Goal: Communication & Community: Answer question/provide support

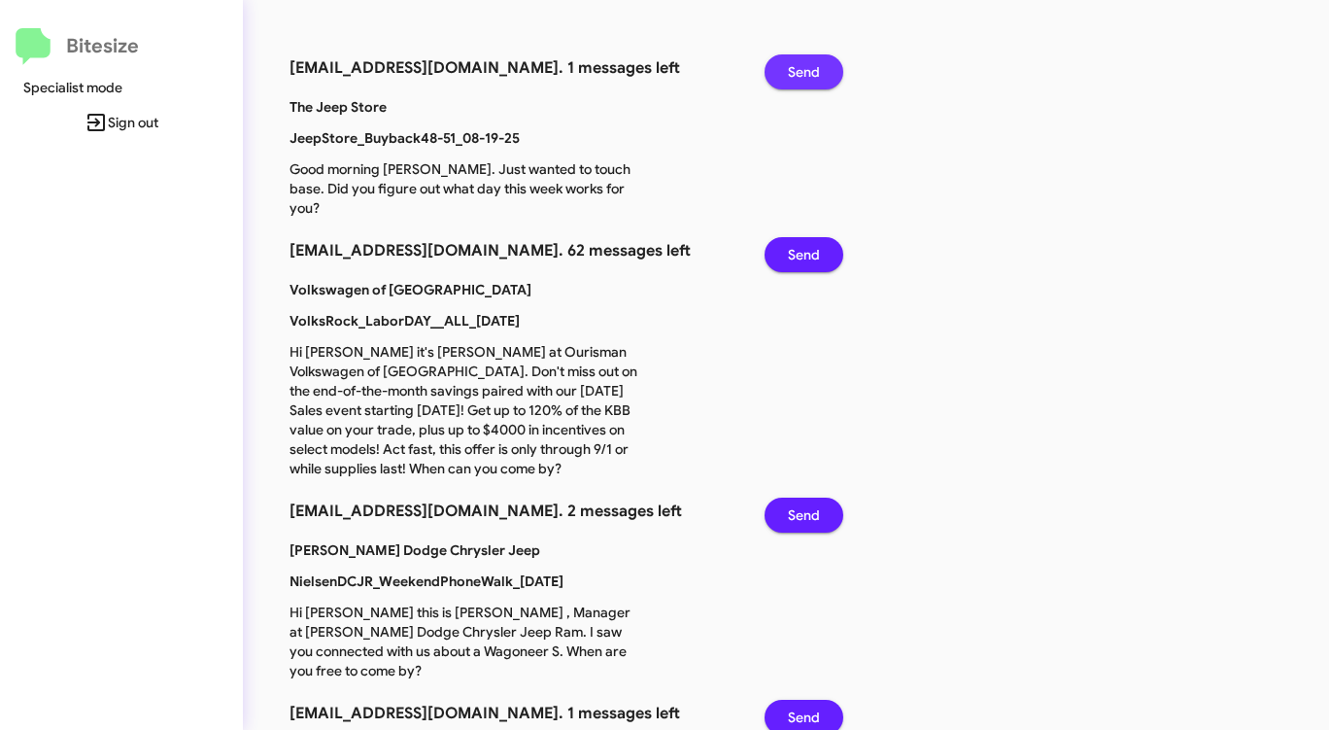
click at [794, 72] on span "Send" at bounding box center [804, 71] width 32 height 35
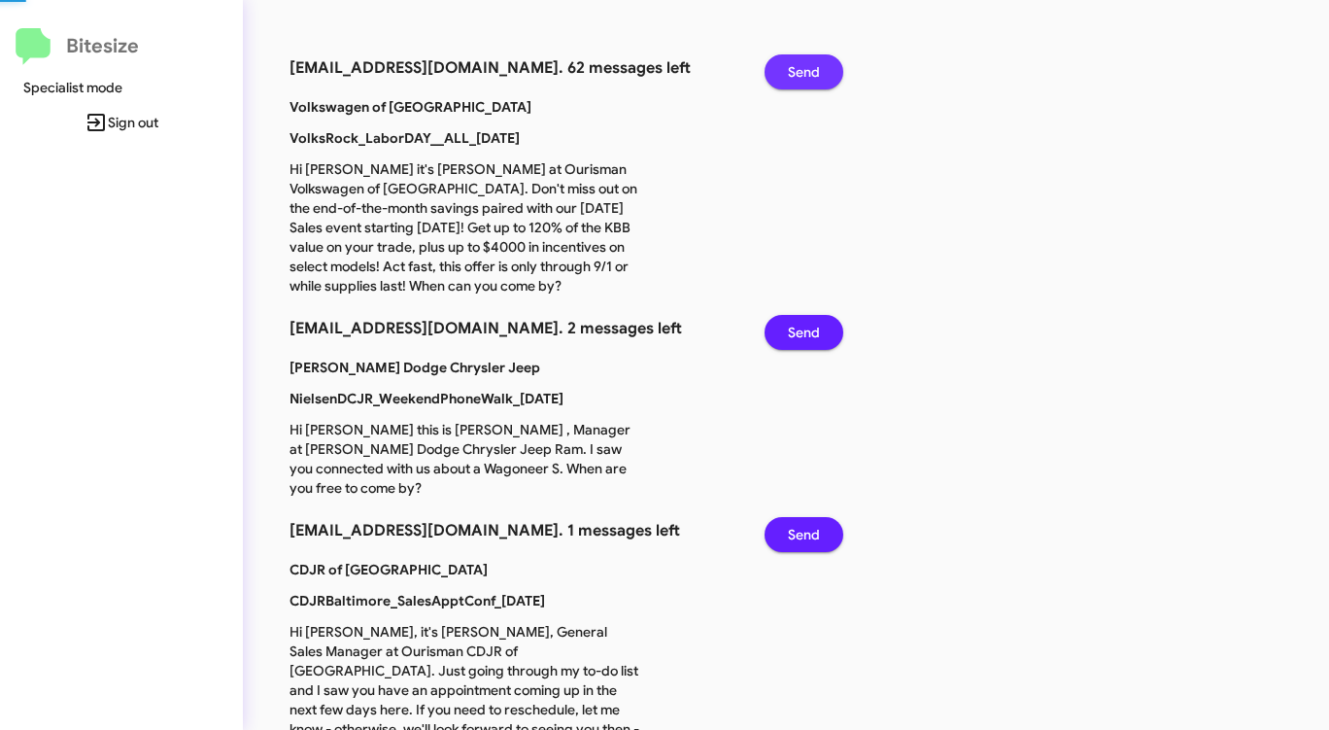
click at [794, 72] on span "Send" at bounding box center [804, 71] width 32 height 35
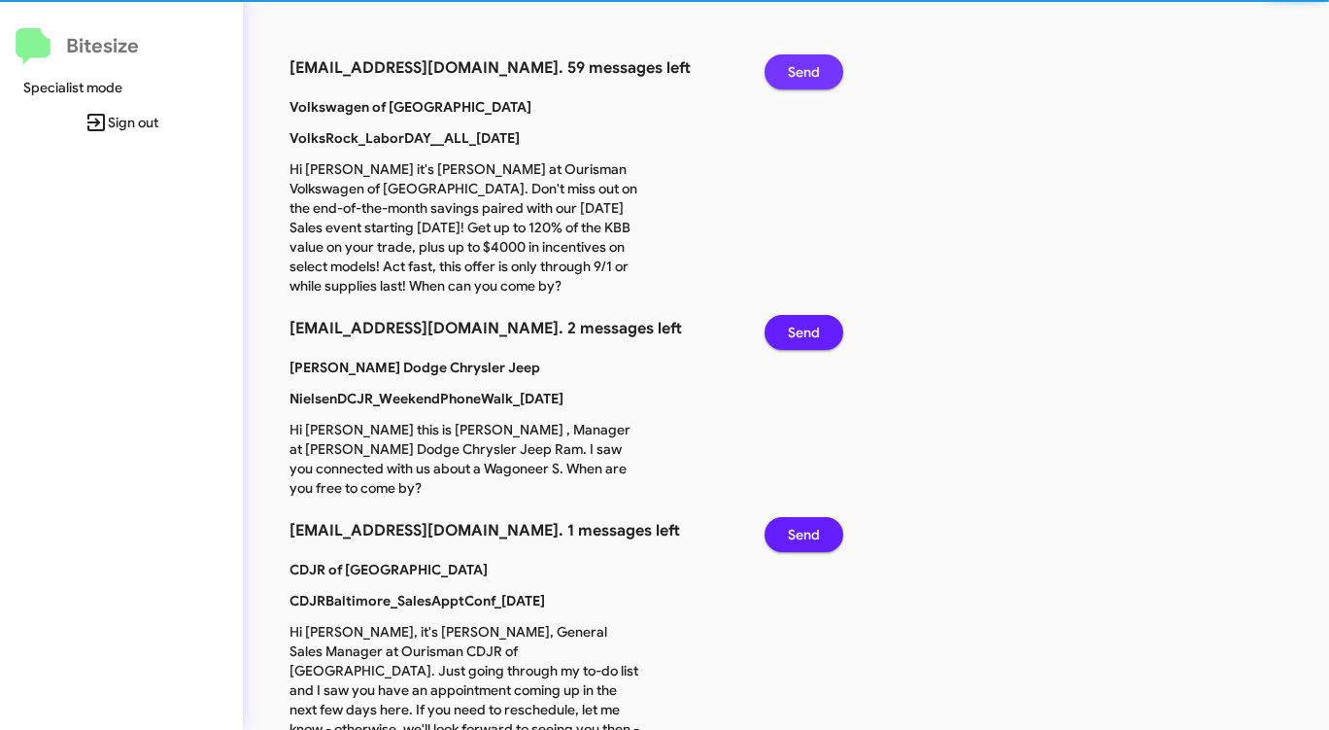
click at [794, 72] on span "Send" at bounding box center [804, 71] width 32 height 35
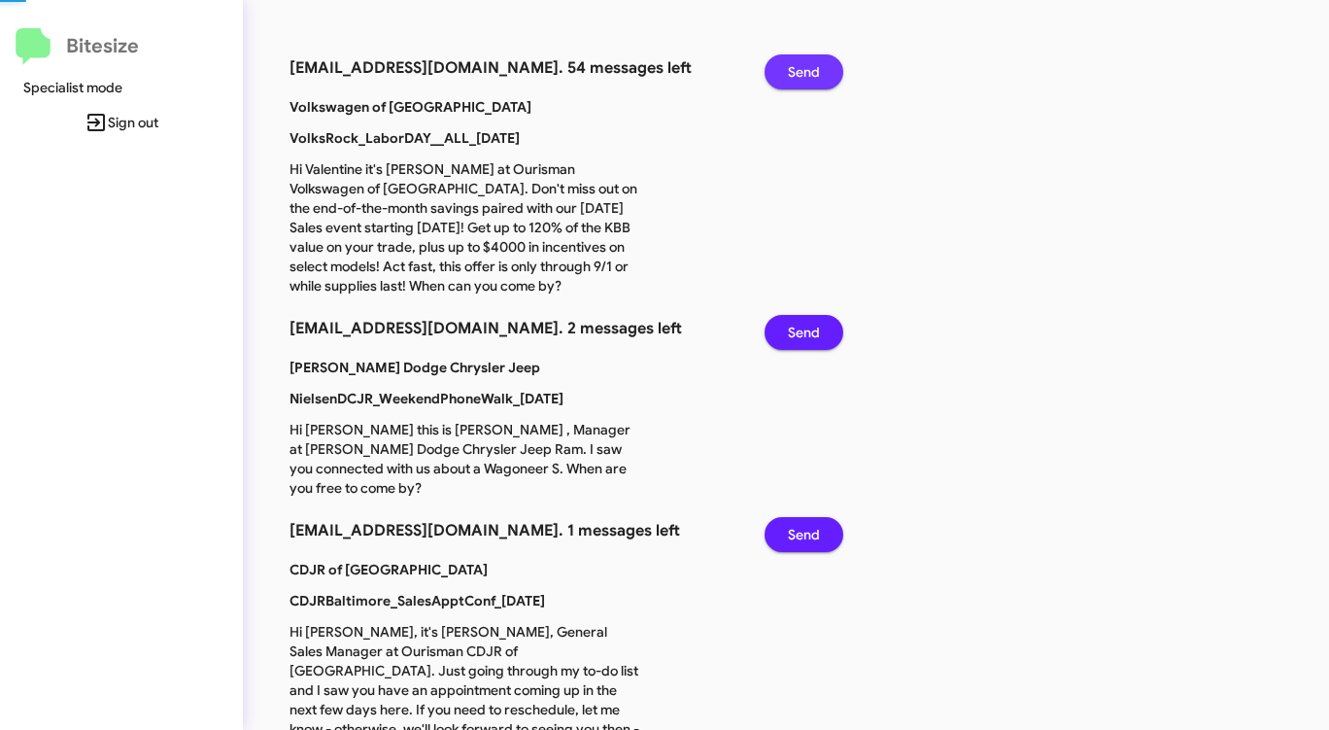
click at [794, 72] on span "Send" at bounding box center [804, 71] width 32 height 35
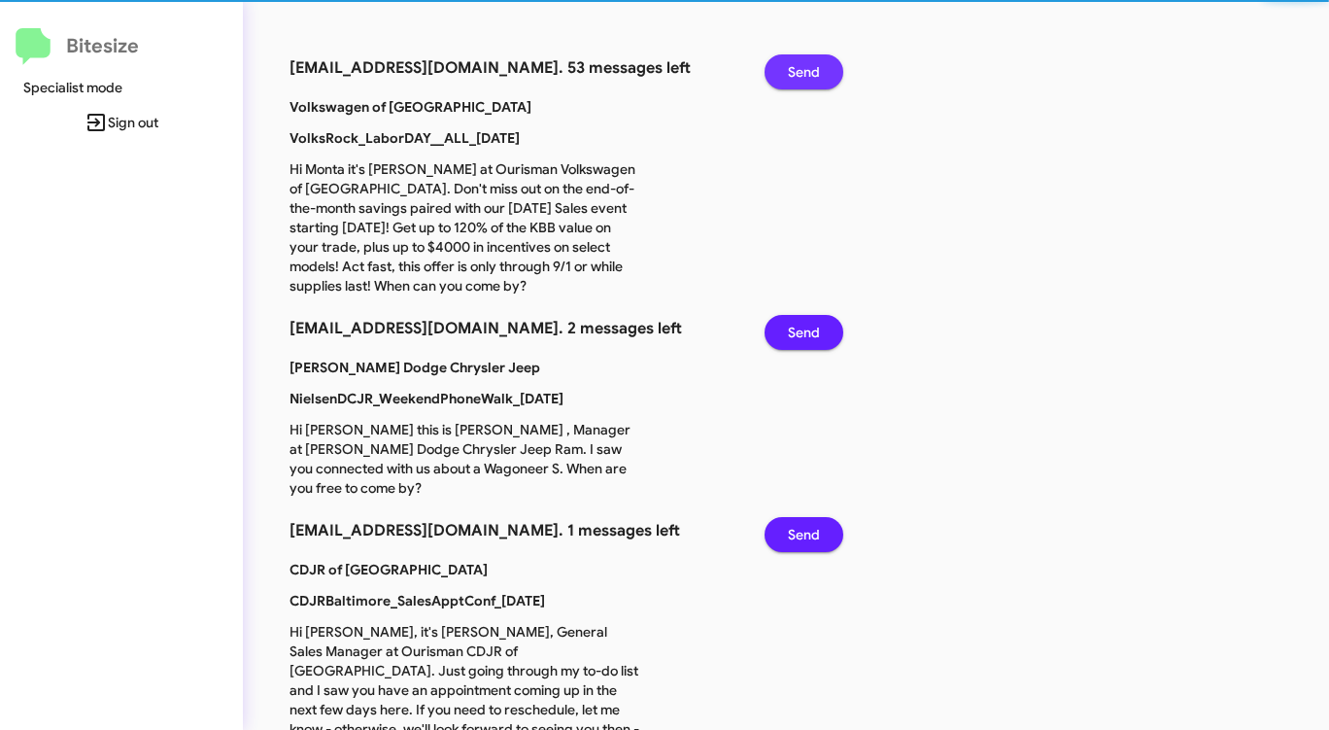
click at [794, 72] on span "Send" at bounding box center [804, 71] width 32 height 35
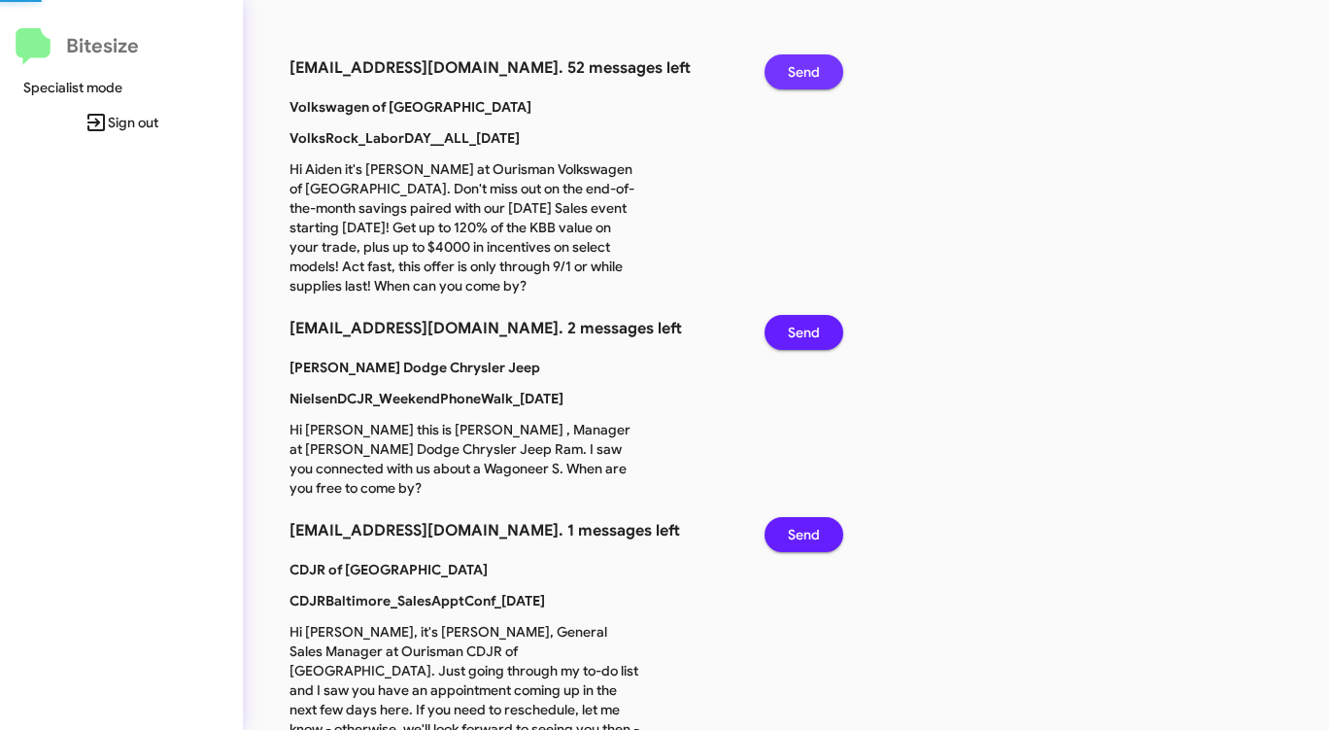
click at [794, 72] on span "Send" at bounding box center [804, 71] width 32 height 35
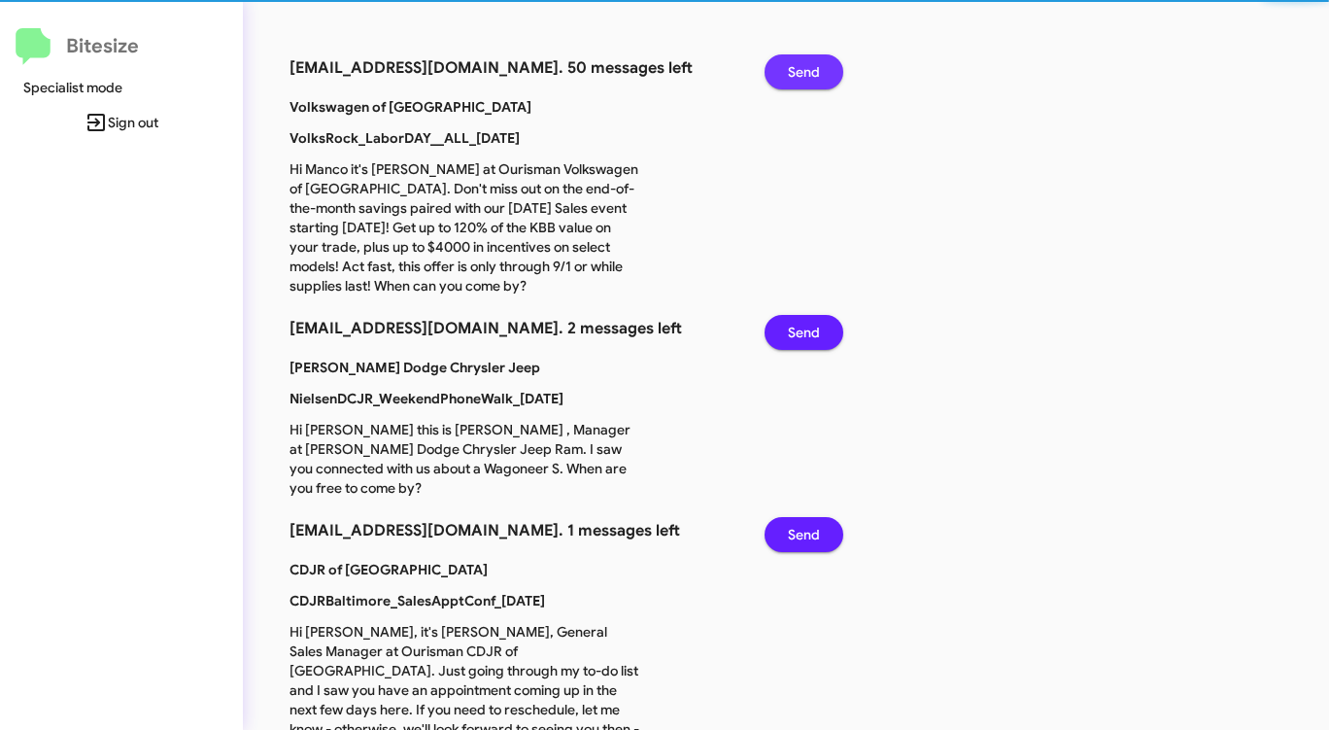
click at [794, 72] on span "Send" at bounding box center [804, 71] width 32 height 35
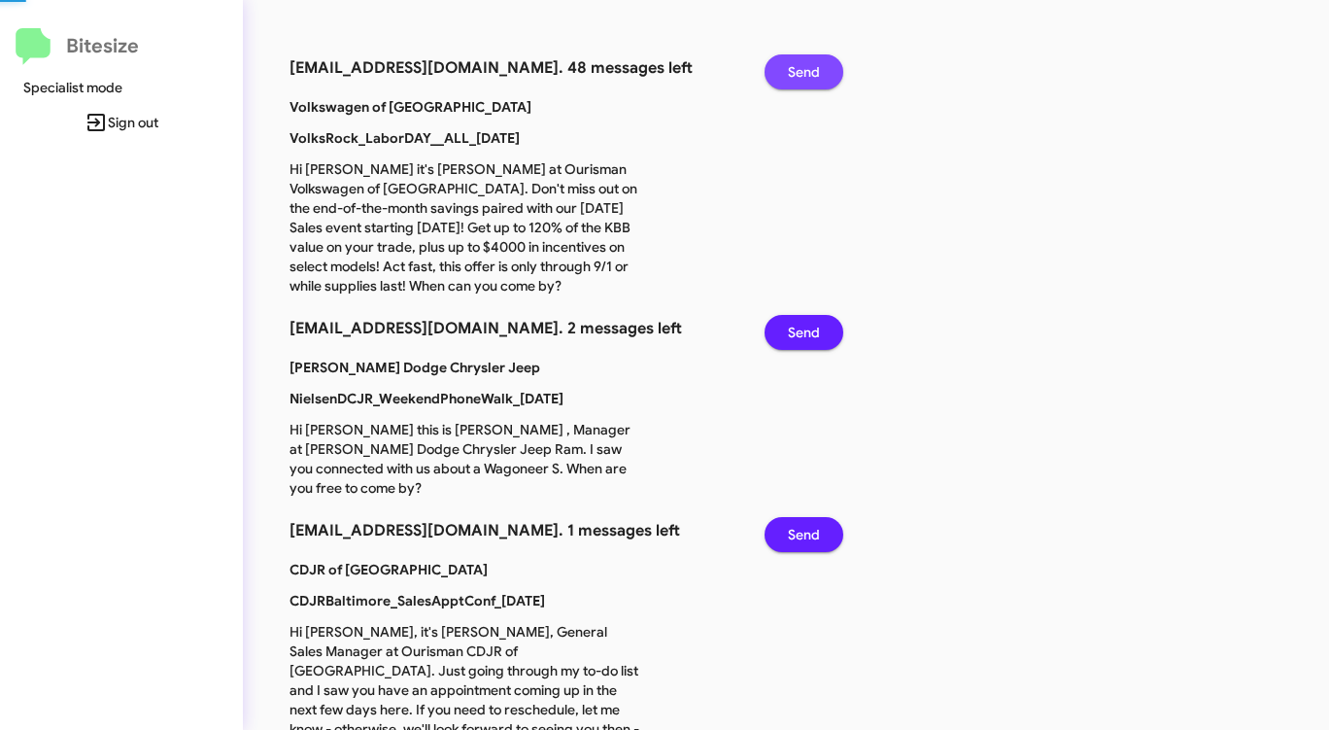
click at [794, 72] on span "Send" at bounding box center [804, 71] width 32 height 35
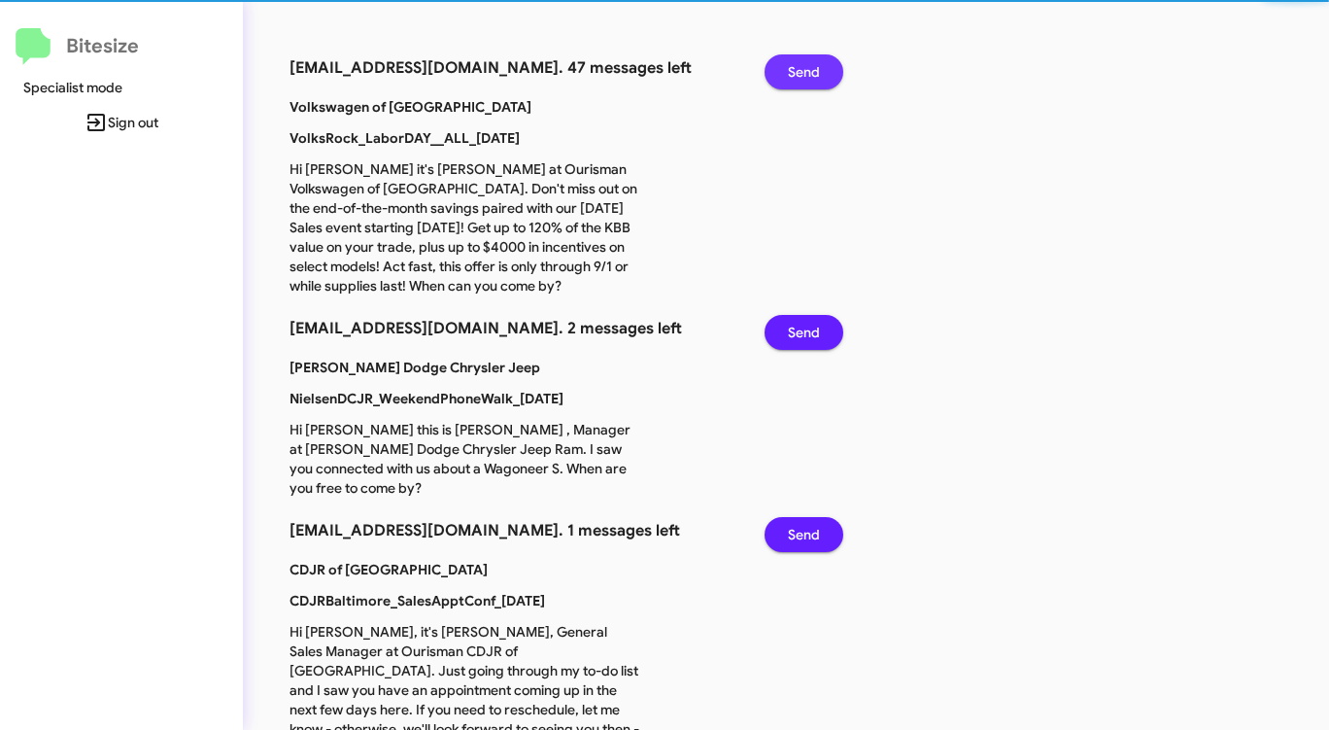
click at [794, 72] on span "Send" at bounding box center [804, 71] width 32 height 35
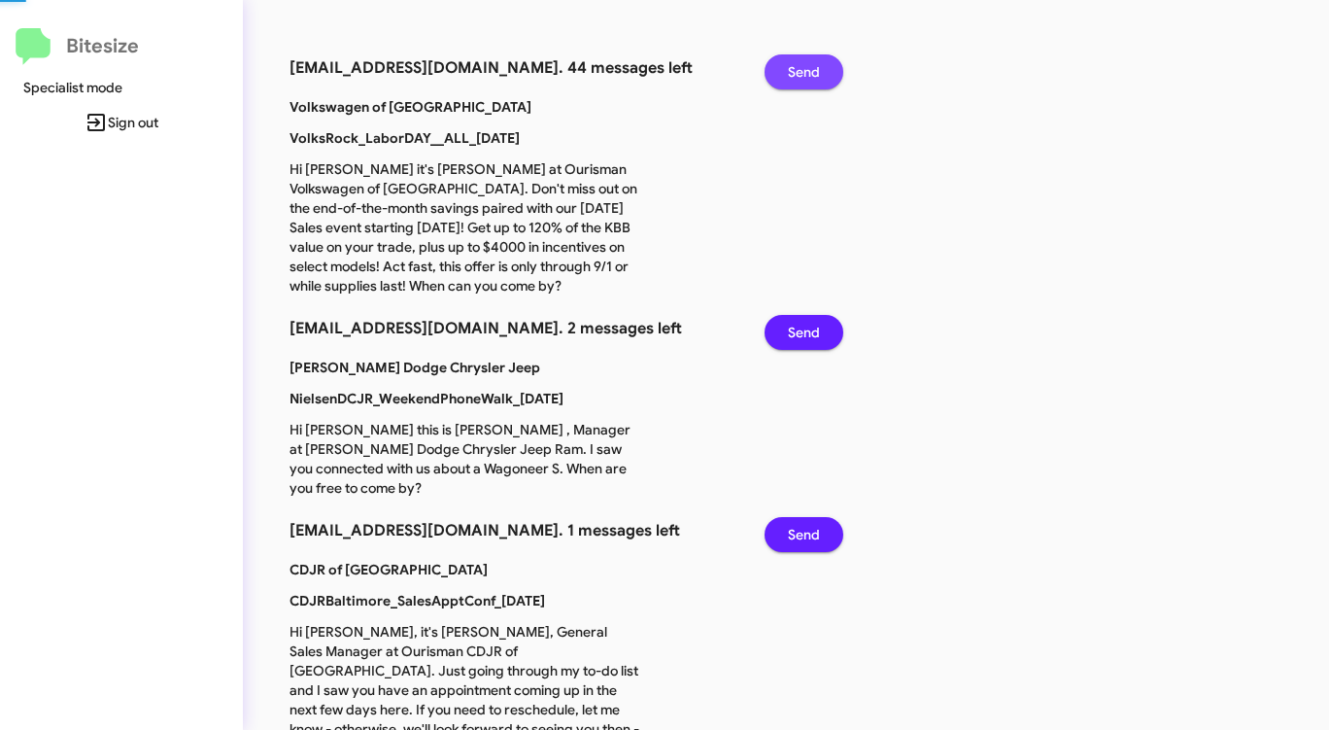
click at [794, 72] on span "Send" at bounding box center [804, 71] width 32 height 35
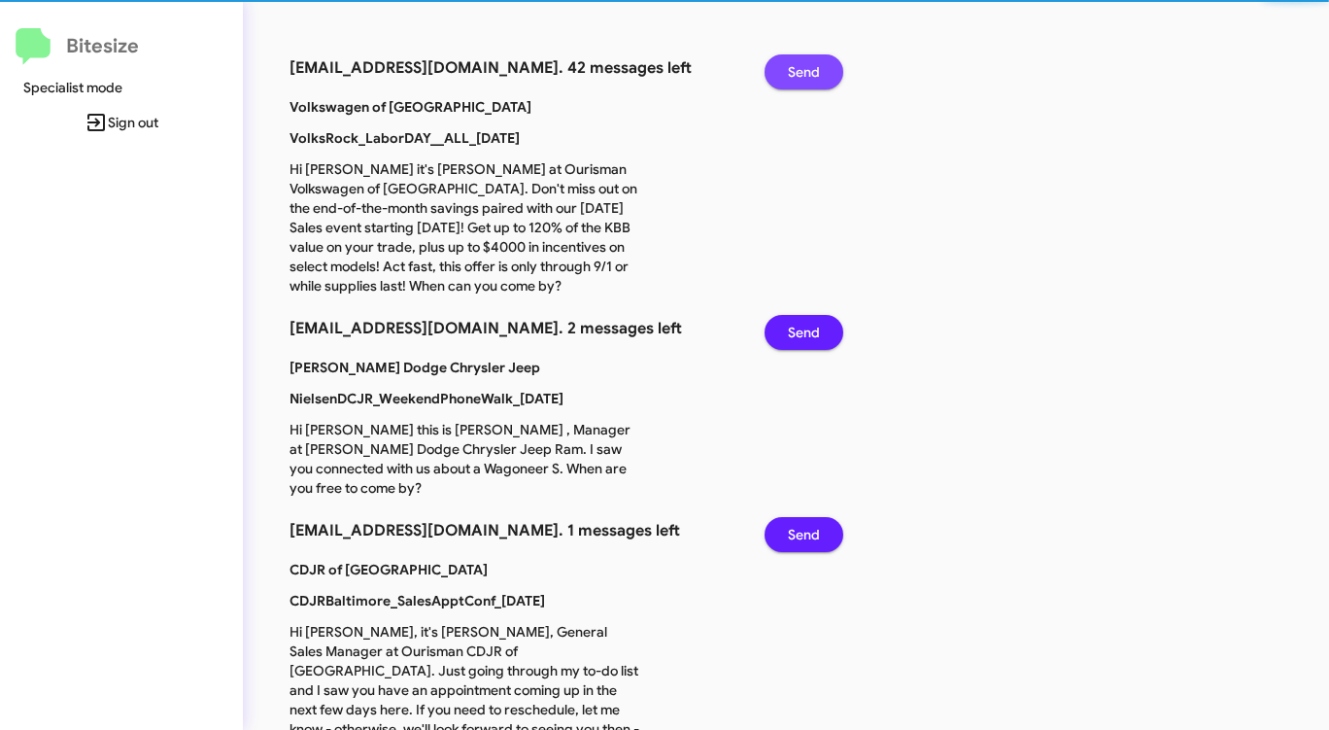
click at [794, 72] on span "Send" at bounding box center [804, 71] width 32 height 35
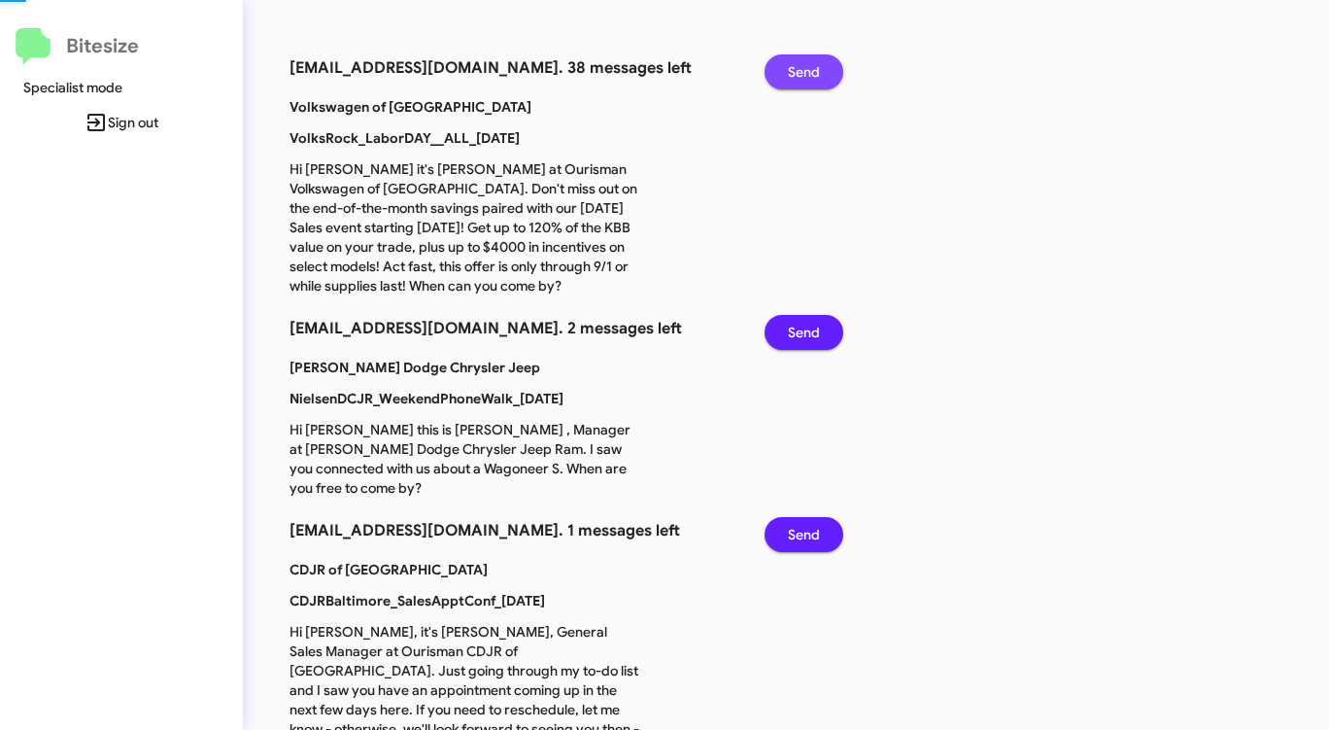
click at [794, 72] on span "Send" at bounding box center [804, 71] width 32 height 35
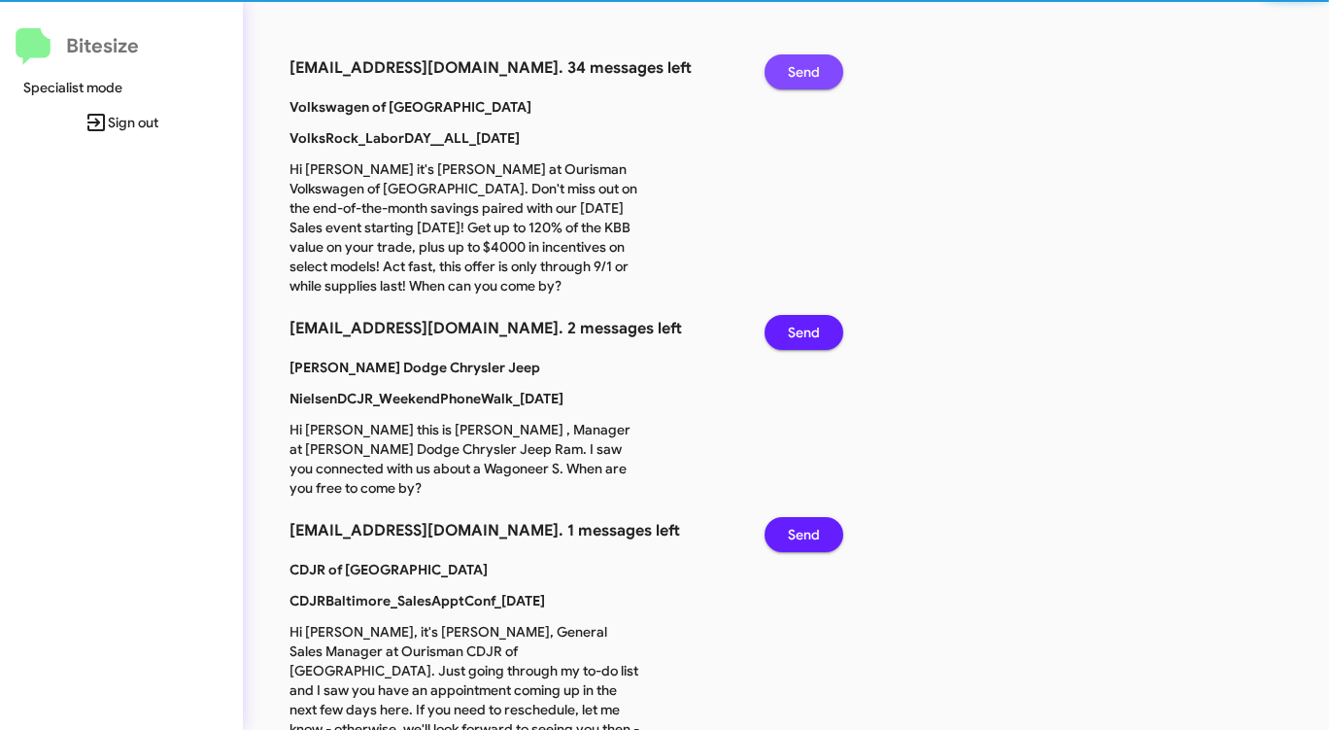
click at [794, 72] on span "Send" at bounding box center [804, 71] width 32 height 35
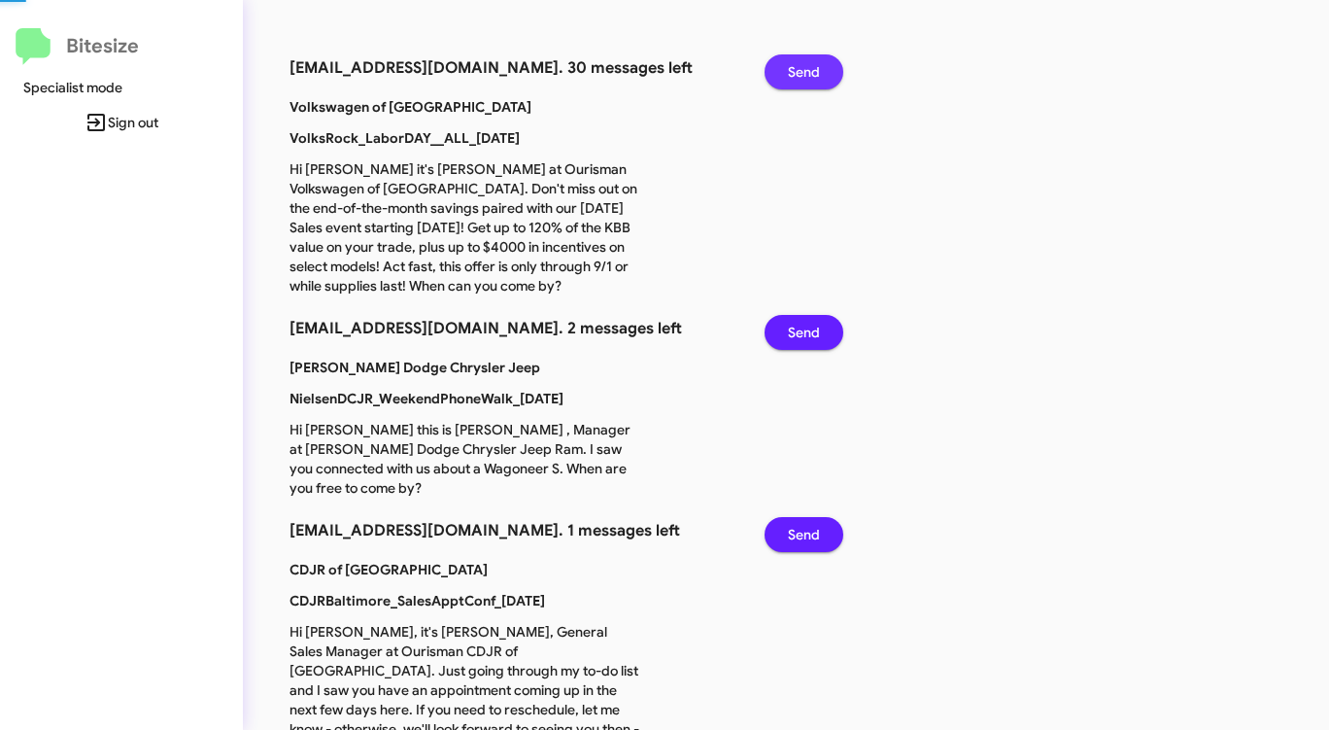
click at [794, 72] on span "Send" at bounding box center [804, 71] width 32 height 35
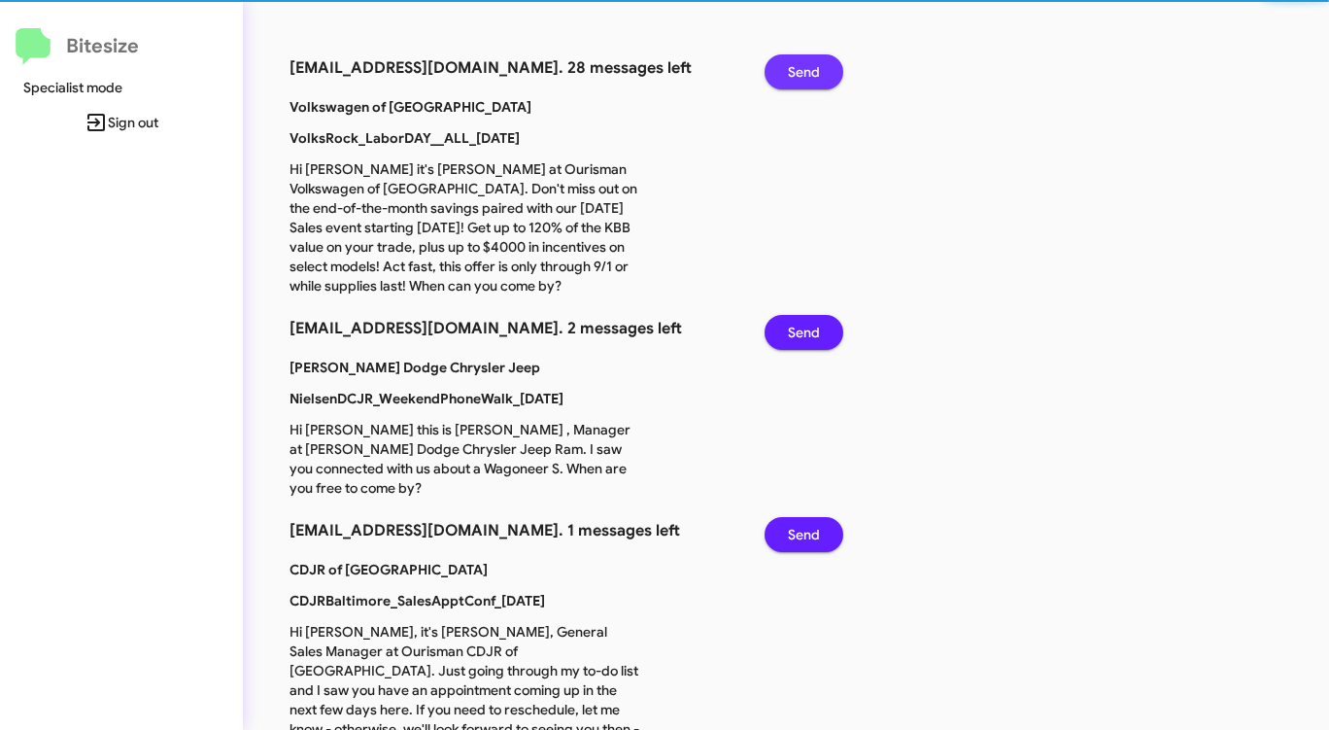
click at [794, 72] on span "Send" at bounding box center [804, 71] width 32 height 35
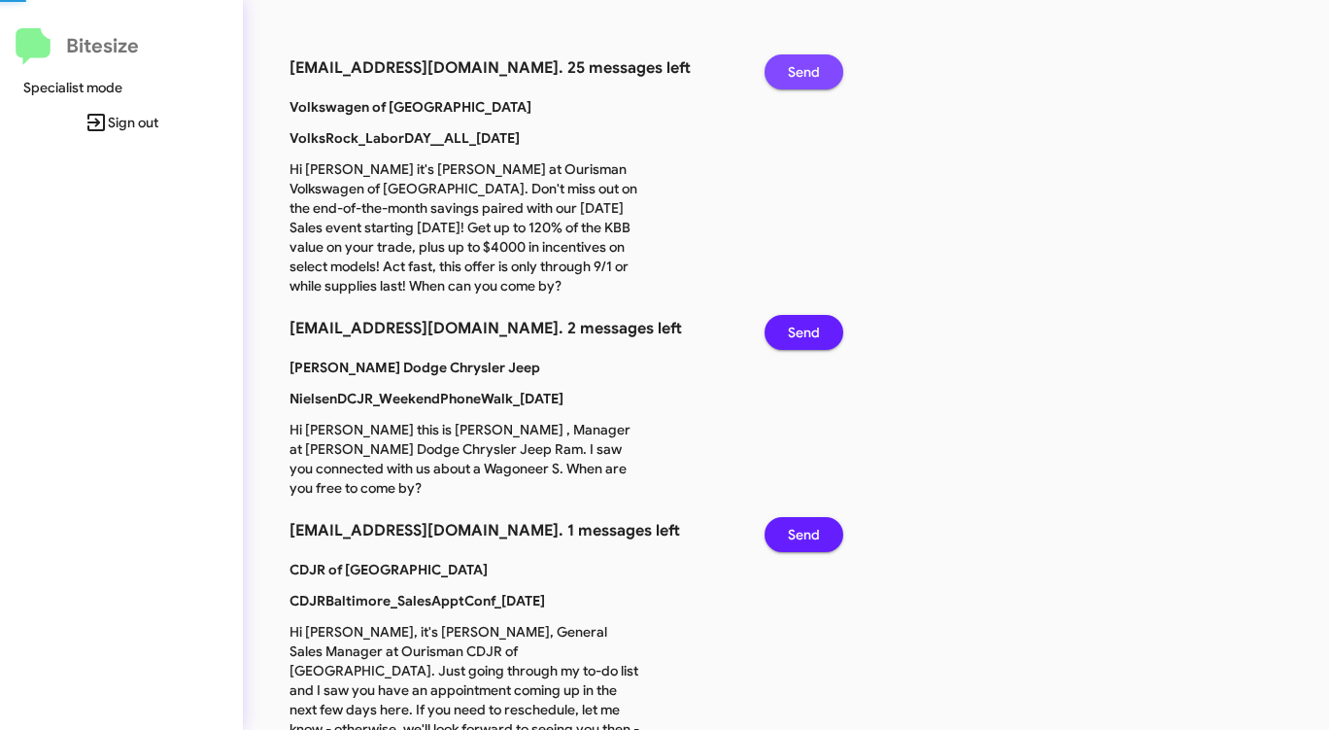
click at [794, 72] on span "Send" at bounding box center [804, 71] width 32 height 35
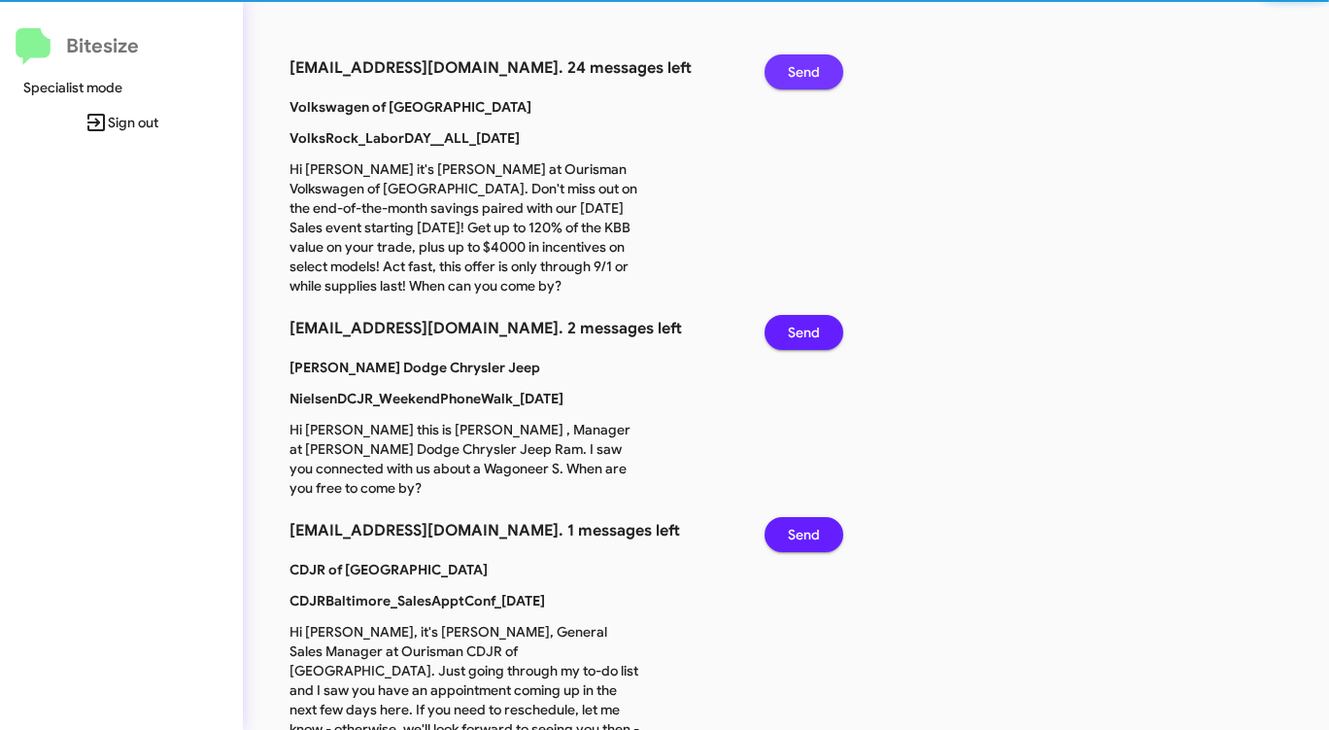
click at [794, 72] on span "Send" at bounding box center [804, 71] width 32 height 35
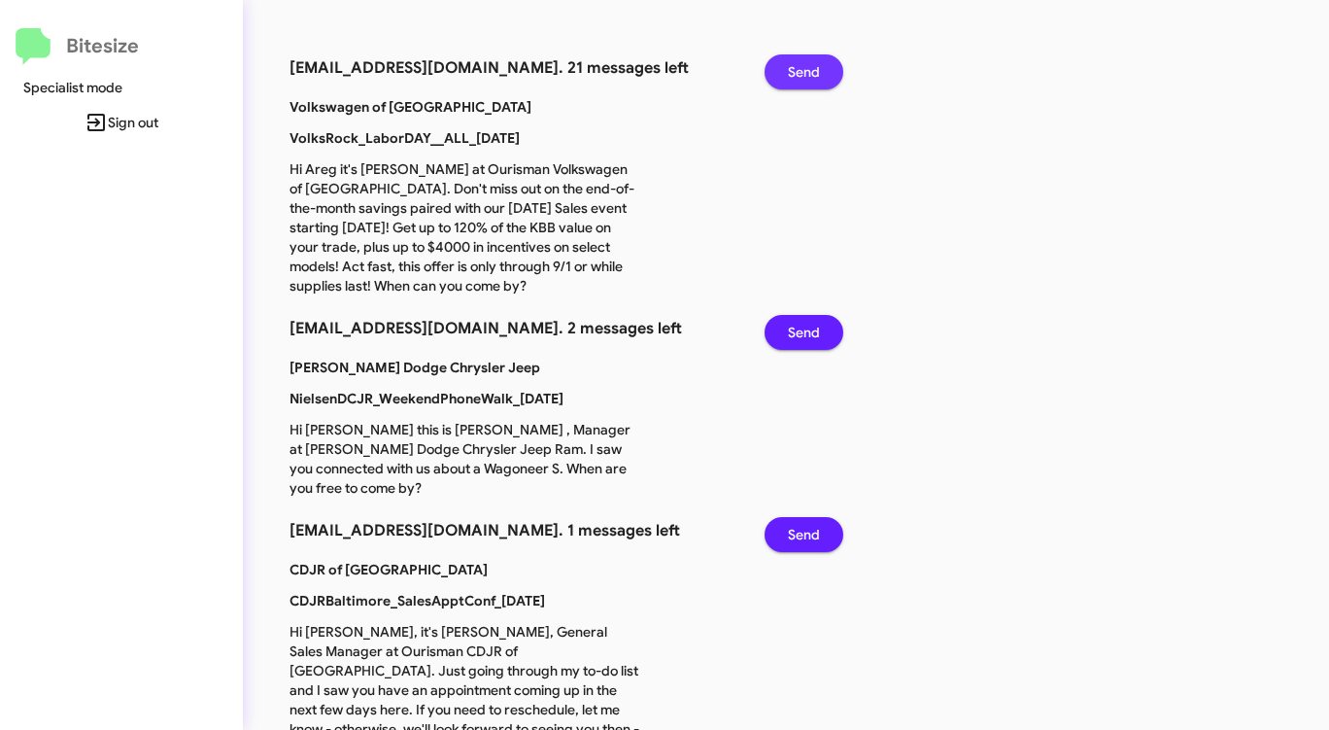
click at [794, 72] on span "Send" at bounding box center [804, 71] width 32 height 35
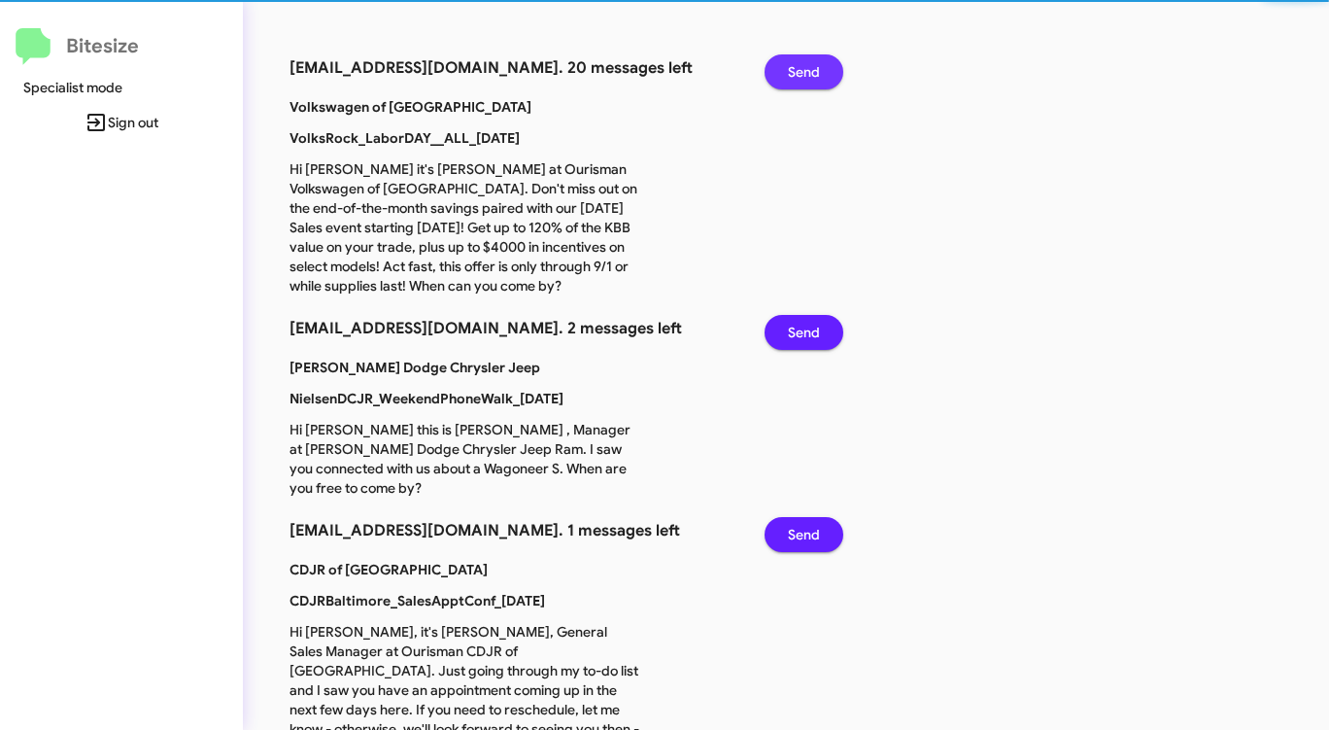
click at [794, 72] on span "Send" at bounding box center [804, 71] width 32 height 35
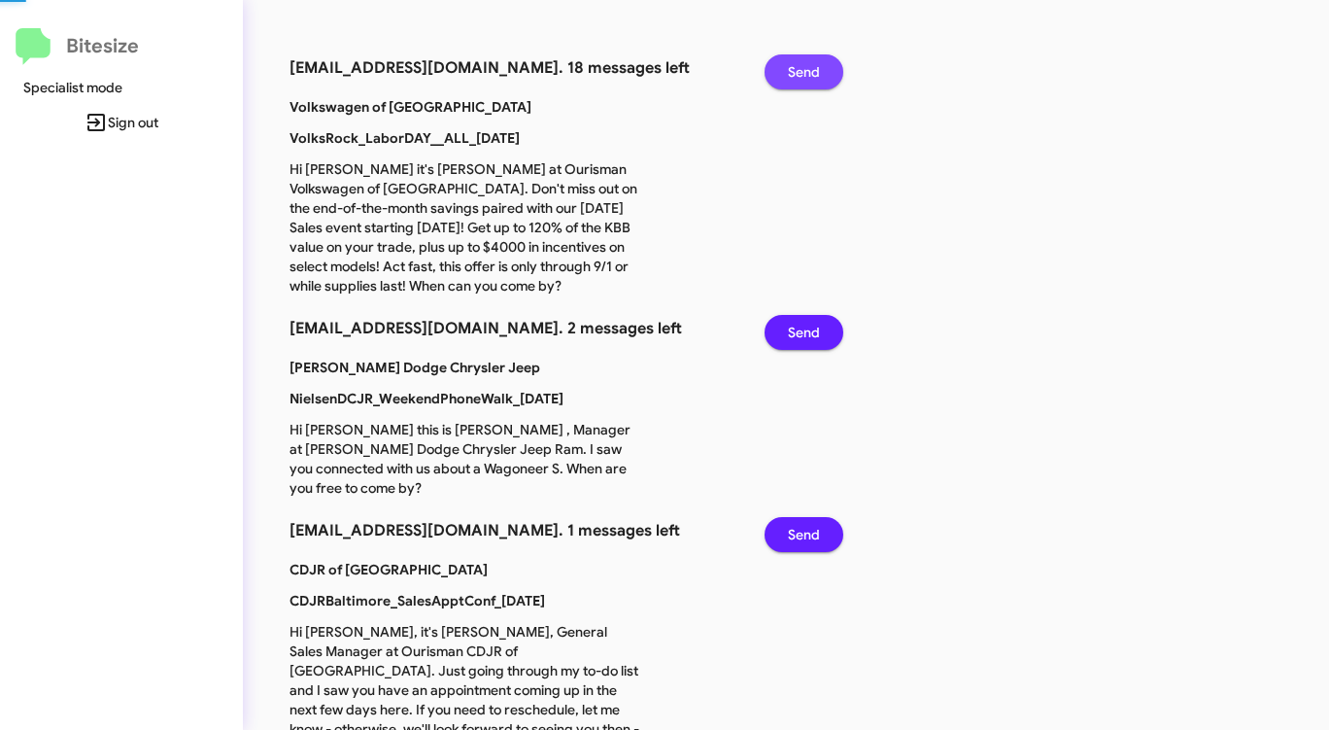
click at [794, 72] on span "Send" at bounding box center [804, 71] width 32 height 35
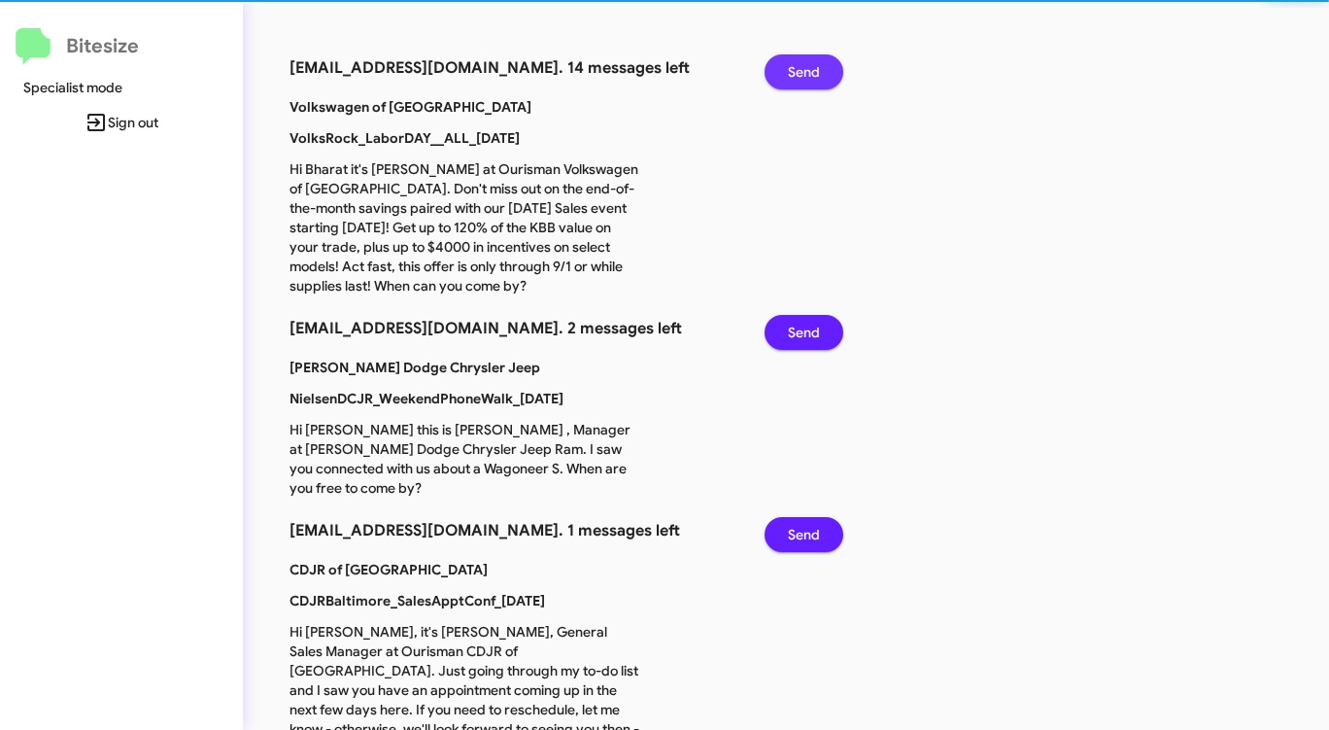
click at [794, 72] on span "Send" at bounding box center [804, 71] width 32 height 35
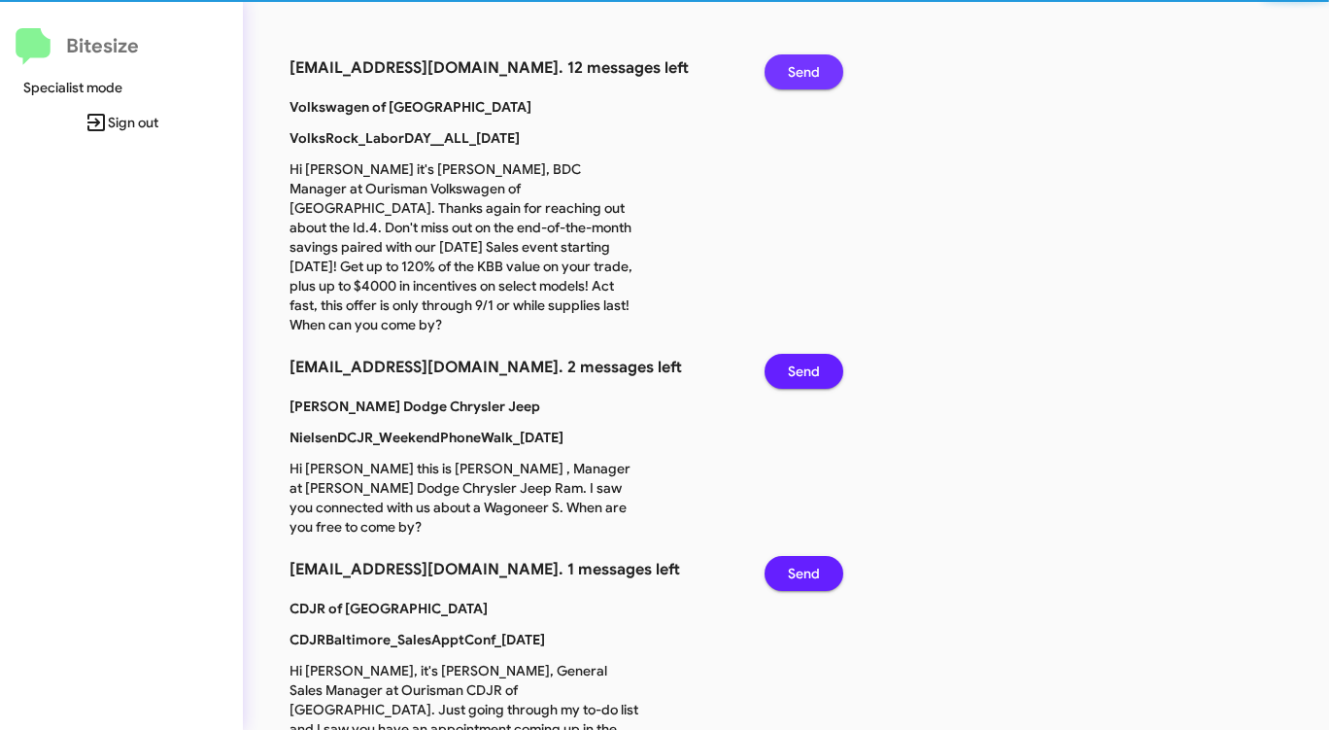
click at [794, 72] on span "Send" at bounding box center [804, 71] width 32 height 35
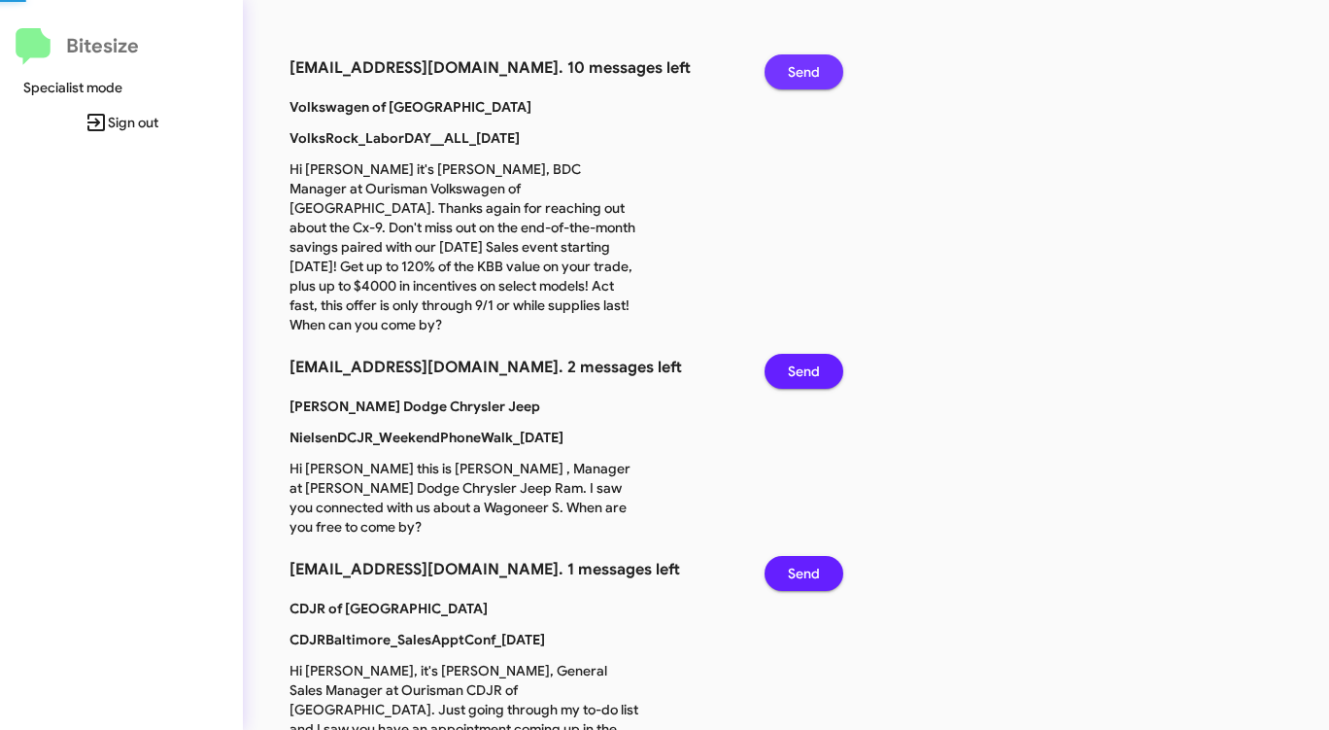
click at [794, 72] on span "Send" at bounding box center [804, 71] width 32 height 35
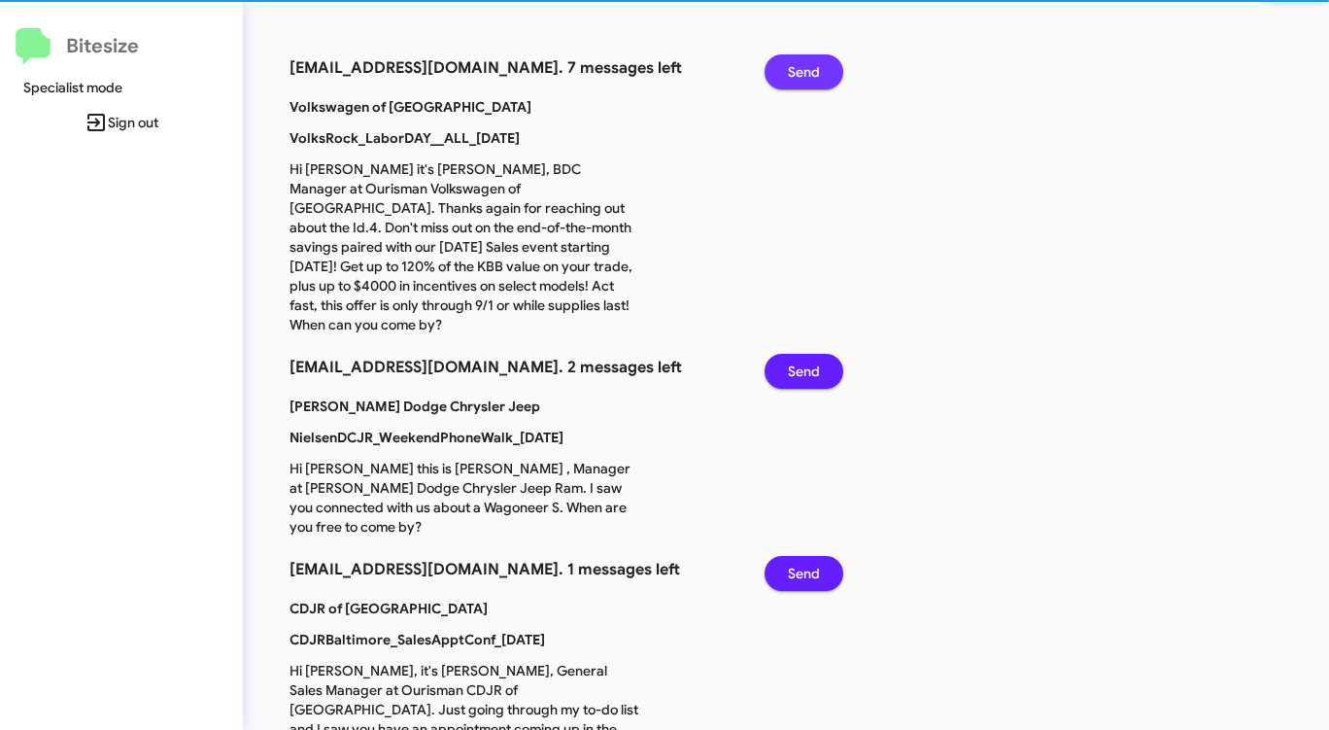
click at [794, 72] on span "Send" at bounding box center [804, 71] width 32 height 35
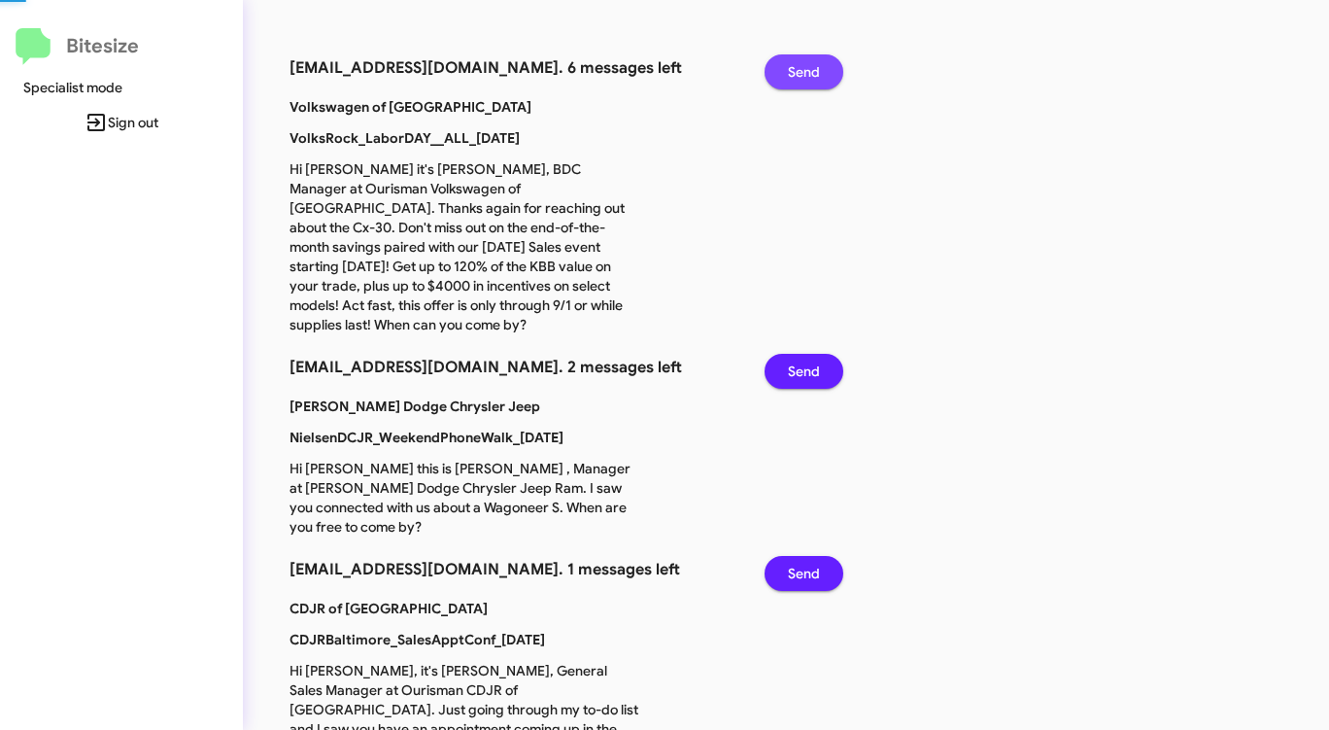
click at [794, 72] on span "Send" at bounding box center [804, 71] width 32 height 35
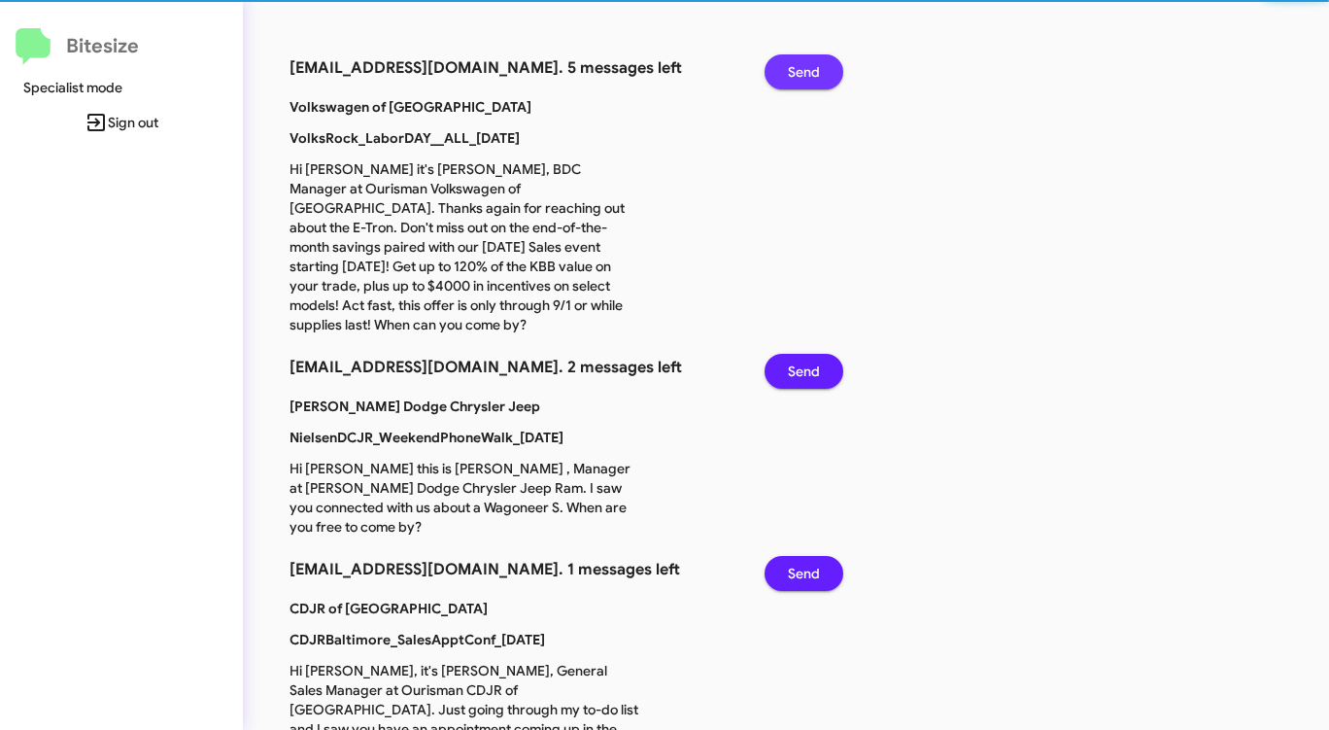
click at [794, 72] on span "Send" at bounding box center [804, 71] width 32 height 35
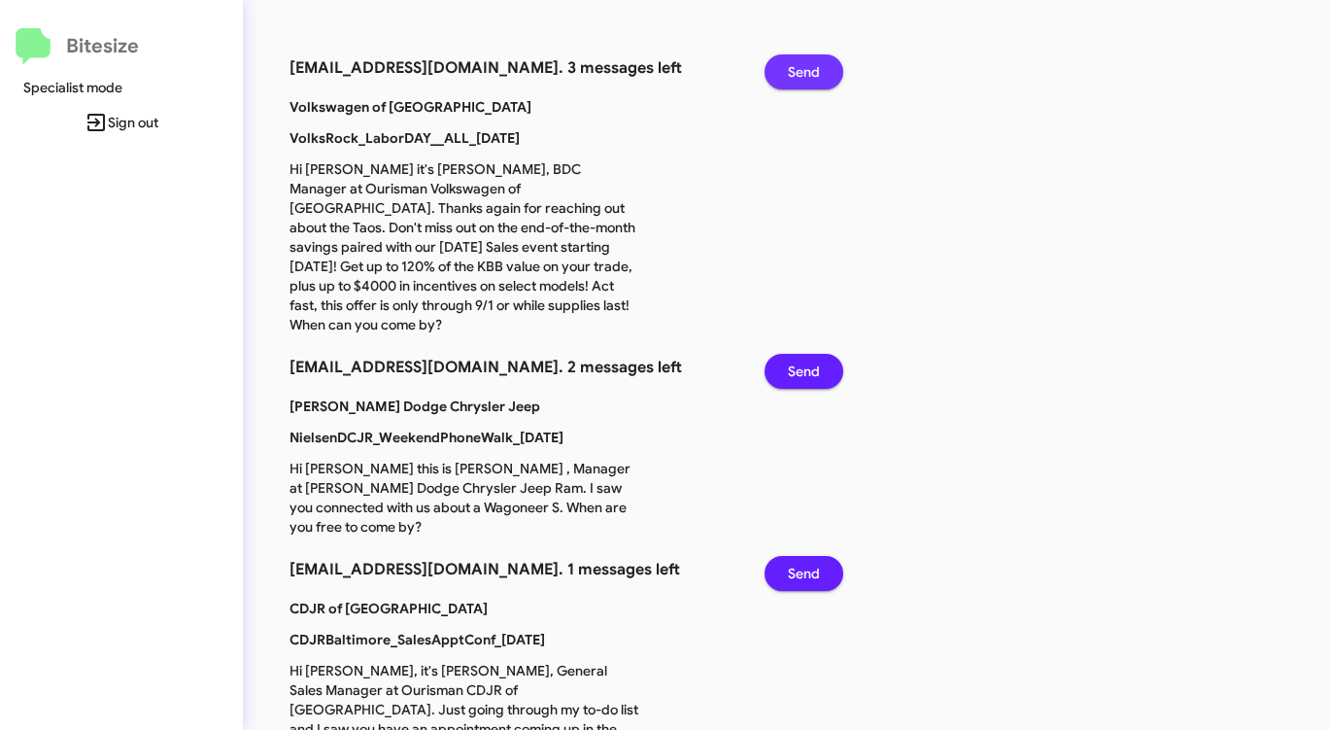
click at [794, 72] on span "Send" at bounding box center [804, 71] width 32 height 35
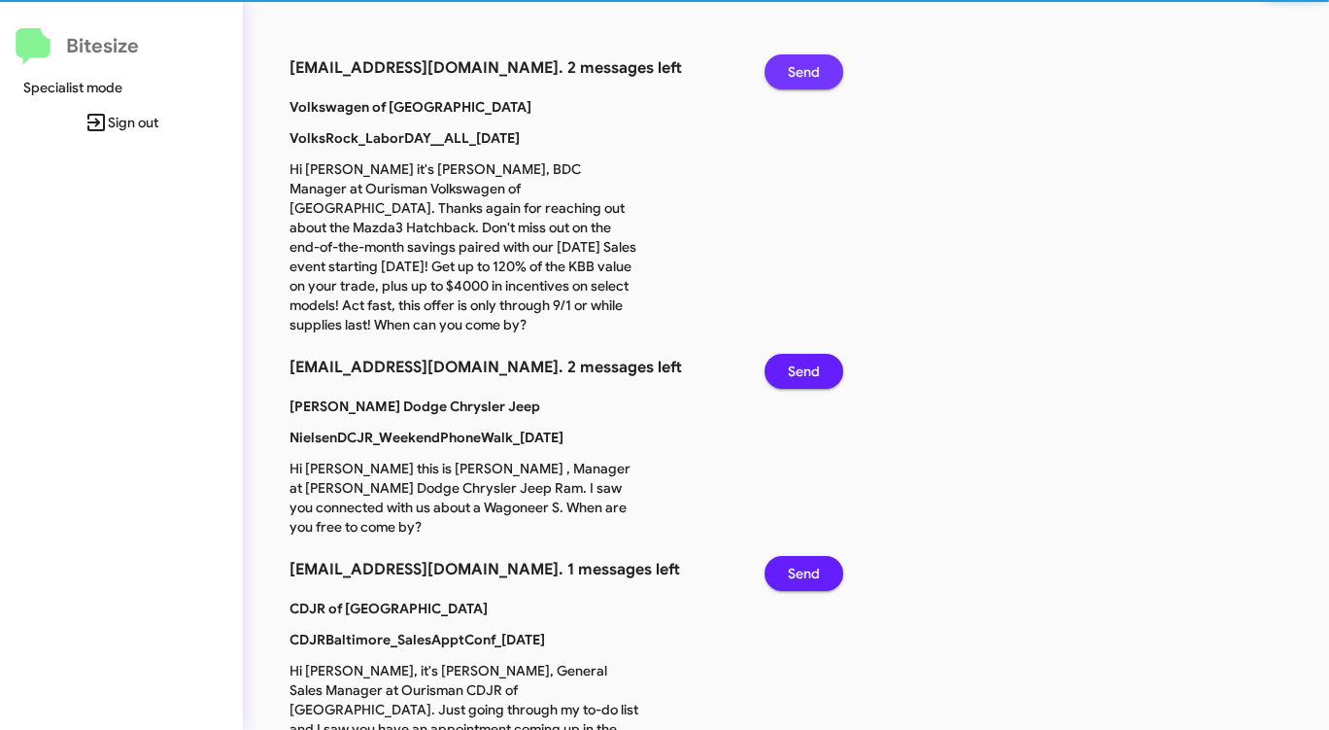
click at [794, 72] on span "Send" at bounding box center [804, 71] width 32 height 35
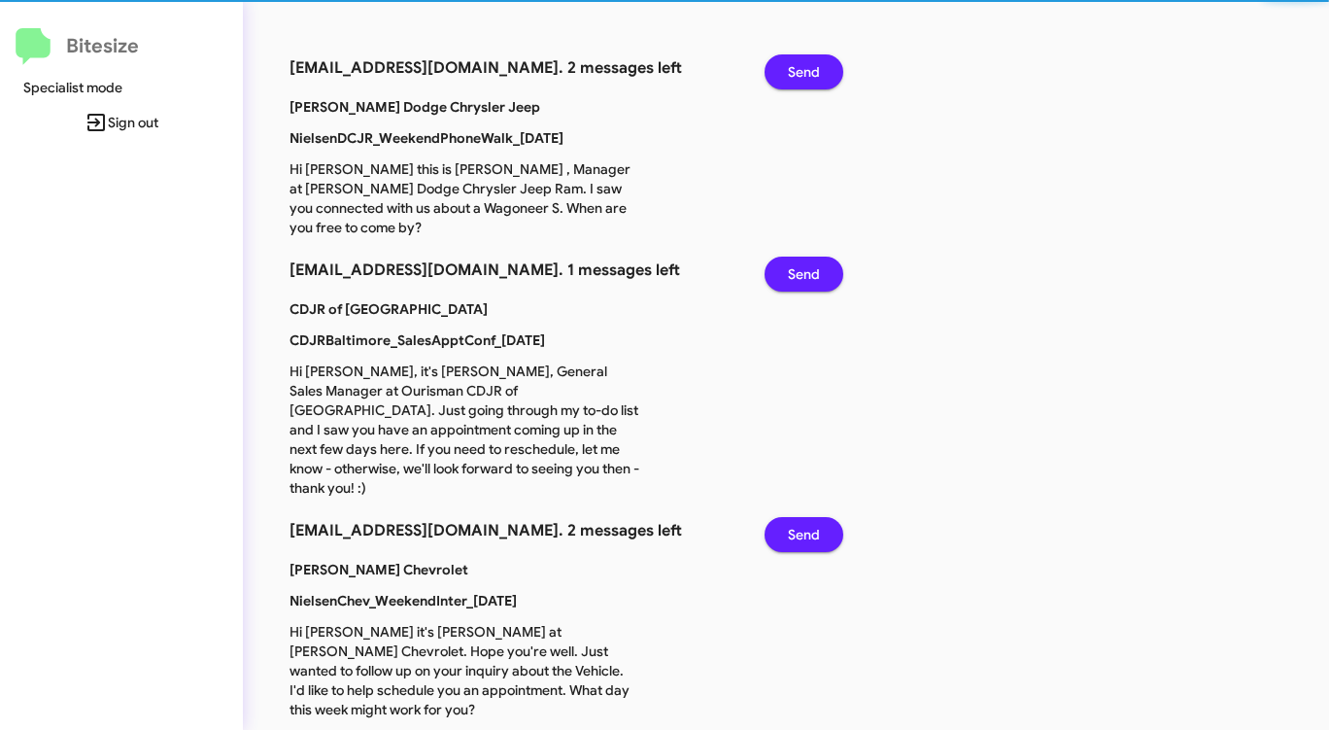
click at [794, 72] on span "Send" at bounding box center [804, 71] width 32 height 35
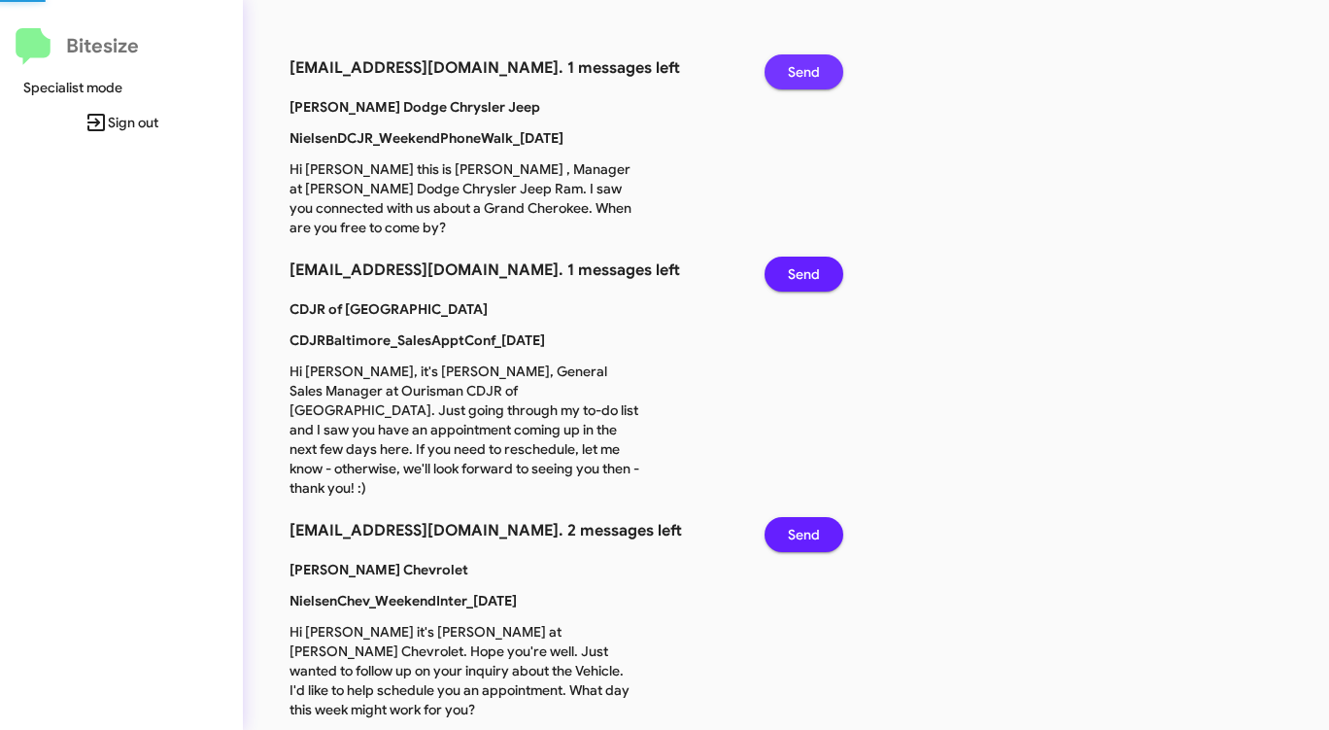
click at [794, 72] on span "Send" at bounding box center [804, 71] width 32 height 35
click at [794, 257] on span "Send" at bounding box center [804, 274] width 32 height 35
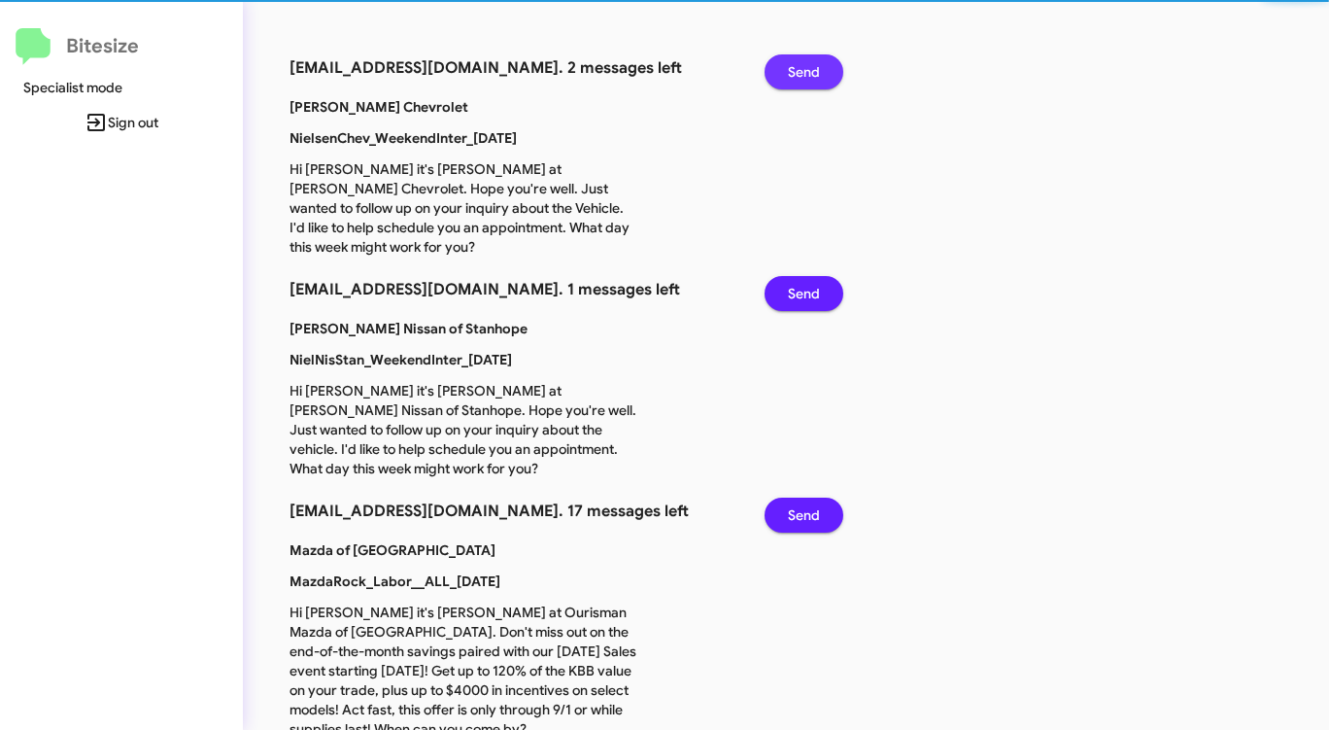
click at [794, 72] on span "Send" at bounding box center [804, 71] width 32 height 35
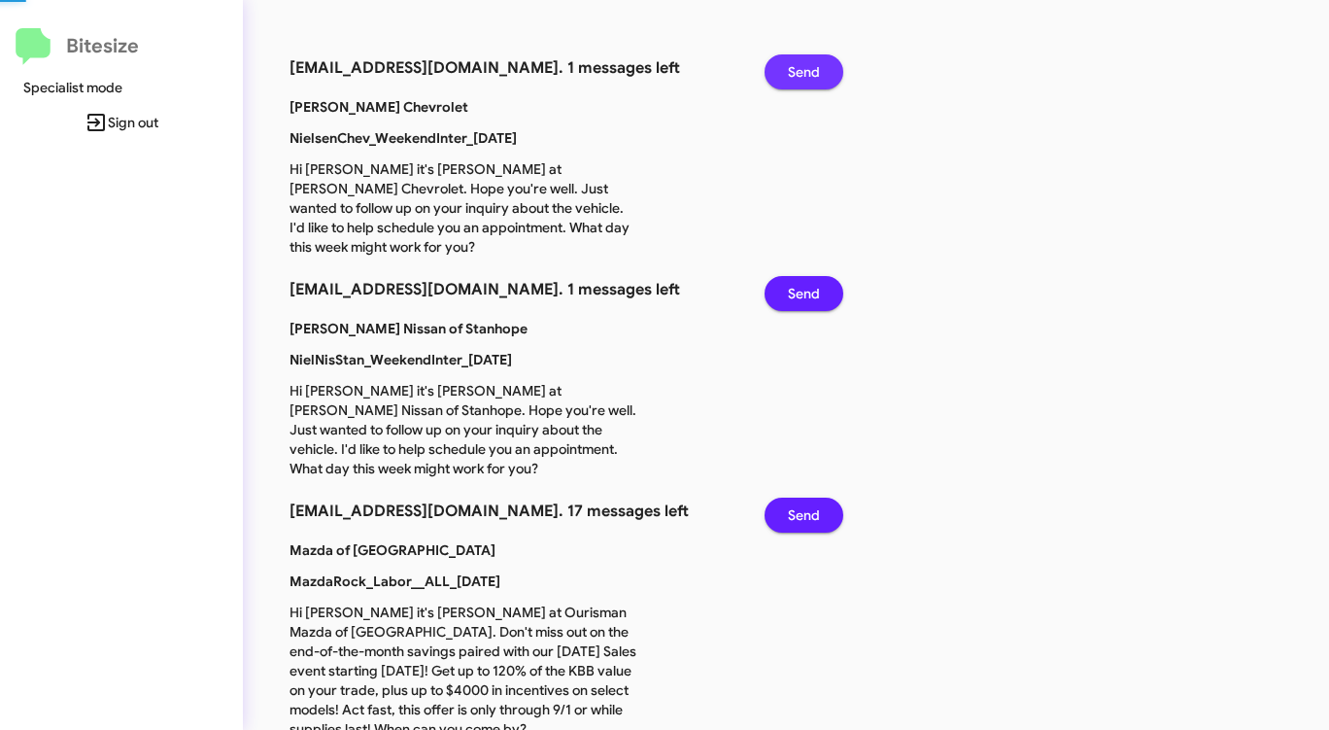
click at [794, 72] on span "Send" at bounding box center [804, 71] width 32 height 35
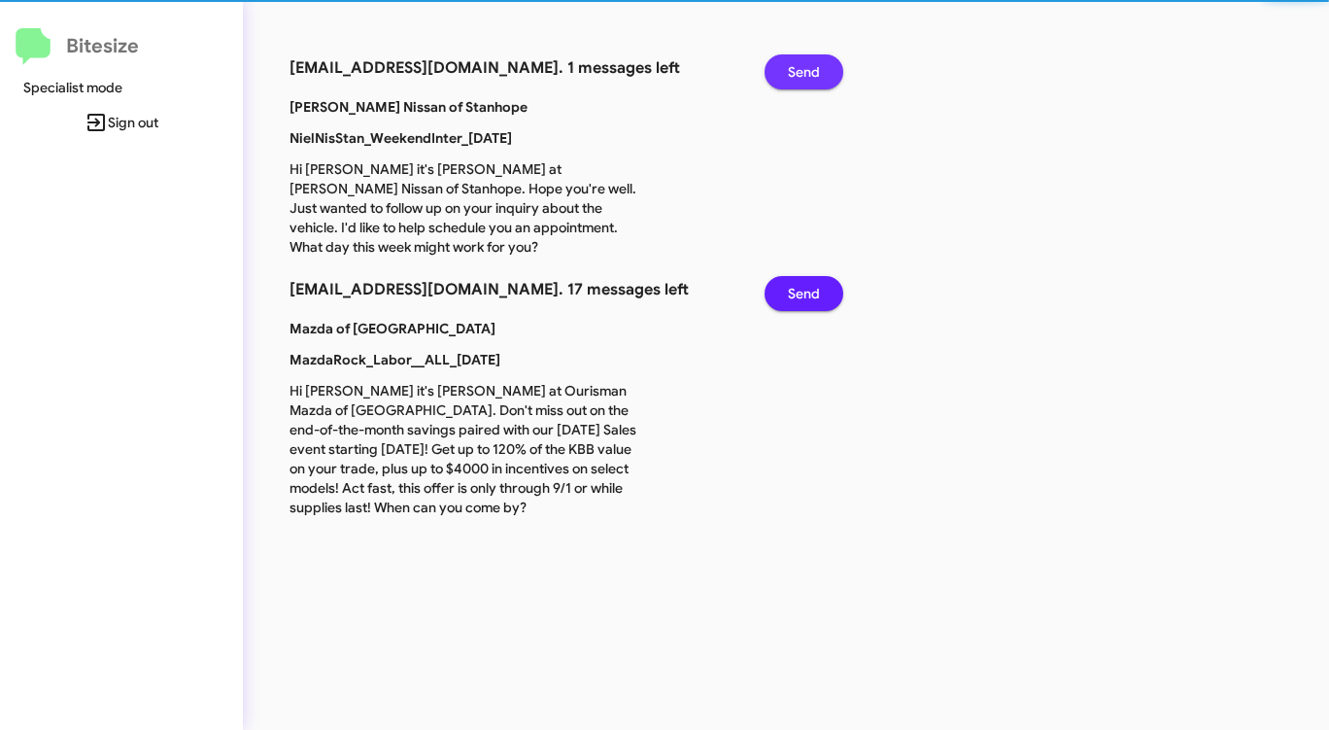
click at [794, 72] on span "Send" at bounding box center [804, 71] width 32 height 35
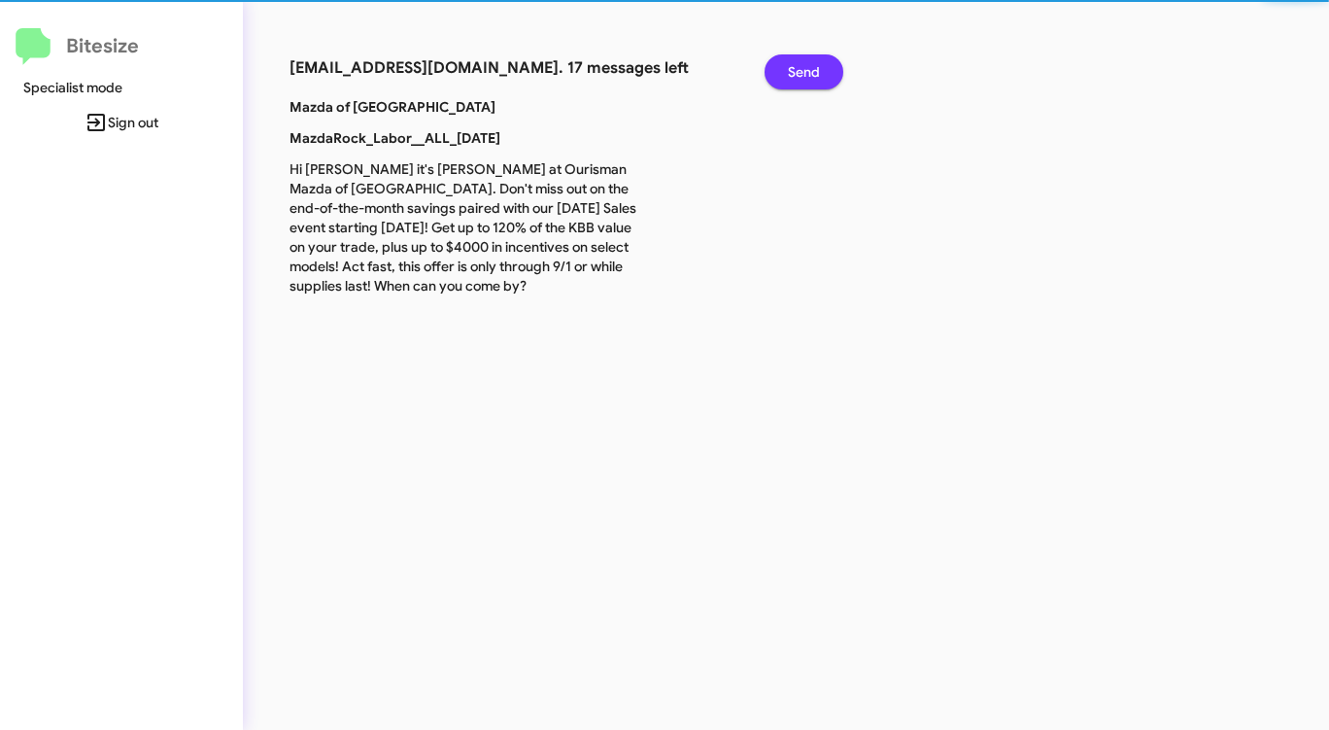
click at [794, 72] on span "Send" at bounding box center [804, 71] width 32 height 35
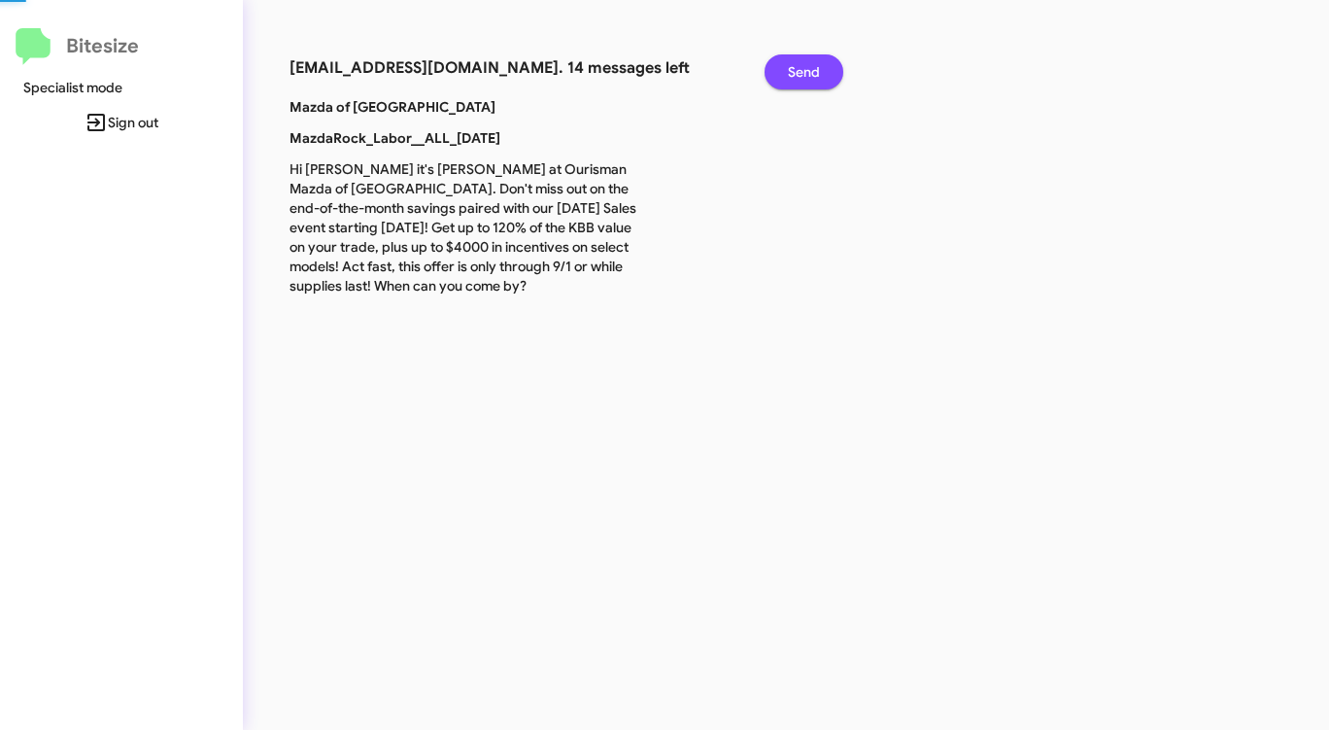
click at [794, 72] on span "Send" at bounding box center [804, 71] width 32 height 35
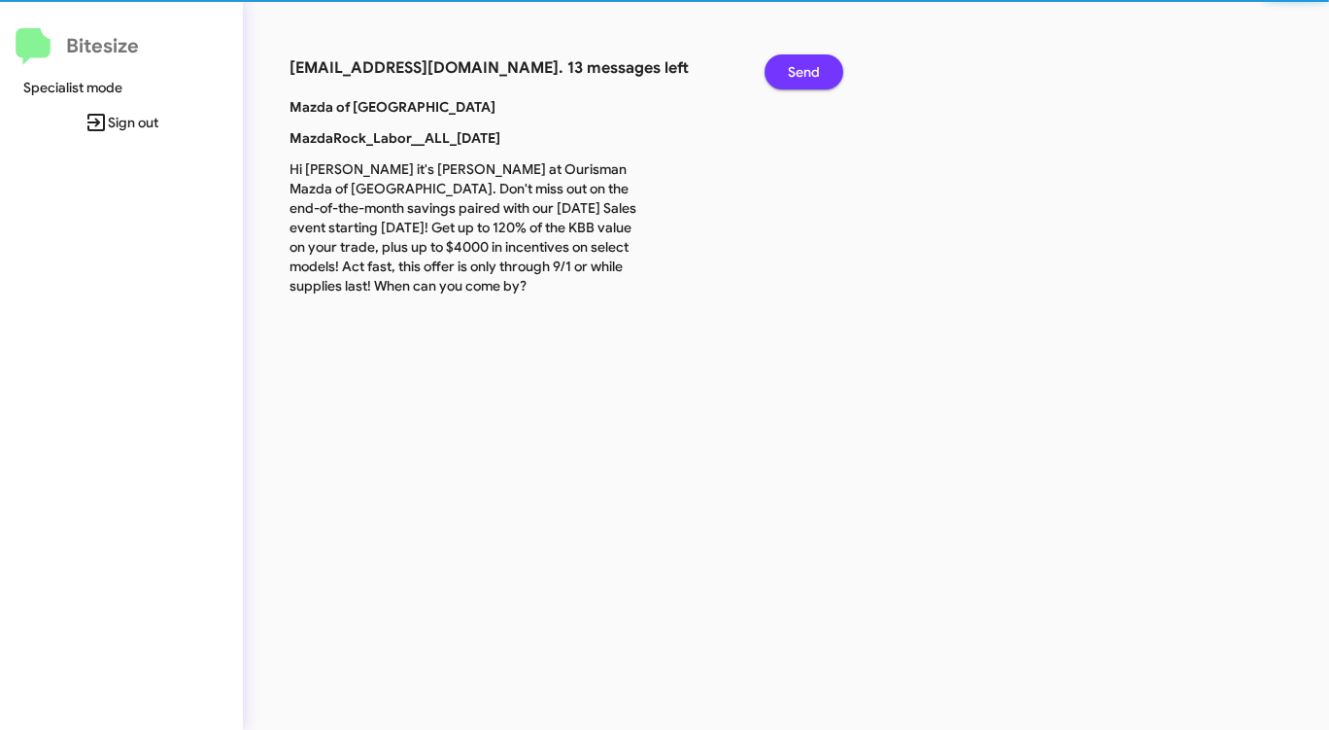
click at [794, 72] on span "Send" at bounding box center [804, 71] width 32 height 35
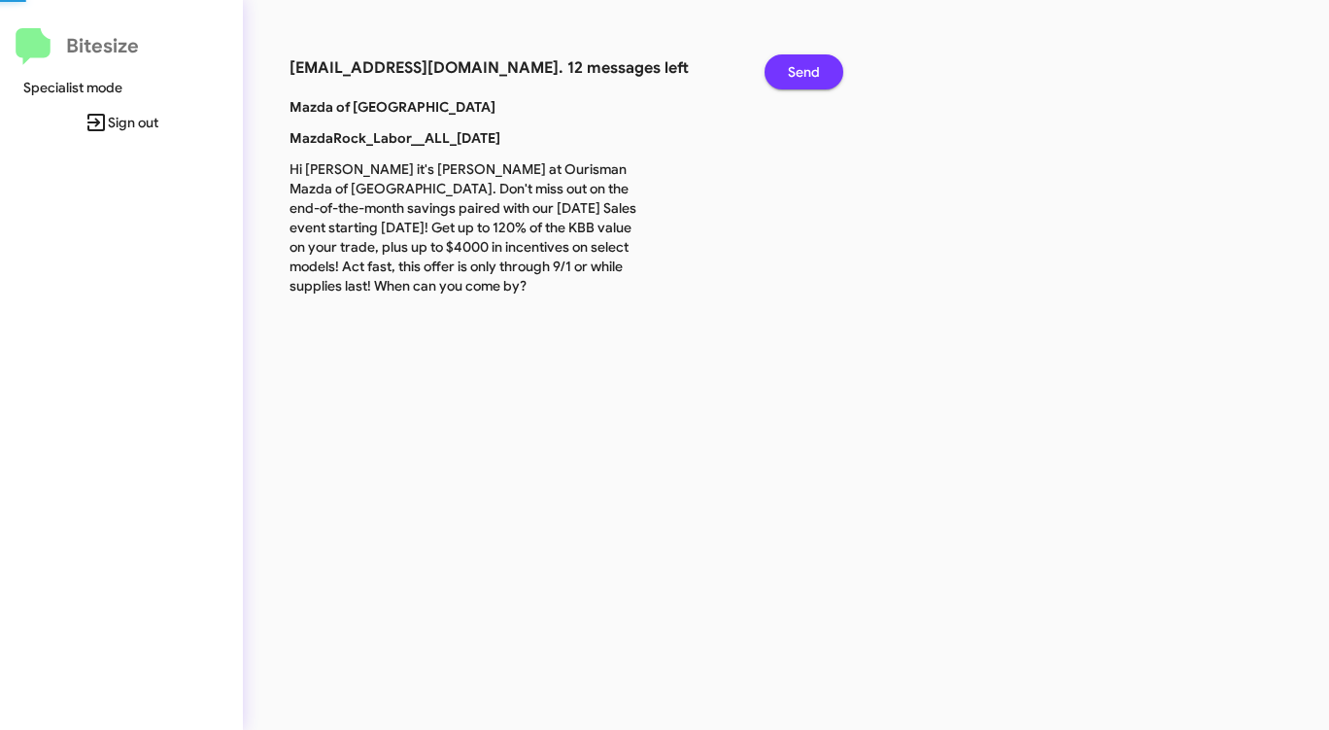
click at [794, 72] on span "Send" at bounding box center [804, 71] width 32 height 35
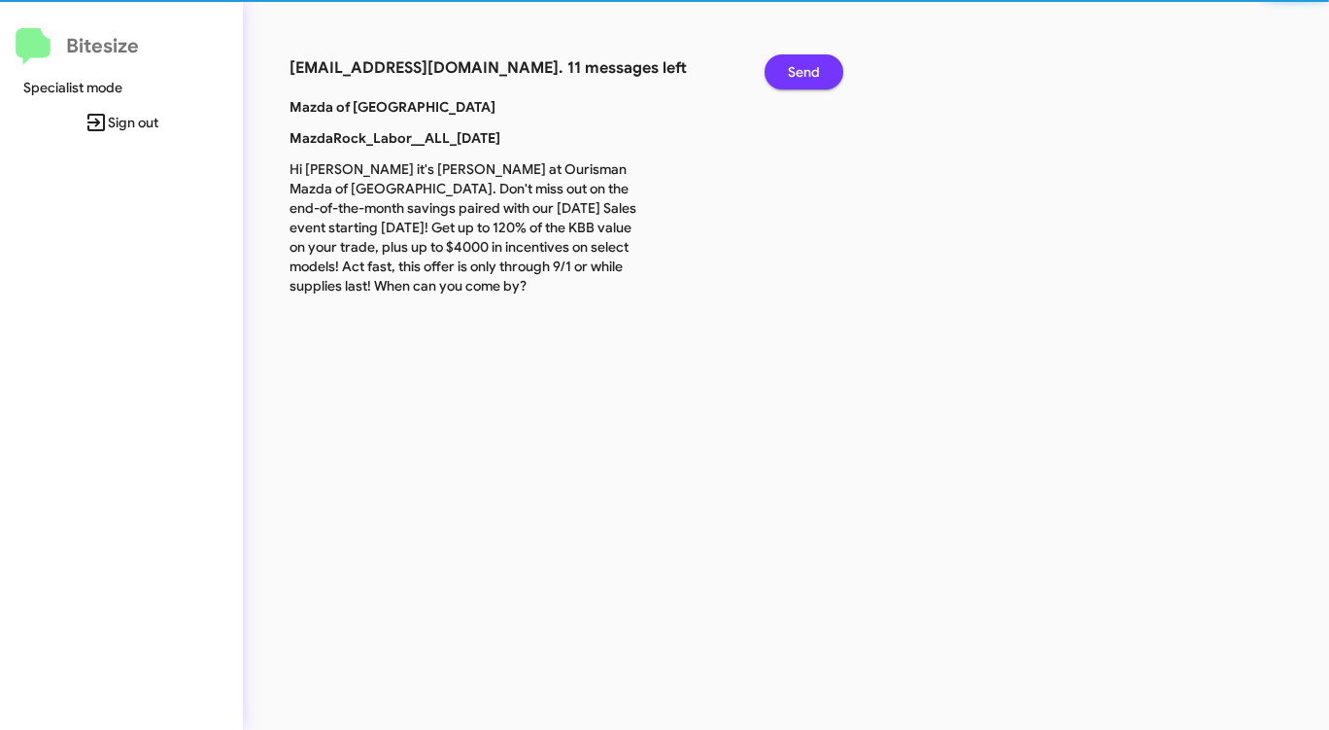
click at [794, 72] on span "Send" at bounding box center [804, 71] width 32 height 35
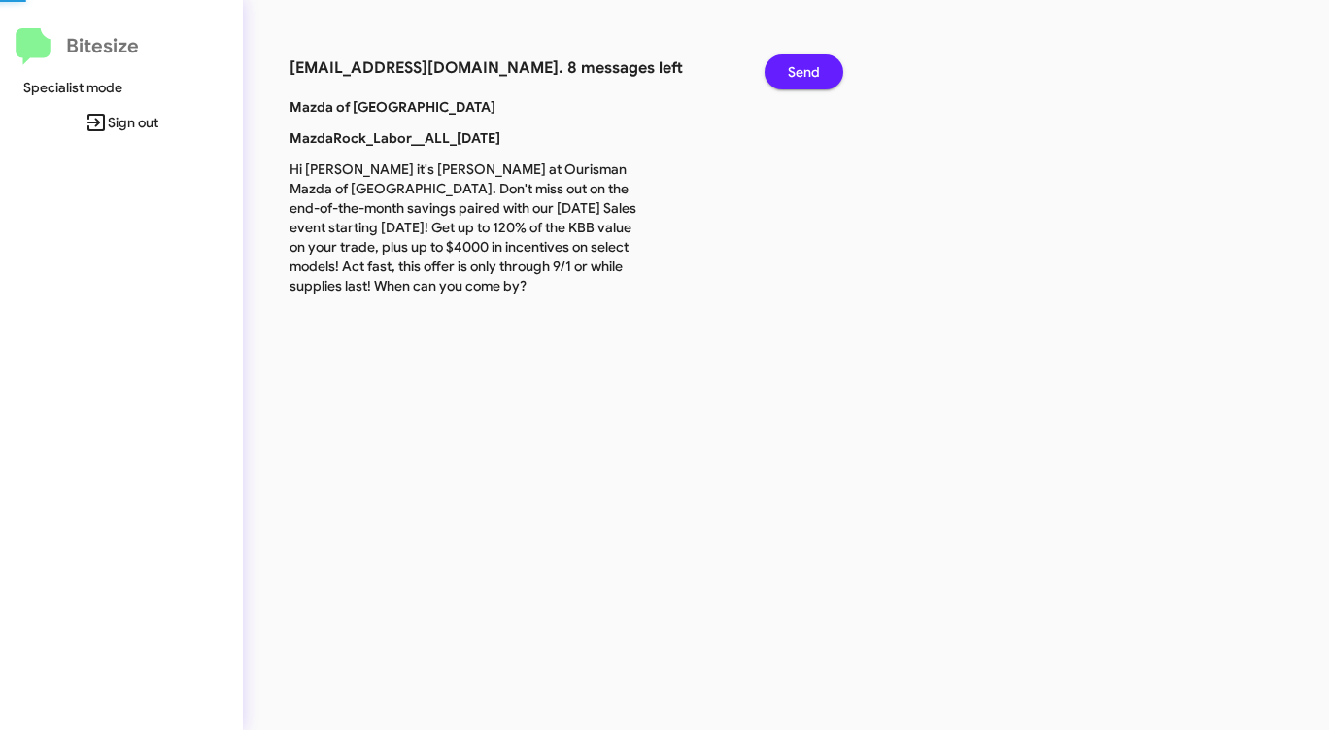
click at [794, 72] on span "Send" at bounding box center [804, 71] width 32 height 35
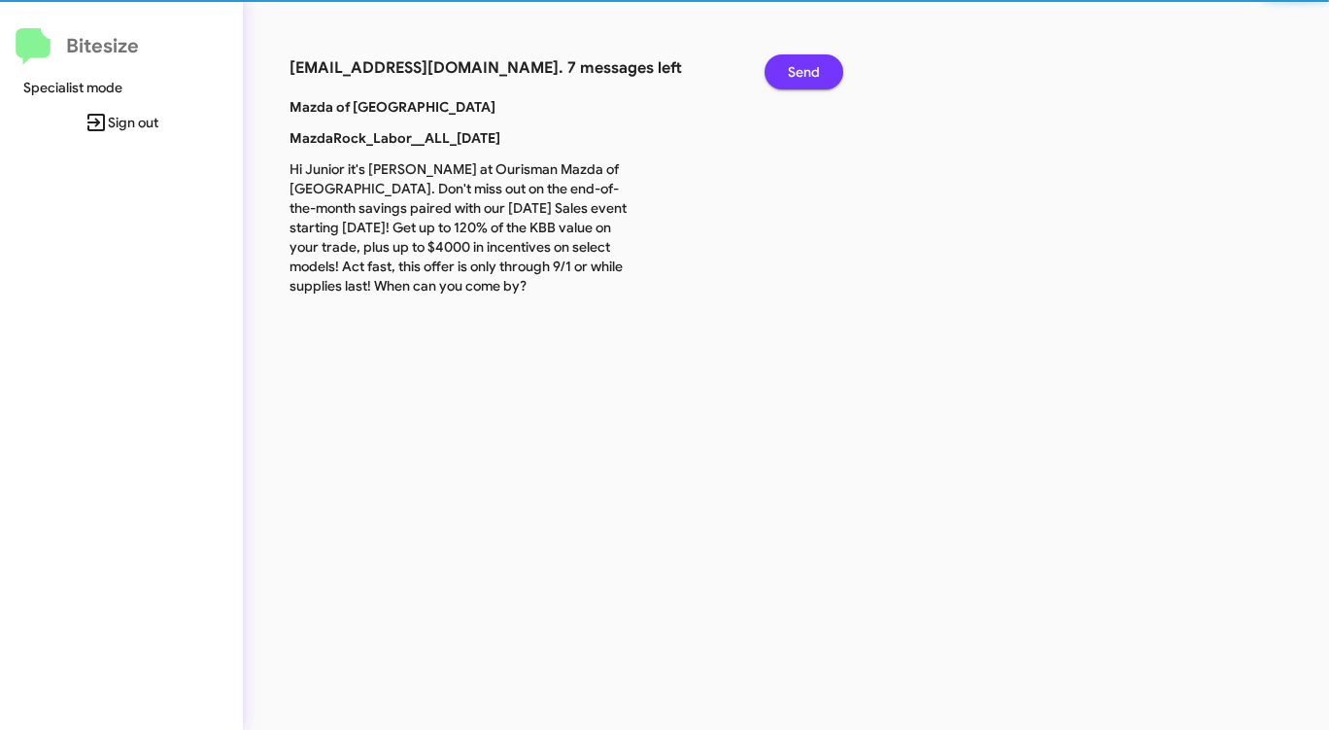
click at [794, 72] on span "Send" at bounding box center [804, 71] width 32 height 35
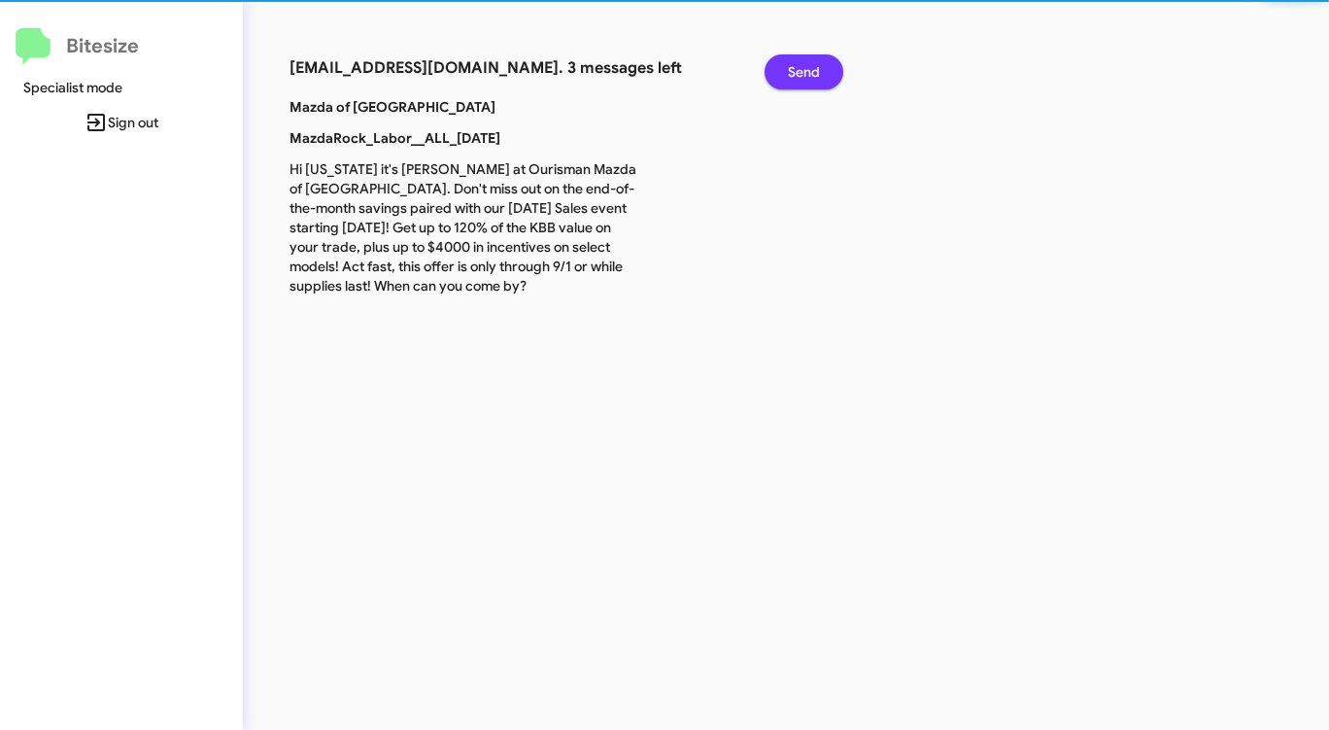
click at [794, 72] on span "Send" at bounding box center [804, 71] width 32 height 35
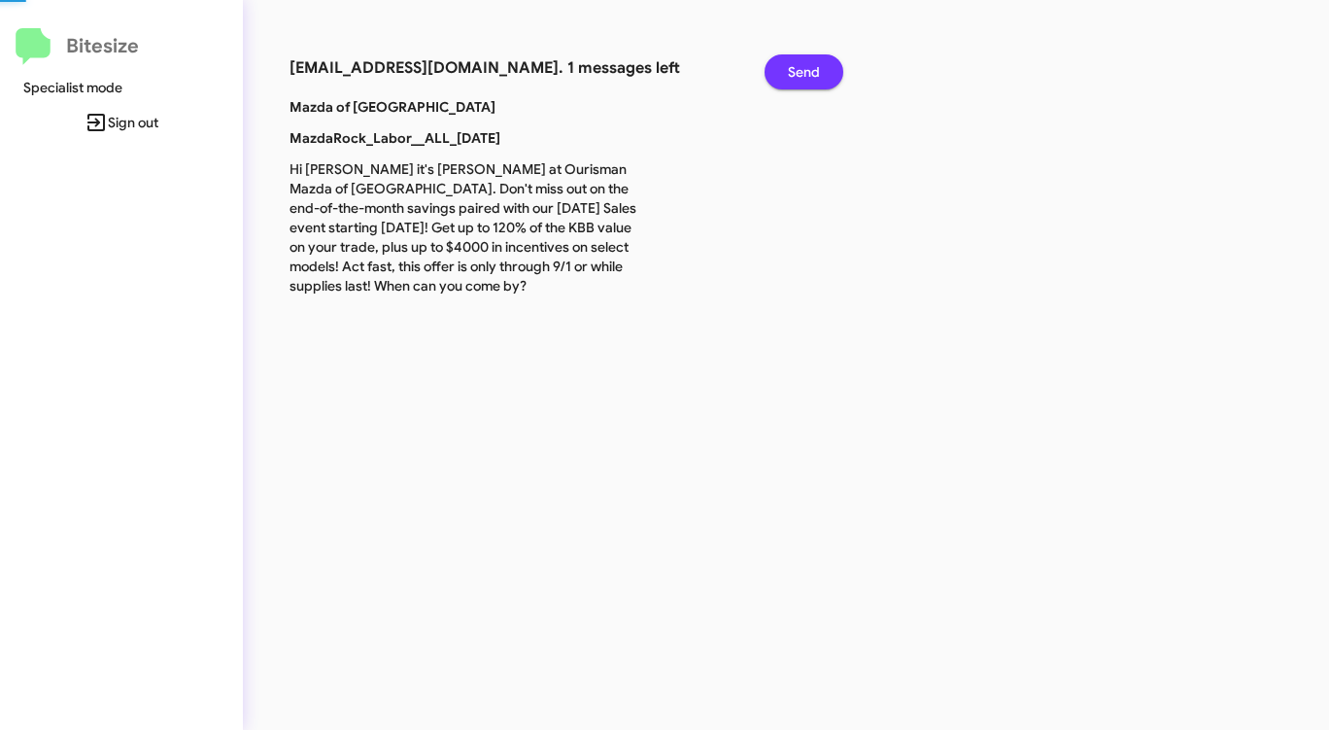
click at [794, 72] on span "Send" at bounding box center [804, 71] width 32 height 35
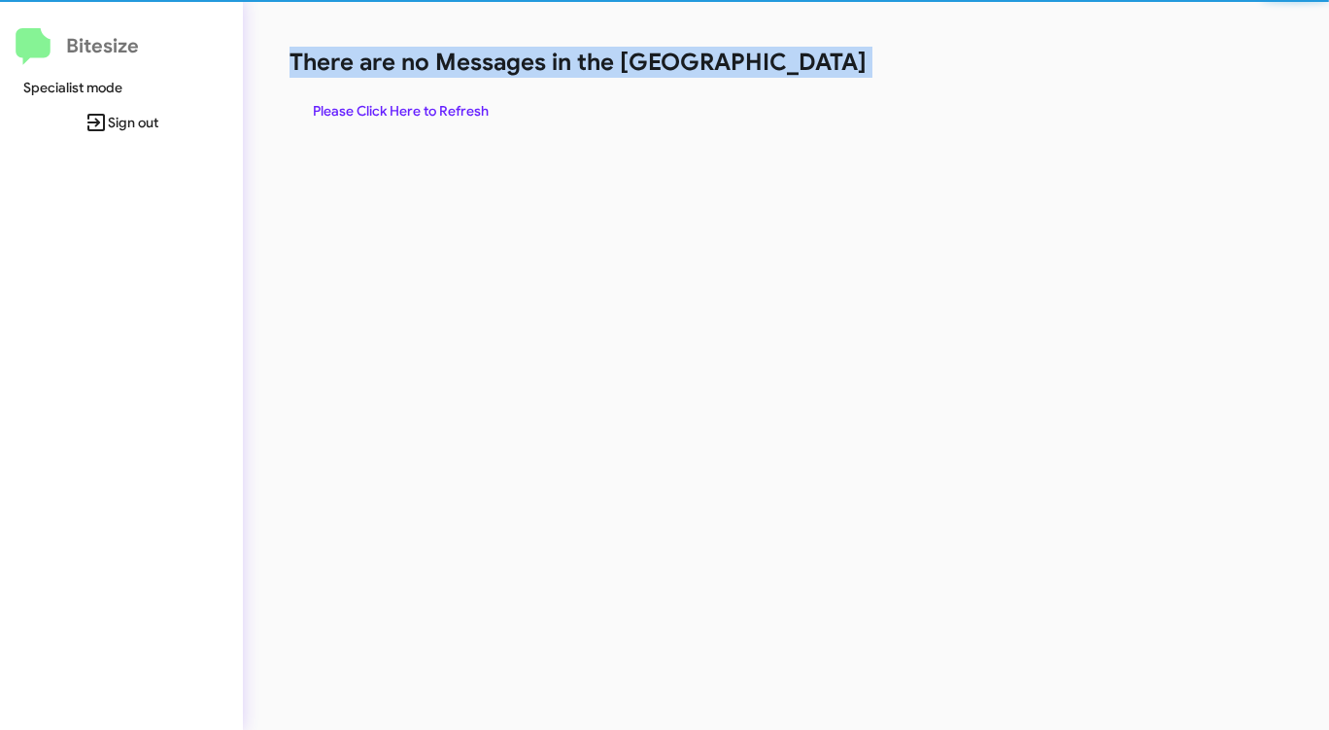
click at [794, 72] on h1 "There are no Messages in the [GEOGRAPHIC_DATA]" at bounding box center [696, 62] width 812 height 31
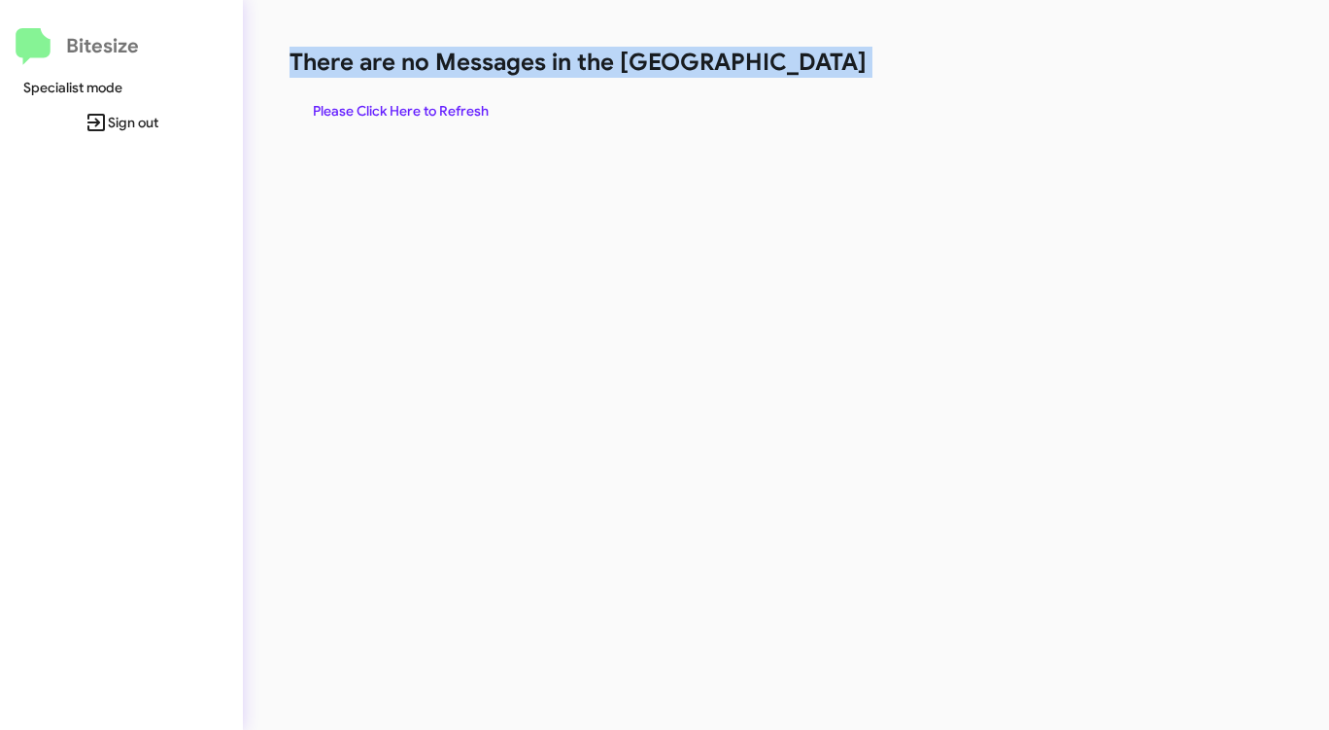
click at [794, 72] on h1 "There are no Messages in the [GEOGRAPHIC_DATA]" at bounding box center [696, 62] width 812 height 31
click at [389, 112] on span "Please Click Here to Refresh" at bounding box center [401, 110] width 176 height 35
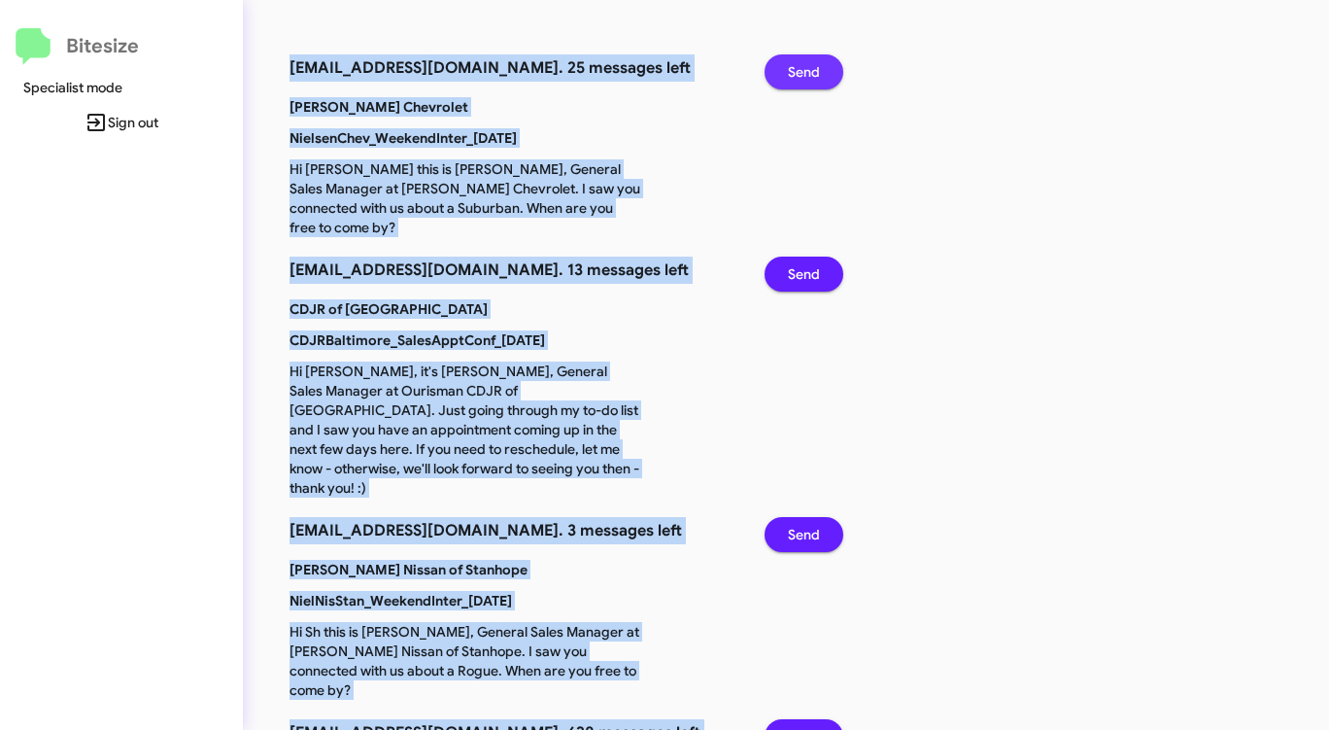
click at [796, 61] on span "Send" at bounding box center [804, 71] width 32 height 35
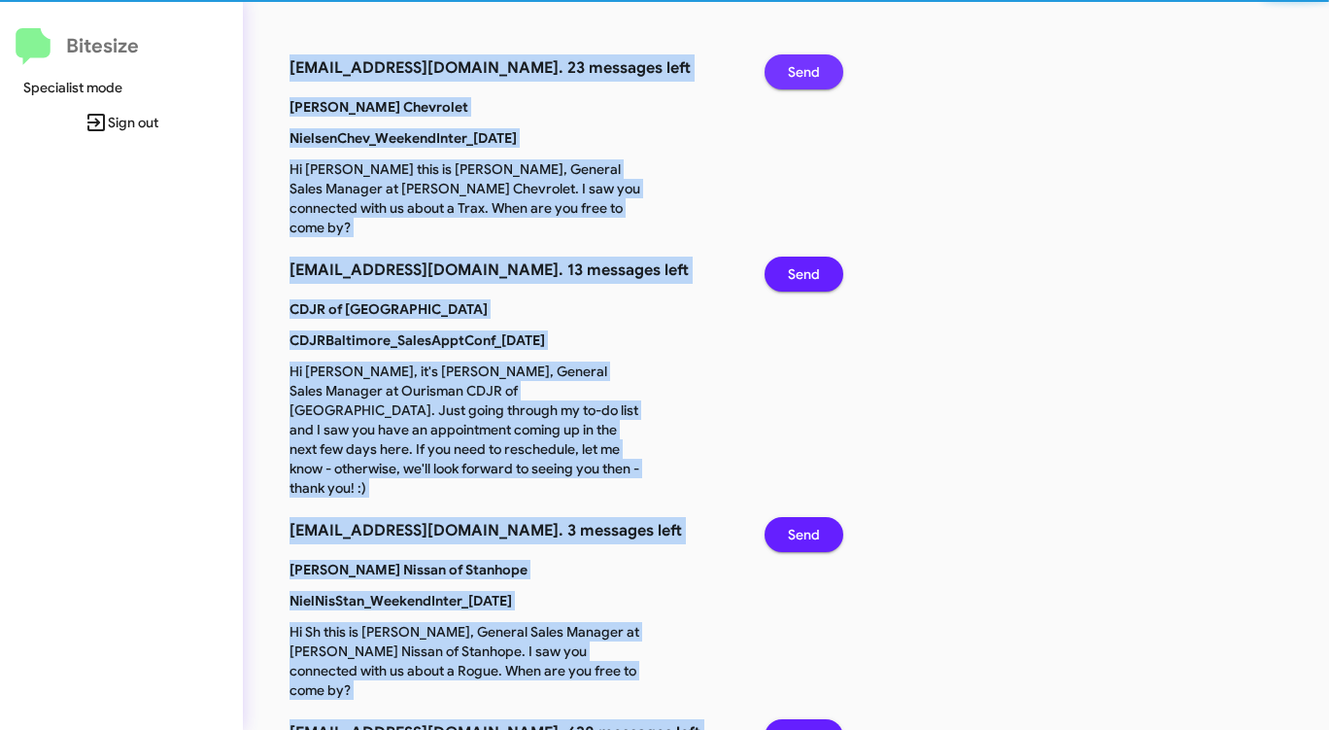
click at [796, 61] on span "Send" at bounding box center [804, 71] width 32 height 35
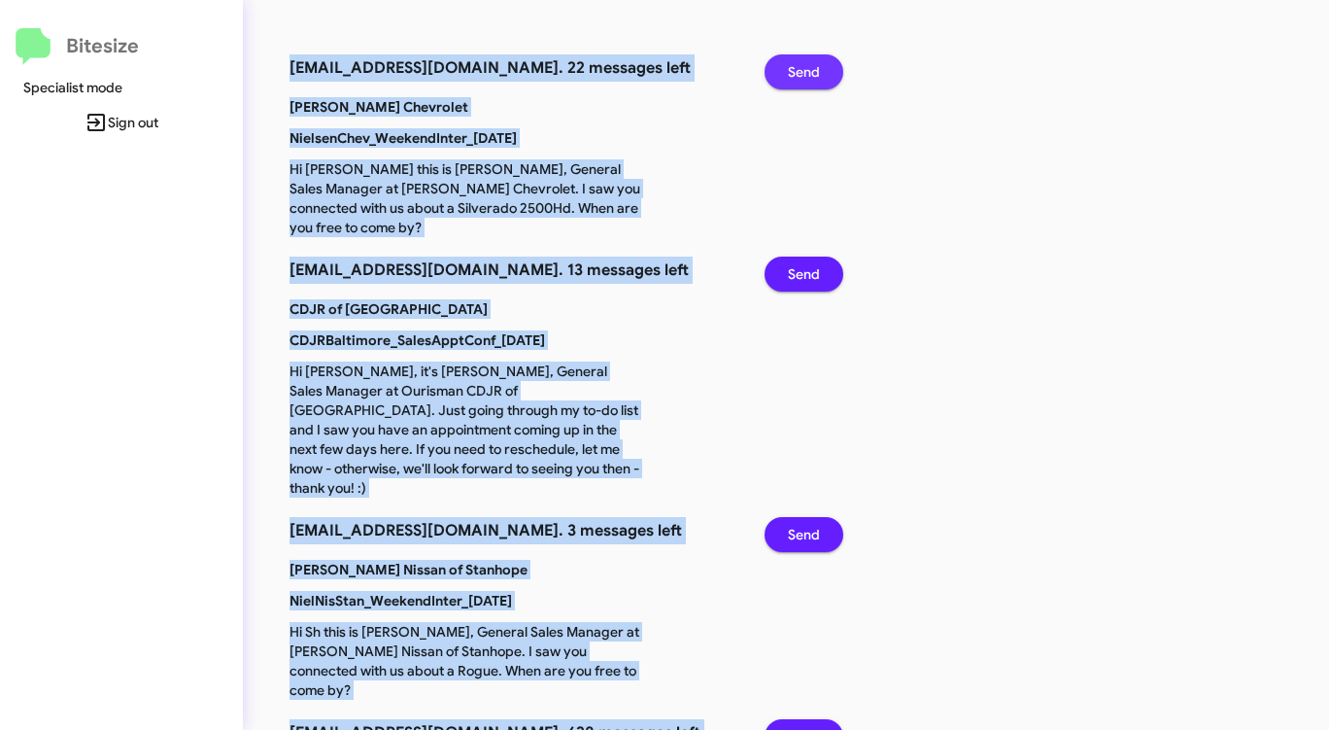
click at [796, 61] on span "Send" at bounding box center [804, 71] width 32 height 35
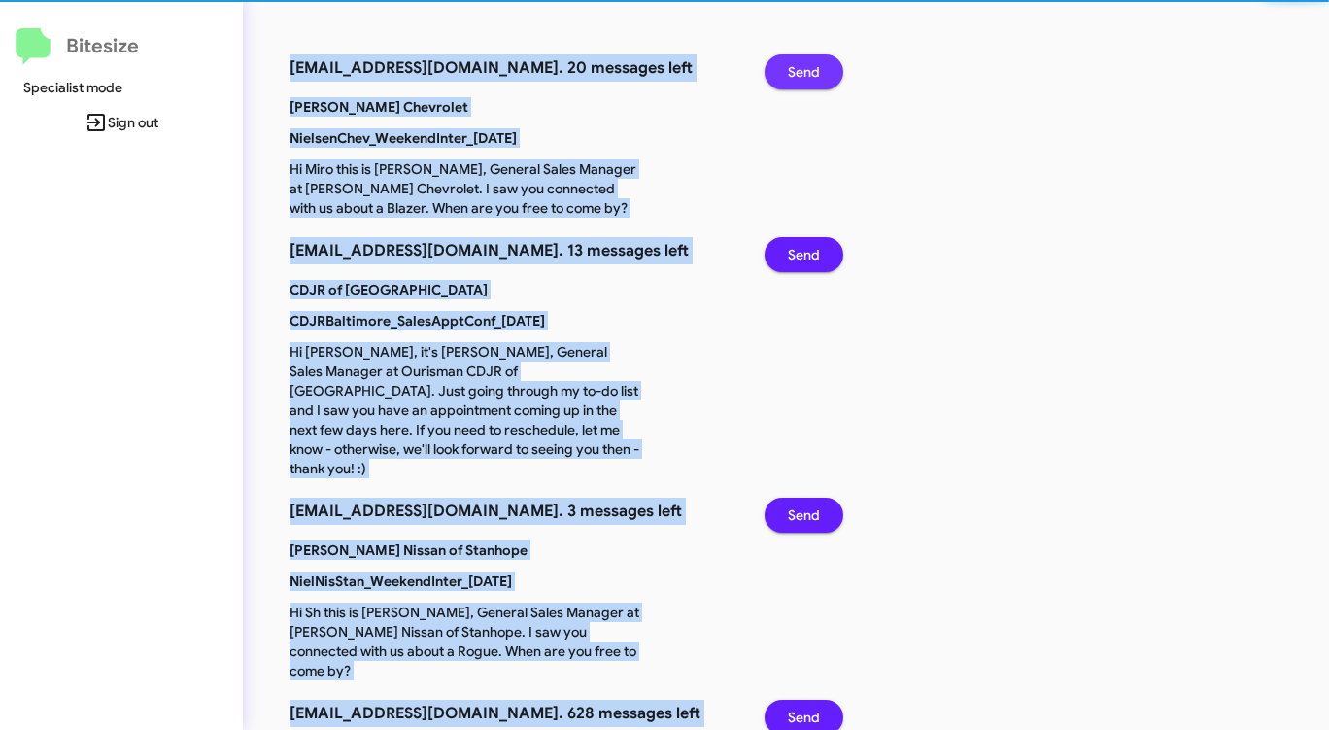
click at [796, 61] on span "Send" at bounding box center [804, 71] width 32 height 35
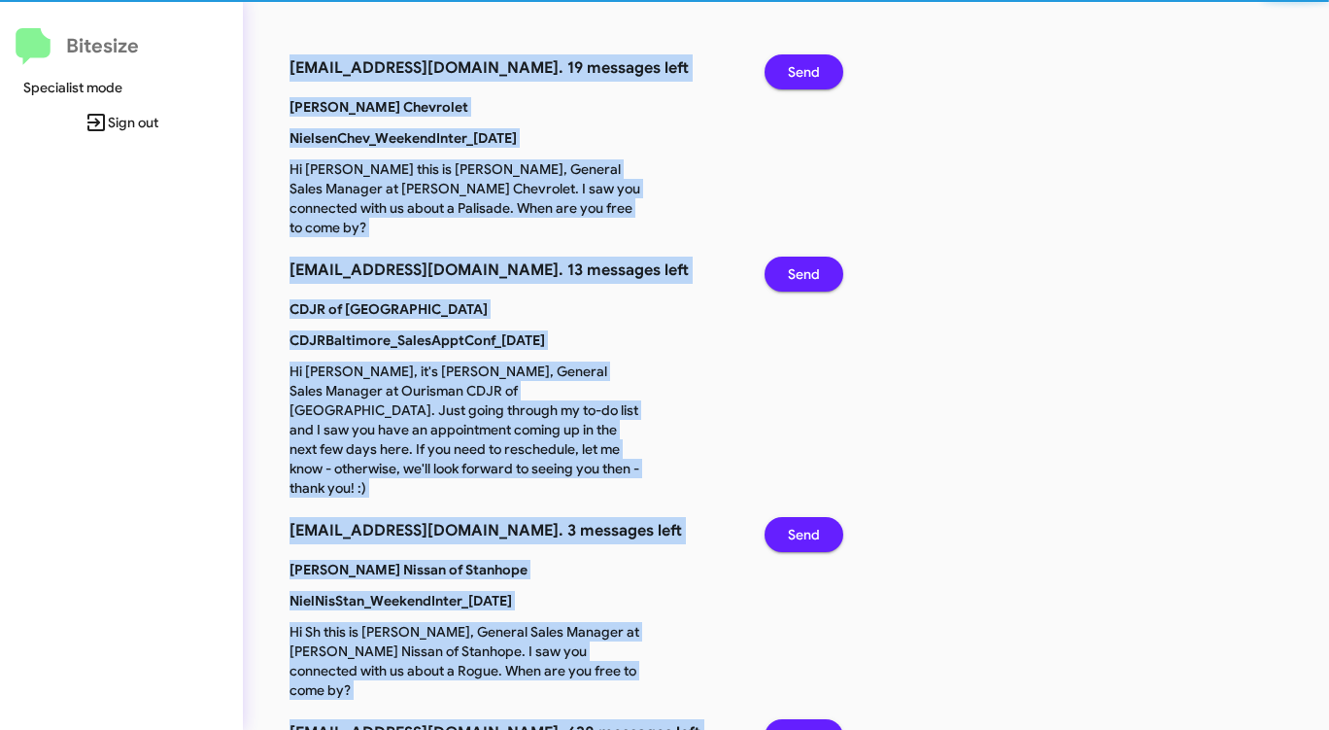
click at [796, 61] on span "Send" at bounding box center [804, 71] width 32 height 35
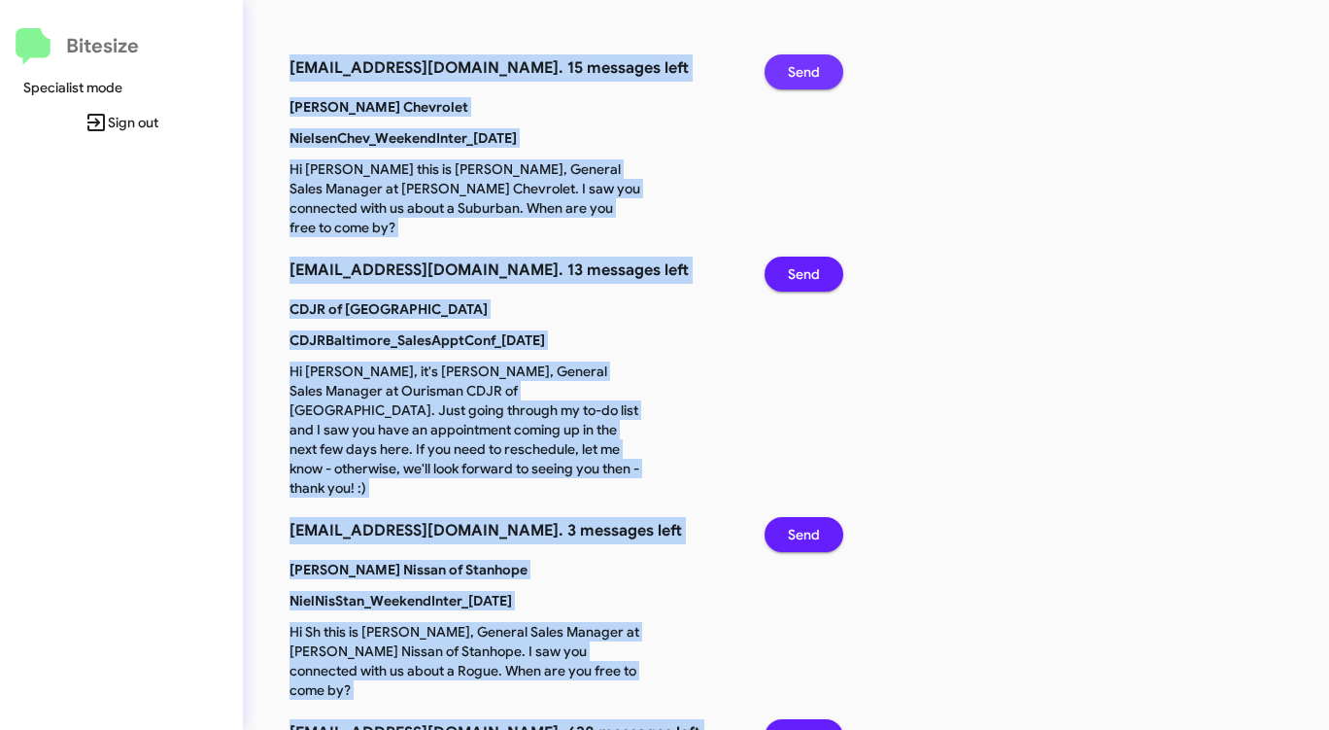
click at [796, 61] on span "Send" at bounding box center [804, 71] width 32 height 35
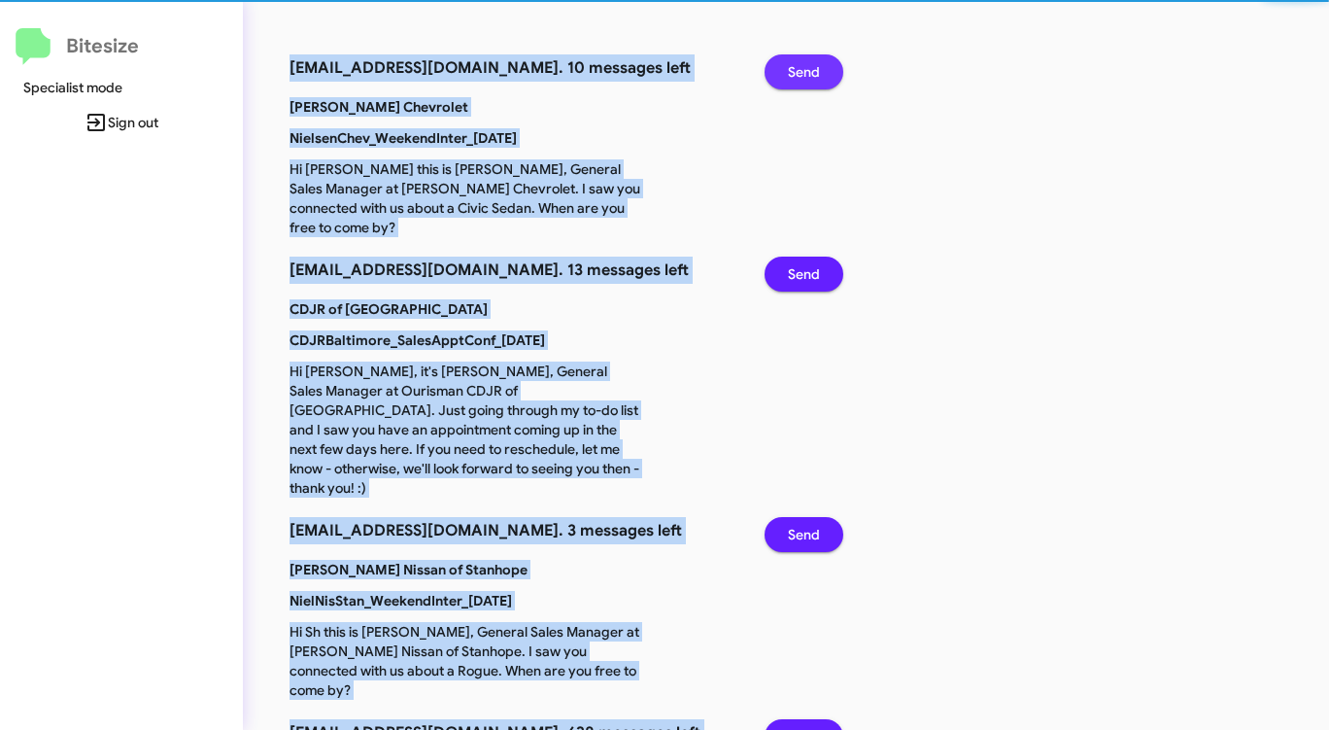
click at [796, 61] on span "Send" at bounding box center [804, 71] width 32 height 35
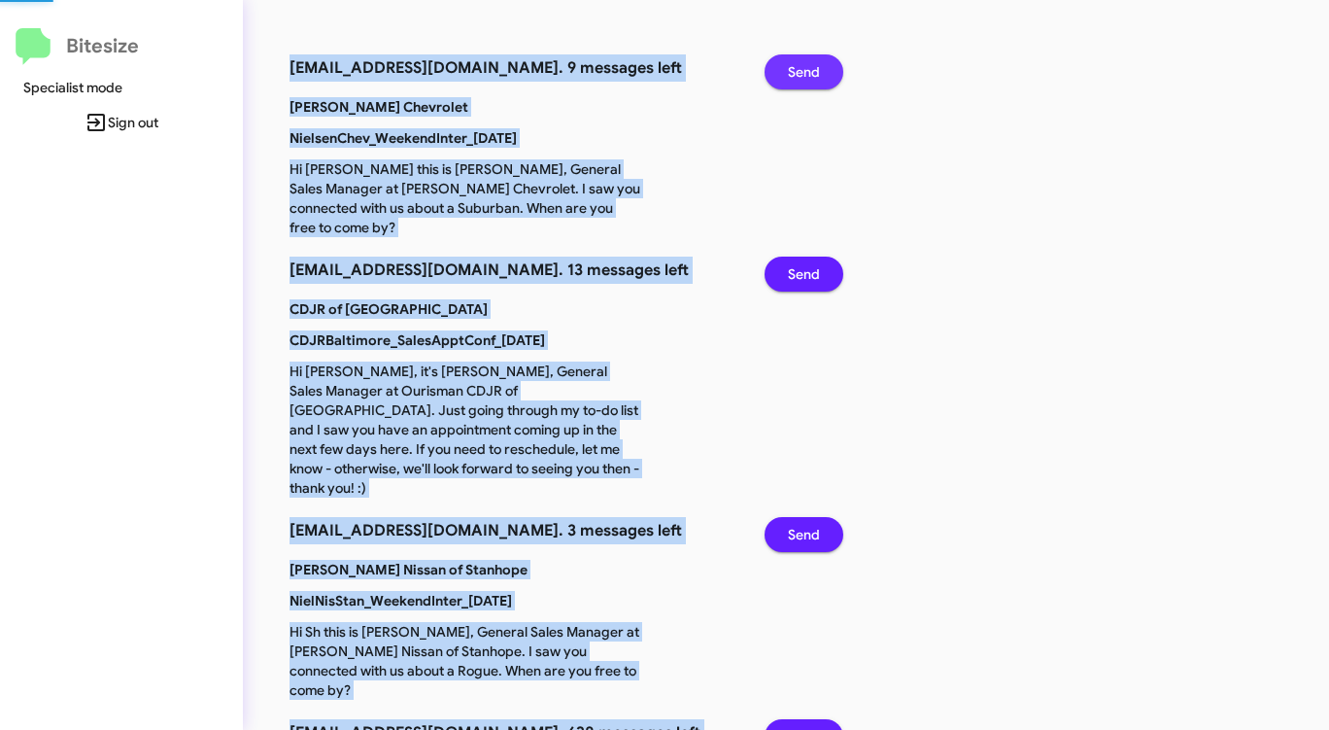
click at [796, 61] on span "Send" at bounding box center [804, 71] width 32 height 35
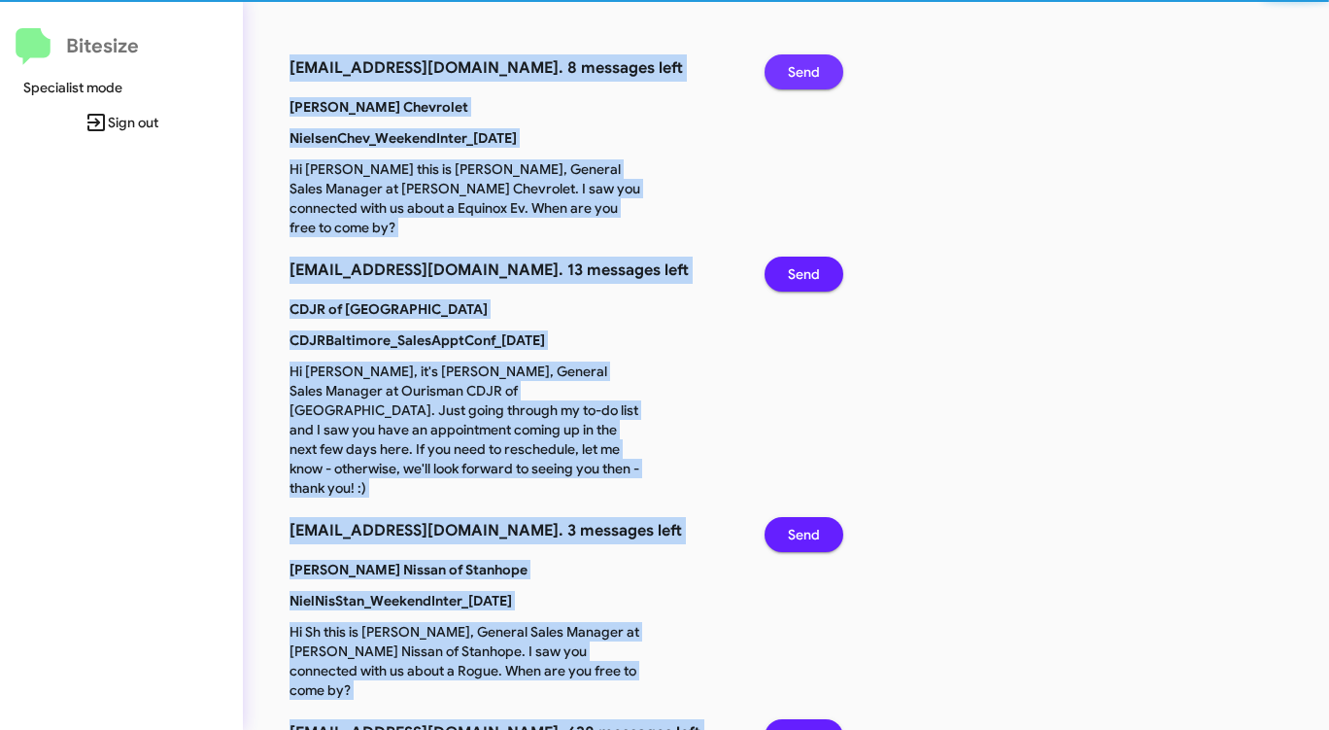
click at [796, 61] on span "Send" at bounding box center [804, 71] width 32 height 35
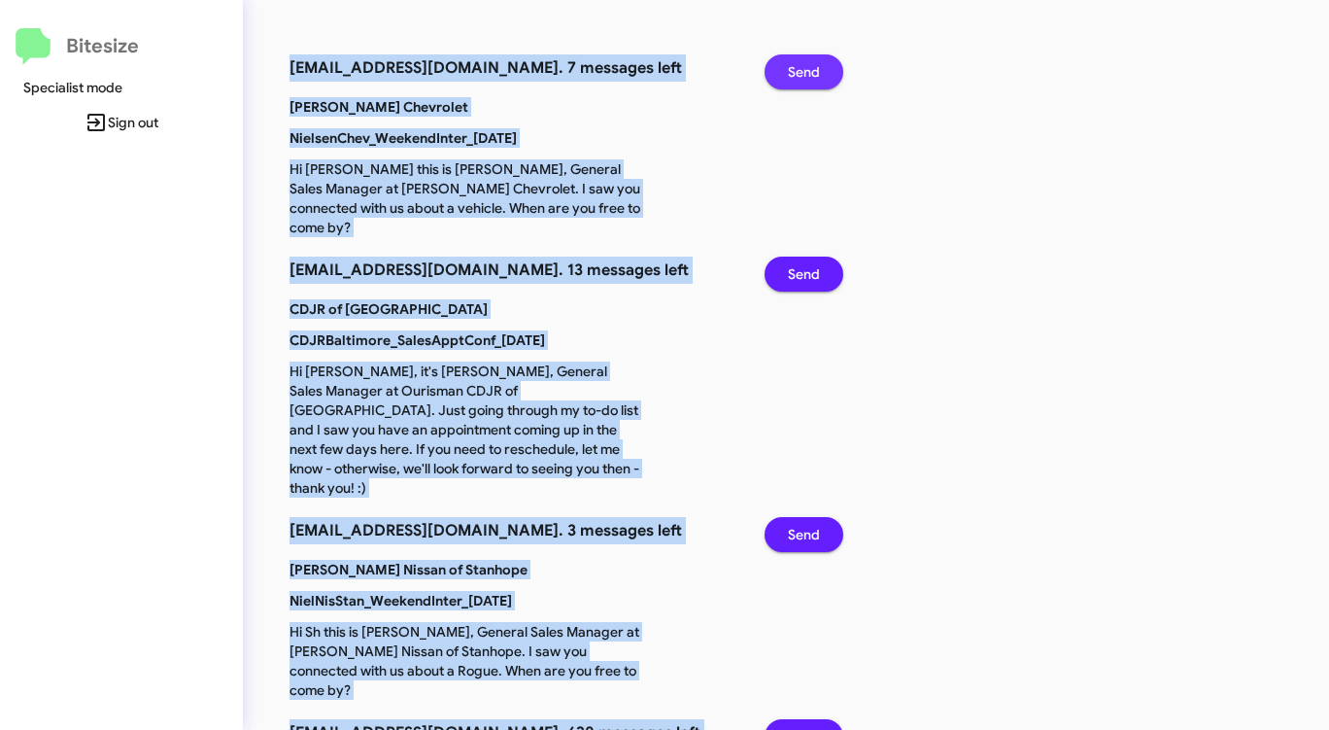
click at [796, 61] on span "Send" at bounding box center [804, 71] width 32 height 35
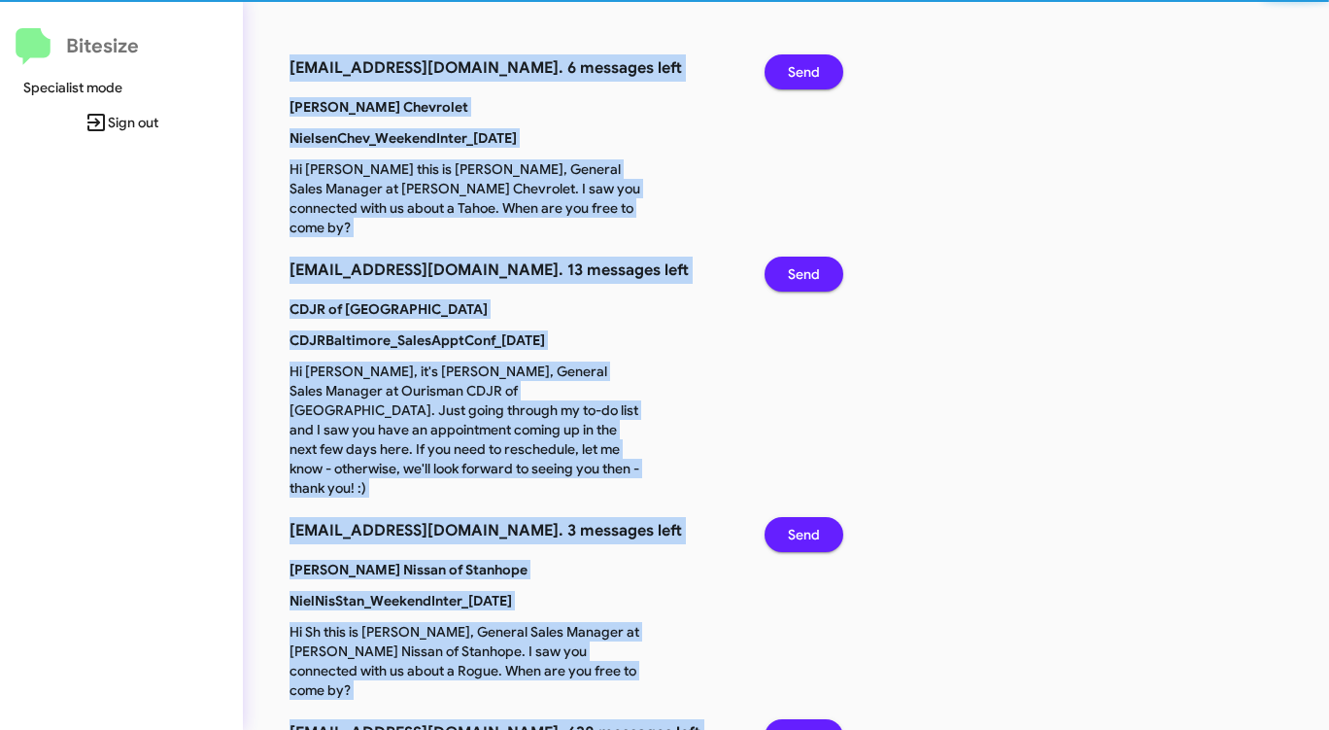
click at [796, 61] on span "Send" at bounding box center [804, 71] width 32 height 35
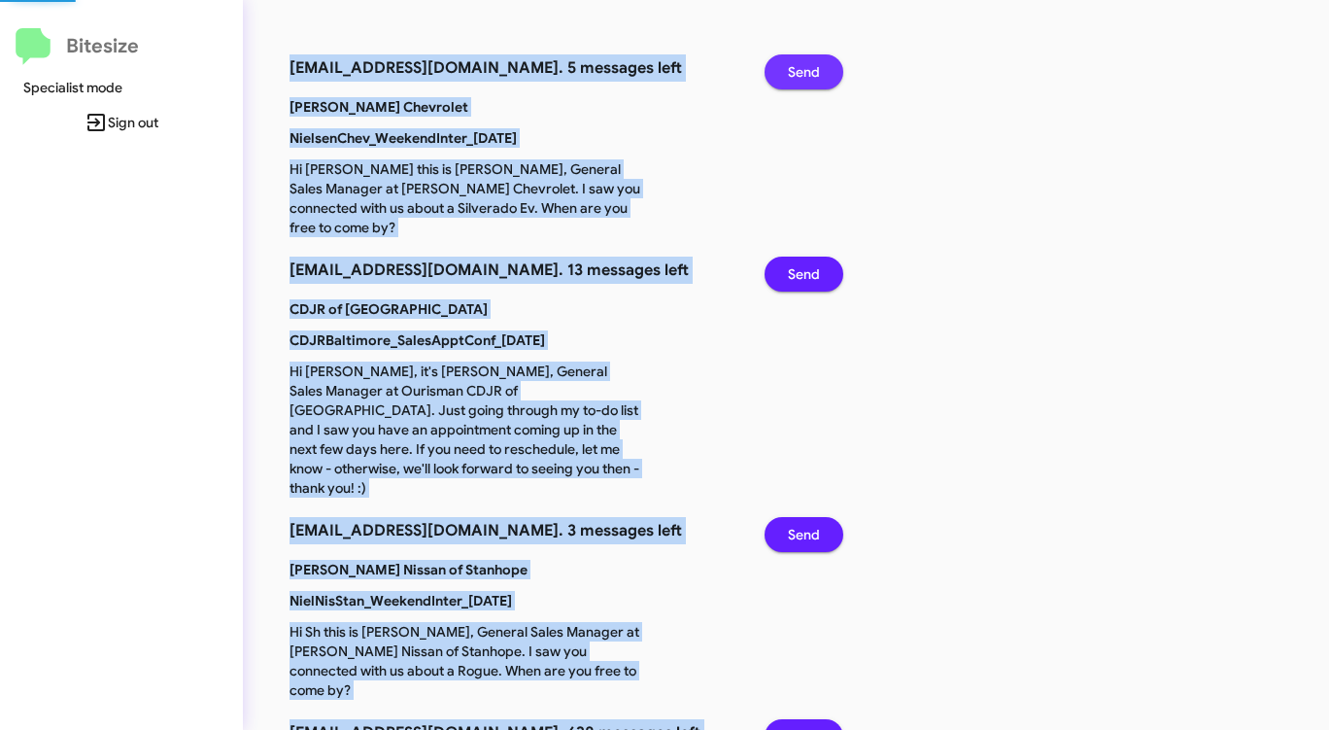
click at [796, 61] on span "Send" at bounding box center [804, 71] width 32 height 35
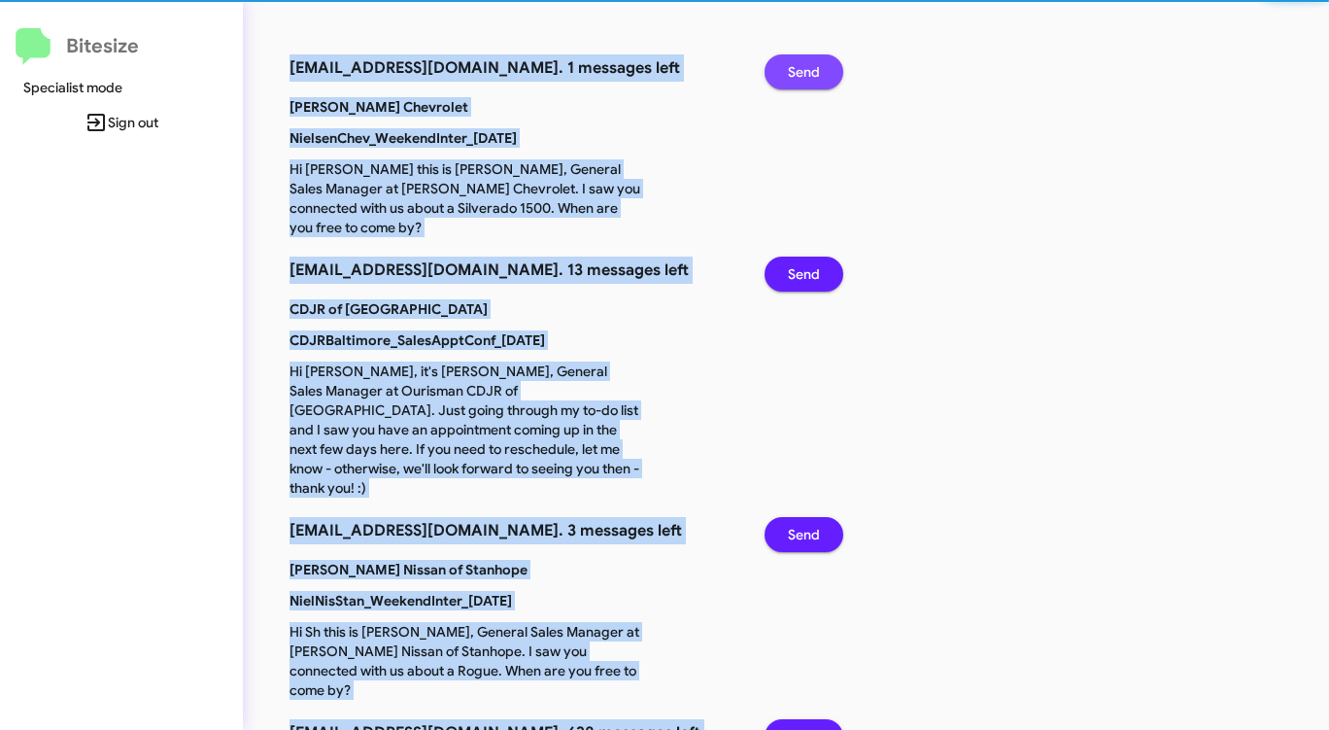
click at [796, 61] on span "Send" at bounding box center [804, 71] width 32 height 35
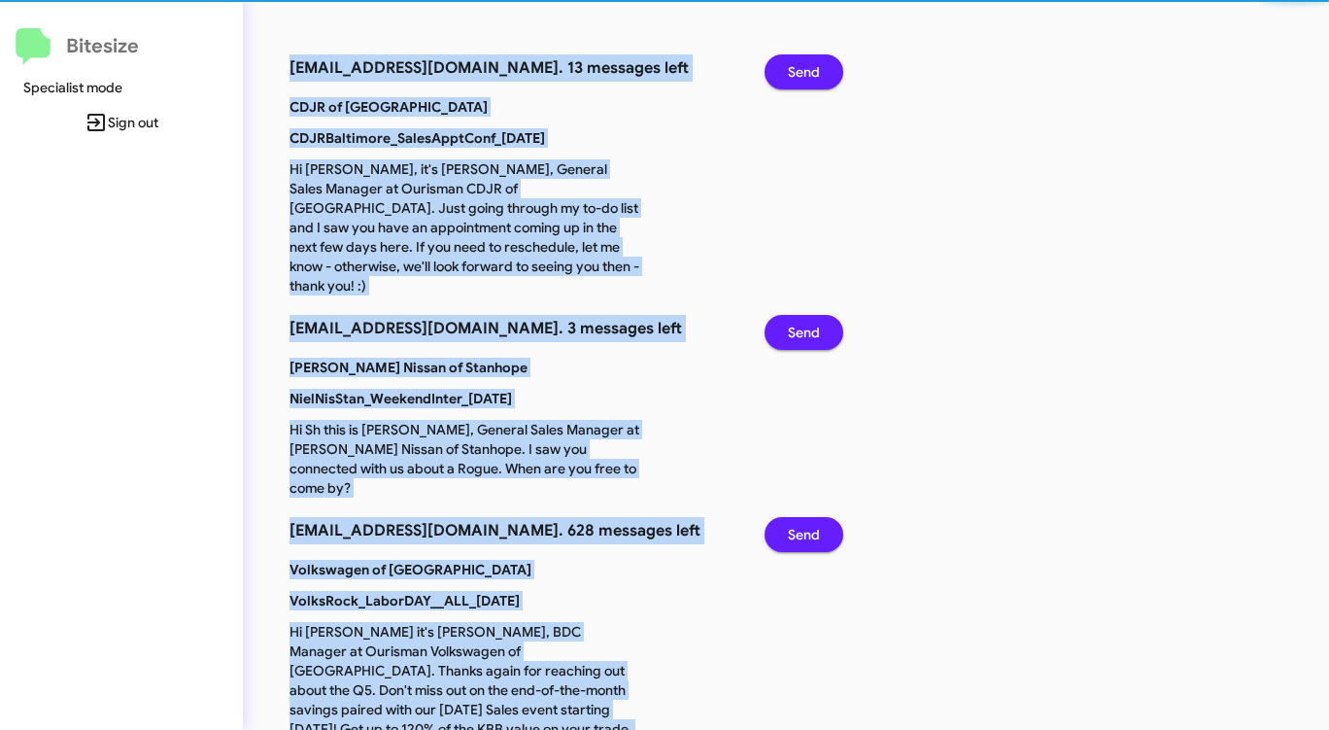
click at [796, 61] on span "Send" at bounding box center [804, 71] width 32 height 35
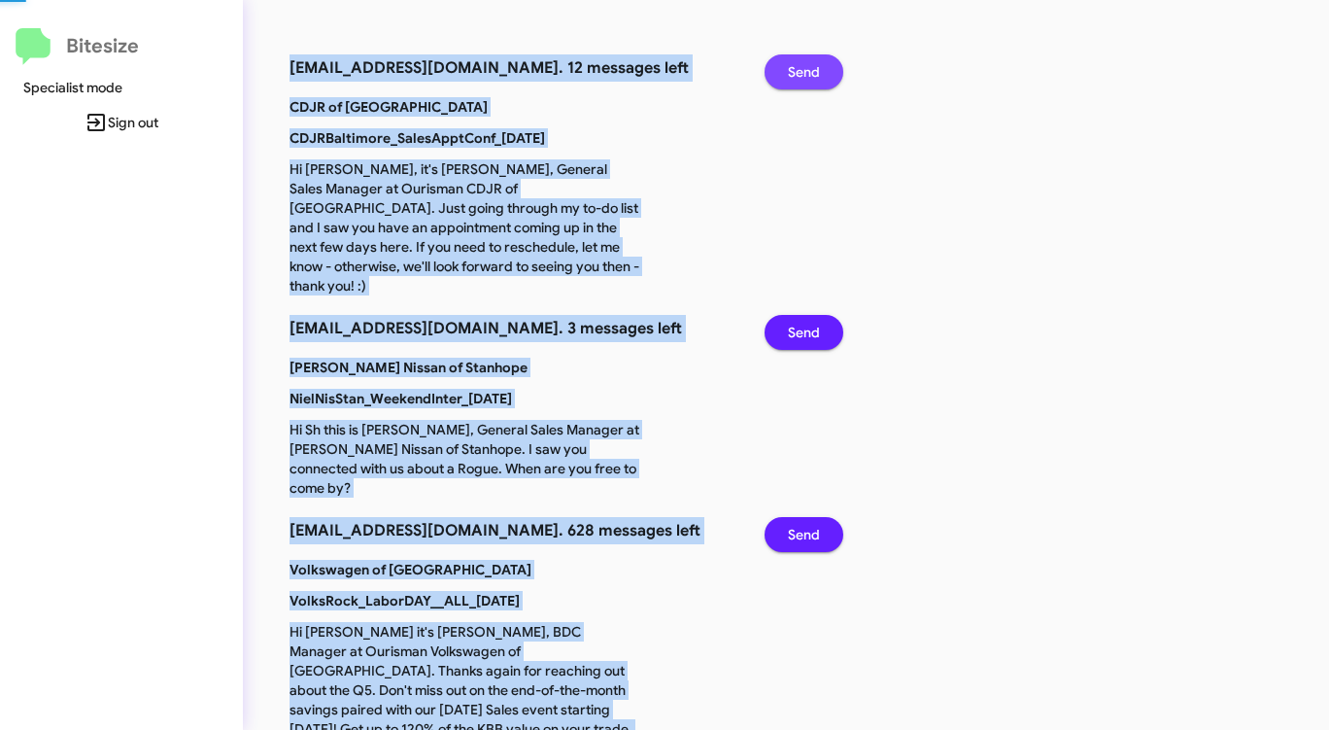
click at [796, 61] on span "Send" at bounding box center [804, 71] width 32 height 35
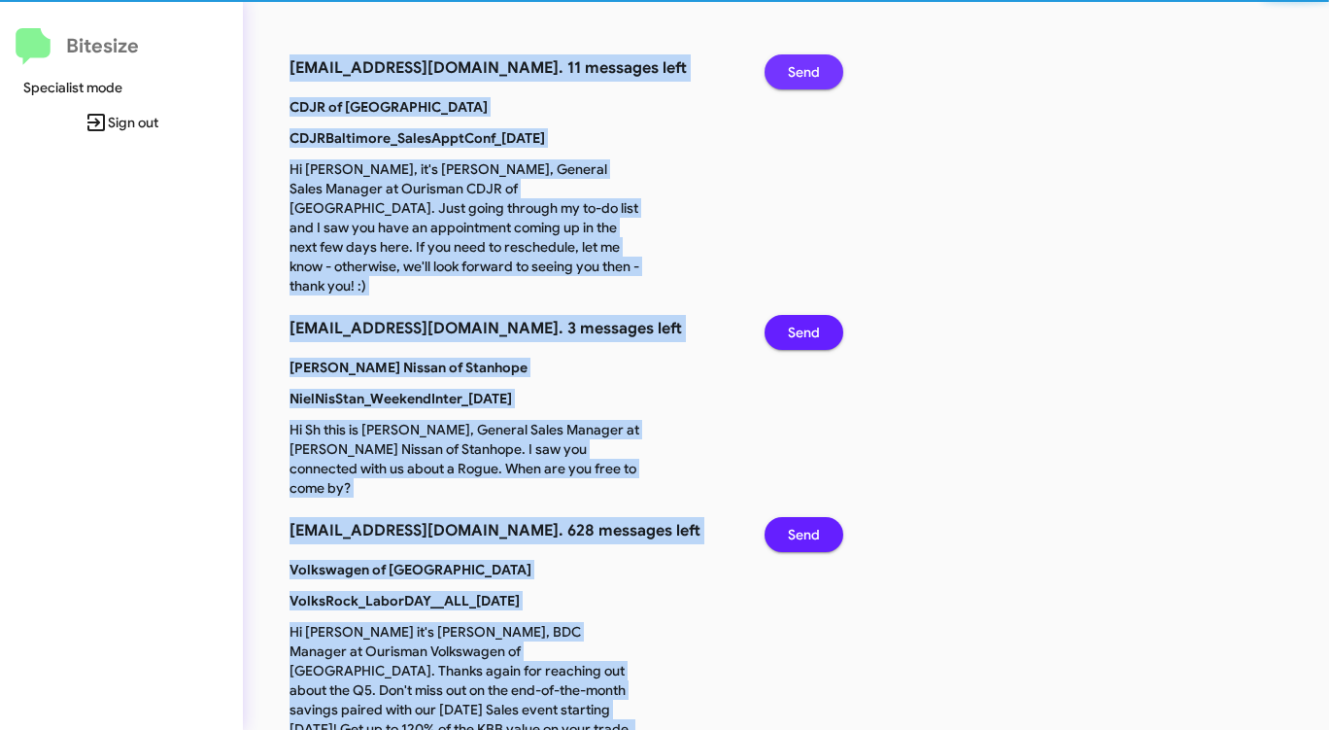
click at [796, 61] on span "Send" at bounding box center [804, 71] width 32 height 35
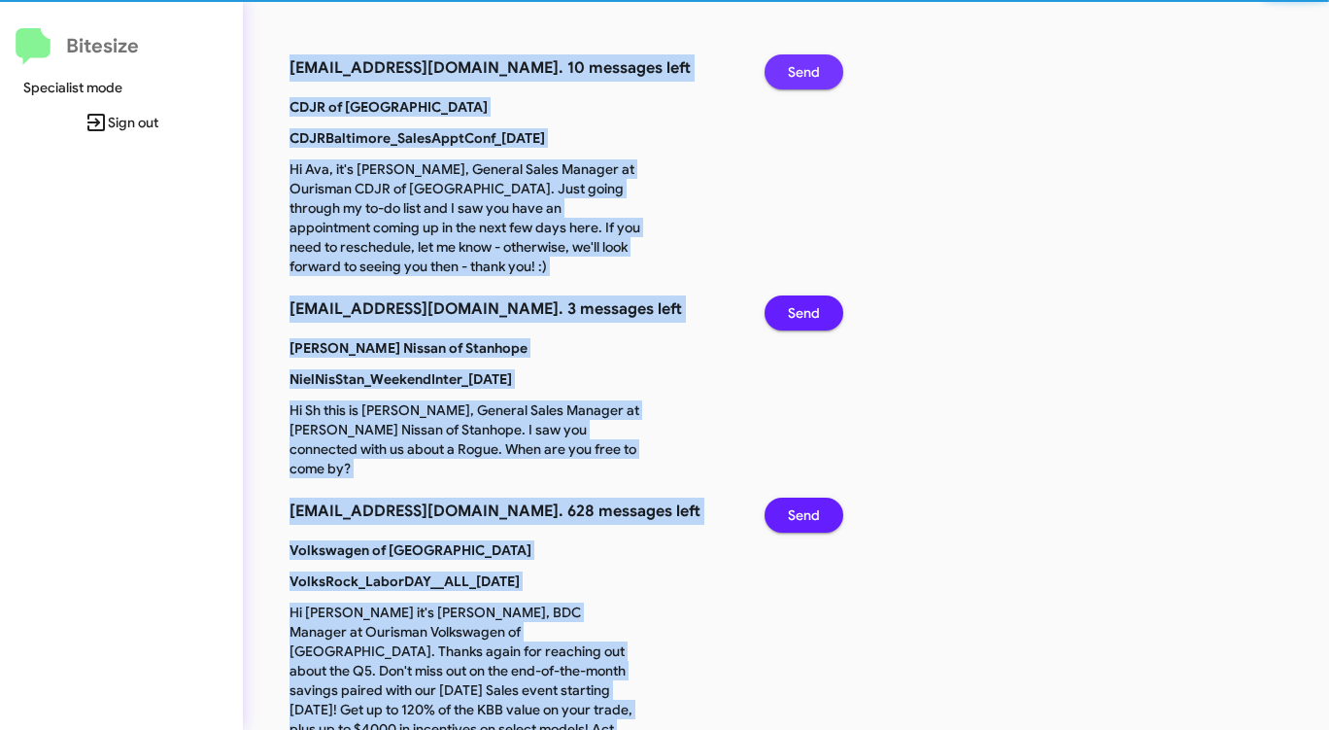
click at [796, 61] on span "Send" at bounding box center [804, 71] width 32 height 35
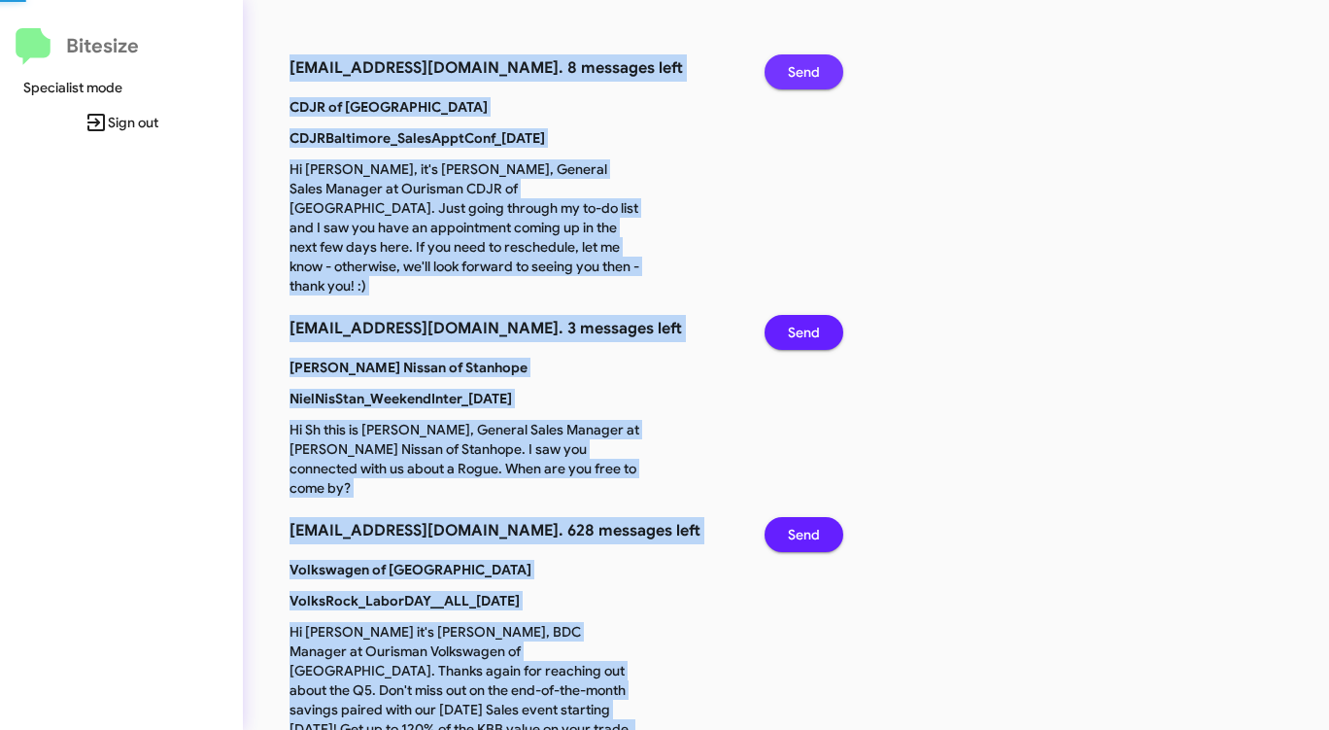
click at [796, 61] on span "Send" at bounding box center [804, 71] width 32 height 35
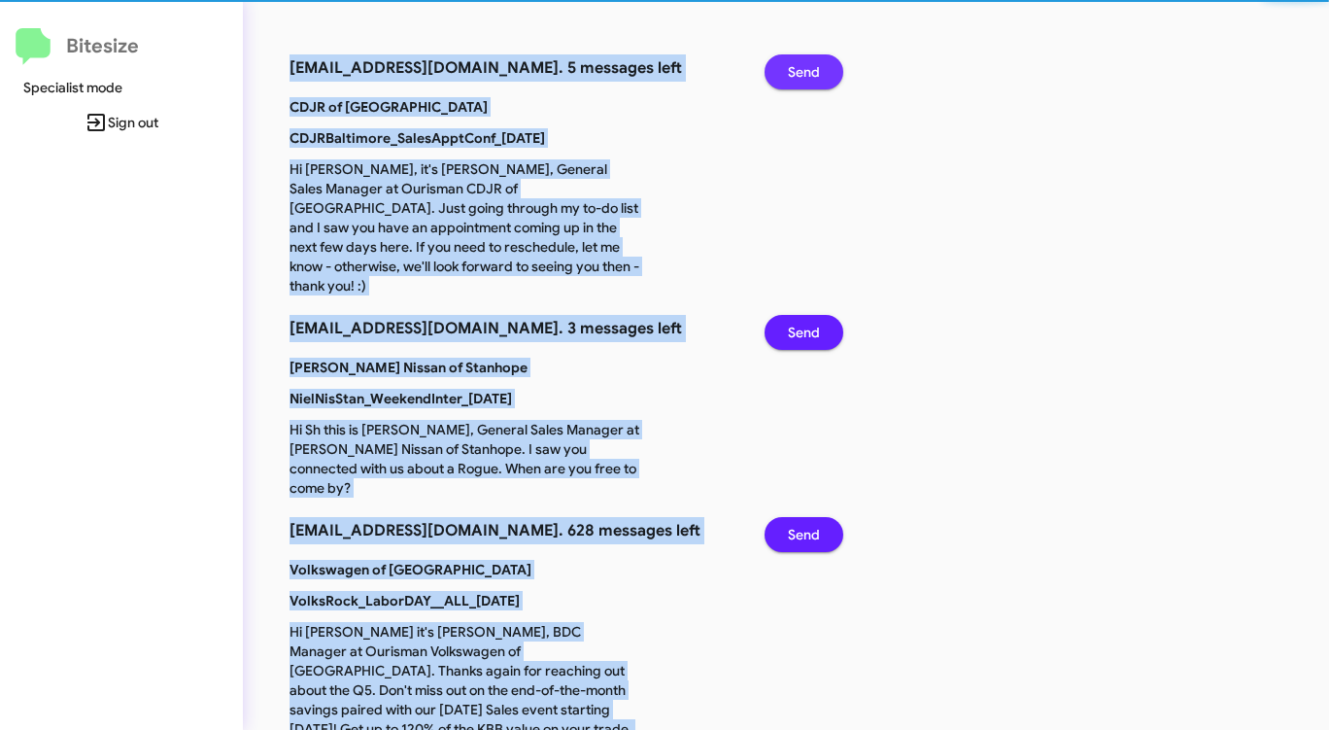
click at [796, 61] on span "Send" at bounding box center [804, 71] width 32 height 35
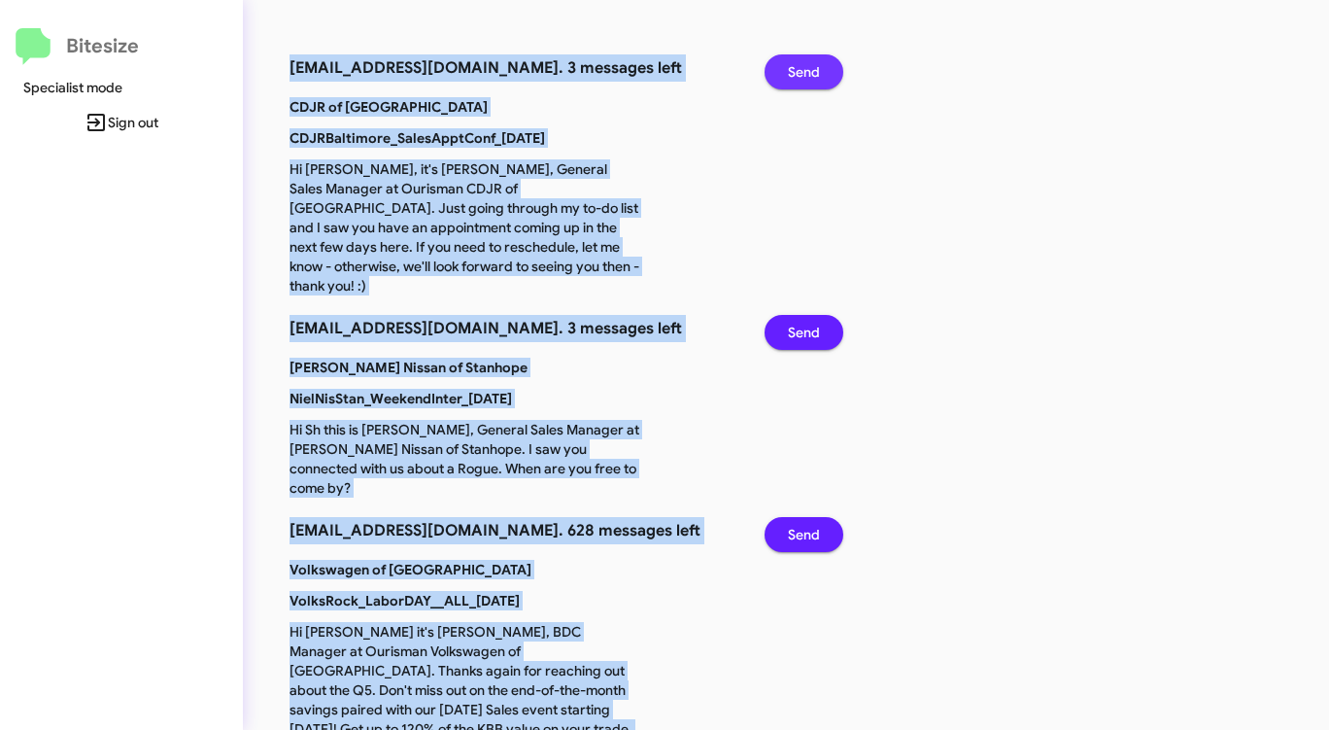
click at [796, 61] on span "Send" at bounding box center [804, 71] width 32 height 35
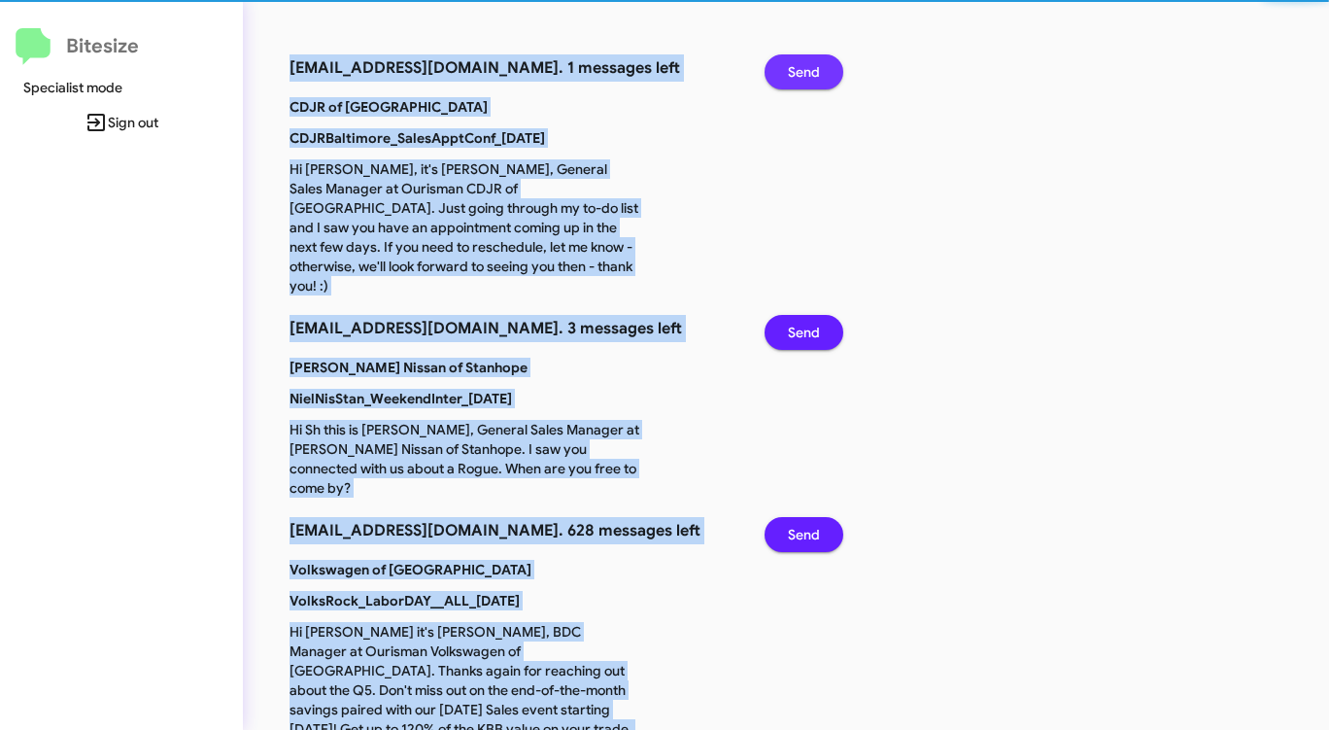
click at [796, 61] on span "Send" at bounding box center [804, 71] width 32 height 35
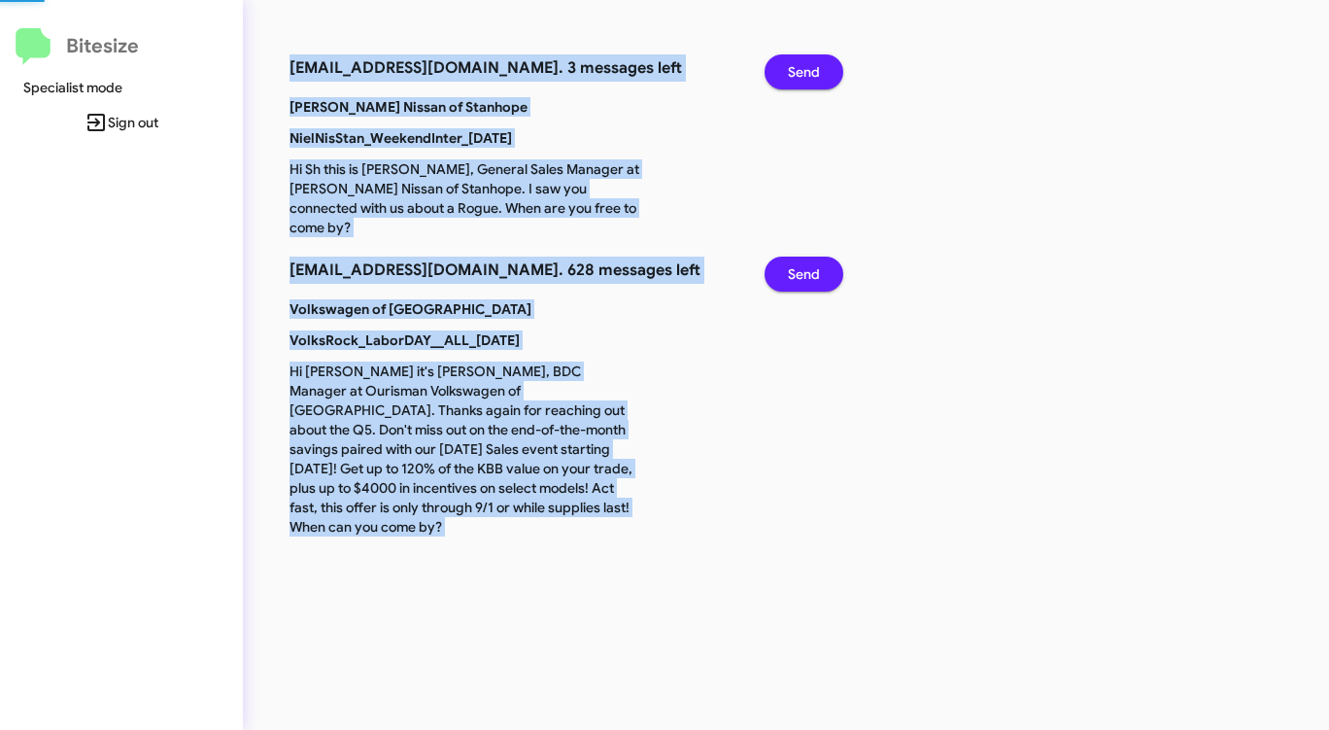
click at [796, 61] on span "Send" at bounding box center [804, 71] width 32 height 35
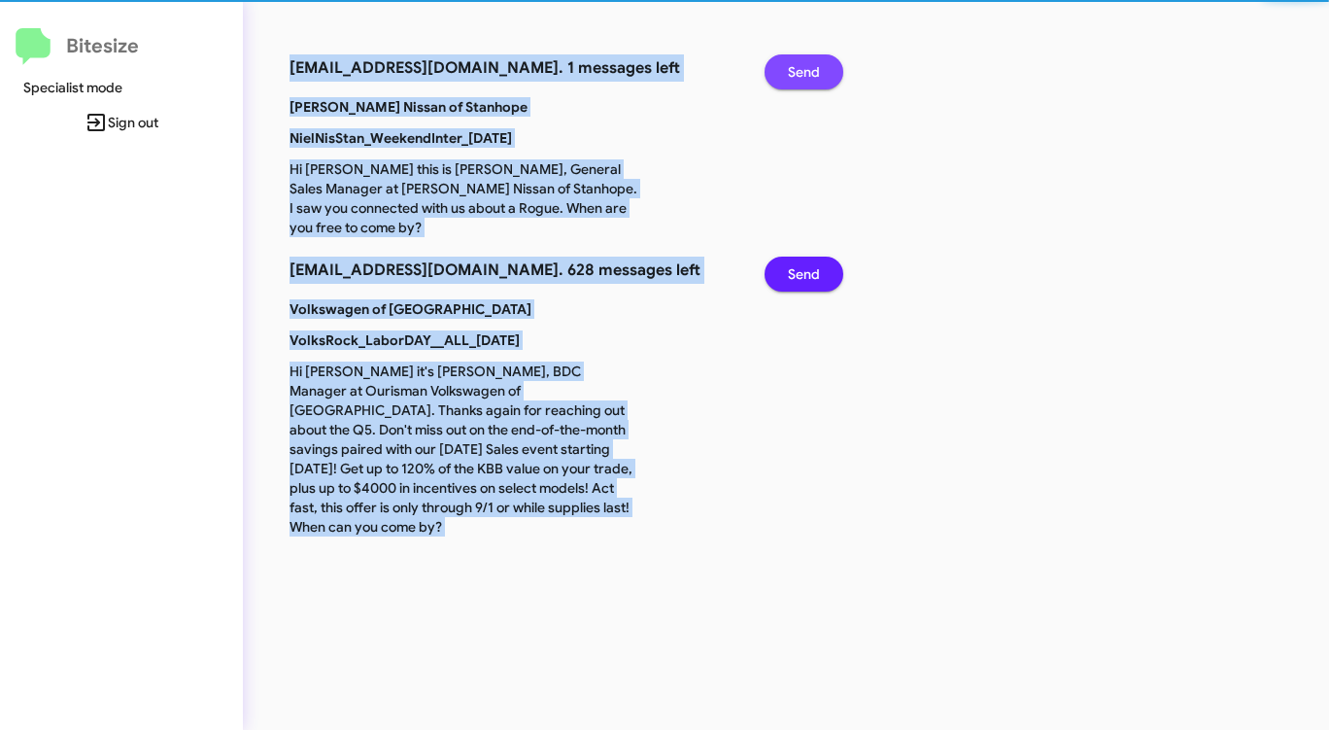
click at [796, 62] on span "Send" at bounding box center [804, 71] width 32 height 35
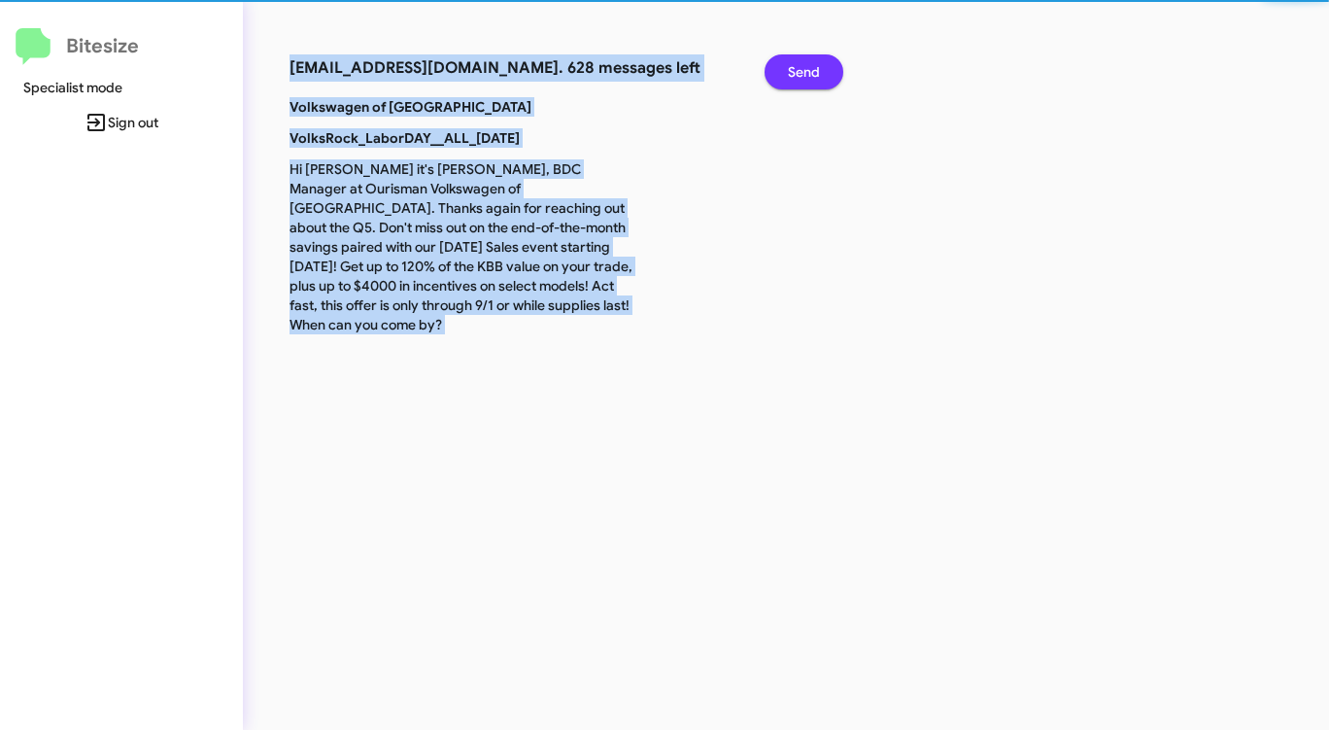
click at [796, 62] on span "Send" at bounding box center [804, 71] width 32 height 35
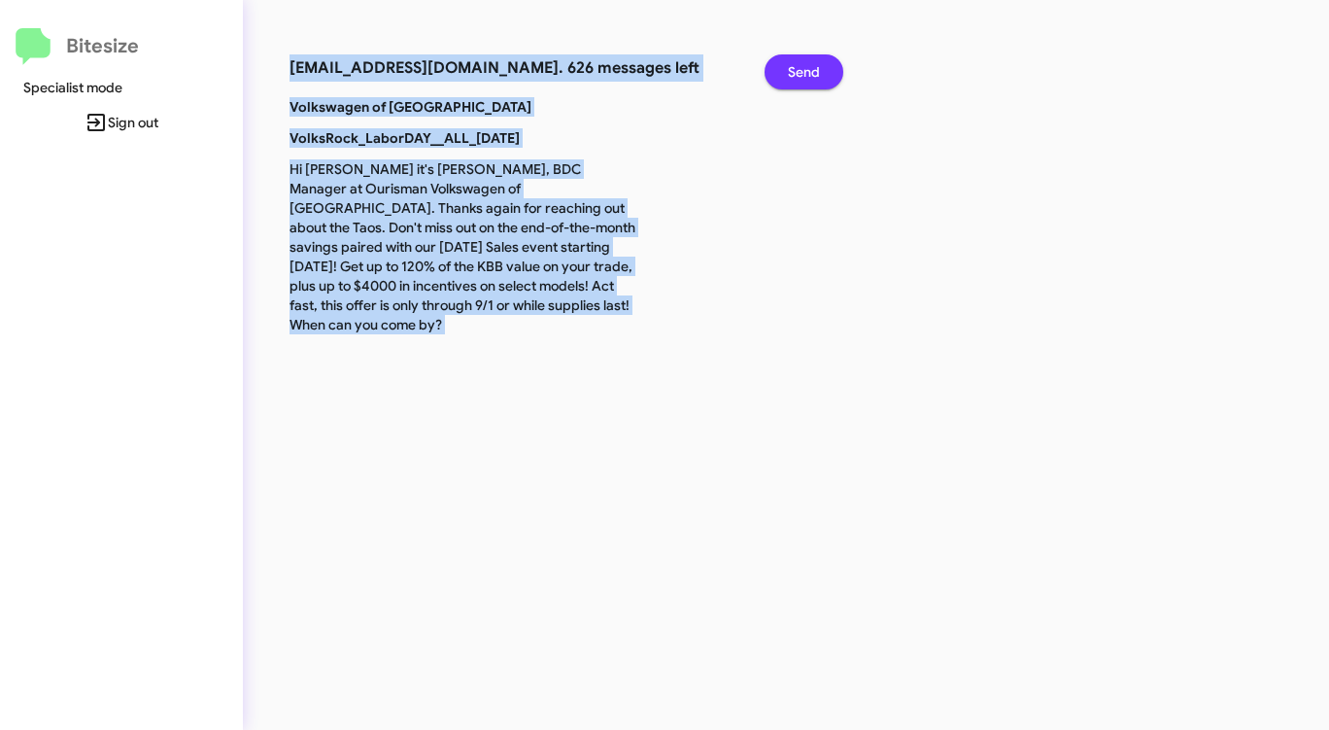
click at [796, 62] on span "Send" at bounding box center [804, 71] width 32 height 35
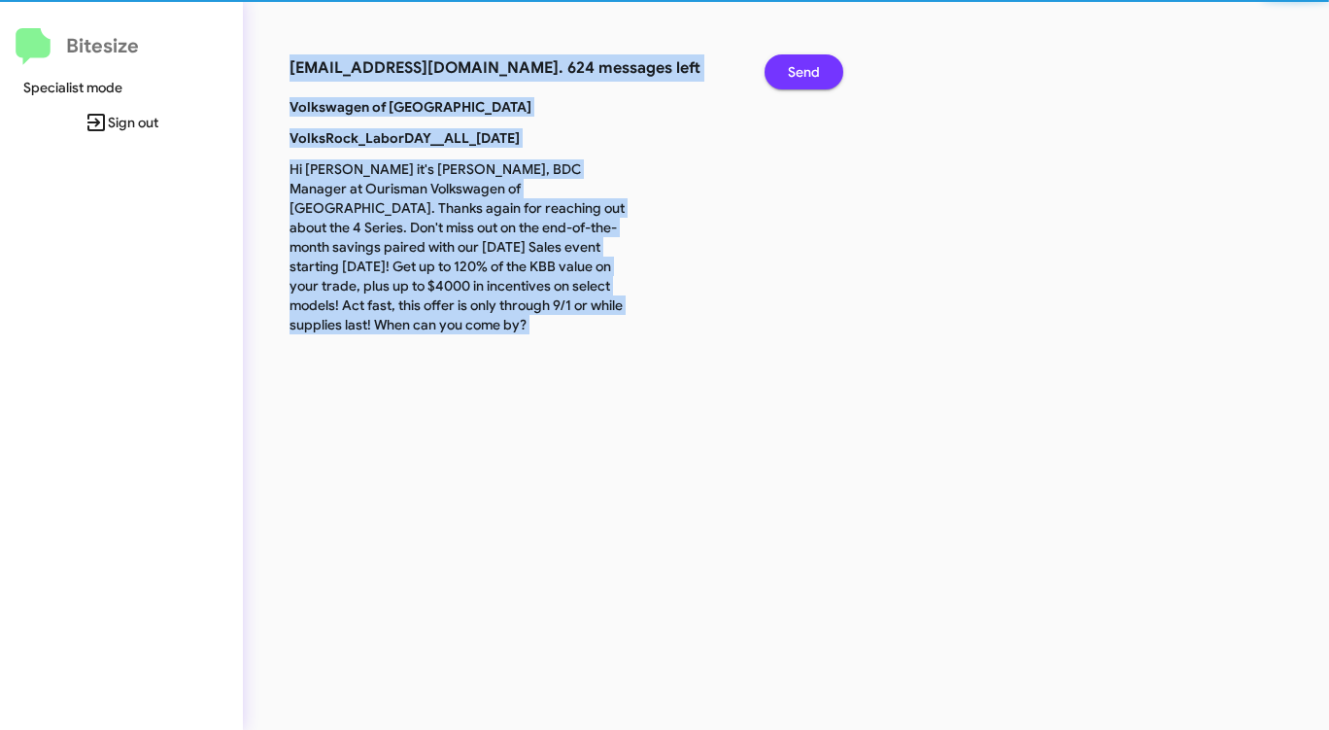
click at [796, 62] on span "Send" at bounding box center [804, 71] width 32 height 35
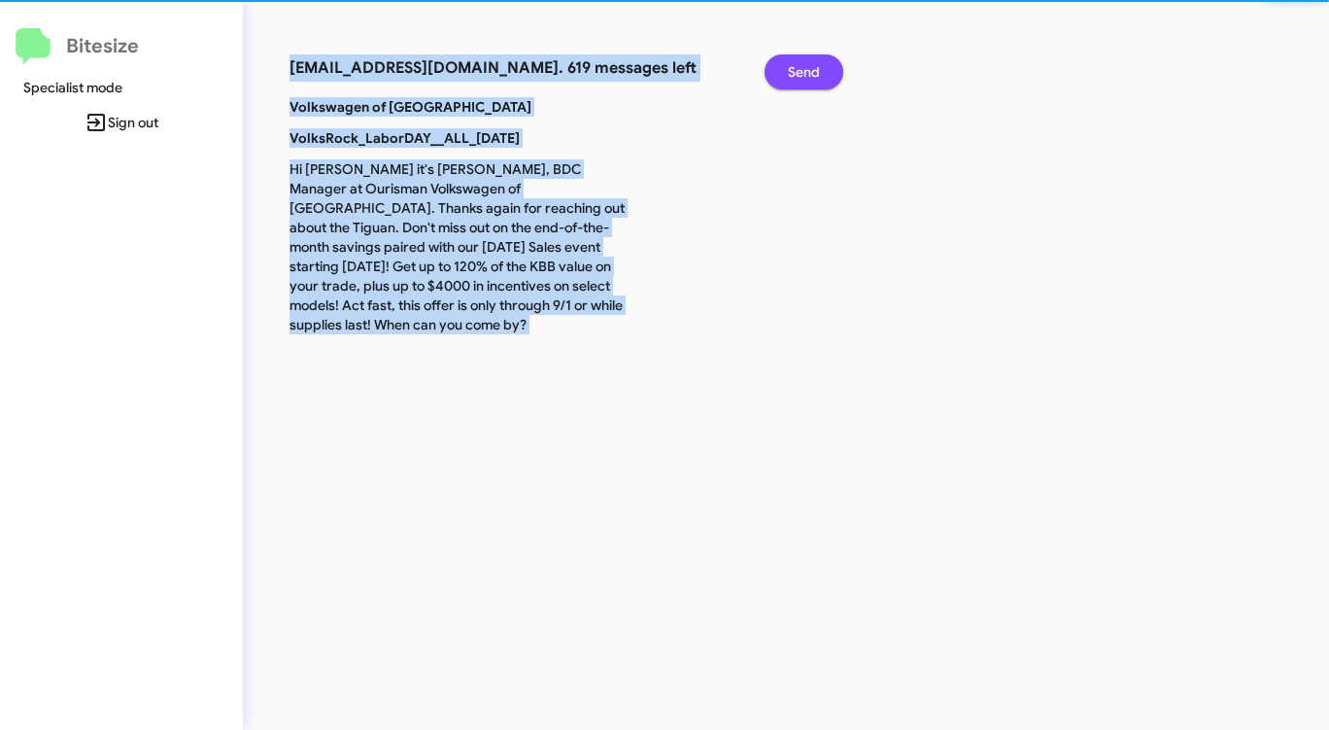
click at [796, 62] on span "Send" at bounding box center [804, 71] width 32 height 35
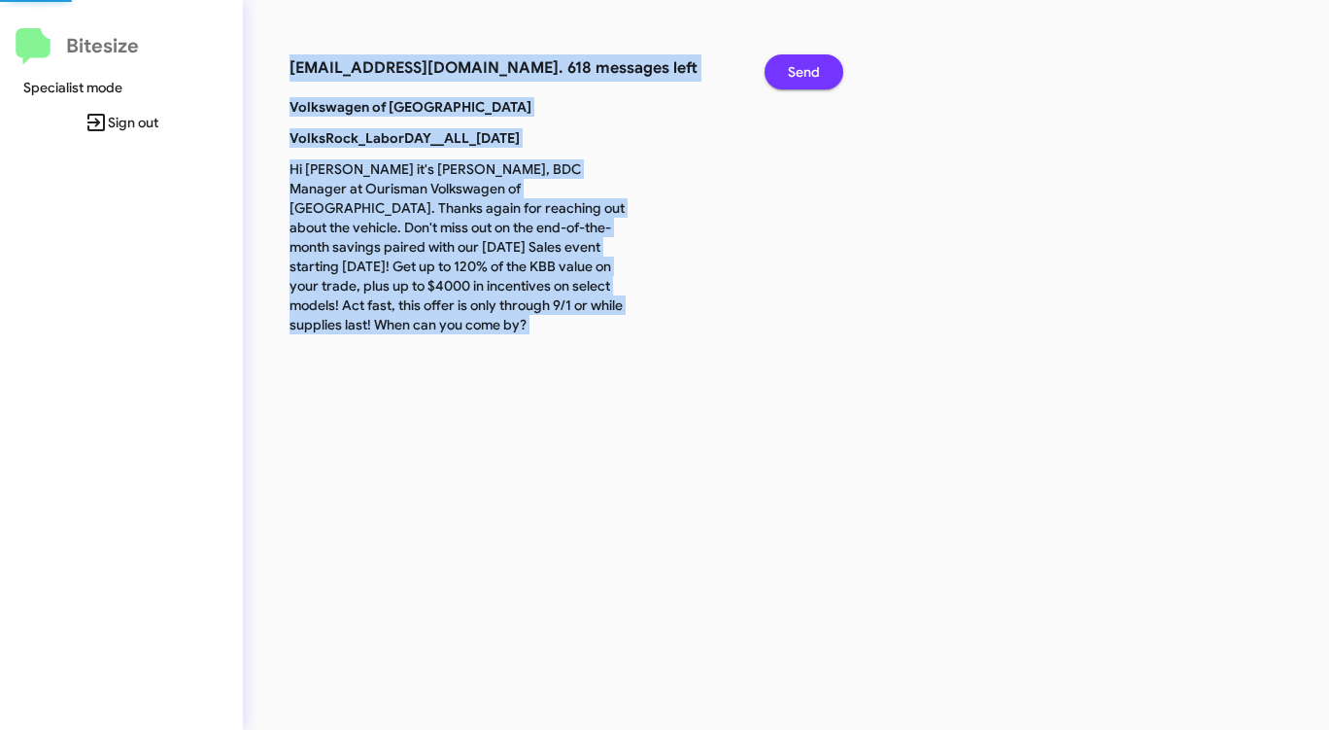
click at [796, 62] on span "Send" at bounding box center [804, 71] width 32 height 35
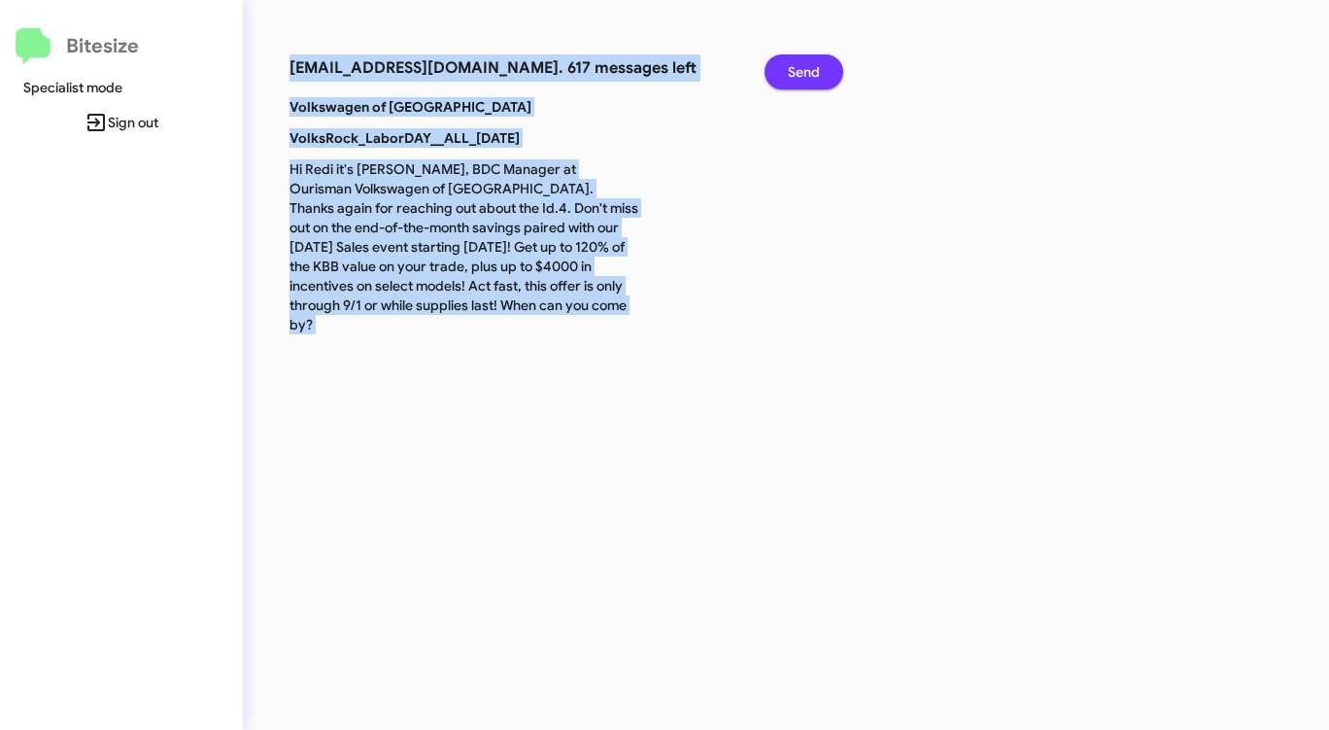
click at [796, 62] on span "Send" at bounding box center [804, 71] width 32 height 35
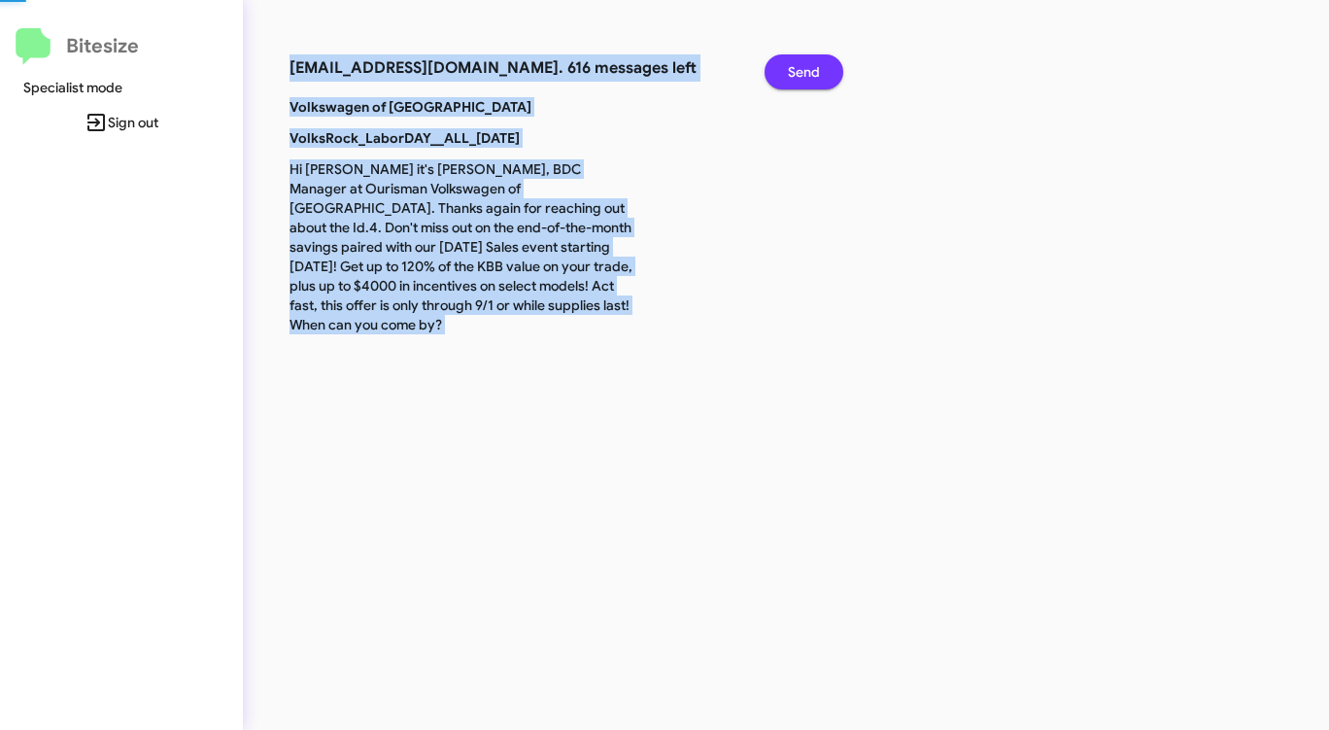
click at [796, 62] on span "Send" at bounding box center [804, 71] width 32 height 35
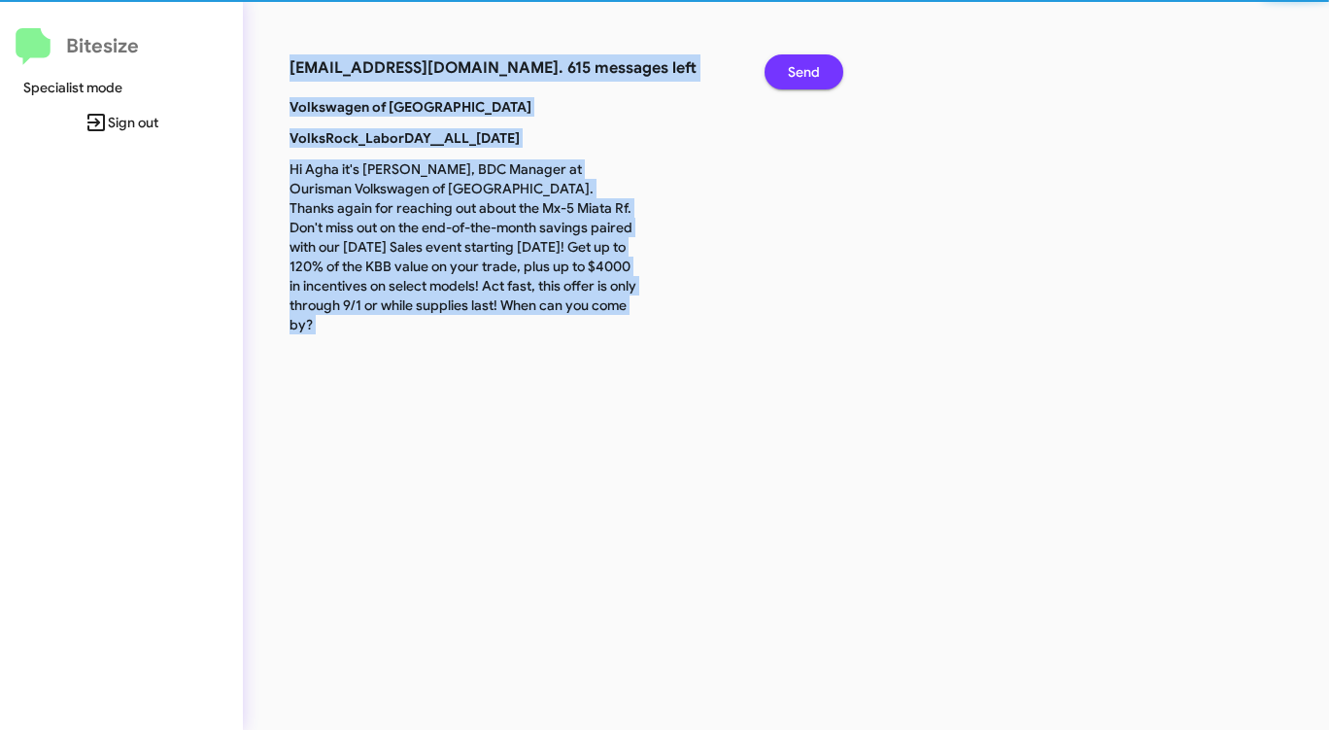
click at [796, 62] on span "Send" at bounding box center [804, 71] width 32 height 35
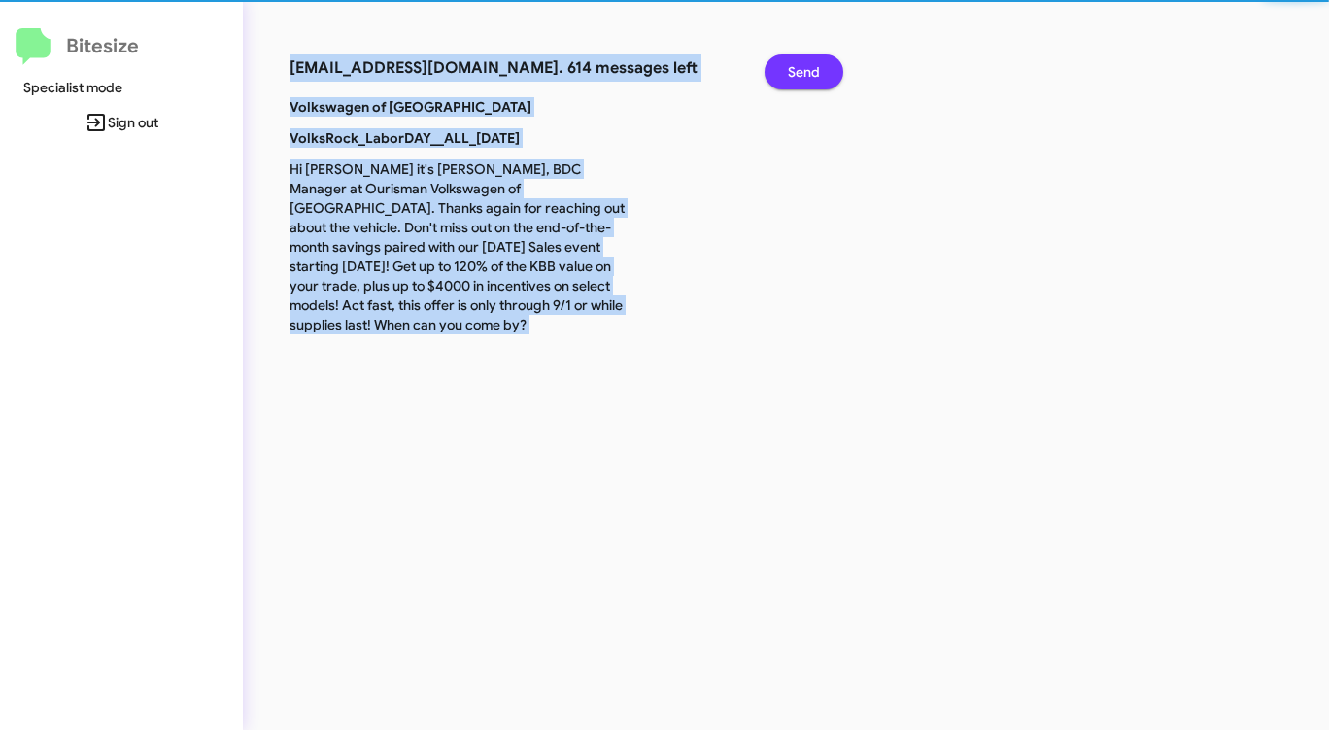
click at [796, 62] on span "Send" at bounding box center [804, 71] width 32 height 35
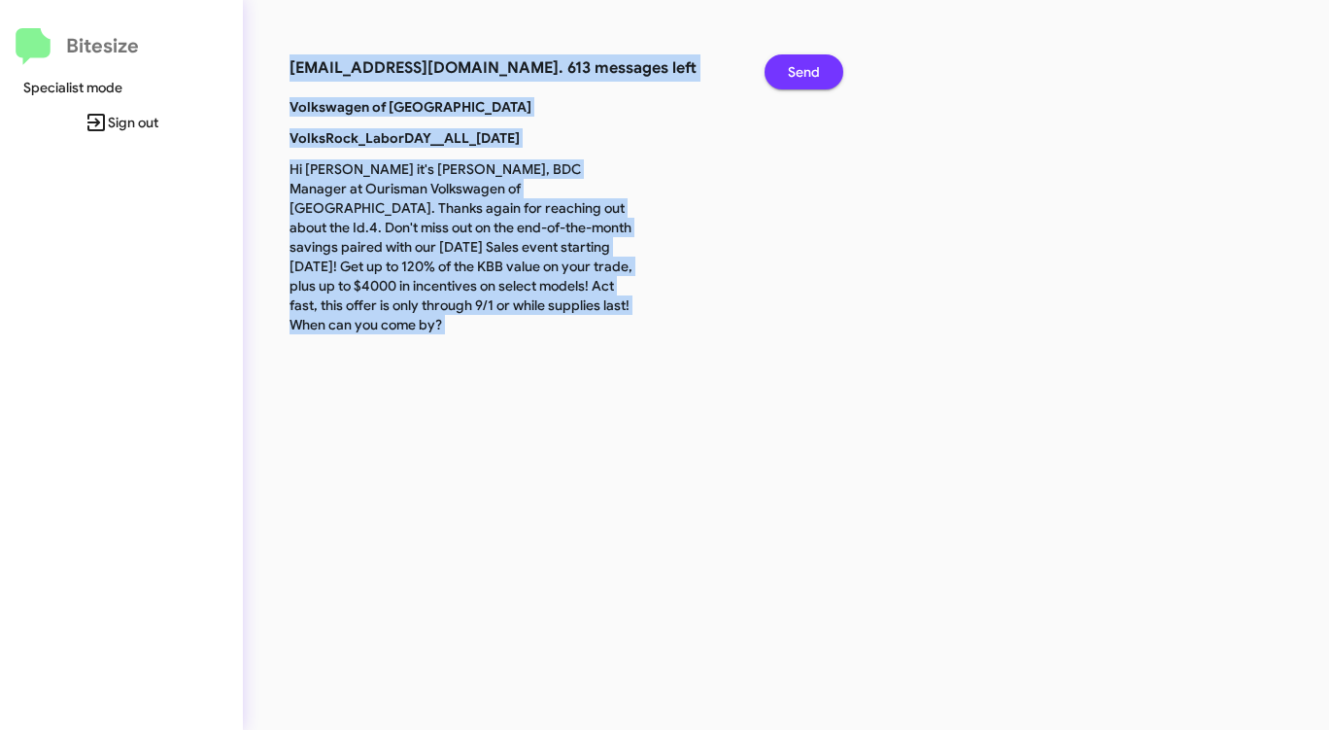
click at [796, 62] on span "Send" at bounding box center [804, 71] width 32 height 35
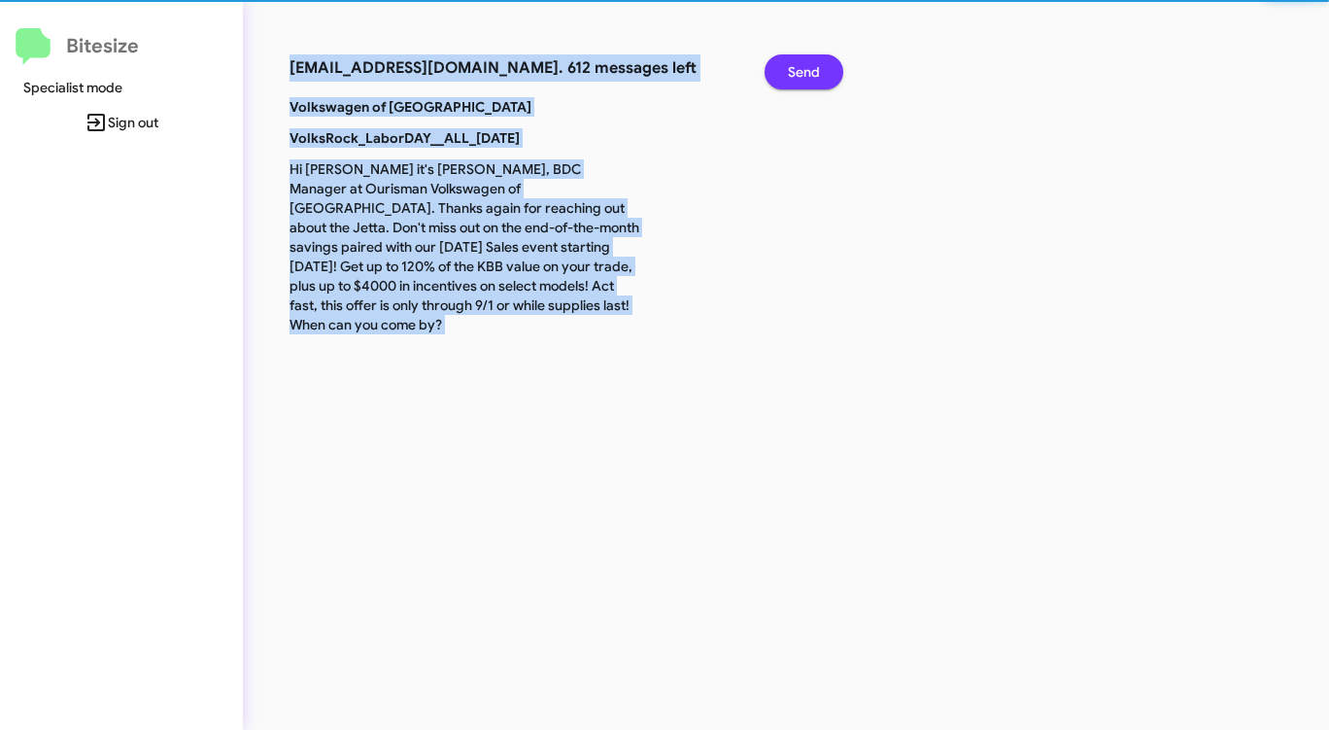
click at [796, 62] on span "Send" at bounding box center [804, 71] width 32 height 35
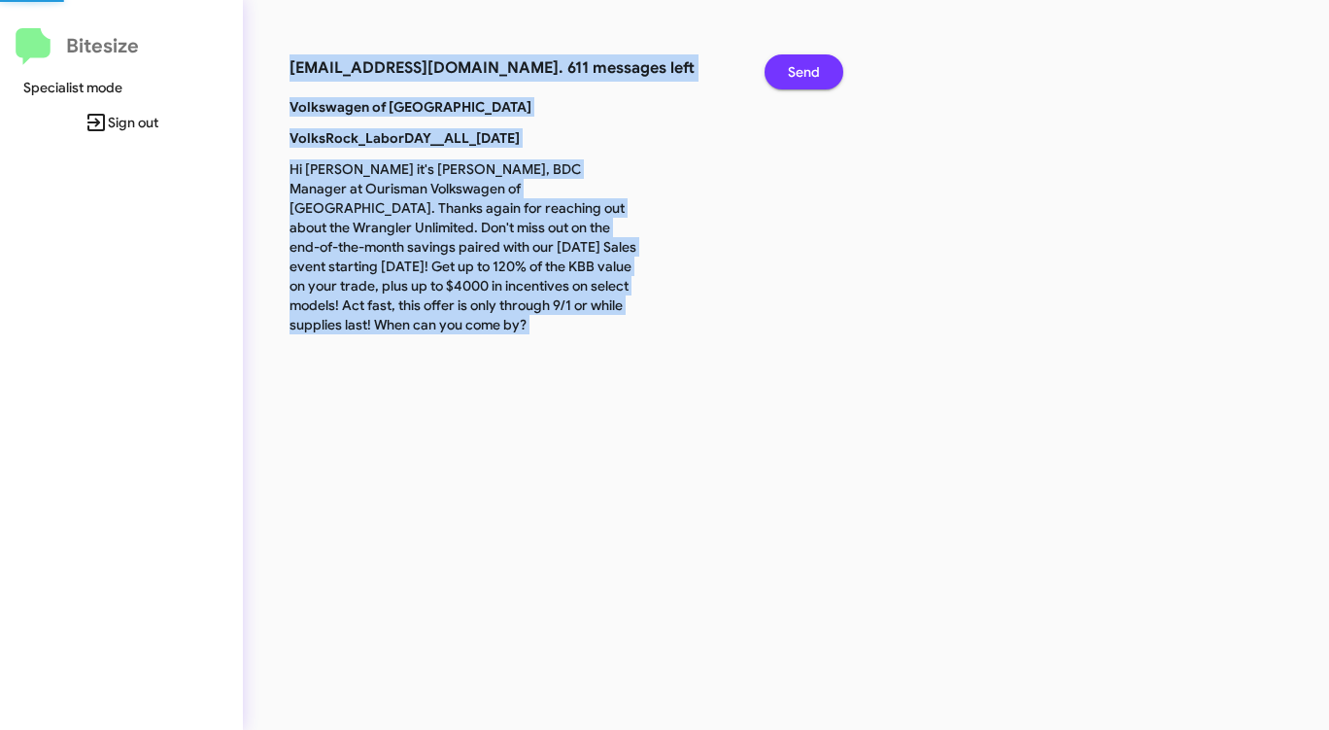
click at [796, 62] on span "Send" at bounding box center [804, 71] width 32 height 35
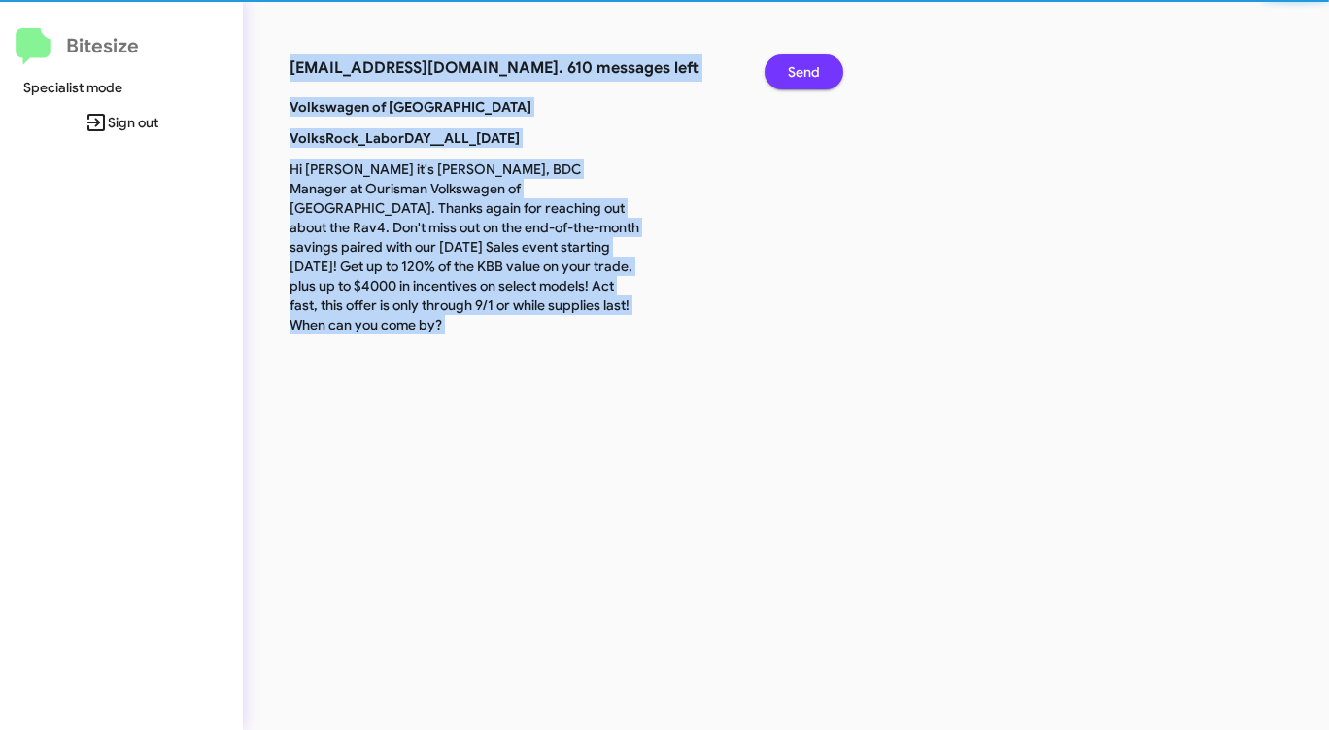
click at [796, 62] on span "Send" at bounding box center [804, 71] width 32 height 35
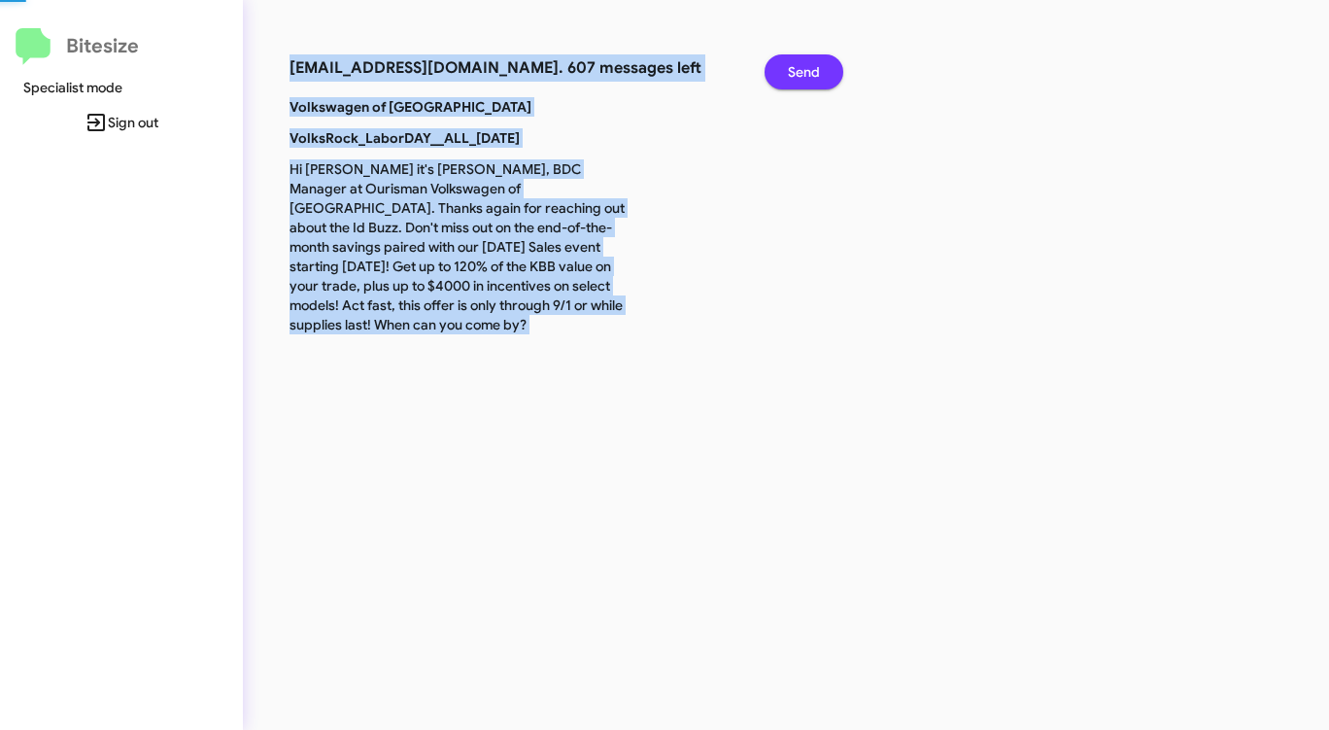
click at [796, 62] on span "Send" at bounding box center [804, 71] width 32 height 35
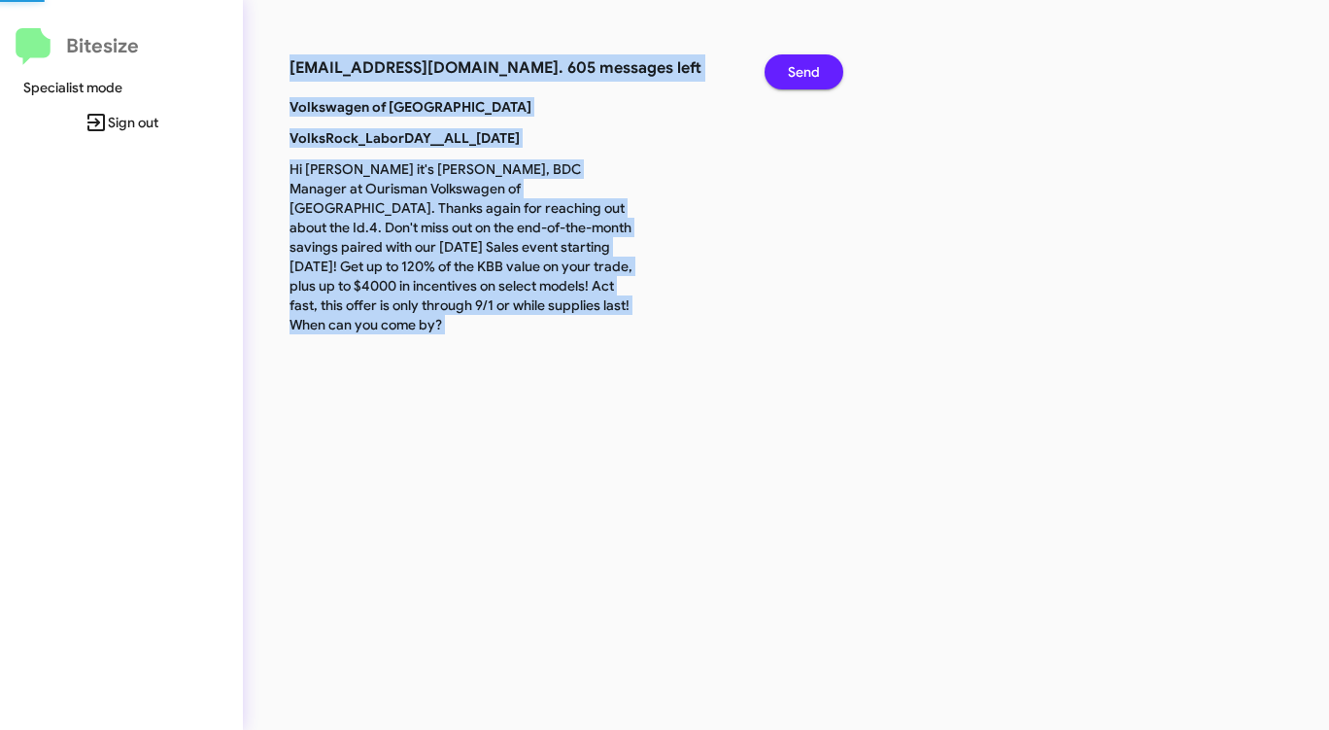
click at [796, 62] on span "Send" at bounding box center [804, 71] width 32 height 35
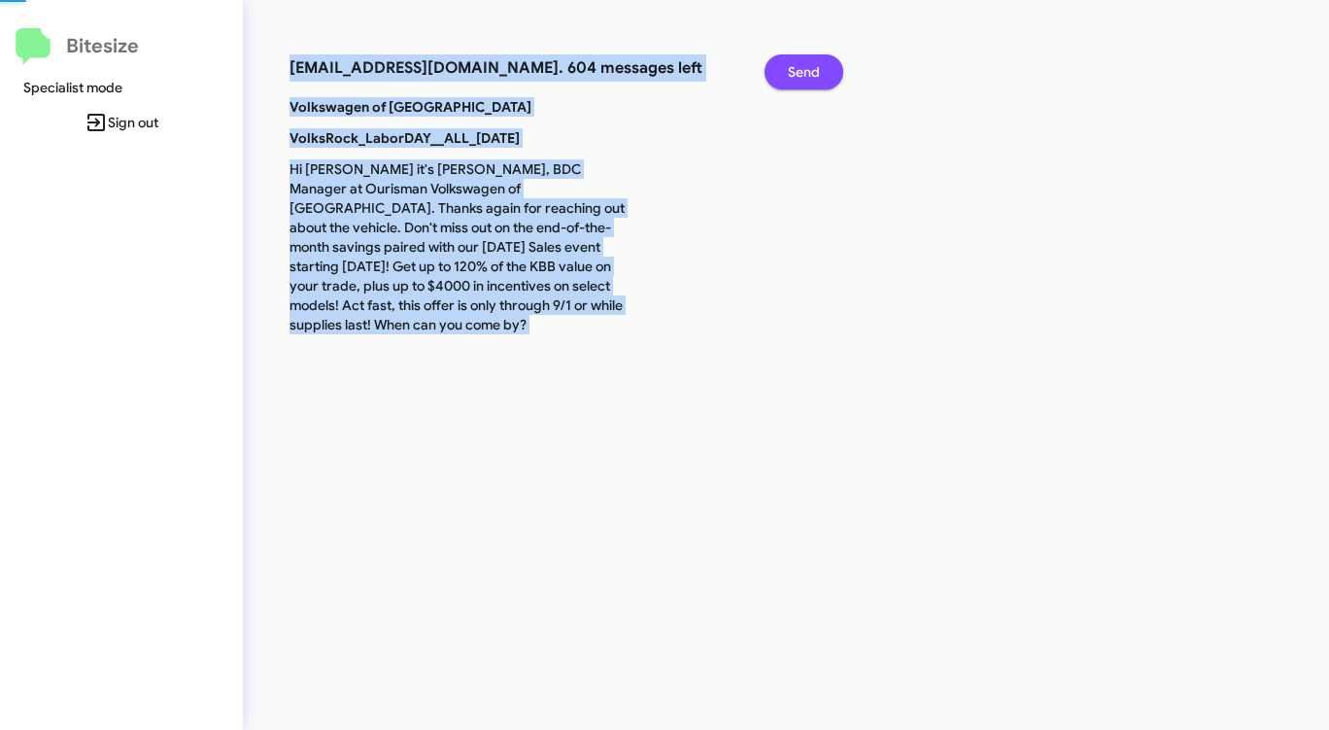
click at [796, 62] on span "Send" at bounding box center [804, 71] width 32 height 35
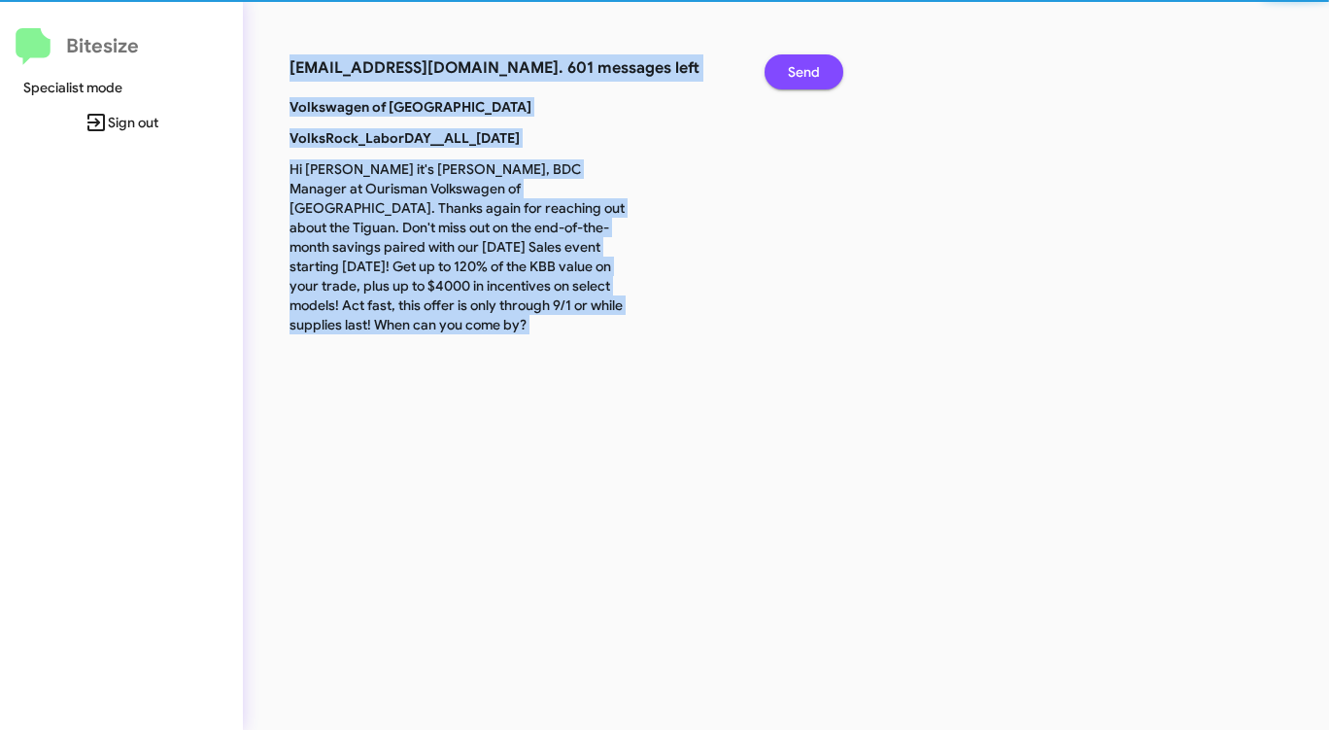
click at [796, 62] on span "Send" at bounding box center [804, 71] width 32 height 35
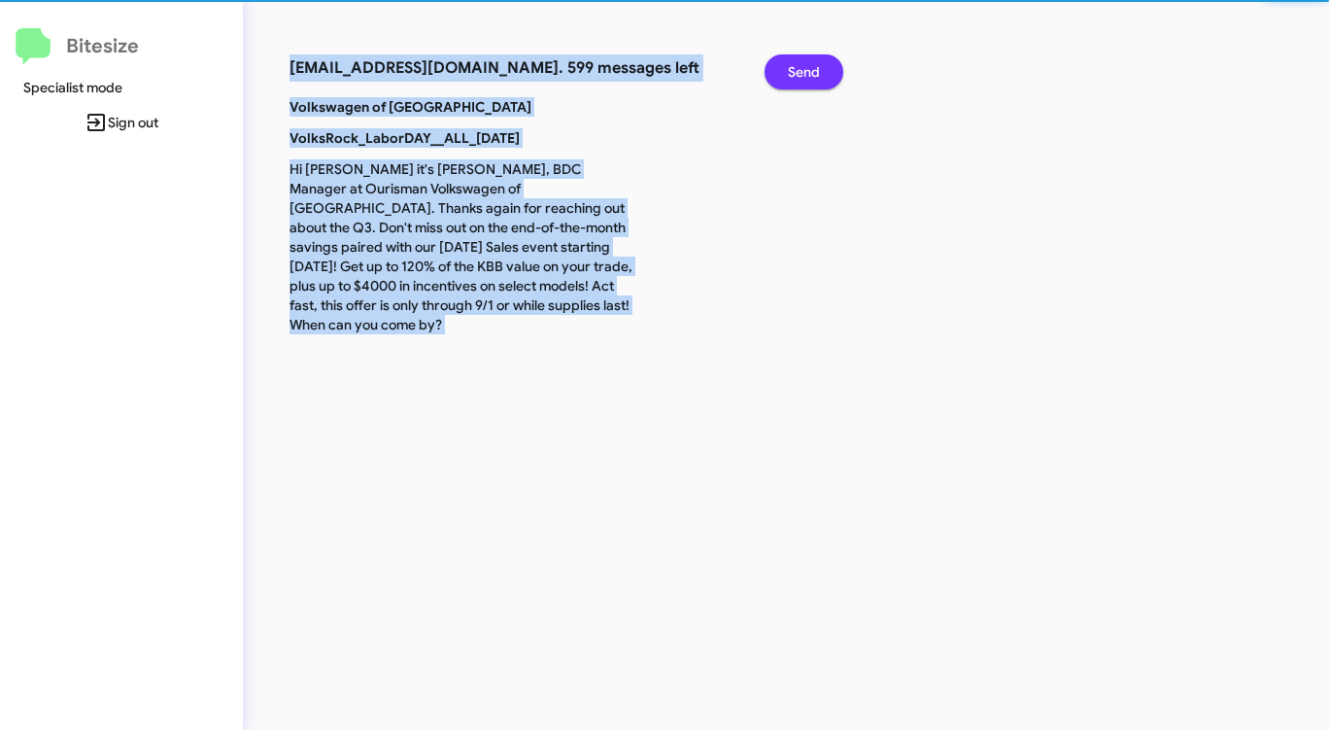
click at [796, 62] on span "Send" at bounding box center [804, 71] width 32 height 35
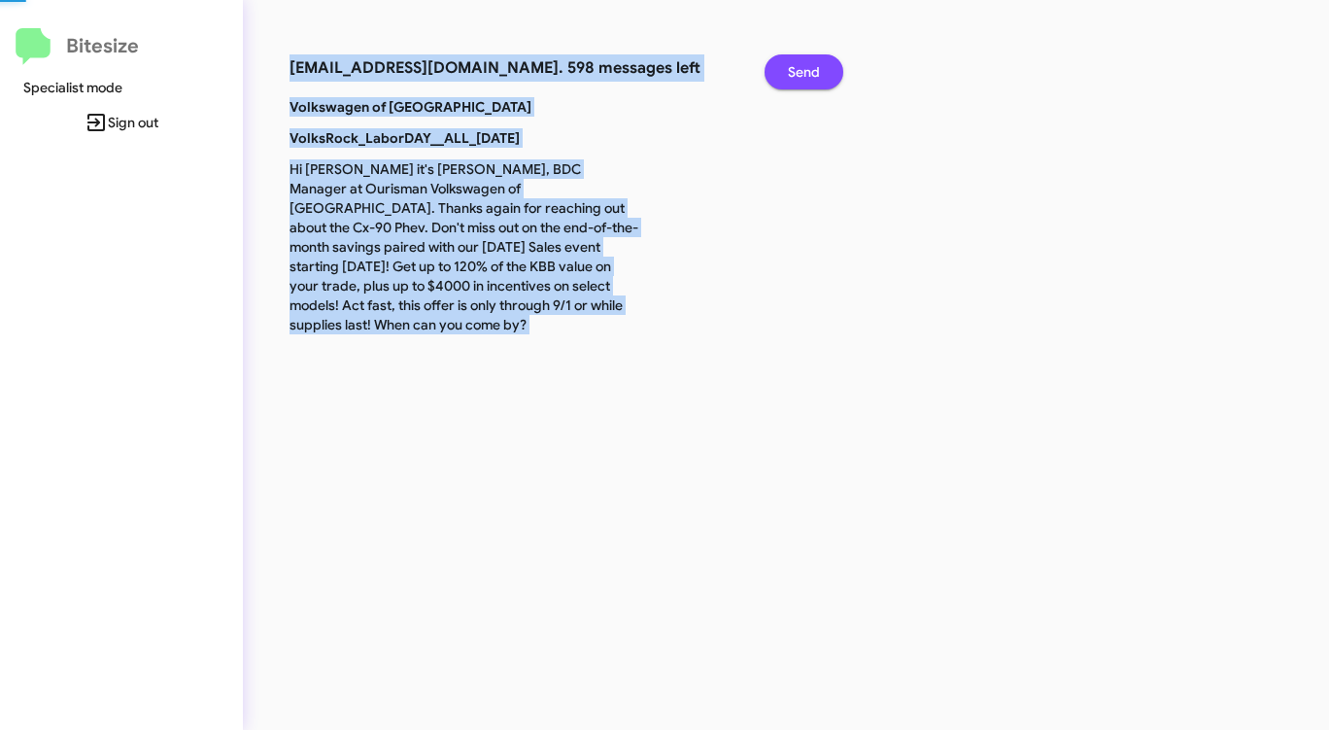
click at [796, 62] on span "Send" at bounding box center [804, 71] width 32 height 35
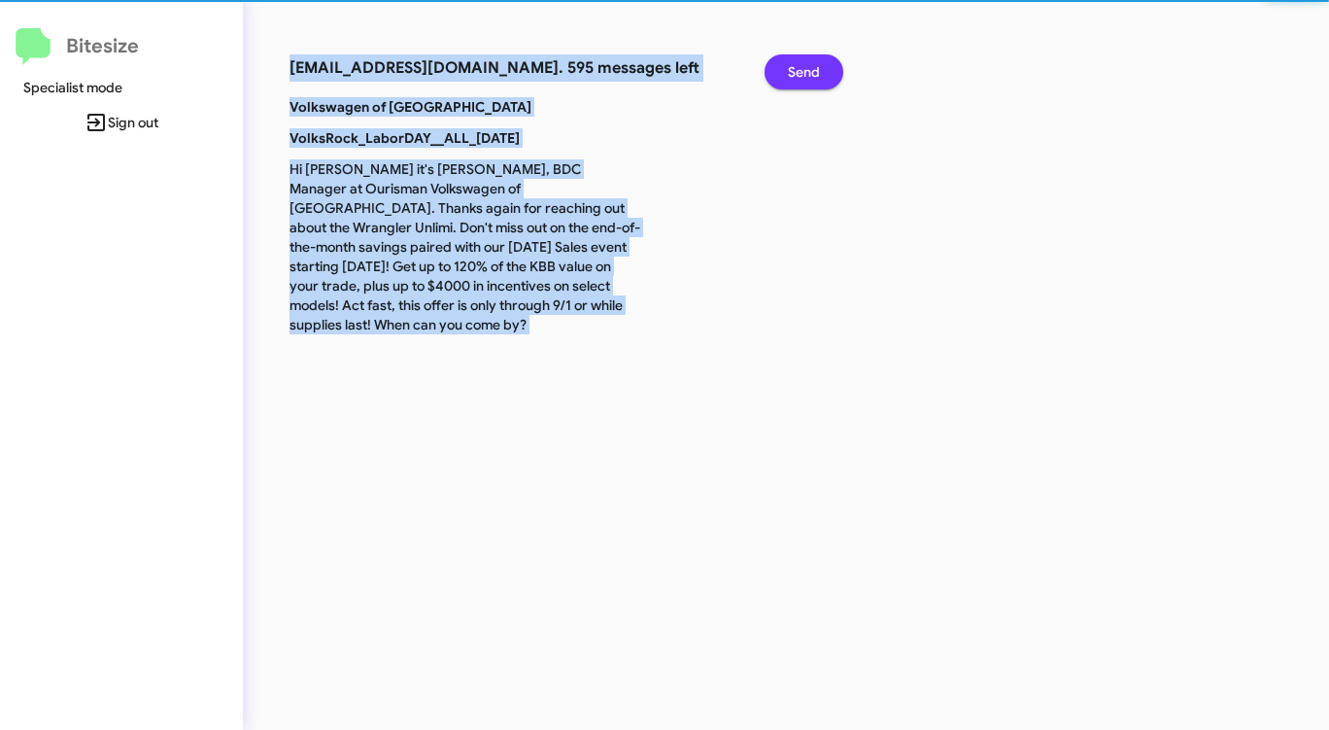
click at [796, 62] on span "Send" at bounding box center [804, 71] width 32 height 35
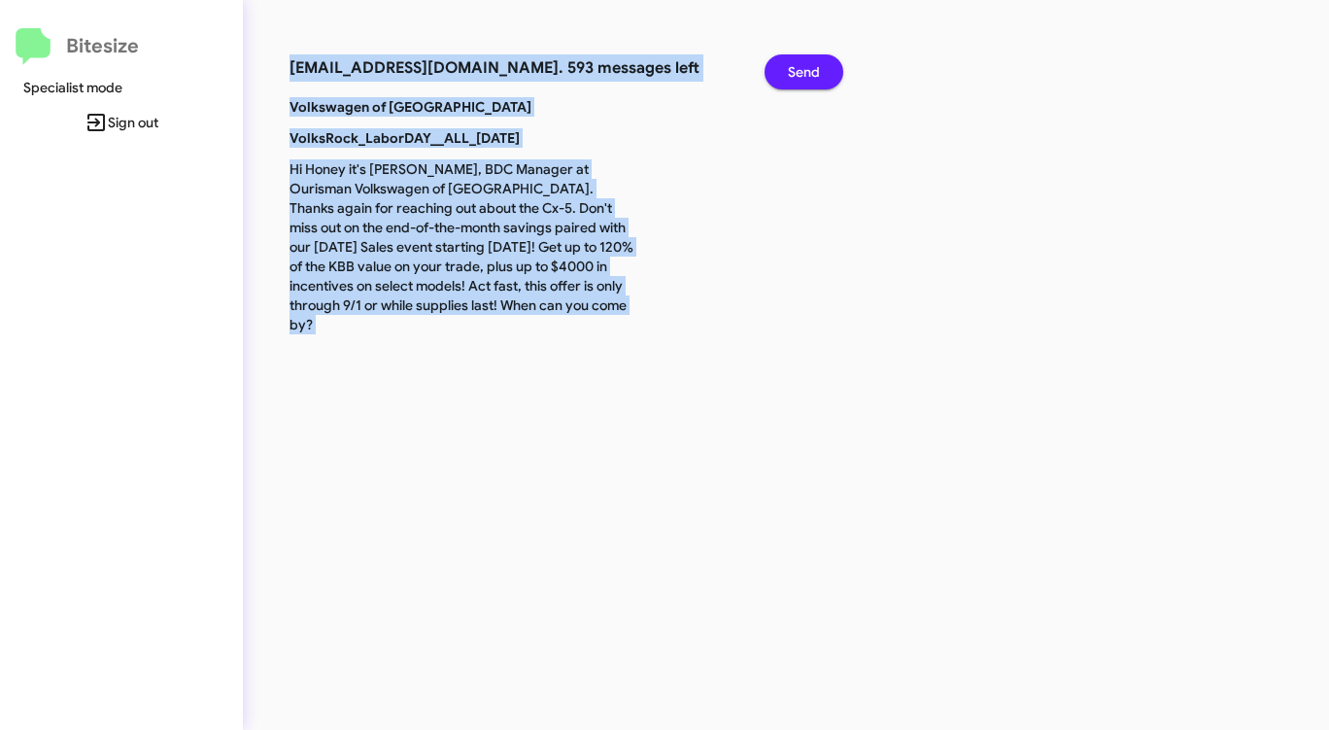
click at [796, 62] on span "Send" at bounding box center [804, 71] width 32 height 35
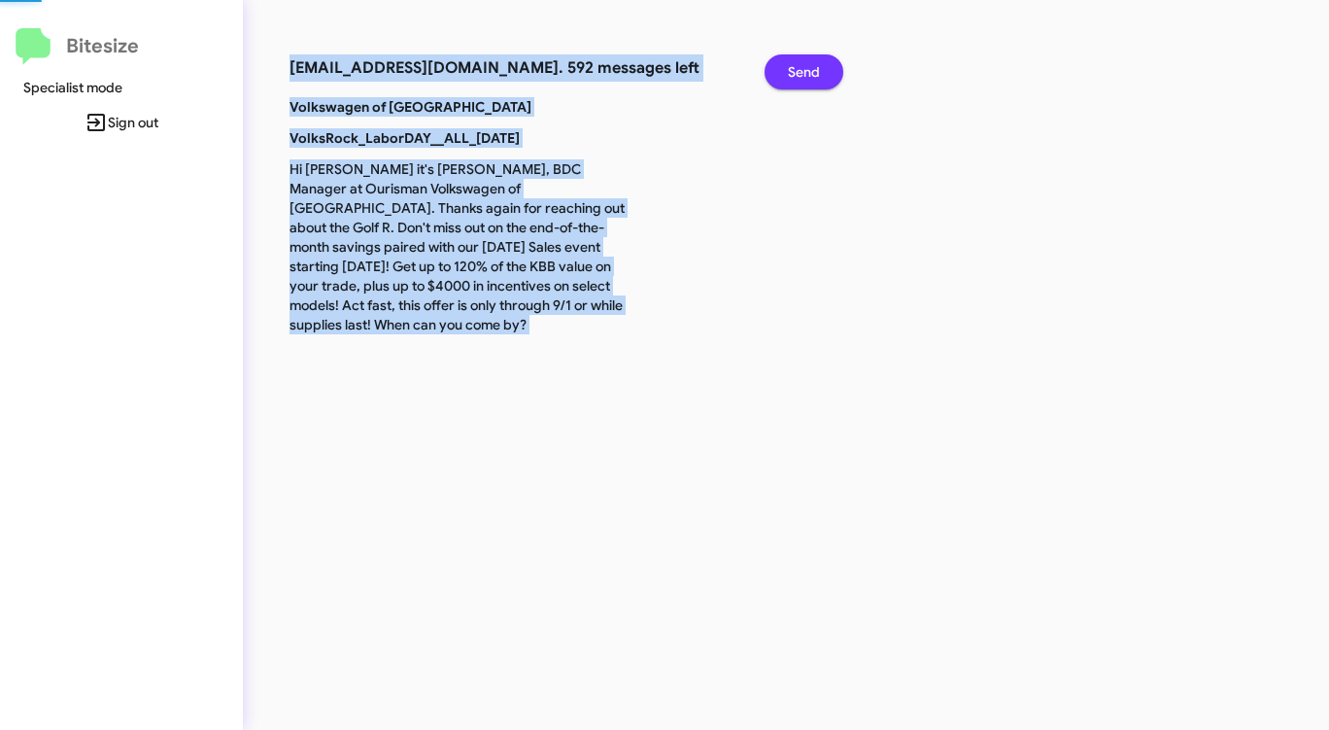
click at [796, 62] on span "Send" at bounding box center [804, 71] width 32 height 35
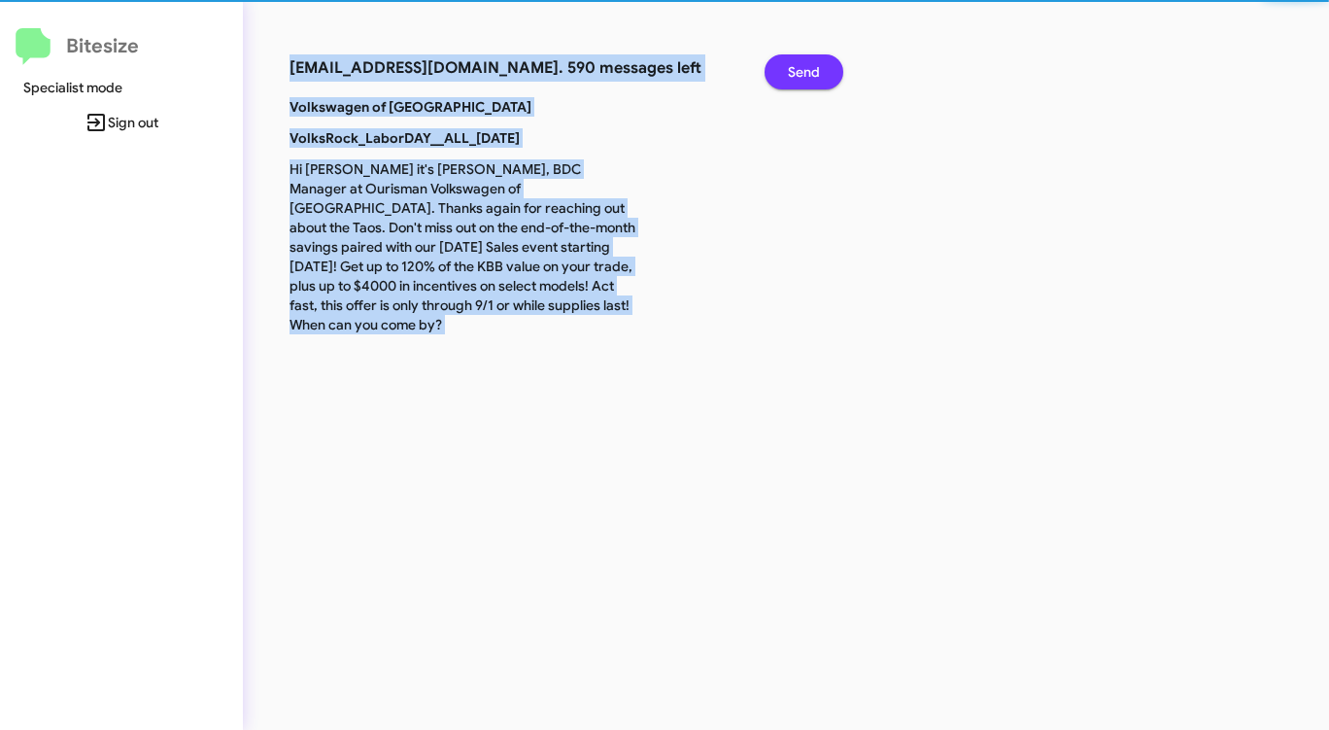
click at [796, 62] on span "Send" at bounding box center [804, 71] width 32 height 35
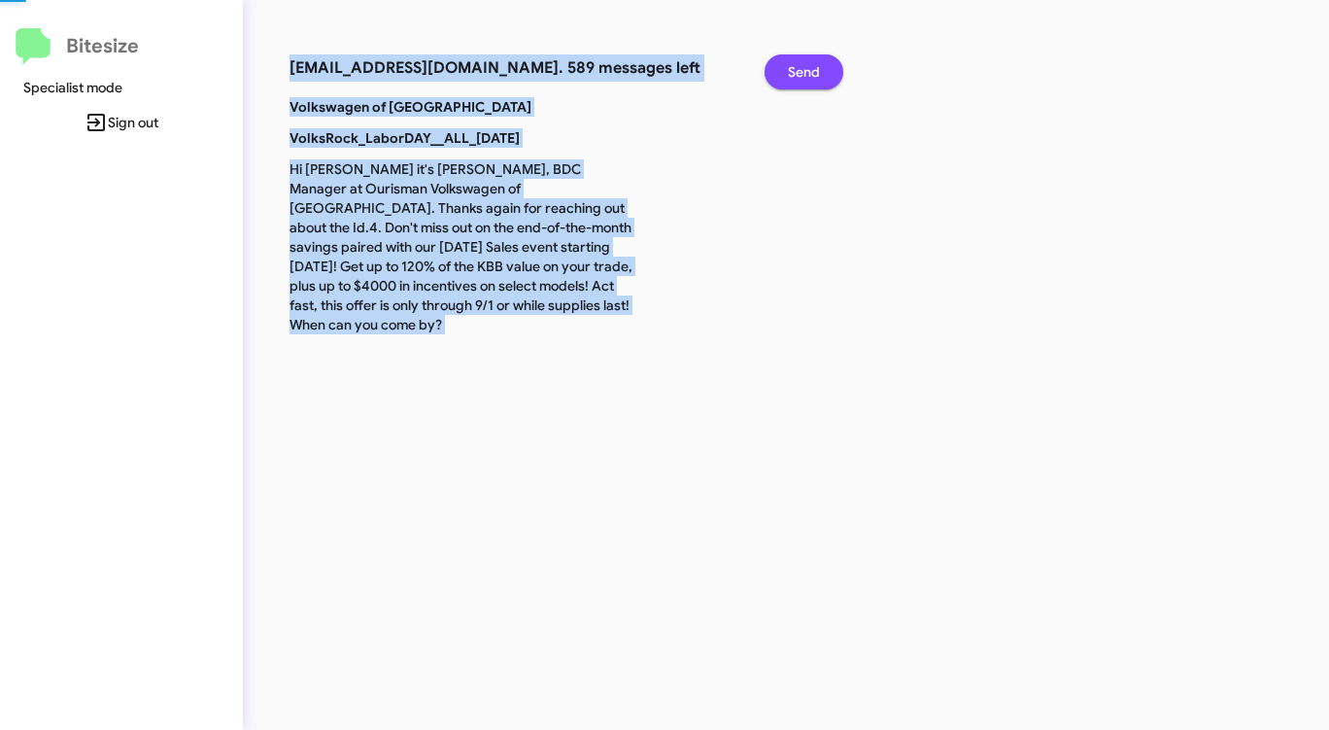
click at [796, 62] on span "Send" at bounding box center [804, 71] width 32 height 35
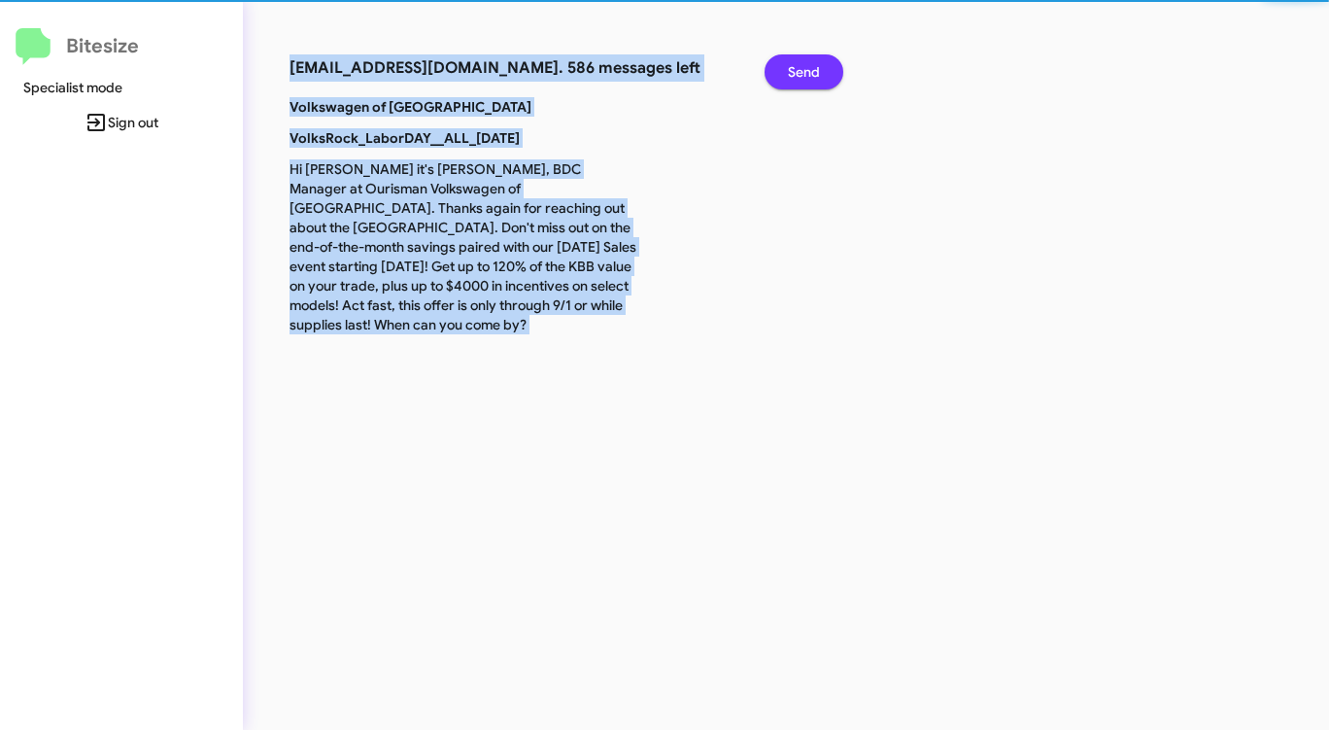
click at [796, 62] on span "Send" at bounding box center [804, 71] width 32 height 35
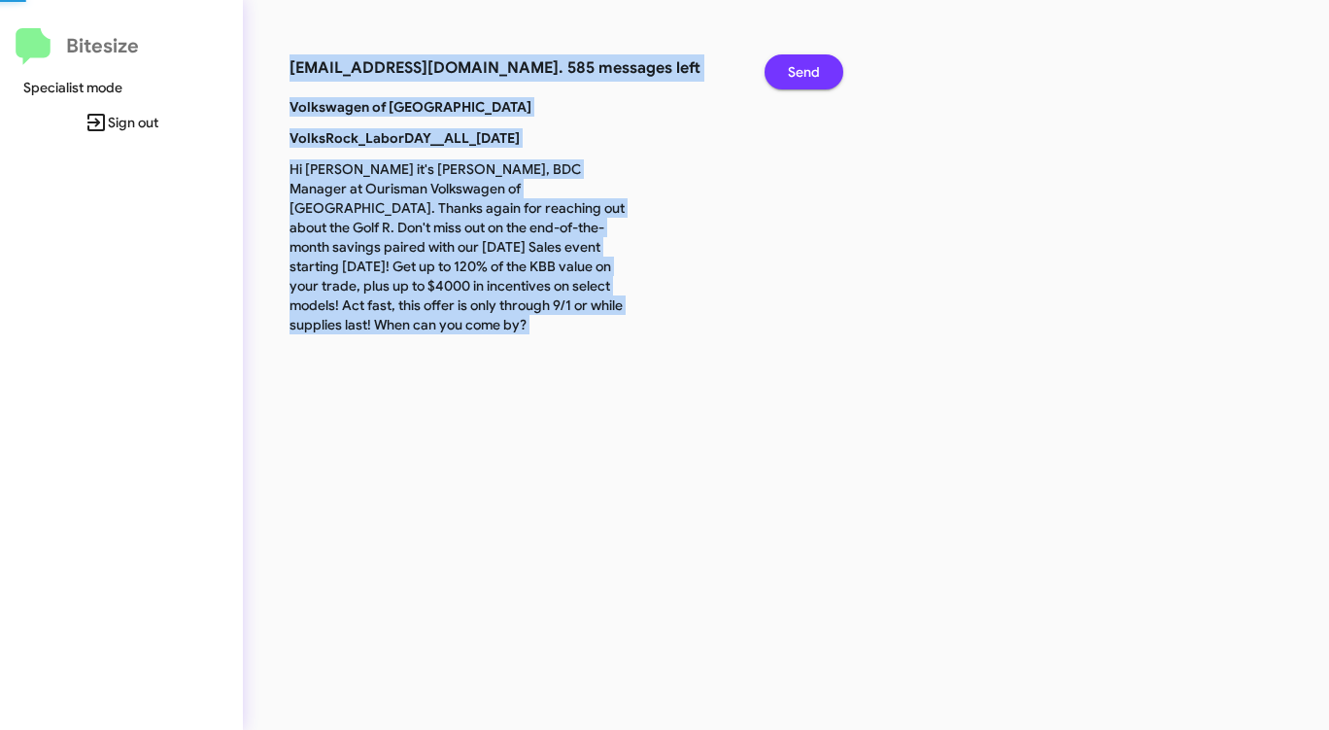
click at [796, 62] on span "Send" at bounding box center [804, 71] width 32 height 35
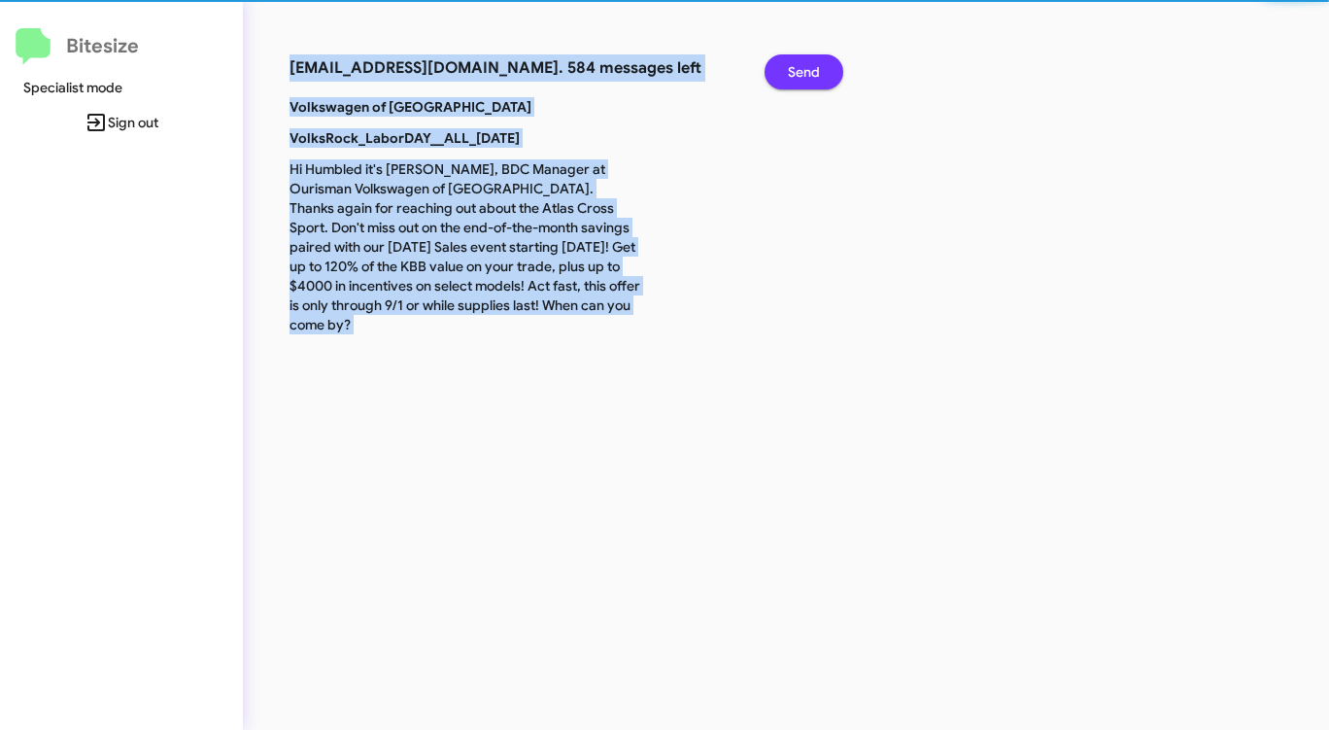
click at [796, 62] on span "Send" at bounding box center [804, 71] width 32 height 35
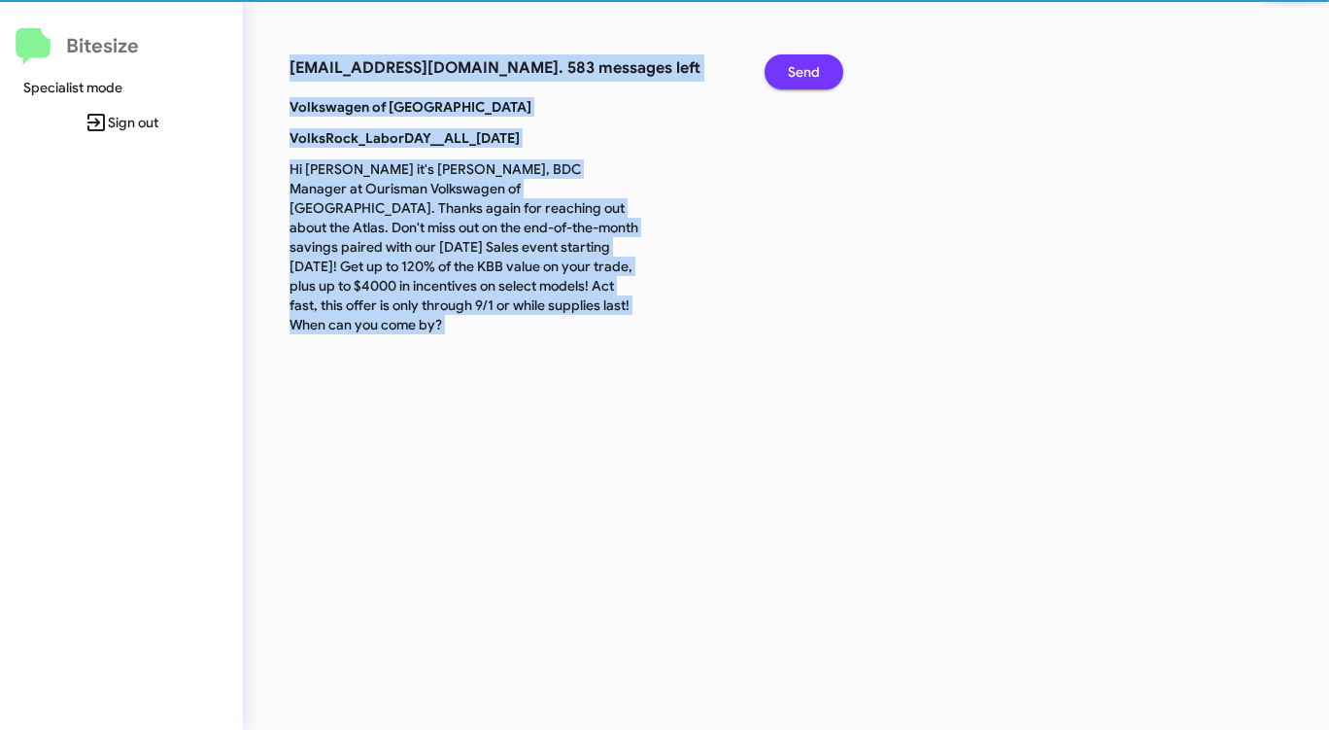
click at [796, 62] on span "Send" at bounding box center [804, 71] width 32 height 35
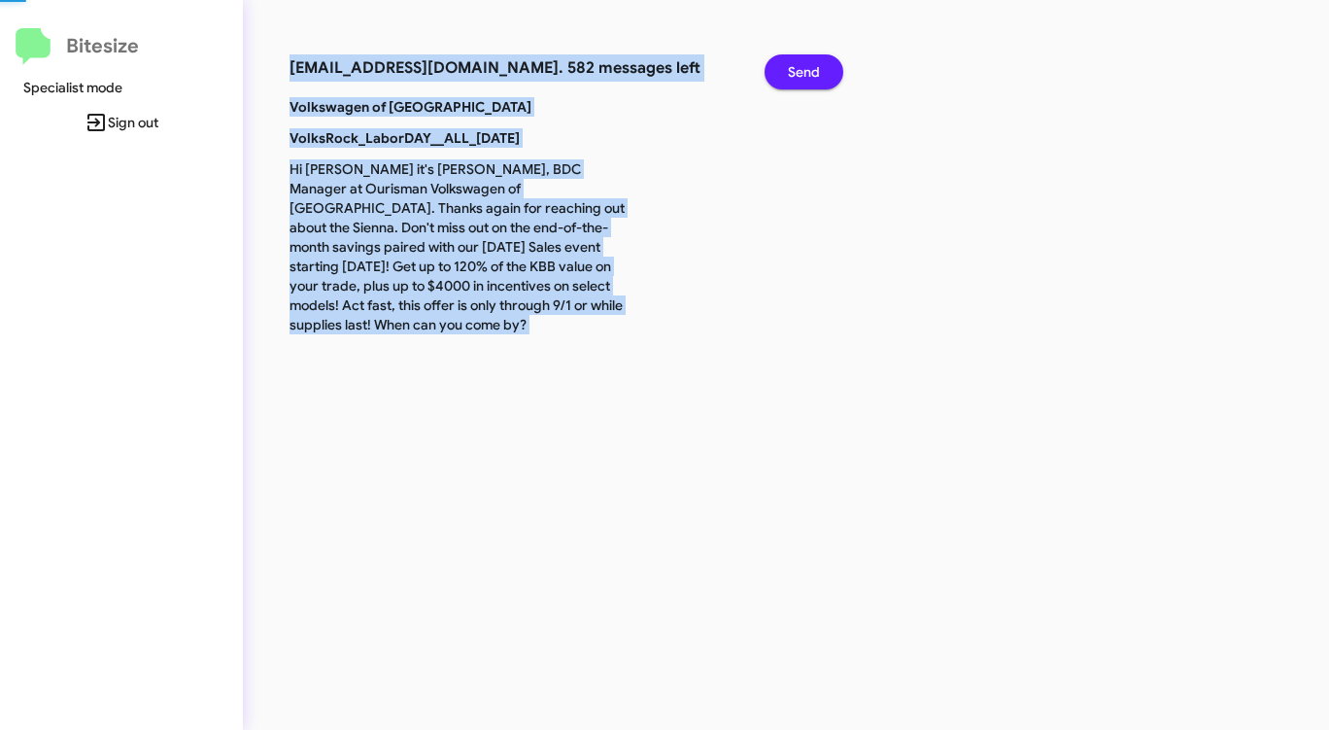
click at [796, 62] on span "Send" at bounding box center [804, 71] width 32 height 35
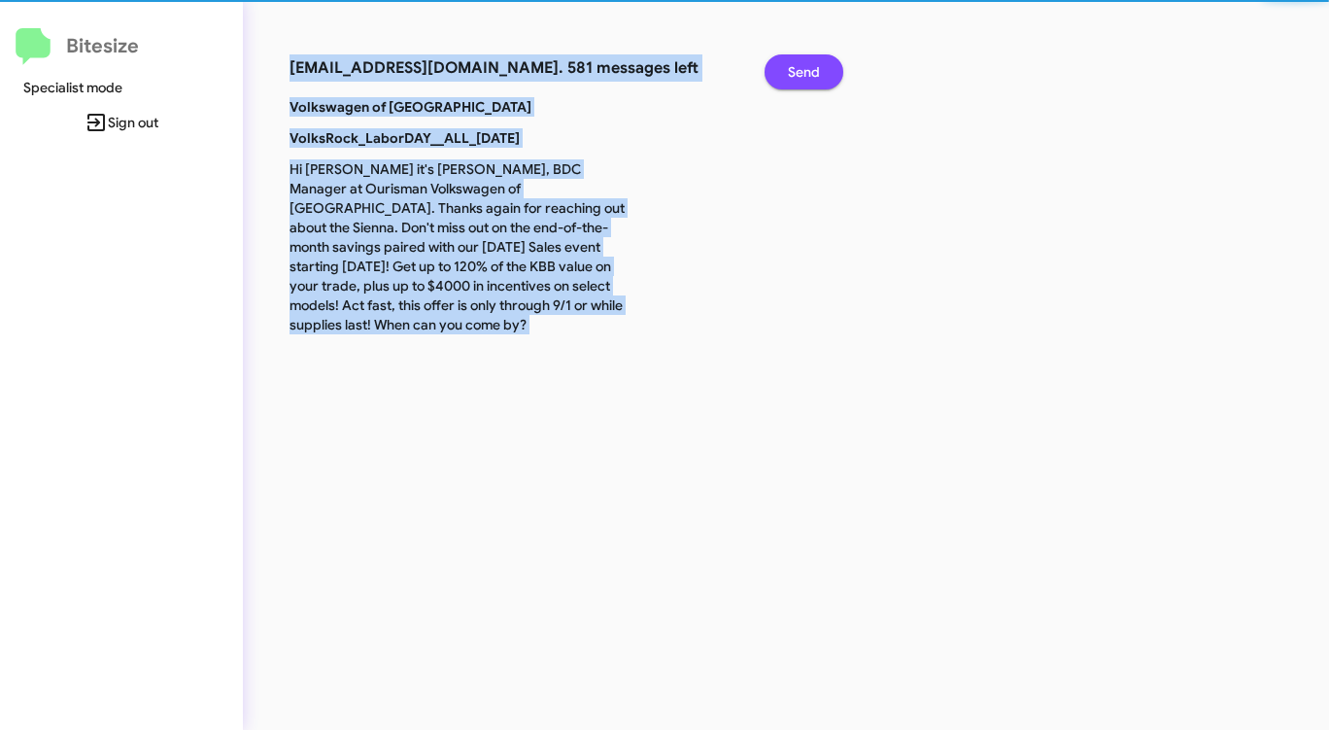
click at [796, 62] on span "Send" at bounding box center [804, 71] width 32 height 35
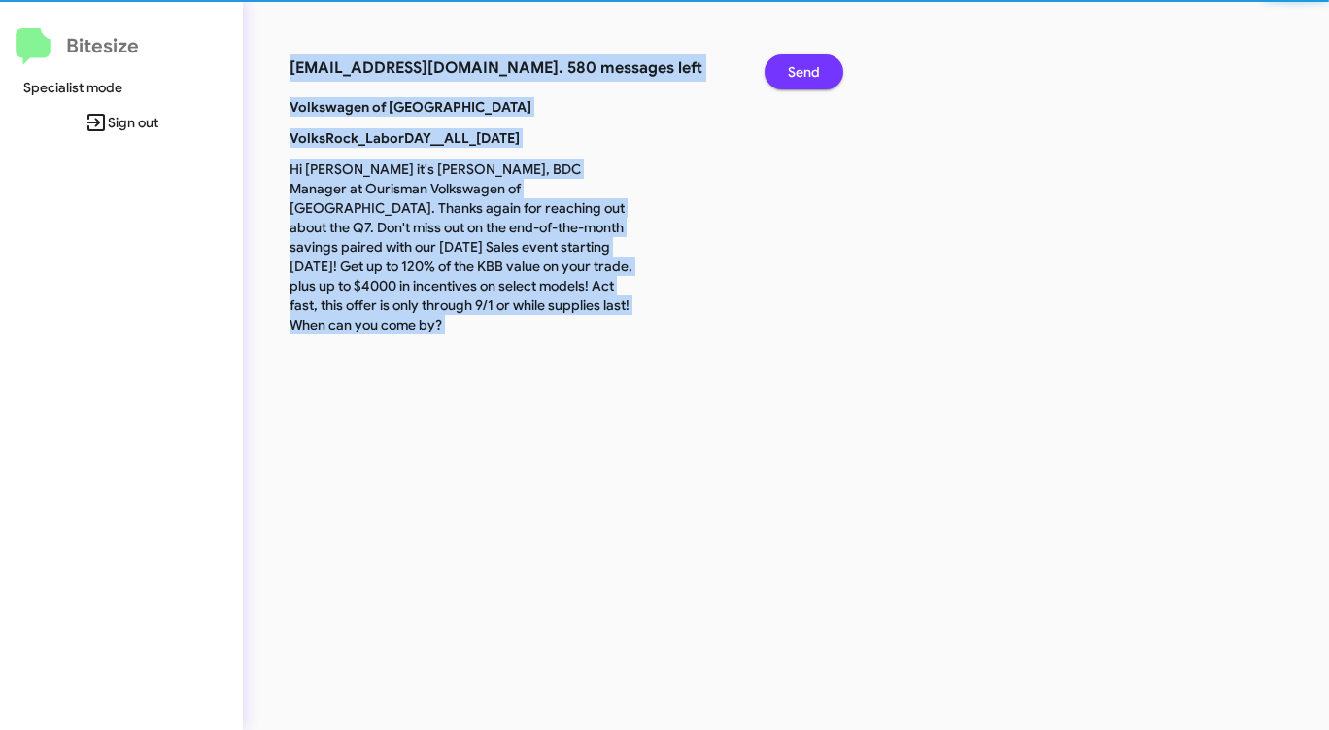
click at [796, 62] on span "Send" at bounding box center [804, 71] width 32 height 35
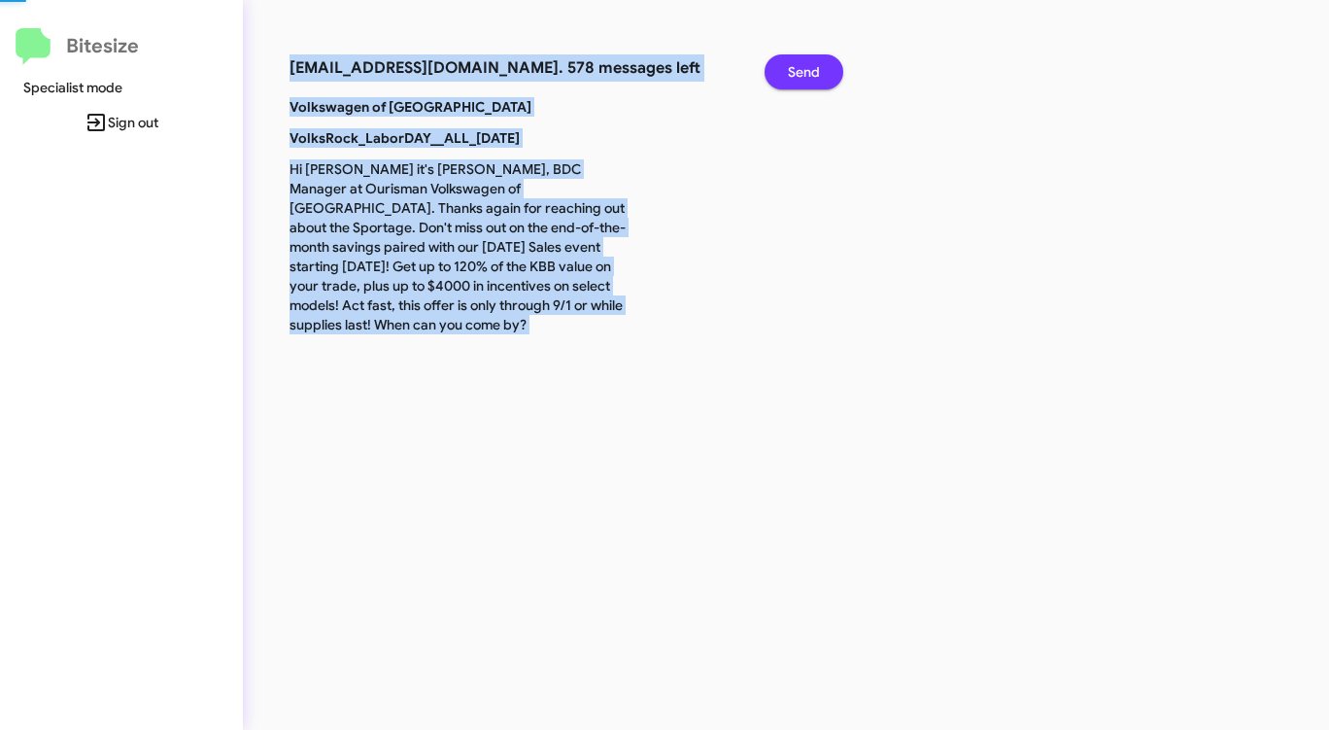
click at [796, 62] on span "Send" at bounding box center [804, 71] width 32 height 35
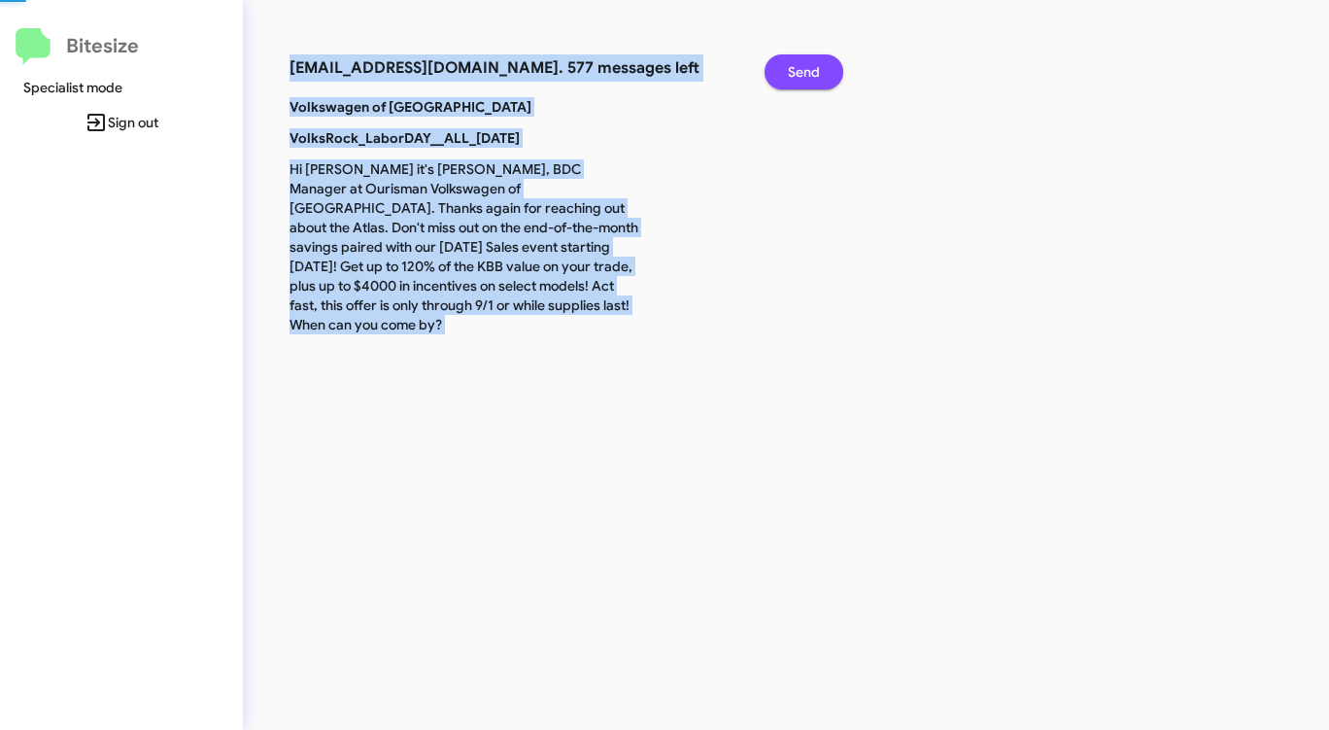
click at [796, 62] on span "Send" at bounding box center [804, 71] width 32 height 35
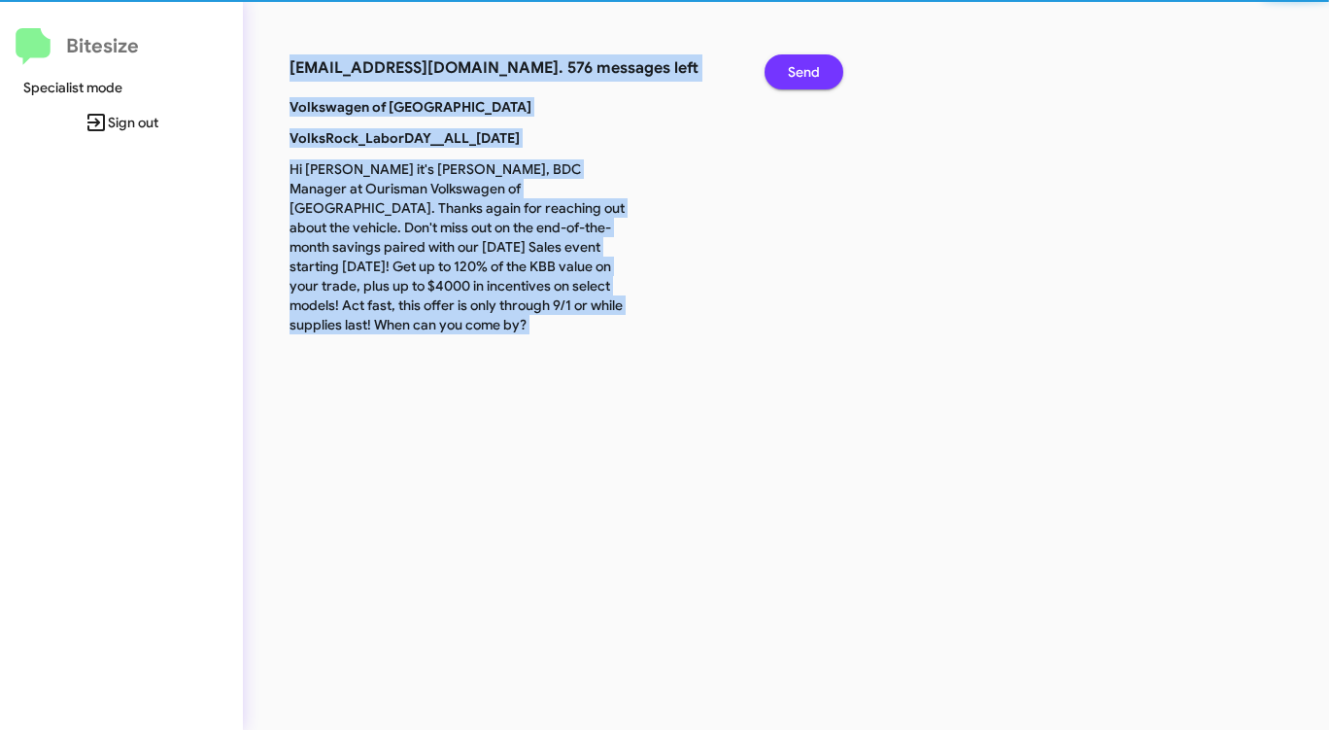
click at [796, 62] on span "Send" at bounding box center [804, 71] width 32 height 35
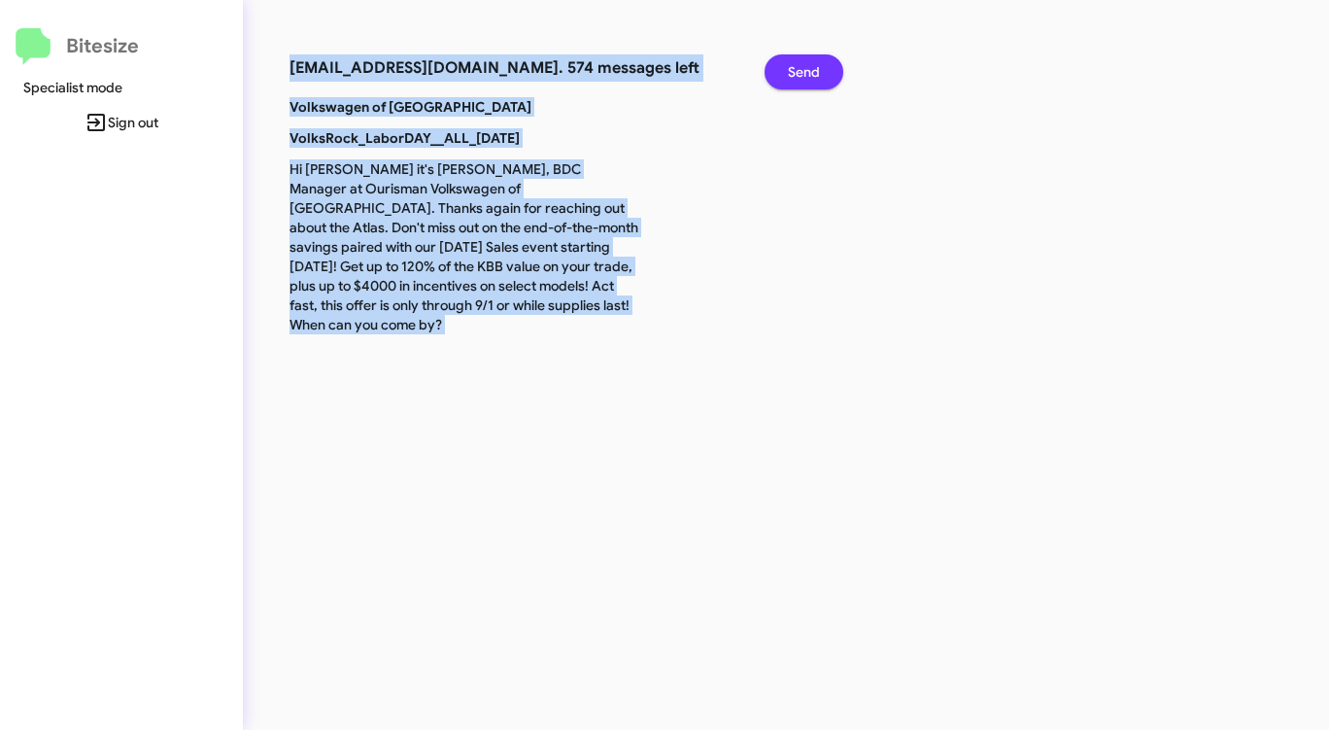
click at [796, 62] on span "Send" at bounding box center [804, 71] width 32 height 35
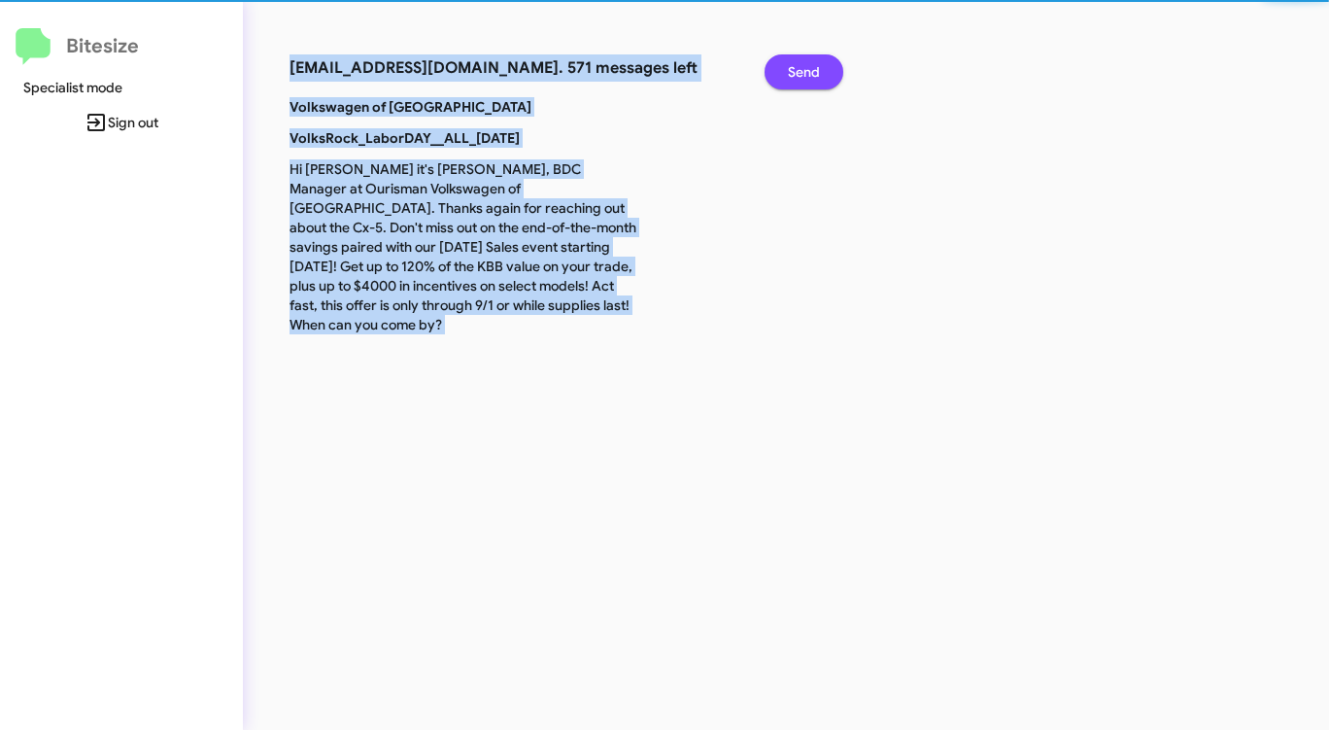
click at [796, 62] on span "Send" at bounding box center [804, 71] width 32 height 35
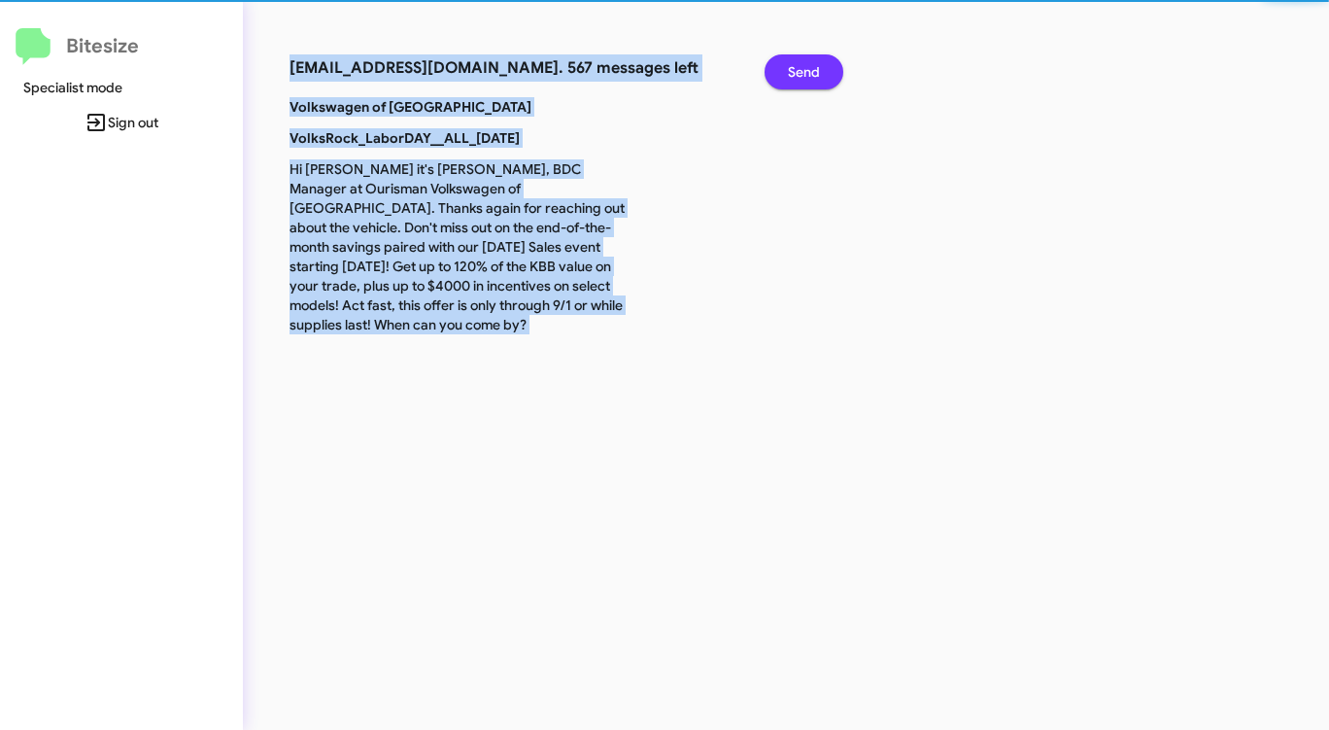
click at [796, 62] on span "Send" at bounding box center [804, 71] width 32 height 35
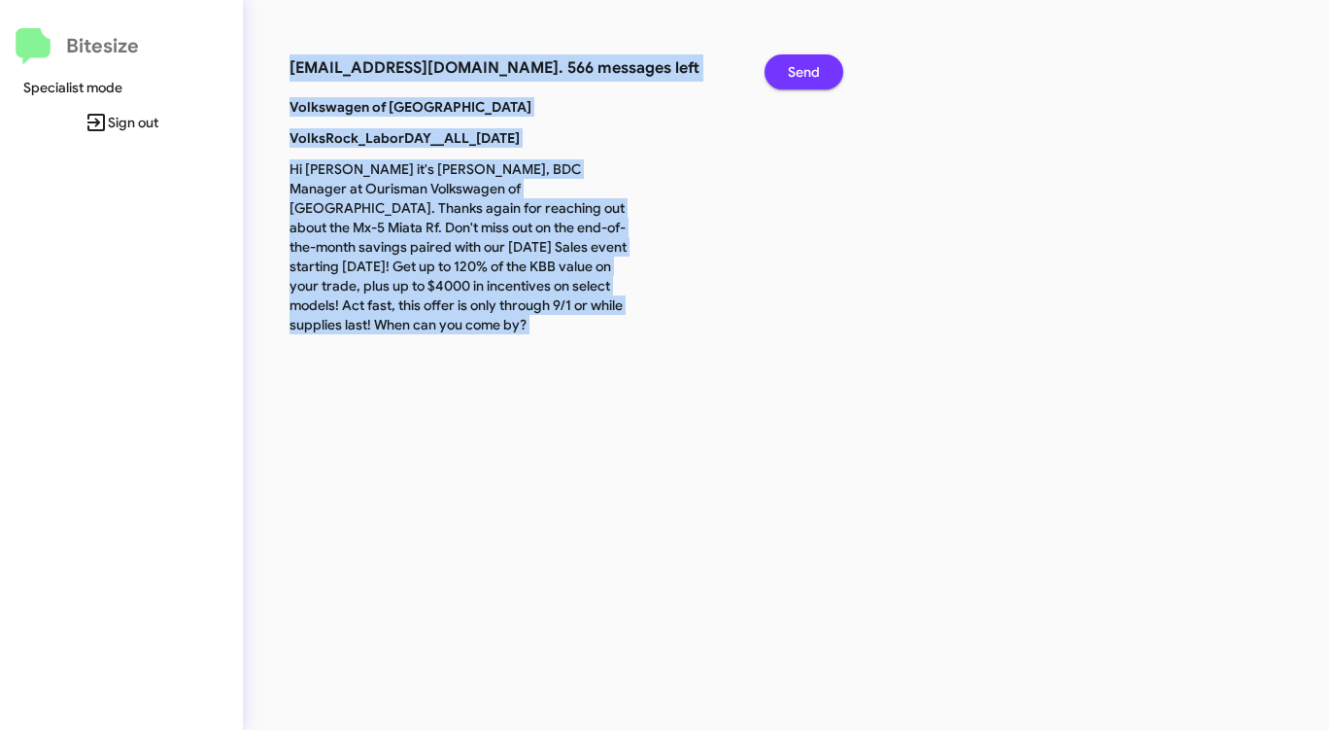
click at [796, 62] on span "Send" at bounding box center [804, 71] width 32 height 35
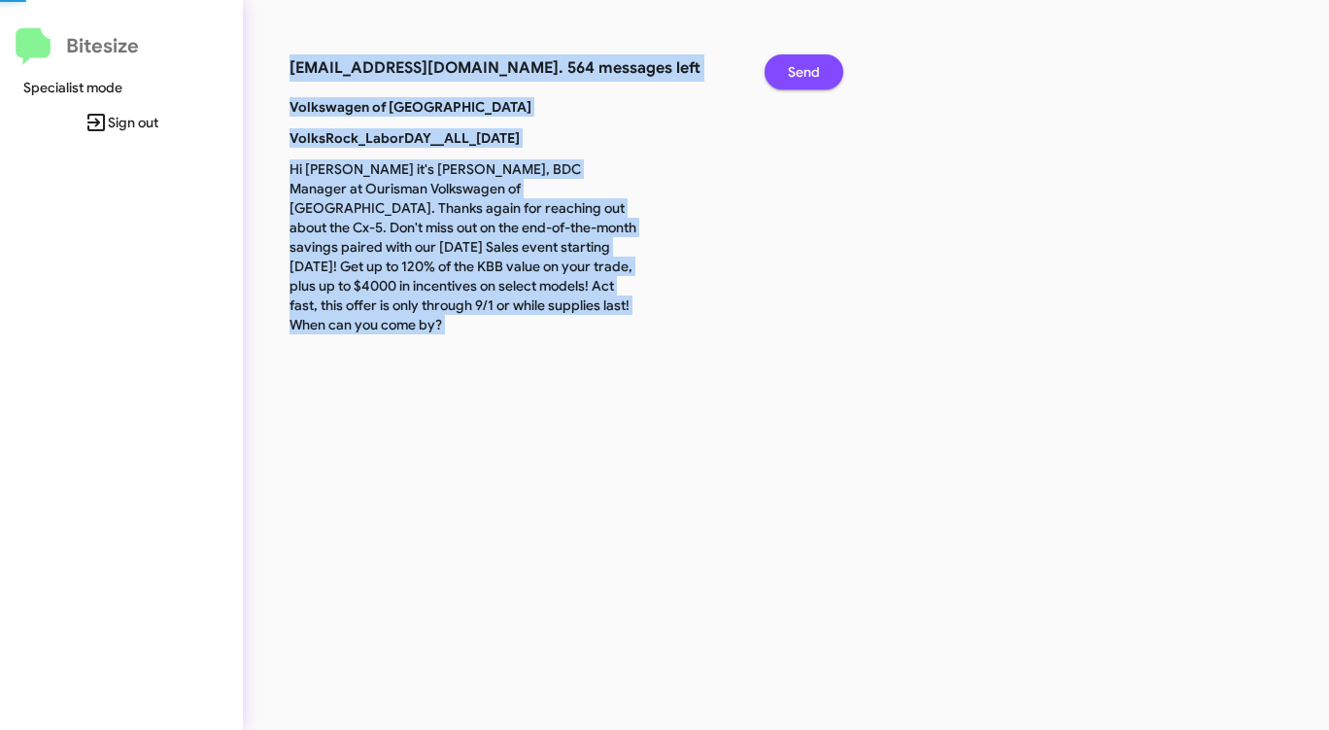
click at [796, 62] on span "Send" at bounding box center [804, 71] width 32 height 35
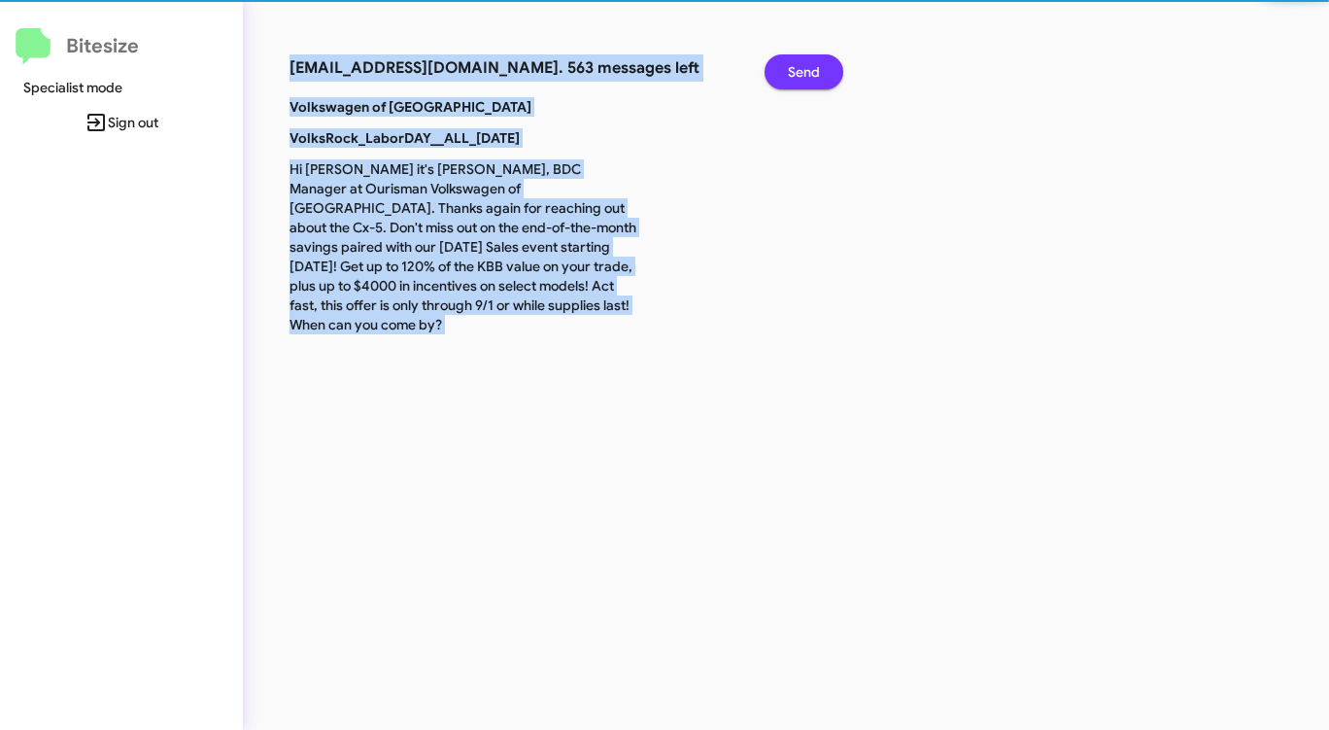
click at [796, 62] on span "Send" at bounding box center [804, 71] width 32 height 35
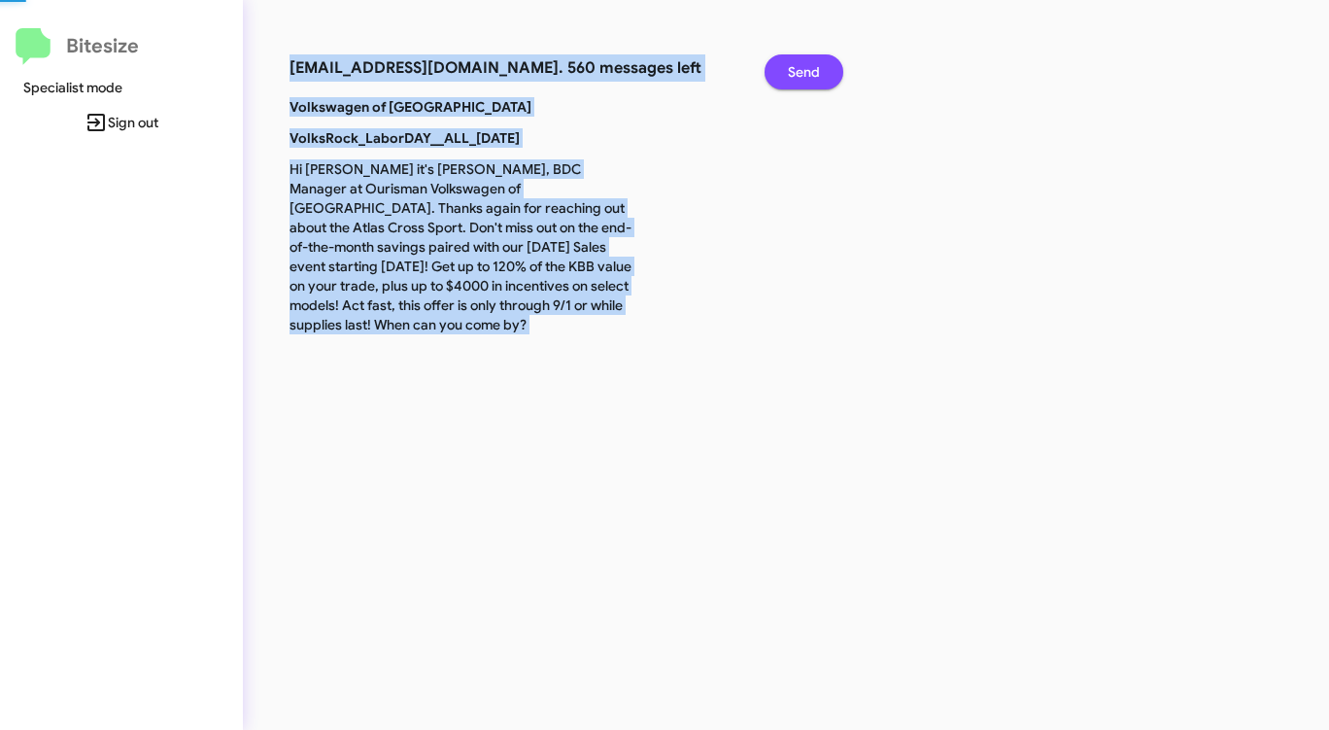
click at [796, 62] on span "Send" at bounding box center [804, 71] width 32 height 35
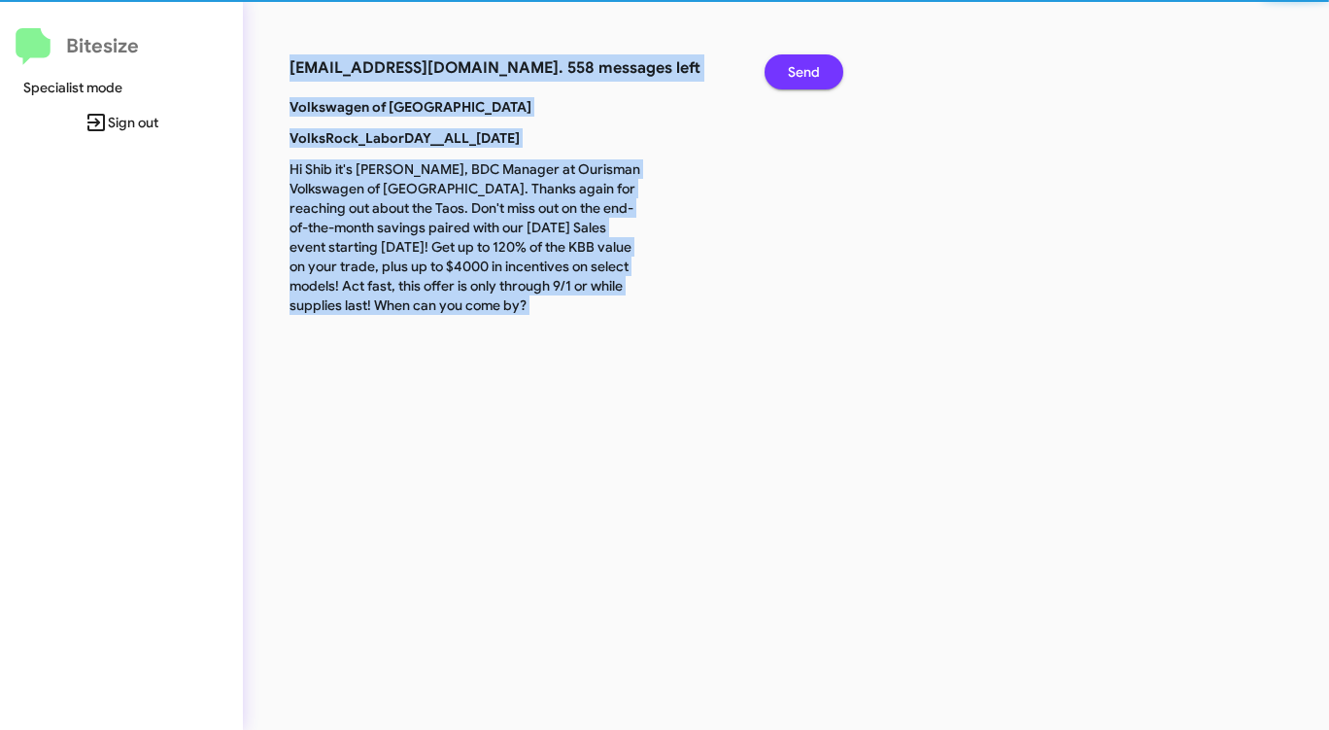
click at [796, 62] on span "Send" at bounding box center [804, 71] width 32 height 35
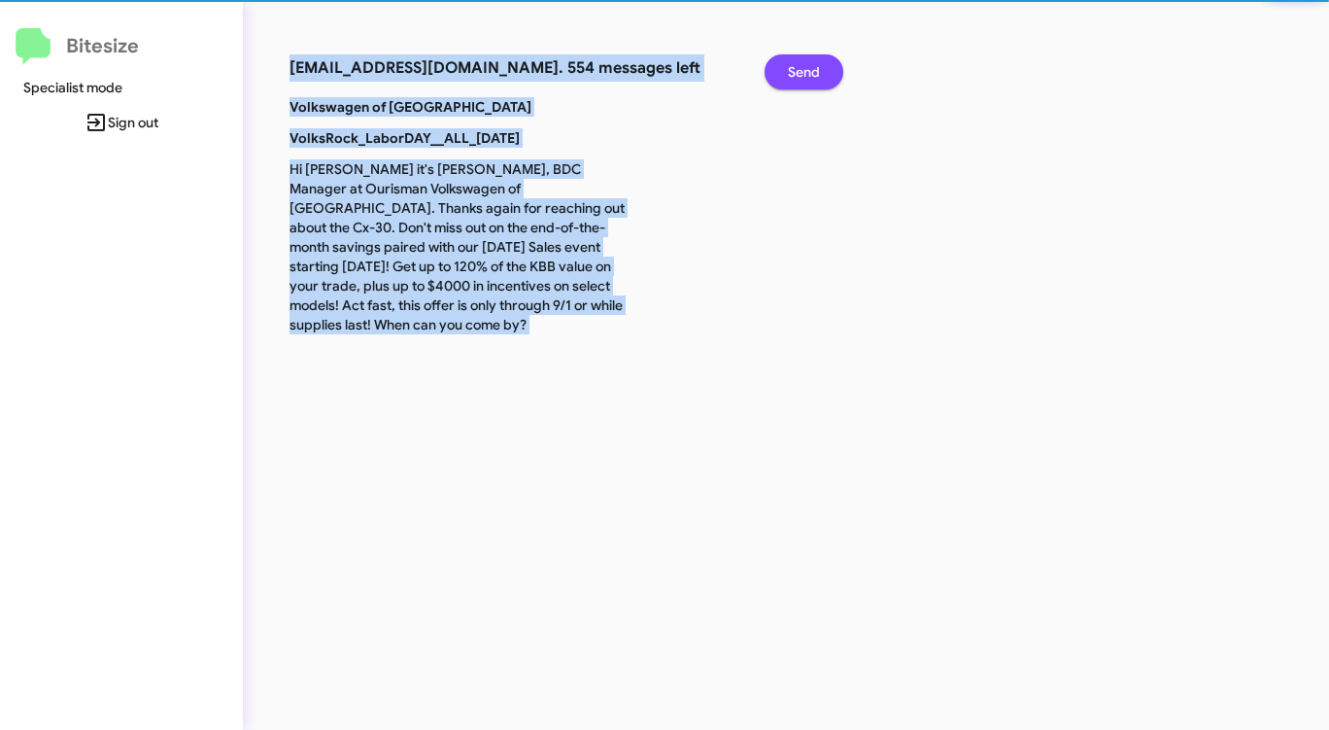
click at [796, 62] on span "Send" at bounding box center [804, 71] width 32 height 35
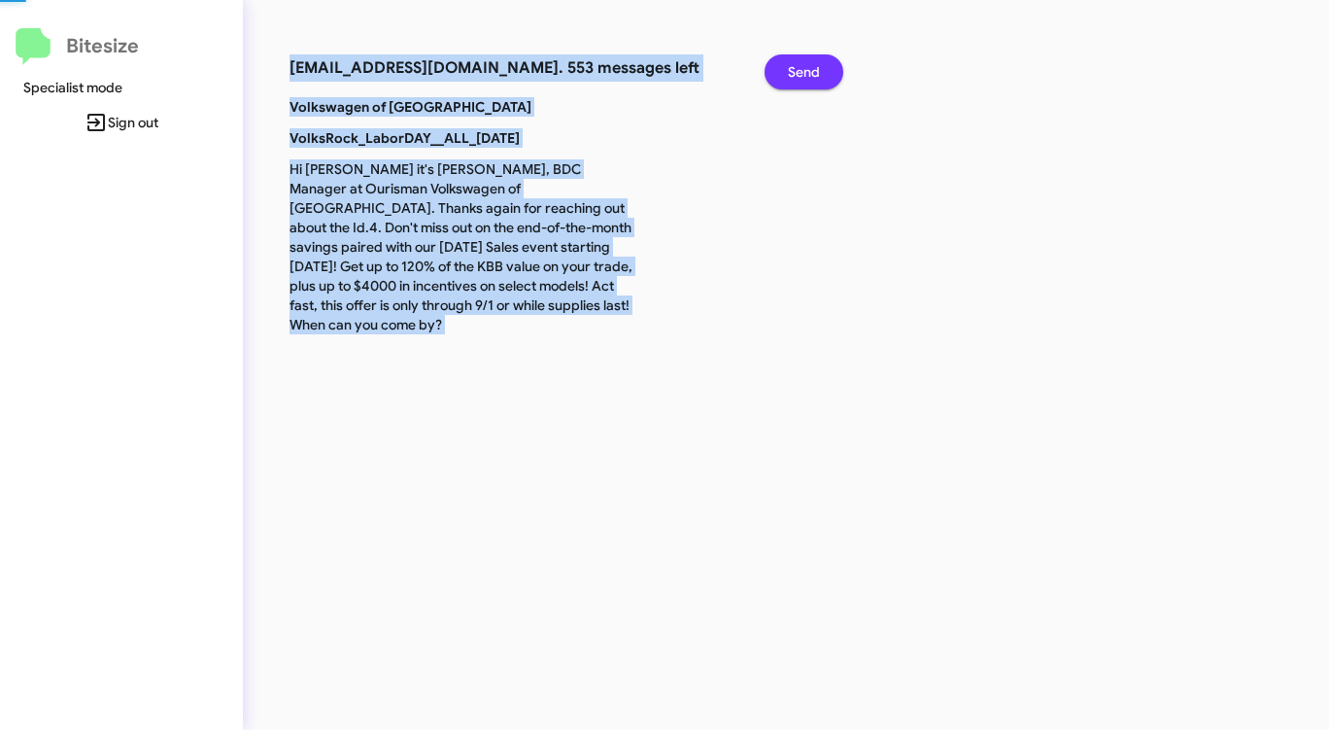
click at [796, 62] on span "Send" at bounding box center [804, 71] width 32 height 35
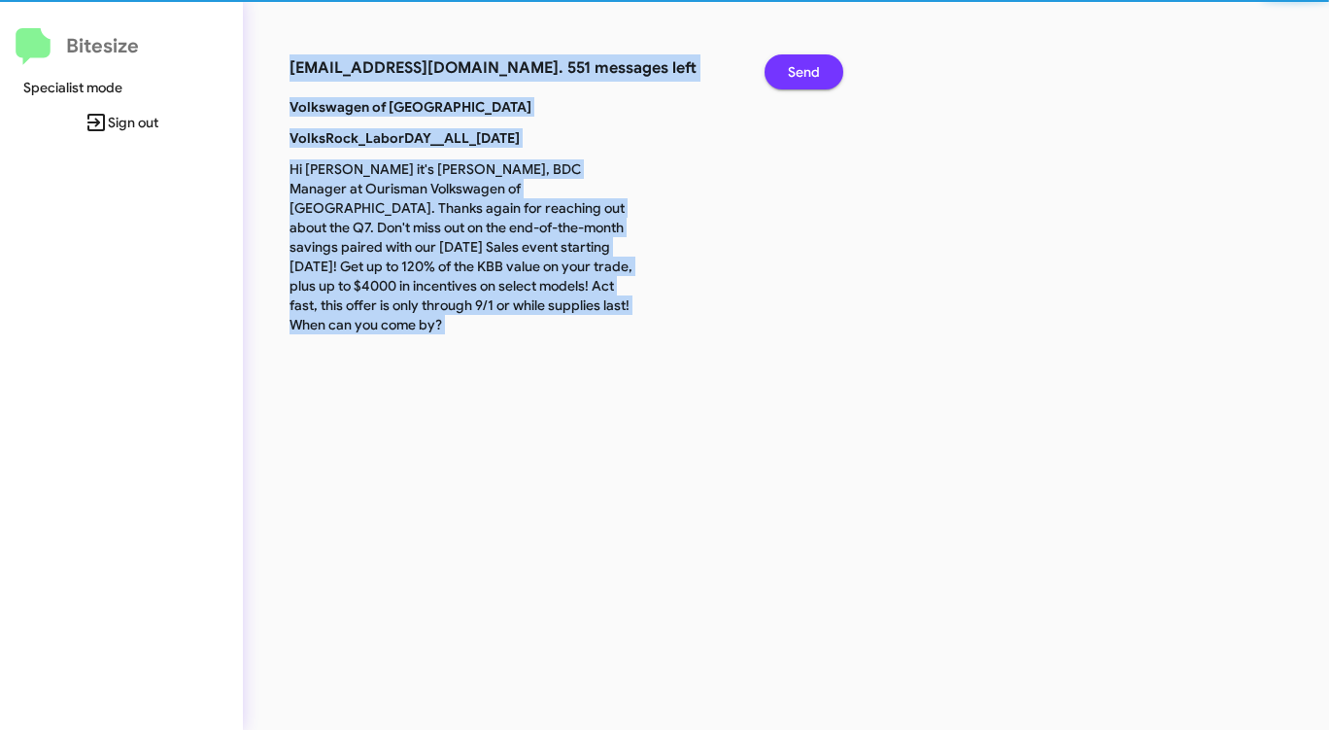
click at [796, 62] on span "Send" at bounding box center [804, 71] width 32 height 35
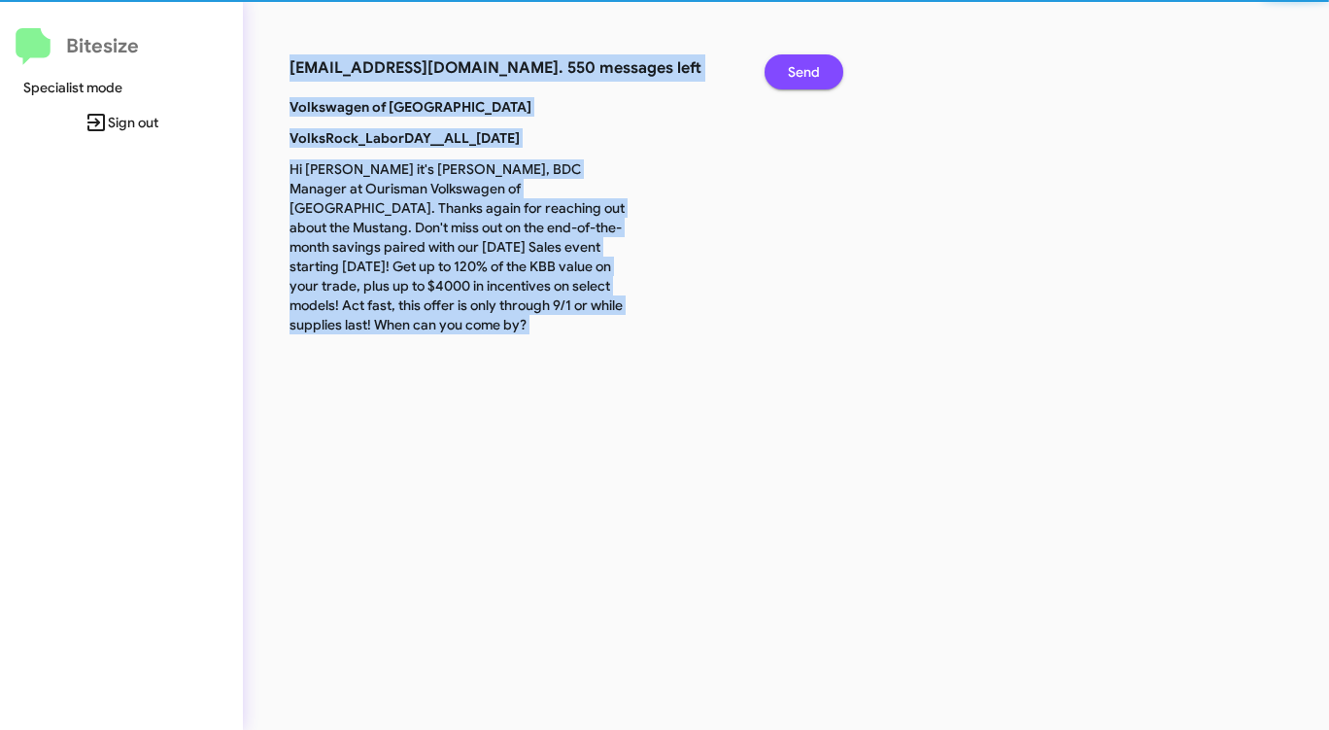
click at [796, 62] on span "Send" at bounding box center [804, 71] width 32 height 35
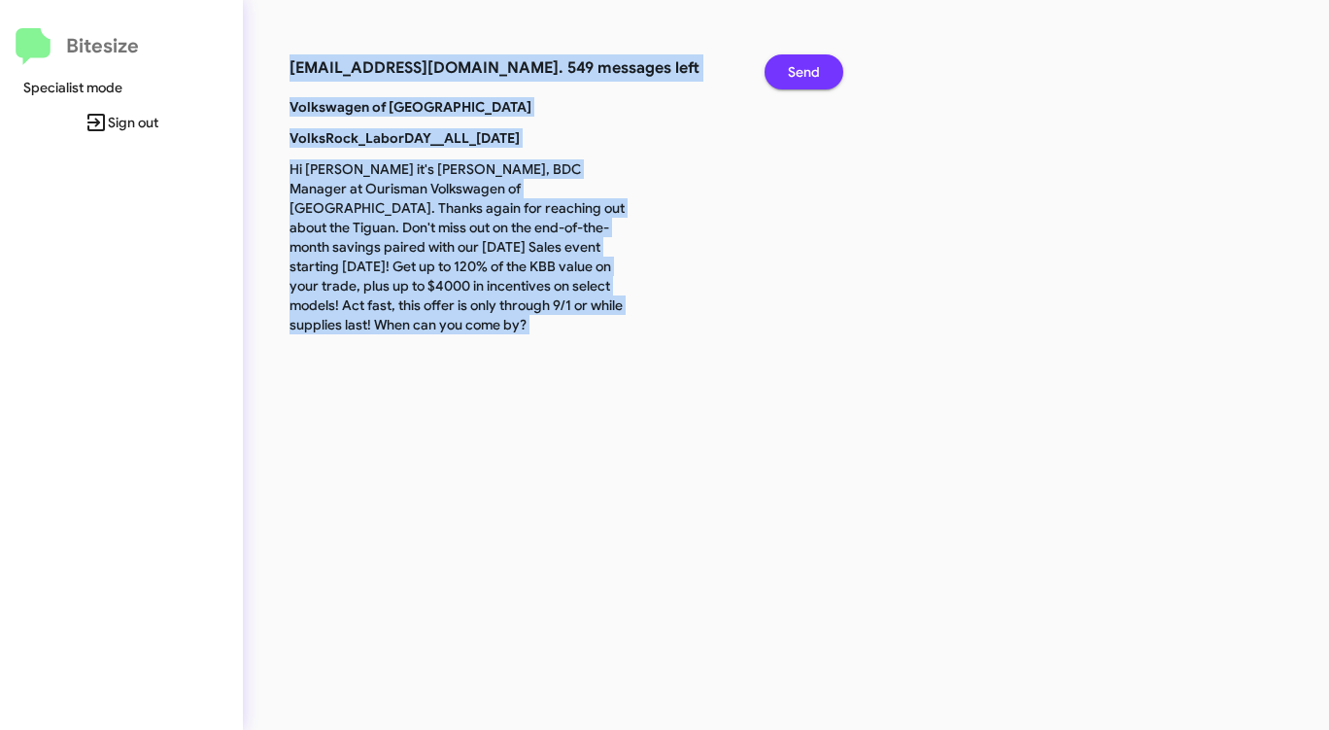
click at [796, 62] on span "Send" at bounding box center [804, 71] width 32 height 35
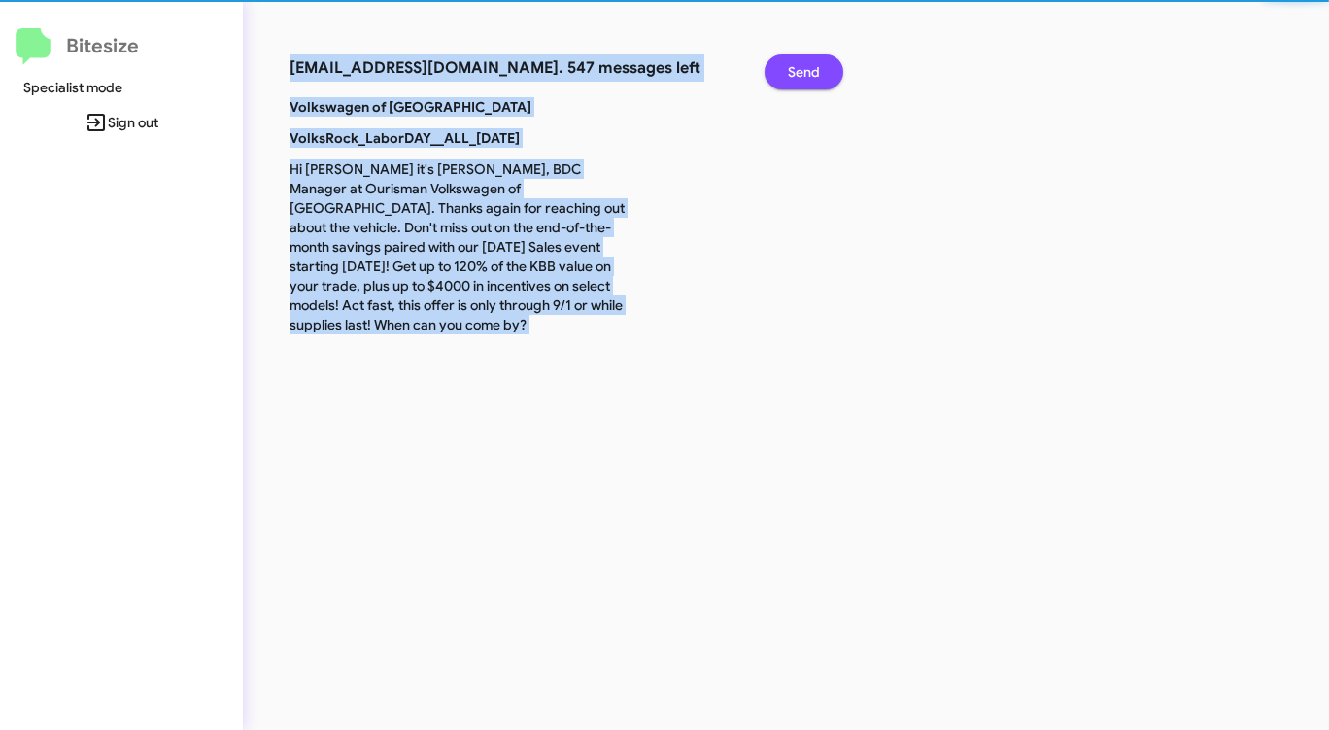
click at [796, 62] on span "Send" at bounding box center [804, 71] width 32 height 35
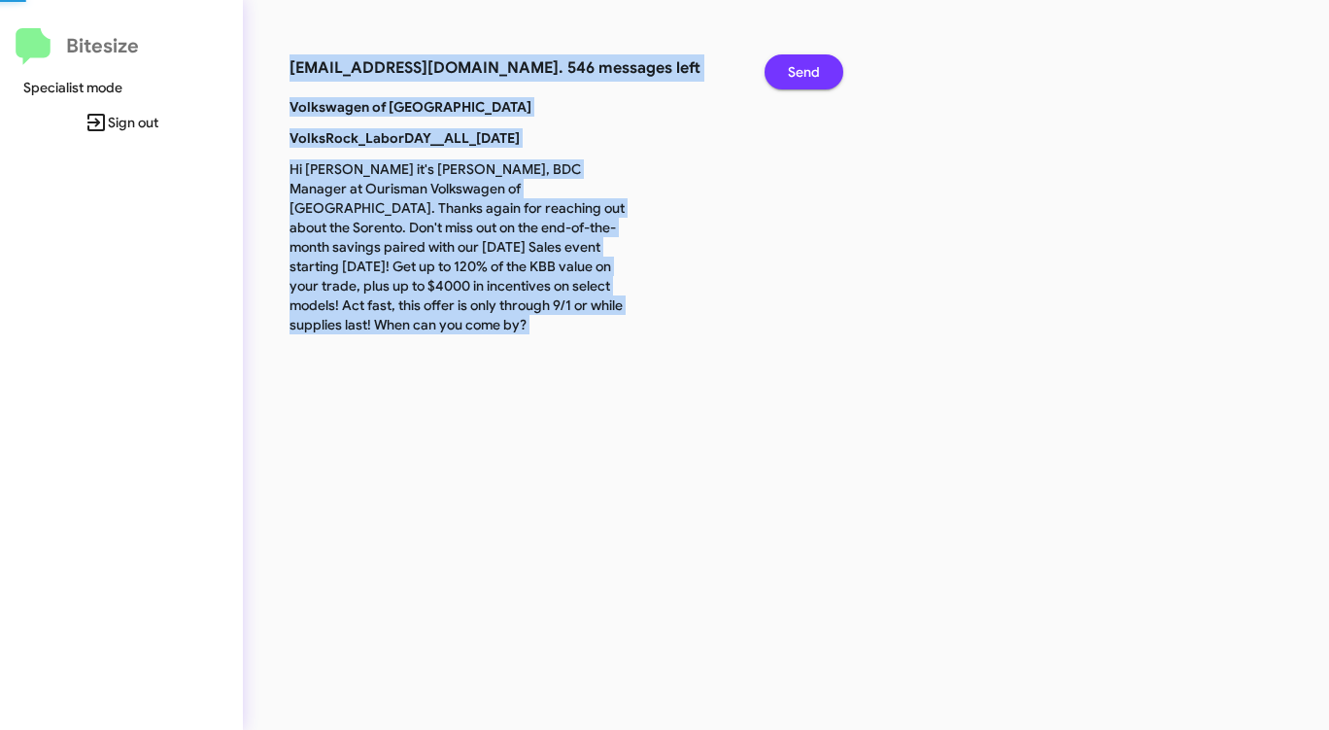
click at [796, 62] on span "Send" at bounding box center [804, 71] width 32 height 35
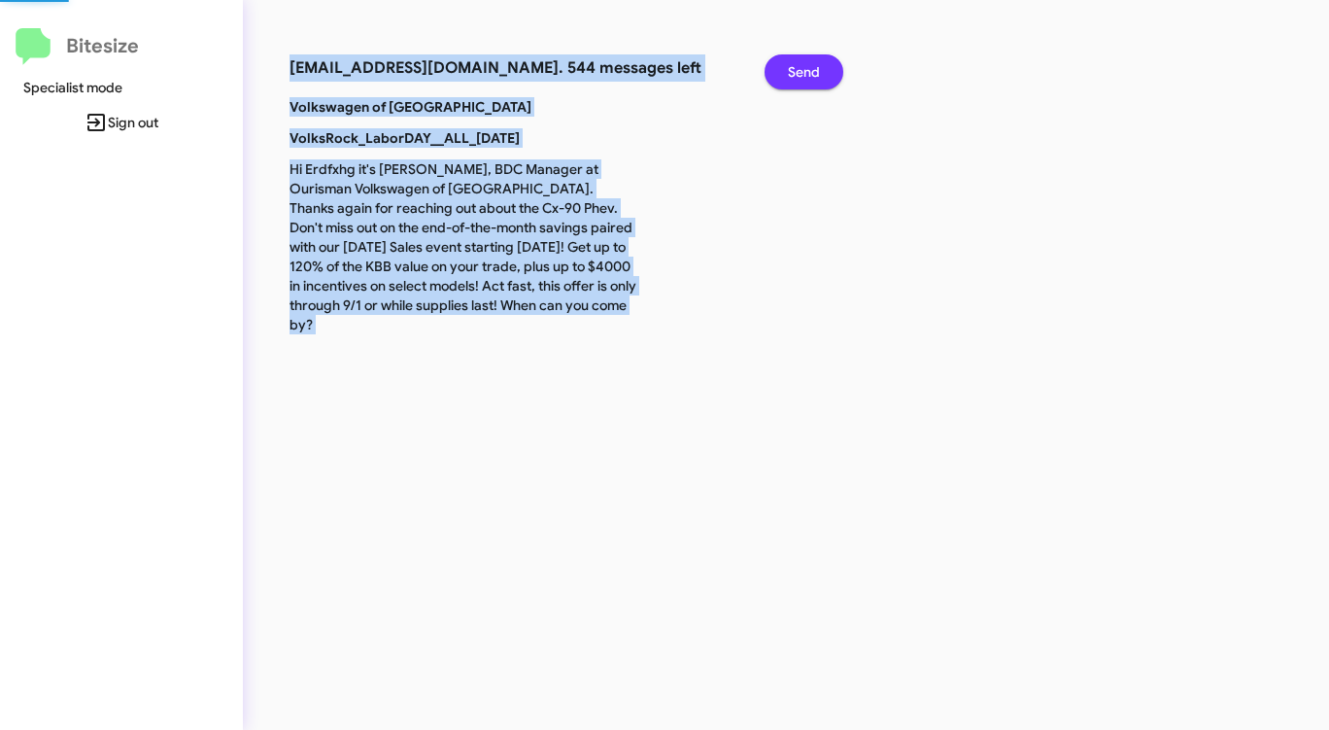
click at [796, 62] on span "Send" at bounding box center [804, 71] width 32 height 35
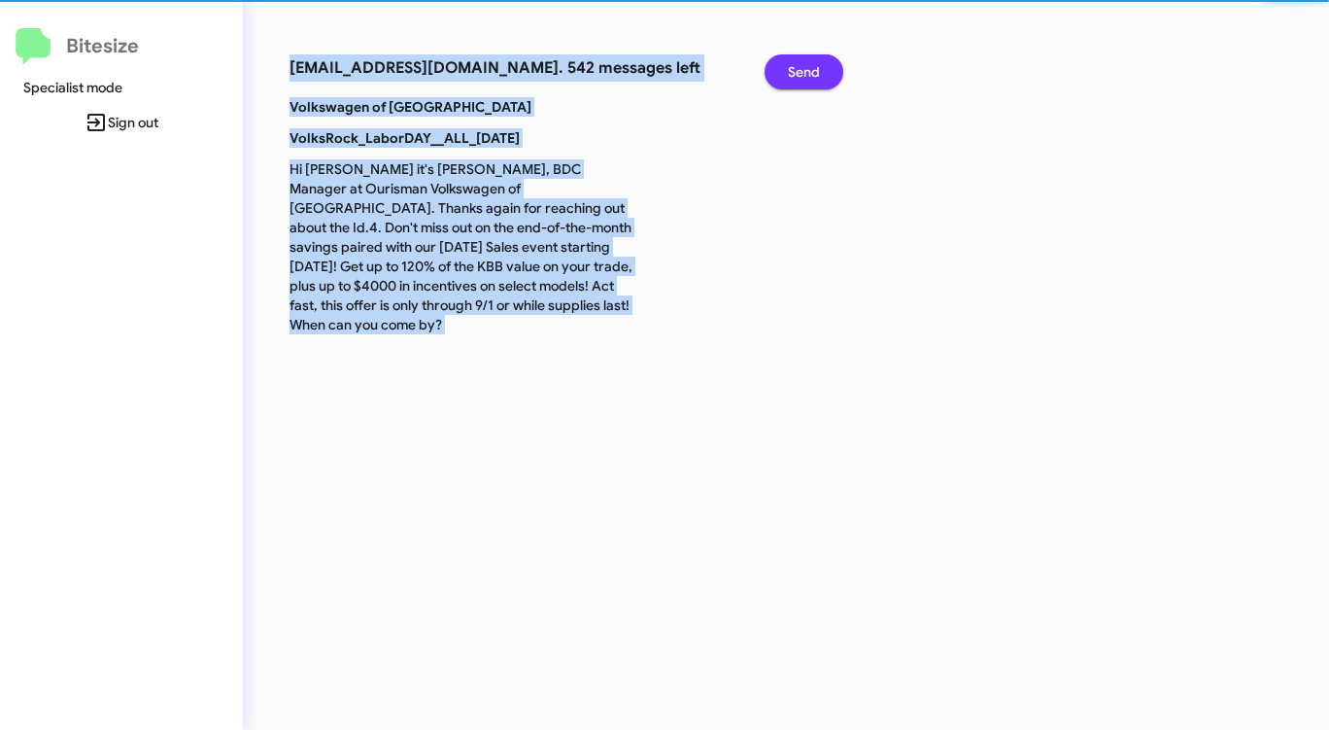
click at [796, 62] on span "Send" at bounding box center [804, 71] width 32 height 35
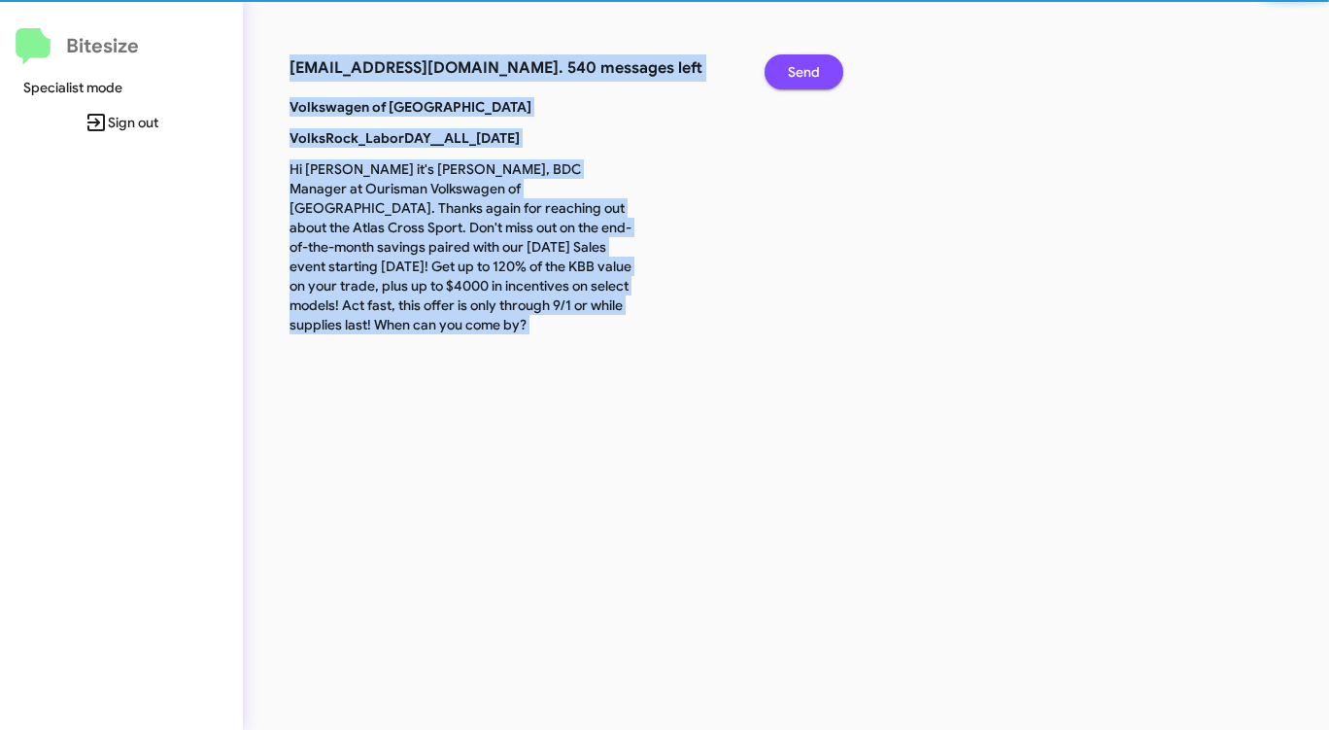
click at [796, 62] on span "Send" at bounding box center [804, 71] width 32 height 35
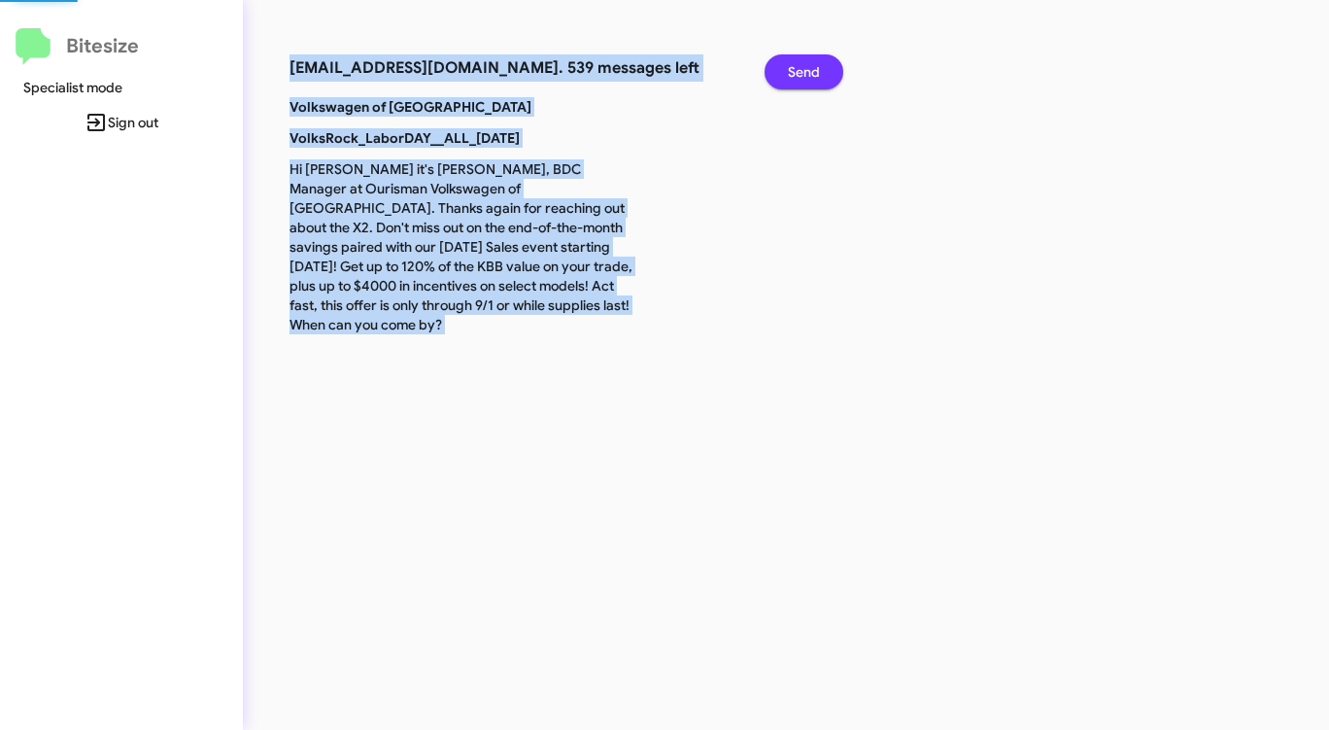
click at [796, 62] on span "Send" at bounding box center [804, 71] width 32 height 35
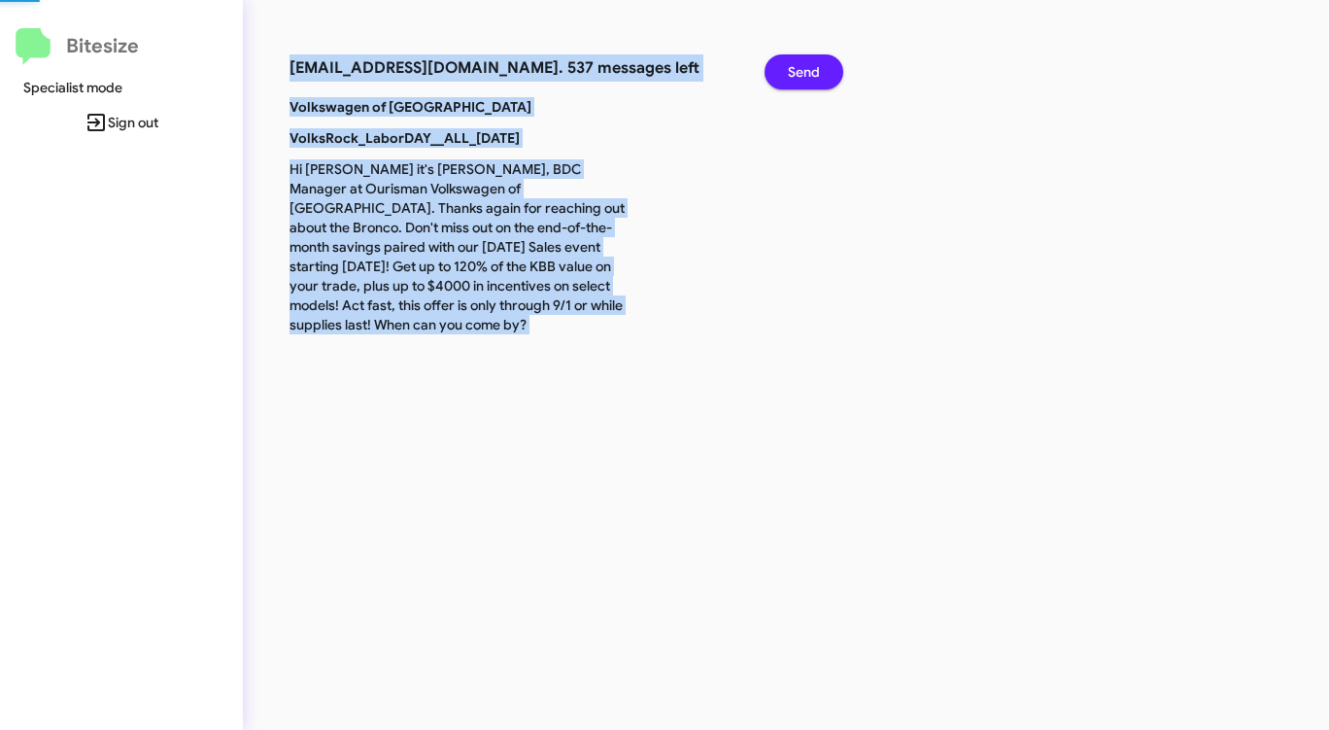
click at [796, 62] on span "Send" at bounding box center [804, 71] width 32 height 35
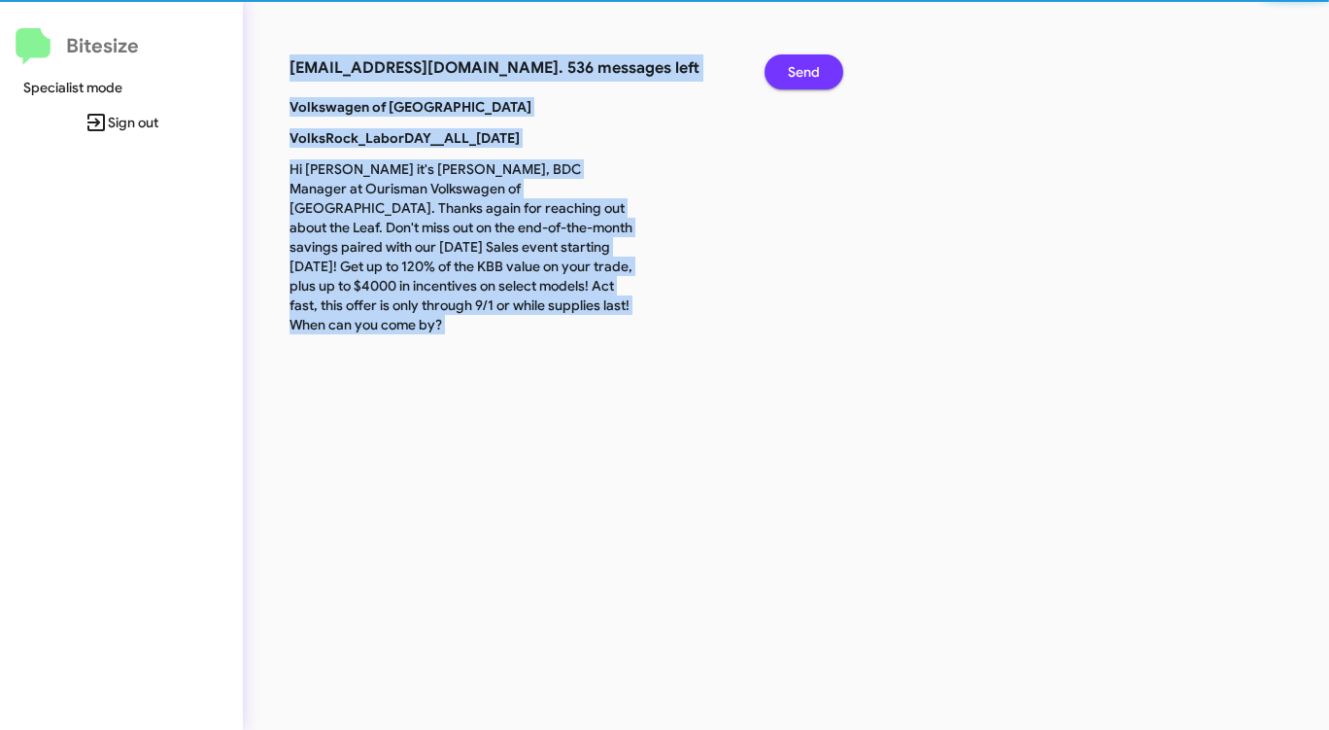
click at [796, 62] on span "Send" at bounding box center [804, 71] width 32 height 35
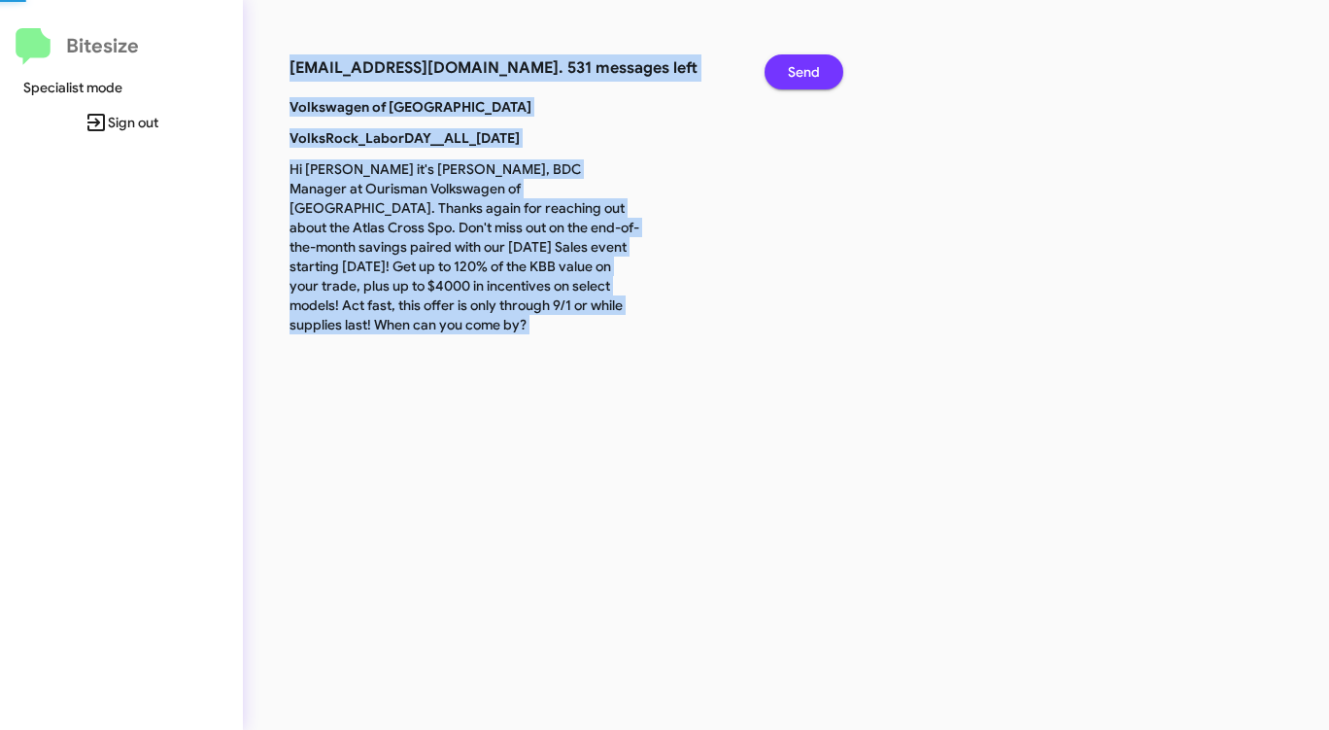
click at [796, 62] on span "Send" at bounding box center [804, 71] width 32 height 35
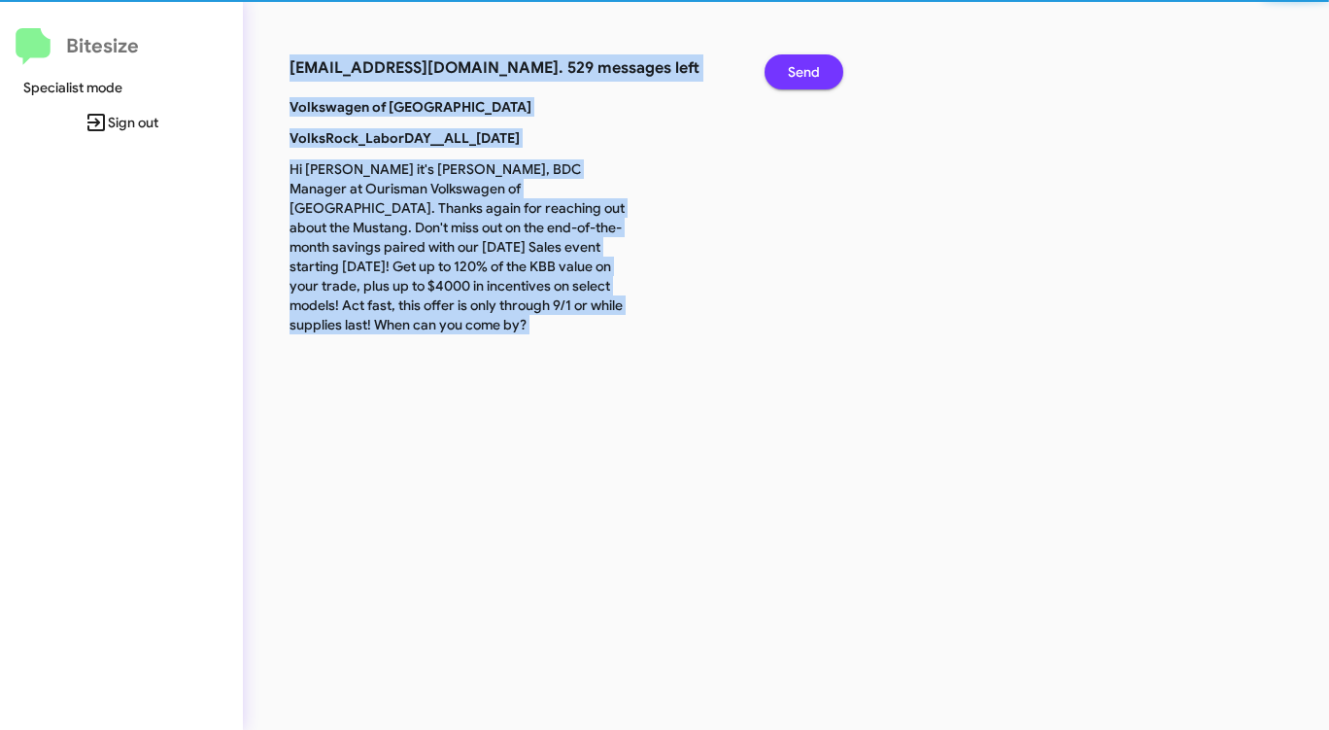
click at [796, 62] on span "Send" at bounding box center [804, 71] width 32 height 35
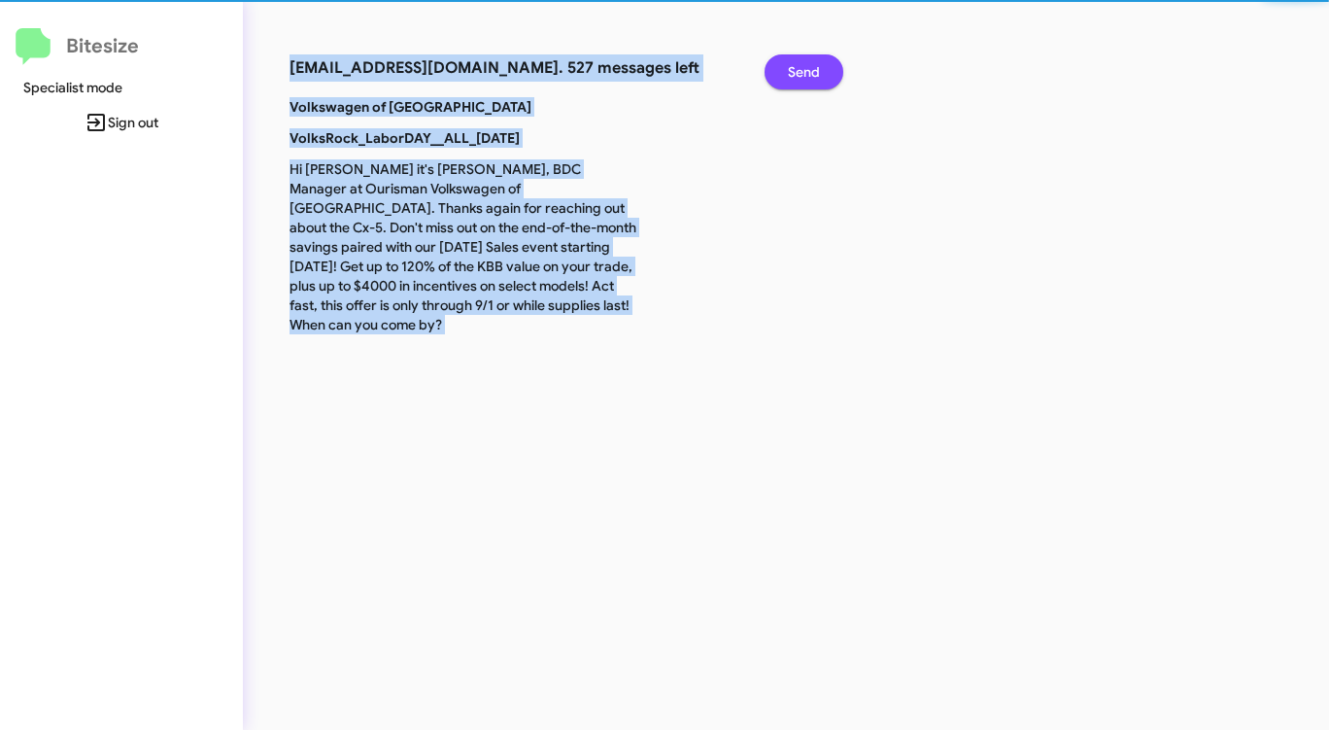
click at [796, 62] on span "Send" at bounding box center [804, 71] width 32 height 35
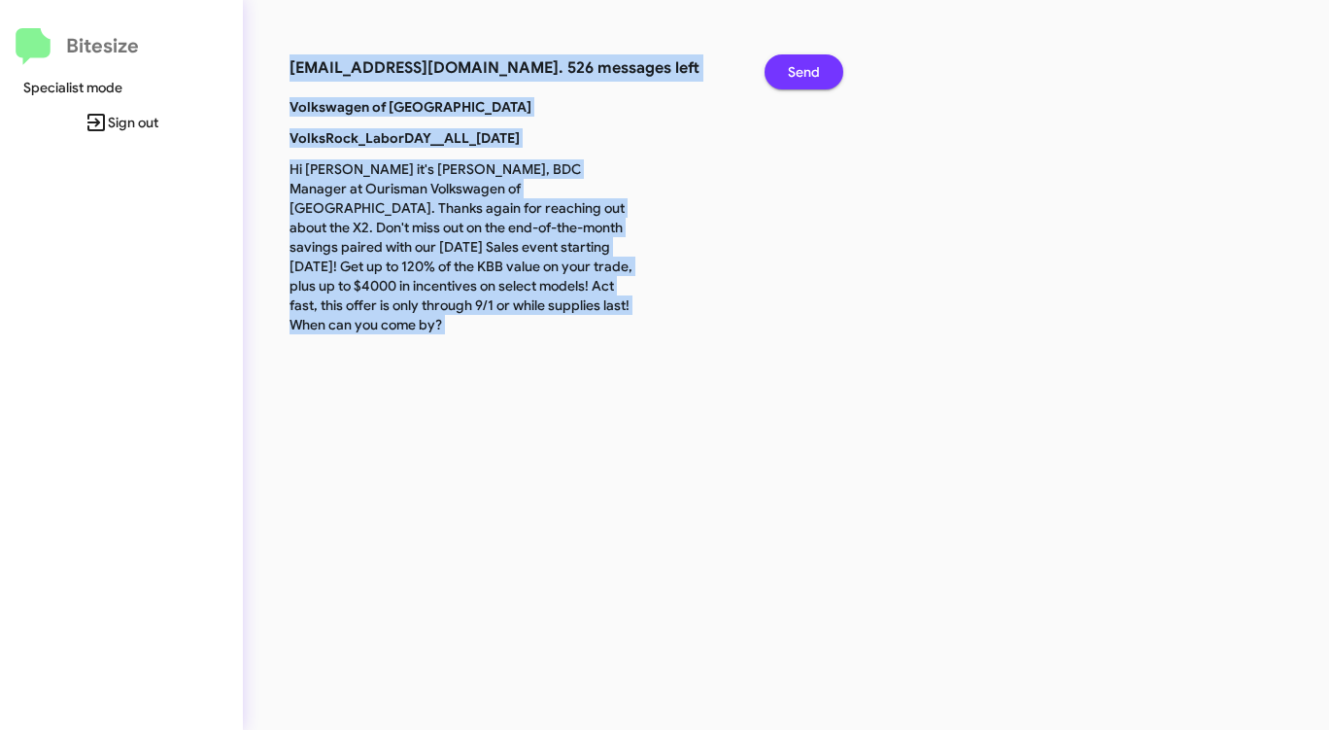
click at [796, 62] on span "Send" at bounding box center [804, 71] width 32 height 35
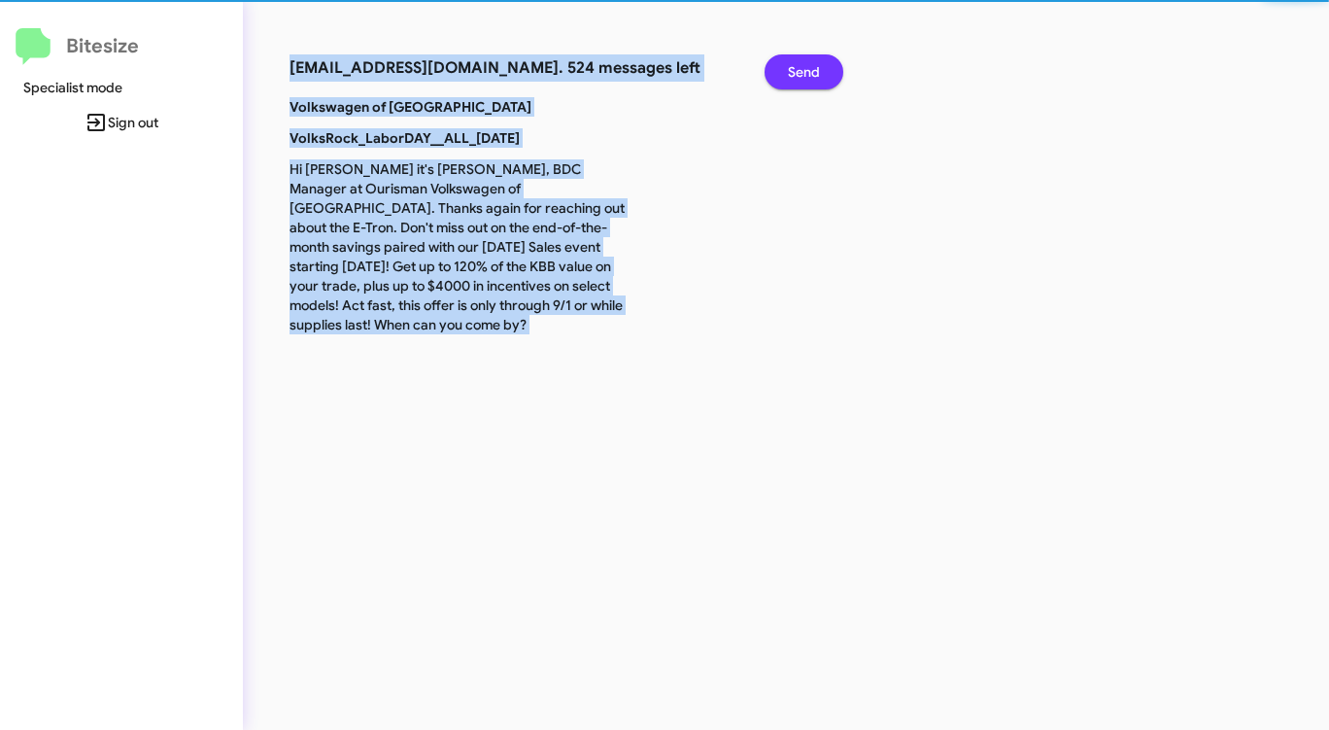
click at [796, 62] on span "Send" at bounding box center [804, 71] width 32 height 35
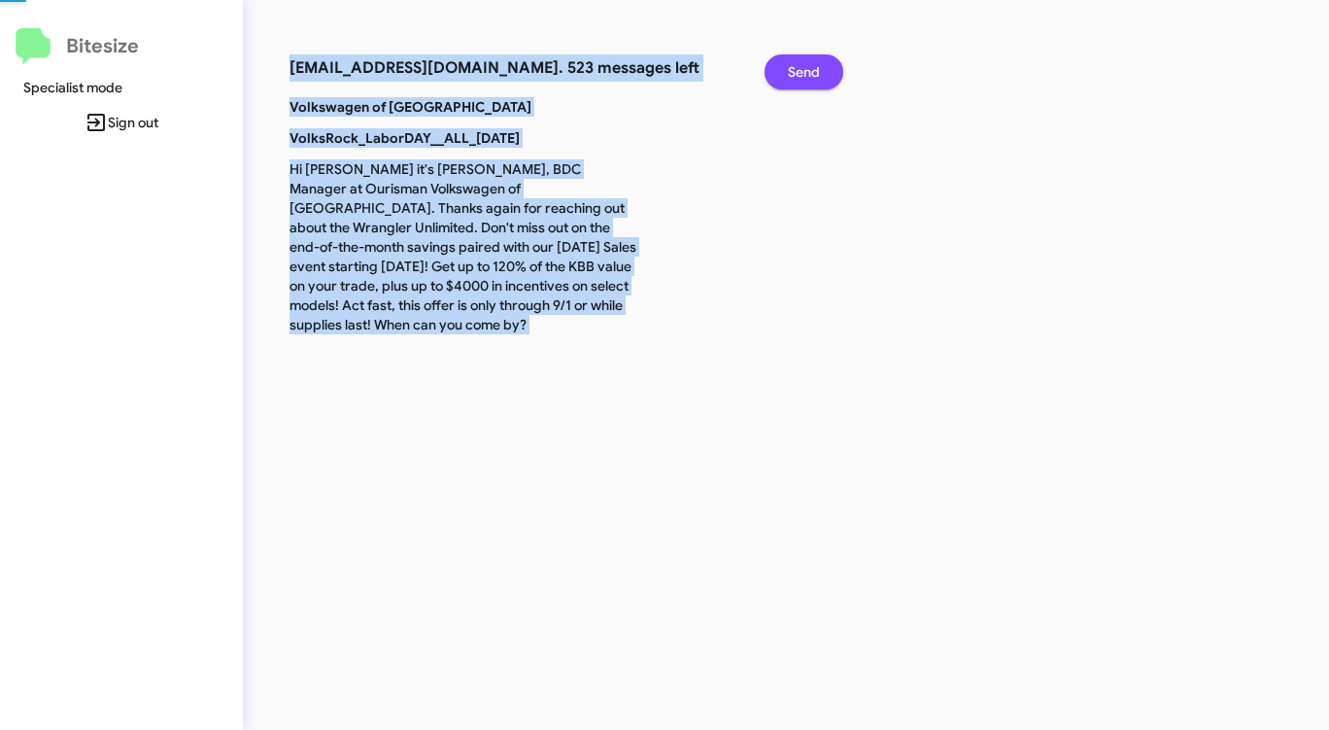
click at [796, 62] on span "Send" at bounding box center [804, 71] width 32 height 35
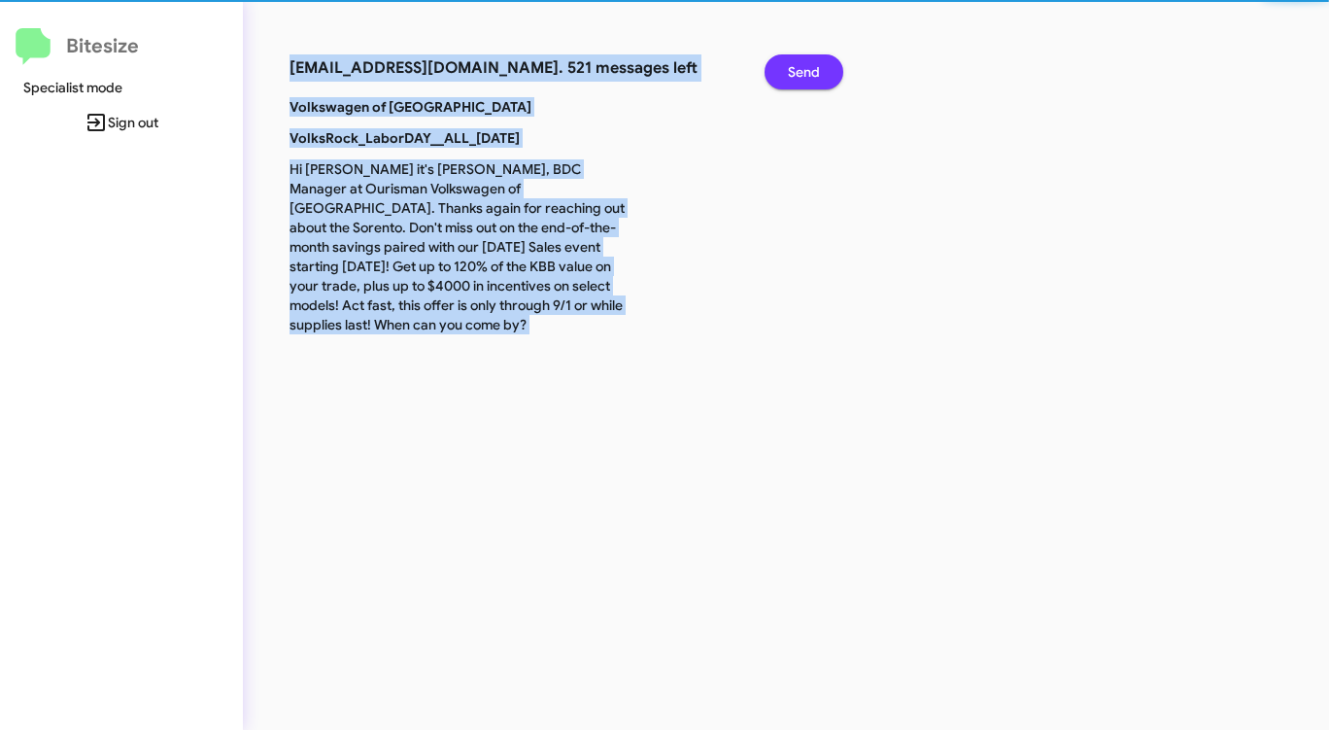
click at [796, 62] on span "Send" at bounding box center [804, 71] width 32 height 35
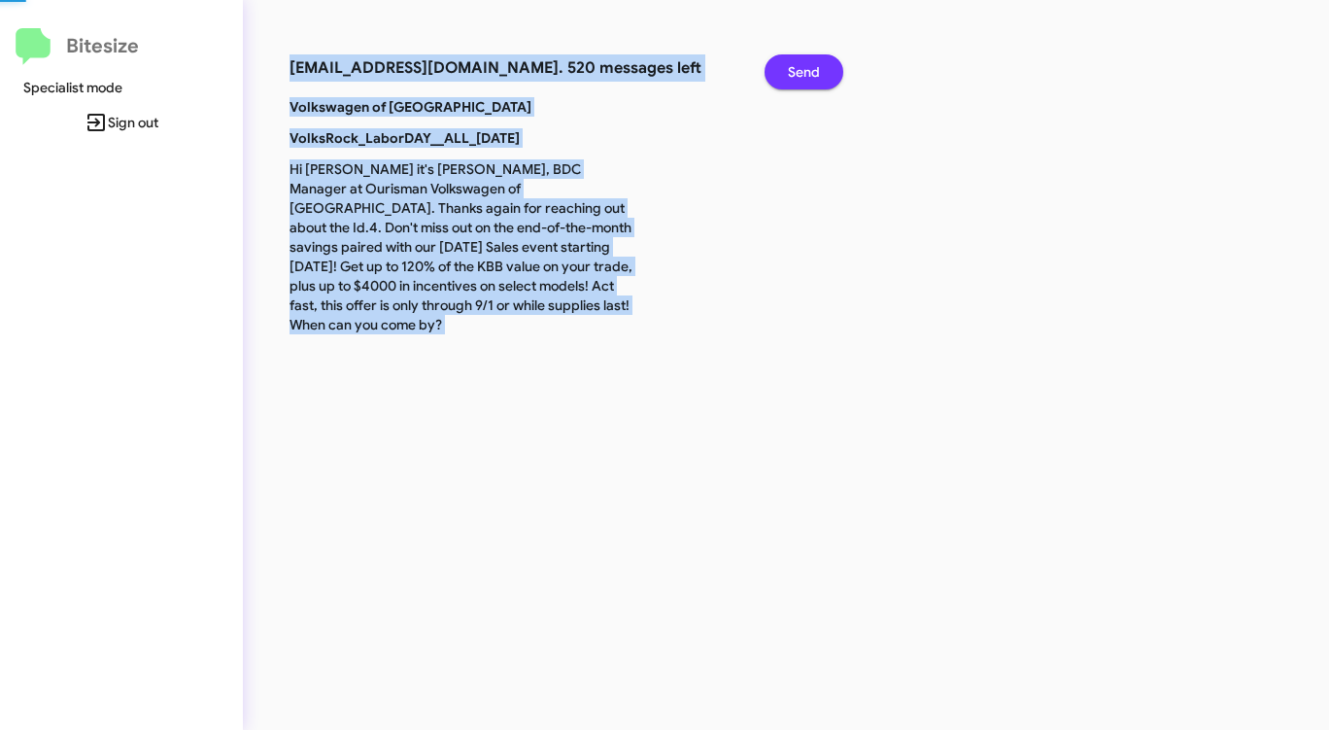
click at [796, 62] on span "Send" at bounding box center [804, 71] width 32 height 35
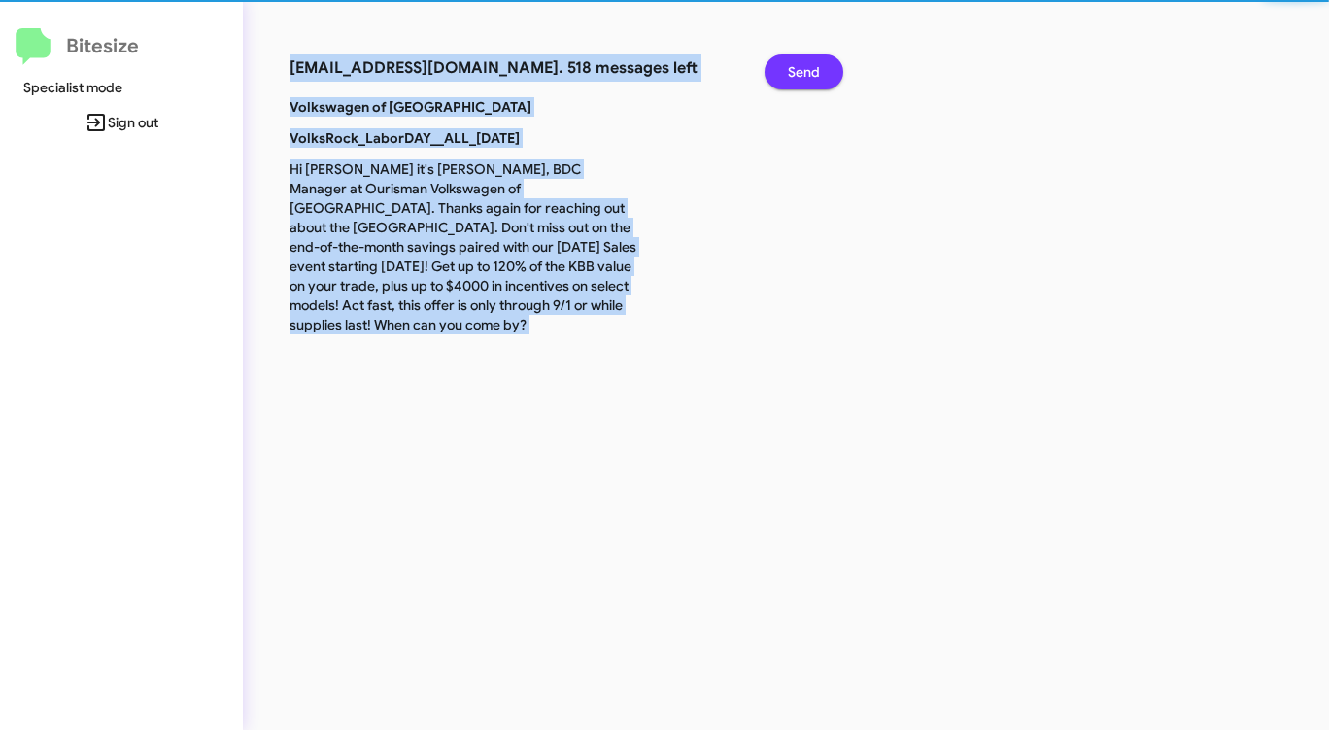
click at [796, 62] on span "Send" at bounding box center [804, 71] width 32 height 35
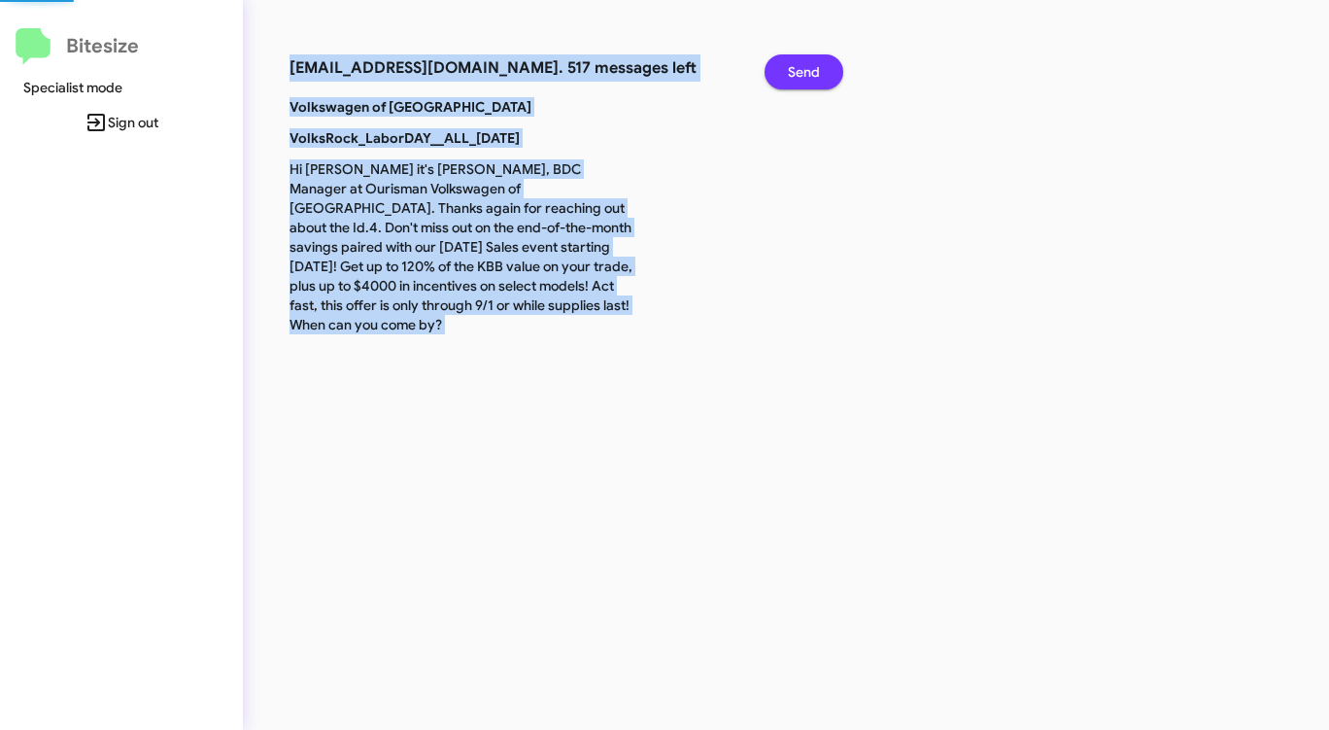
click at [796, 62] on span "Send" at bounding box center [804, 71] width 32 height 35
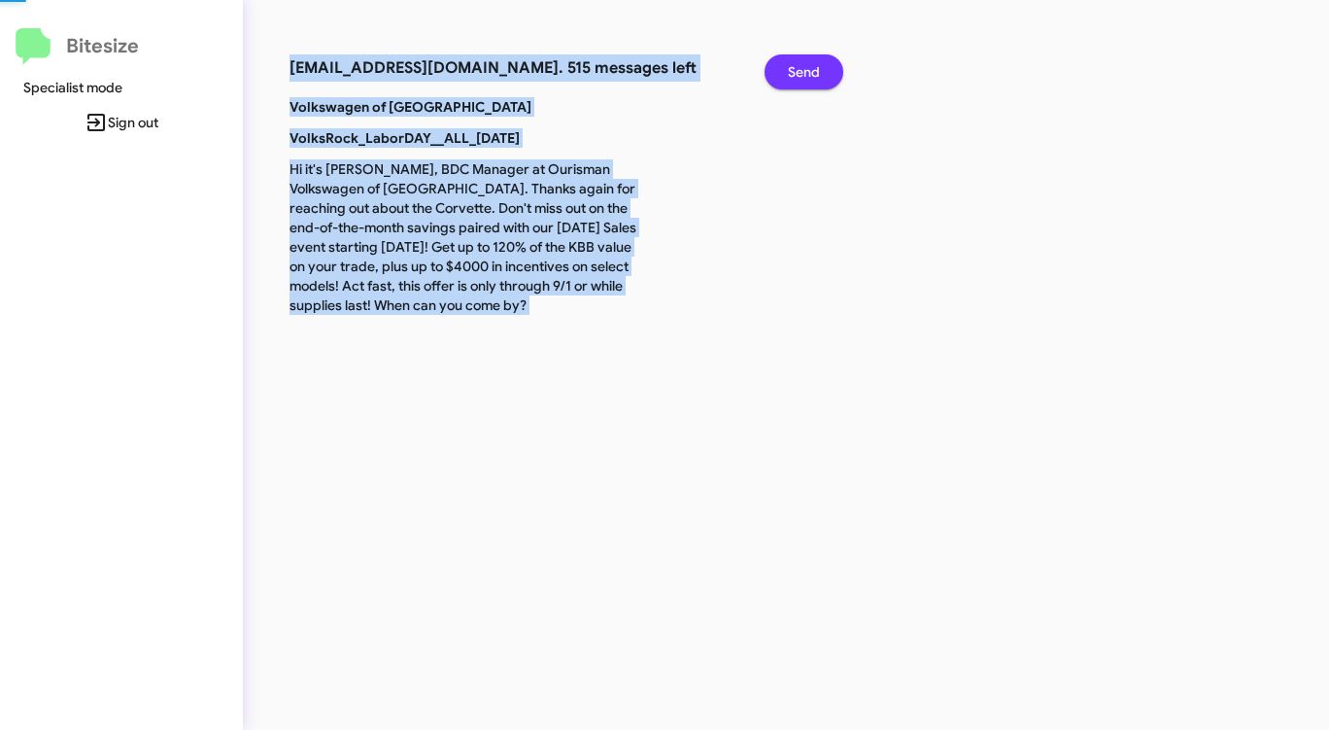
click at [796, 62] on span "Send" at bounding box center [804, 71] width 32 height 35
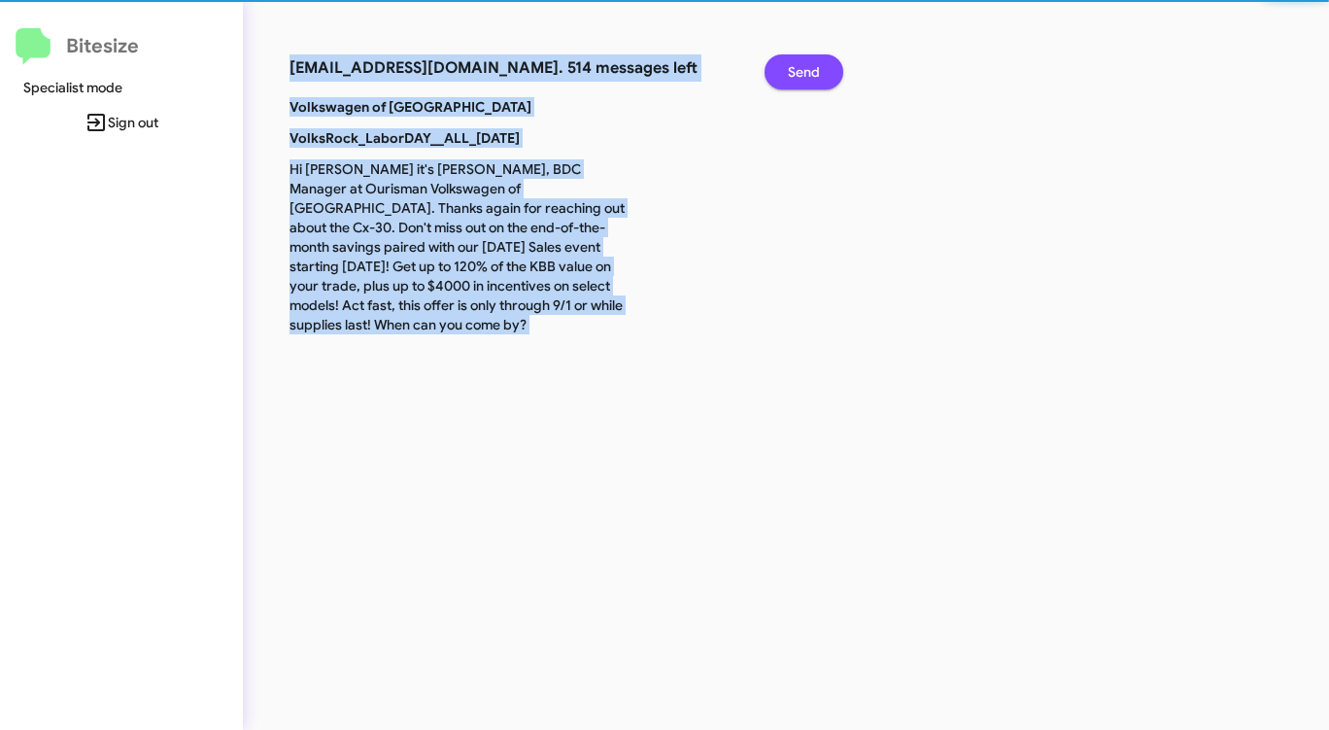
click at [796, 62] on span "Send" at bounding box center [804, 71] width 32 height 35
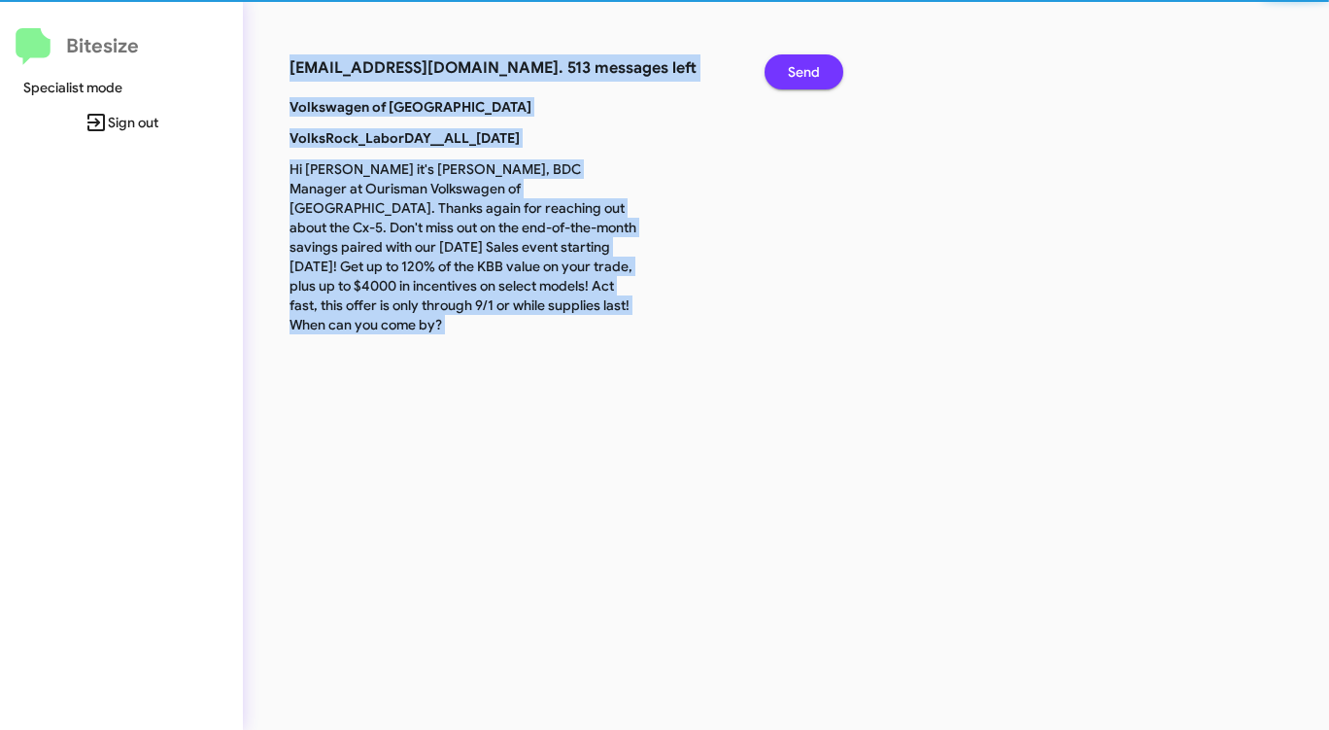
click at [796, 62] on span "Send" at bounding box center [804, 71] width 32 height 35
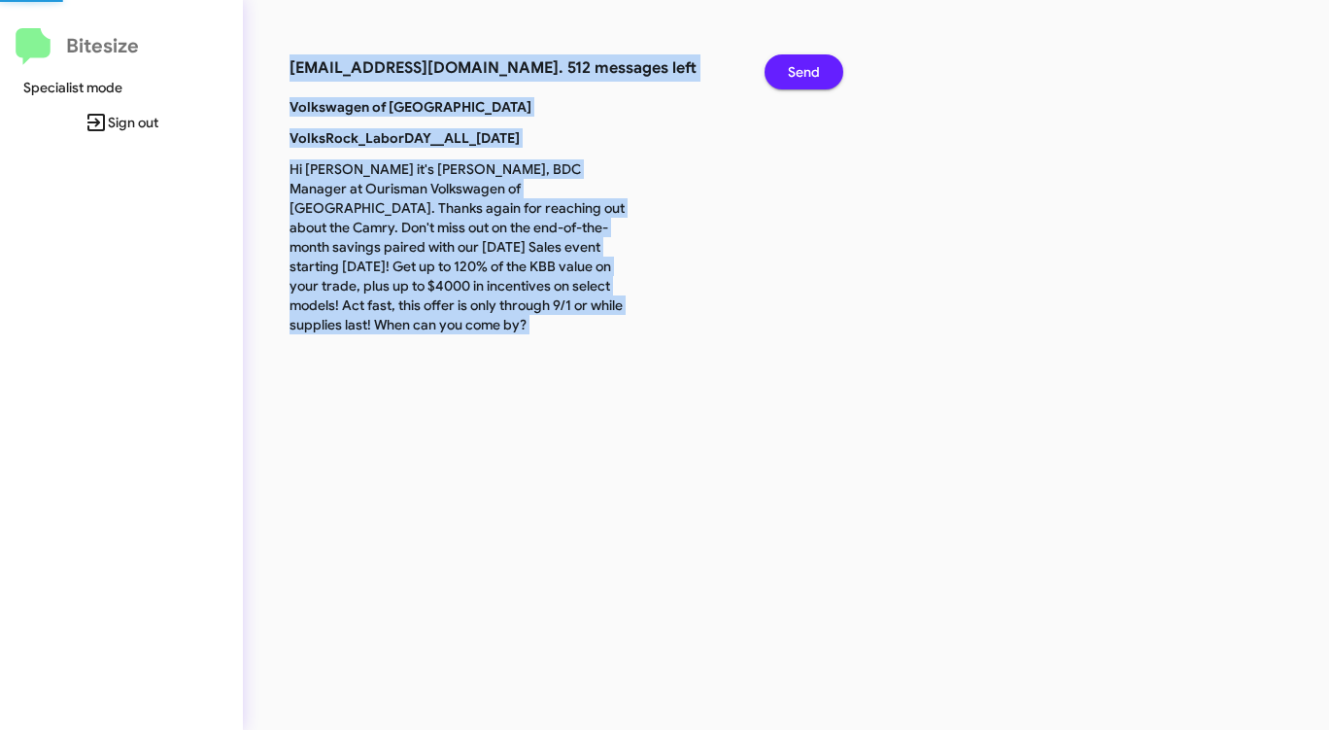
click at [796, 62] on span "Send" at bounding box center [804, 71] width 32 height 35
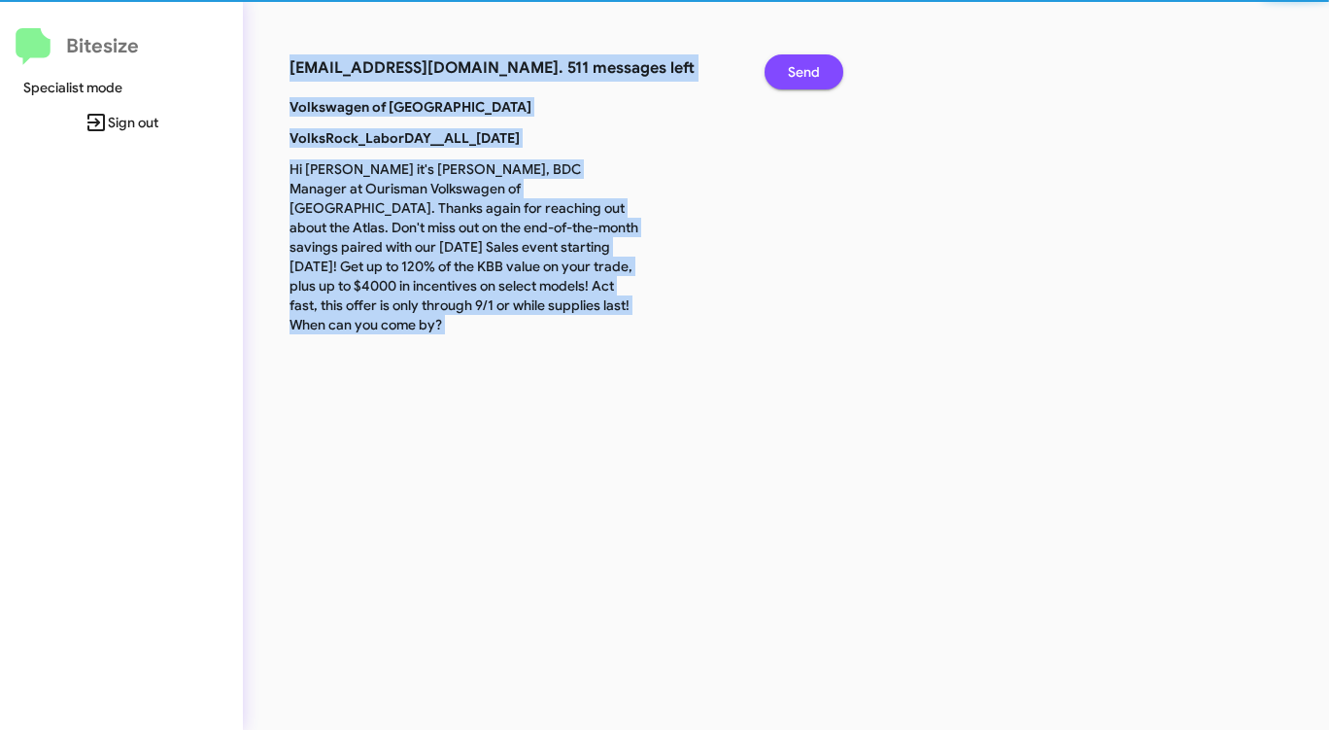
click at [796, 62] on span "Send" at bounding box center [804, 71] width 32 height 35
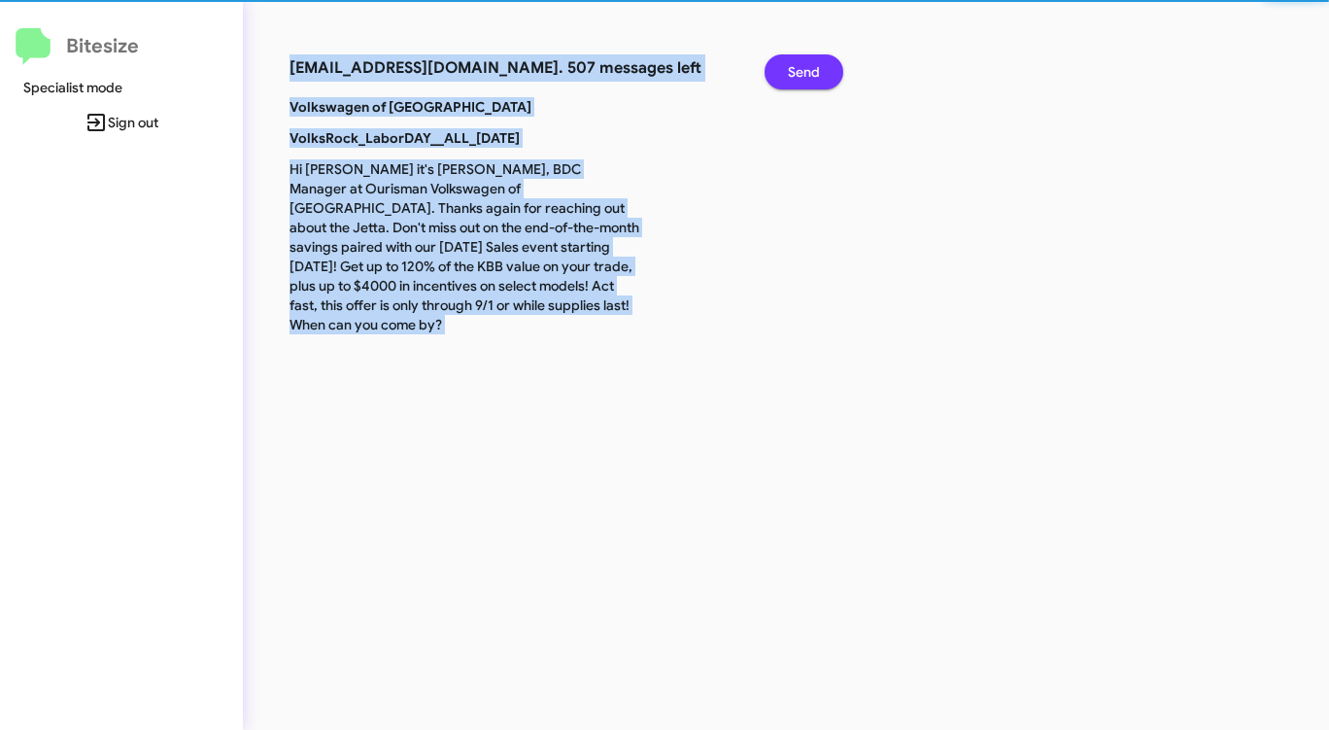
click at [796, 62] on span "Send" at bounding box center [804, 71] width 32 height 35
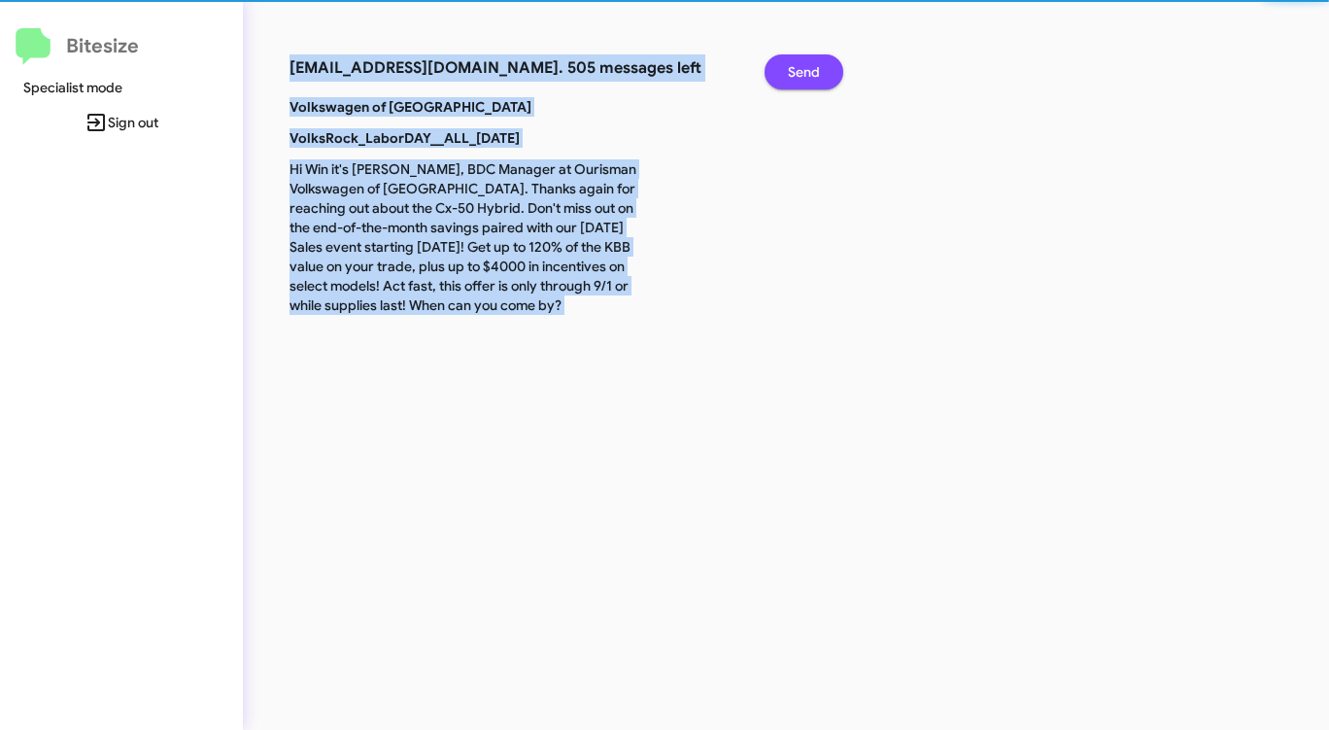
click at [796, 62] on span "Send" at bounding box center [804, 71] width 32 height 35
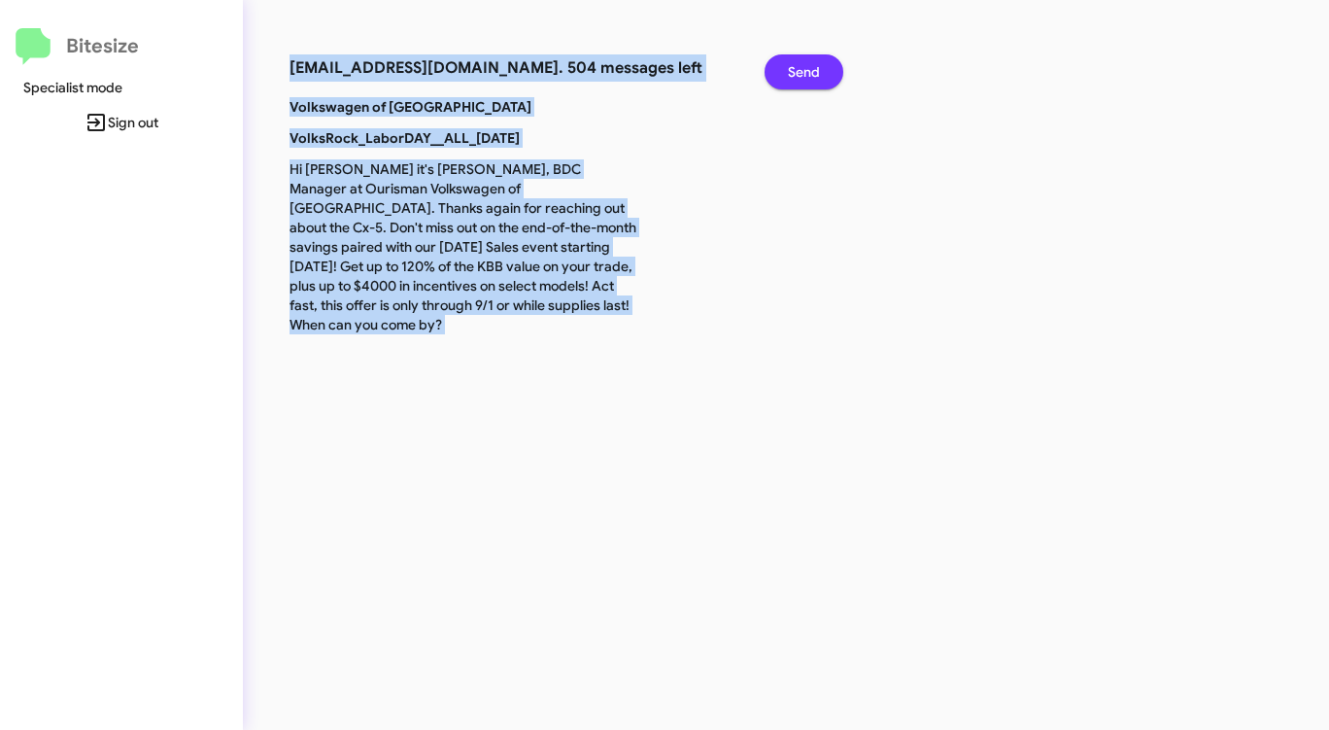
click at [796, 62] on span "Send" at bounding box center [804, 71] width 32 height 35
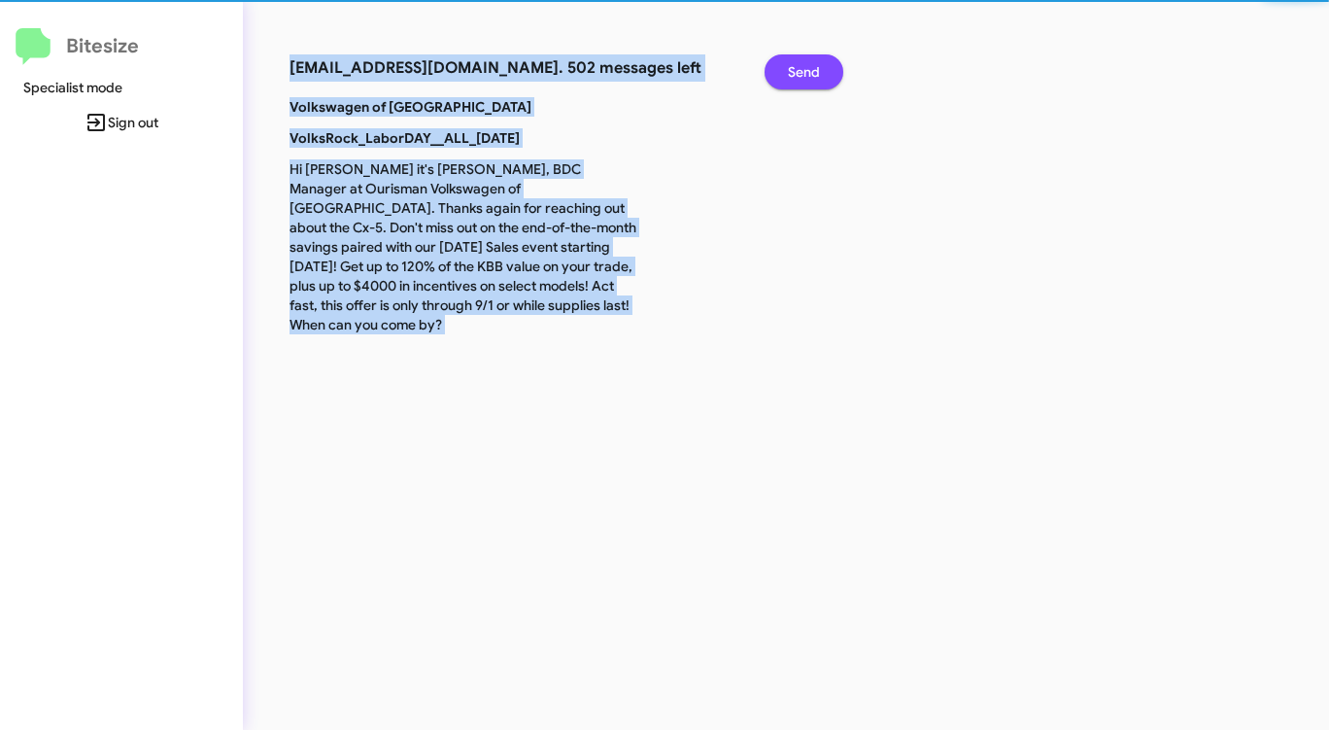
click at [796, 62] on span "Send" at bounding box center [804, 71] width 32 height 35
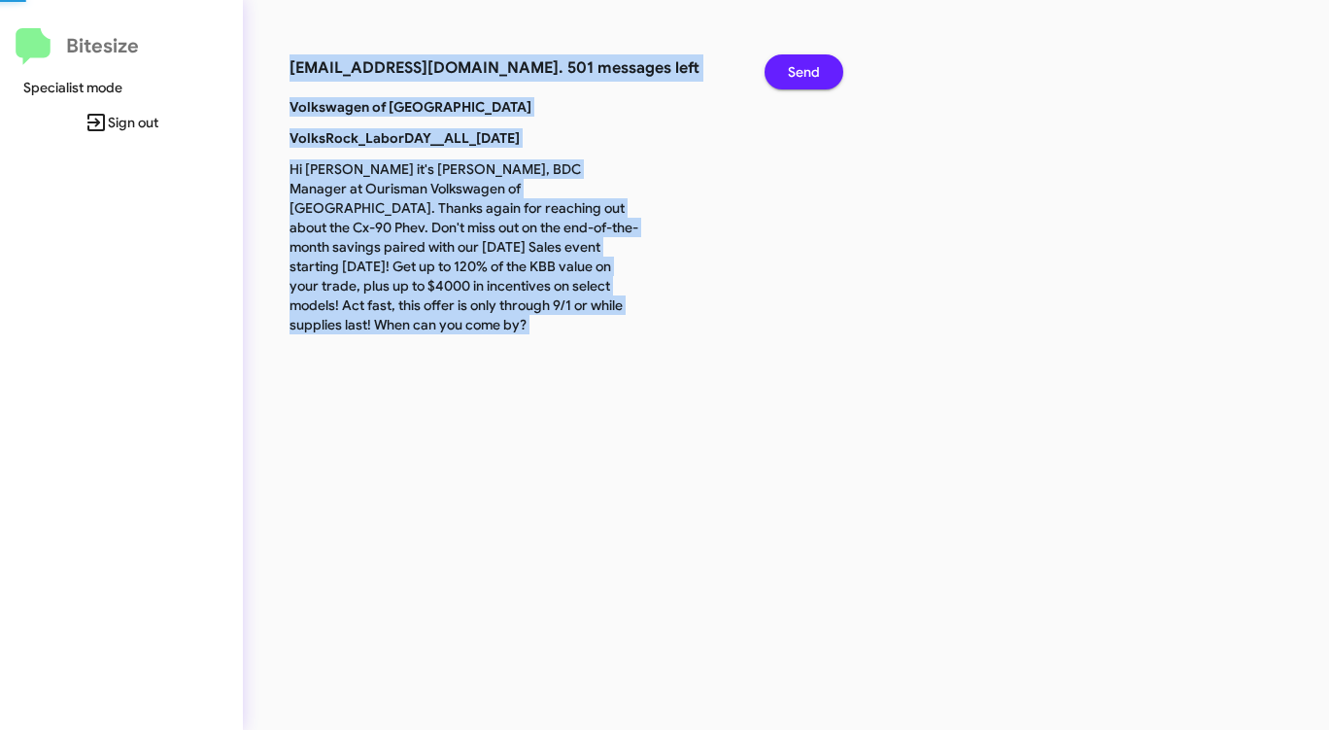
click at [796, 62] on span "Send" at bounding box center [804, 71] width 32 height 35
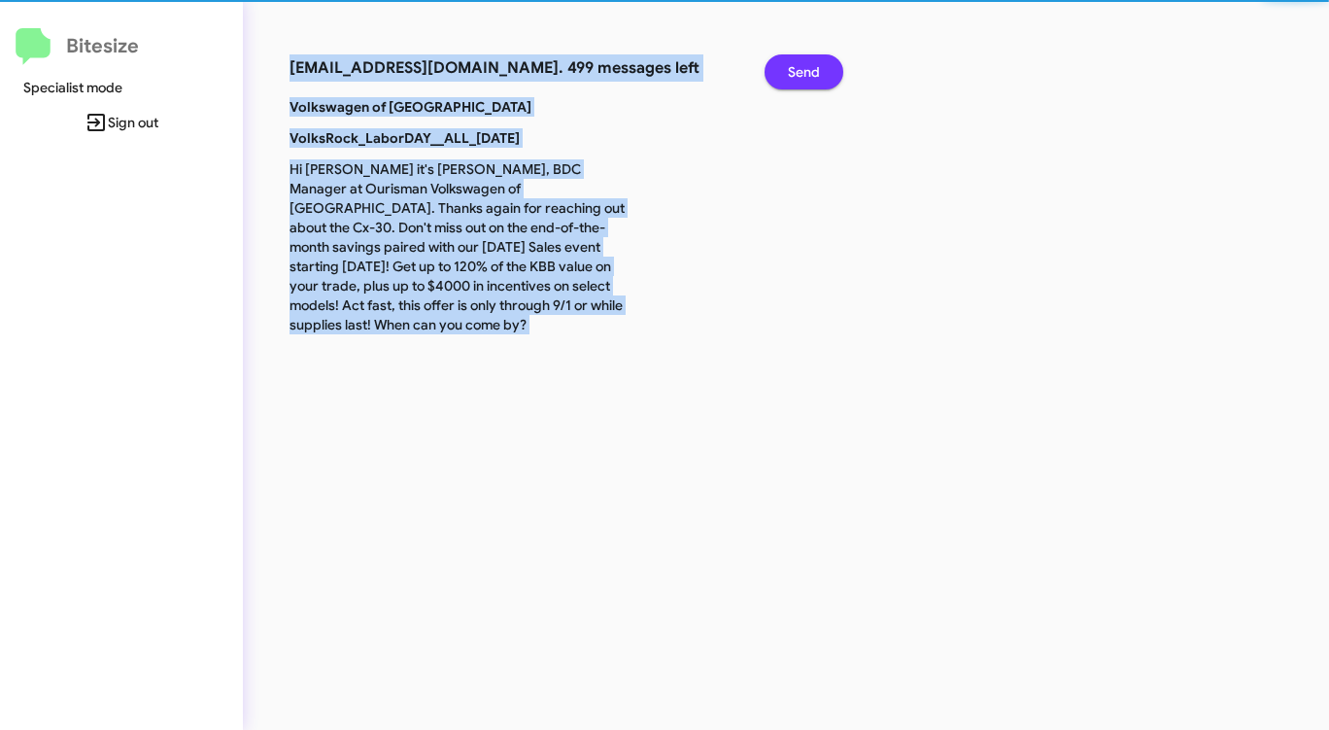
click at [796, 62] on span "Send" at bounding box center [804, 71] width 32 height 35
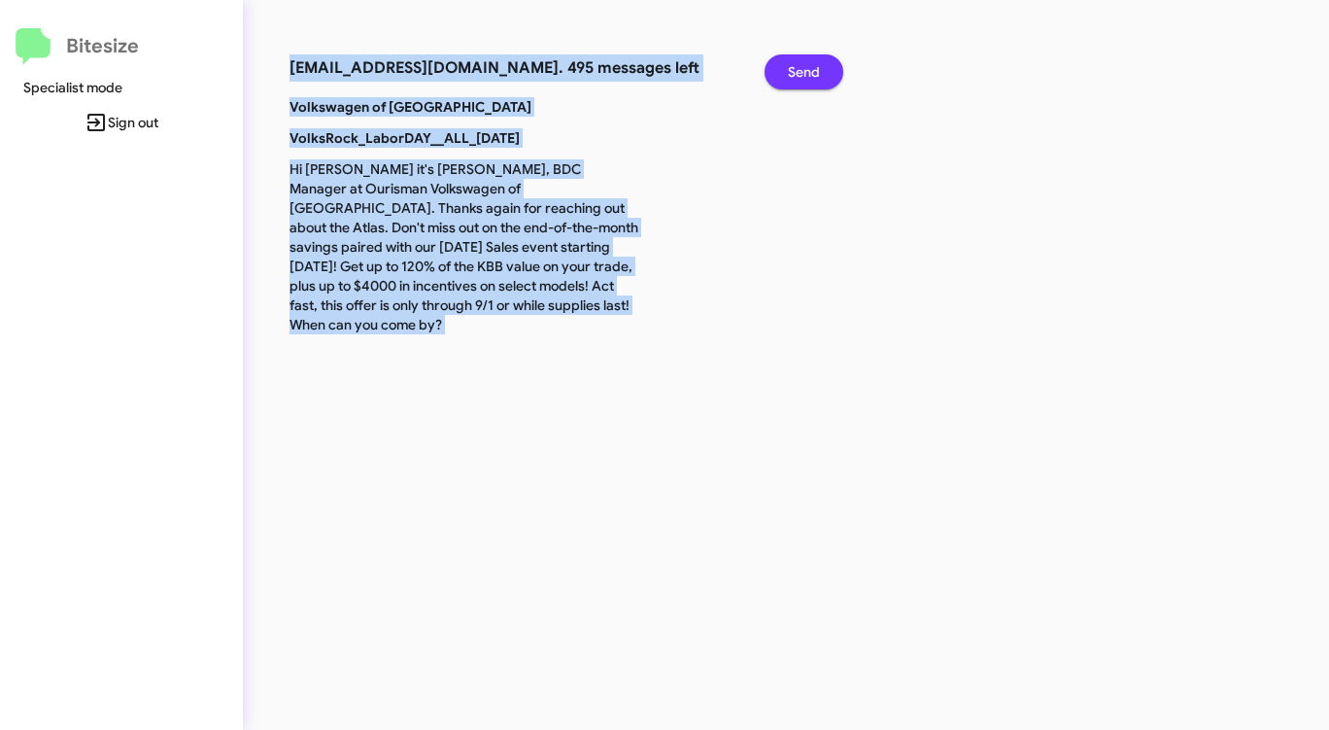
click at [796, 62] on span "Send" at bounding box center [804, 71] width 32 height 35
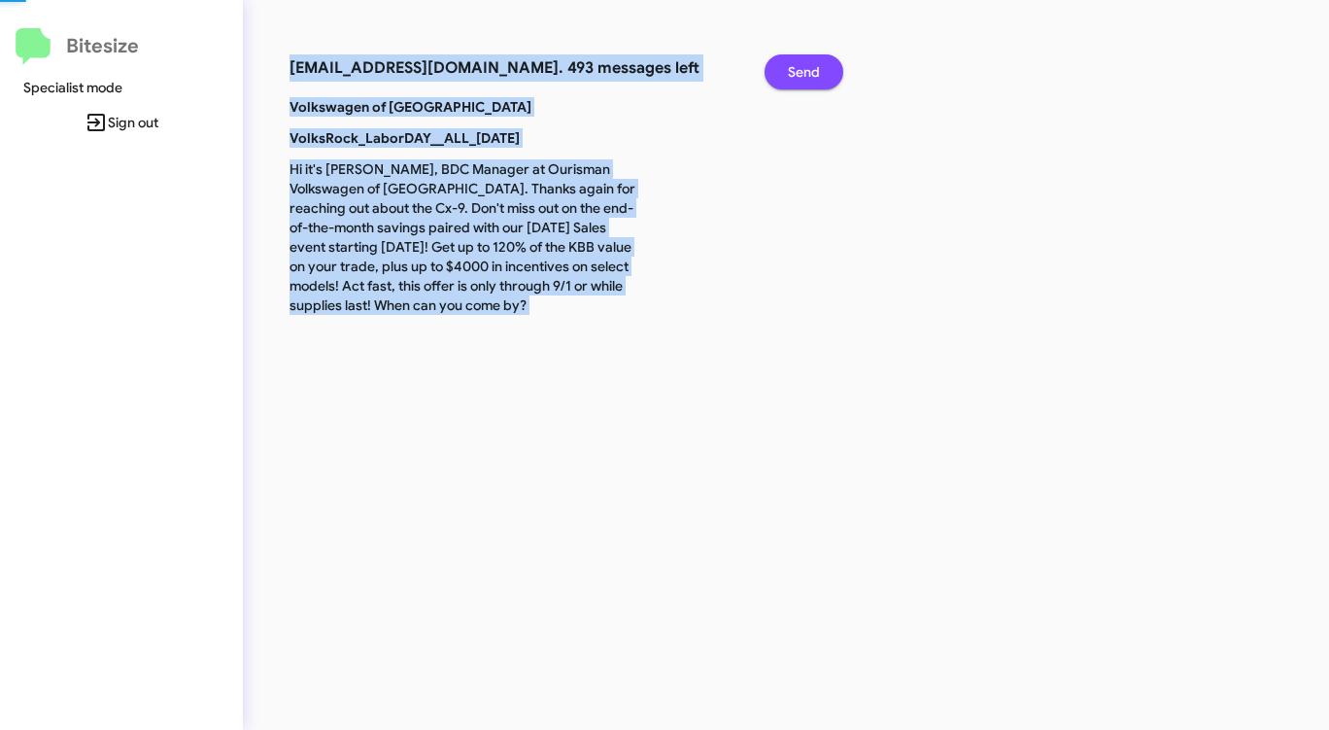
click at [796, 62] on span "Send" at bounding box center [804, 71] width 32 height 35
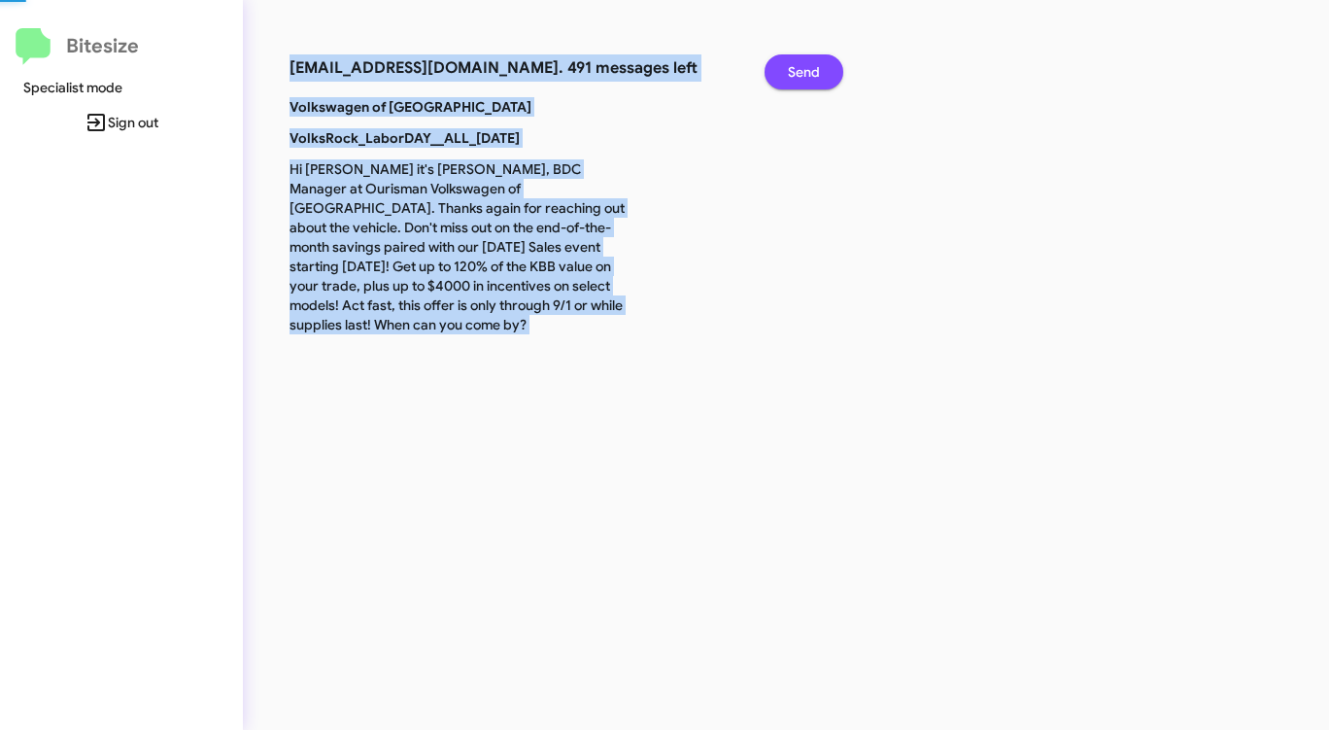
click at [796, 62] on span "Send" at bounding box center [804, 71] width 32 height 35
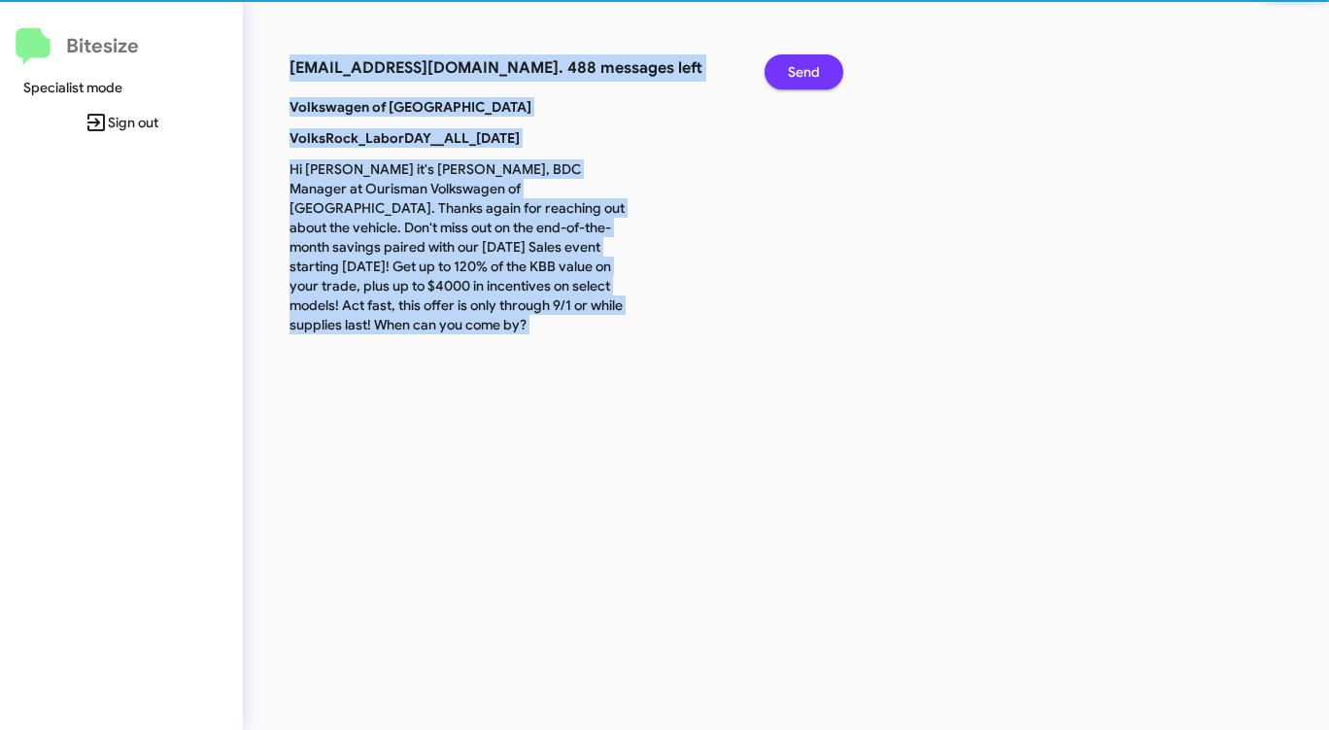
click at [796, 62] on span "Send" at bounding box center [804, 71] width 32 height 35
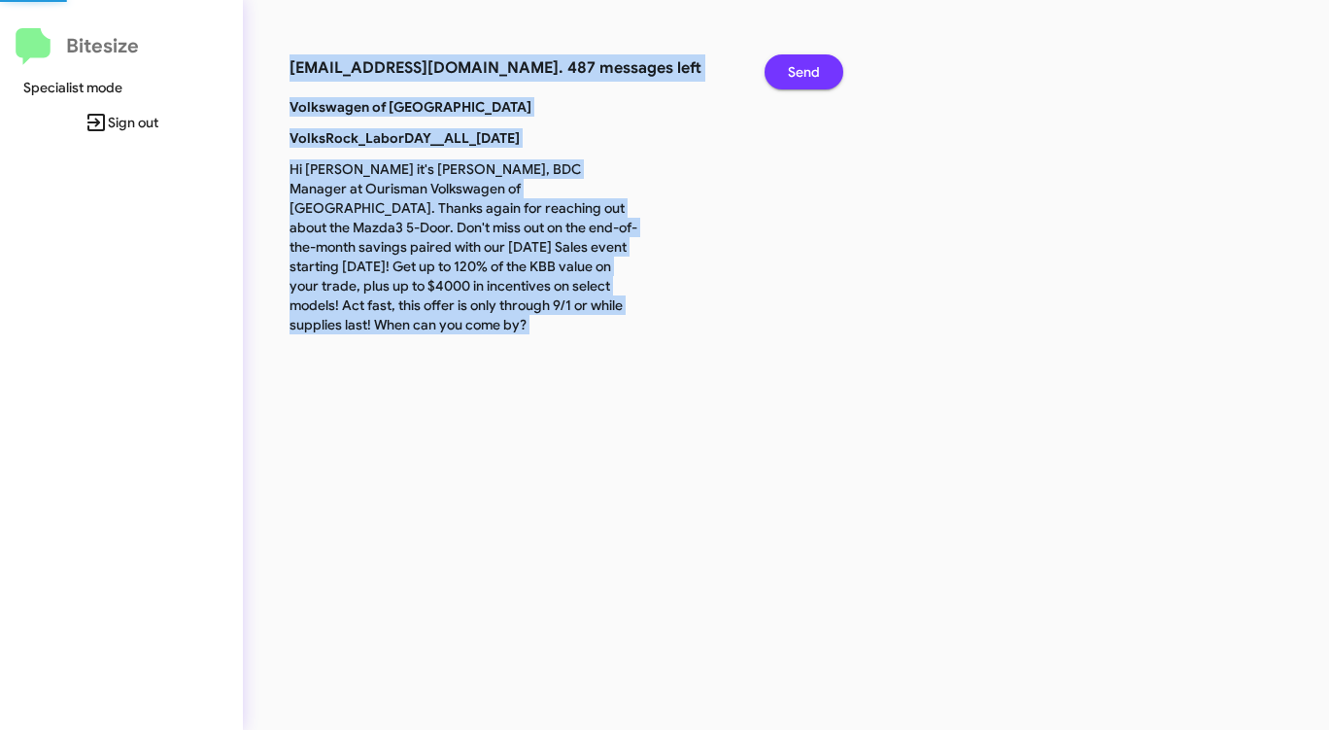
click at [796, 62] on span "Send" at bounding box center [804, 71] width 32 height 35
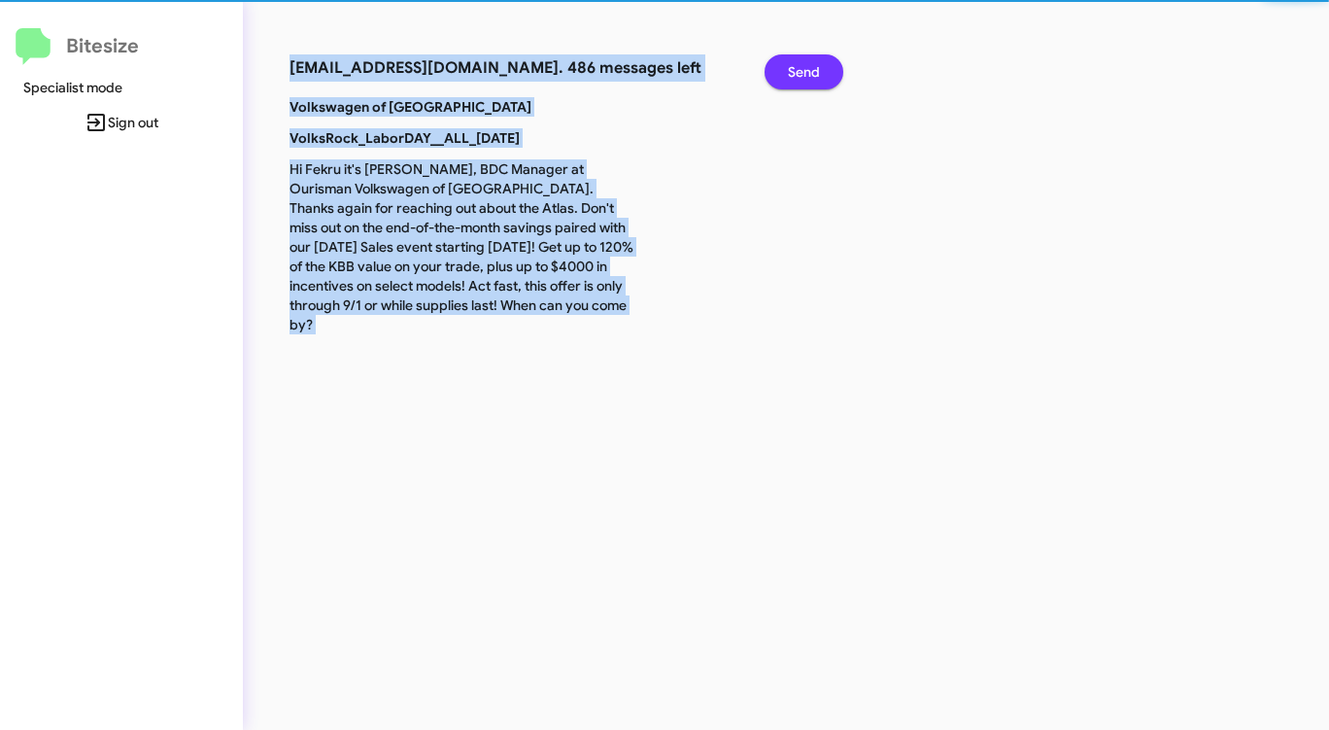
click at [796, 62] on span "Send" at bounding box center [804, 71] width 32 height 35
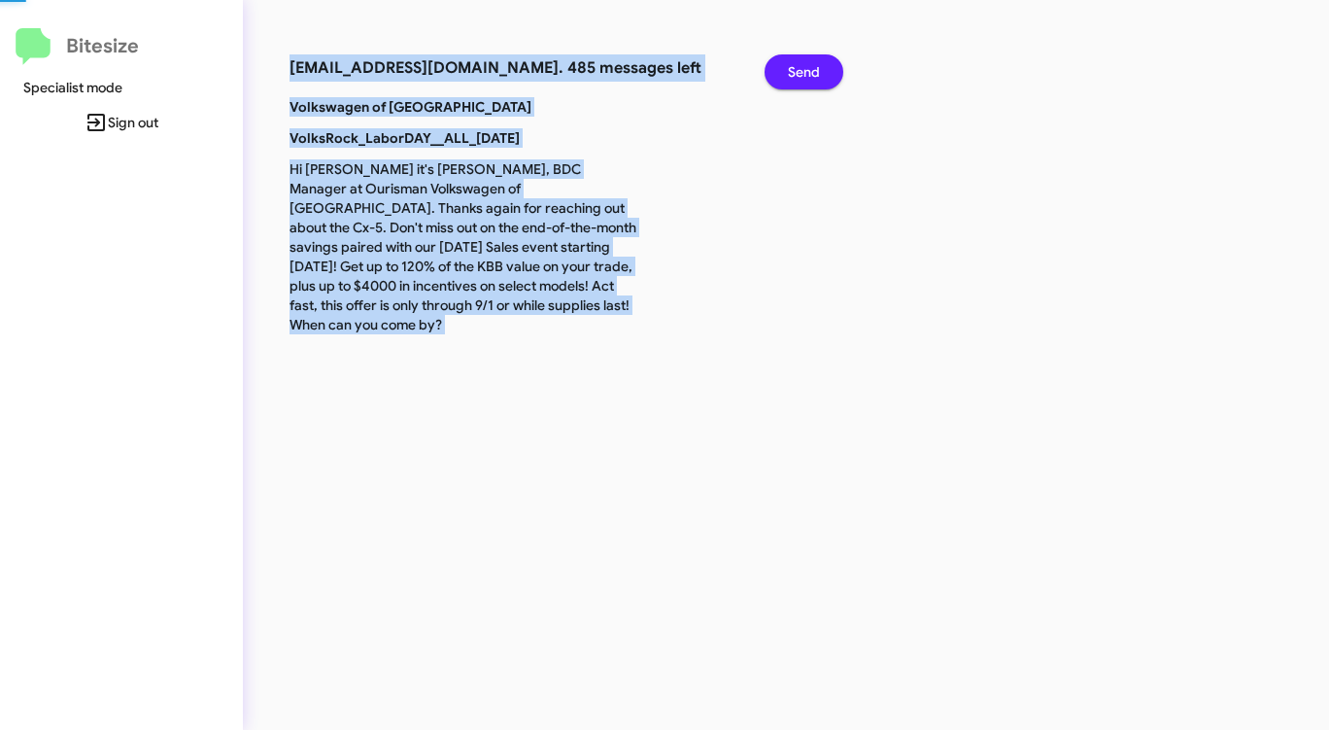
click at [796, 62] on span "Send" at bounding box center [804, 71] width 32 height 35
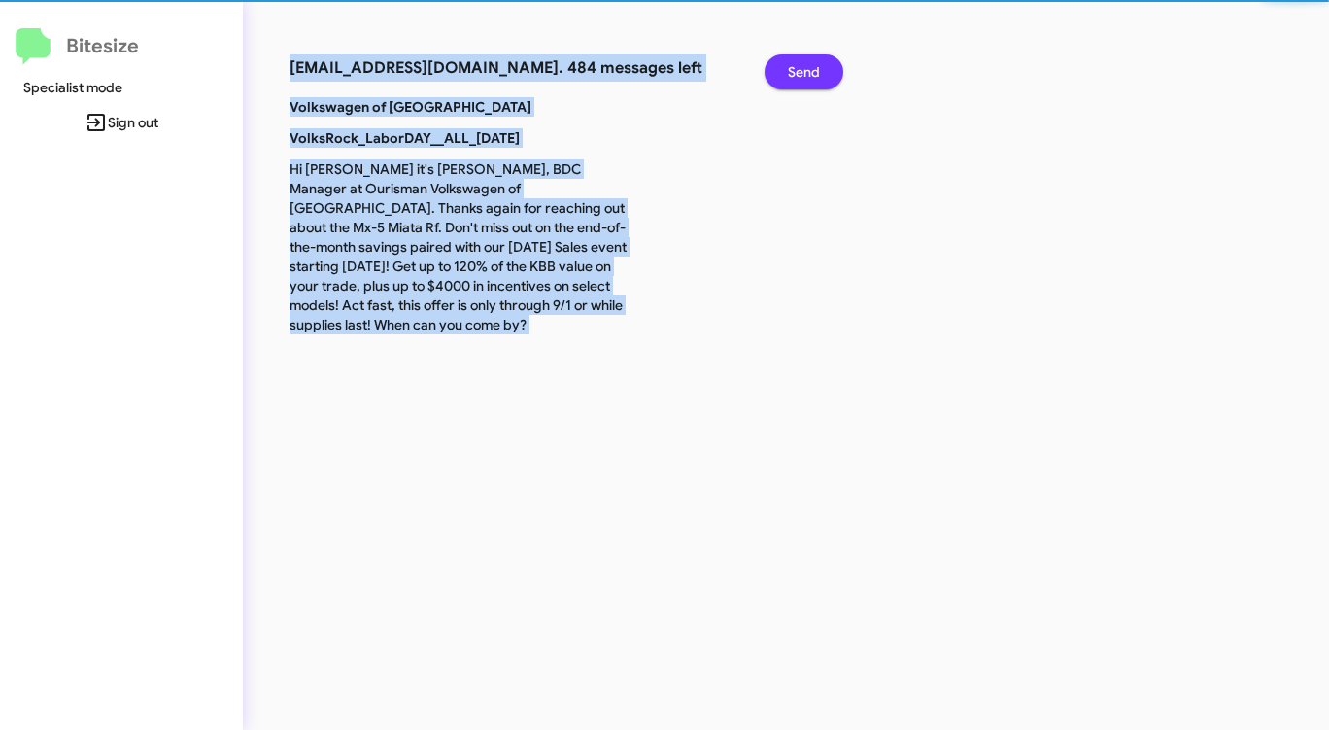
click at [796, 62] on span "Send" at bounding box center [804, 71] width 32 height 35
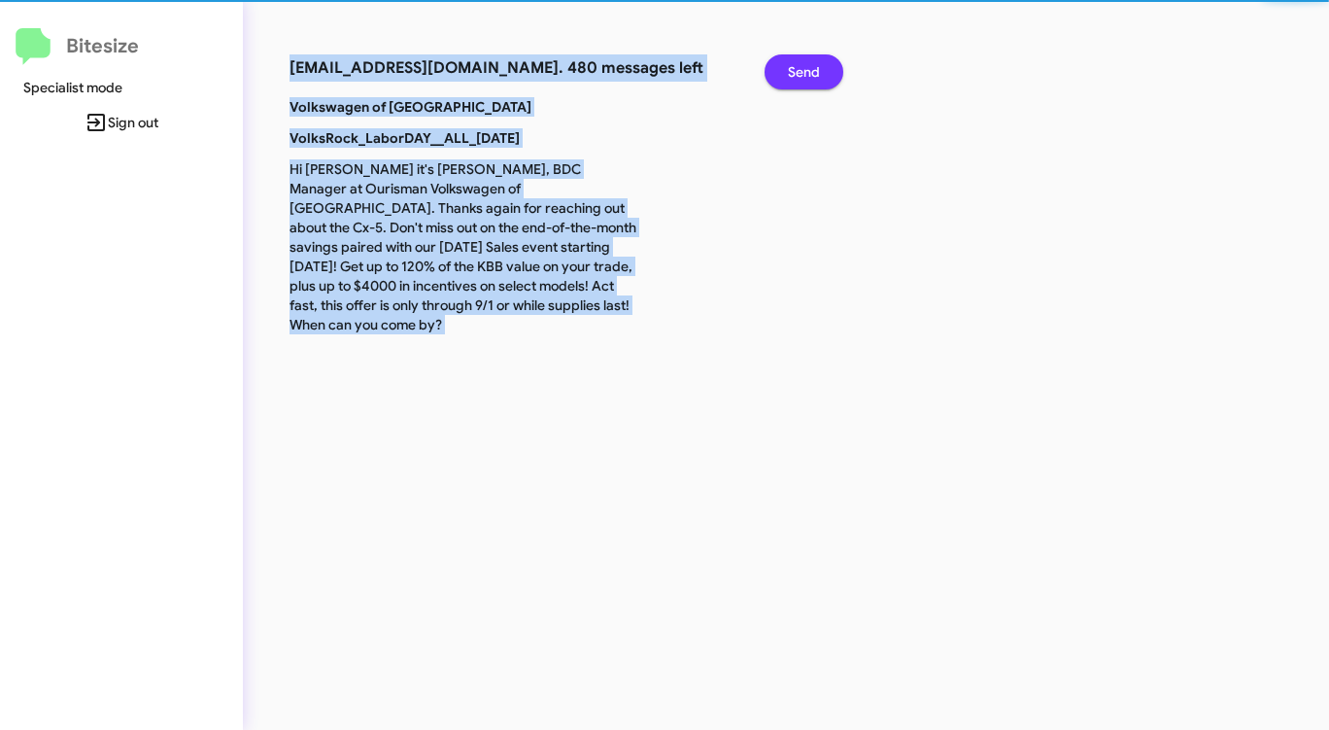
click at [796, 62] on span "Send" at bounding box center [804, 71] width 32 height 35
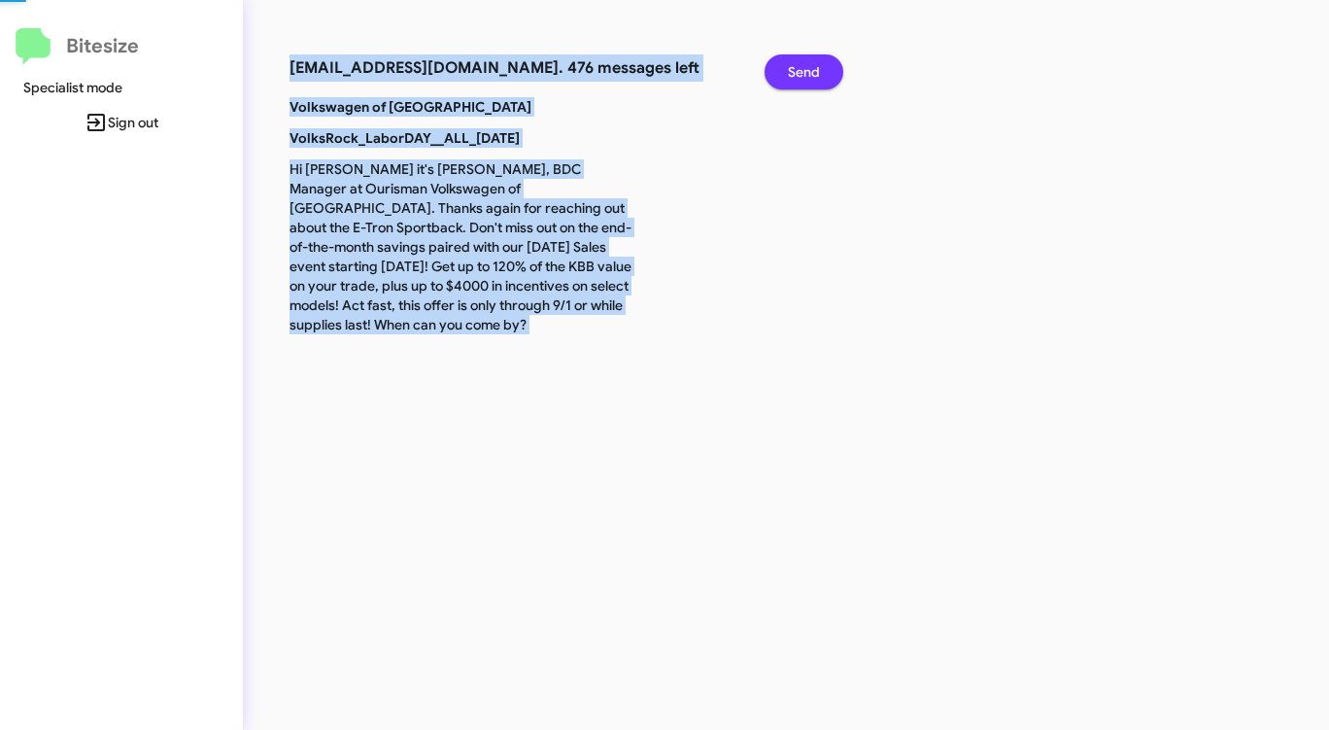
click at [796, 62] on span "Send" at bounding box center [804, 71] width 32 height 35
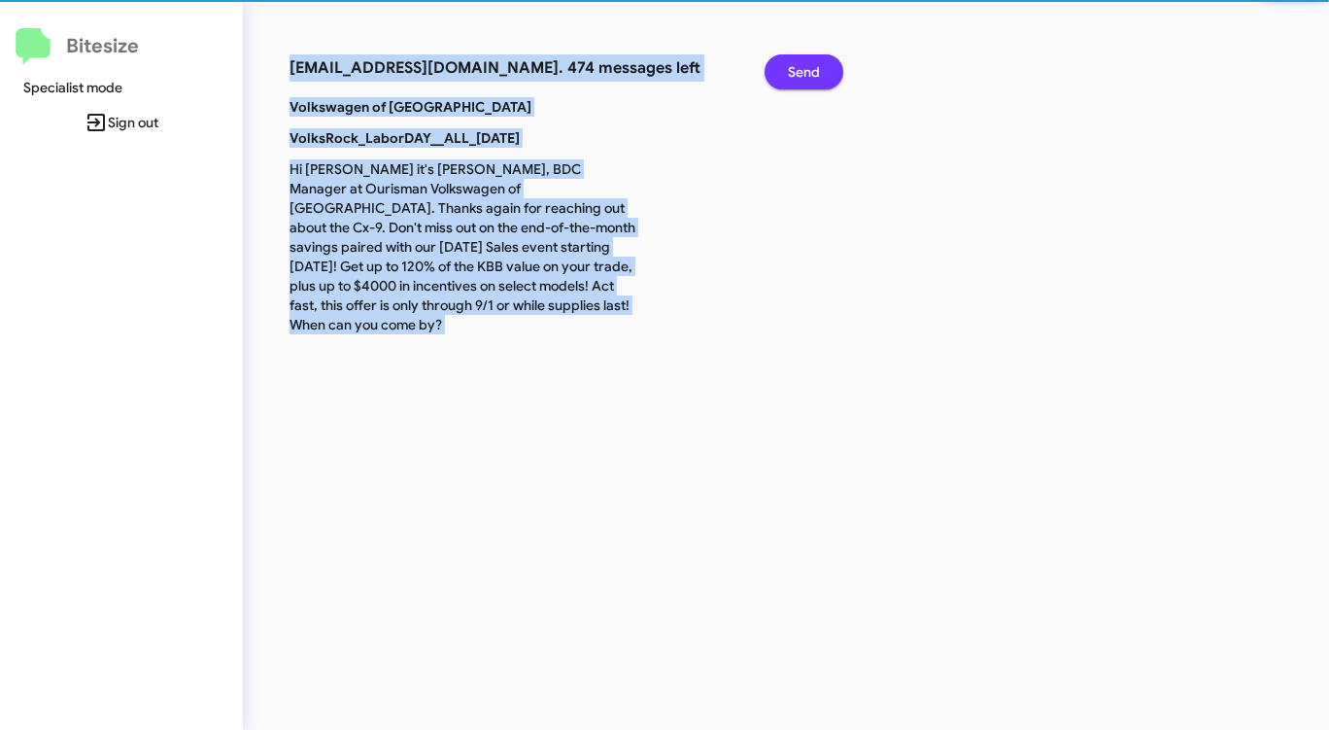
click at [796, 62] on span "Send" at bounding box center [804, 71] width 32 height 35
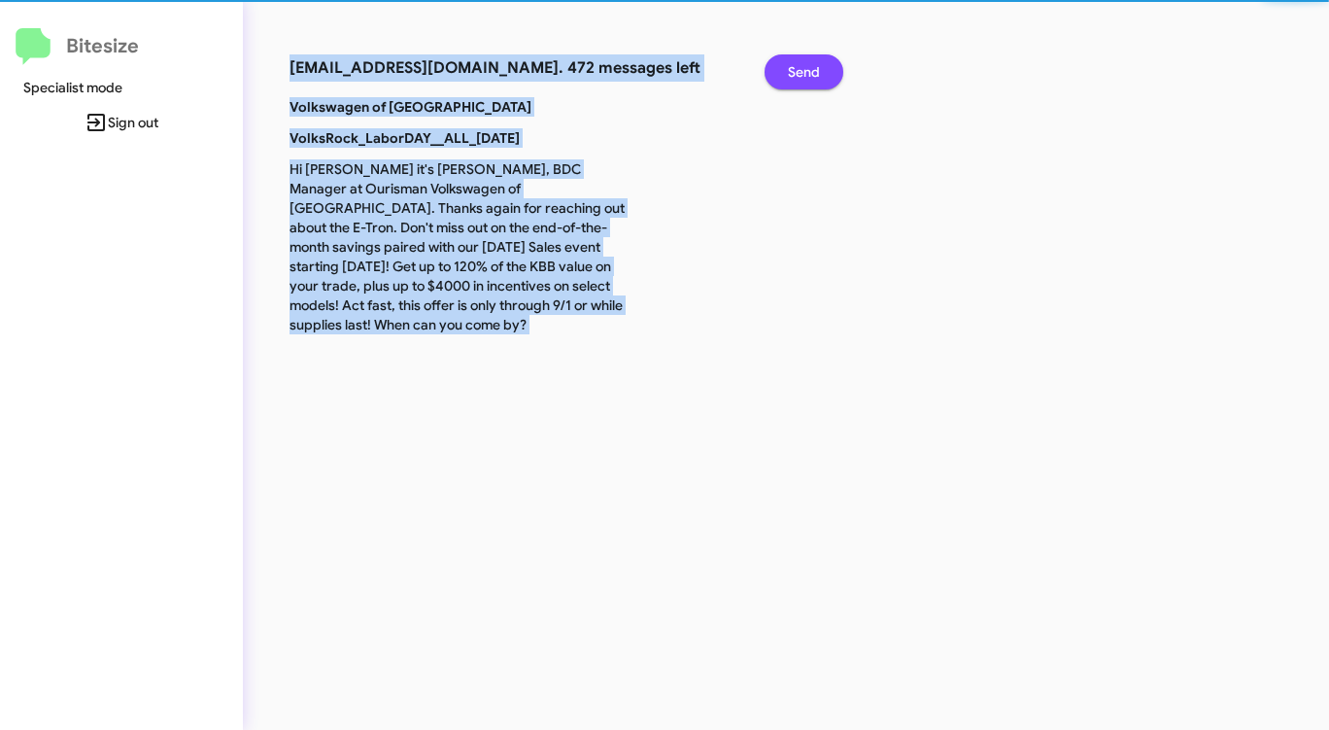
click at [796, 62] on span "Send" at bounding box center [804, 71] width 32 height 35
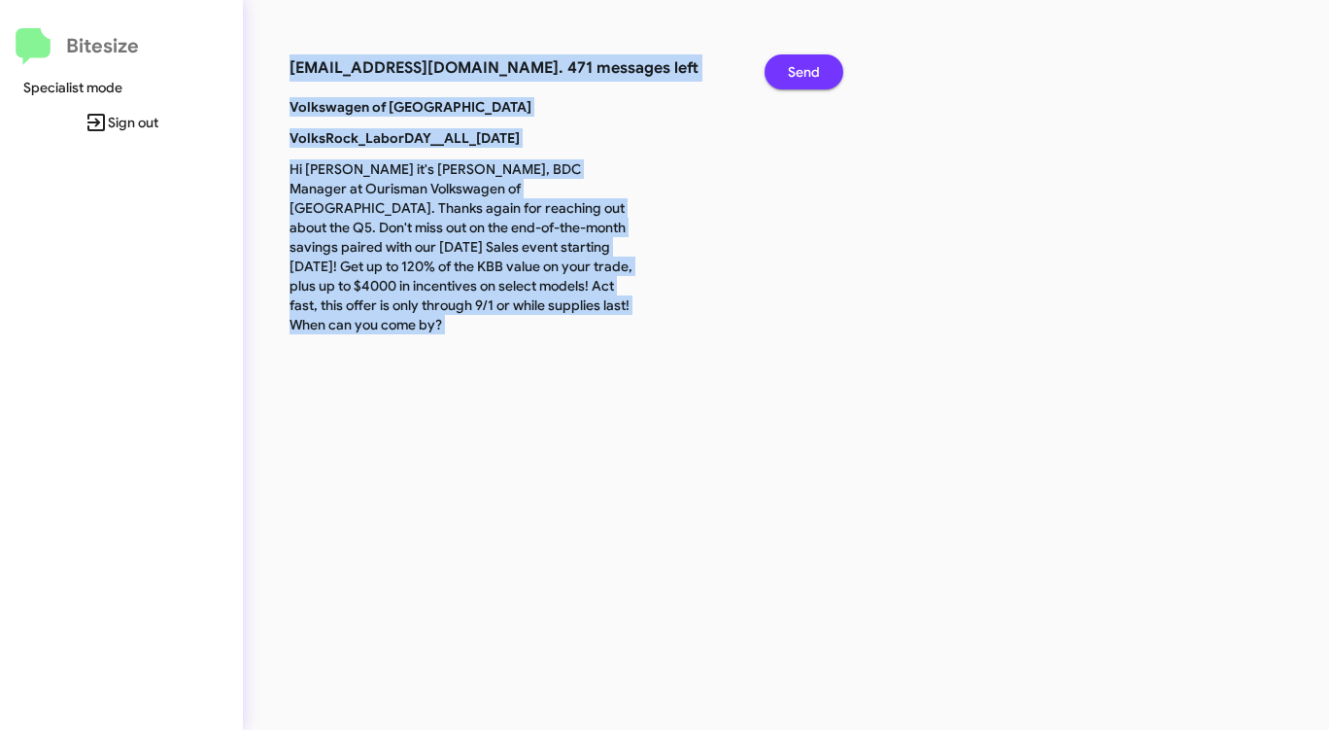
click at [796, 62] on span "Send" at bounding box center [804, 71] width 32 height 35
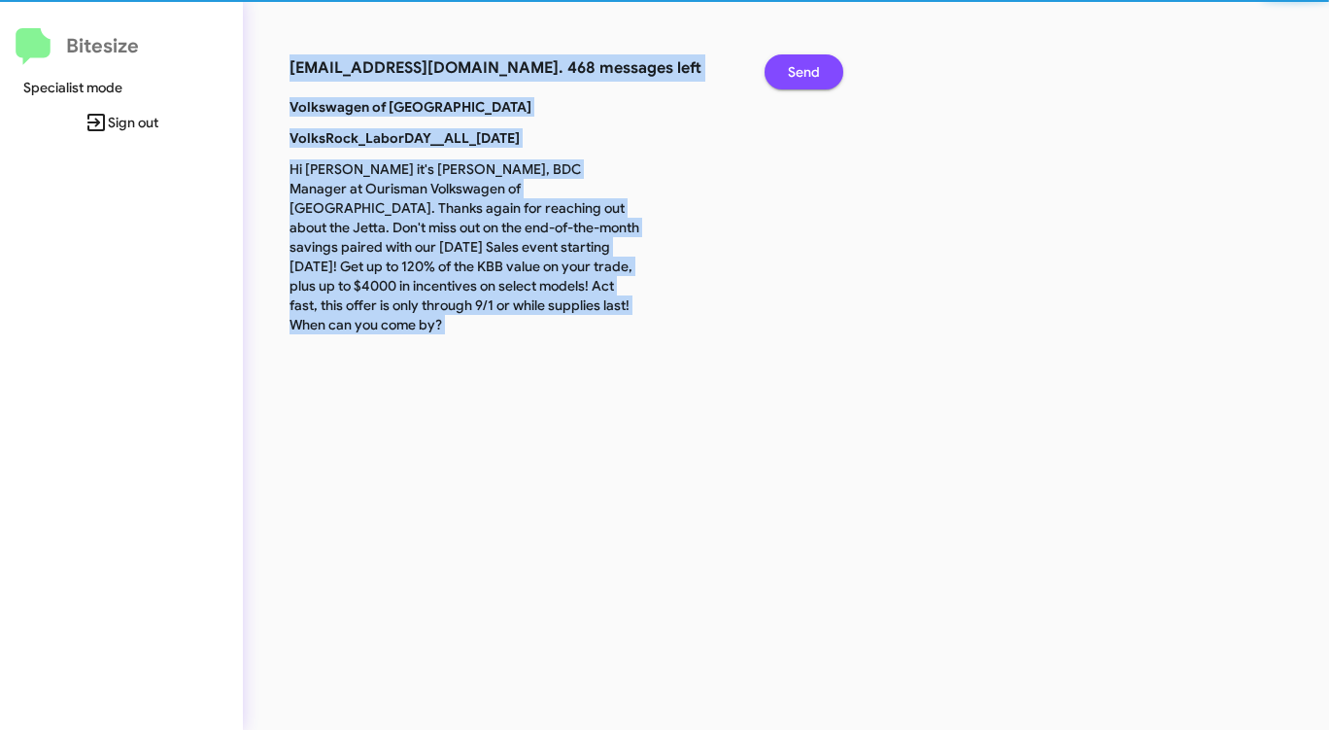
click at [796, 62] on span "Send" at bounding box center [804, 71] width 32 height 35
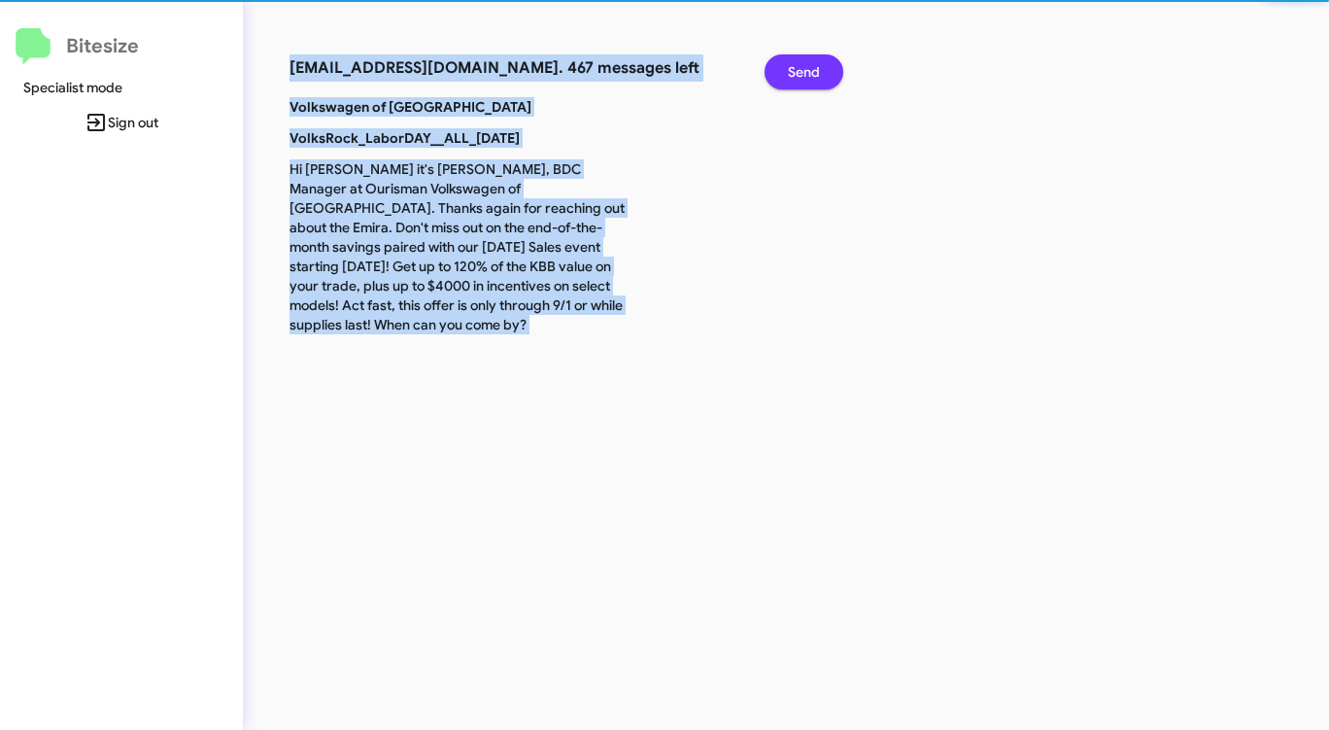
click at [796, 62] on span "Send" at bounding box center [804, 71] width 32 height 35
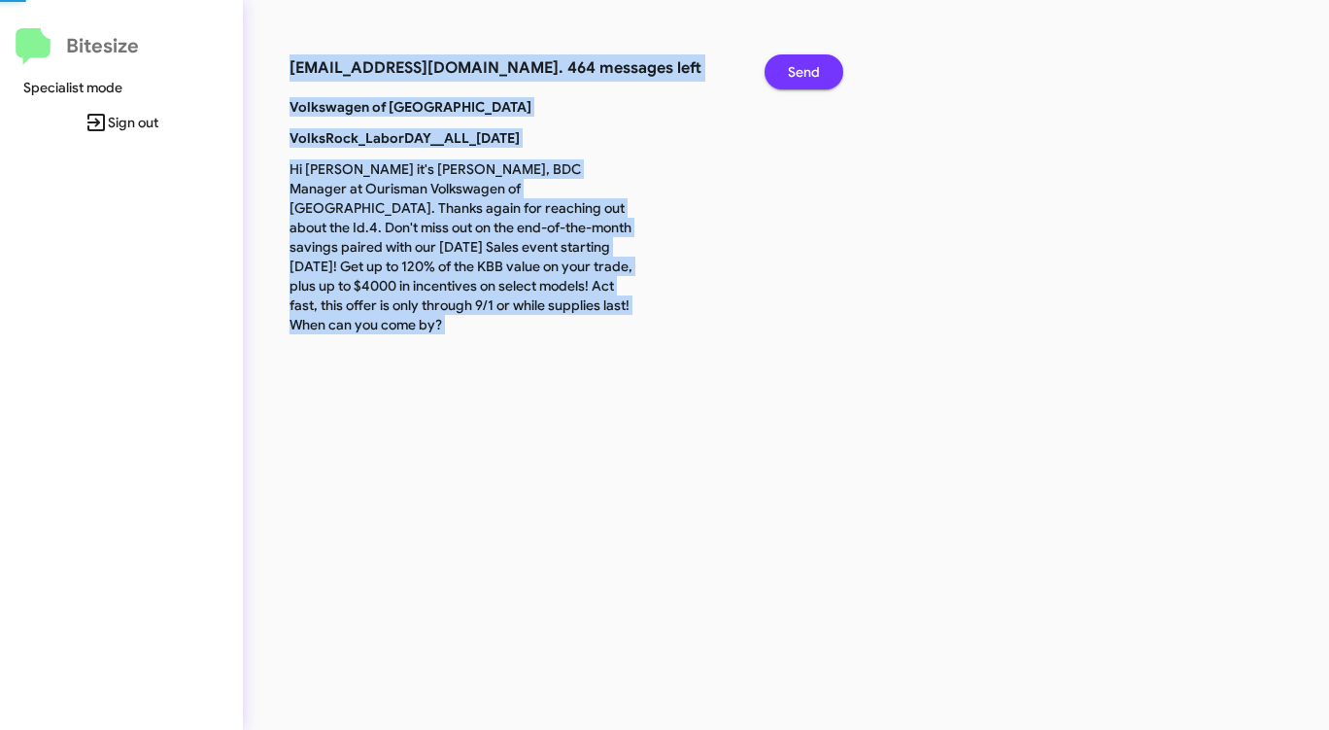
click at [796, 62] on span "Send" at bounding box center [804, 71] width 32 height 35
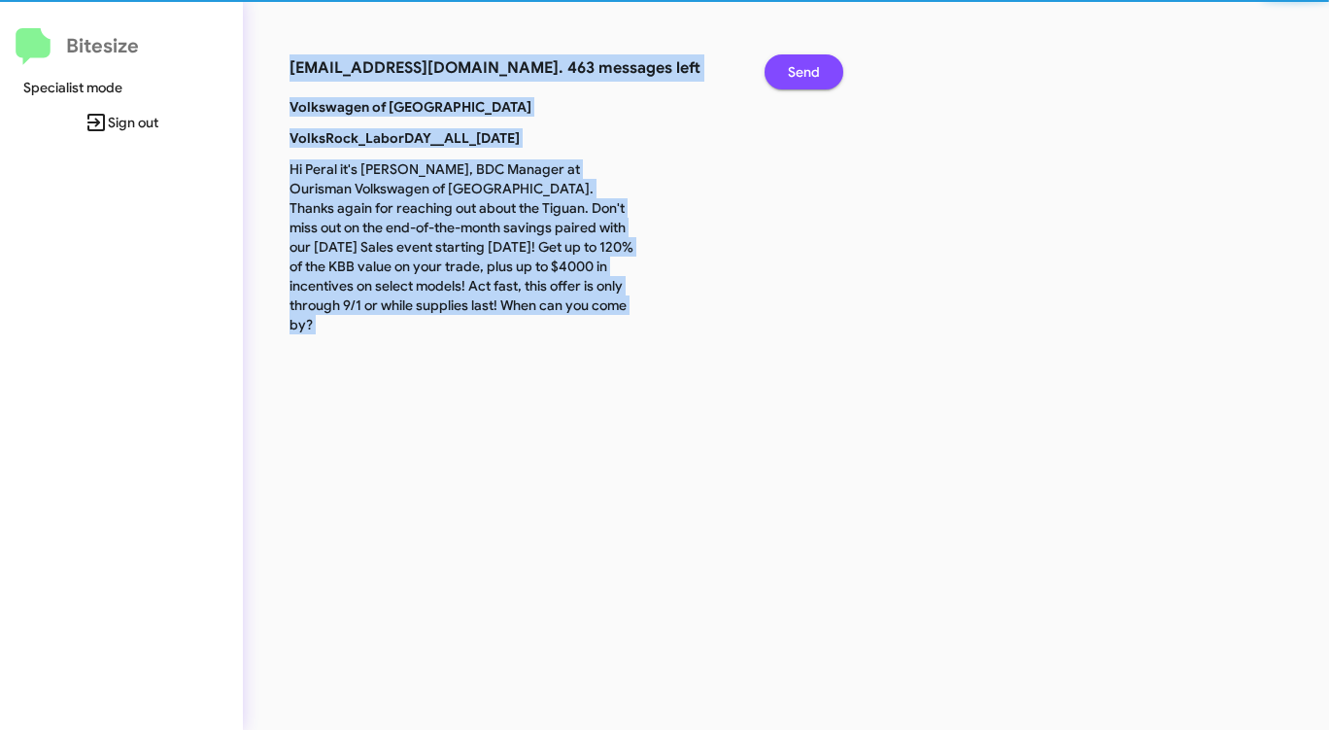
click at [796, 62] on span "Send" at bounding box center [804, 71] width 32 height 35
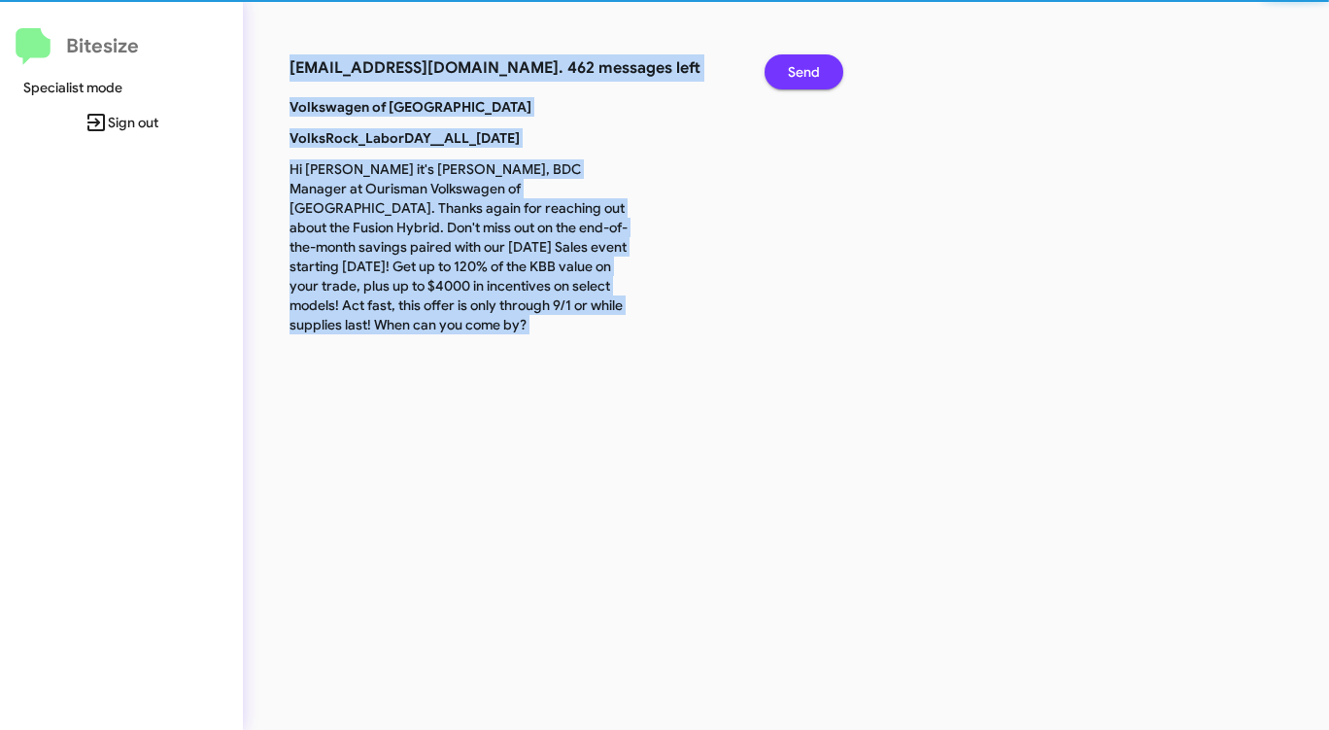
click at [796, 62] on span "Send" at bounding box center [804, 71] width 32 height 35
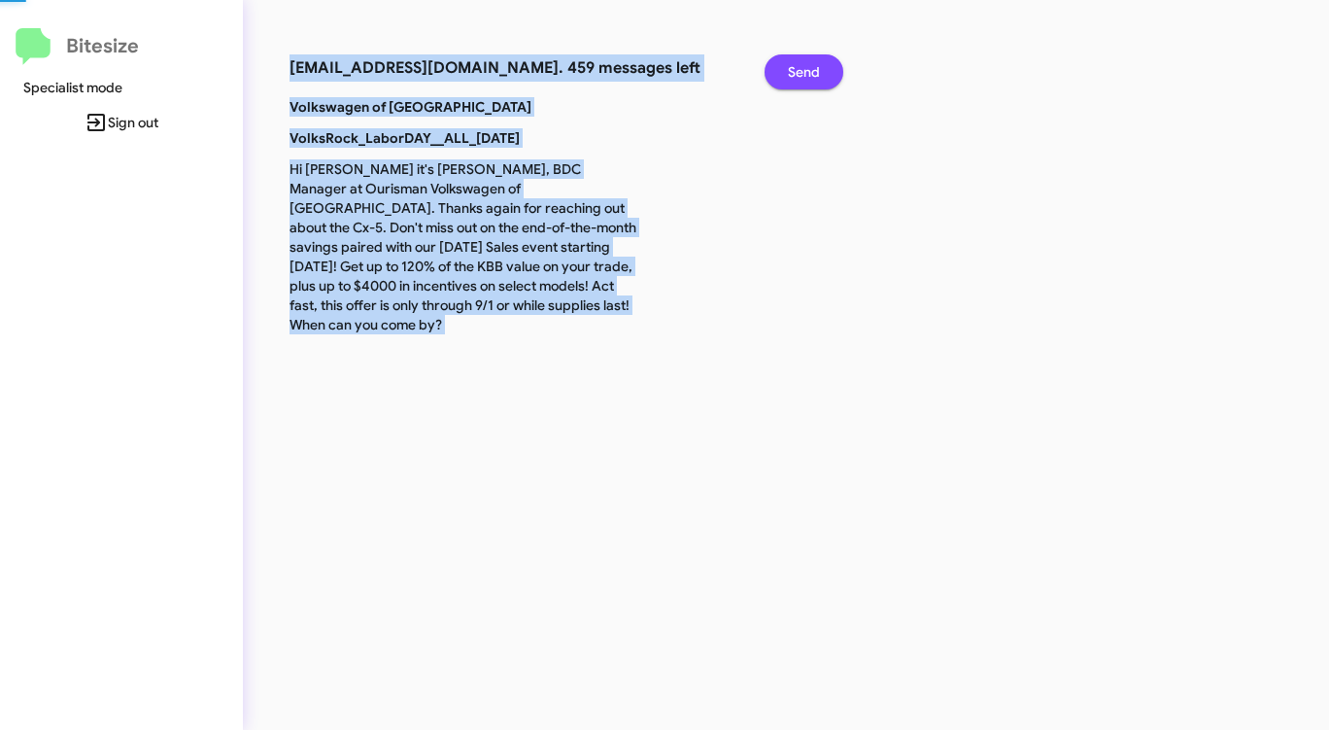
click at [796, 62] on span "Send" at bounding box center [804, 71] width 32 height 35
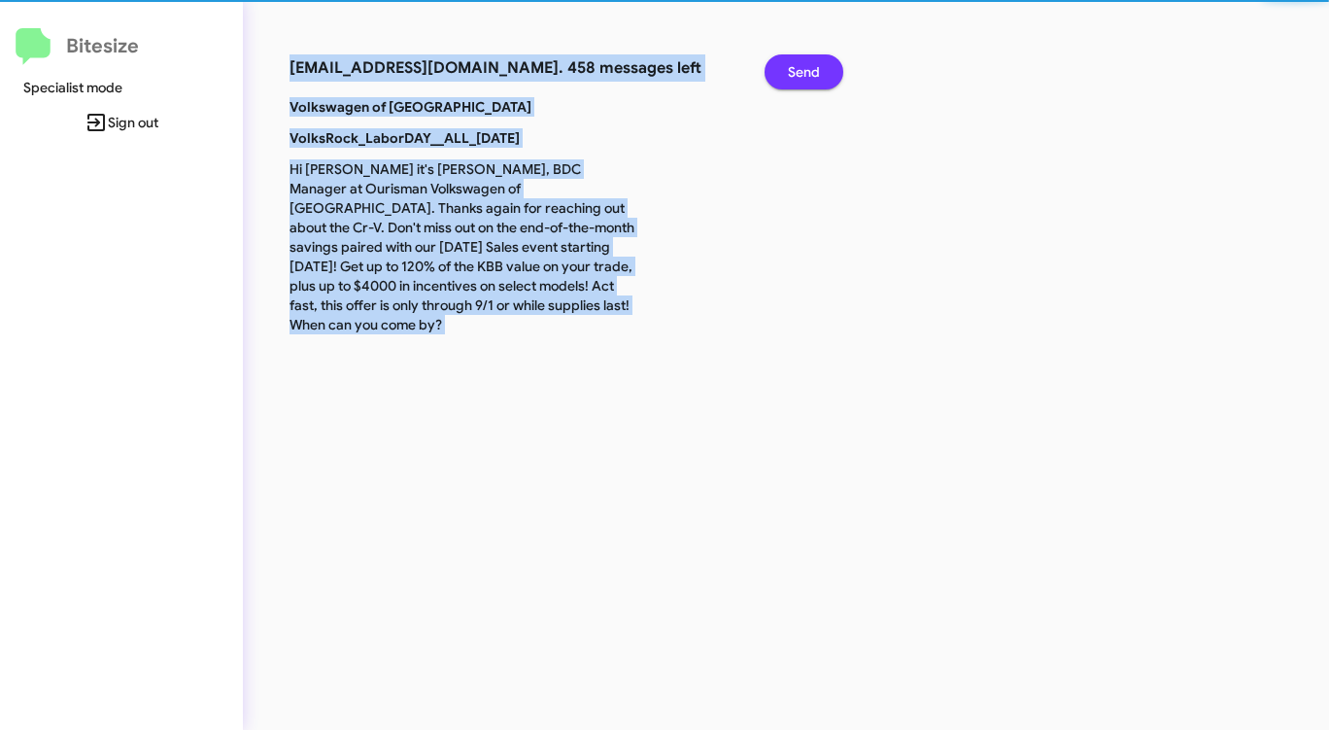
click at [796, 62] on span "Send" at bounding box center [804, 71] width 32 height 35
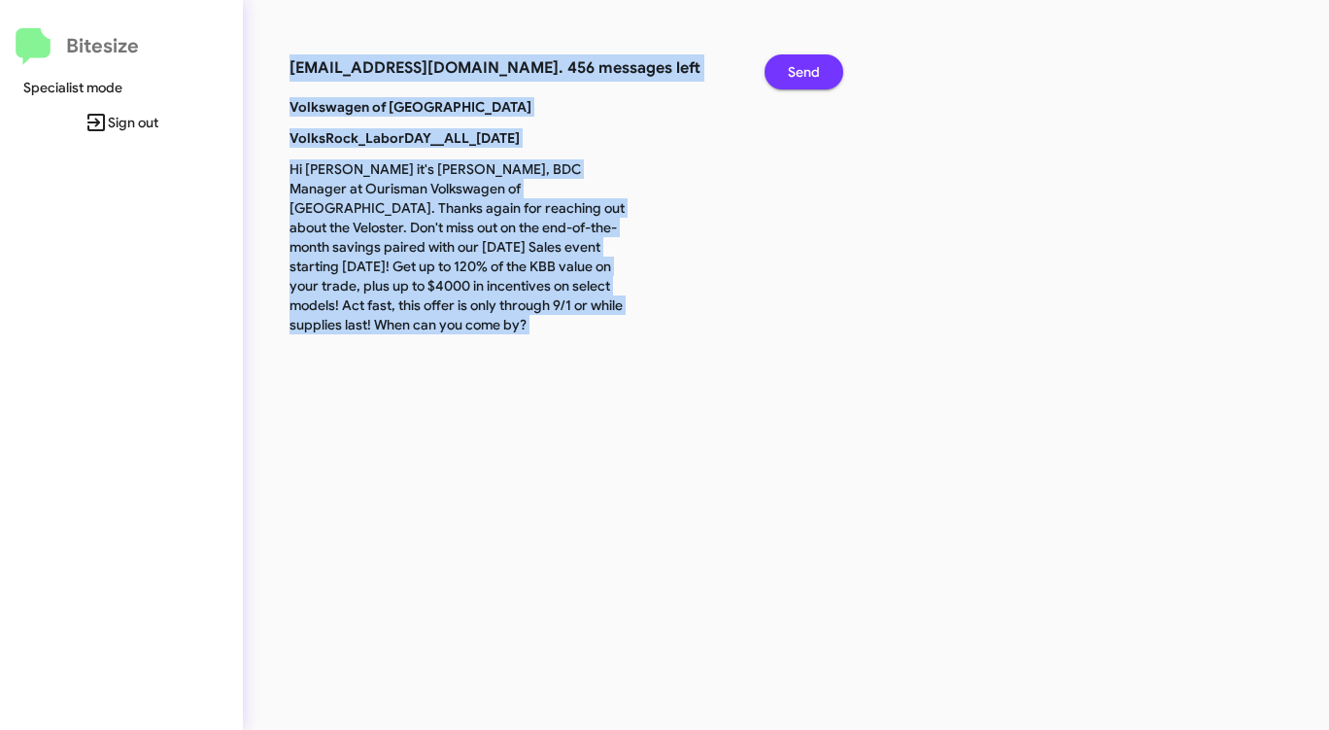
click at [796, 62] on span "Send" at bounding box center [804, 71] width 32 height 35
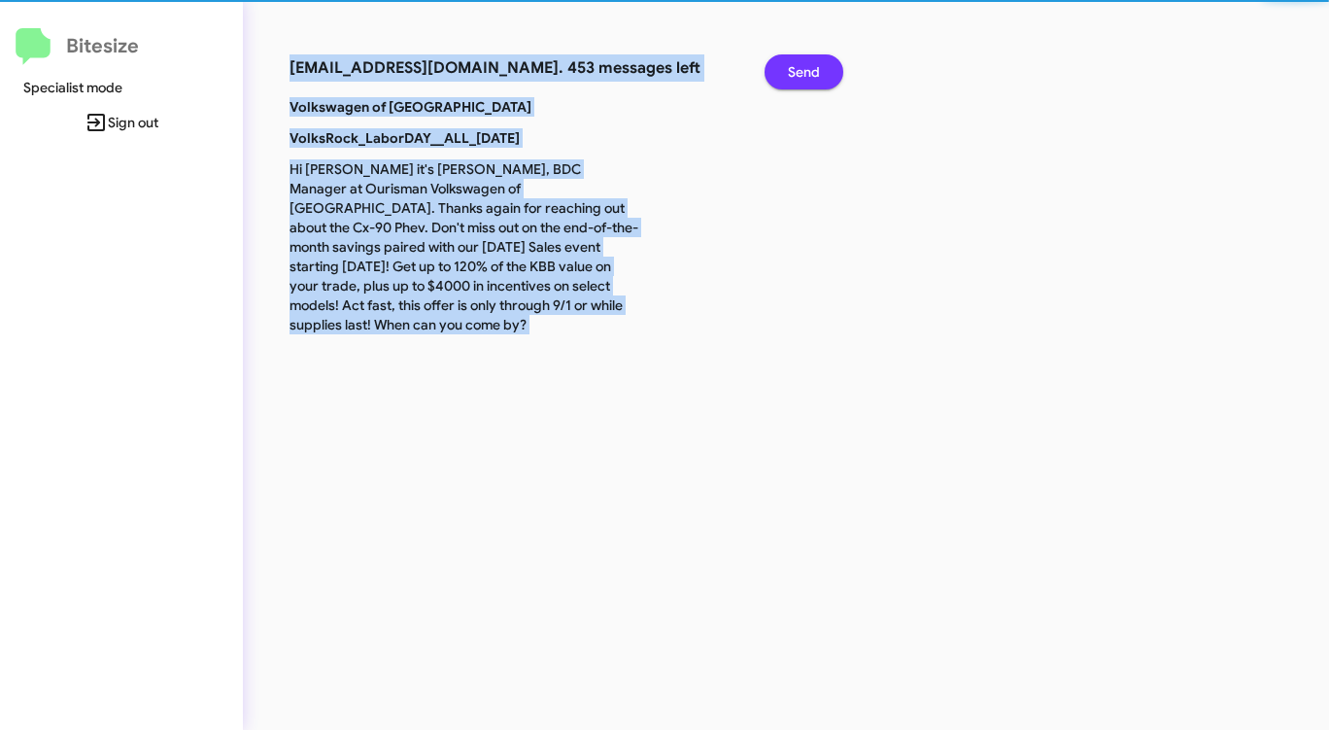
click at [796, 62] on span "Send" at bounding box center [804, 71] width 32 height 35
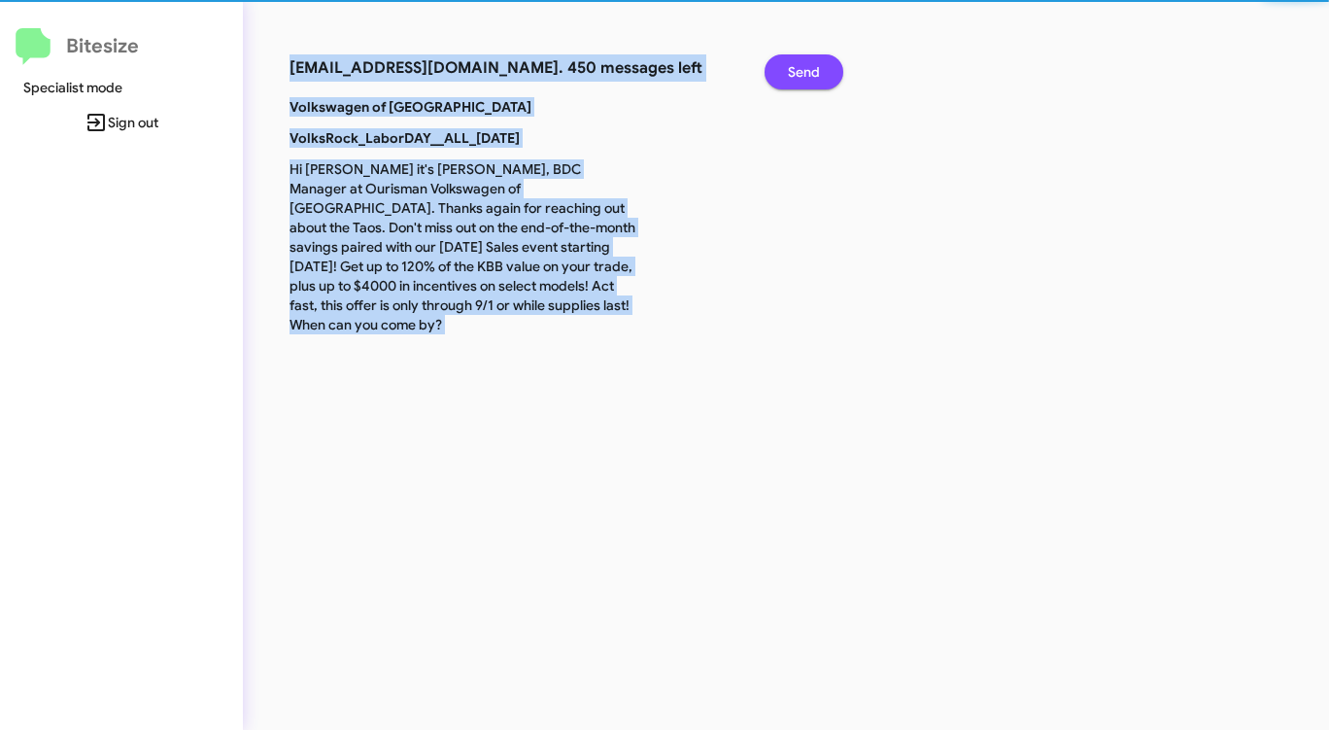
click at [796, 62] on span "Send" at bounding box center [804, 71] width 32 height 35
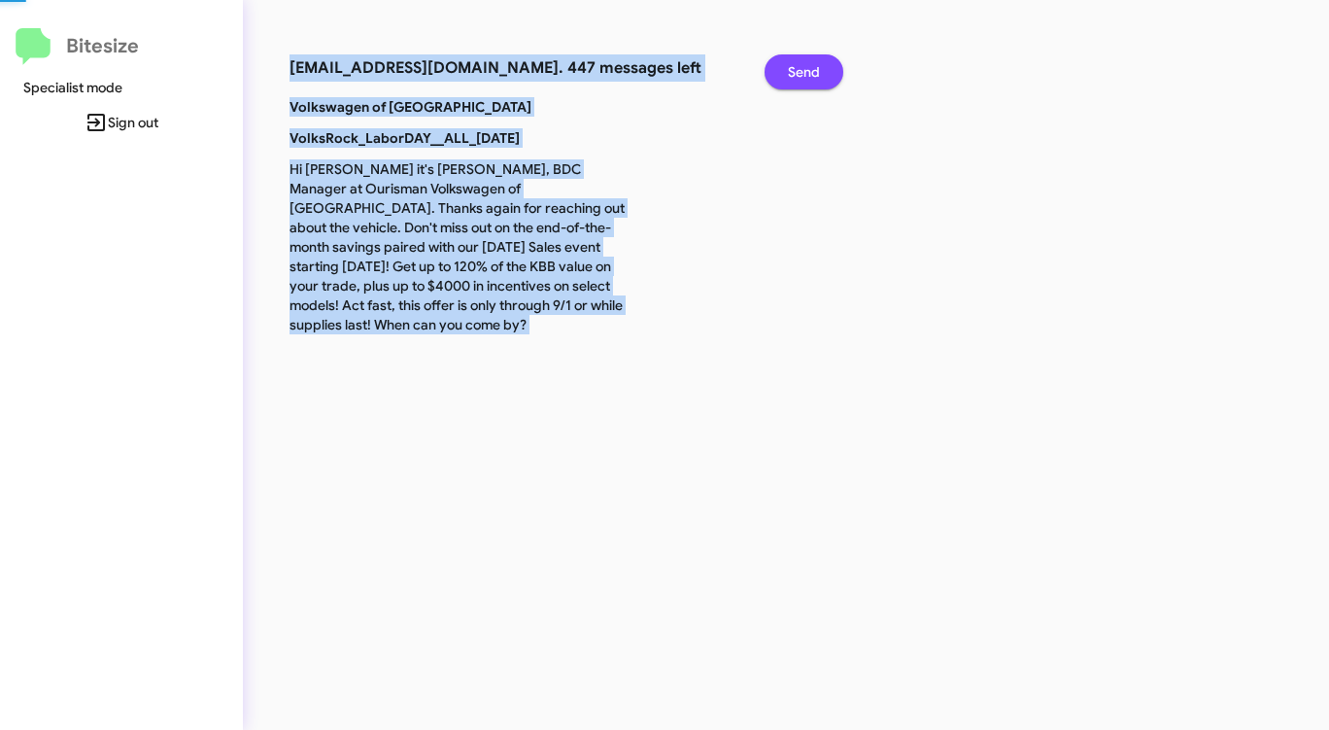
click at [796, 62] on span "Send" at bounding box center [804, 71] width 32 height 35
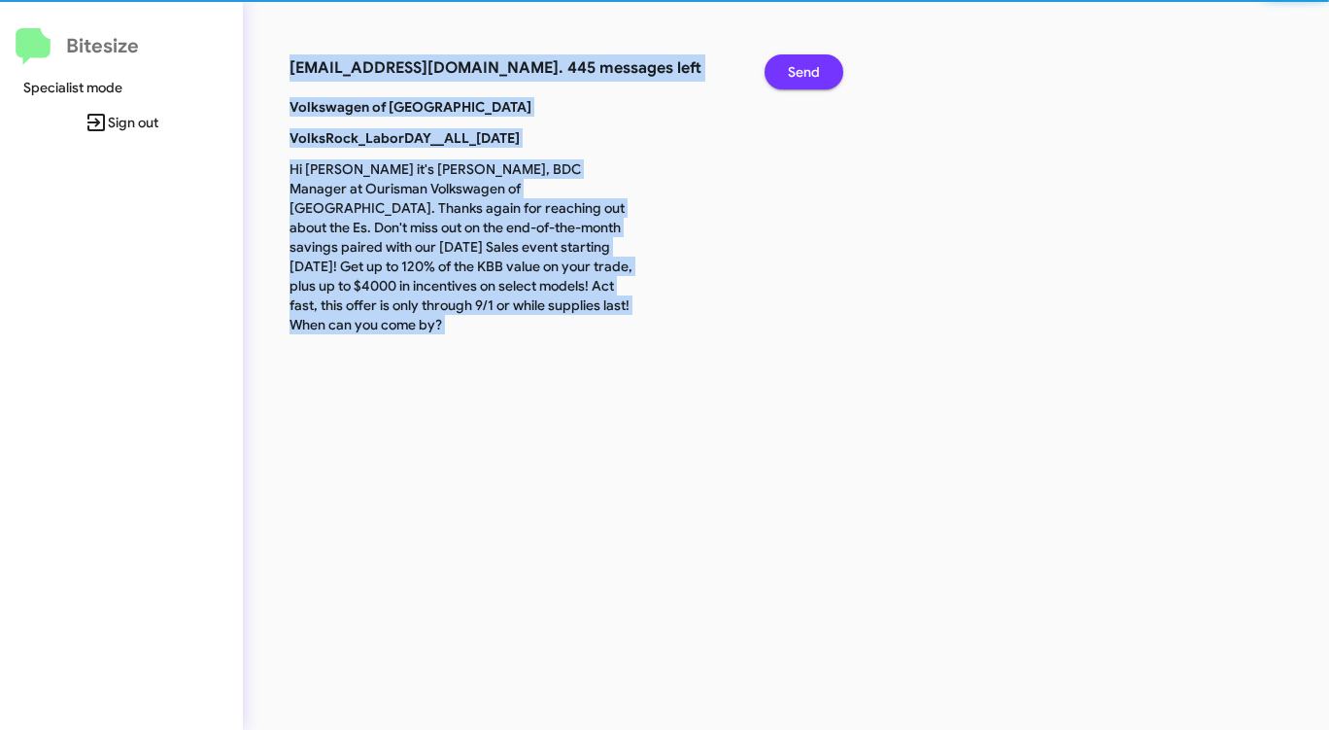
click at [796, 62] on span "Send" at bounding box center [804, 71] width 32 height 35
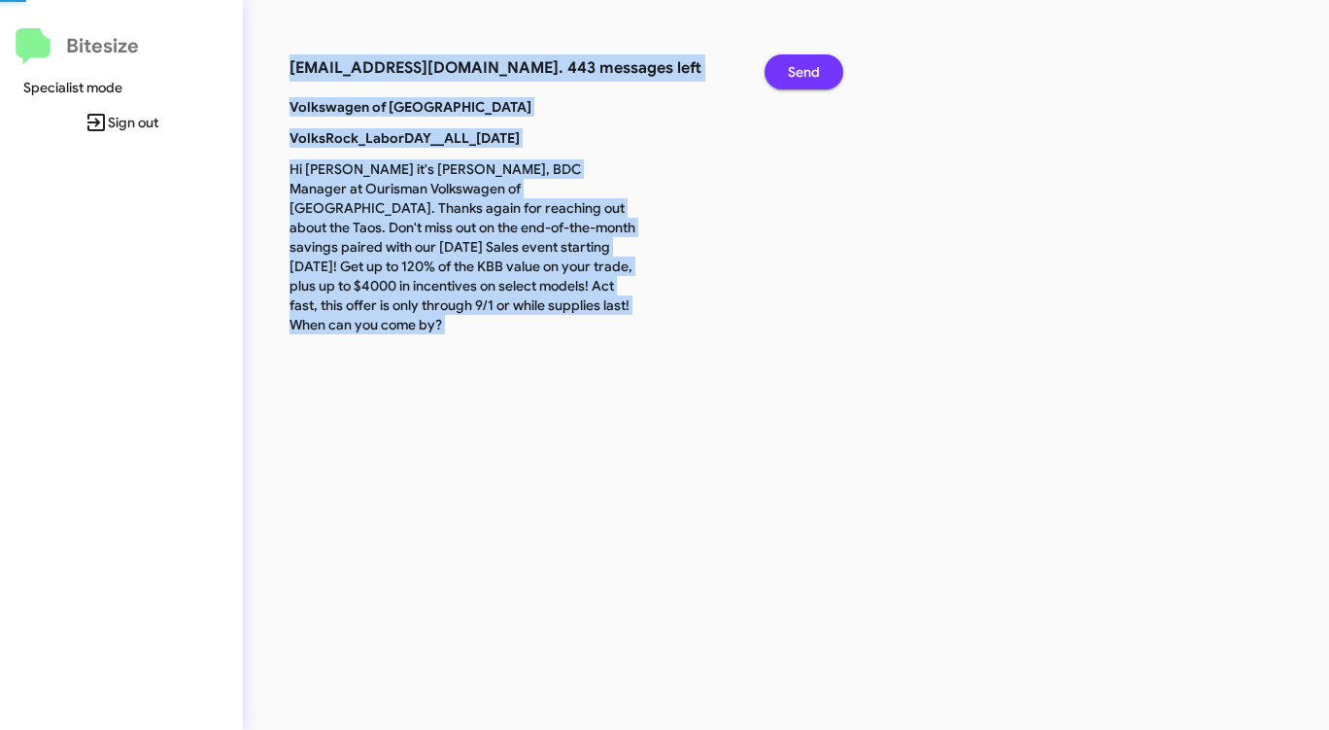
click at [796, 62] on span "Send" at bounding box center [804, 71] width 32 height 35
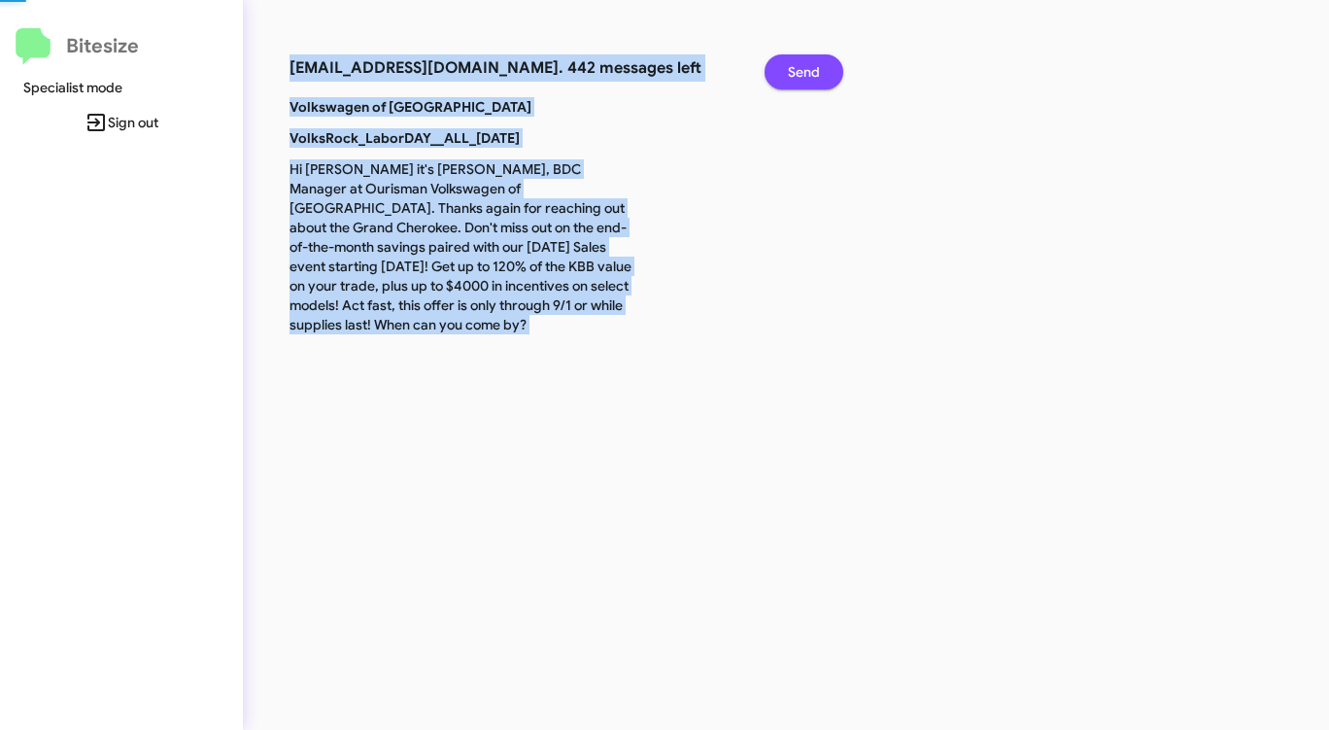
click at [796, 62] on span "Send" at bounding box center [804, 71] width 32 height 35
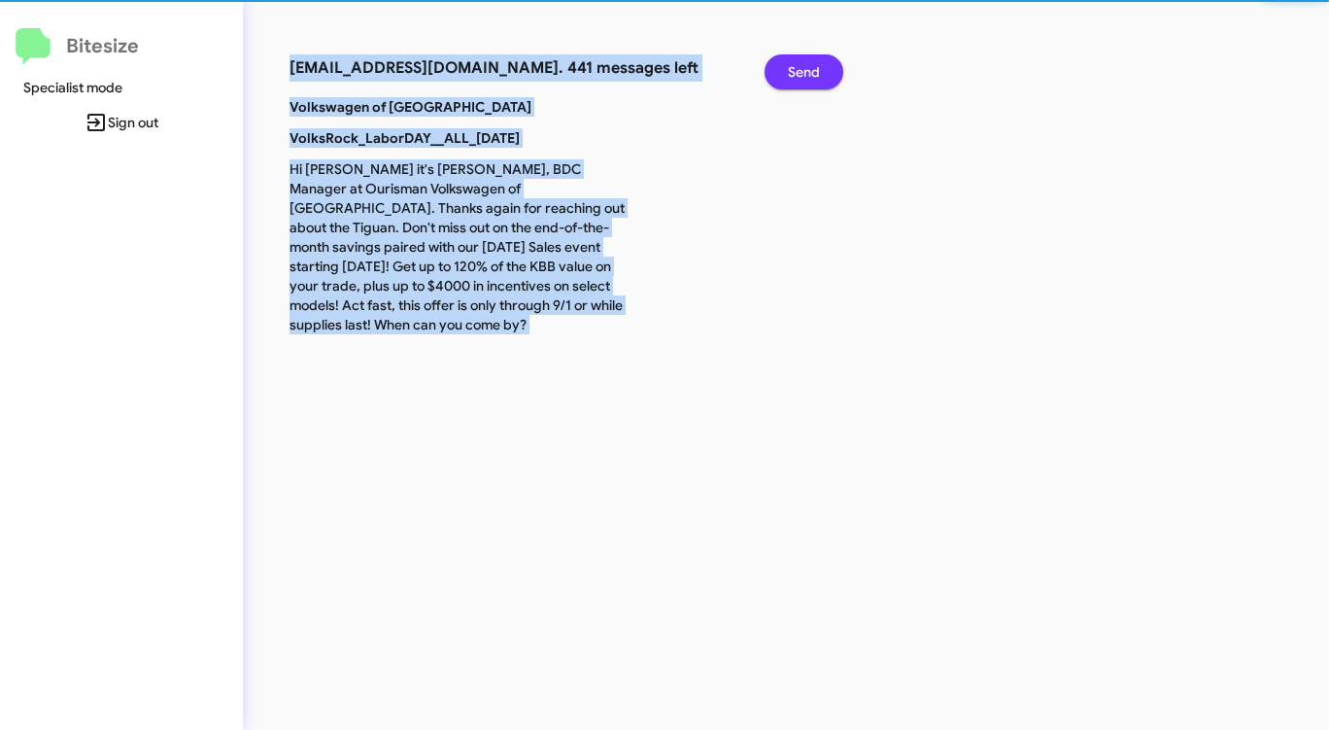
click at [796, 62] on span "Send" at bounding box center [804, 71] width 32 height 35
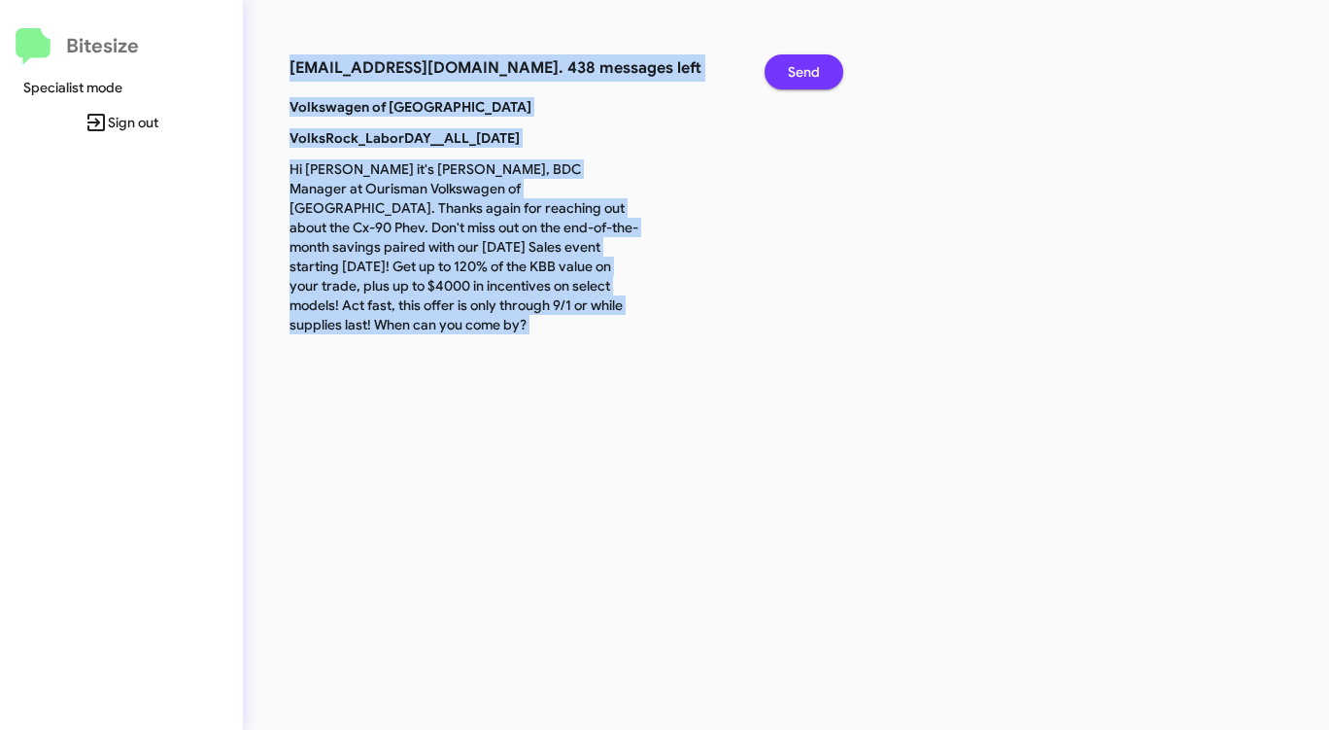
click at [796, 62] on span "Send" at bounding box center [804, 71] width 32 height 35
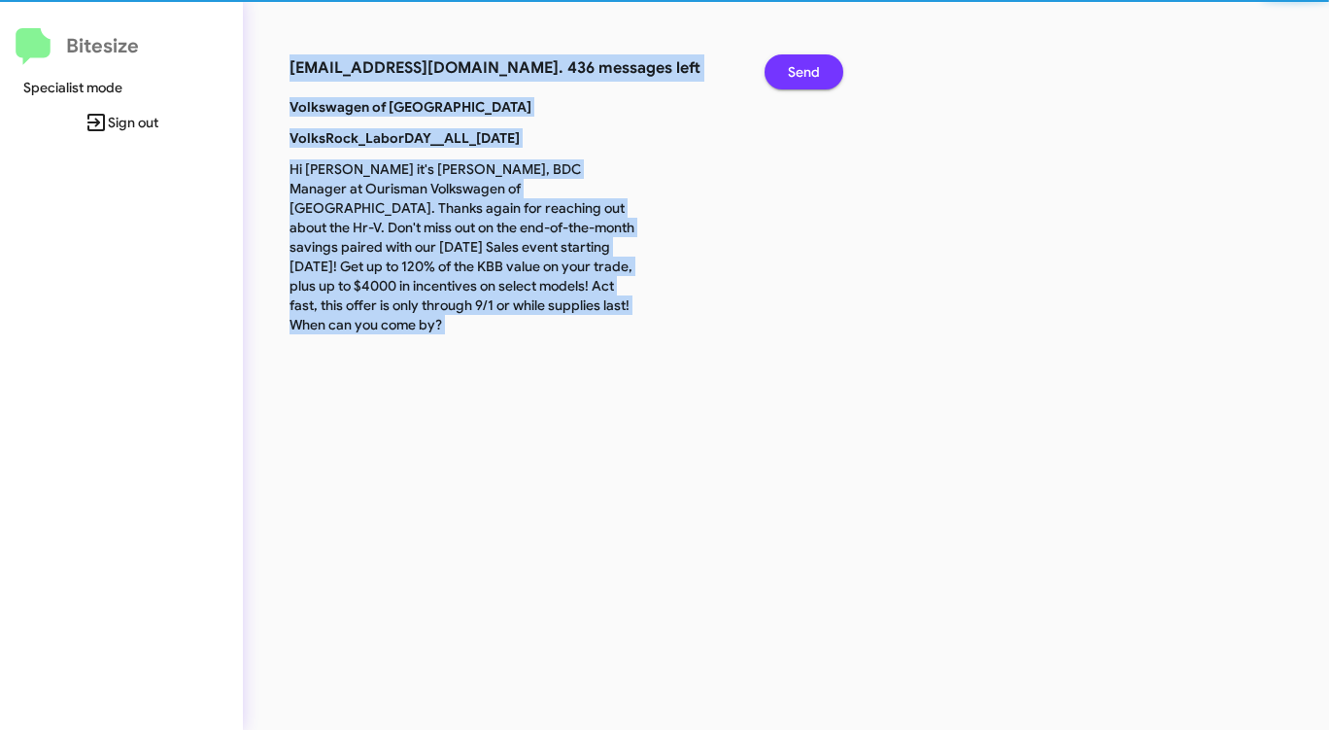
click at [796, 62] on span "Send" at bounding box center [804, 71] width 32 height 35
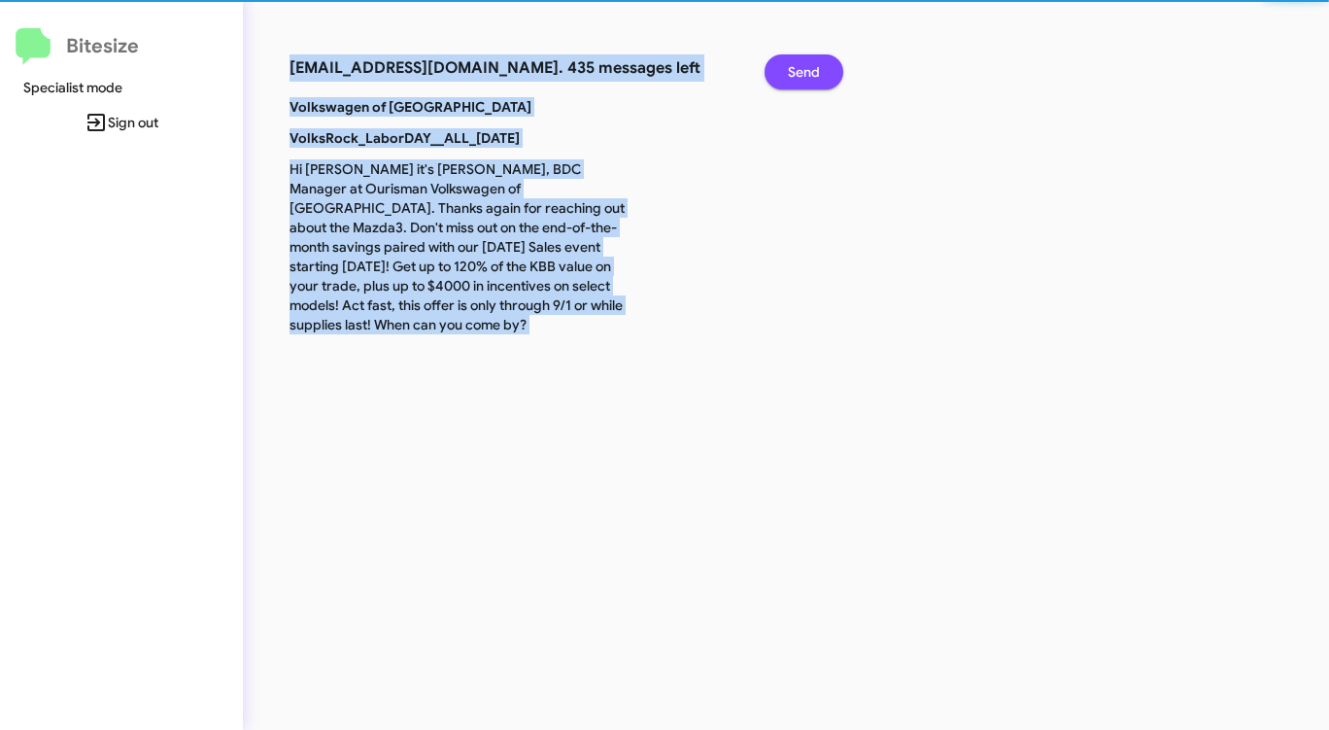
click at [796, 62] on span "Send" at bounding box center [804, 71] width 32 height 35
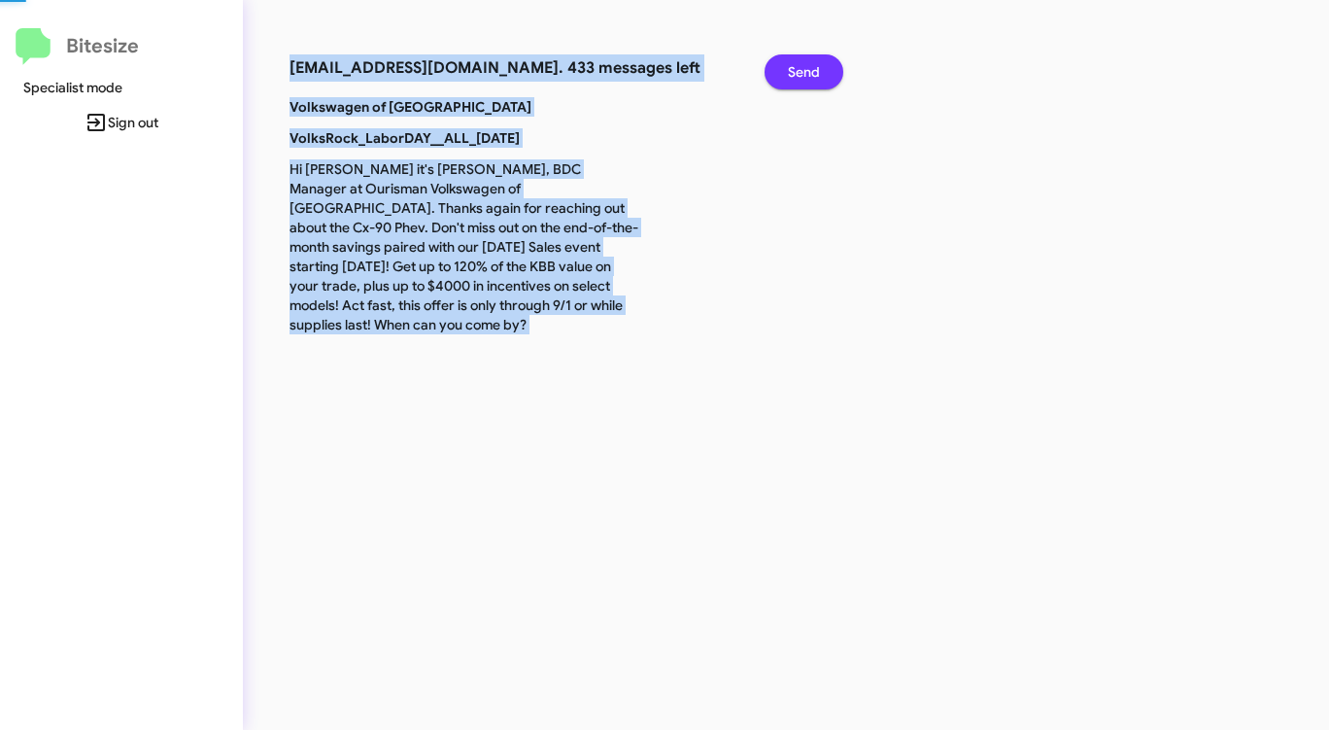
click at [796, 62] on span "Send" at bounding box center [804, 71] width 32 height 35
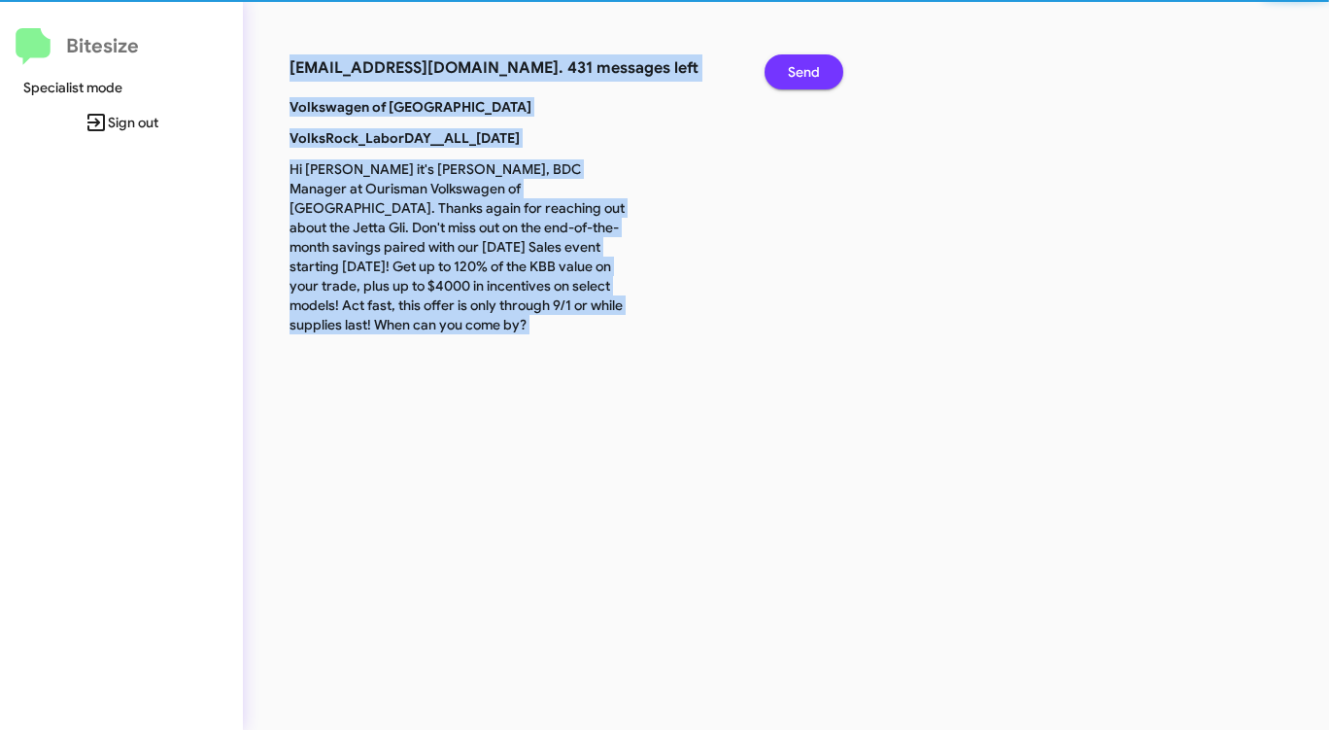
click at [796, 62] on span "Send" at bounding box center [804, 71] width 32 height 35
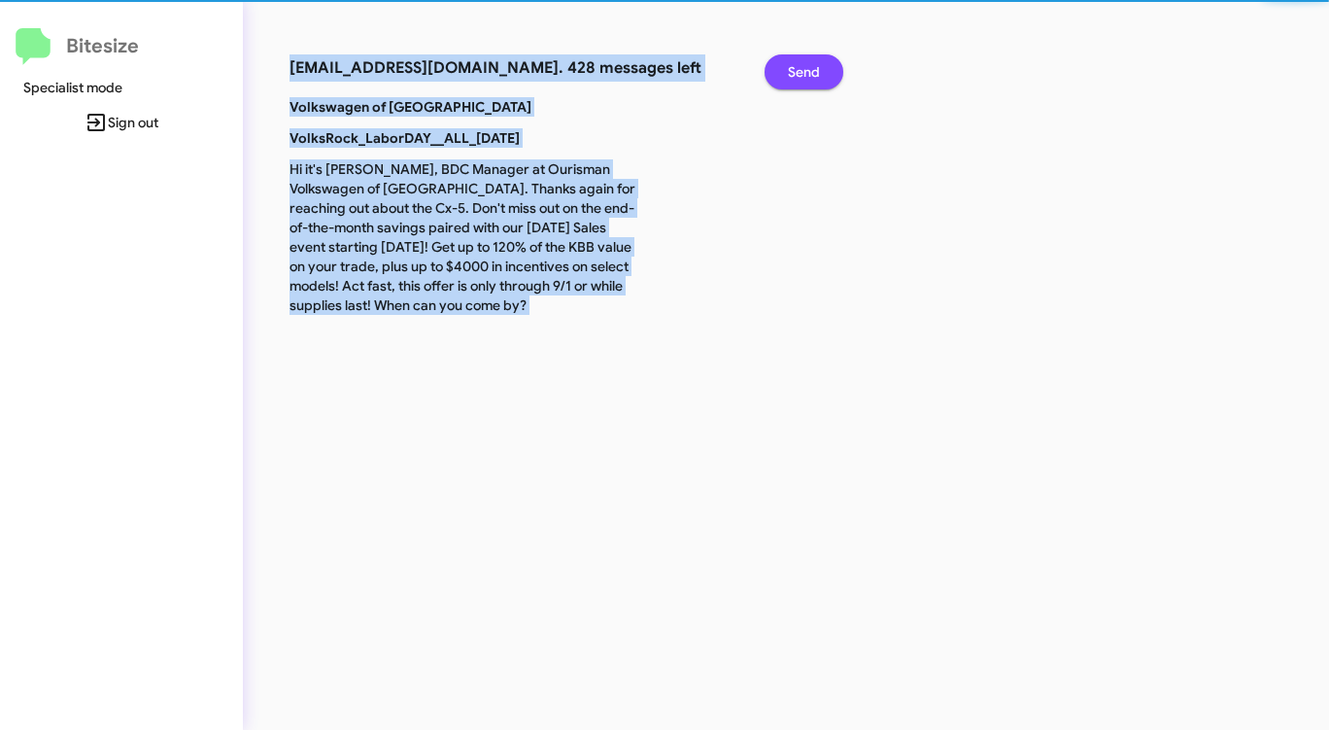
click at [796, 62] on span "Send" at bounding box center [804, 71] width 32 height 35
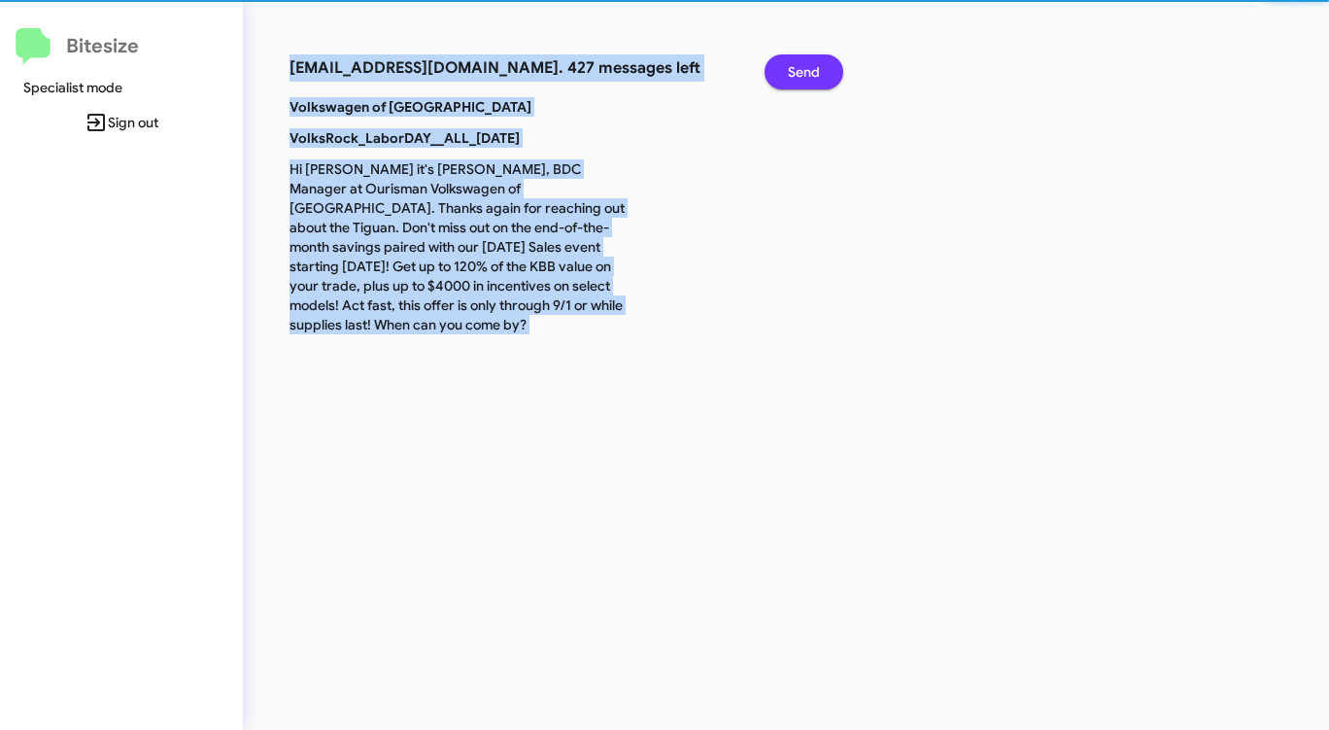
click at [796, 62] on span "Send" at bounding box center [804, 71] width 32 height 35
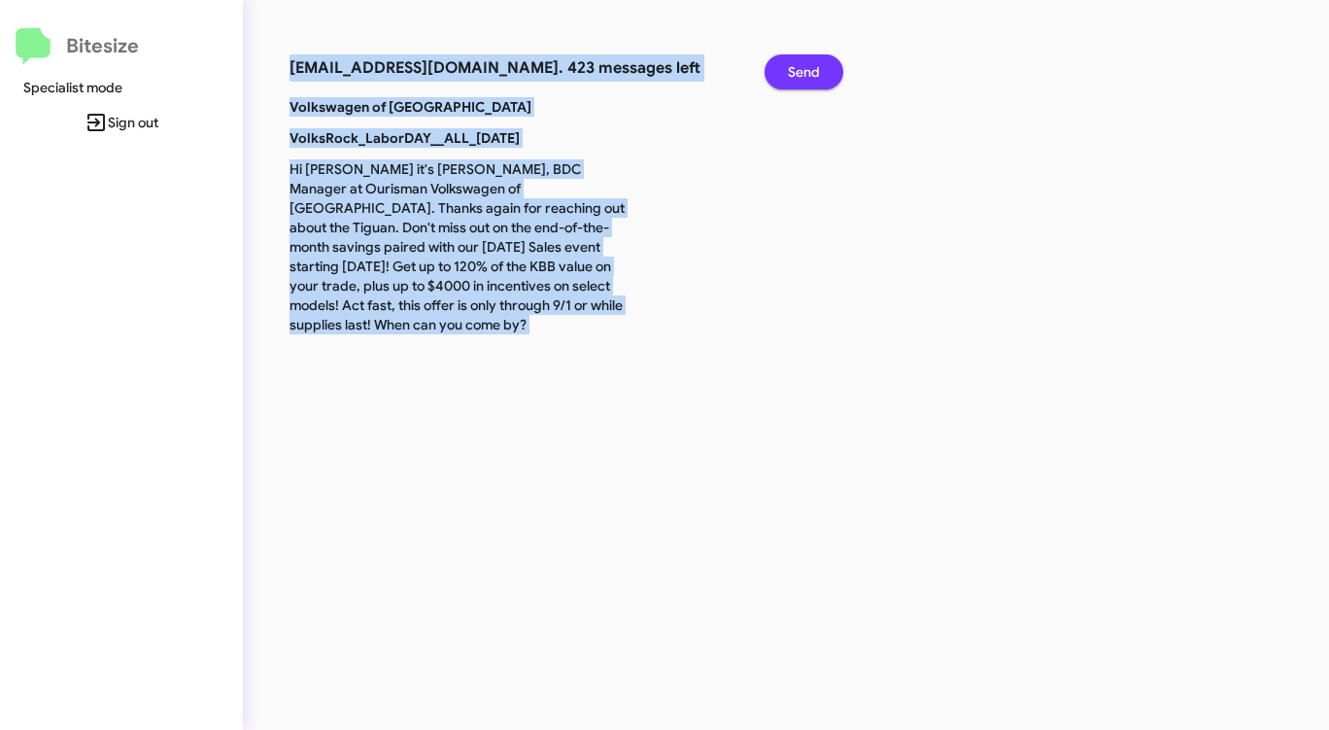
click at [796, 62] on span "Send" at bounding box center [804, 71] width 32 height 35
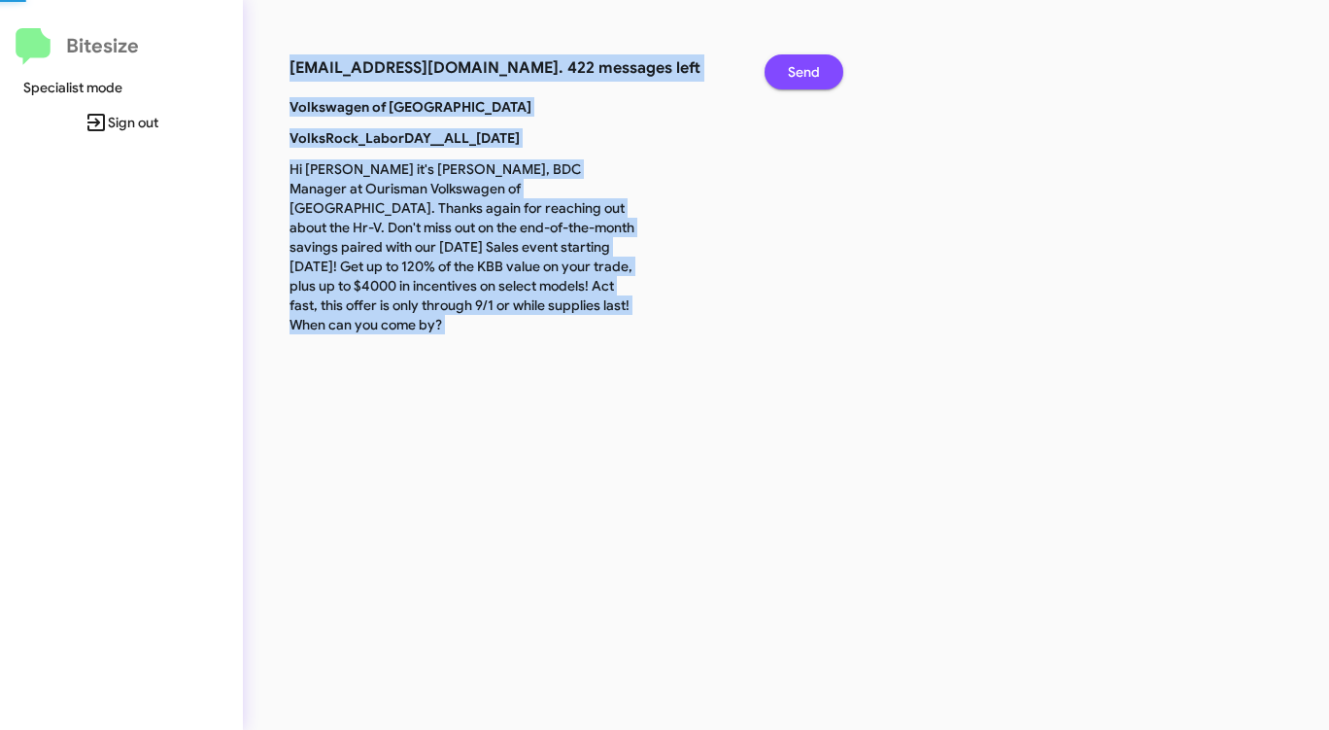
click at [796, 62] on span "Send" at bounding box center [804, 71] width 32 height 35
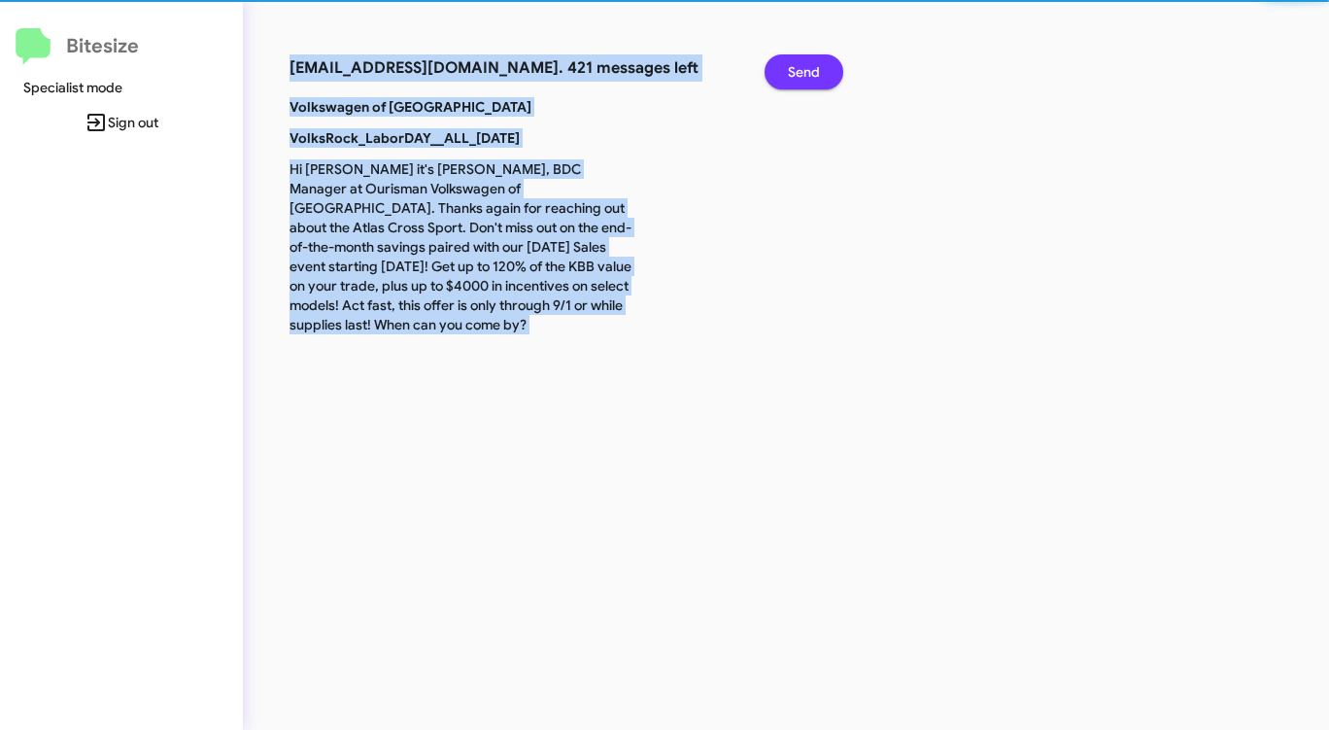
click at [796, 62] on span "Send" at bounding box center [804, 71] width 32 height 35
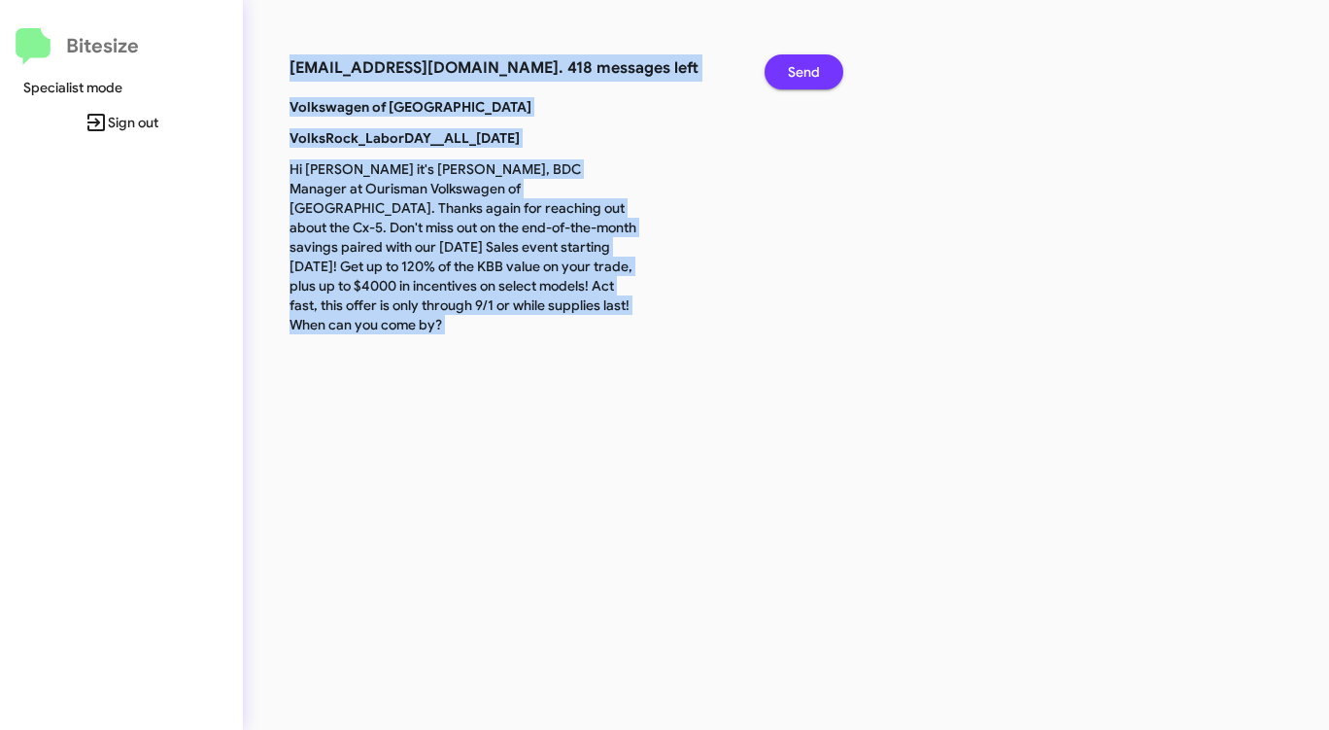
click at [796, 62] on span "Send" at bounding box center [804, 71] width 32 height 35
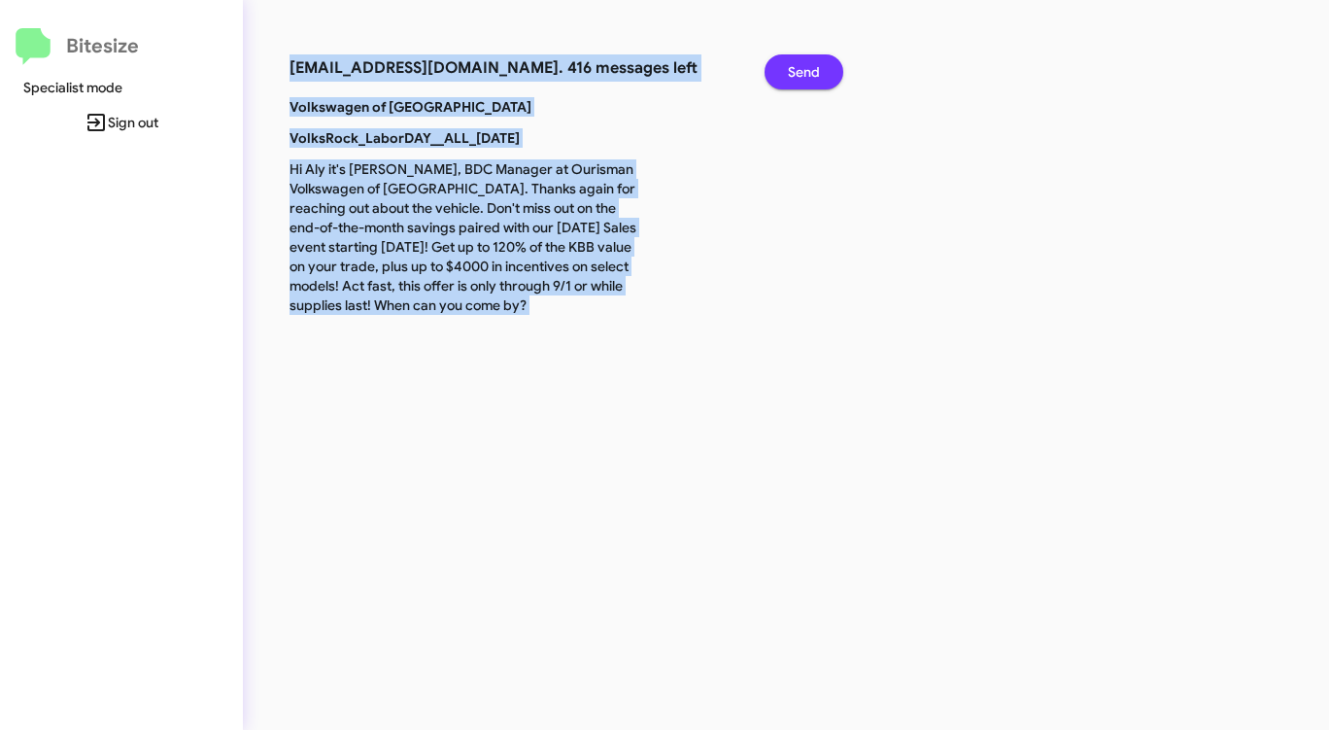
click at [796, 62] on span "Send" at bounding box center [804, 71] width 32 height 35
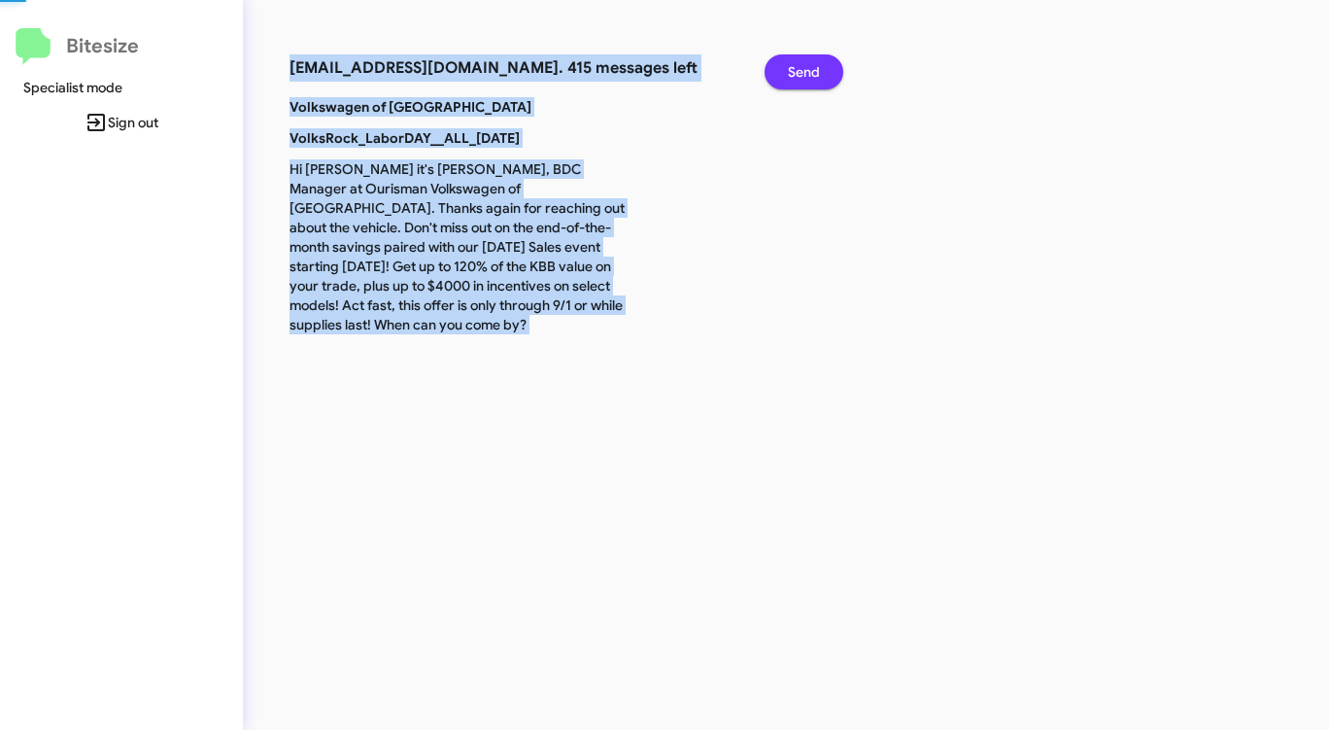
click at [796, 62] on span "Send" at bounding box center [804, 71] width 32 height 35
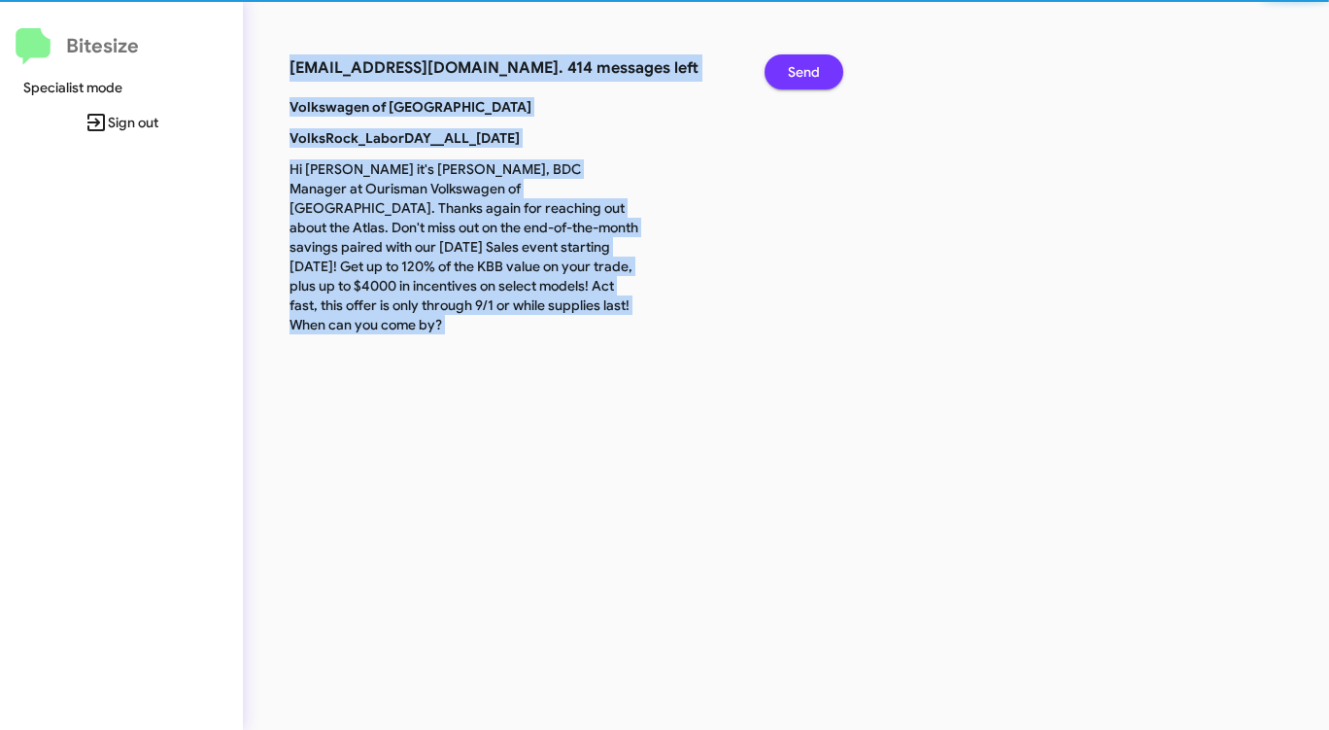
click at [796, 62] on span "Send" at bounding box center [804, 71] width 32 height 35
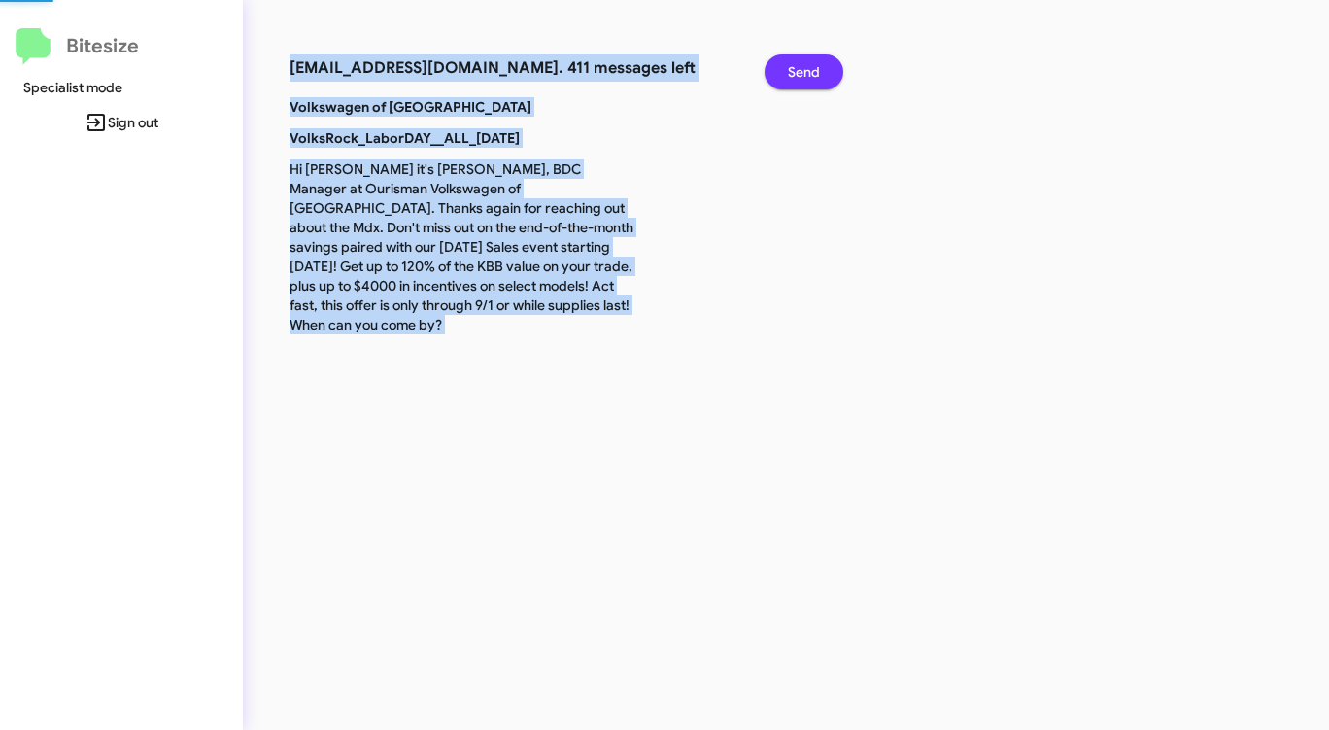
click at [796, 62] on span "Send" at bounding box center [804, 71] width 32 height 35
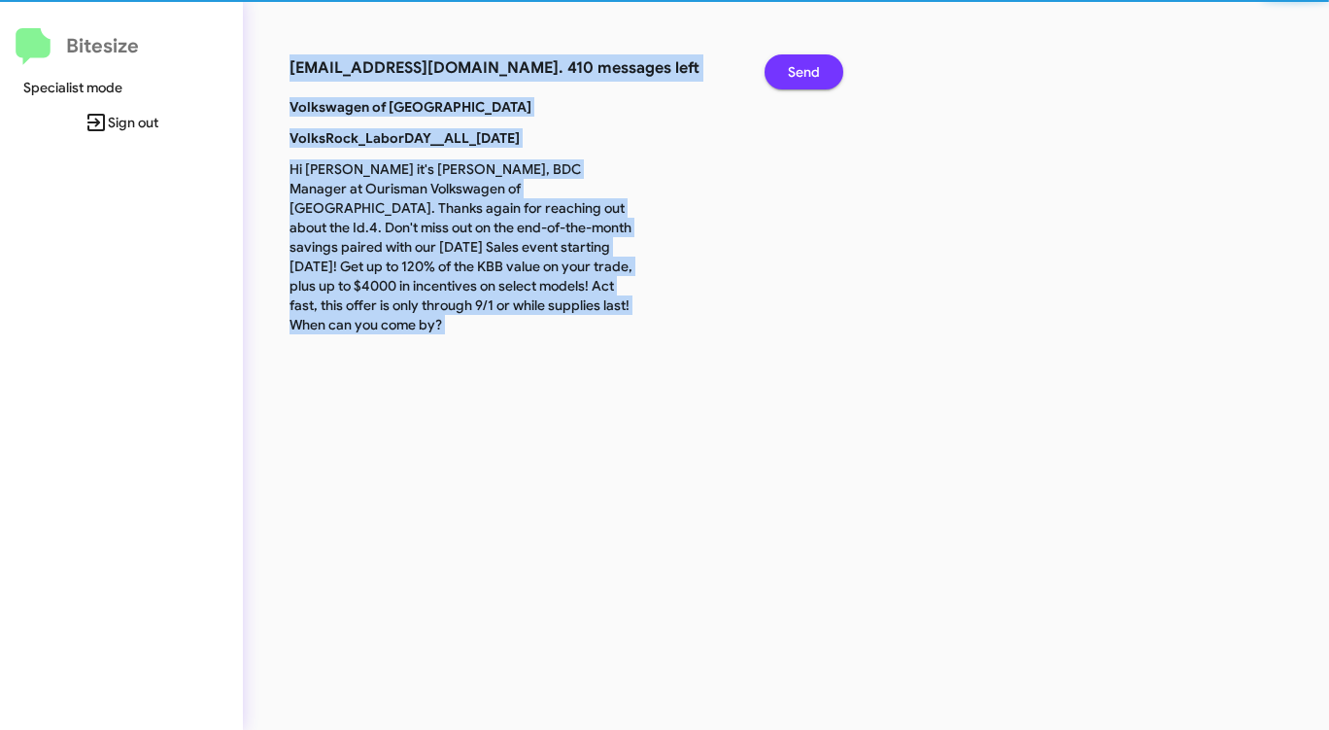
click at [796, 62] on span "Send" at bounding box center [804, 71] width 32 height 35
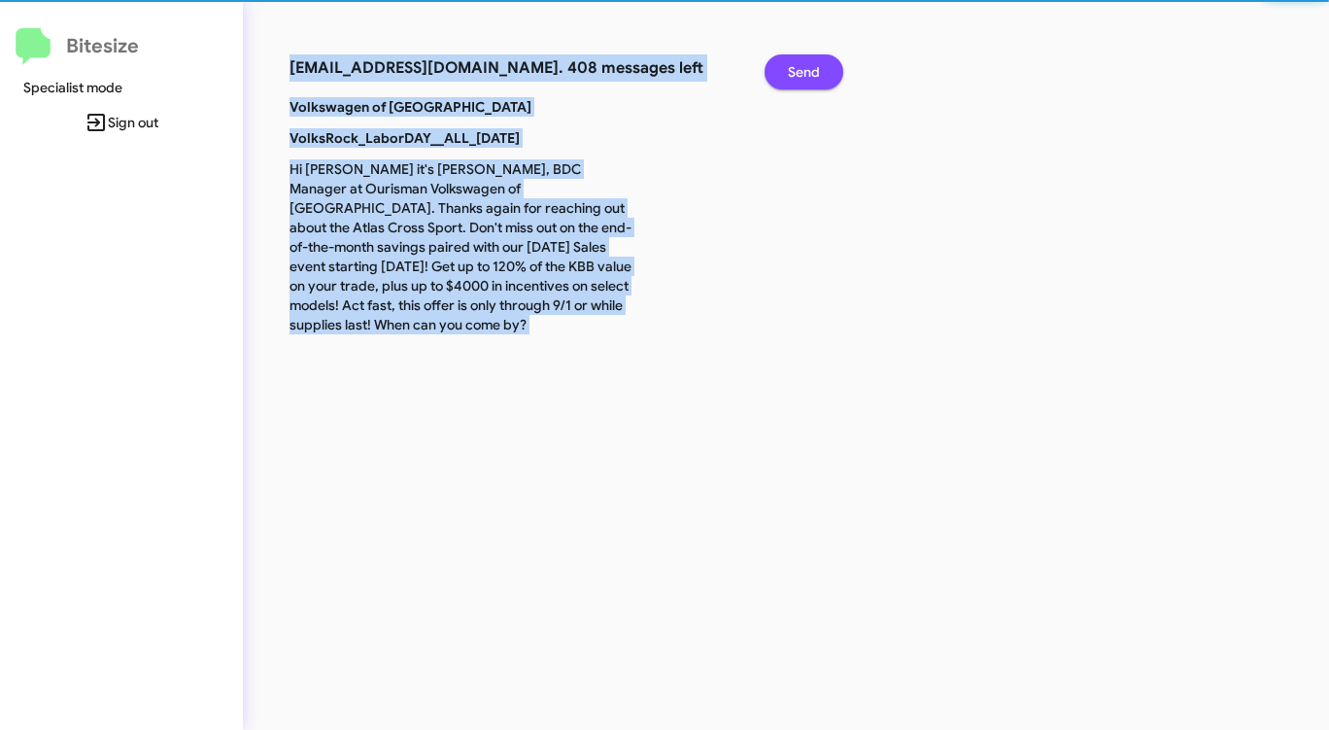
click at [796, 62] on span "Send" at bounding box center [804, 71] width 32 height 35
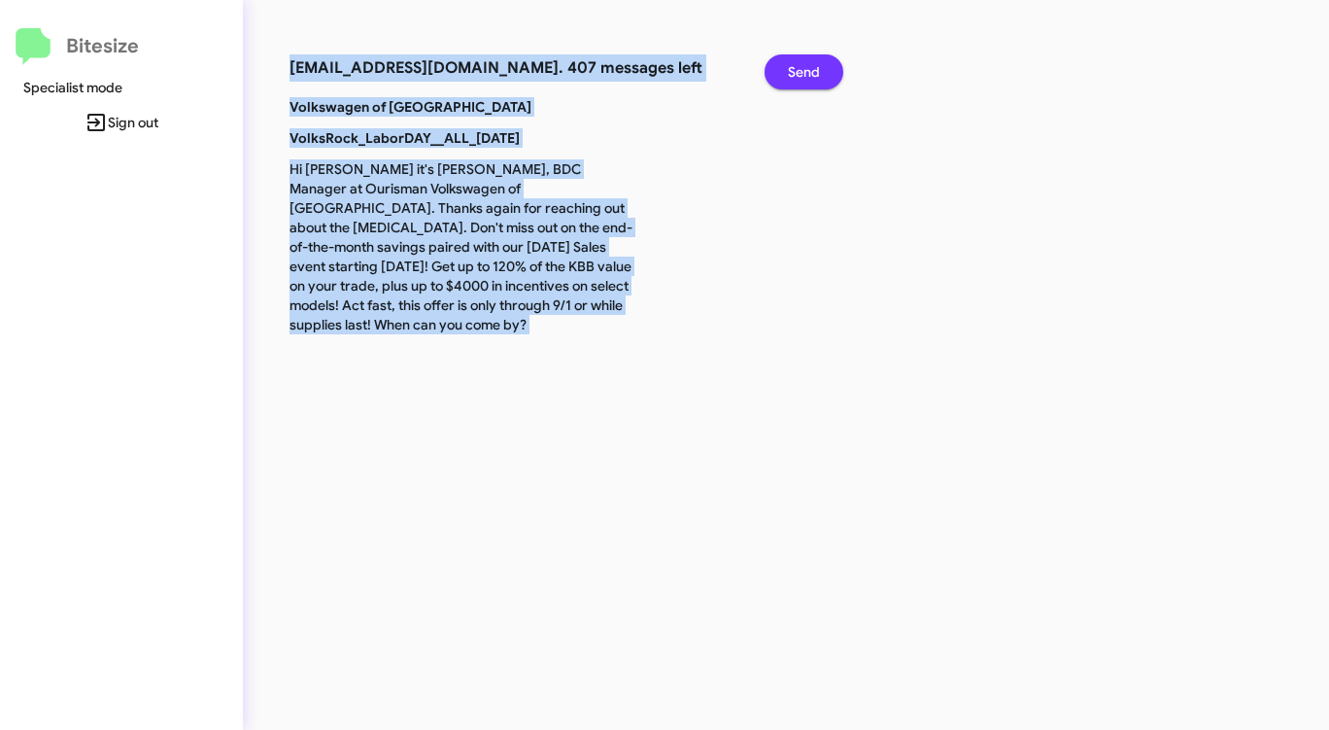
click at [796, 62] on span "Send" at bounding box center [804, 71] width 32 height 35
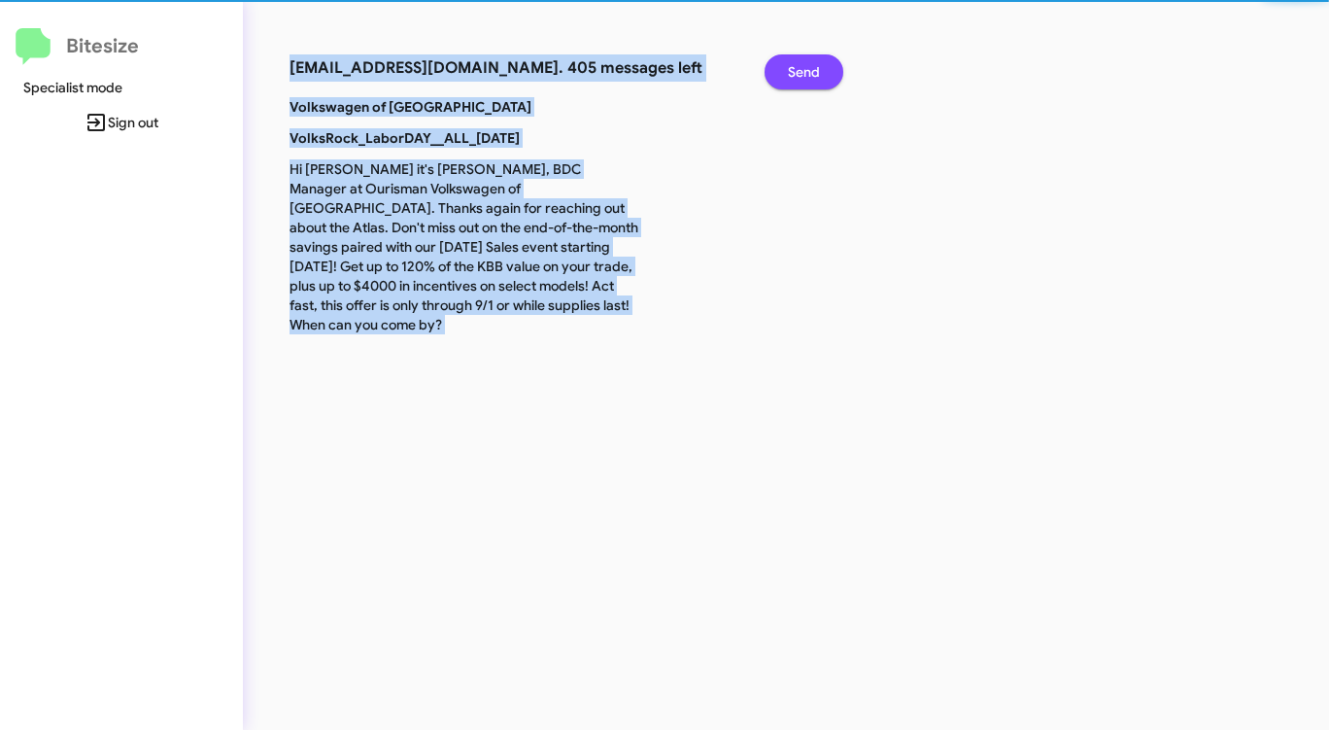
click at [796, 62] on span "Send" at bounding box center [804, 71] width 32 height 35
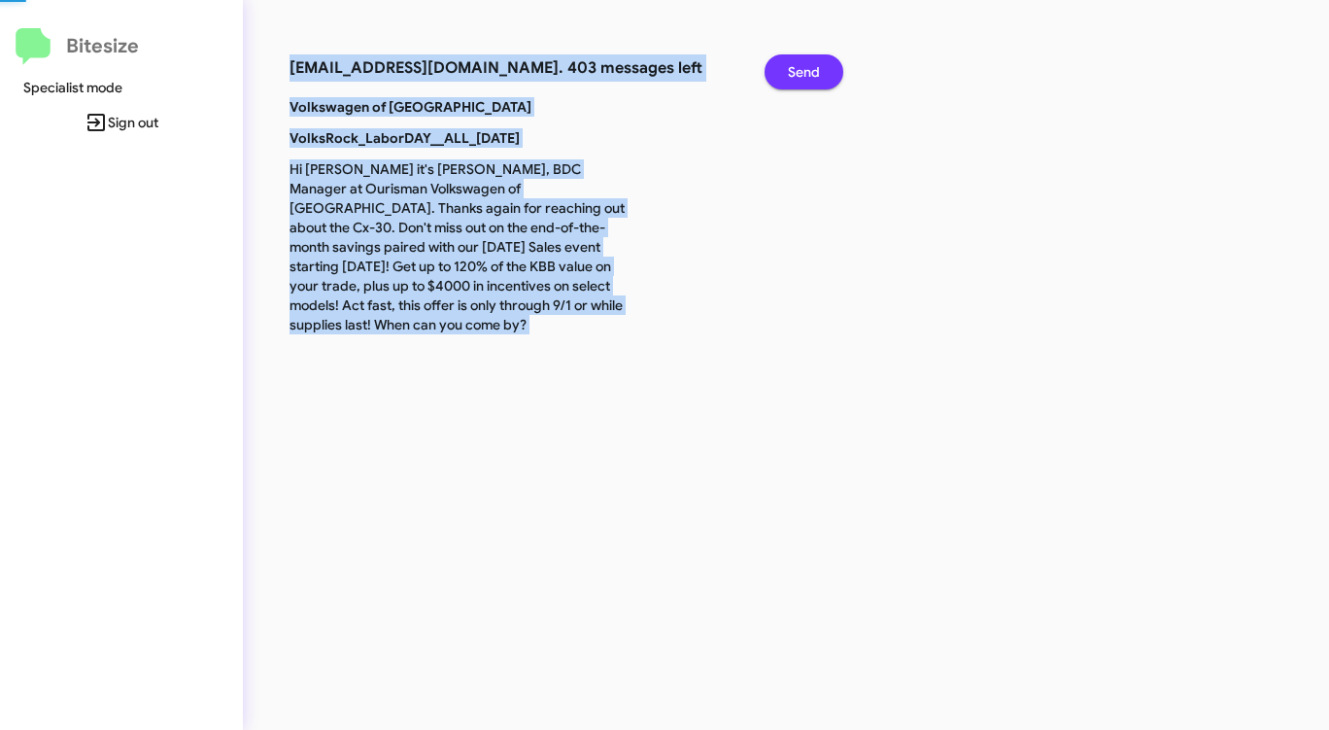
click at [796, 62] on span "Send" at bounding box center [804, 71] width 32 height 35
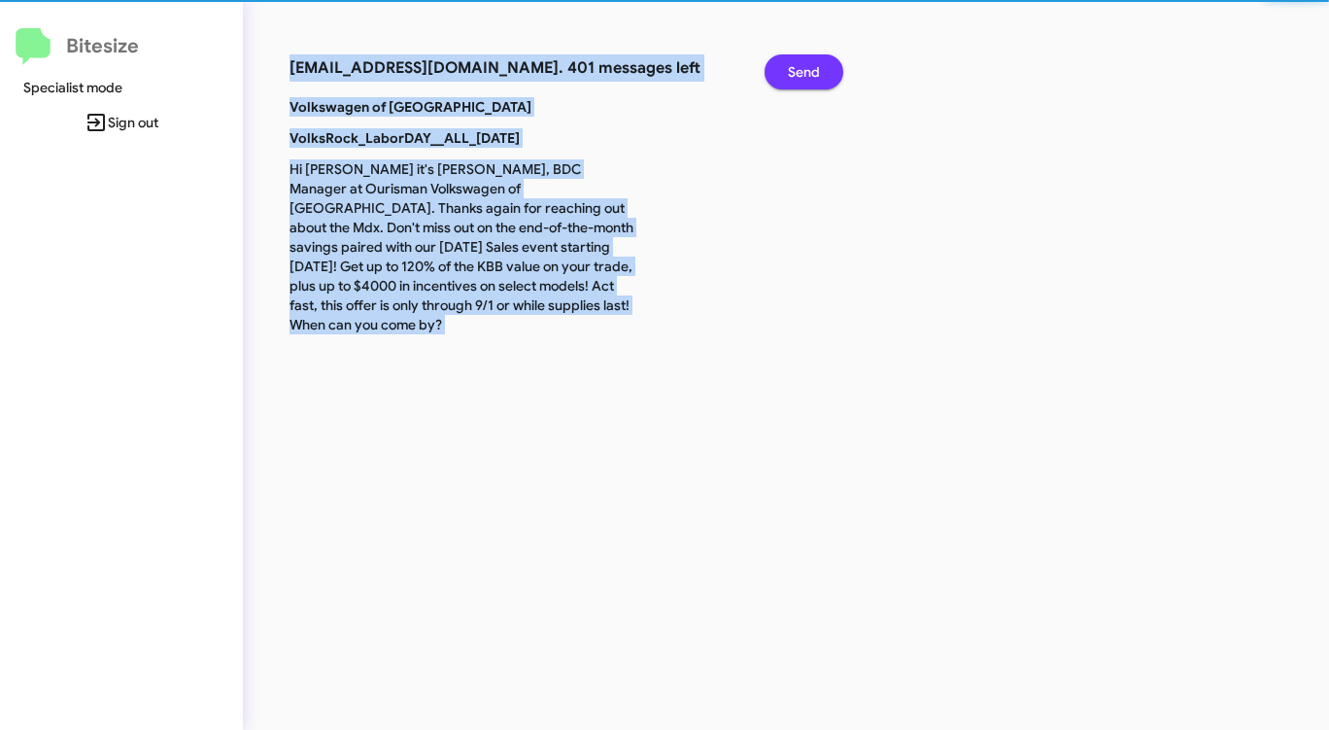
click at [796, 62] on span "Send" at bounding box center [804, 71] width 32 height 35
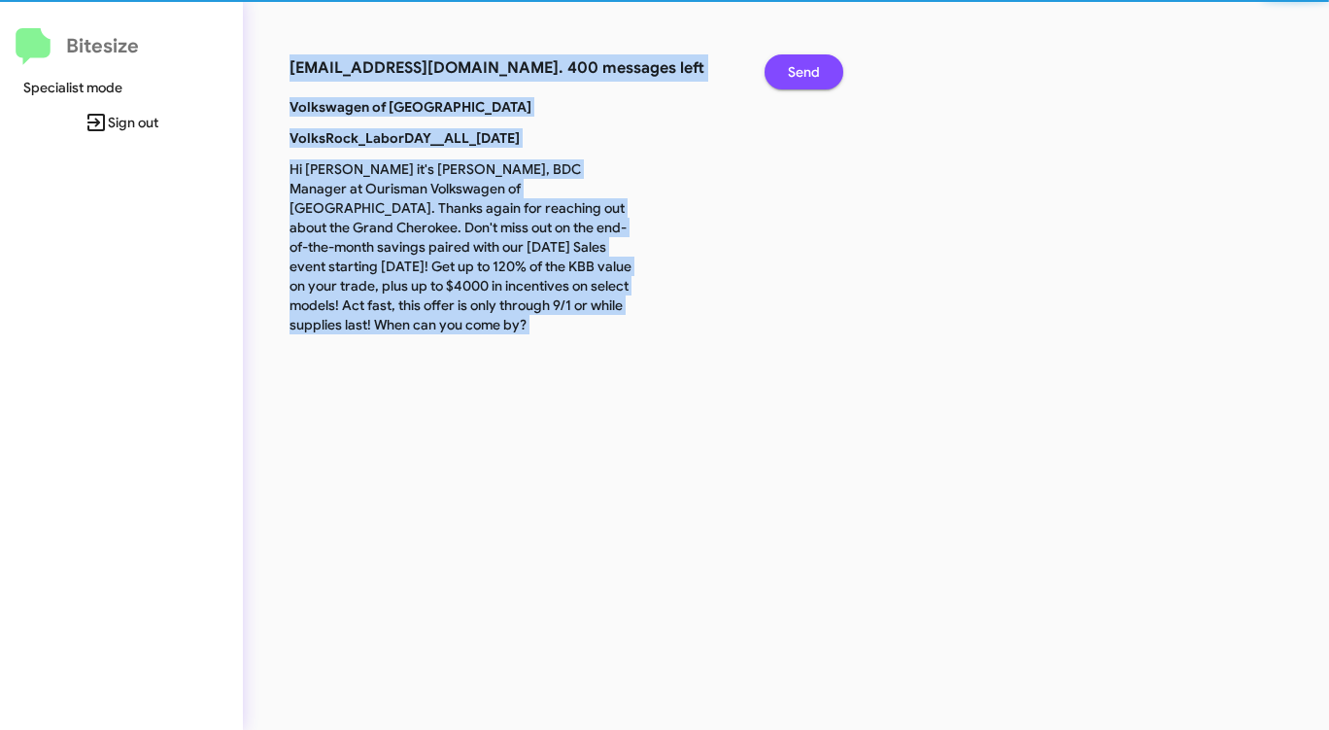
click at [796, 62] on span "Send" at bounding box center [804, 71] width 32 height 35
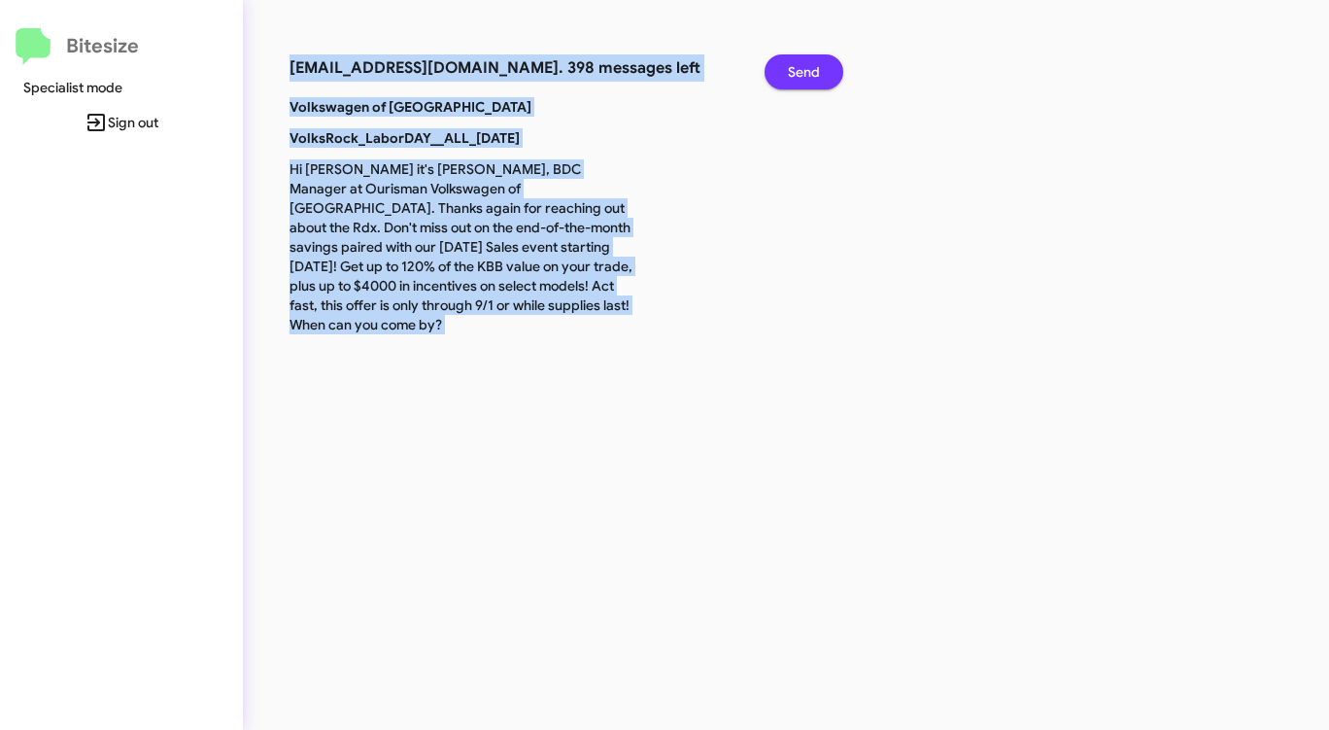
click at [796, 62] on span "Send" at bounding box center [804, 71] width 32 height 35
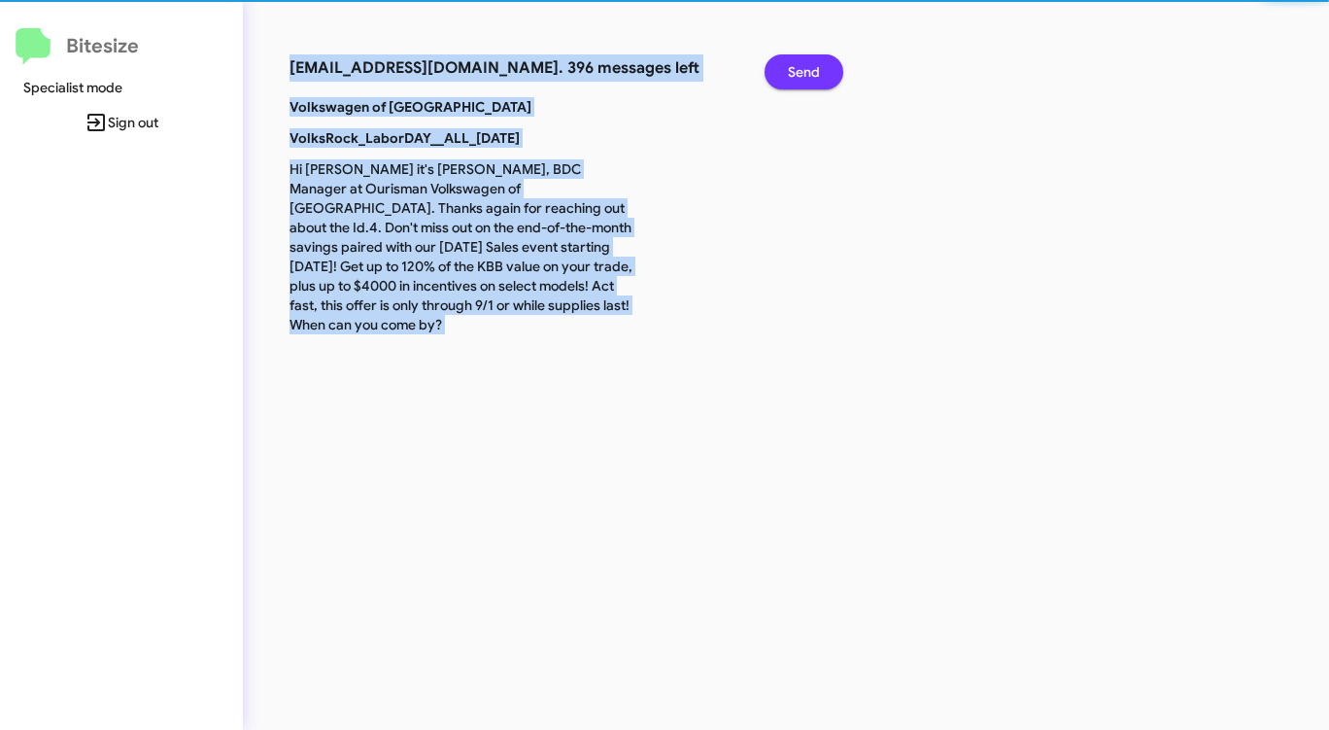
click at [796, 62] on span "Send" at bounding box center [804, 71] width 32 height 35
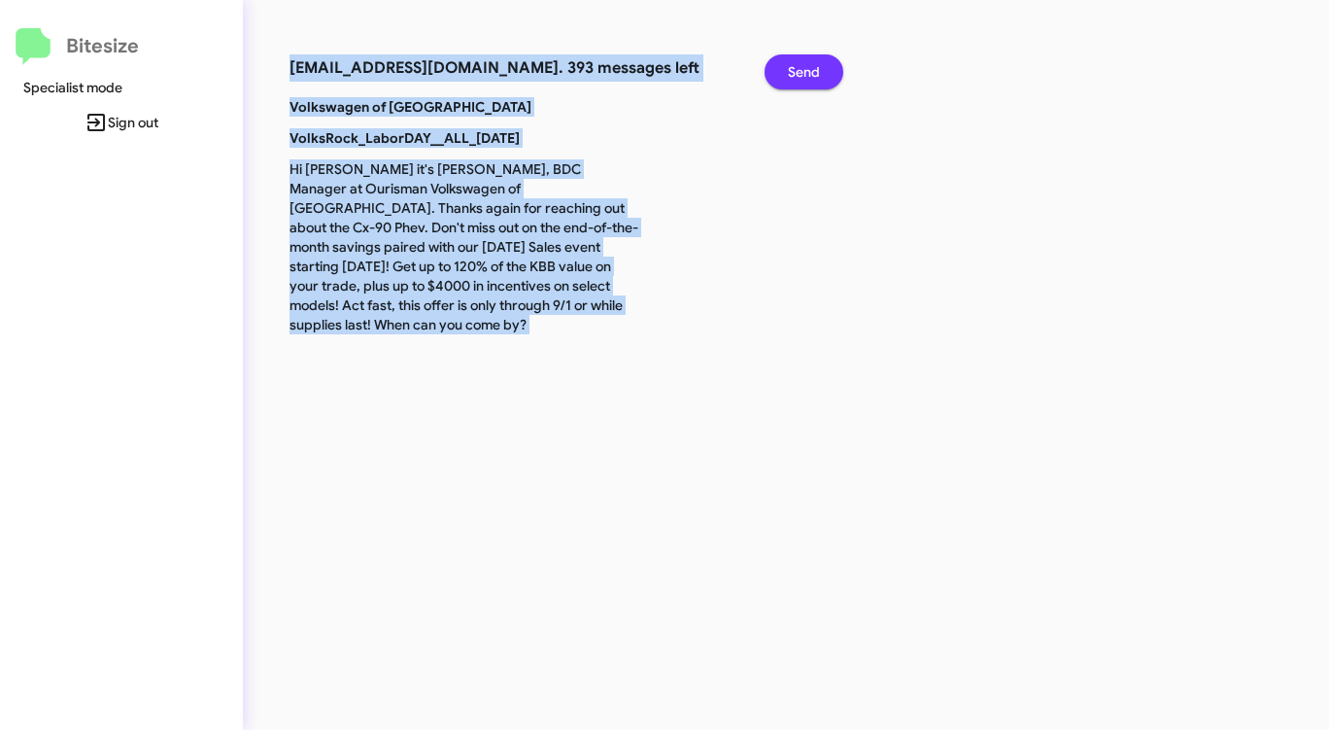
click at [796, 62] on span "Send" at bounding box center [804, 71] width 32 height 35
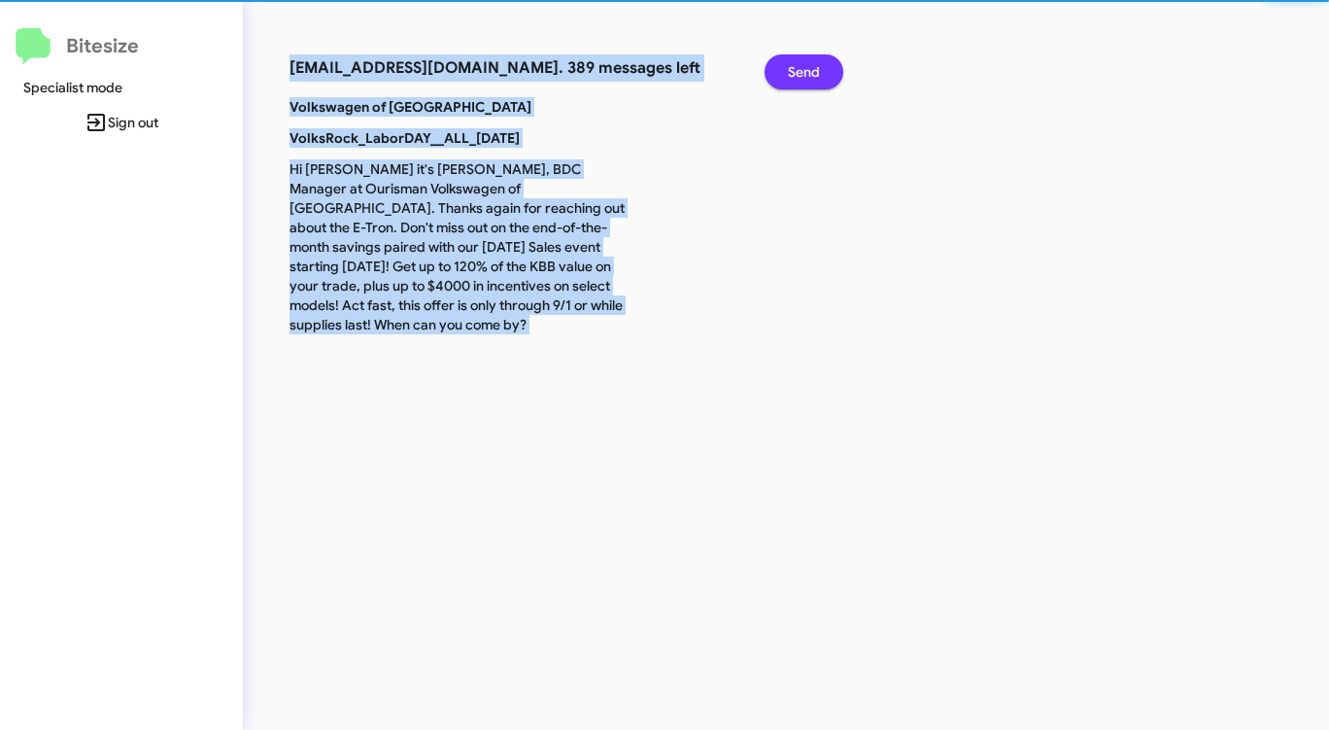
click at [796, 62] on span "Send" at bounding box center [804, 71] width 32 height 35
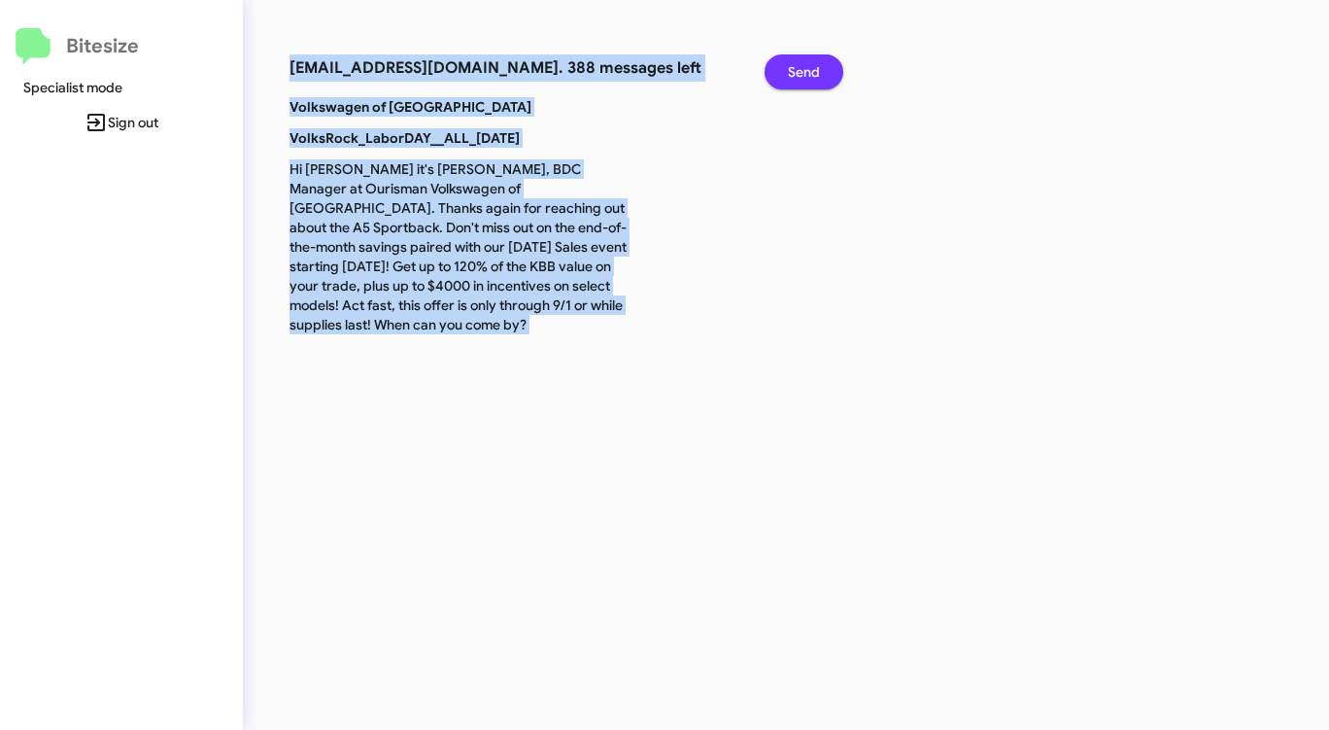
click at [796, 62] on span "Send" at bounding box center [804, 71] width 32 height 35
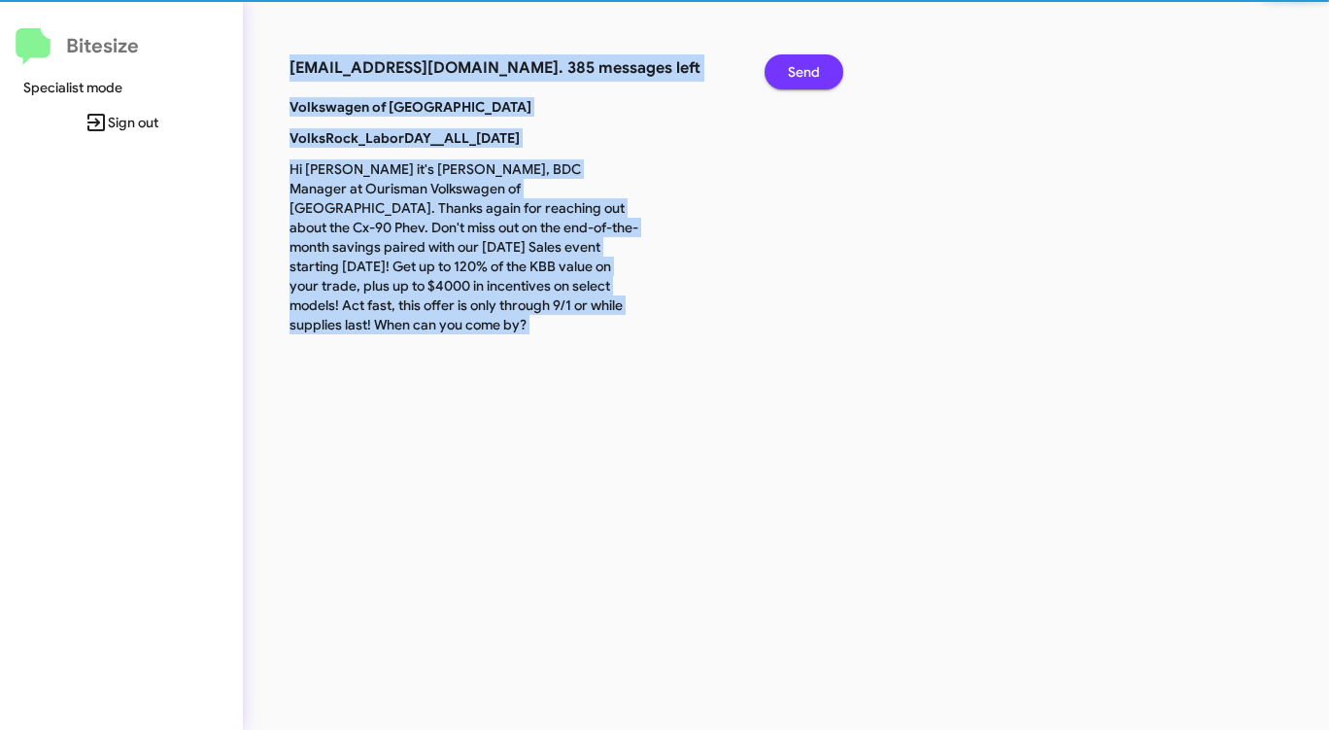
click at [796, 62] on span "Send" at bounding box center [804, 71] width 32 height 35
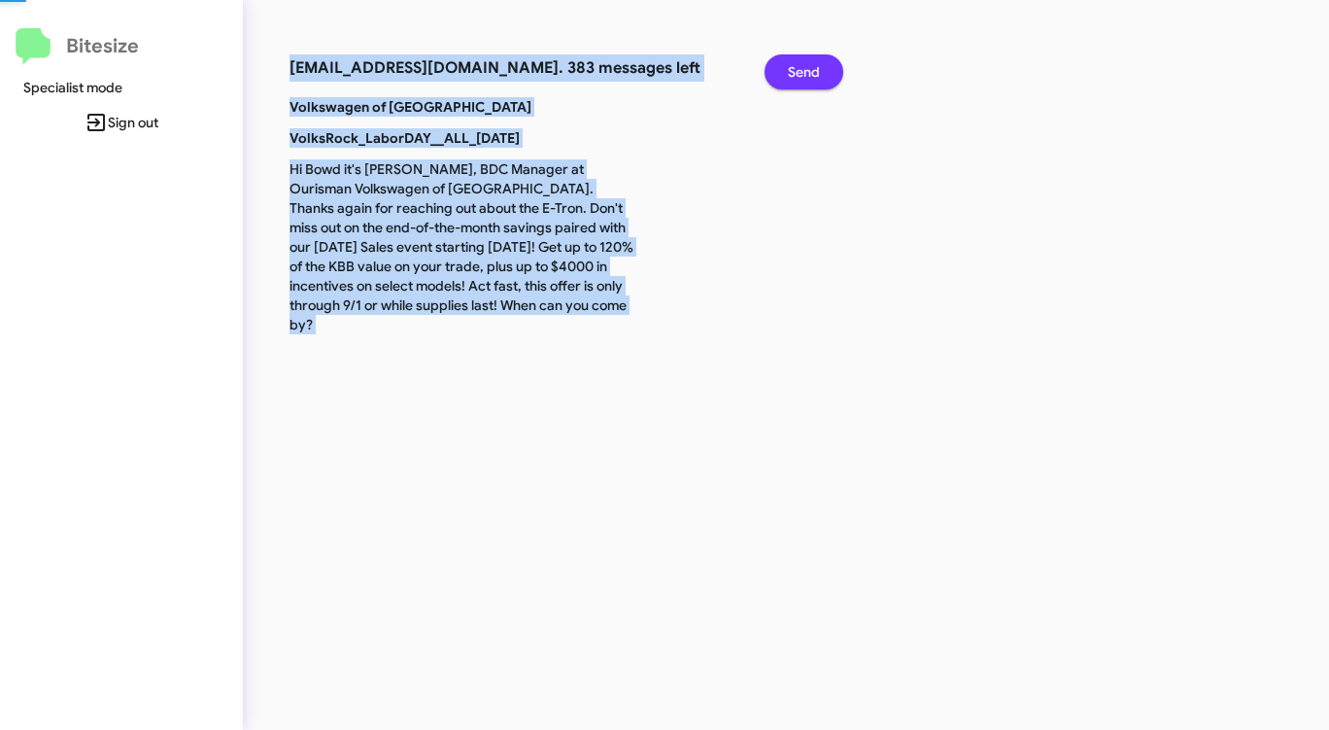
click at [796, 62] on span "Send" at bounding box center [804, 71] width 32 height 35
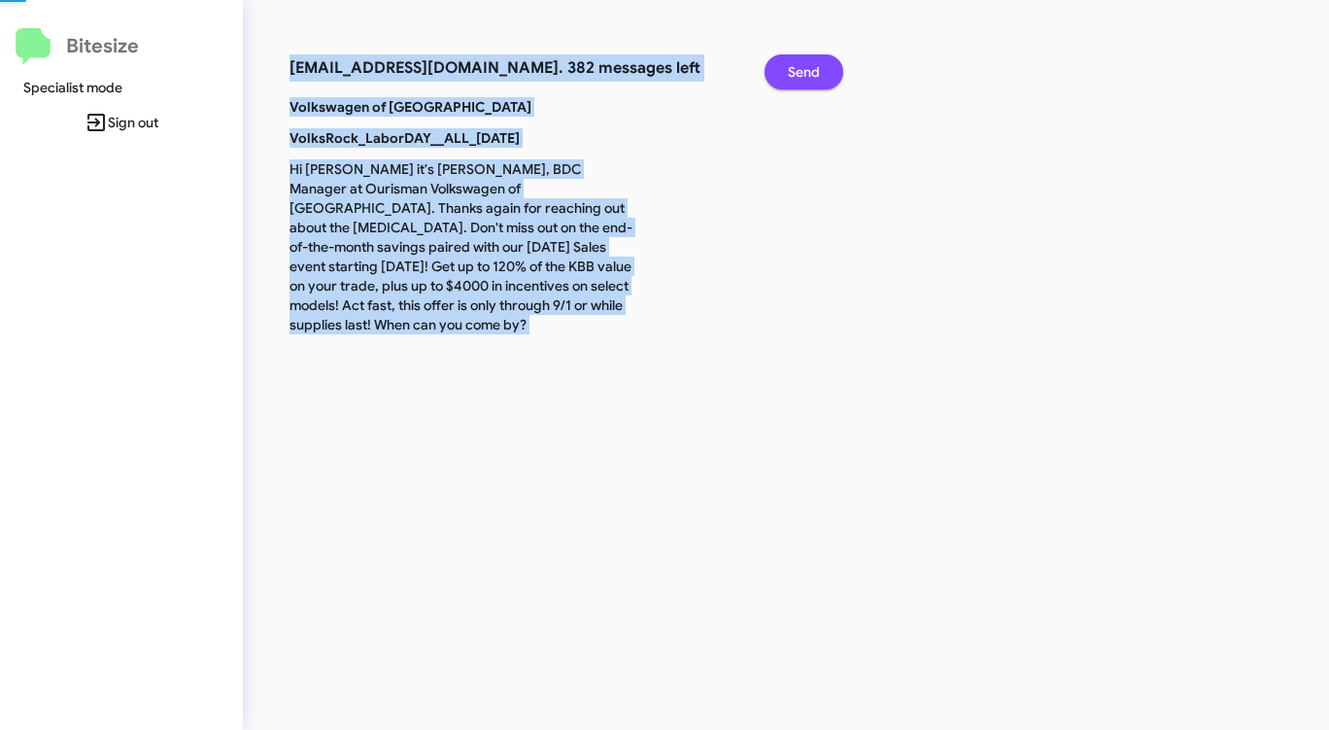
click at [796, 62] on span "Send" at bounding box center [804, 71] width 32 height 35
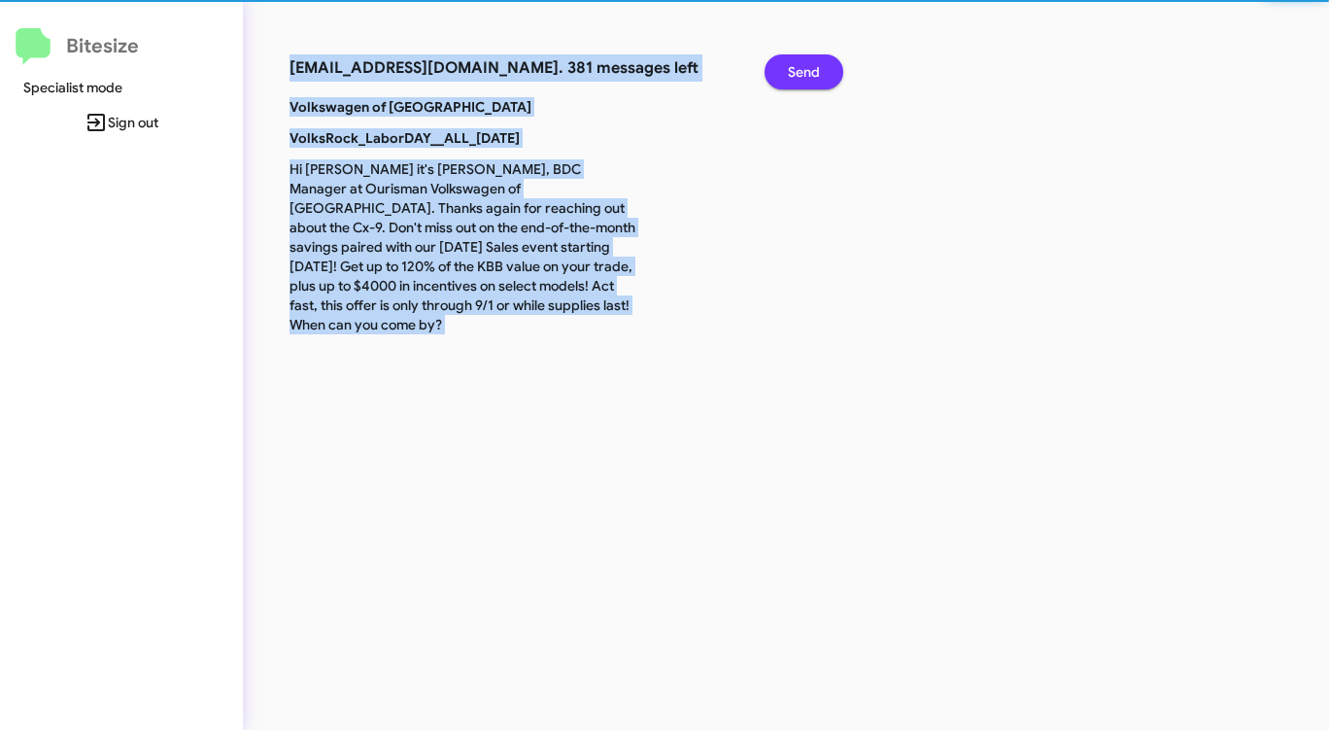
click at [796, 62] on span "Send" at bounding box center [804, 71] width 32 height 35
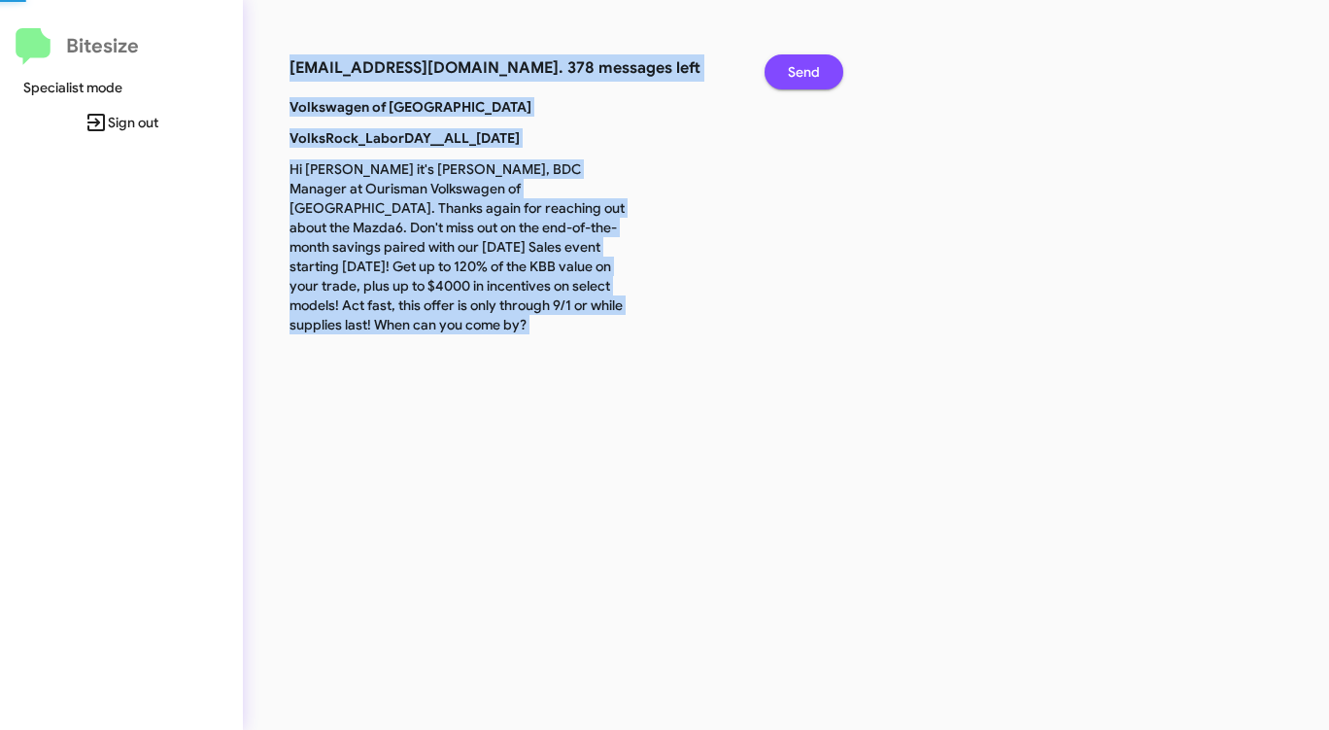
click at [796, 62] on span "Send" at bounding box center [804, 71] width 32 height 35
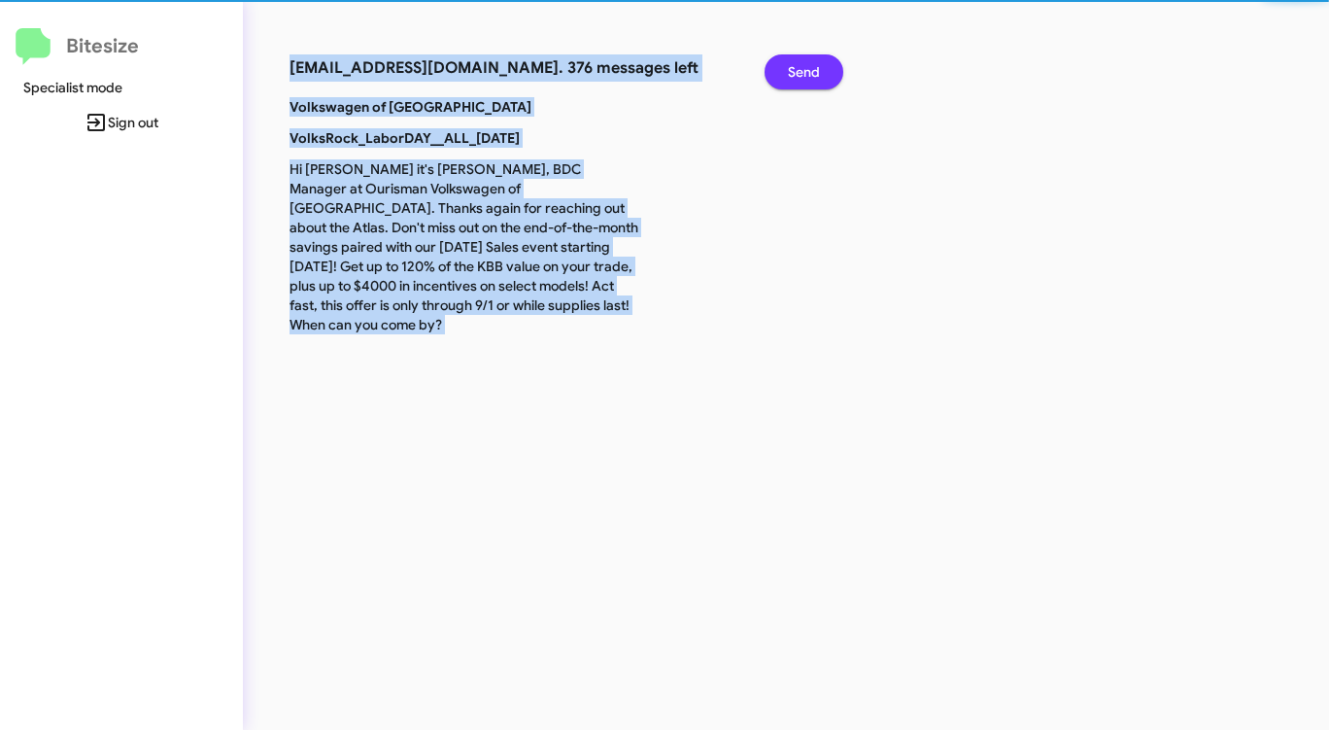
click at [796, 62] on span "Send" at bounding box center [804, 71] width 32 height 35
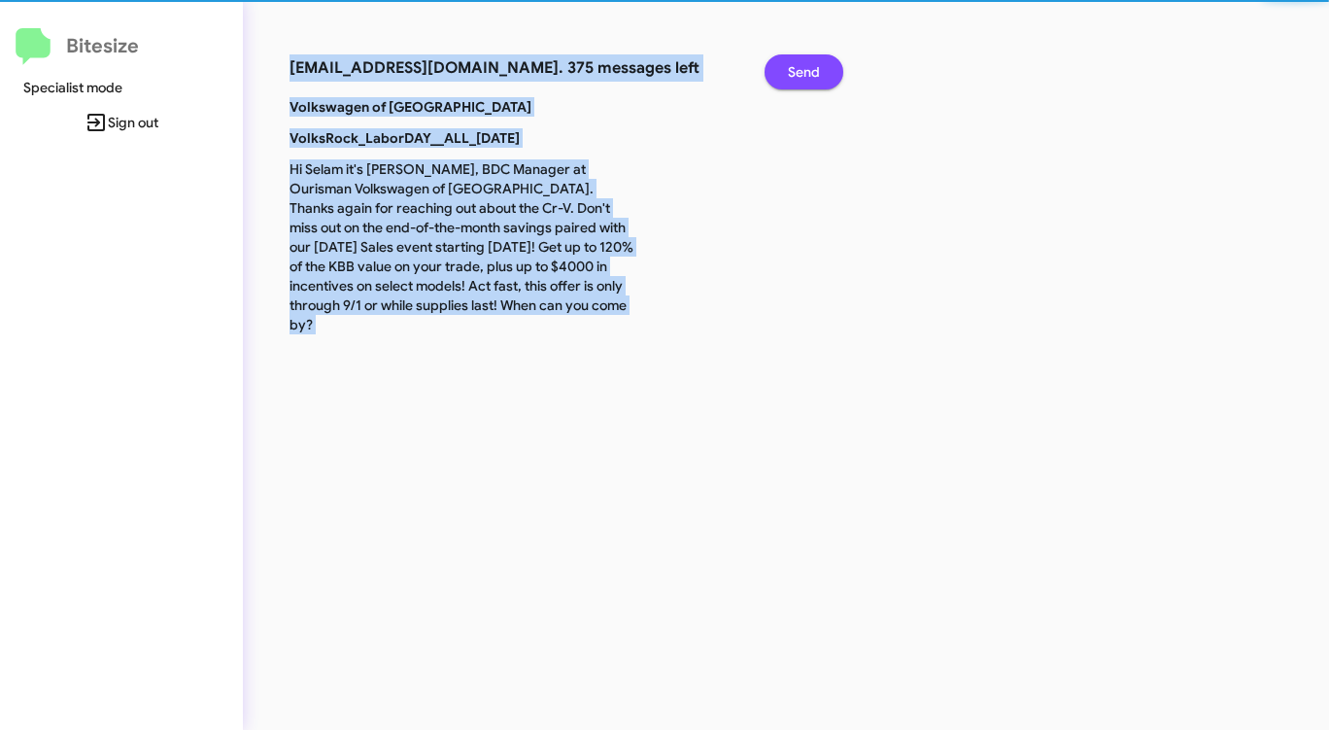
click at [796, 62] on span "Send" at bounding box center [804, 71] width 32 height 35
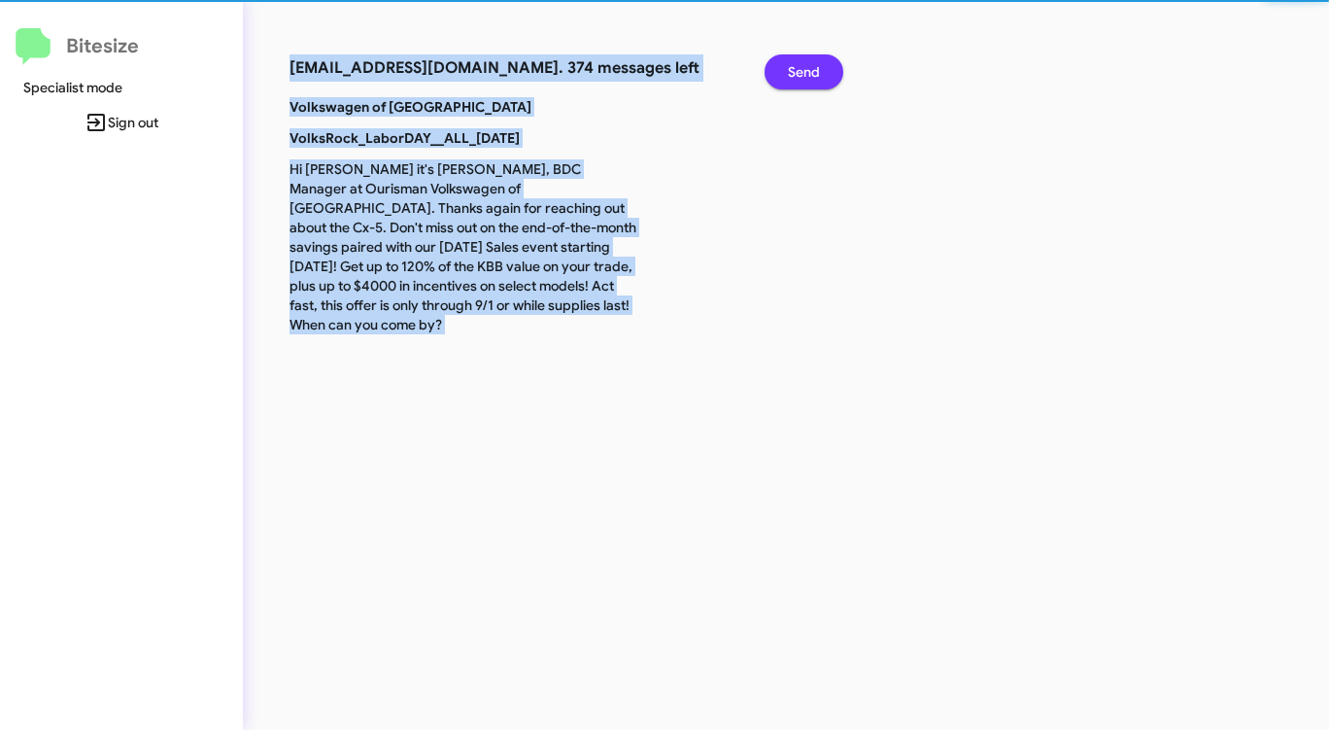
click at [796, 62] on span "Send" at bounding box center [804, 71] width 32 height 35
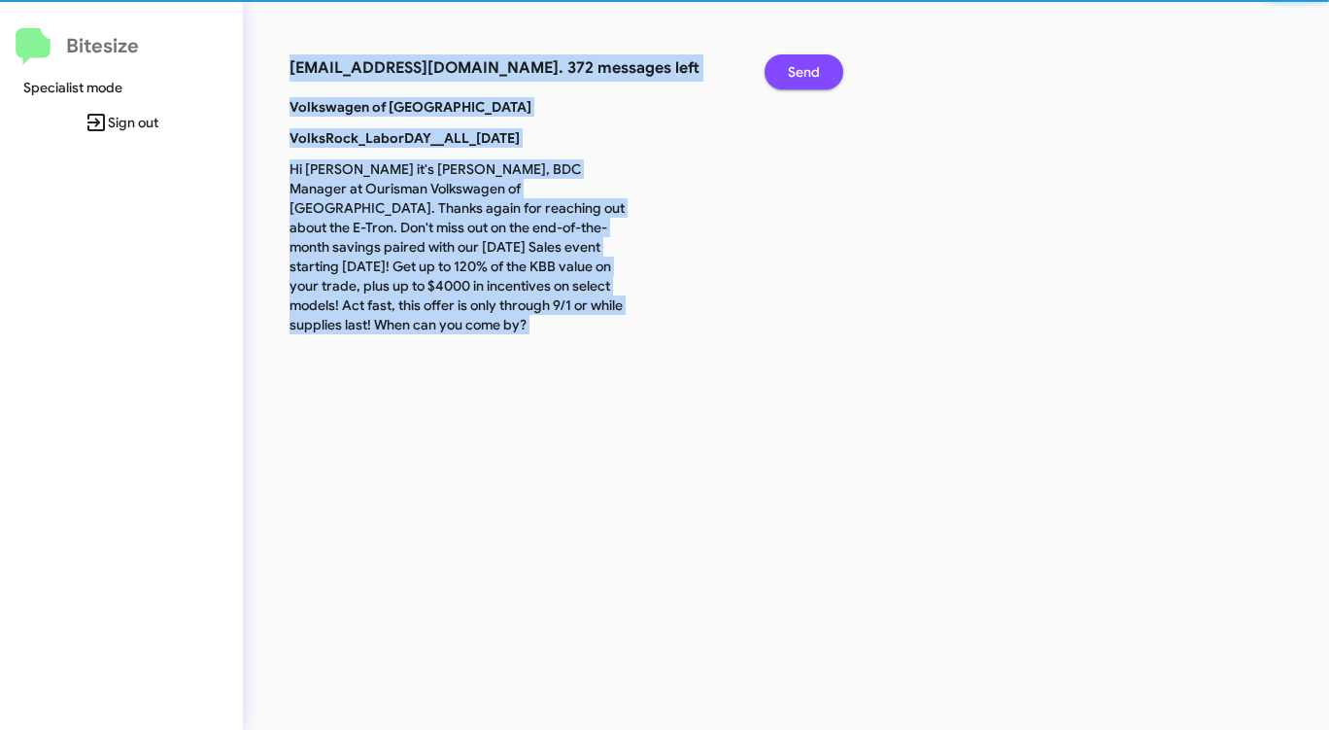
click at [796, 62] on span "Send" at bounding box center [804, 71] width 32 height 35
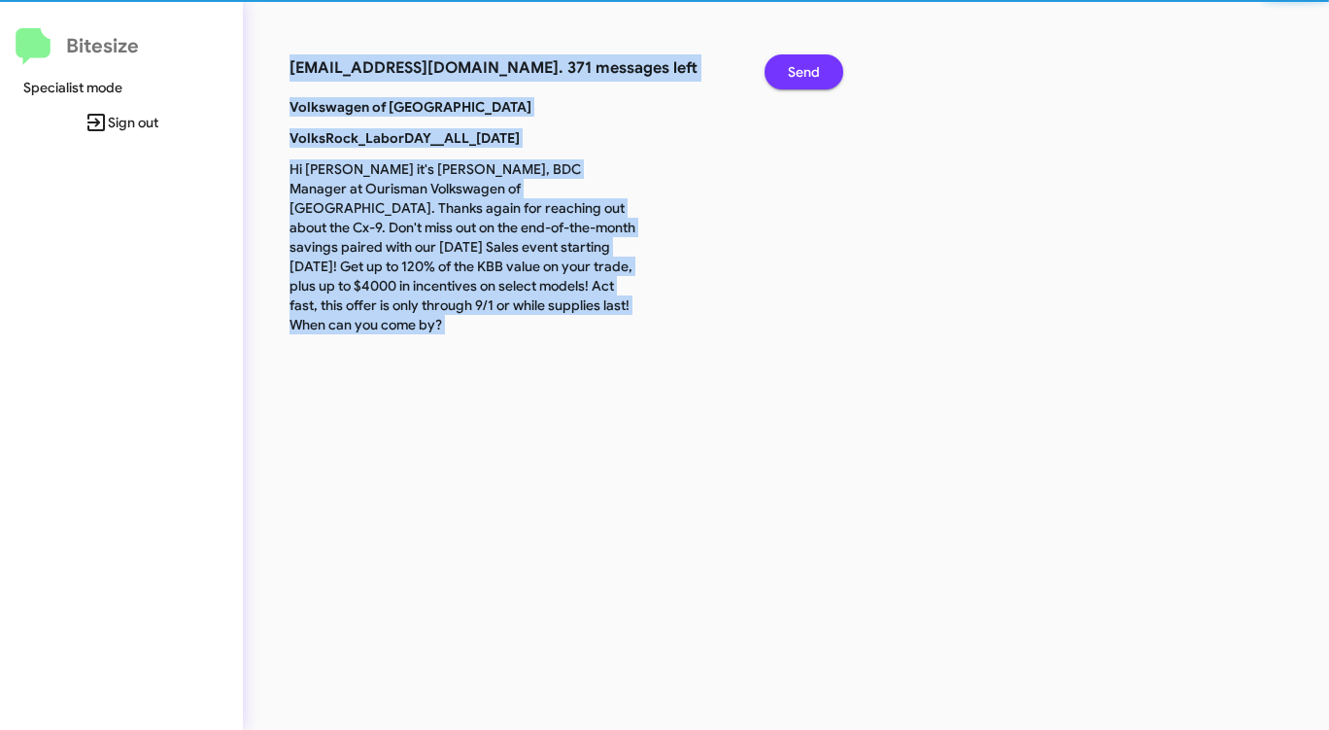
click at [796, 62] on span "Send" at bounding box center [804, 71] width 32 height 35
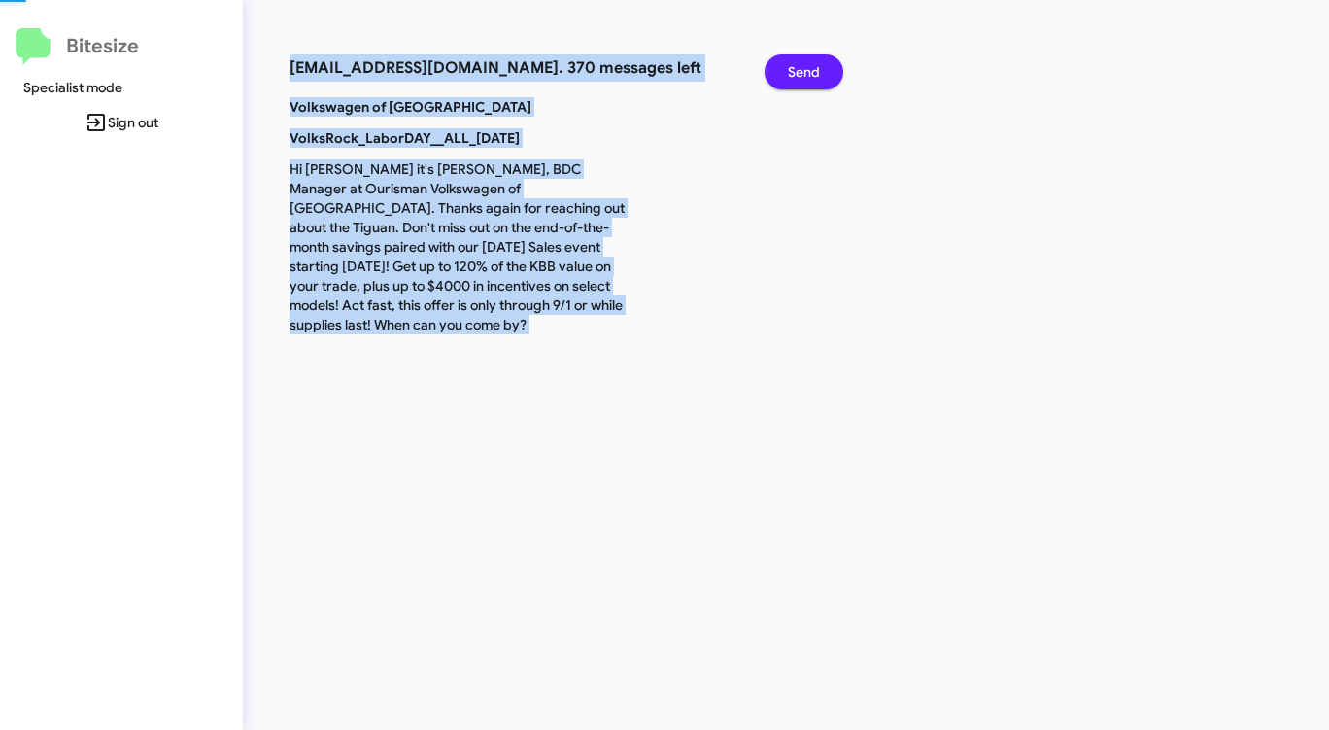
click at [796, 62] on span "Send" at bounding box center [804, 71] width 32 height 35
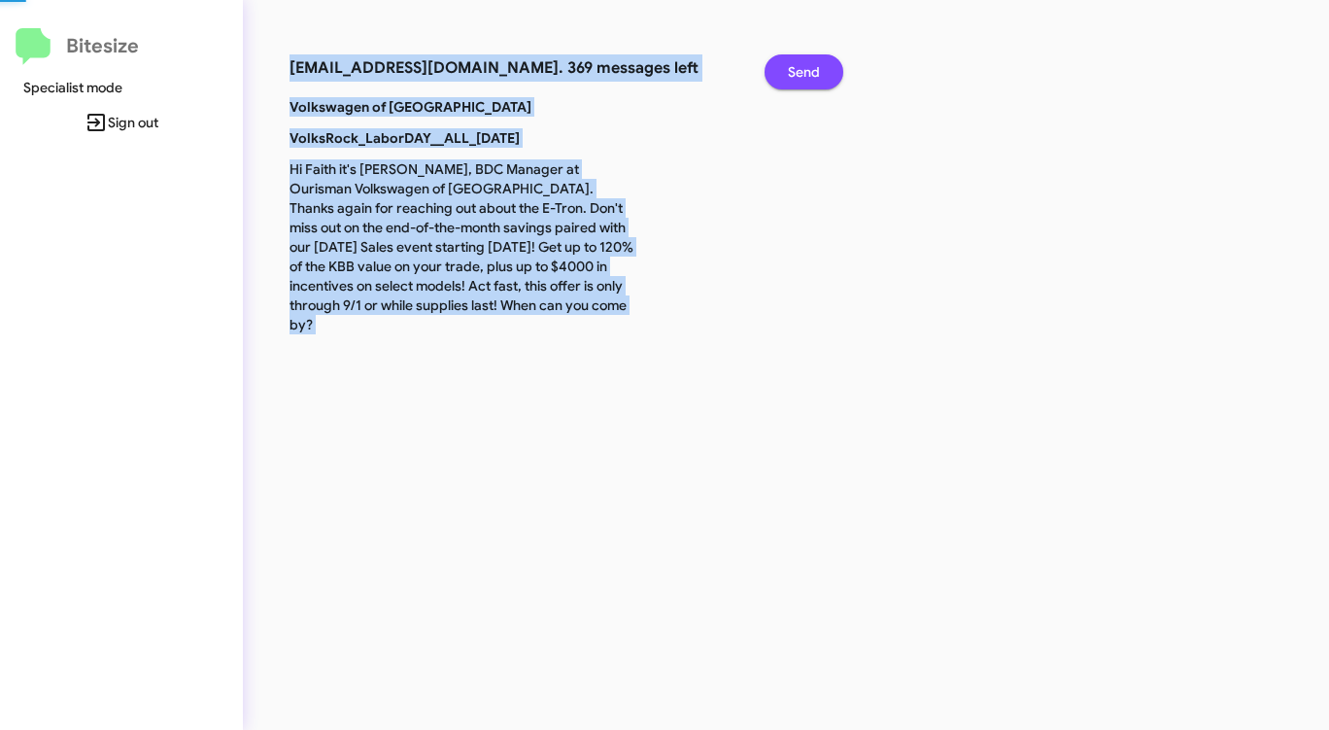
click at [796, 62] on span "Send" at bounding box center [804, 71] width 32 height 35
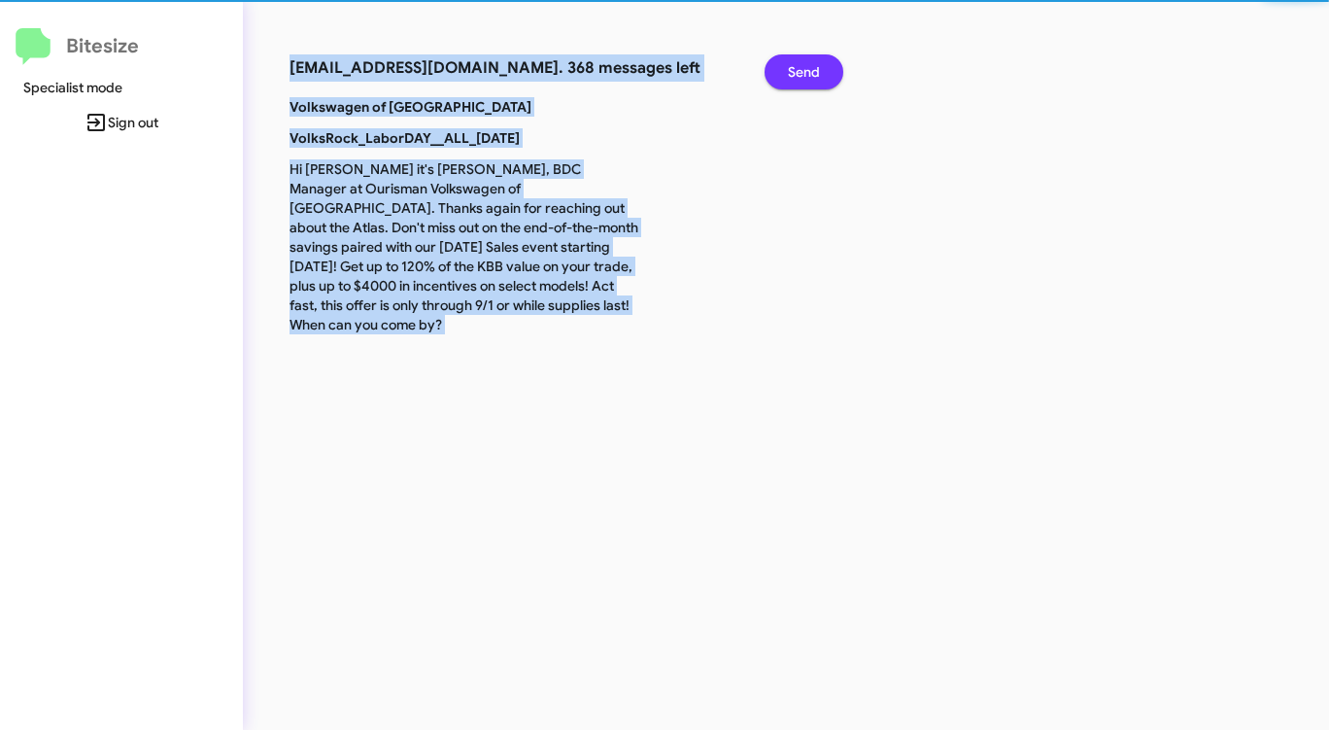
click at [796, 62] on span "Send" at bounding box center [804, 71] width 32 height 35
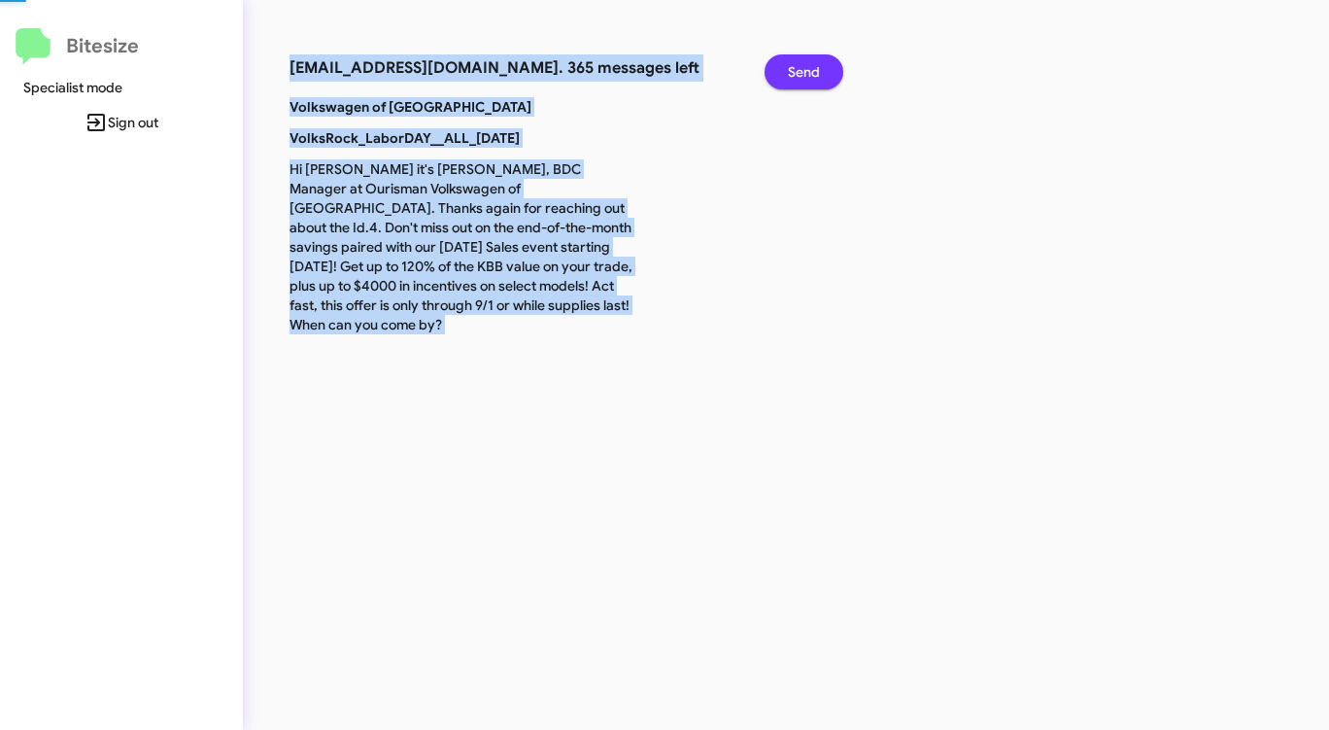
click at [796, 62] on span "Send" at bounding box center [804, 71] width 32 height 35
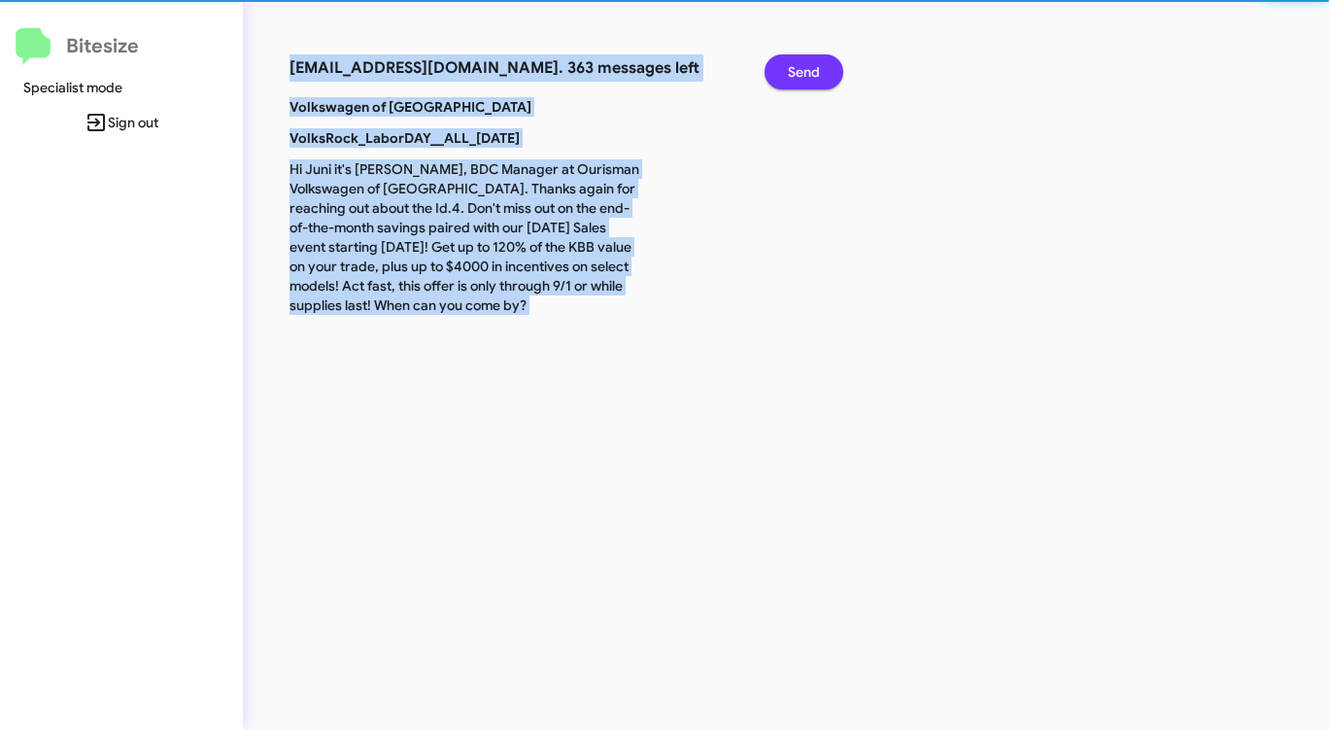
click at [796, 62] on span "Send" at bounding box center [804, 71] width 32 height 35
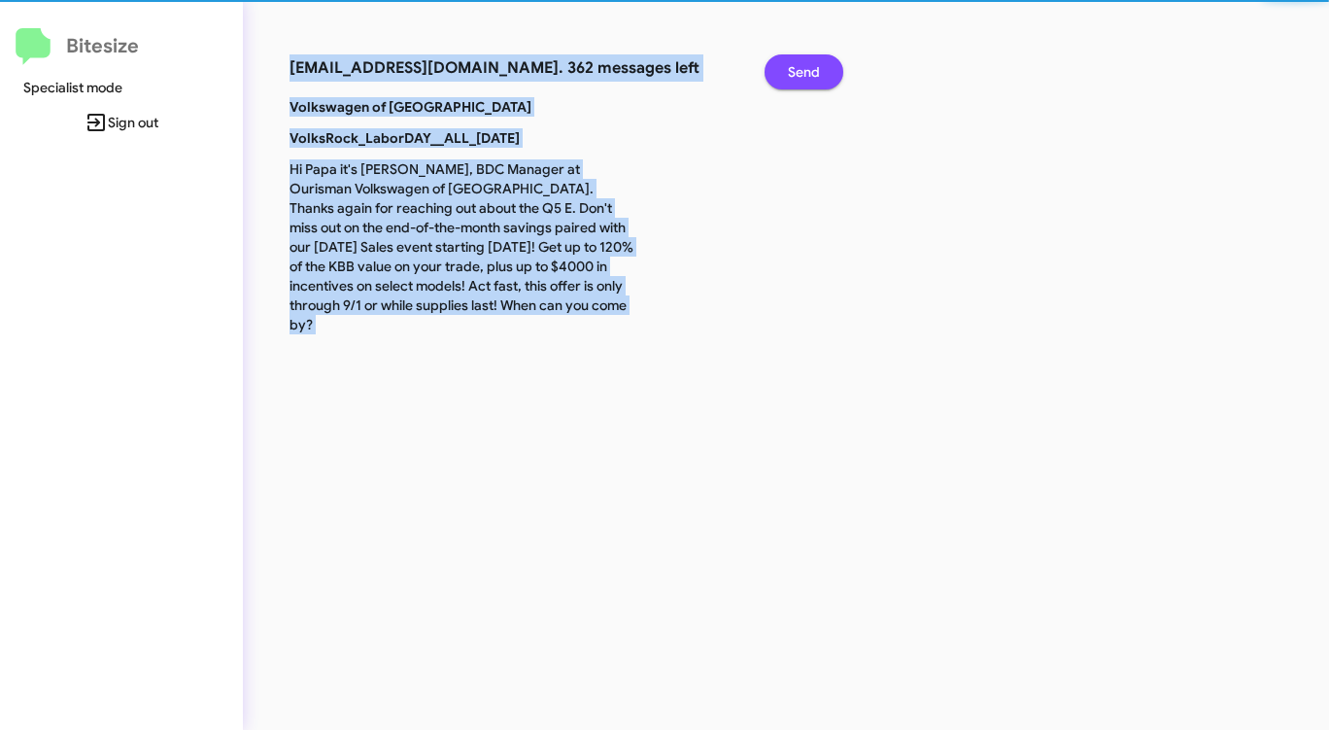
click at [796, 62] on span "Send" at bounding box center [804, 71] width 32 height 35
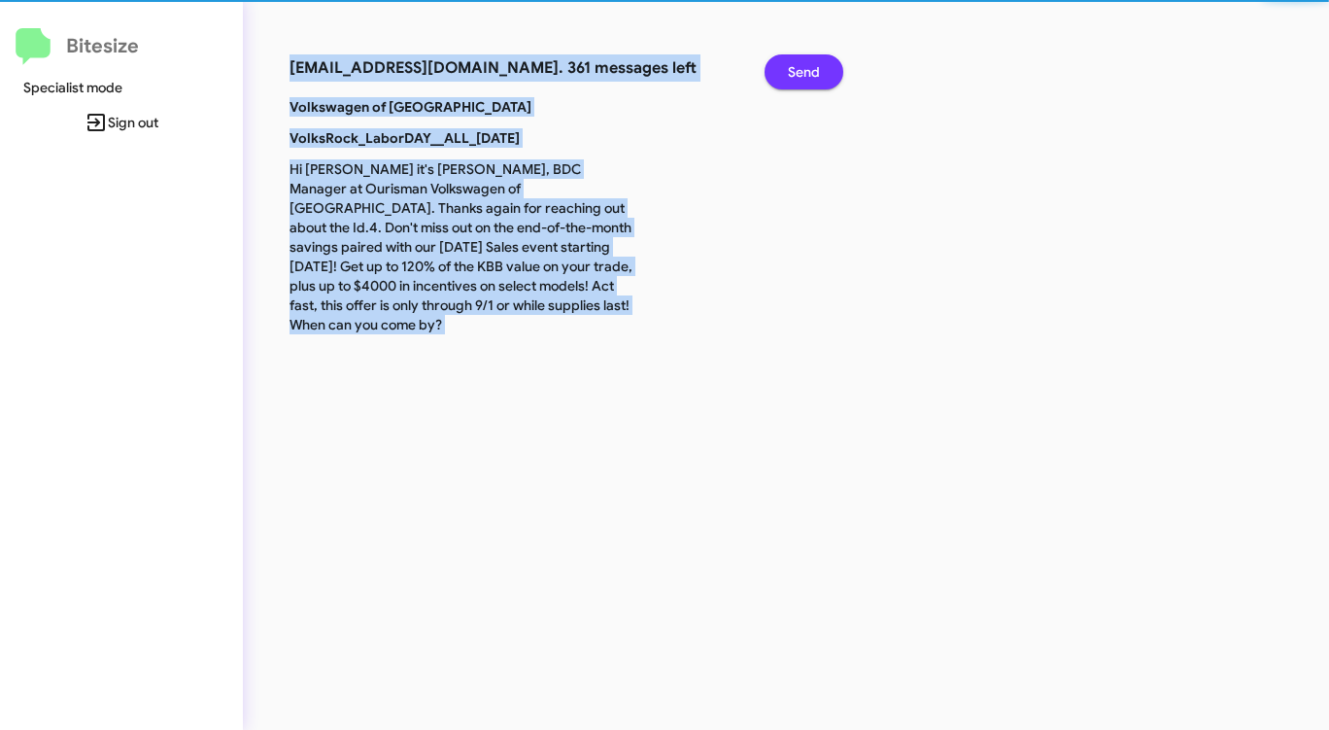
click at [796, 62] on span "Send" at bounding box center [804, 71] width 32 height 35
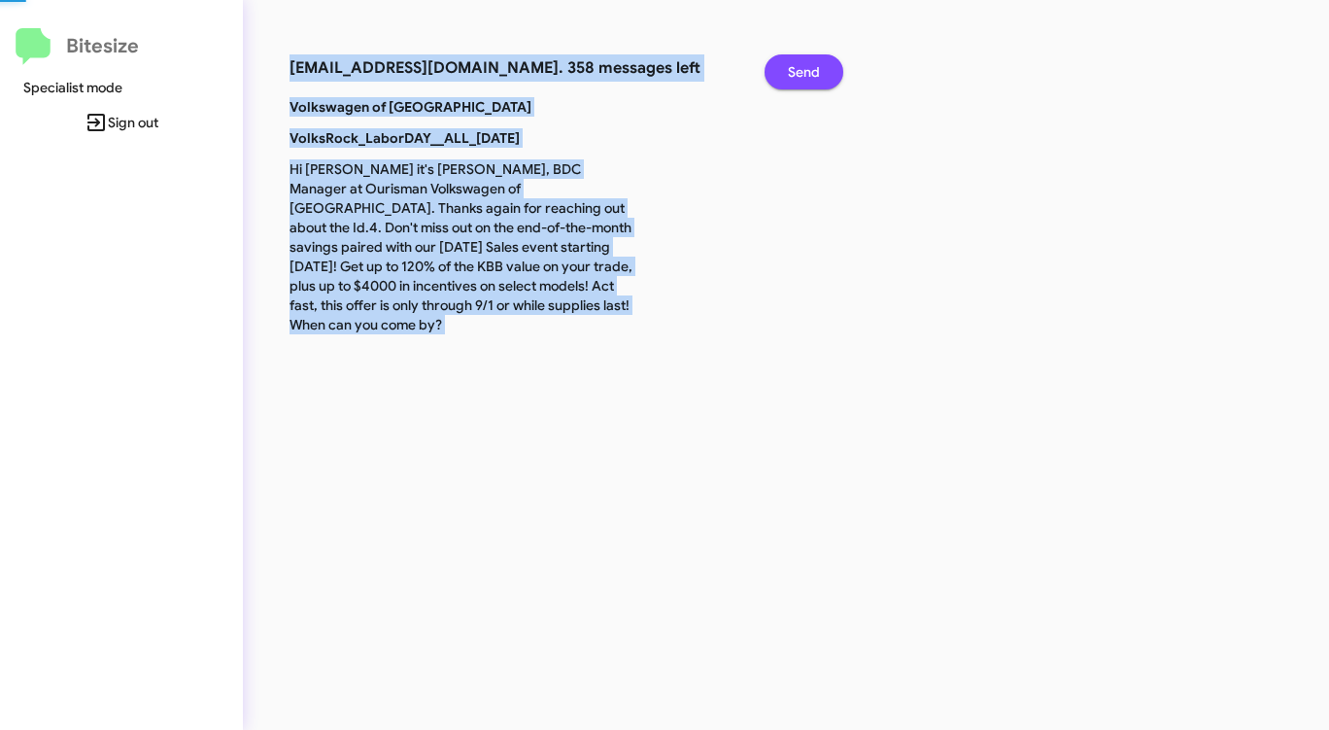
click at [796, 62] on span "Send" at bounding box center [804, 71] width 32 height 35
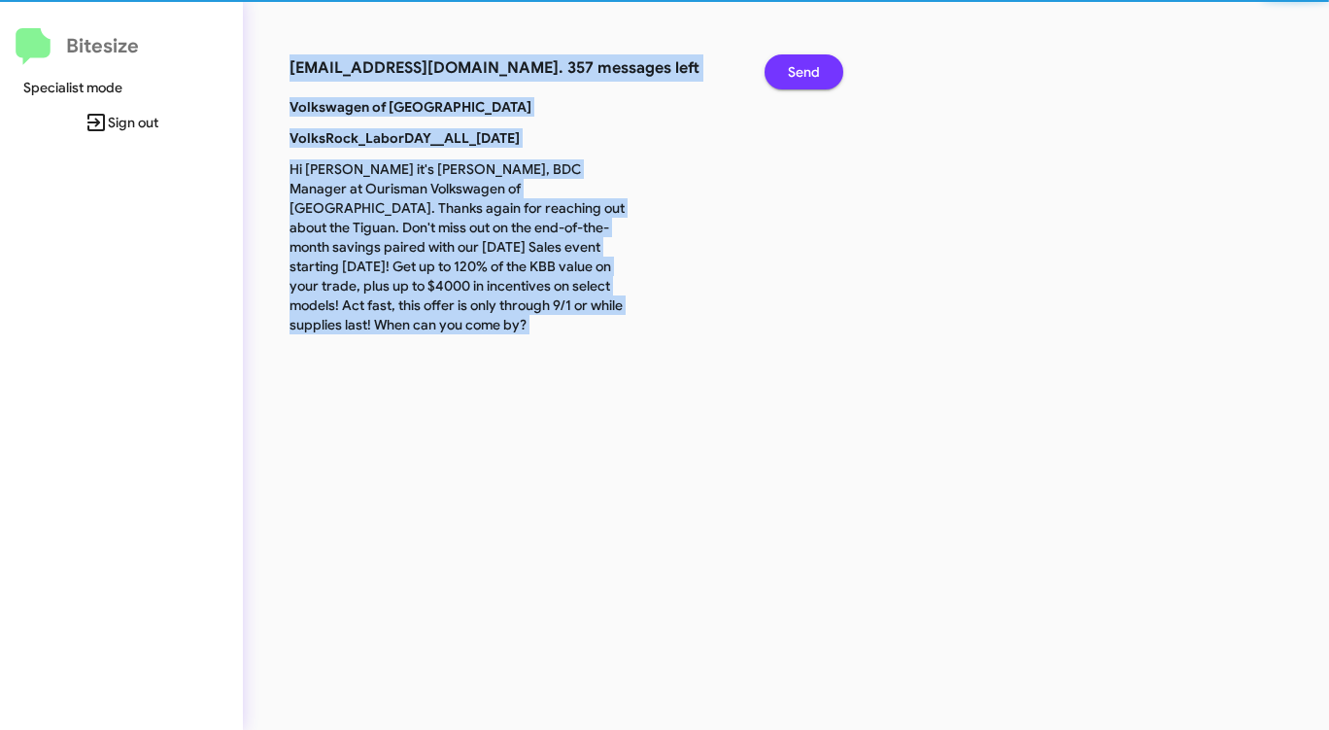
click at [796, 62] on span "Send" at bounding box center [804, 71] width 32 height 35
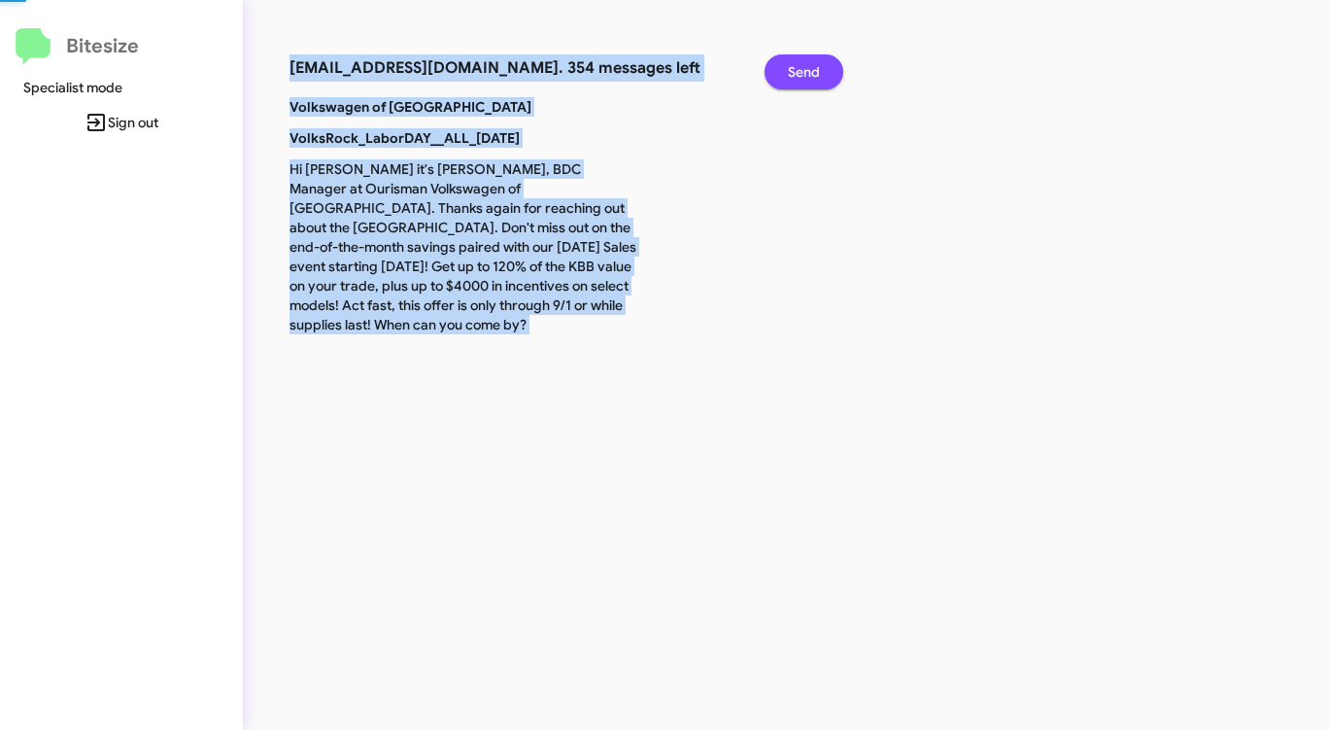
click at [796, 62] on span "Send" at bounding box center [804, 71] width 32 height 35
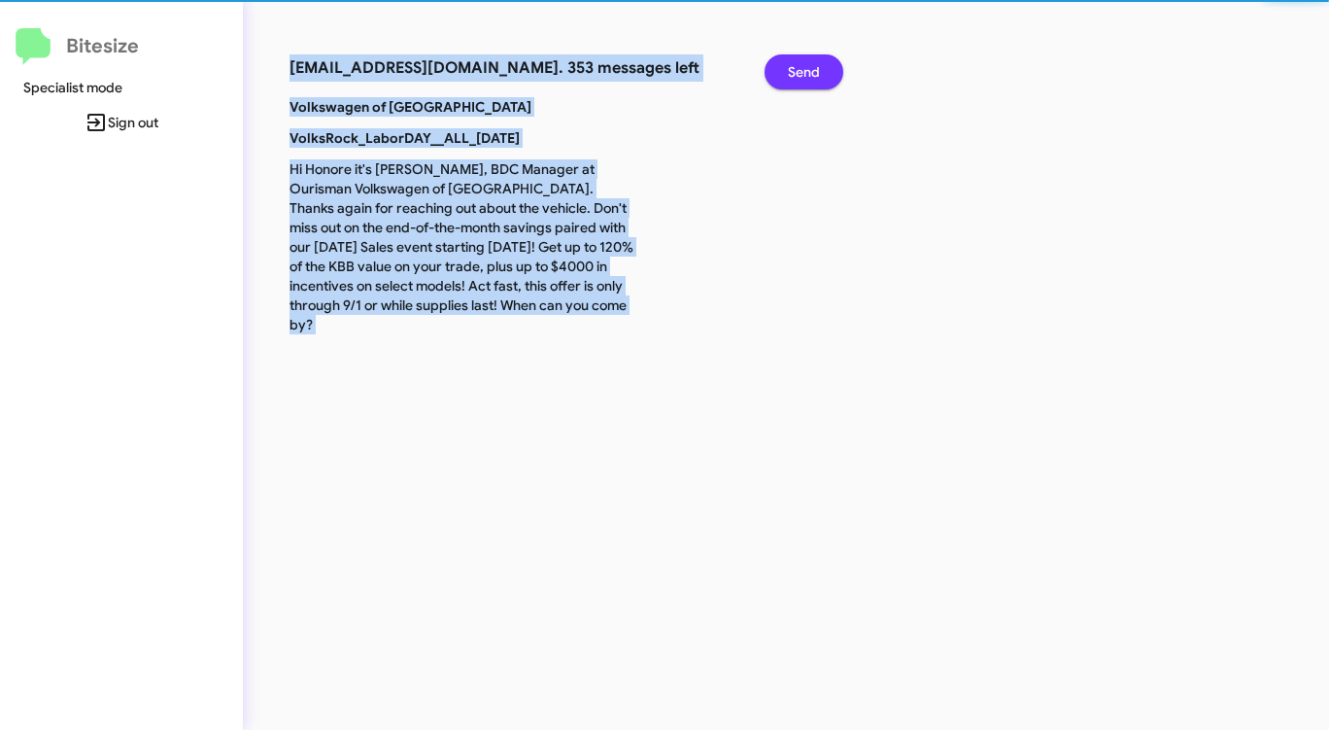
click at [796, 62] on span "Send" at bounding box center [804, 71] width 32 height 35
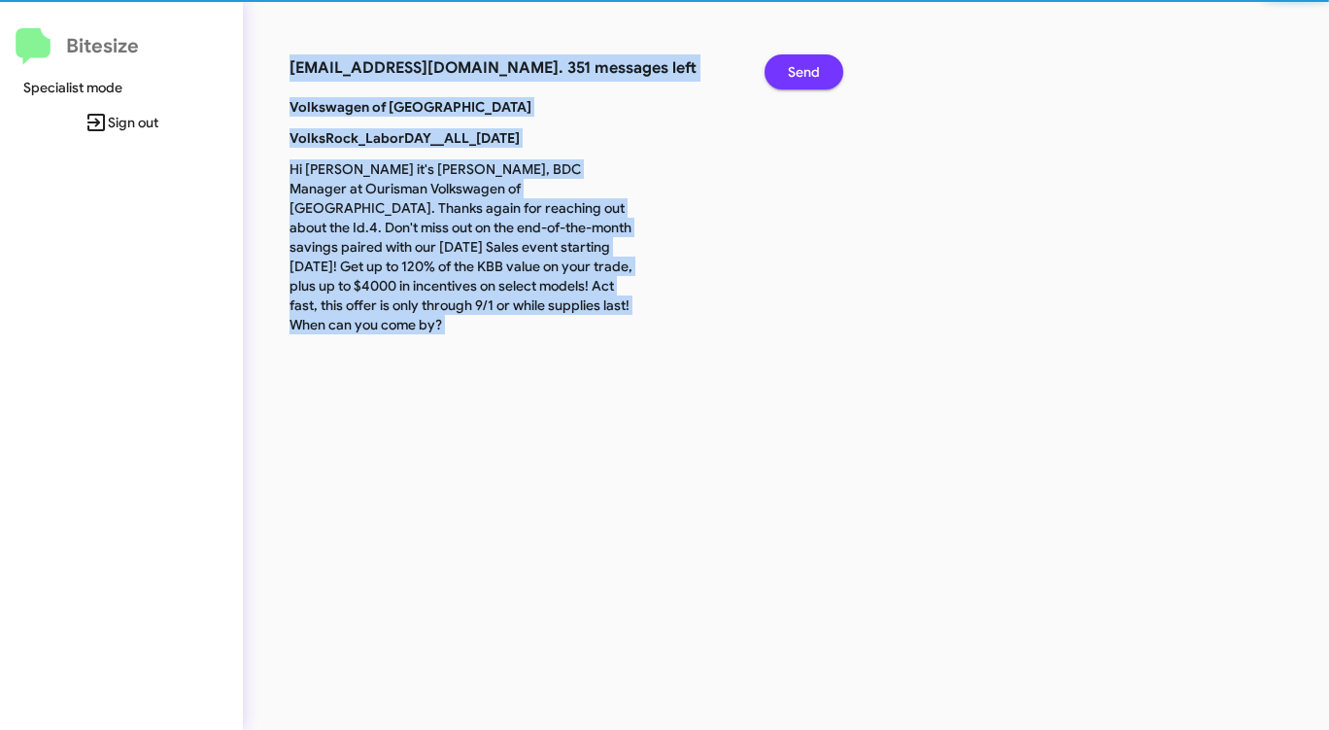
click at [796, 62] on span "Send" at bounding box center [804, 71] width 32 height 35
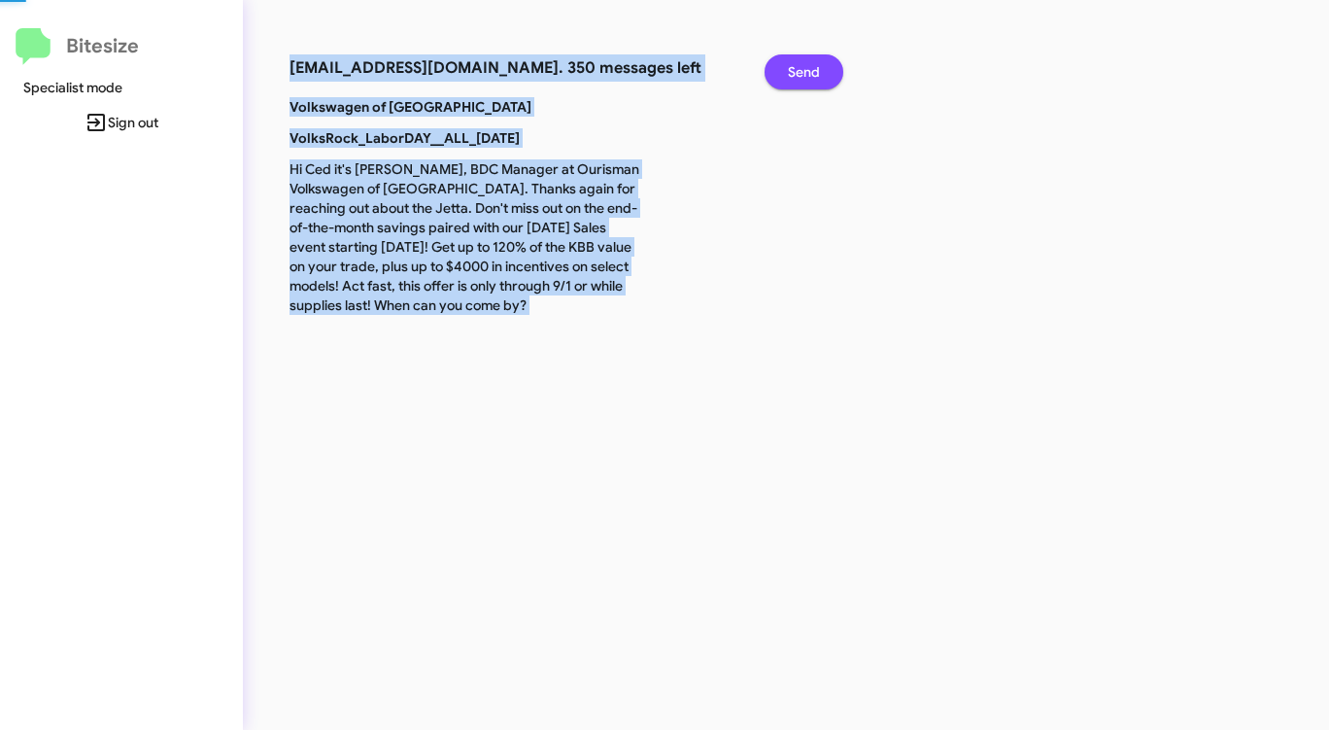
click at [796, 62] on span "Send" at bounding box center [804, 71] width 32 height 35
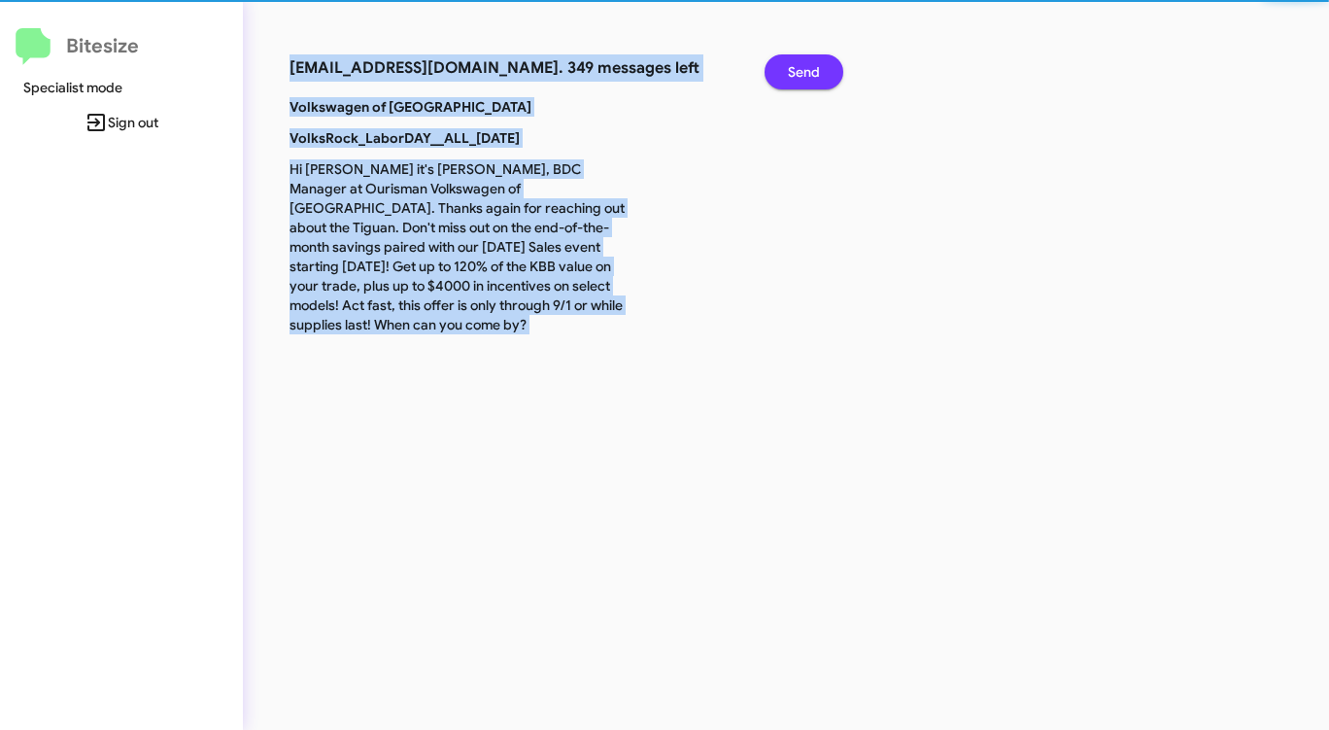
click at [796, 62] on span "Send" at bounding box center [804, 71] width 32 height 35
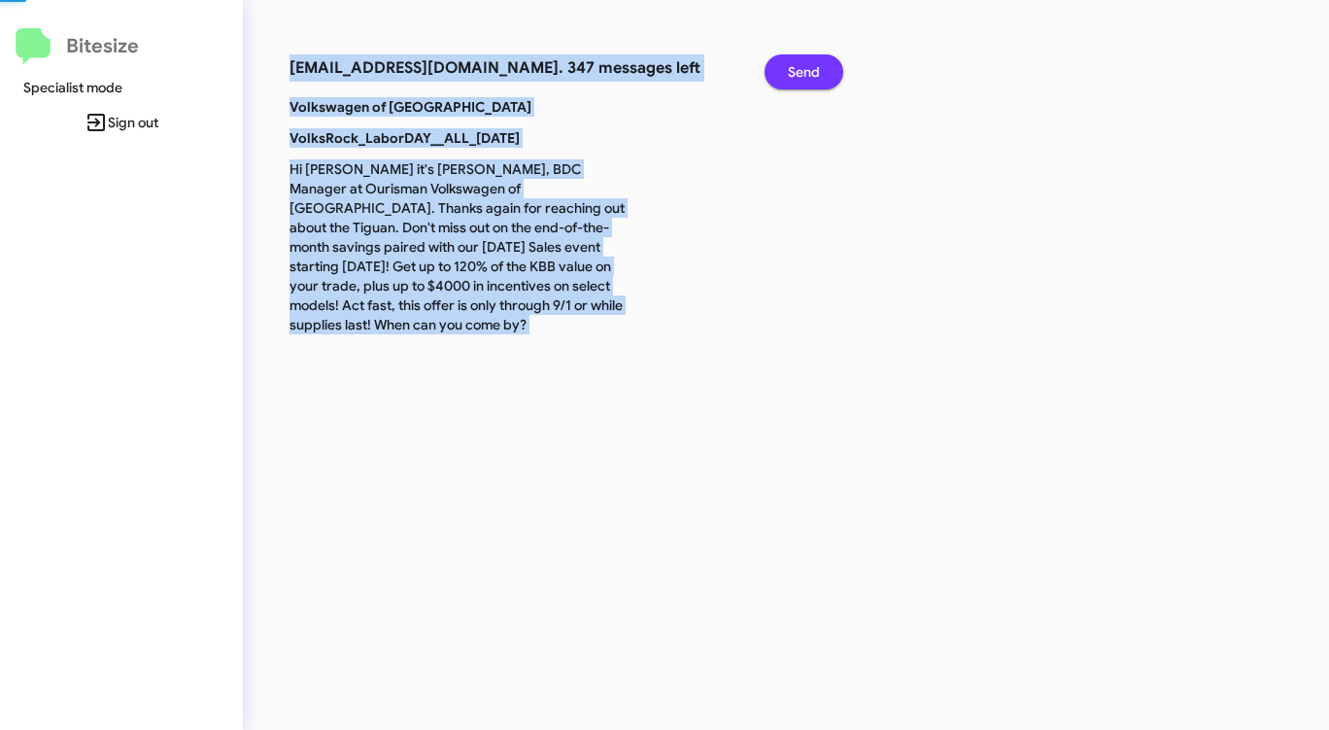
click at [796, 62] on span "Send" at bounding box center [804, 71] width 32 height 35
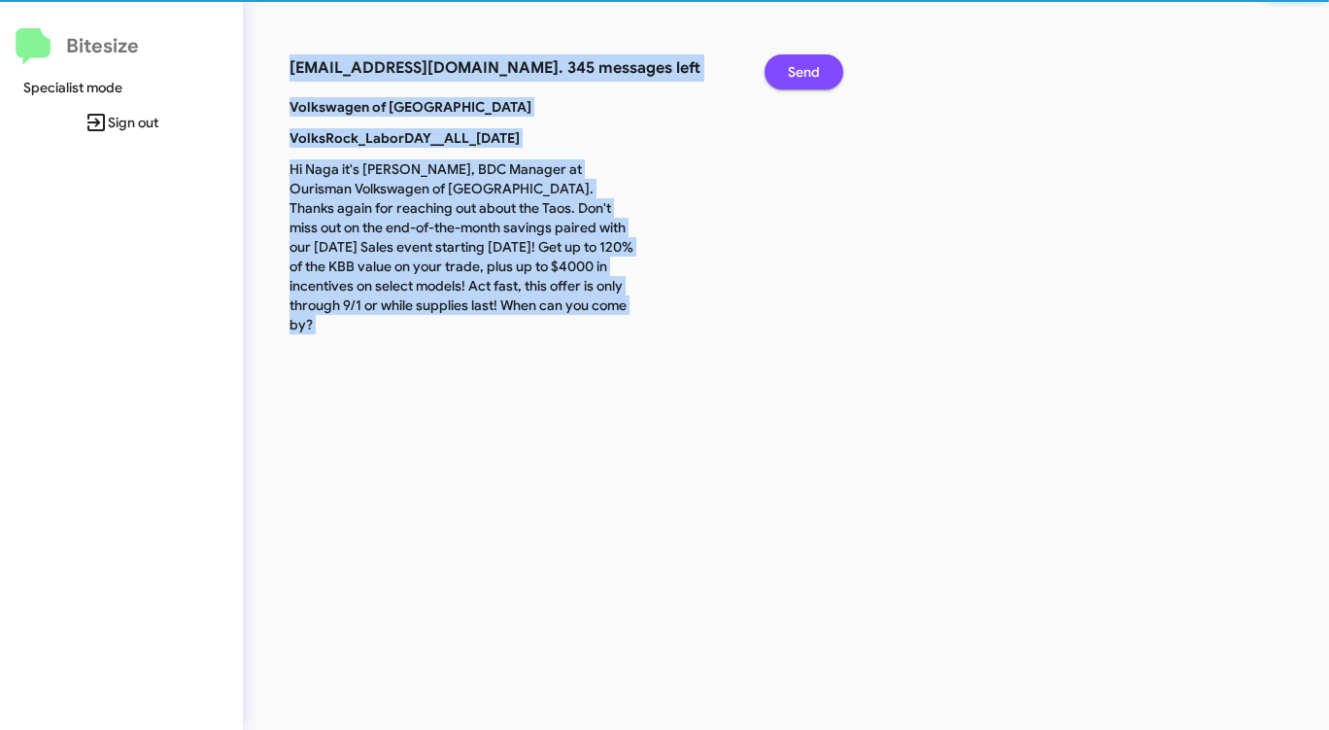
click at [796, 62] on span "Send" at bounding box center [804, 71] width 32 height 35
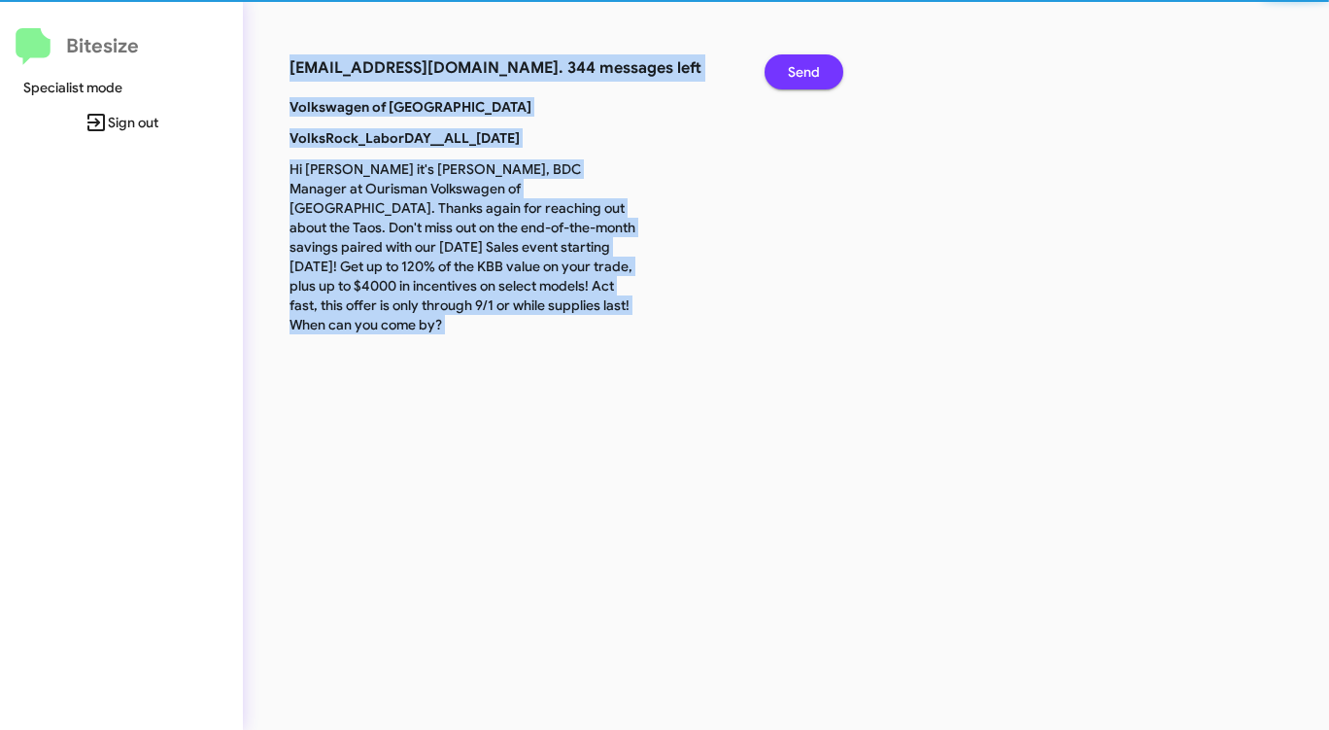
click at [796, 62] on span "Send" at bounding box center [804, 71] width 32 height 35
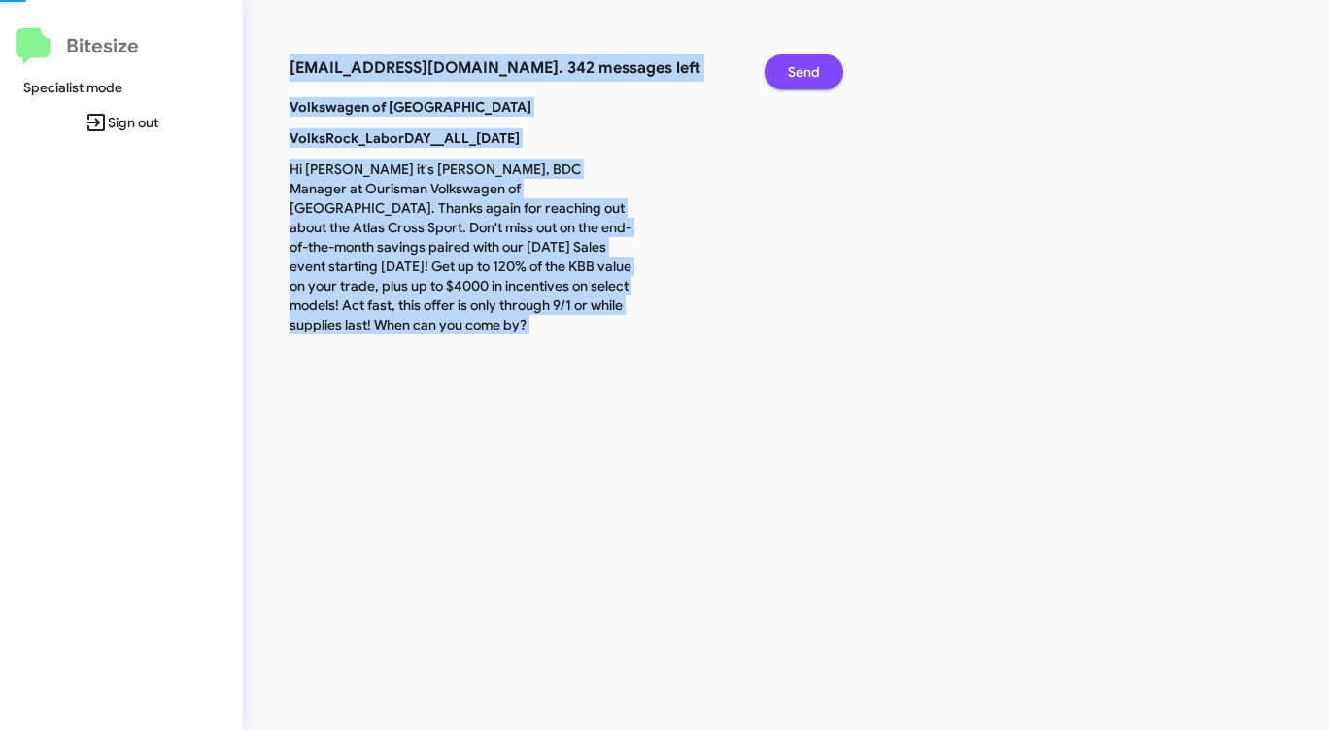
click at [796, 62] on span "Send" at bounding box center [804, 71] width 32 height 35
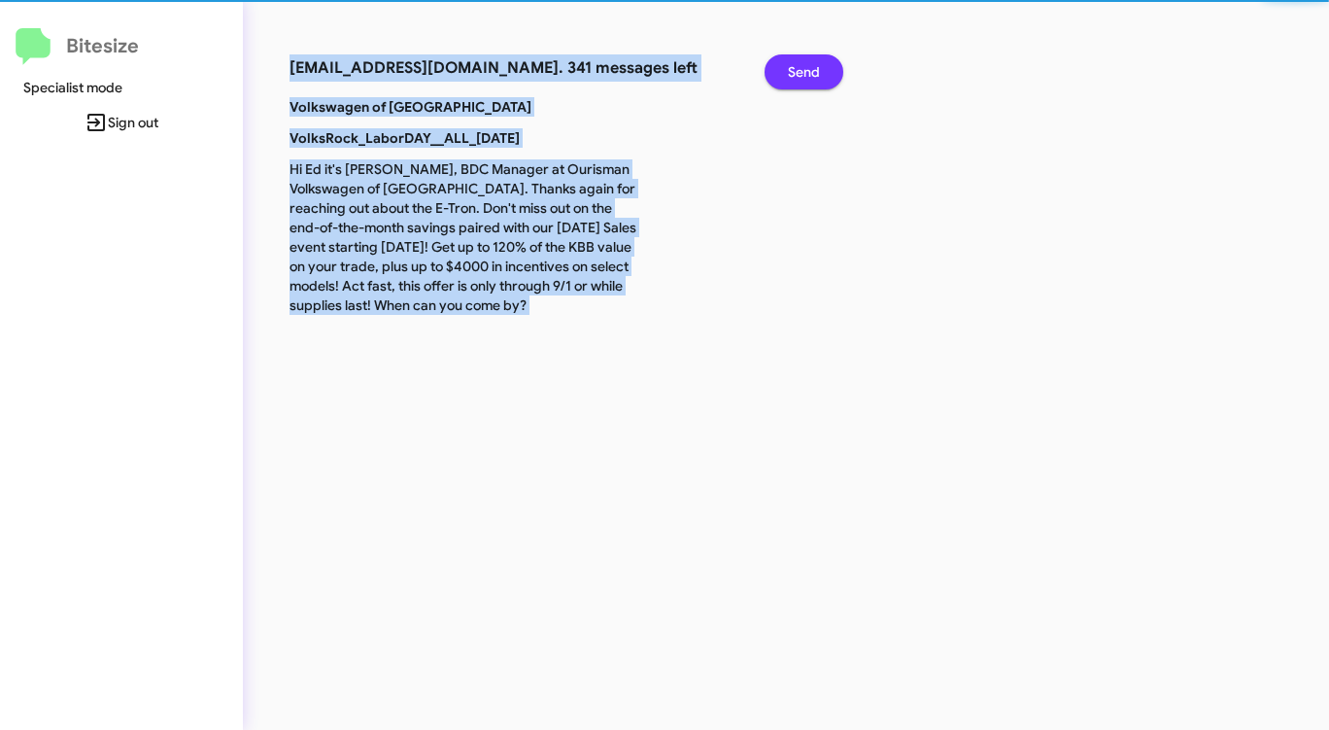
click at [796, 62] on span "Send" at bounding box center [804, 71] width 32 height 35
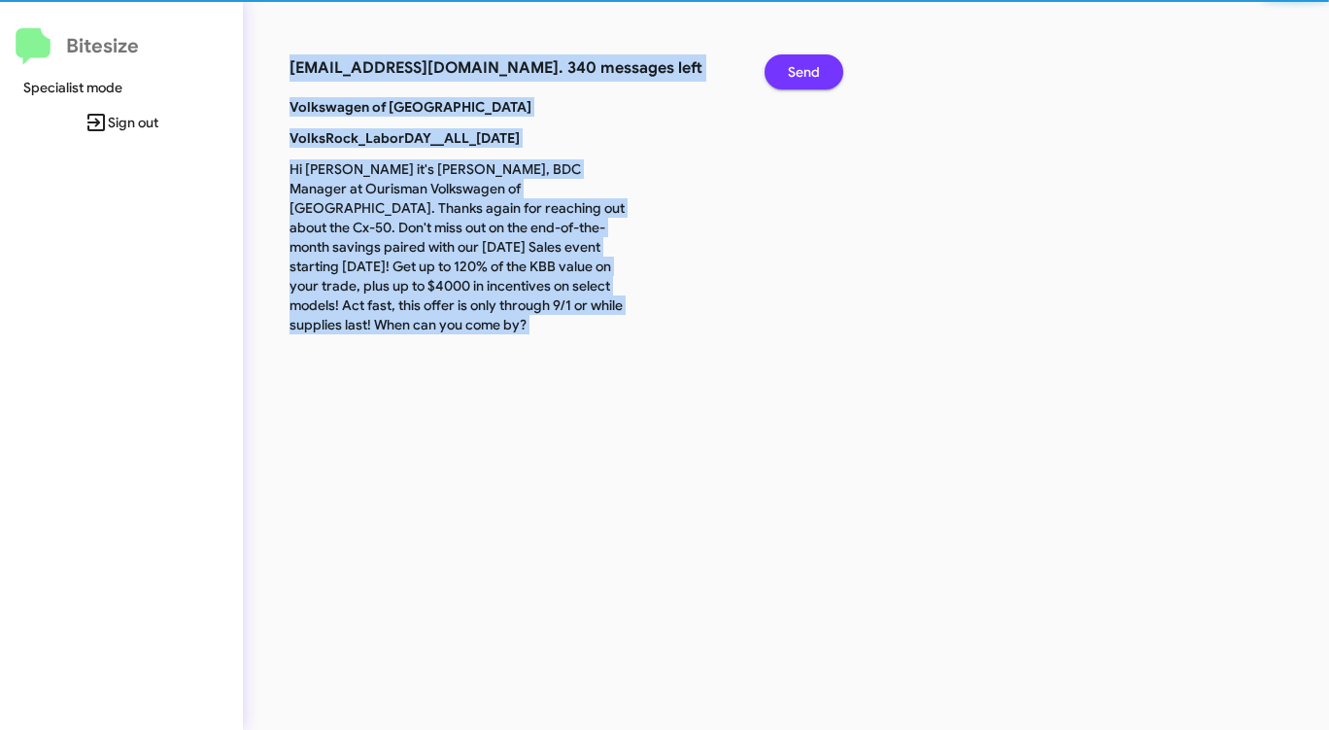
click at [796, 62] on span "Send" at bounding box center [804, 71] width 32 height 35
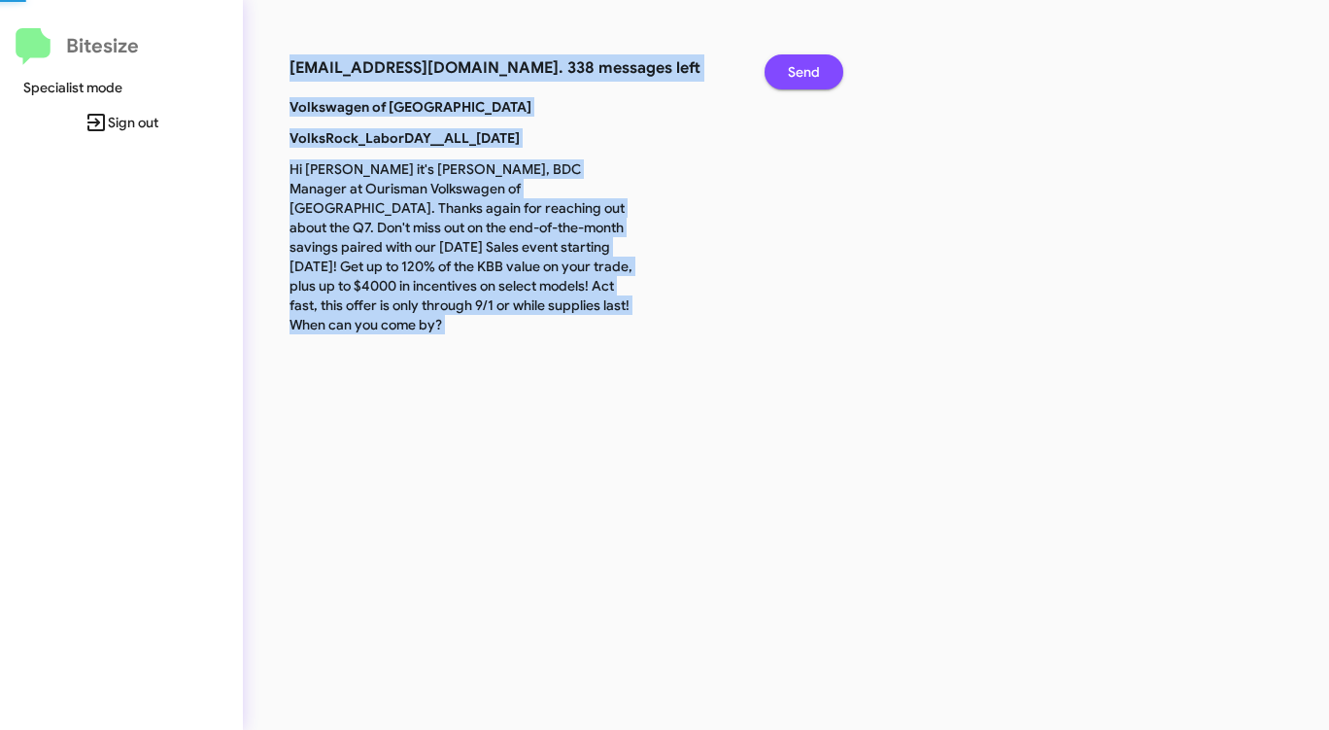
click at [796, 62] on span "Send" at bounding box center [804, 71] width 32 height 35
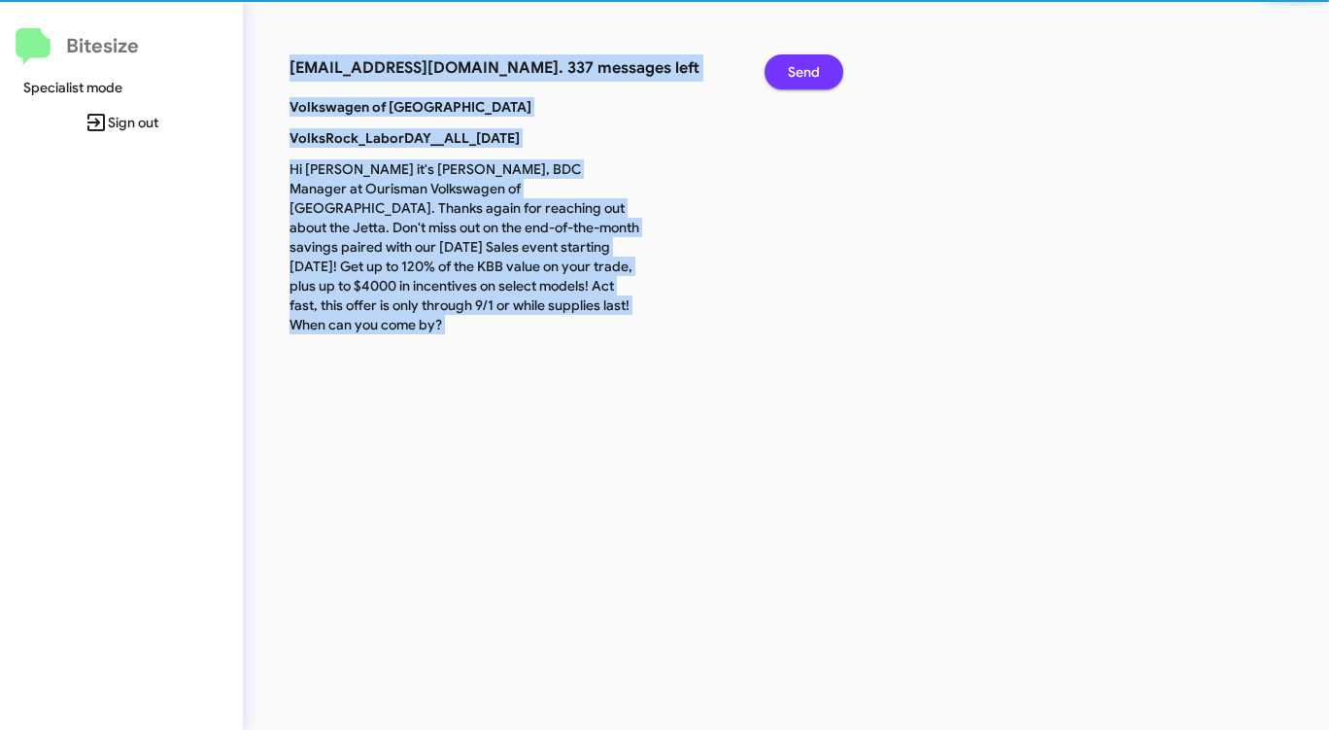
click at [796, 62] on span "Send" at bounding box center [804, 71] width 32 height 35
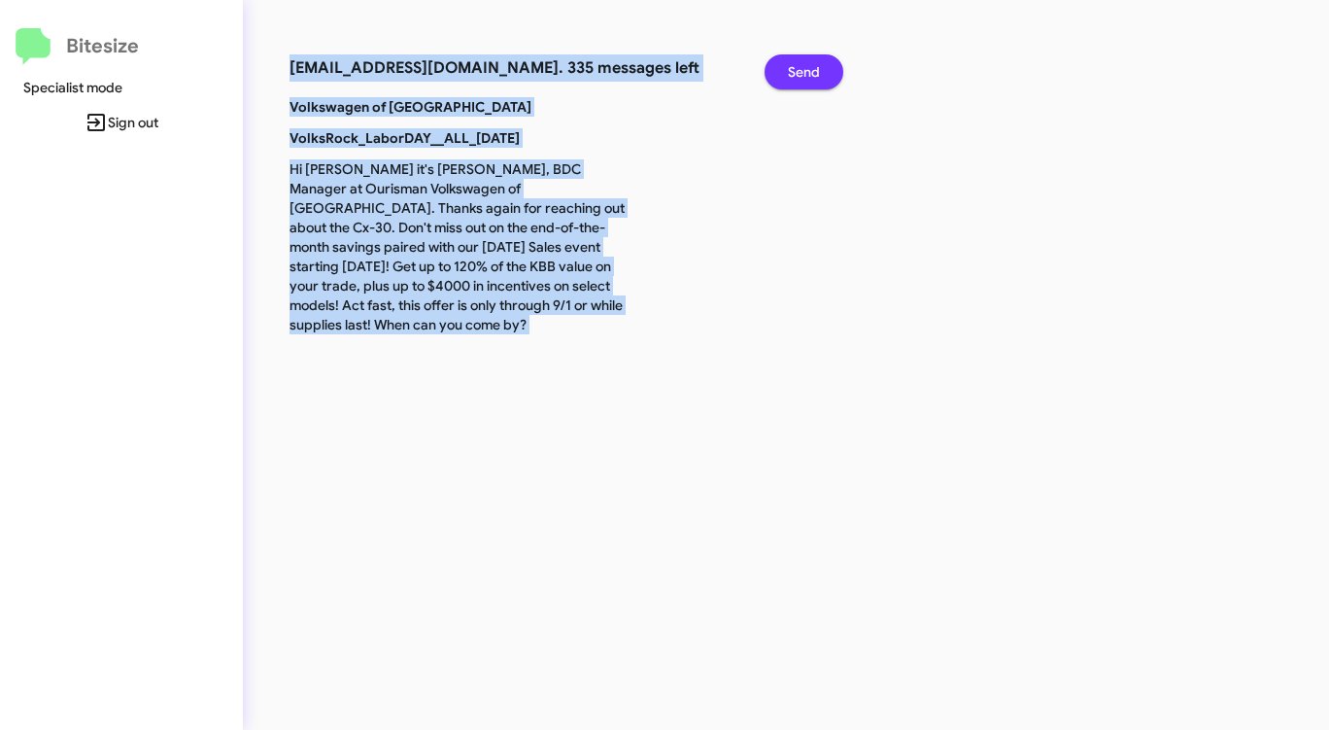
click at [796, 62] on span "Send" at bounding box center [804, 71] width 32 height 35
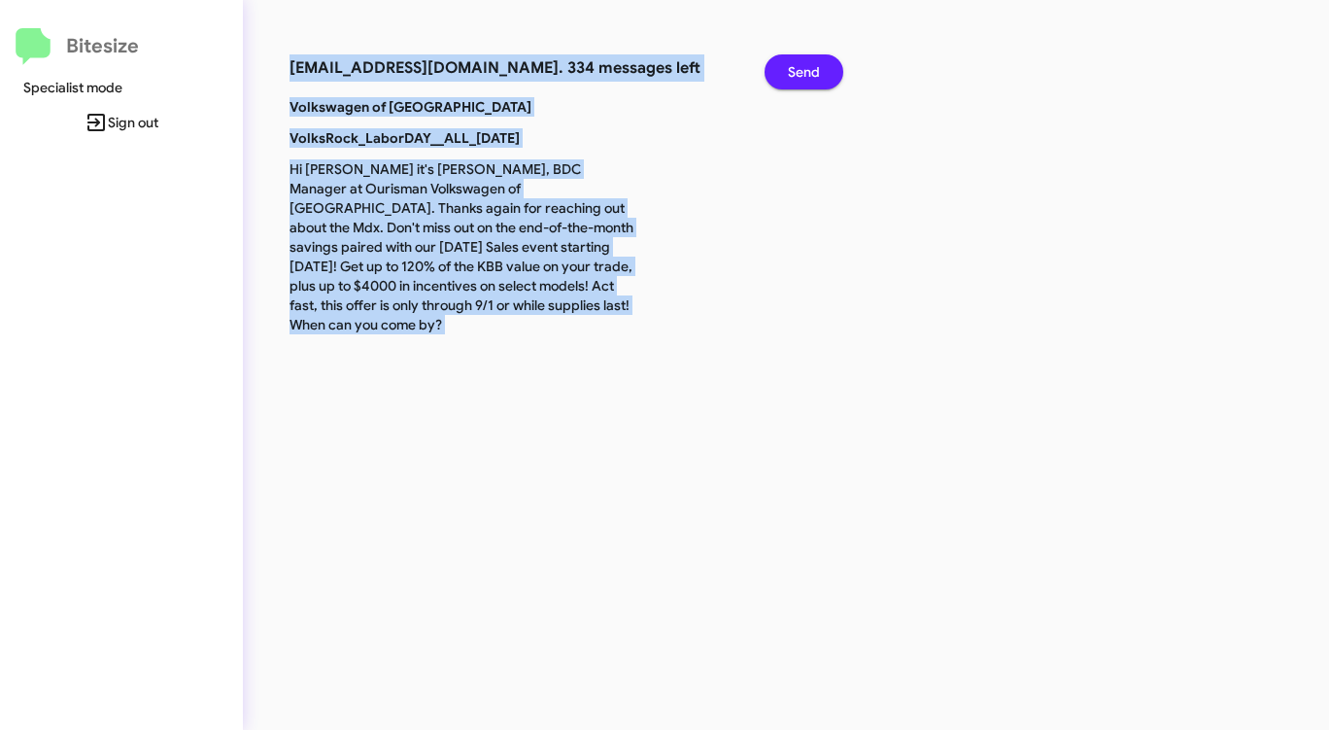
click at [796, 62] on span "Send" at bounding box center [804, 71] width 32 height 35
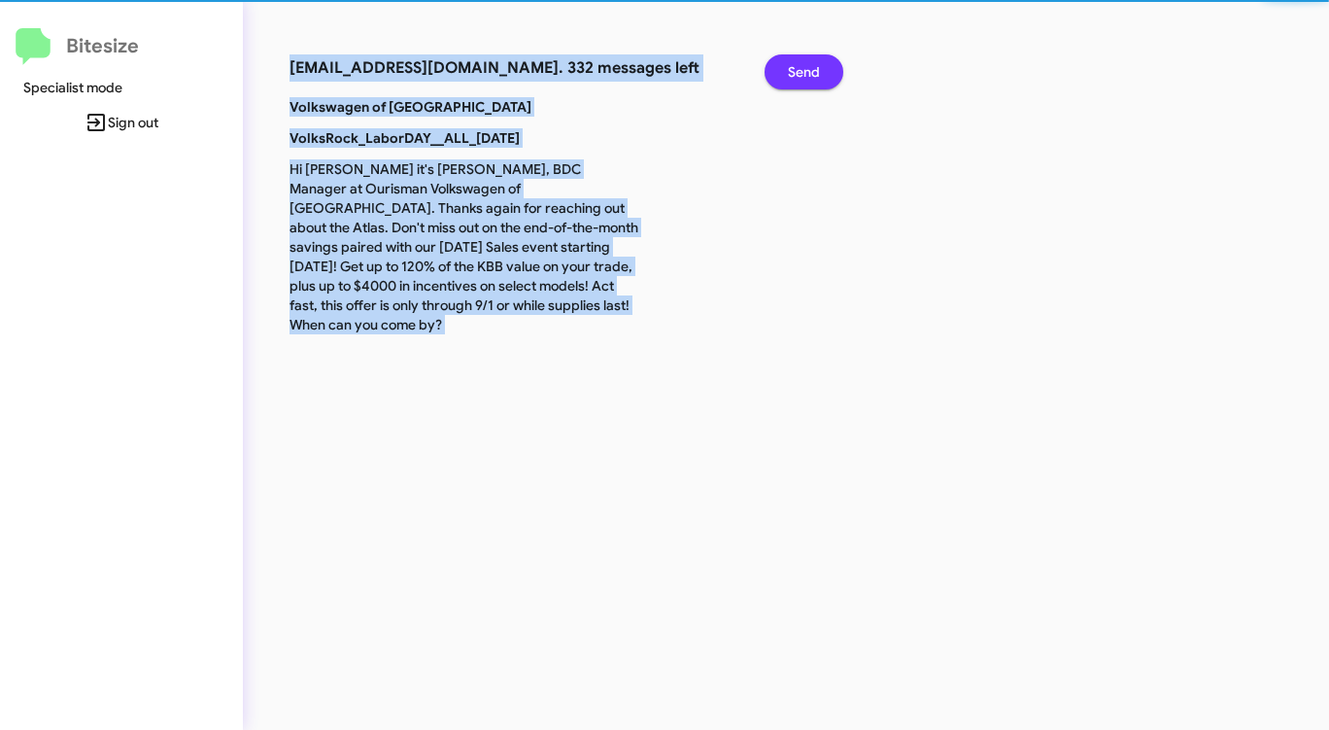
click at [796, 62] on span "Send" at bounding box center [804, 71] width 32 height 35
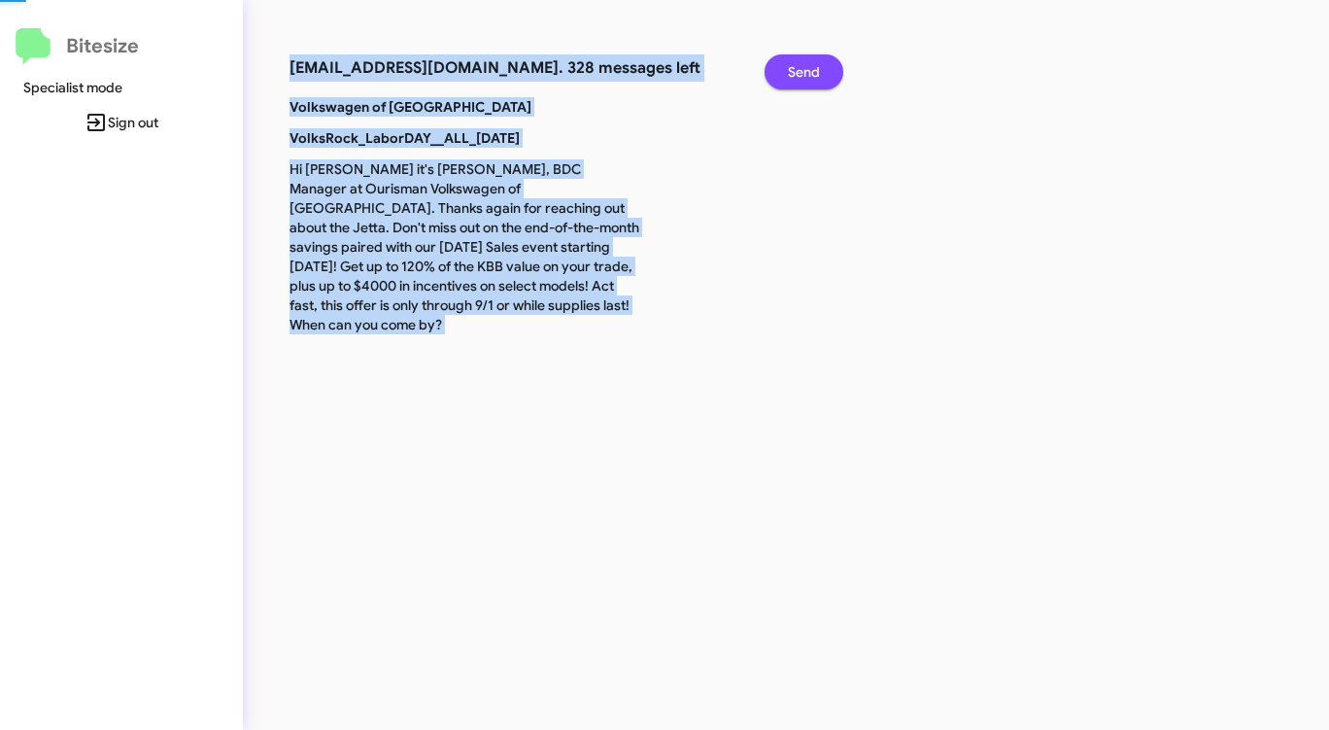
click at [796, 62] on span "Send" at bounding box center [804, 71] width 32 height 35
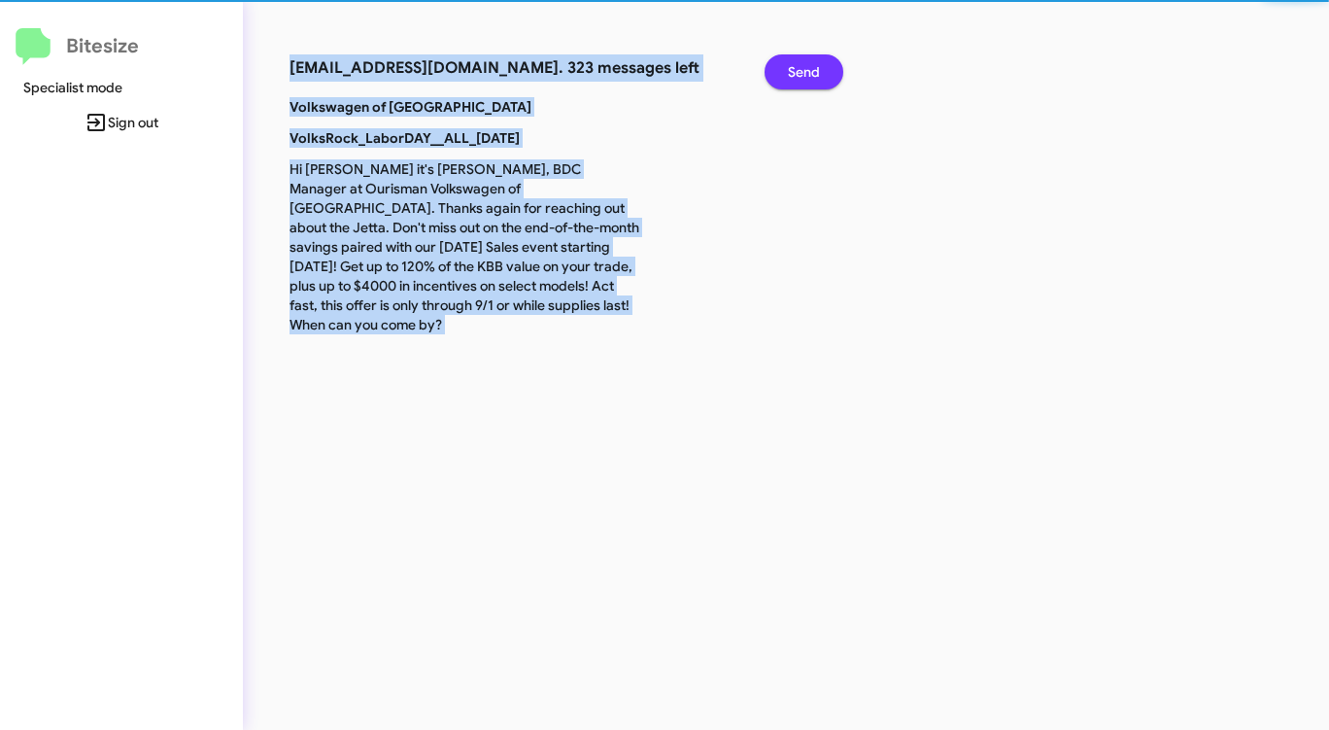
click at [796, 62] on span "Send" at bounding box center [804, 71] width 32 height 35
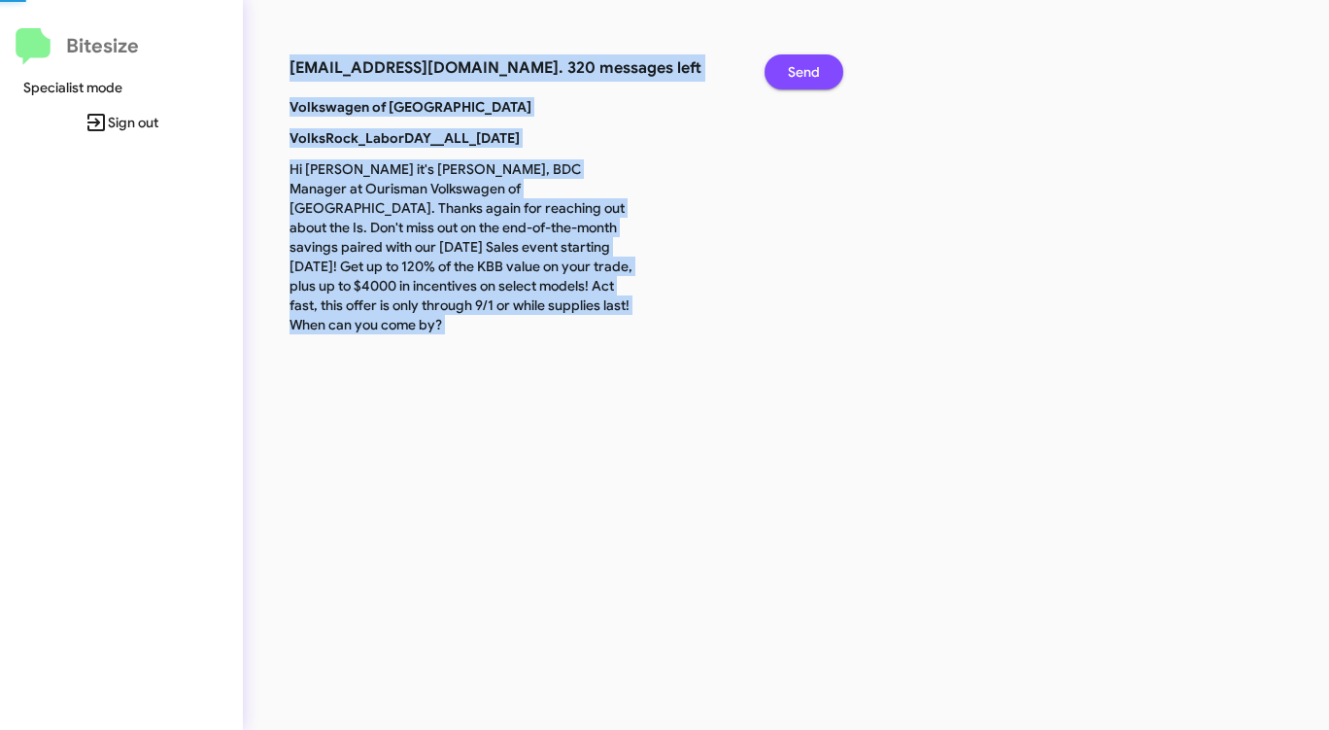
click at [796, 62] on span "Send" at bounding box center [804, 71] width 32 height 35
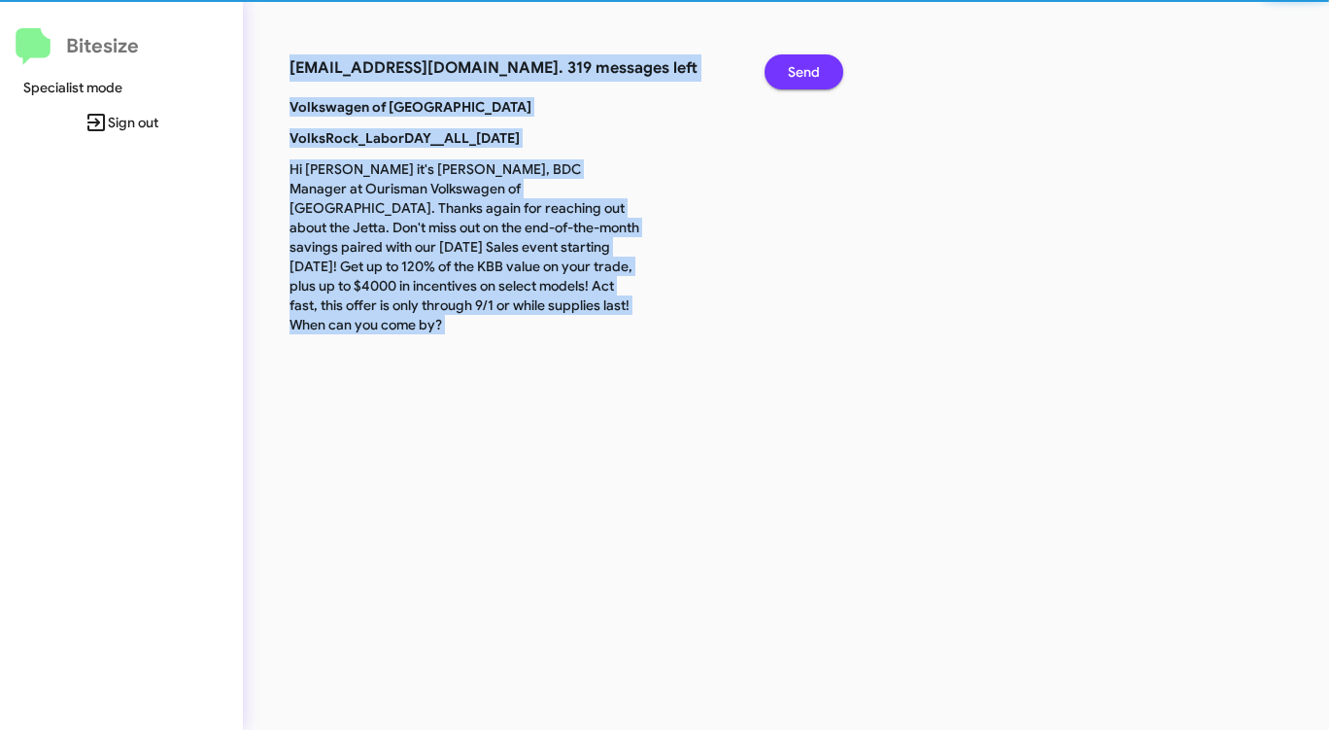
click at [796, 62] on span "Send" at bounding box center [804, 71] width 32 height 35
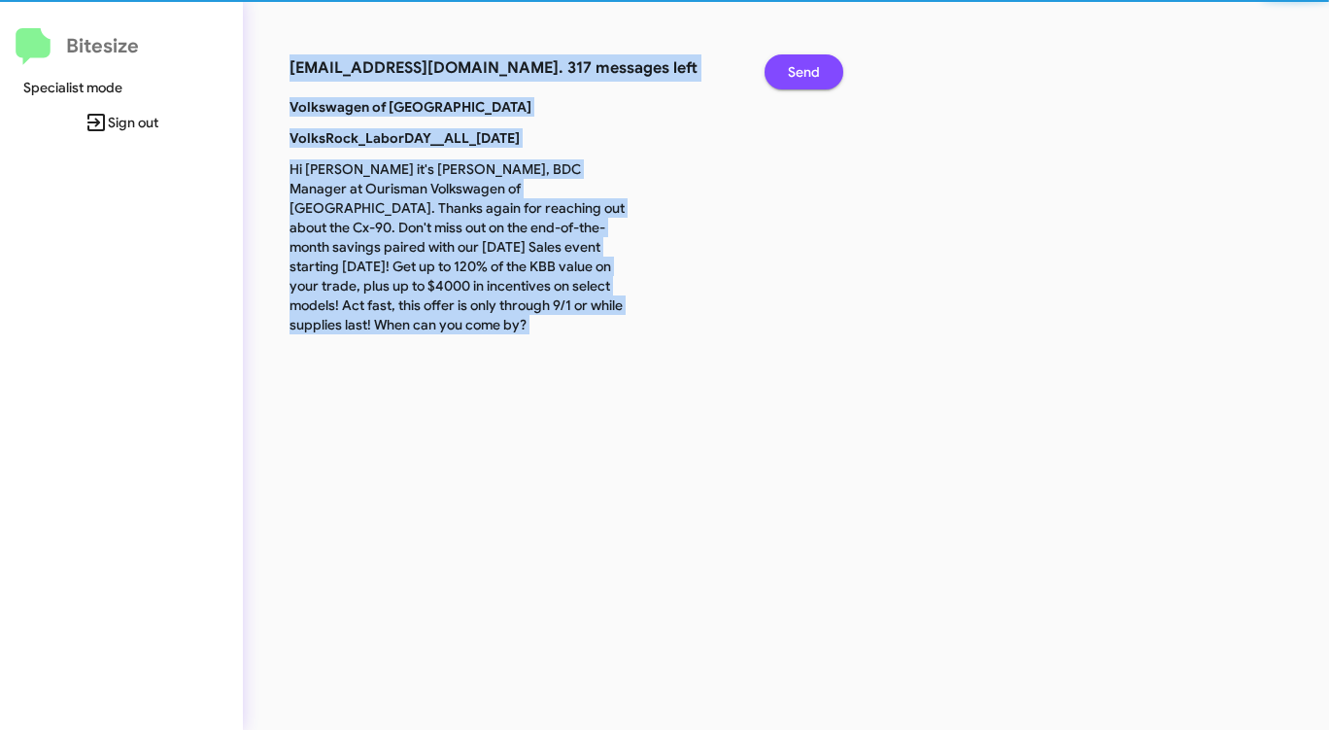
click at [796, 62] on span "Send" at bounding box center [804, 71] width 32 height 35
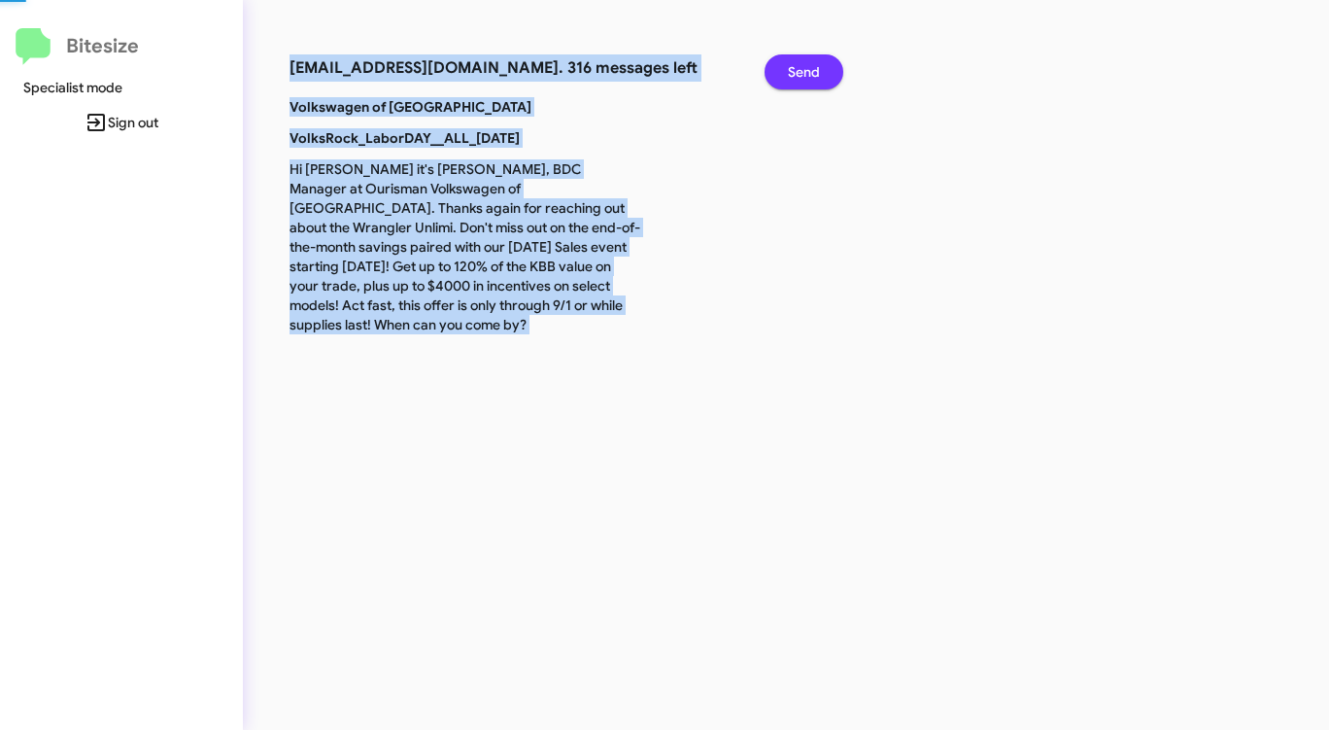
click at [796, 62] on span "Send" at bounding box center [804, 71] width 32 height 35
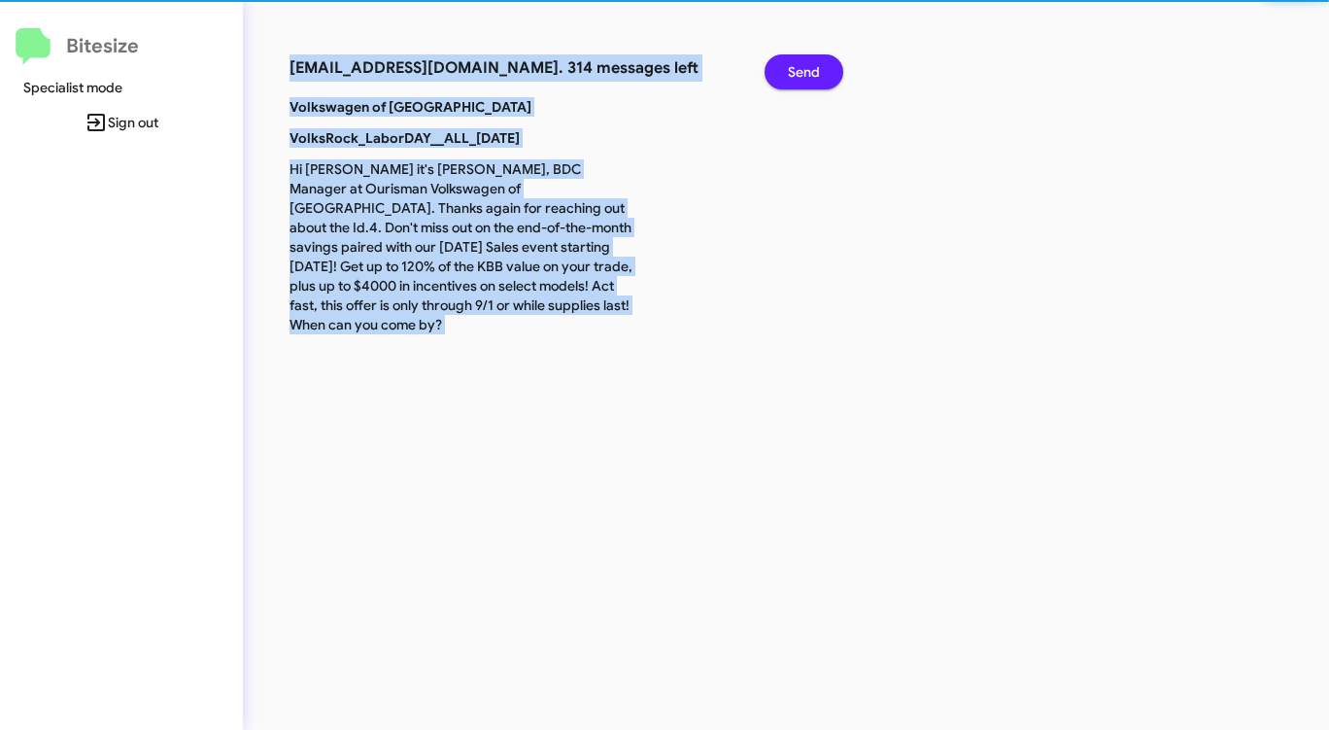
click at [796, 62] on span "Send" at bounding box center [804, 71] width 32 height 35
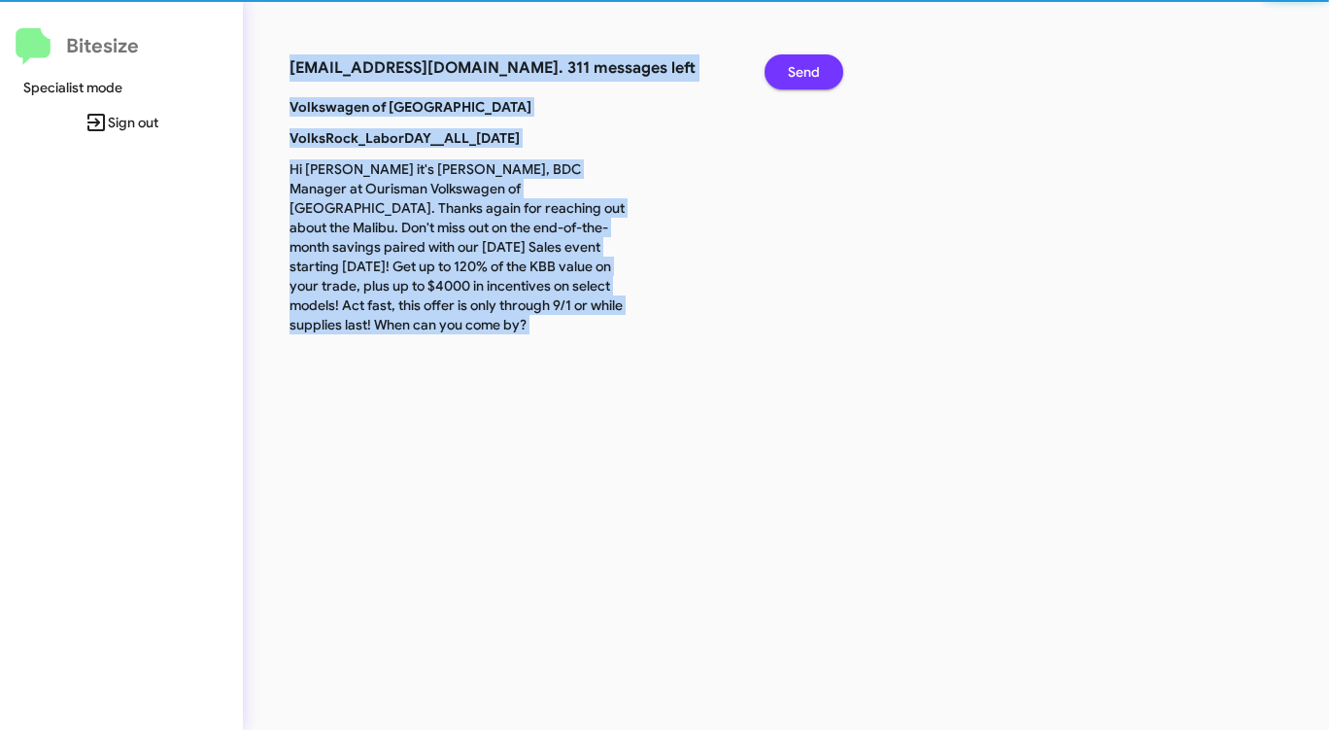
click at [796, 62] on span "Send" at bounding box center [804, 71] width 32 height 35
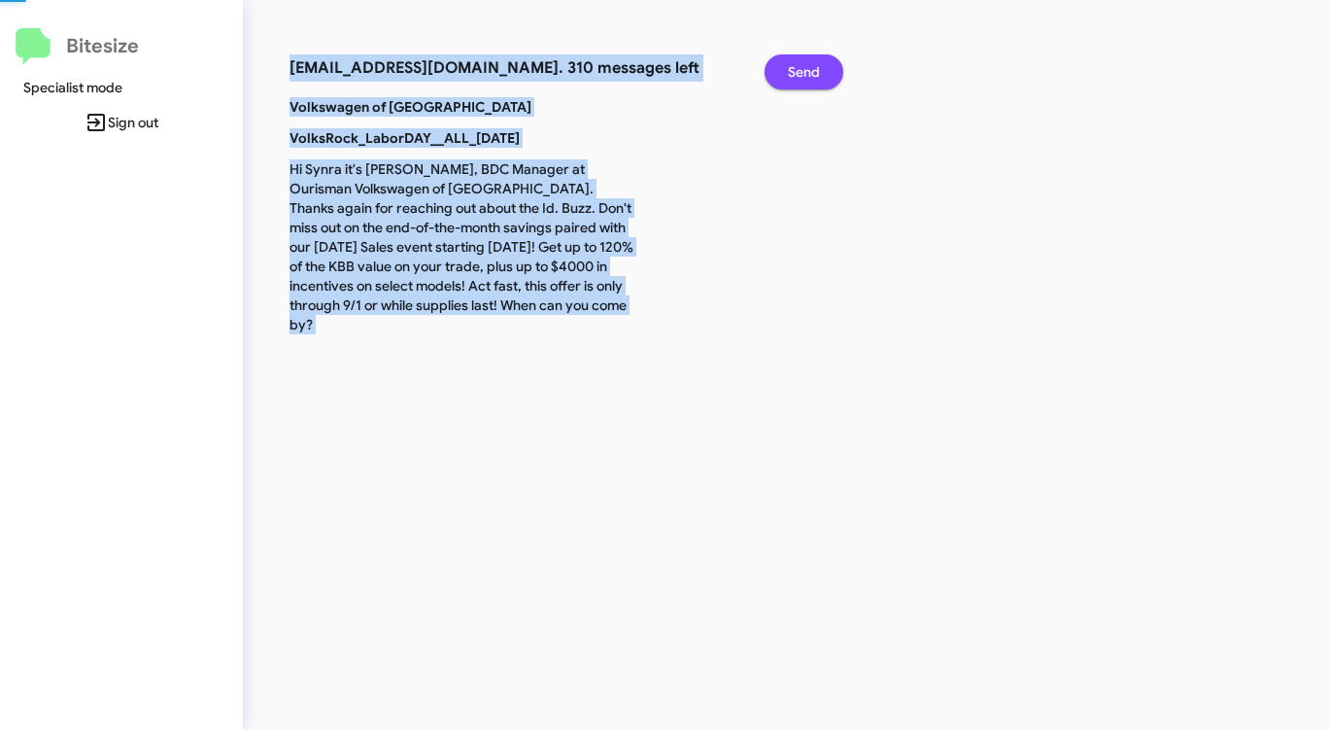
click at [796, 62] on span "Send" at bounding box center [804, 71] width 32 height 35
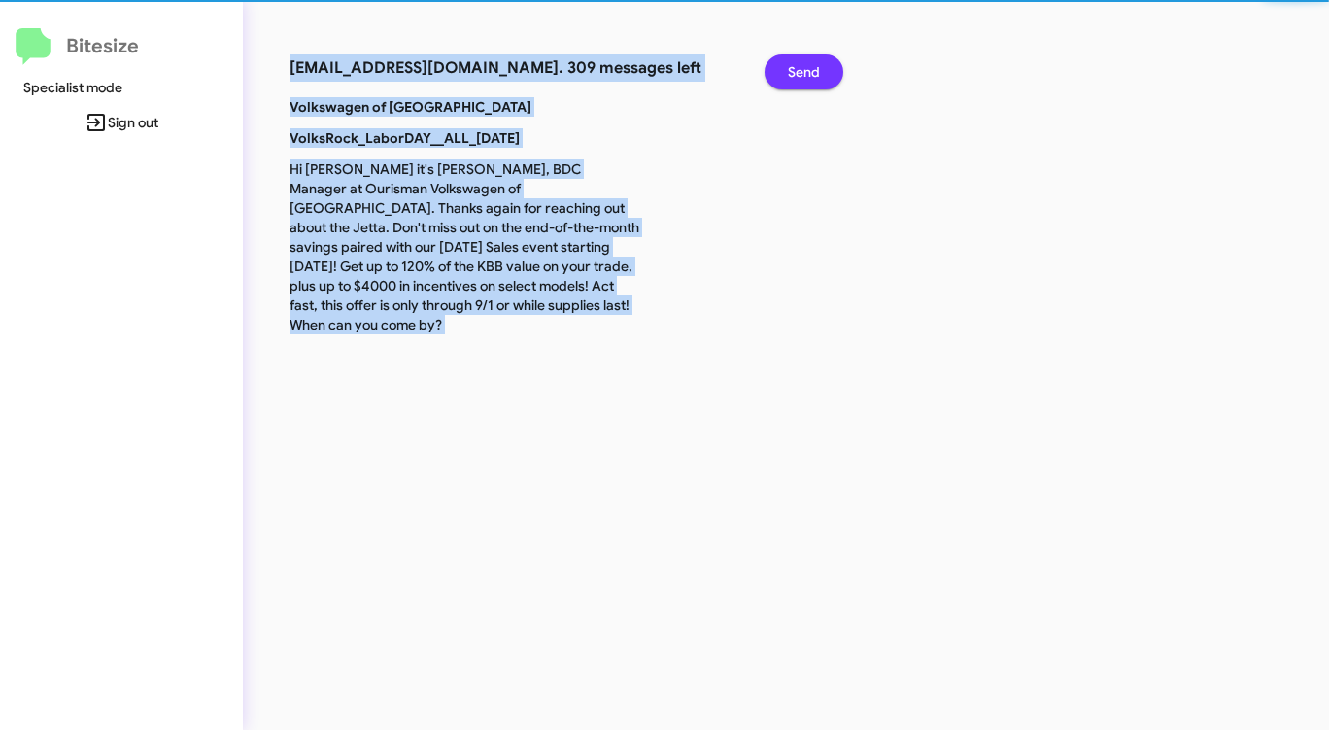
click at [796, 62] on span "Send" at bounding box center [804, 71] width 32 height 35
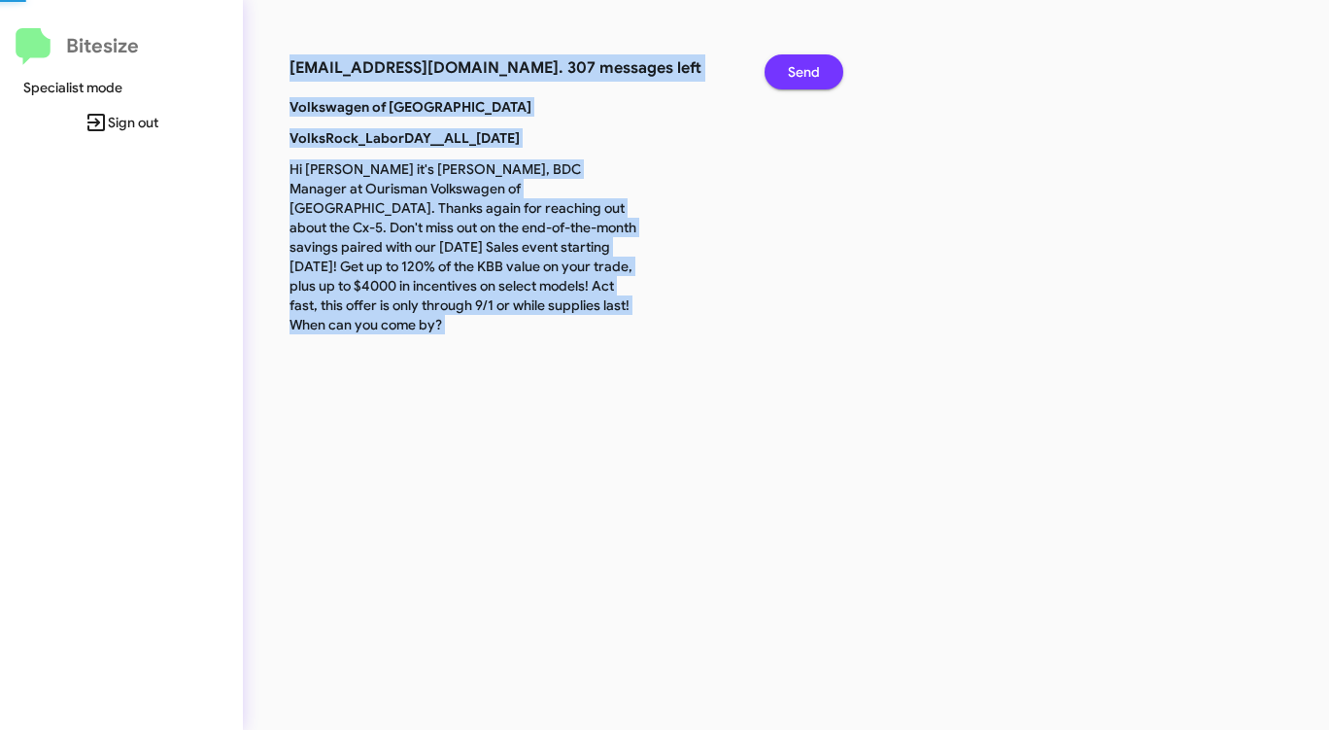
click at [796, 62] on span "Send" at bounding box center [804, 71] width 32 height 35
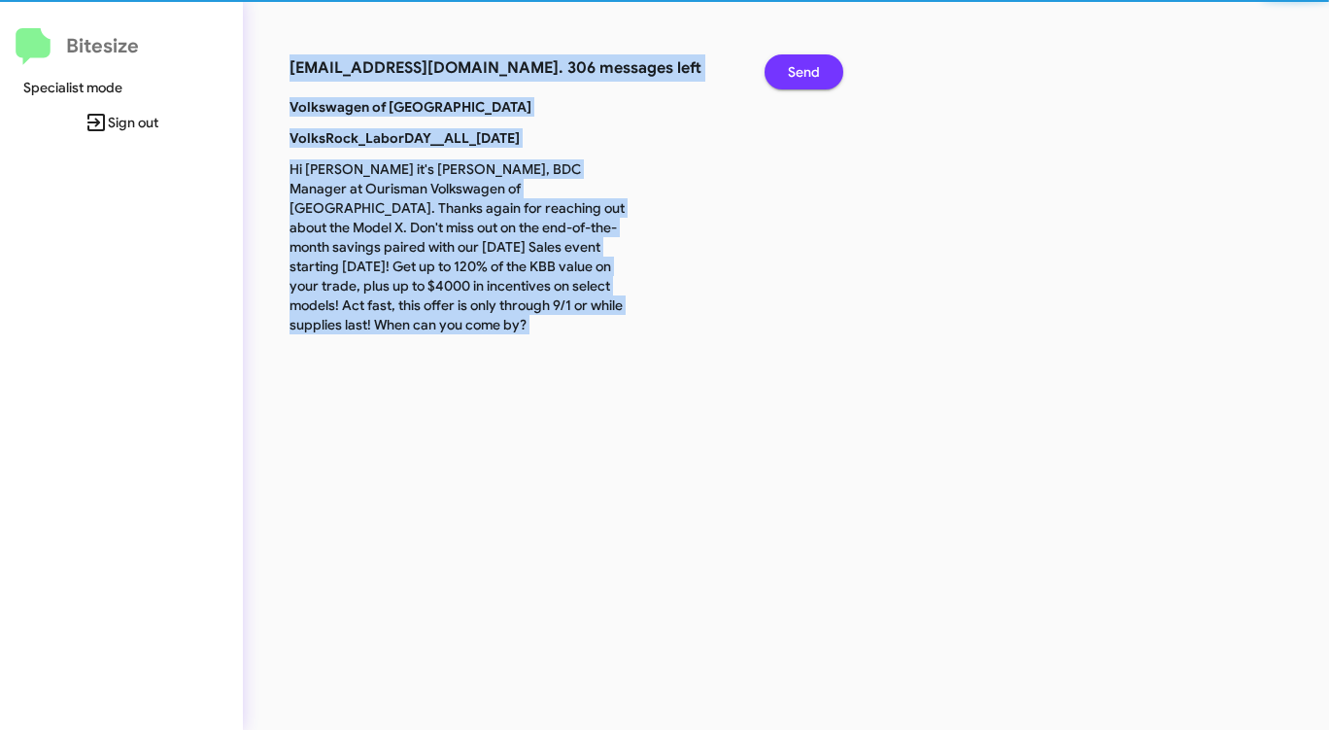
click at [796, 62] on span "Send" at bounding box center [804, 71] width 32 height 35
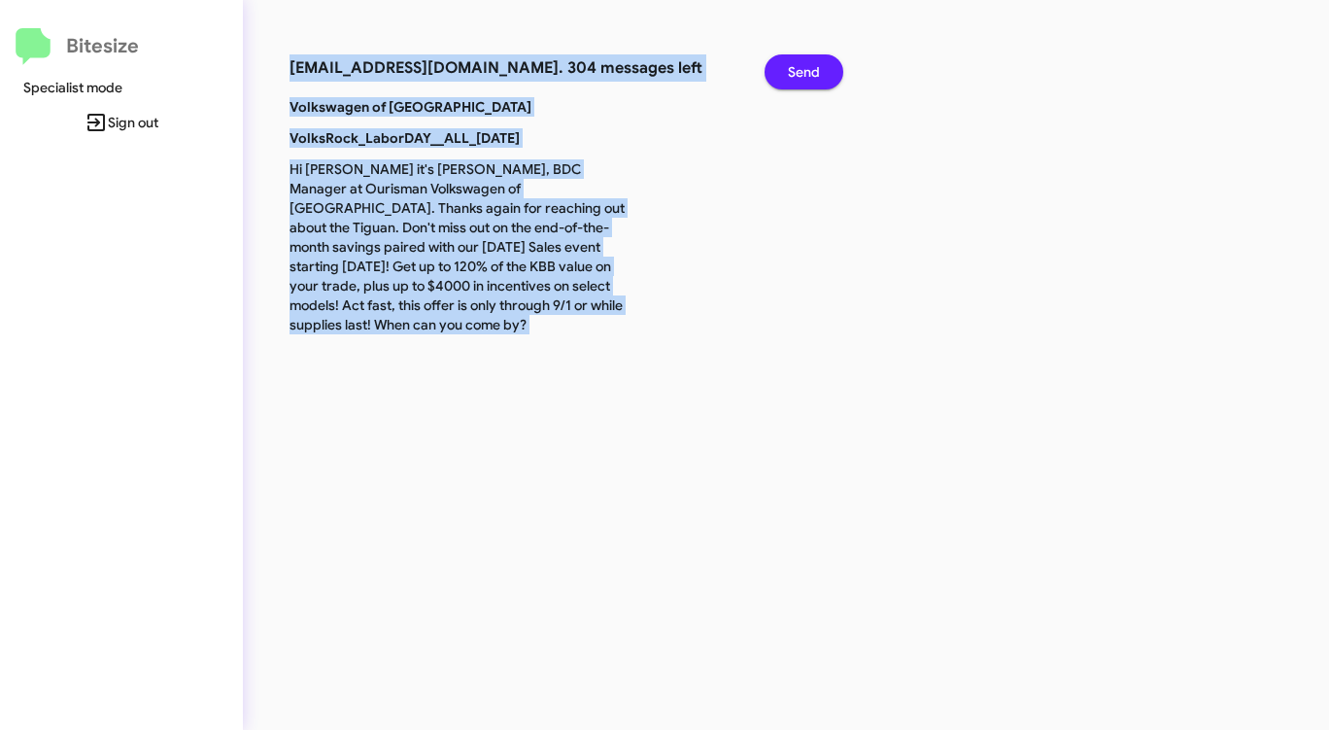
click at [796, 62] on span "Send" at bounding box center [804, 71] width 32 height 35
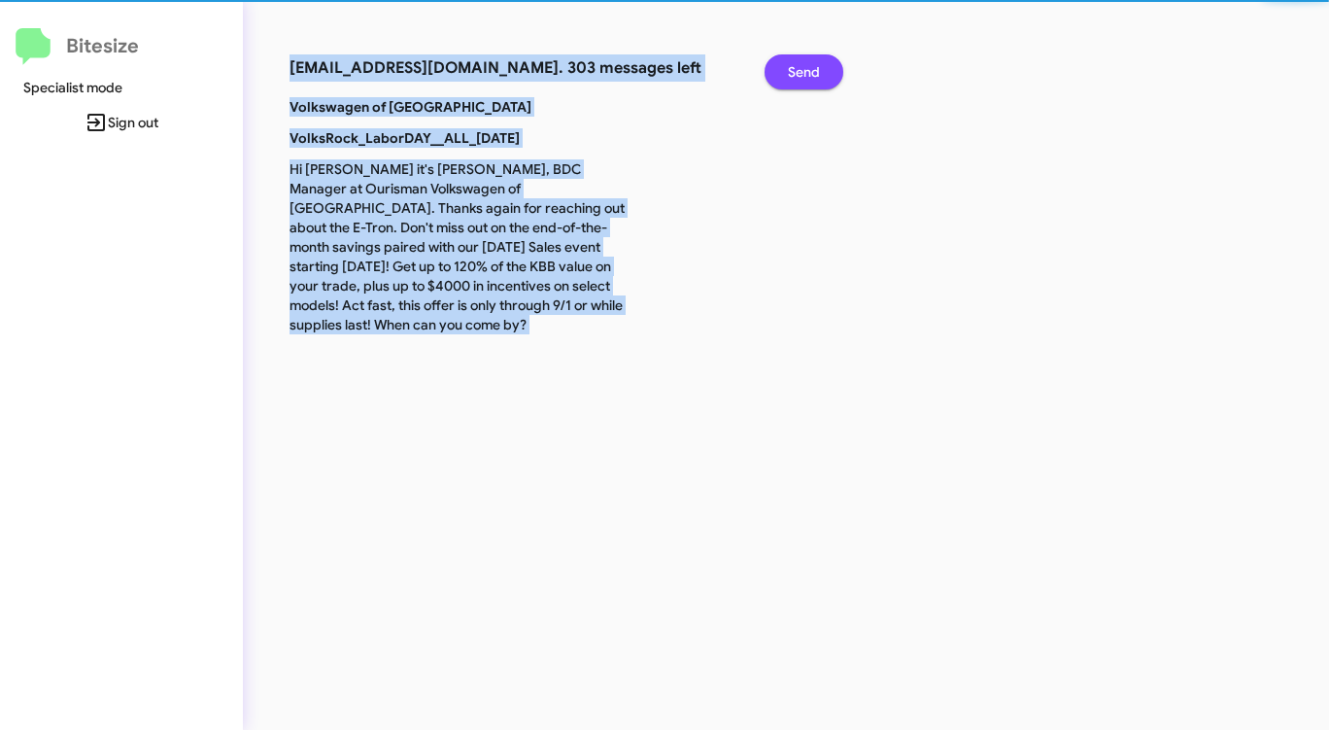
click at [796, 62] on span "Send" at bounding box center [804, 71] width 32 height 35
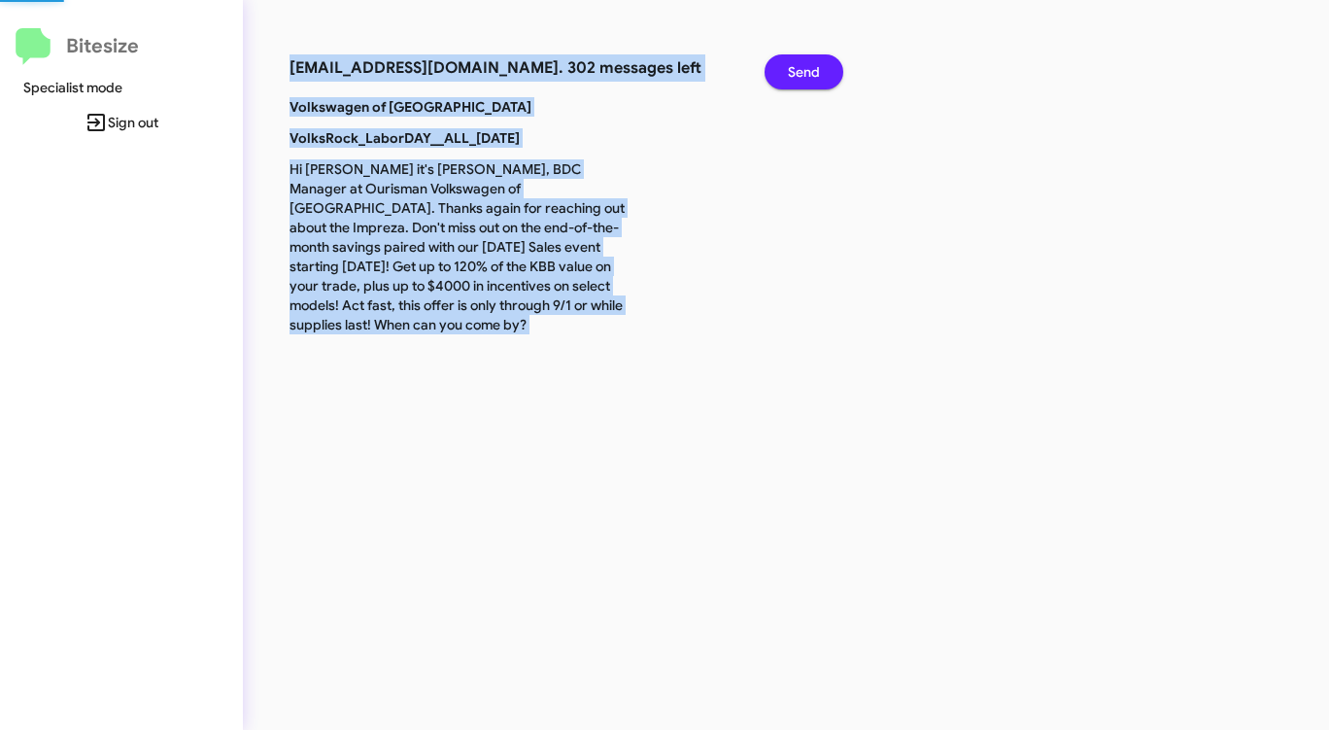
click at [796, 62] on span "Send" at bounding box center [804, 71] width 32 height 35
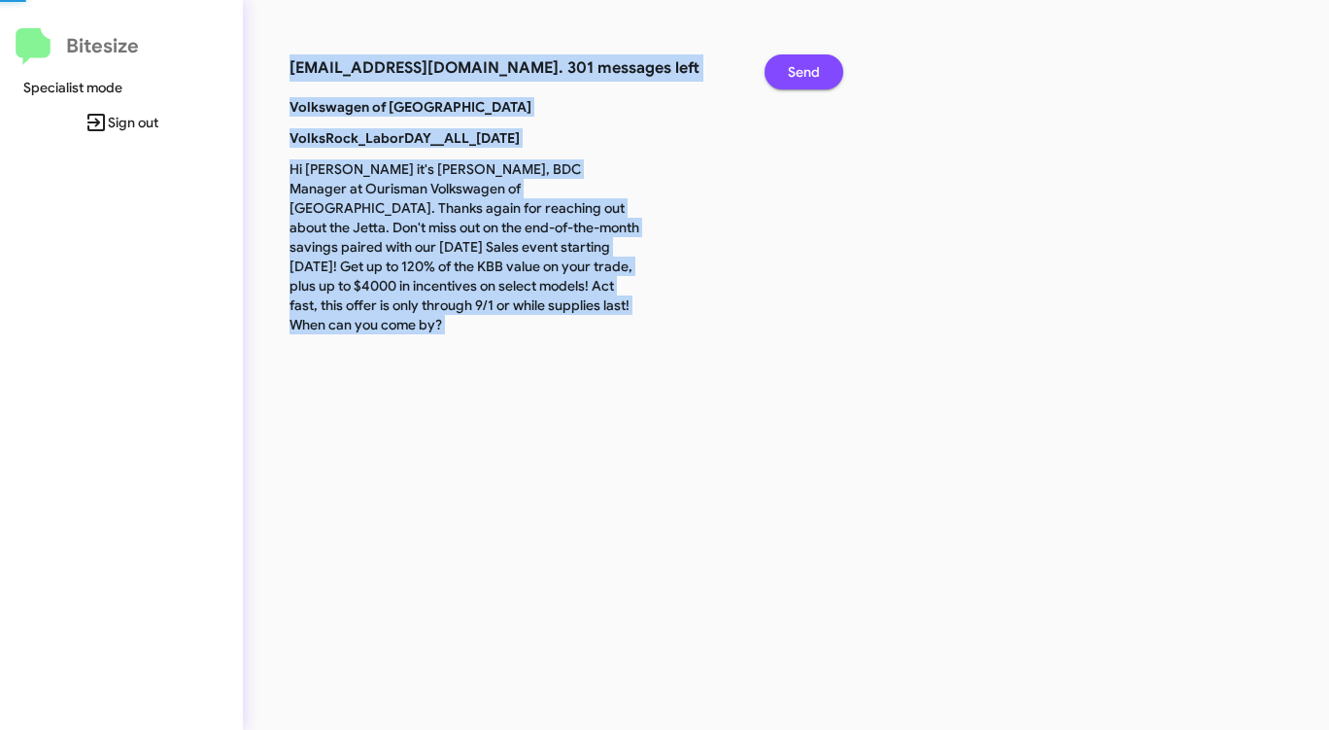
click at [796, 62] on span "Send" at bounding box center [804, 71] width 32 height 35
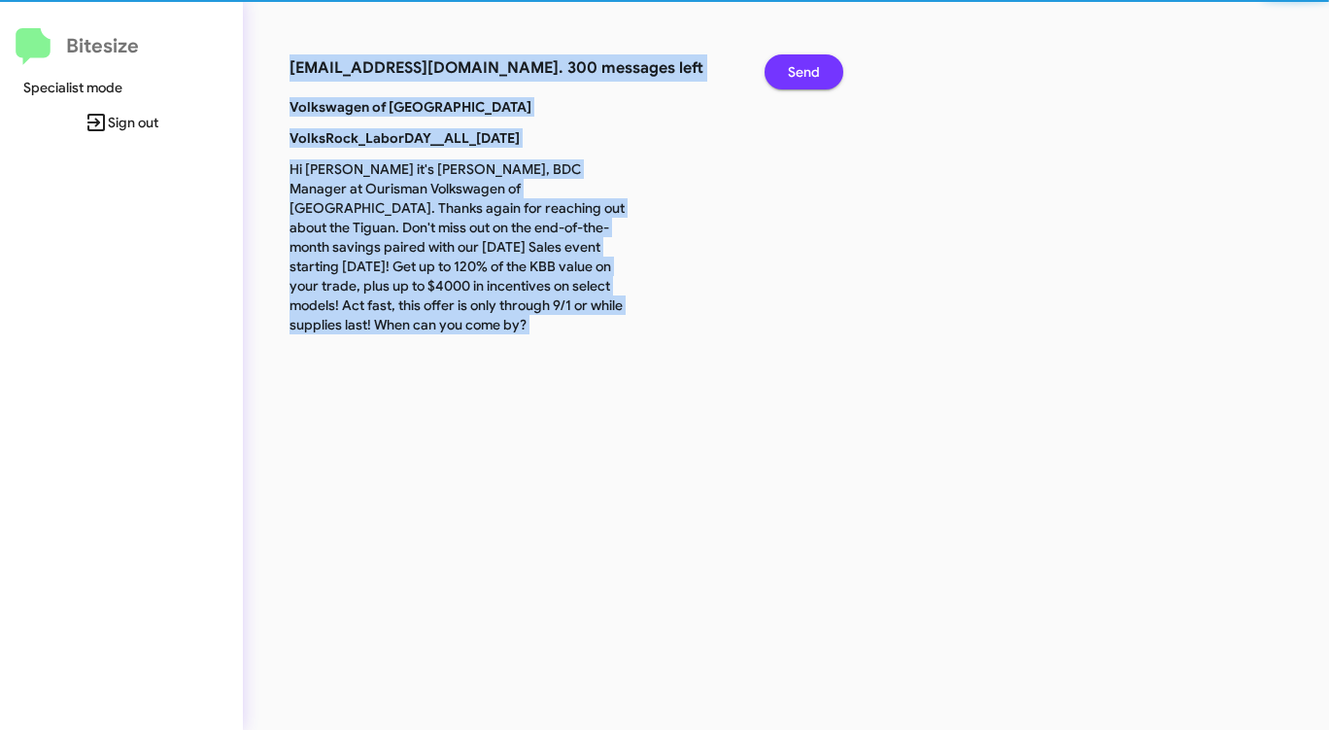
click at [796, 62] on span "Send" at bounding box center [804, 71] width 32 height 35
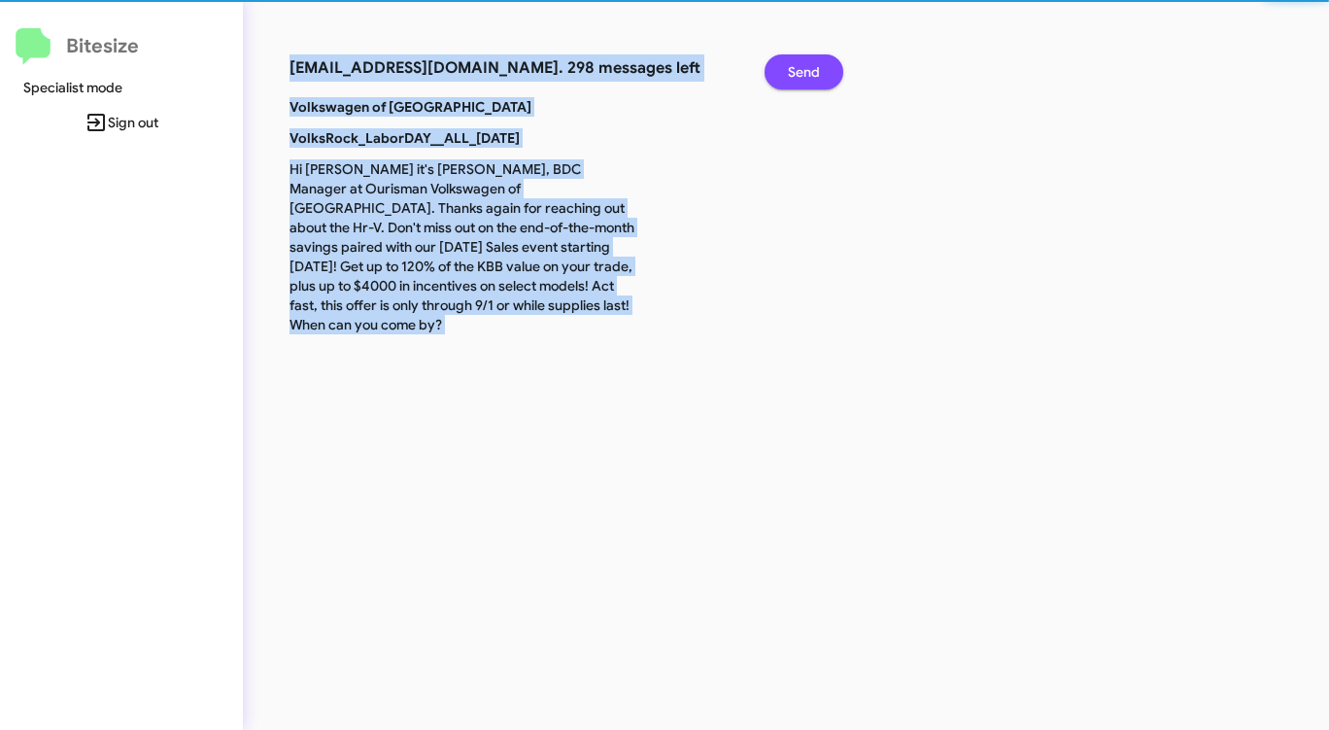
click at [796, 62] on span "Send" at bounding box center [804, 71] width 32 height 35
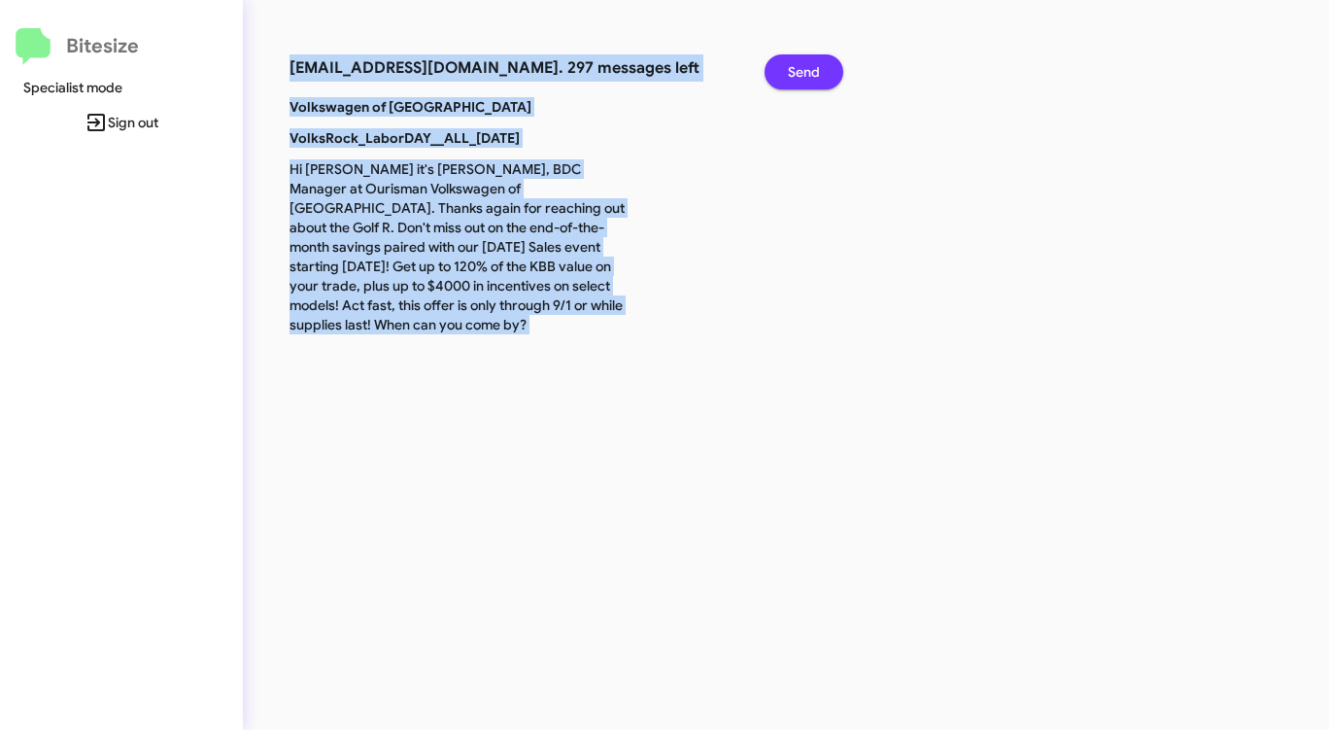
click at [796, 62] on span "Send" at bounding box center [804, 71] width 32 height 35
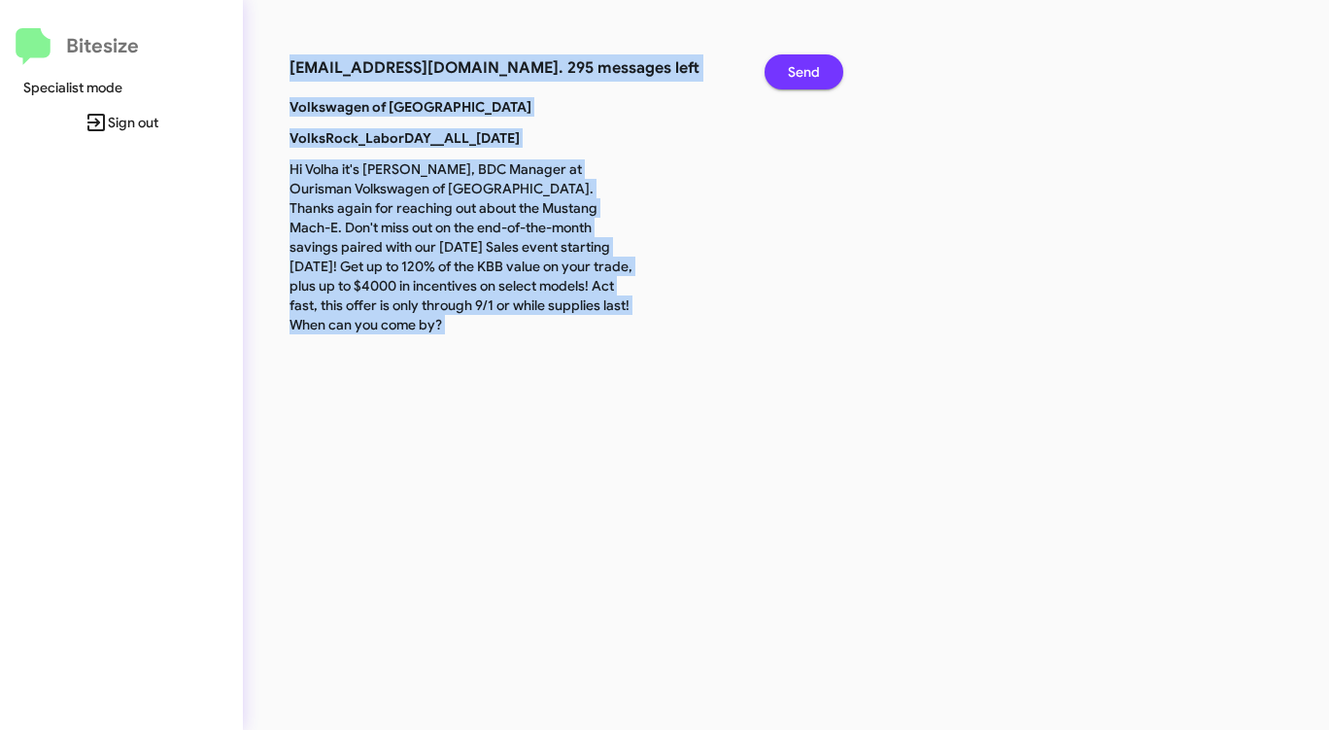
click at [796, 62] on span "Send" at bounding box center [804, 71] width 32 height 35
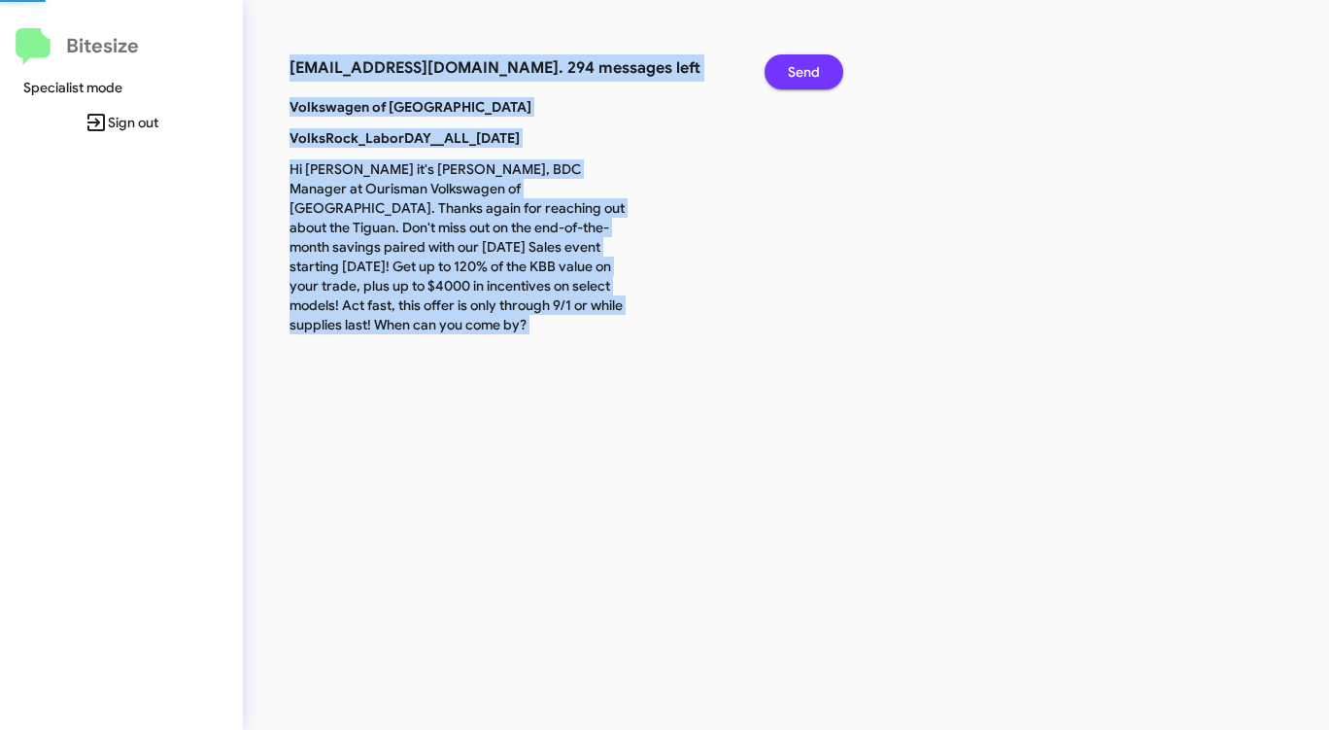
click at [796, 62] on span "Send" at bounding box center [804, 71] width 32 height 35
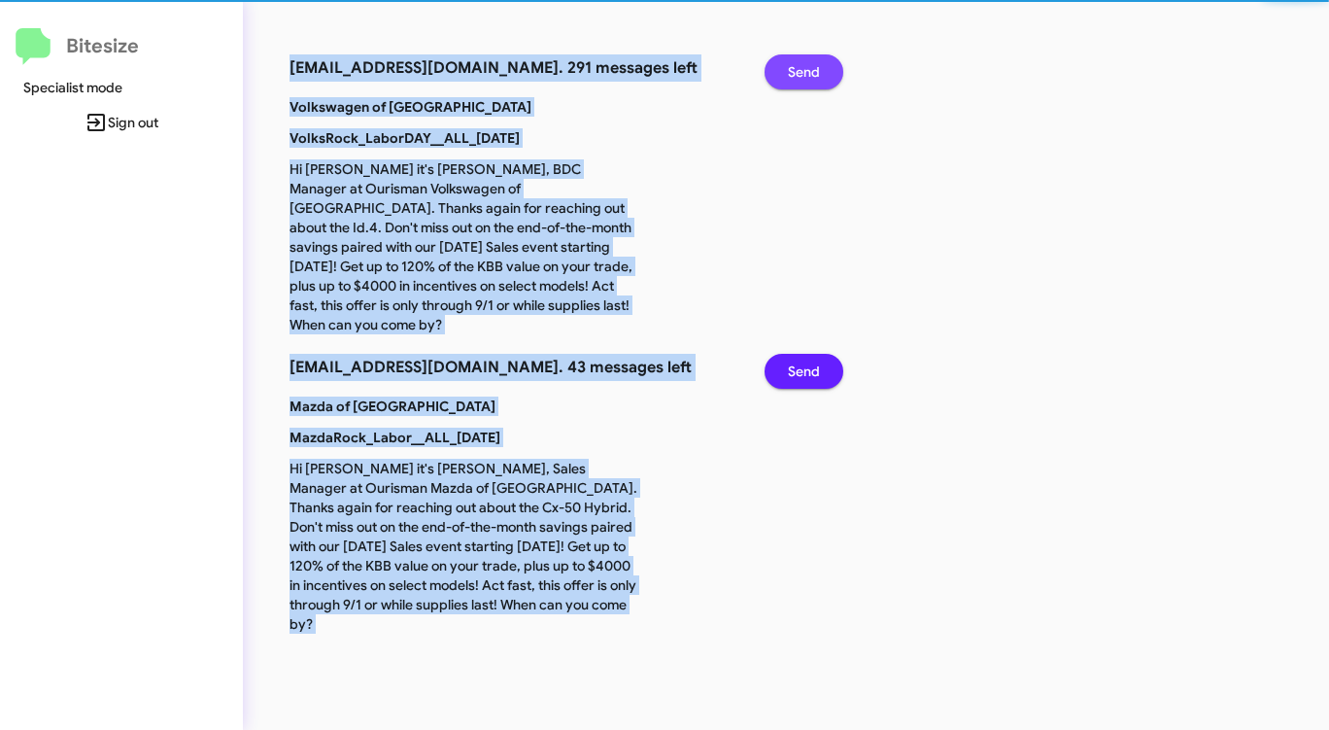
click at [796, 62] on span "Send" at bounding box center [804, 71] width 32 height 35
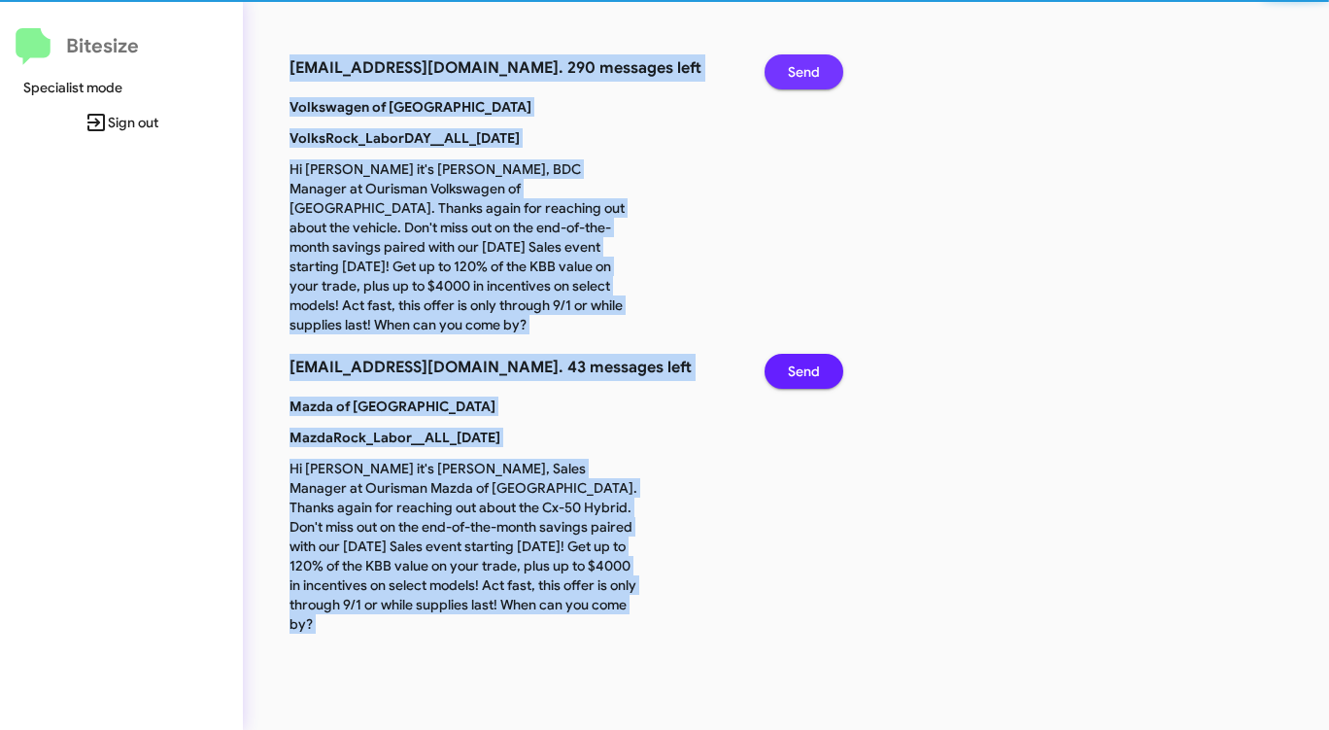
click at [796, 62] on span "Send" at bounding box center [804, 71] width 32 height 35
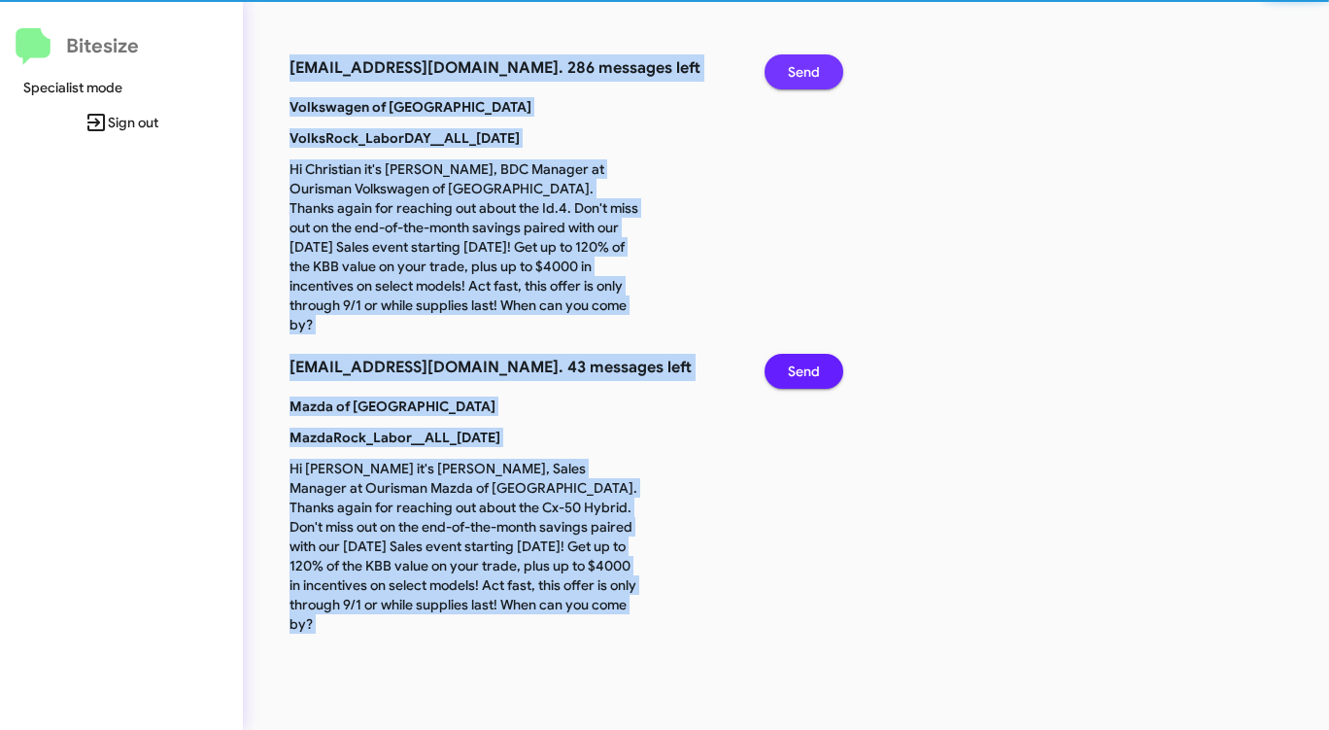
click at [796, 62] on span "Send" at bounding box center [804, 71] width 32 height 35
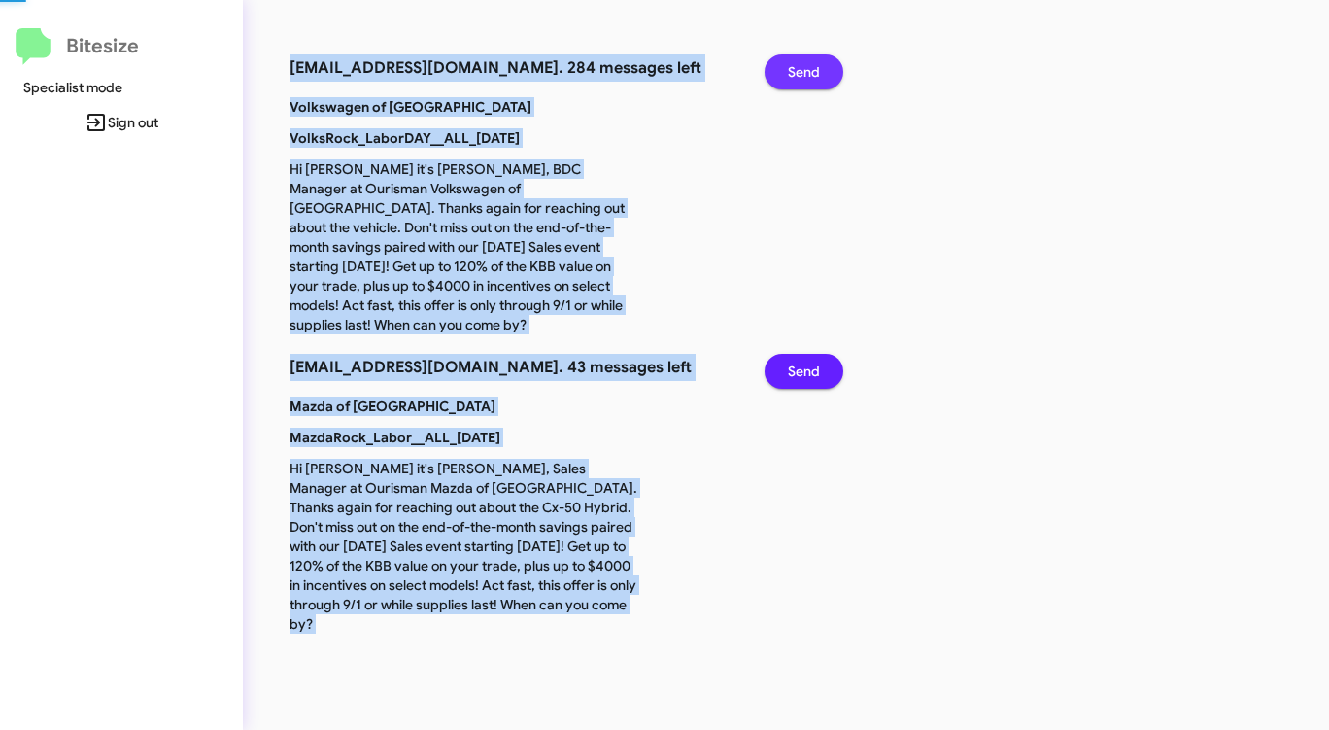
click at [796, 62] on span "Send" at bounding box center [804, 71] width 32 height 35
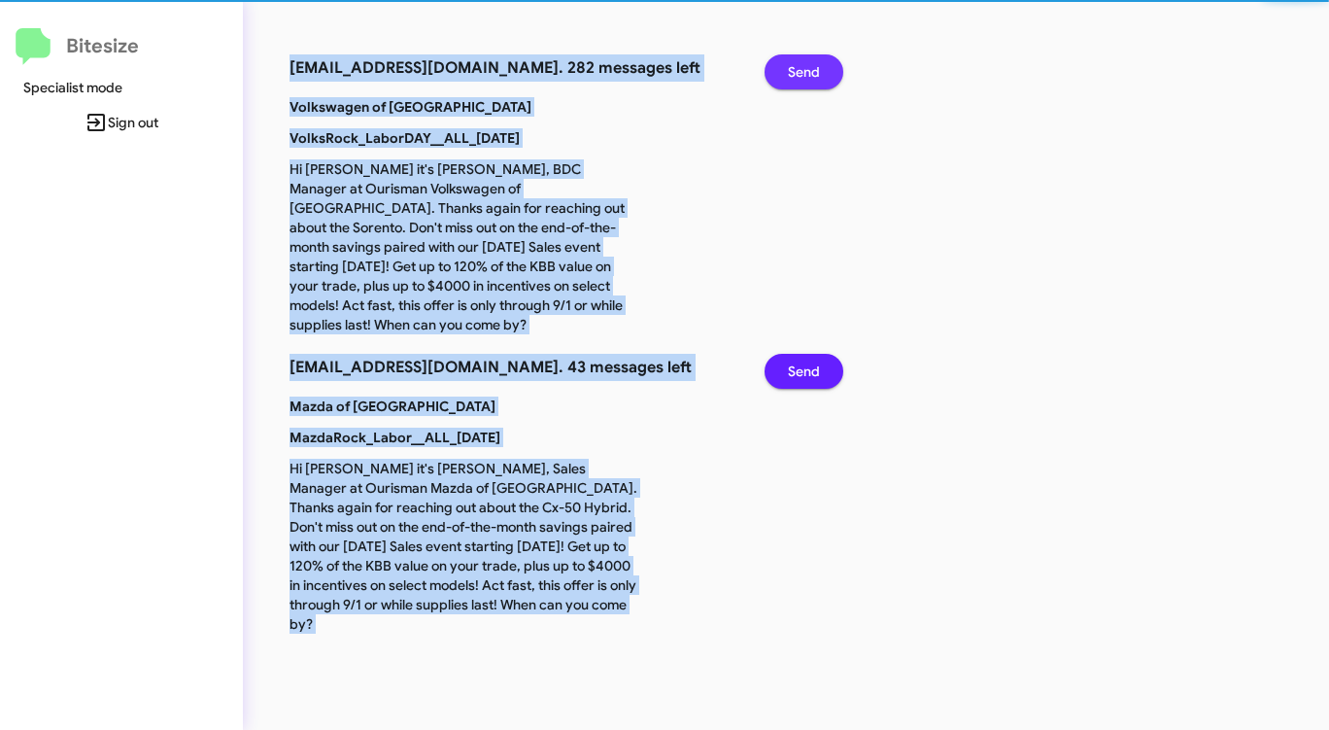
click at [796, 62] on span "Send" at bounding box center [804, 71] width 32 height 35
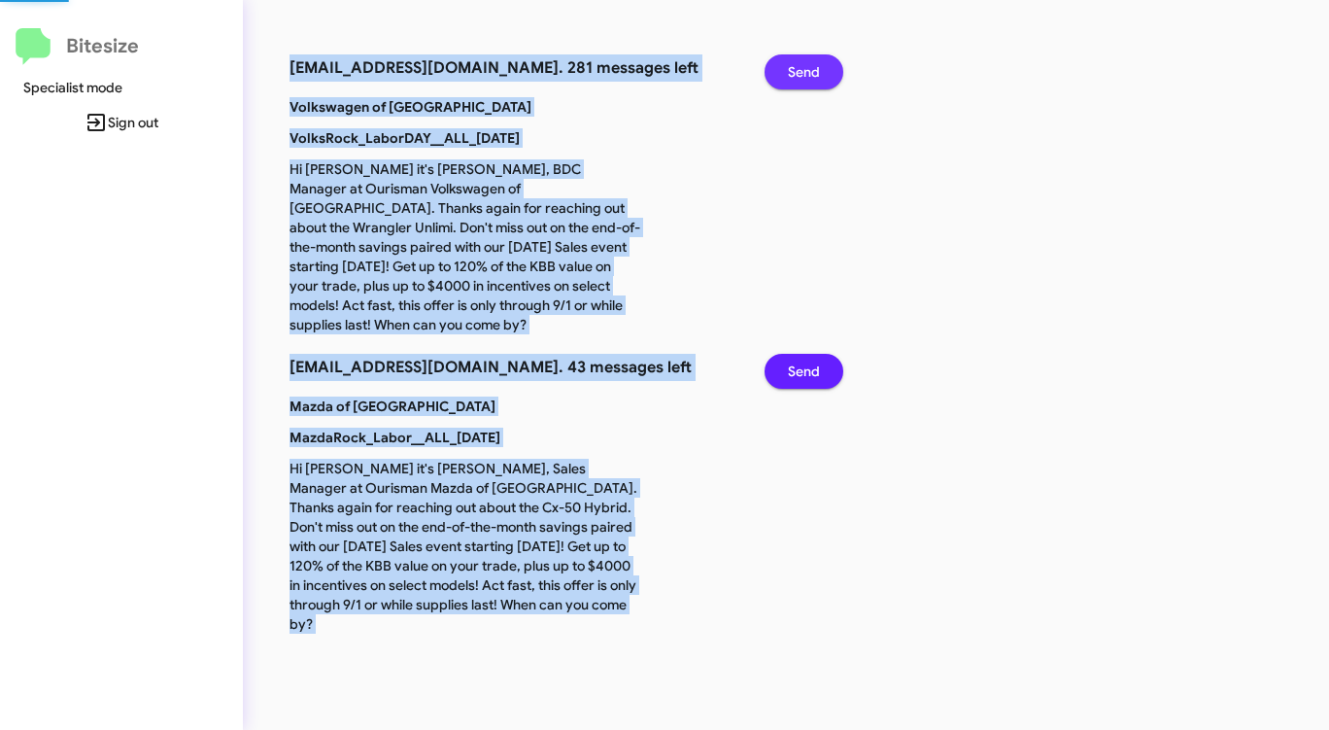
click at [796, 62] on span "Send" at bounding box center [804, 71] width 32 height 35
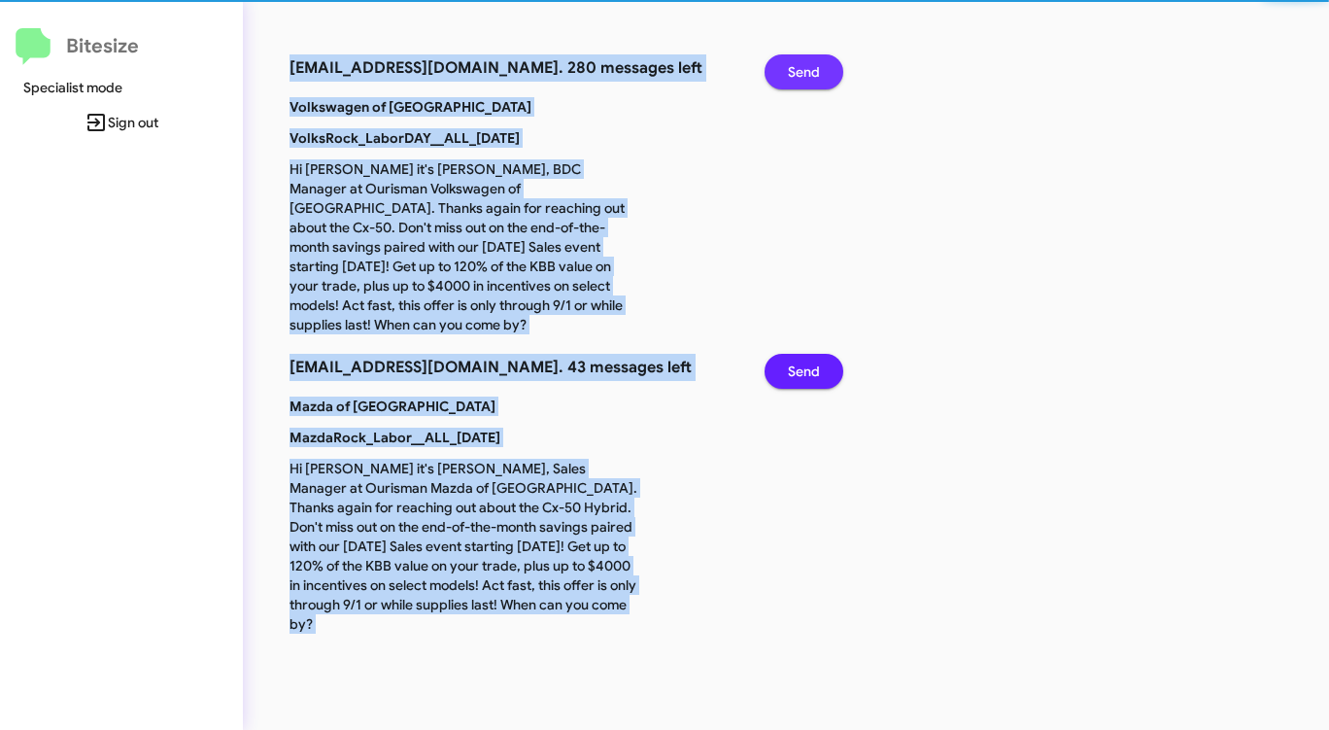
click at [796, 62] on span "Send" at bounding box center [804, 71] width 32 height 35
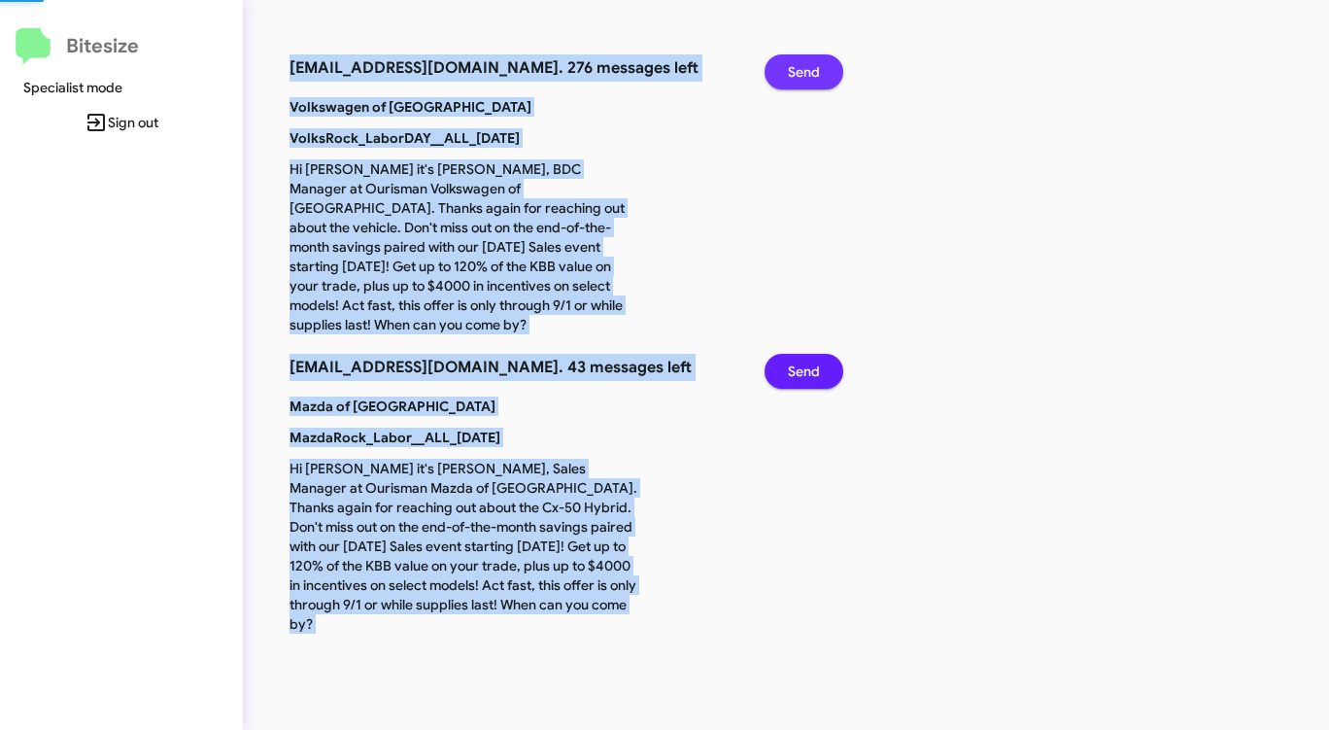
click at [796, 62] on span "Send" at bounding box center [804, 71] width 32 height 35
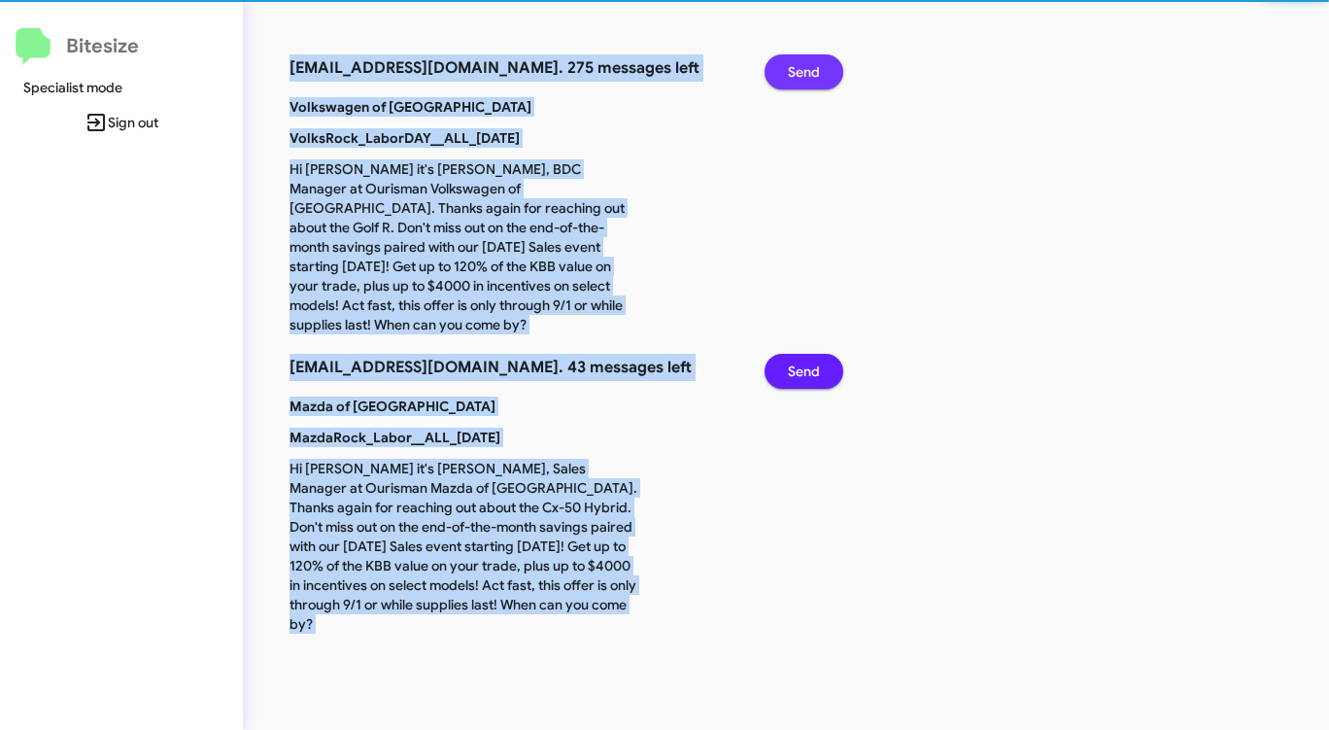
click at [796, 62] on span "Send" at bounding box center [804, 71] width 32 height 35
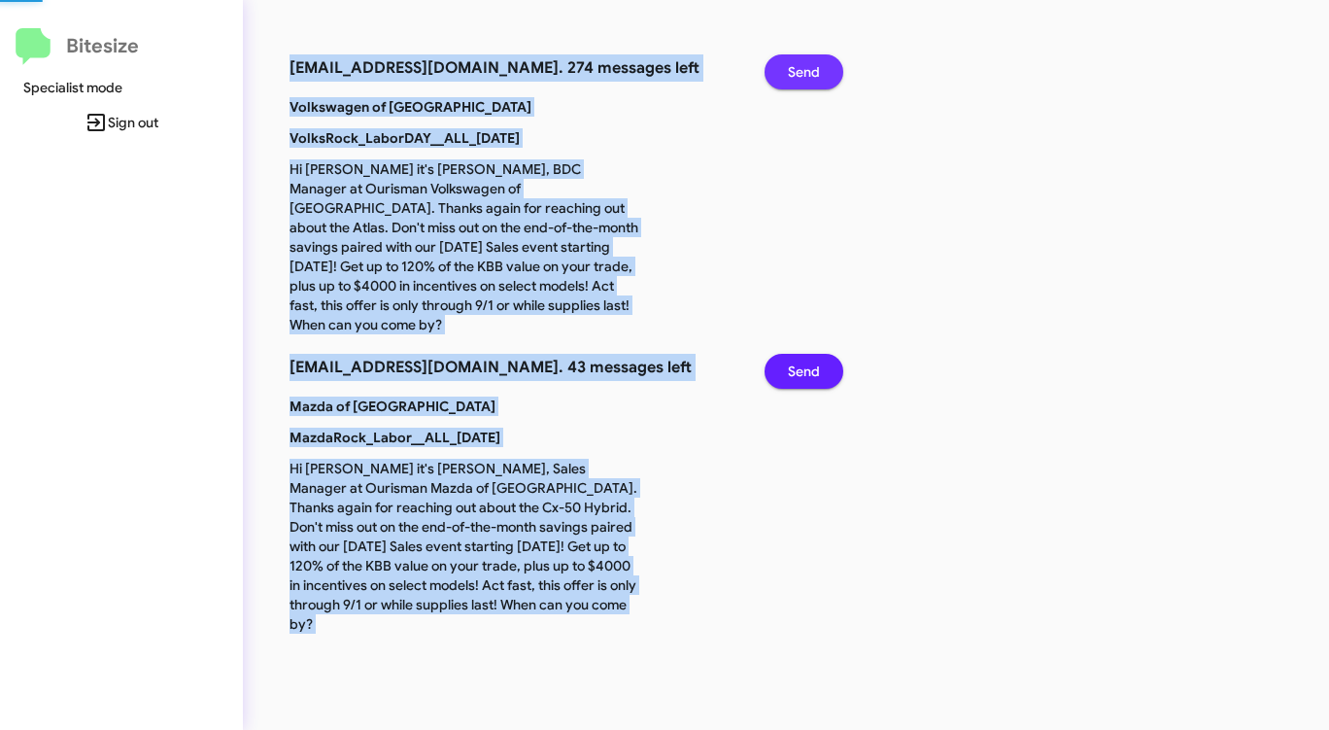
click at [796, 62] on span "Send" at bounding box center [804, 71] width 32 height 35
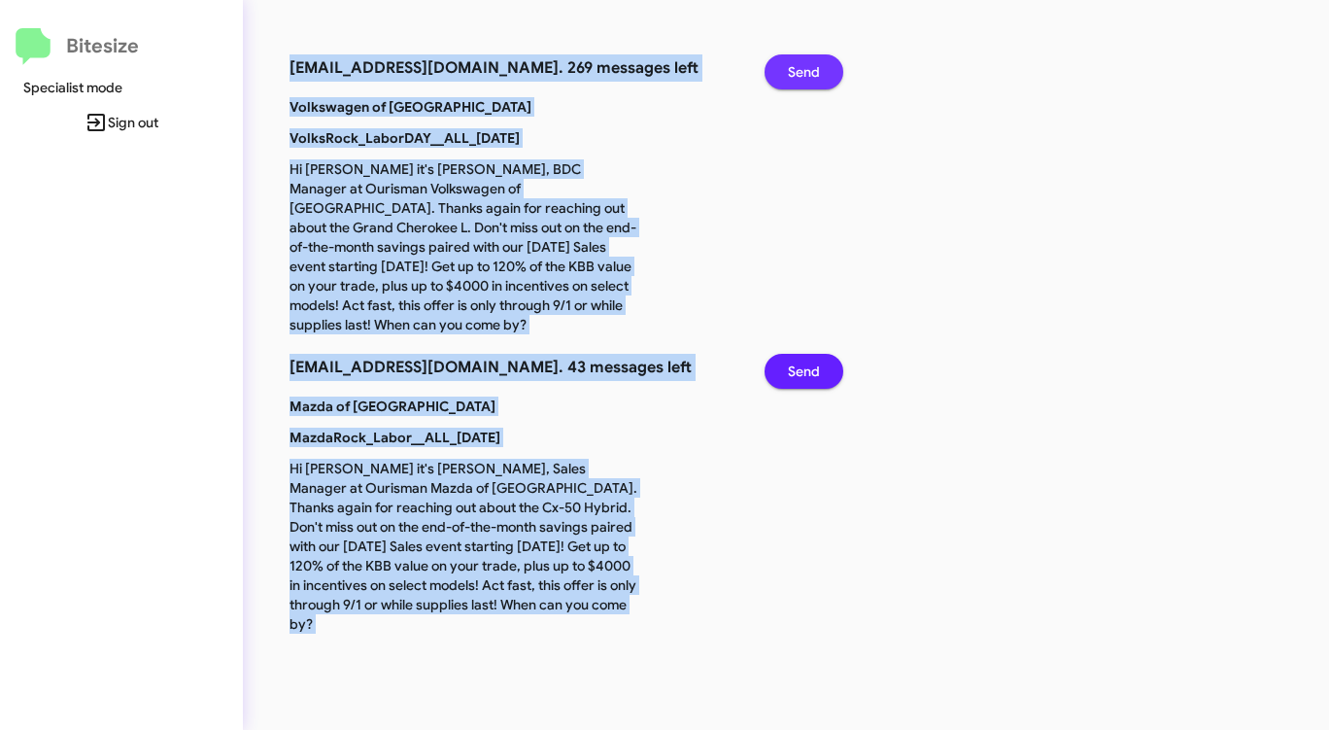
click at [796, 62] on span "Send" at bounding box center [804, 71] width 32 height 35
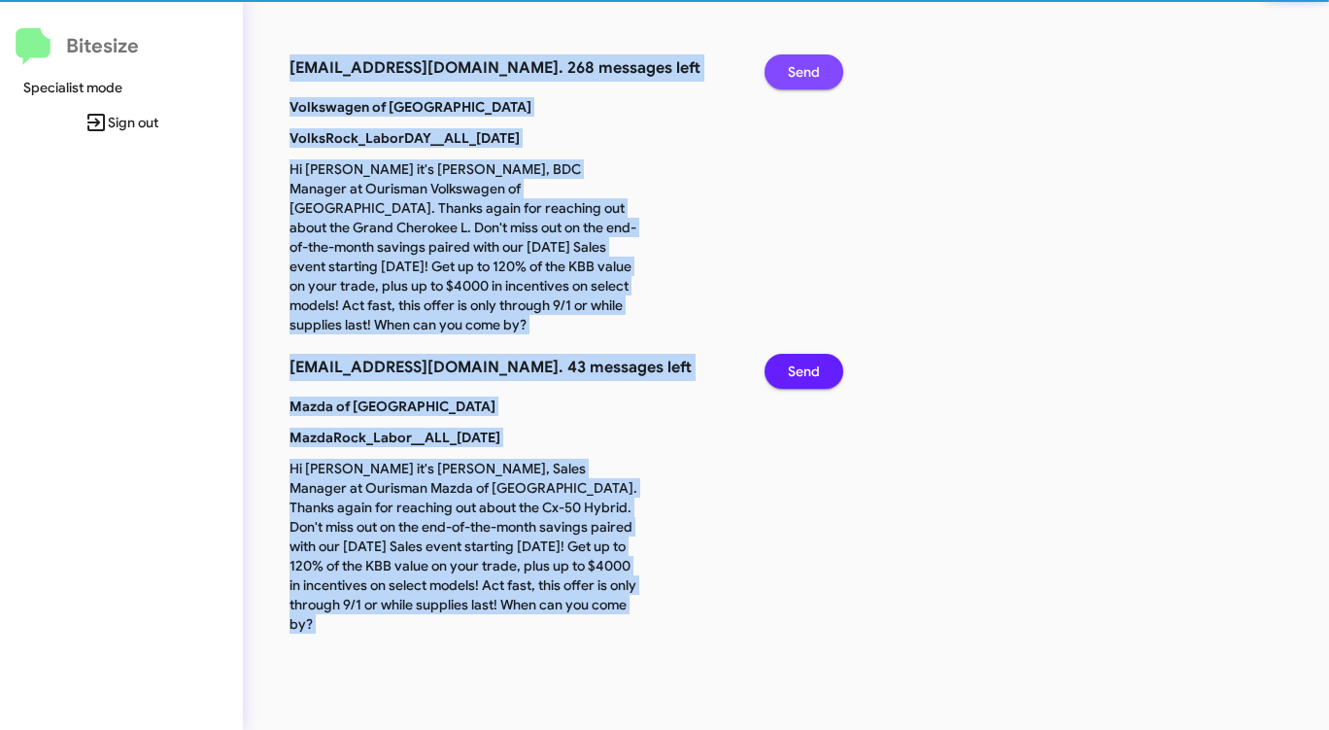
click at [796, 62] on span "Send" at bounding box center [804, 71] width 32 height 35
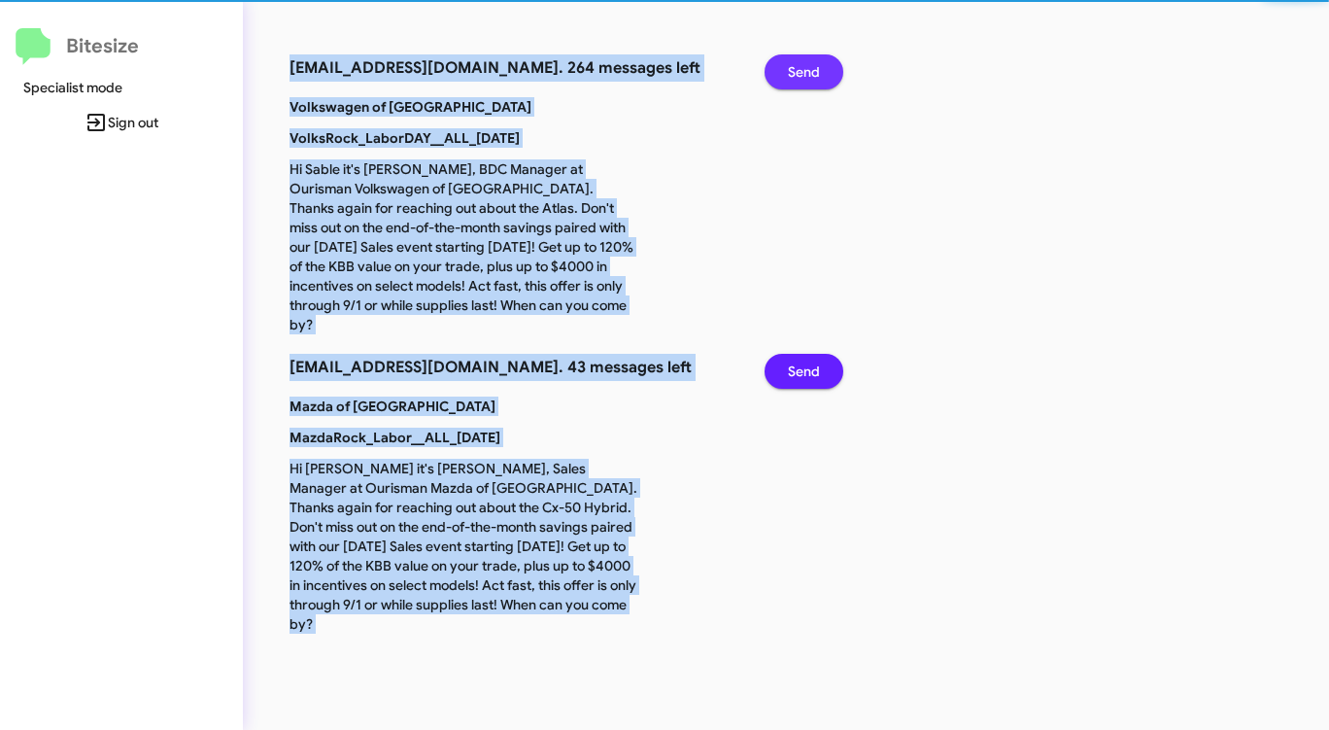
click at [796, 62] on span "Send" at bounding box center [804, 71] width 32 height 35
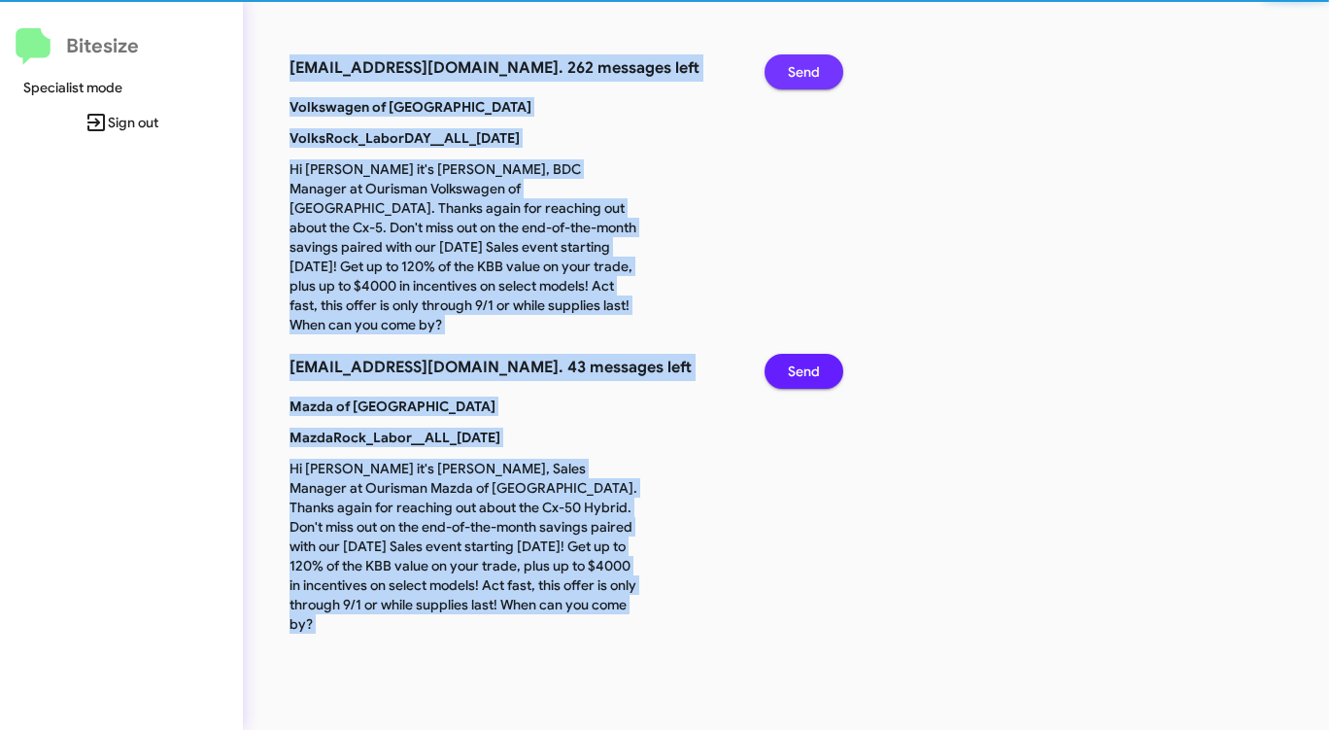
click at [796, 62] on span "Send" at bounding box center [804, 71] width 32 height 35
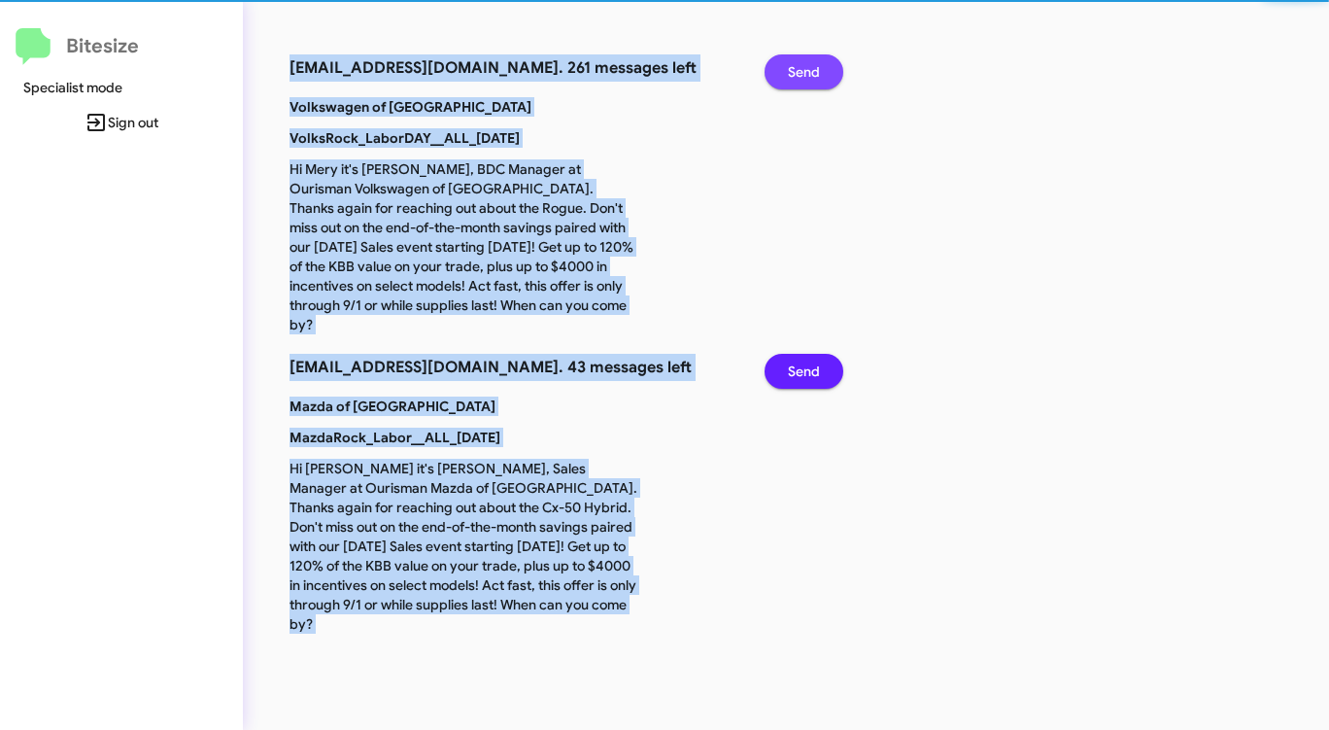
click at [796, 62] on span "Send" at bounding box center [804, 71] width 32 height 35
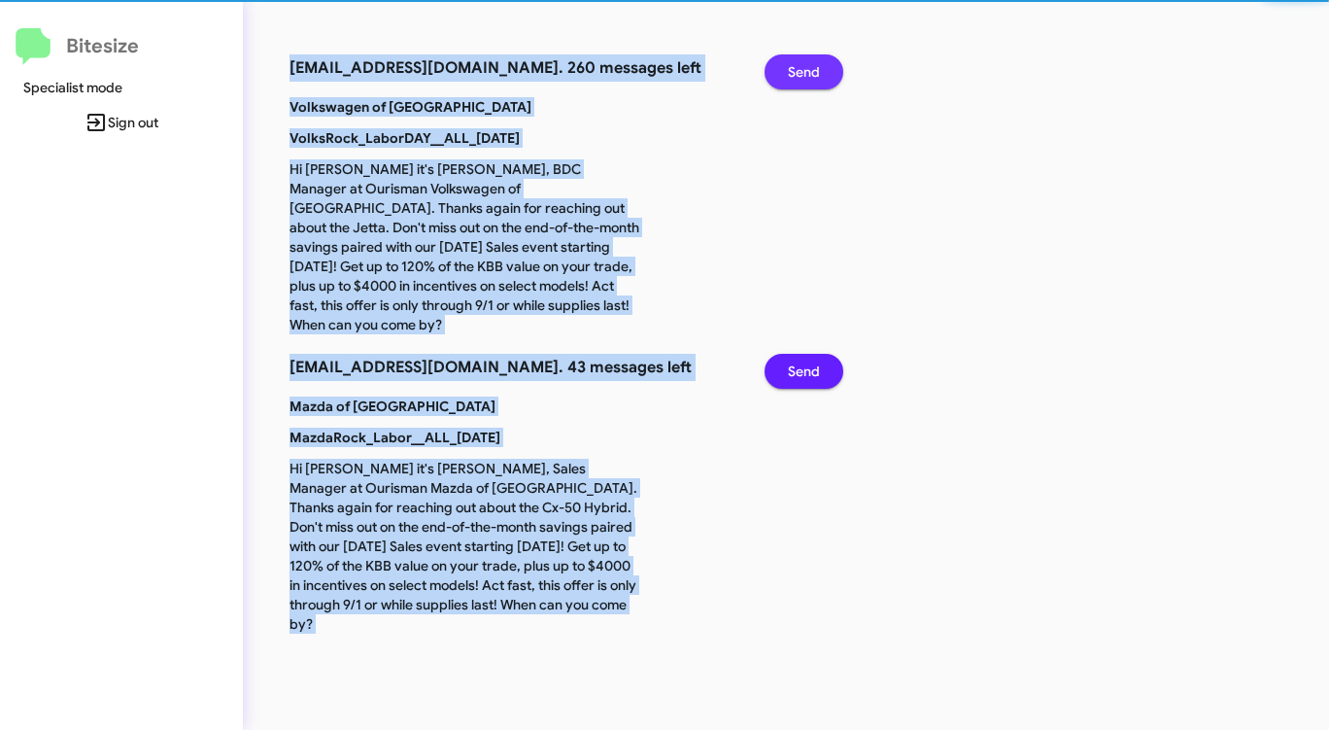
click at [796, 62] on span "Send" at bounding box center [804, 71] width 32 height 35
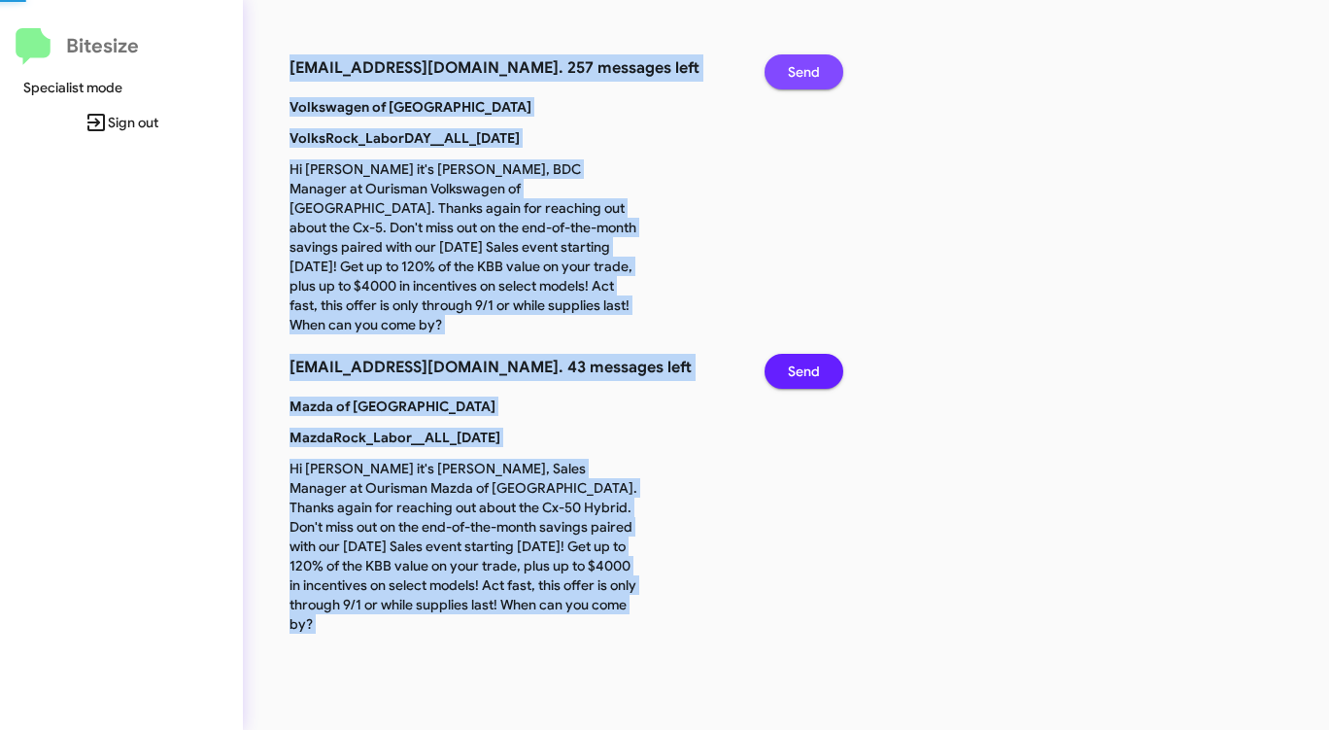
click at [796, 62] on span "Send" at bounding box center [804, 71] width 32 height 35
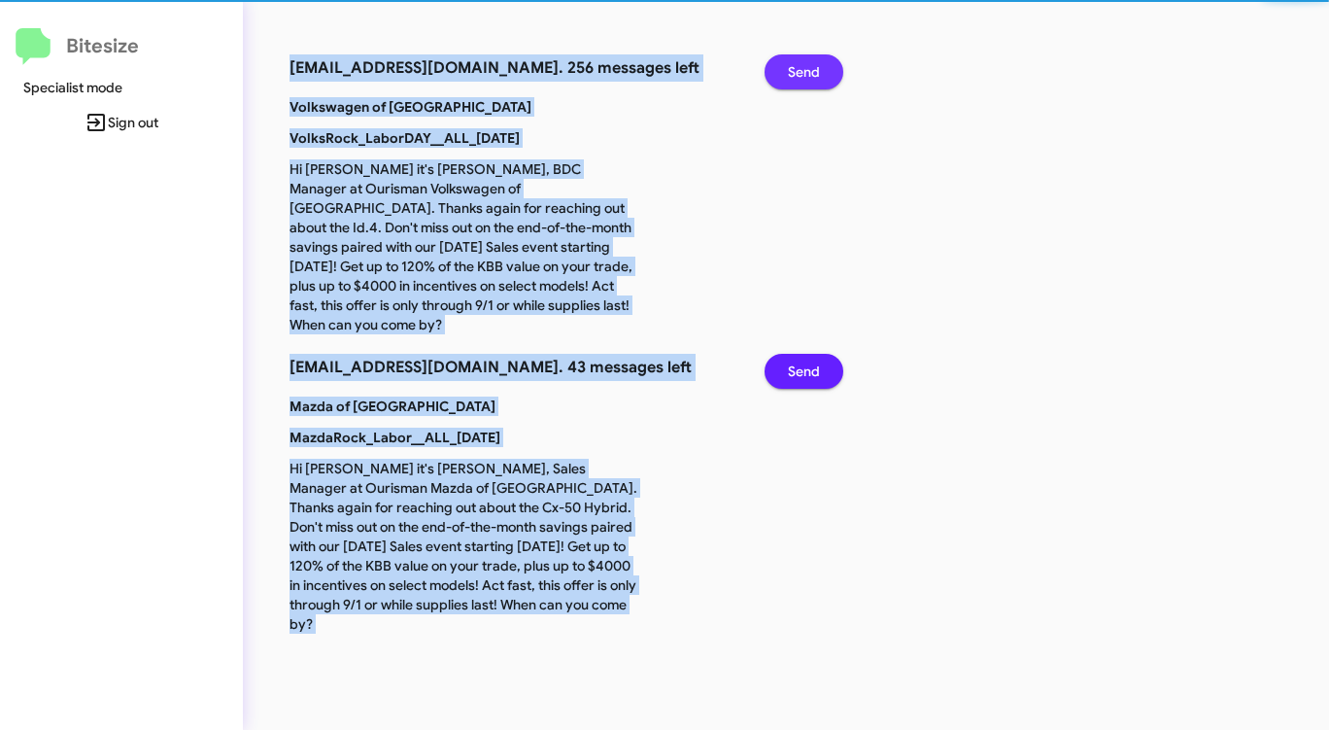
click at [796, 62] on span "Send" at bounding box center [804, 71] width 32 height 35
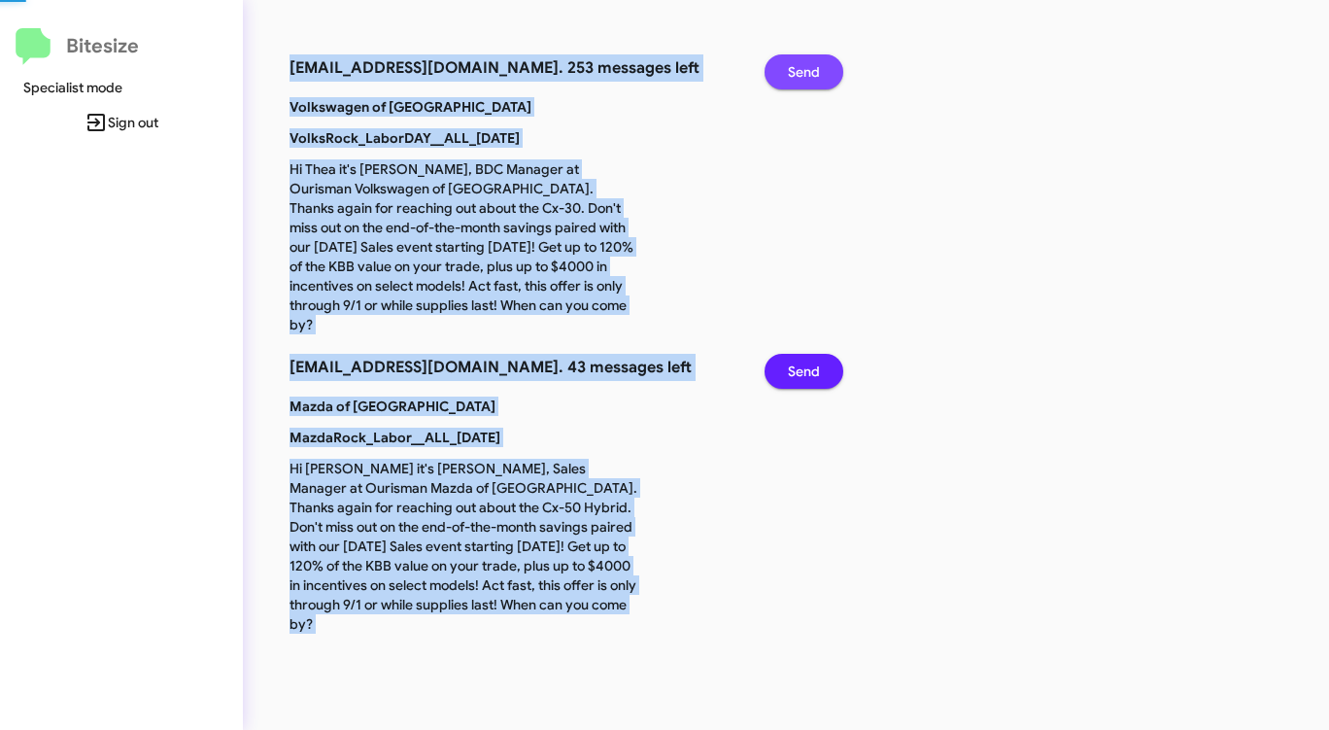
click at [796, 62] on span "Send" at bounding box center [804, 71] width 32 height 35
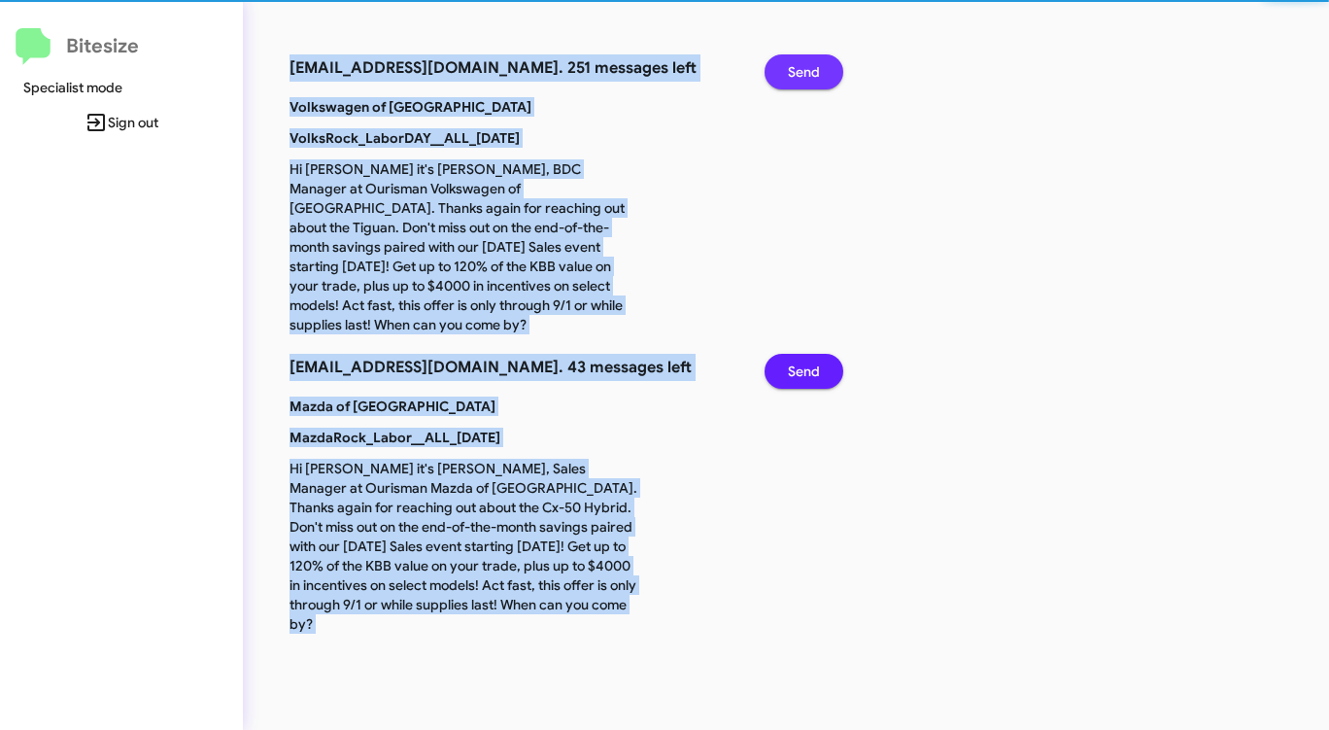
click at [796, 62] on span "Send" at bounding box center [804, 71] width 32 height 35
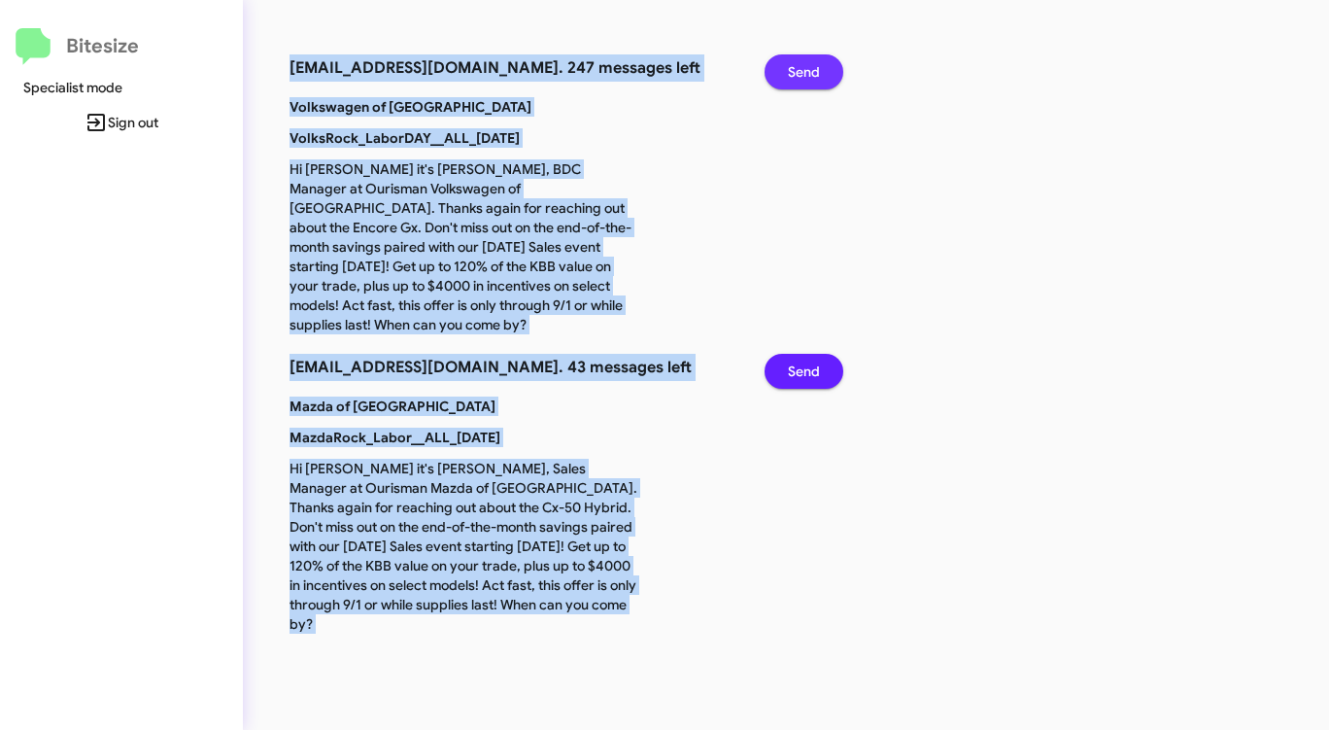
click at [796, 62] on span "Send" at bounding box center [804, 71] width 32 height 35
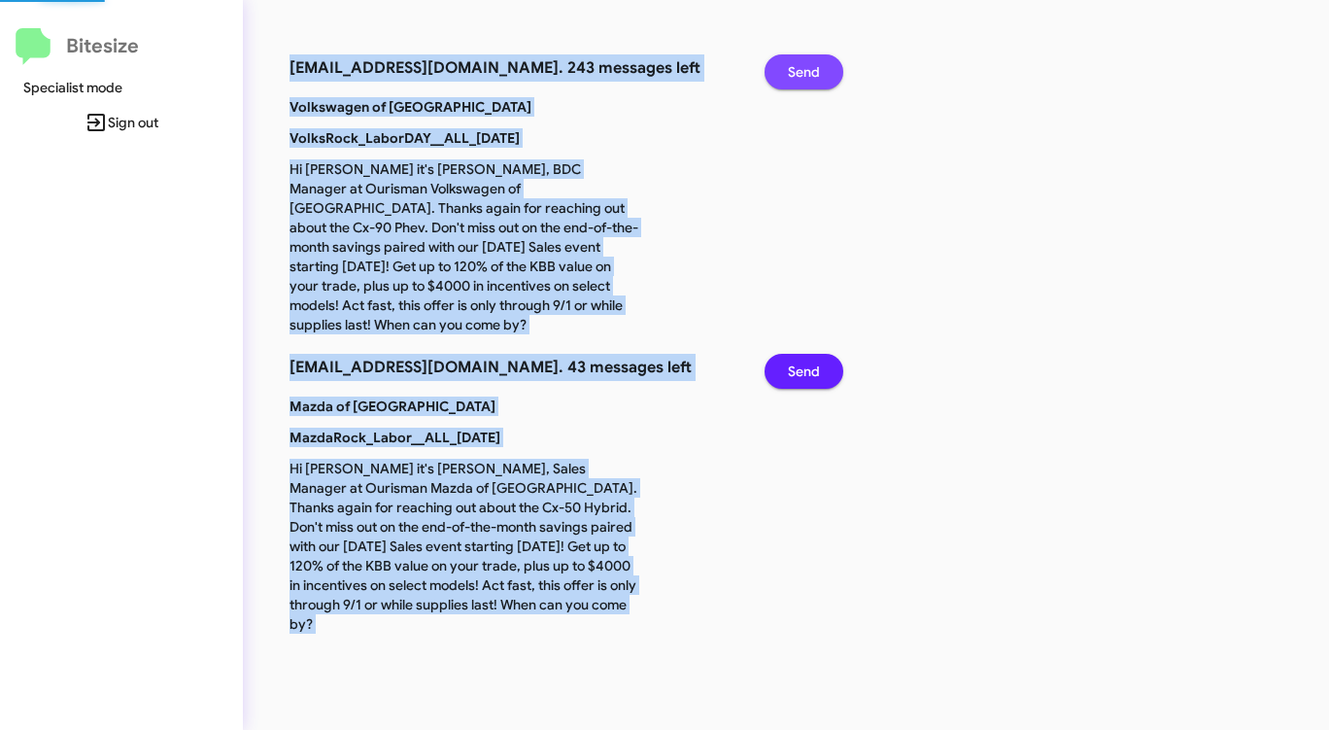
click at [796, 62] on span "Send" at bounding box center [804, 71] width 32 height 35
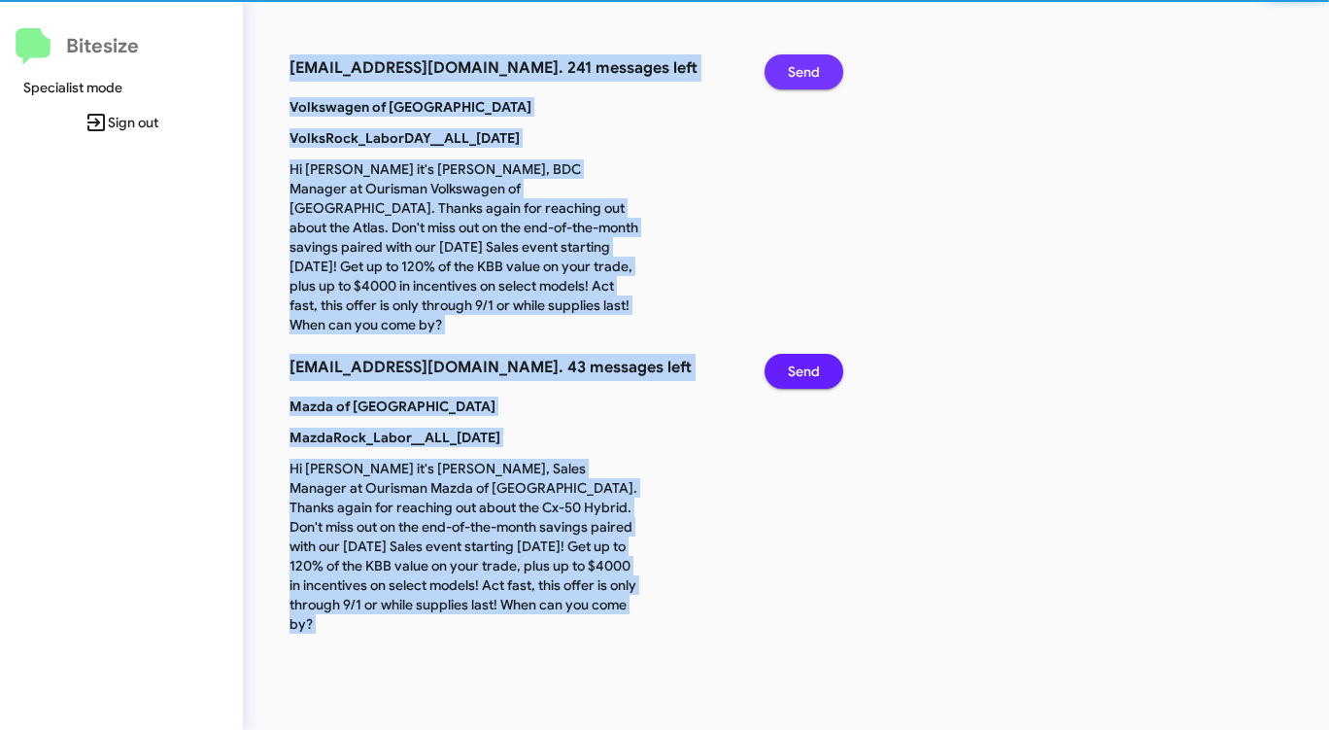
click at [796, 62] on span "Send" at bounding box center [804, 71] width 32 height 35
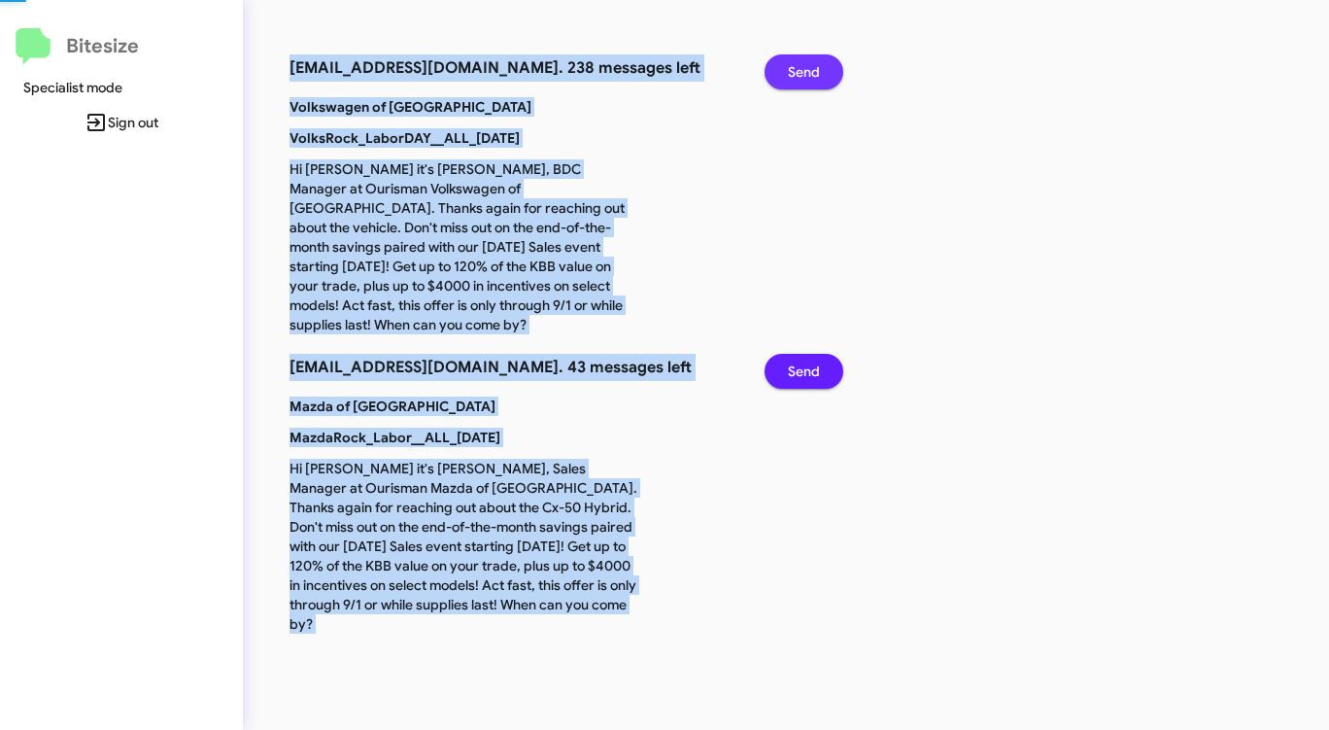
click at [796, 62] on span "Send" at bounding box center [804, 71] width 32 height 35
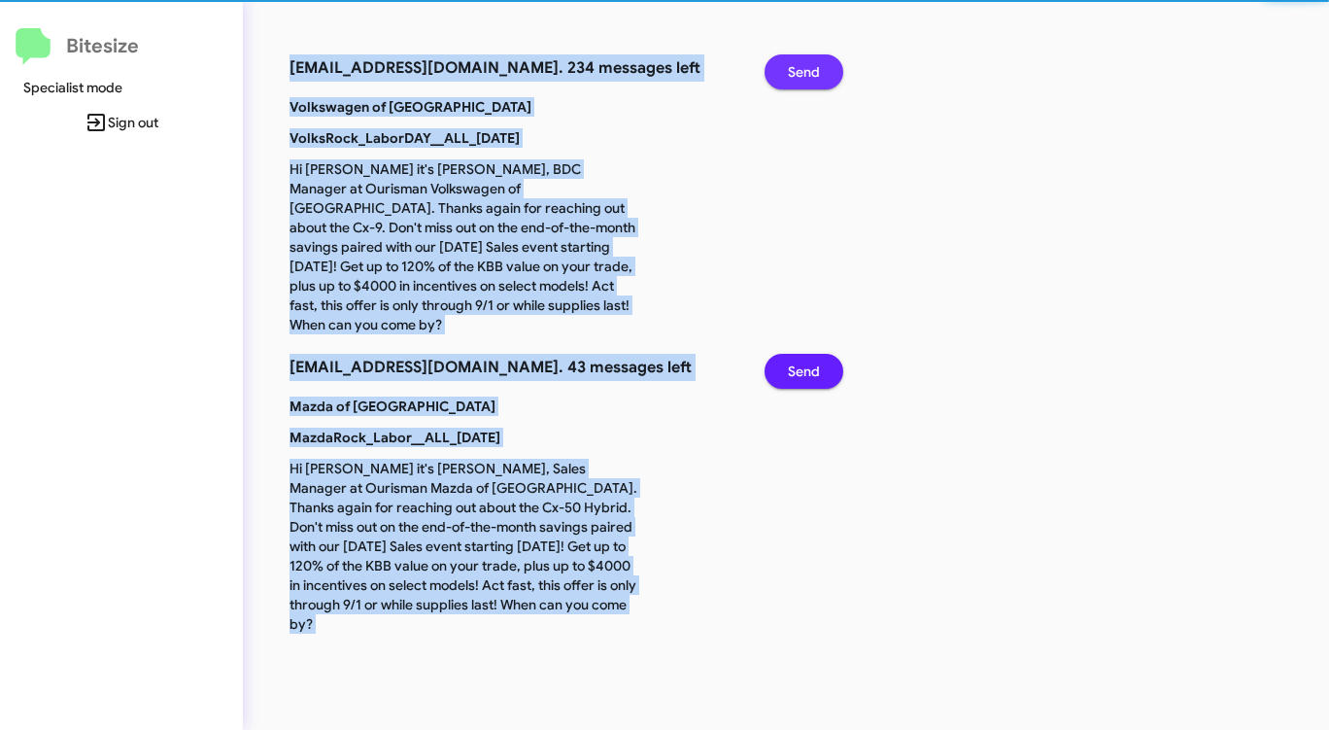
click at [796, 62] on span "Send" at bounding box center [804, 71] width 32 height 35
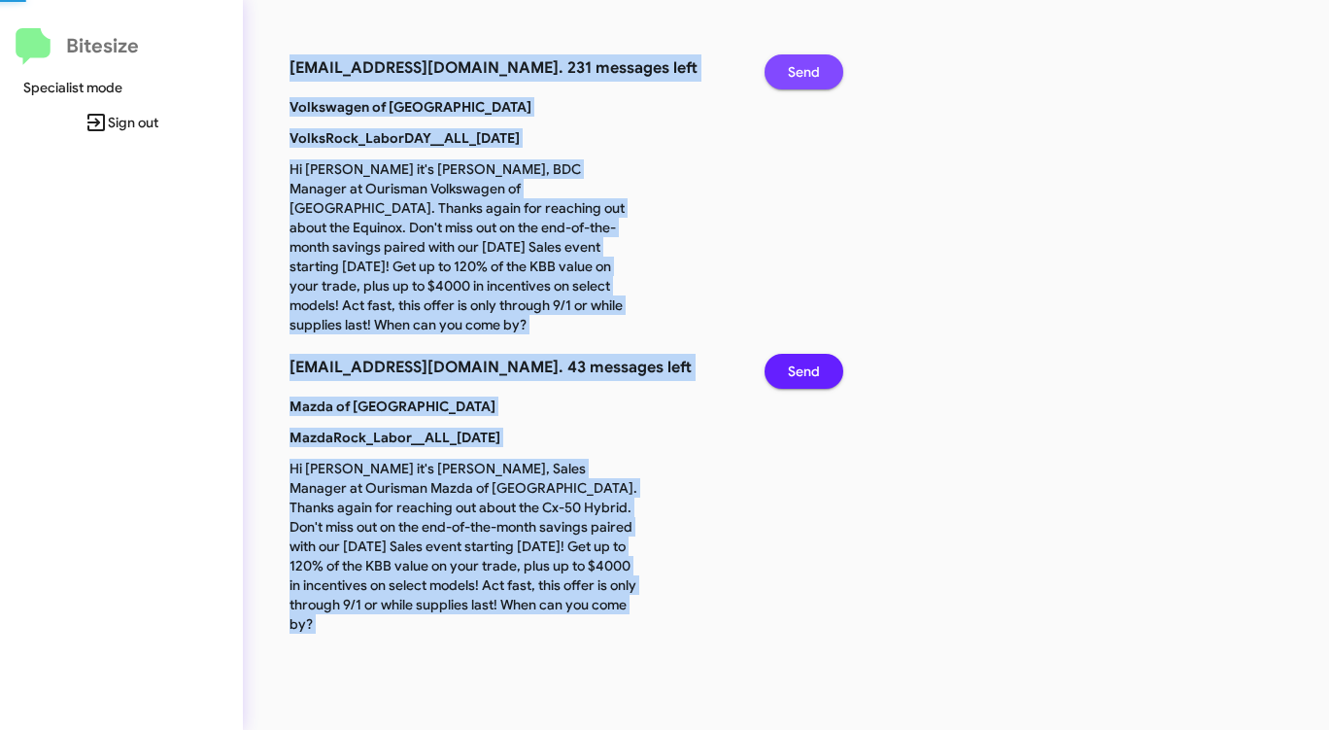
click at [796, 62] on span "Send" at bounding box center [804, 71] width 32 height 35
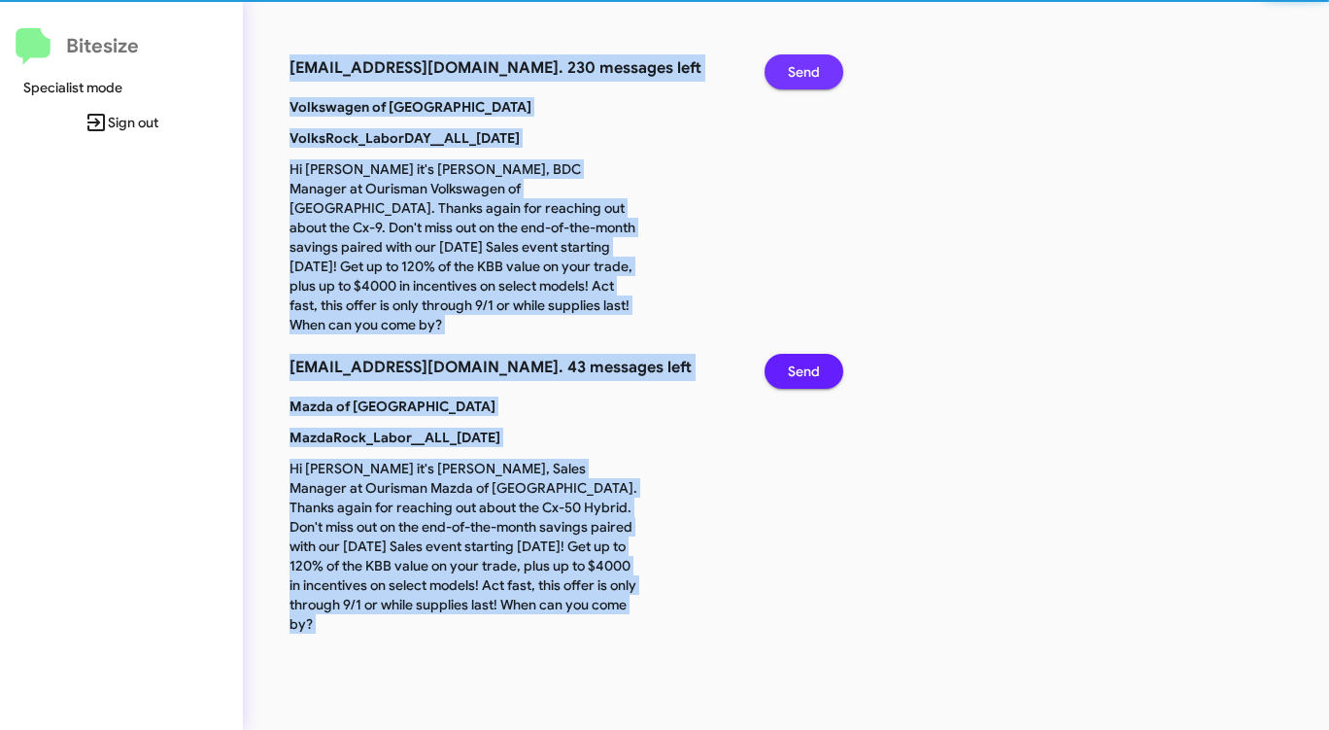
click at [796, 62] on span "Send" at bounding box center [804, 71] width 32 height 35
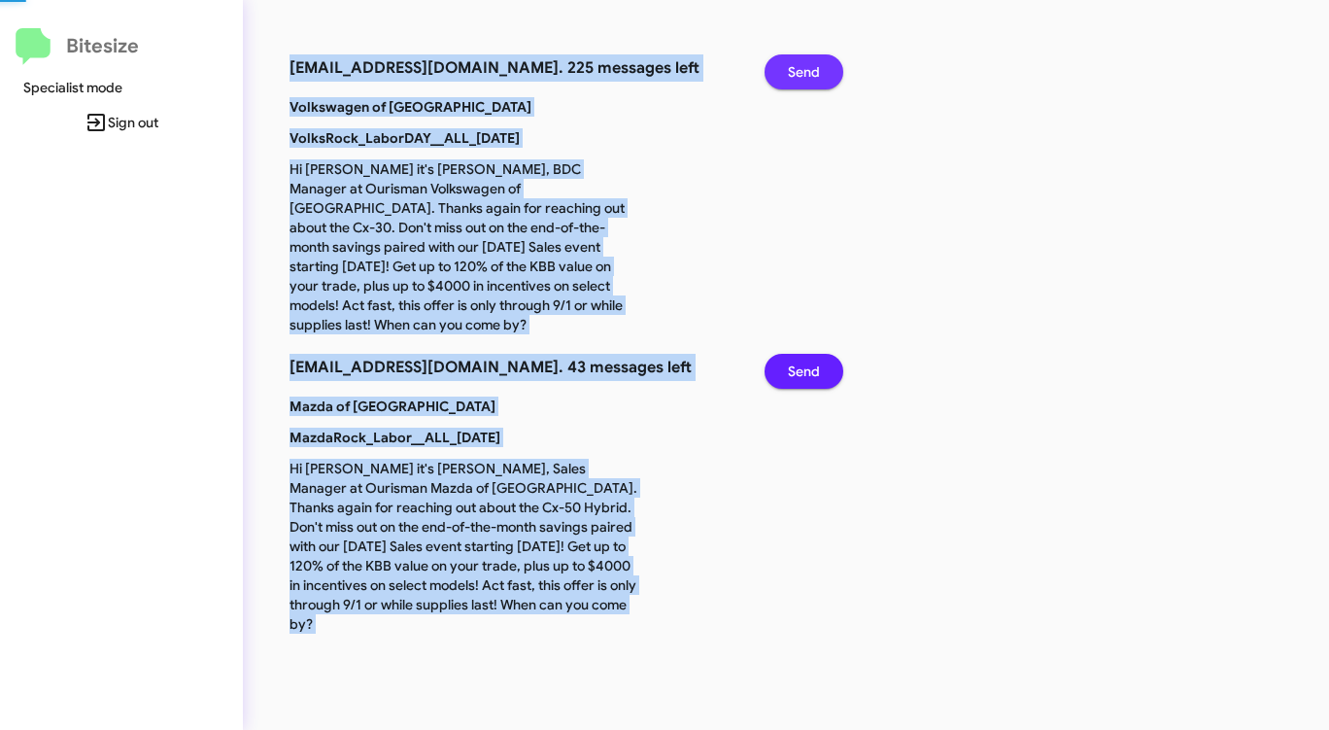
click at [796, 62] on span "Send" at bounding box center [804, 71] width 32 height 35
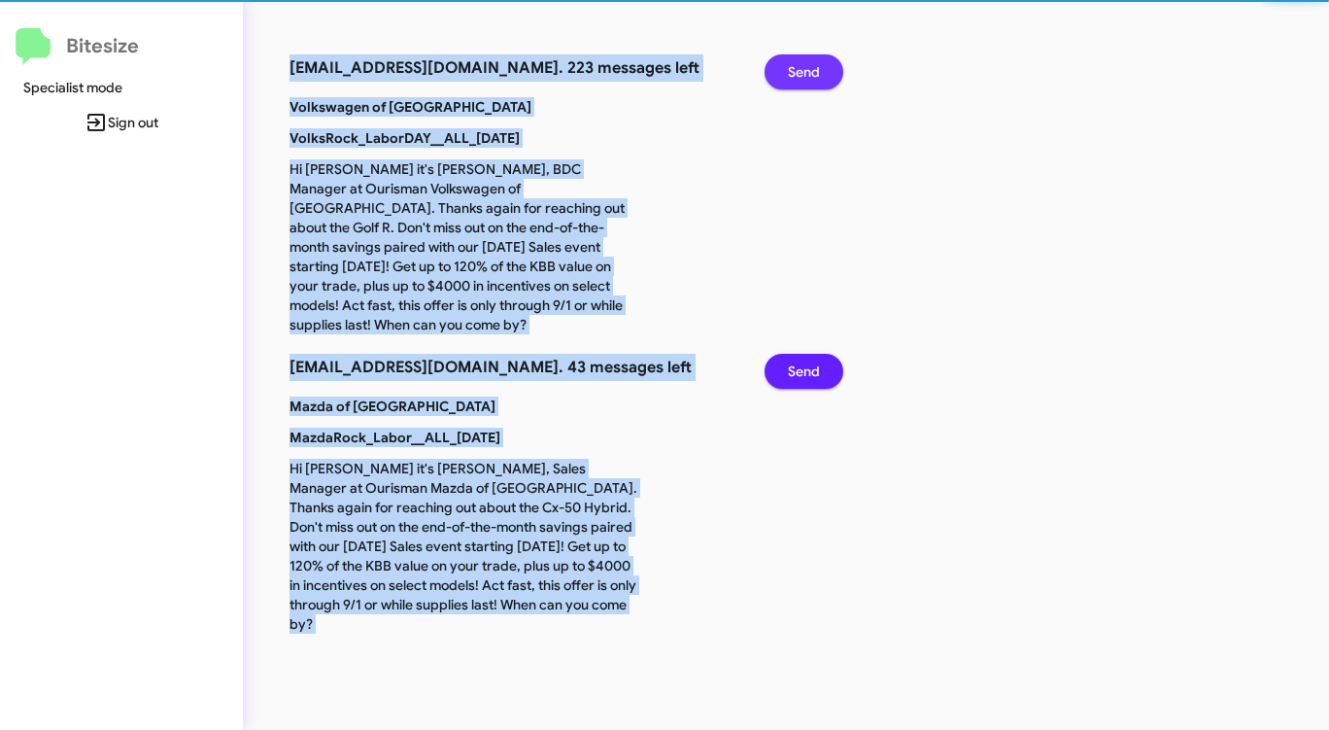
click at [796, 62] on span "Send" at bounding box center [804, 71] width 32 height 35
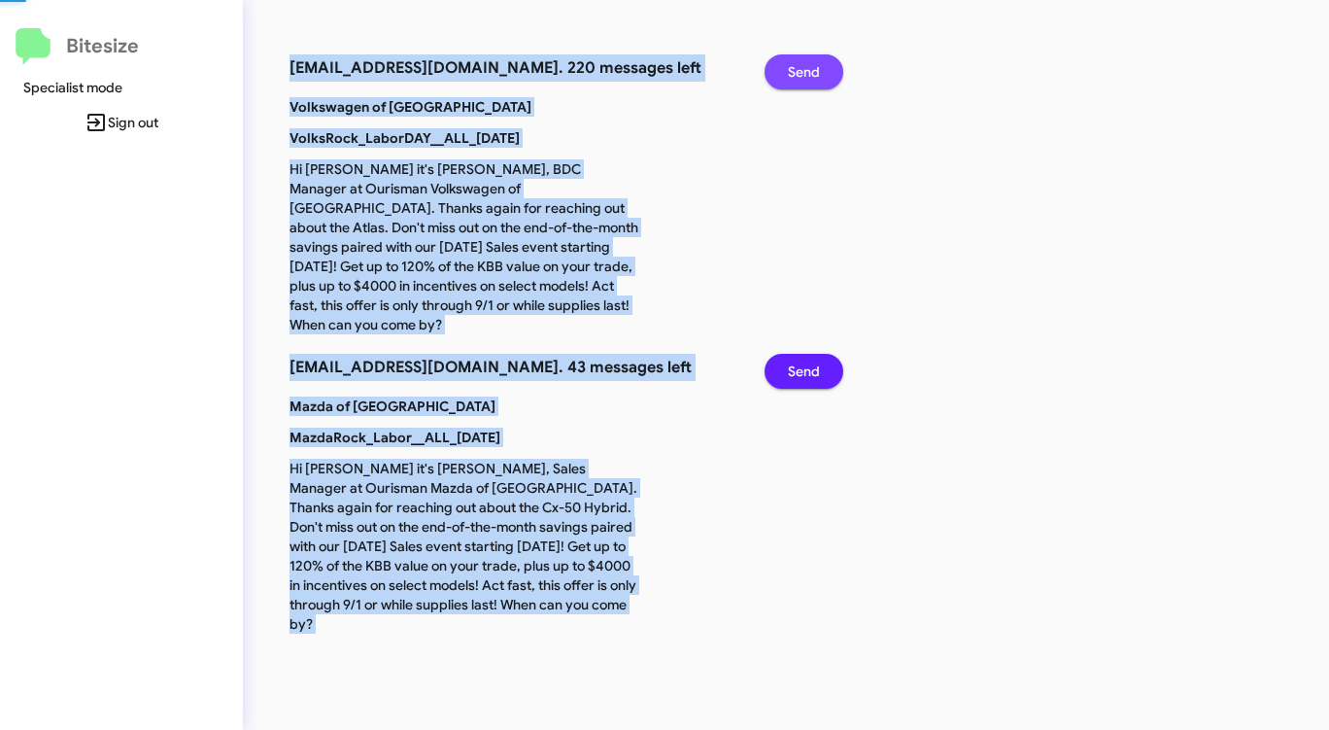
click at [796, 62] on span "Send" at bounding box center [804, 71] width 32 height 35
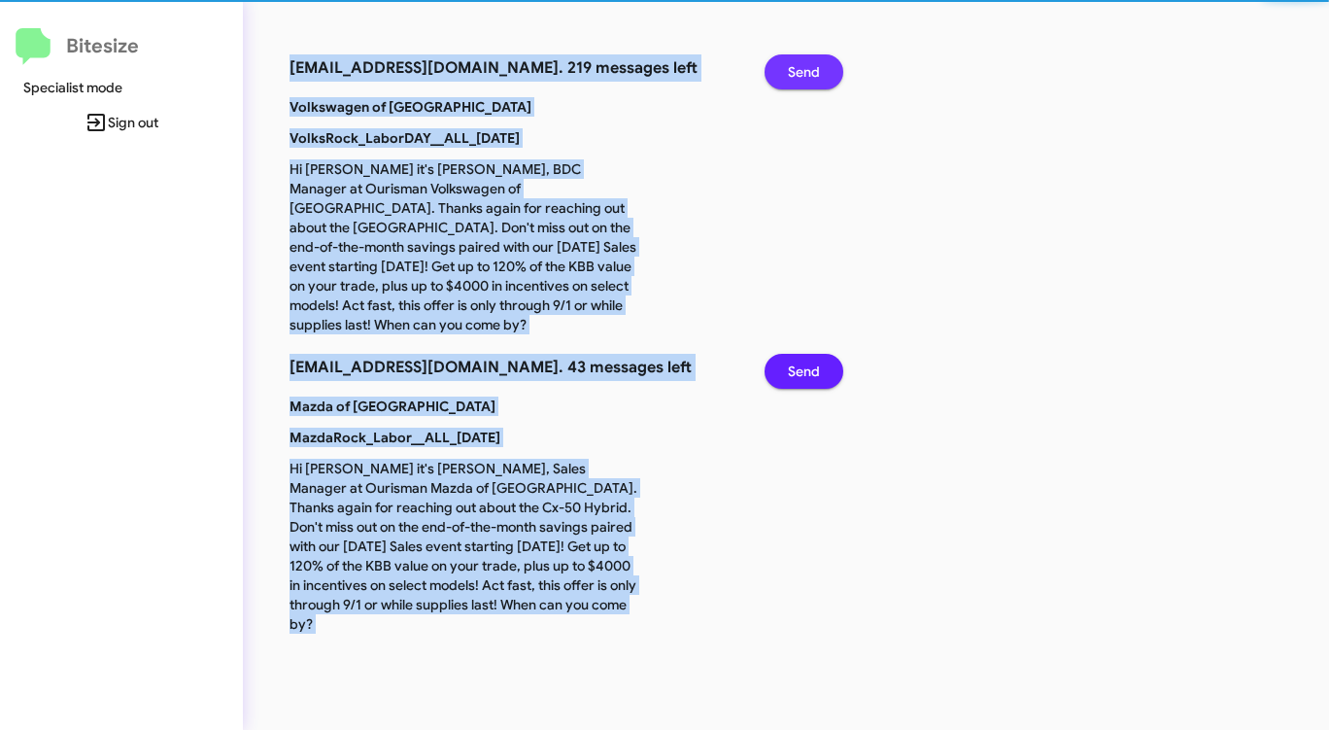
click at [796, 62] on span "Send" at bounding box center [804, 71] width 32 height 35
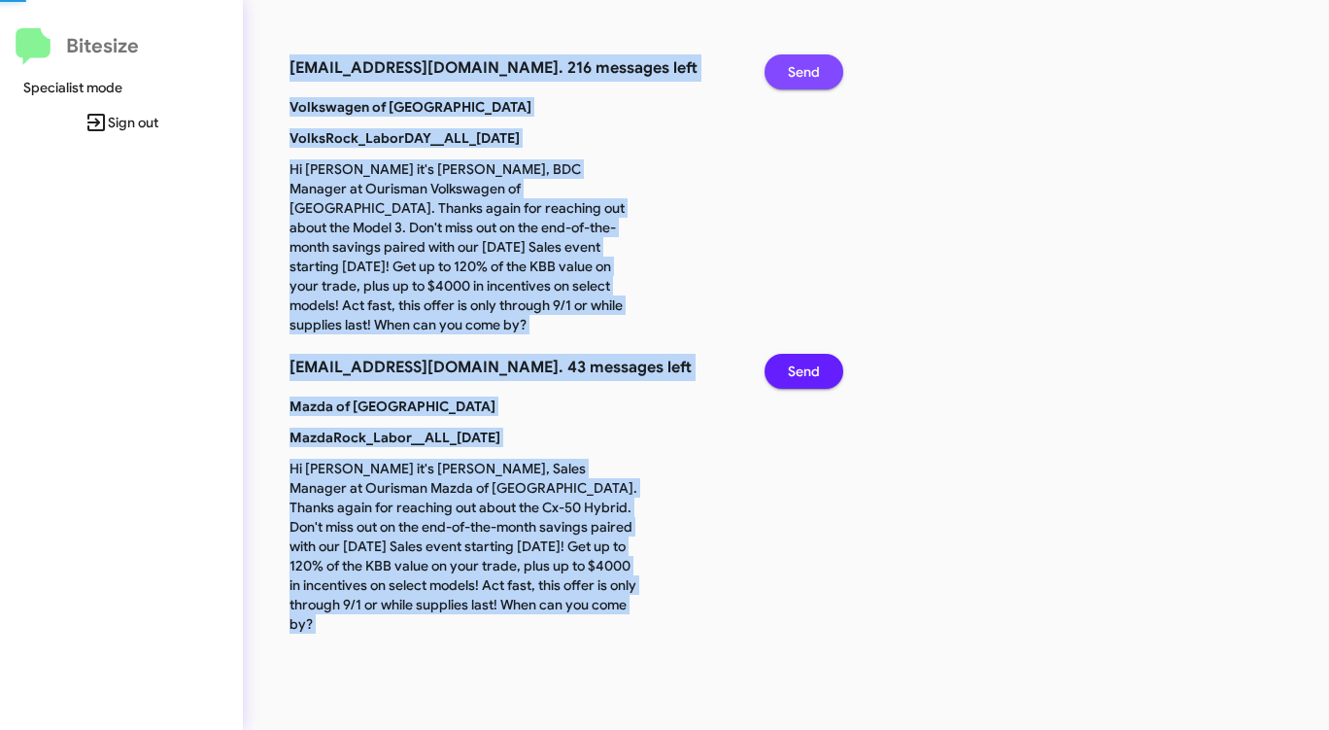
click at [796, 62] on span "Send" at bounding box center [804, 71] width 32 height 35
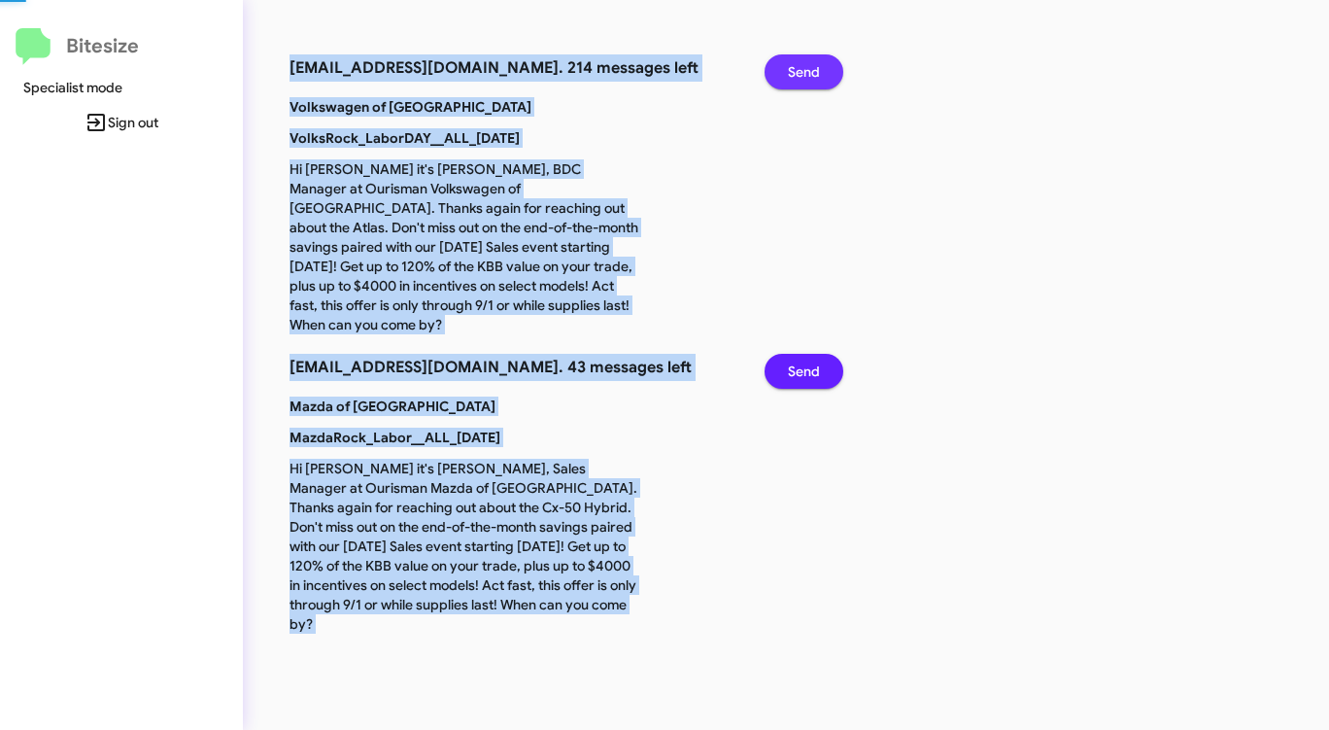
click at [796, 62] on span "Send" at bounding box center [804, 71] width 32 height 35
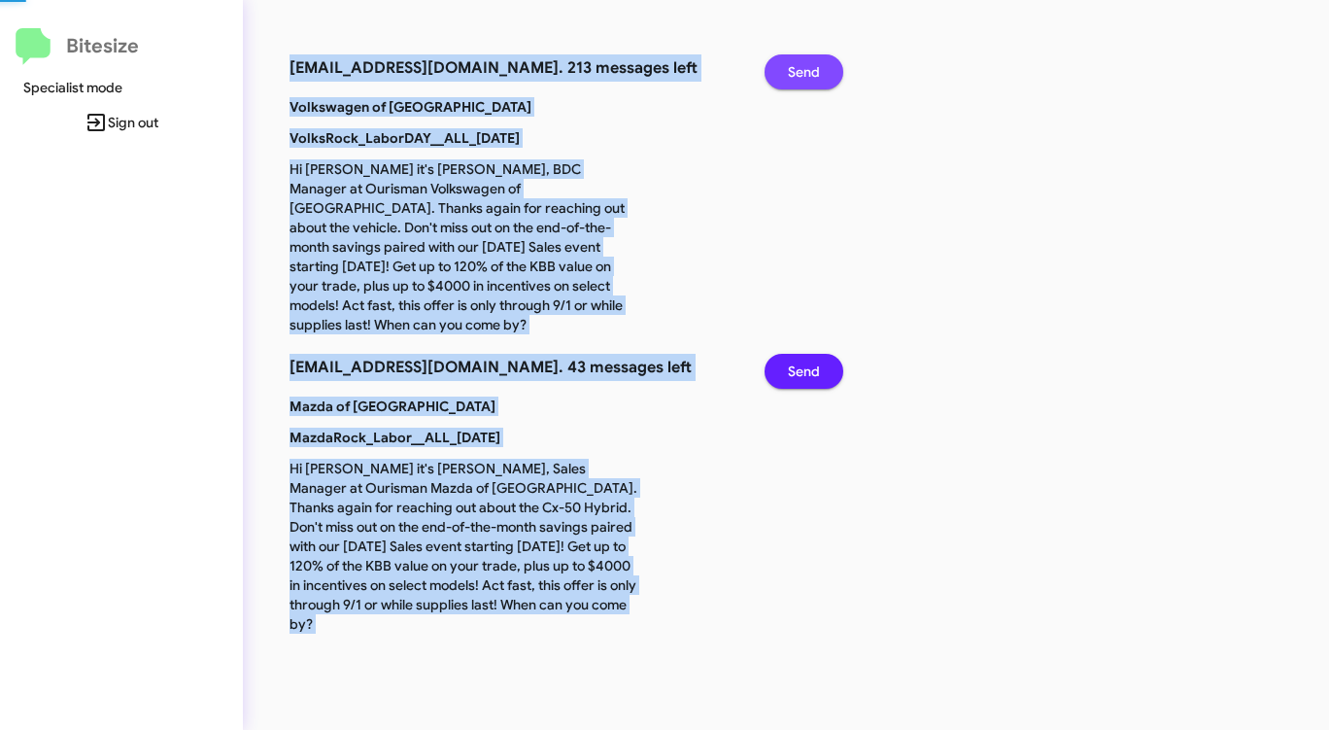
click at [796, 62] on span "Send" at bounding box center [804, 71] width 32 height 35
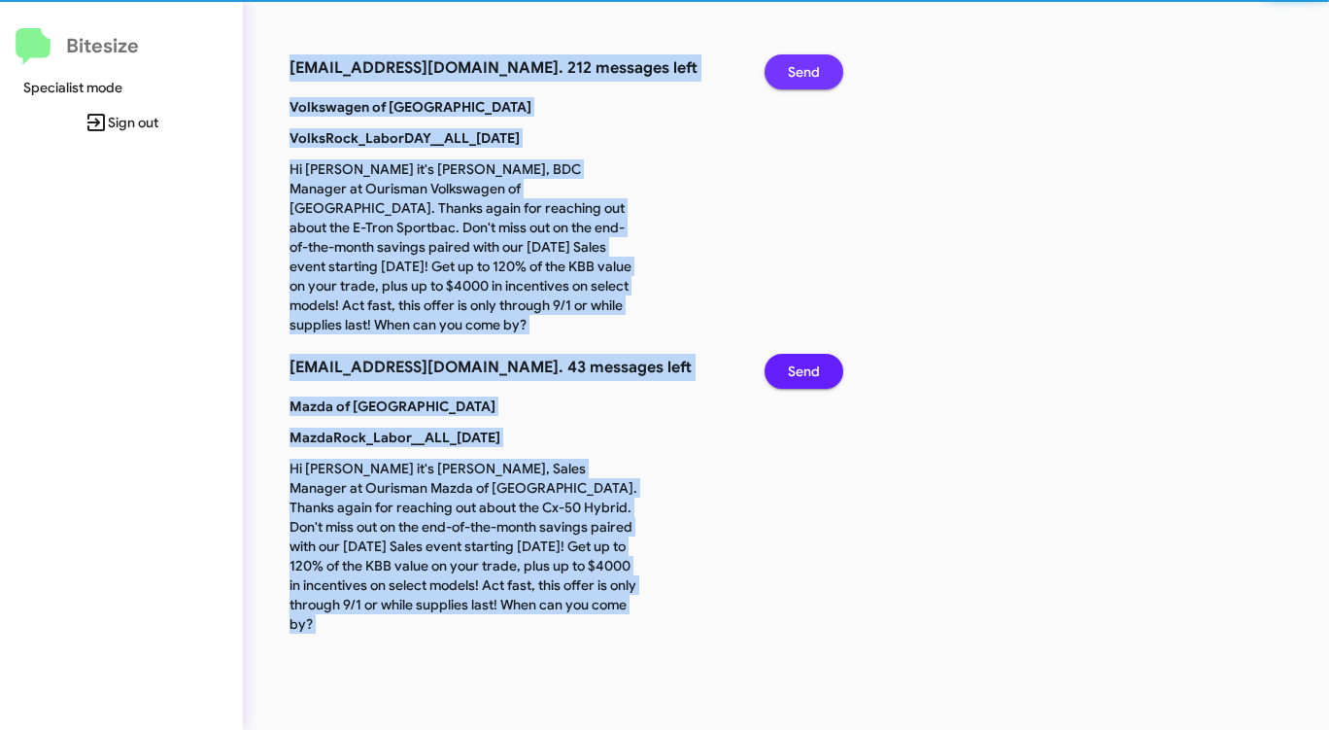
click at [796, 62] on span "Send" at bounding box center [804, 71] width 32 height 35
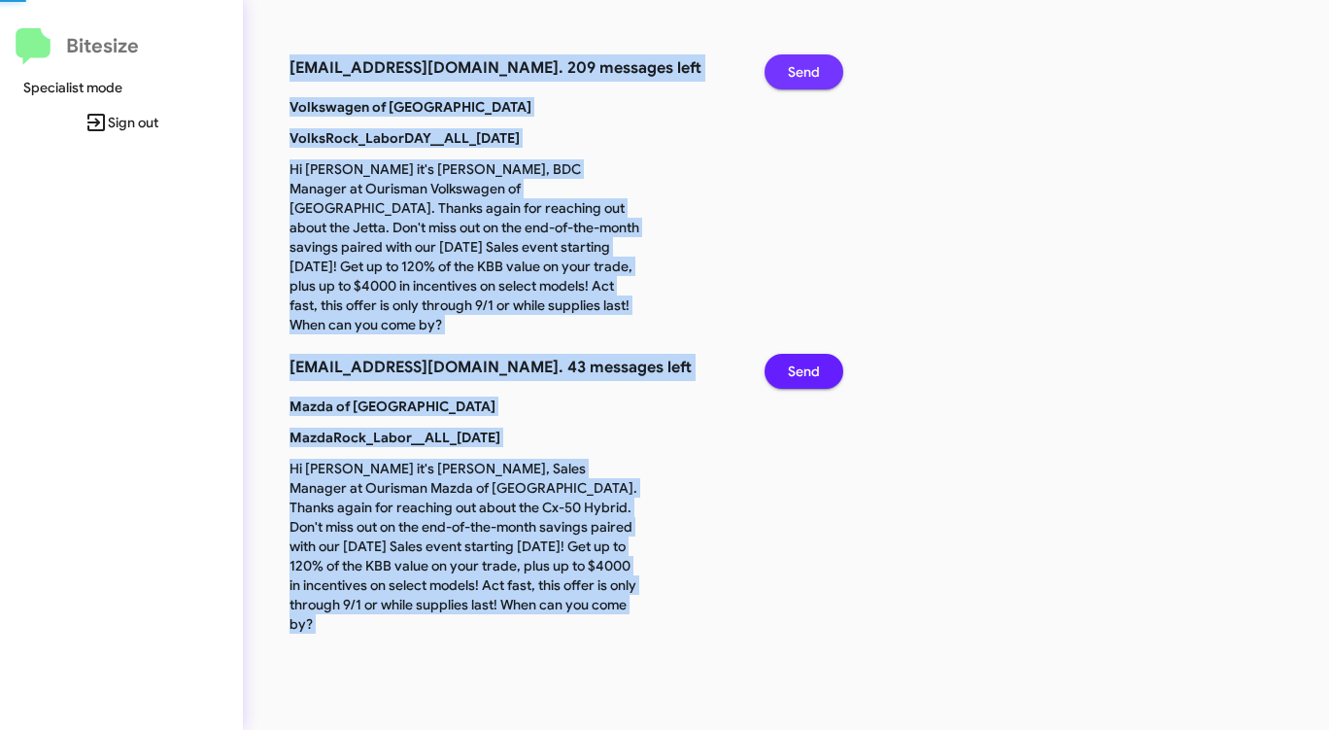
click at [796, 62] on span "Send" at bounding box center [804, 71] width 32 height 35
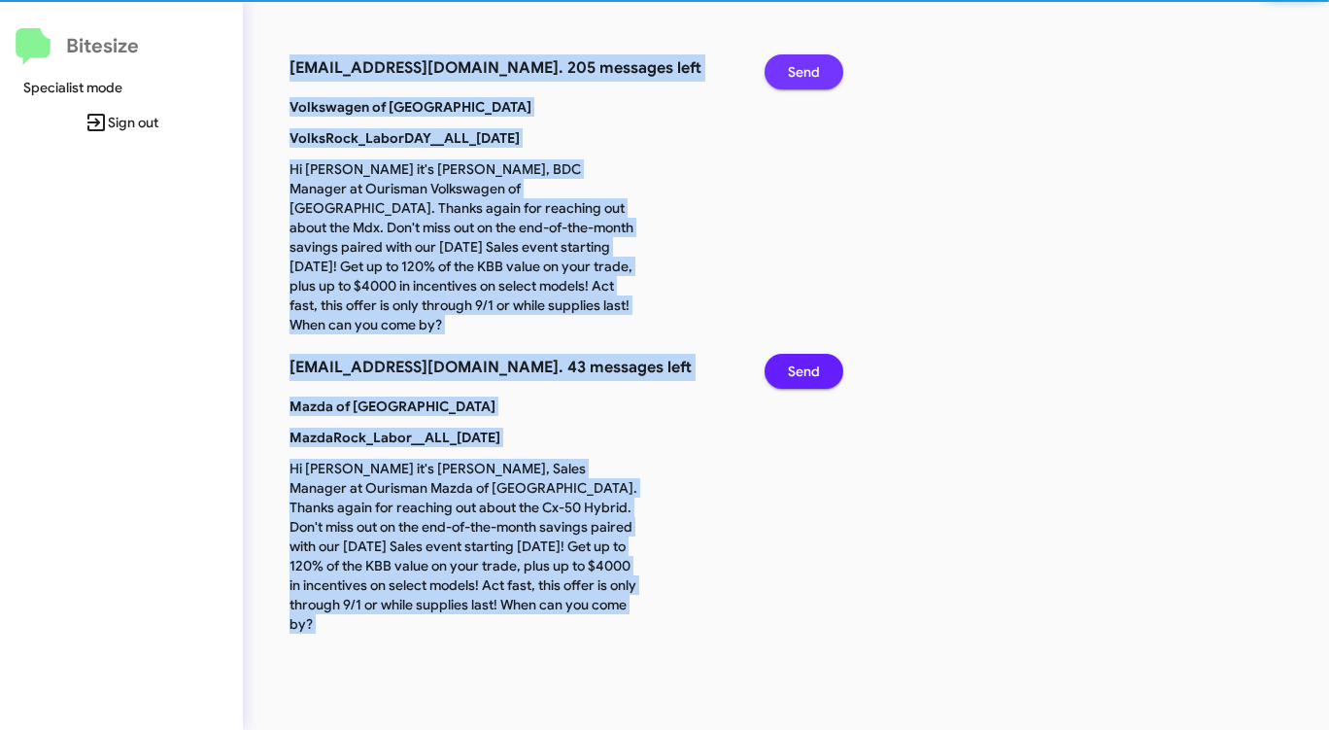
click at [796, 62] on span "Send" at bounding box center [804, 71] width 32 height 35
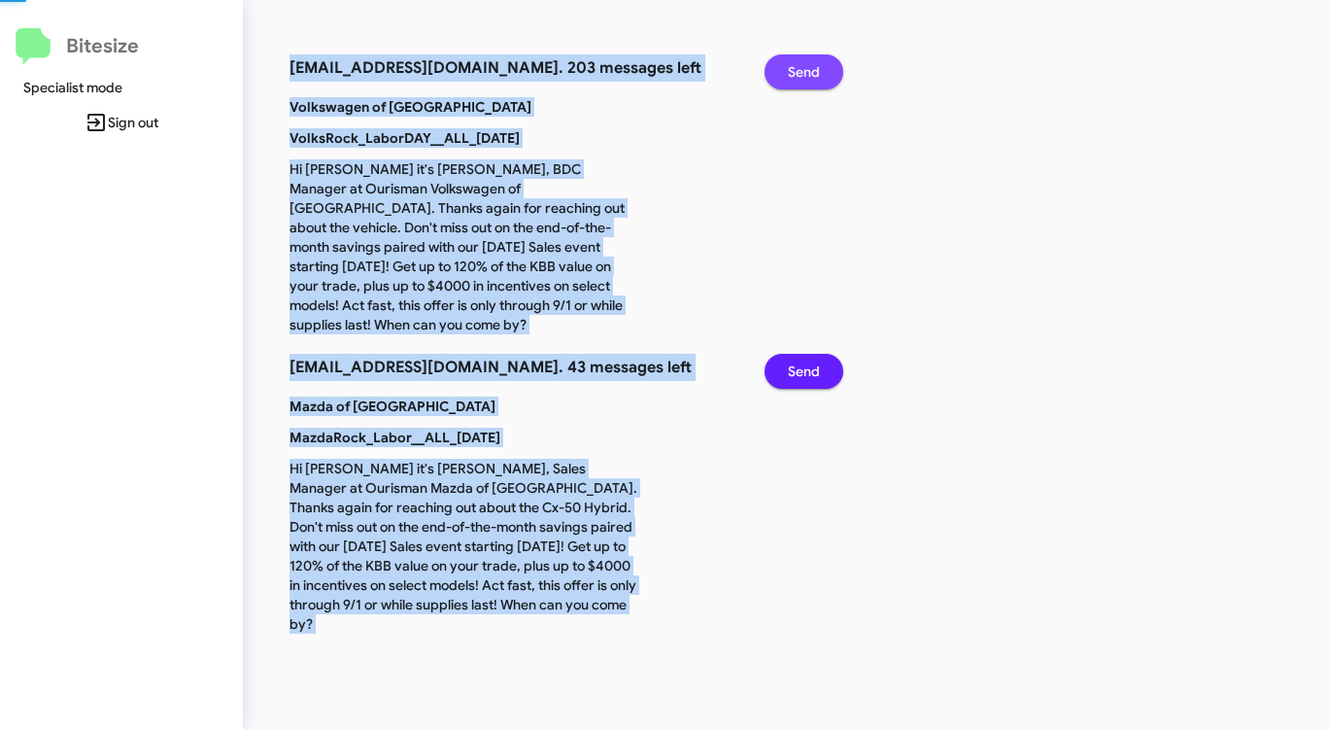
click at [796, 62] on span "Send" at bounding box center [804, 71] width 32 height 35
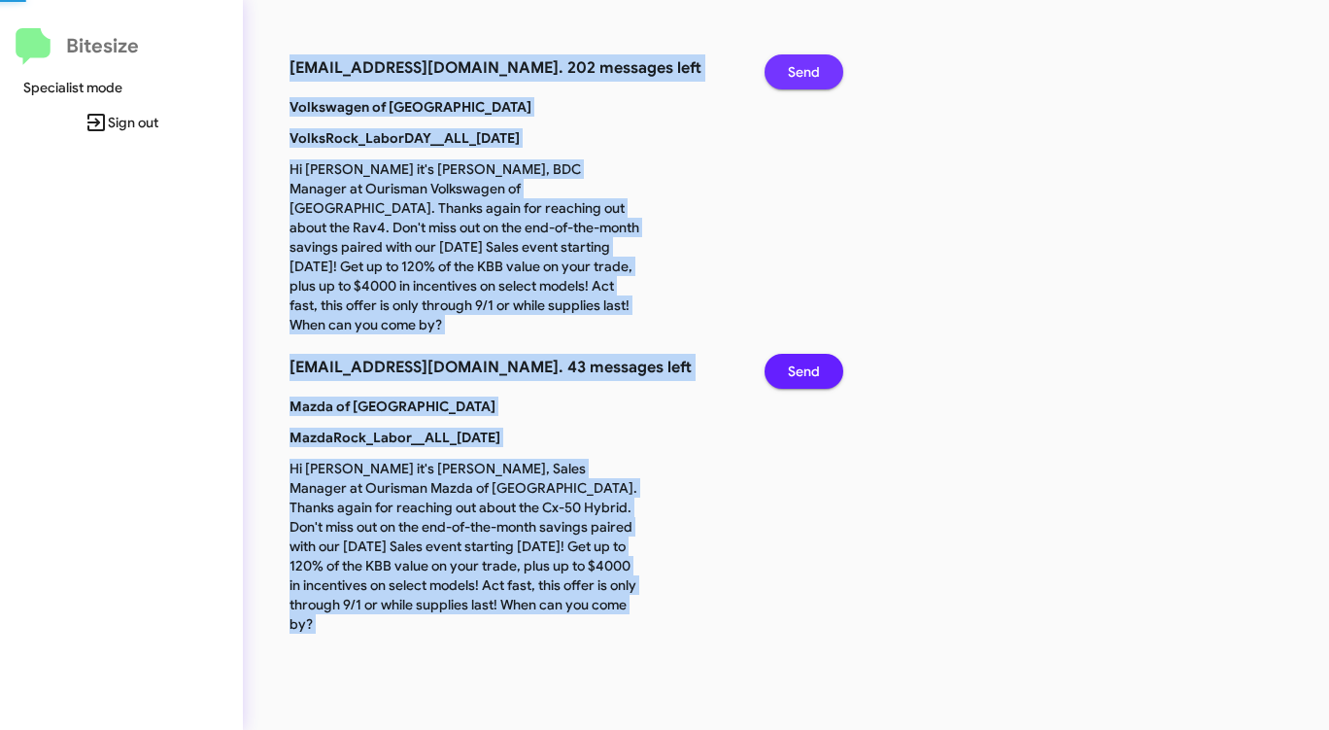
click at [796, 64] on span "Send" at bounding box center [804, 71] width 32 height 35
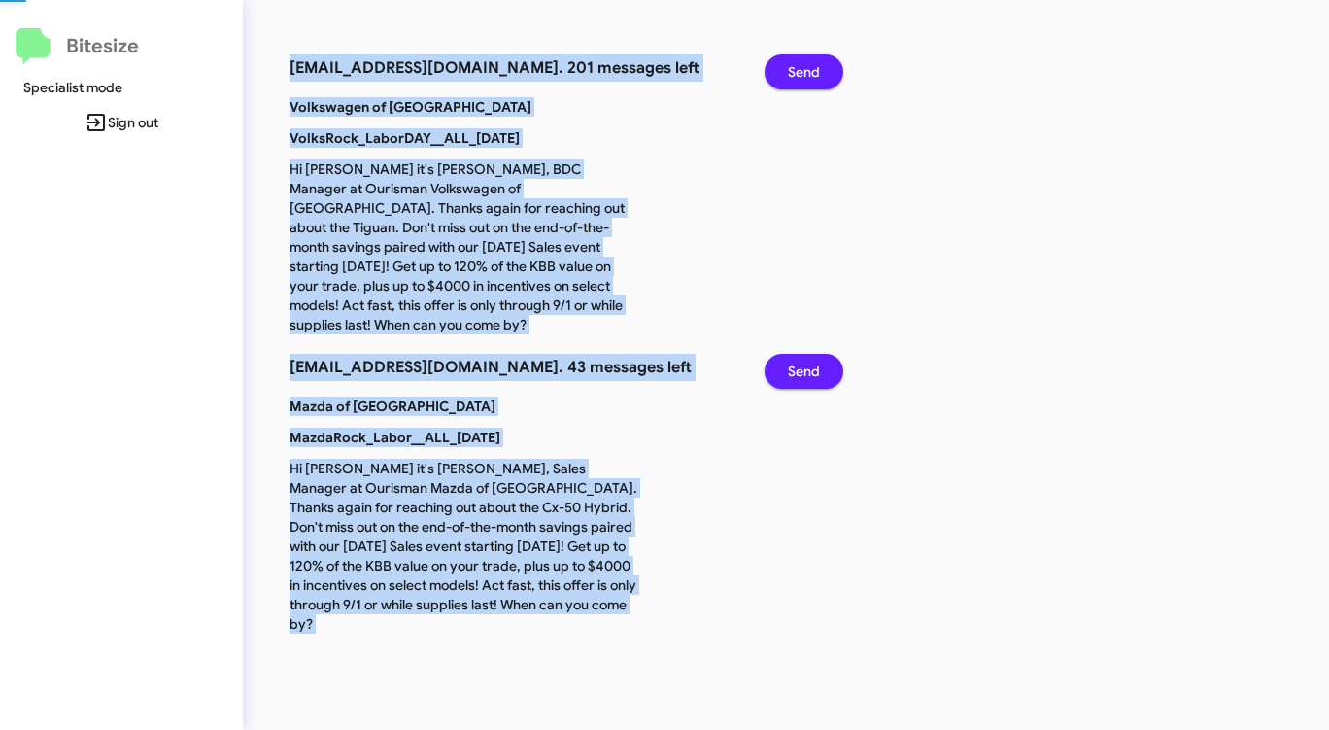
click at [796, 64] on span "Send" at bounding box center [804, 71] width 32 height 35
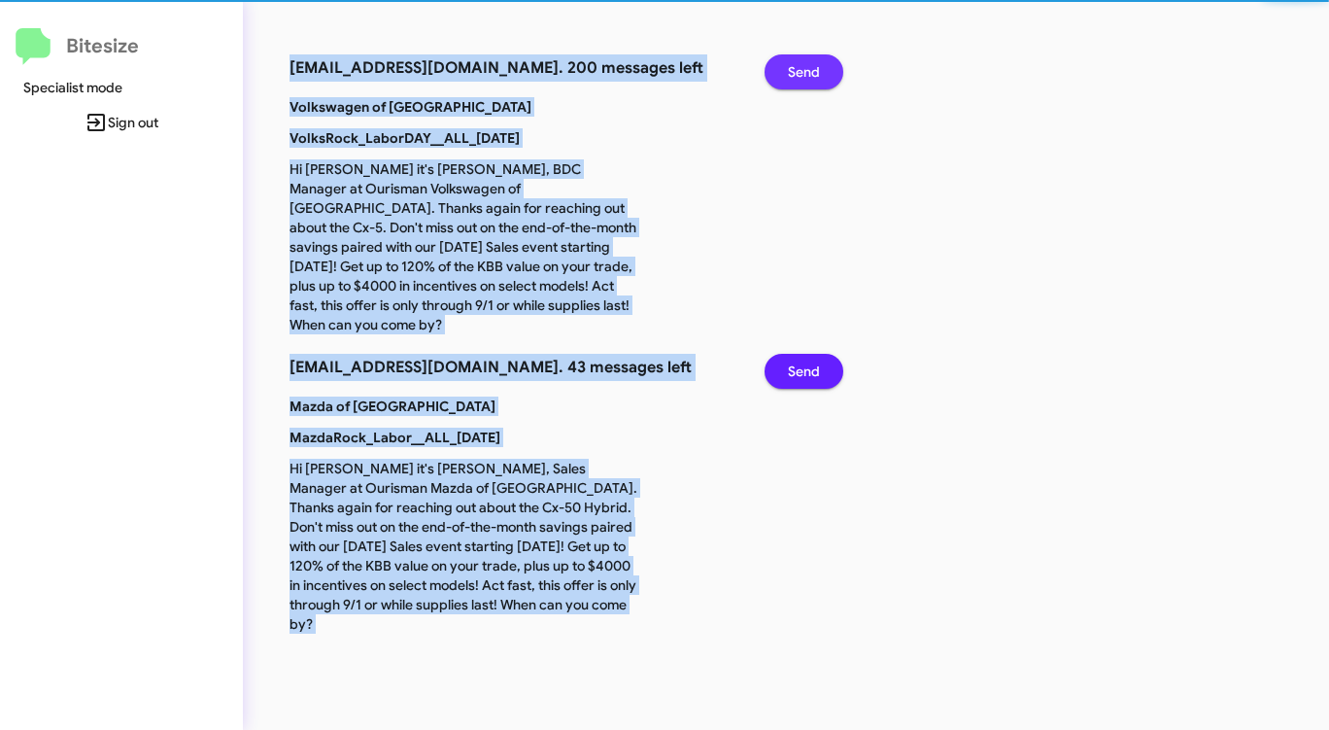
click at [796, 64] on span "Send" at bounding box center [804, 71] width 32 height 35
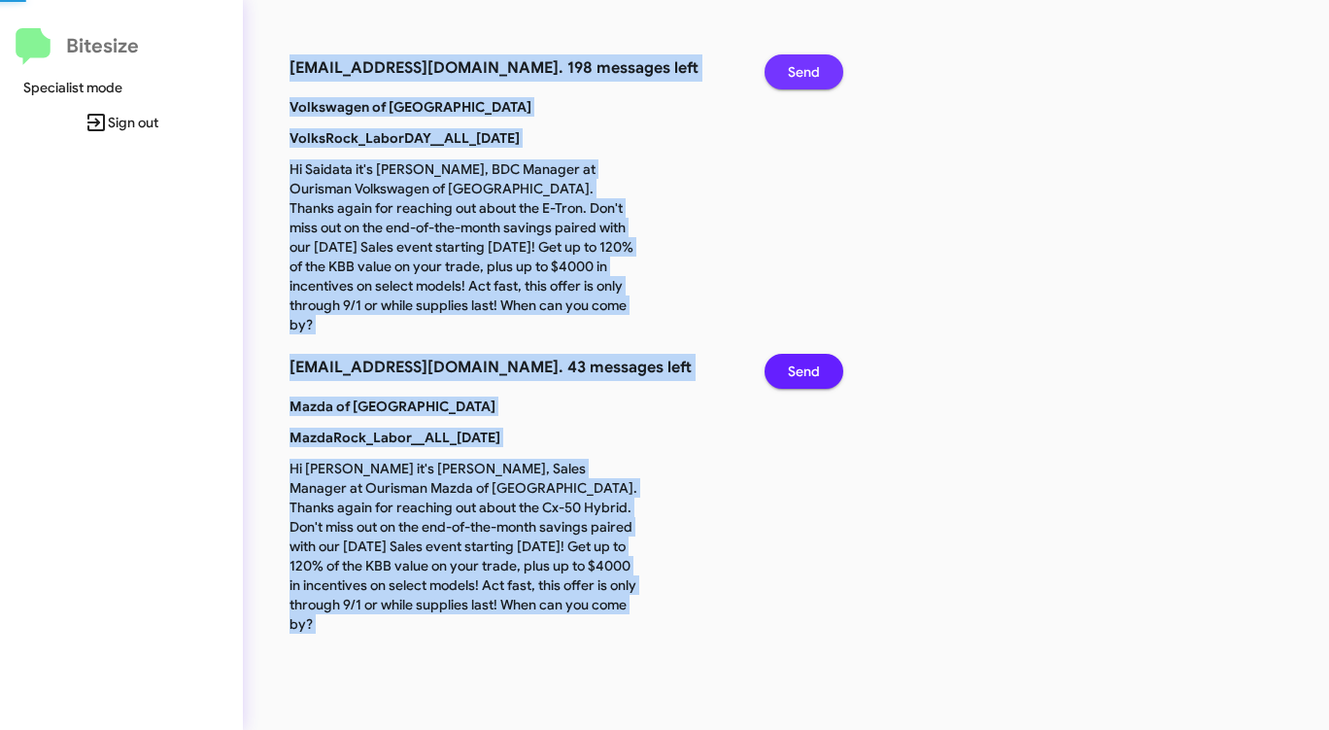
click at [796, 64] on span "Send" at bounding box center [804, 71] width 32 height 35
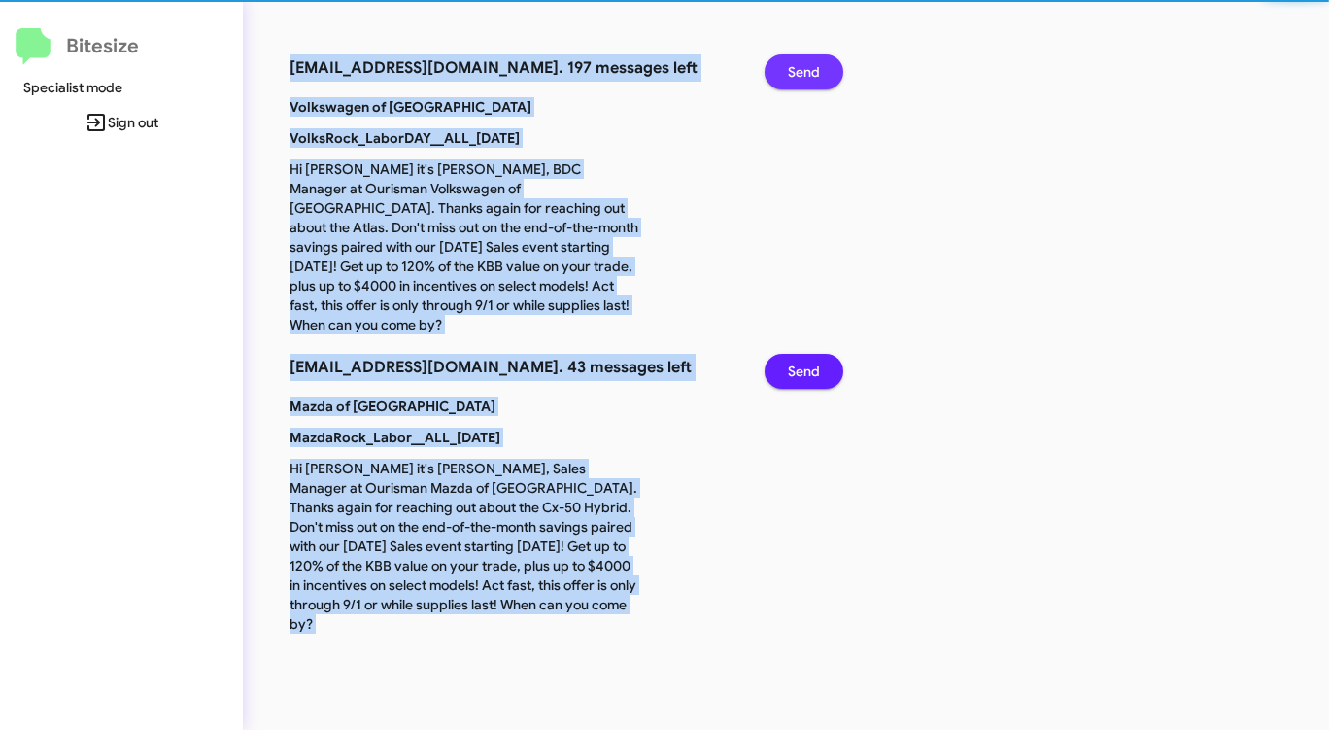
click at [796, 64] on span "Send" at bounding box center [804, 71] width 32 height 35
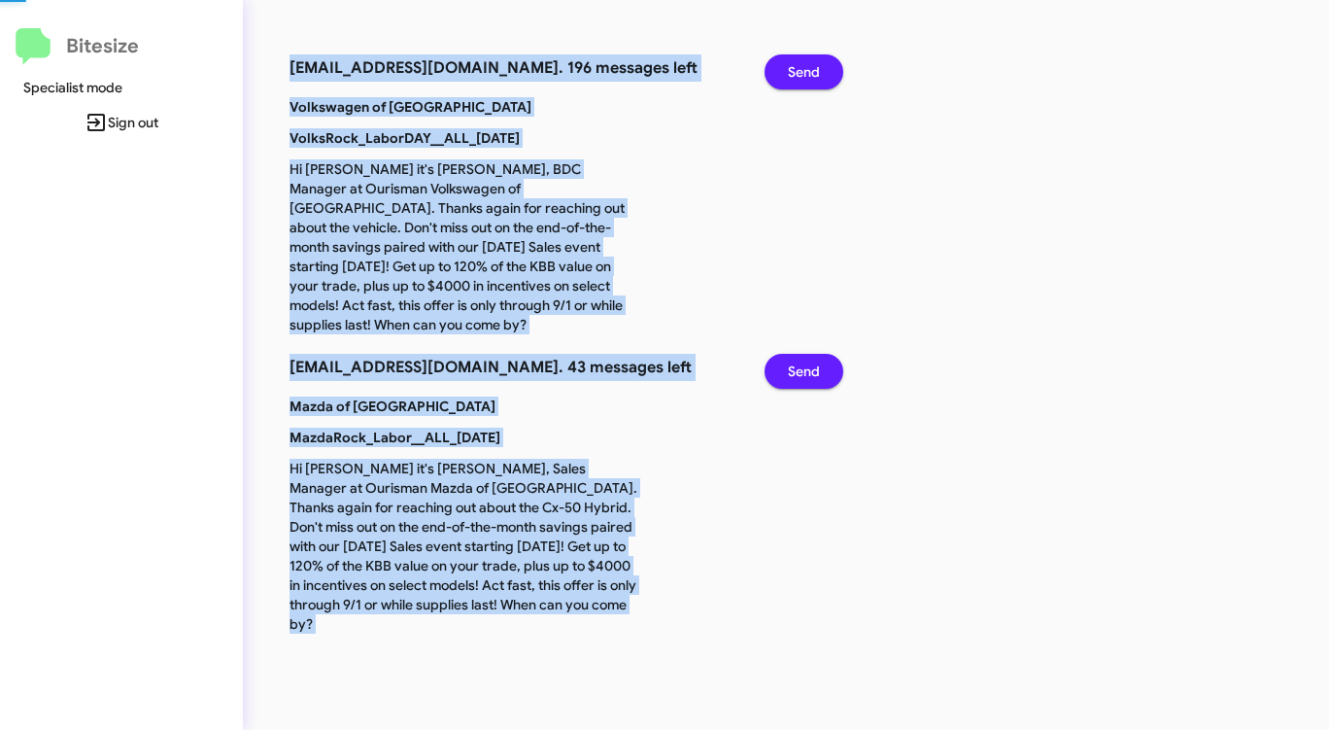
click at [796, 64] on span "Send" at bounding box center [804, 71] width 32 height 35
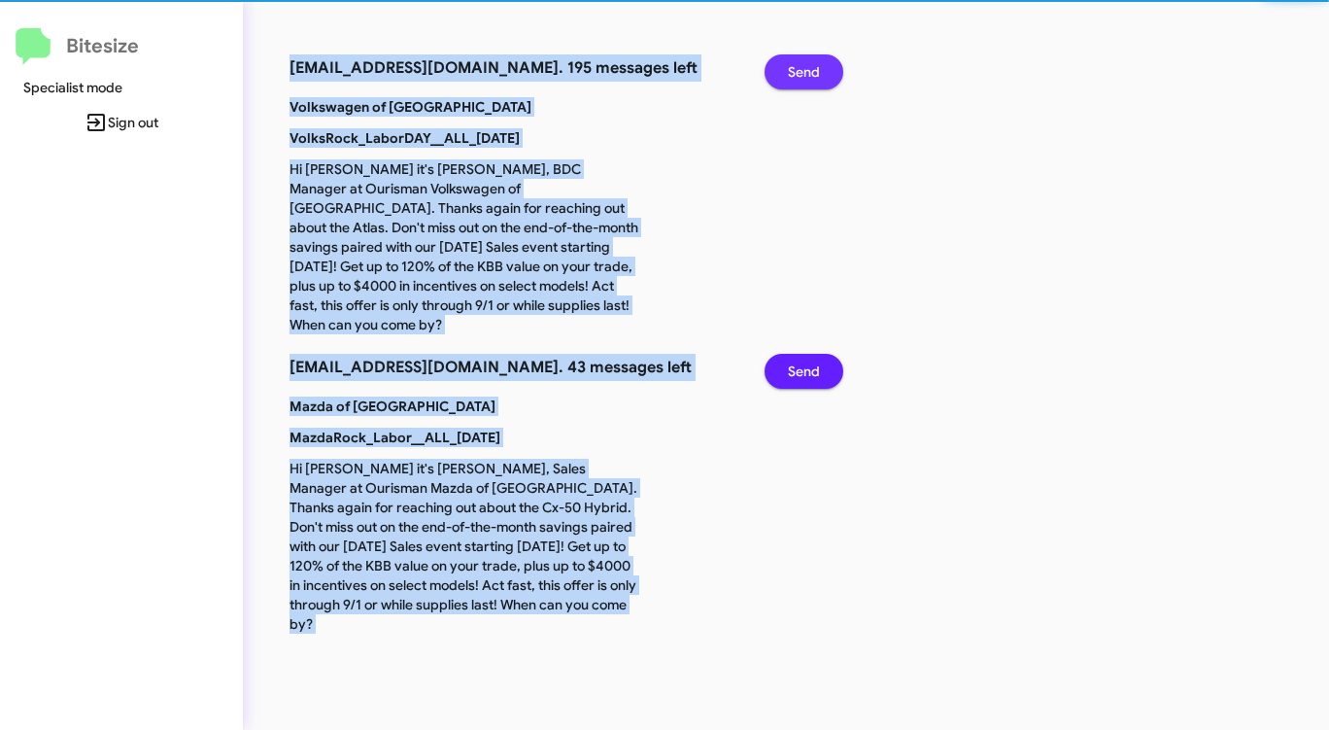
click at [796, 64] on span "Send" at bounding box center [804, 71] width 32 height 35
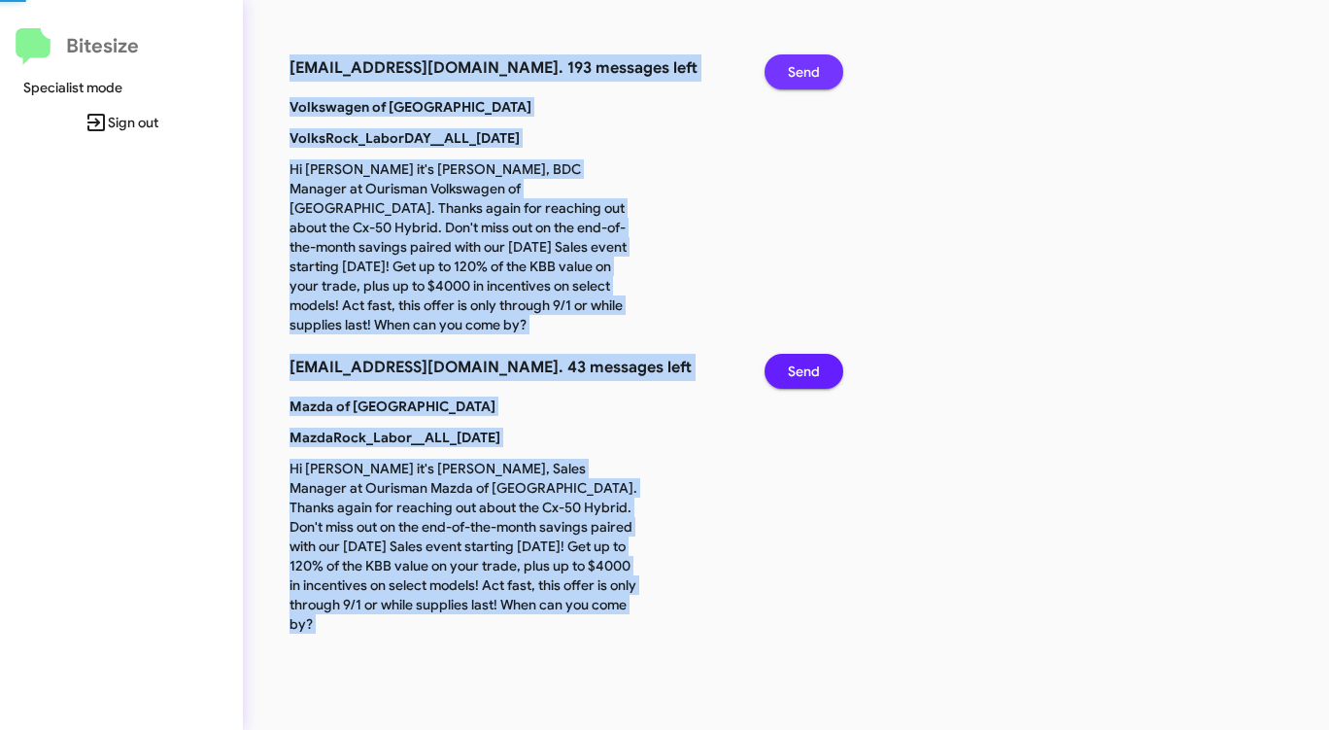
click at [796, 64] on span "Send" at bounding box center [804, 71] width 32 height 35
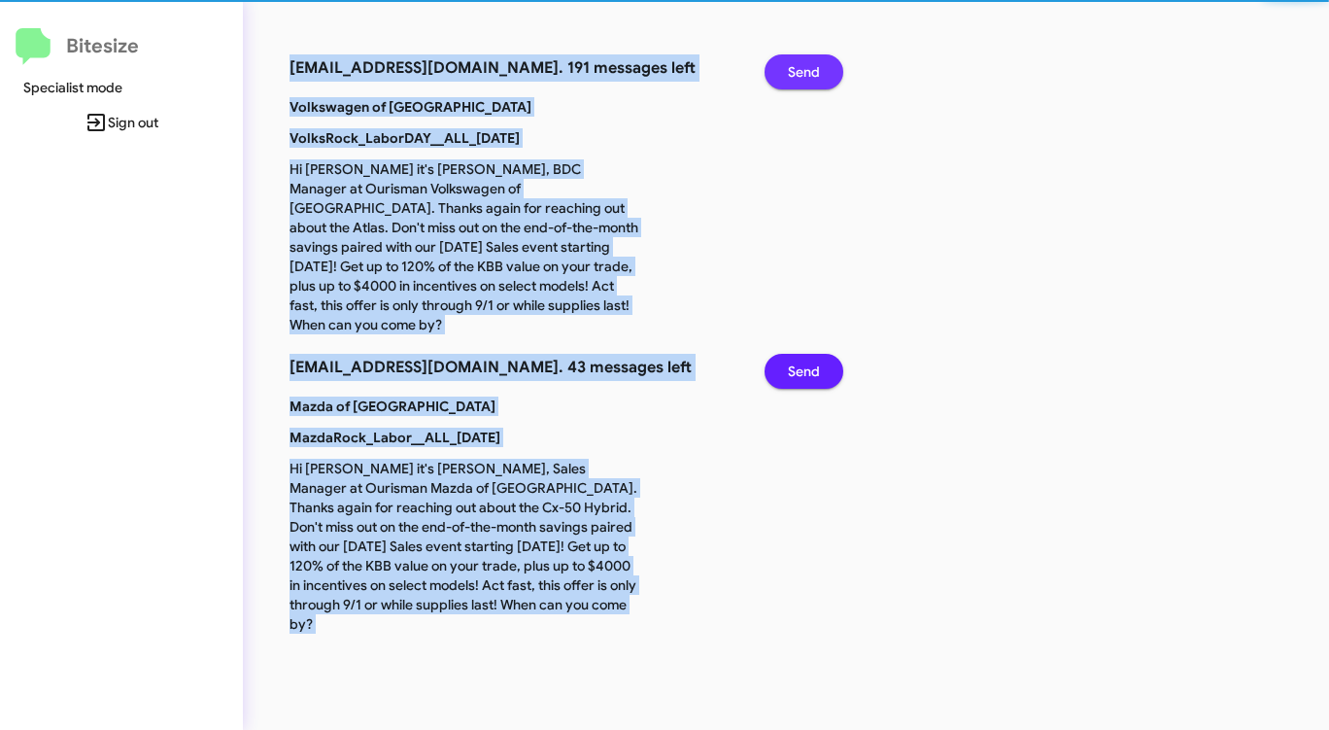
click at [796, 64] on span "Send" at bounding box center [804, 71] width 32 height 35
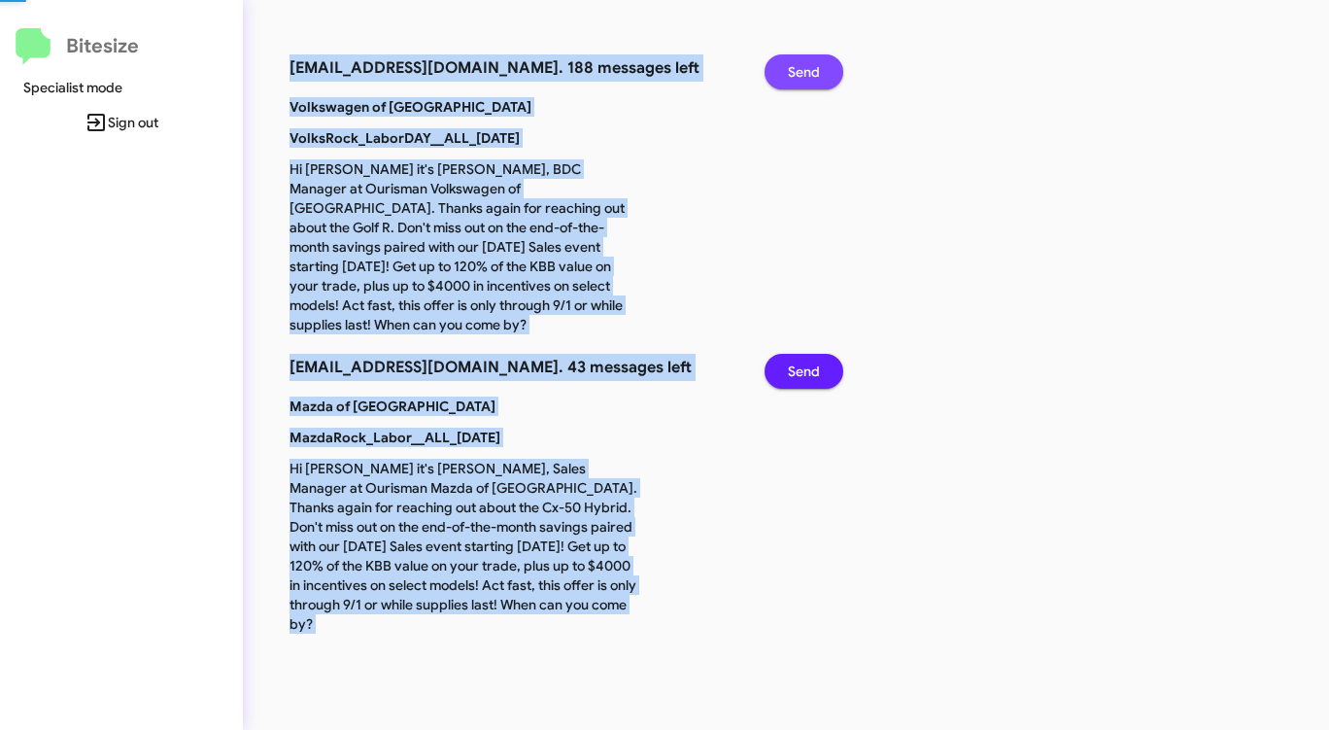
click at [796, 64] on span "Send" at bounding box center [804, 71] width 32 height 35
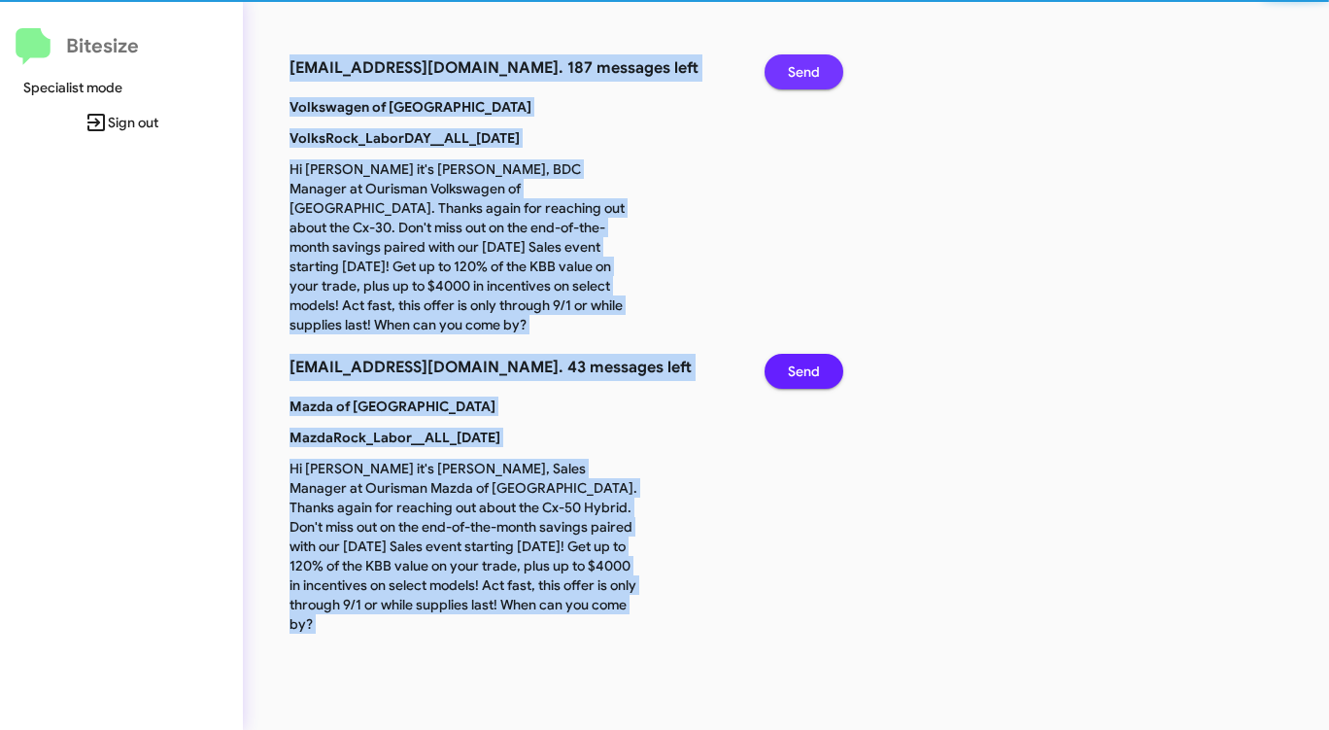
click at [796, 64] on span "Send" at bounding box center [804, 71] width 32 height 35
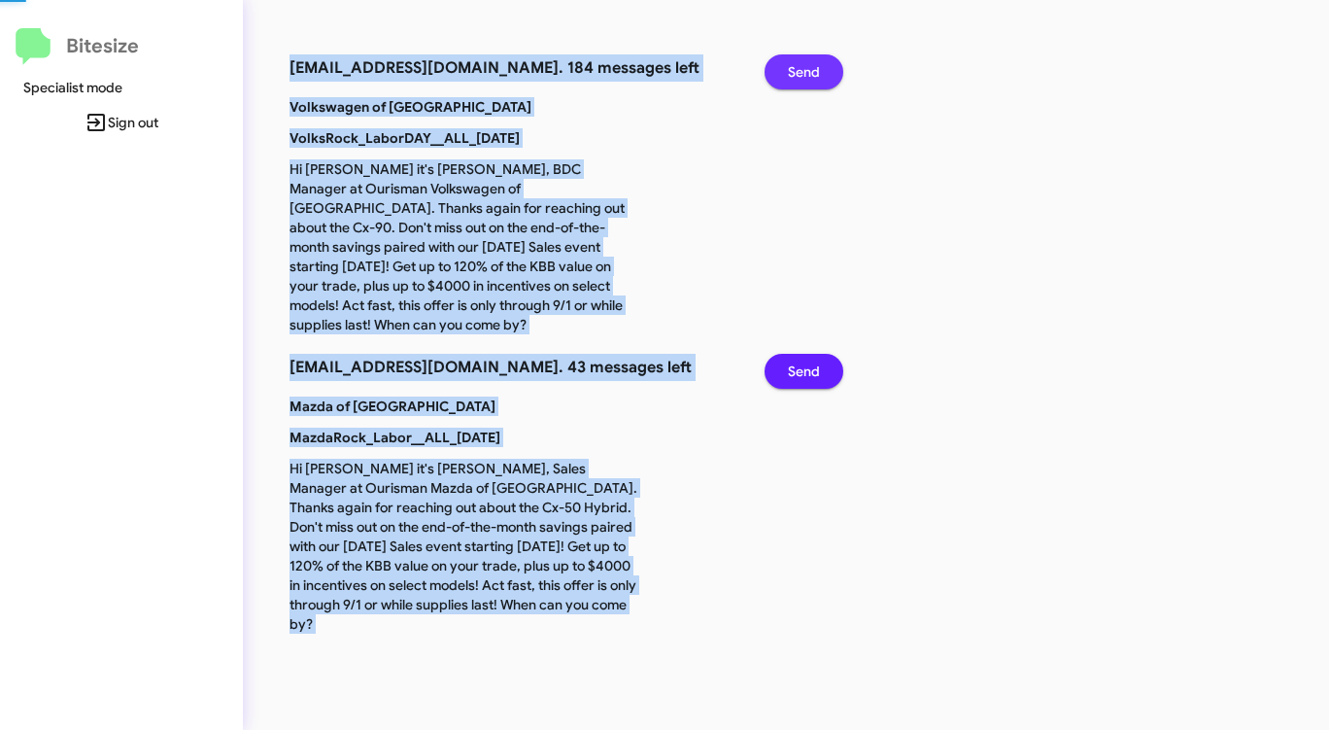
click at [796, 64] on span "Send" at bounding box center [804, 71] width 32 height 35
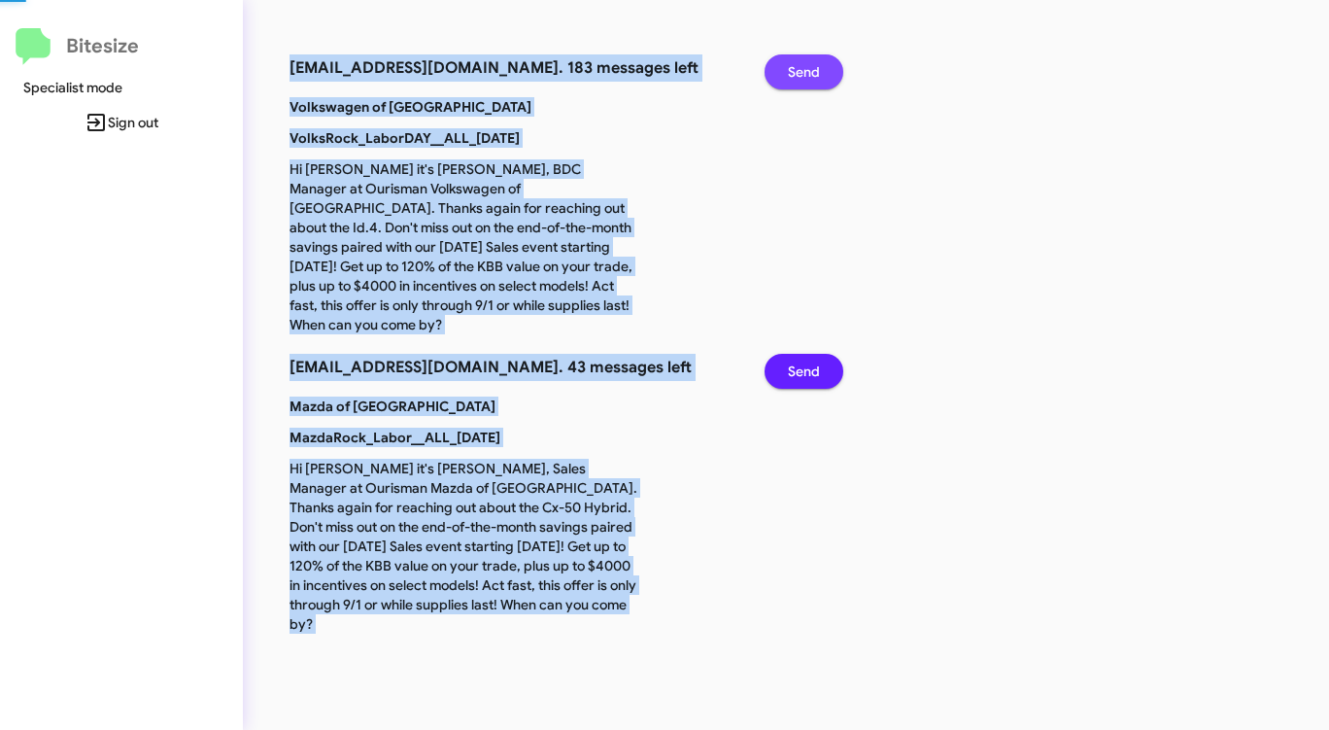
click at [796, 64] on span "Send" at bounding box center [804, 71] width 32 height 35
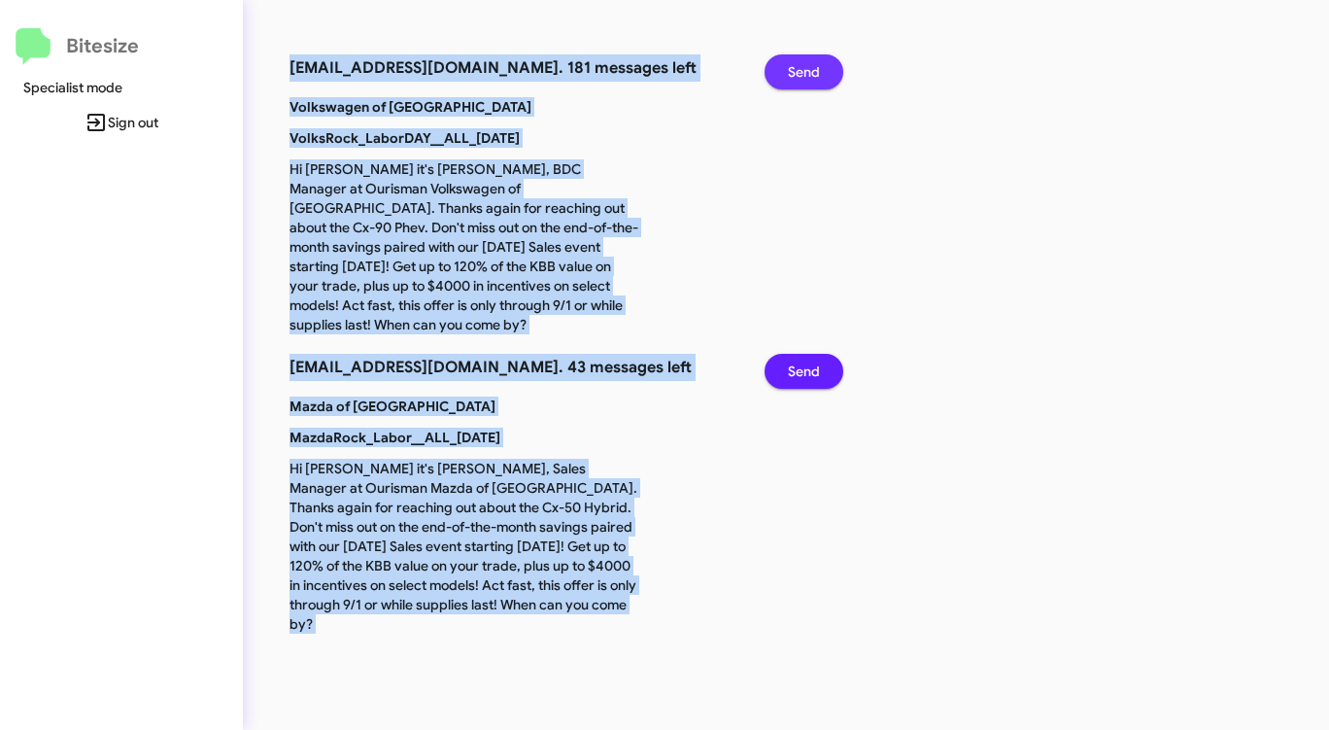
click at [796, 64] on span "Send" at bounding box center [804, 71] width 32 height 35
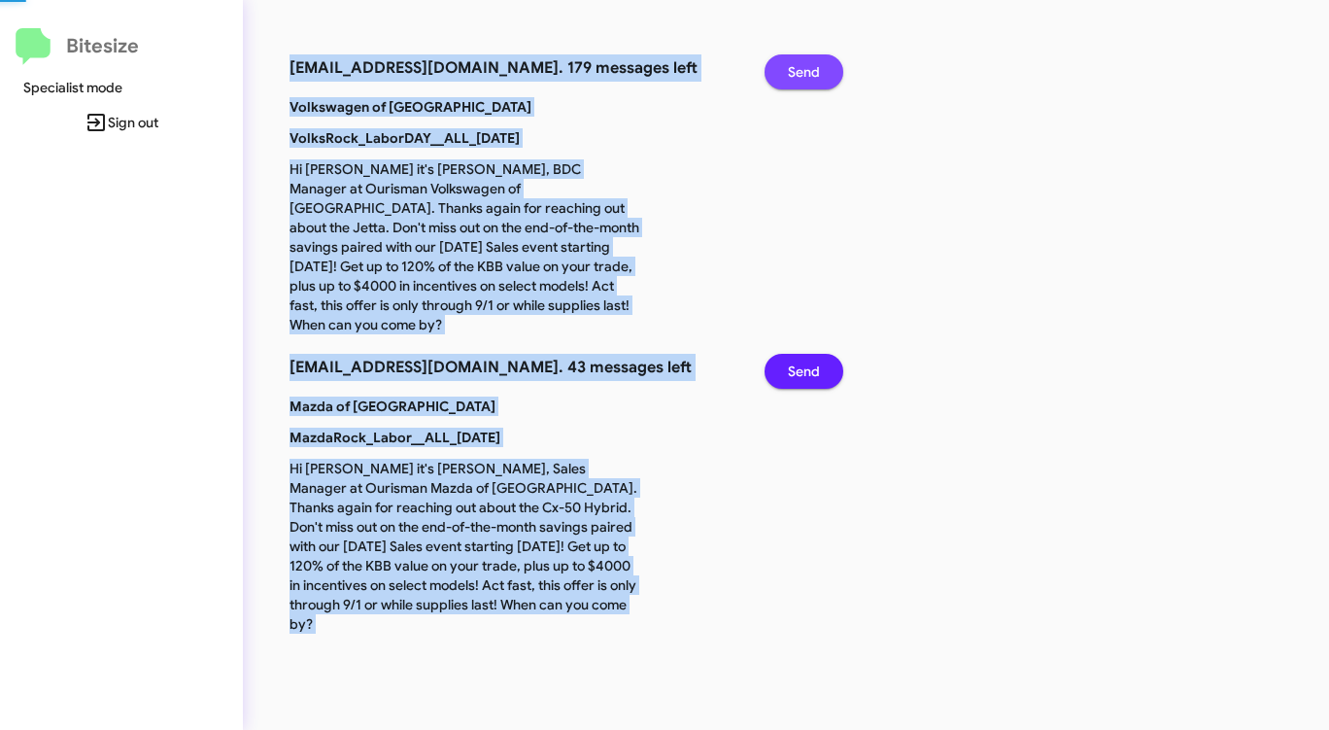
click at [796, 64] on span "Send" at bounding box center [804, 71] width 32 height 35
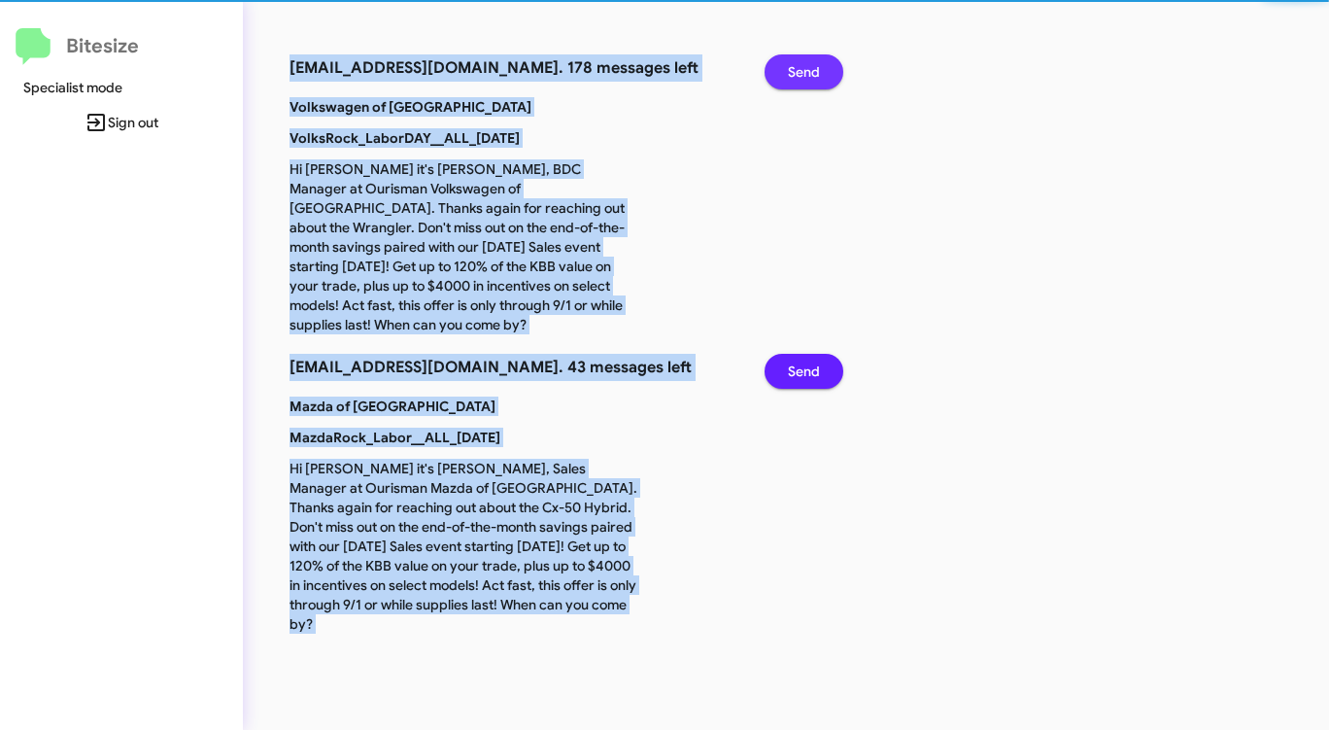
click at [796, 64] on span "Send" at bounding box center [804, 71] width 32 height 35
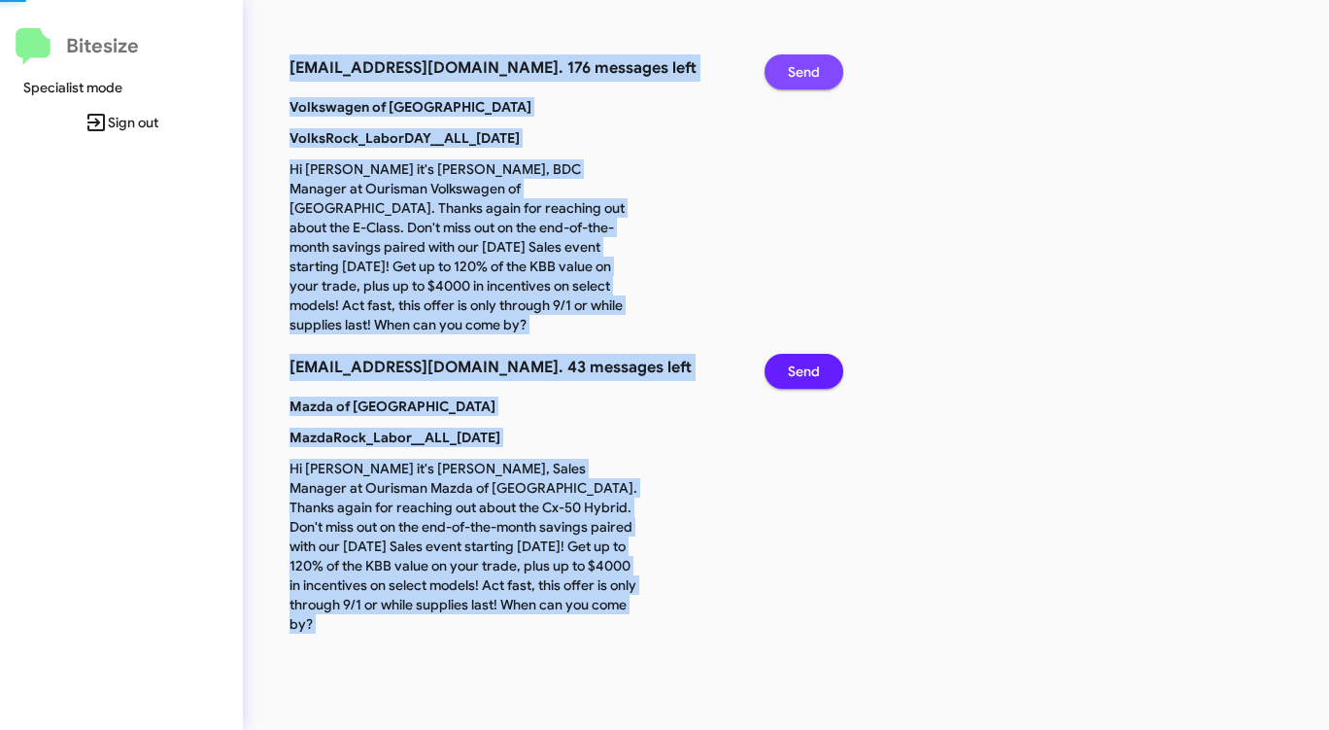
click at [796, 64] on span "Send" at bounding box center [804, 71] width 32 height 35
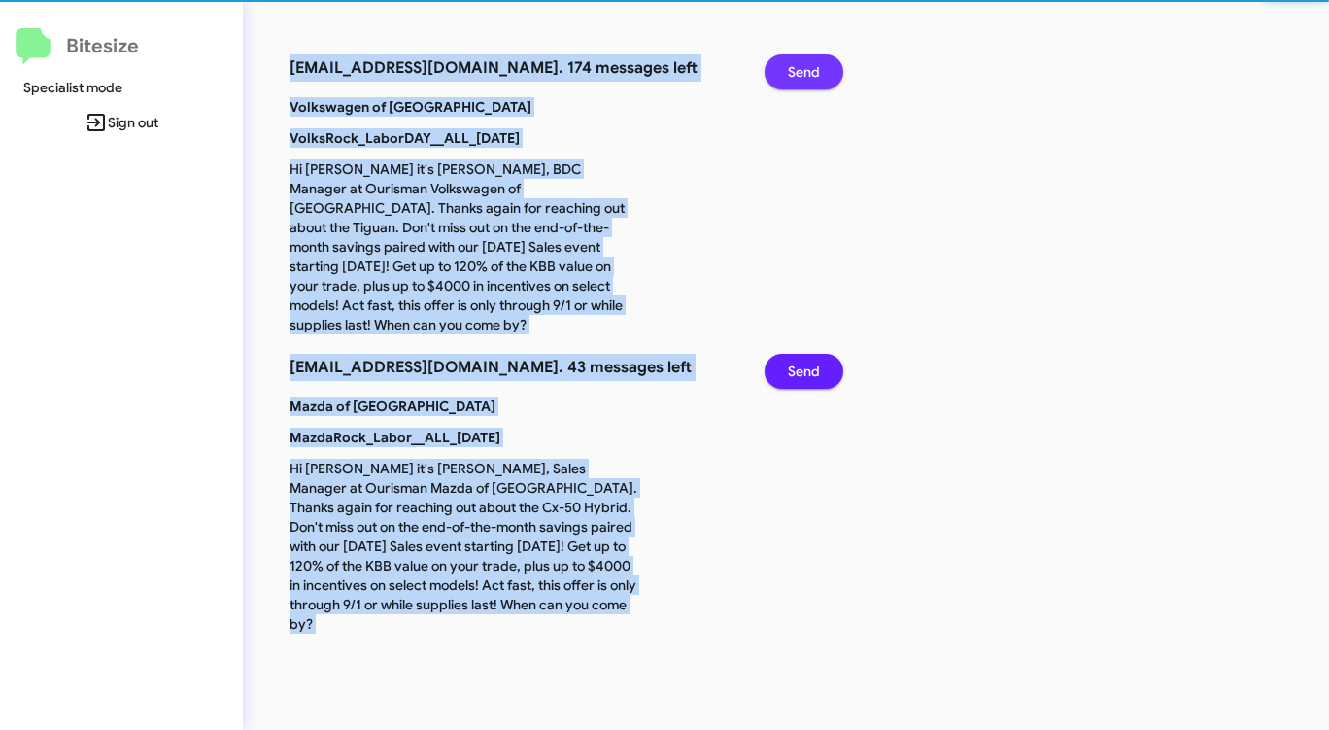
click at [796, 64] on span "Send" at bounding box center [804, 71] width 32 height 35
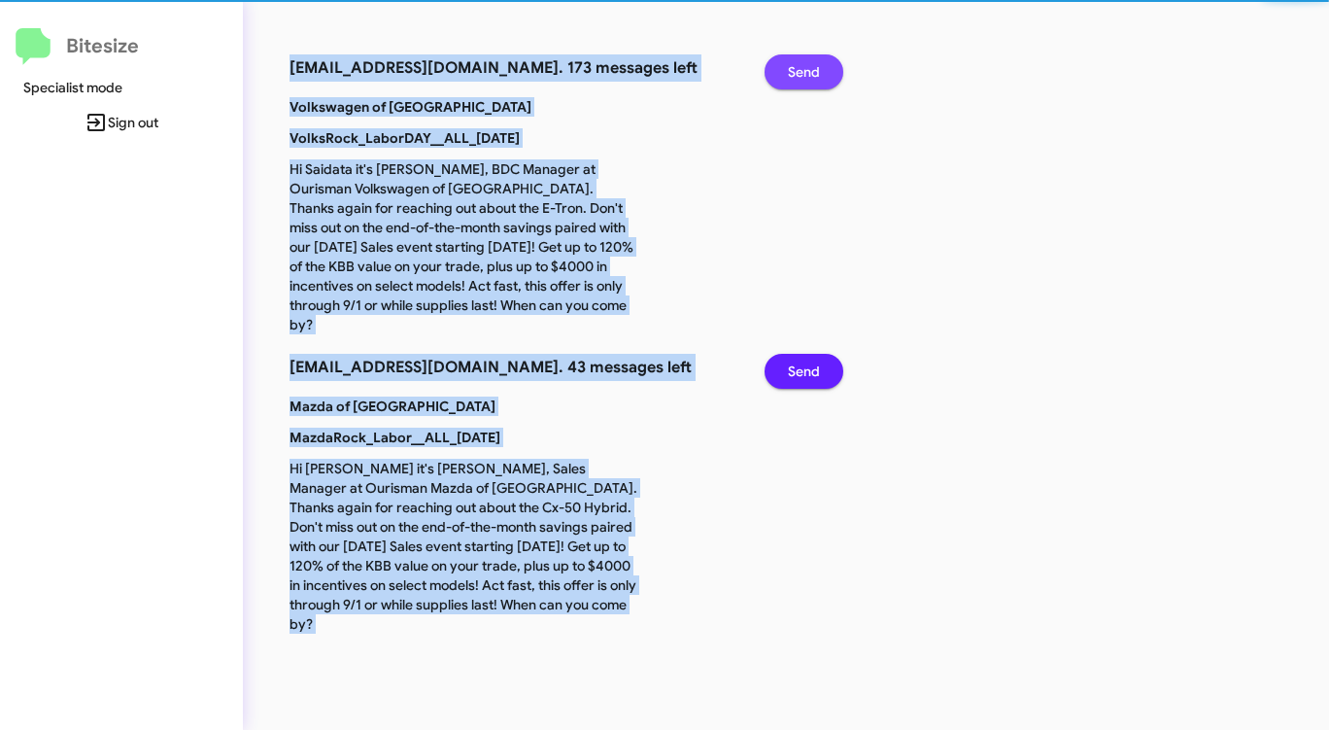
click at [796, 64] on span "Send" at bounding box center [804, 71] width 32 height 35
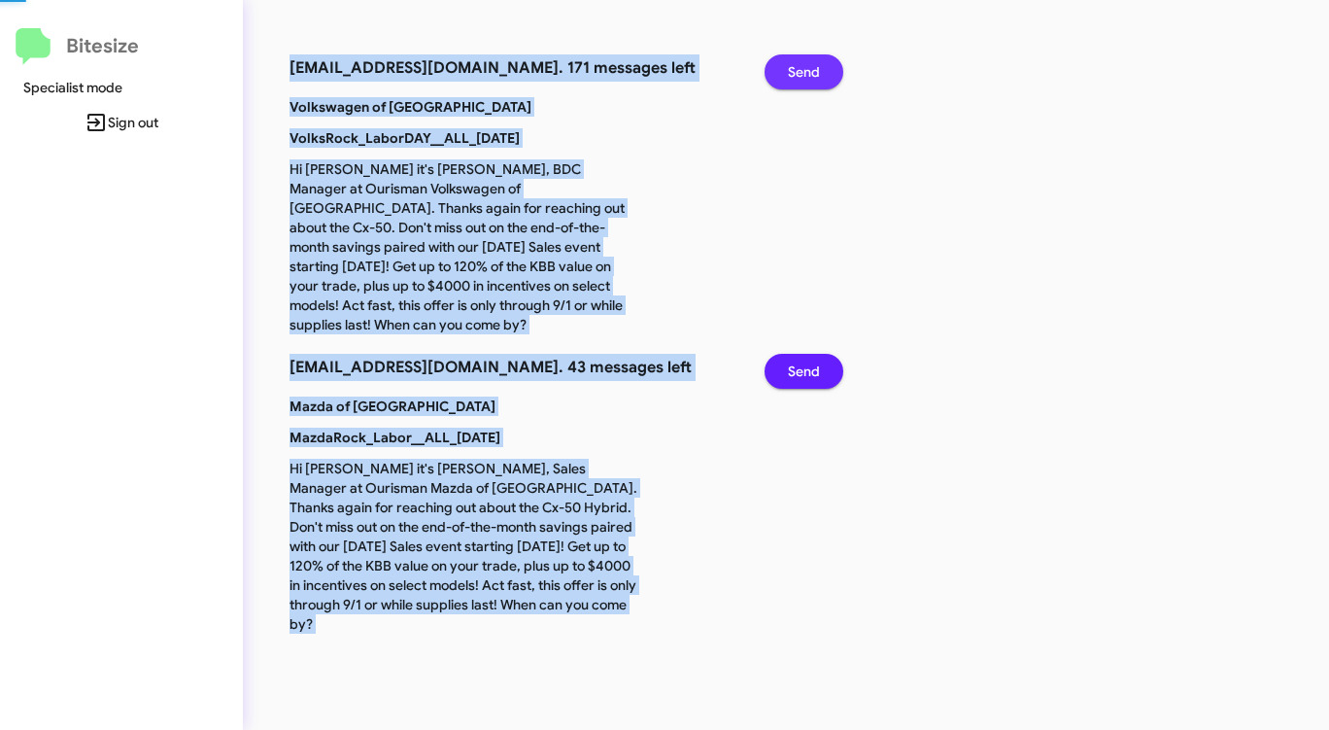
click at [796, 64] on span "Send" at bounding box center [804, 71] width 32 height 35
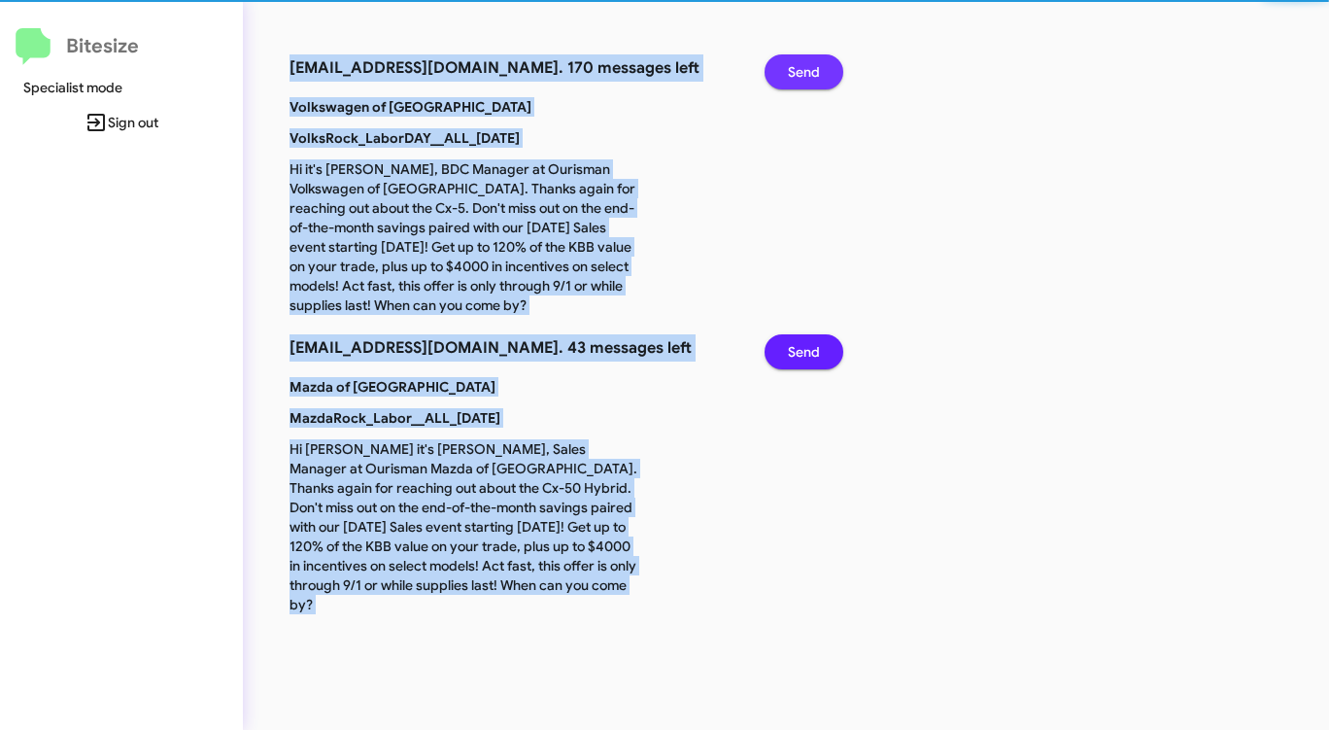
click at [796, 64] on span "Send" at bounding box center [804, 71] width 32 height 35
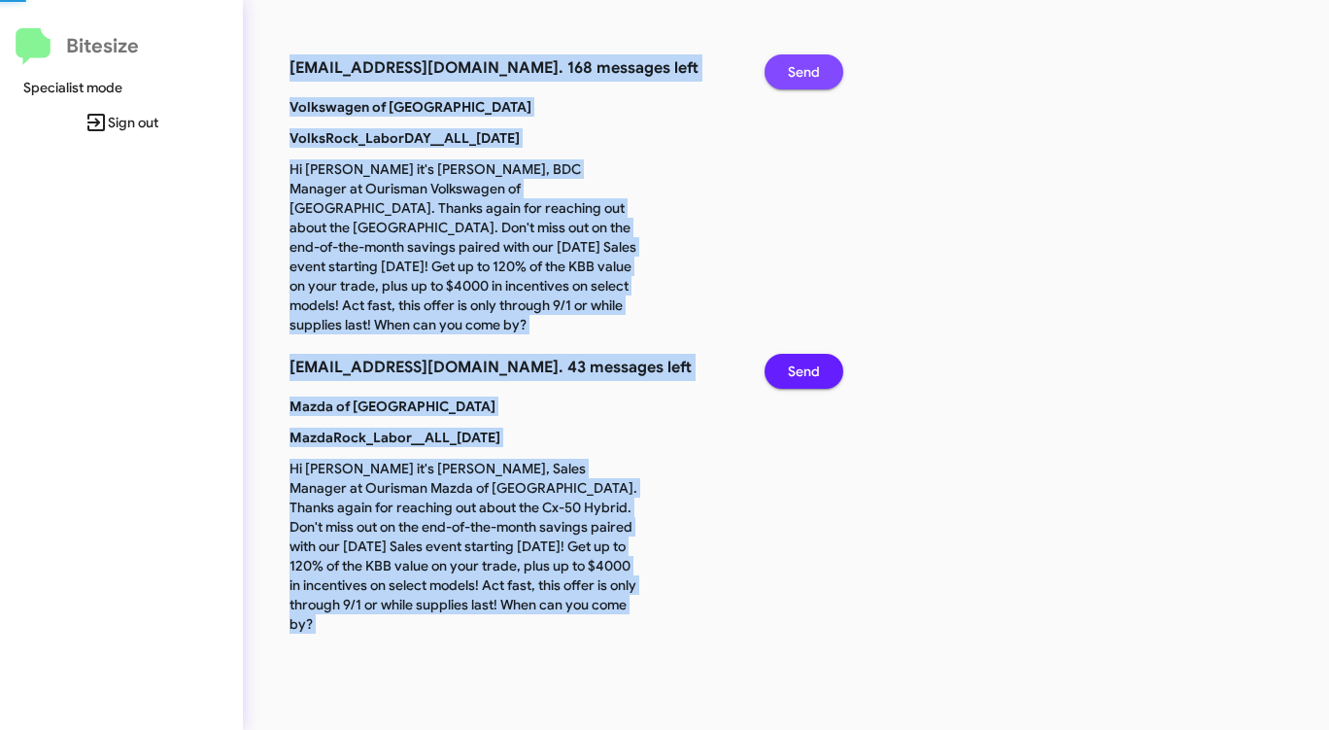
click at [796, 64] on span "Send" at bounding box center [804, 71] width 32 height 35
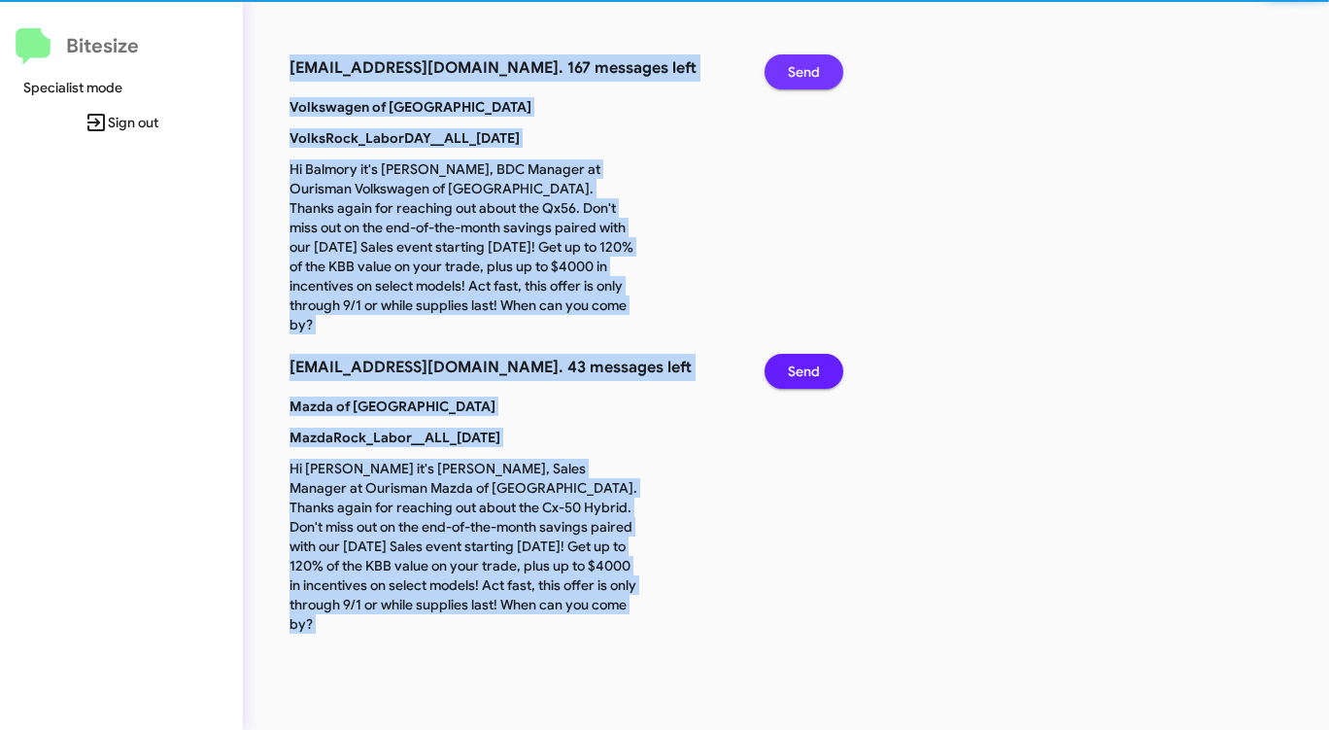
click at [796, 64] on span "Send" at bounding box center [804, 71] width 32 height 35
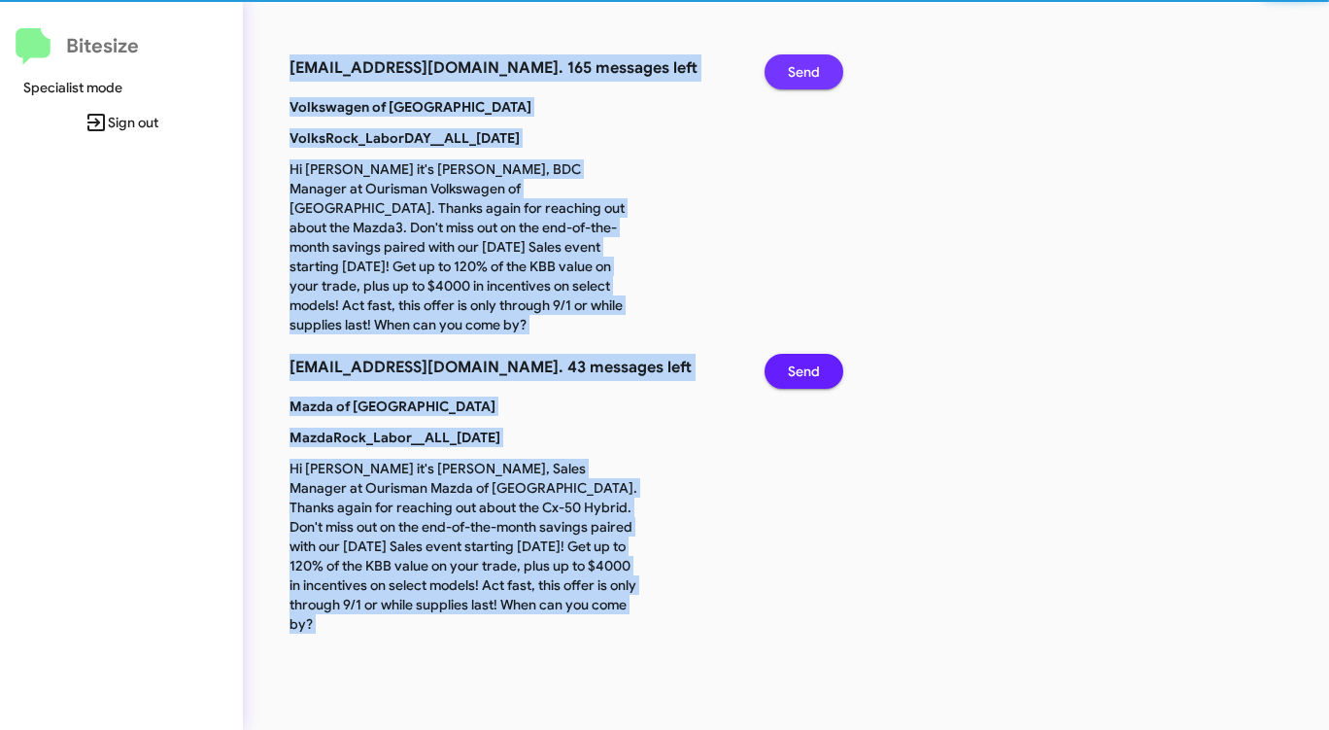
click at [796, 64] on span "Send" at bounding box center [804, 71] width 32 height 35
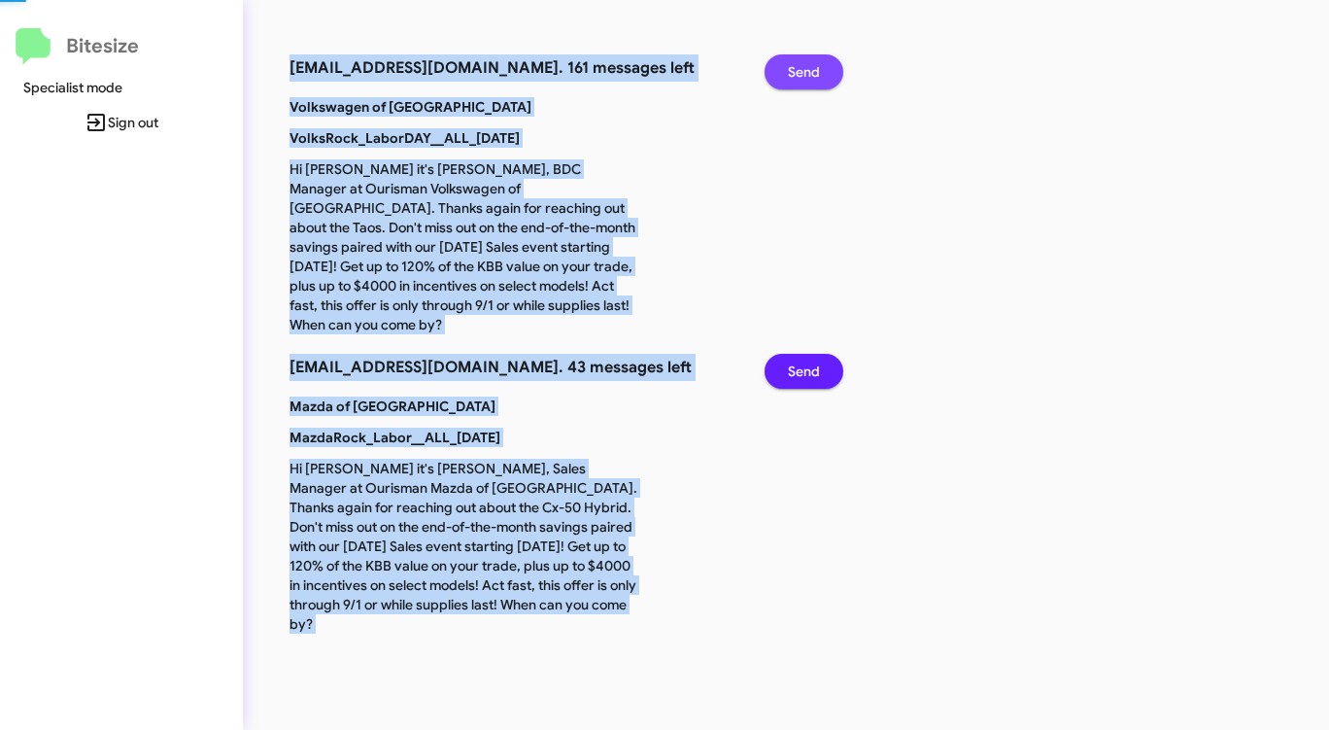
click at [796, 64] on span "Send" at bounding box center [804, 71] width 32 height 35
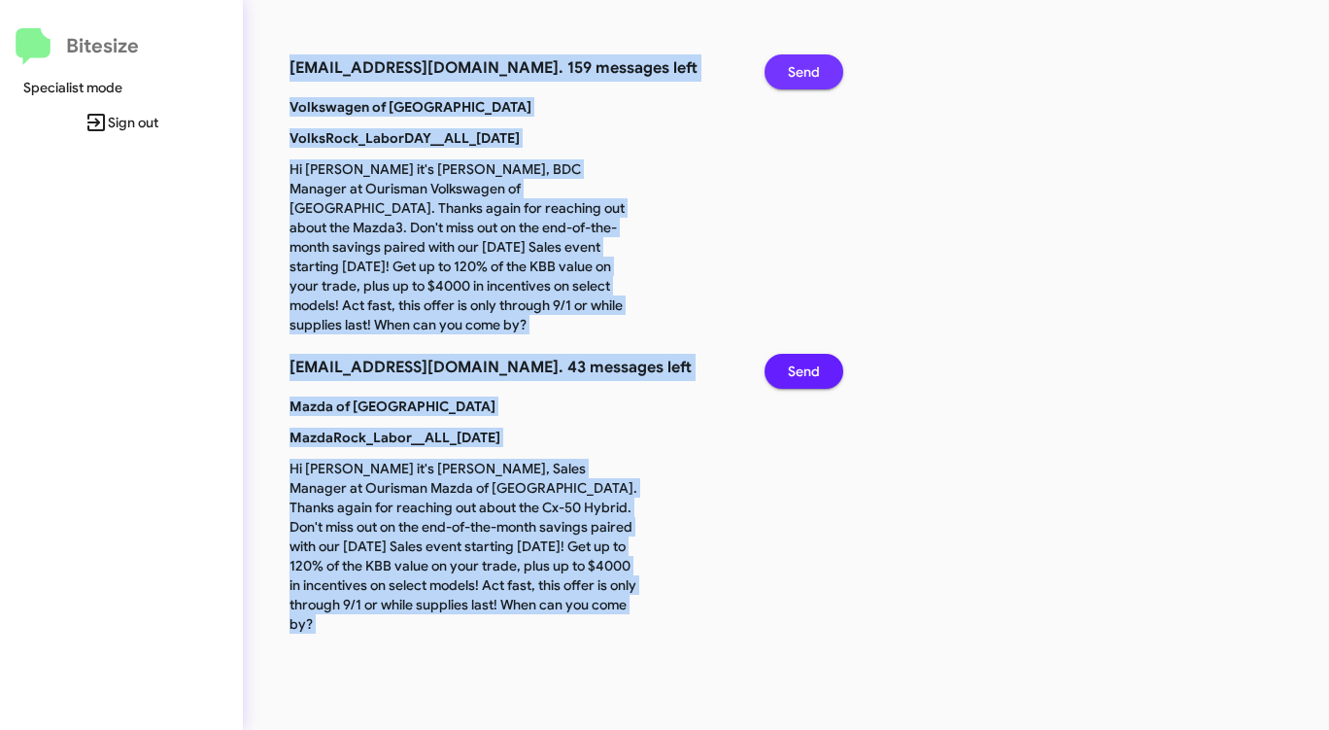
click at [796, 64] on span "Send" at bounding box center [804, 71] width 32 height 35
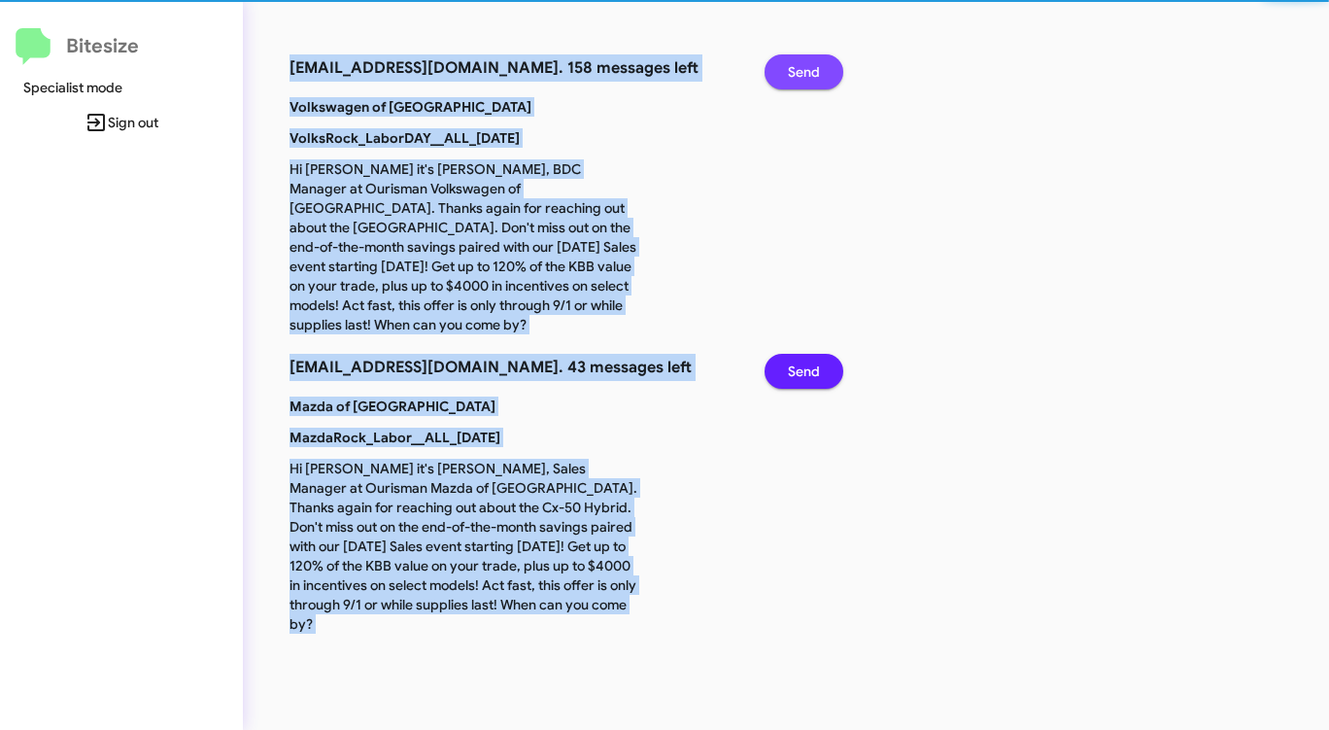
click at [796, 64] on span "Send" at bounding box center [804, 71] width 32 height 35
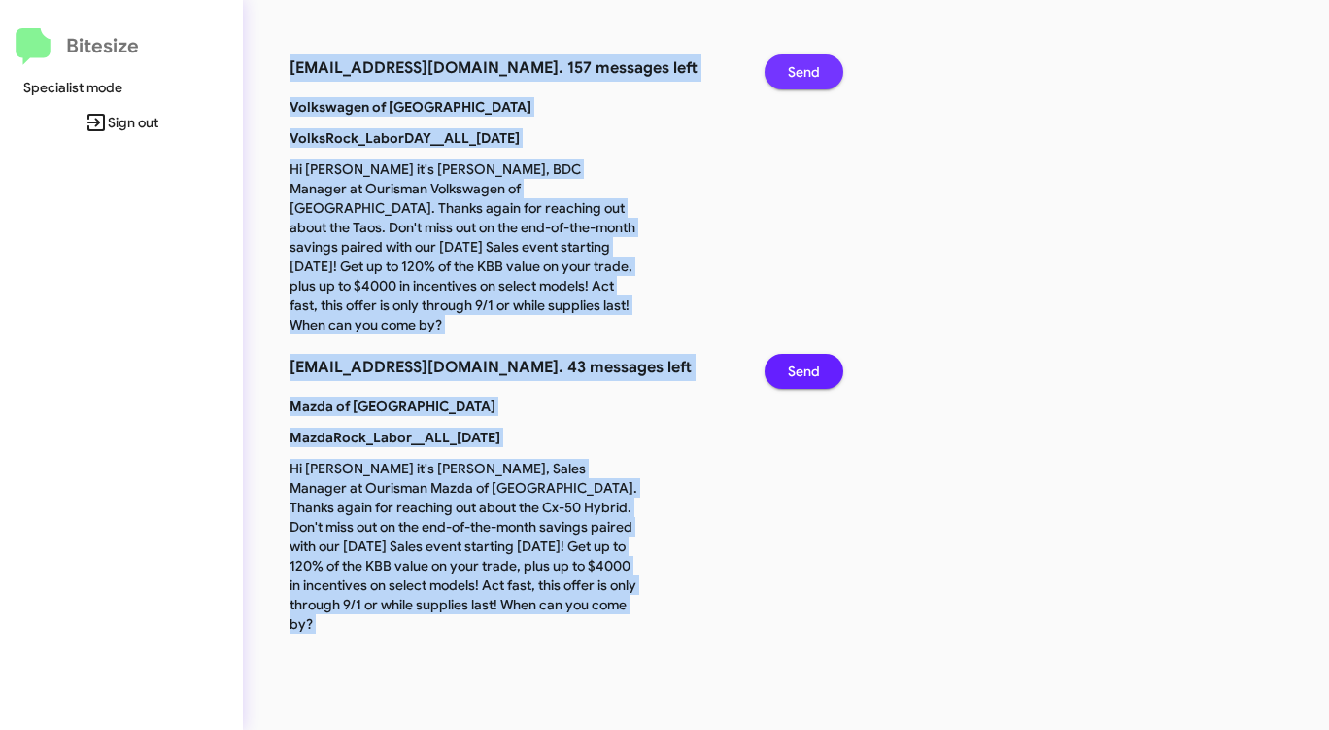
click at [796, 64] on span "Send" at bounding box center [804, 71] width 32 height 35
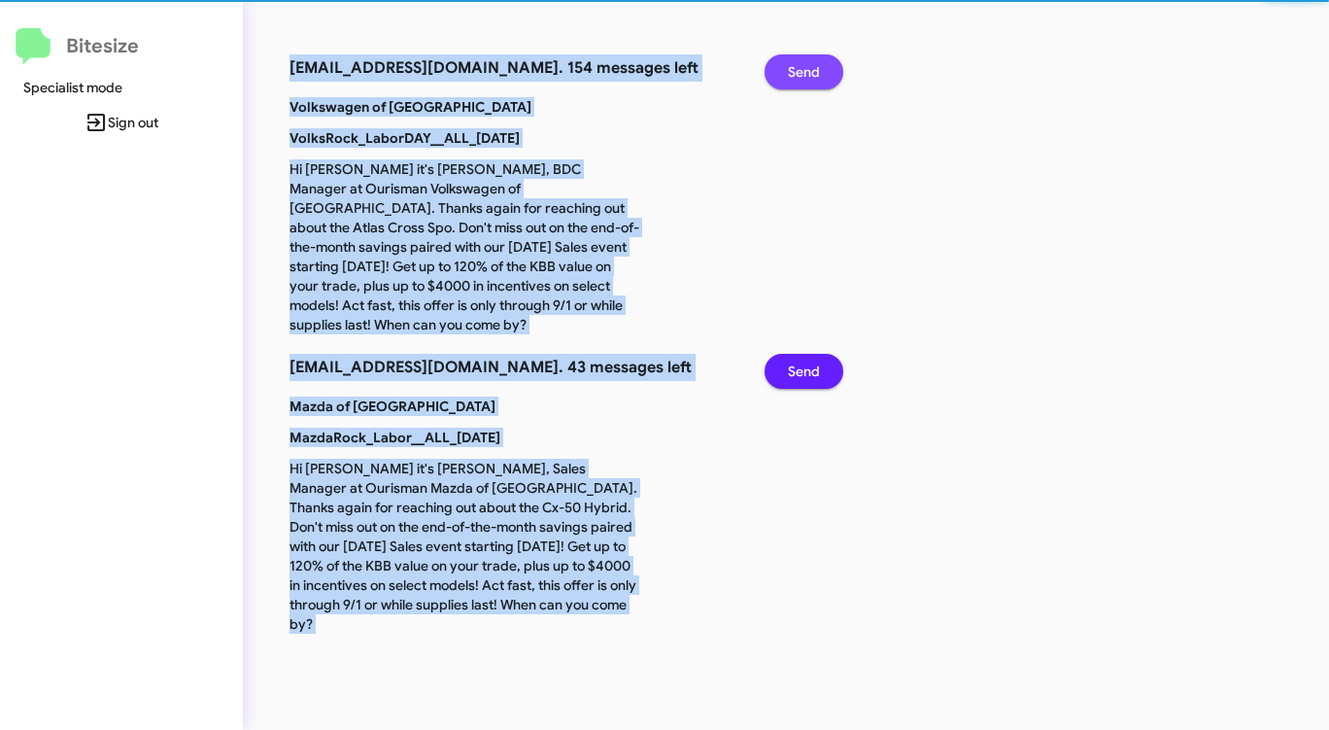
click at [796, 64] on span "Send" at bounding box center [804, 71] width 32 height 35
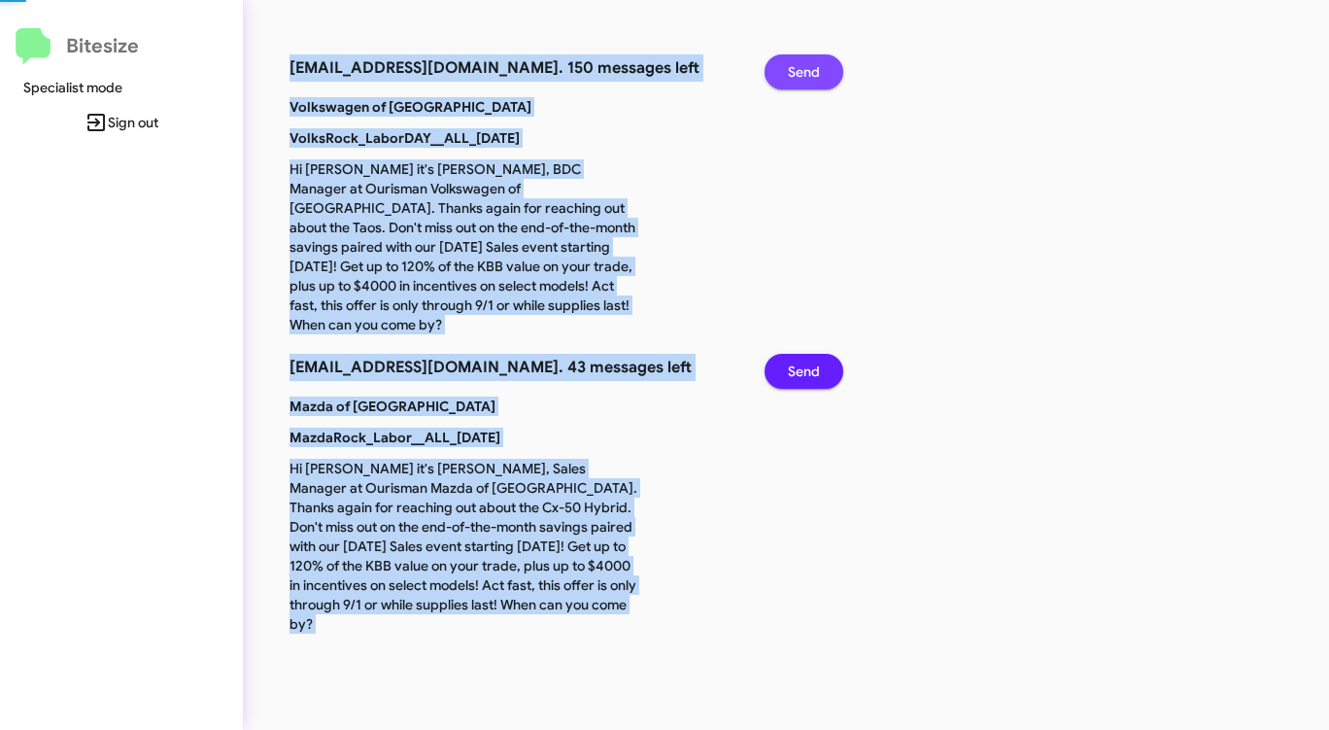
click at [796, 64] on span "Send" at bounding box center [804, 71] width 32 height 35
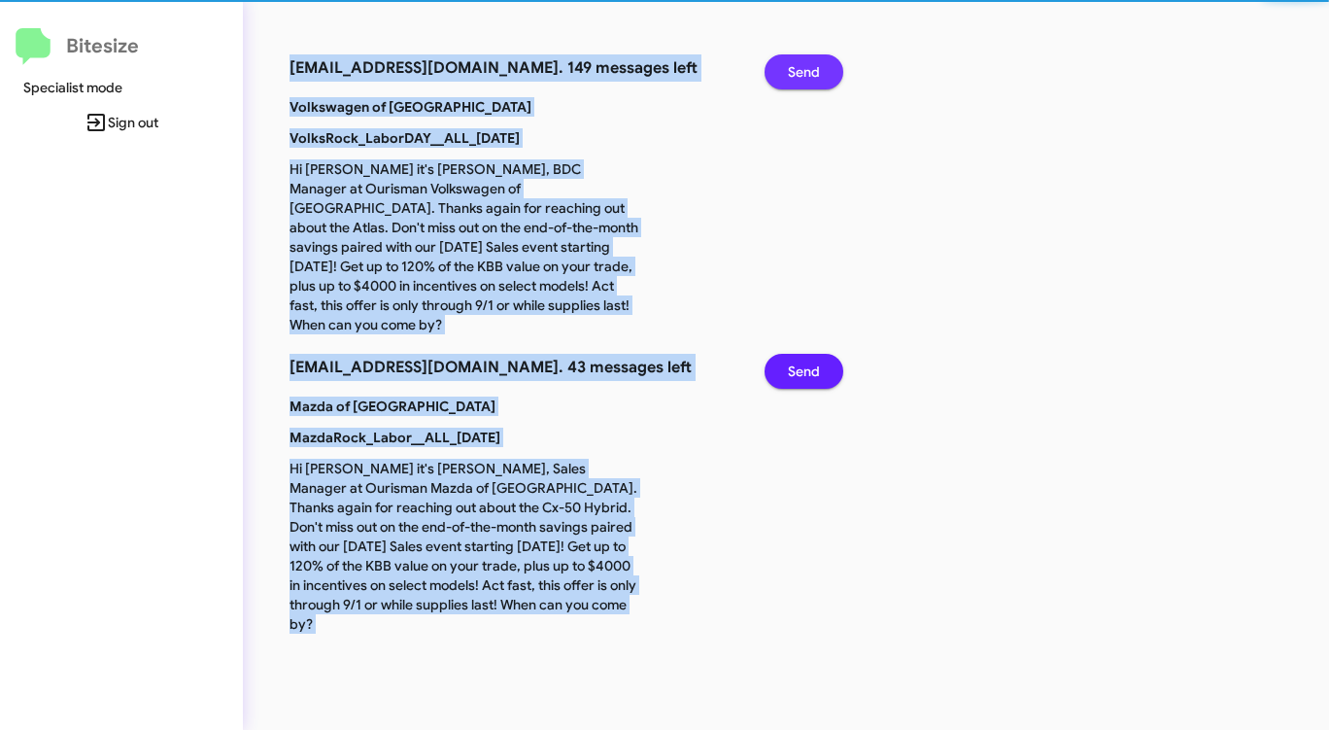
click at [796, 64] on span "Send" at bounding box center [804, 71] width 32 height 35
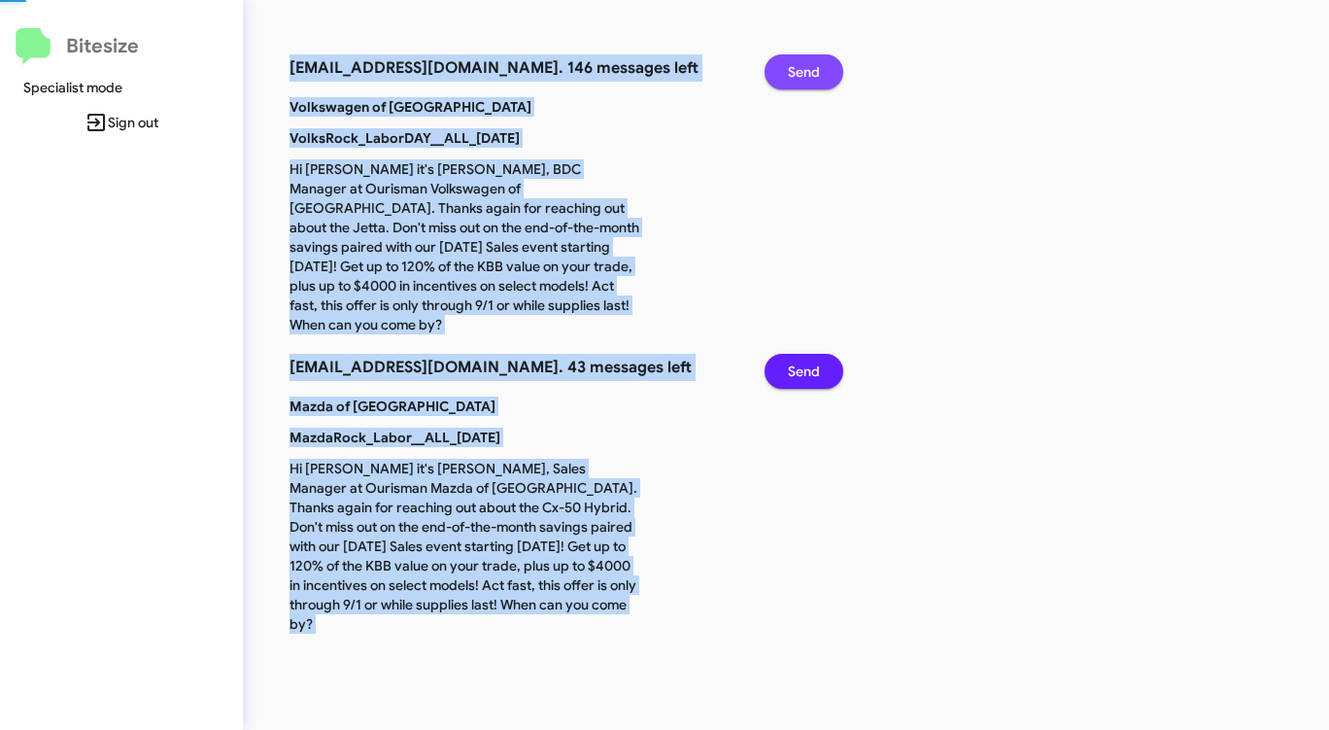
click at [796, 64] on span "Send" at bounding box center [804, 71] width 32 height 35
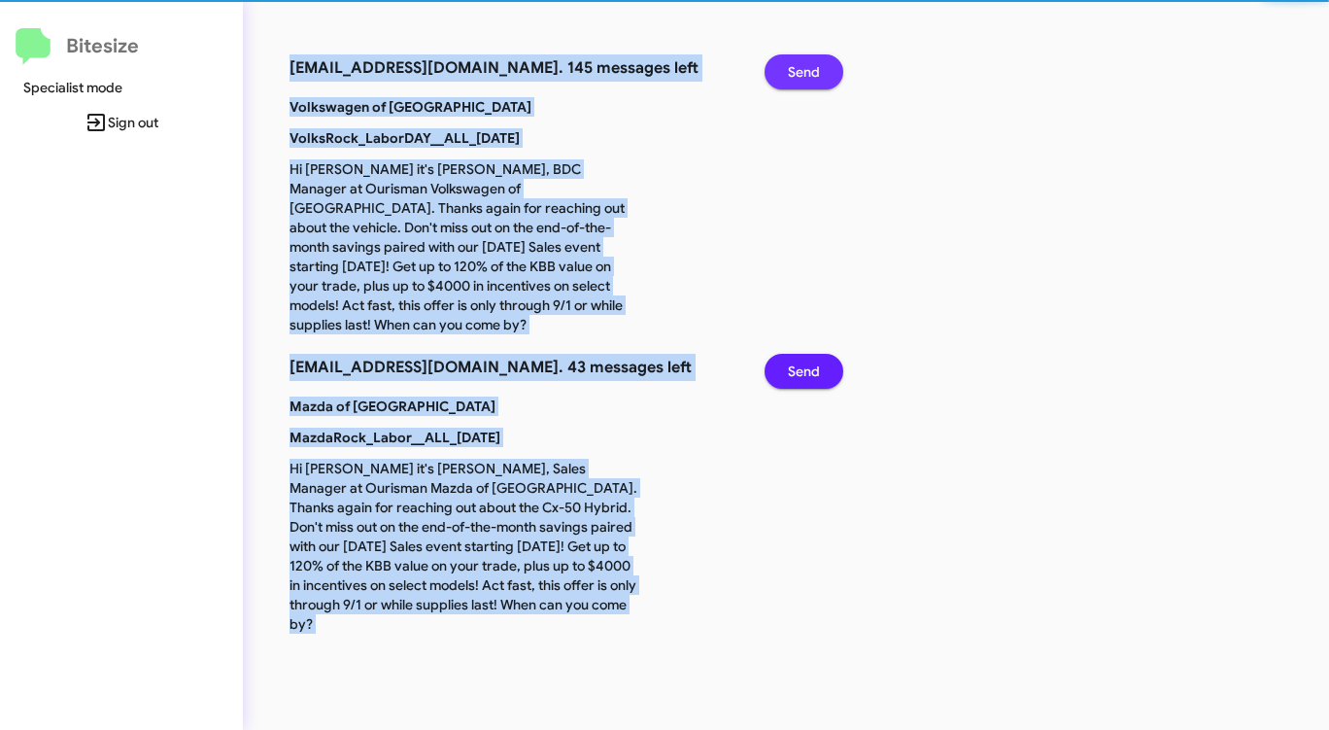
click at [796, 64] on span "Send" at bounding box center [804, 71] width 32 height 35
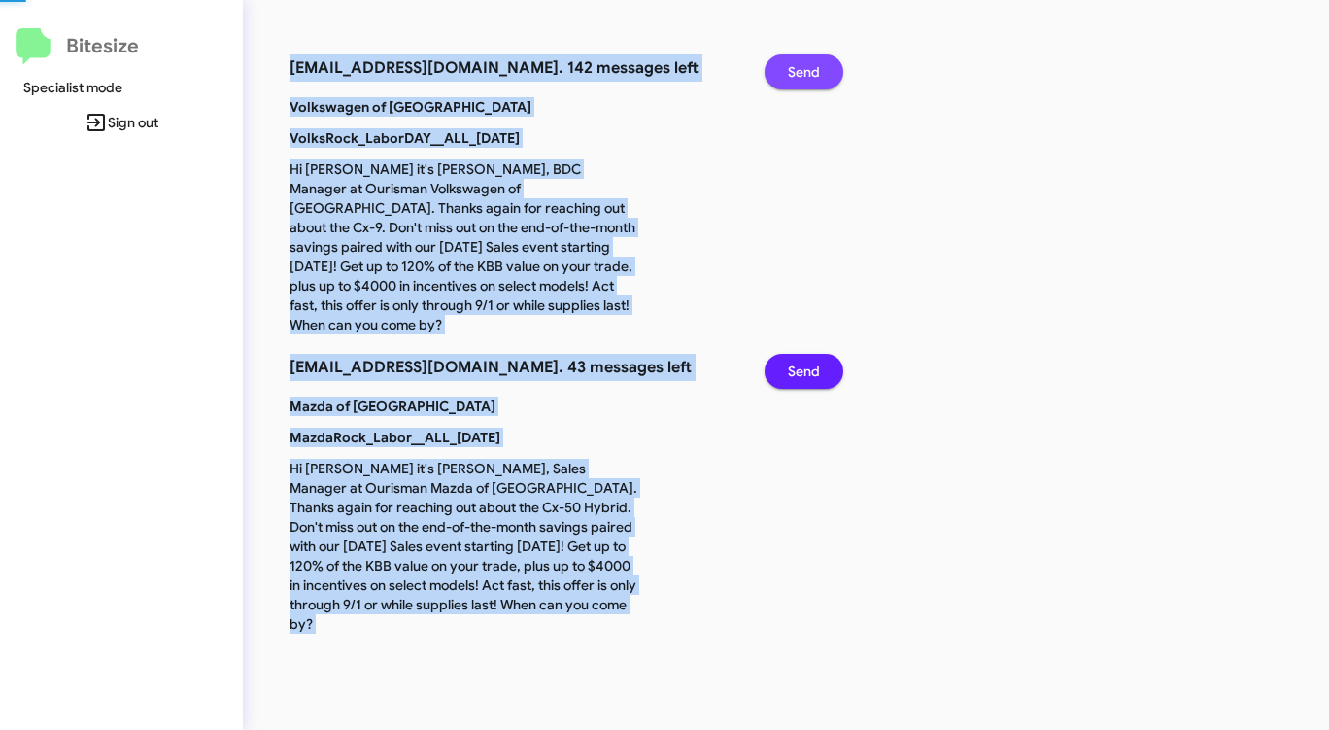
click at [796, 64] on span "Send" at bounding box center [804, 71] width 32 height 35
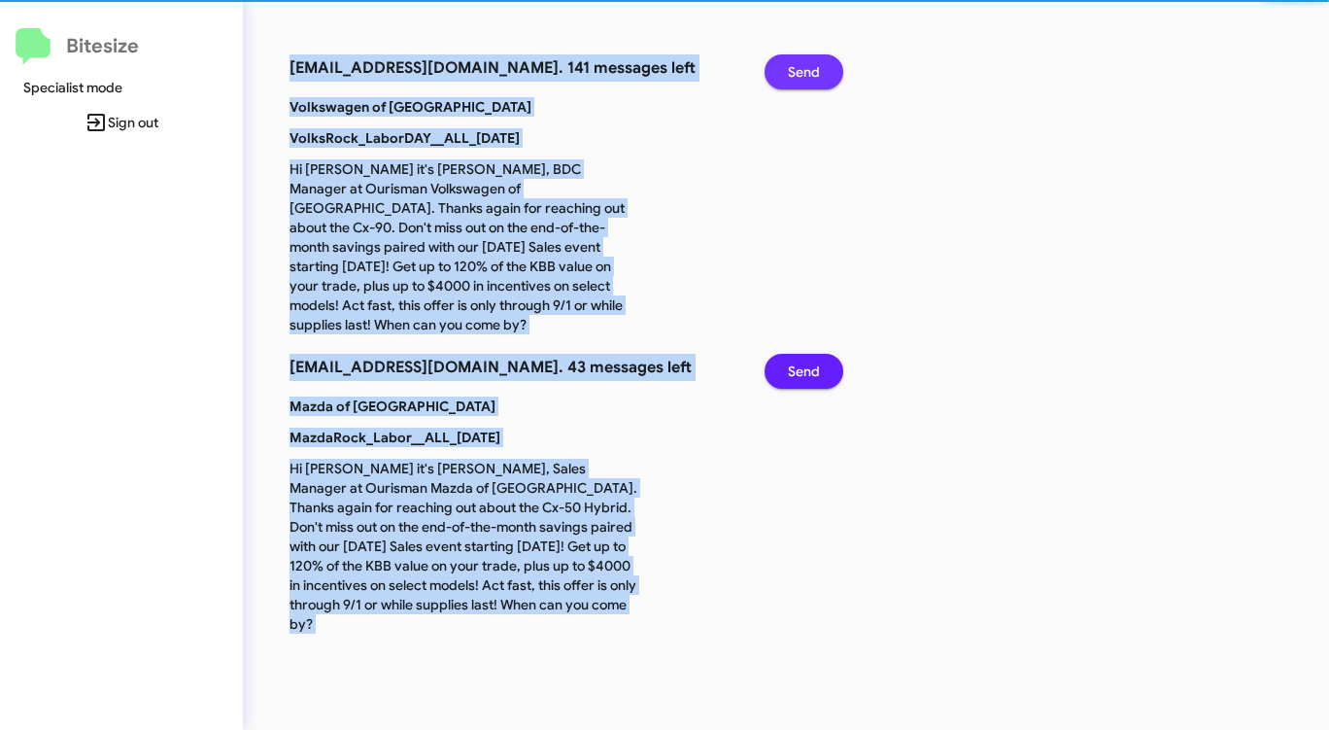
click at [796, 64] on span "Send" at bounding box center [804, 71] width 32 height 35
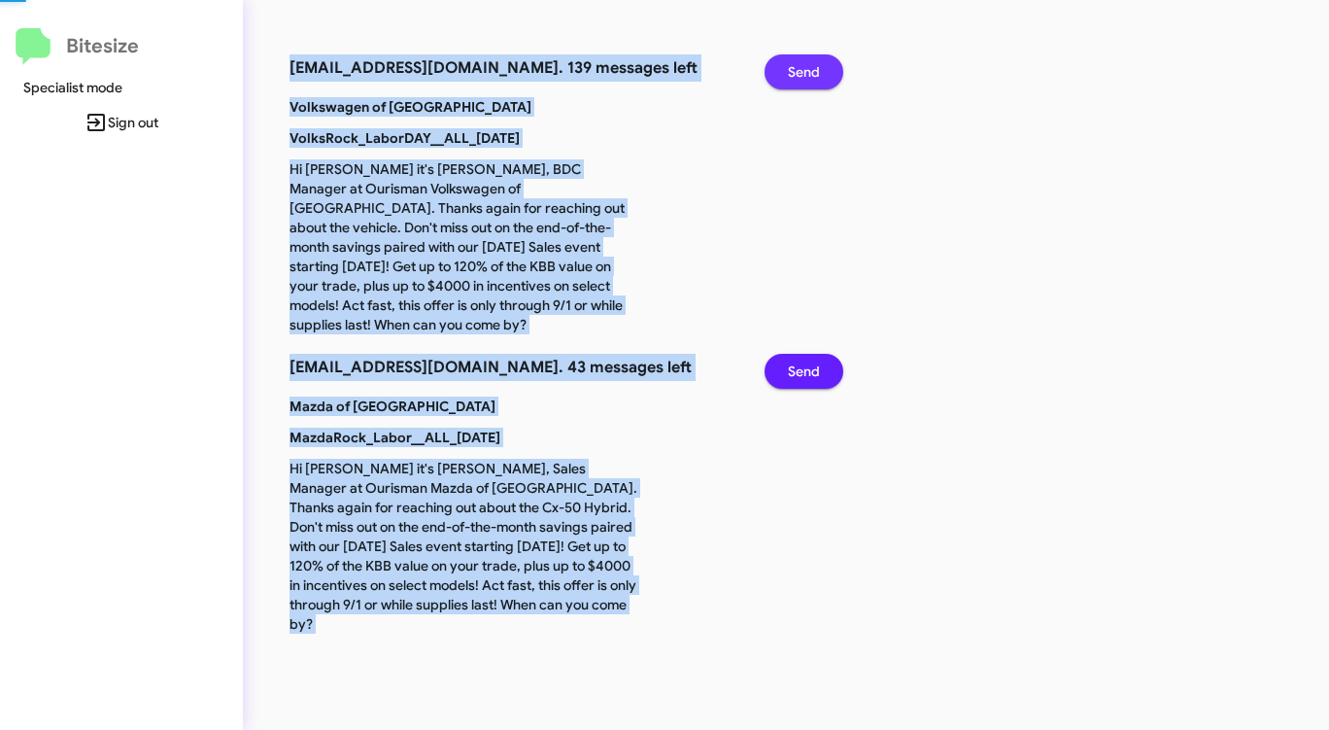
click at [796, 64] on span "Send" at bounding box center [804, 71] width 32 height 35
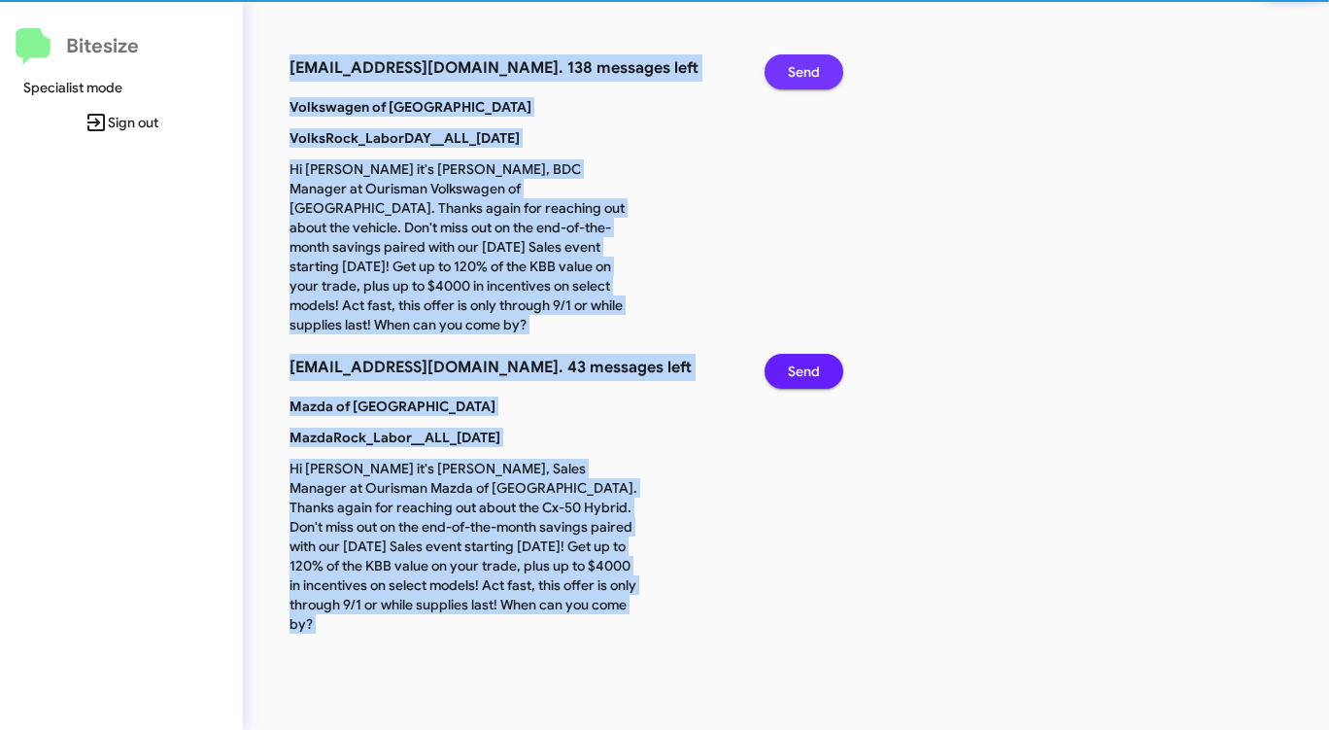
click at [796, 64] on span "Send" at bounding box center [804, 71] width 32 height 35
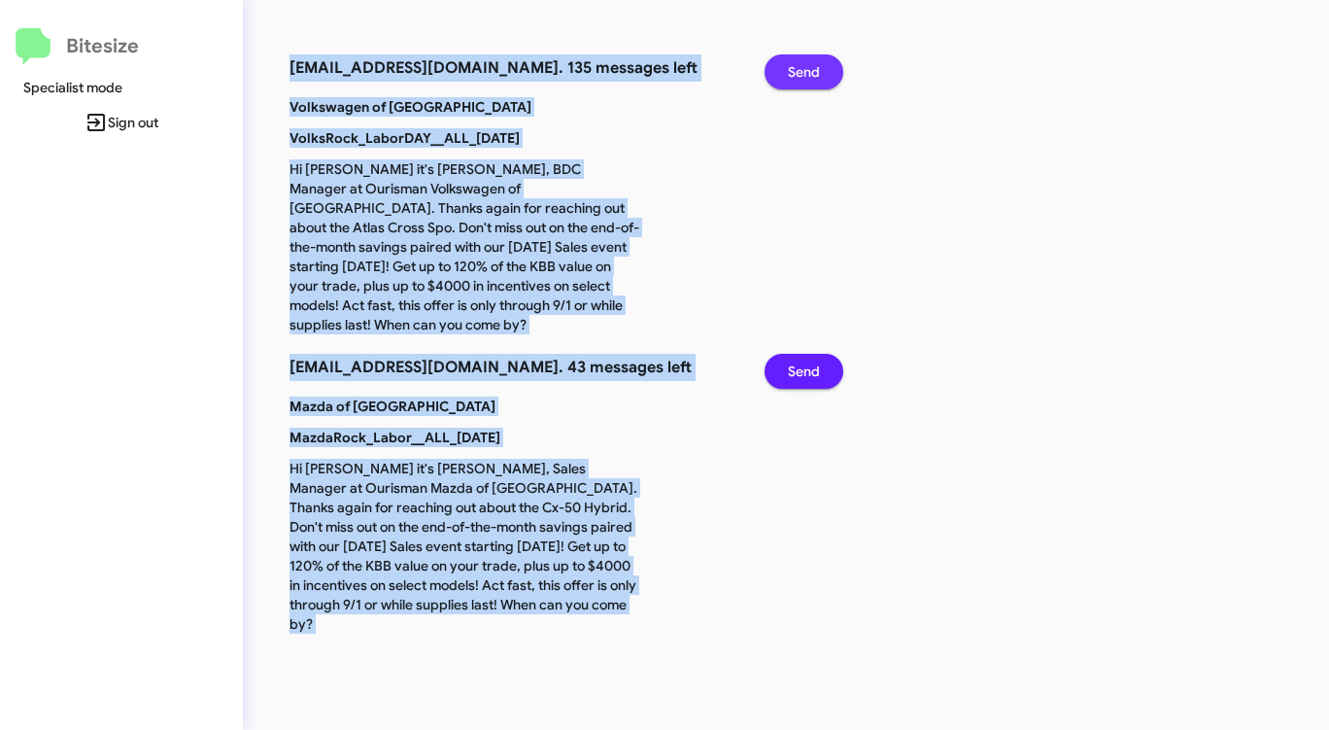
click at [796, 64] on span "Send" at bounding box center [804, 71] width 32 height 35
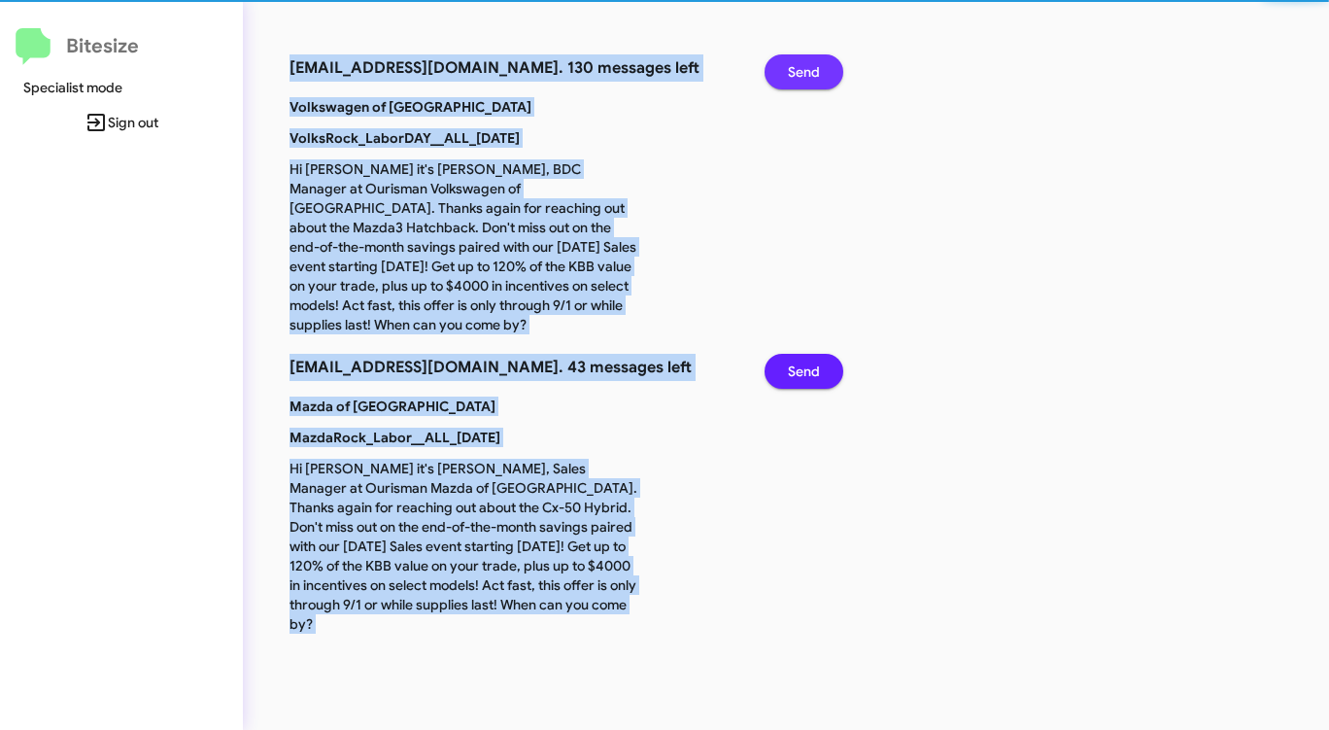
click at [796, 64] on span "Send" at bounding box center [804, 71] width 32 height 35
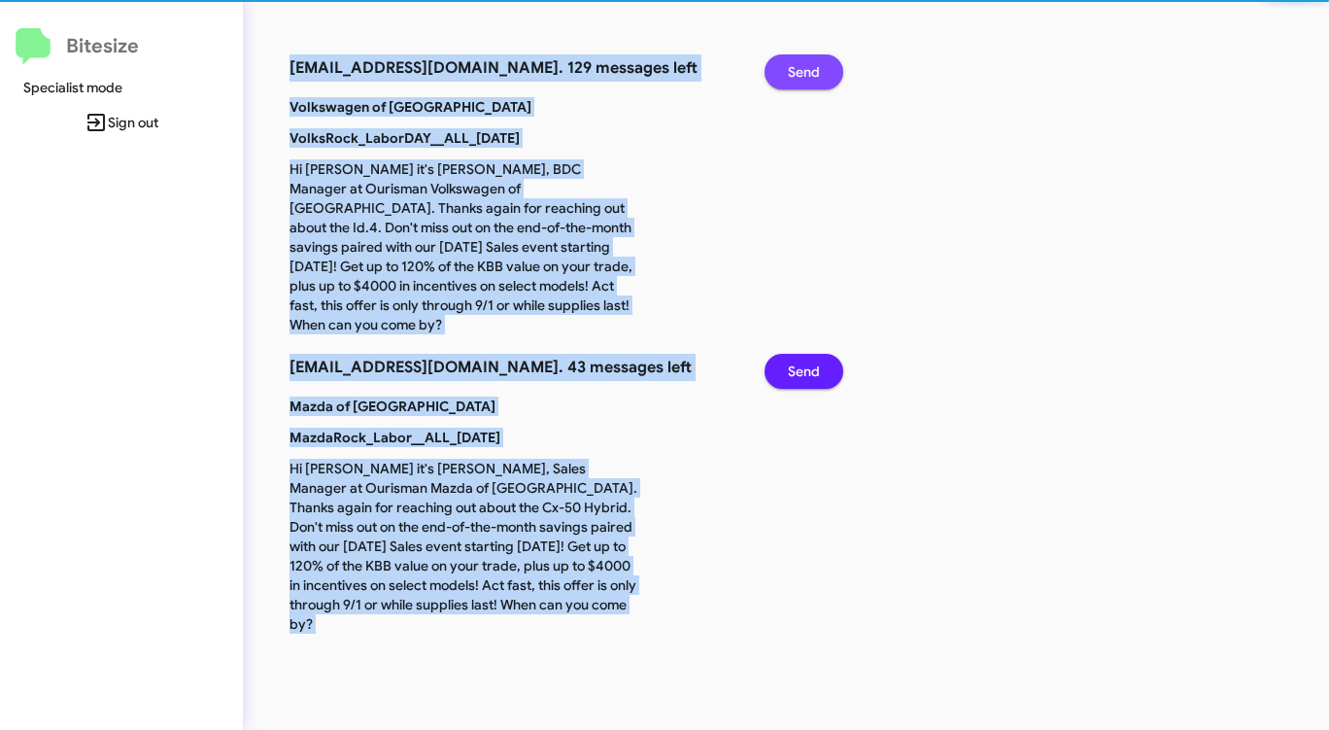
click at [796, 64] on span "Send" at bounding box center [804, 71] width 32 height 35
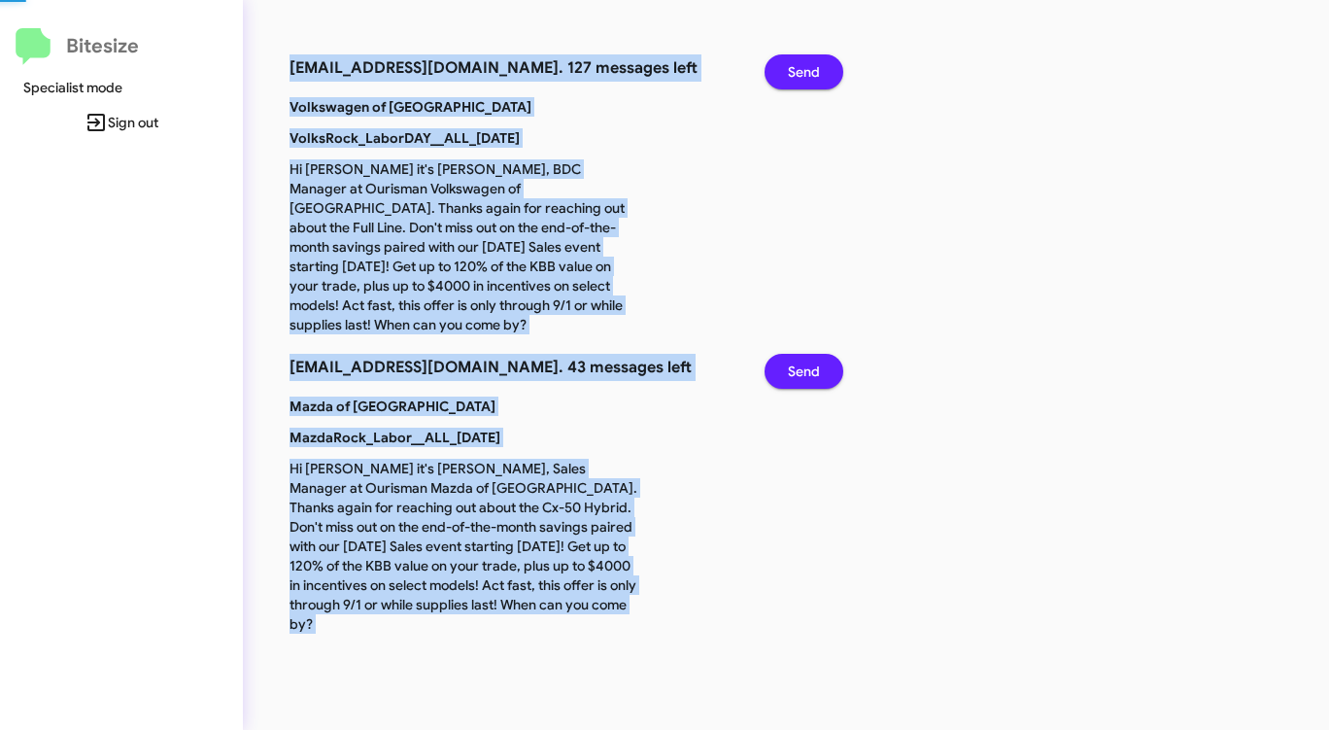
click at [796, 64] on span "Send" at bounding box center [804, 71] width 32 height 35
click at [796, 65] on span "Send" at bounding box center [804, 71] width 32 height 35
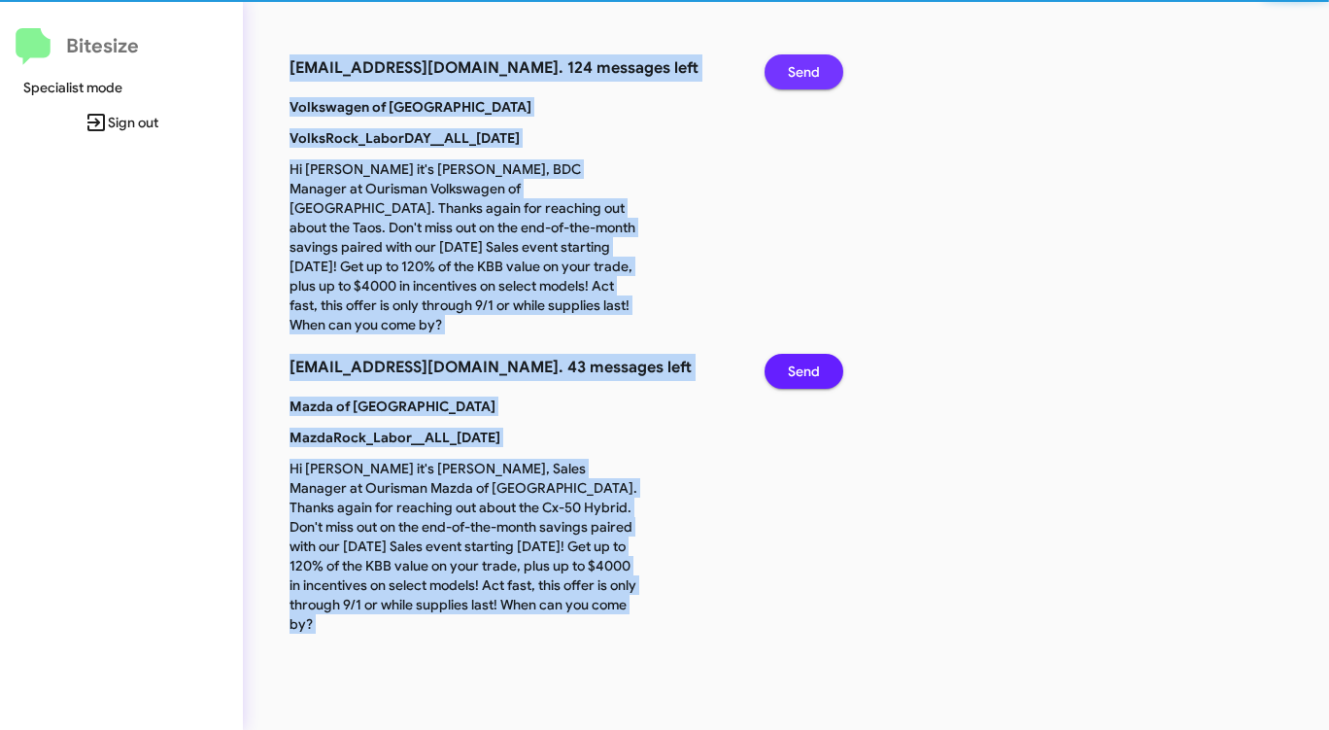
click at [796, 65] on span "Send" at bounding box center [804, 71] width 32 height 35
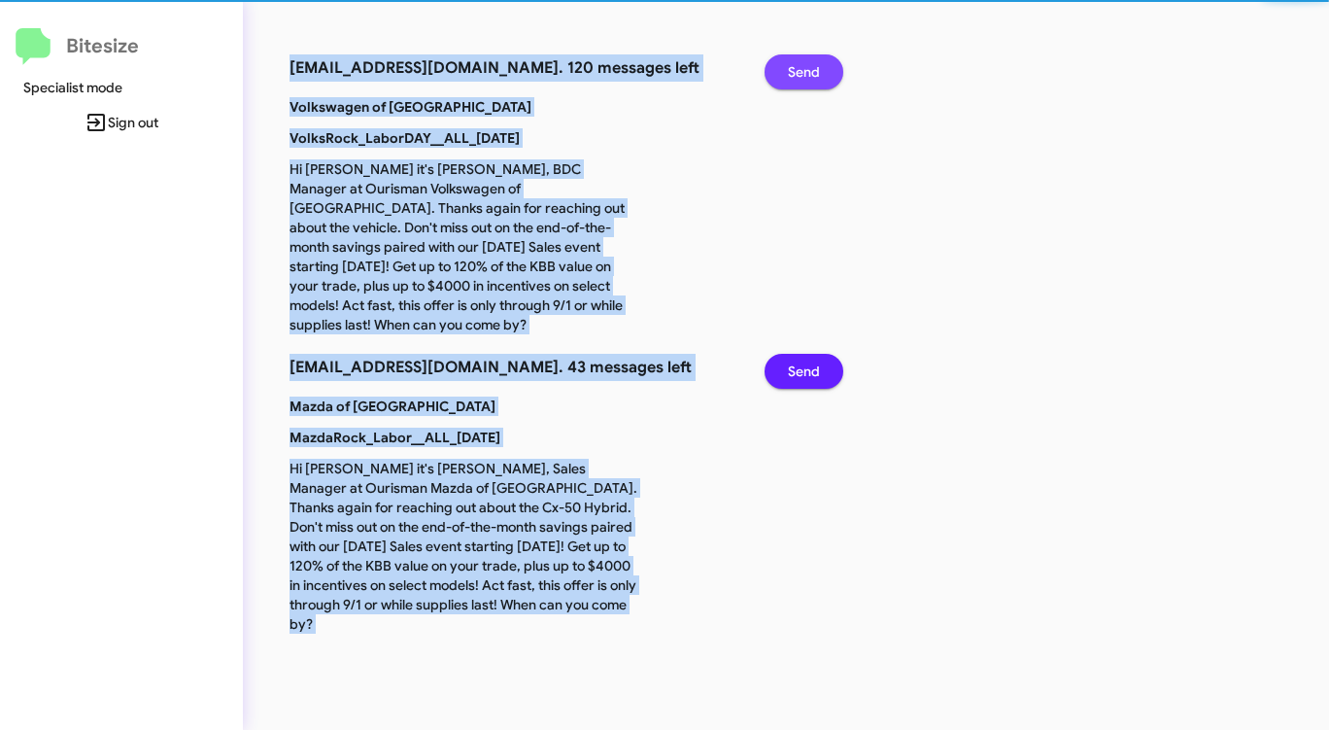
click at [796, 65] on span "Send" at bounding box center [804, 71] width 32 height 35
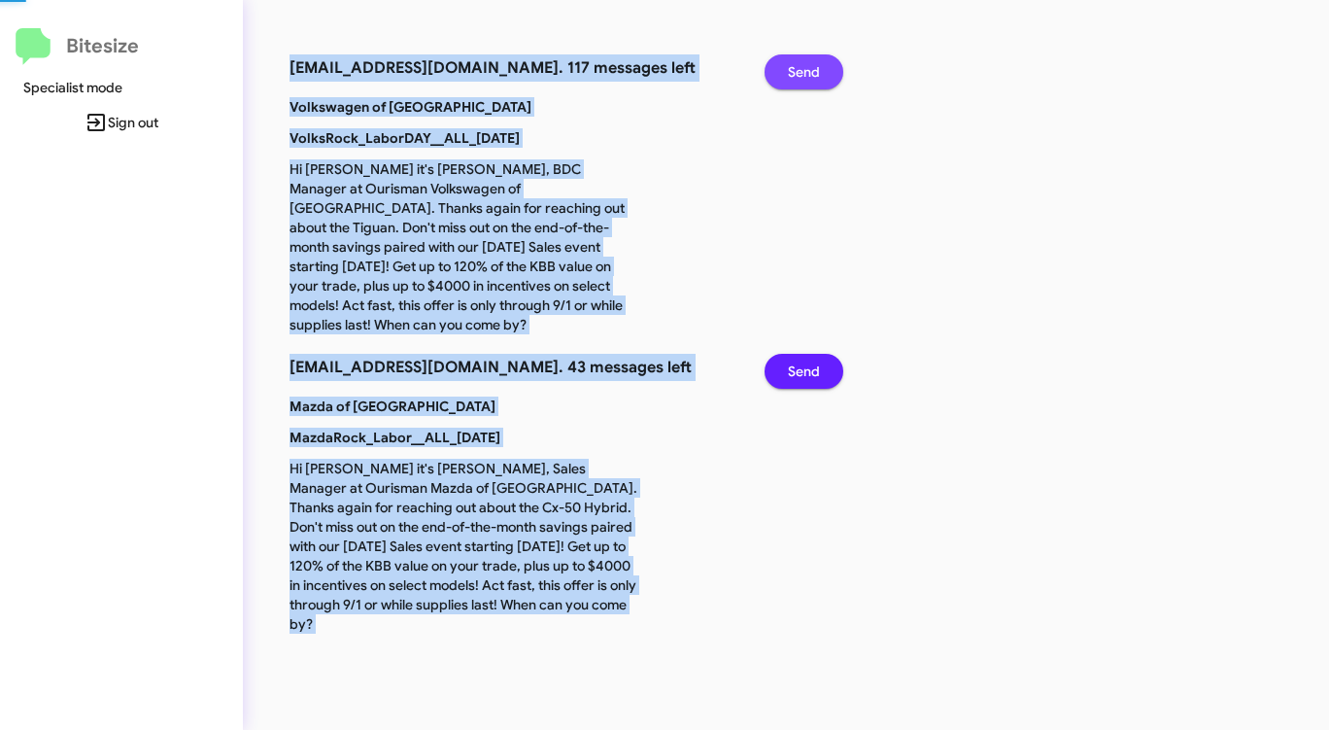
click at [796, 65] on span "Send" at bounding box center [804, 71] width 32 height 35
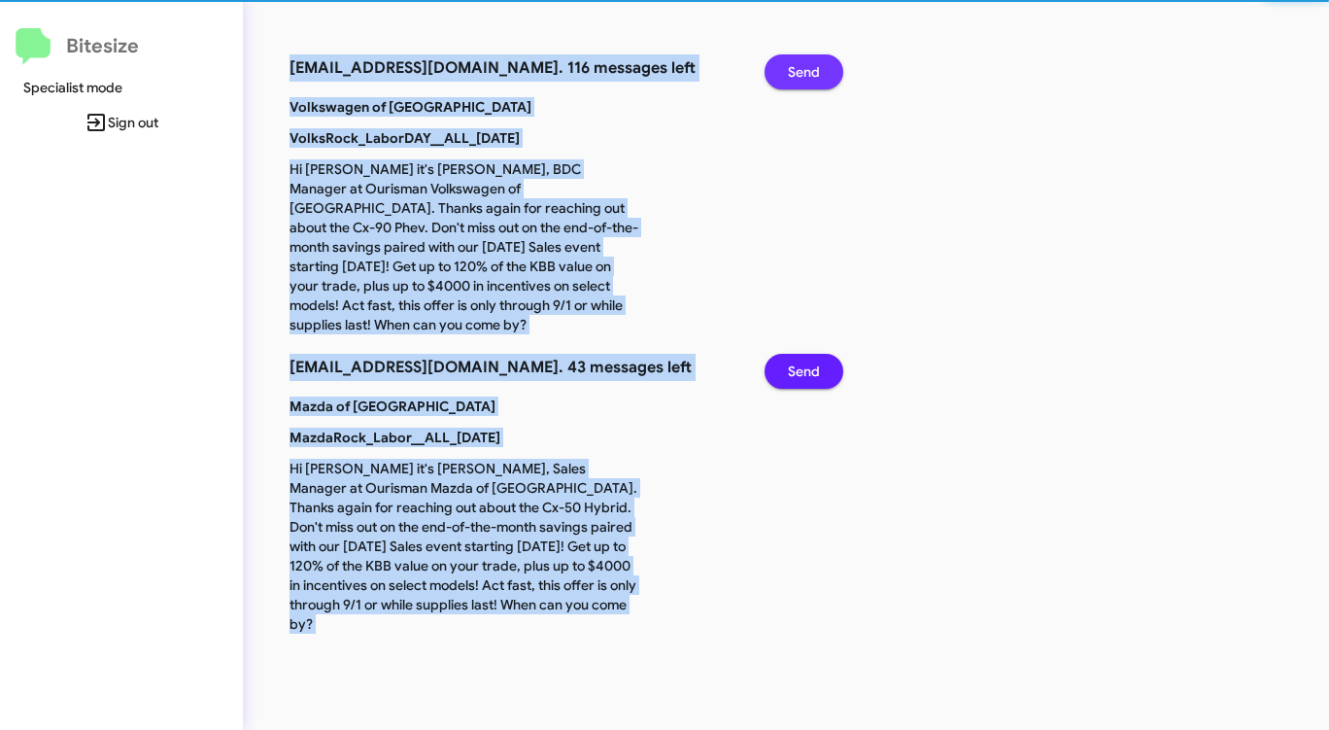
click at [796, 65] on span "Send" at bounding box center [804, 71] width 32 height 35
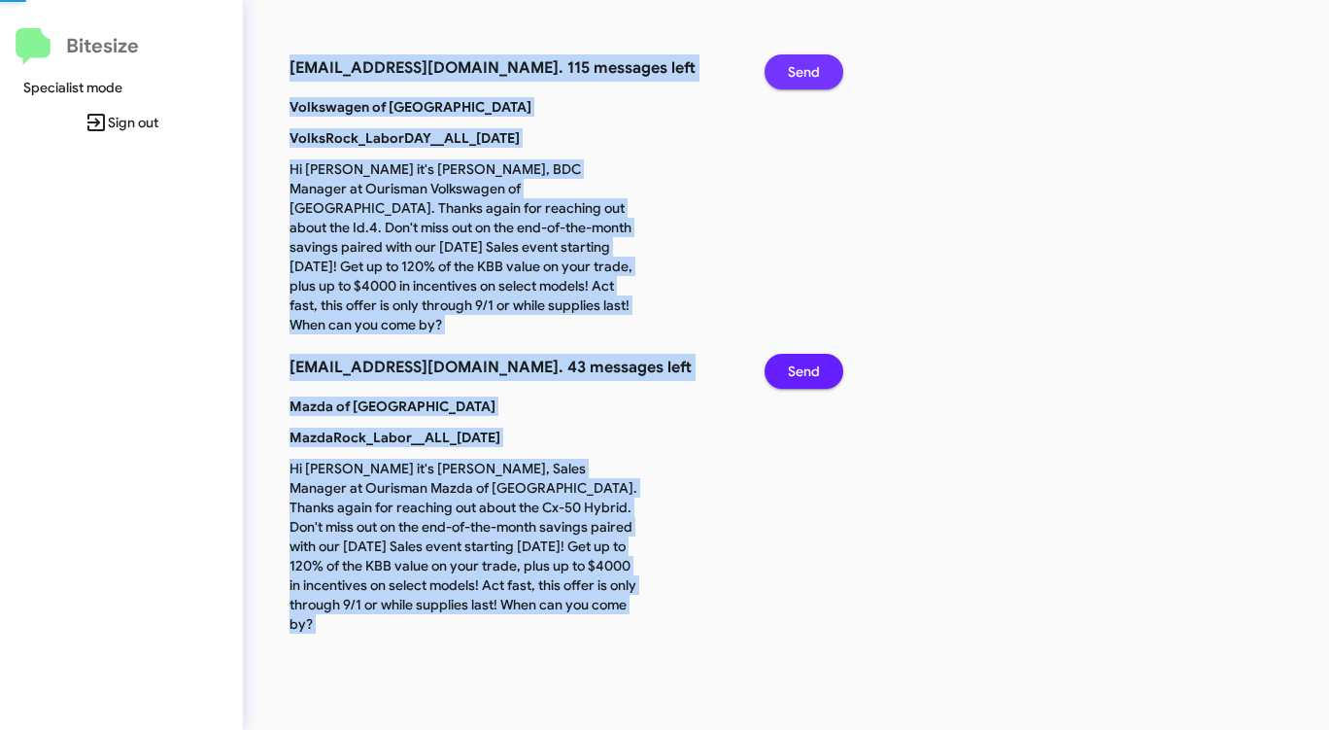
click at [796, 65] on span "Send" at bounding box center [804, 71] width 32 height 35
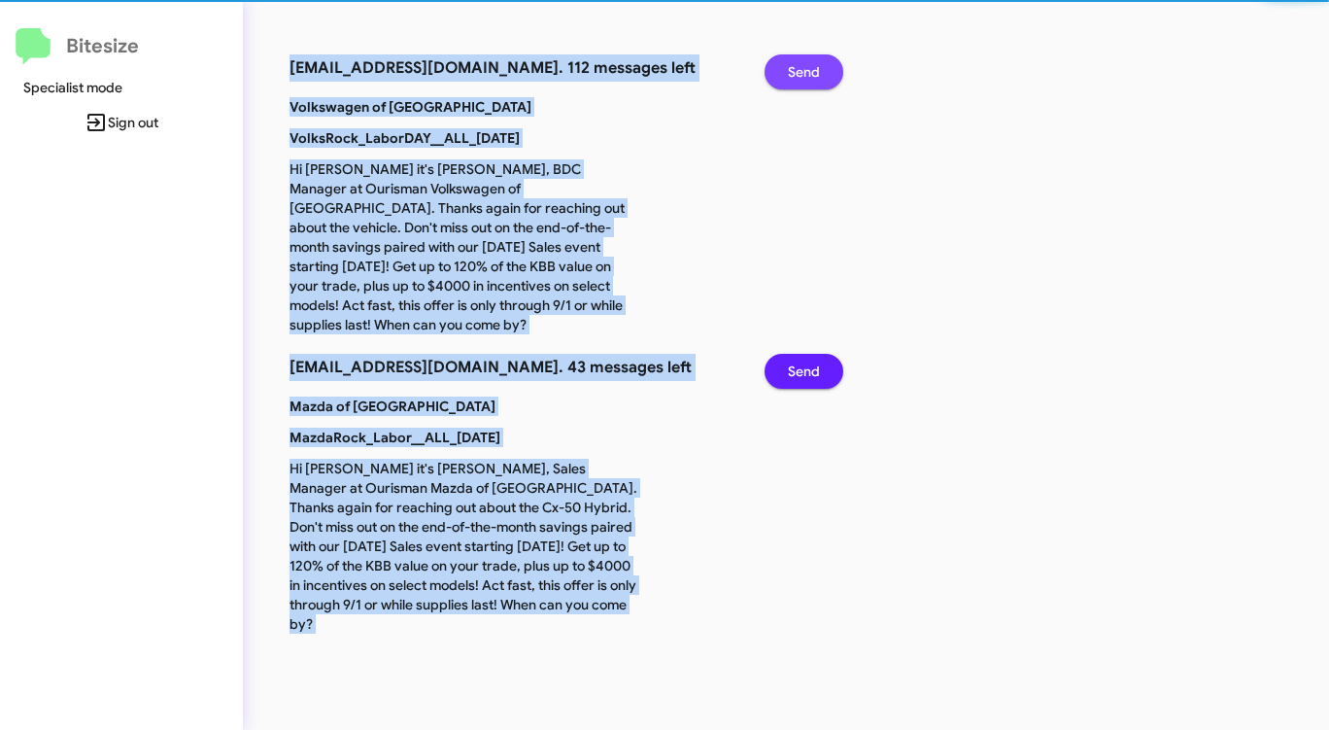
click at [796, 65] on span "Send" at bounding box center [804, 71] width 32 height 35
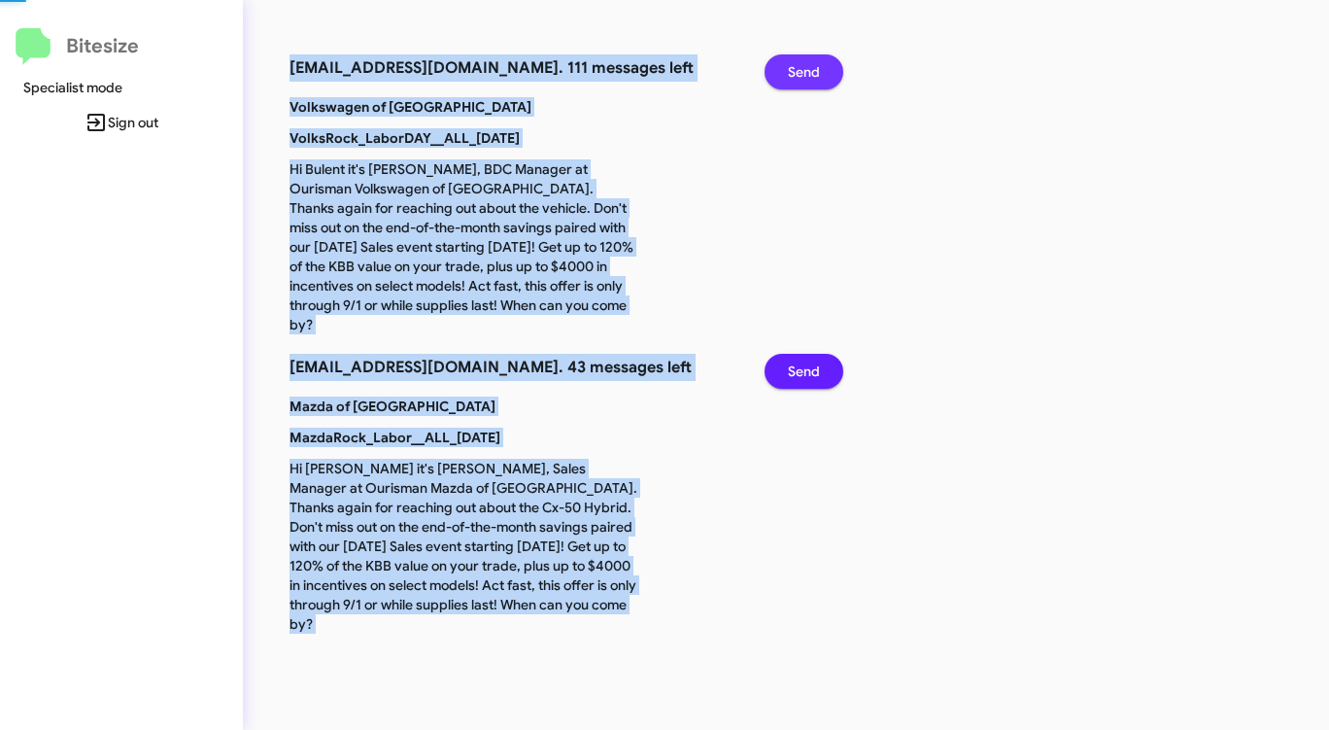
click at [796, 65] on span "Send" at bounding box center [804, 71] width 32 height 35
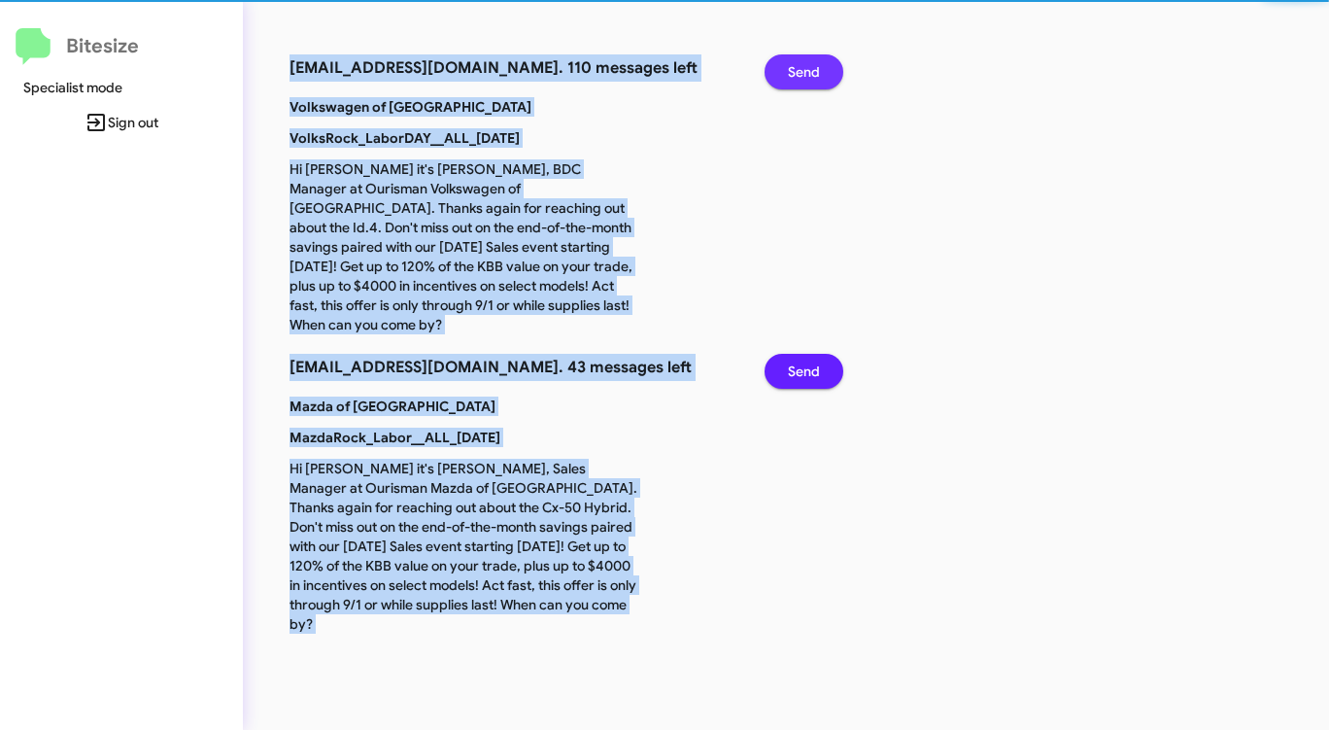
click at [796, 65] on span "Send" at bounding box center [804, 71] width 32 height 35
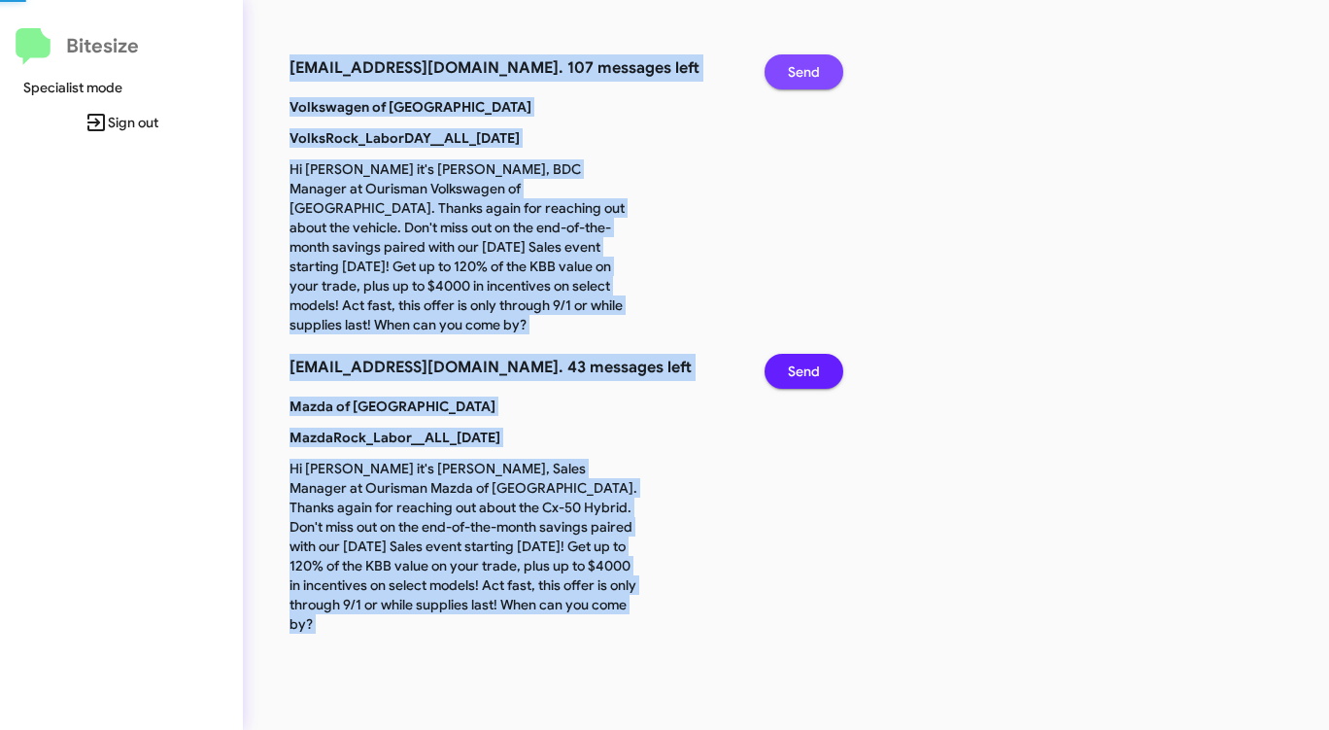
click at [796, 65] on span "Send" at bounding box center [804, 71] width 32 height 35
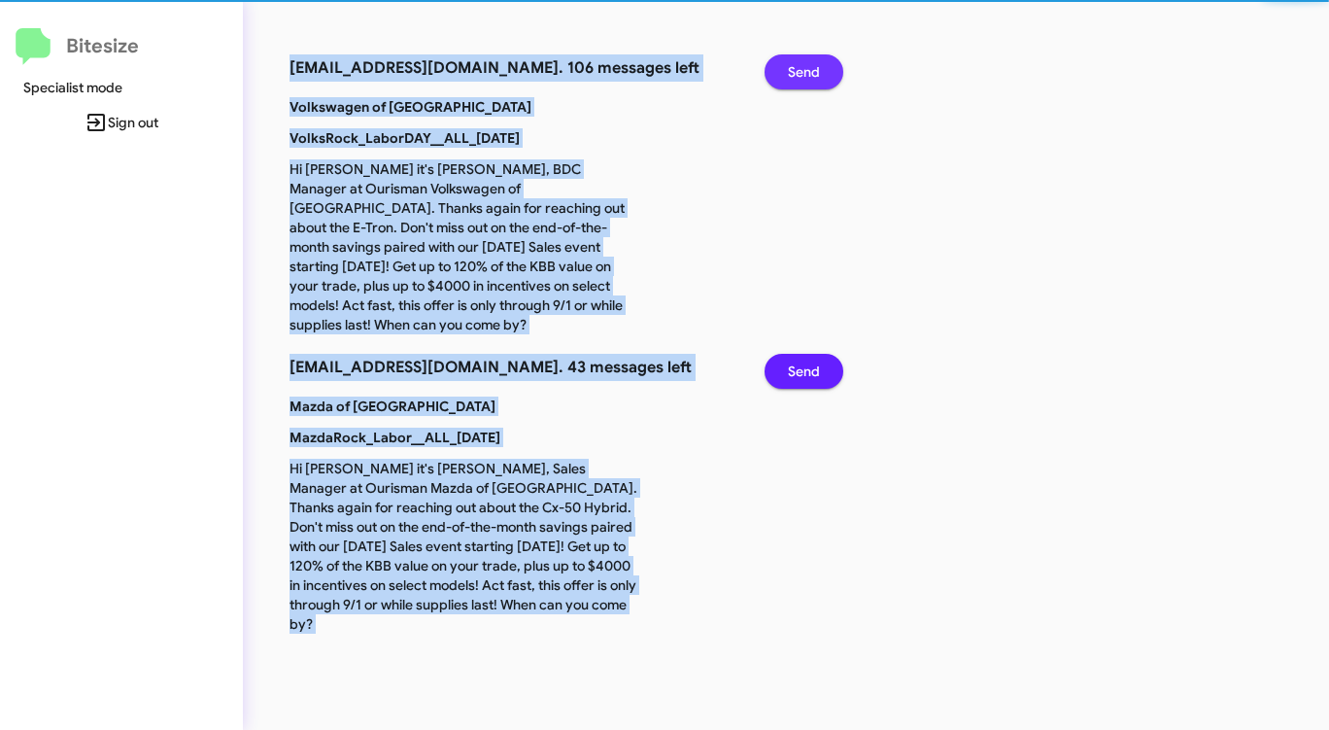
click at [796, 65] on span "Send" at bounding box center [804, 71] width 32 height 35
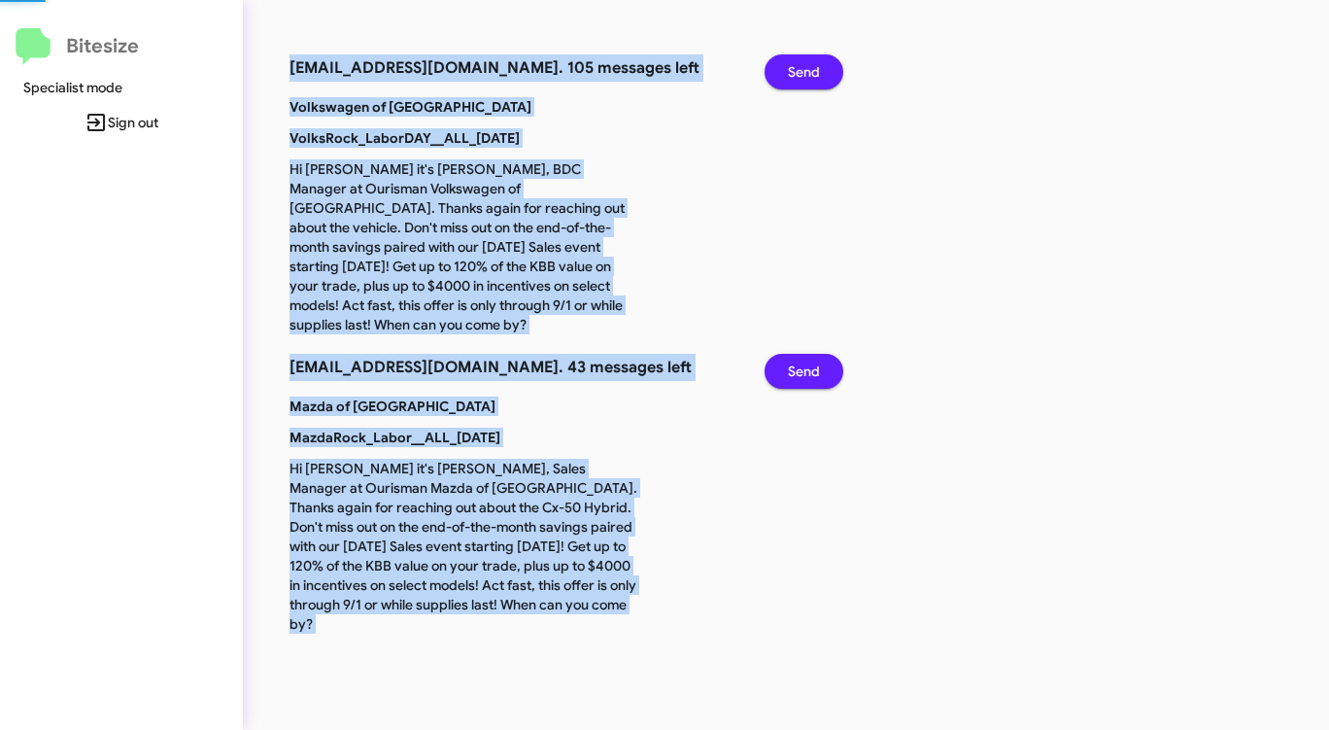
click at [796, 65] on span "Send" at bounding box center [804, 71] width 32 height 35
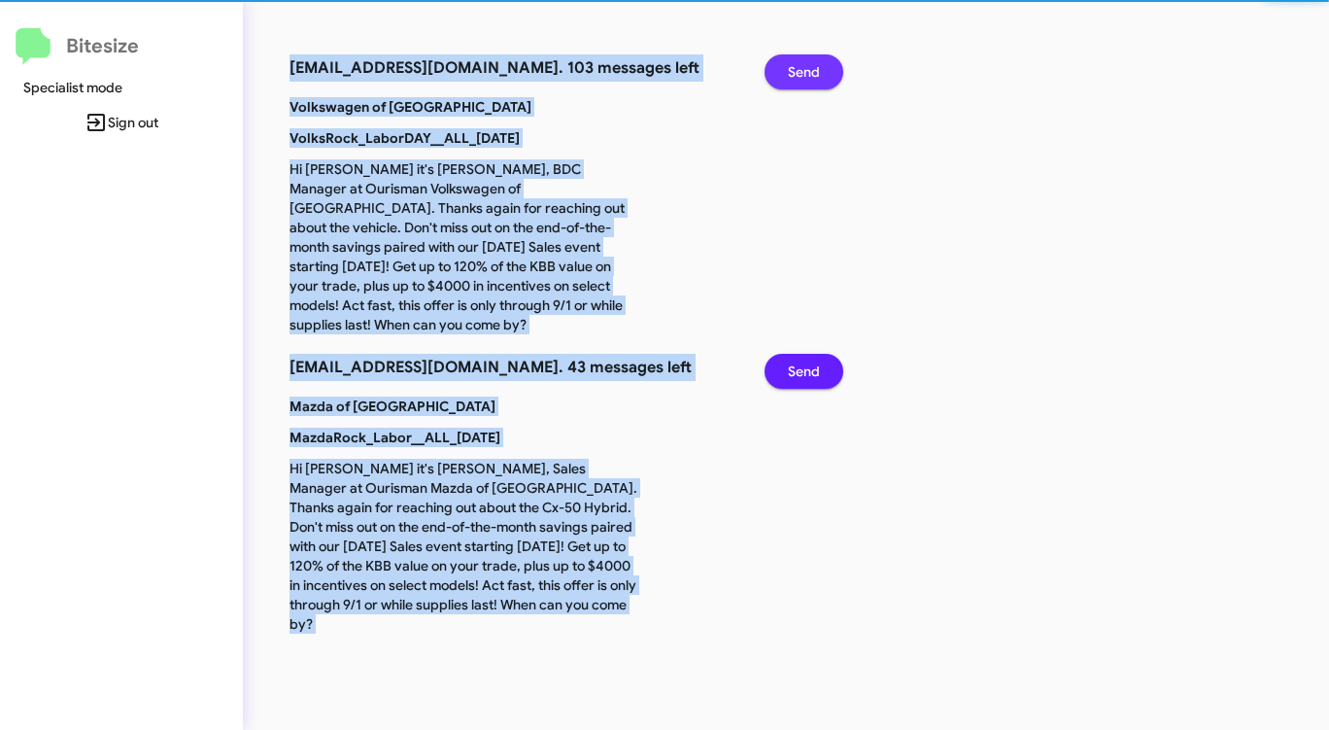
click at [796, 65] on span "Send" at bounding box center [804, 71] width 32 height 35
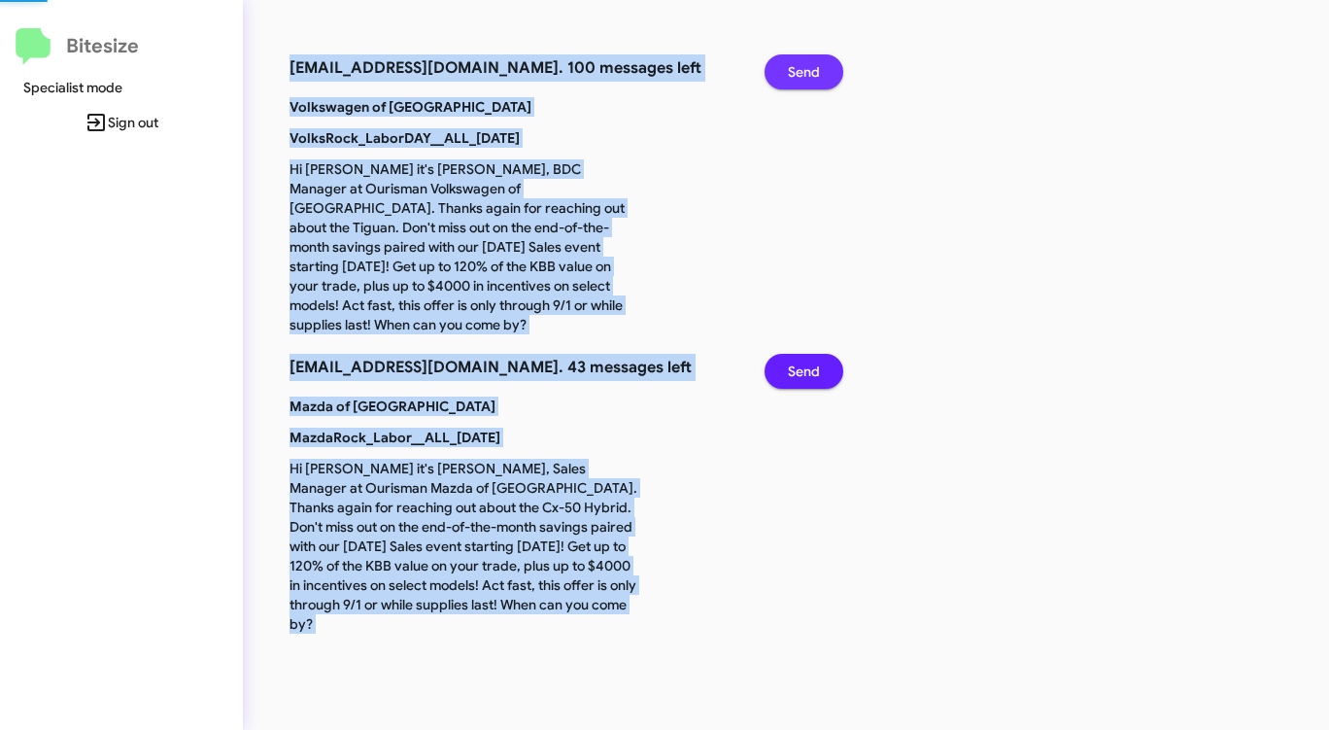
click at [796, 65] on span "Send" at bounding box center [804, 71] width 32 height 35
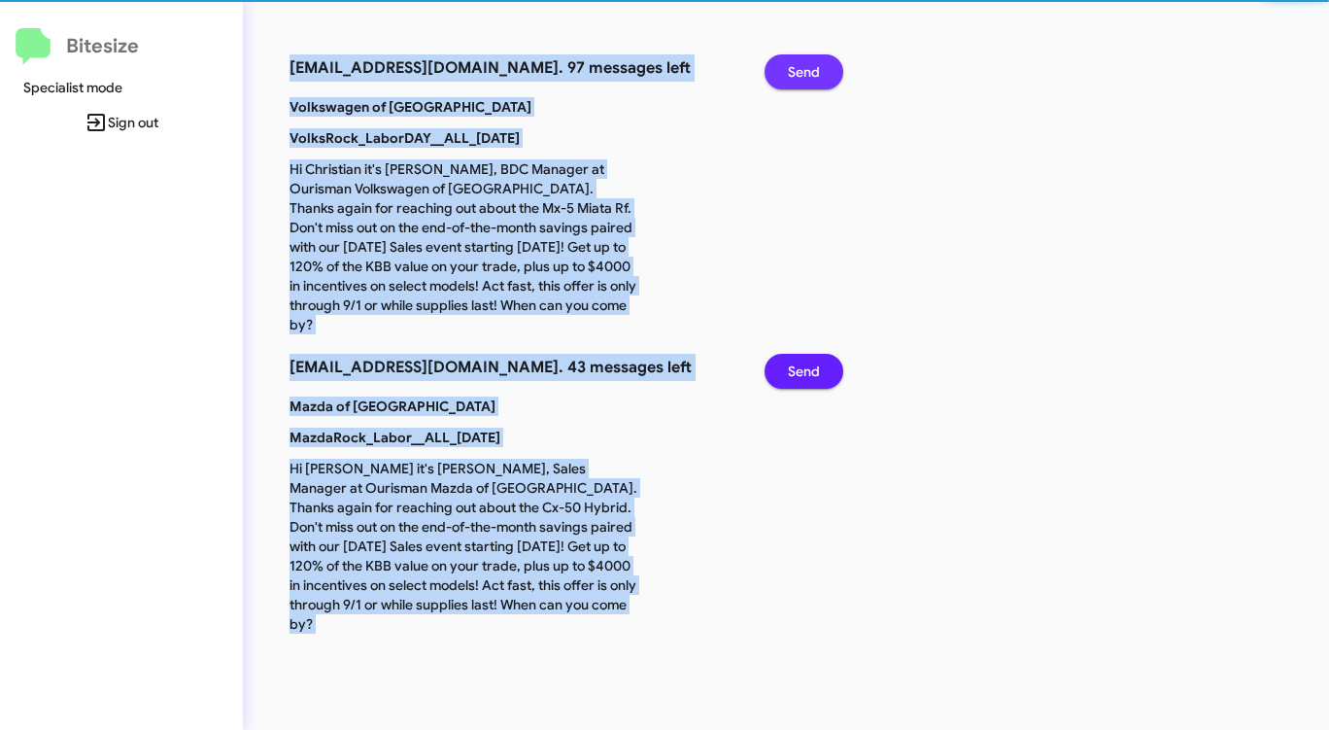
click at [796, 65] on span "Send" at bounding box center [804, 71] width 32 height 35
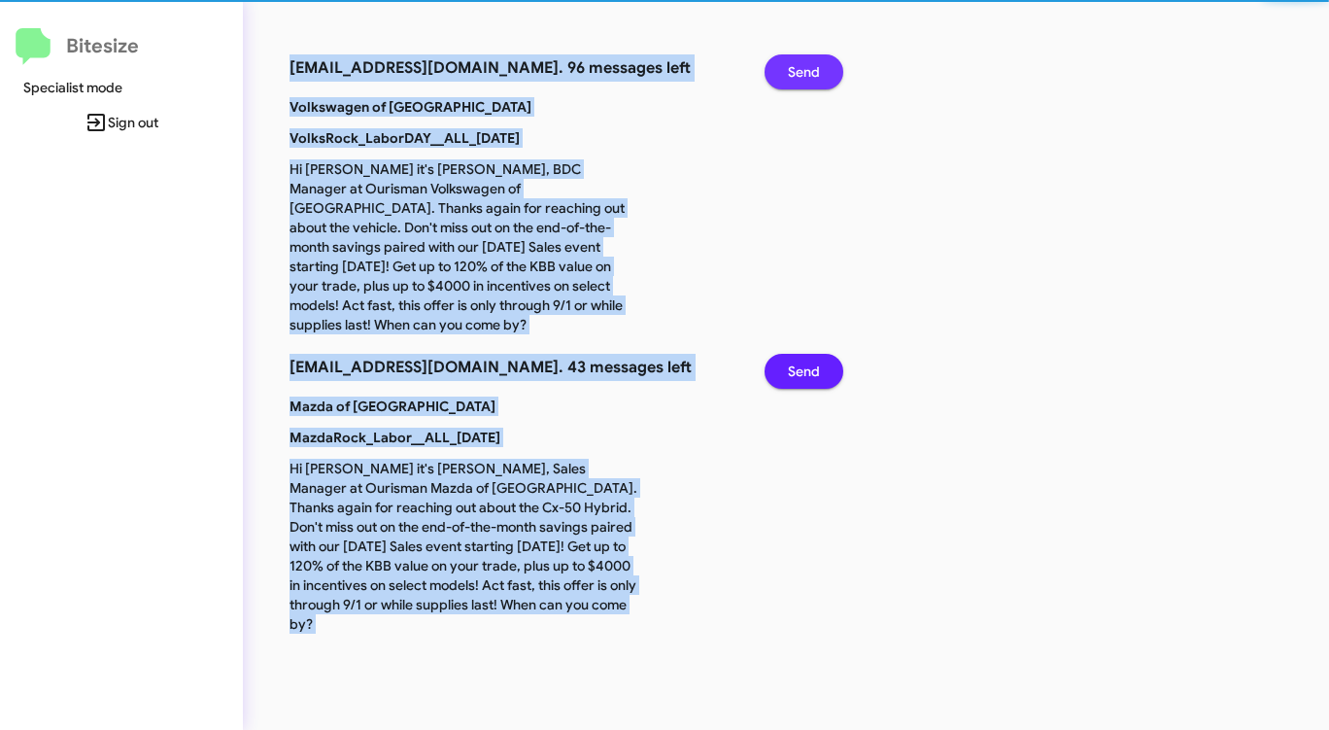
click at [796, 65] on span "Send" at bounding box center [804, 71] width 32 height 35
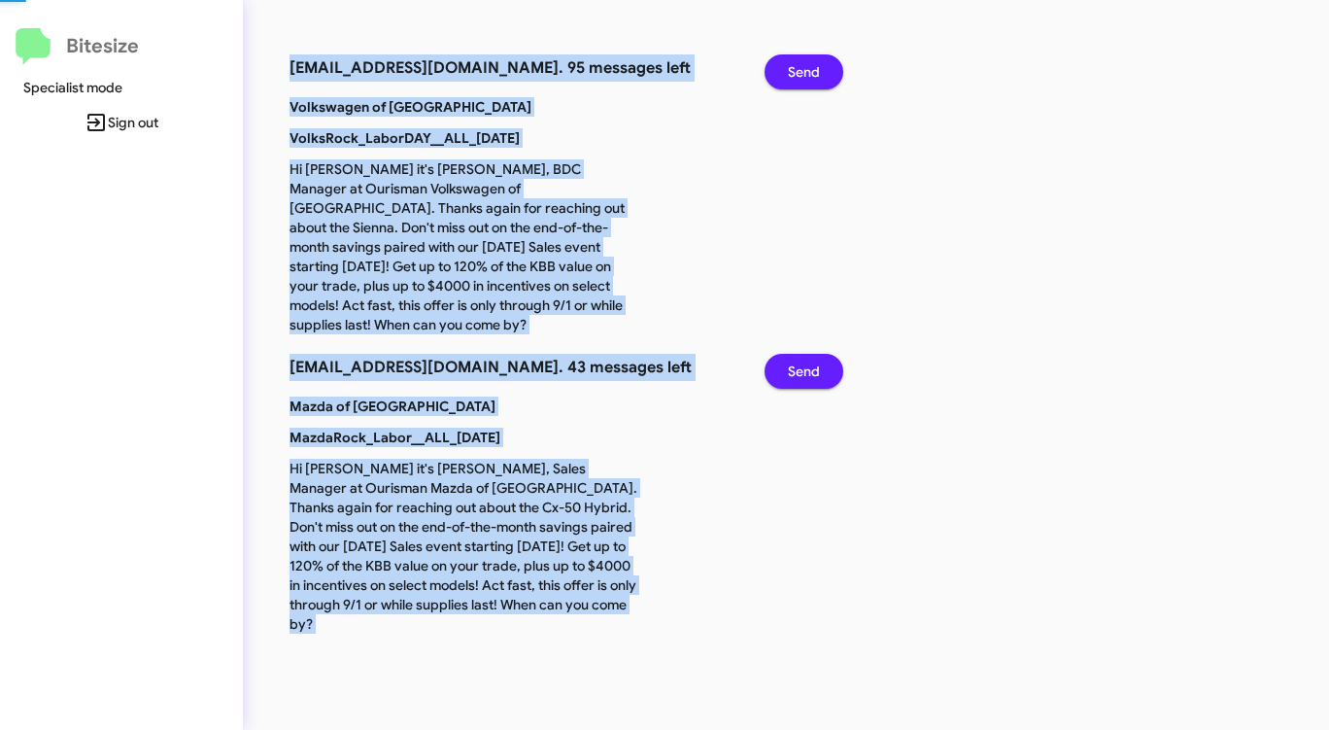
click at [796, 65] on span "Send" at bounding box center [804, 71] width 32 height 35
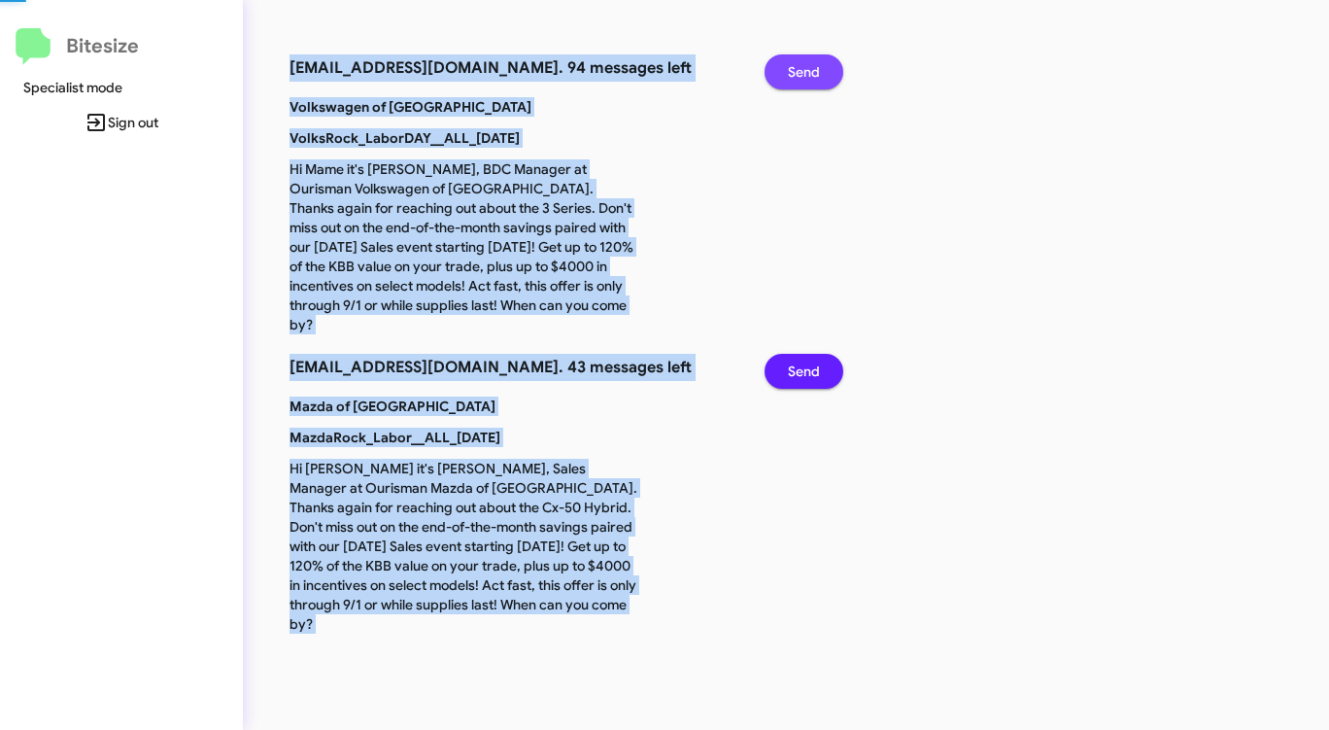
click at [796, 65] on span "Send" at bounding box center [804, 71] width 32 height 35
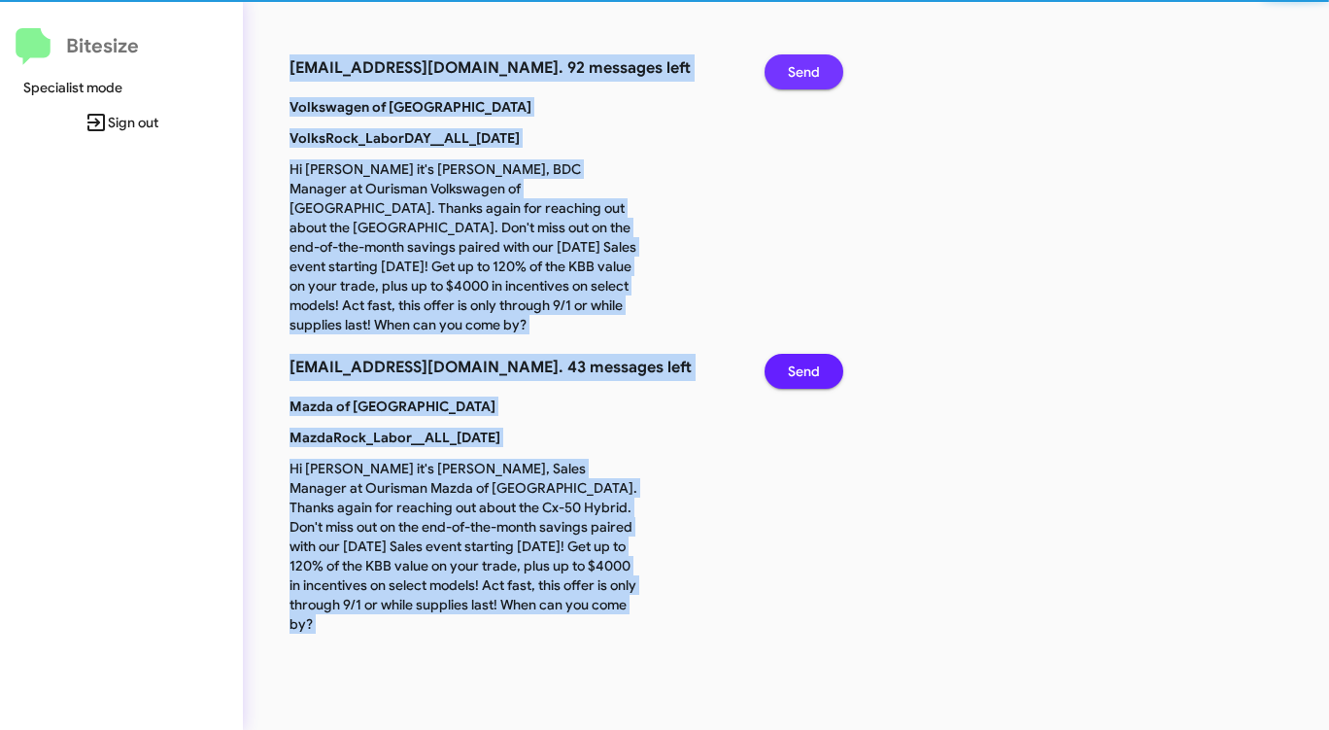
click at [796, 65] on span "Send" at bounding box center [804, 71] width 32 height 35
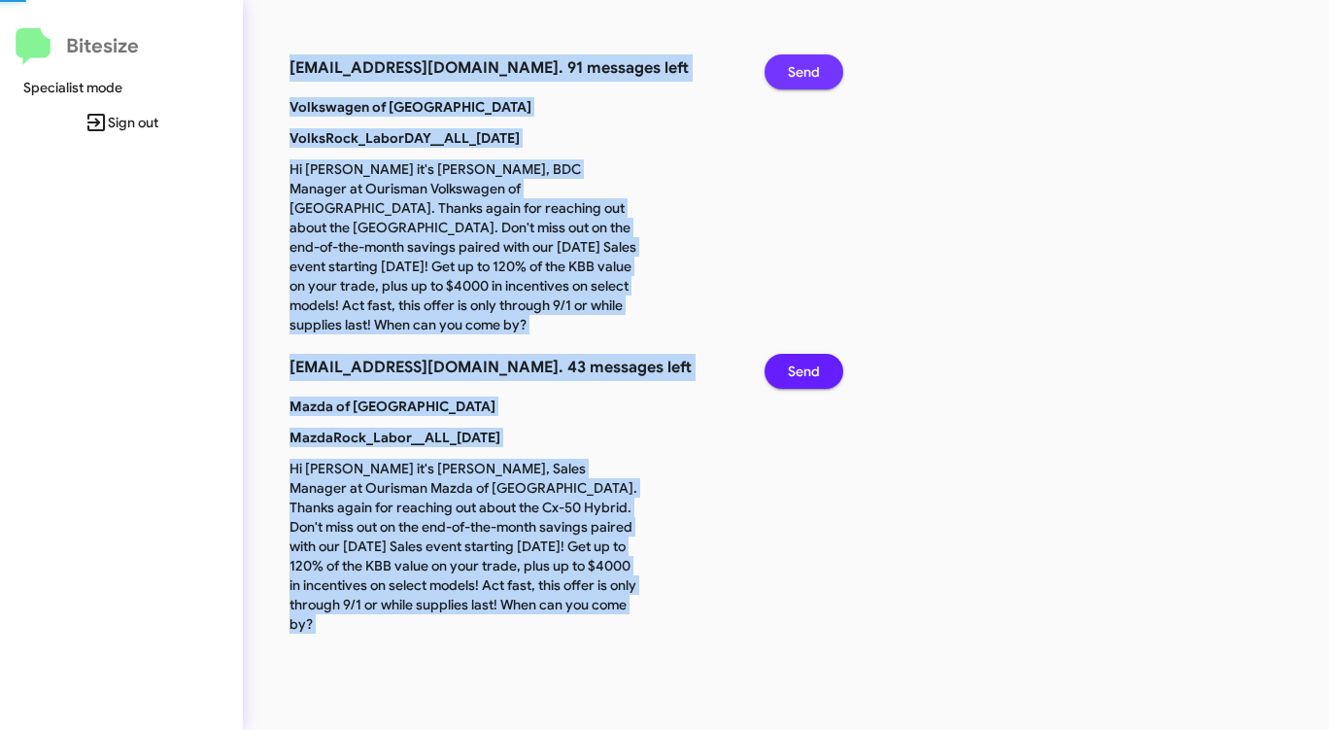
click at [796, 65] on span "Send" at bounding box center [804, 71] width 32 height 35
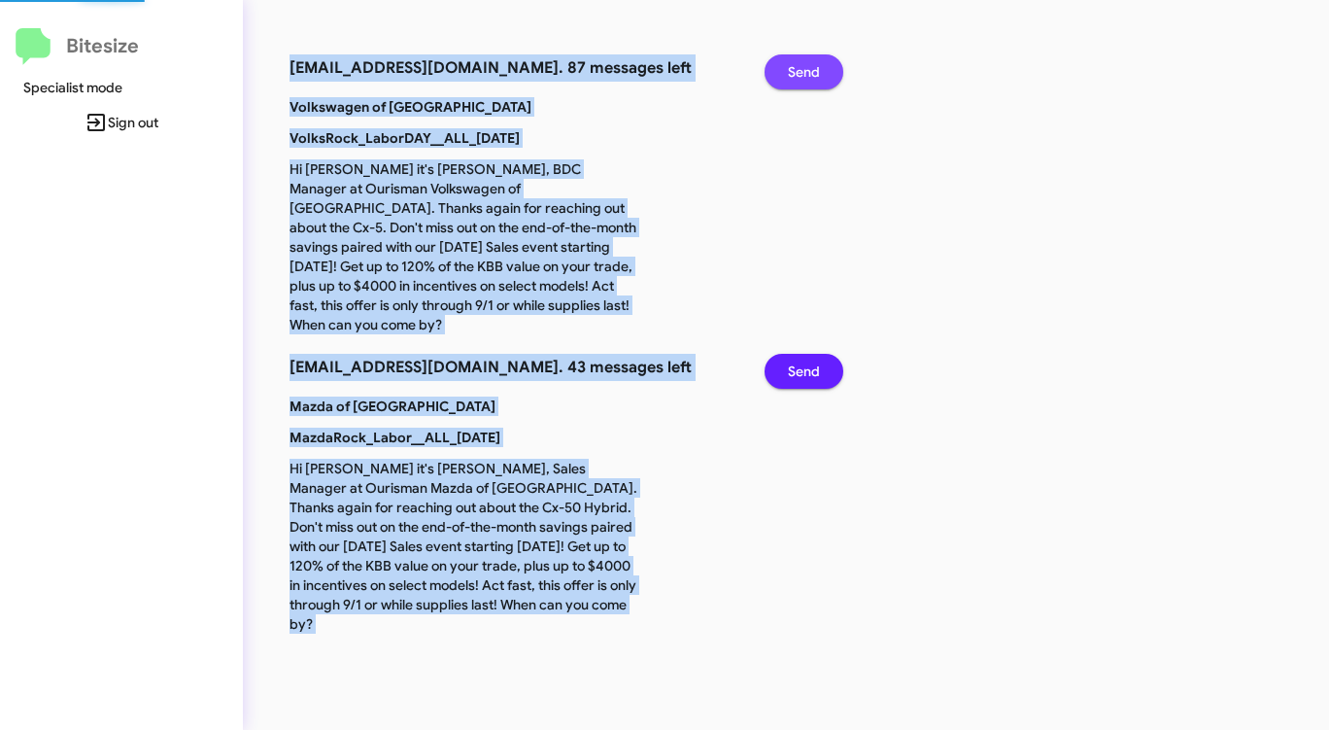
click at [796, 65] on span "Send" at bounding box center [804, 71] width 32 height 35
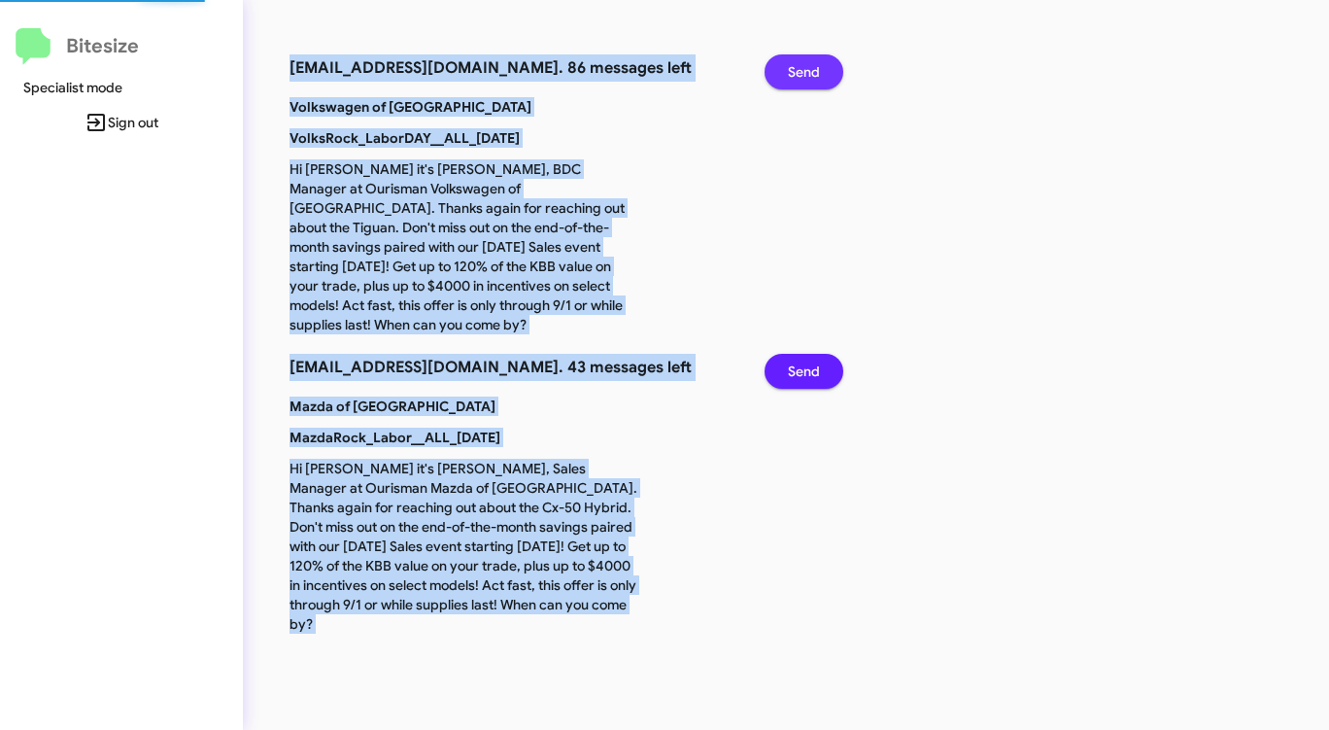
click at [796, 65] on span "Send" at bounding box center [804, 71] width 32 height 35
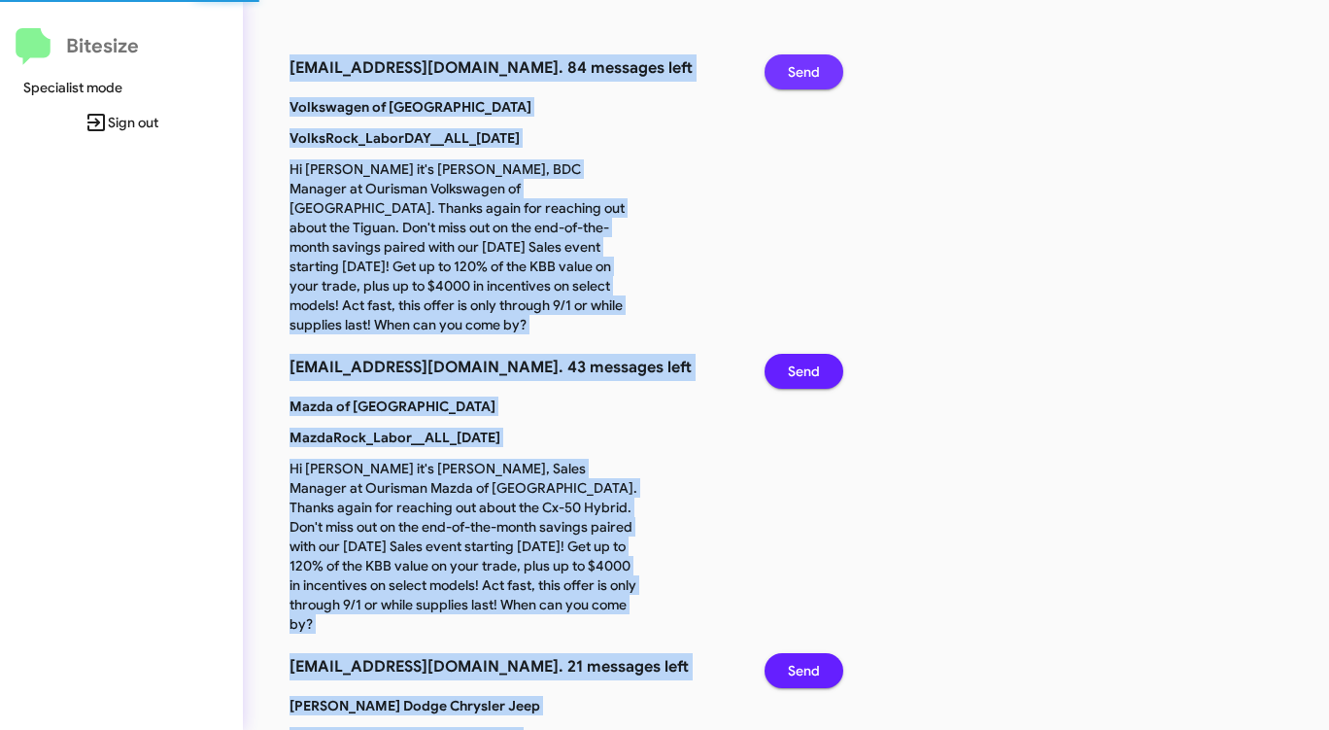
click at [796, 65] on span "Send" at bounding box center [804, 71] width 32 height 35
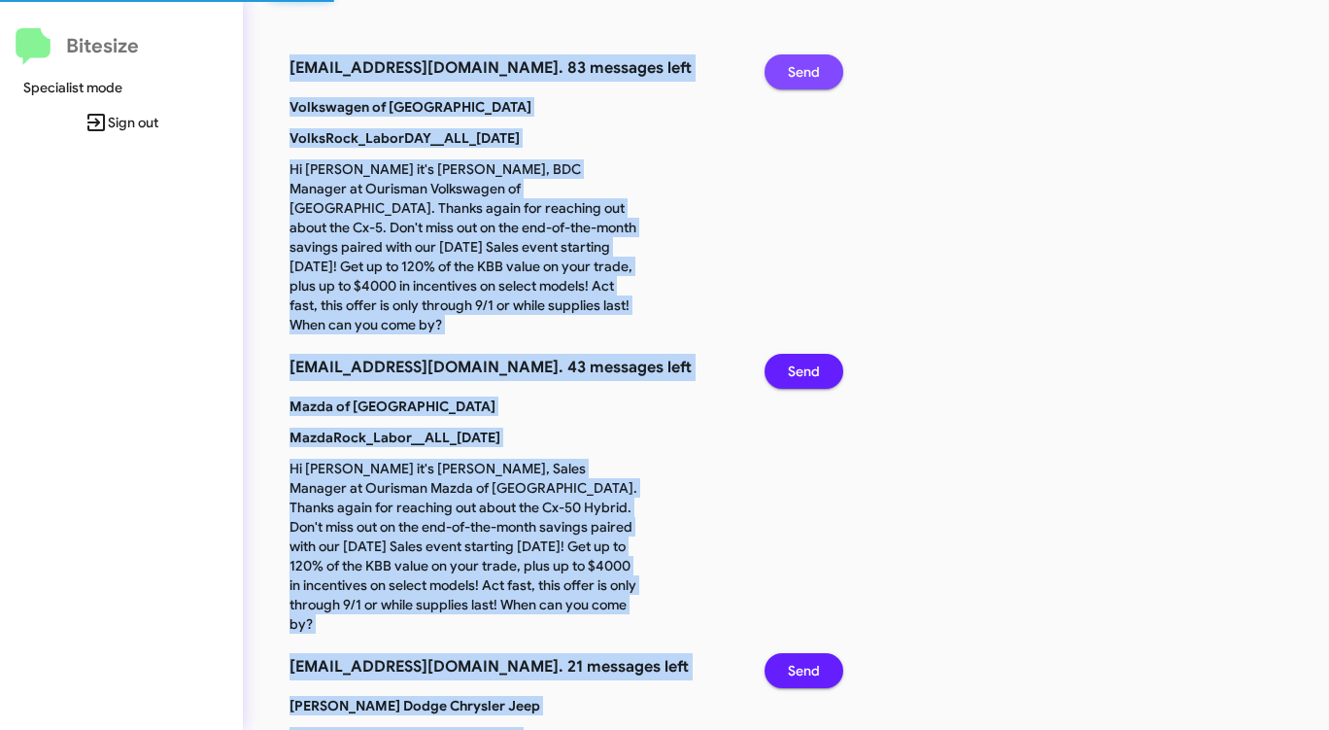
click at [796, 65] on span "Send" at bounding box center [804, 71] width 32 height 35
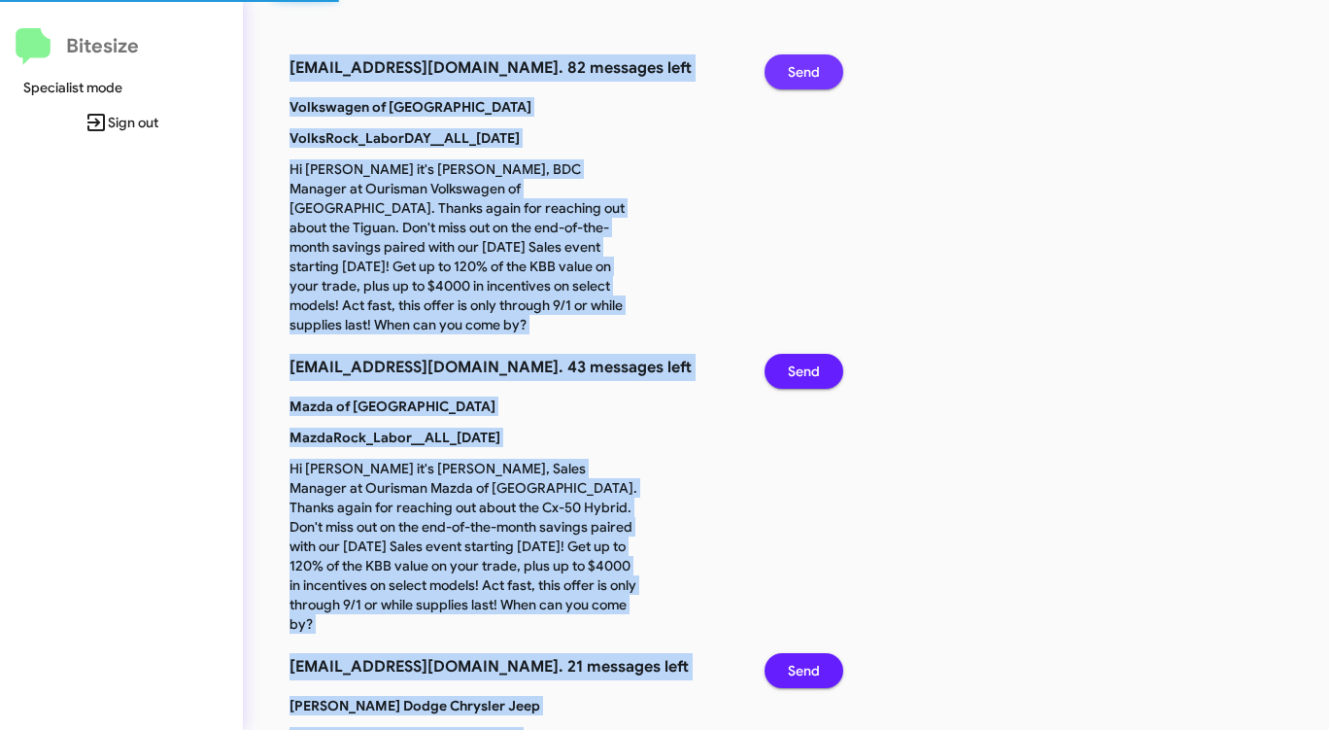
click at [796, 65] on span "Send" at bounding box center [804, 71] width 32 height 35
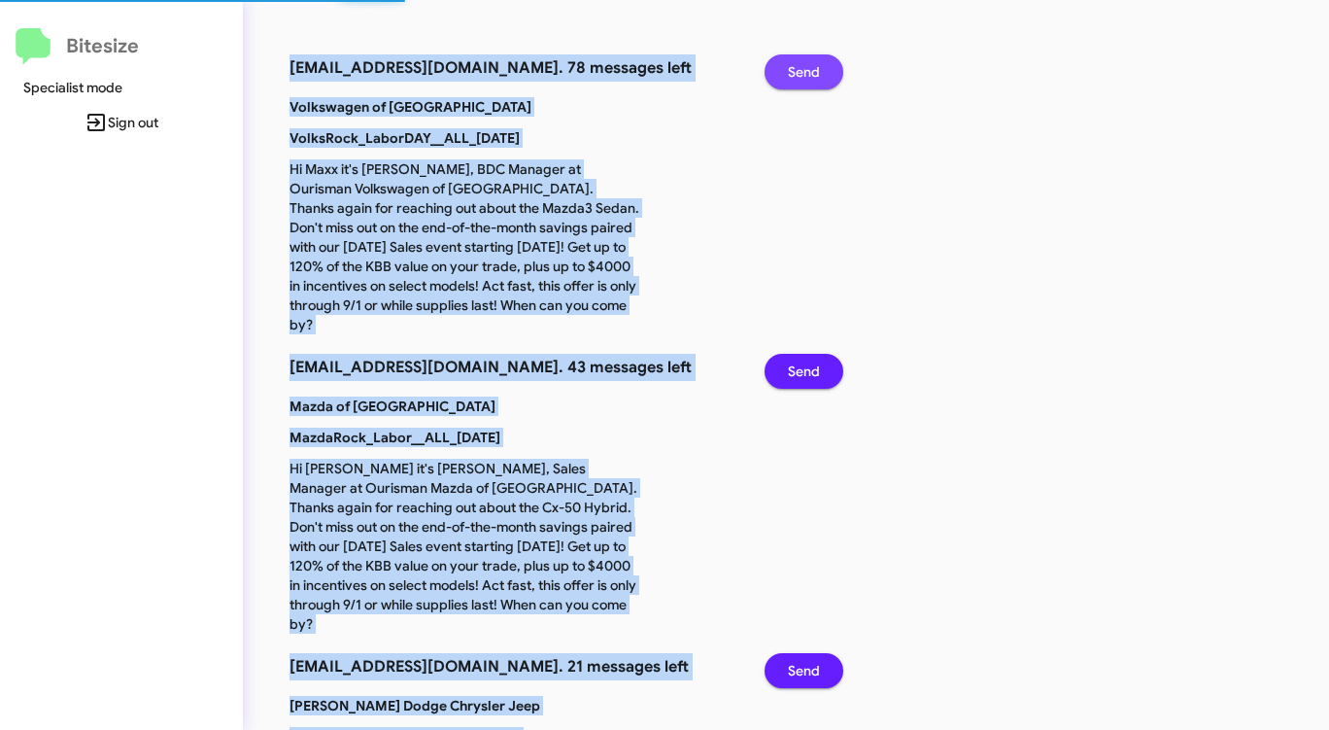
click at [796, 65] on span "Send" at bounding box center [804, 71] width 32 height 35
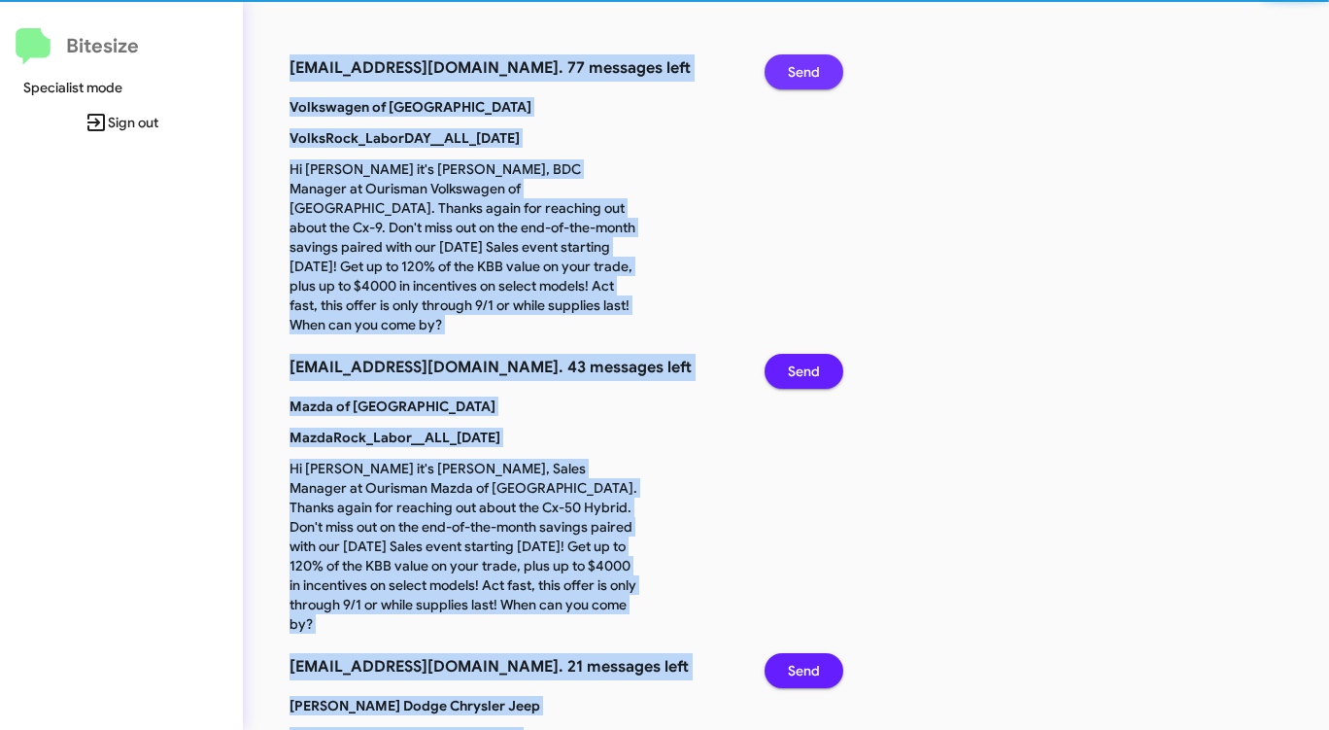
click at [796, 65] on span "Send" at bounding box center [804, 71] width 32 height 35
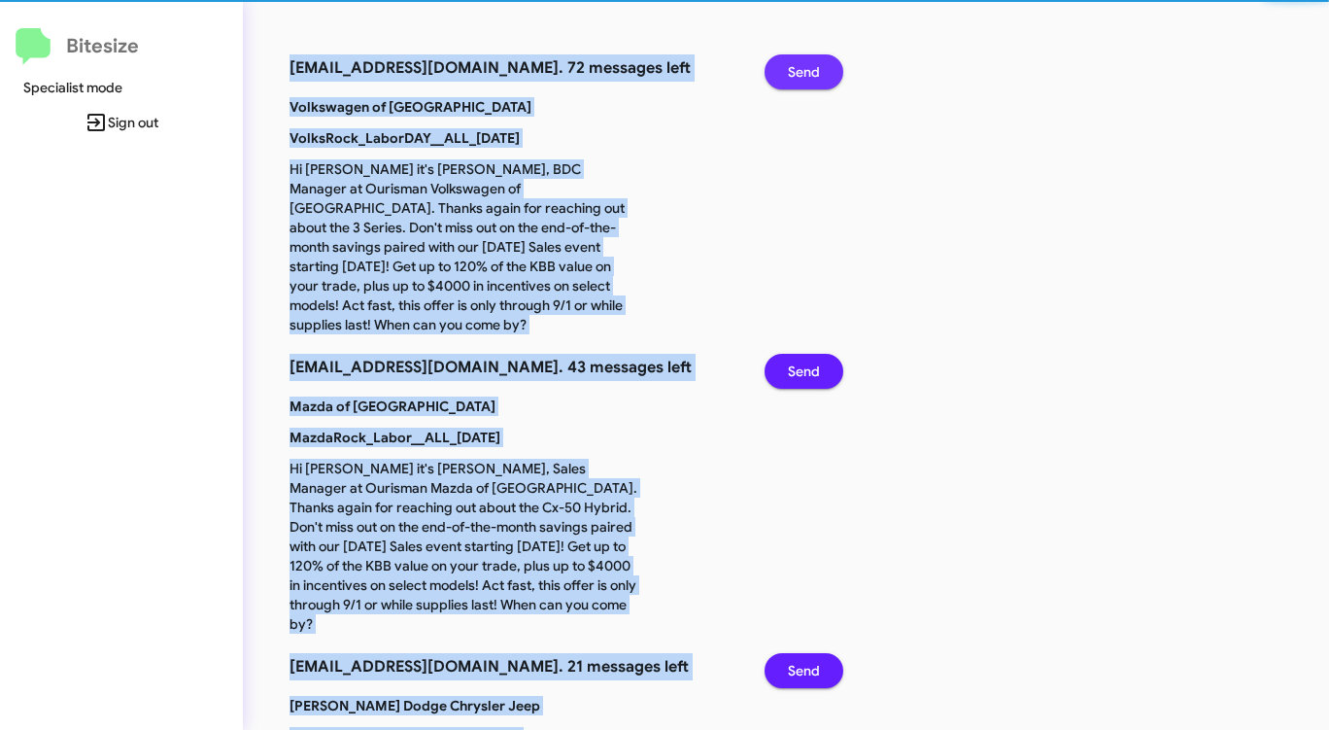
click at [796, 65] on span "Send" at bounding box center [804, 71] width 32 height 35
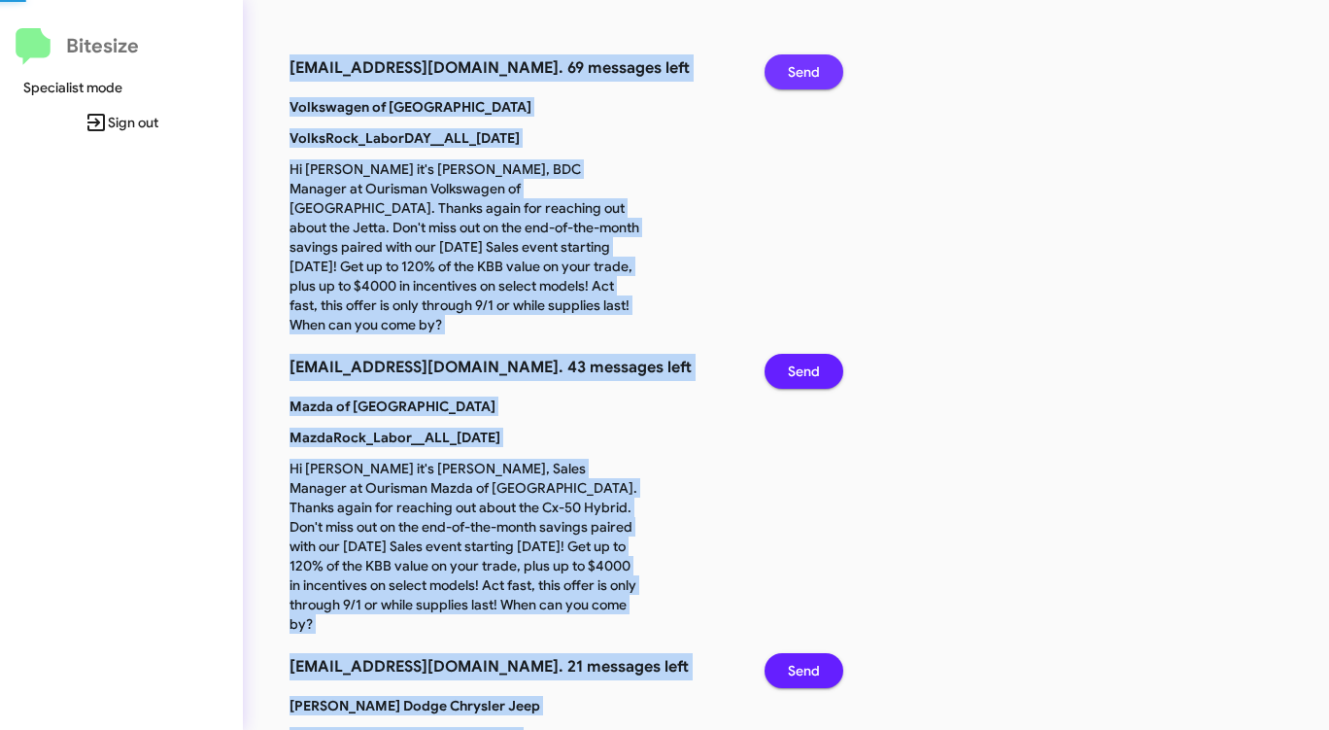
click at [796, 65] on span "Send" at bounding box center [804, 71] width 32 height 35
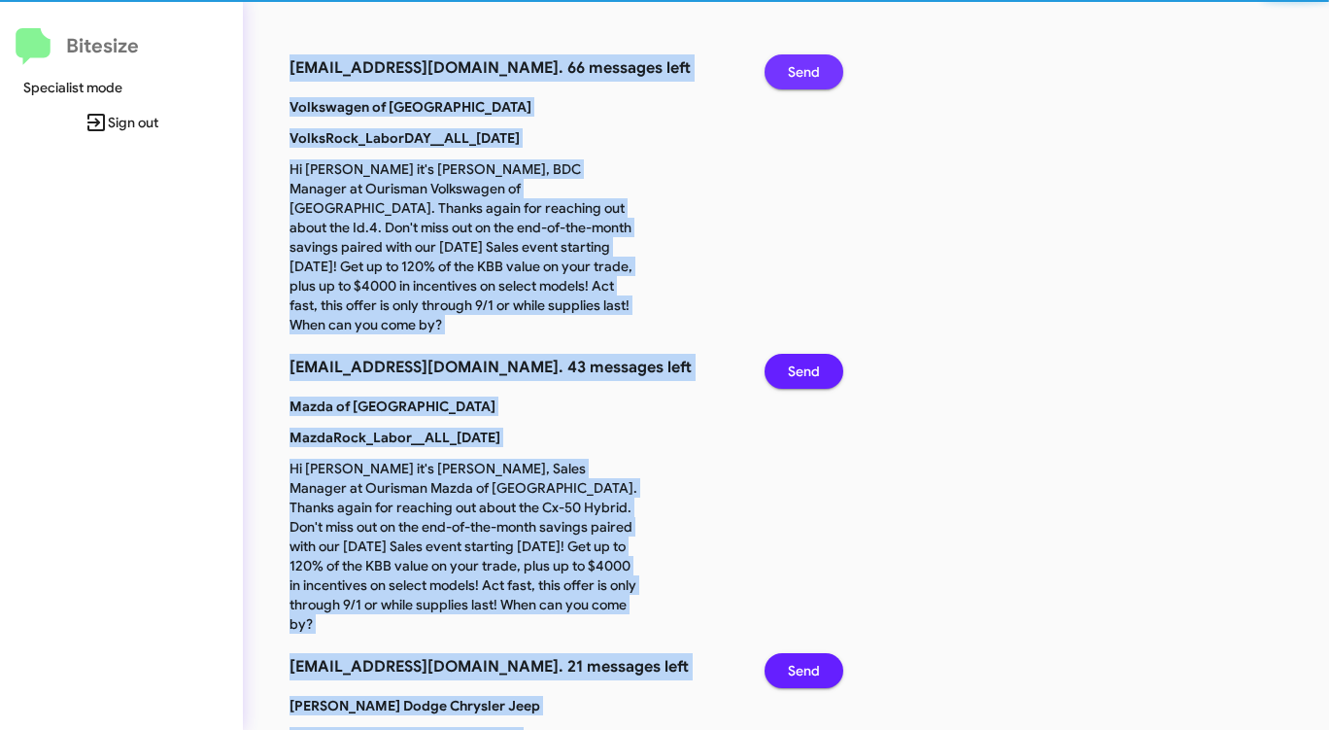
click at [796, 65] on span "Send" at bounding box center [804, 71] width 32 height 35
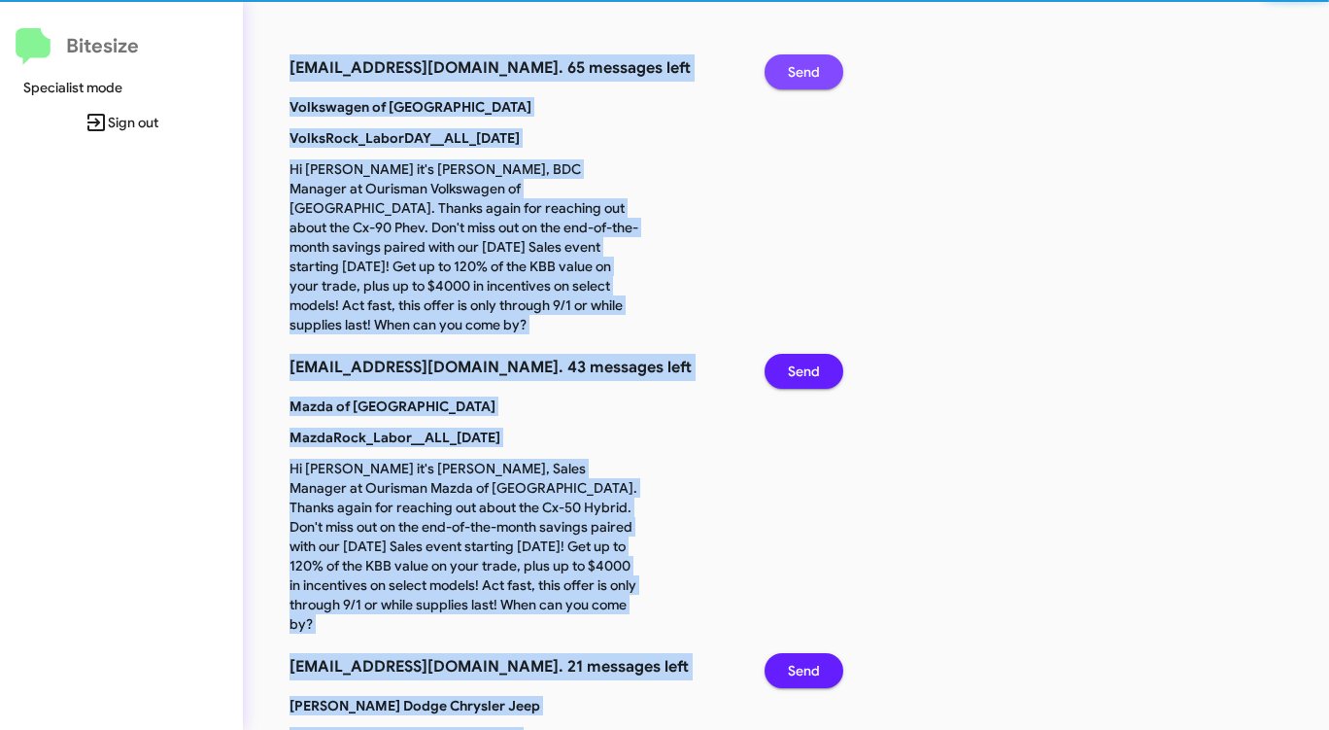
click at [796, 65] on span "Send" at bounding box center [804, 71] width 32 height 35
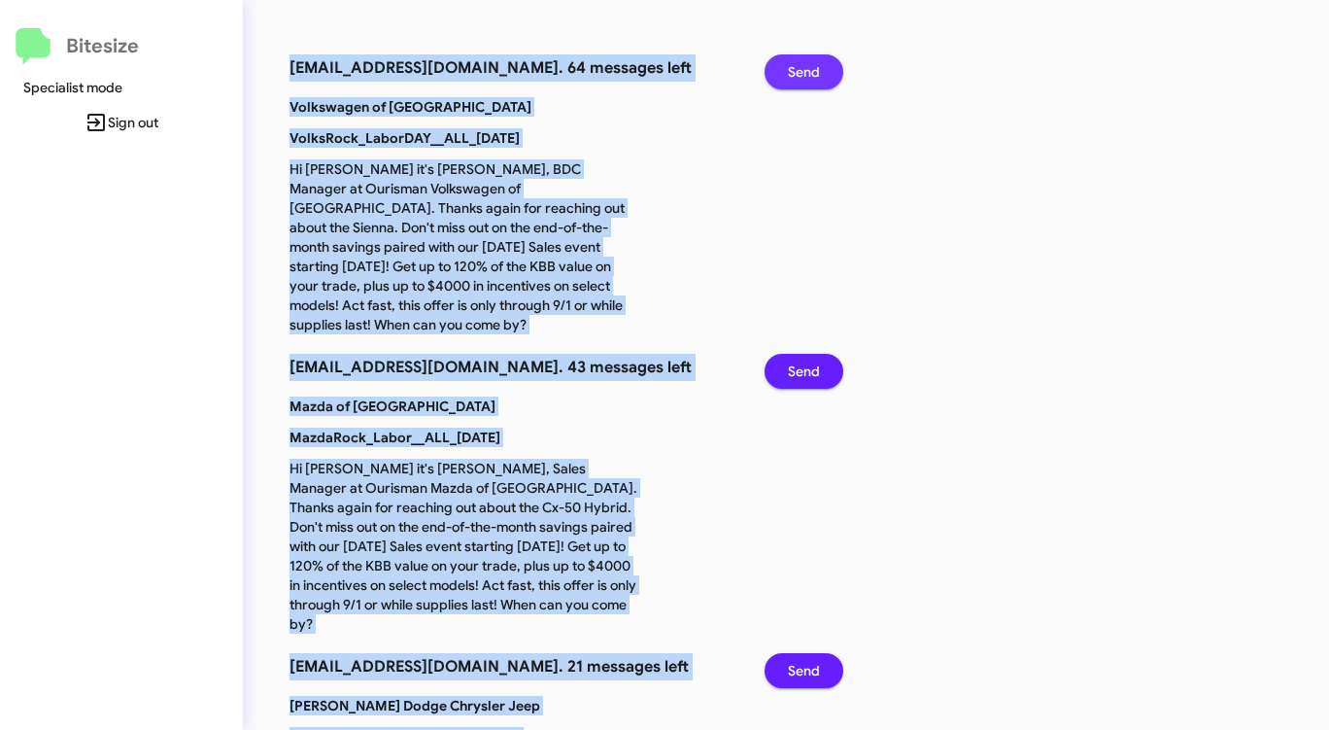
click at [796, 65] on span "Send" at bounding box center [804, 71] width 32 height 35
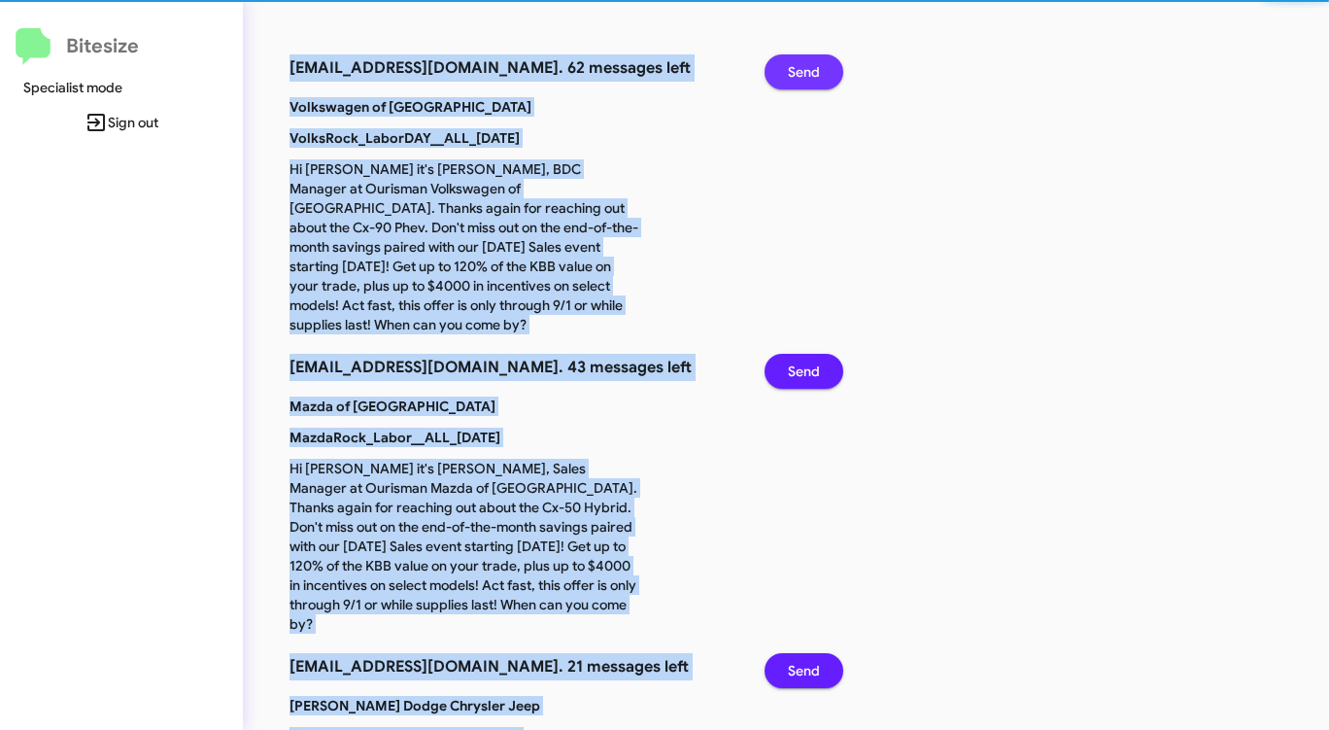
click at [796, 65] on span "Send" at bounding box center [804, 71] width 32 height 35
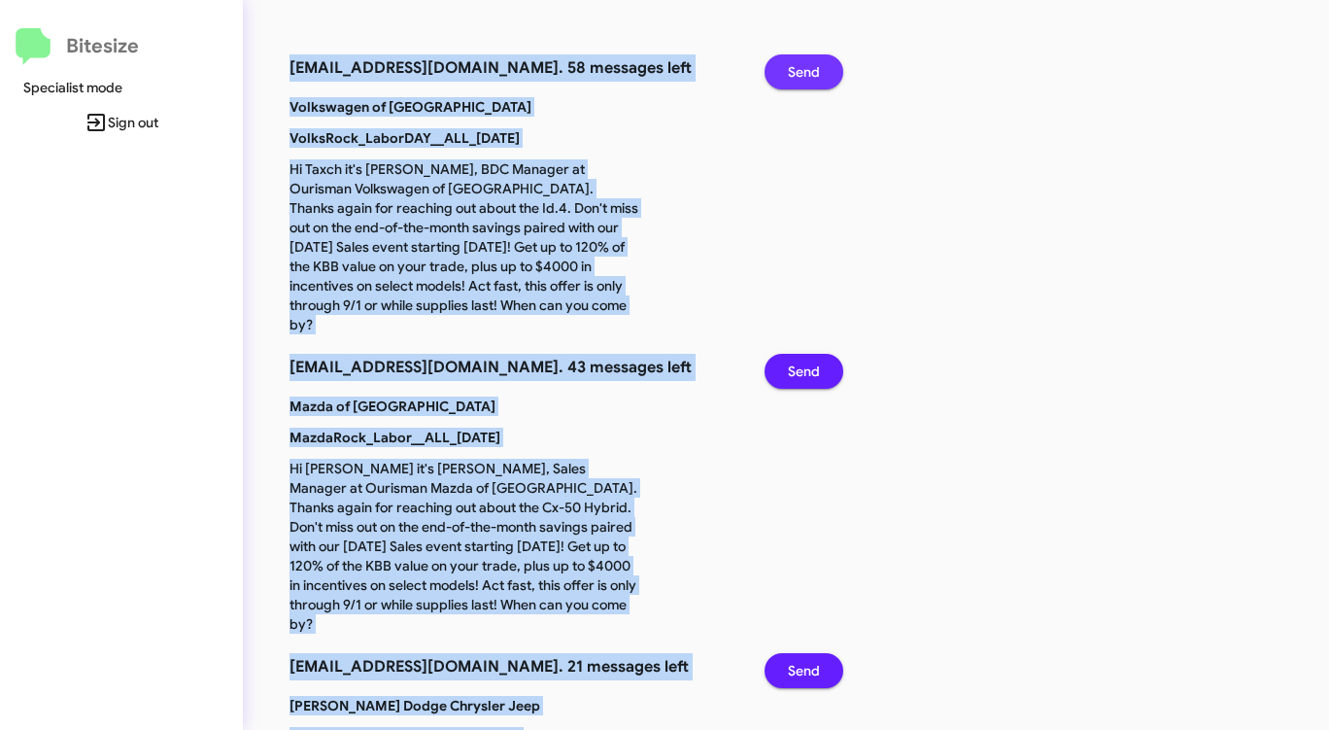
click at [796, 65] on span "Send" at bounding box center [804, 71] width 32 height 35
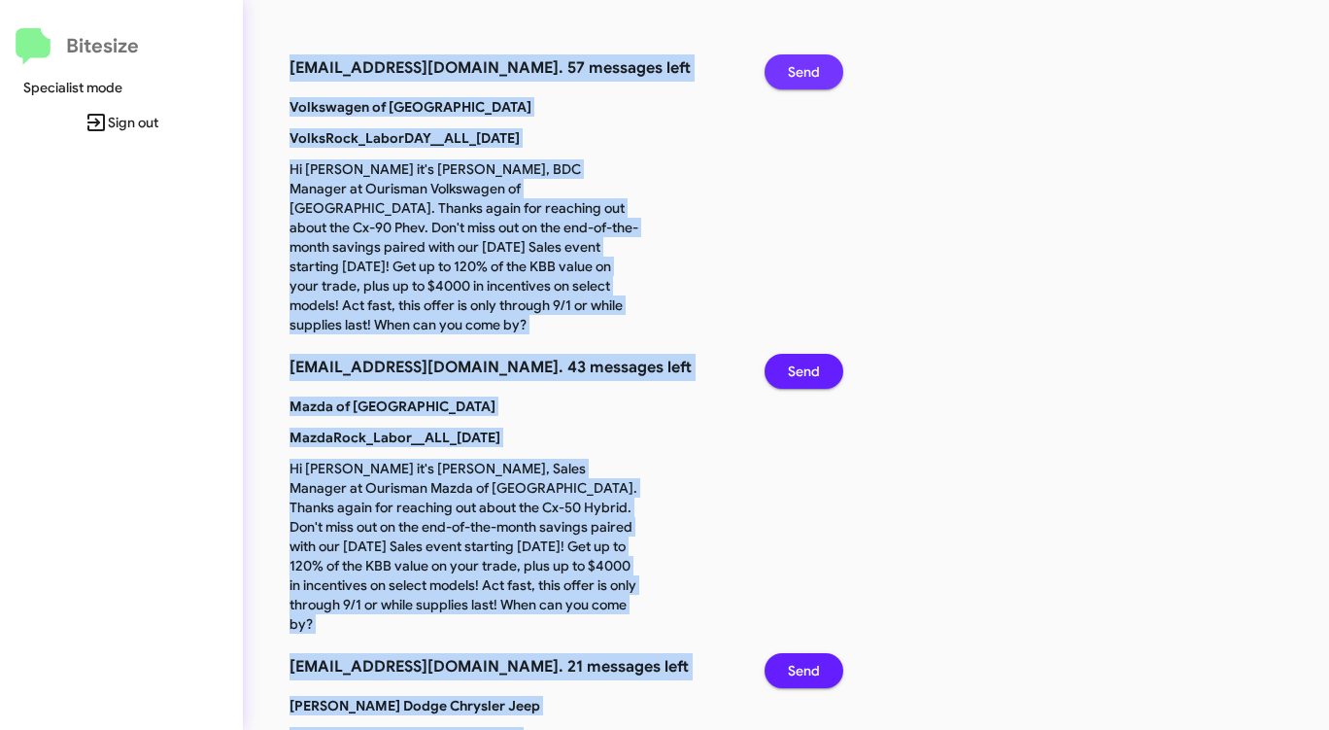
click at [796, 65] on span "Send" at bounding box center [804, 71] width 32 height 35
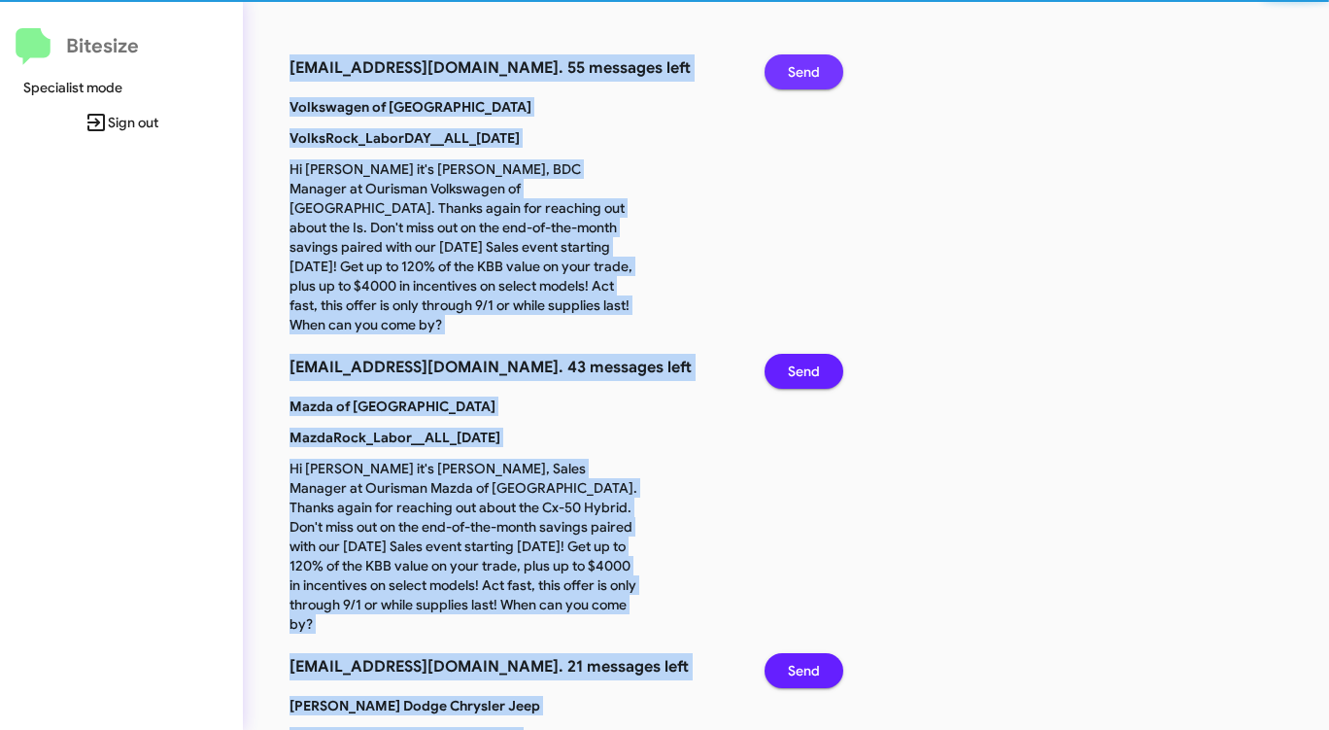
click at [796, 65] on span "Send" at bounding box center [804, 71] width 32 height 35
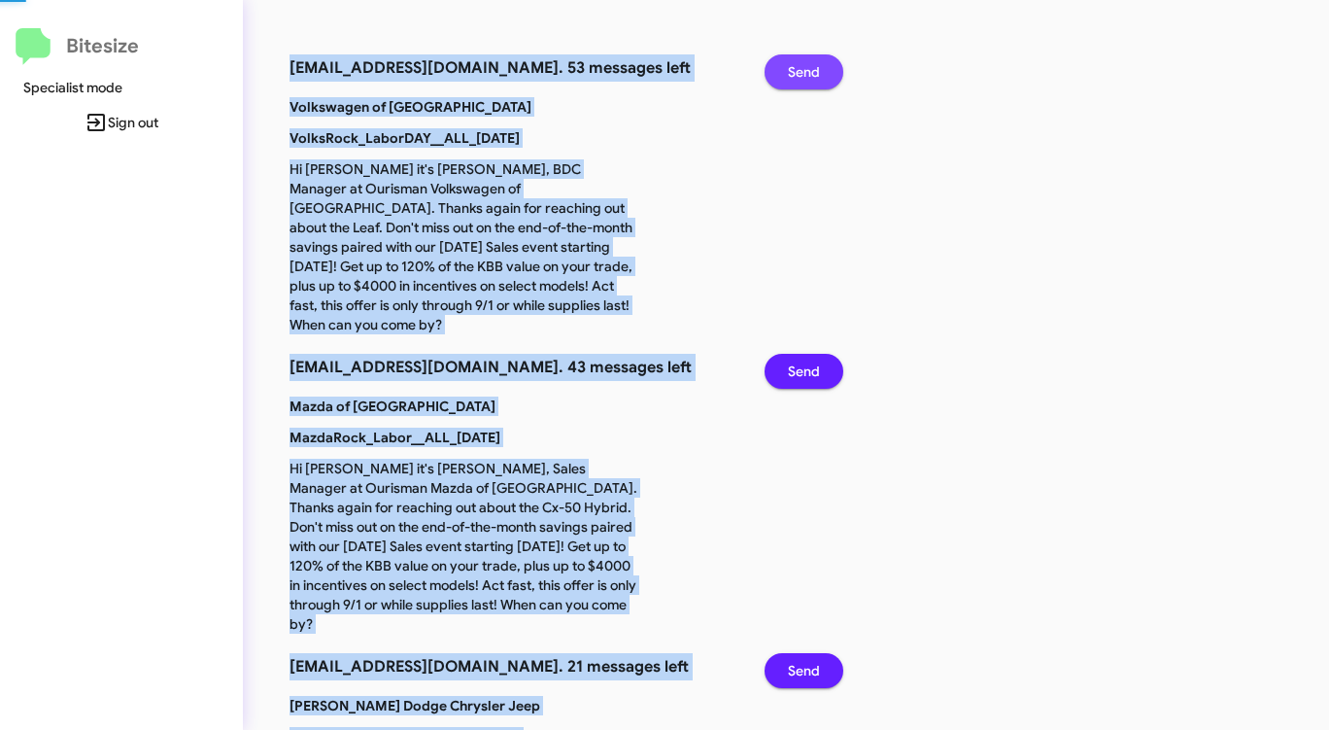
click at [796, 65] on span "Send" at bounding box center [804, 71] width 32 height 35
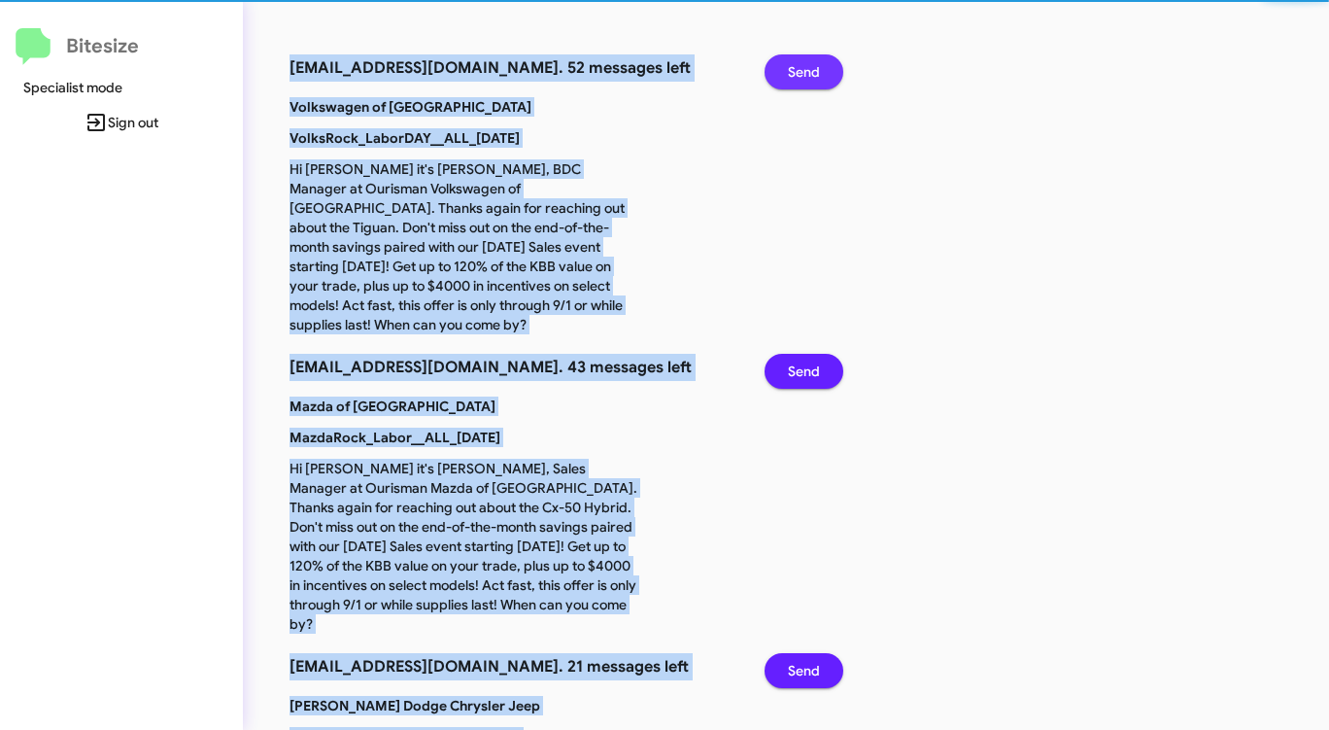
click at [796, 65] on span "Send" at bounding box center [804, 71] width 32 height 35
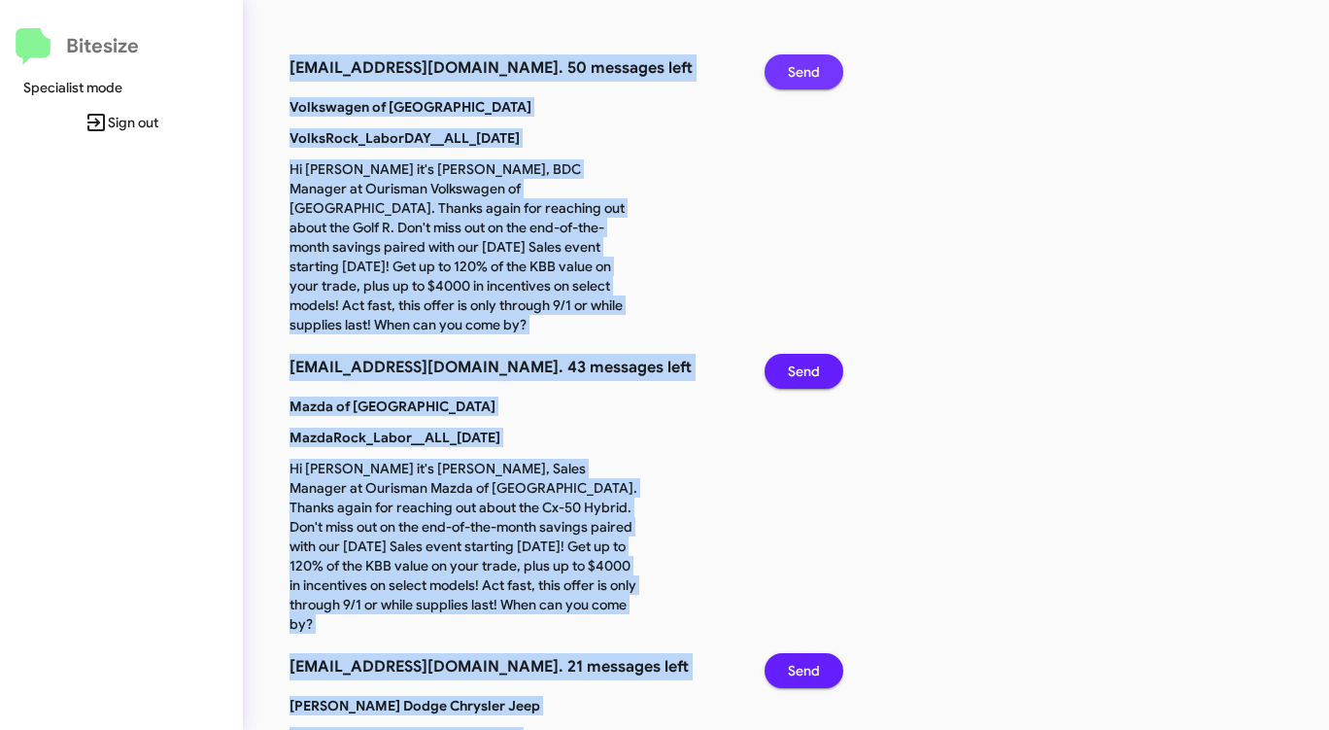
click at [796, 65] on span "Send" at bounding box center [804, 71] width 32 height 35
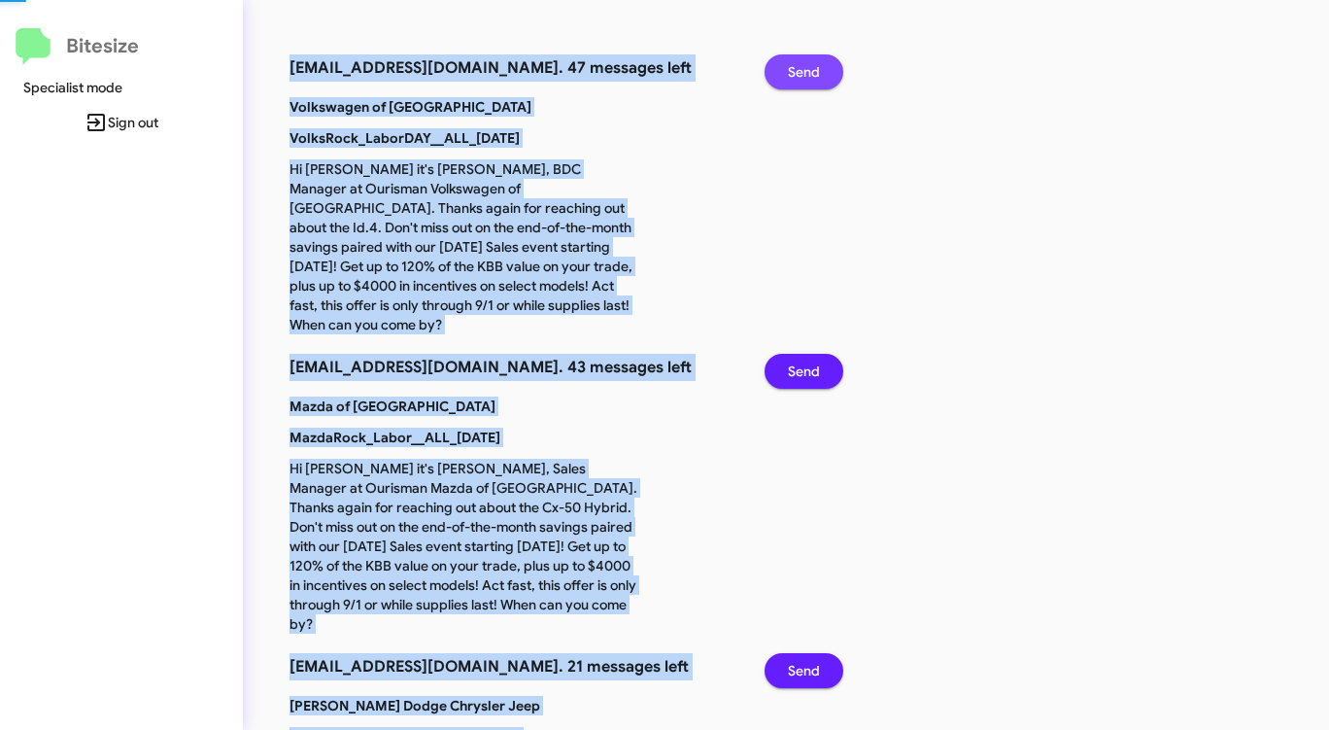
click at [796, 65] on span "Send" at bounding box center [804, 71] width 32 height 35
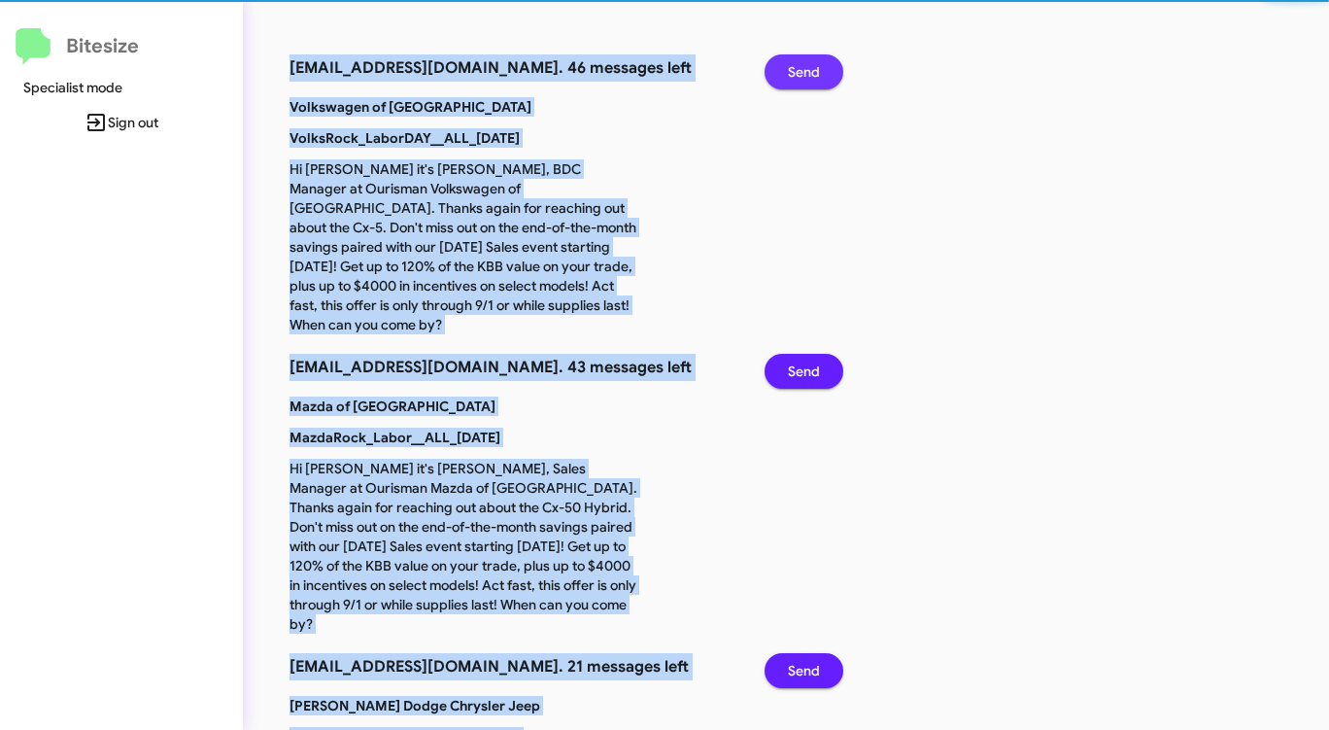
click at [796, 65] on span "Send" at bounding box center [804, 71] width 32 height 35
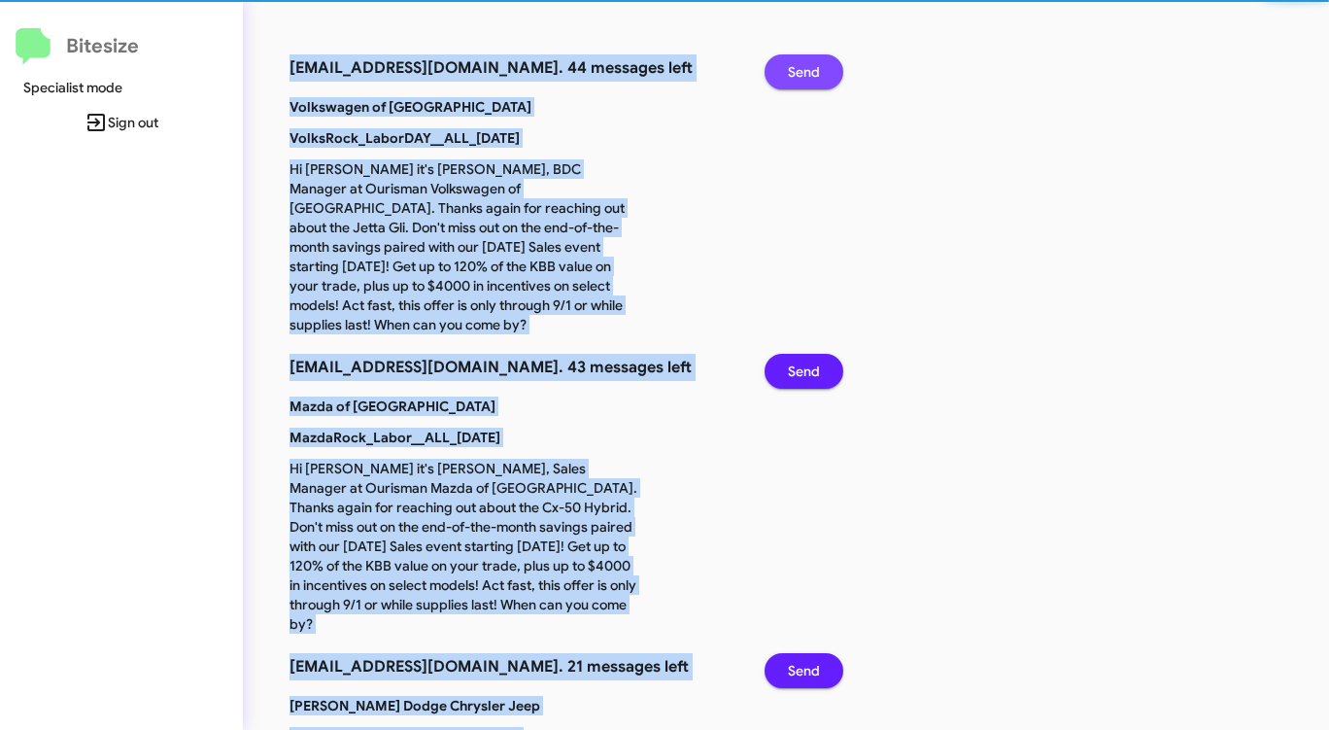
click at [796, 65] on span "Send" at bounding box center [804, 71] width 32 height 35
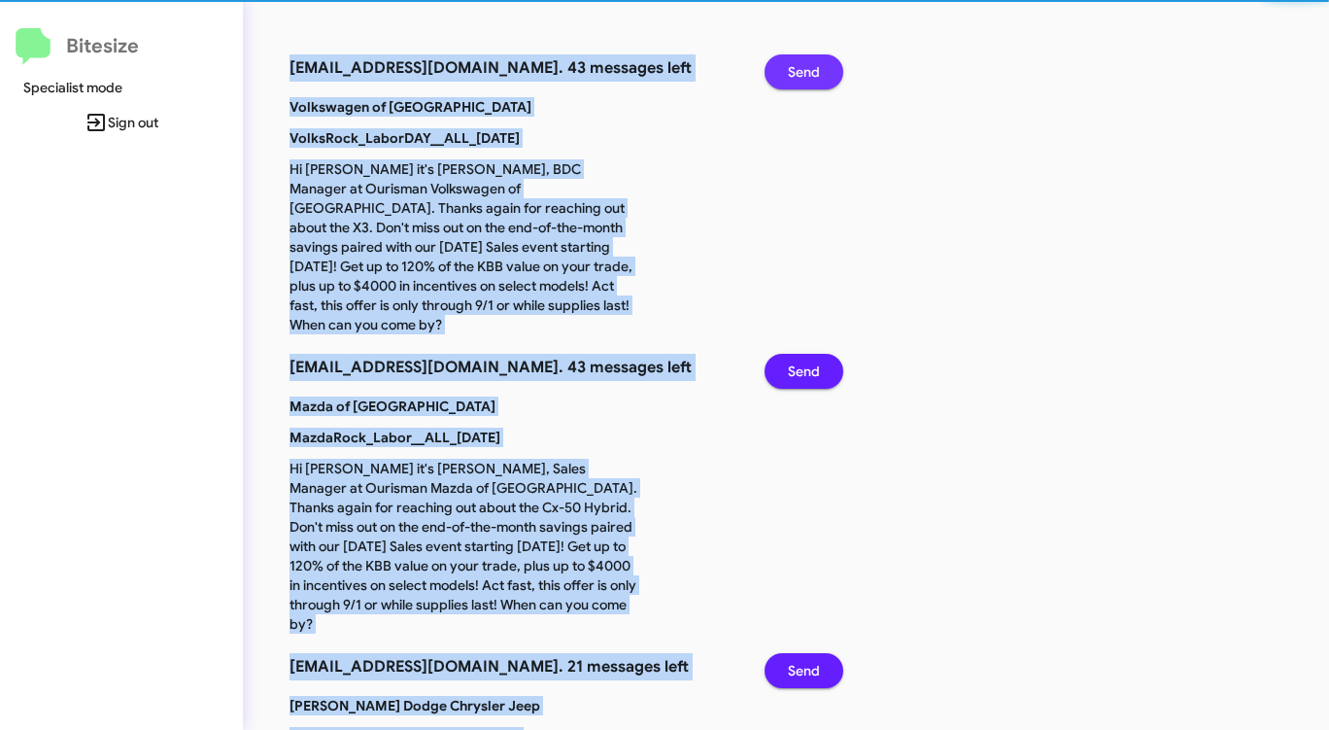
click at [796, 65] on span "Send" at bounding box center [804, 71] width 32 height 35
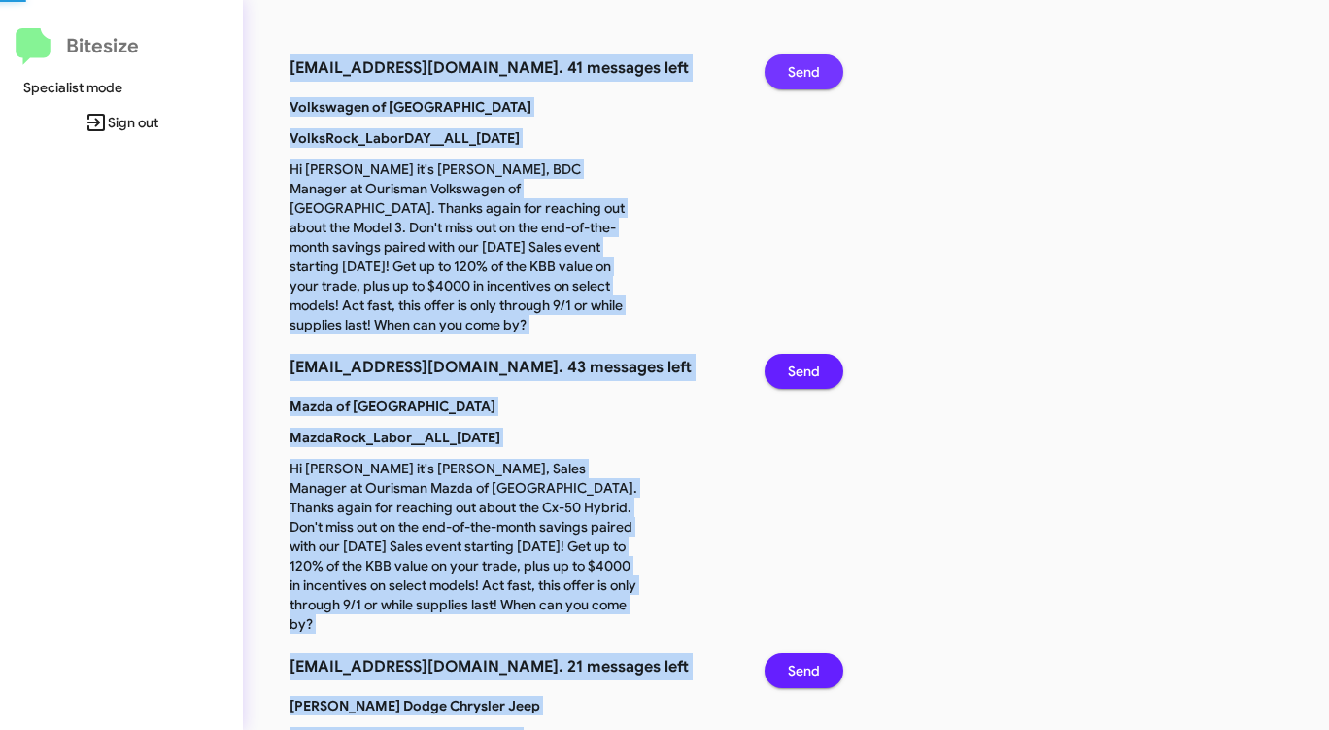
click at [796, 65] on span "Send" at bounding box center [804, 71] width 32 height 35
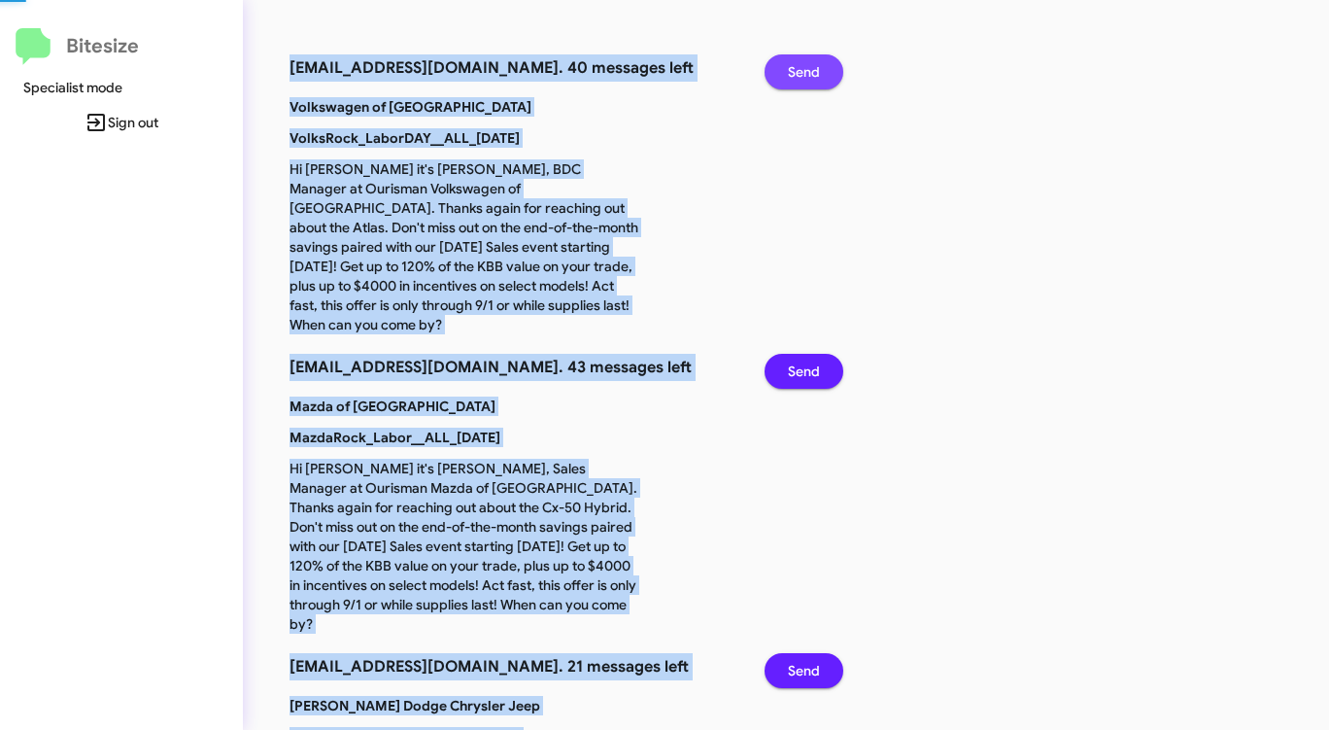
click at [796, 65] on span "Send" at bounding box center [804, 71] width 32 height 35
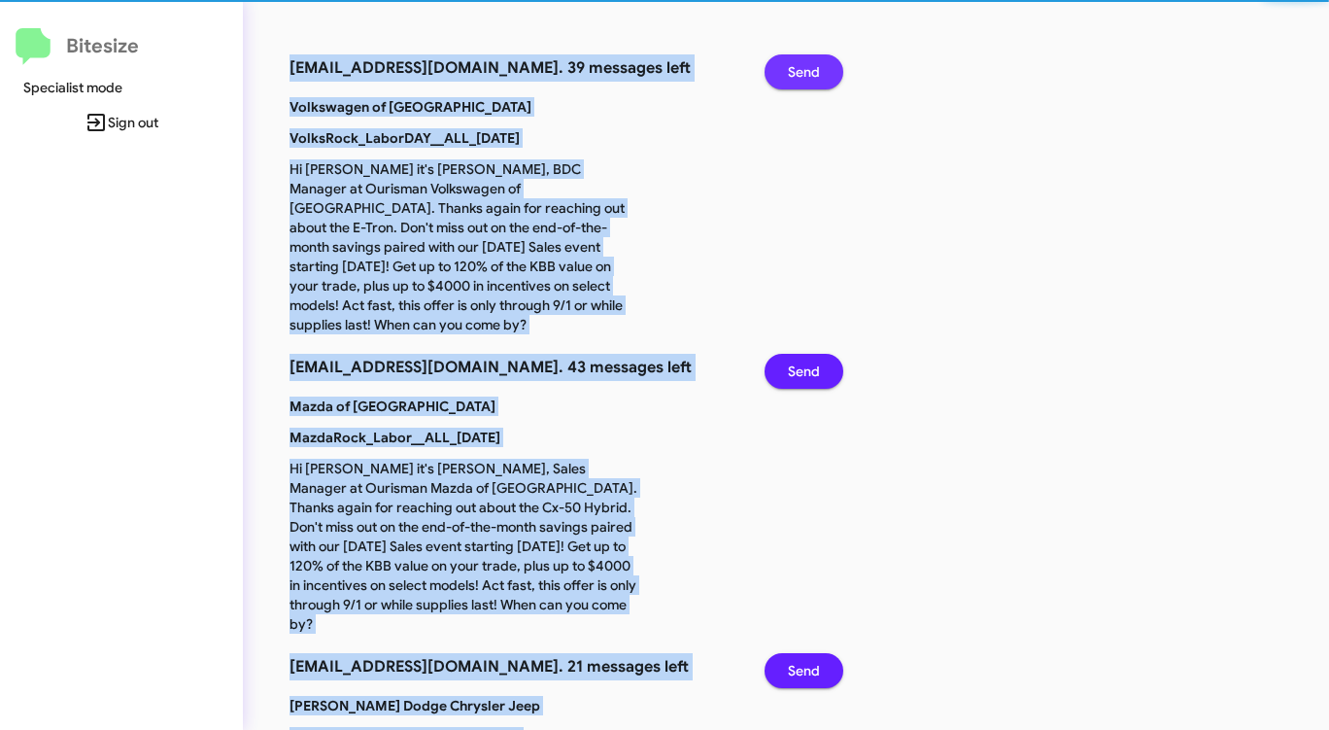
click at [796, 65] on span "Send" at bounding box center [804, 71] width 32 height 35
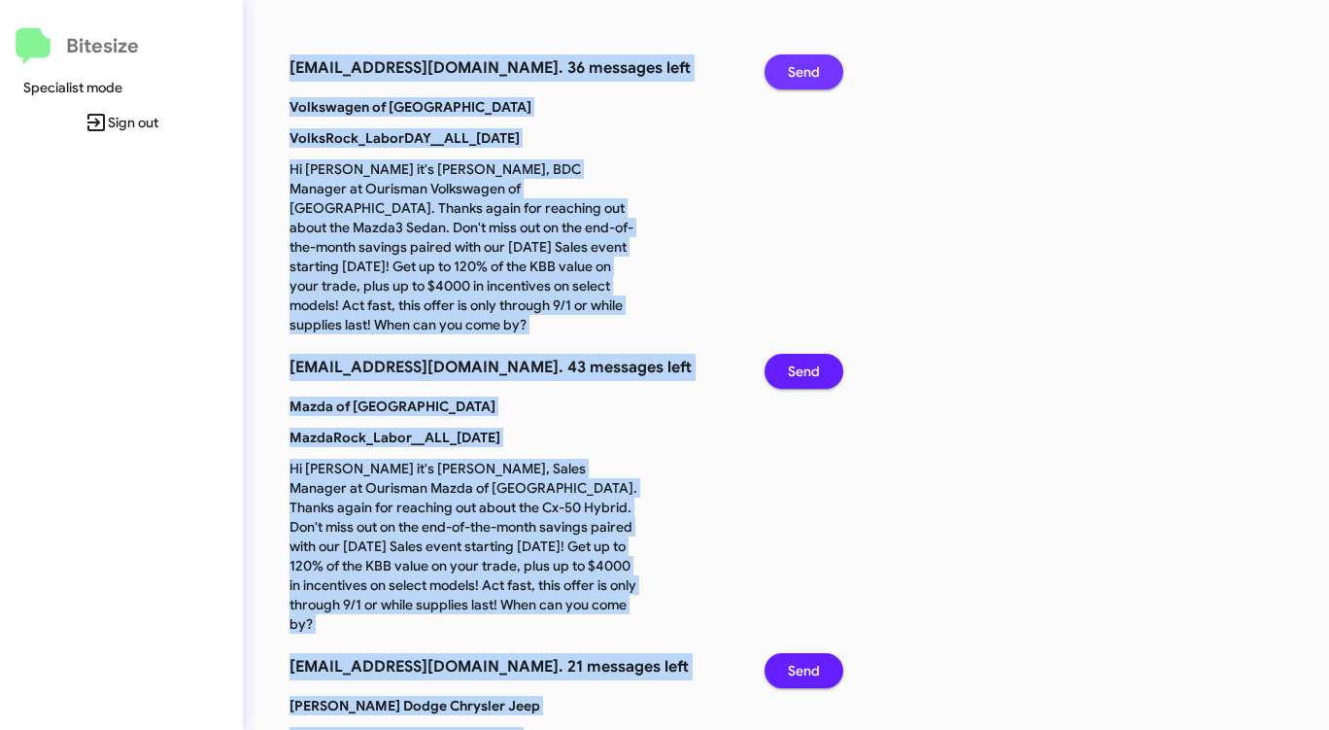
click at [796, 65] on span "Send" at bounding box center [804, 71] width 32 height 35
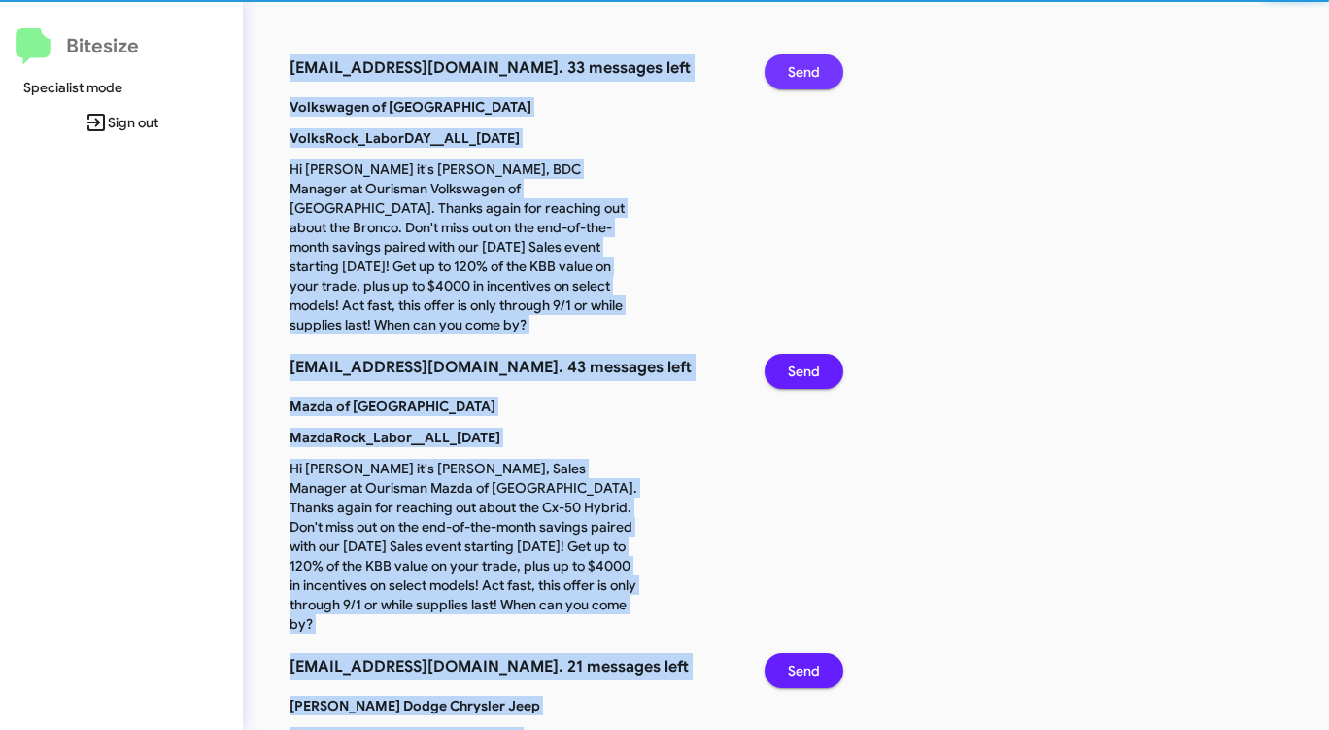
click at [796, 65] on span "Send" at bounding box center [804, 71] width 32 height 35
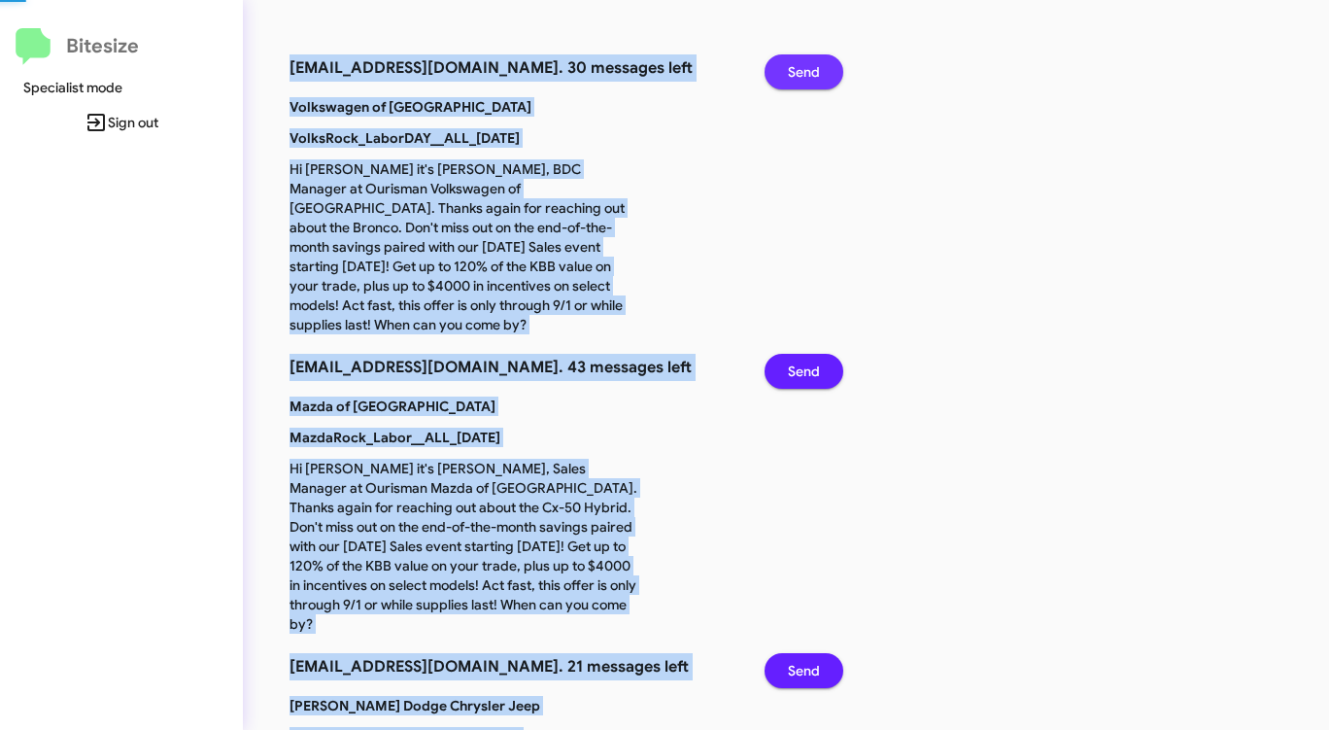
click at [796, 65] on span "Send" at bounding box center [804, 71] width 32 height 35
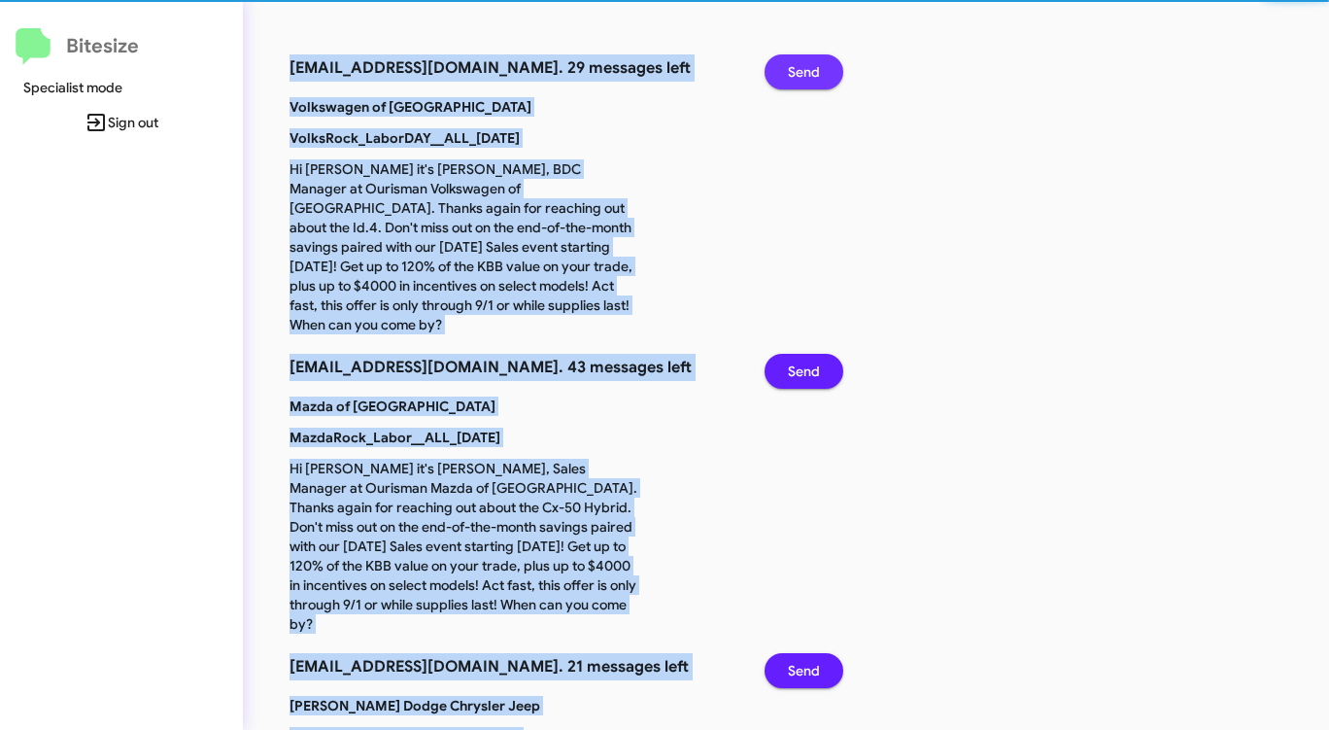
click at [796, 65] on span "Send" at bounding box center [804, 71] width 32 height 35
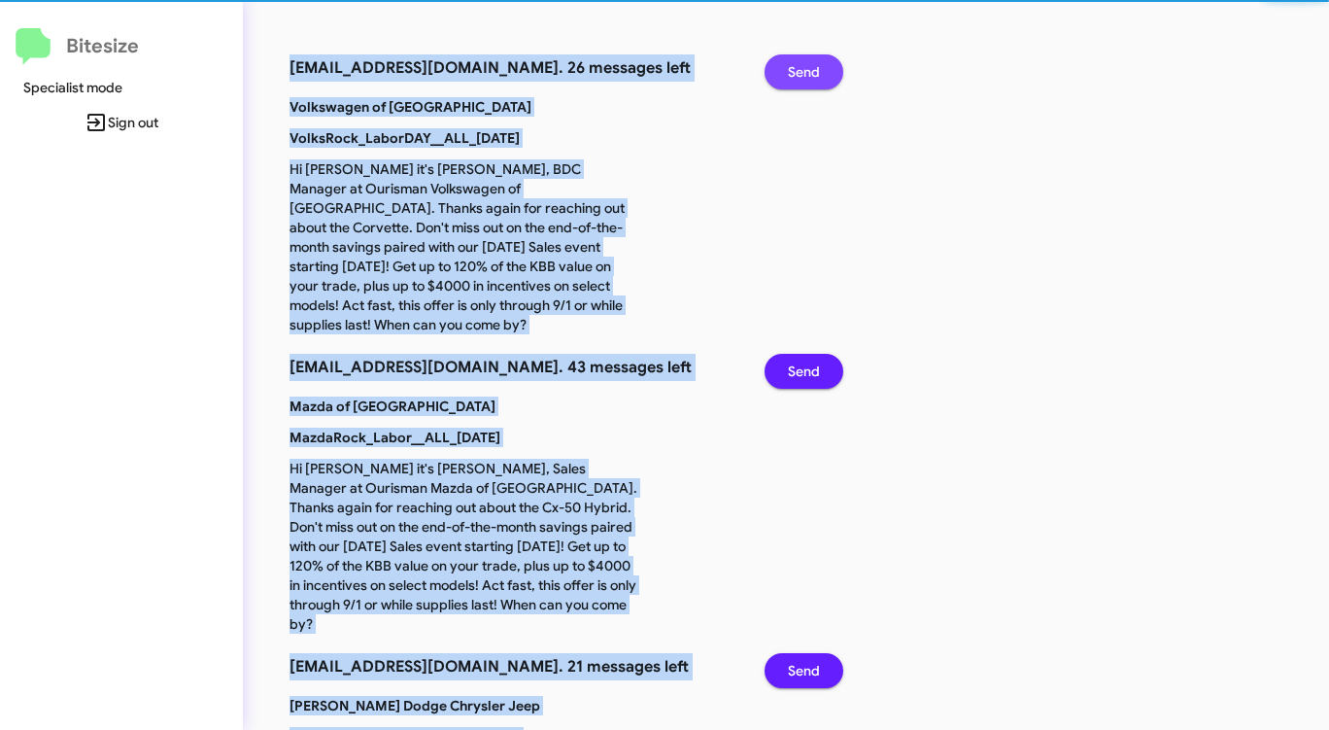
click at [796, 65] on span "Send" at bounding box center [804, 71] width 32 height 35
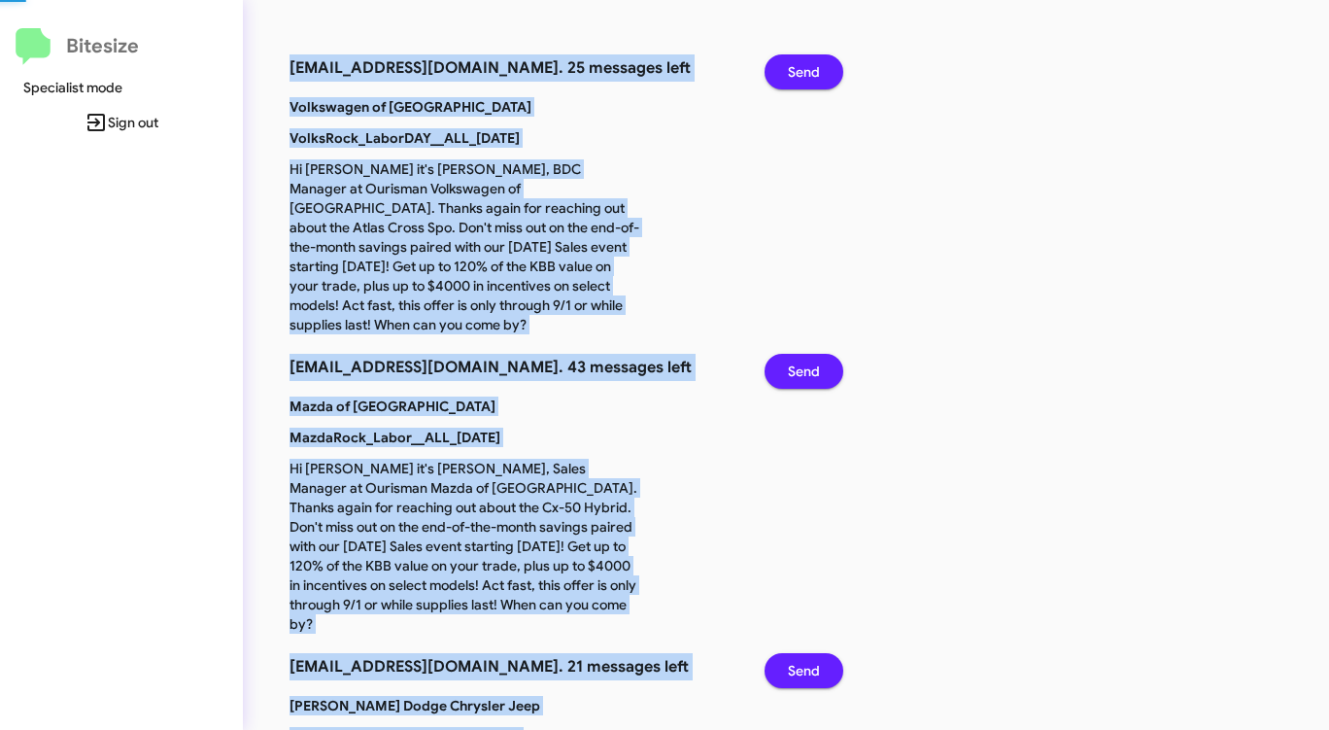
click at [796, 65] on span "Send" at bounding box center [804, 71] width 32 height 35
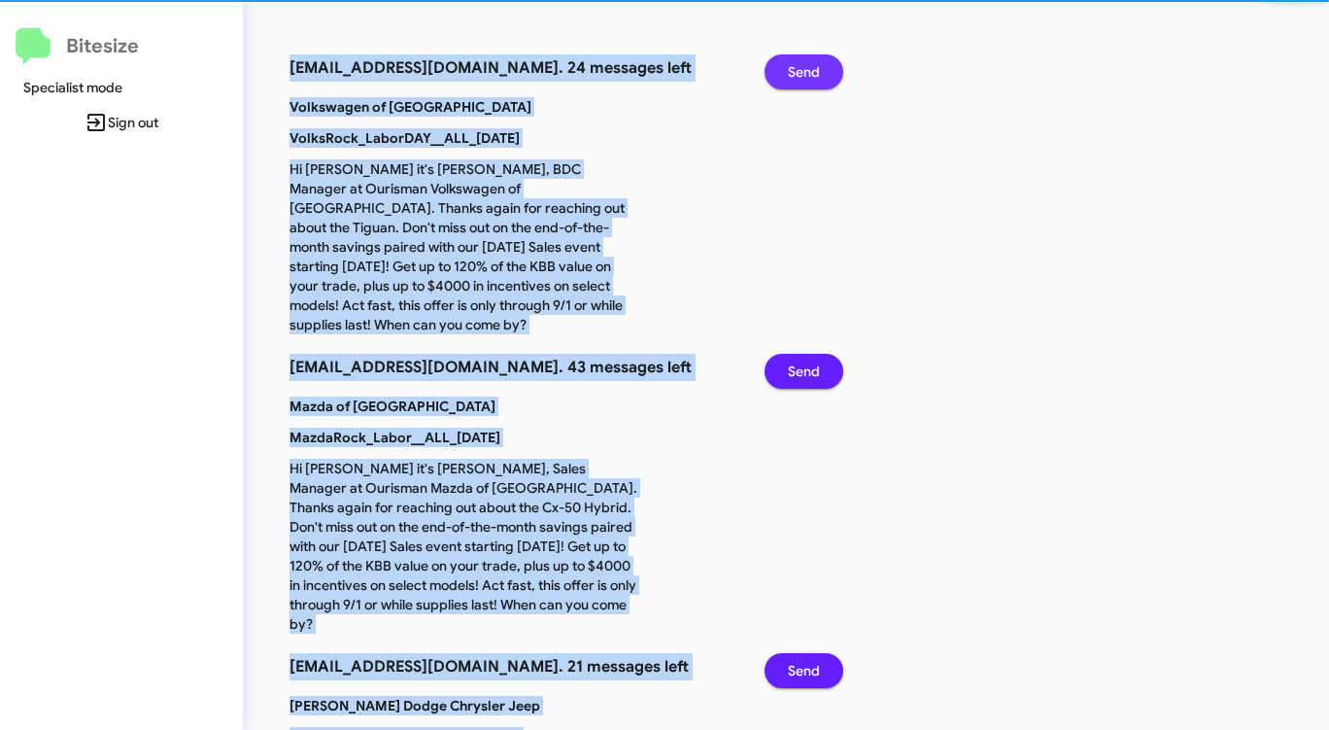
click at [796, 65] on span "Send" at bounding box center [804, 71] width 32 height 35
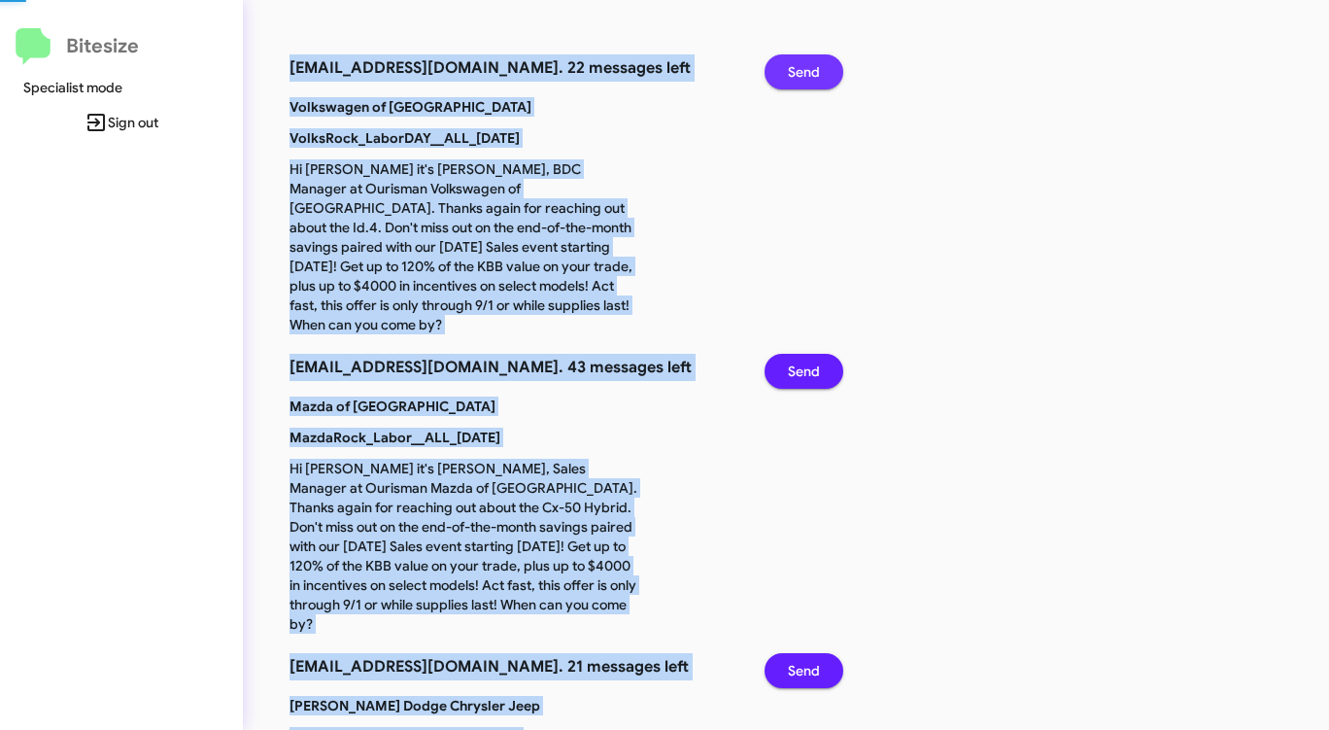
click at [796, 65] on span "Send" at bounding box center [804, 71] width 32 height 35
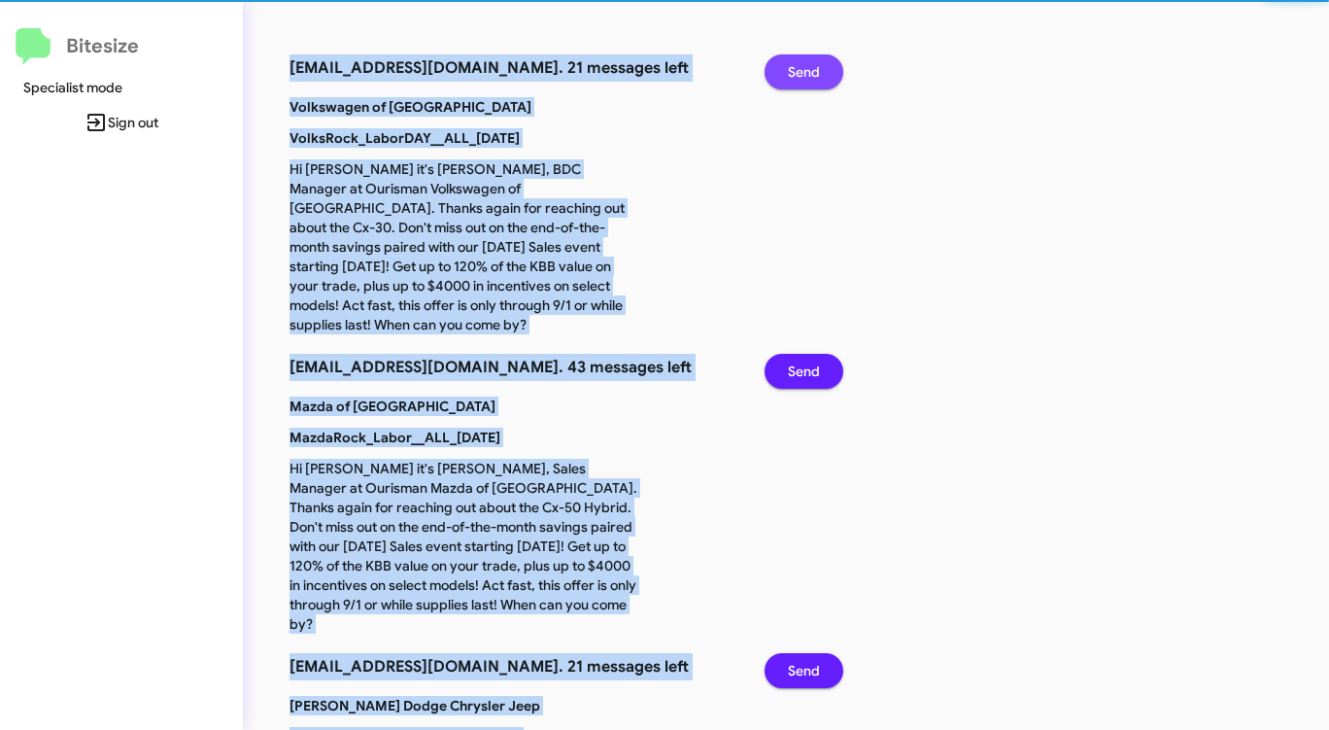
click at [796, 65] on span "Send" at bounding box center [804, 71] width 32 height 35
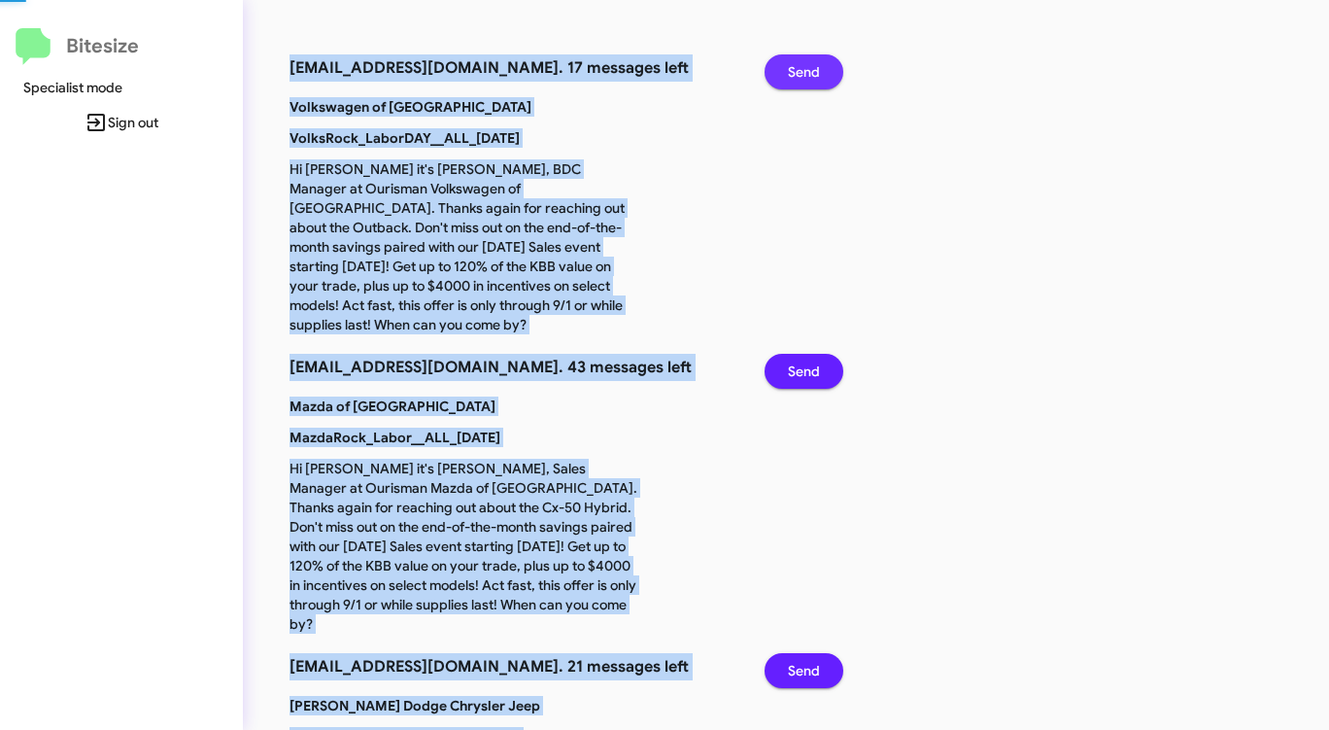
click at [796, 65] on span "Send" at bounding box center [804, 71] width 32 height 35
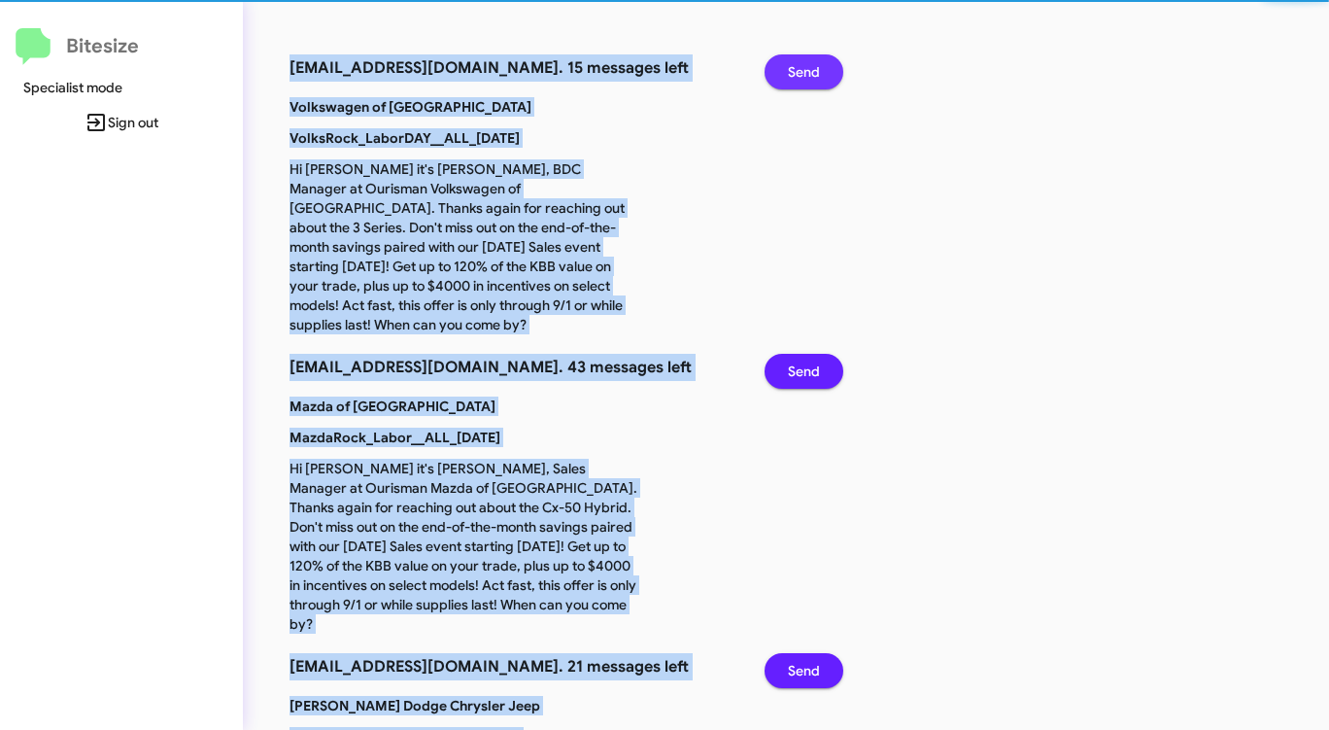
click at [796, 65] on span "Send" at bounding box center [804, 71] width 32 height 35
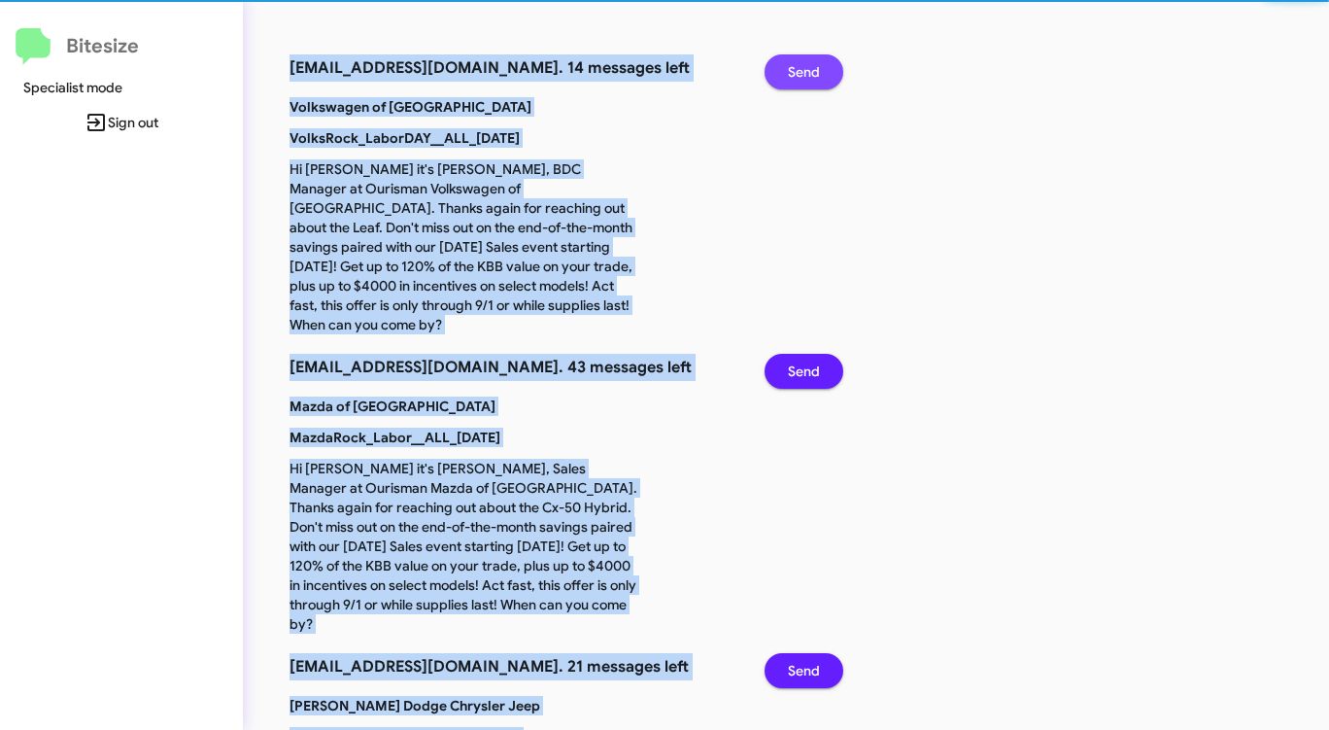
click at [796, 65] on span "Send" at bounding box center [804, 71] width 32 height 35
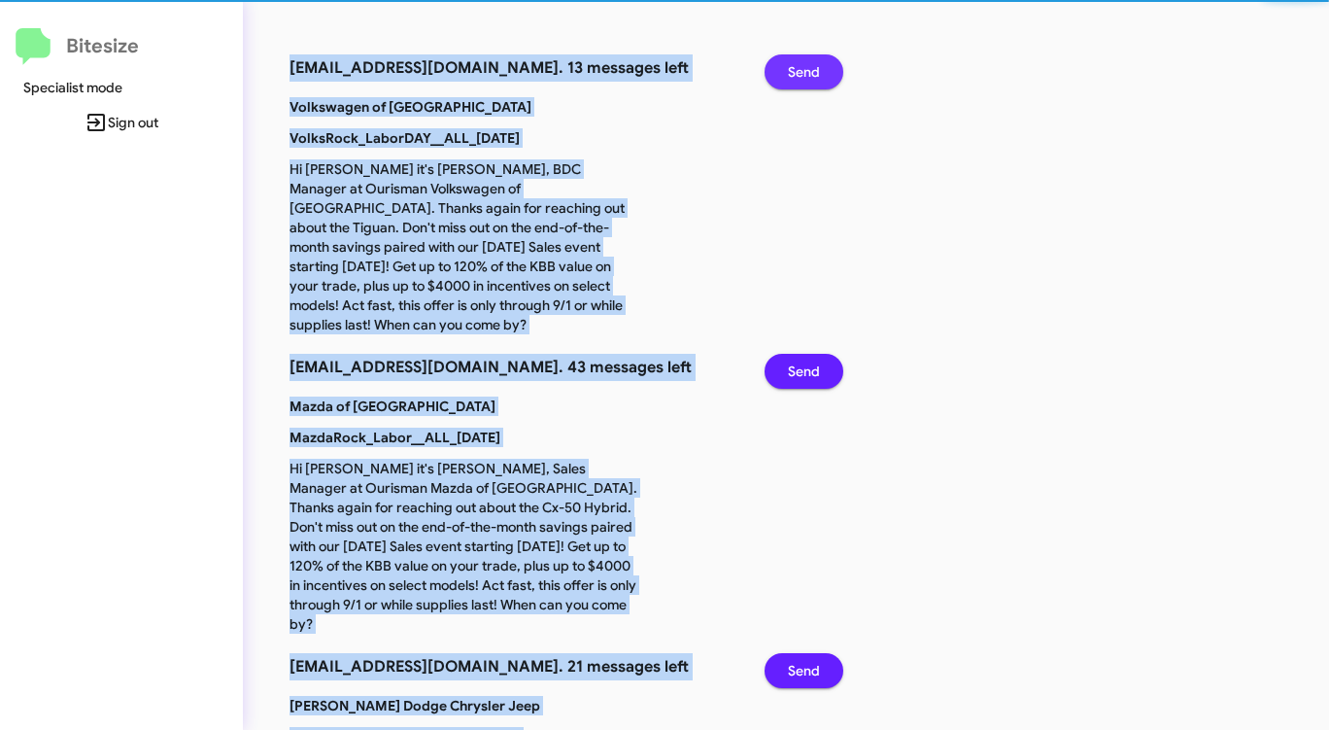
click at [796, 65] on span "Send" at bounding box center [804, 71] width 32 height 35
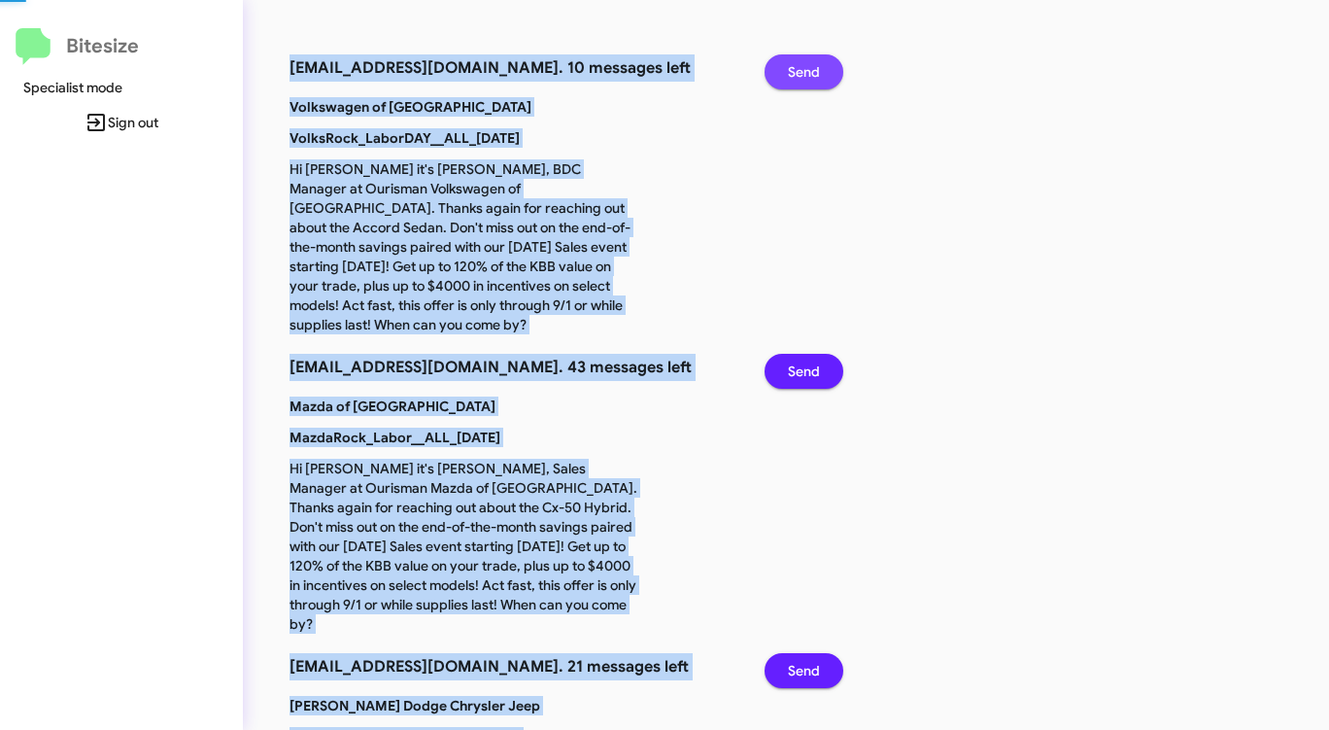
click
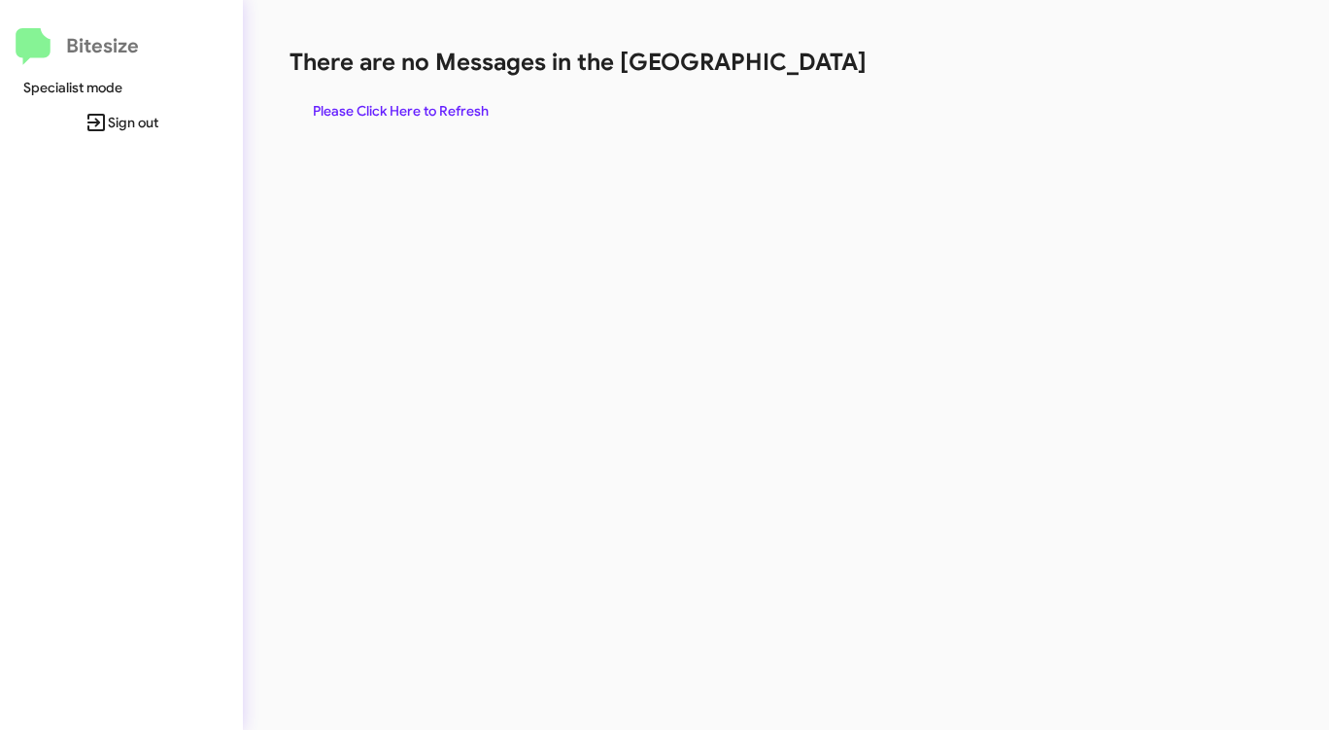
click at [395, 108] on span "Please Click Here to Refresh" at bounding box center [401, 110] width 176 height 35
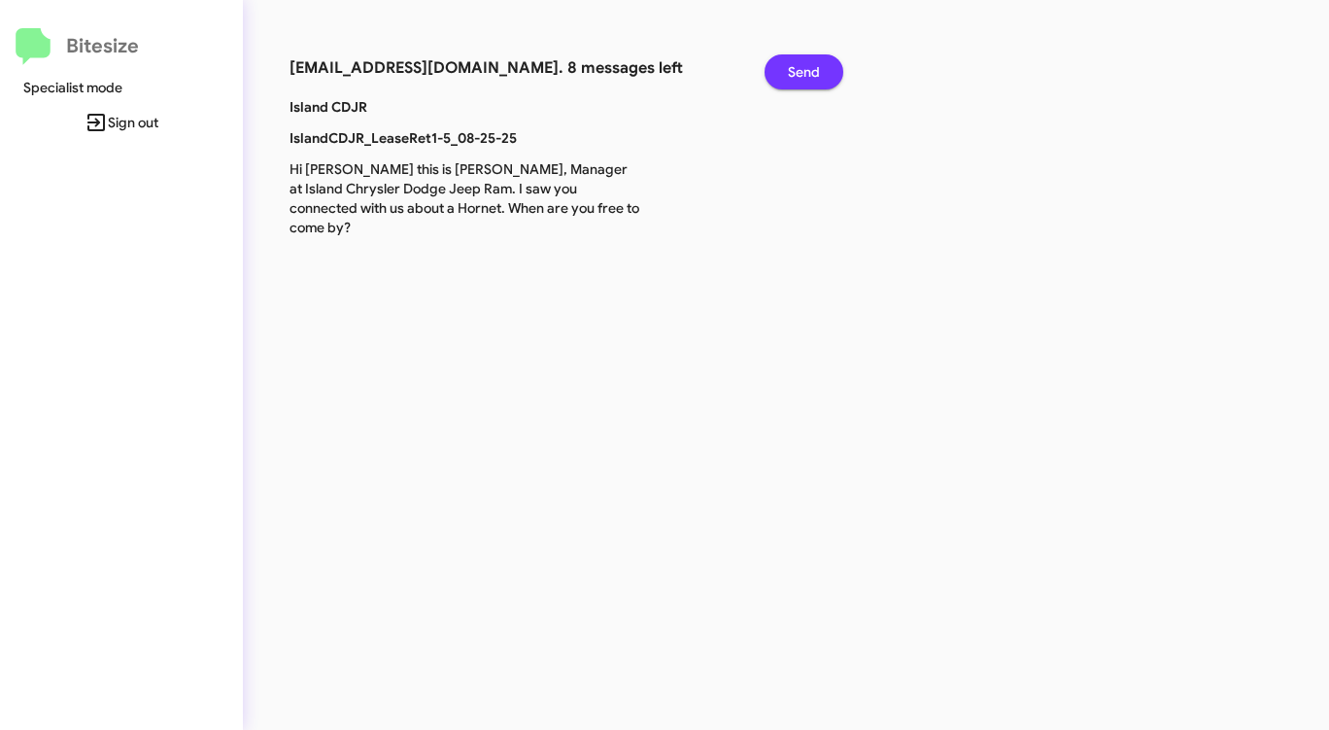
click at [795, 72] on span "Send" at bounding box center [804, 71] width 32 height 35
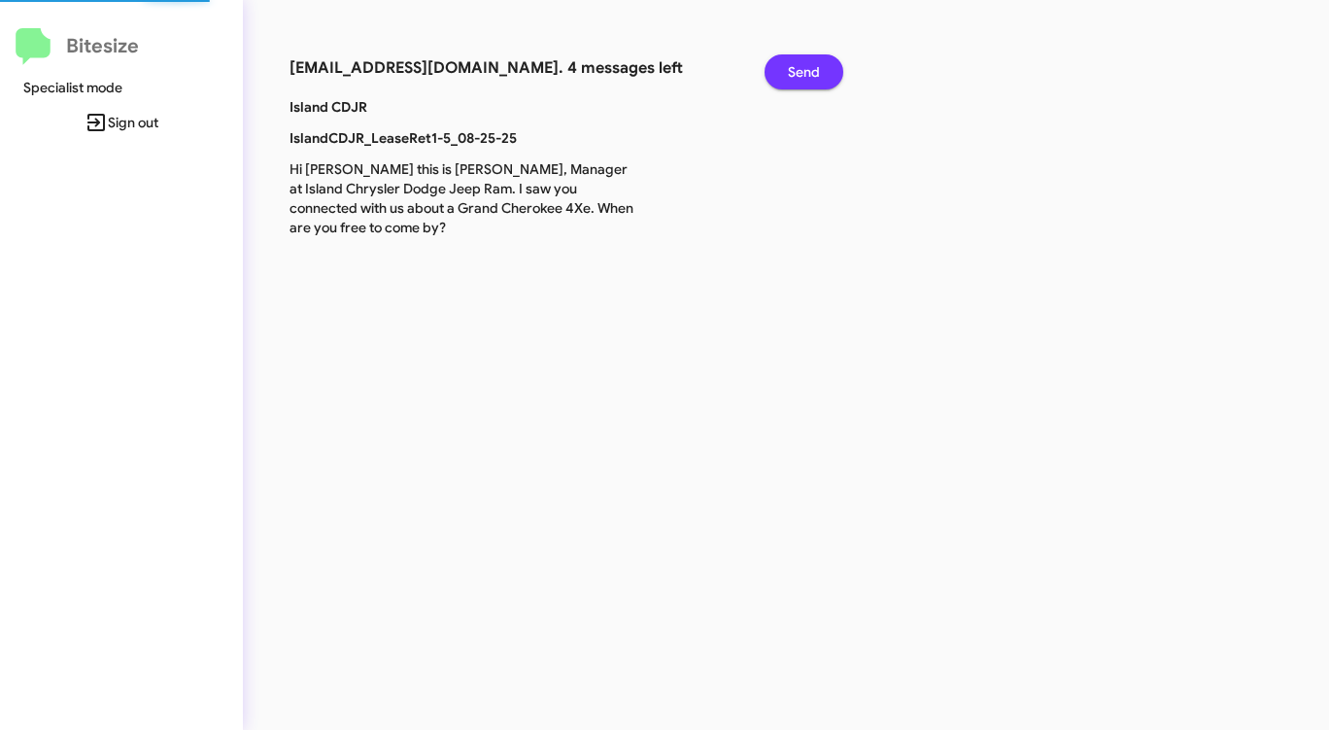
click at [795, 72] on span "Send" at bounding box center [804, 71] width 32 height 35
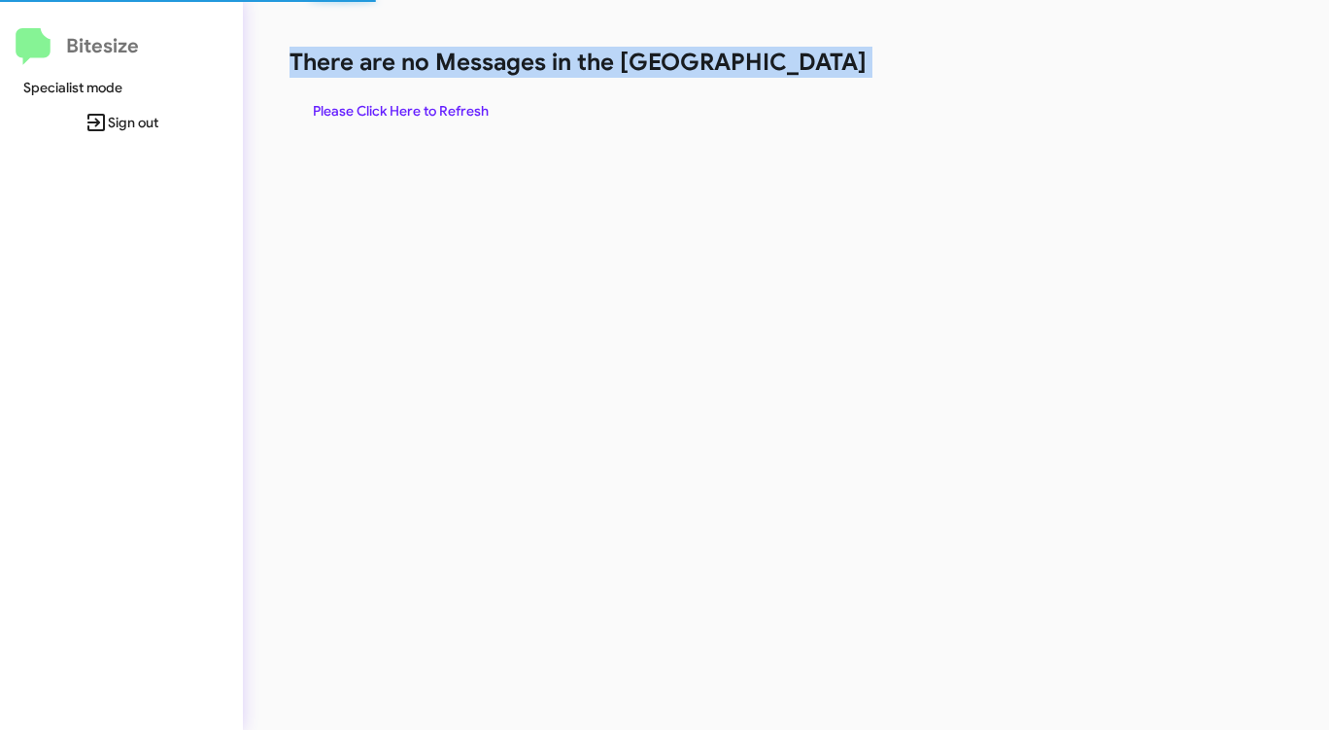
click at [795, 72] on h1 "There are no Messages in the [GEOGRAPHIC_DATA]" at bounding box center [696, 62] width 812 height 31
click at [442, 105] on span "Please Click Here to Refresh" at bounding box center [401, 110] width 176 height 35
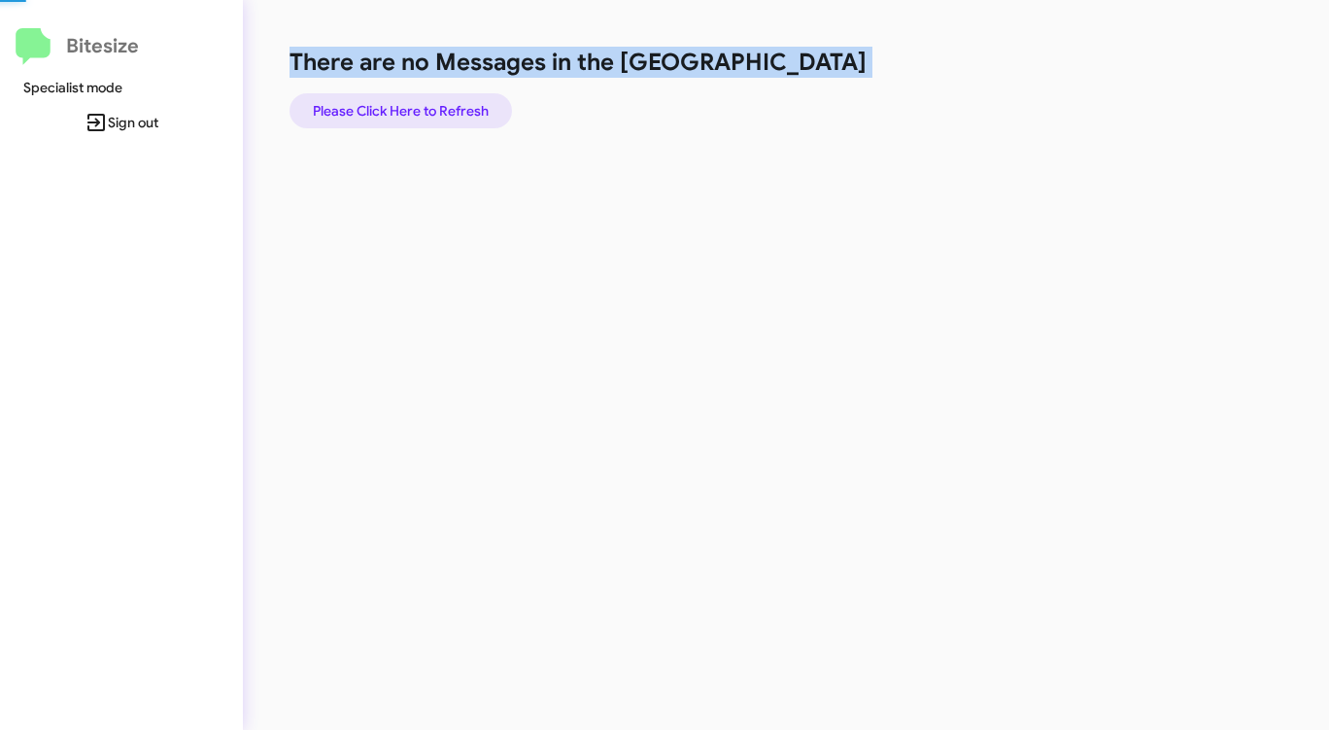
click at [442, 105] on span "Please Click Here to Refresh" at bounding box center [401, 110] width 176 height 35
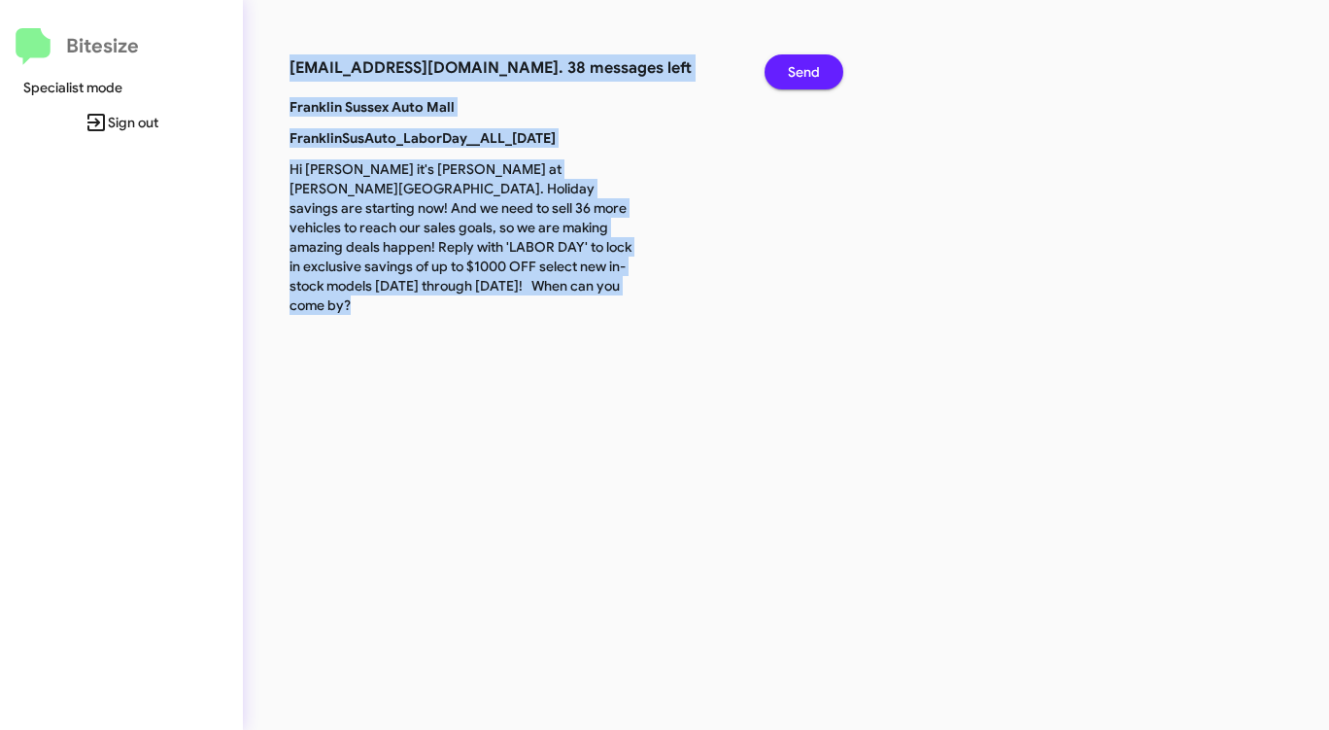
click at [791, 68] on span "Send" at bounding box center [804, 71] width 32 height 35
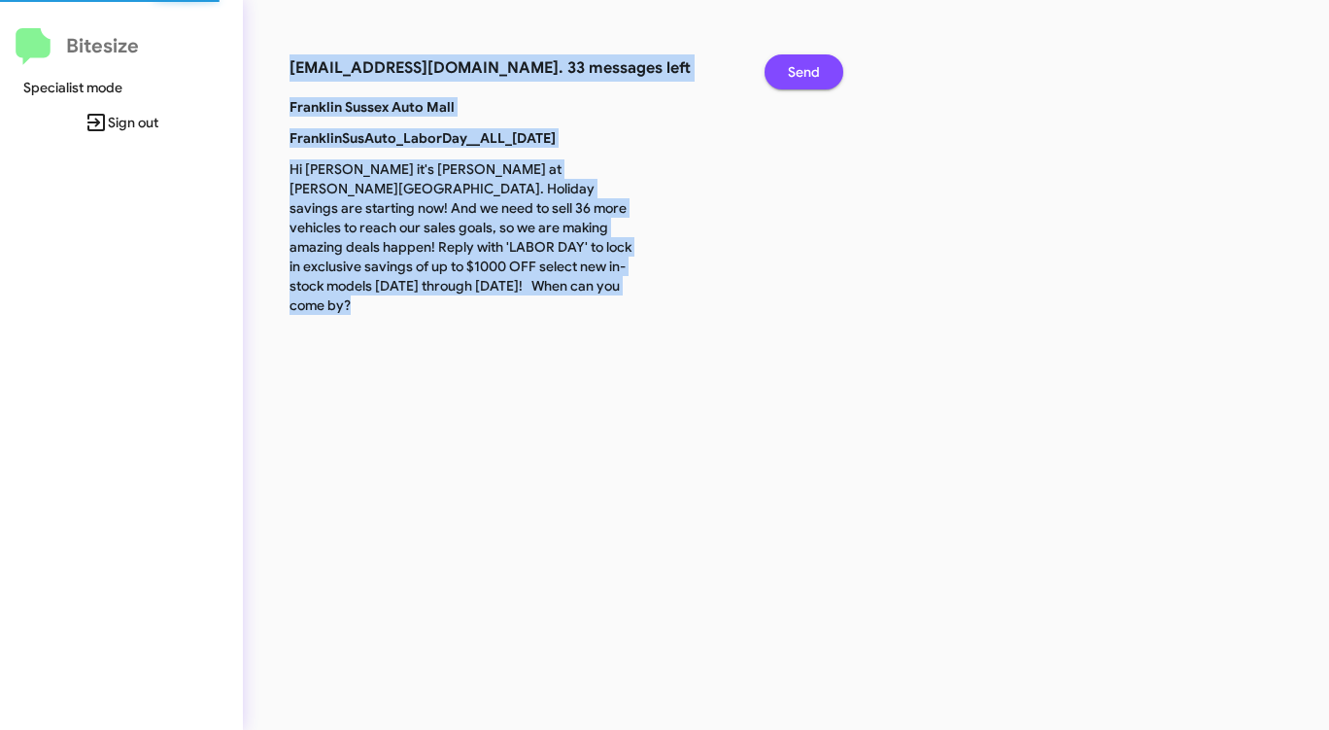
click at [791, 68] on span "Send" at bounding box center [804, 71] width 32 height 35
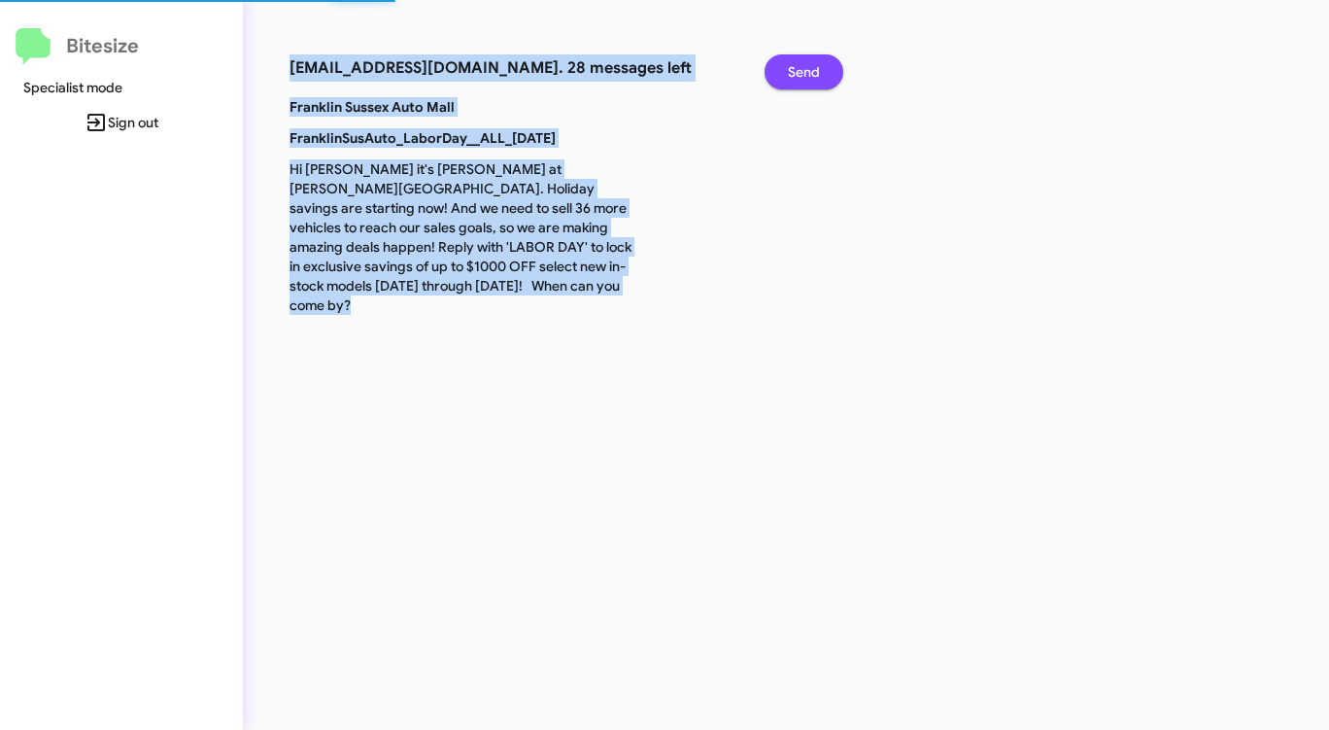
click at [791, 68] on span "Send" at bounding box center [804, 71] width 32 height 35
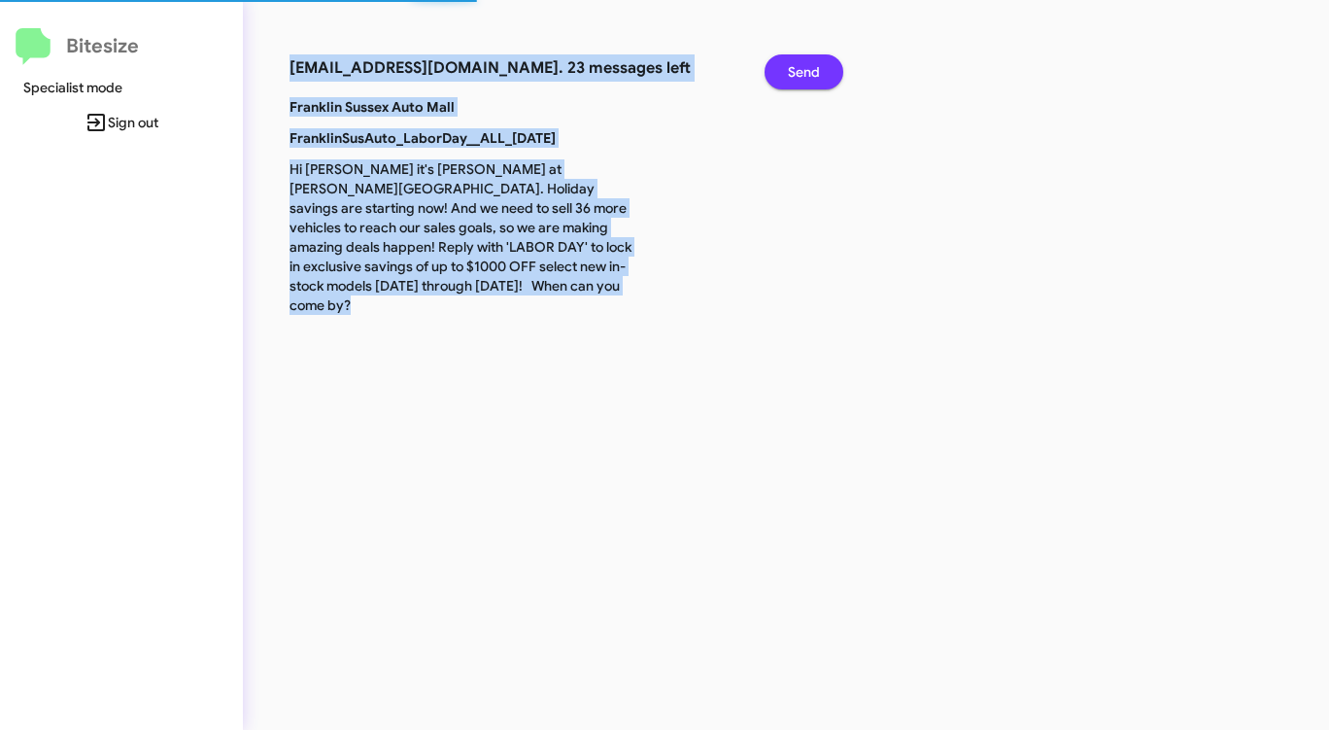
click at [791, 68] on span "Send" at bounding box center [804, 71] width 32 height 35
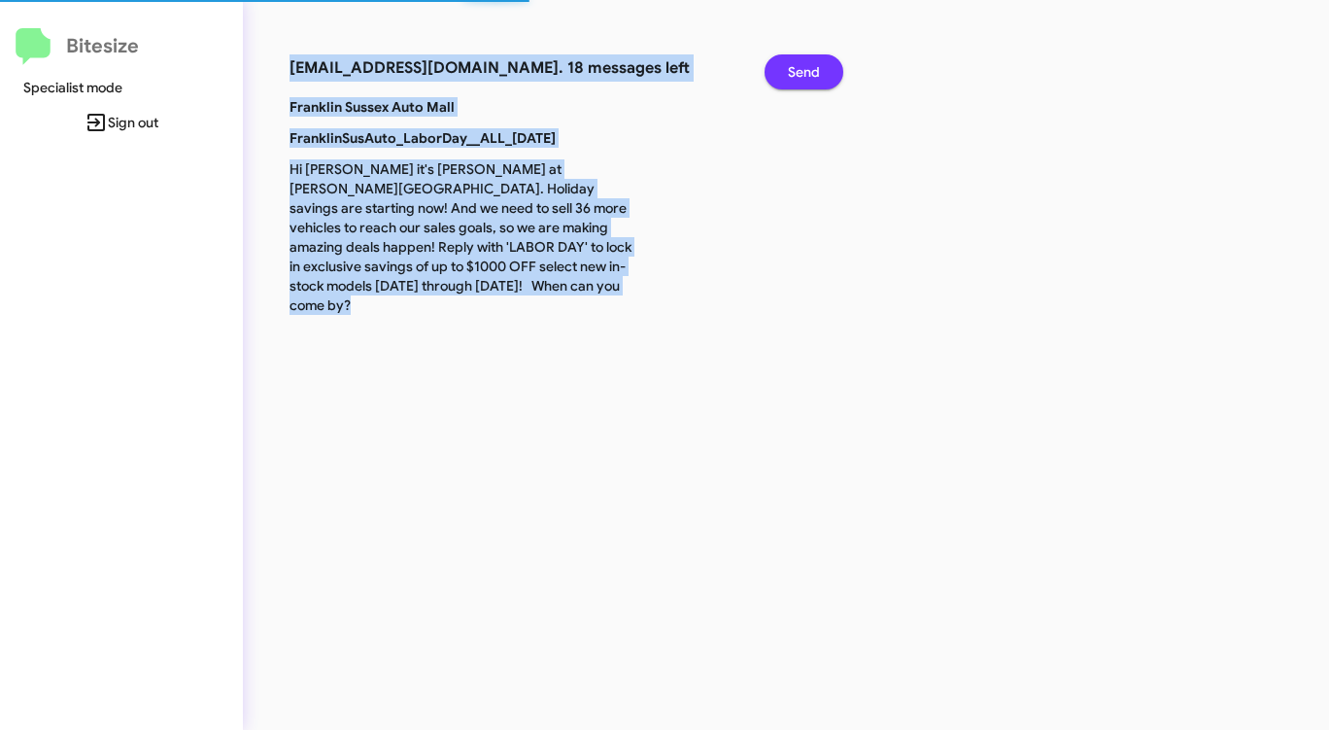
click at [791, 68] on span "Send" at bounding box center [804, 71] width 32 height 35
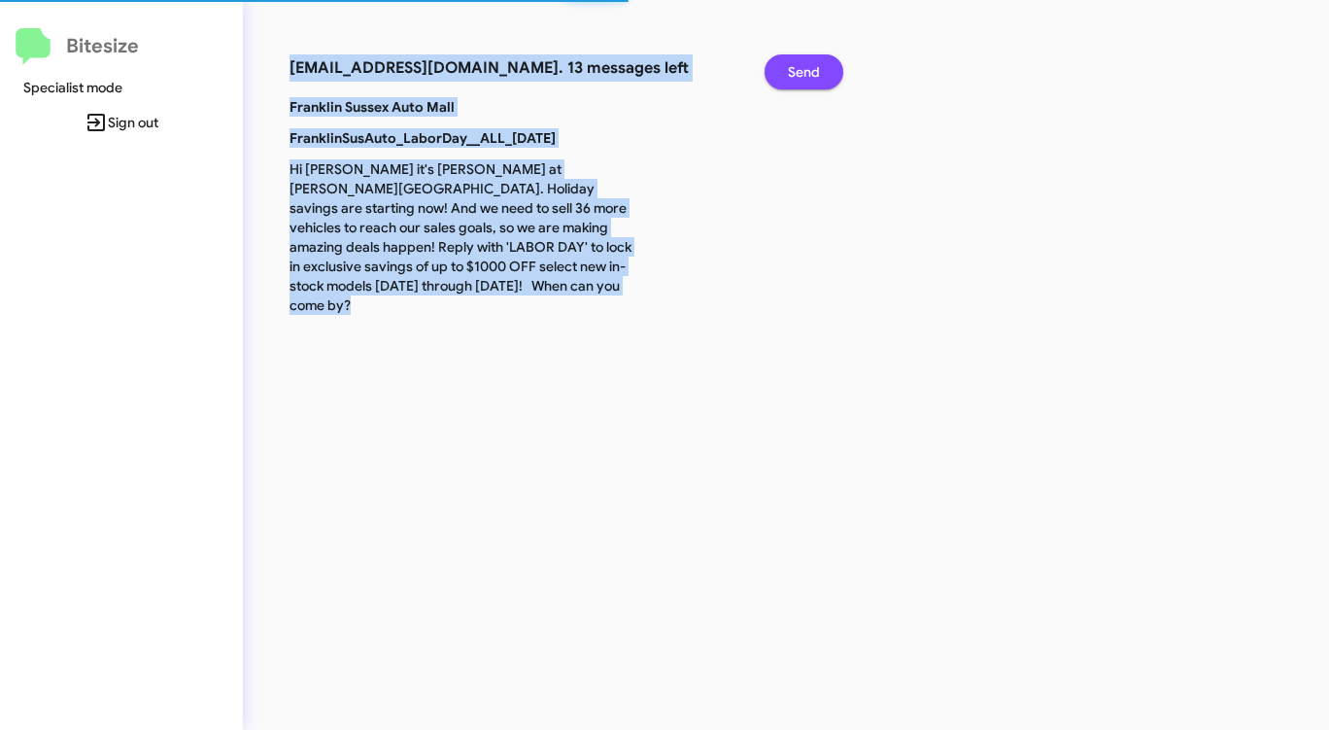
click at [791, 68] on span "Send" at bounding box center [804, 71] width 32 height 35
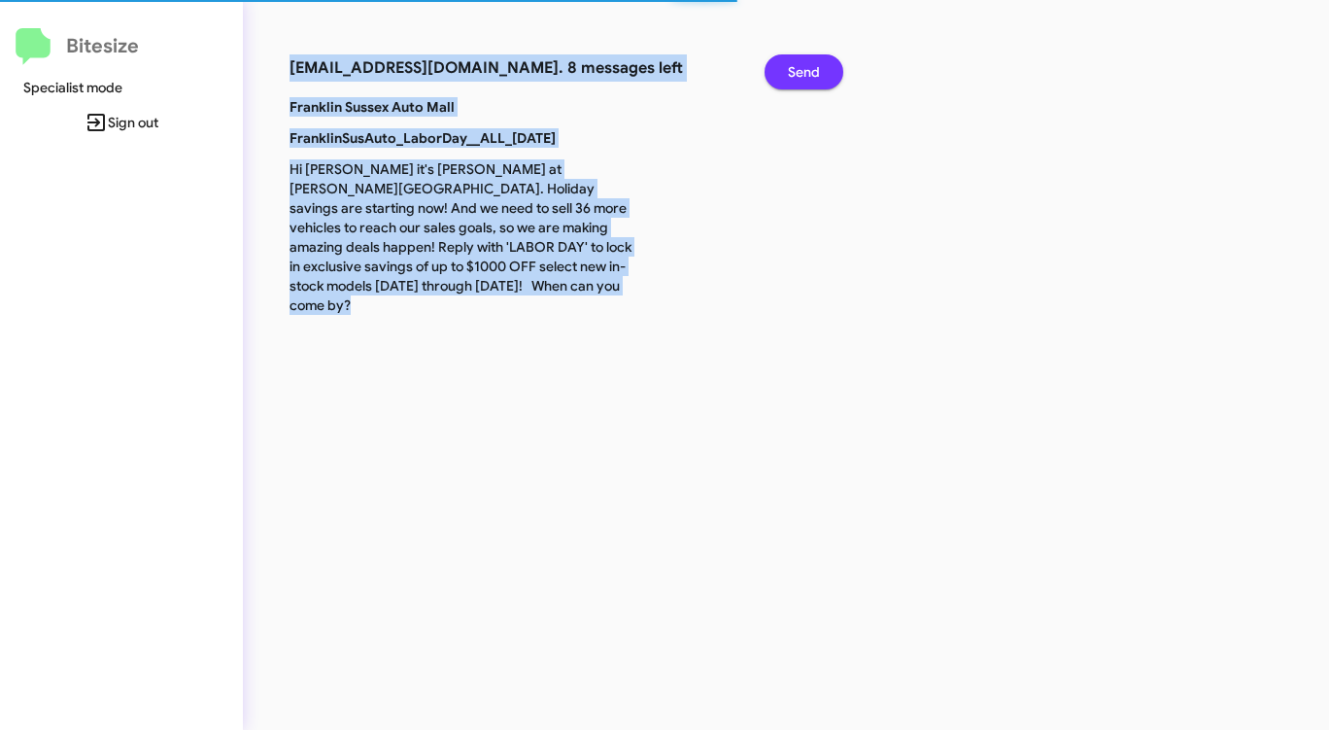
click at [791, 68] on span "Send" at bounding box center [804, 71] width 32 height 35
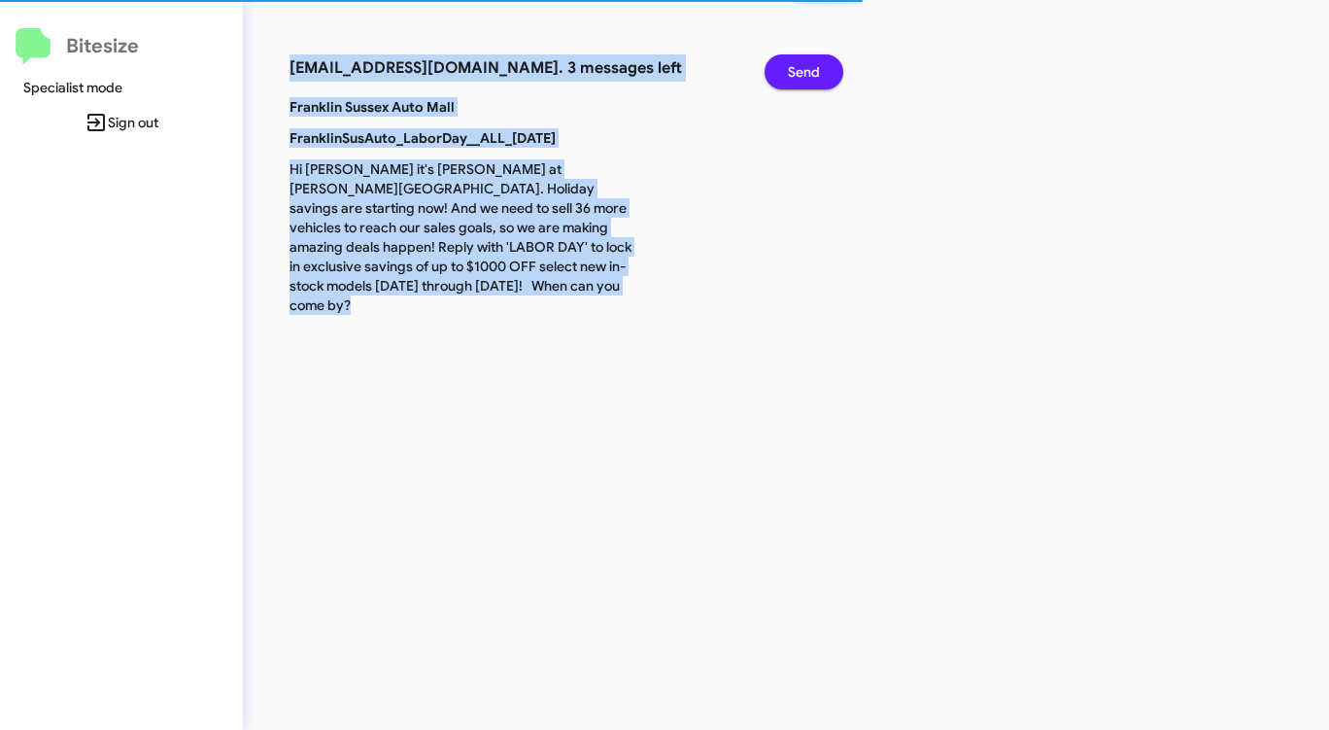
click at [791, 68] on span "Send" at bounding box center [804, 71] width 32 height 35
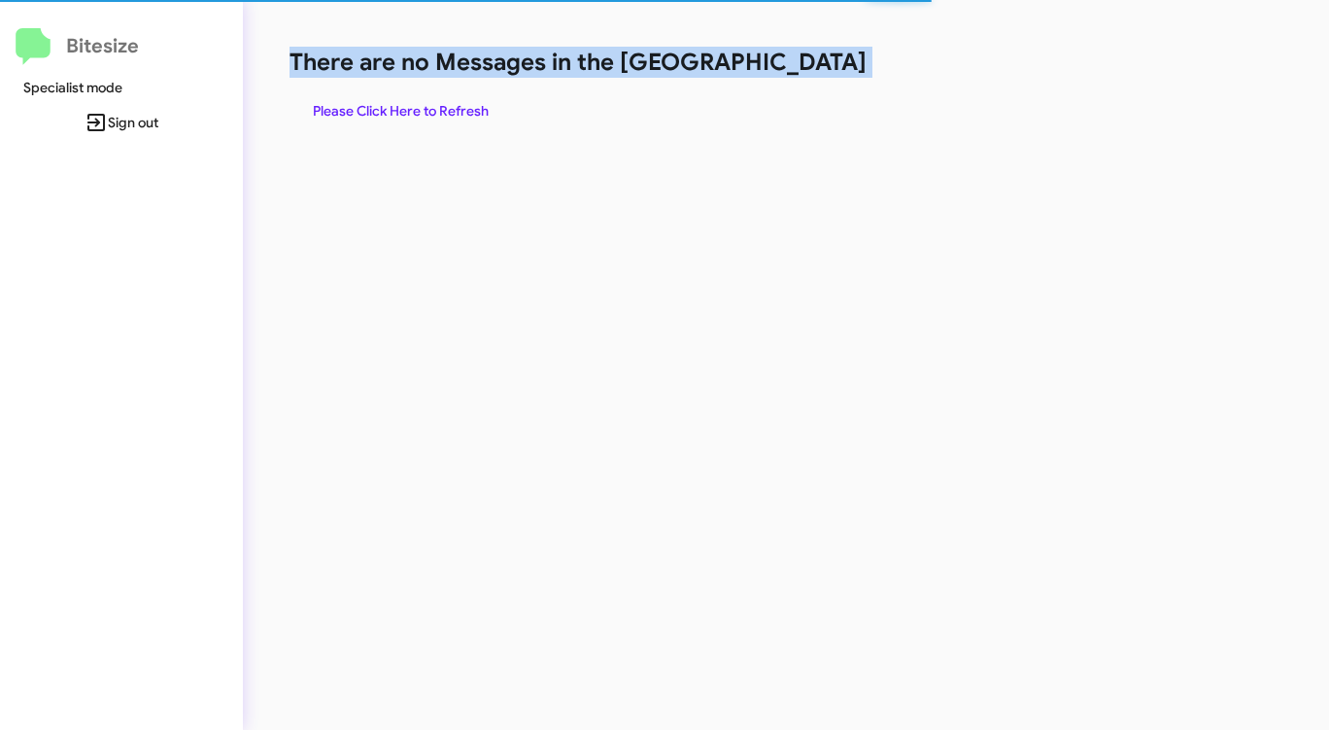
click at [791, 68] on h1 "There are no Messages in the [GEOGRAPHIC_DATA]" at bounding box center [696, 62] width 812 height 31
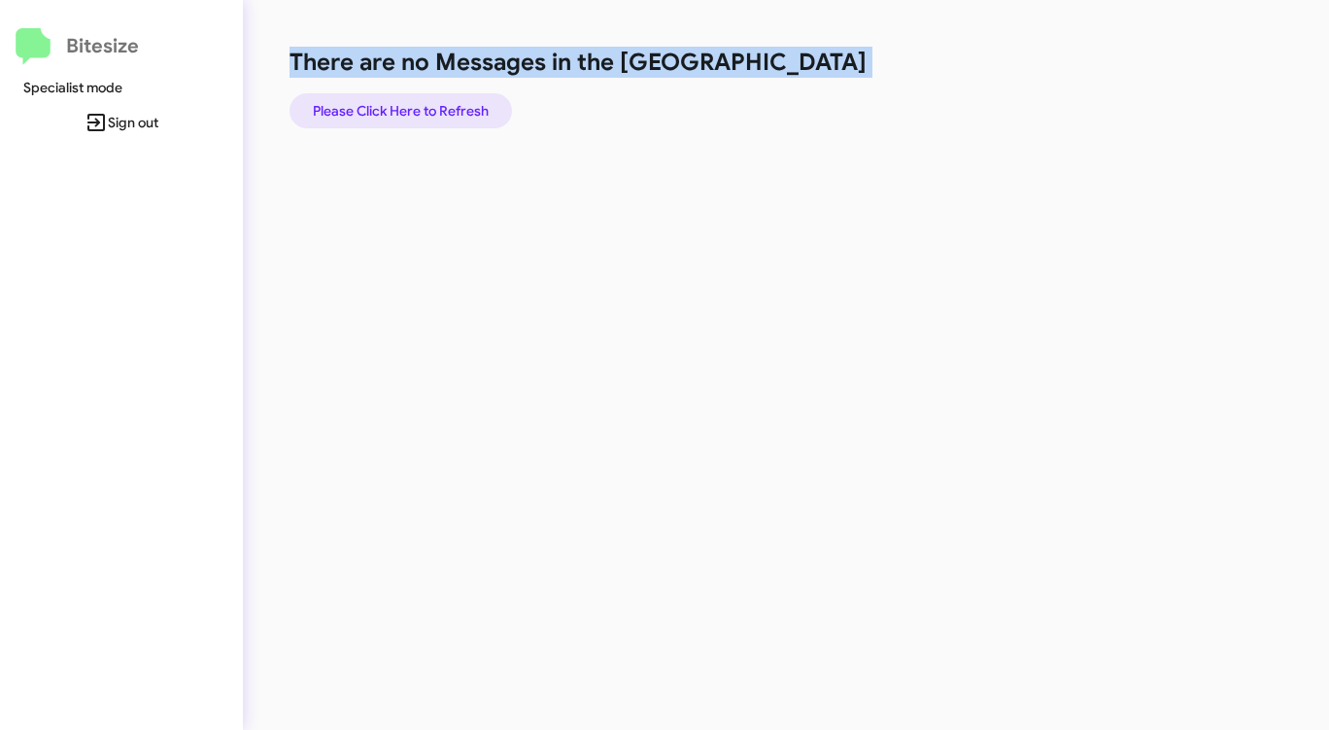
click at [448, 115] on span "Please Click Here to Refresh" at bounding box center [401, 110] width 176 height 35
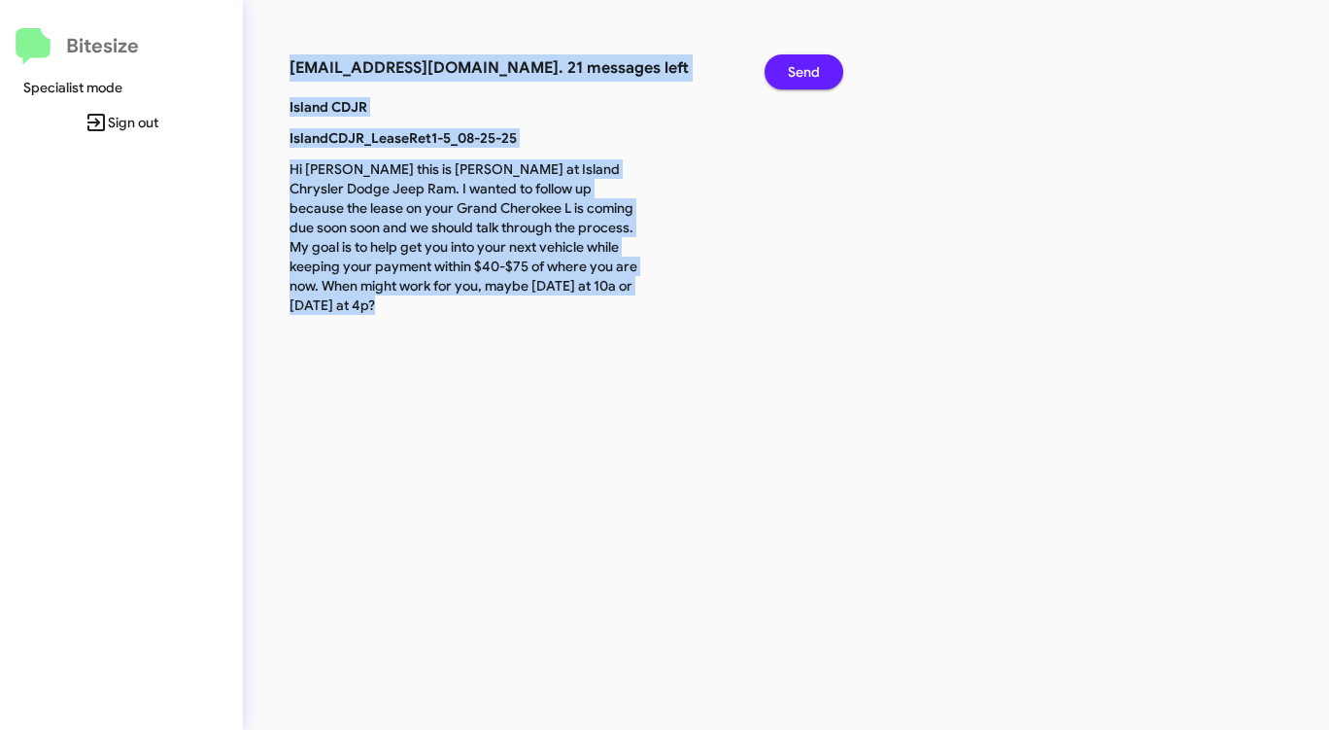
click at [806, 70] on span "Send" at bounding box center [804, 71] width 32 height 35
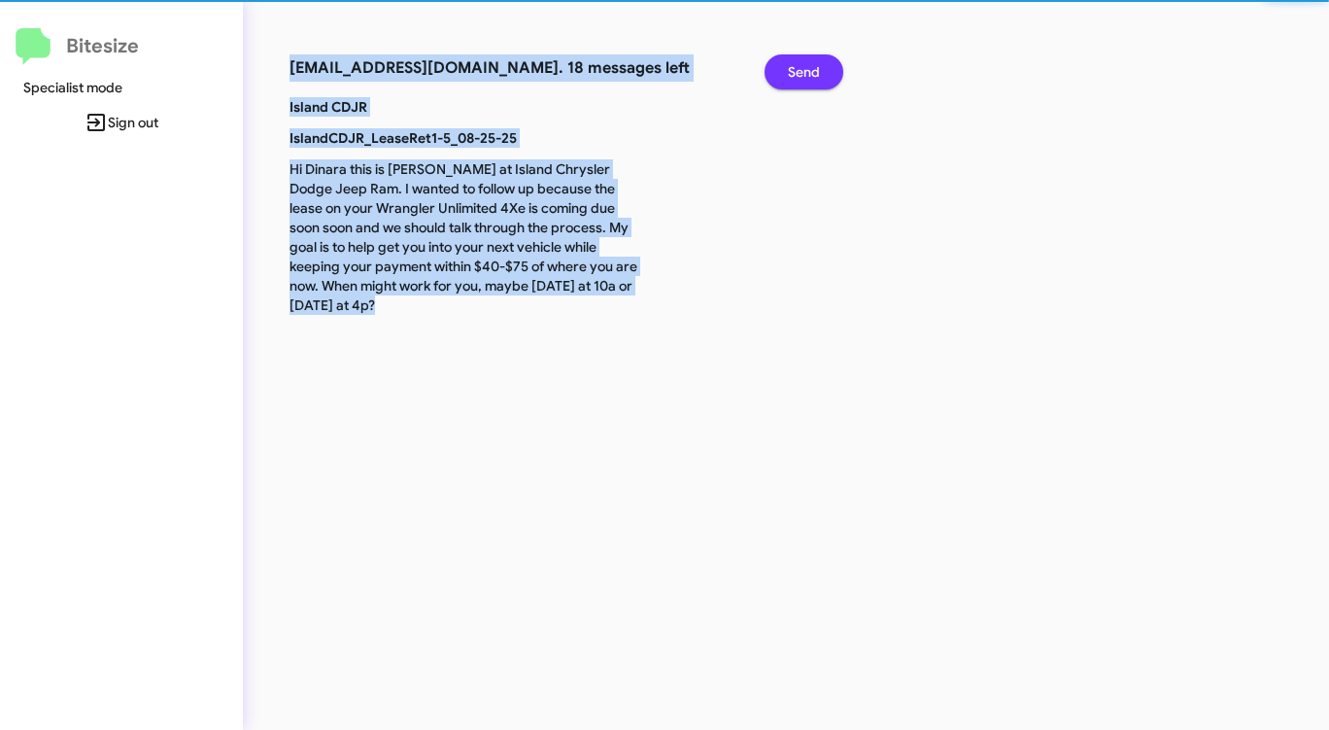
click at [806, 70] on span "Send" at bounding box center [804, 71] width 32 height 35
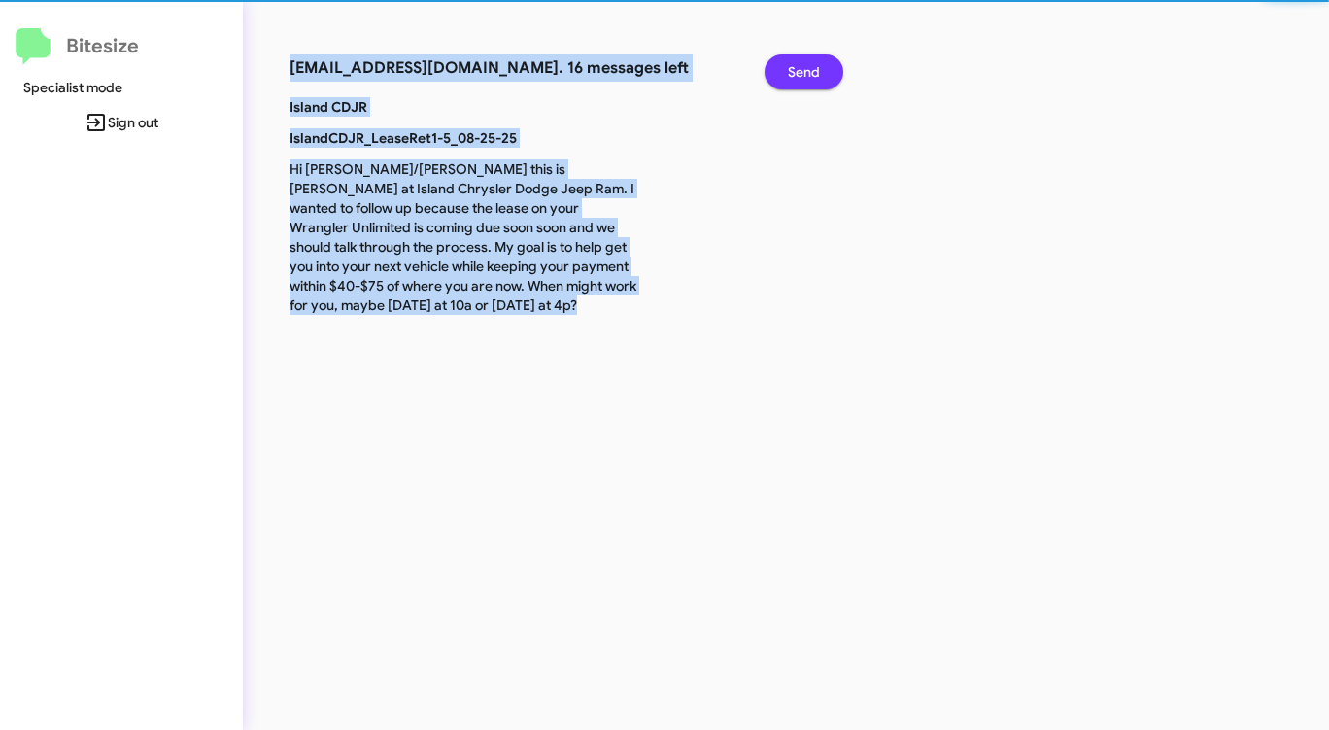
click at [806, 70] on span "Send" at bounding box center [804, 71] width 32 height 35
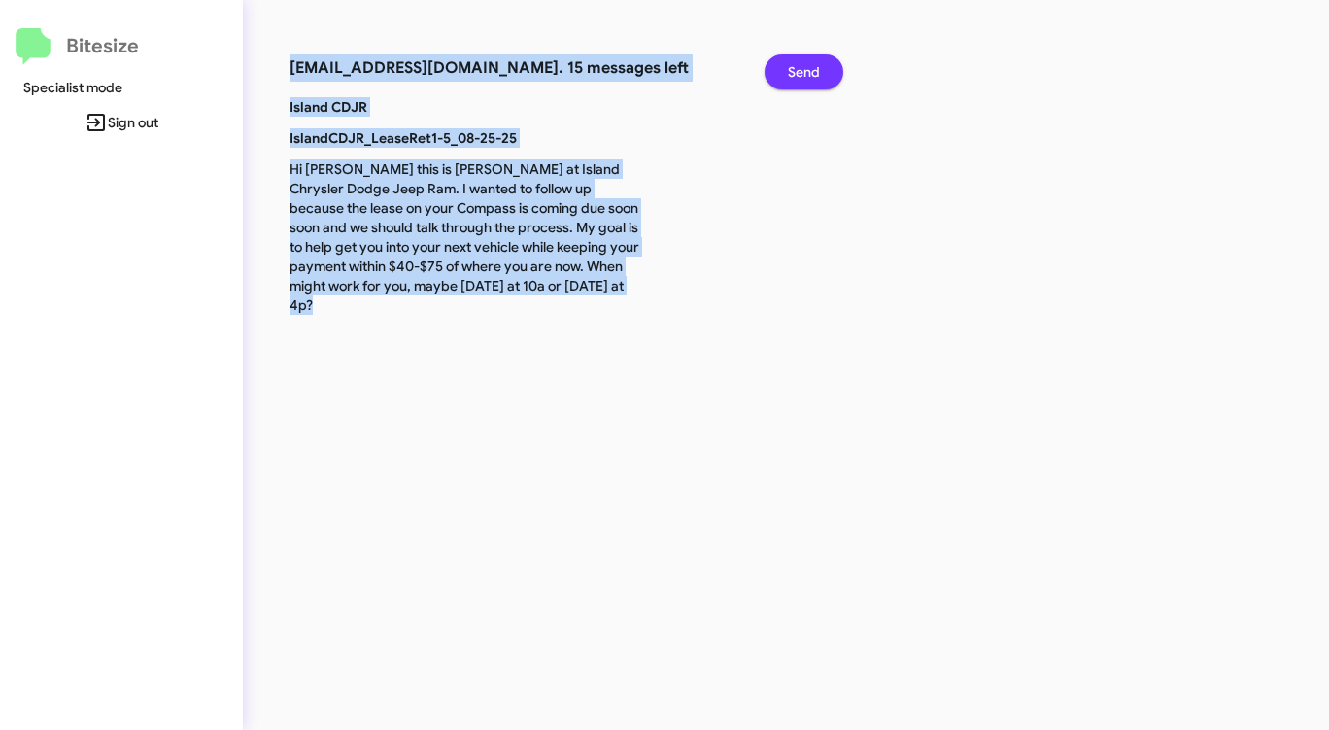
click at [806, 70] on span "Send" at bounding box center [804, 71] width 32 height 35
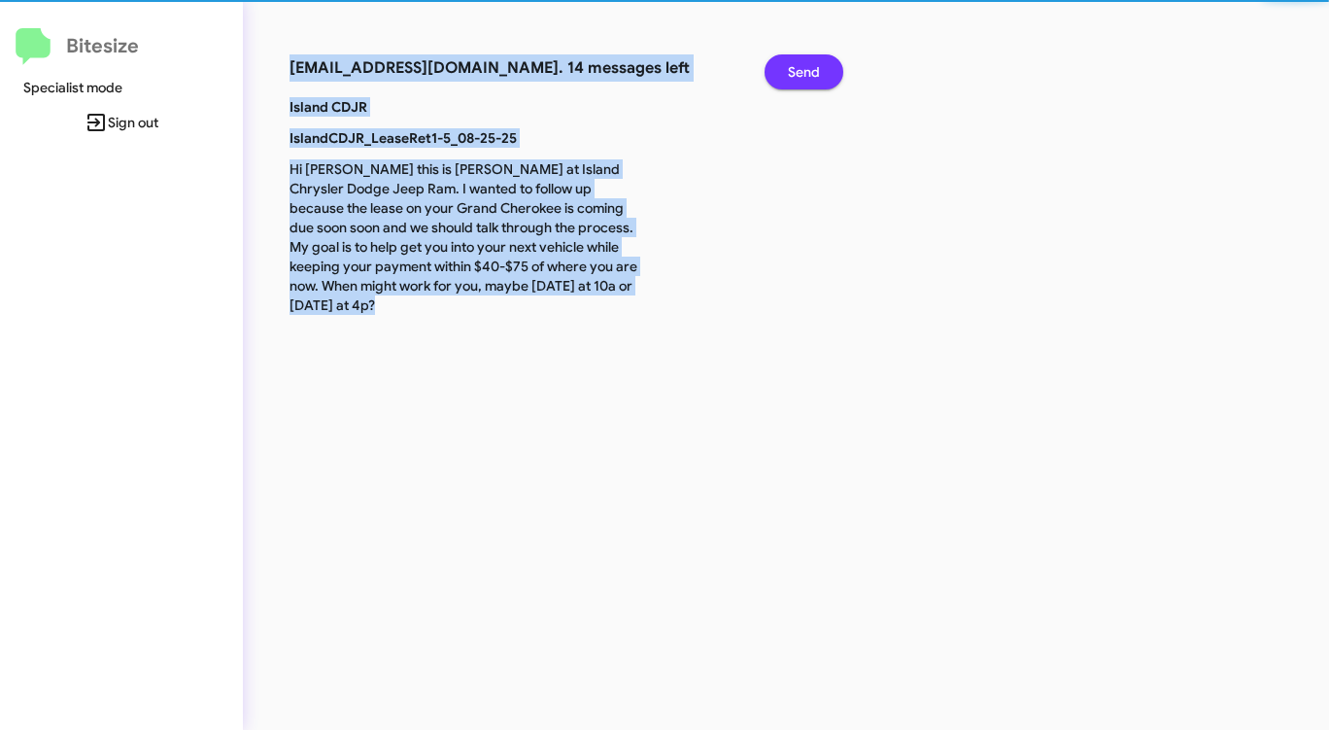
click at [806, 70] on span "Send" at bounding box center [804, 71] width 32 height 35
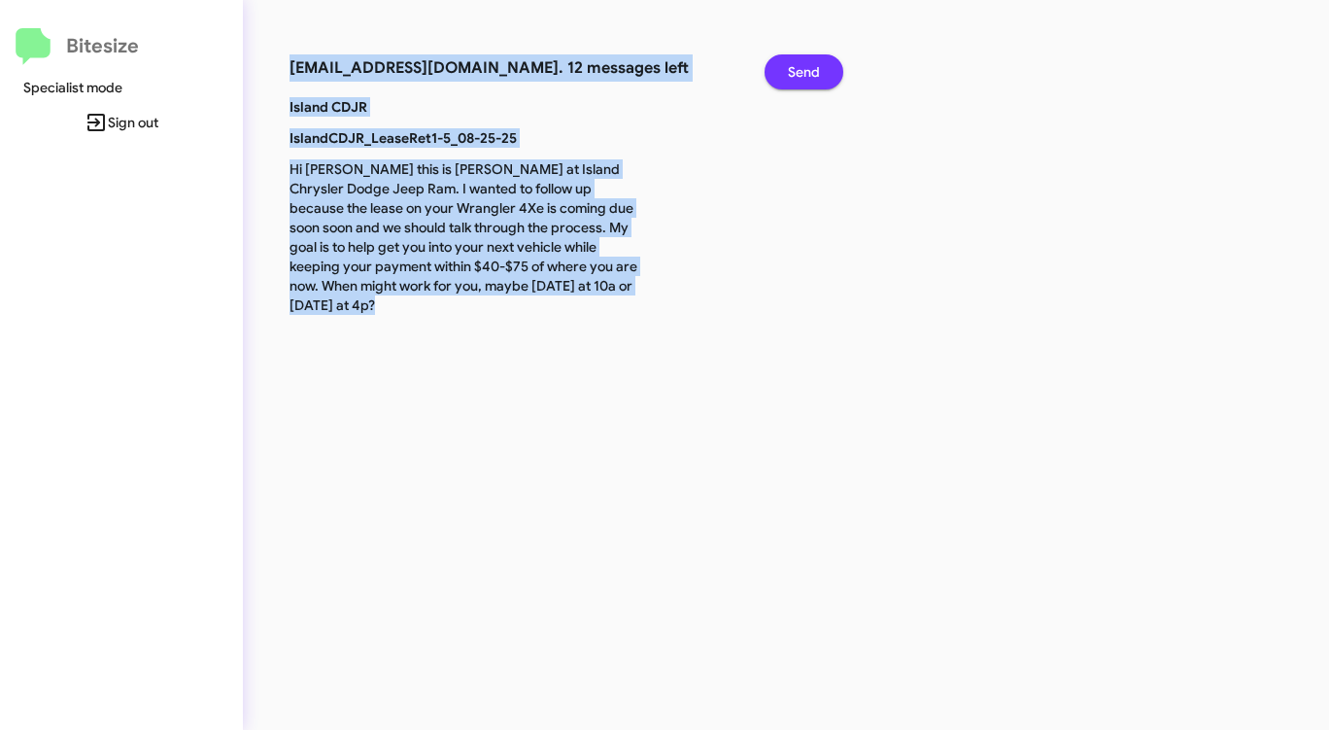
click at [806, 70] on span "Send" at bounding box center [804, 71] width 32 height 35
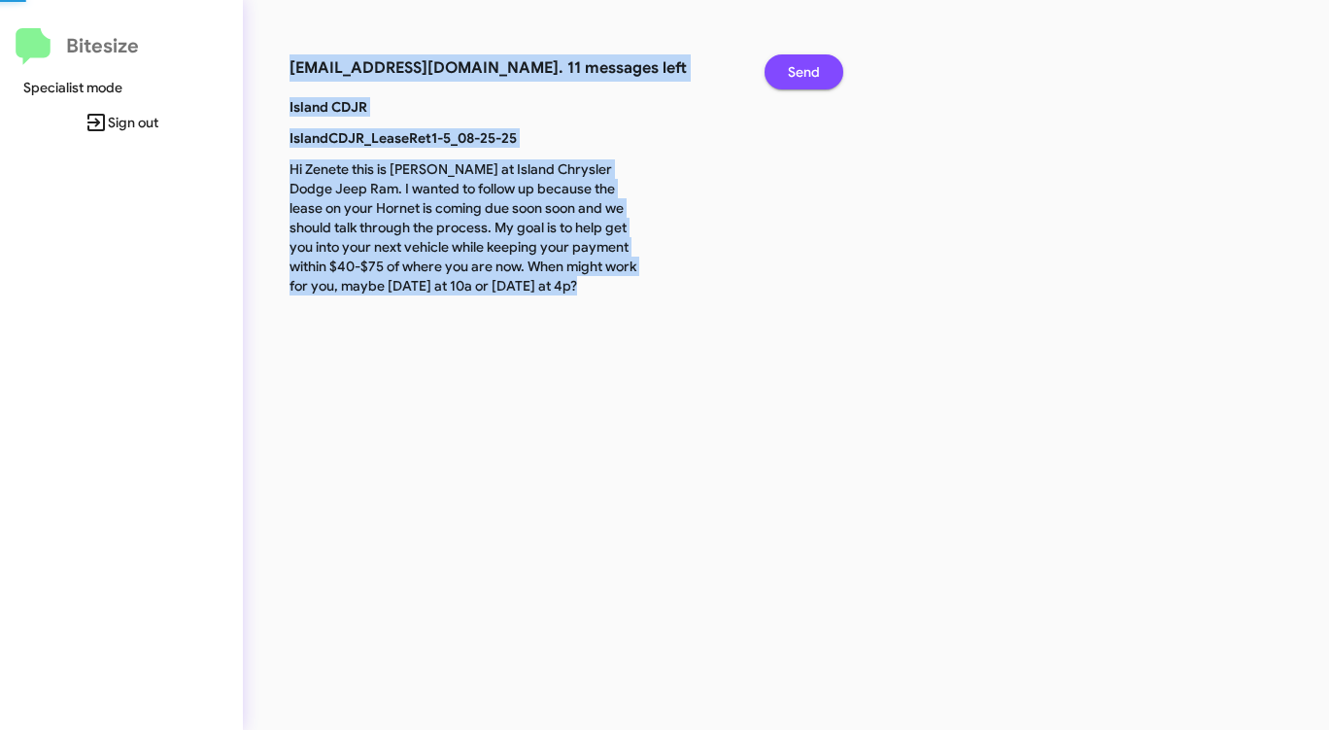
click at [806, 70] on span "Send" at bounding box center [804, 71] width 32 height 35
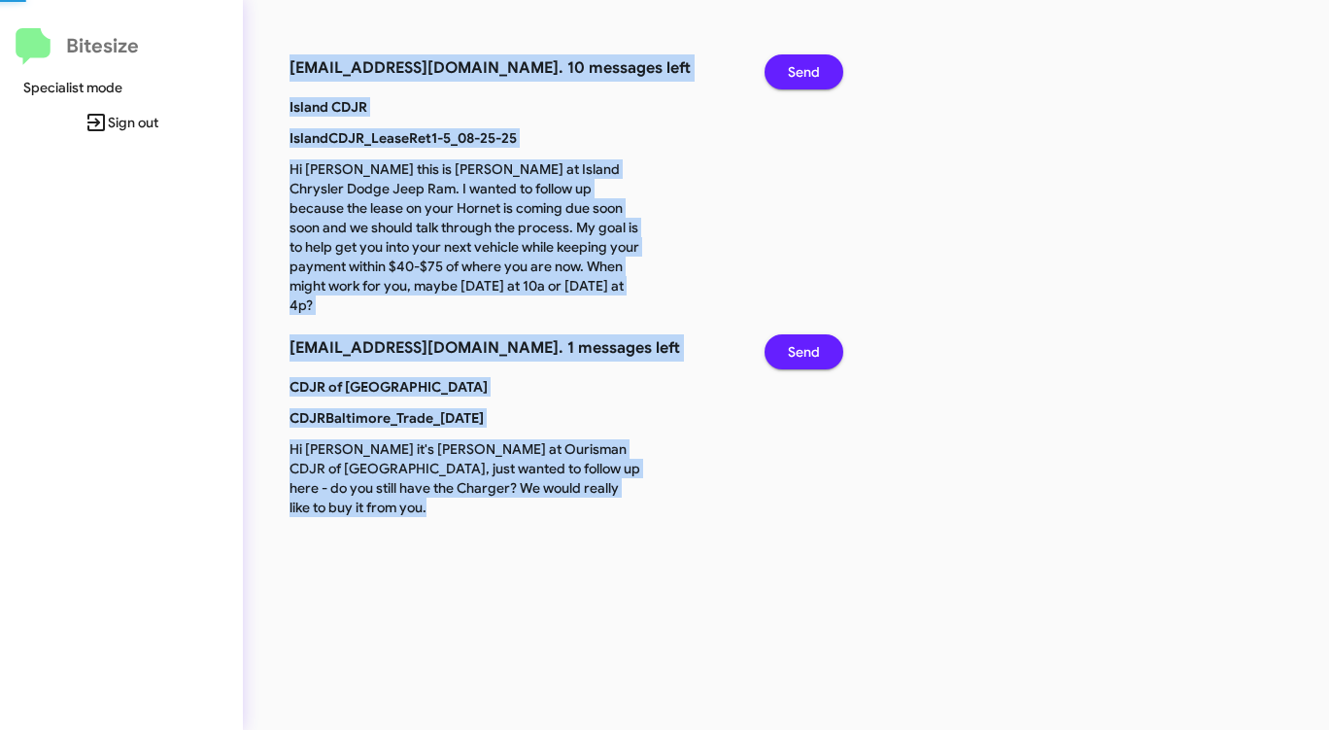
click at [806, 70] on span "Send" at bounding box center [804, 71] width 32 height 35
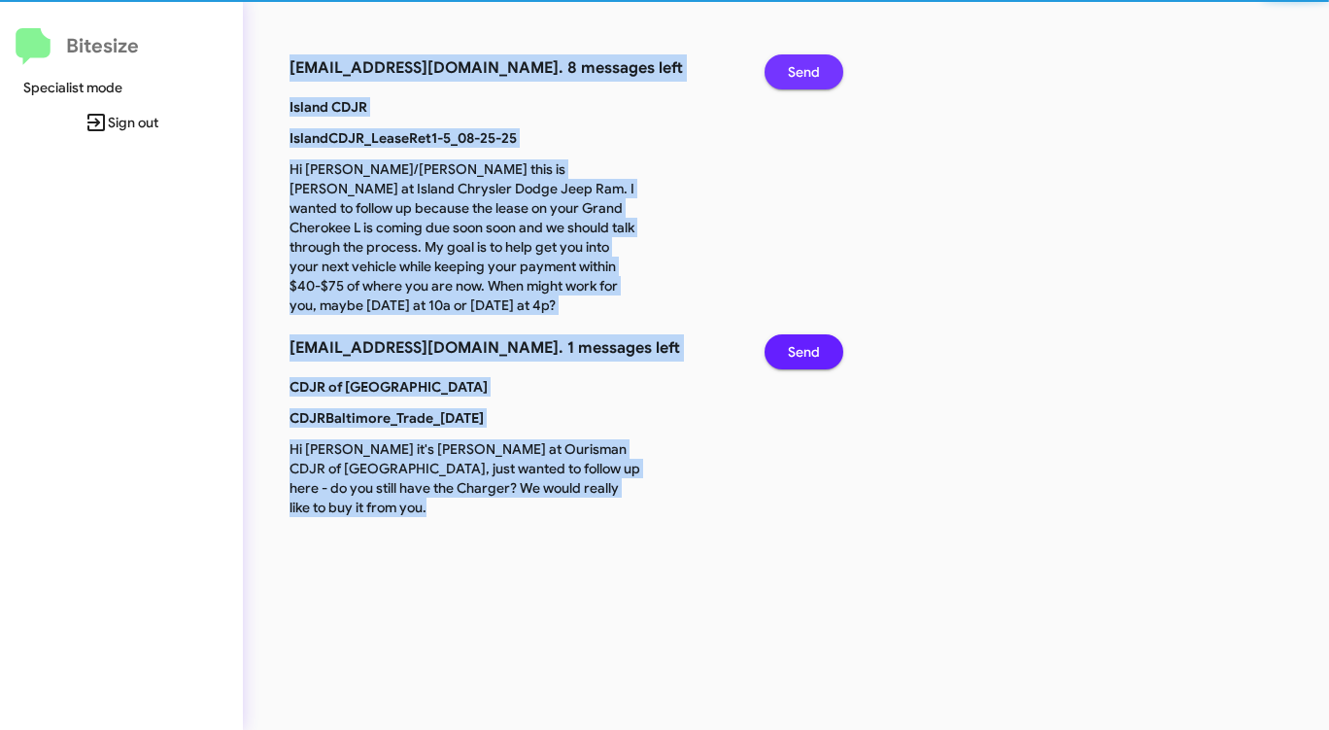
click at [806, 70] on span "Send" at bounding box center [804, 71] width 32 height 35
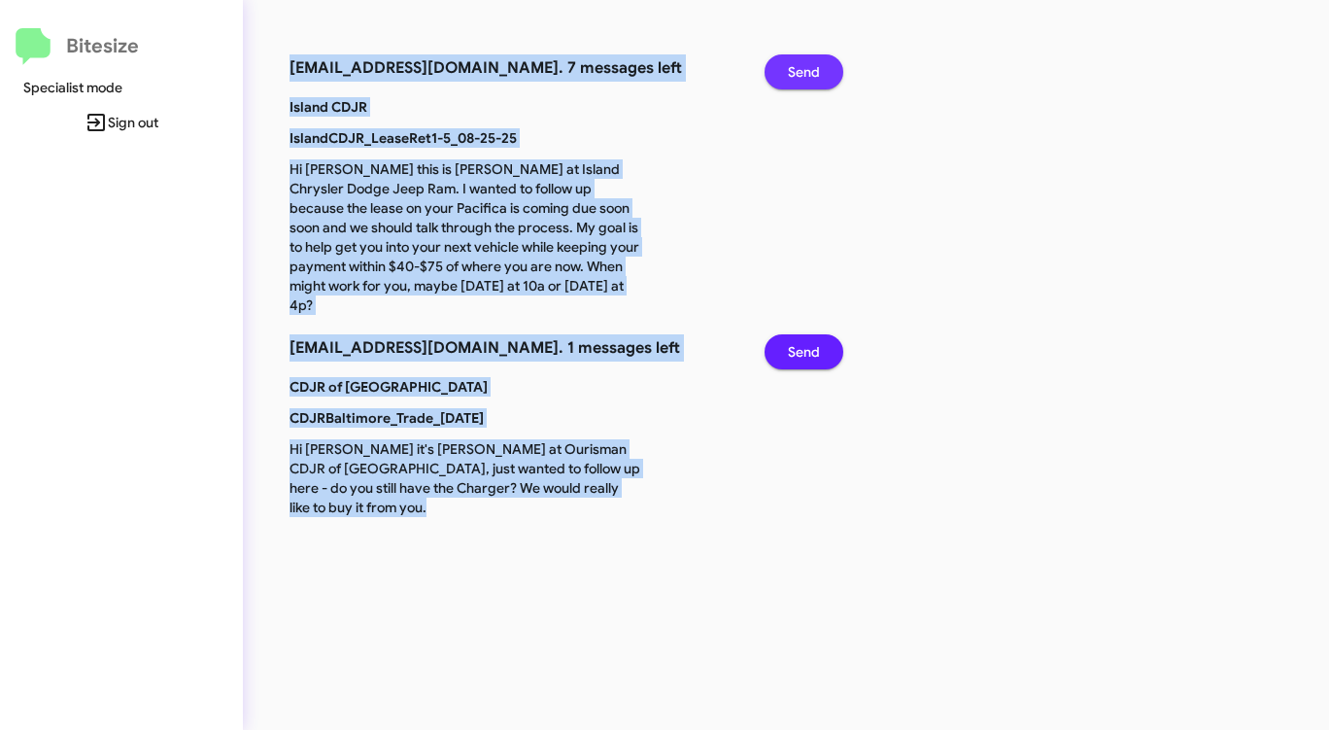
click at [806, 70] on span "Send" at bounding box center [804, 71] width 32 height 35
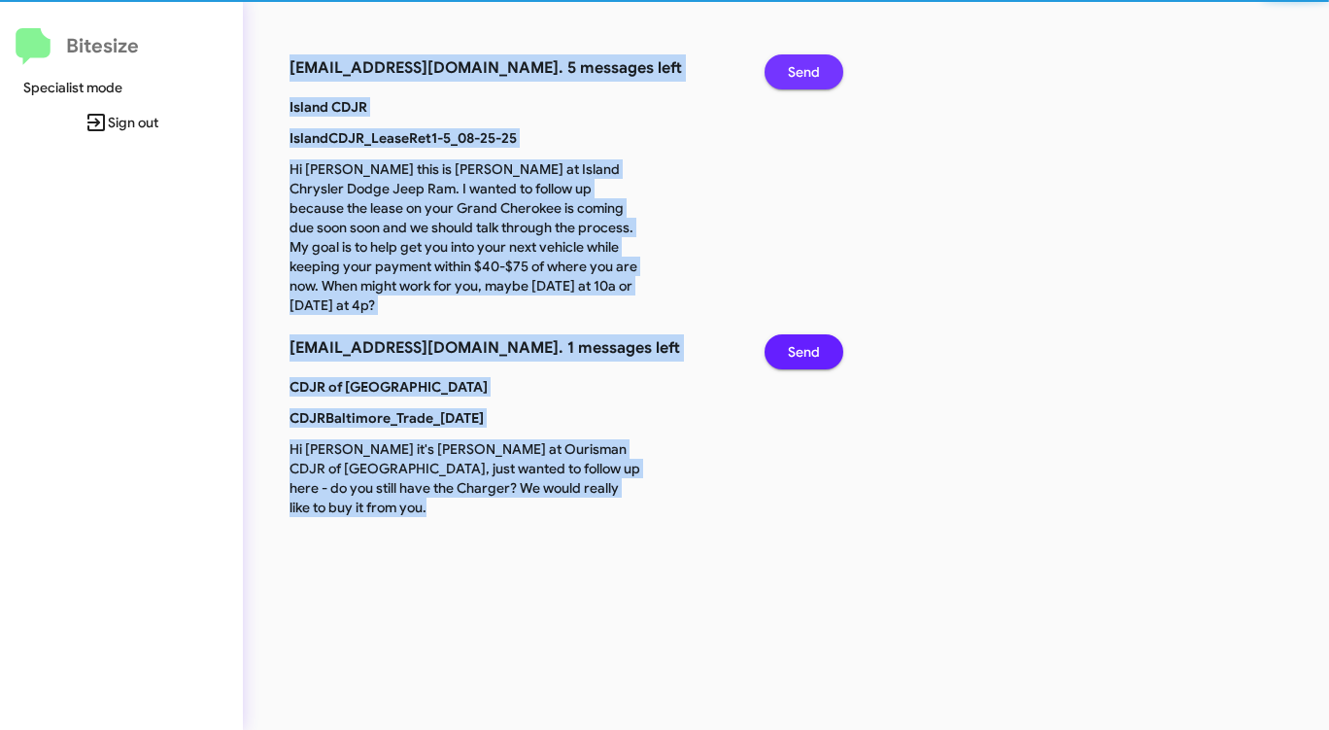
click at [806, 70] on span "Send" at bounding box center [804, 71] width 32 height 35
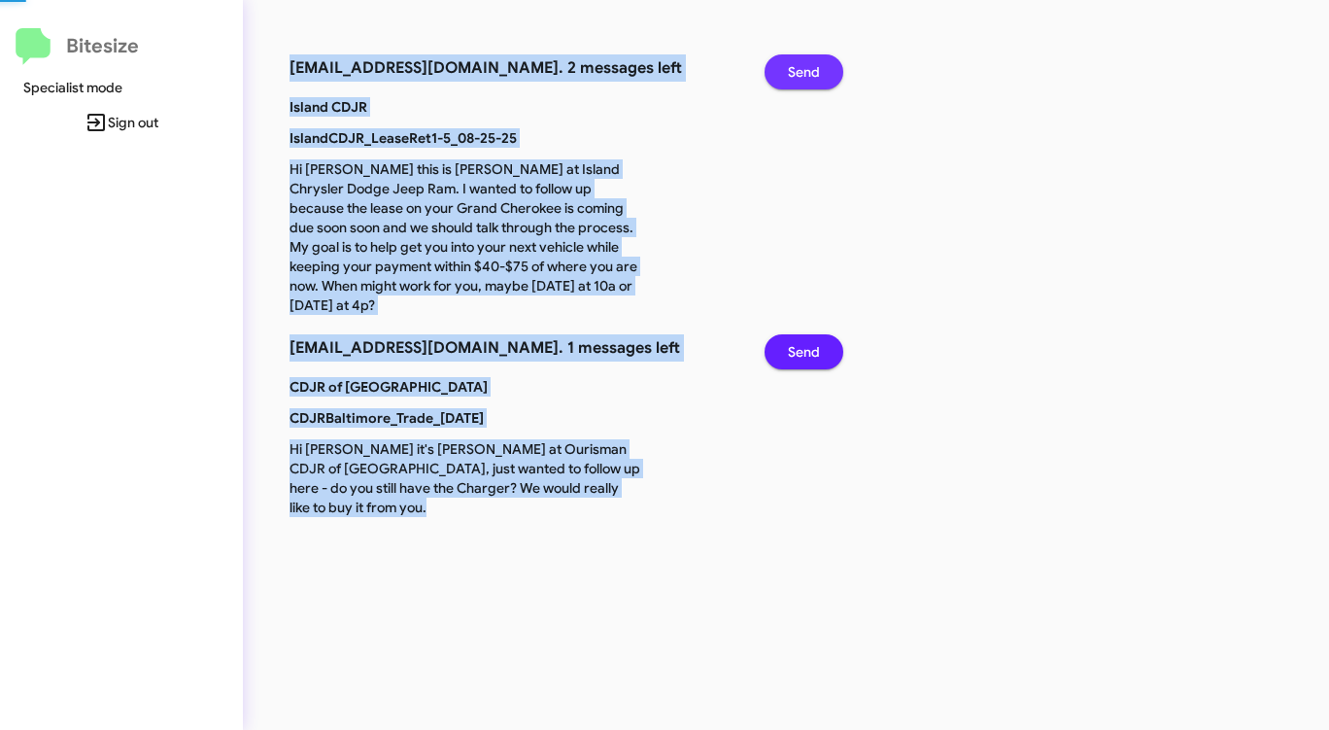
click at [806, 70] on span "Send" at bounding box center [804, 71] width 32 height 35
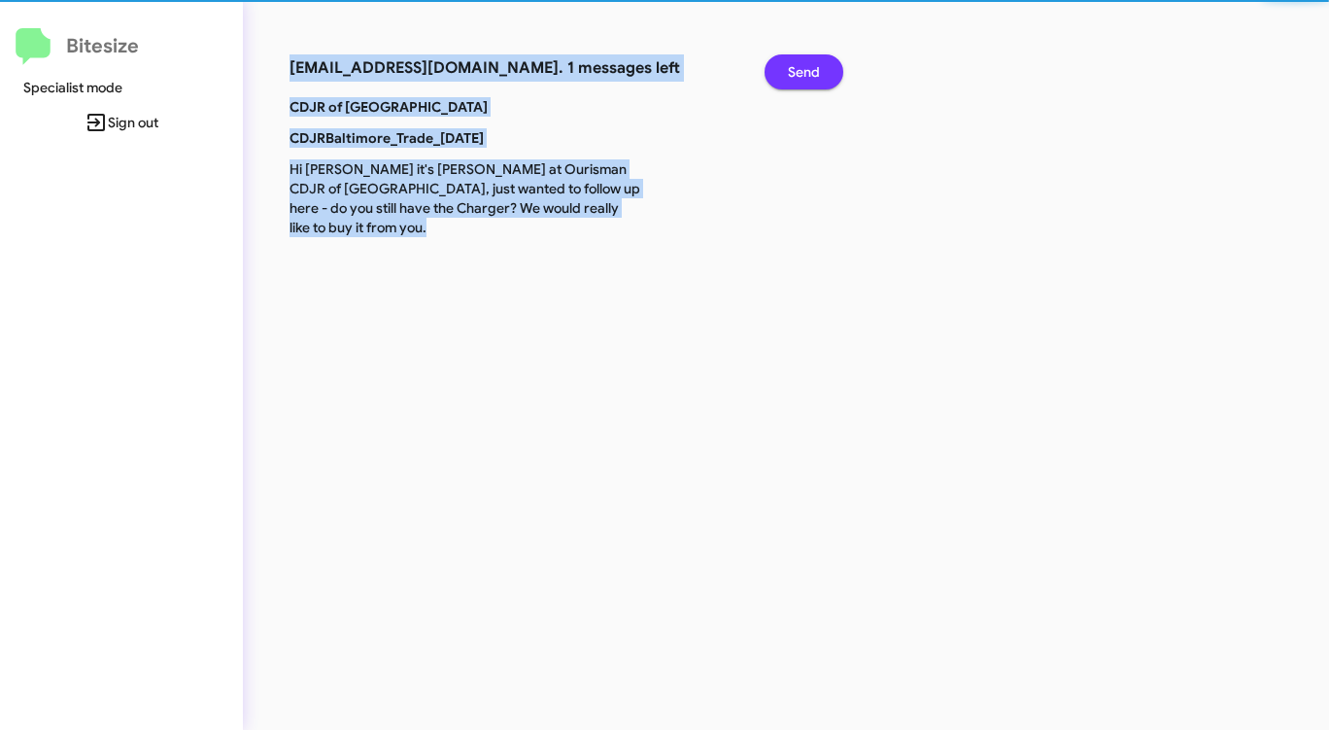
click at [806, 70] on span "Send" at bounding box center [804, 71] width 32 height 35
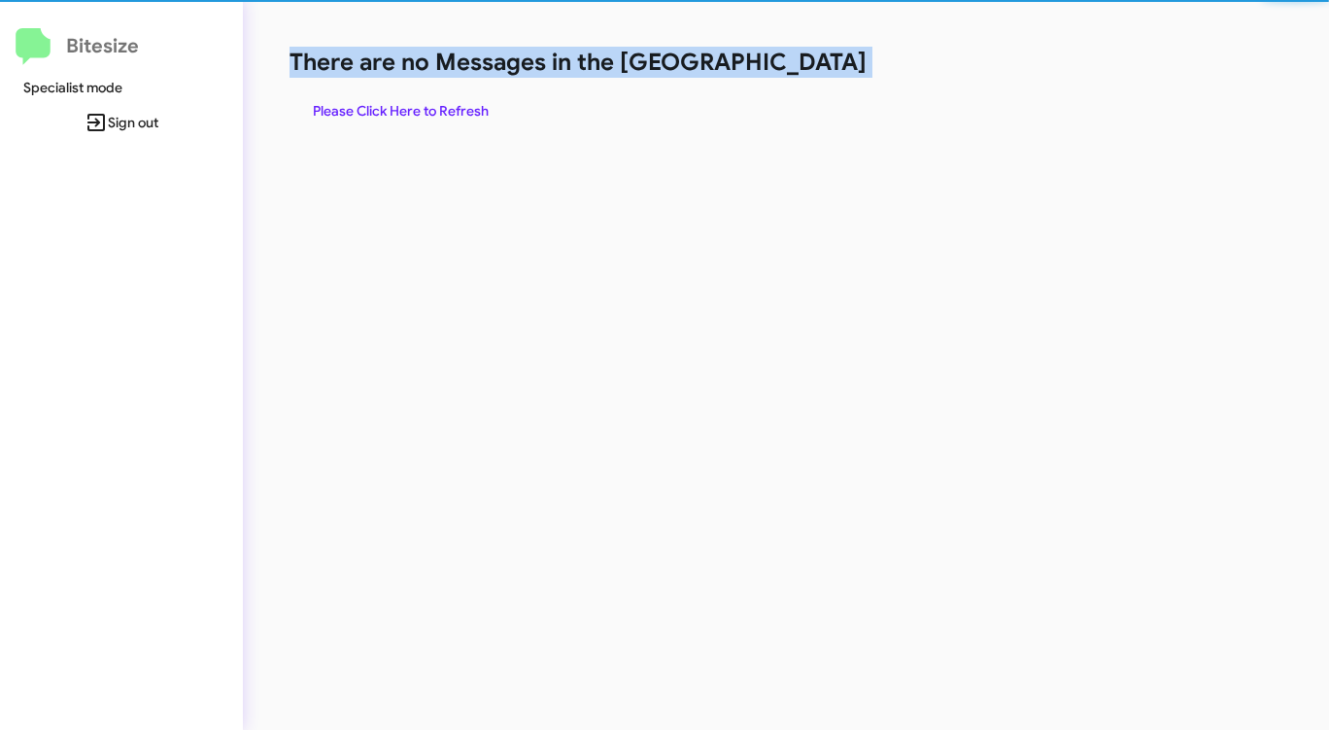
click at [806, 70] on h1 "There are no Messages in the [GEOGRAPHIC_DATA]" at bounding box center [696, 62] width 812 height 31
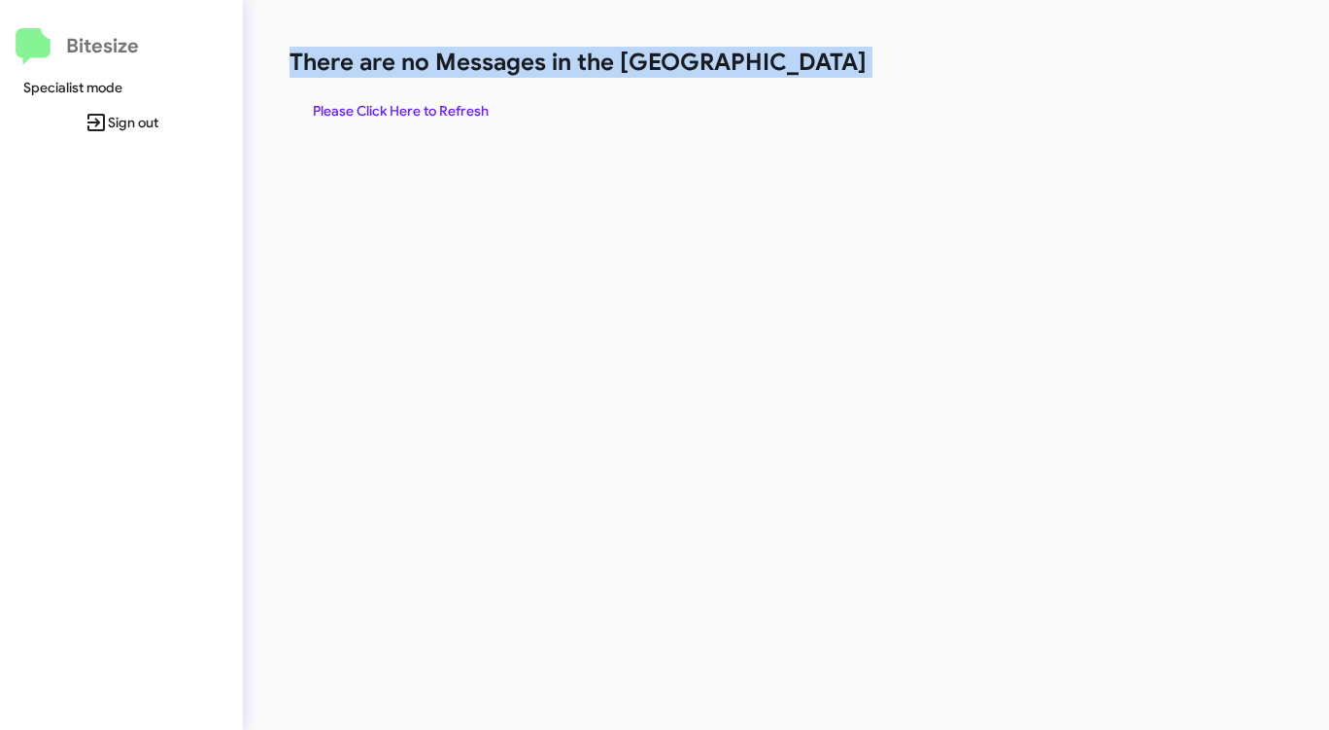
click at [806, 70] on h1 "There are no Messages in the [GEOGRAPHIC_DATA]" at bounding box center [696, 62] width 812 height 31
click at [424, 104] on span "Please Click Here to Refresh" at bounding box center [401, 110] width 176 height 35
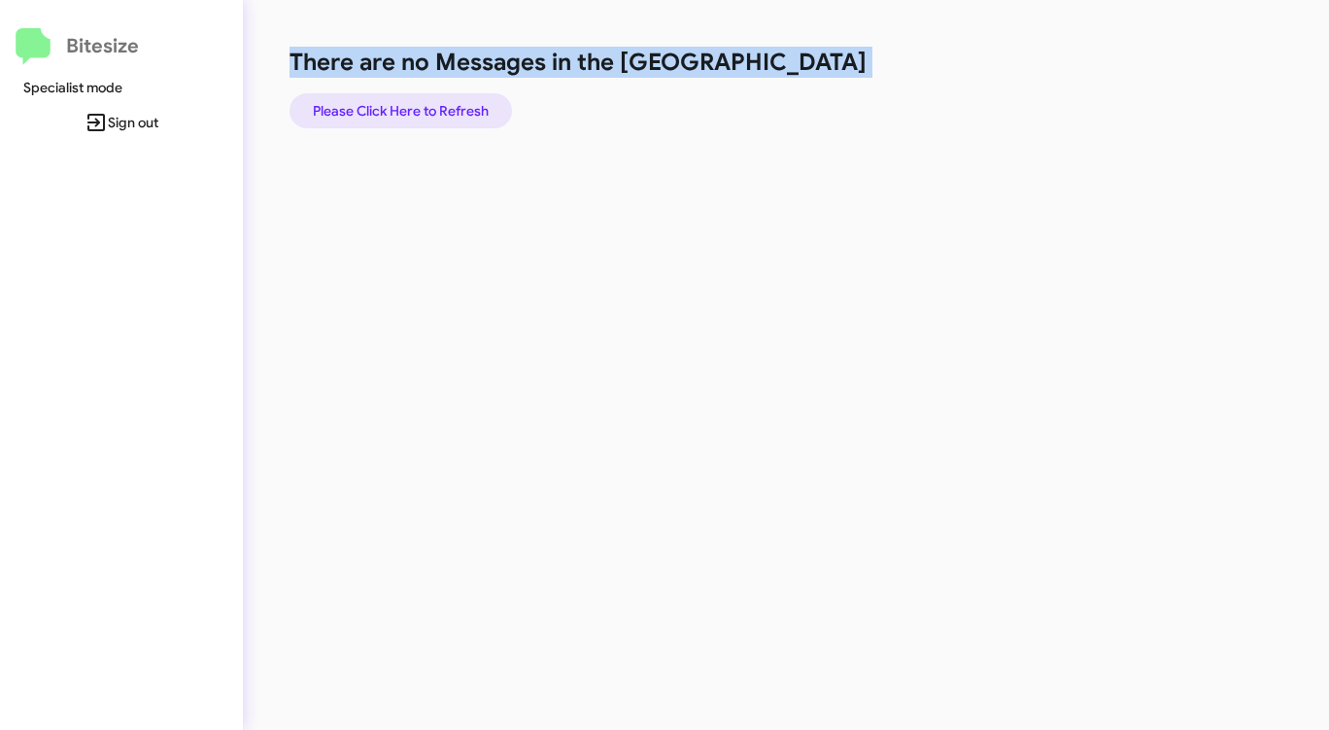
click at [408, 120] on span "Please Click Here to Refresh" at bounding box center [401, 110] width 176 height 35
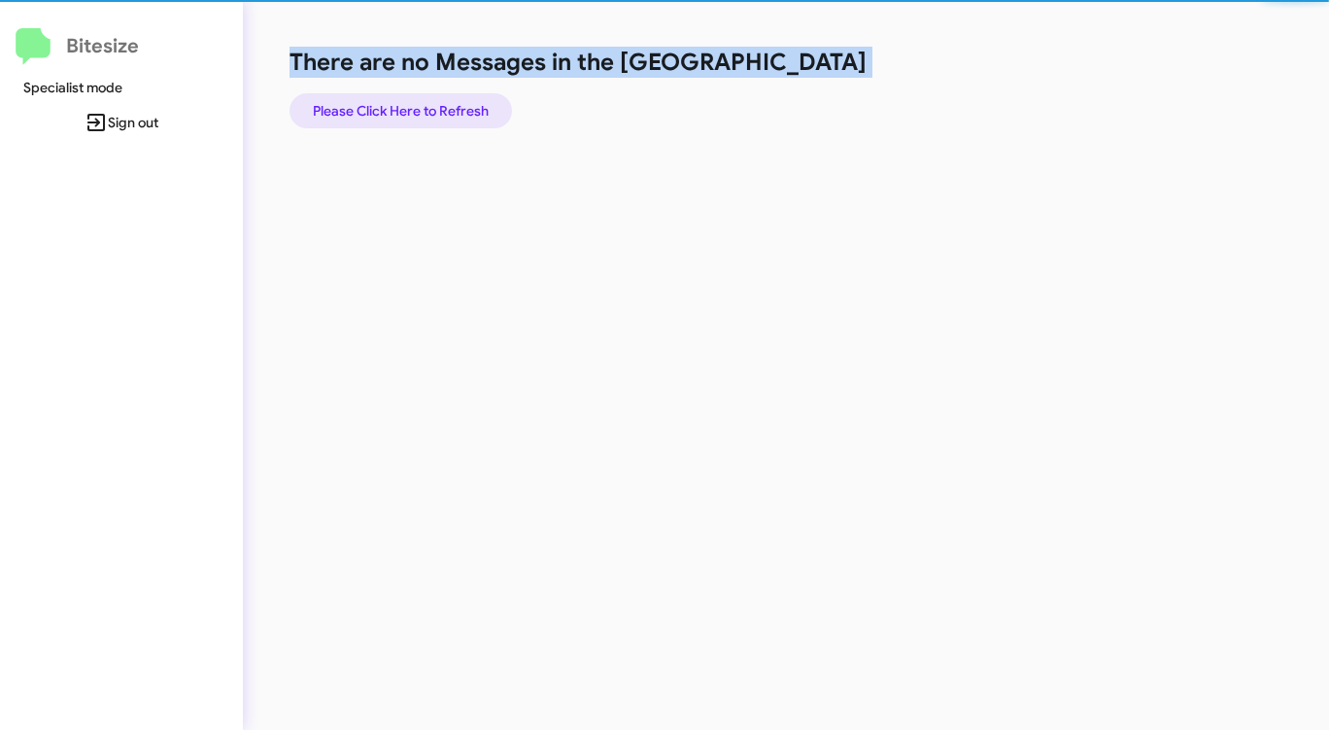
click at [408, 120] on span "Please Click Here to Refresh" at bounding box center [401, 110] width 176 height 35
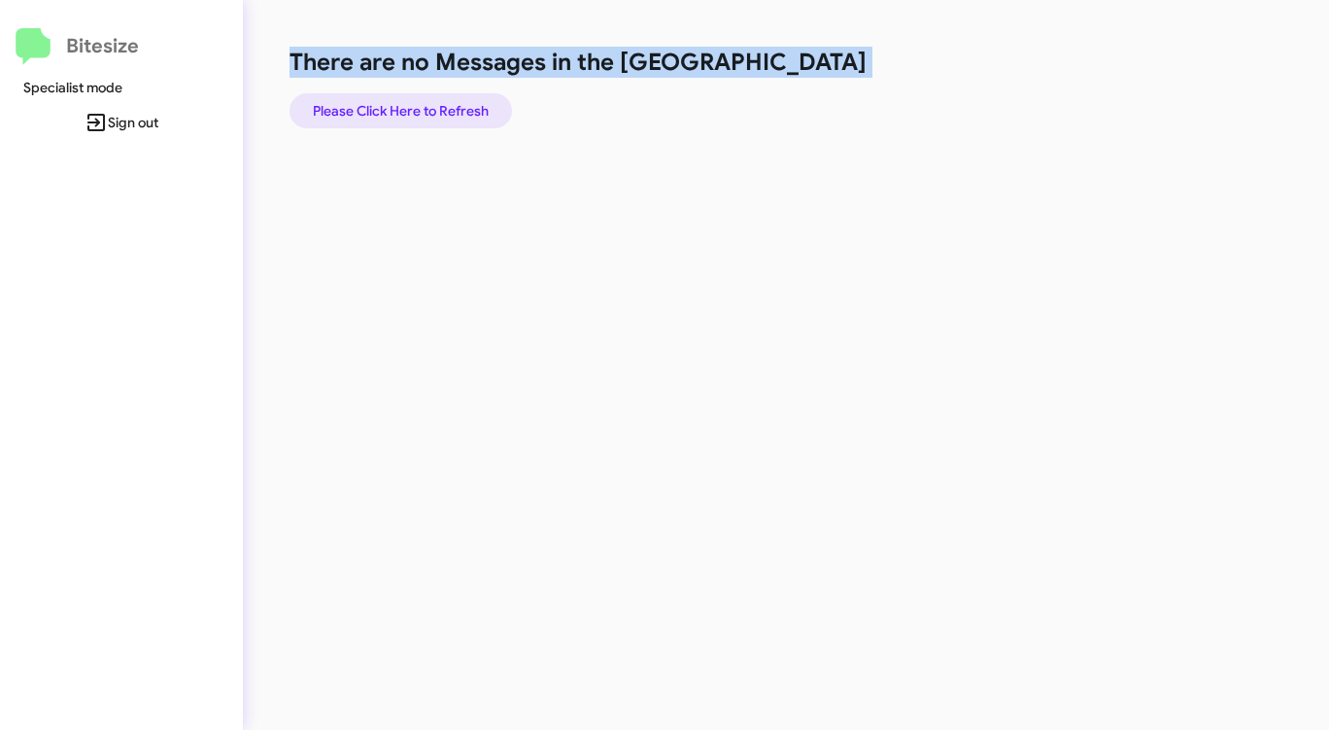
click at [423, 108] on span "Please Click Here to Refresh" at bounding box center [401, 110] width 176 height 35
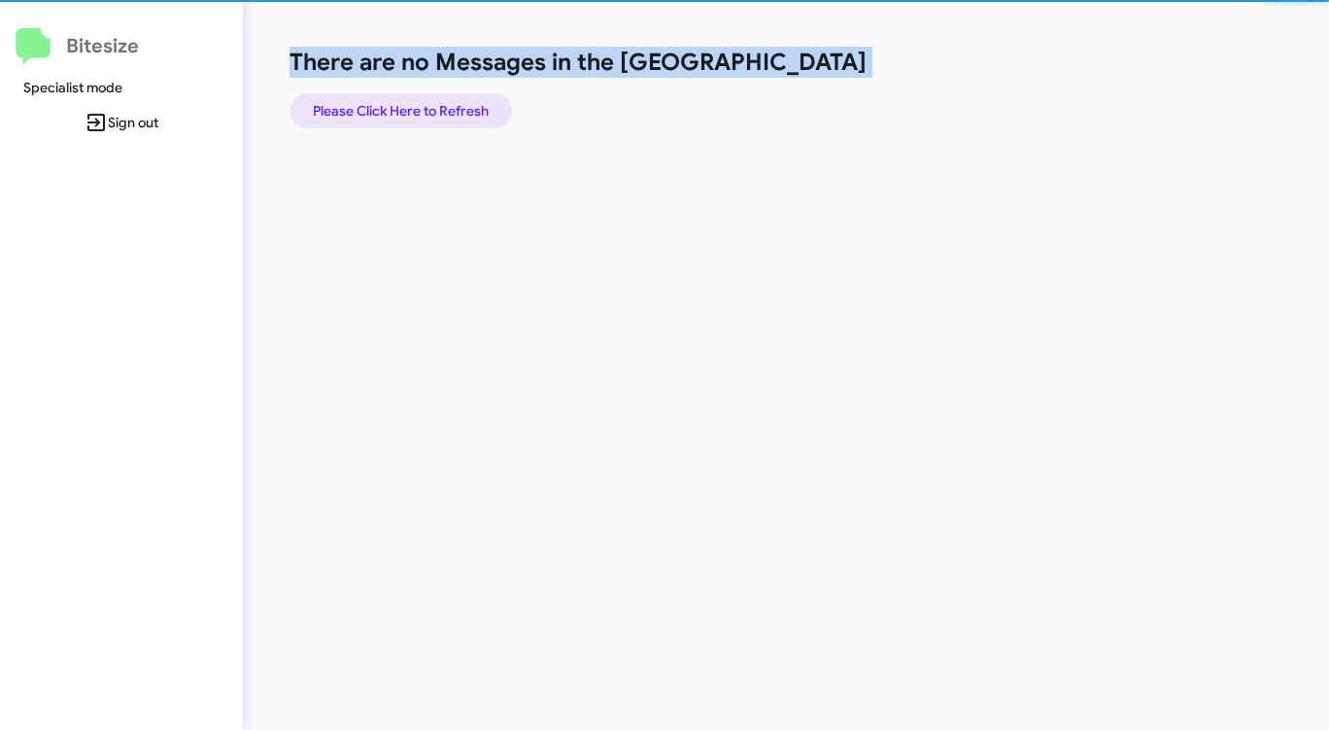
click at [423, 108] on span "Please Click Here to Refresh" at bounding box center [401, 110] width 176 height 35
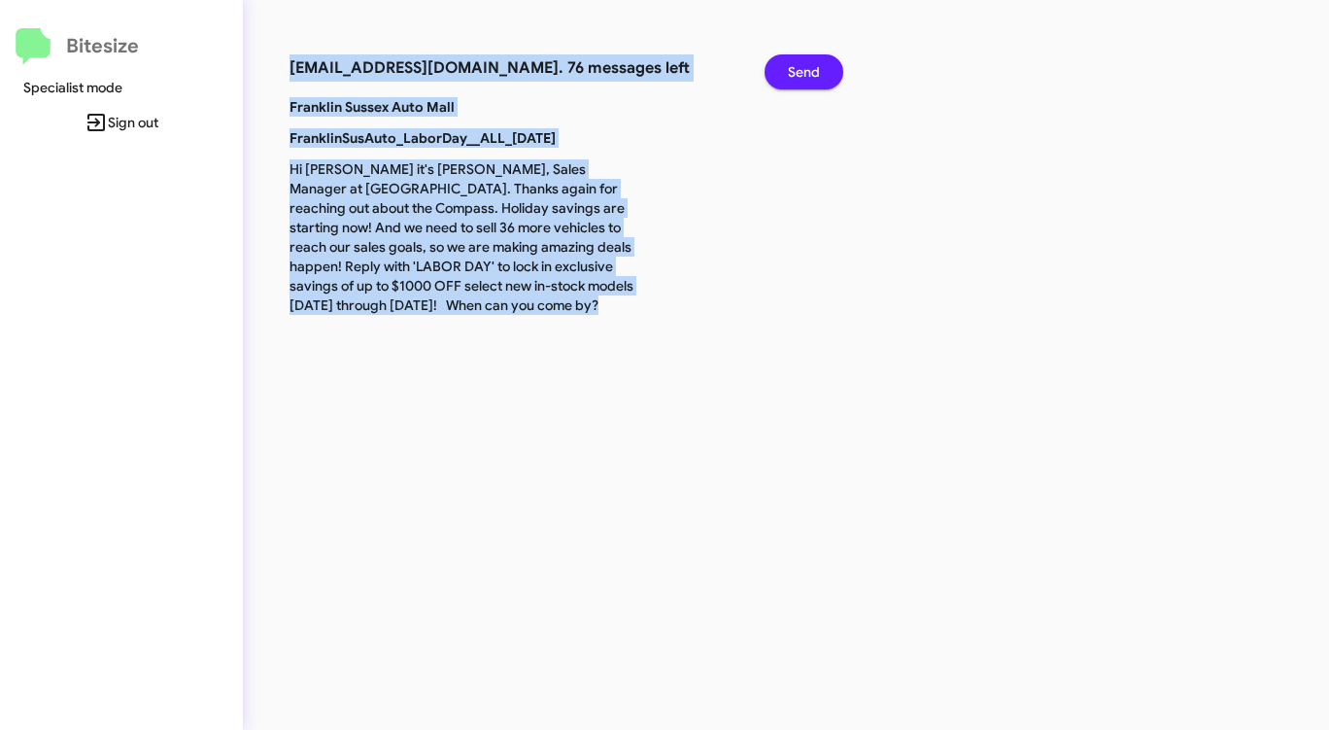
click at [810, 64] on span "Send" at bounding box center [804, 71] width 32 height 35
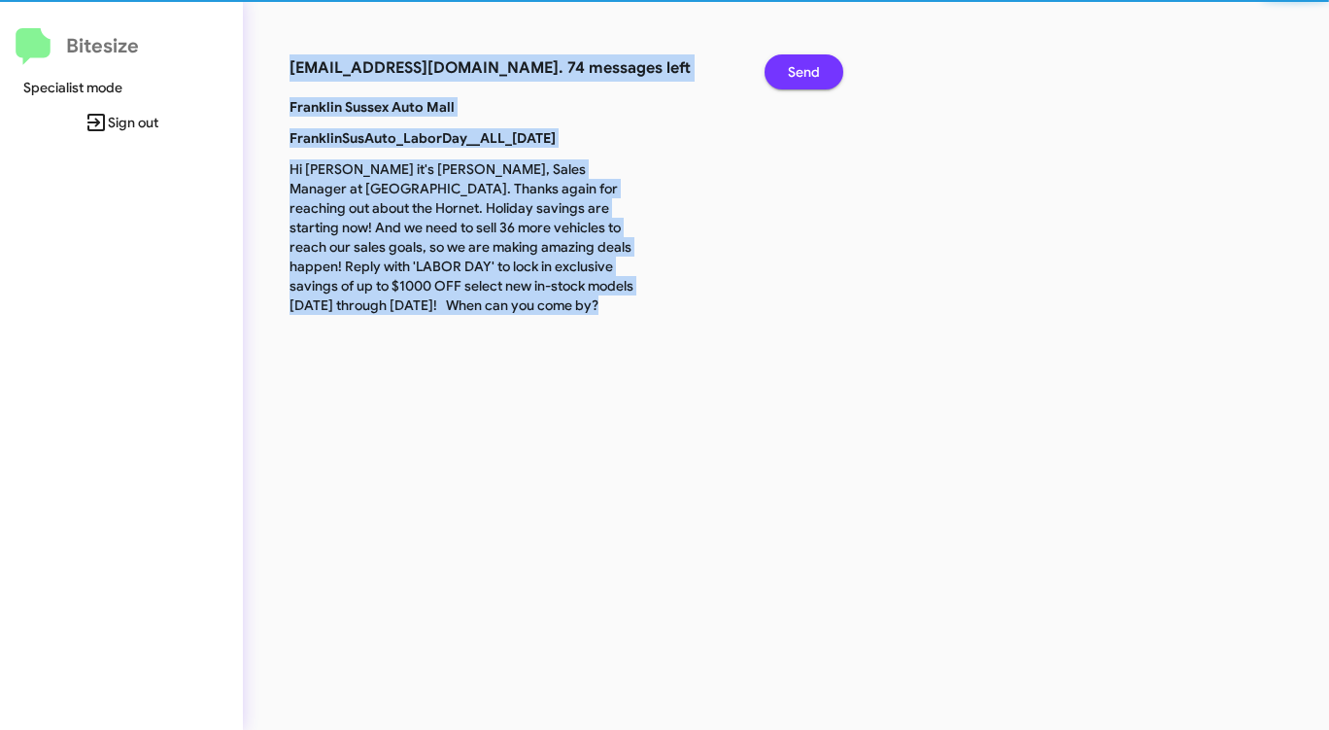
click at [810, 64] on span "Send" at bounding box center [804, 71] width 32 height 35
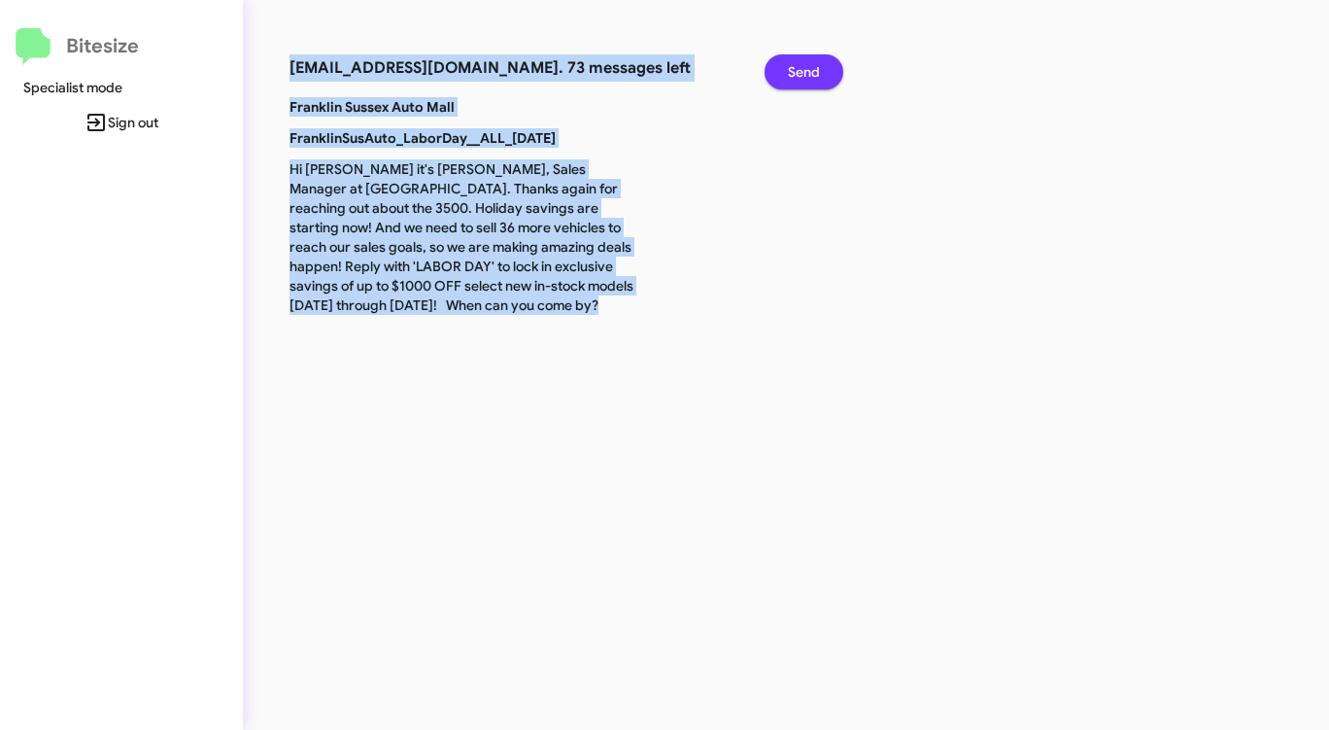
click at [810, 64] on span "Send" at bounding box center [804, 71] width 32 height 35
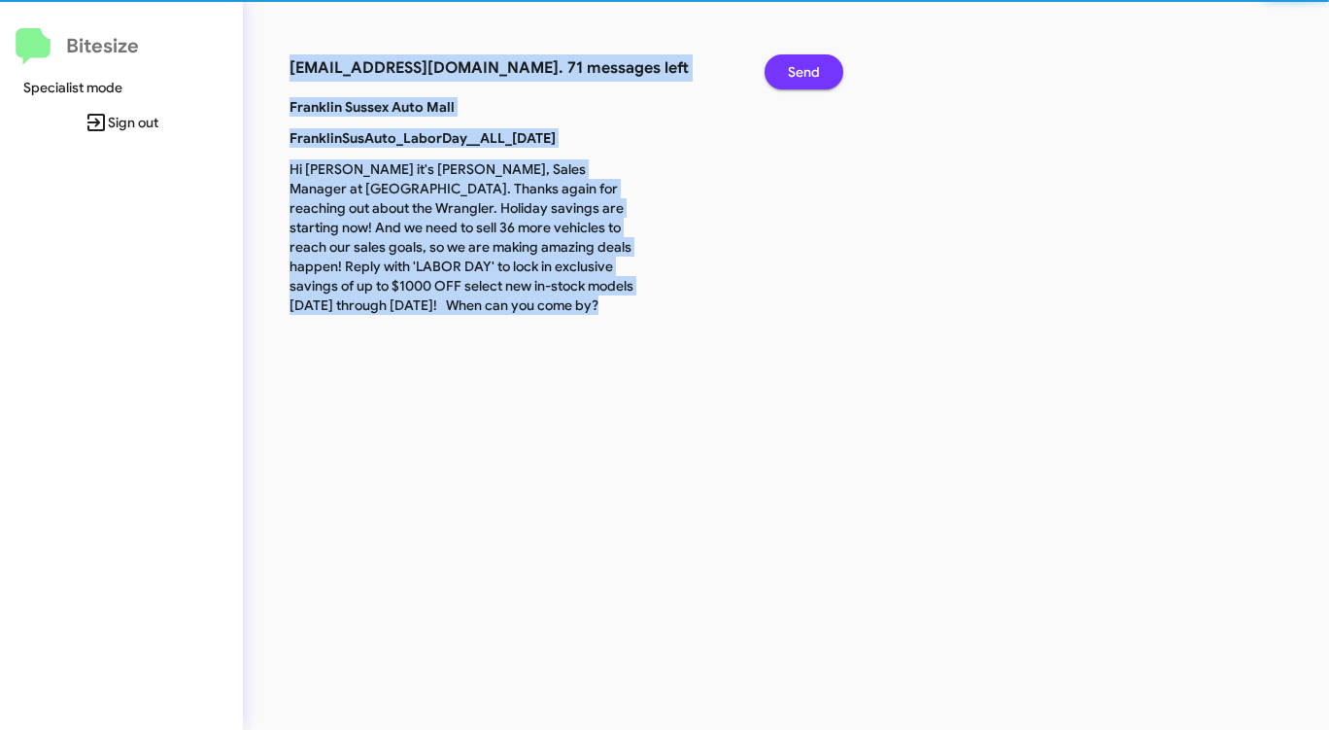
click at [810, 64] on span "Send" at bounding box center [804, 71] width 32 height 35
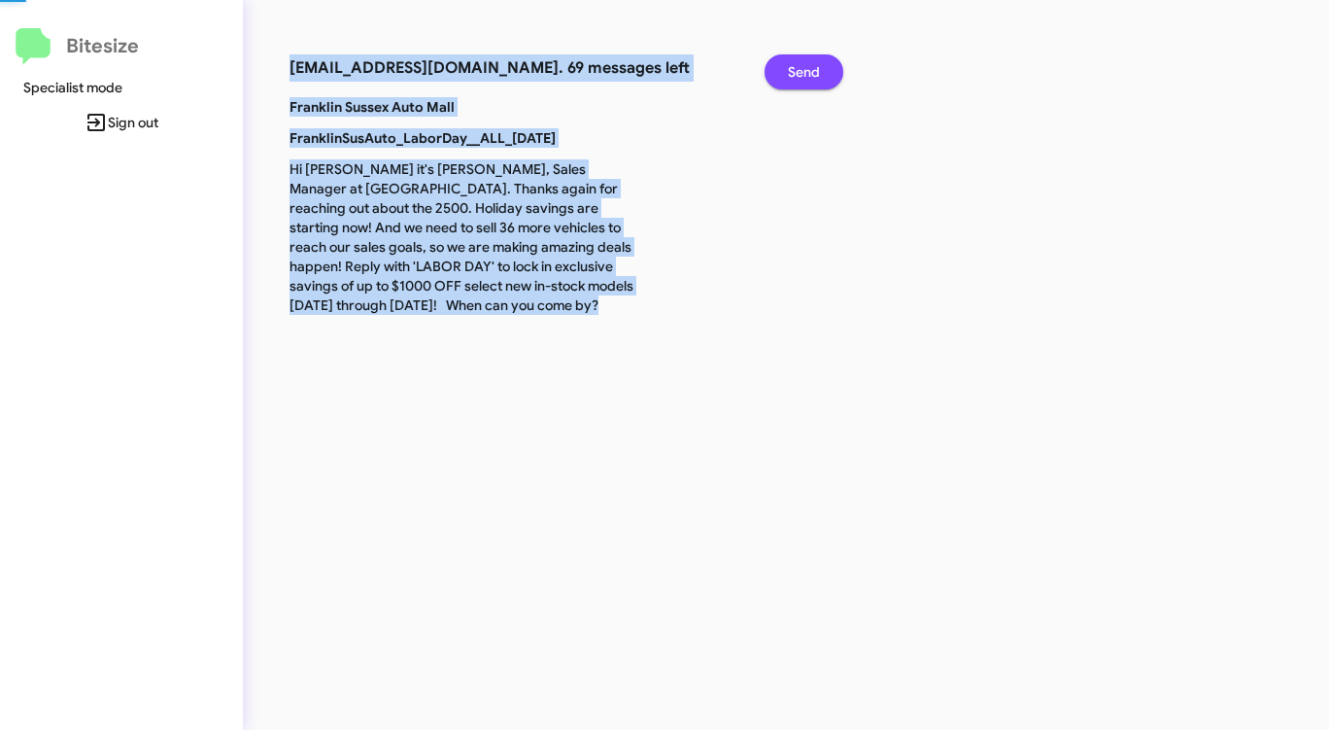
click at [810, 64] on span "Send" at bounding box center [804, 71] width 32 height 35
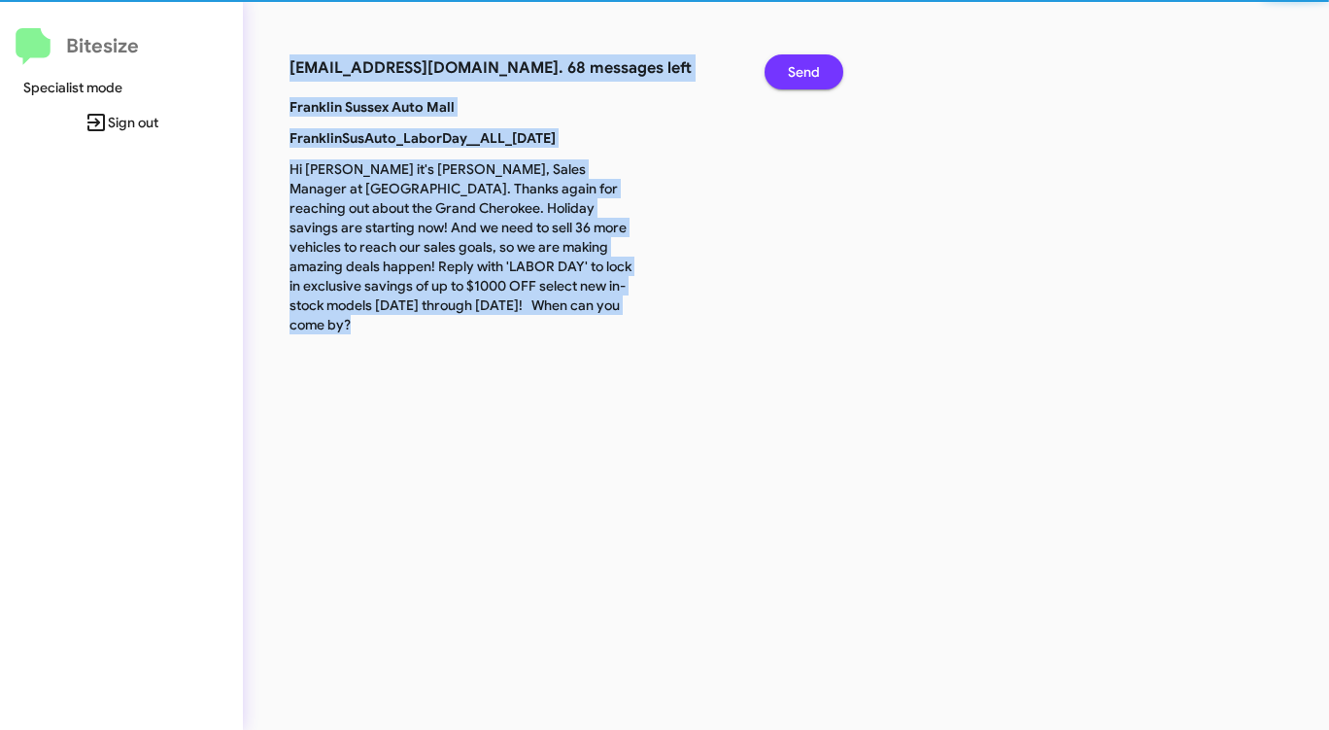
click at [810, 64] on span "Send" at bounding box center [804, 71] width 32 height 35
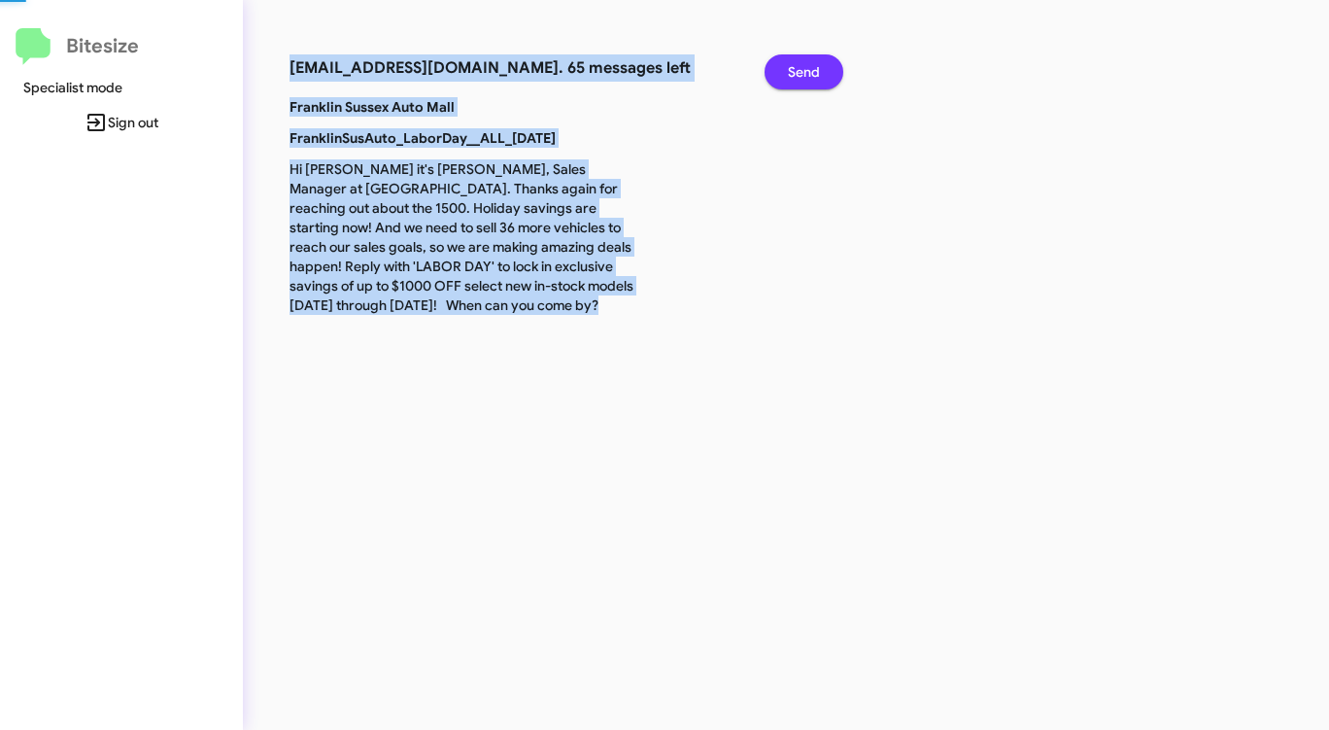
click at [810, 64] on span "Send" at bounding box center [804, 71] width 32 height 35
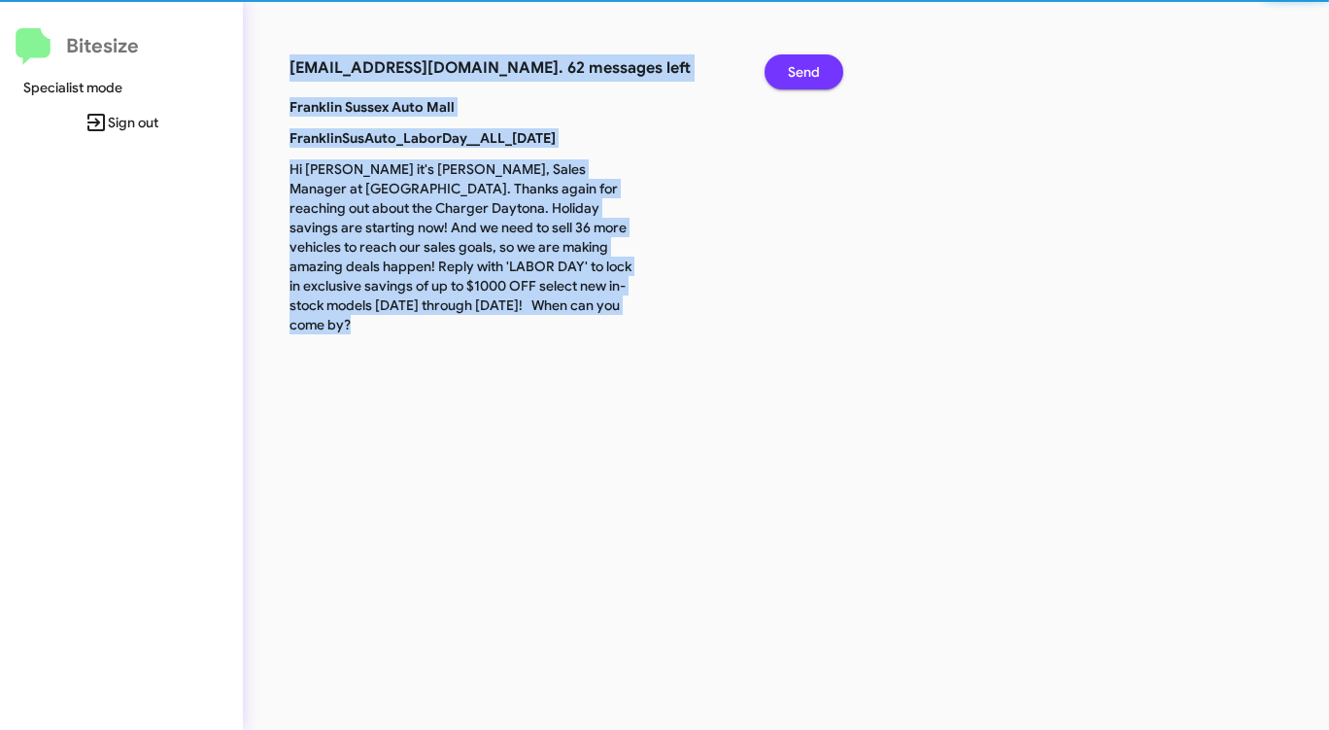
click at [810, 64] on span "Send" at bounding box center [804, 71] width 32 height 35
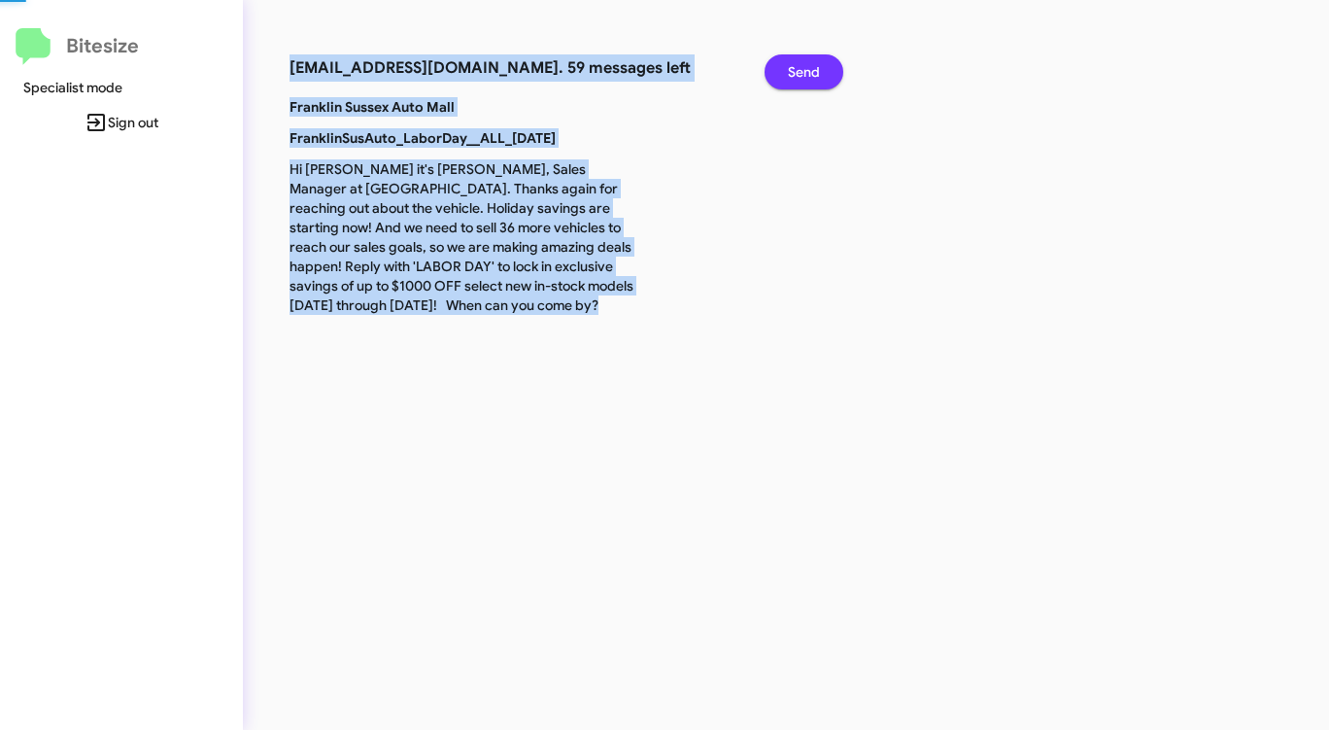
click at [810, 64] on span "Send" at bounding box center [804, 71] width 32 height 35
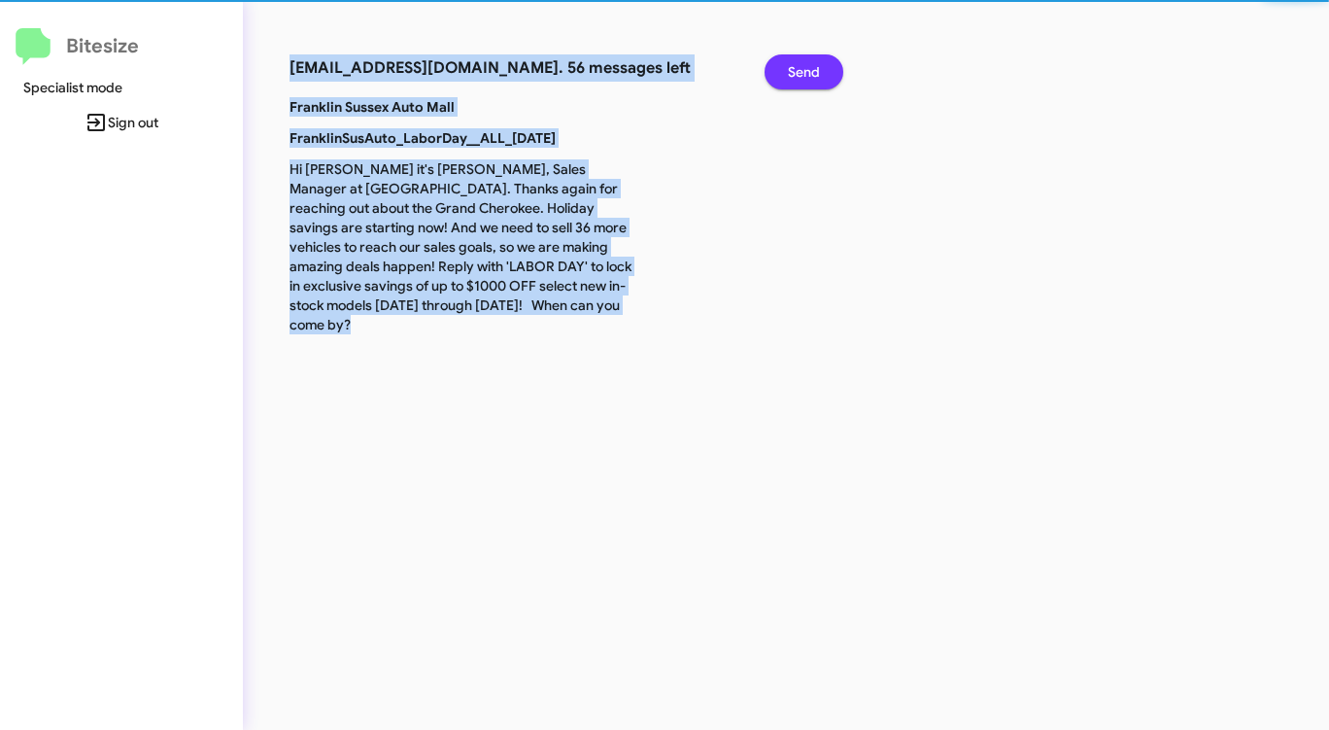
click at [810, 64] on span "Send" at bounding box center [804, 71] width 32 height 35
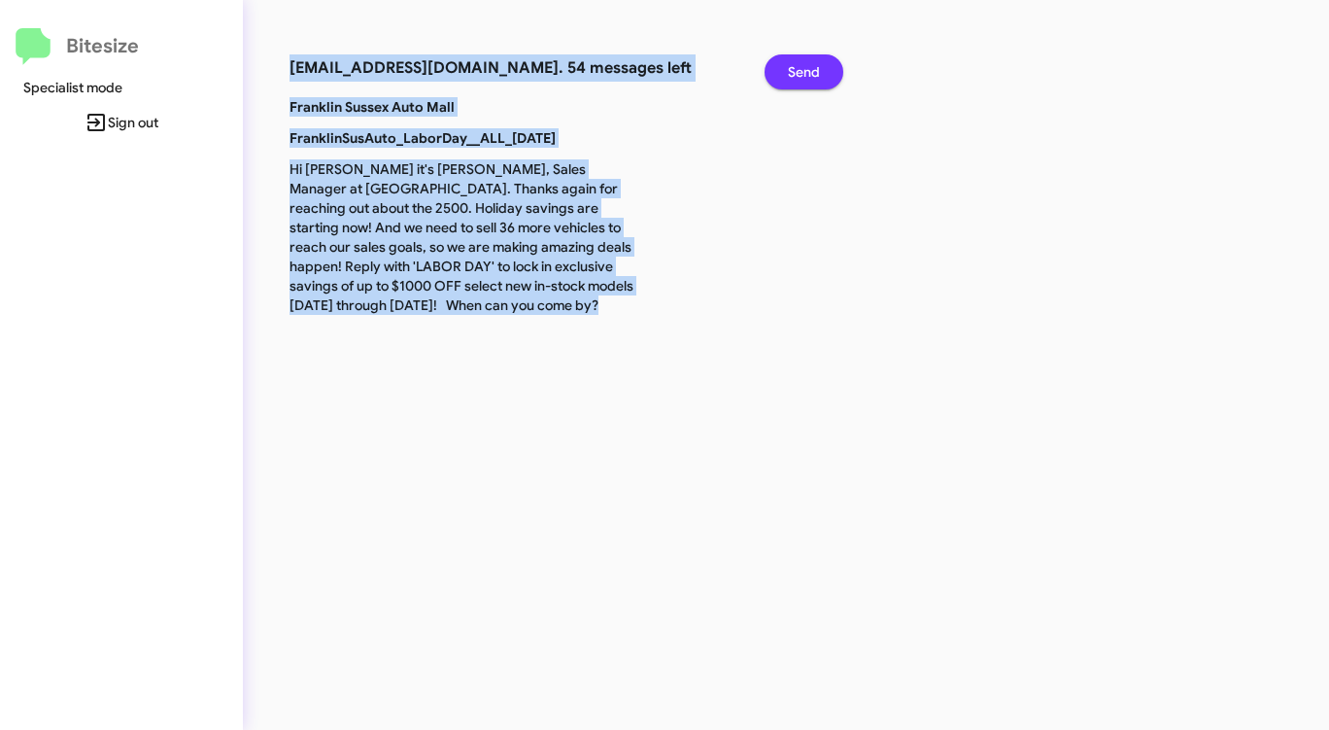
click at [810, 64] on span "Send" at bounding box center [804, 71] width 32 height 35
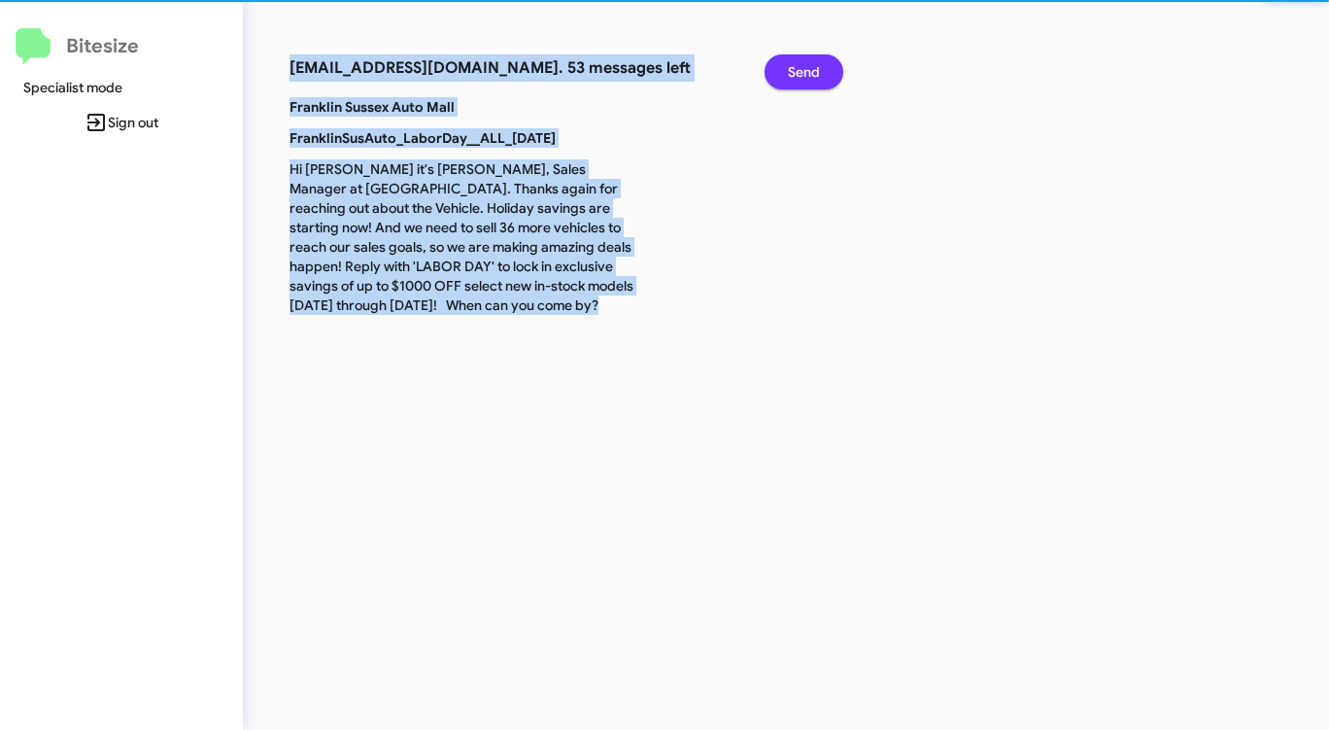
click at [810, 64] on span "Send" at bounding box center [804, 71] width 32 height 35
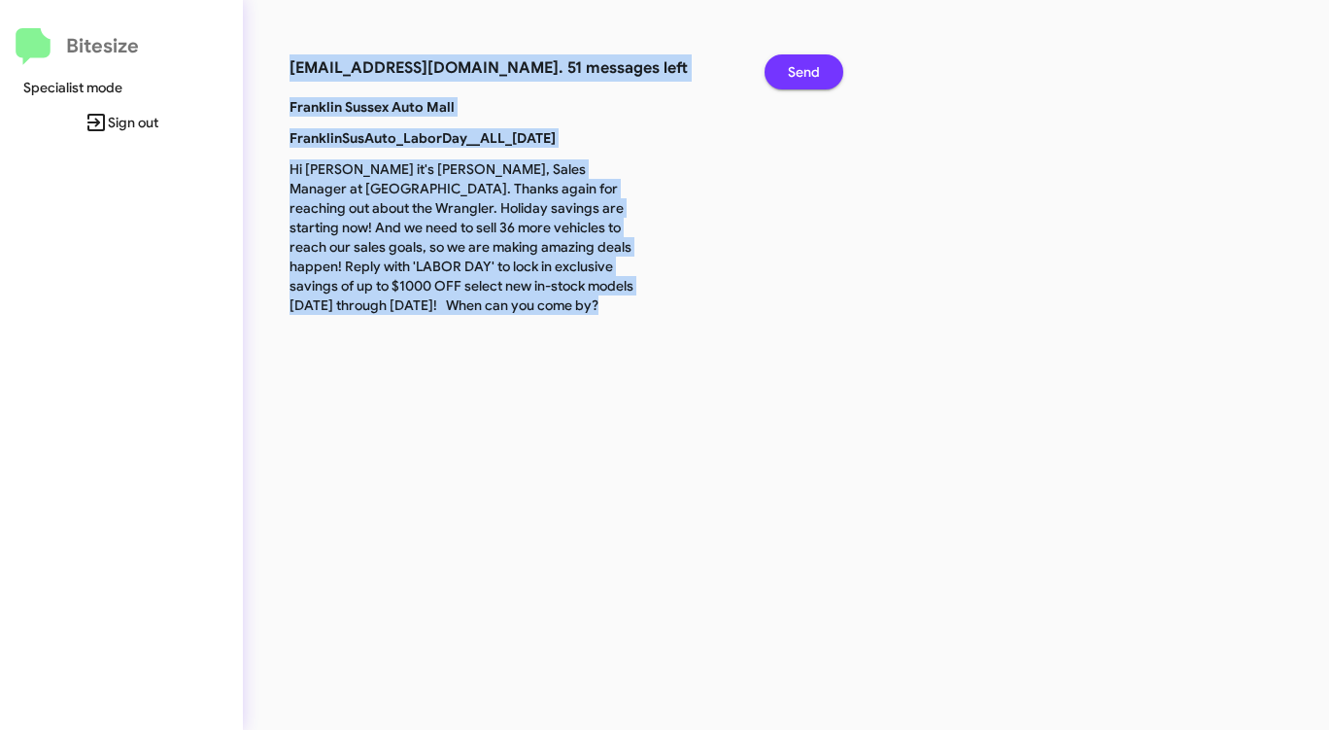
click at [810, 64] on span "Send" at bounding box center [804, 71] width 32 height 35
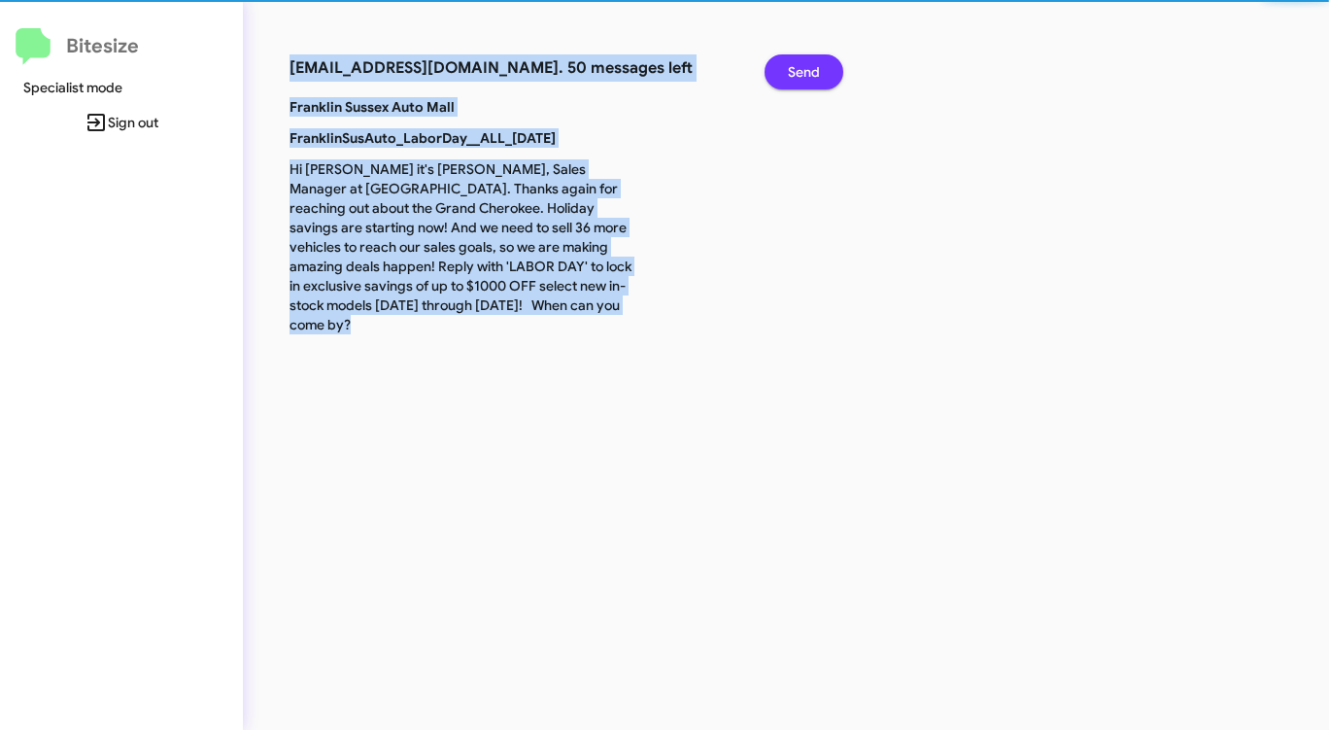
click at [810, 64] on span "Send" at bounding box center [804, 71] width 32 height 35
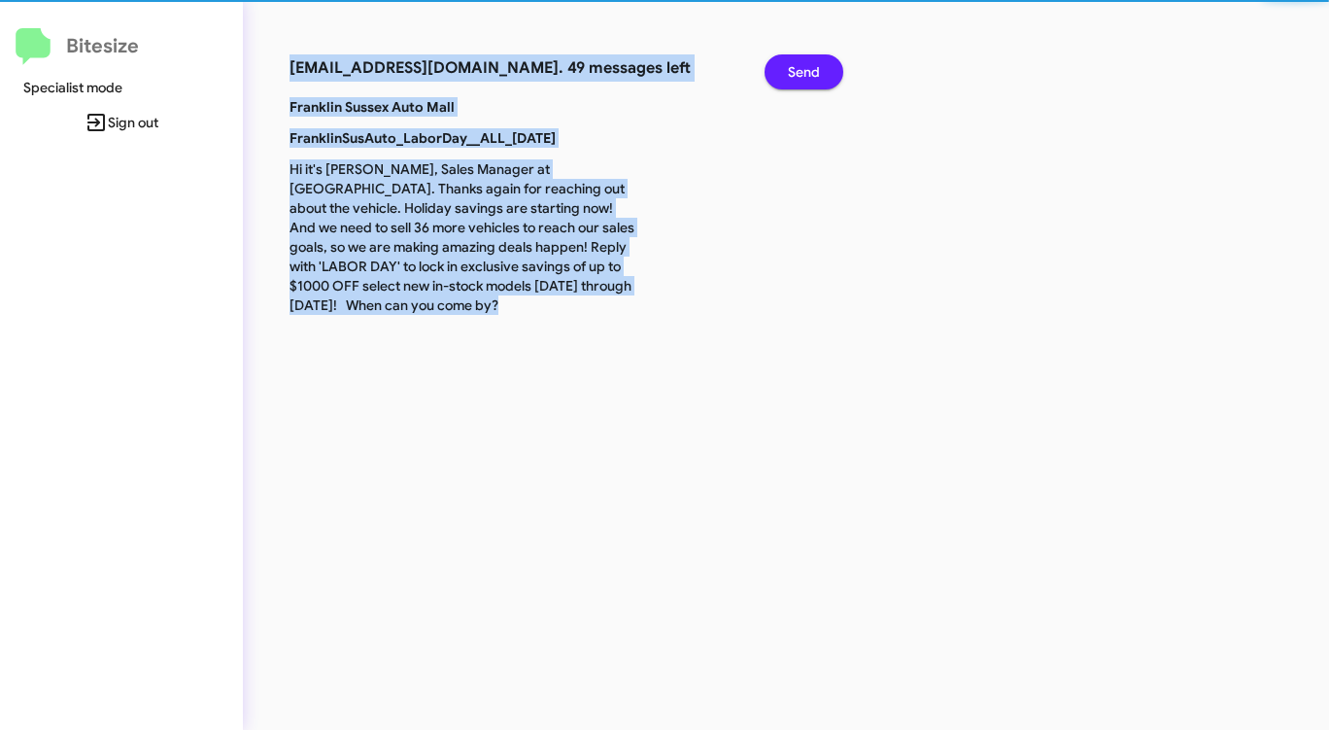
click at [810, 64] on span "Send" at bounding box center [804, 71] width 32 height 35
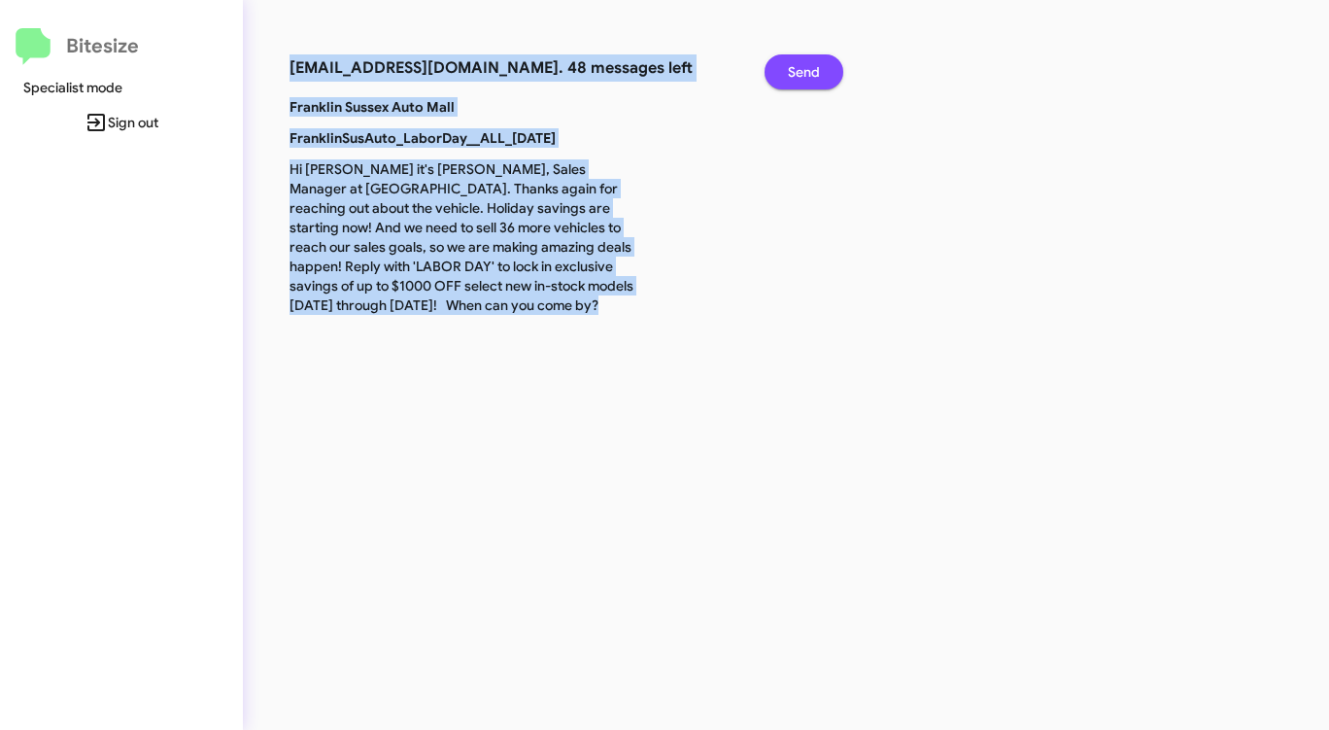
click at [810, 64] on span "Send" at bounding box center [804, 71] width 32 height 35
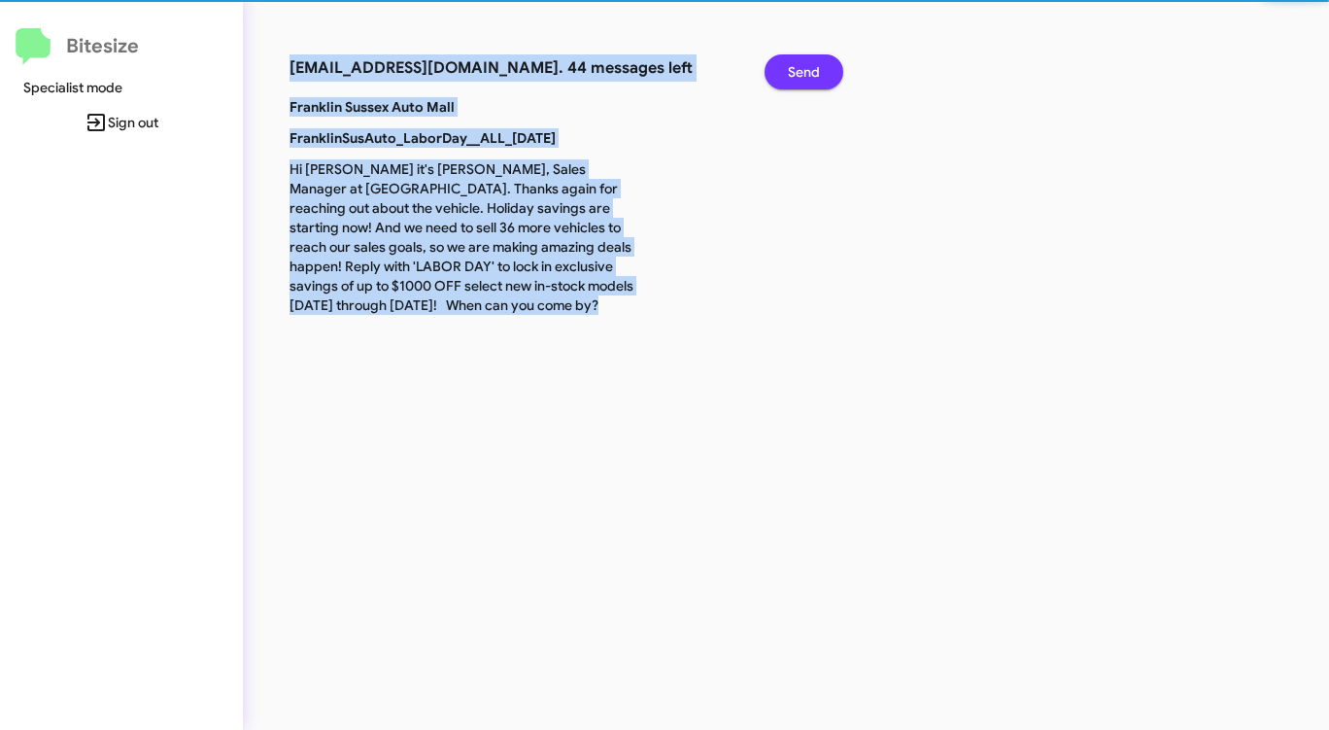
click at [810, 64] on span "Send" at bounding box center [804, 71] width 32 height 35
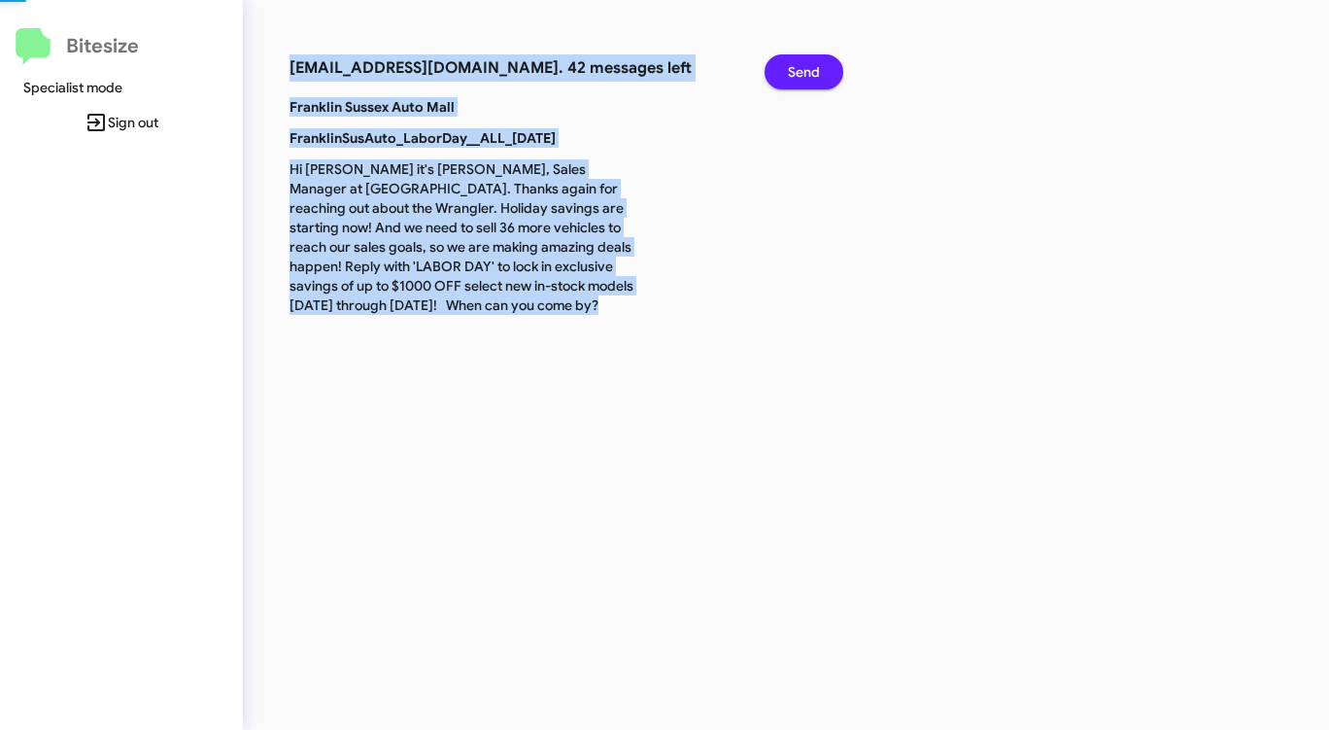
click at [810, 64] on span "Send" at bounding box center [804, 71] width 32 height 35
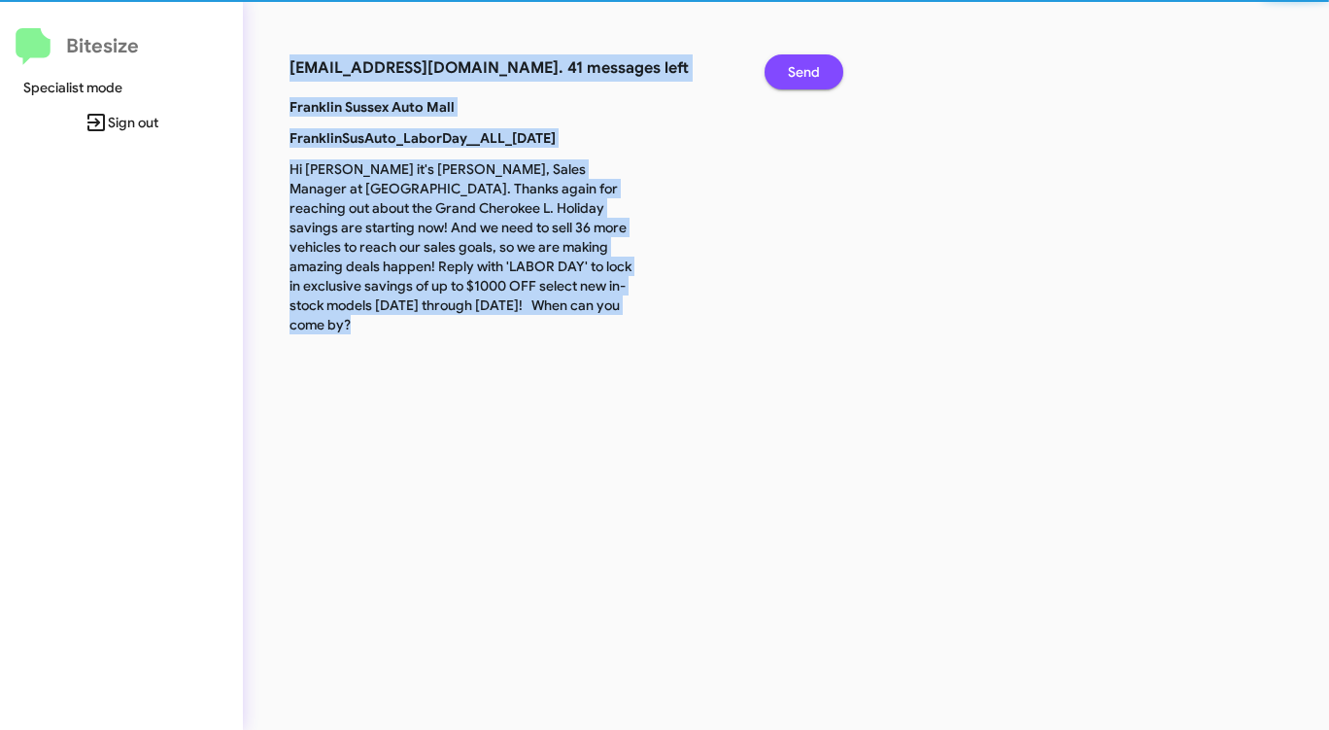
click at [810, 64] on span "Send" at bounding box center [804, 71] width 32 height 35
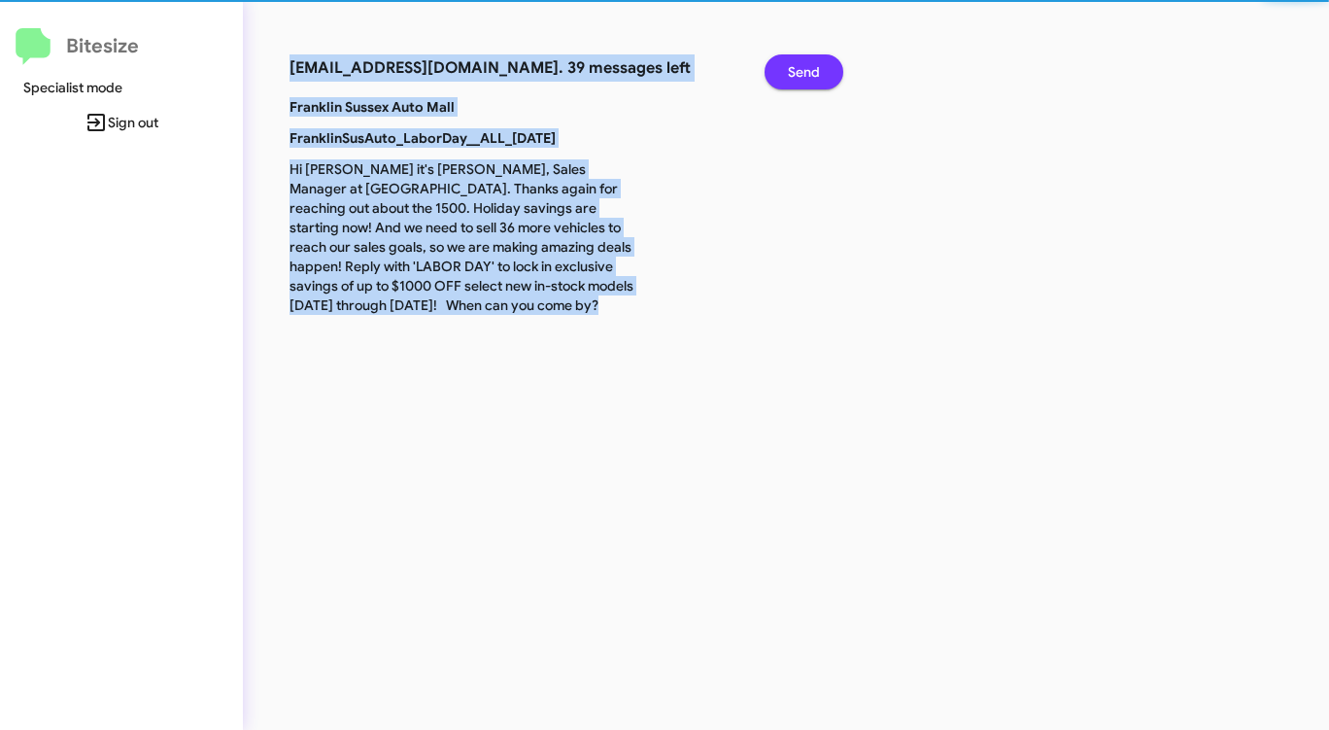
click at [810, 64] on span "Send" at bounding box center [804, 71] width 32 height 35
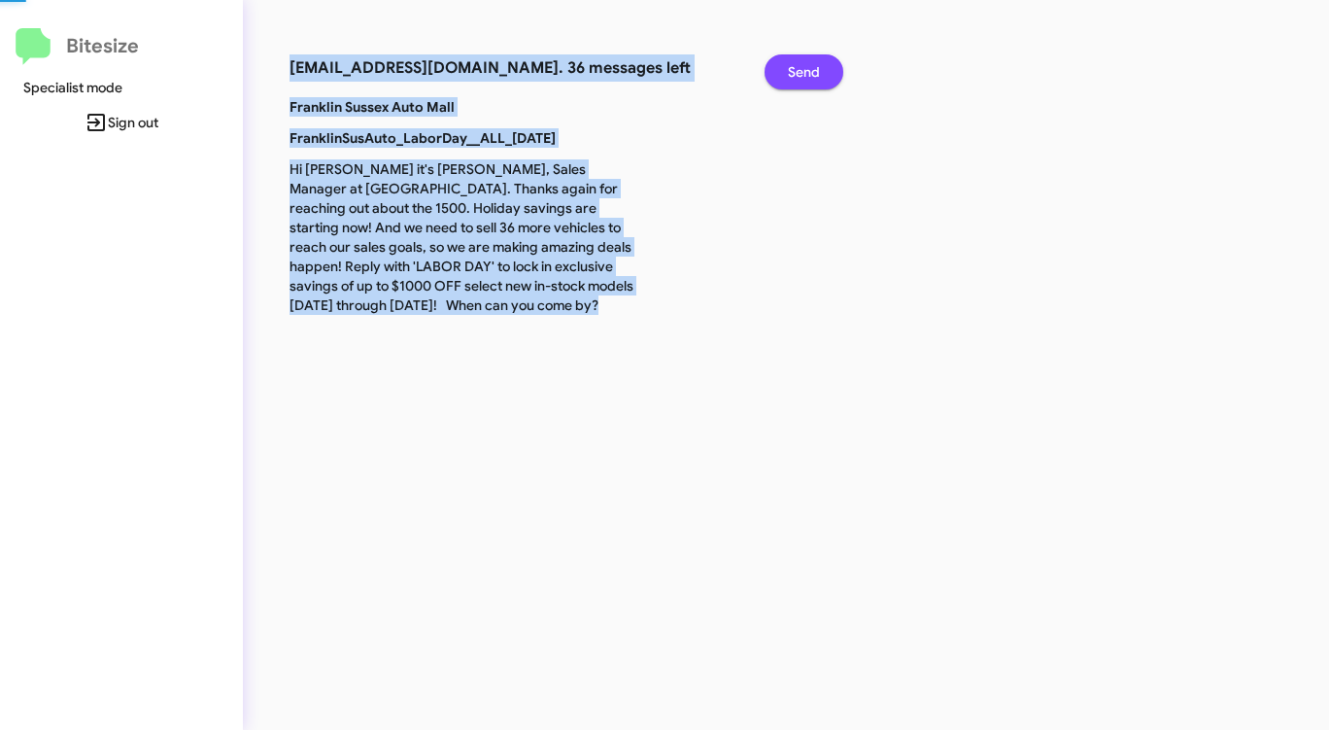
click at [810, 64] on span "Send" at bounding box center [804, 71] width 32 height 35
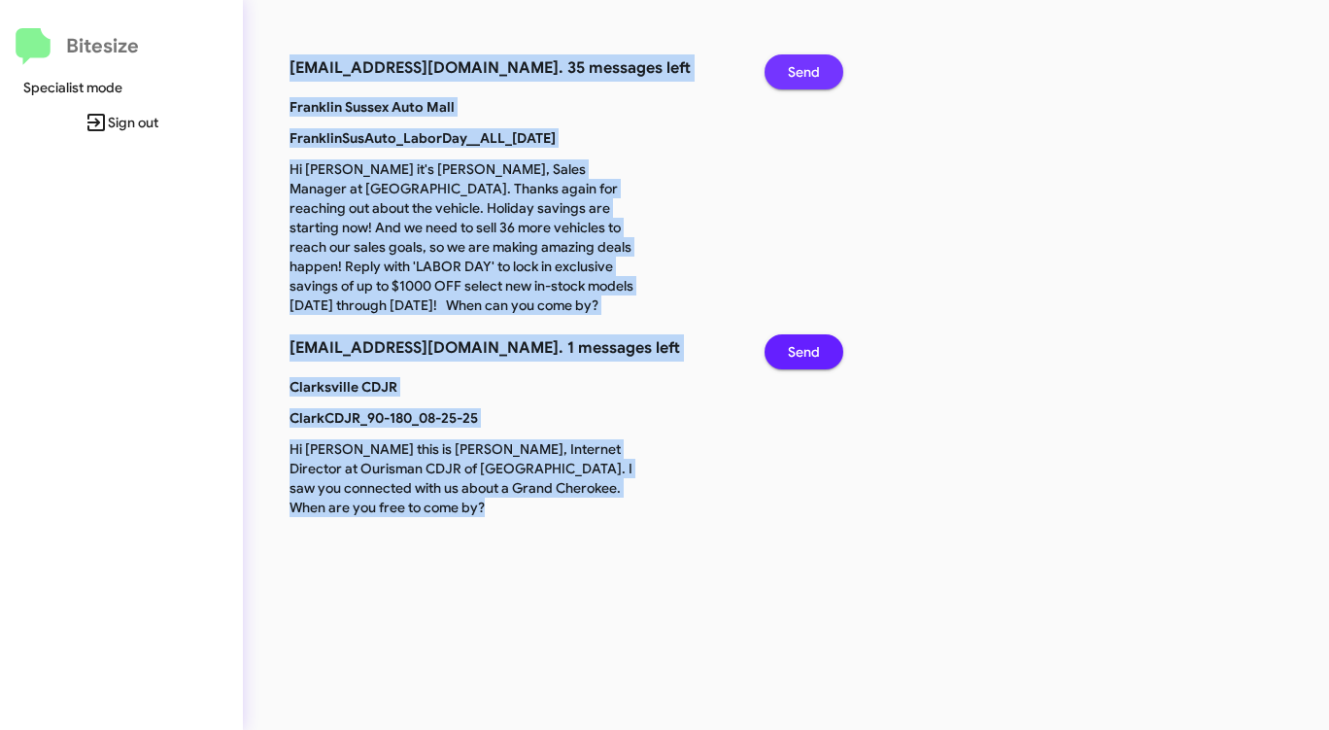
click at [810, 64] on span "Send" at bounding box center [804, 71] width 32 height 35
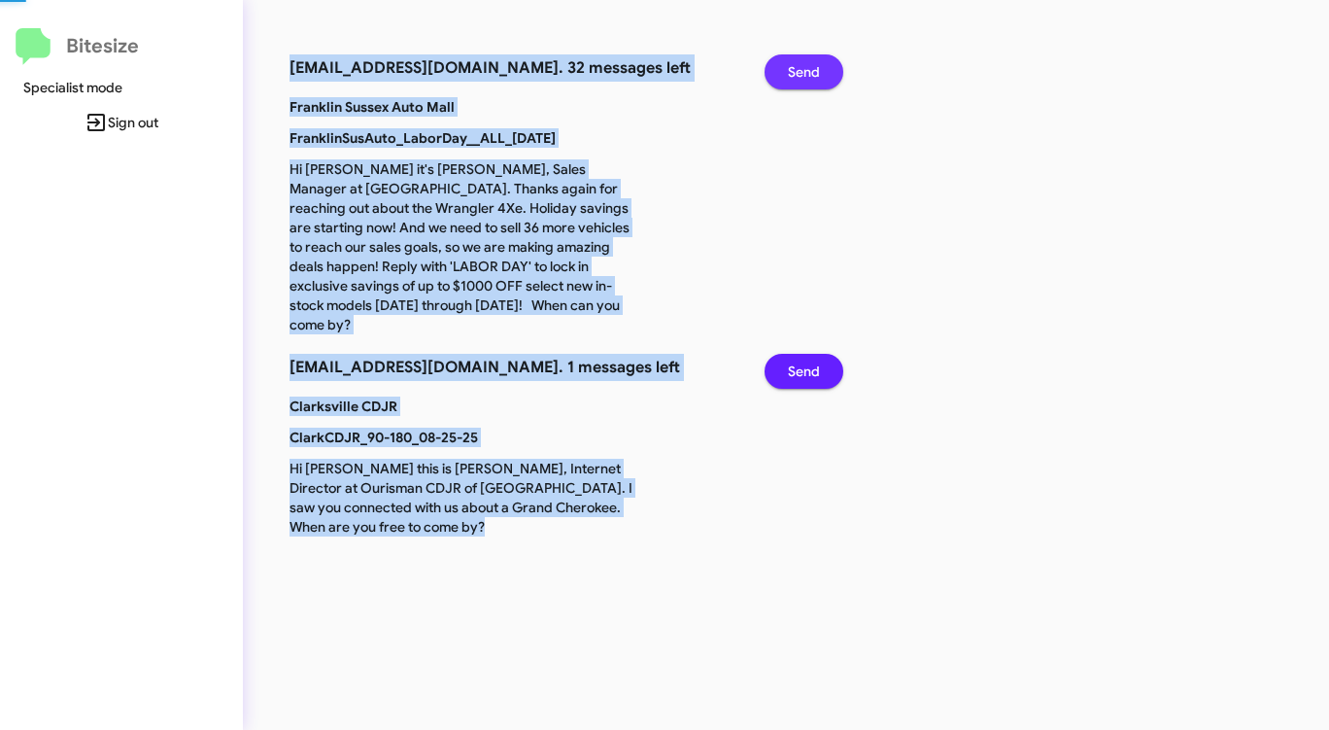
click at [810, 64] on span "Send" at bounding box center [804, 71] width 32 height 35
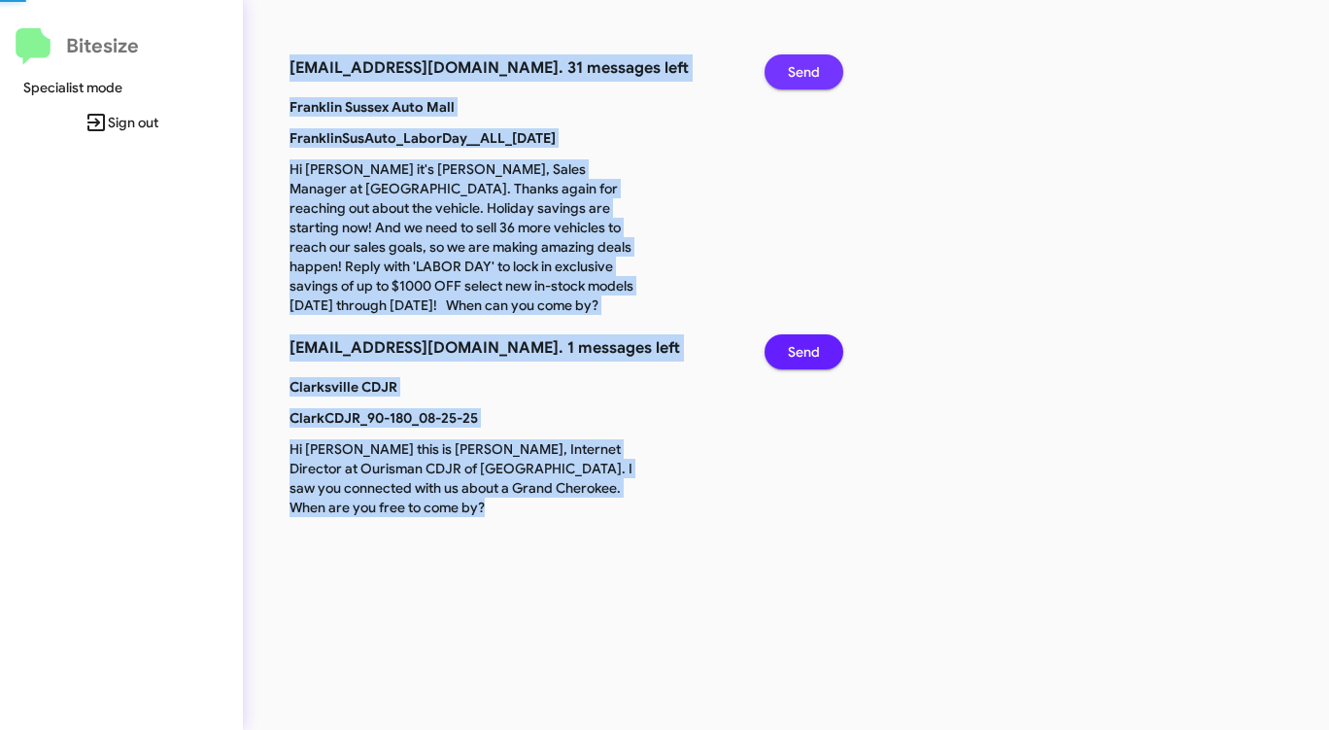
click at [810, 64] on span "Send" at bounding box center [804, 71] width 32 height 35
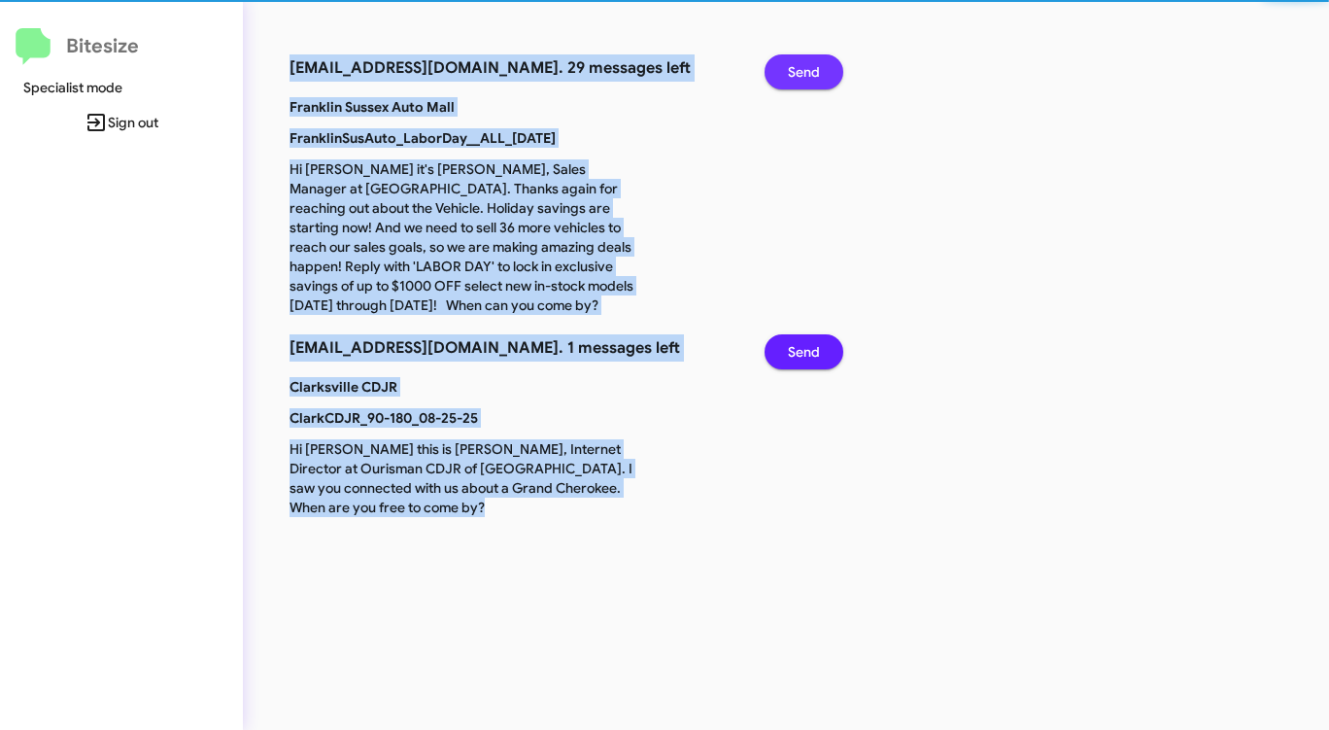
click at [810, 64] on span "Send" at bounding box center [804, 71] width 32 height 35
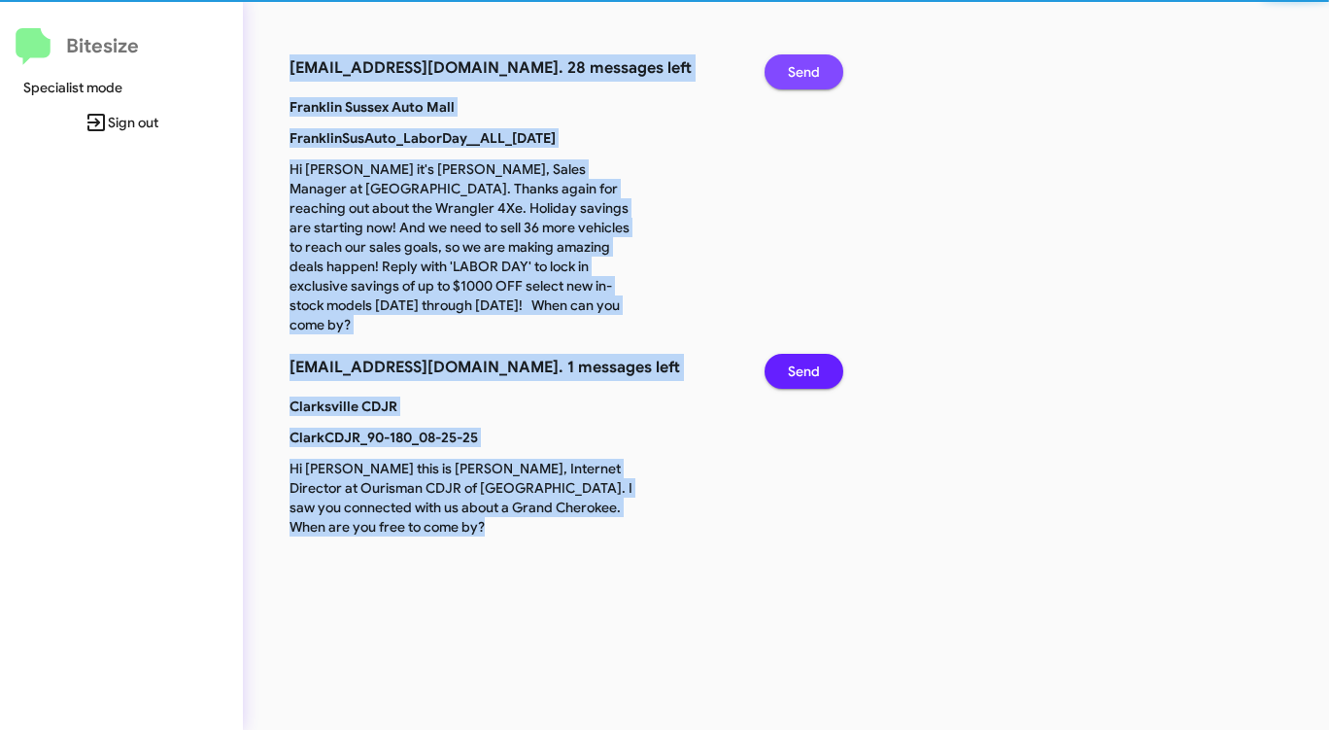
click at [810, 64] on span "Send" at bounding box center [804, 71] width 32 height 35
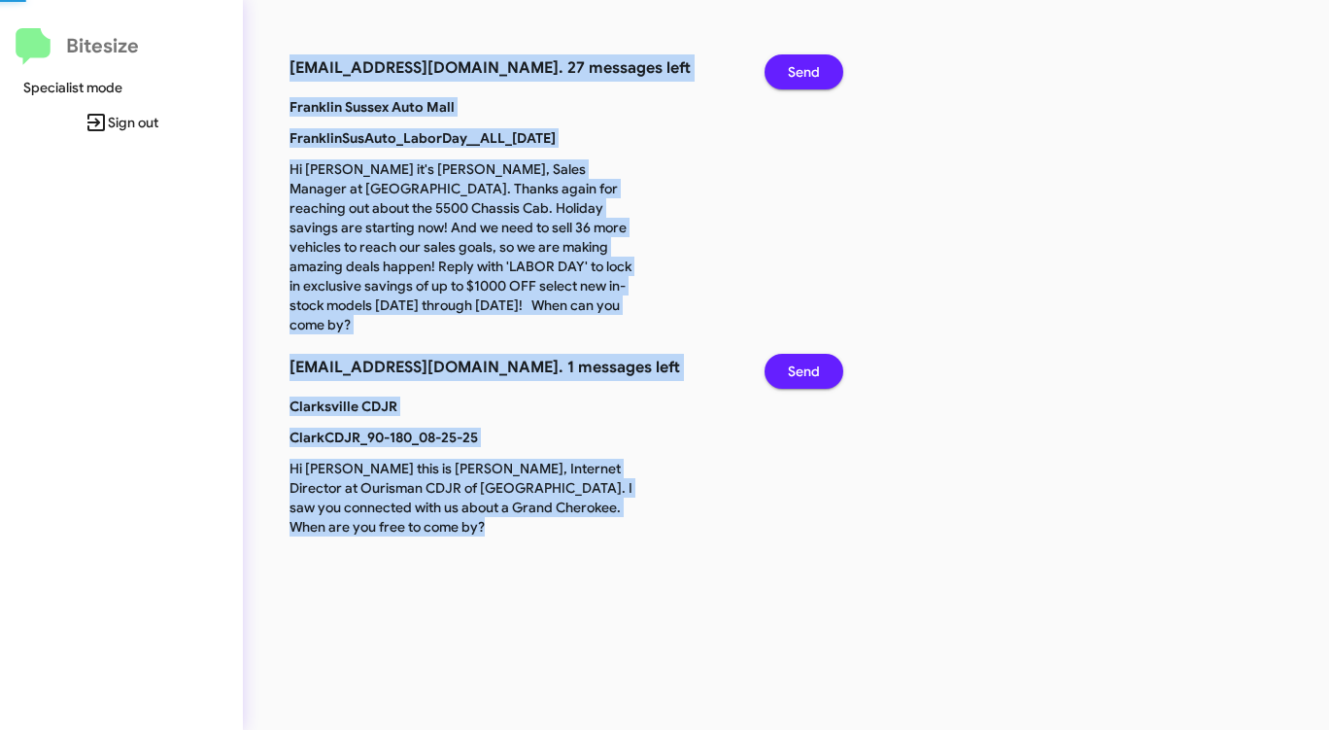
click at [810, 64] on span "Send" at bounding box center [804, 71] width 32 height 35
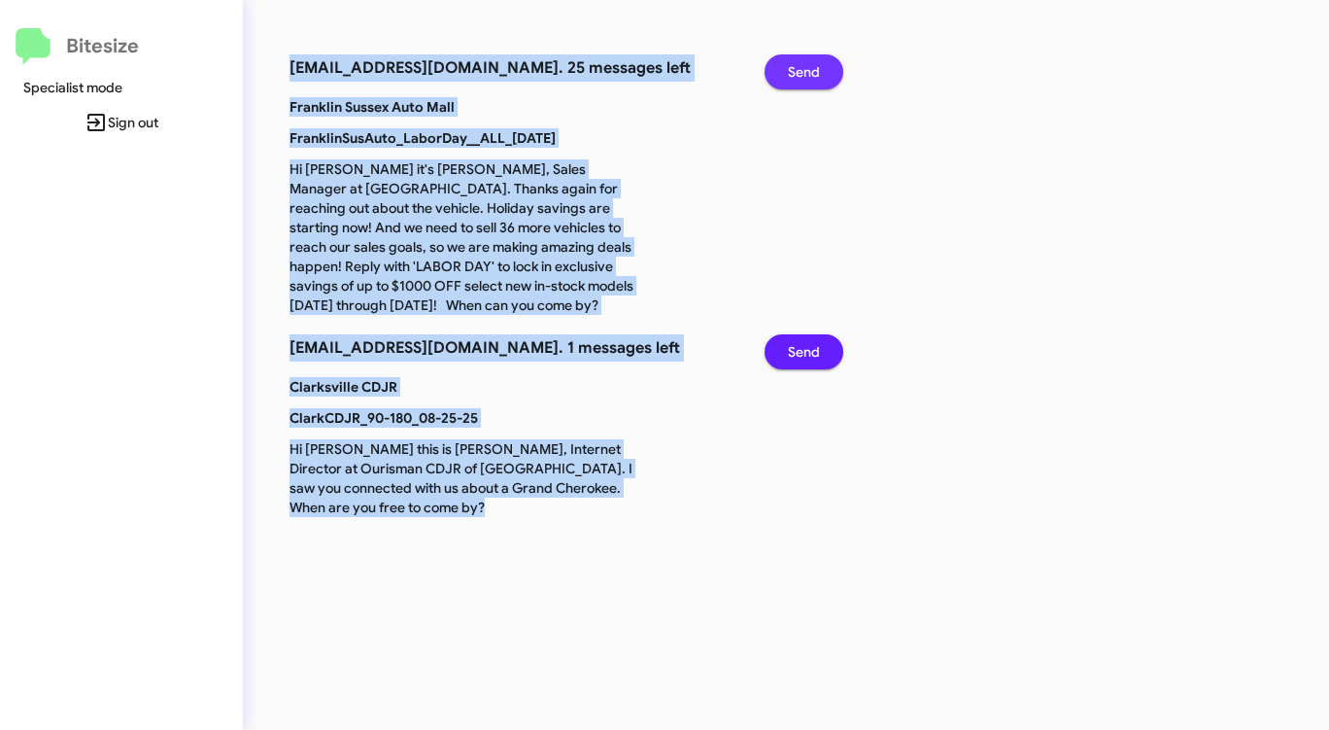
click at [810, 64] on span "Send" at bounding box center [804, 71] width 32 height 35
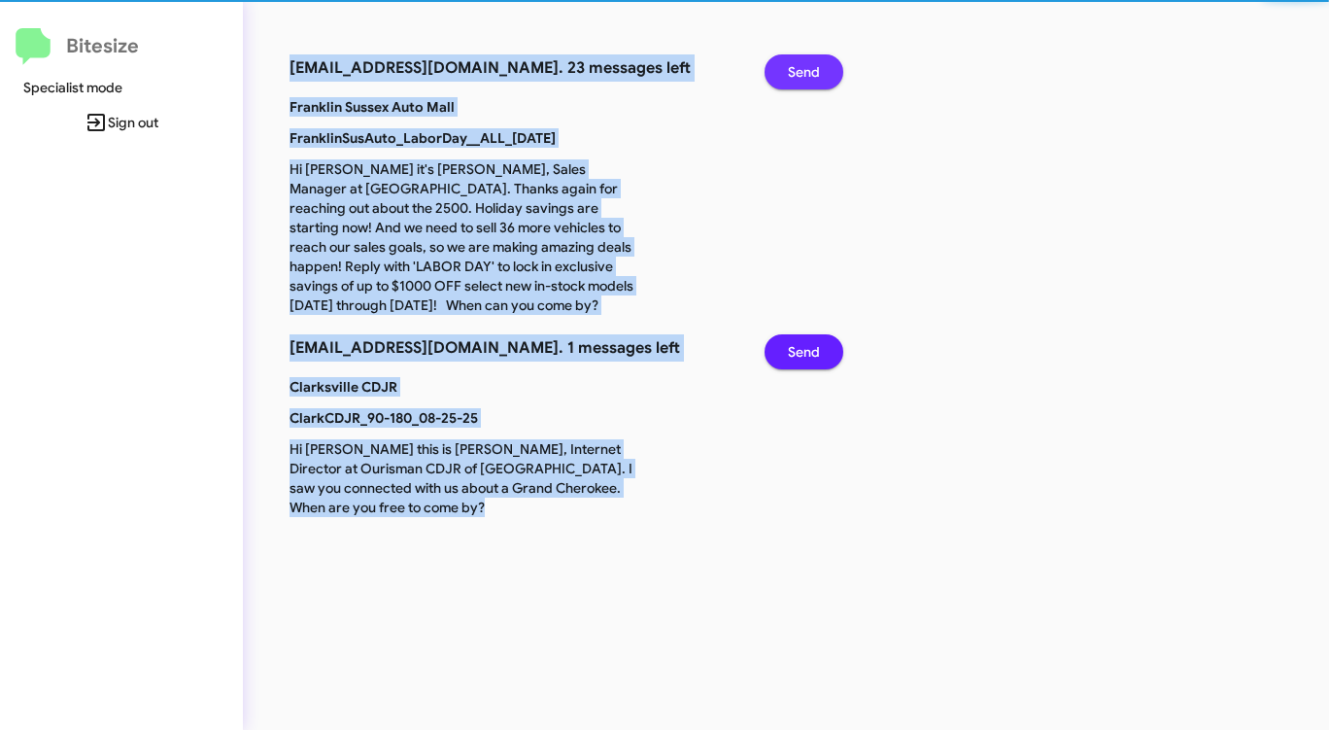
click at [810, 64] on span "Send" at bounding box center [804, 71] width 32 height 35
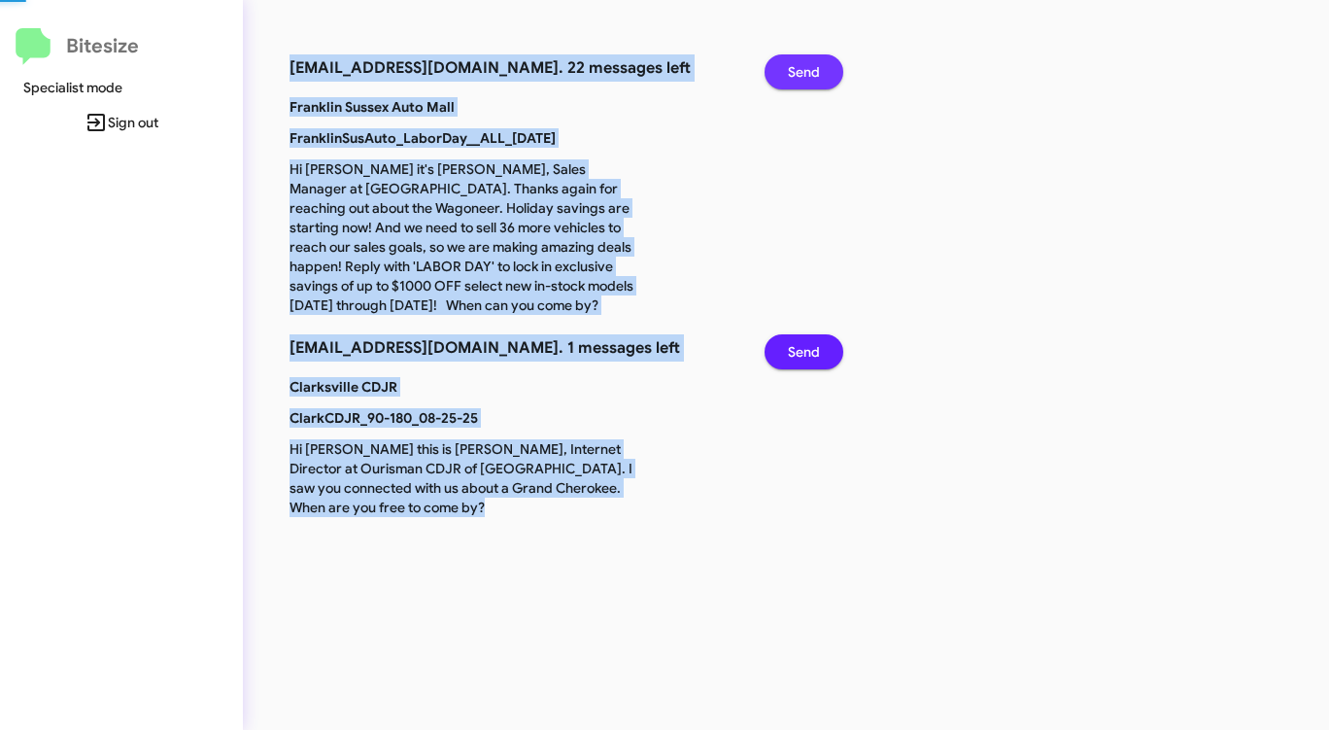
click at [810, 64] on span "Send" at bounding box center [804, 71] width 32 height 35
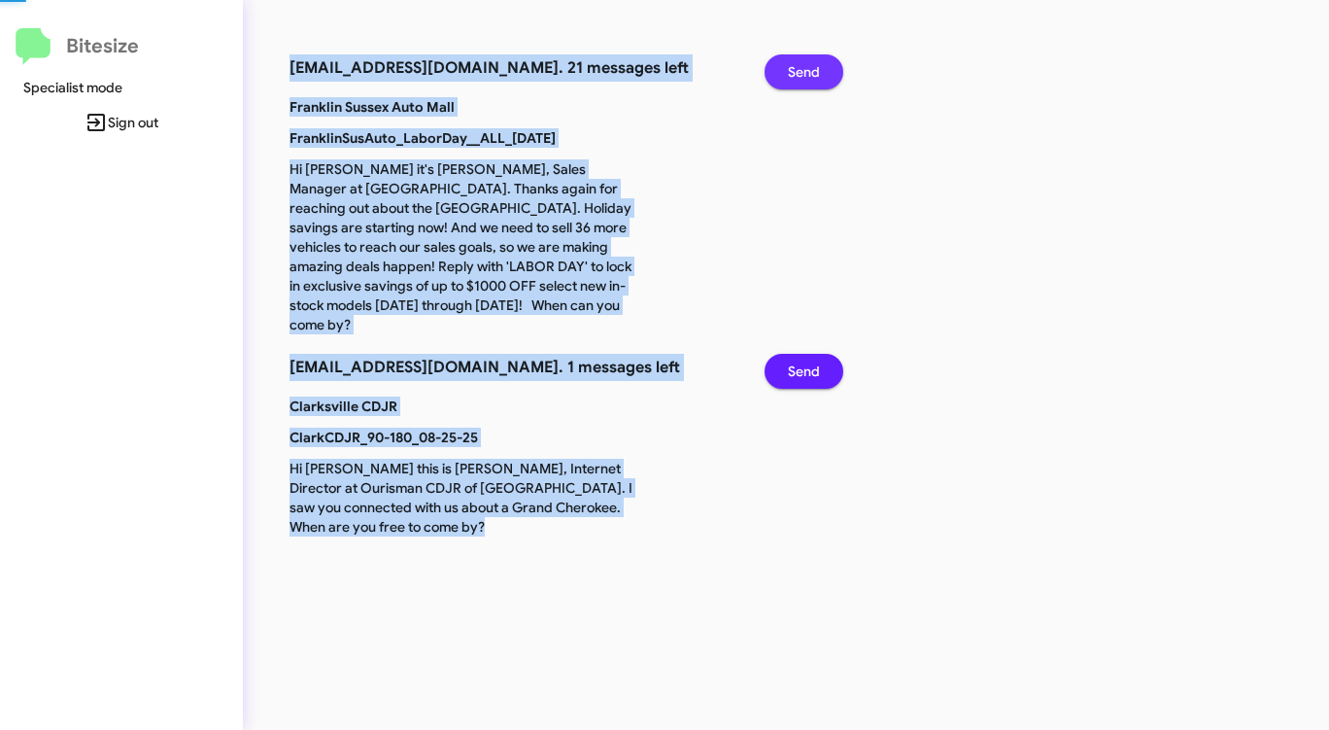
click at [810, 64] on span "Send" at bounding box center [804, 71] width 32 height 35
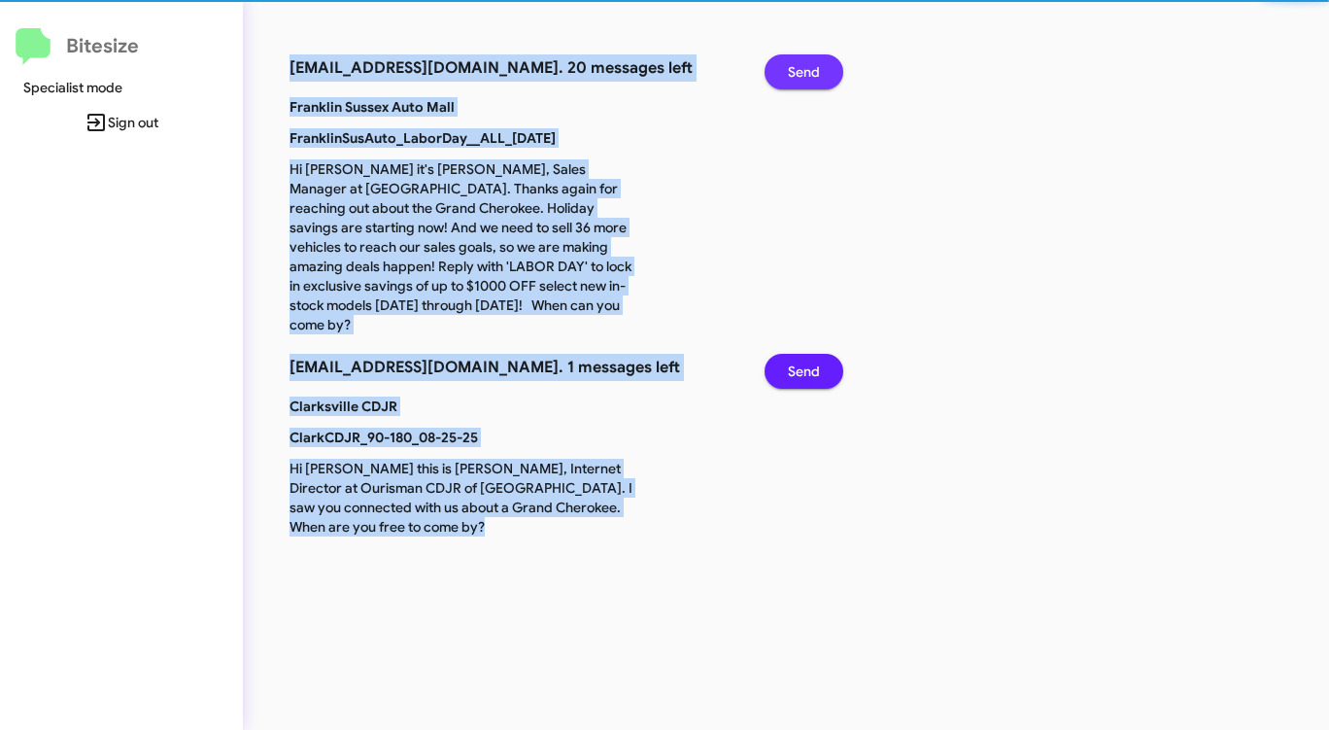
click at [810, 64] on span "Send" at bounding box center [804, 71] width 32 height 35
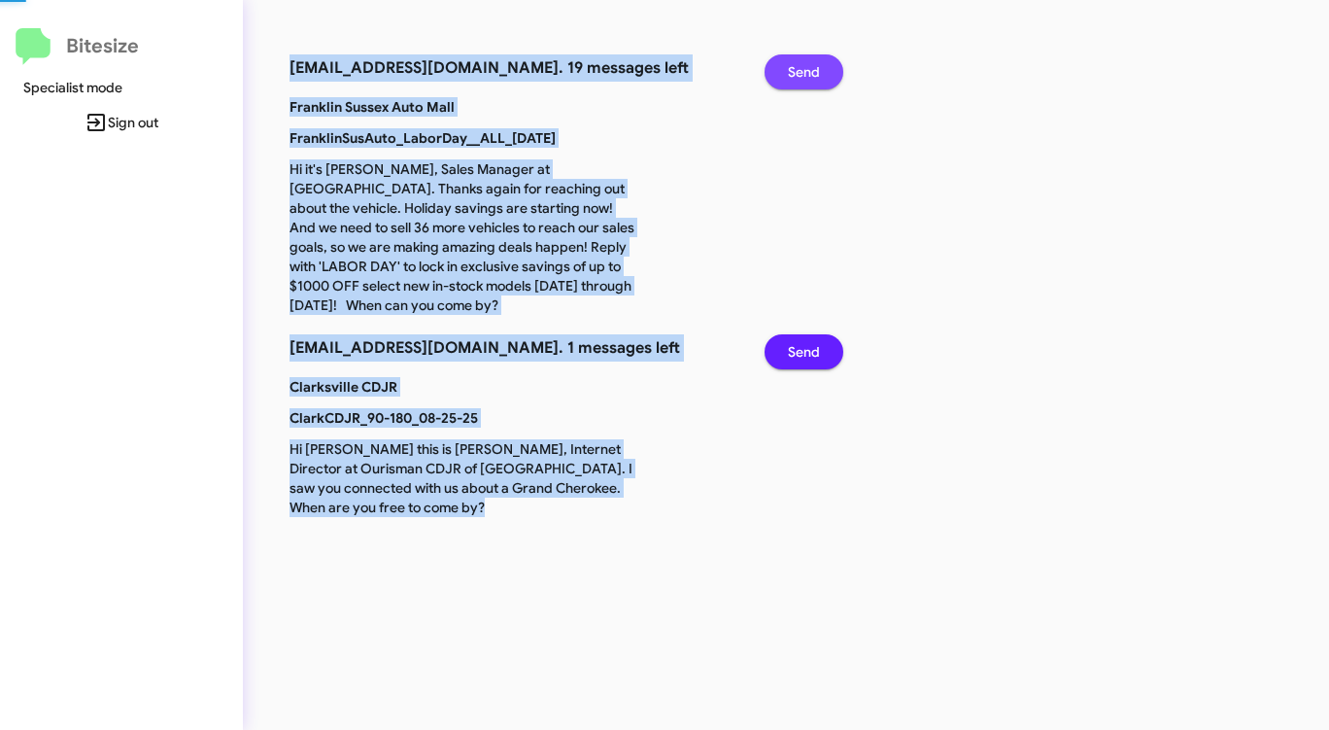
click at [810, 64] on span "Send" at bounding box center [804, 71] width 32 height 35
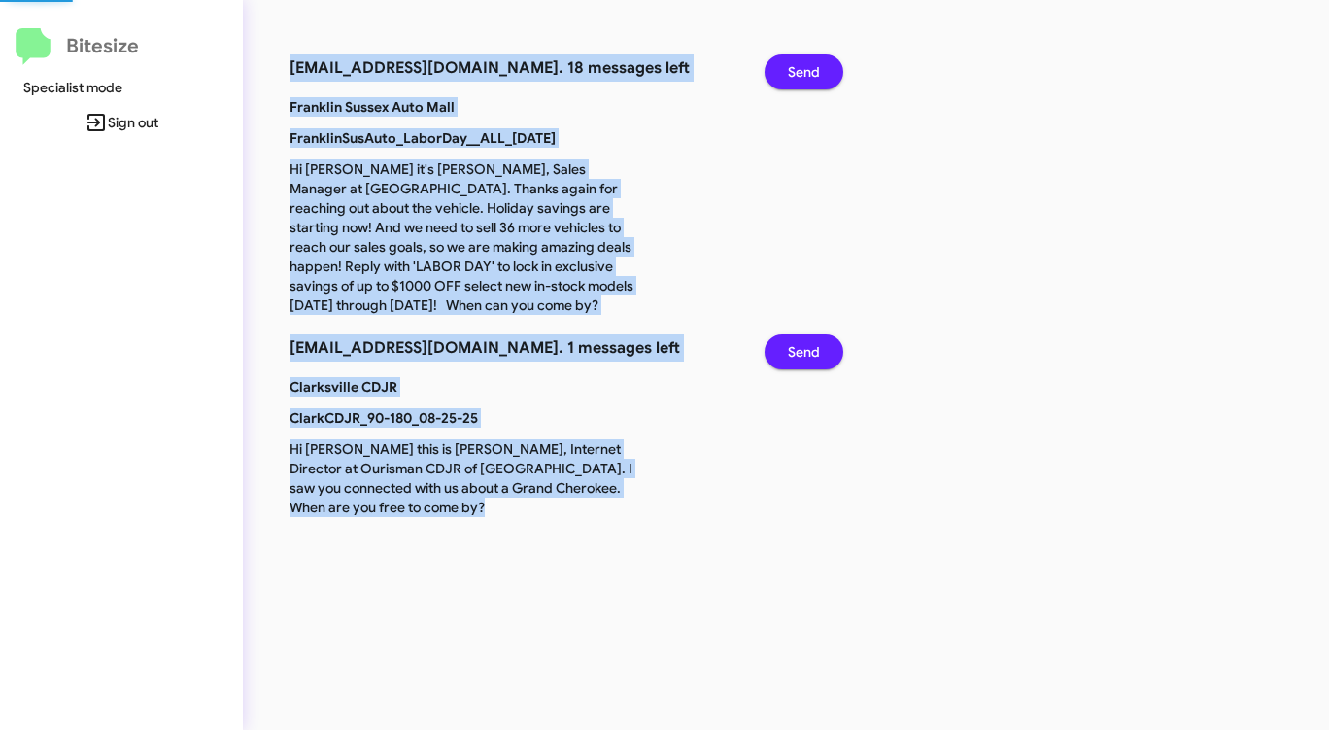
click at [810, 64] on span "Send" at bounding box center [804, 71] width 32 height 35
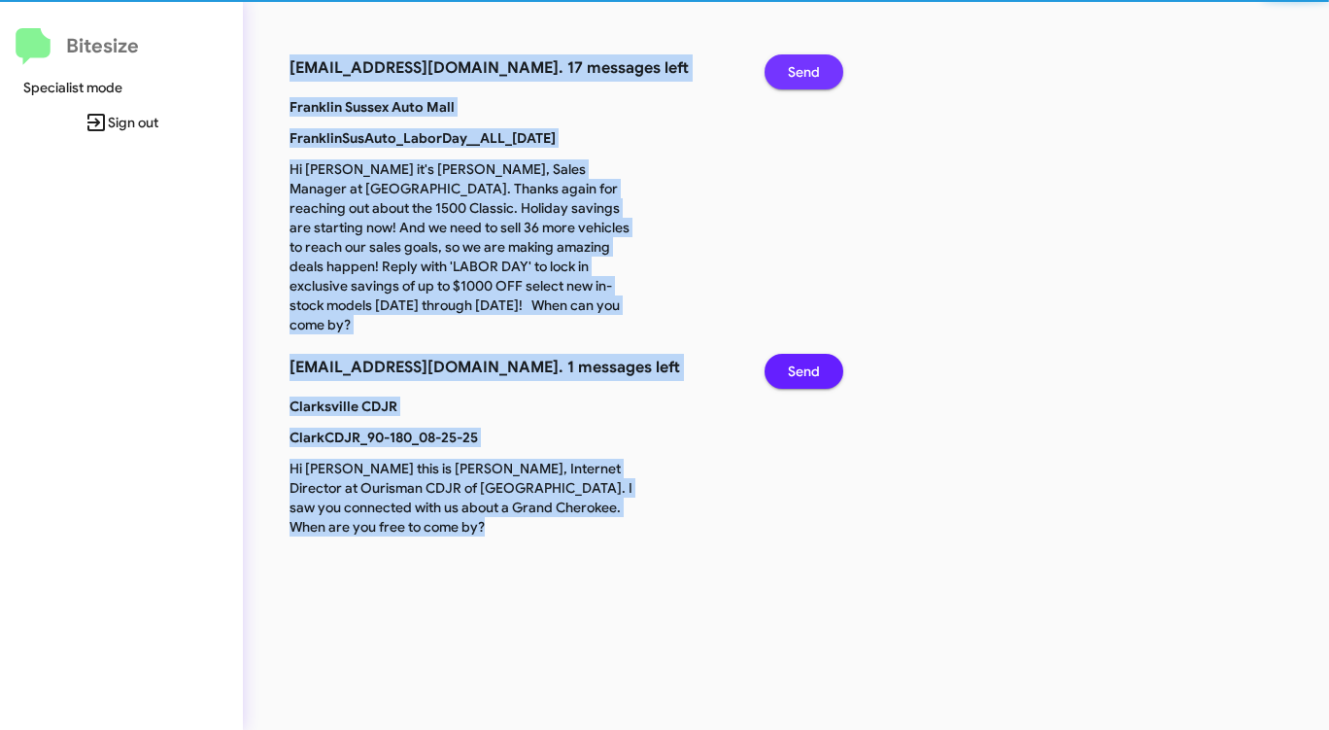
click at [810, 64] on span "Send" at bounding box center [804, 71] width 32 height 35
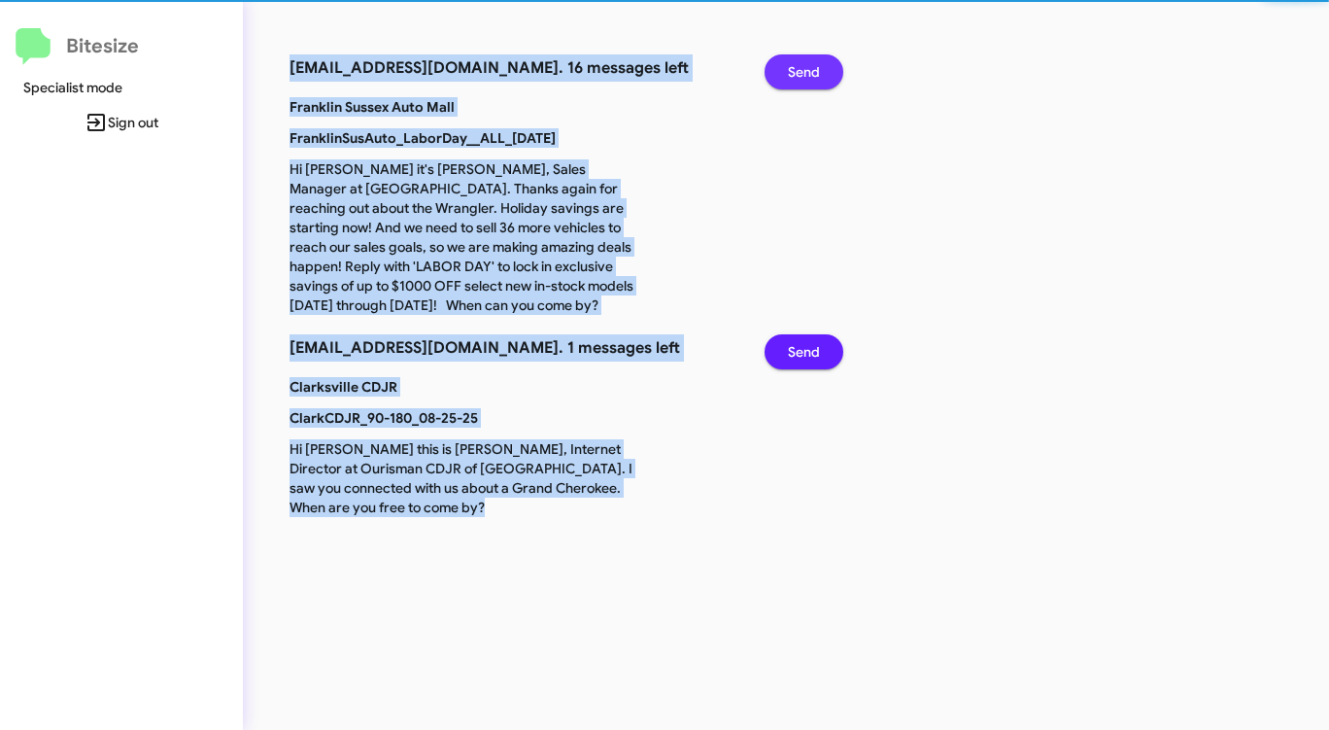
click at [810, 64] on span "Send" at bounding box center [804, 71] width 32 height 35
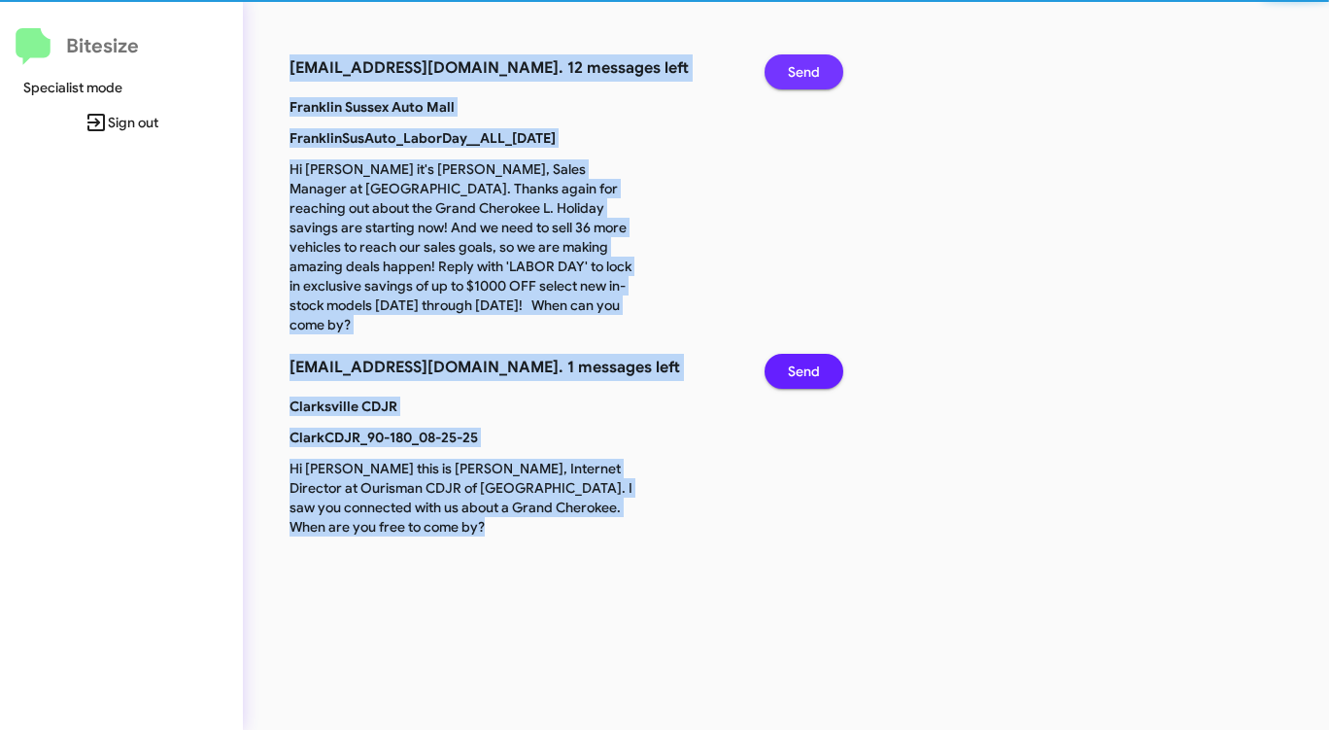
click at [810, 64] on span "Send" at bounding box center [804, 71] width 32 height 35
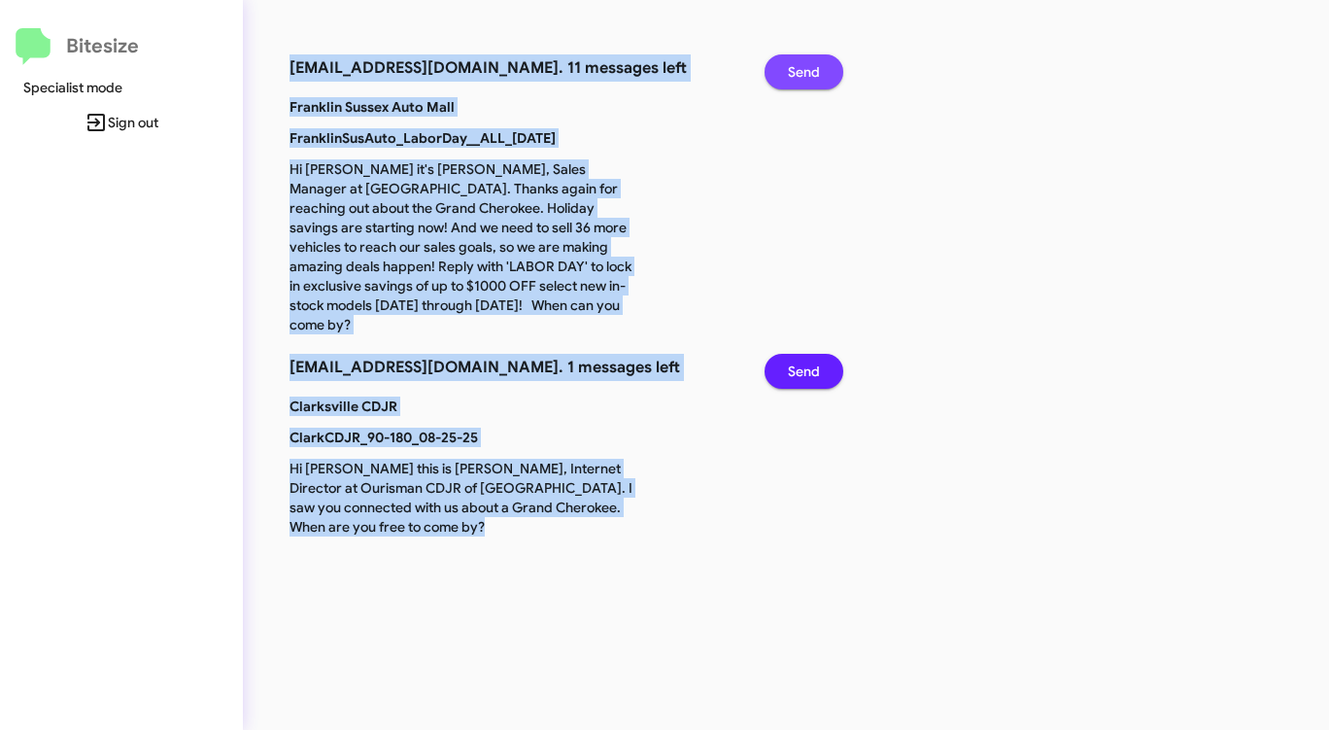
click at [810, 64] on span "Send" at bounding box center [804, 71] width 32 height 35
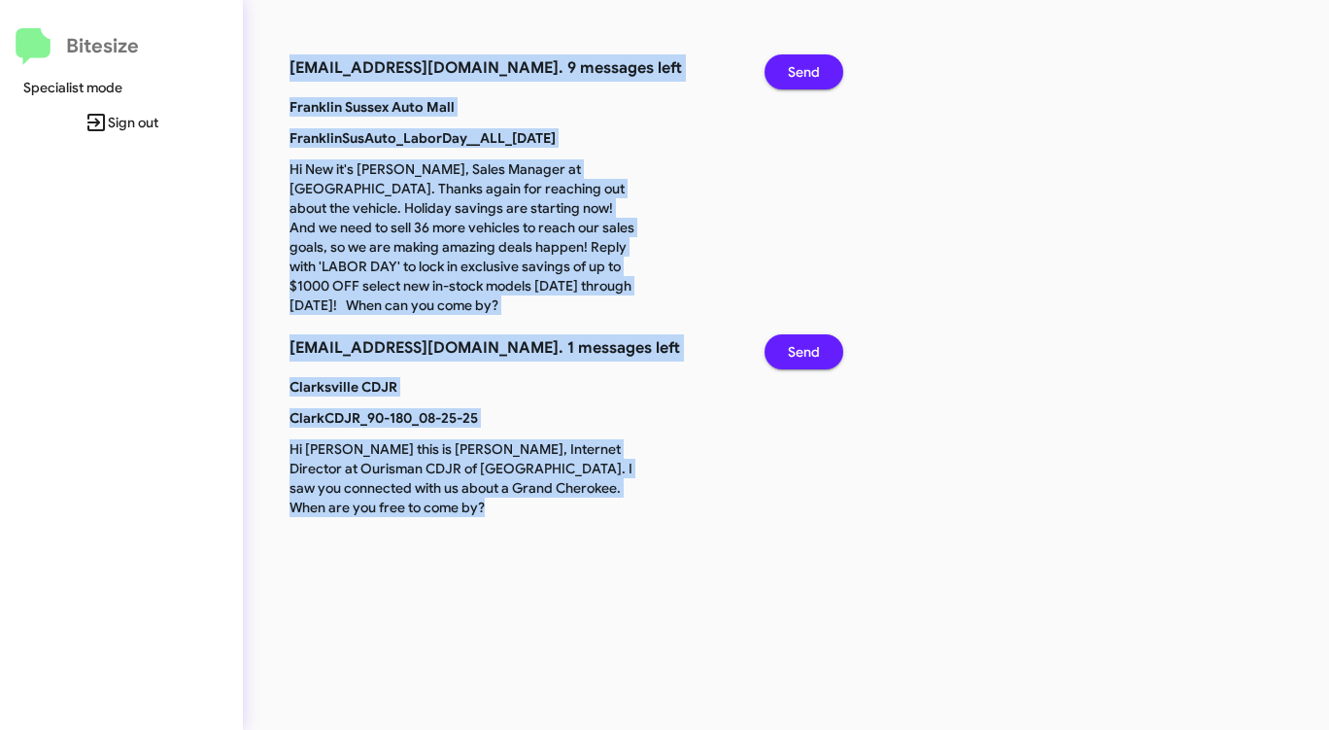
click at [810, 64] on span "Send" at bounding box center [804, 71] width 32 height 35
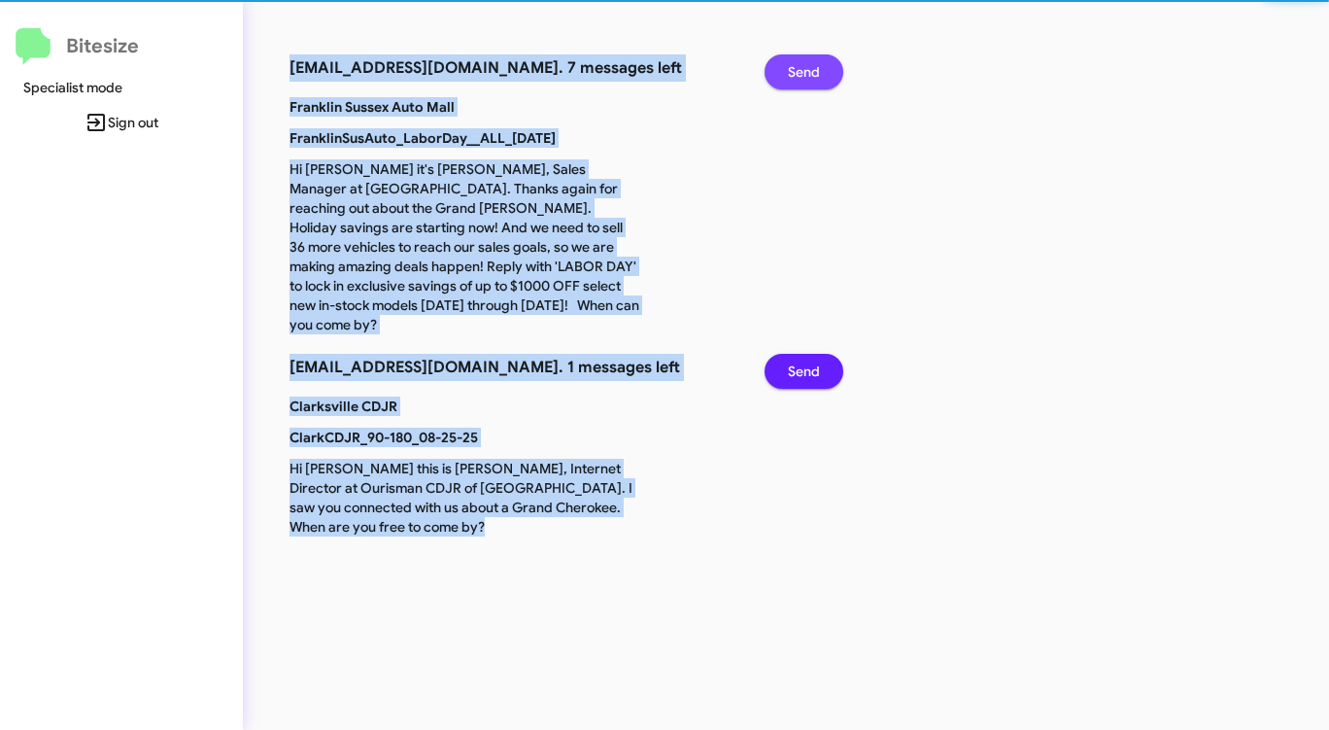
click at [810, 64] on span "Send" at bounding box center [804, 71] width 32 height 35
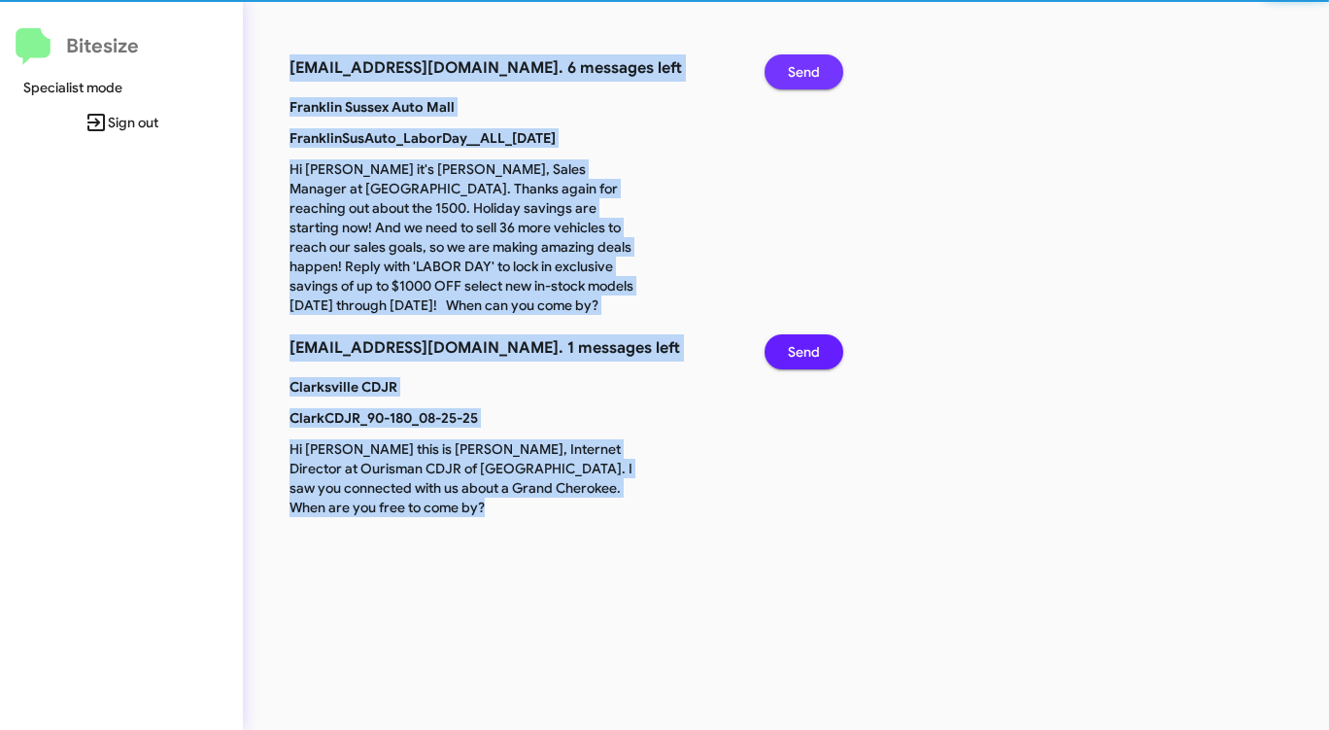
click at [810, 64] on span "Send" at bounding box center [804, 71] width 32 height 35
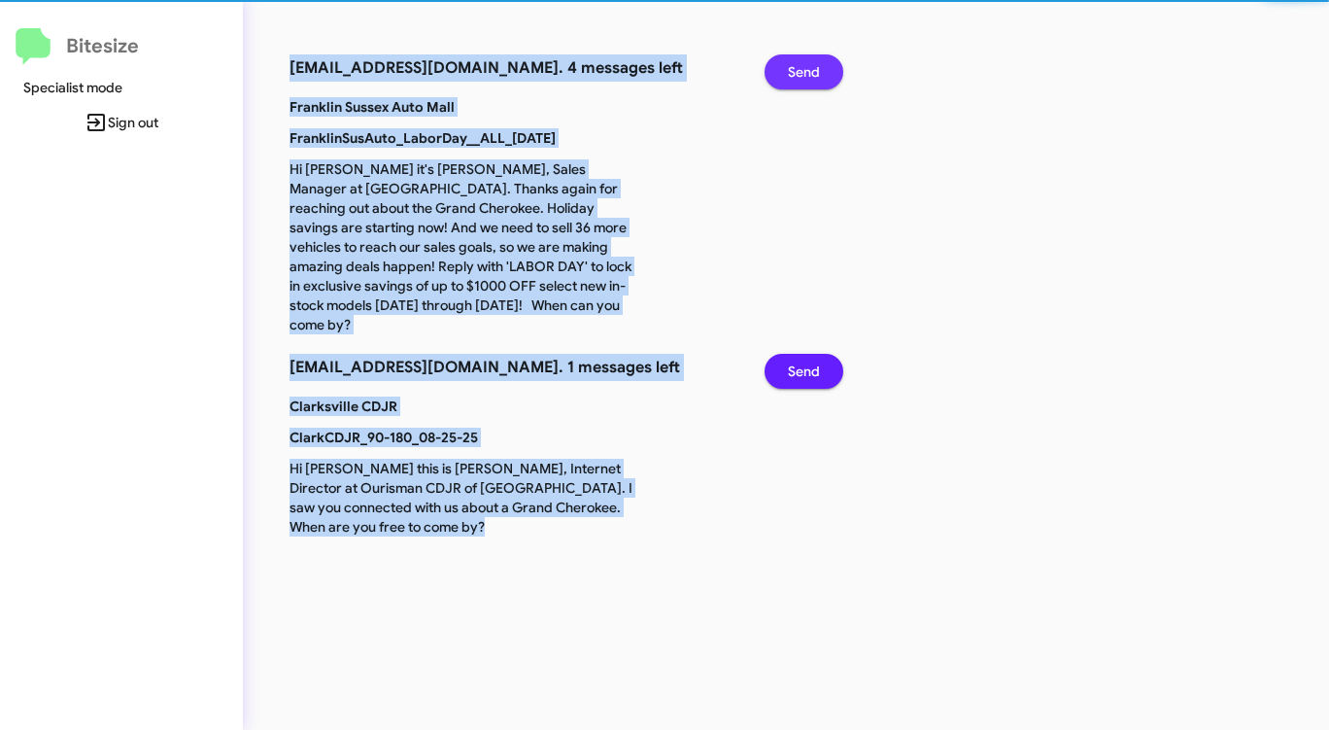
click at [810, 64] on span "Send" at bounding box center [804, 71] width 32 height 35
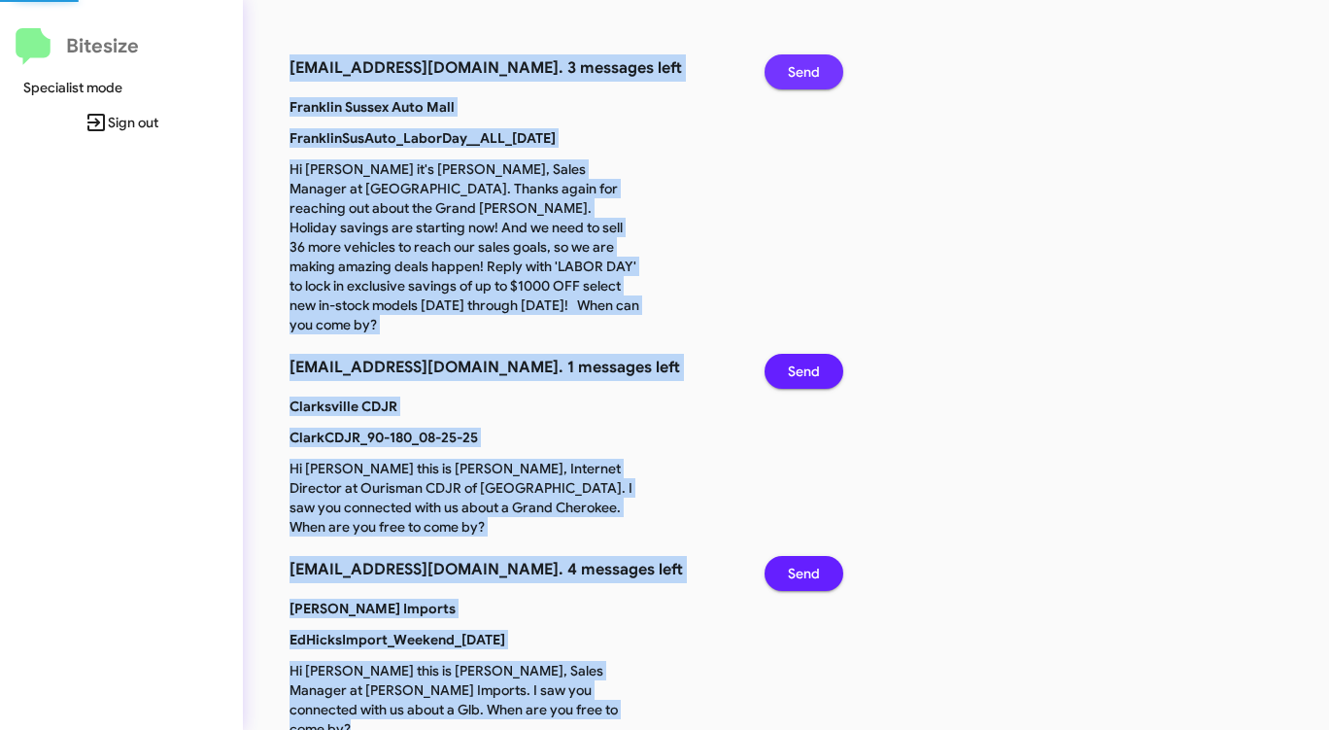
click at [810, 64] on span "Send" at bounding box center [804, 71] width 32 height 35
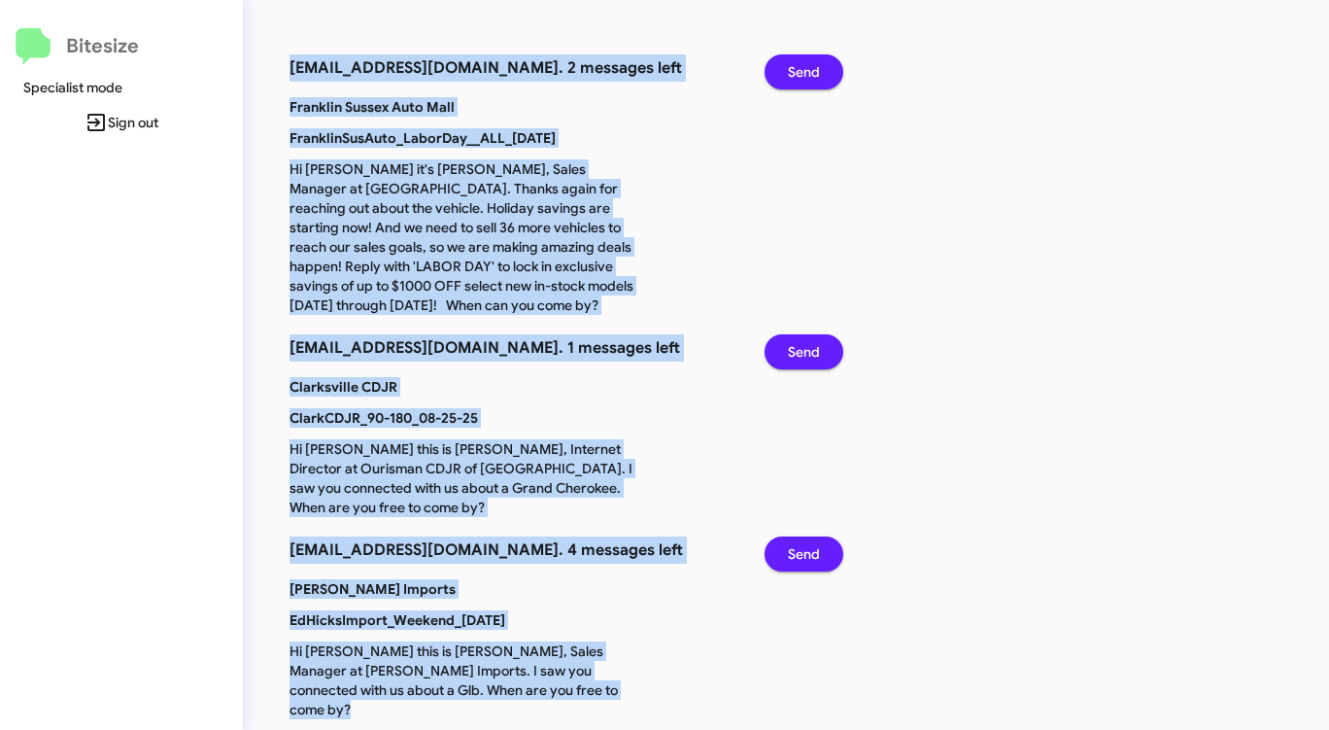
click at [810, 64] on span "Send" at bounding box center [804, 71] width 32 height 35
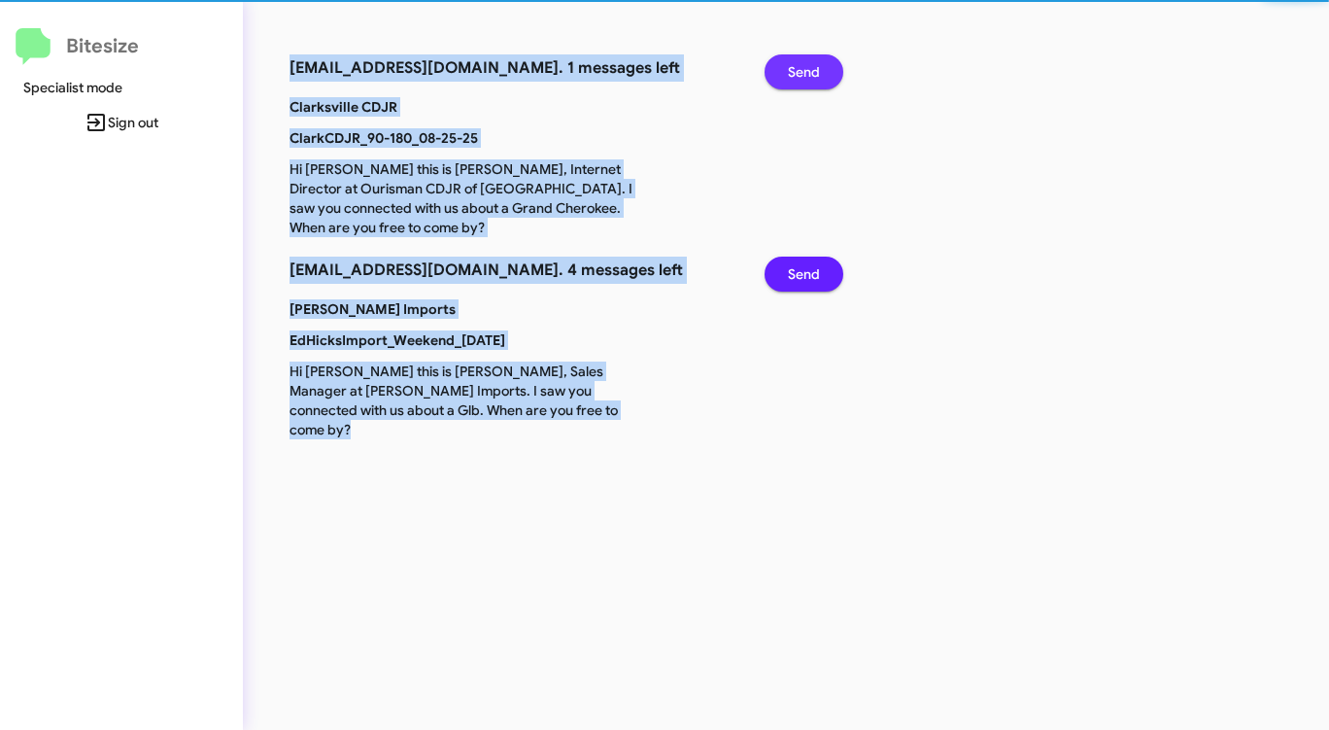
click at [810, 64] on span "Send" at bounding box center [804, 71] width 32 height 35
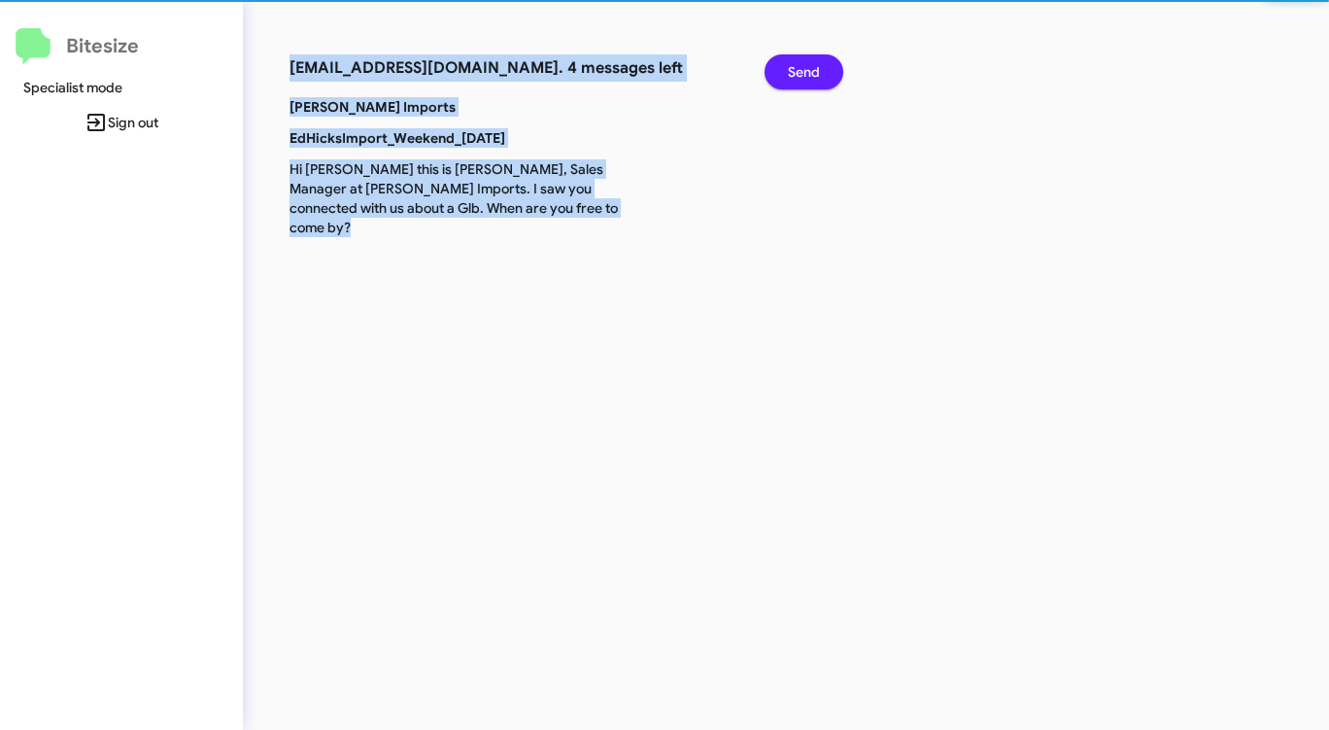
click at [810, 64] on span "Send" at bounding box center [804, 71] width 32 height 35
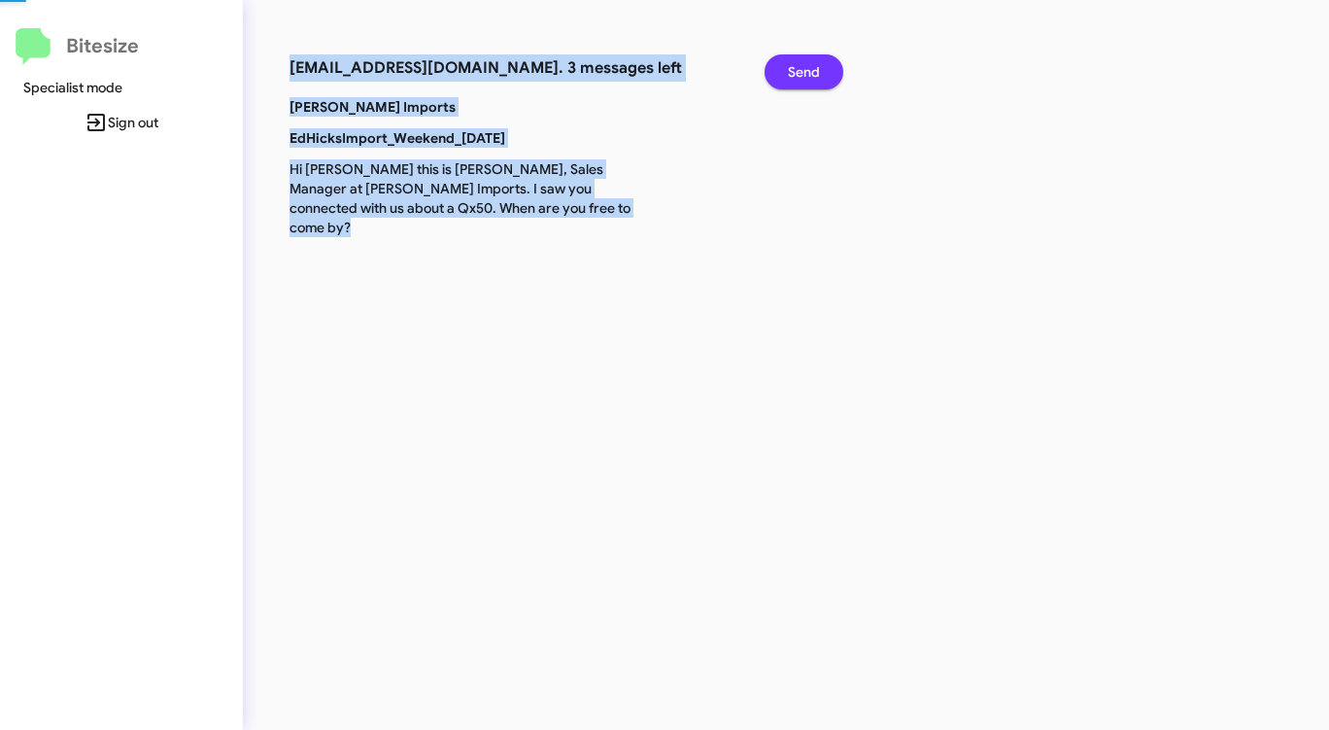
click at [810, 64] on span "Send" at bounding box center [804, 71] width 32 height 35
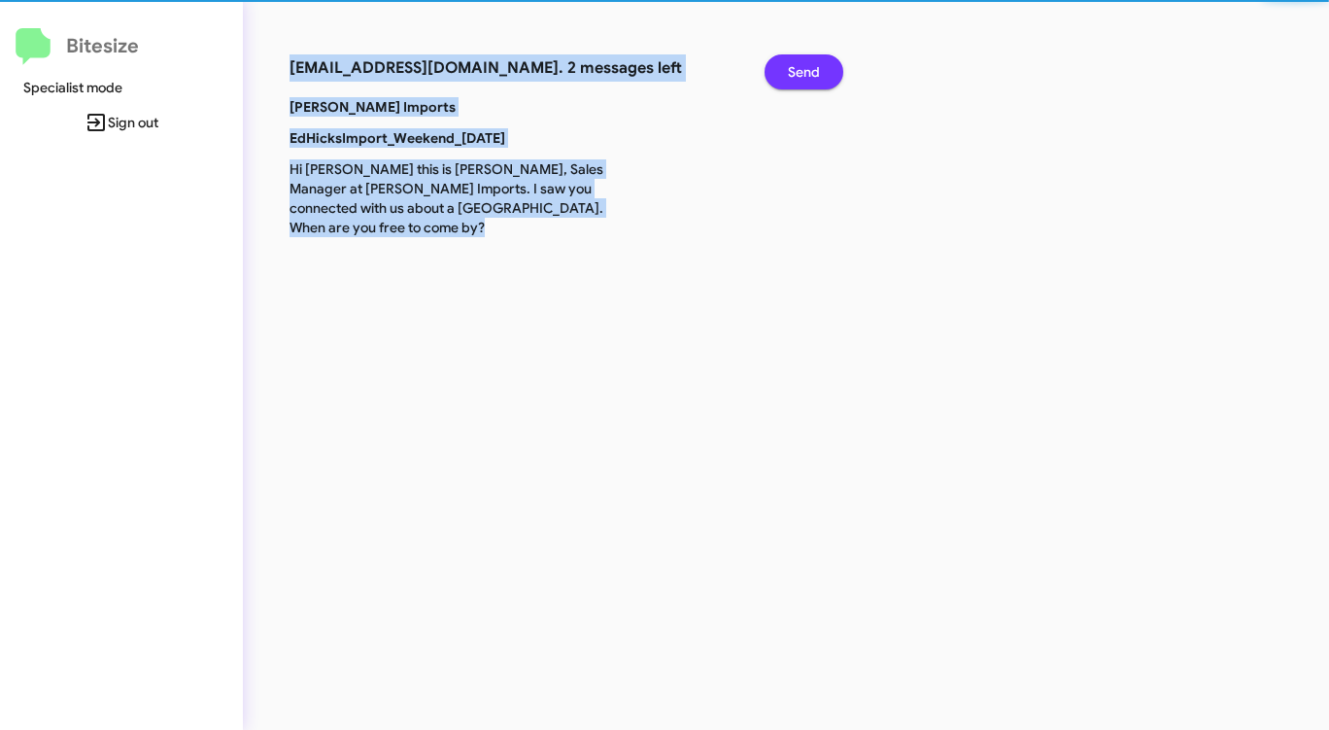
click at [810, 64] on span "Send" at bounding box center [804, 71] width 32 height 35
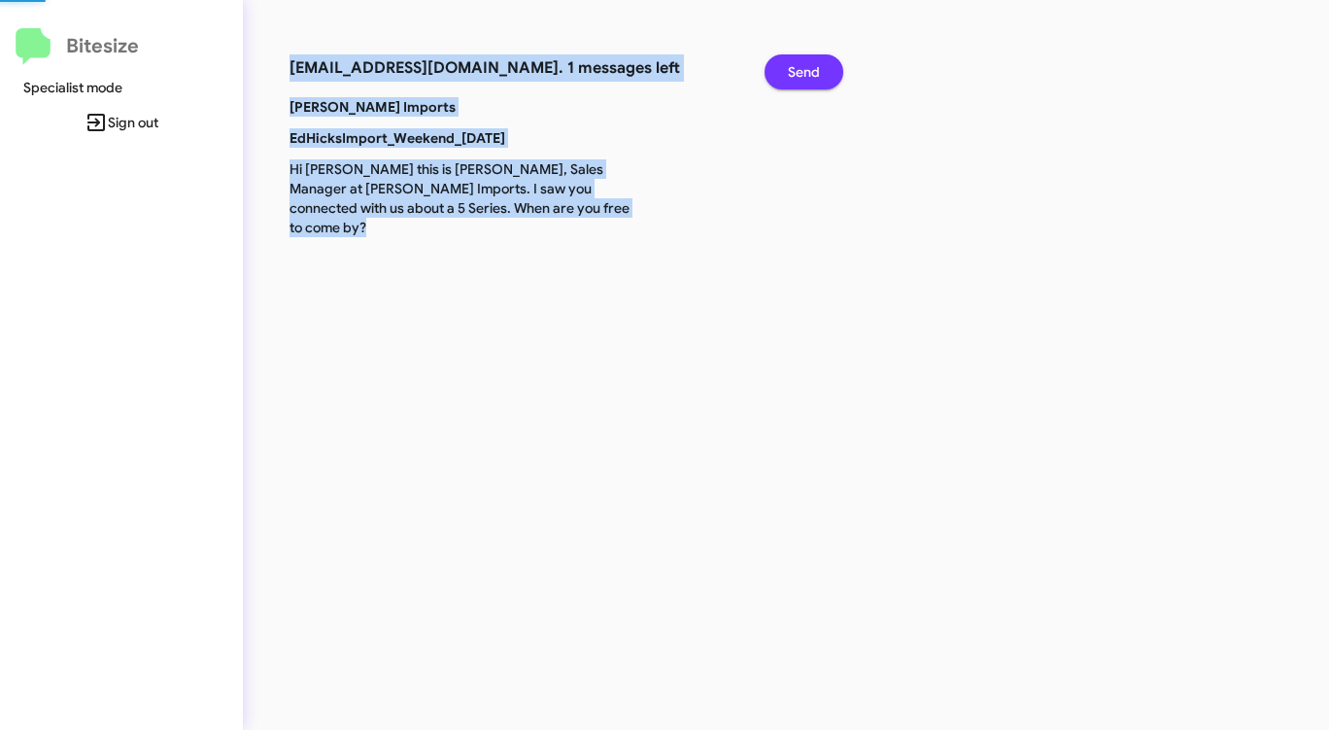
click at [810, 64] on span "Send" at bounding box center [804, 71] width 32 height 35
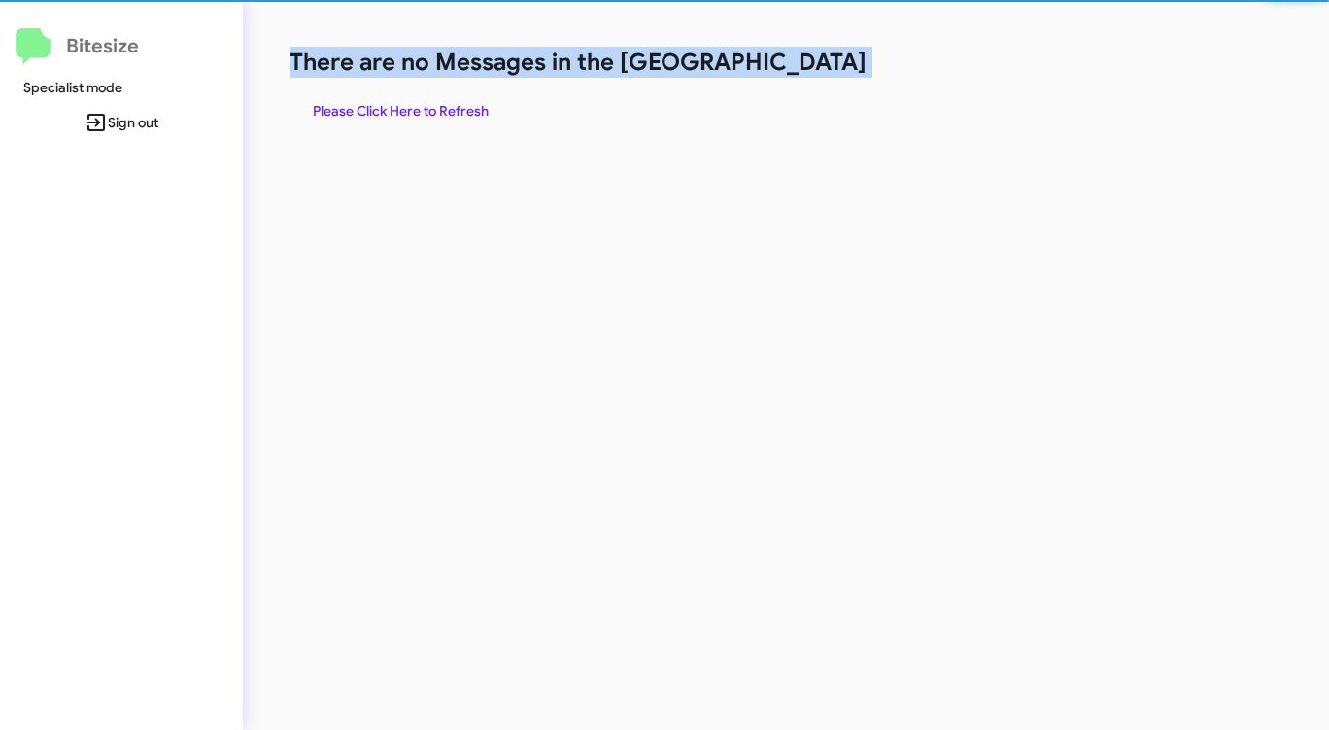
click at [810, 64] on h1 "There are no Messages in the [GEOGRAPHIC_DATA]" at bounding box center [696, 62] width 812 height 31
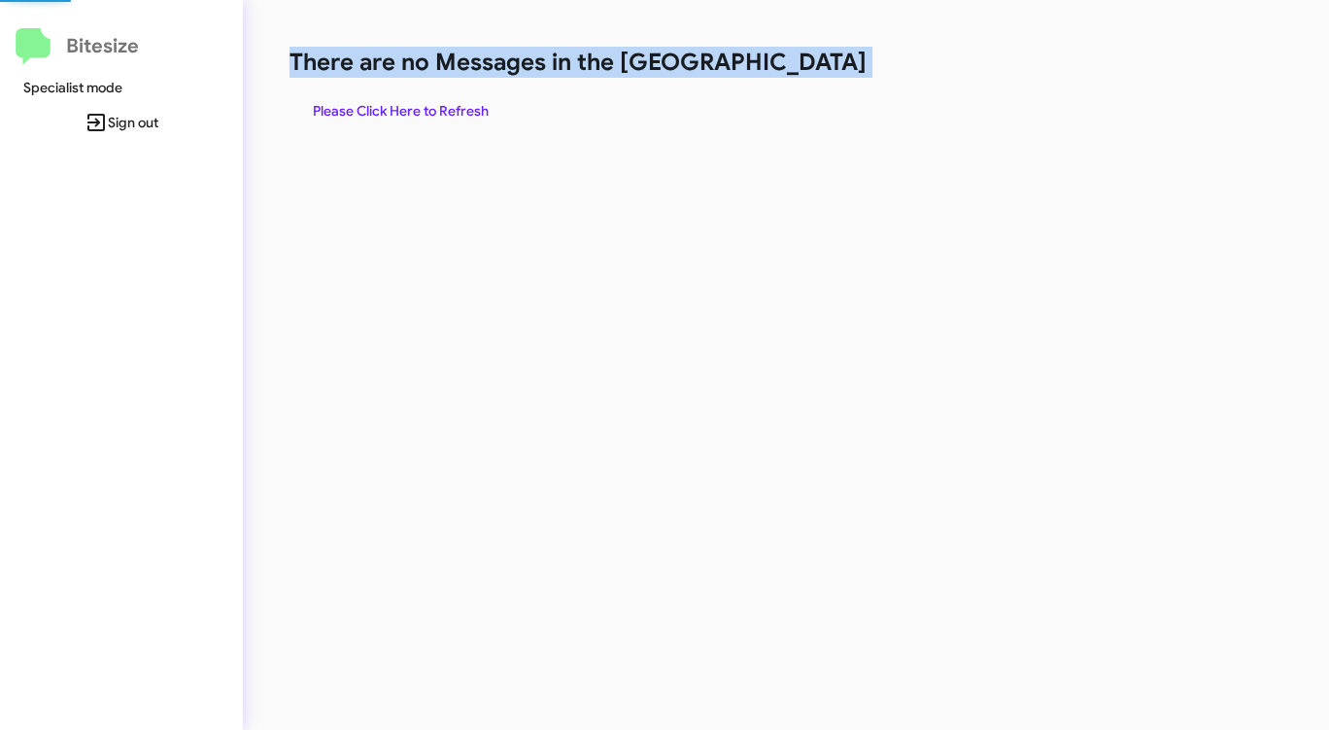
click at [810, 64] on h1 "There are no Messages in the [GEOGRAPHIC_DATA]" at bounding box center [696, 62] width 812 height 31
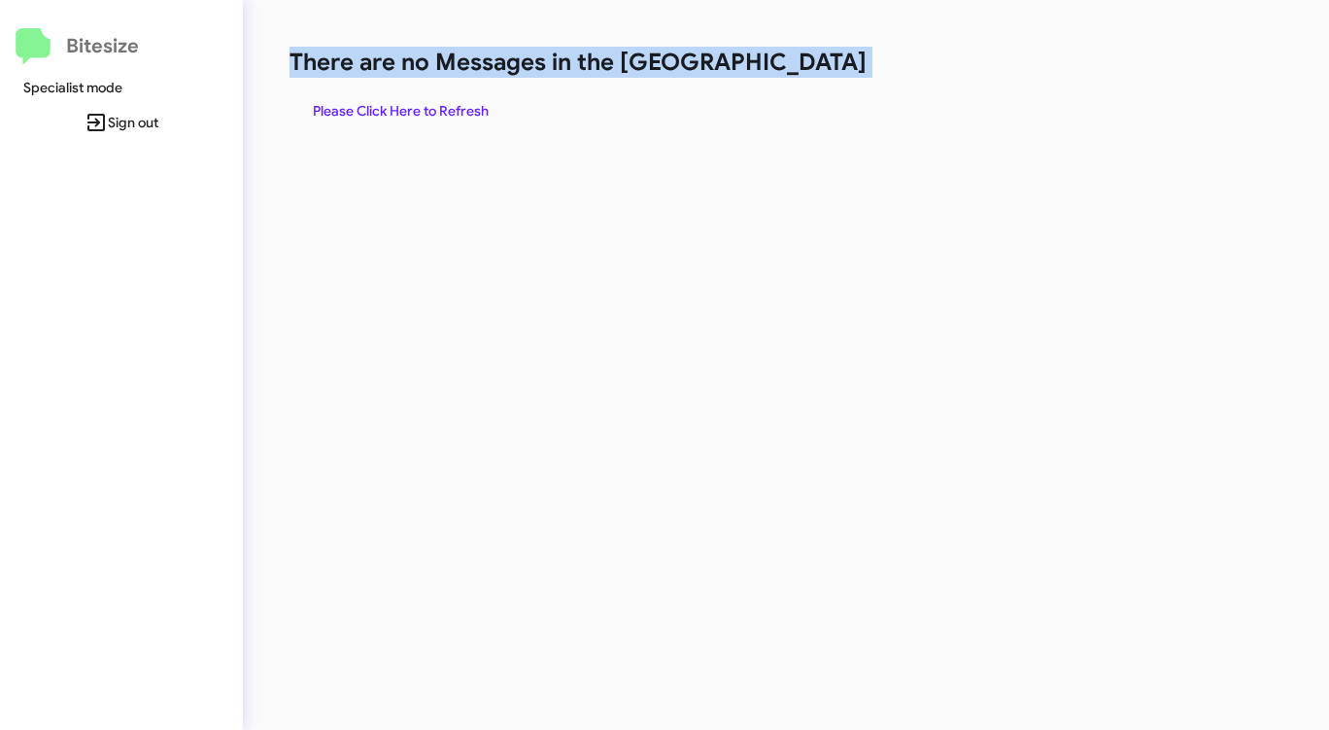
click at [810, 64] on h1 "There are no Messages in the [GEOGRAPHIC_DATA]" at bounding box center [696, 62] width 812 height 31
click at [439, 98] on span "Please Click Here to Refresh" at bounding box center [401, 110] width 176 height 35
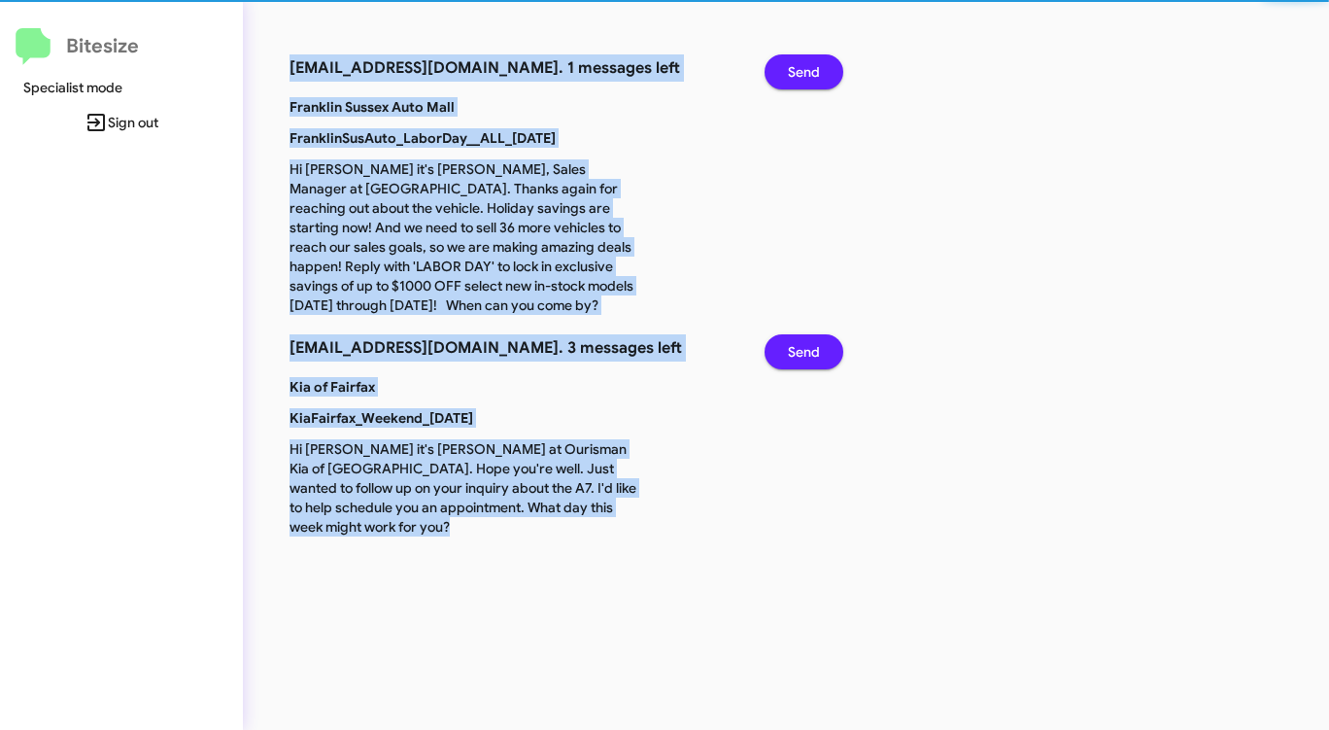
click at [778, 67] on button "Send" at bounding box center [804, 71] width 79 height 35
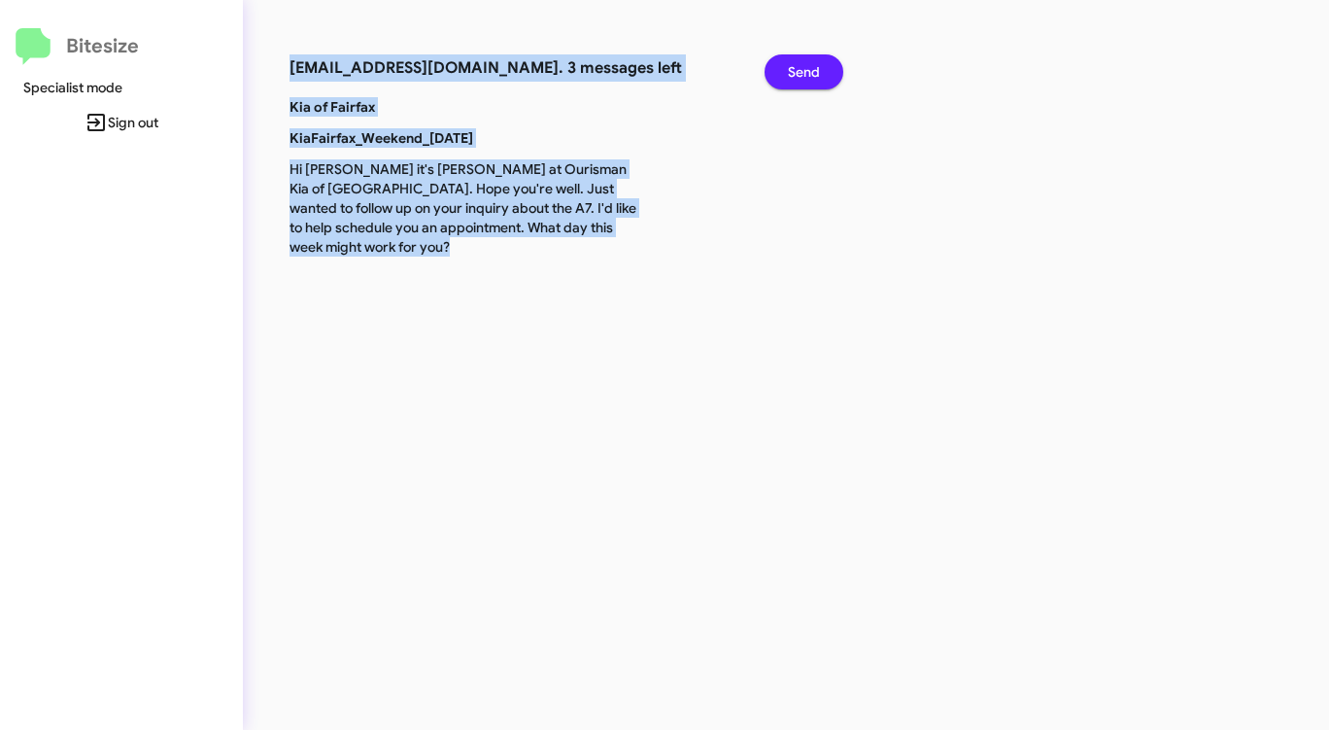
click at [808, 80] on span "Send" at bounding box center [804, 71] width 32 height 35
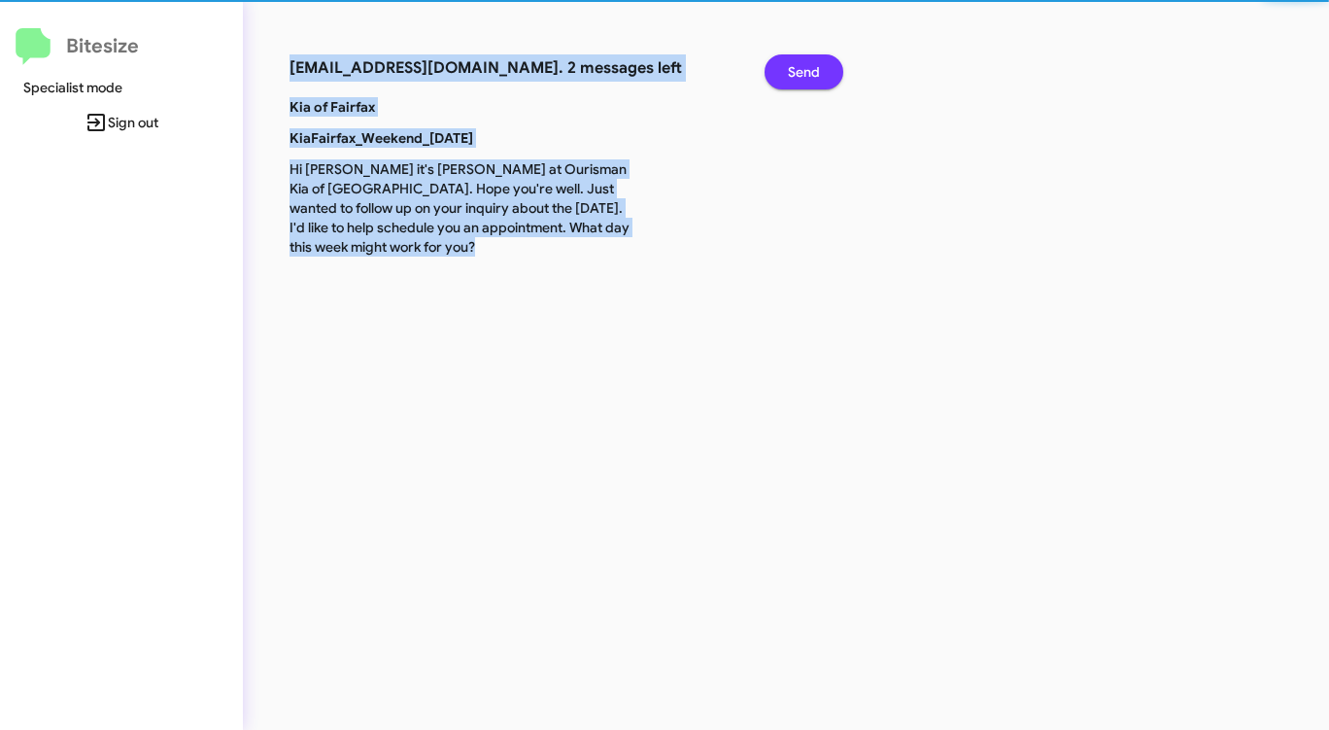
click at [808, 80] on span "Send" at bounding box center [804, 71] width 32 height 35
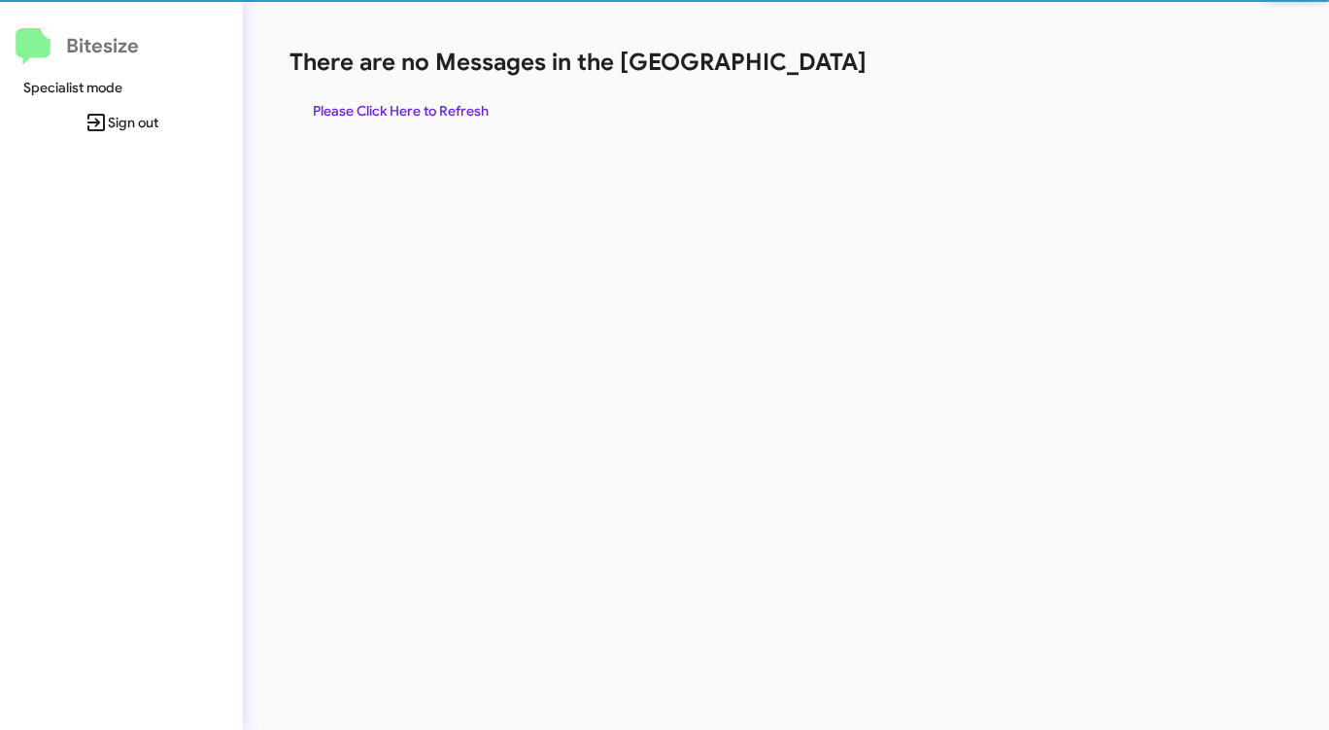
drag, startPoint x: 808, startPoint y: 80, endPoint x: 792, endPoint y: 85, distance: 17.2
click at [806, 81] on div "There are no Messages in the Queue Please Click Here to Refresh" at bounding box center [696, 88] width 812 height 82
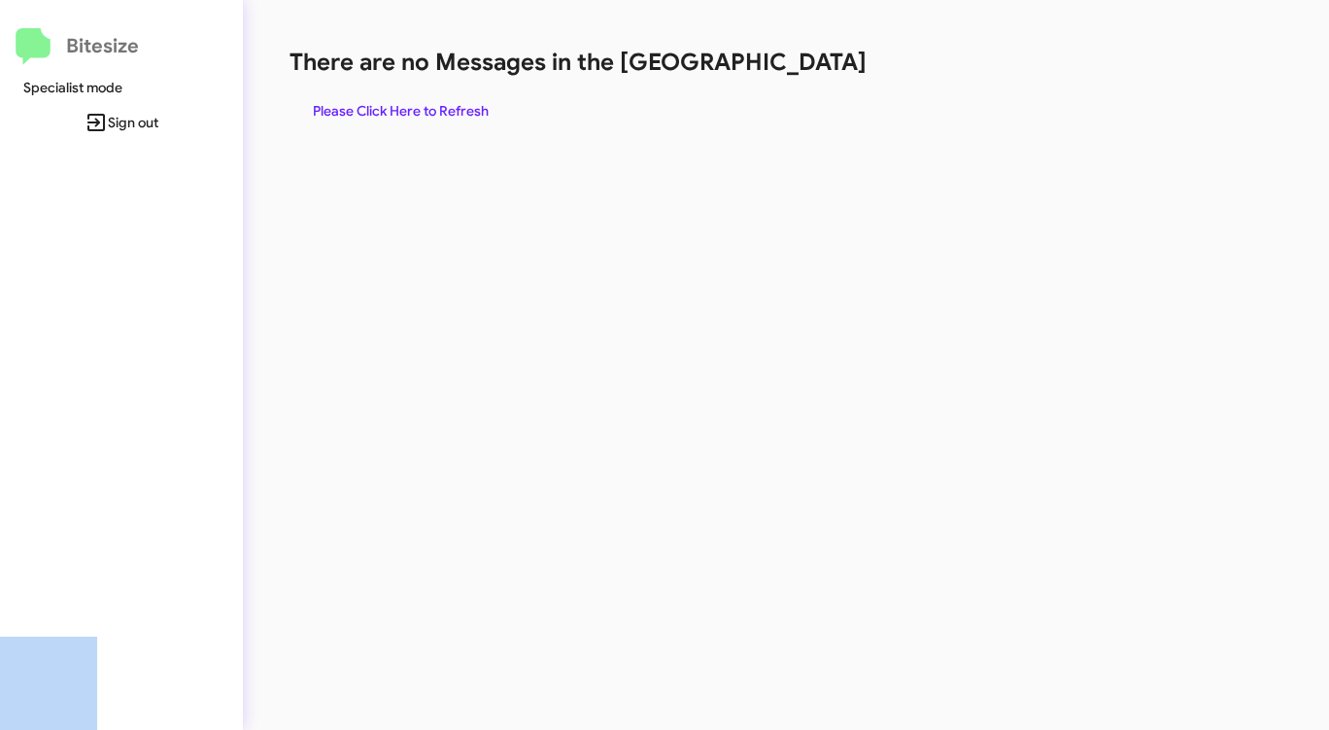
click at [438, 107] on span "Please Click Here to Refresh" at bounding box center [401, 110] width 176 height 35
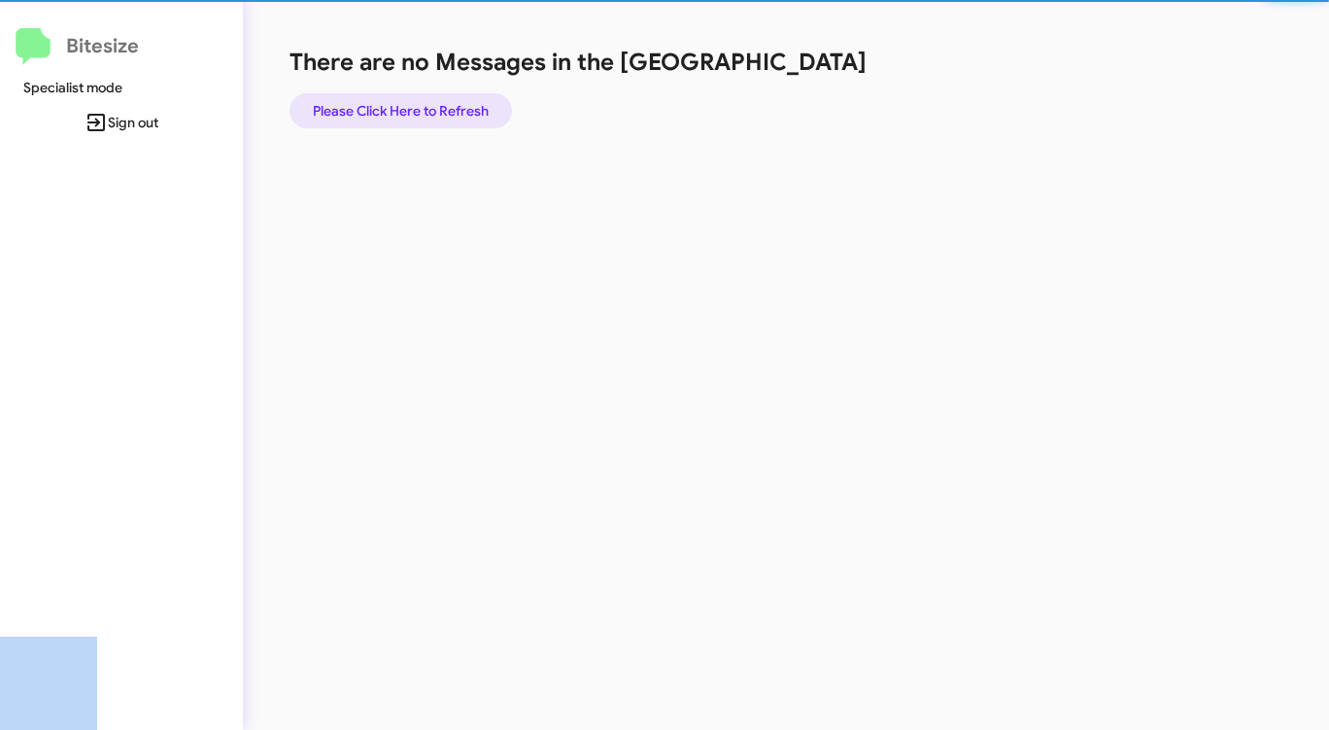
click at [438, 107] on span "Please Click Here to Refresh" at bounding box center [401, 110] width 176 height 35
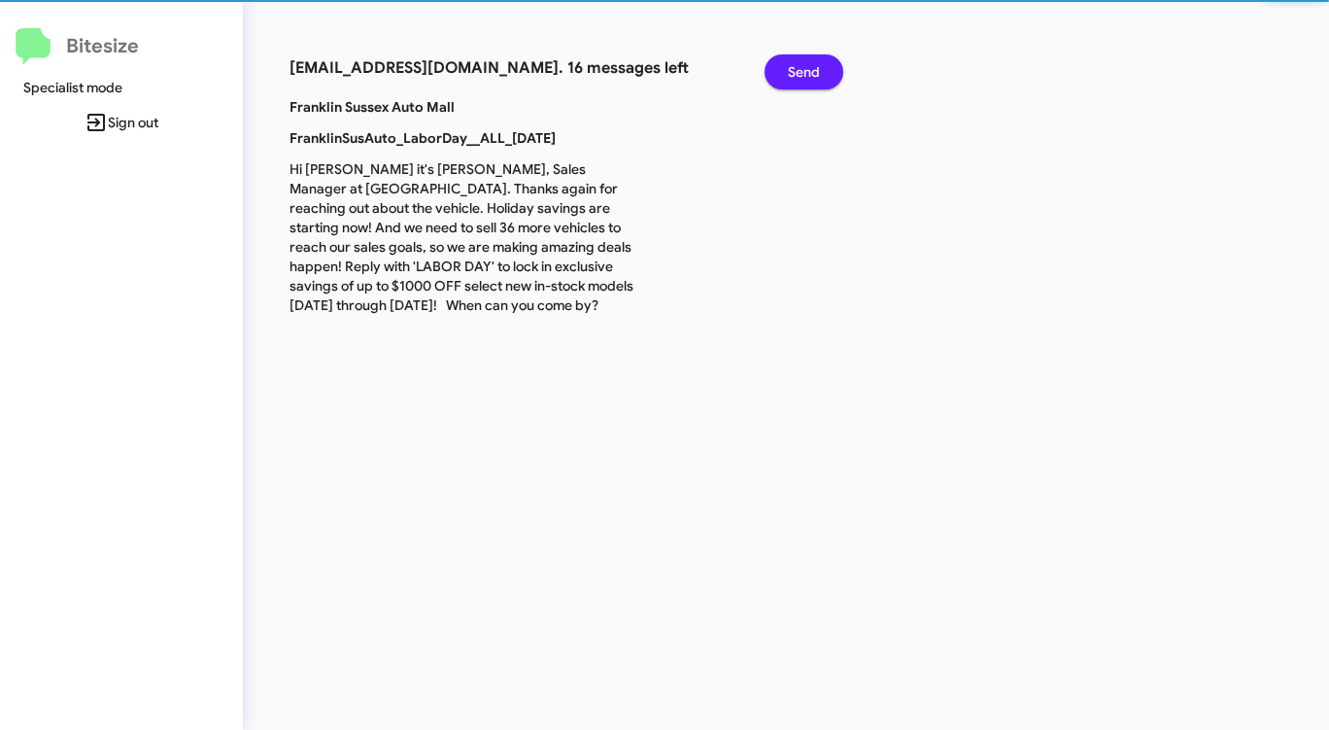
click at [438, 107] on b "Franklin Sussex Auto Mall" at bounding box center [372, 106] width 165 height 17
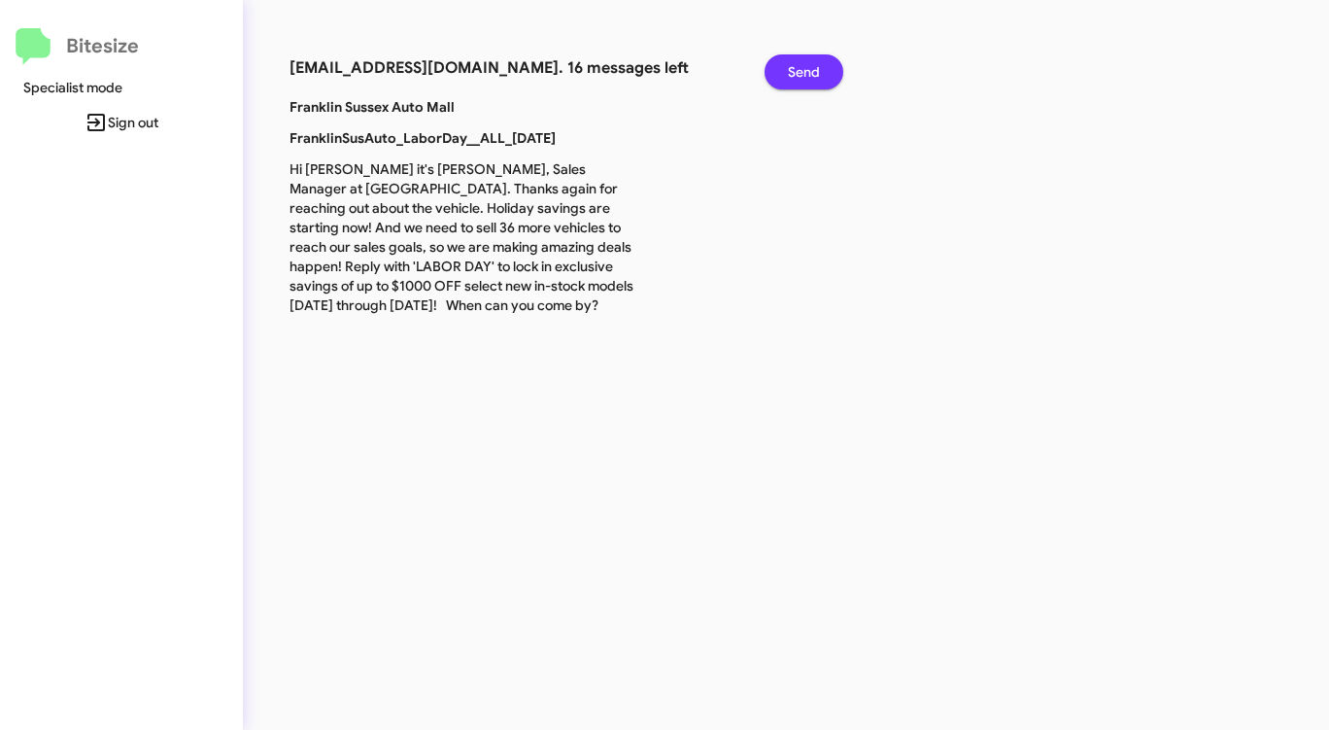
click at [799, 63] on span "Send" at bounding box center [804, 71] width 32 height 35
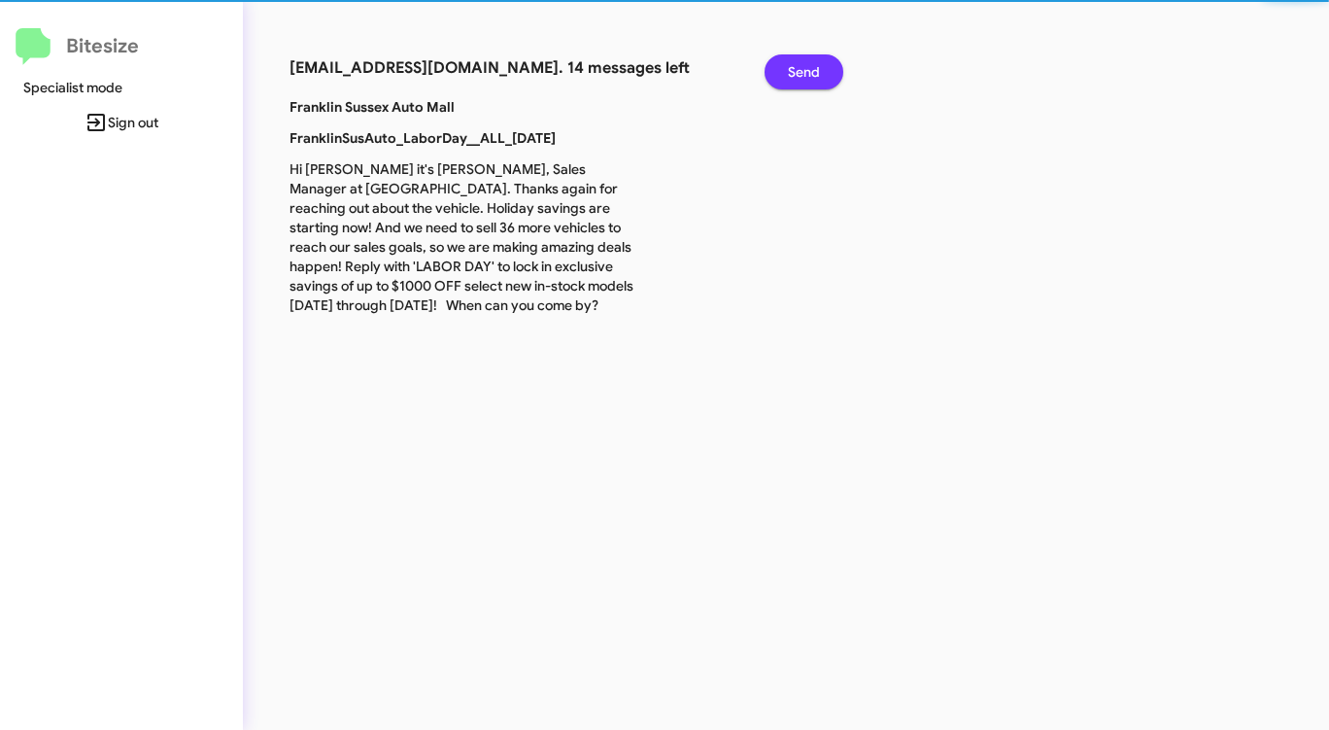
click at [799, 63] on span "Send" at bounding box center [804, 71] width 32 height 35
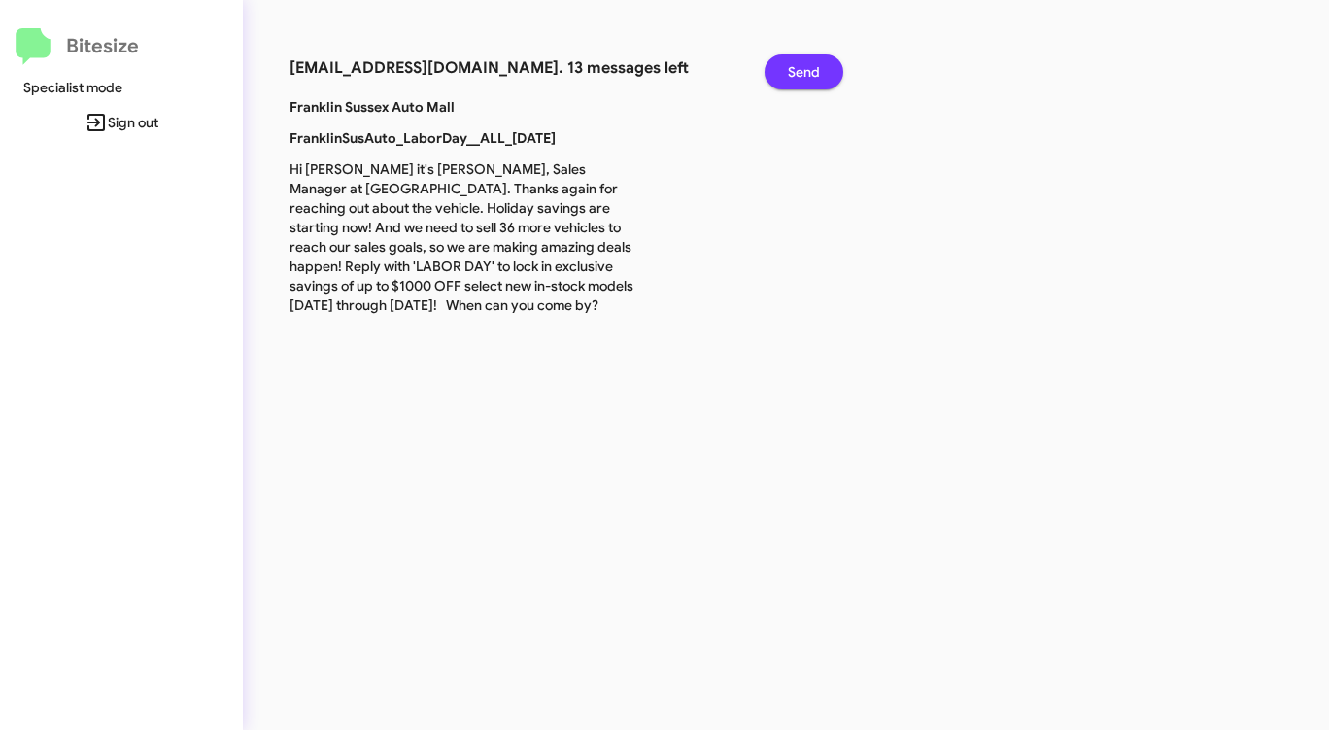
click at [799, 63] on span "Send" at bounding box center [804, 71] width 32 height 35
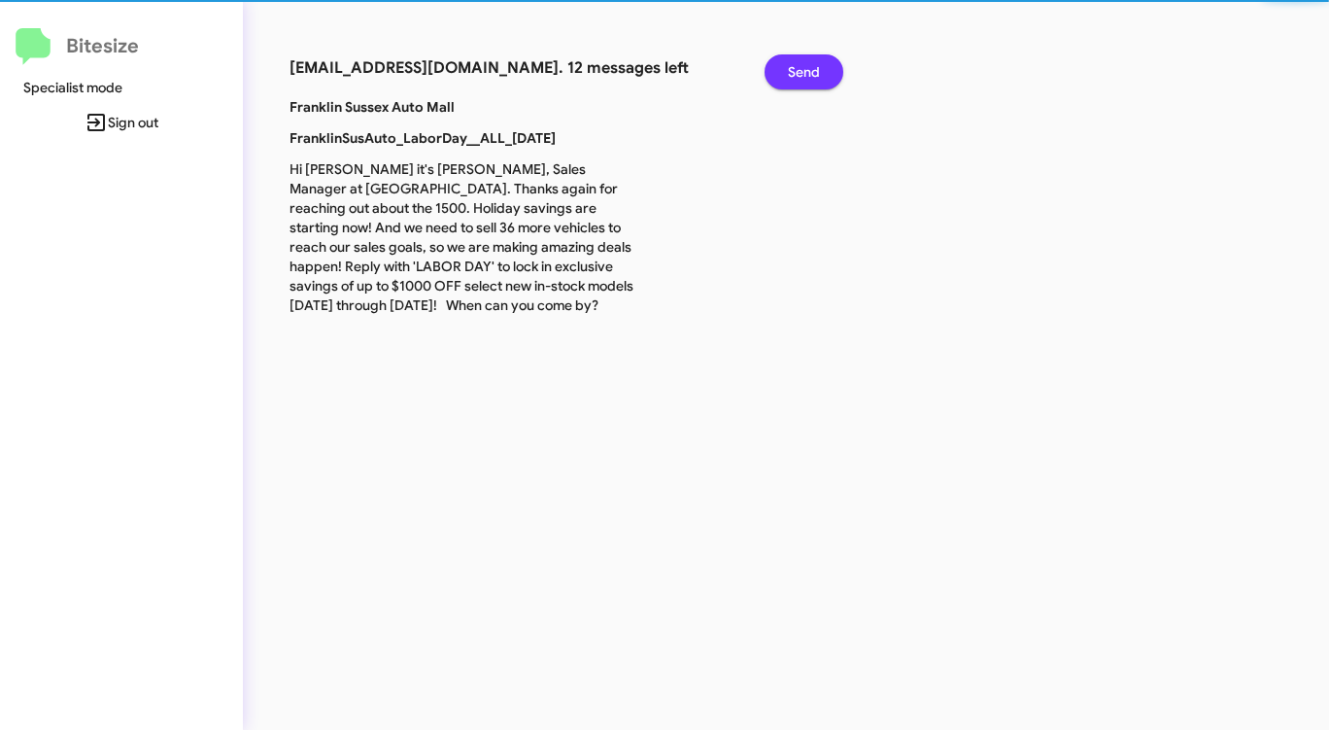
click at [799, 63] on span "Send" at bounding box center [804, 71] width 32 height 35
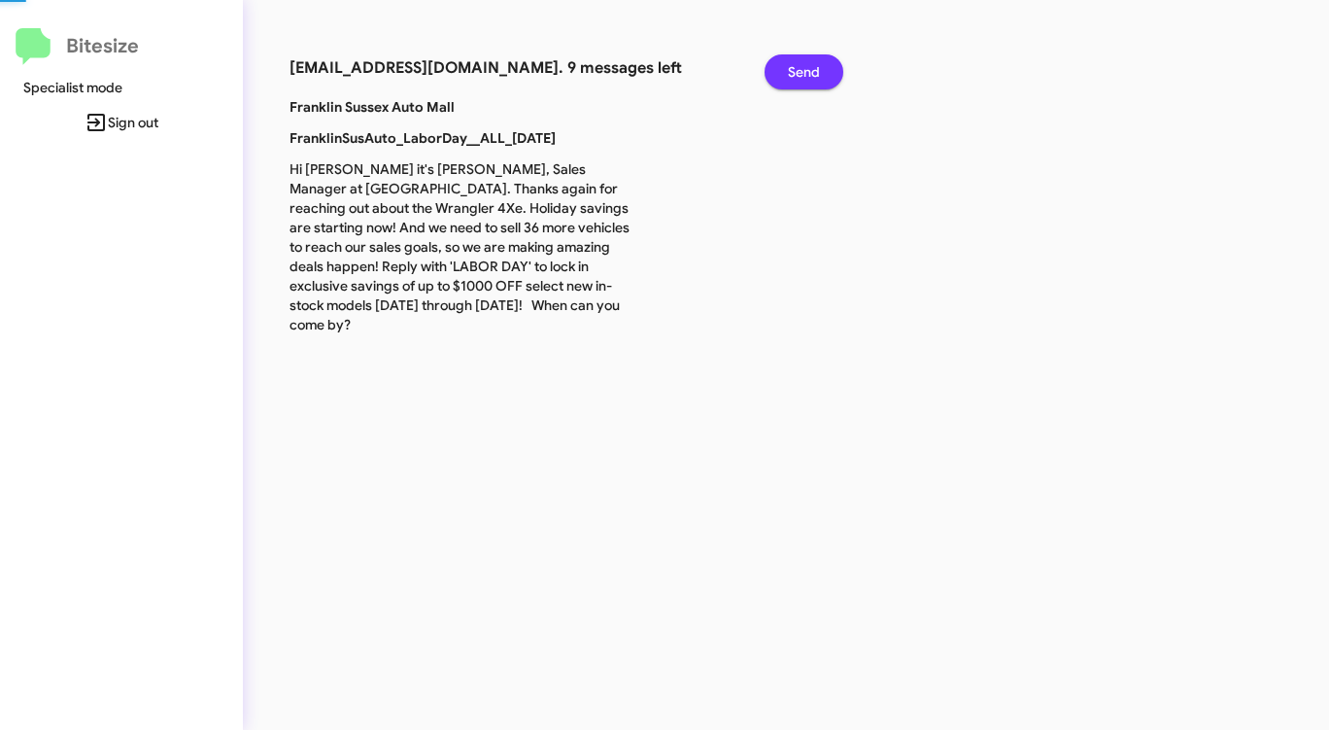
click at [799, 63] on span "Send" at bounding box center [804, 71] width 32 height 35
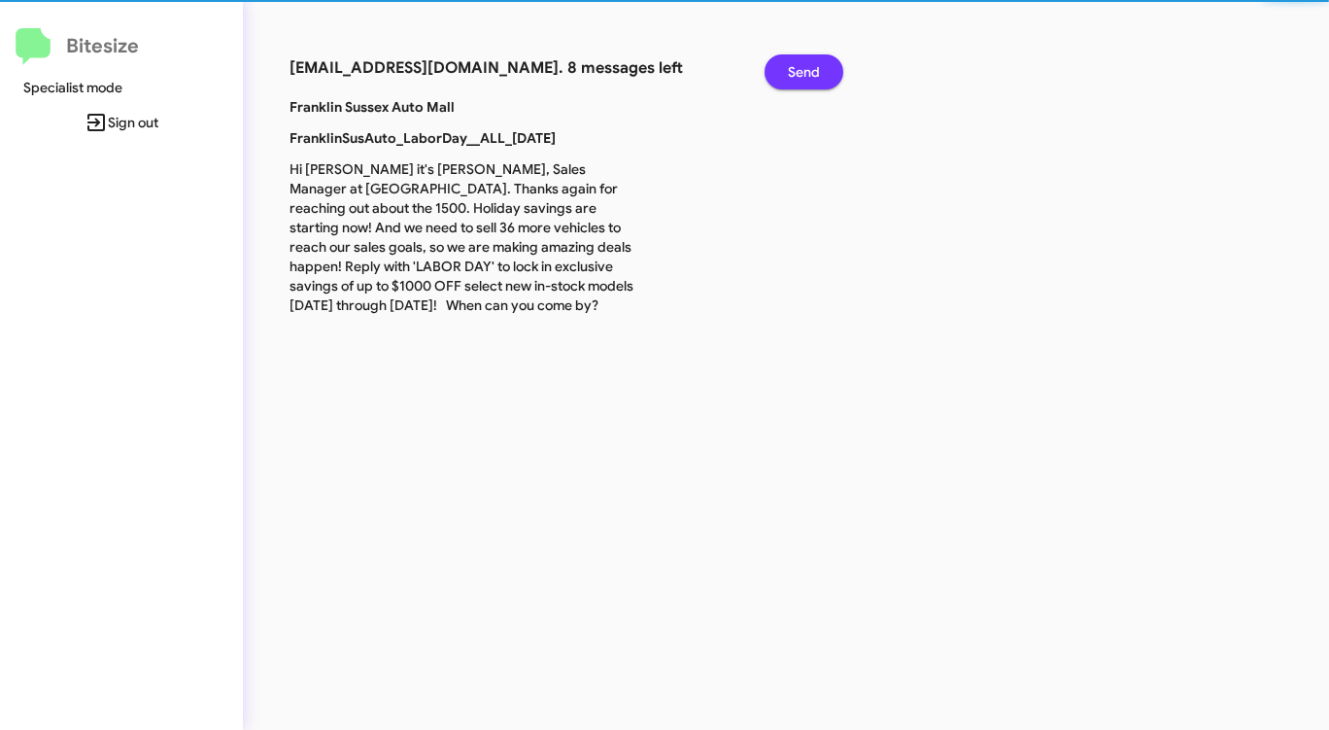
click at [799, 63] on span "Send" at bounding box center [804, 71] width 32 height 35
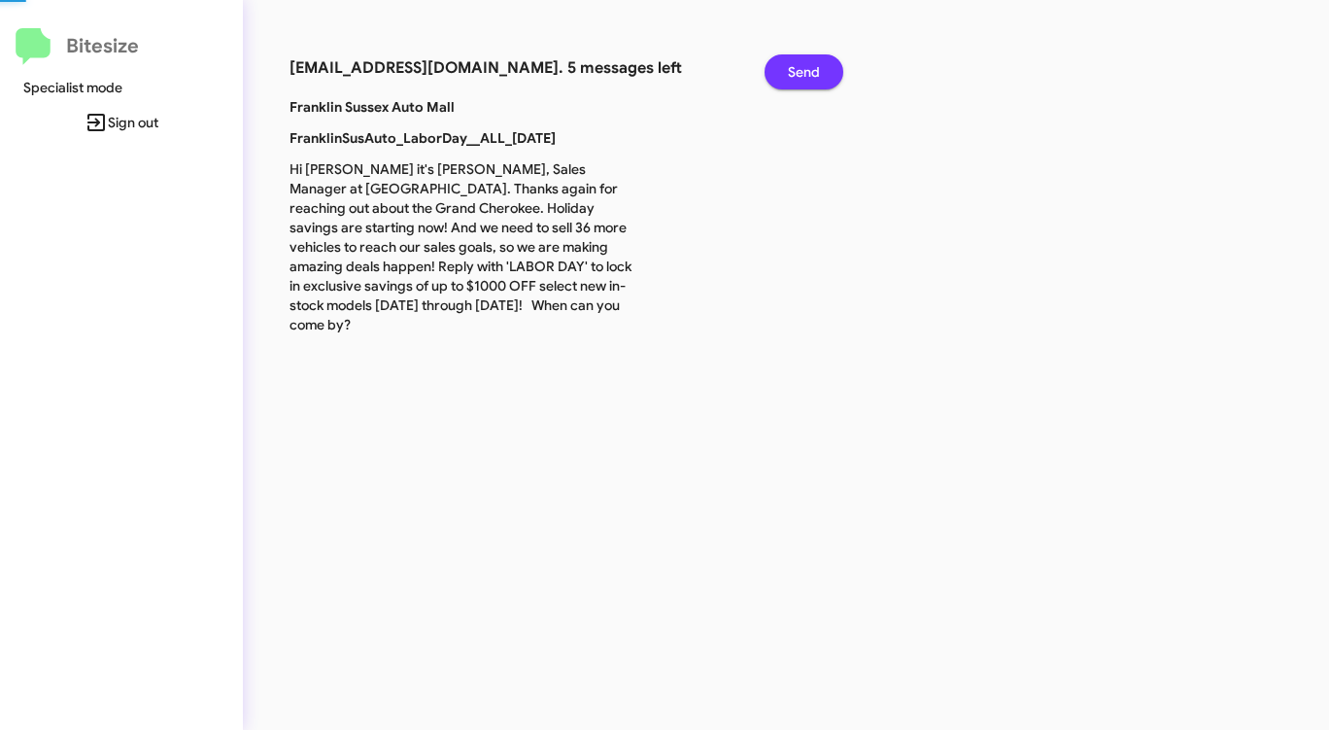
click at [799, 63] on span "Send" at bounding box center [804, 71] width 32 height 35
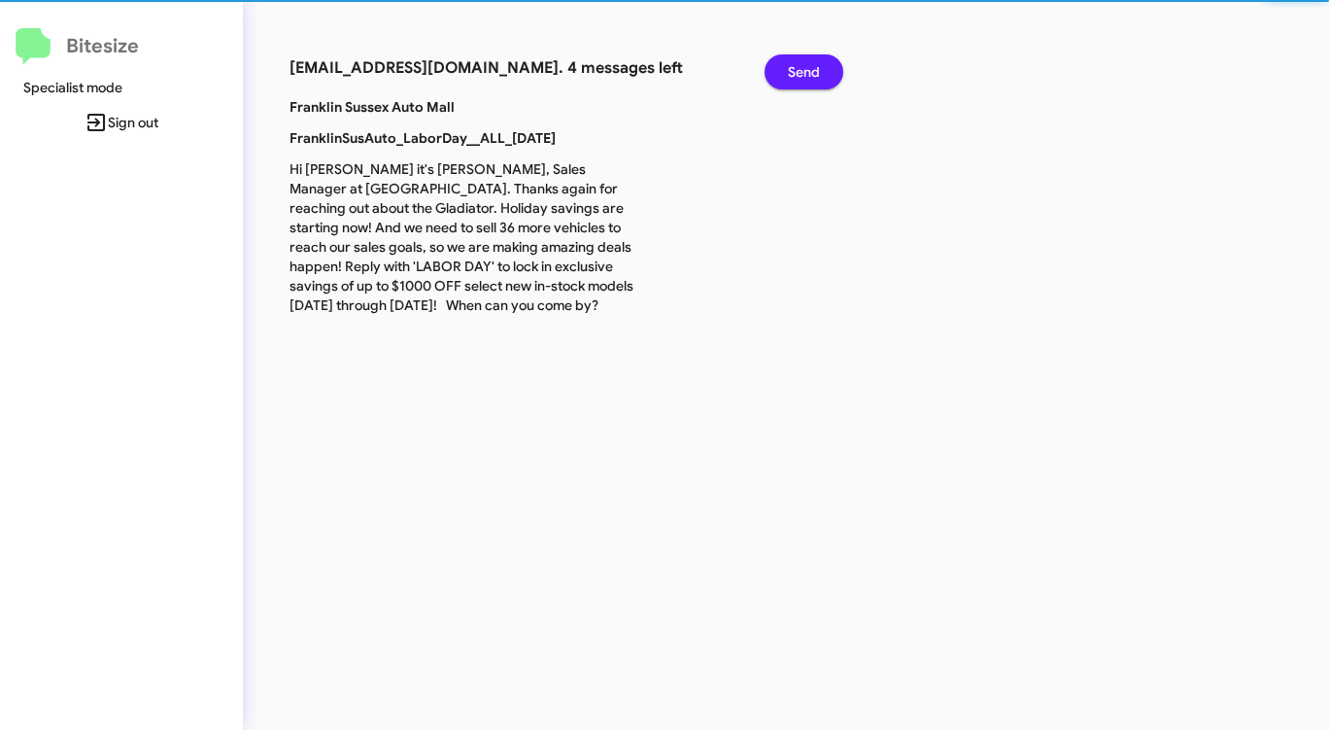
click at [799, 63] on span "Send" at bounding box center [804, 71] width 32 height 35
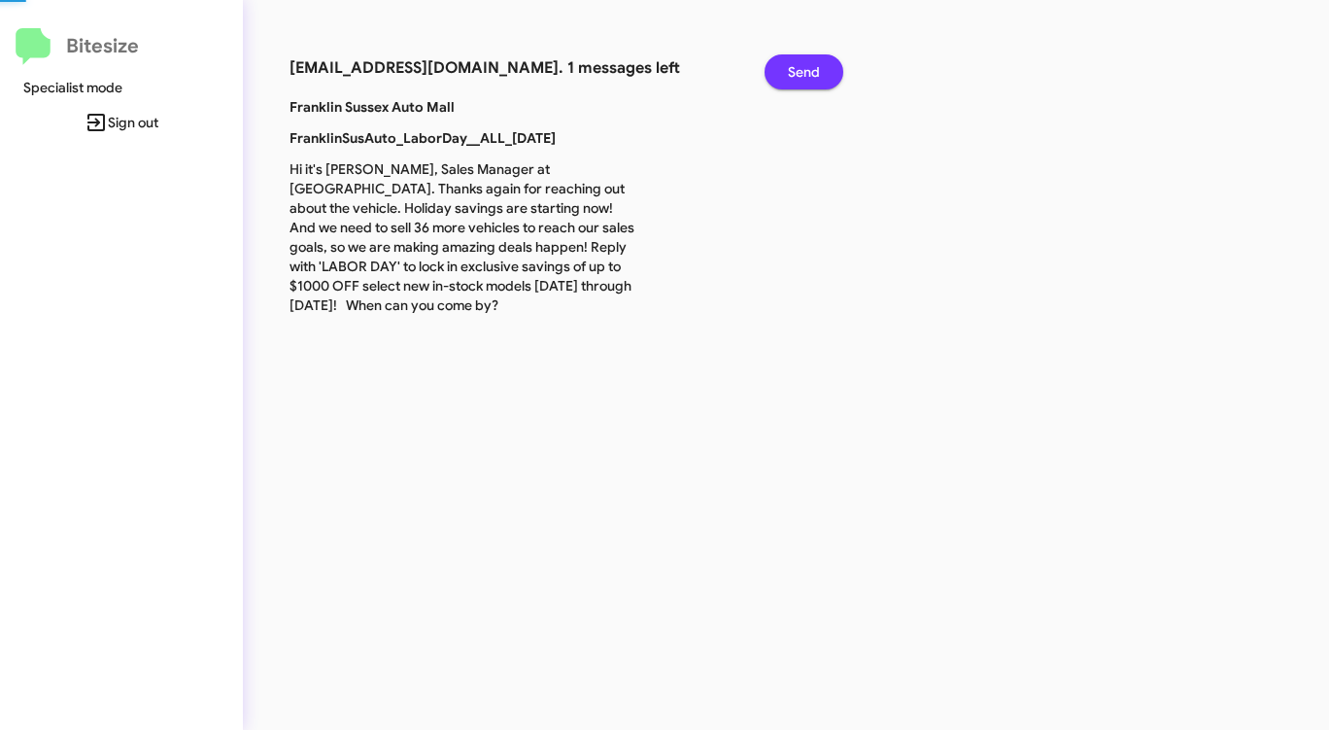
click at [799, 63] on span "Send" at bounding box center [804, 71] width 32 height 35
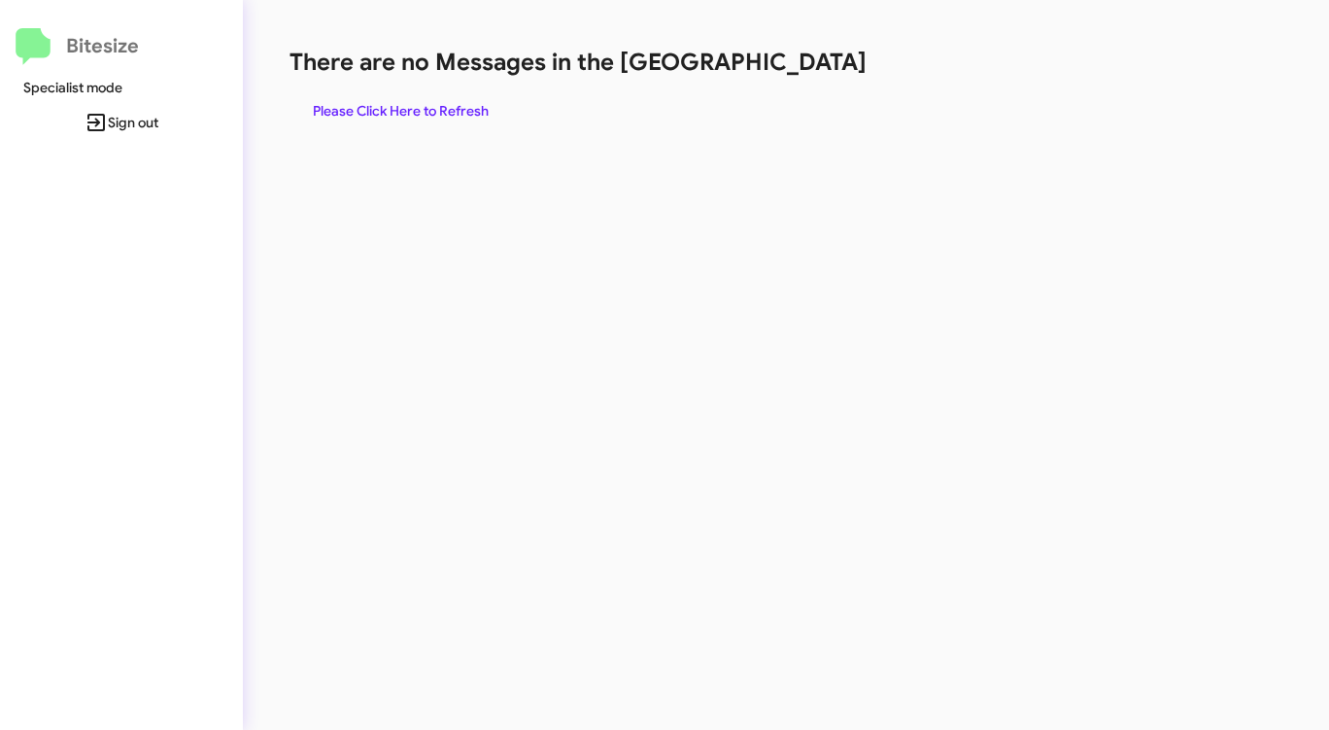
click at [799, 63] on h1 "There are no Messages in the [GEOGRAPHIC_DATA]" at bounding box center [696, 62] width 812 height 31
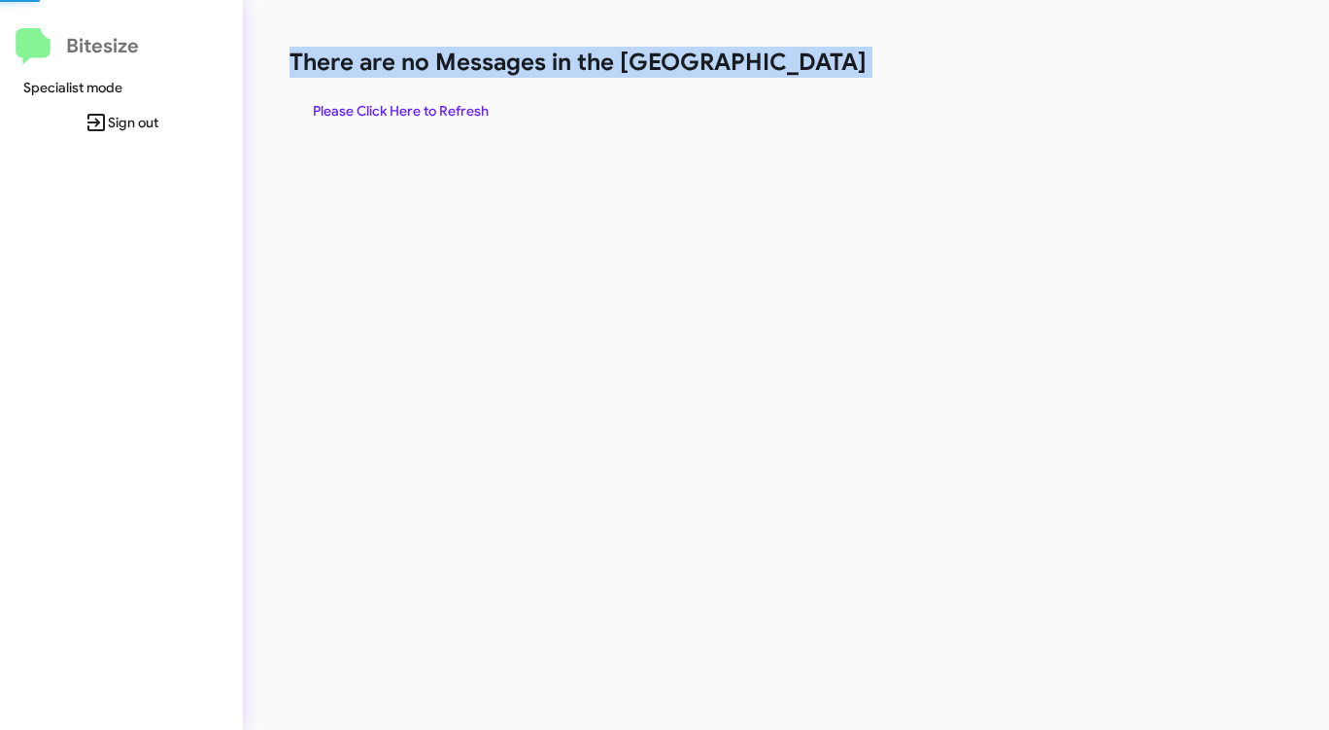
click at [799, 63] on h1 "There are no Messages in the [GEOGRAPHIC_DATA]" at bounding box center [696, 62] width 812 height 31
click at [436, 114] on span "Please Click Here to Refresh" at bounding box center [401, 110] width 176 height 35
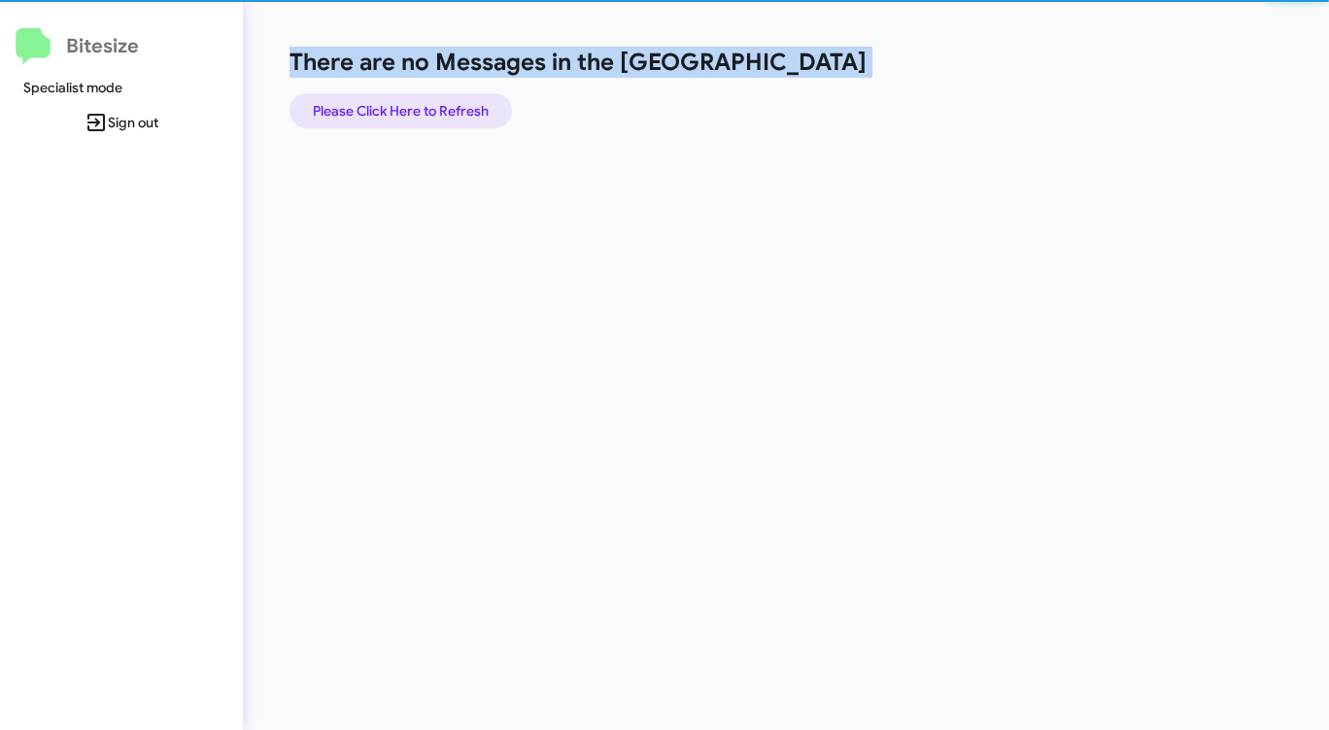
click at [436, 114] on span "Please Click Here to Refresh" at bounding box center [401, 110] width 176 height 35
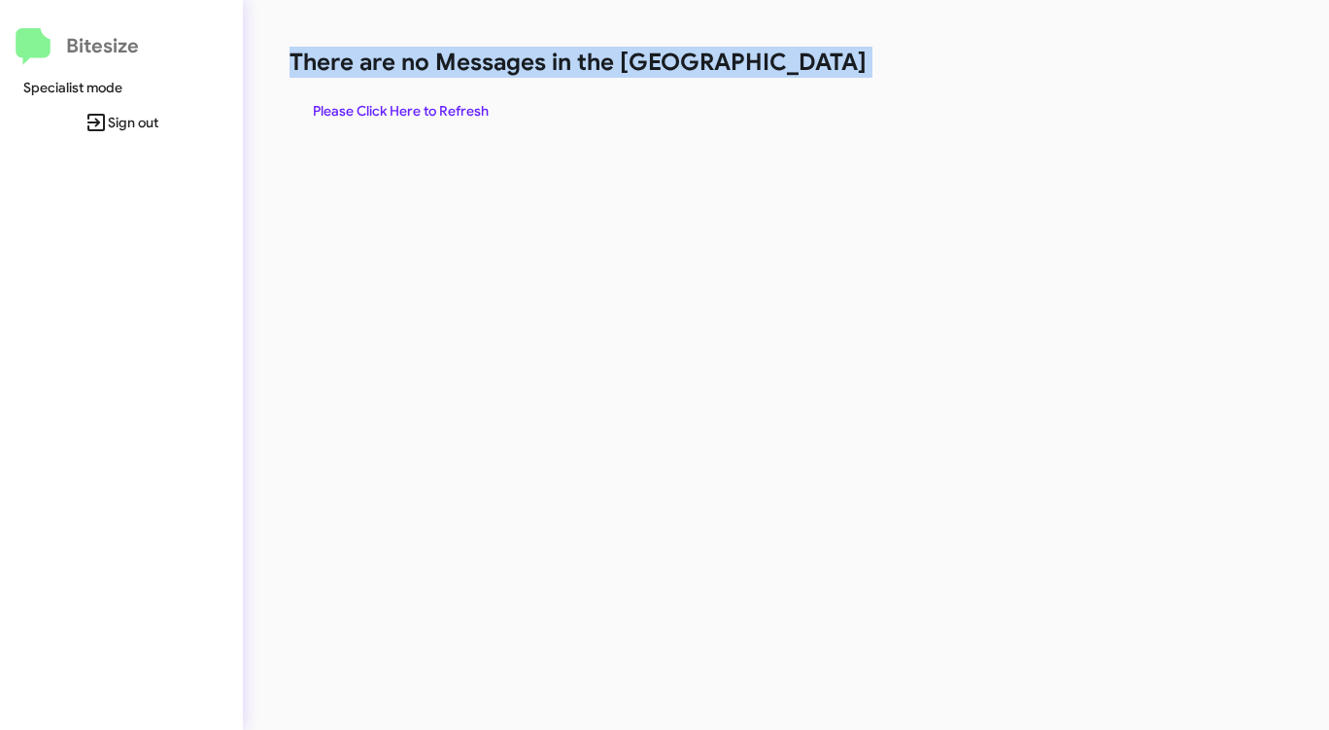
click at [436, 114] on span "Please Click Here to Refresh" at bounding box center [401, 110] width 176 height 35
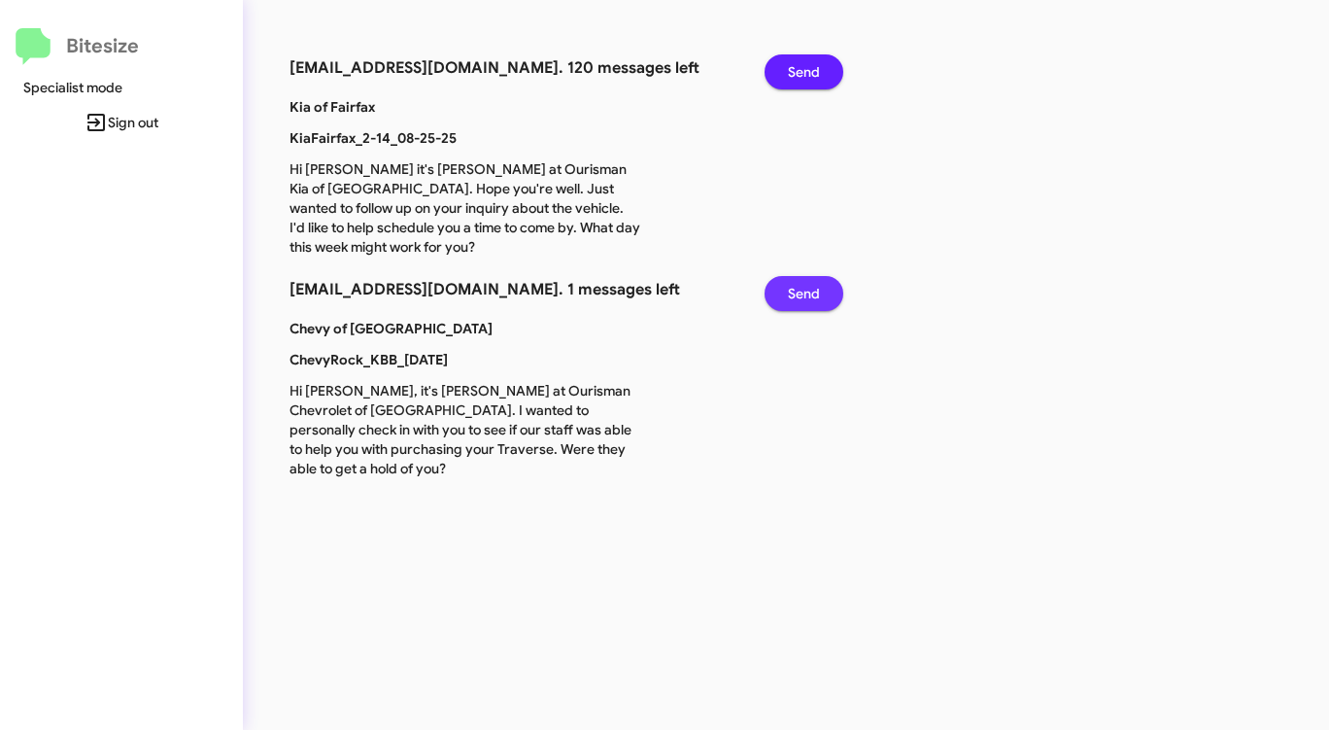
click at [789, 295] on span "Send" at bounding box center [804, 293] width 32 height 35
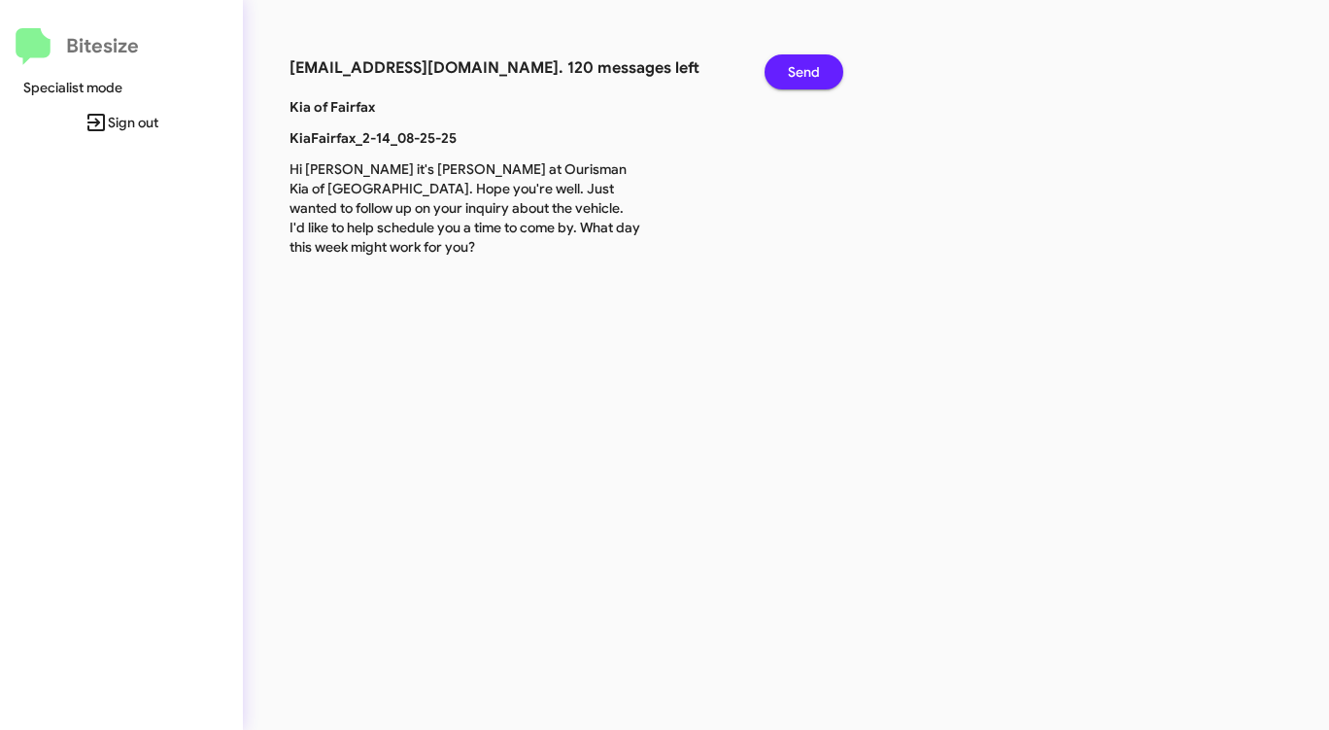
click at [793, 70] on span "Send" at bounding box center [804, 71] width 32 height 35
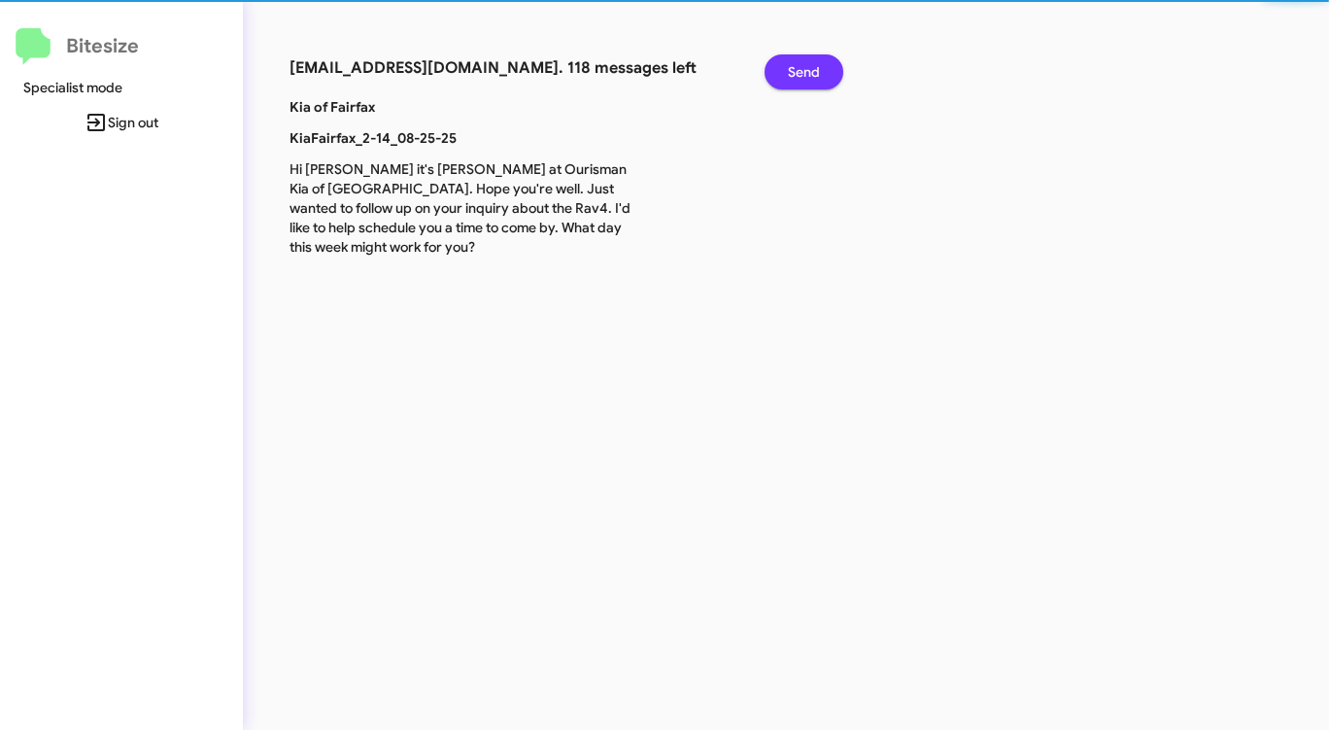
click at [793, 70] on span "Send" at bounding box center [804, 71] width 32 height 35
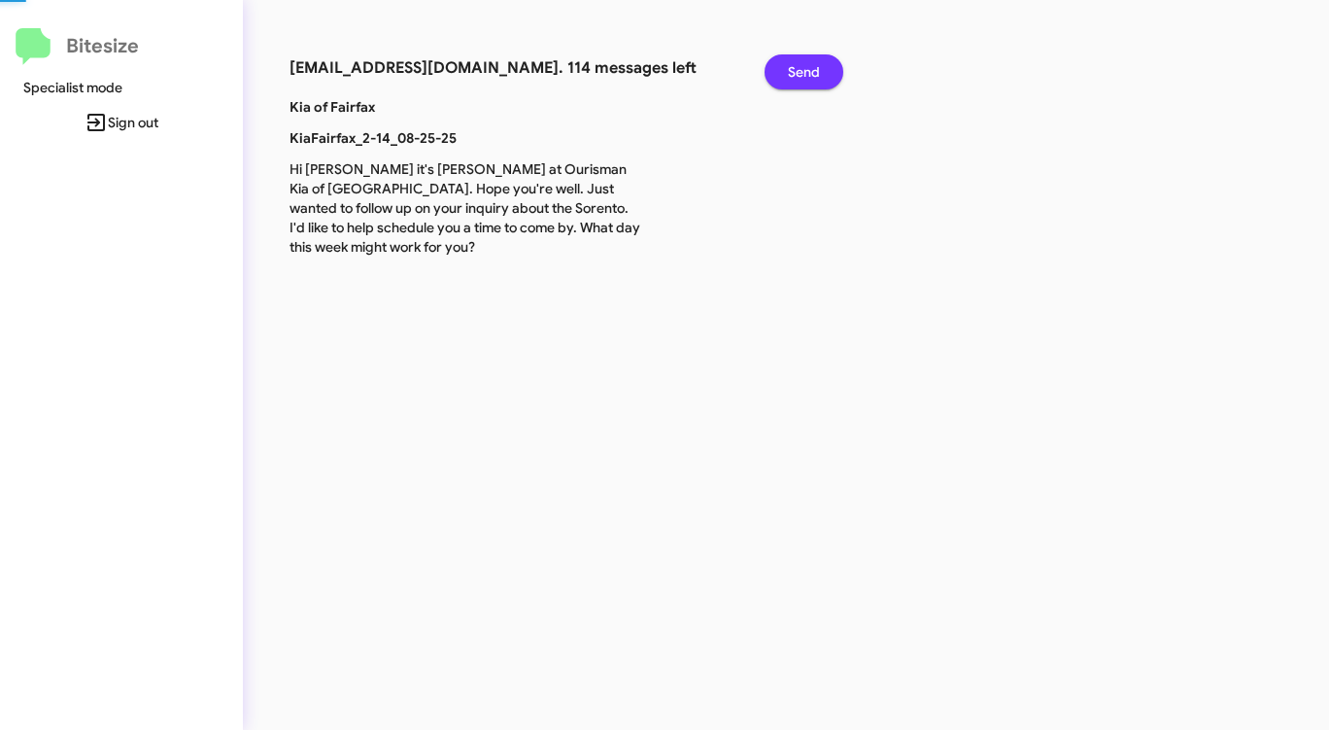
click at [793, 70] on span "Send" at bounding box center [804, 71] width 32 height 35
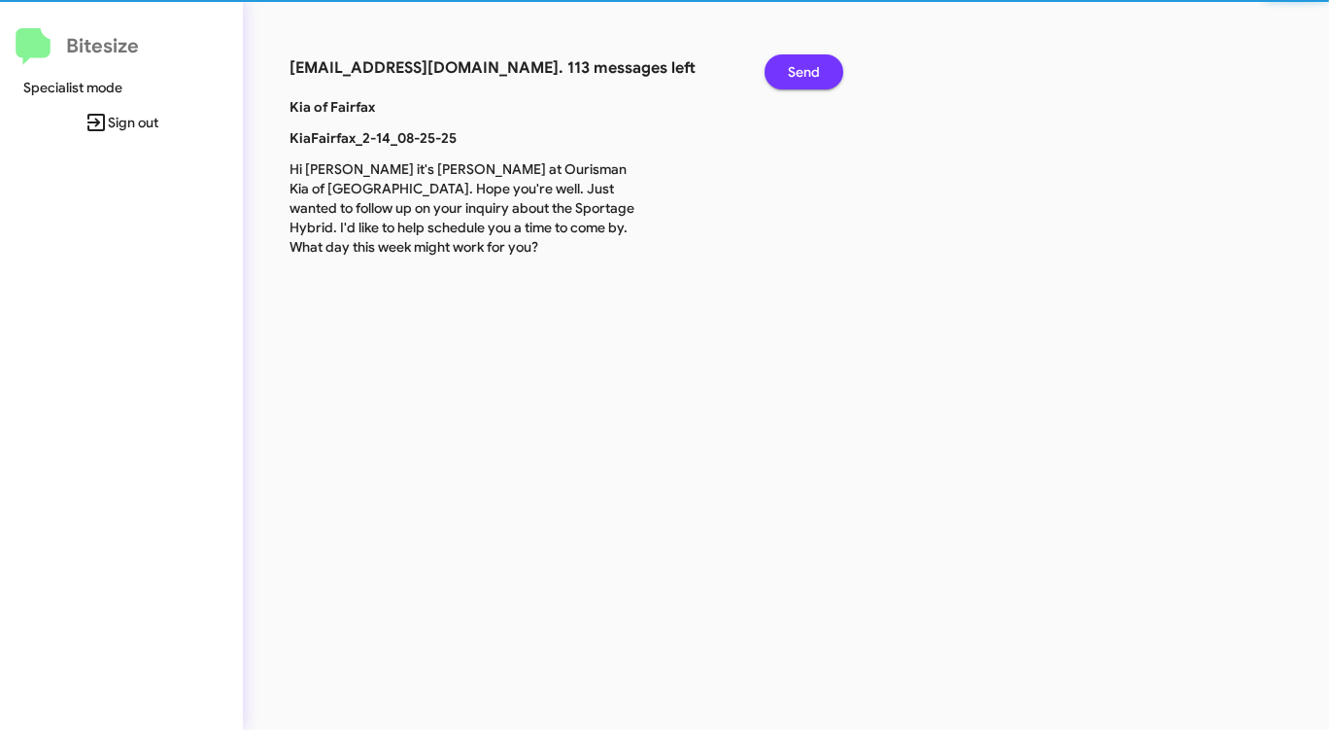
click at [793, 70] on span "Send" at bounding box center [804, 71] width 32 height 35
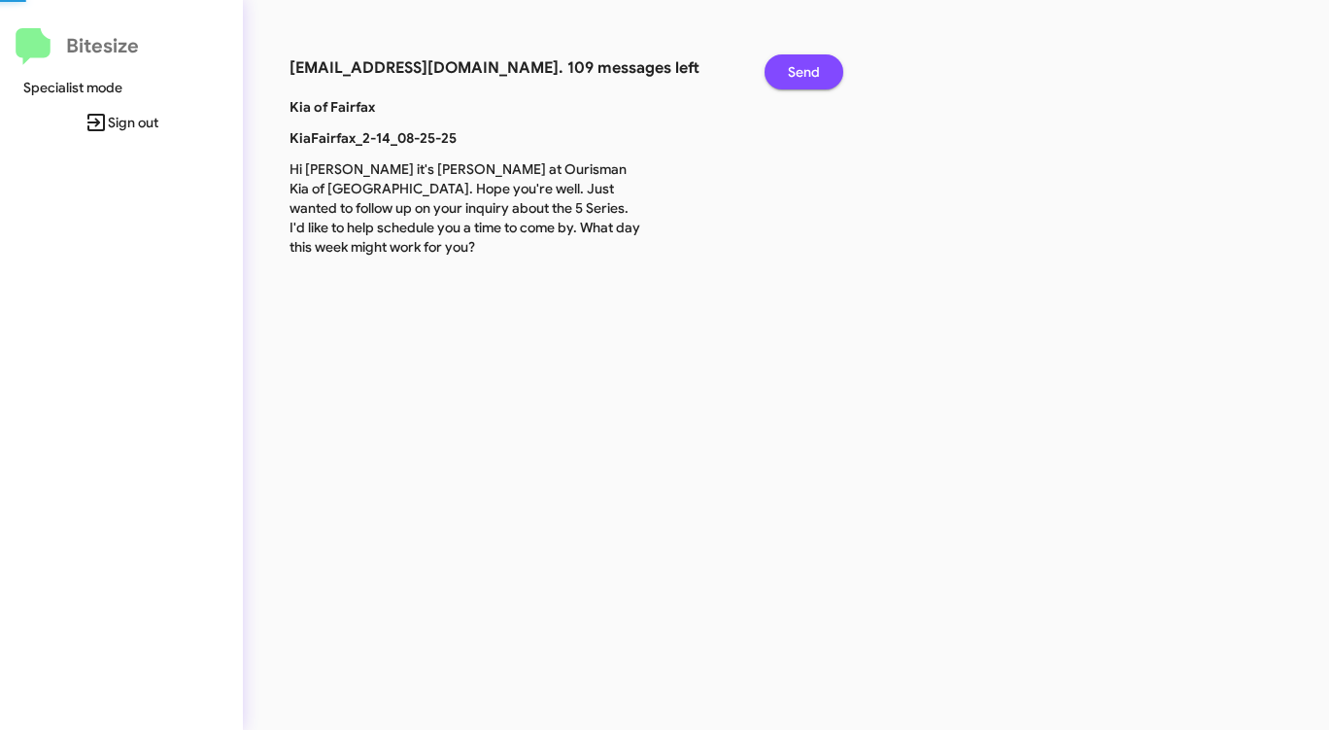
click at [793, 70] on span "Send" at bounding box center [804, 71] width 32 height 35
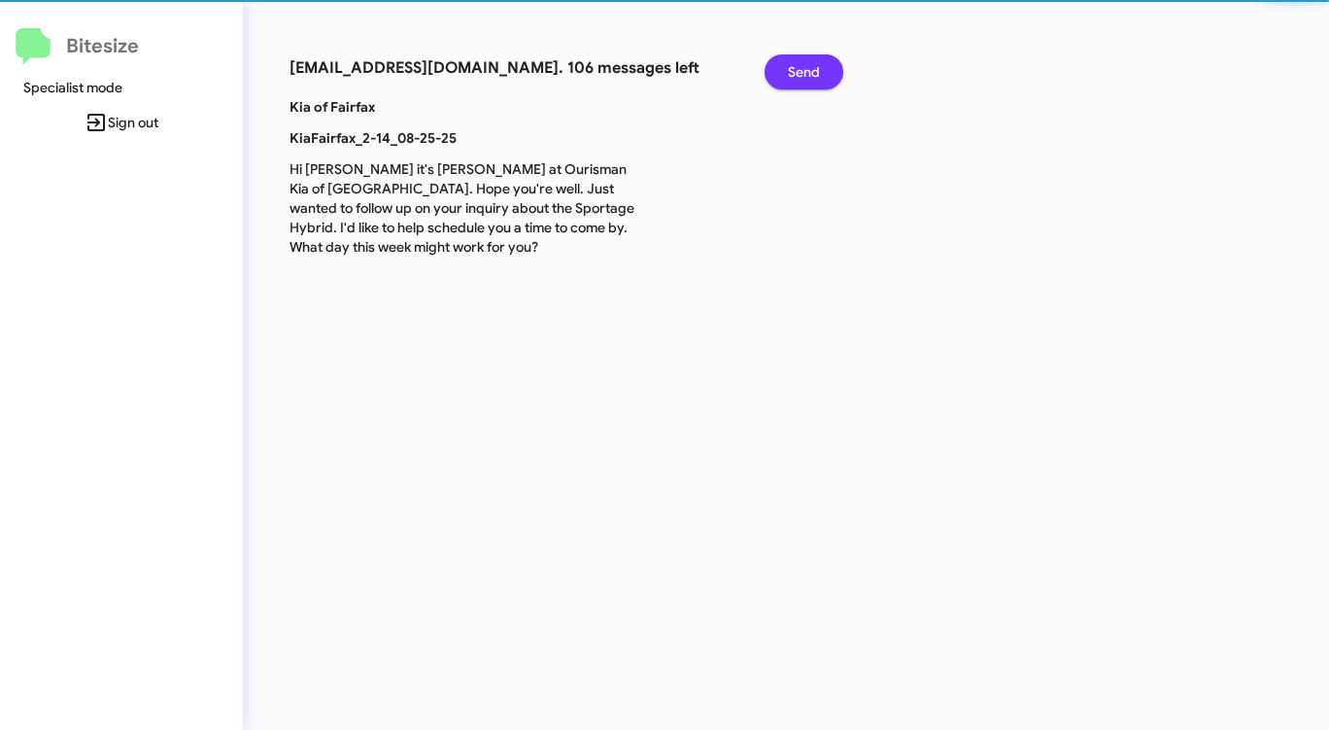
click at [793, 70] on span "Send" at bounding box center [804, 71] width 32 height 35
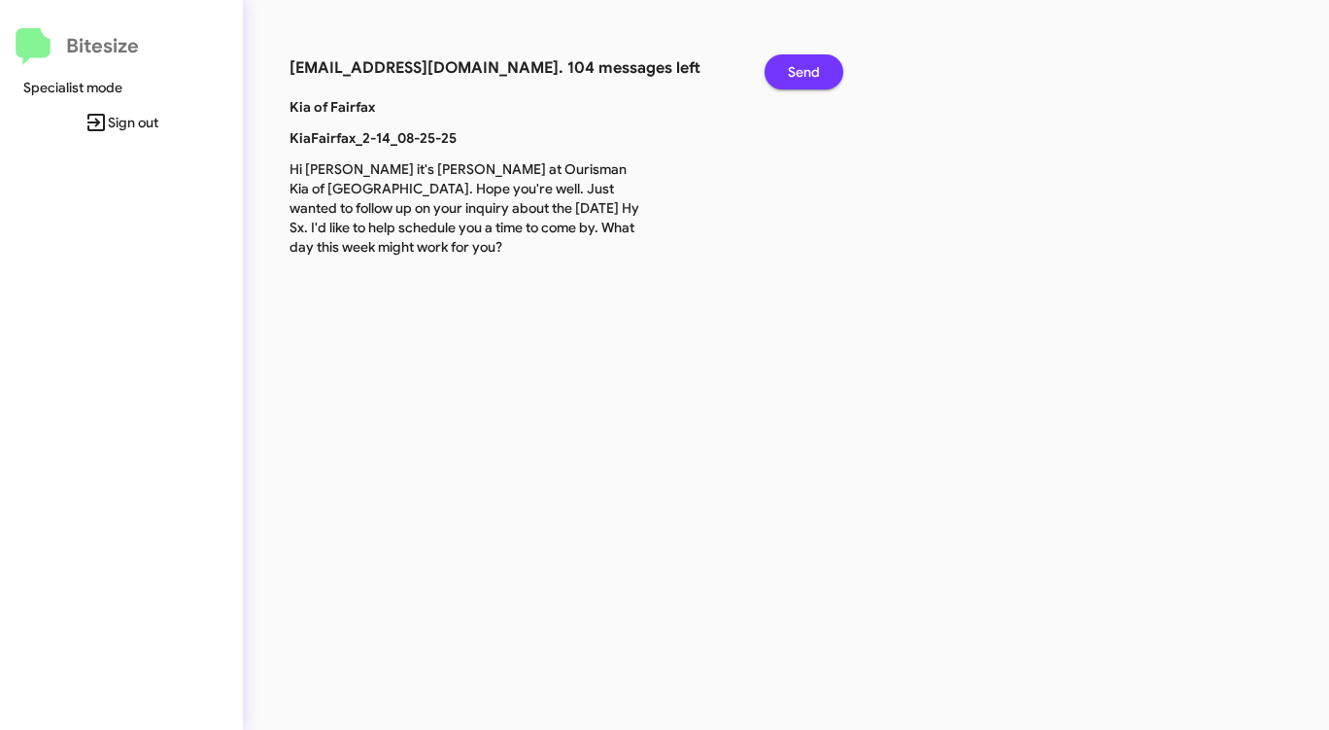
click at [793, 70] on span "Send" at bounding box center [804, 71] width 32 height 35
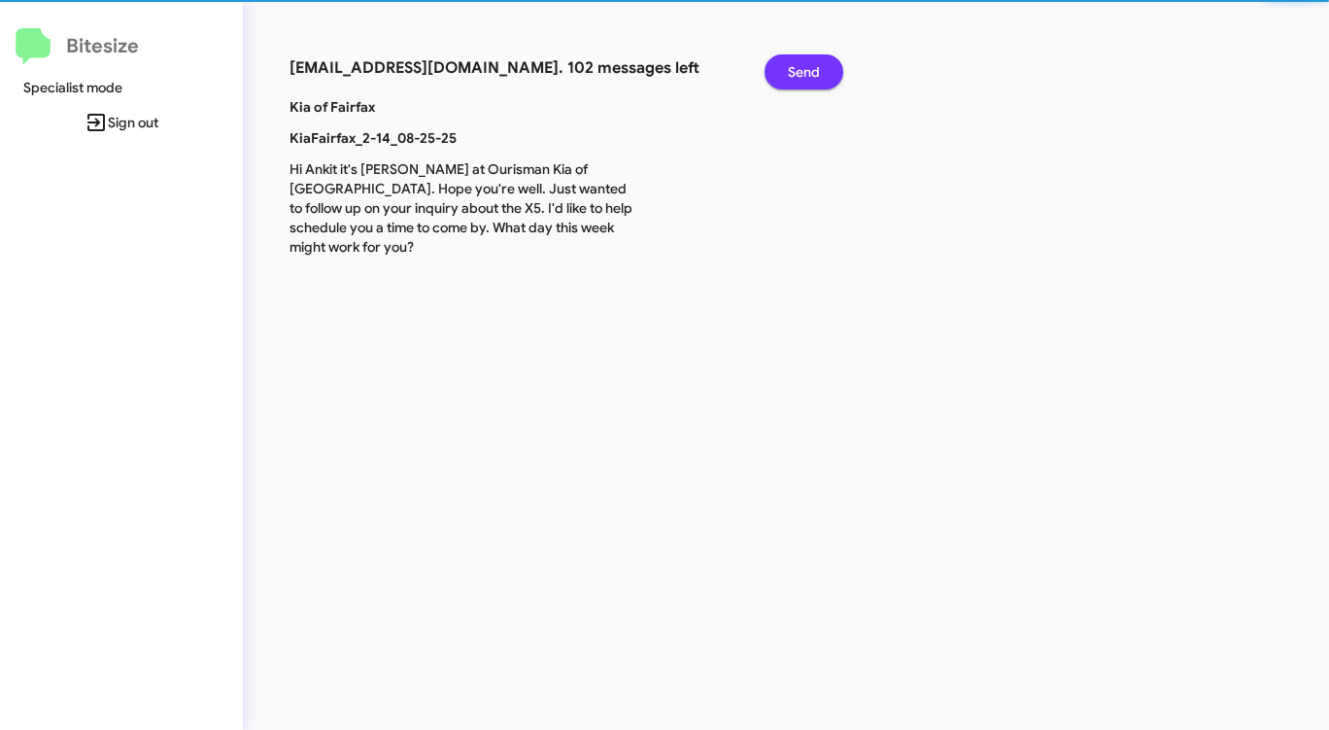
click at [793, 70] on span "Send" at bounding box center [804, 71] width 32 height 35
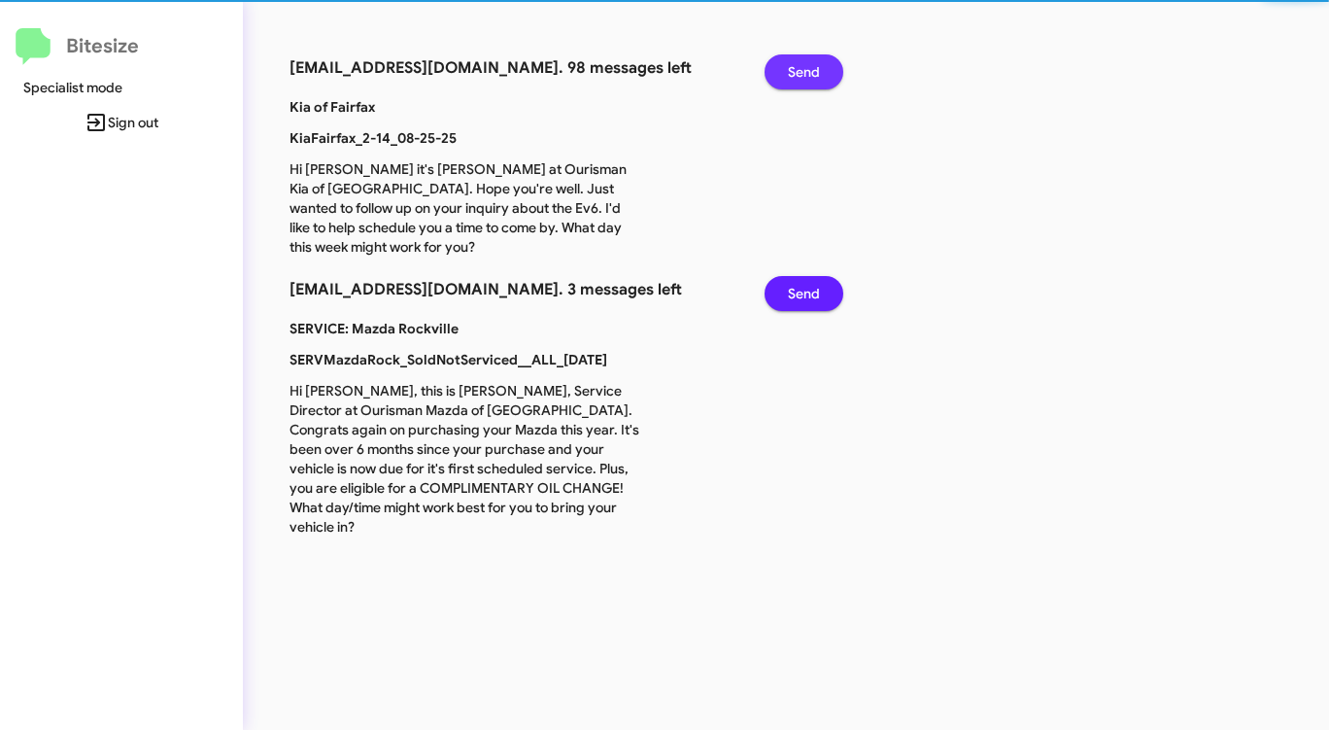
click at [793, 70] on span "Send" at bounding box center [804, 71] width 32 height 35
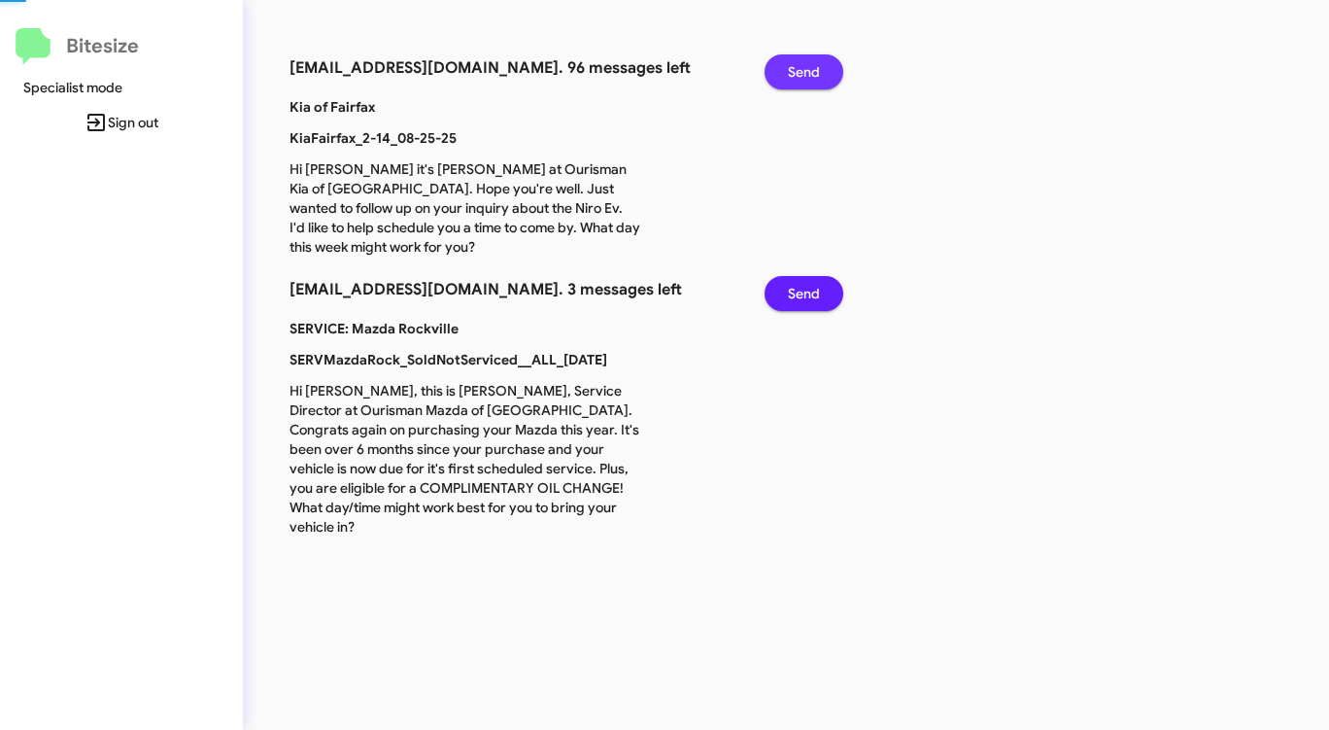
click at [793, 70] on span "Send" at bounding box center [804, 71] width 32 height 35
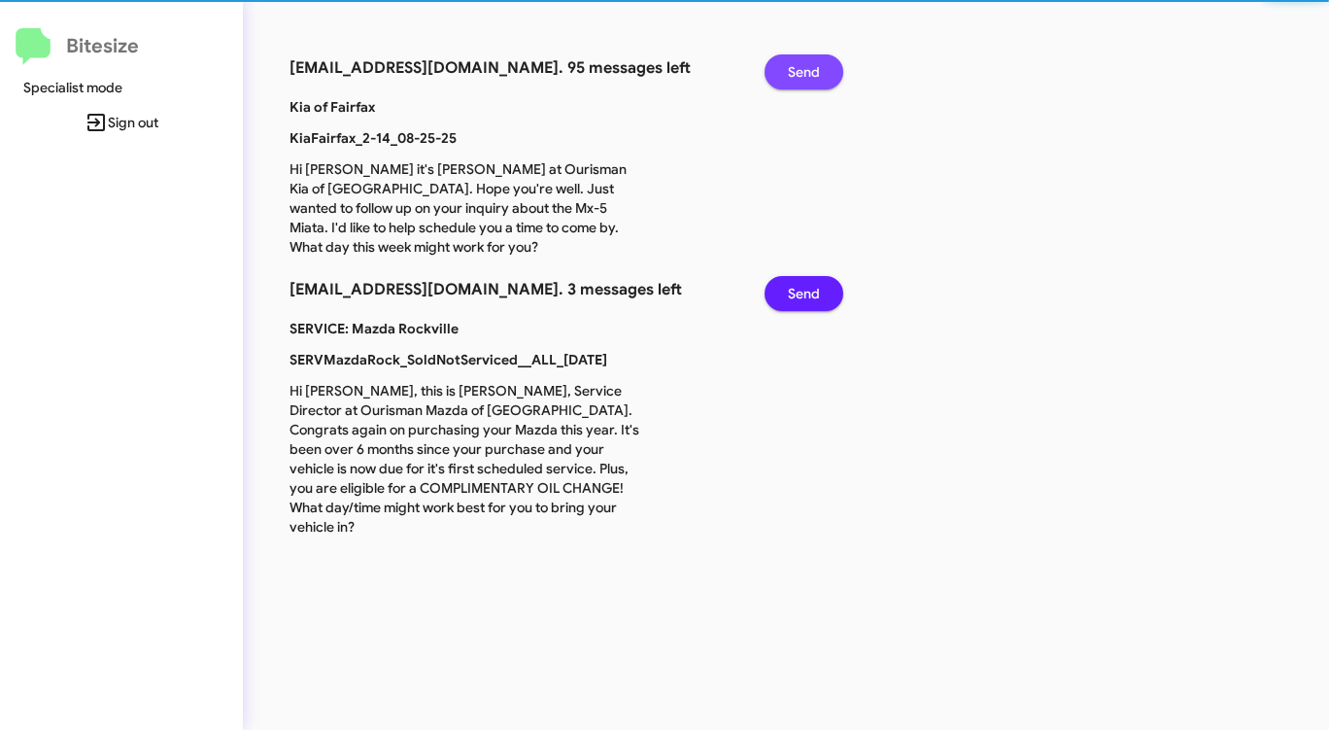
click at [793, 70] on span "Send" at bounding box center [804, 71] width 32 height 35
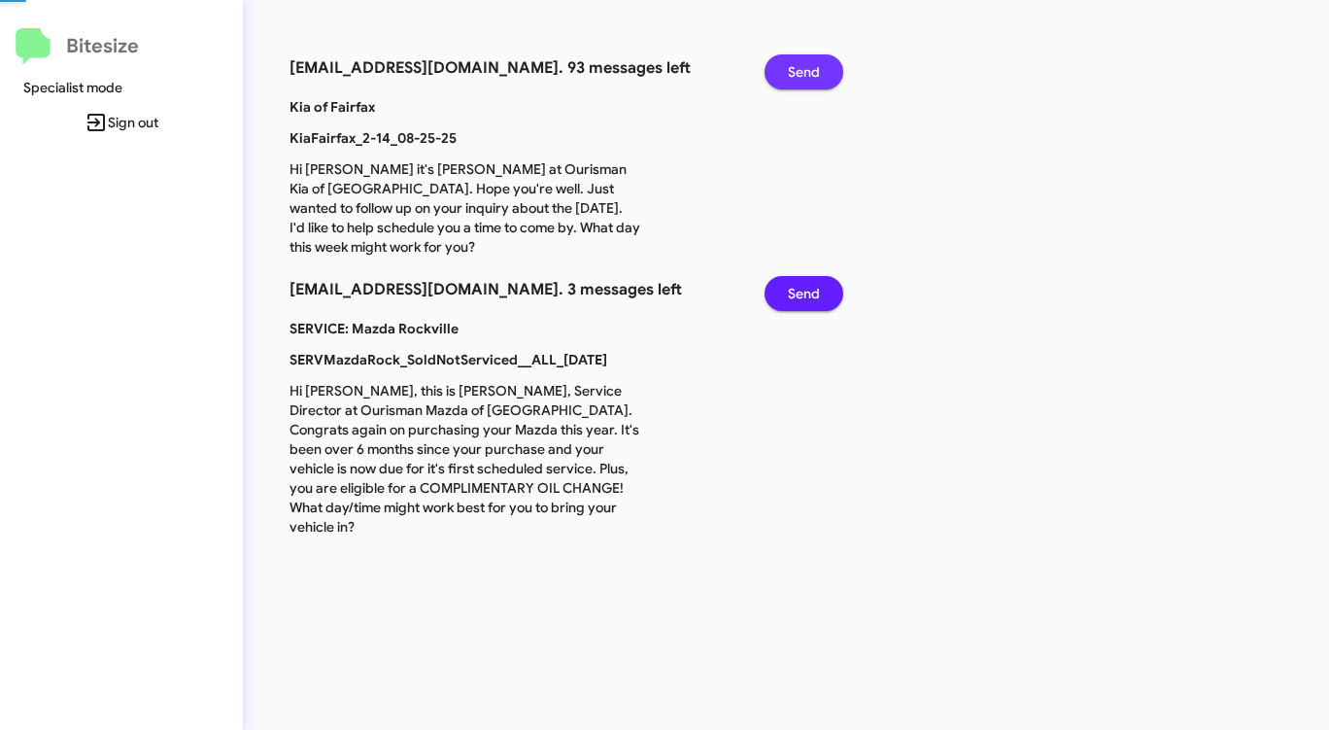
click at [793, 70] on span "Send" at bounding box center [804, 71] width 32 height 35
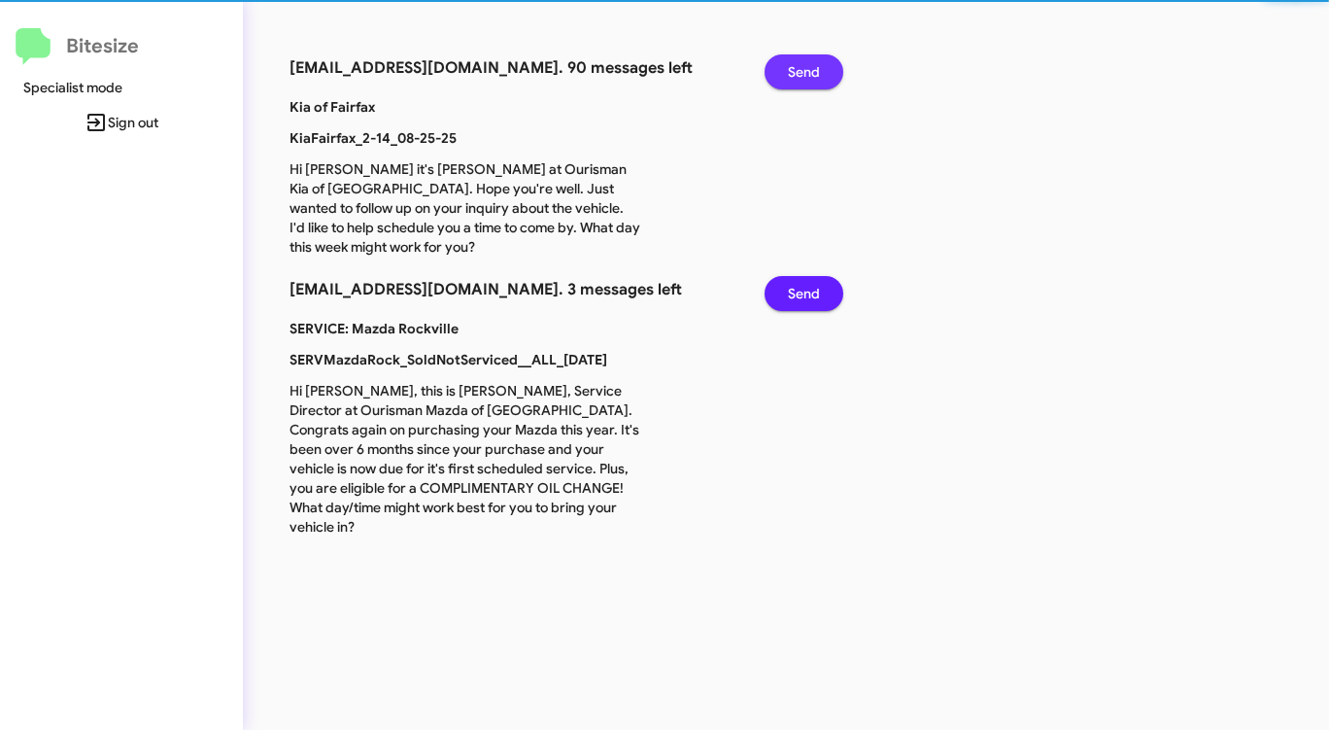
click at [793, 70] on span "Send" at bounding box center [804, 71] width 32 height 35
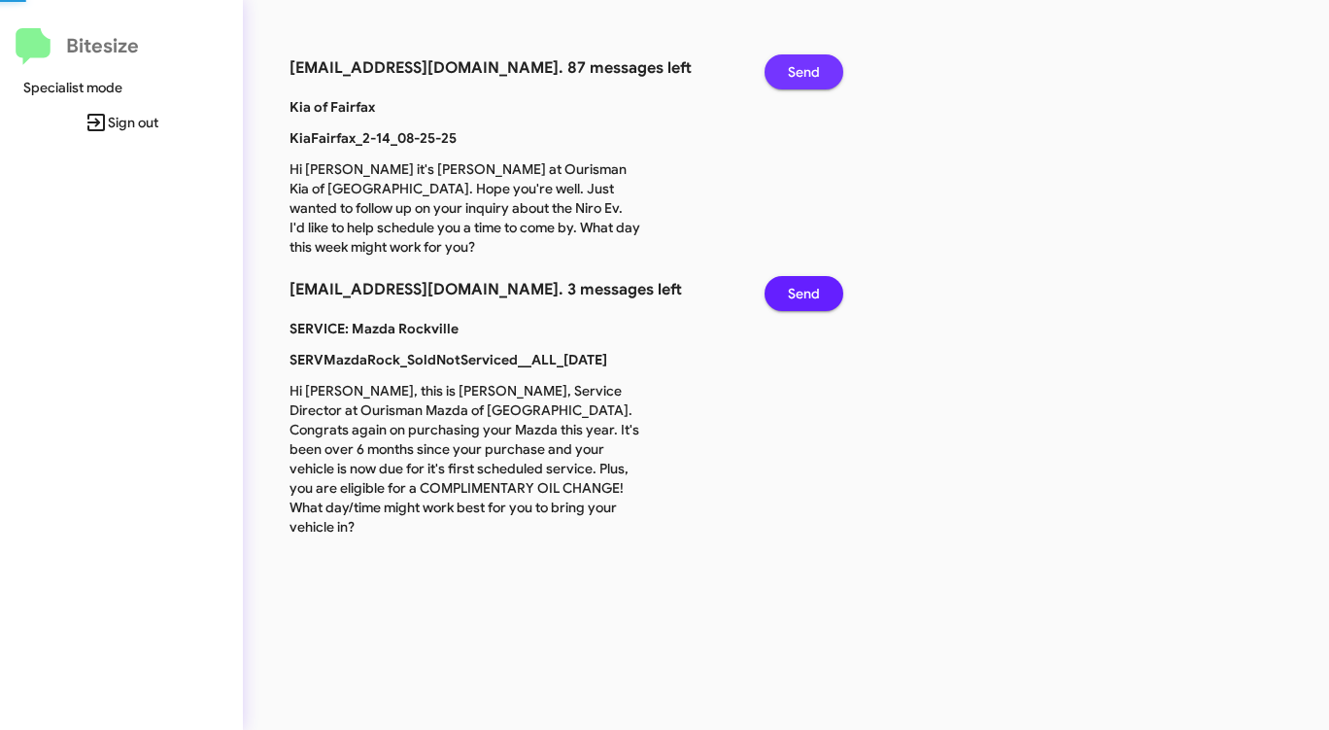
click at [793, 70] on span "Send" at bounding box center [804, 71] width 32 height 35
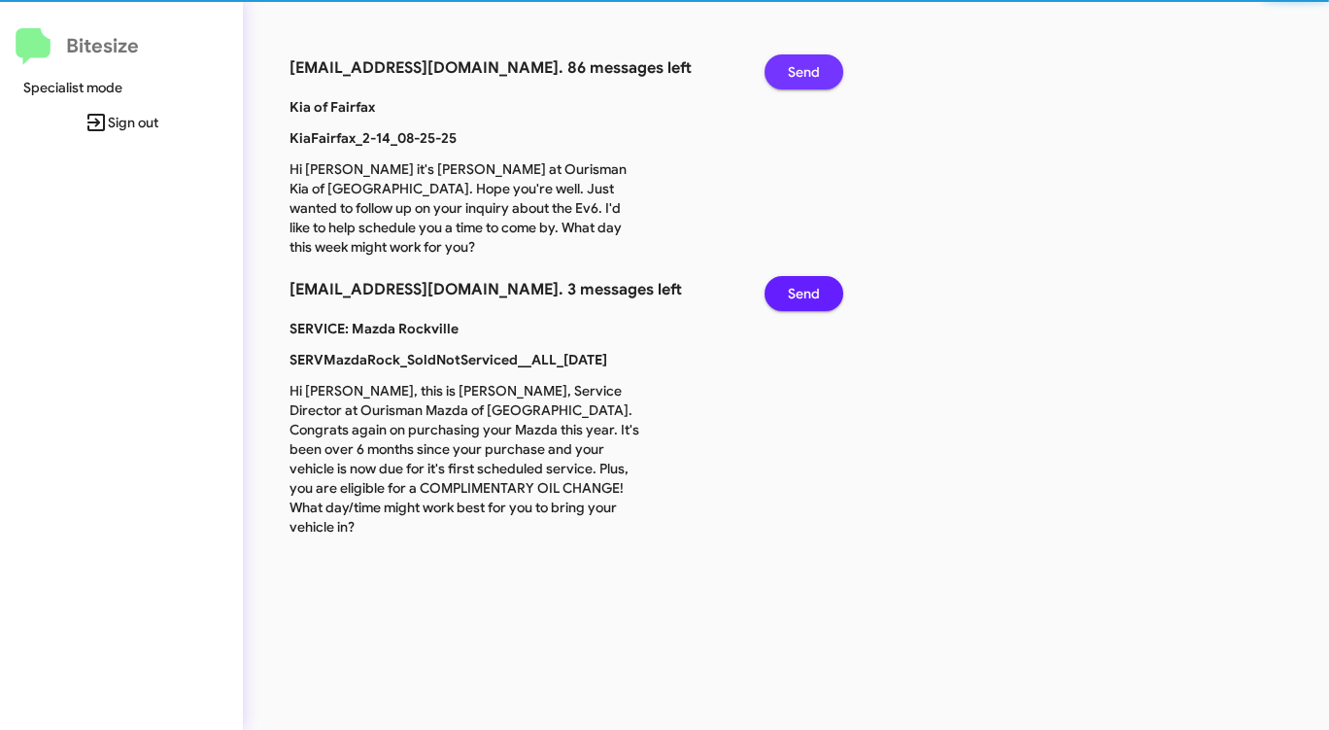
click at [793, 70] on span "Send" at bounding box center [804, 71] width 32 height 35
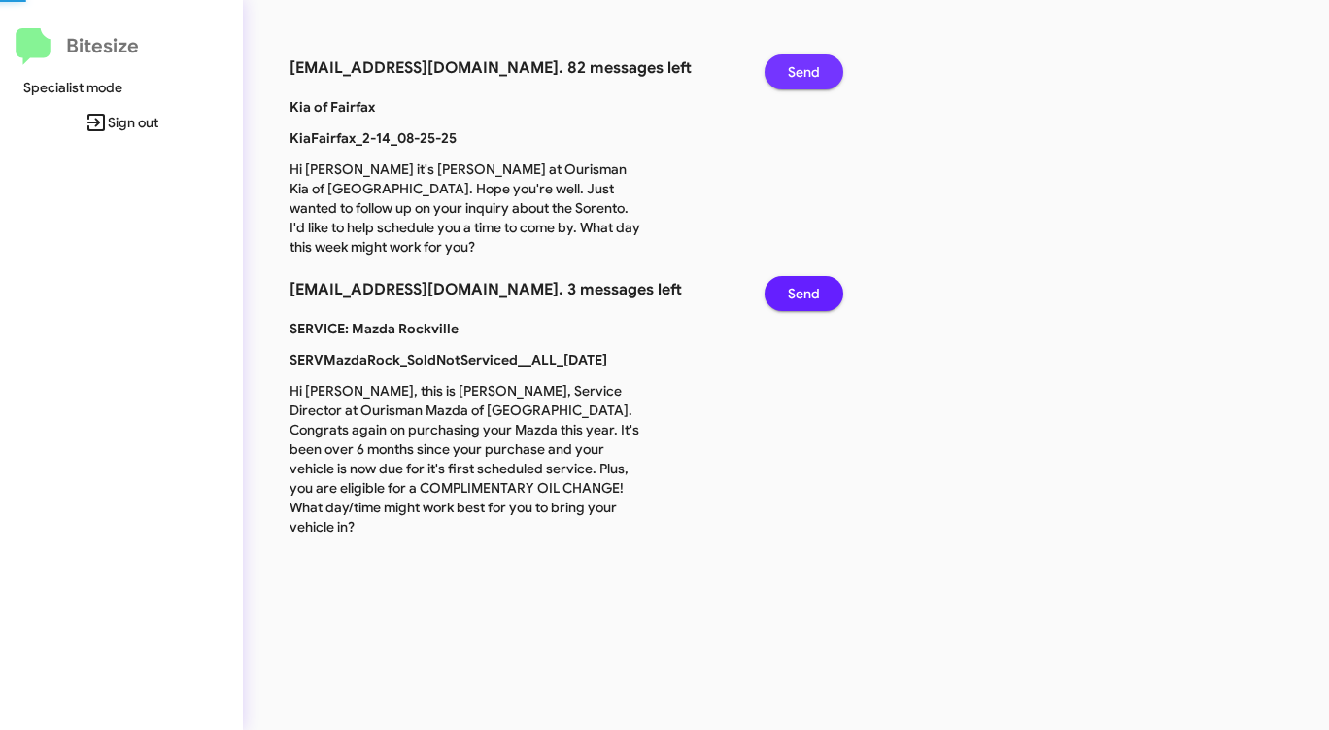
click at [793, 70] on span "Send" at bounding box center [804, 71] width 32 height 35
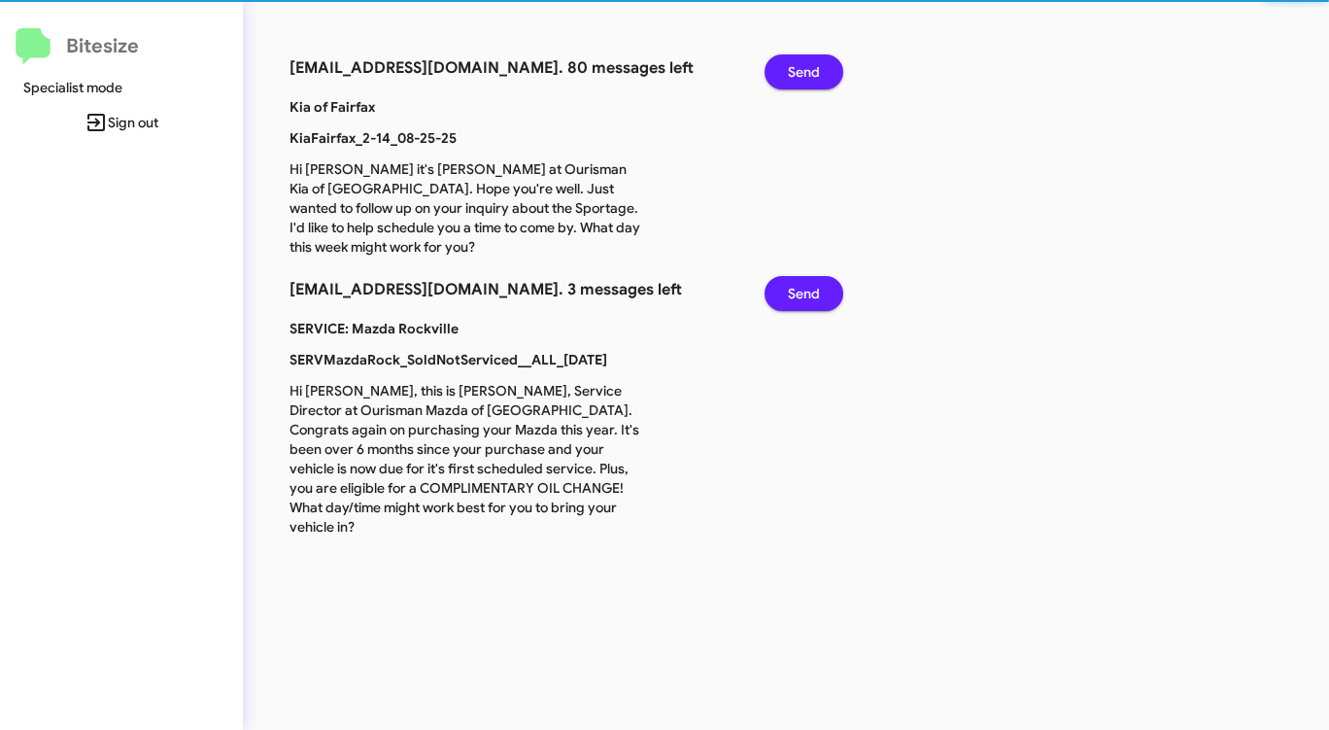
click at [793, 70] on span "Send" at bounding box center [804, 71] width 32 height 35
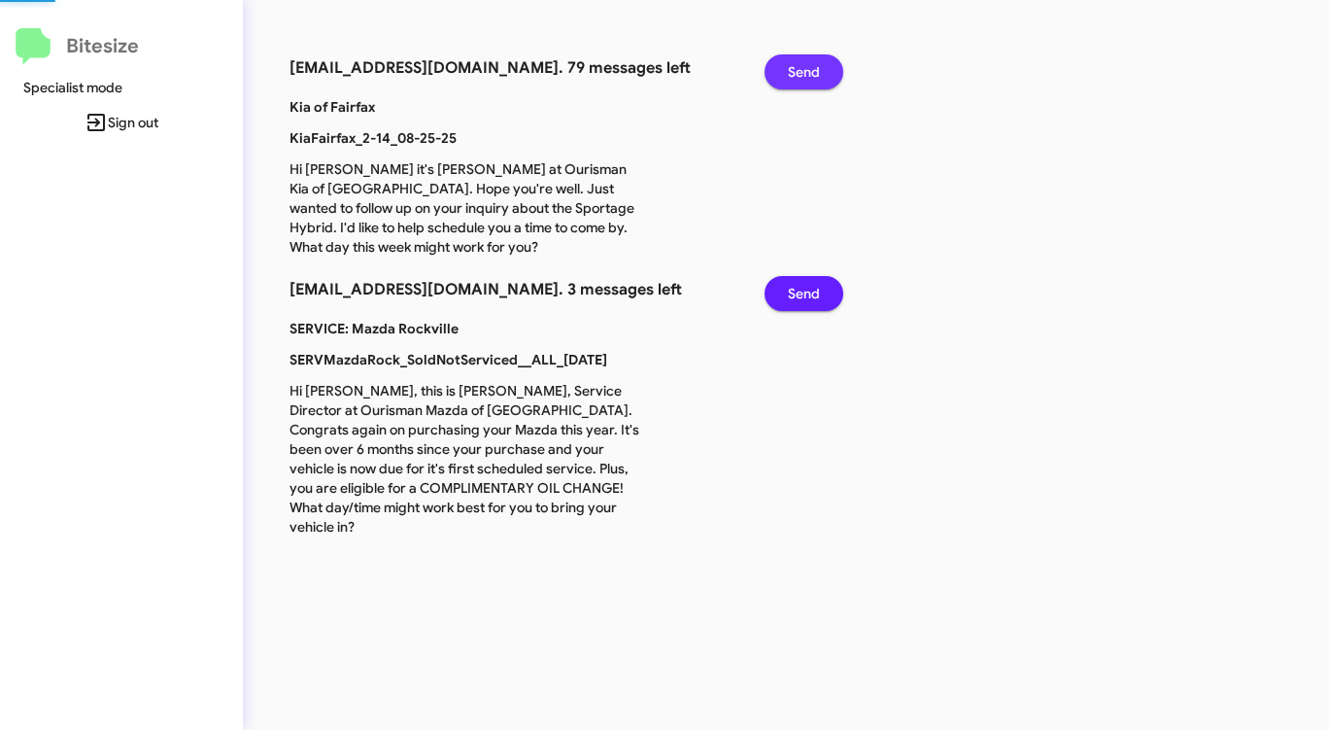
click at [793, 70] on span "Send" at bounding box center [804, 71] width 32 height 35
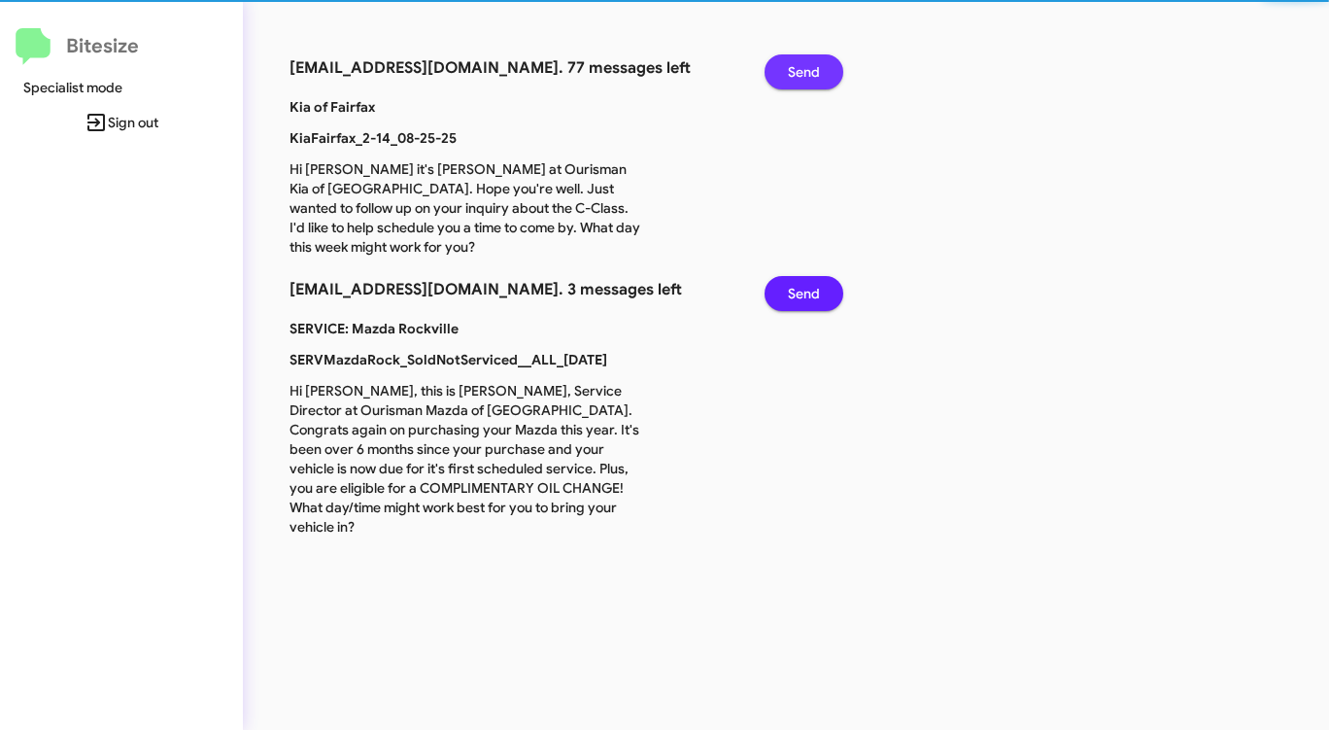
click at [793, 70] on span "Send" at bounding box center [804, 71] width 32 height 35
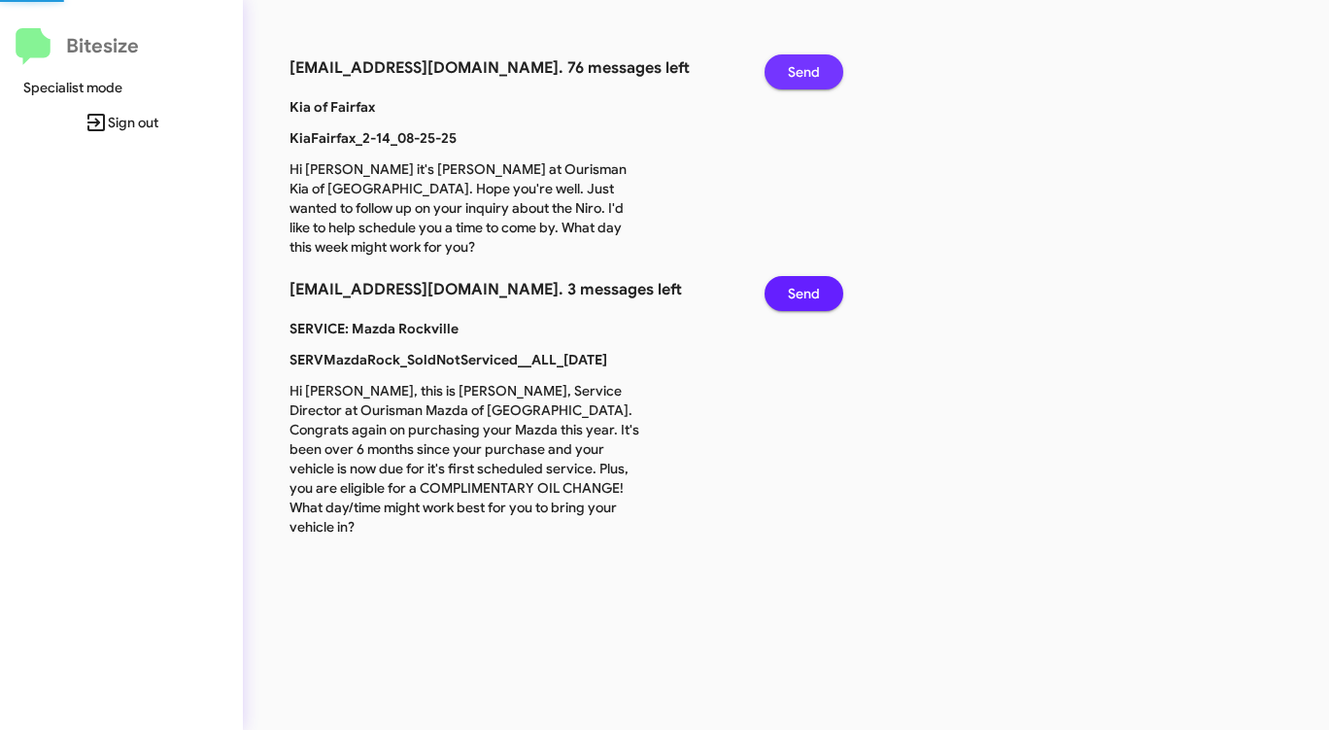
click at [793, 70] on span "Send" at bounding box center [804, 71] width 32 height 35
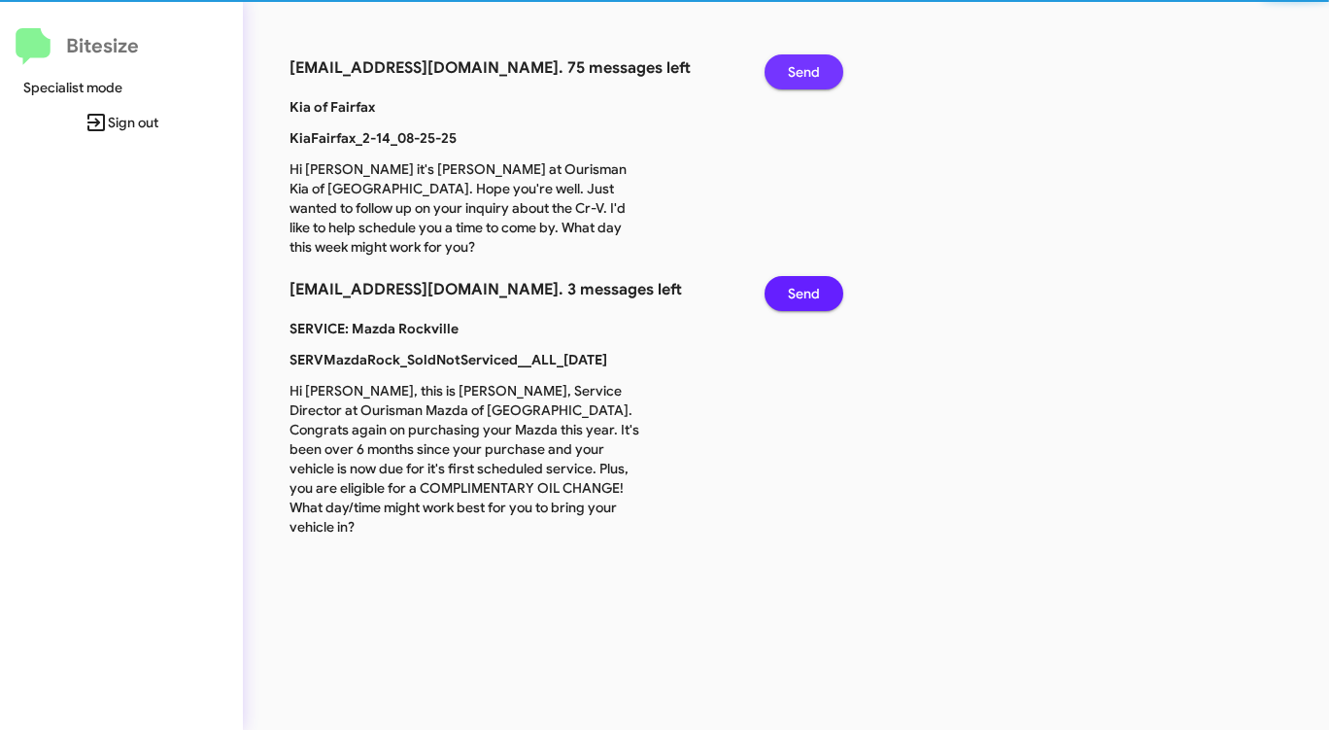
click at [793, 70] on span "Send" at bounding box center [804, 71] width 32 height 35
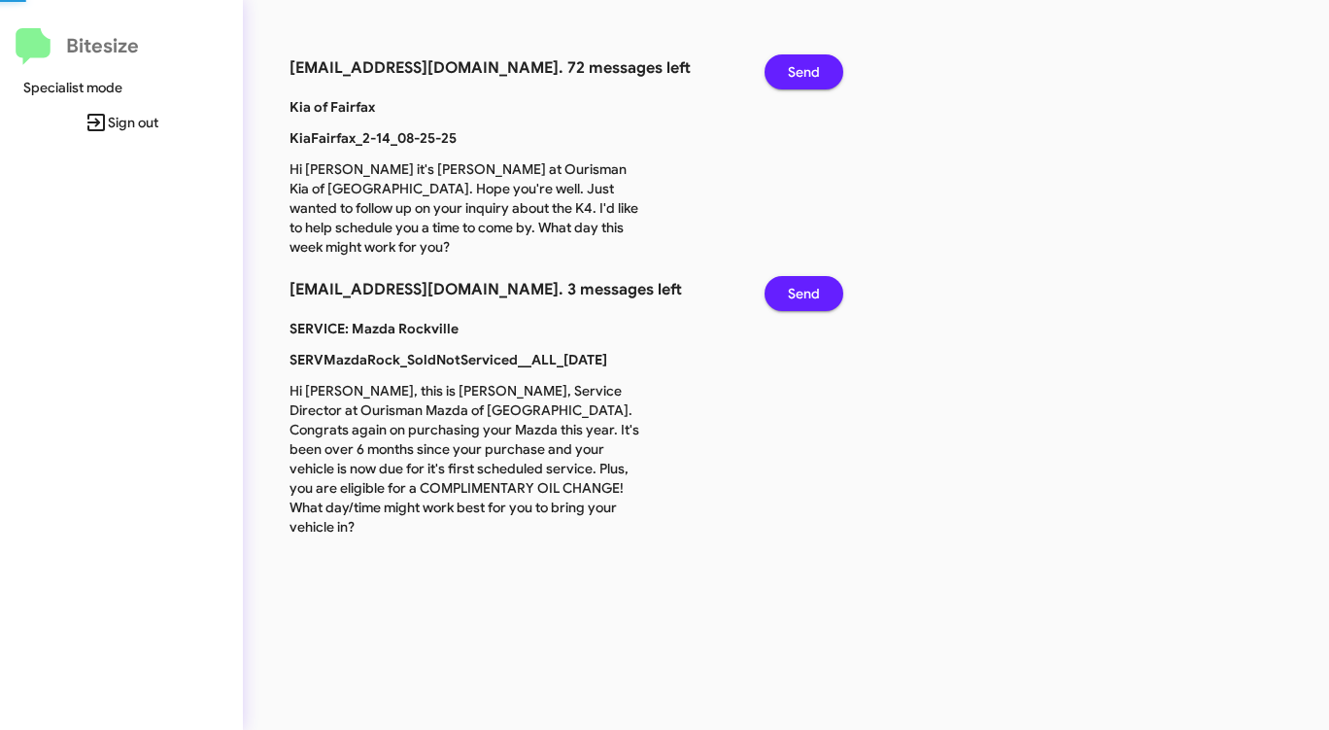
click at [793, 70] on span "Send" at bounding box center [804, 71] width 32 height 35
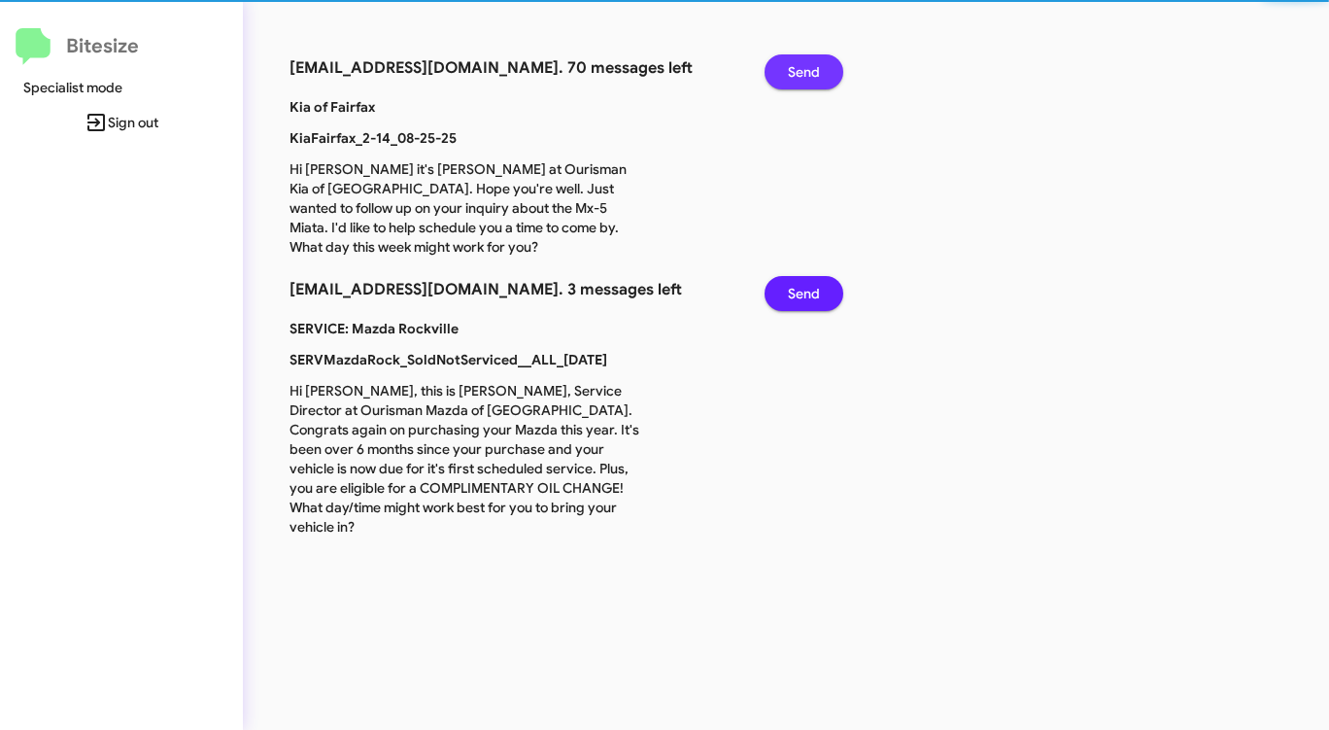
click at [793, 70] on span "Send" at bounding box center [804, 71] width 32 height 35
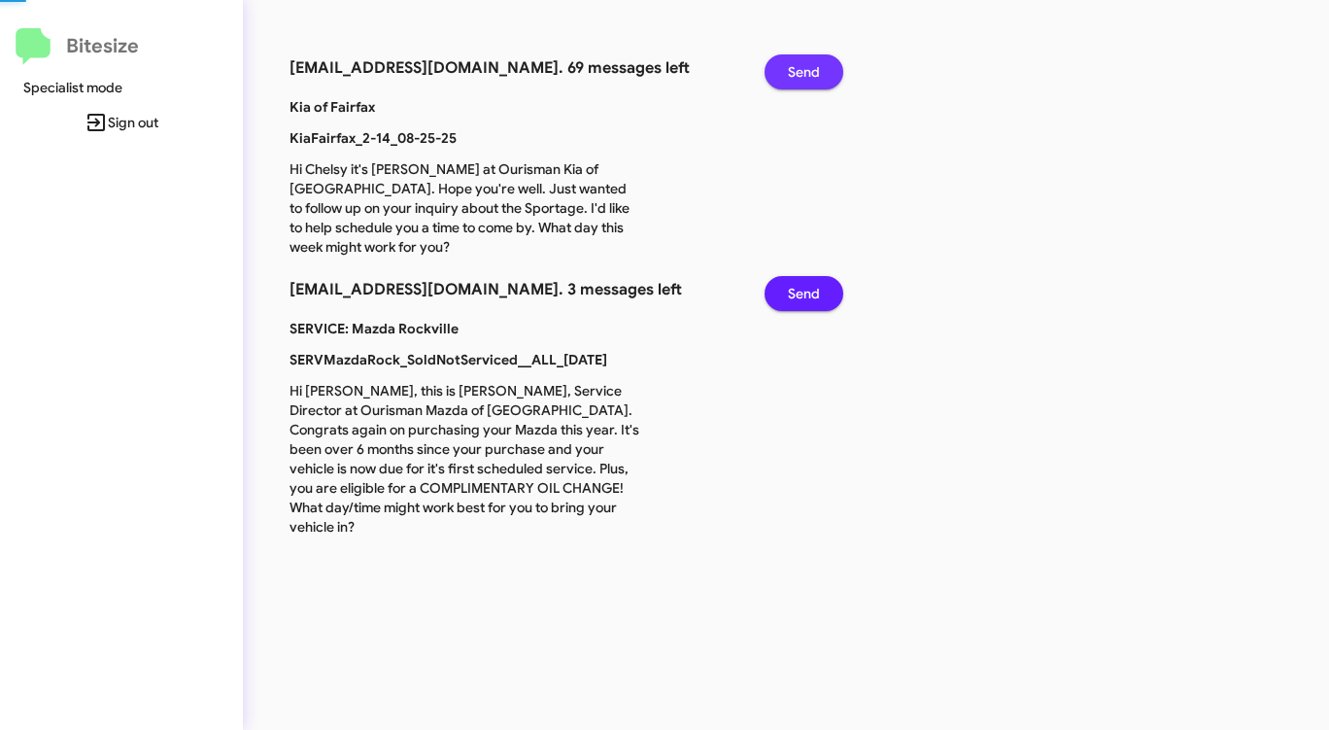
click at [793, 70] on span "Send" at bounding box center [804, 71] width 32 height 35
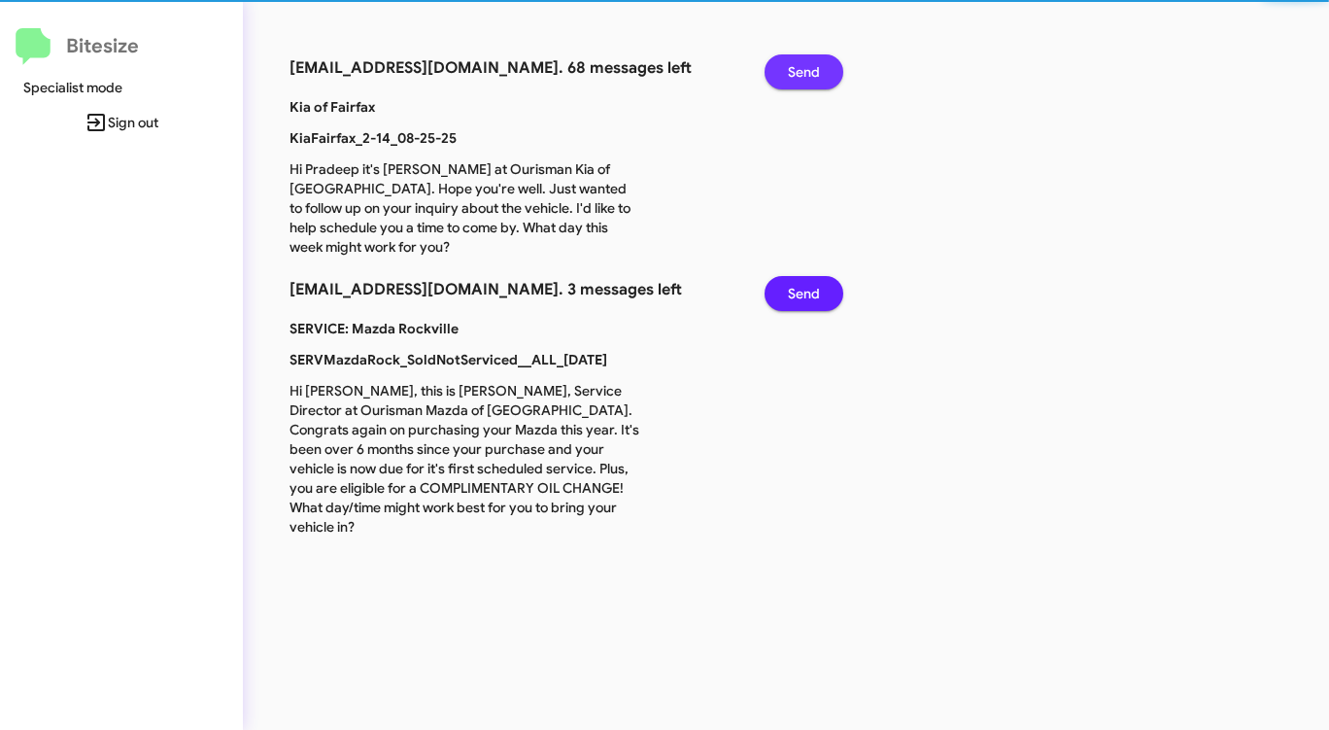
click at [793, 70] on span "Send" at bounding box center [804, 71] width 32 height 35
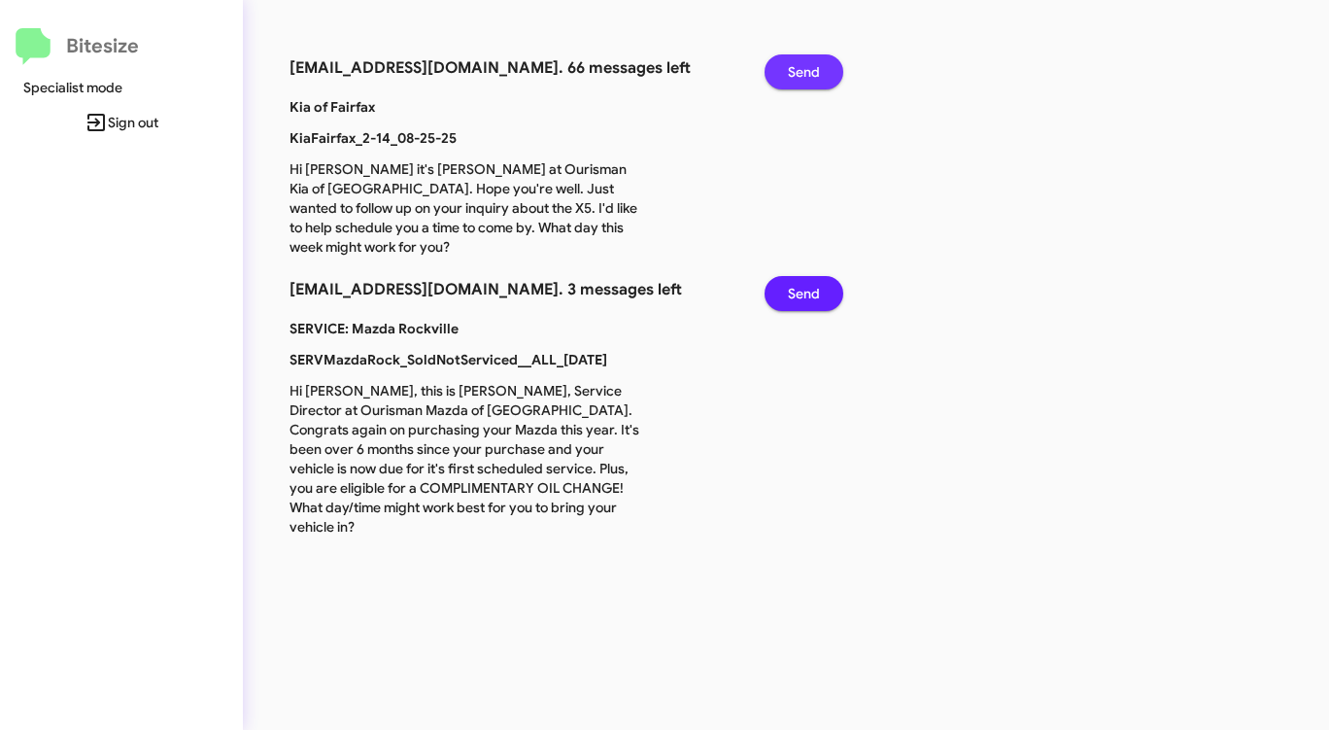
click at [793, 70] on span "Send" at bounding box center [804, 71] width 32 height 35
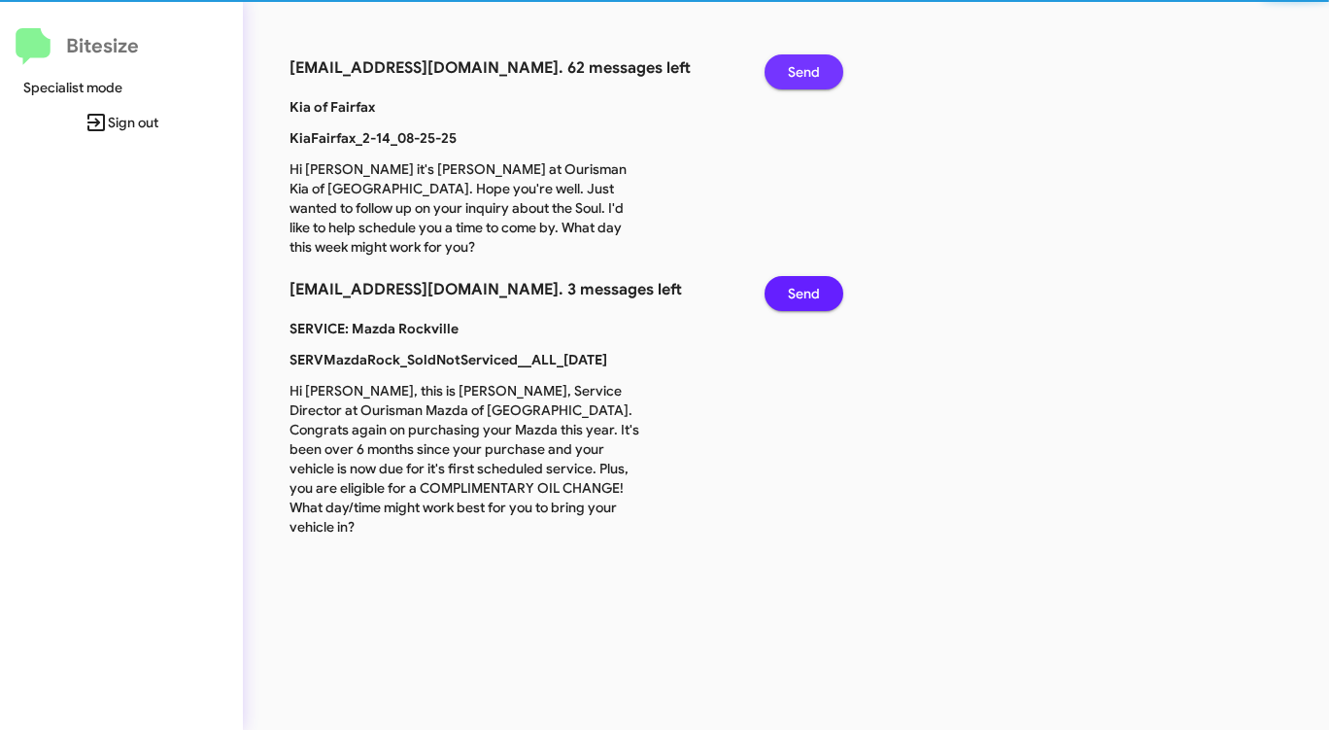
click at [793, 70] on span "Send" at bounding box center [804, 71] width 32 height 35
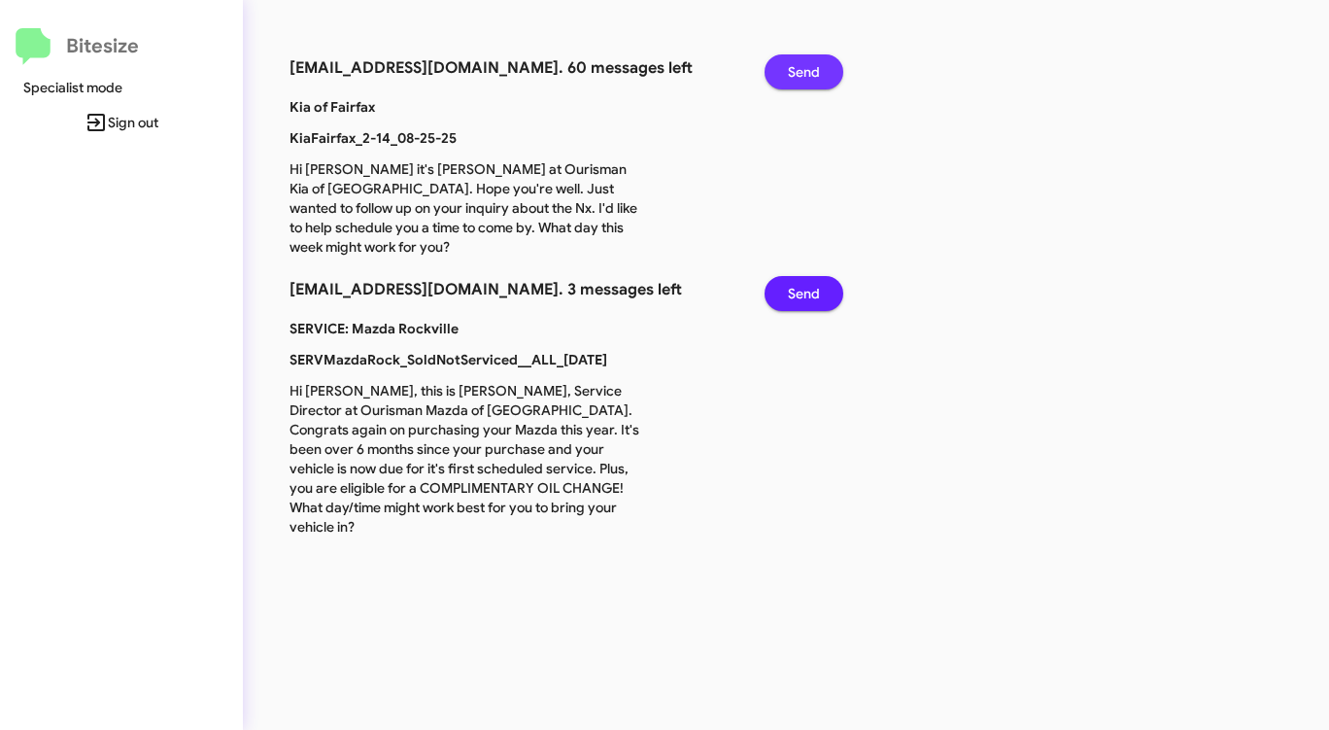
click at [793, 70] on span "Send" at bounding box center [804, 71] width 32 height 35
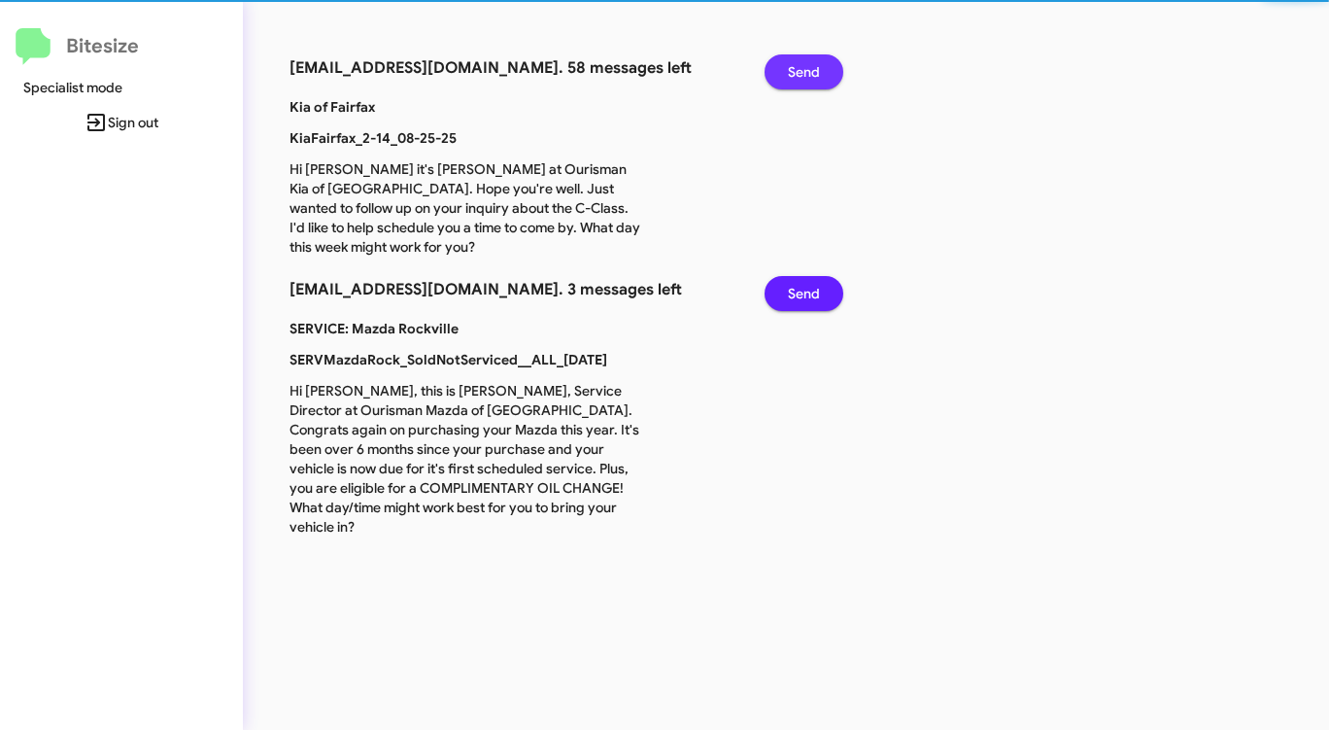
click at [793, 70] on span "Send" at bounding box center [804, 71] width 32 height 35
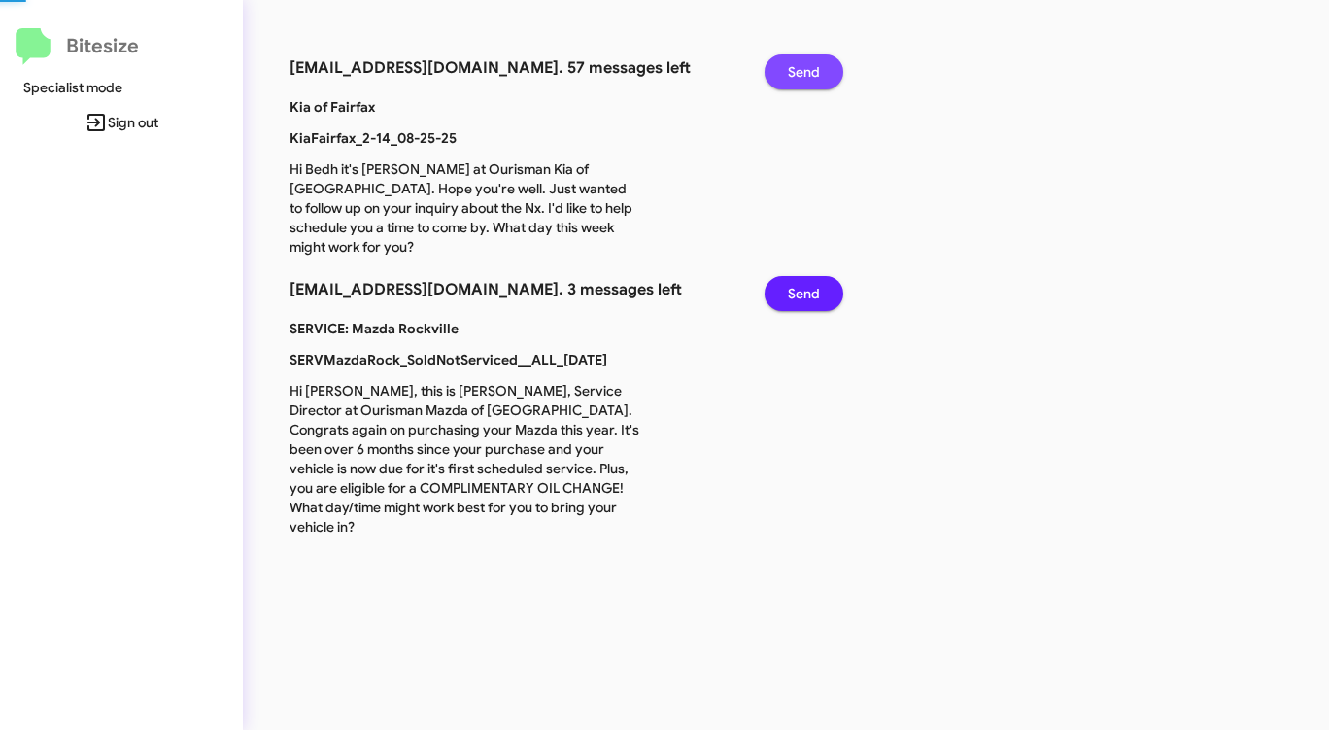
click at [793, 70] on span "Send" at bounding box center [804, 71] width 32 height 35
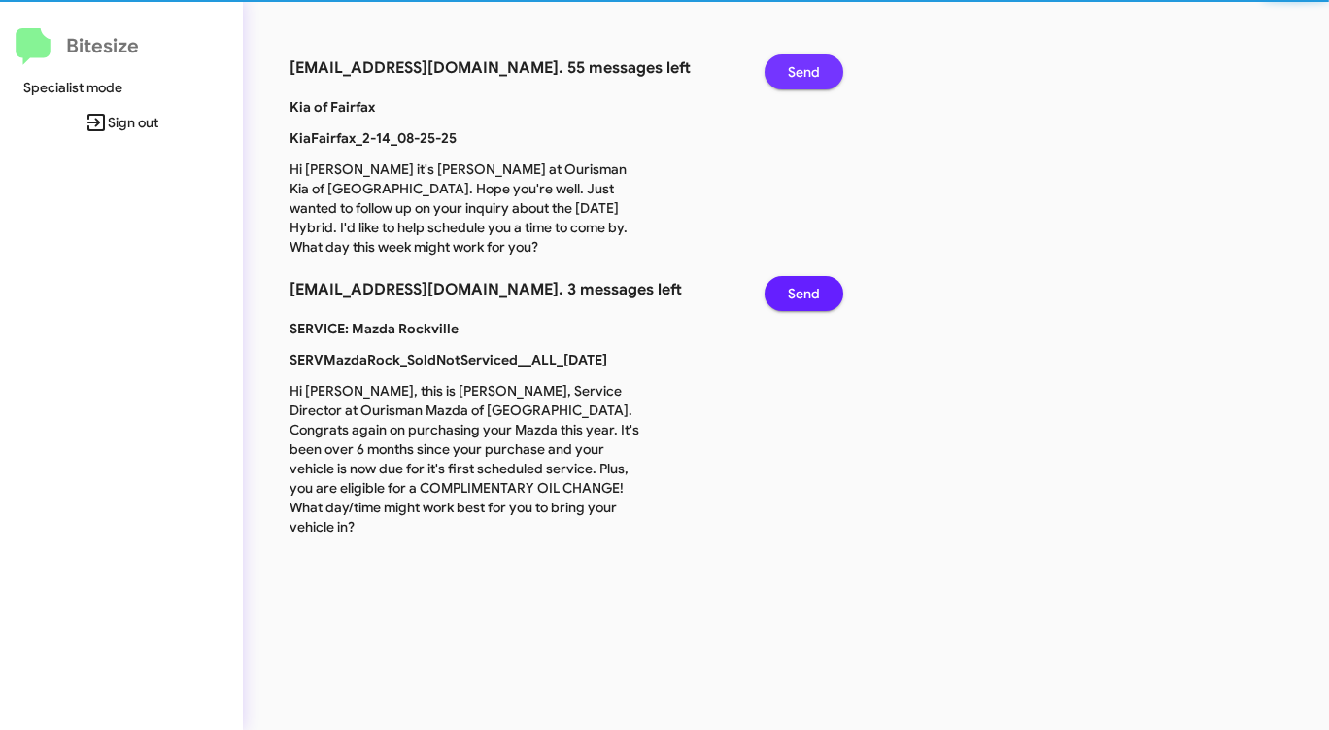
click at [793, 70] on span "Send" at bounding box center [804, 71] width 32 height 35
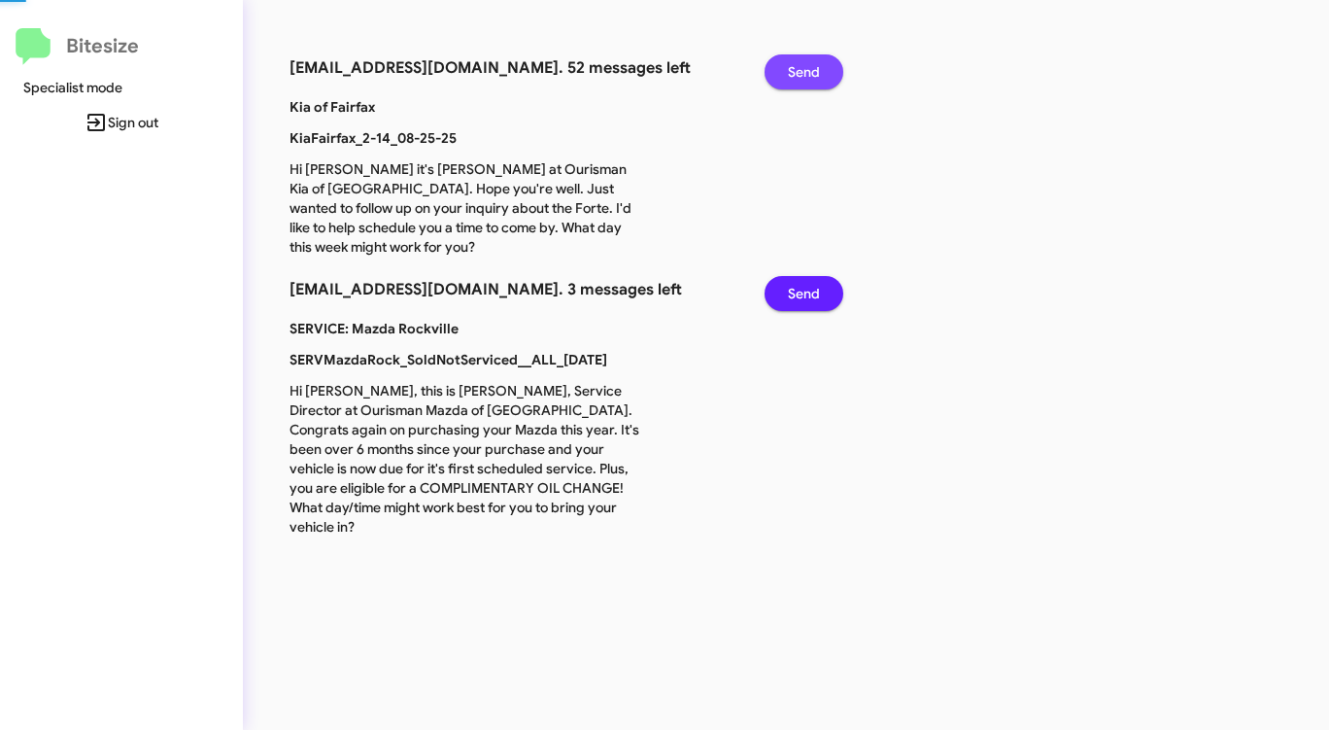
click at [793, 70] on span "Send" at bounding box center [804, 71] width 32 height 35
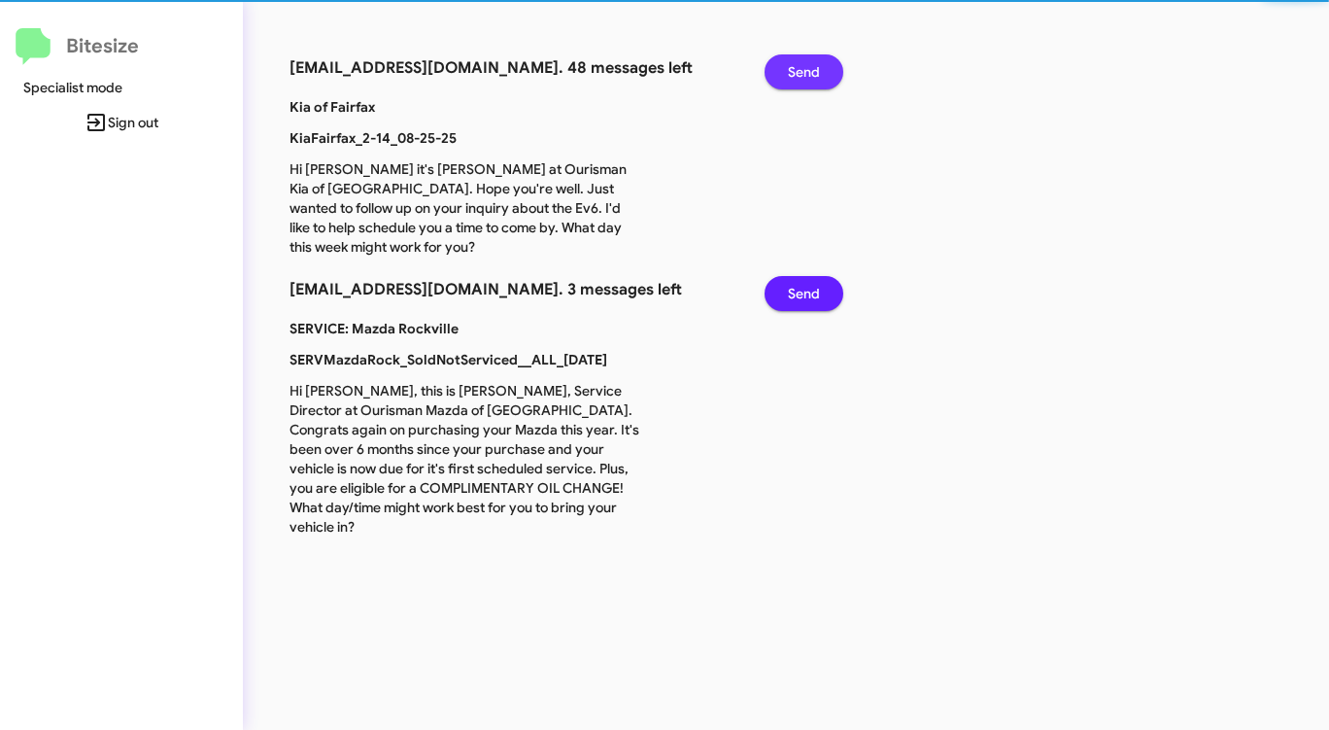
click at [793, 70] on span "Send" at bounding box center [804, 71] width 32 height 35
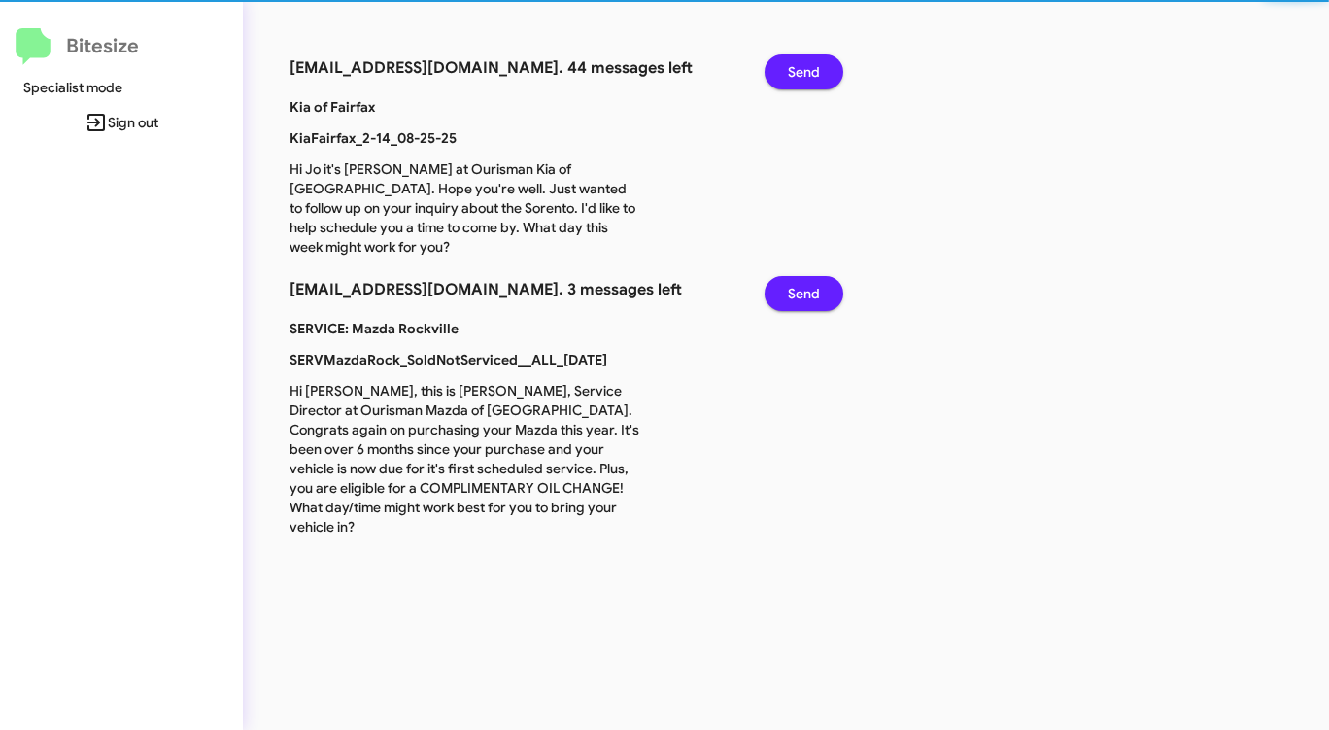
click at [793, 70] on span "Send" at bounding box center [804, 71] width 32 height 35
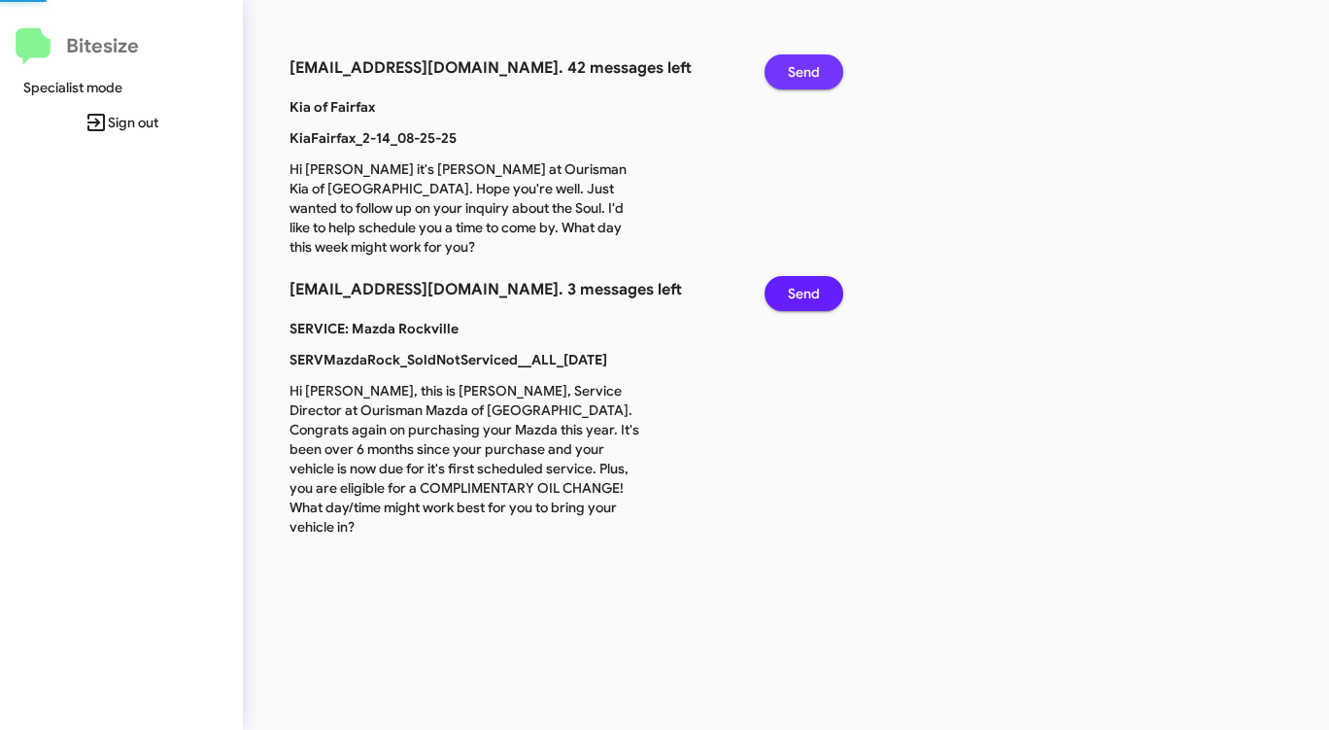
click at [793, 70] on span "Send" at bounding box center [804, 71] width 32 height 35
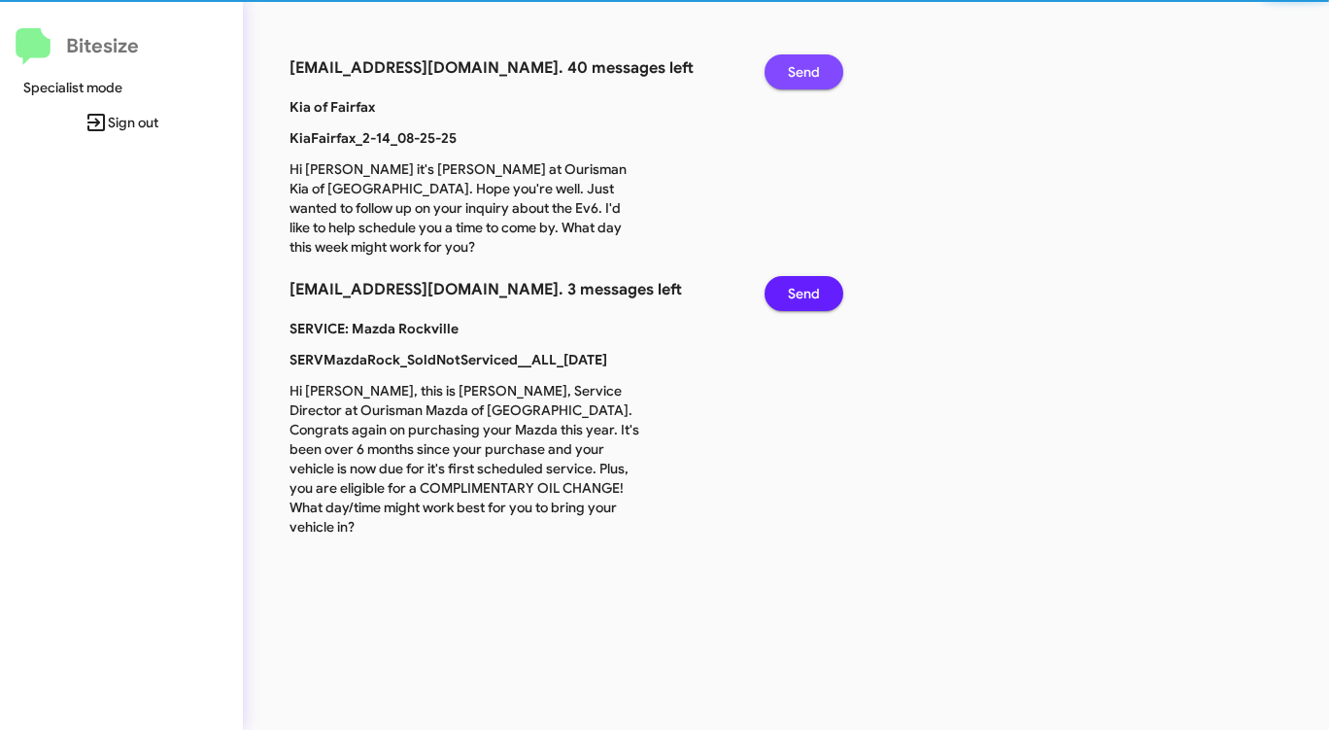
click at [793, 70] on span "Send" at bounding box center [804, 71] width 32 height 35
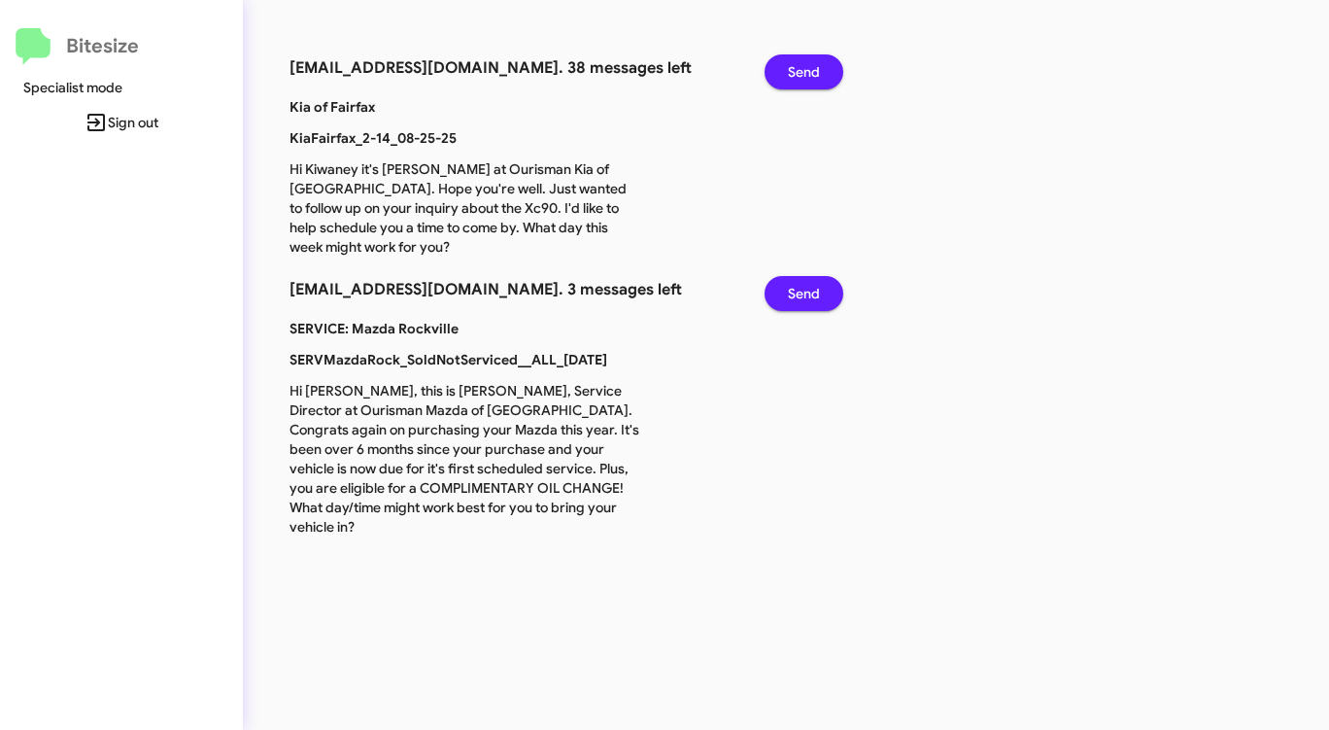
click at [812, 292] on span "Send" at bounding box center [804, 293] width 32 height 35
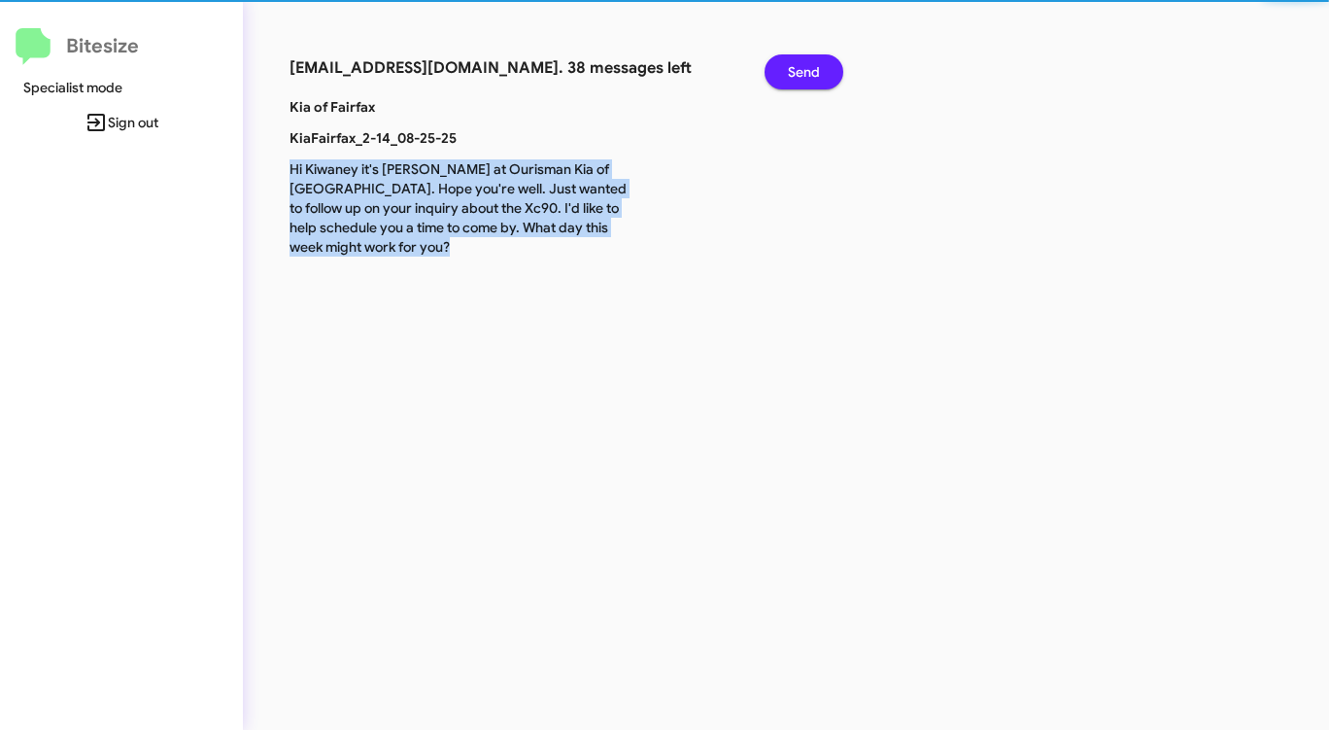
click at [812, 292] on div "connect+kiafairfax@bitesize.co. 38 messages left Send Kia of Fairfax KiaFairfax…" at bounding box center [696, 365] width 906 height 730
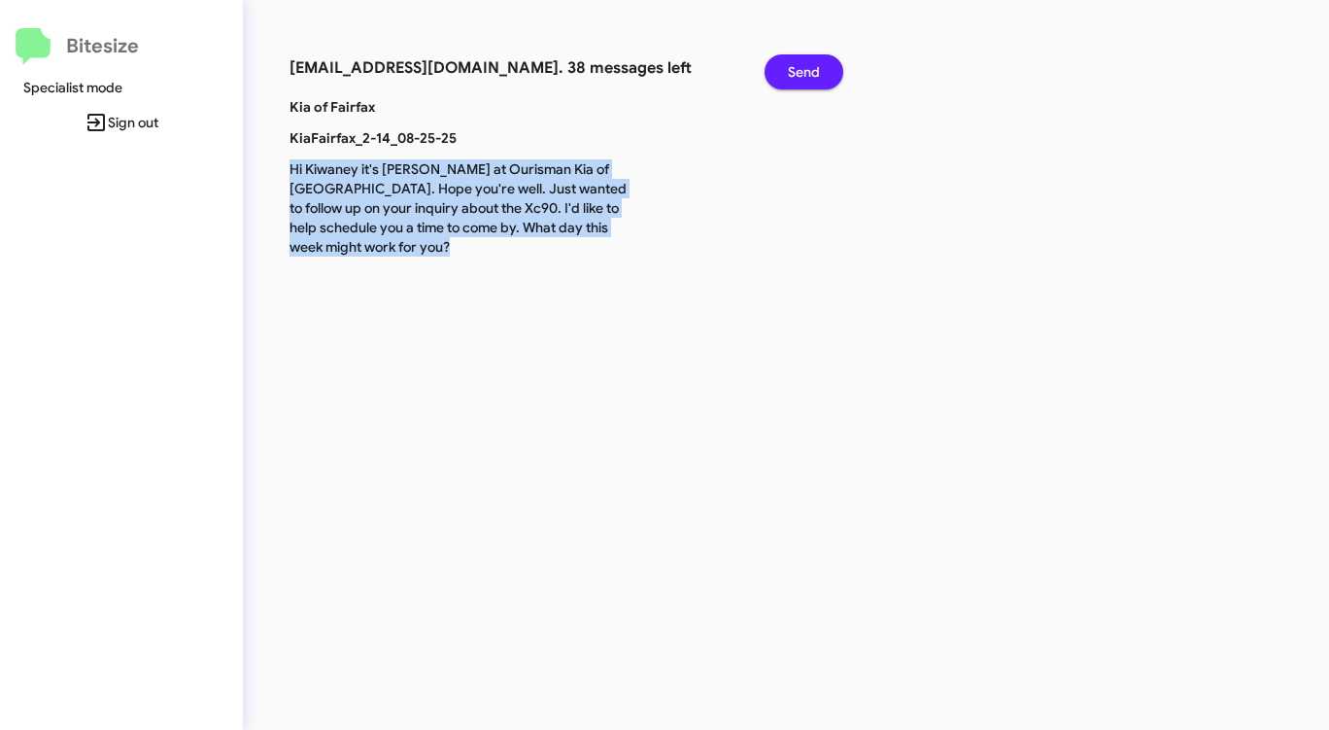
click at [790, 61] on span "Send" at bounding box center [804, 71] width 32 height 35
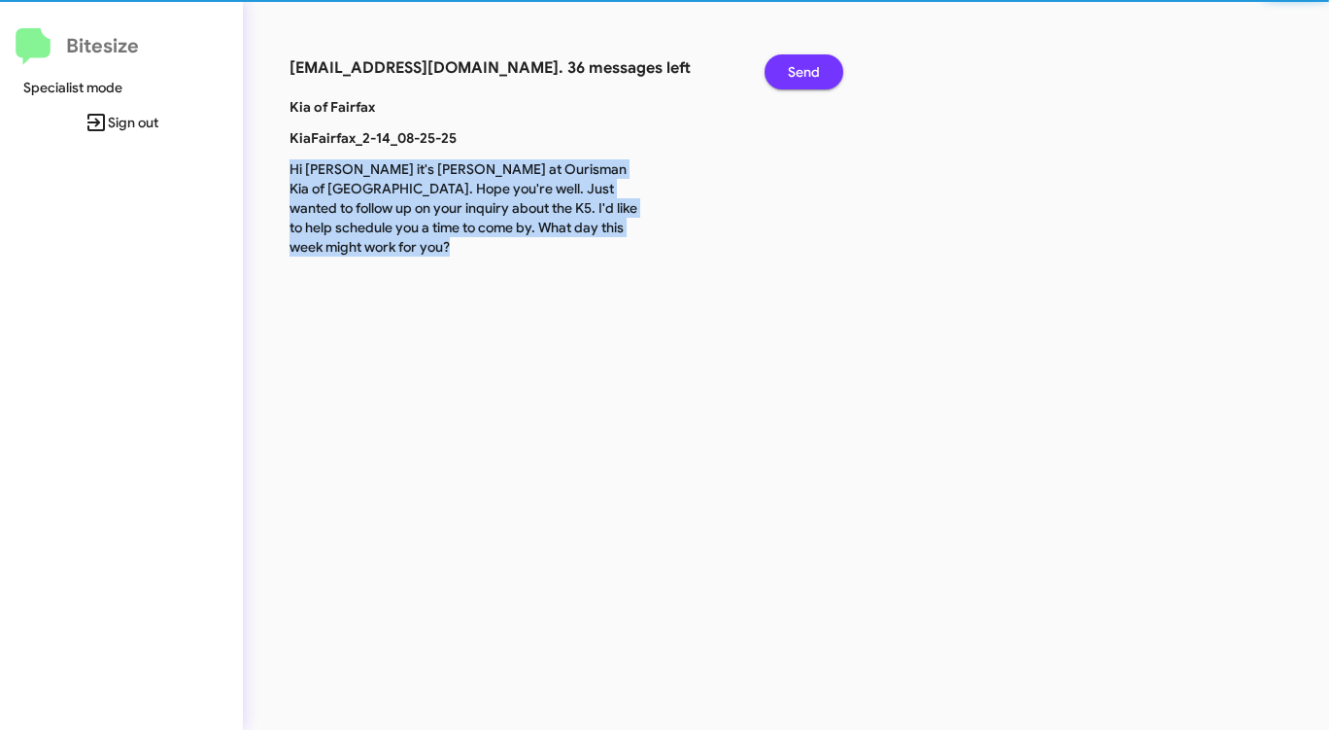
click at [790, 61] on span "Send" at bounding box center [804, 71] width 32 height 35
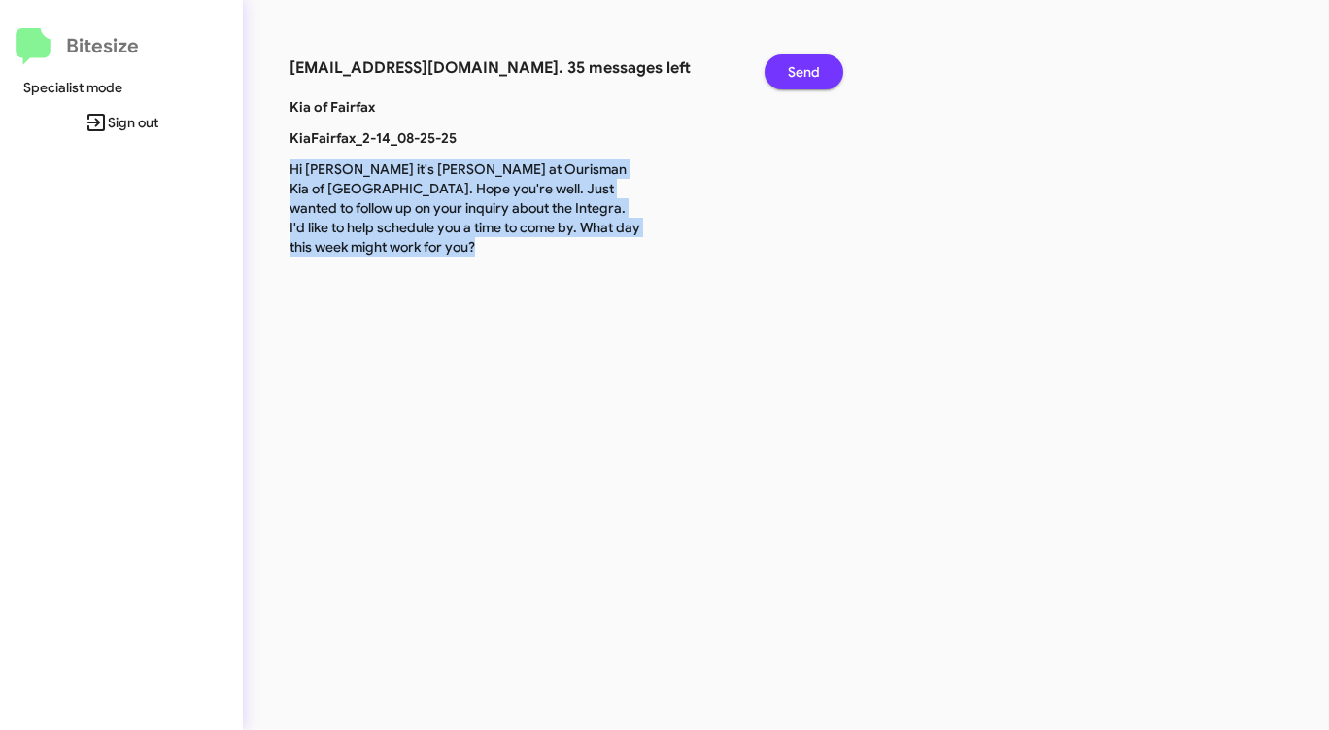
click at [790, 61] on span "Send" at bounding box center [804, 71] width 32 height 35
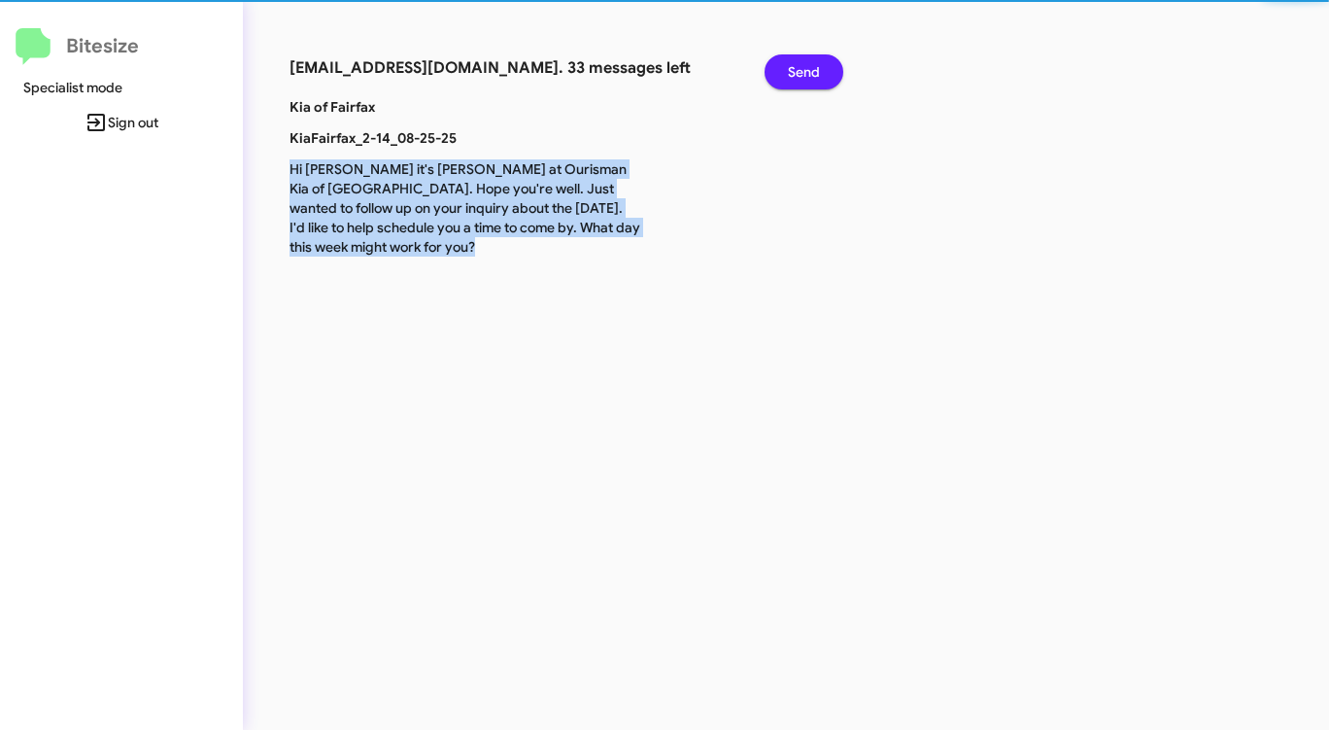
click at [790, 61] on span "Send" at bounding box center [804, 71] width 32 height 35
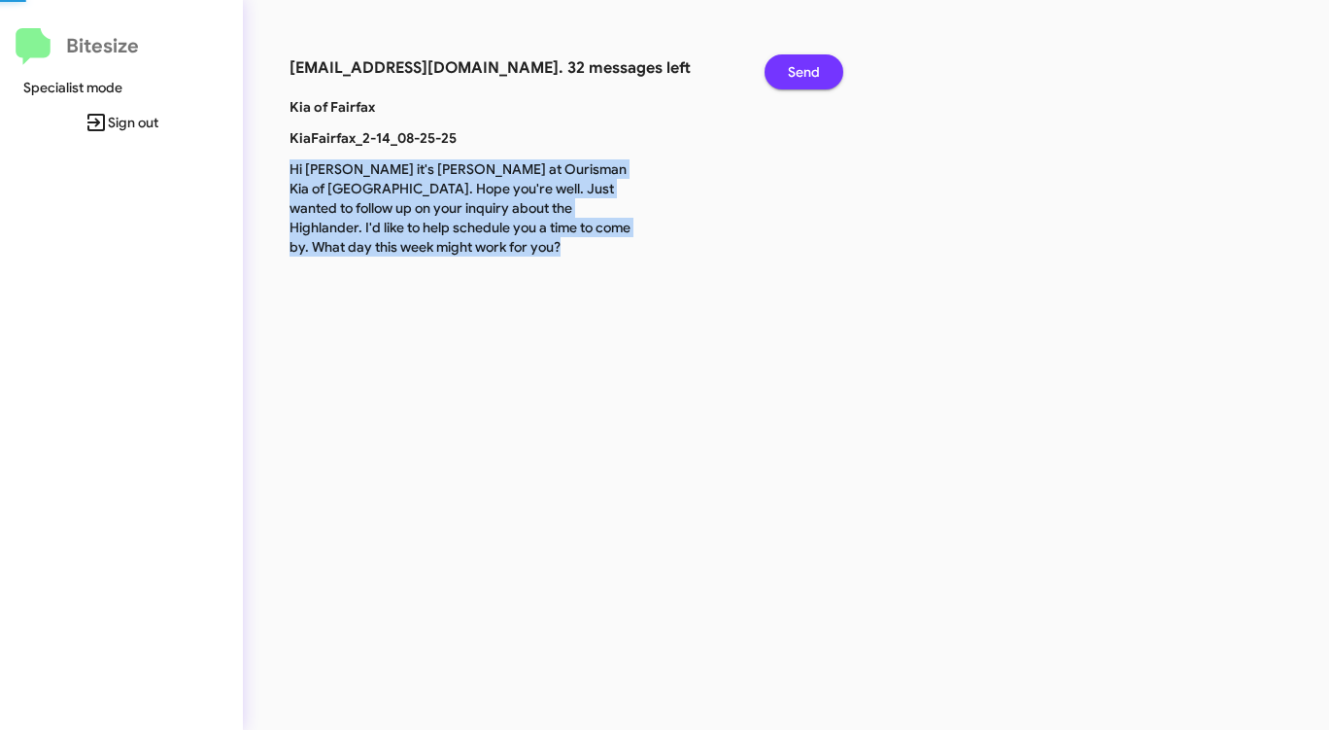
click at [790, 61] on span "Send" at bounding box center [804, 71] width 32 height 35
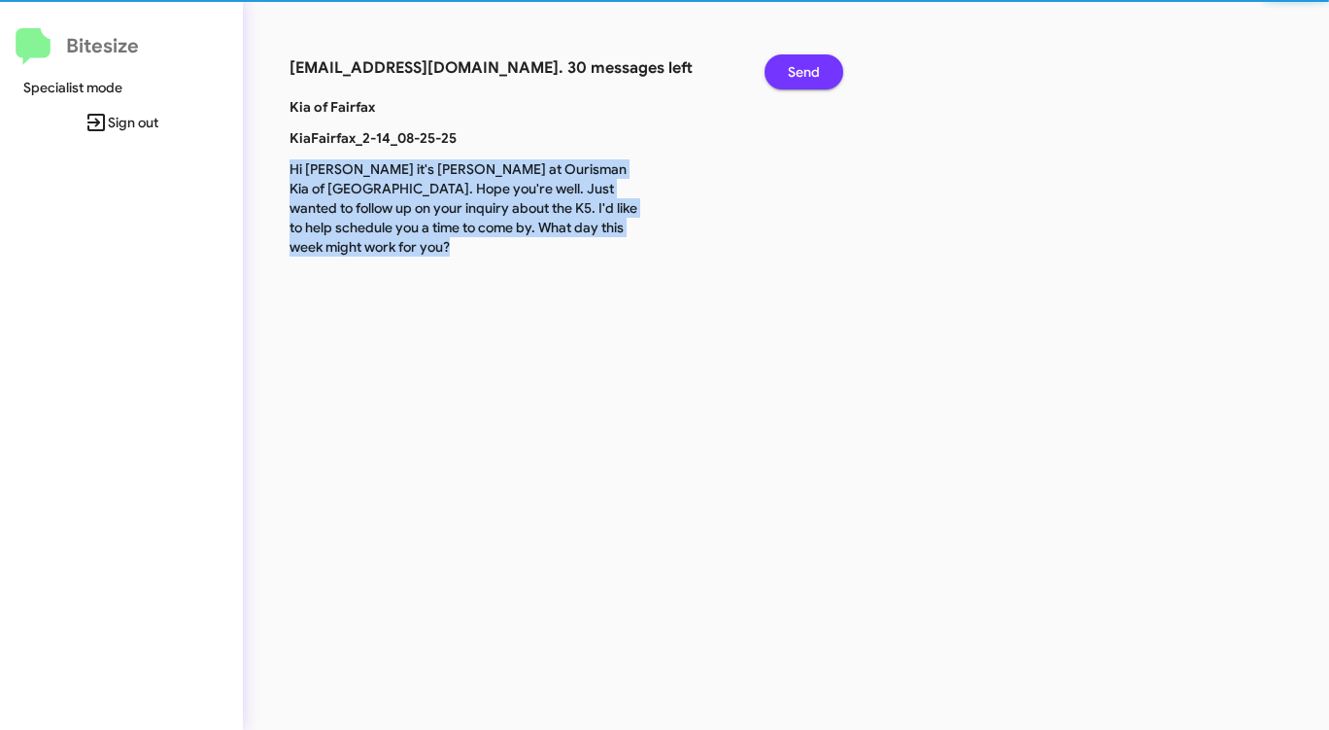
click at [790, 61] on span "Send" at bounding box center [804, 71] width 32 height 35
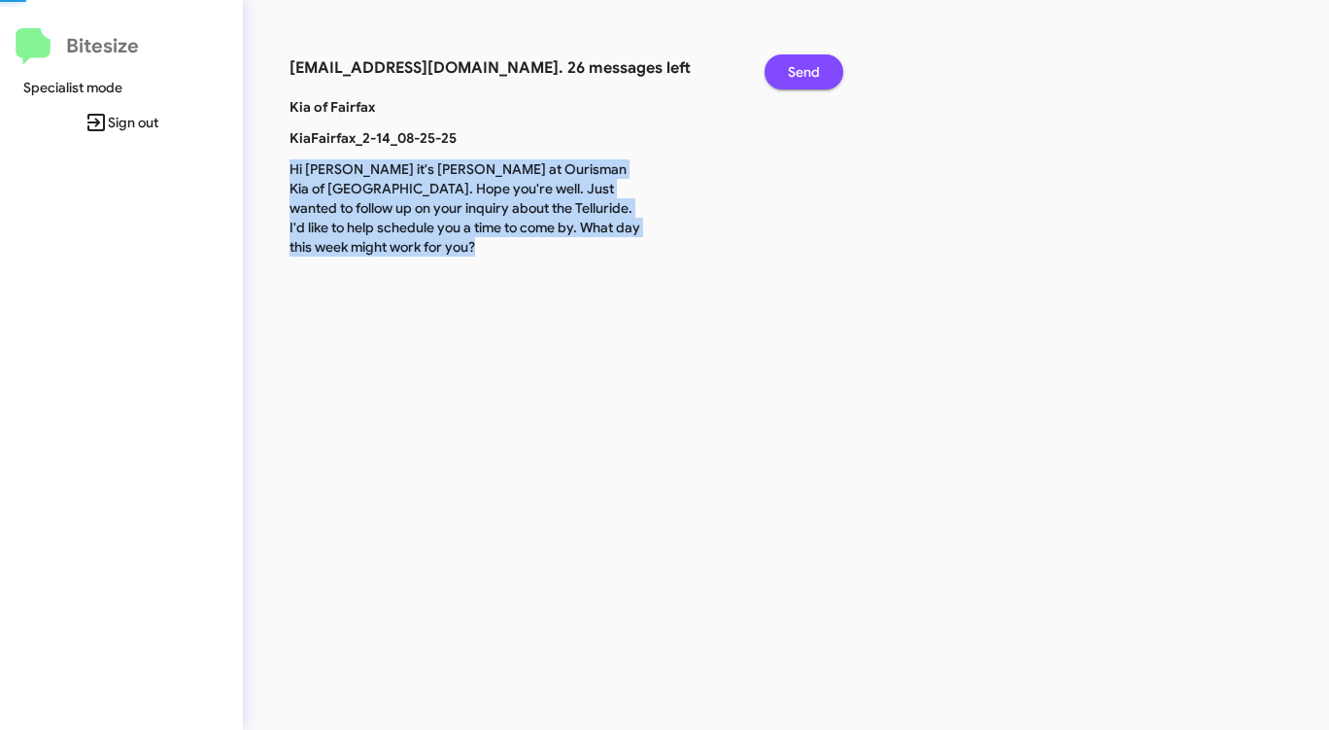
click at [790, 61] on span "Send" at bounding box center [804, 71] width 32 height 35
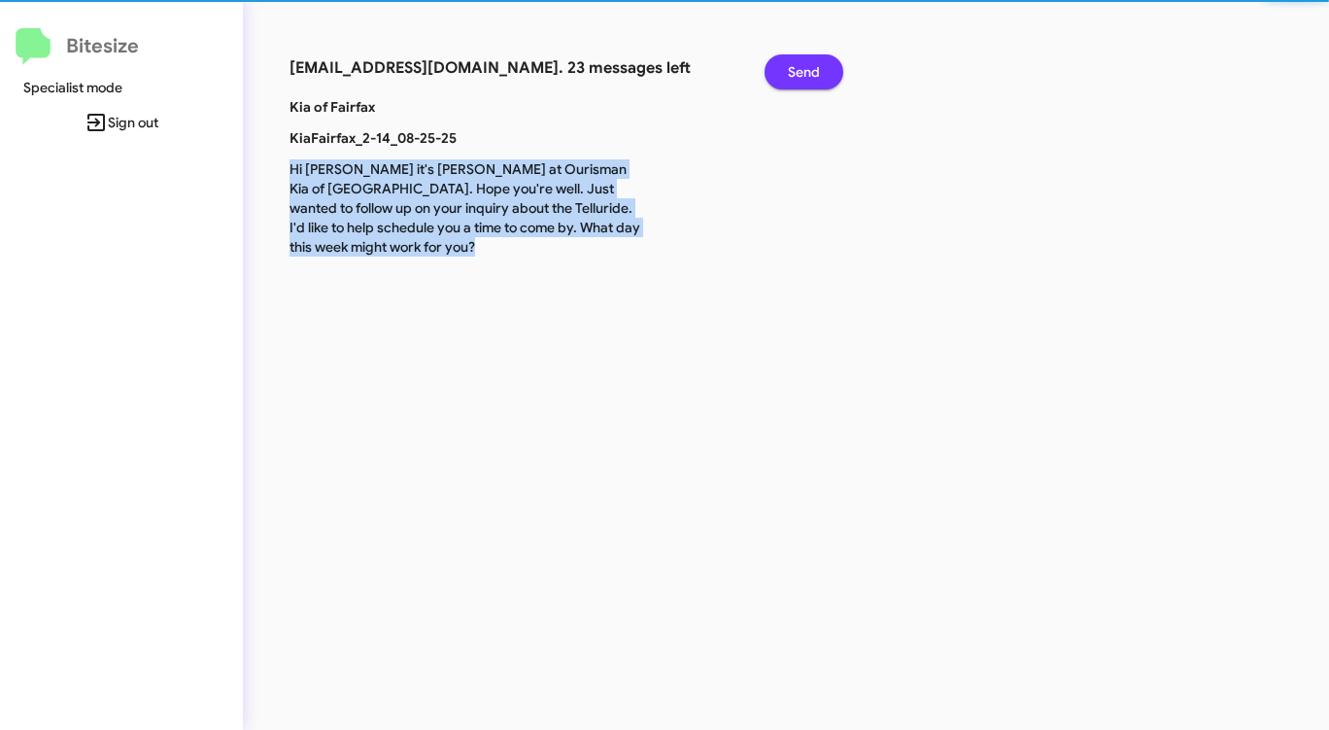
click at [790, 61] on span "Send" at bounding box center [804, 71] width 32 height 35
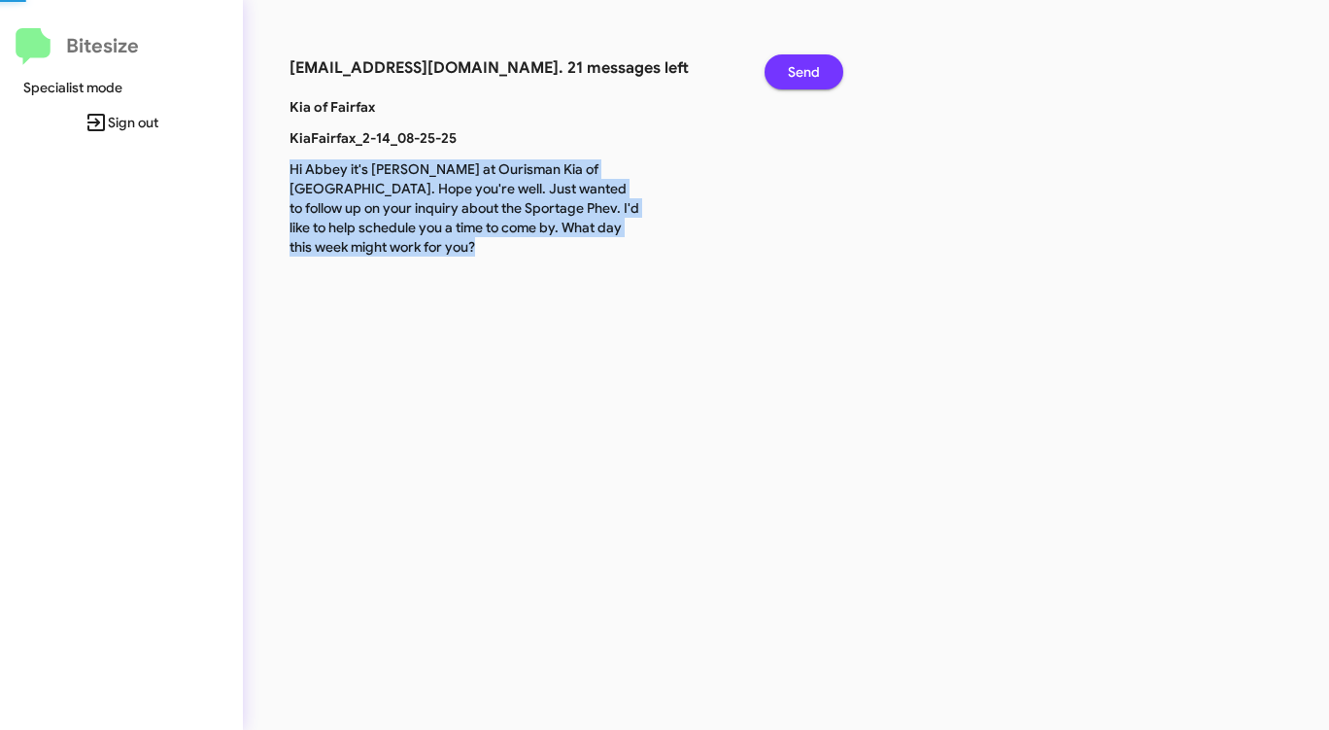
click at [790, 61] on span "Send" at bounding box center [804, 71] width 32 height 35
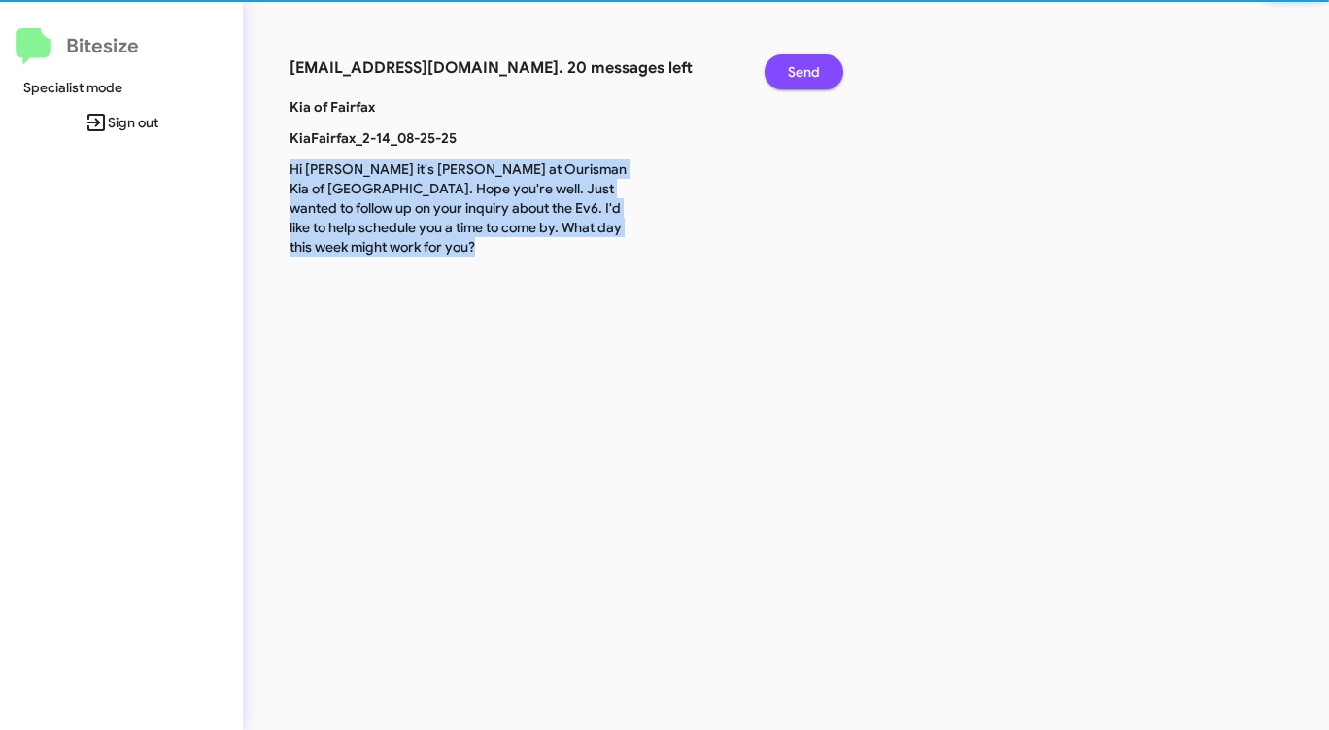
click at [790, 61] on span "Send" at bounding box center [804, 71] width 32 height 35
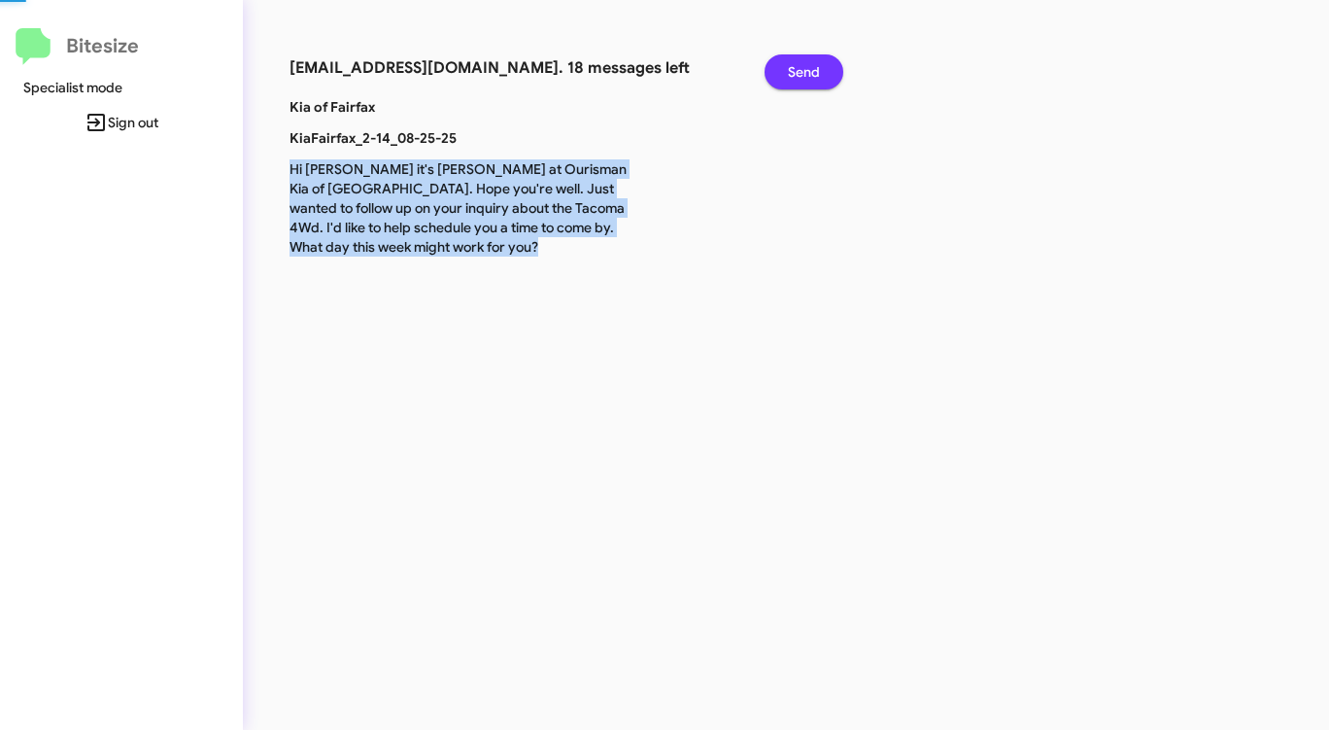
click at [790, 61] on span "Send" at bounding box center [804, 71] width 32 height 35
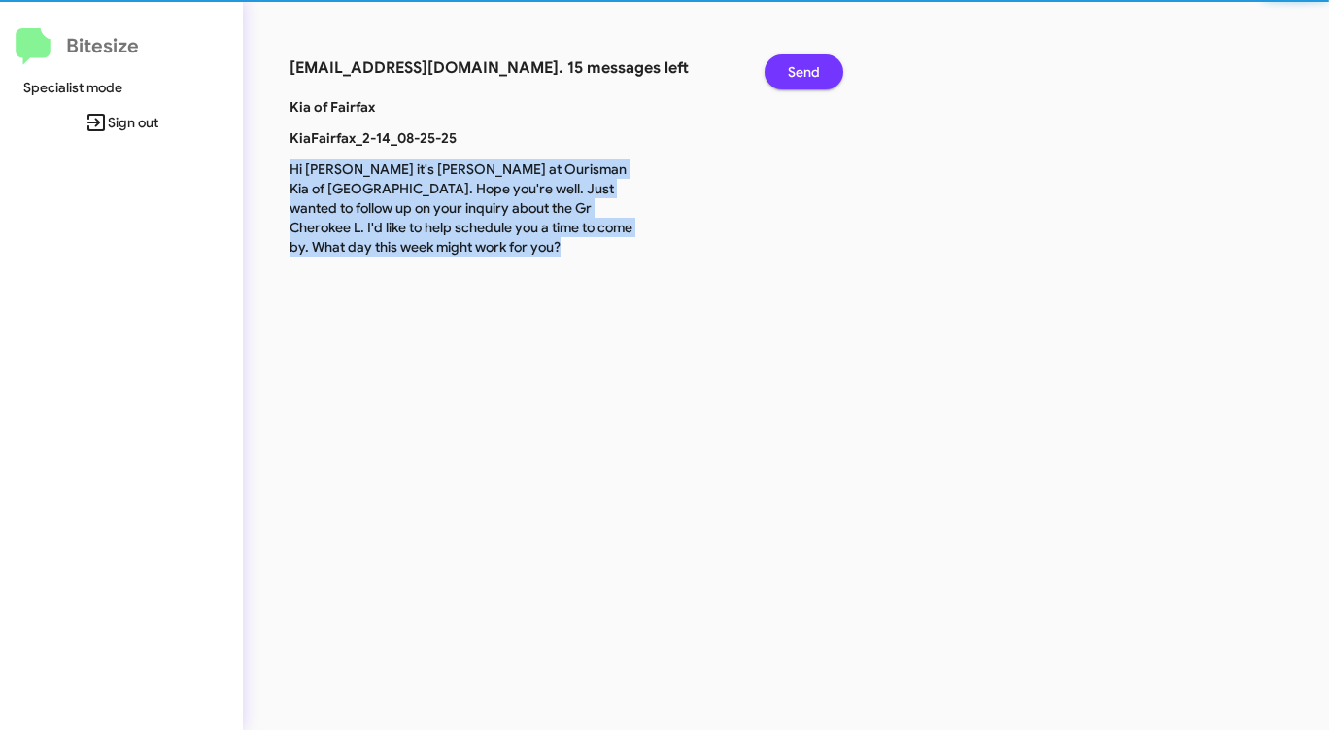
click at [790, 61] on span "Send" at bounding box center [804, 71] width 32 height 35
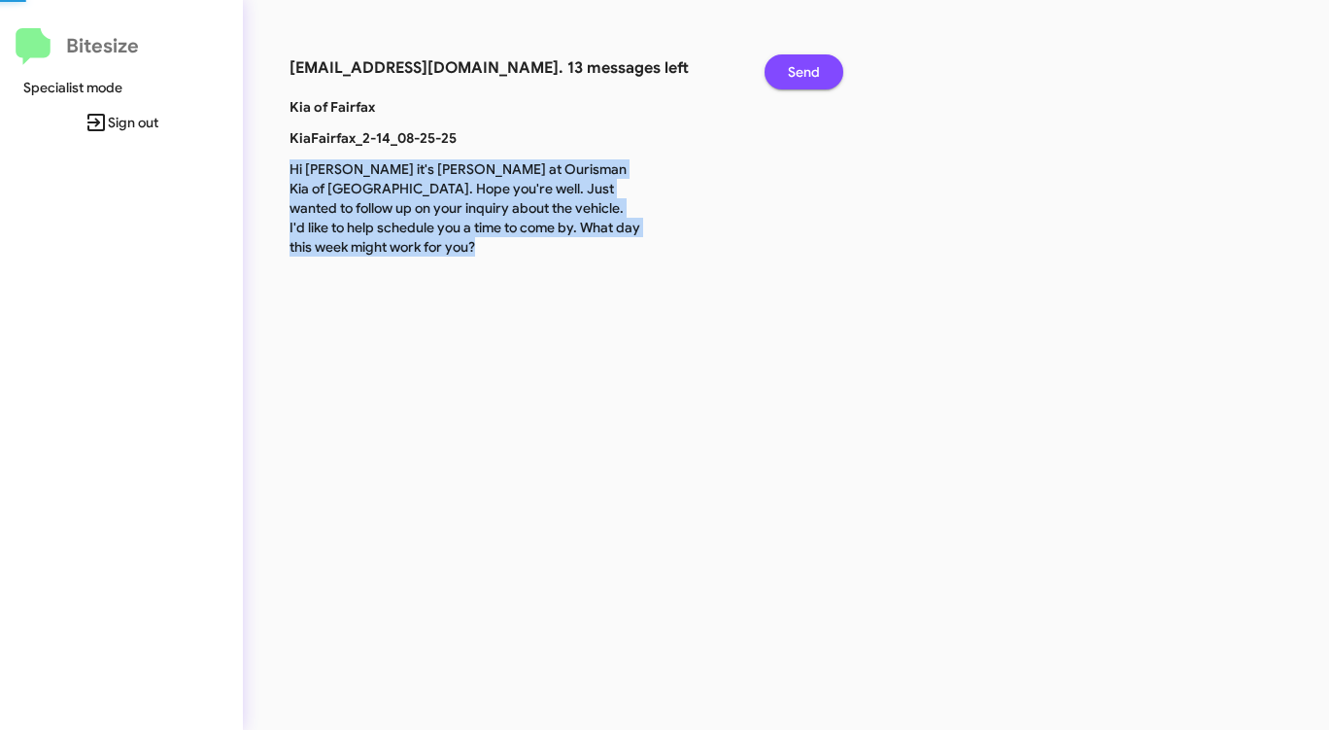
click at [790, 61] on span "Send" at bounding box center [804, 71] width 32 height 35
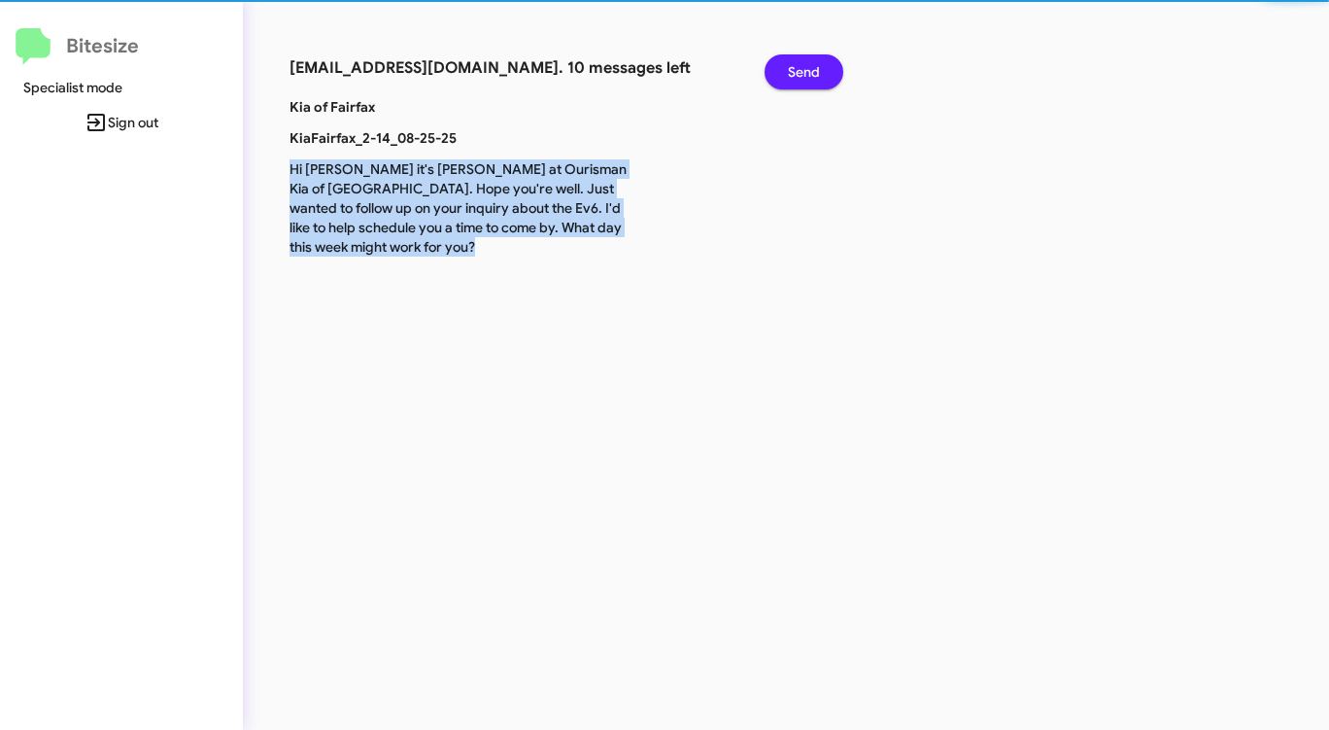
click at [790, 61] on span "Send" at bounding box center [804, 71] width 32 height 35
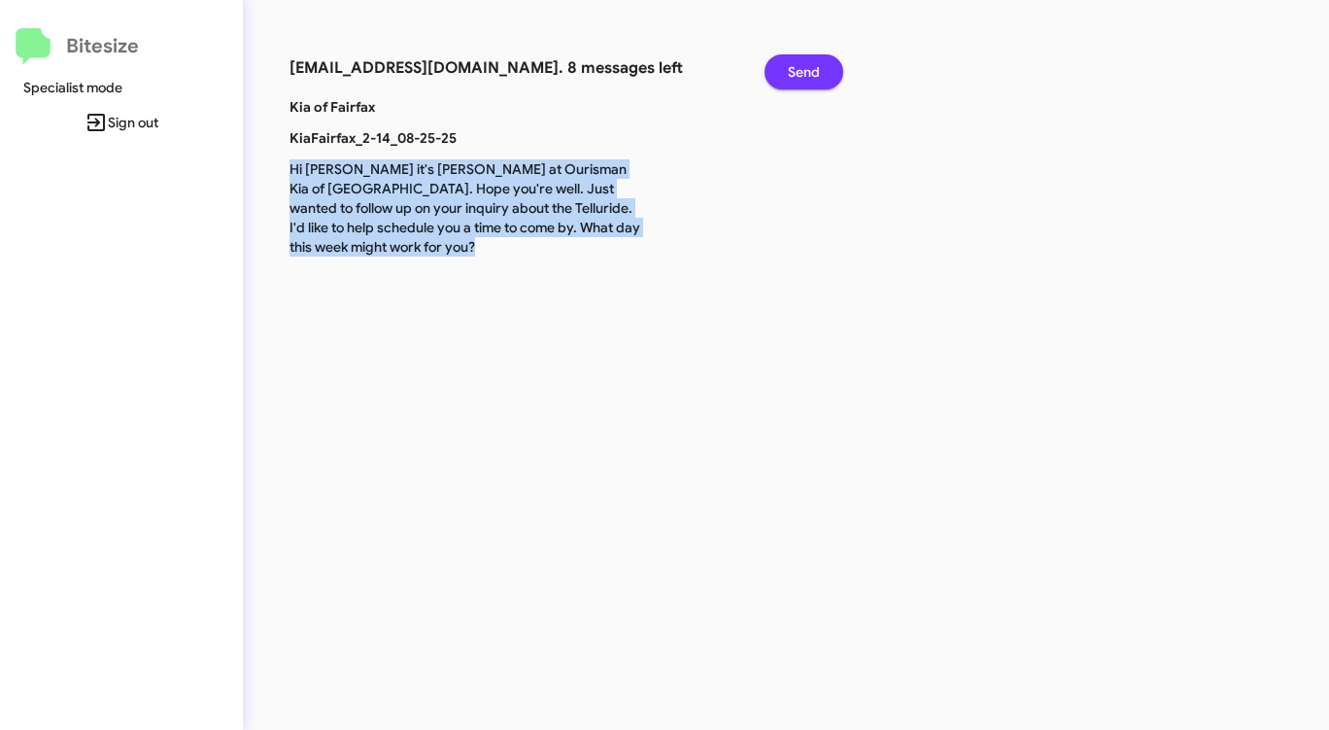
click at [790, 61] on span "Send" at bounding box center [804, 71] width 32 height 35
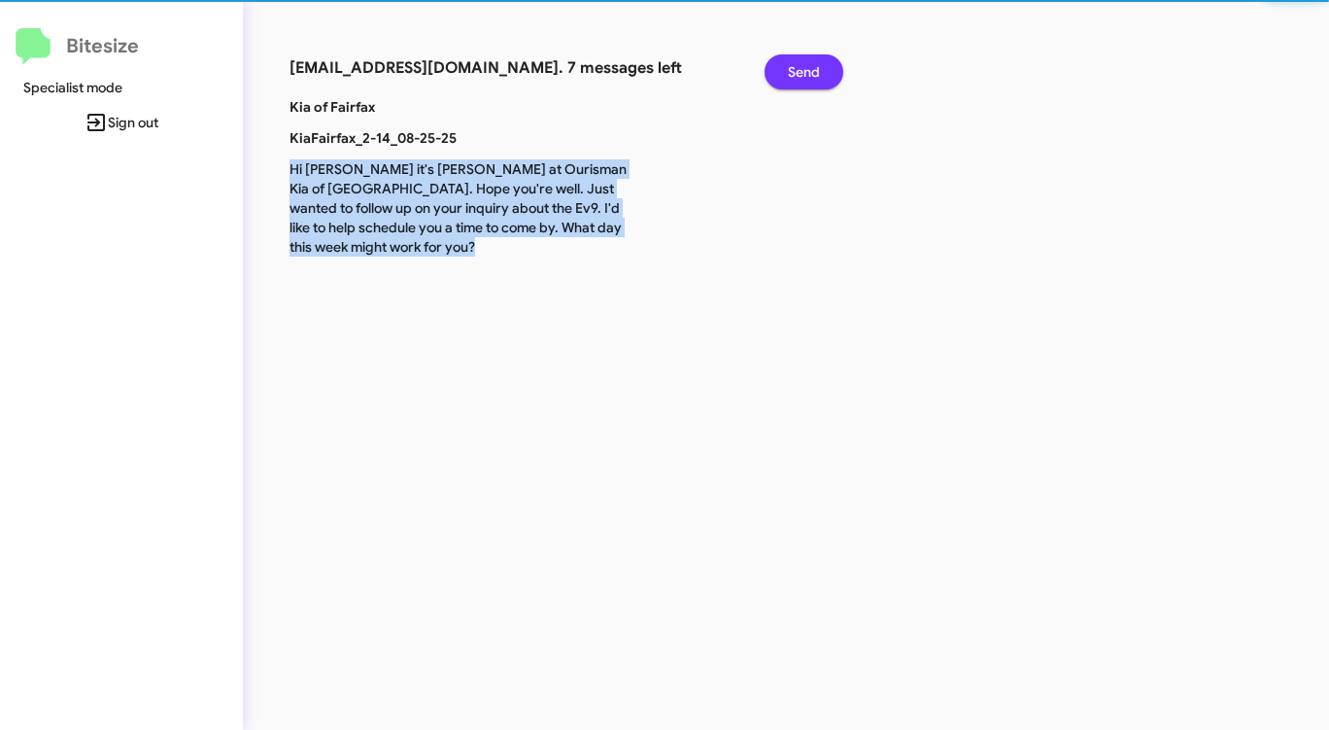
click at [790, 61] on span "Send" at bounding box center [804, 71] width 32 height 35
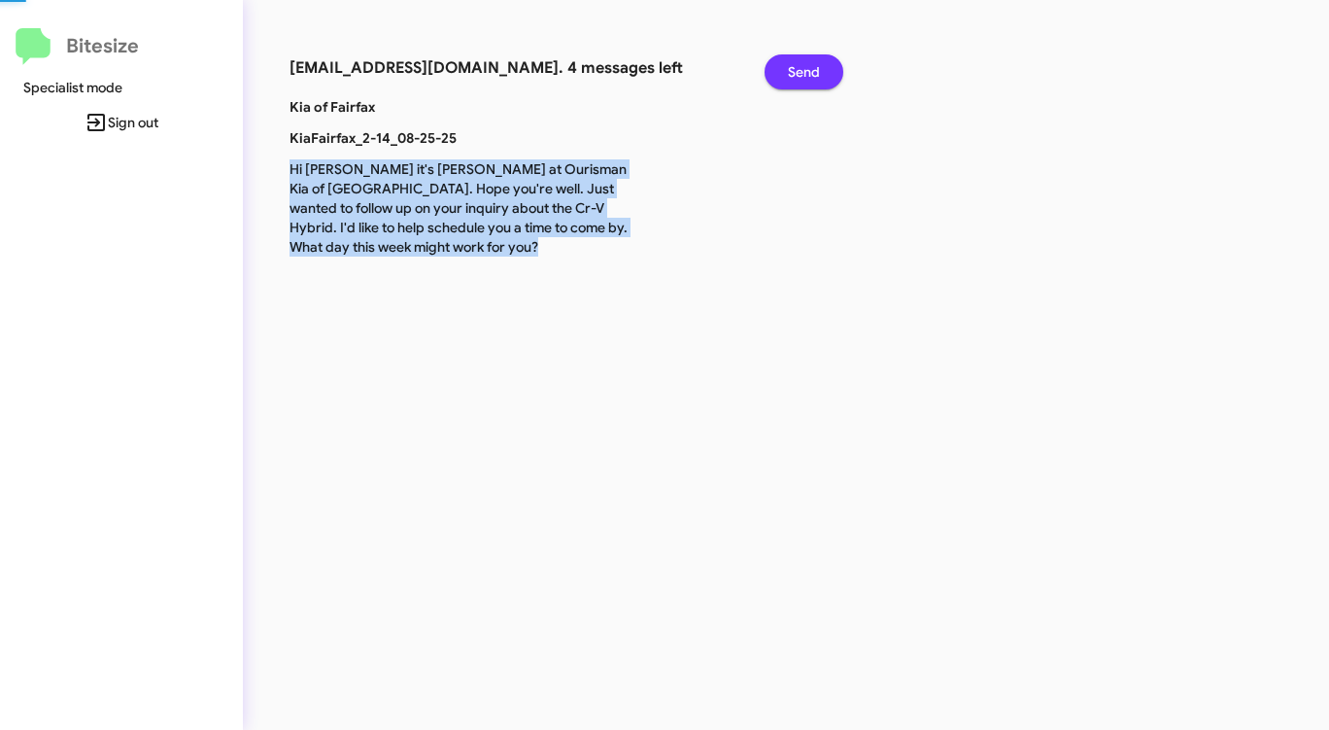
click at [790, 61] on span "Send" at bounding box center [804, 71] width 32 height 35
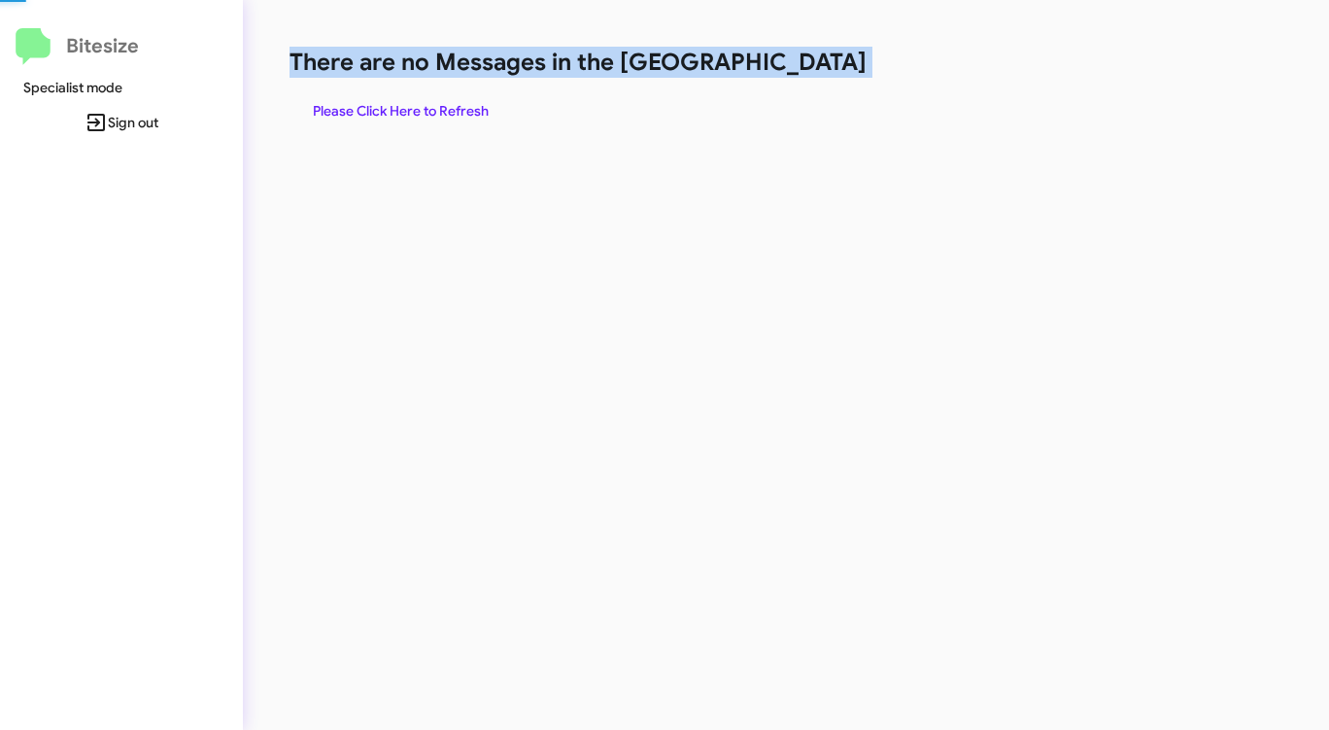
click at [790, 61] on h1 "There are no Messages in the [GEOGRAPHIC_DATA]" at bounding box center [696, 62] width 812 height 31
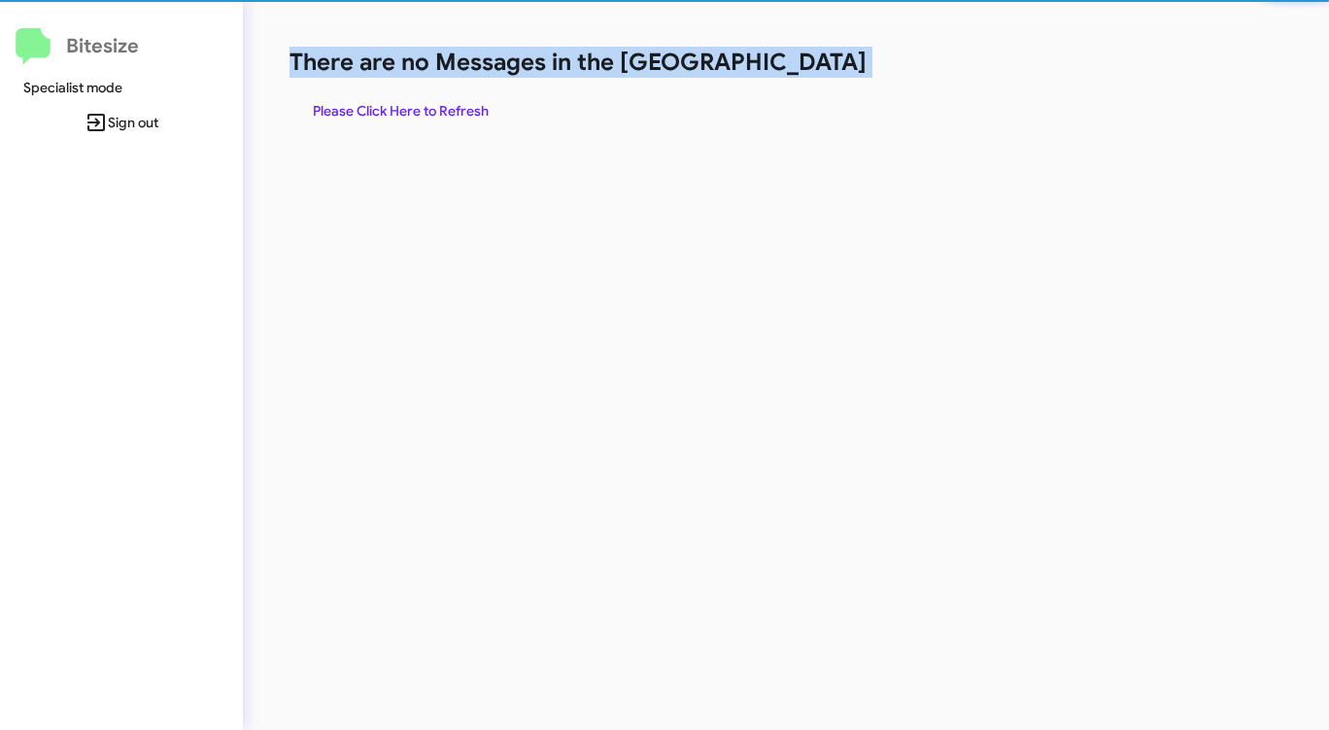
click at [790, 61] on h1 "There are no Messages in the [GEOGRAPHIC_DATA]" at bounding box center [696, 62] width 812 height 31
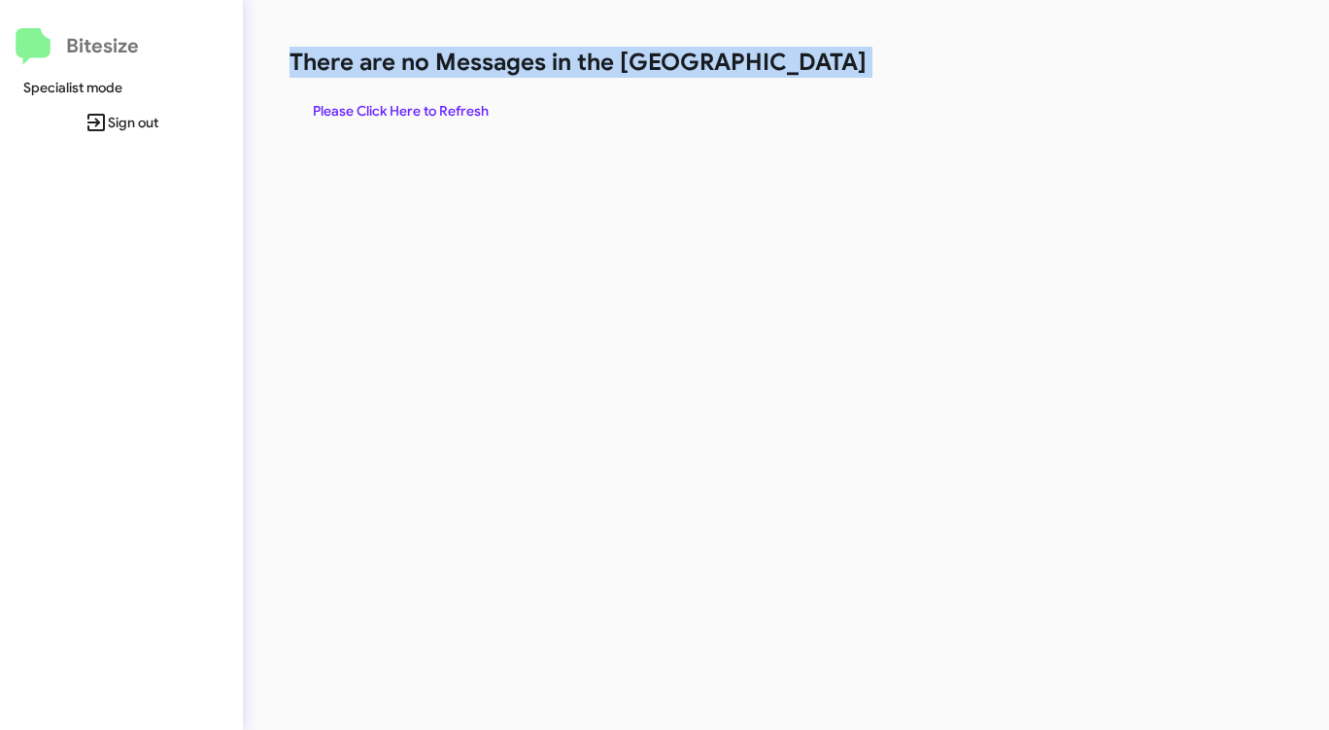
click at [445, 118] on span "Please Click Here to Refresh" at bounding box center [401, 110] width 176 height 35
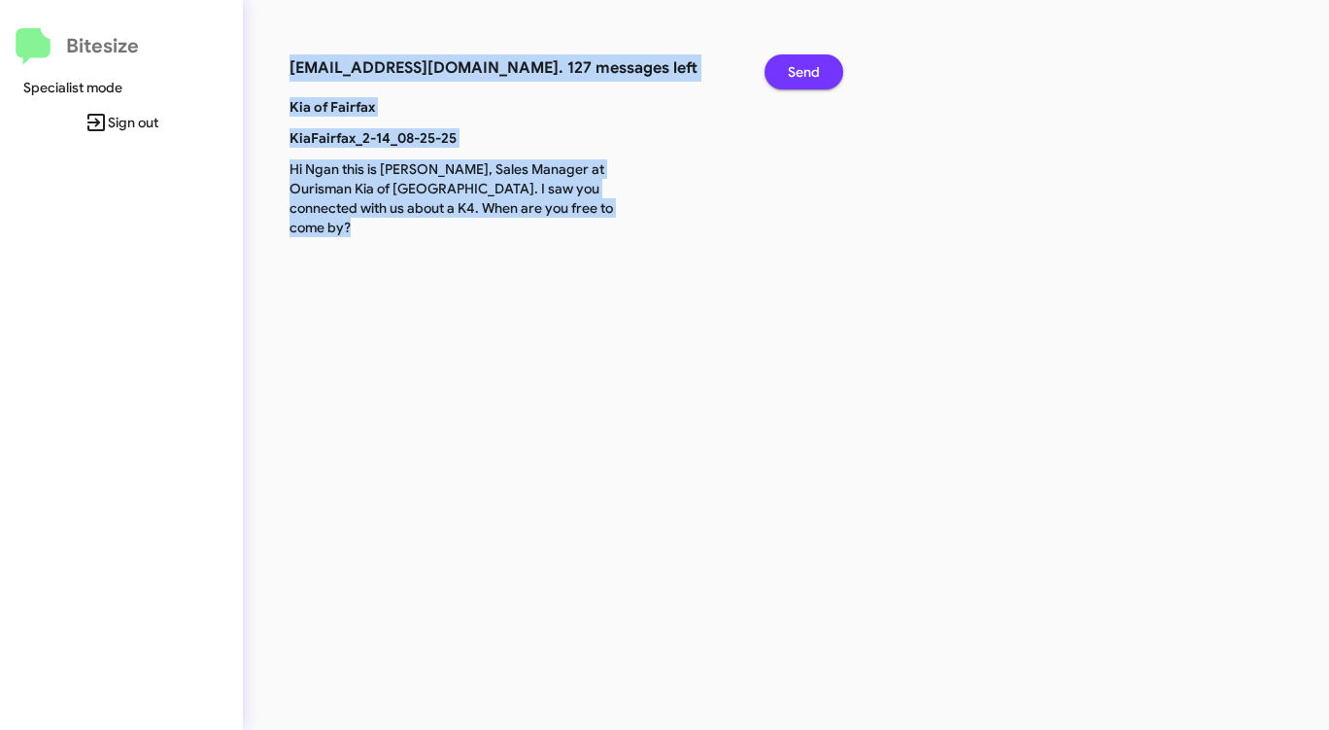
click at [806, 65] on span "Send" at bounding box center [804, 71] width 32 height 35
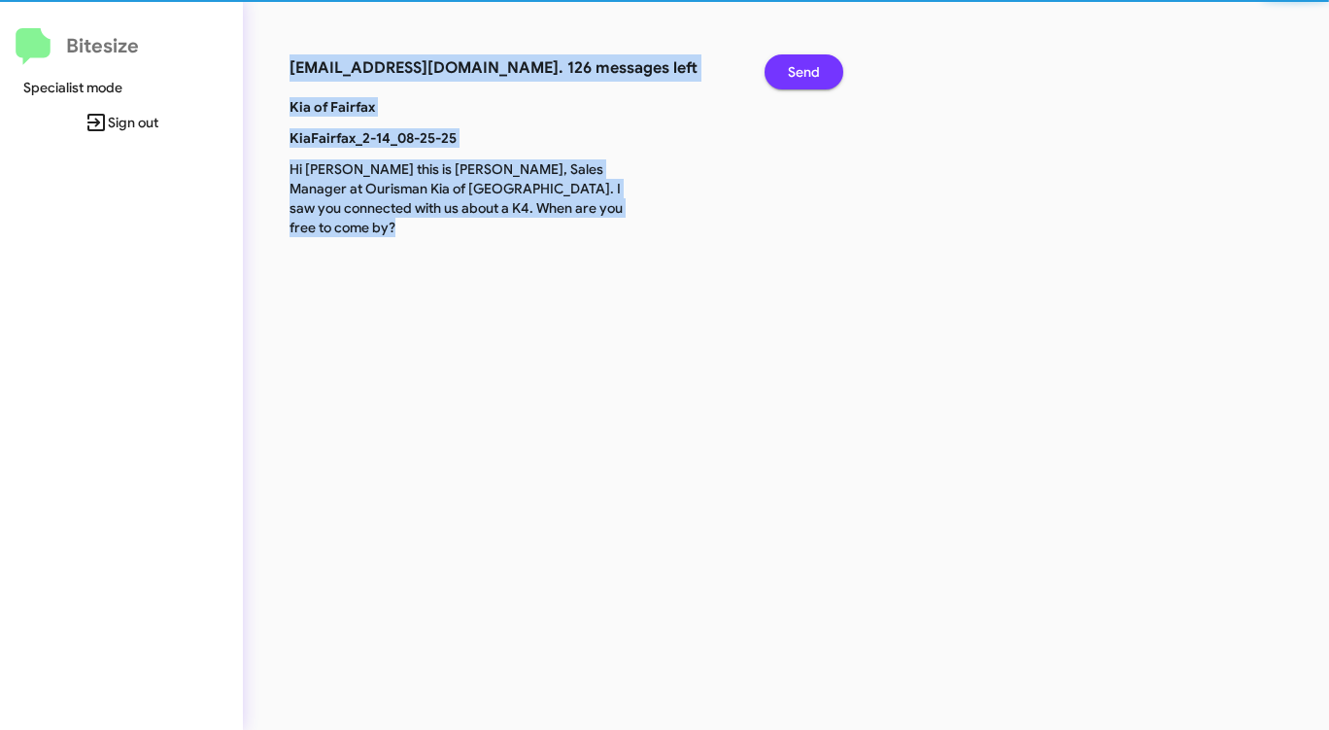
click at [806, 65] on span "Send" at bounding box center [804, 71] width 32 height 35
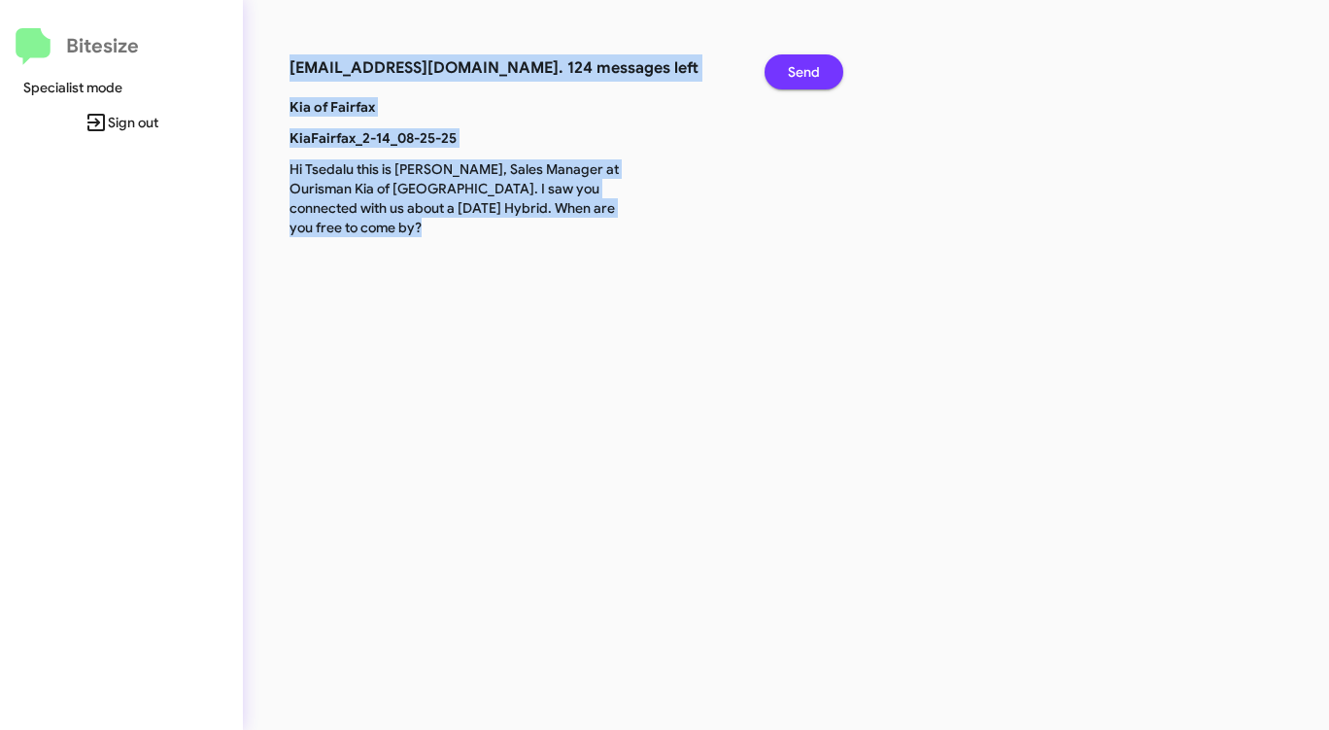
click at [806, 65] on span "Send" at bounding box center [804, 71] width 32 height 35
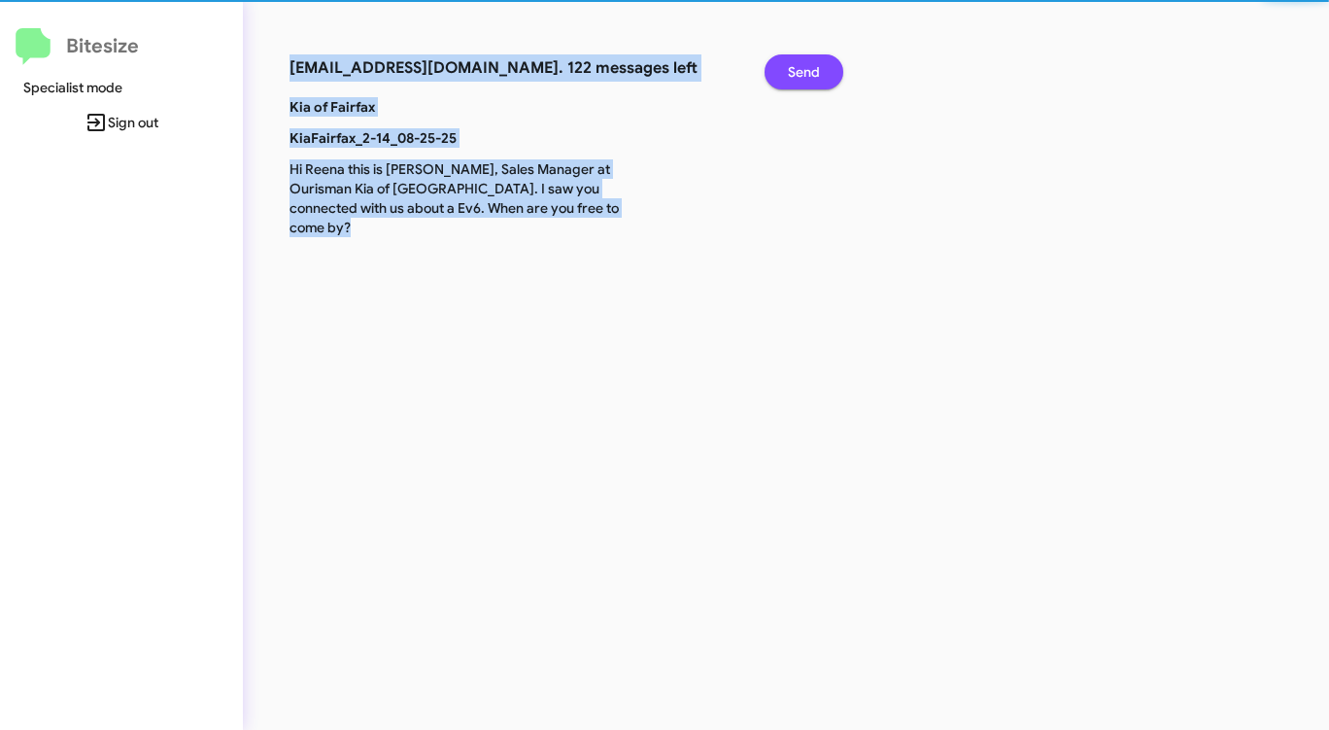
click at [806, 65] on span "Send" at bounding box center [804, 71] width 32 height 35
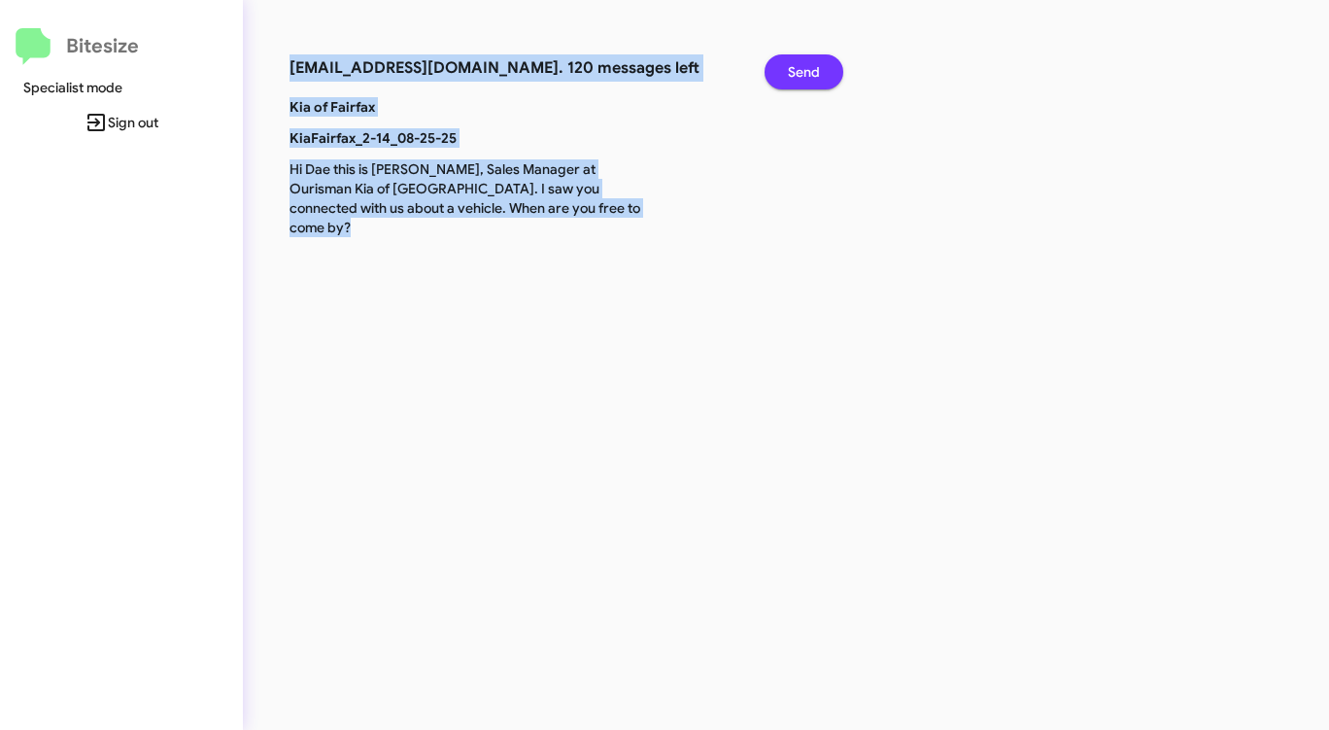
click at [806, 65] on span "Send" at bounding box center [804, 71] width 32 height 35
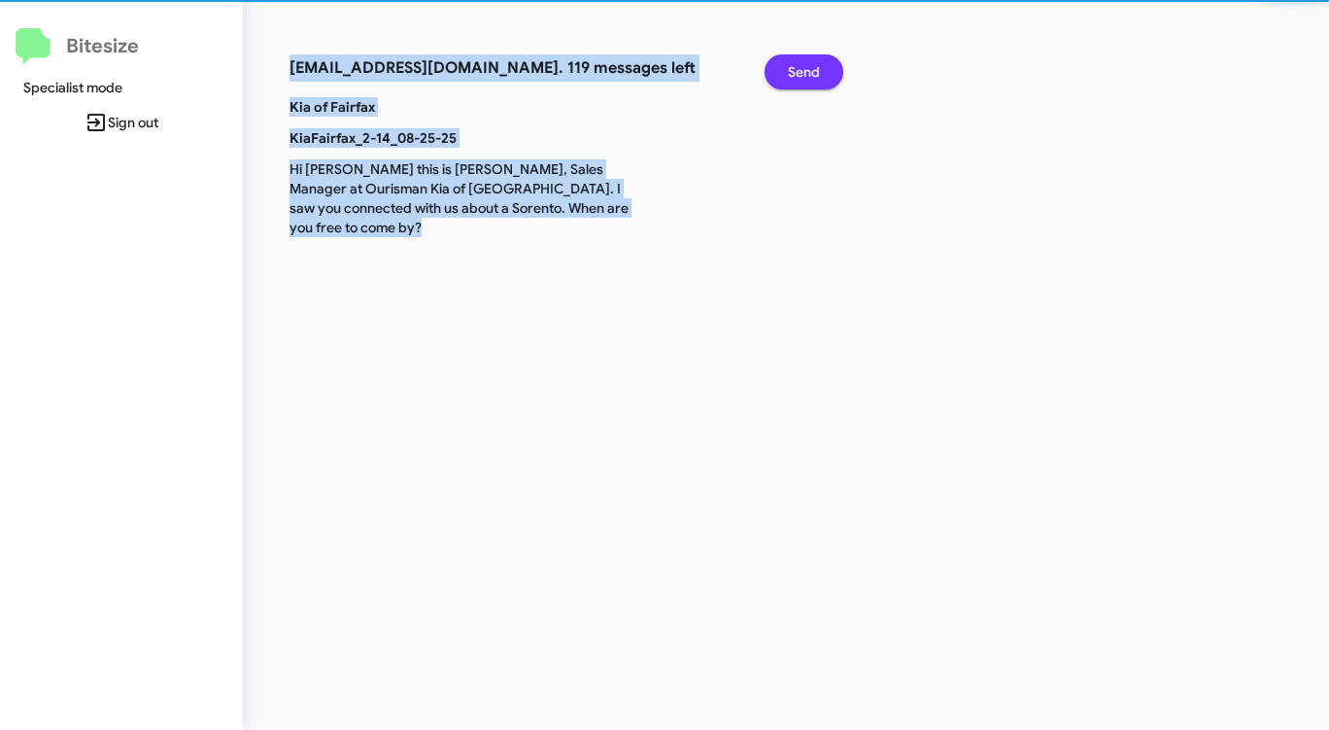
click at [806, 65] on span "Send" at bounding box center [804, 71] width 32 height 35
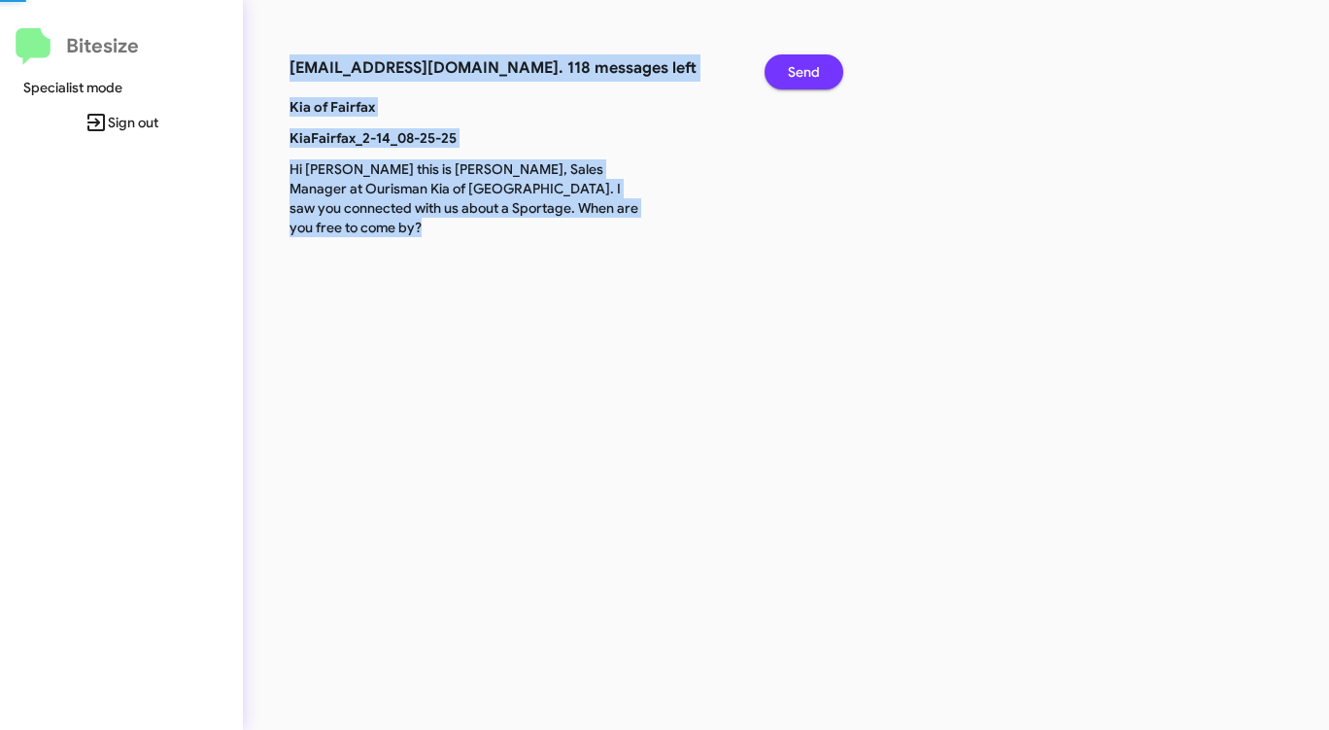
click at [806, 65] on span "Send" at bounding box center [804, 71] width 32 height 35
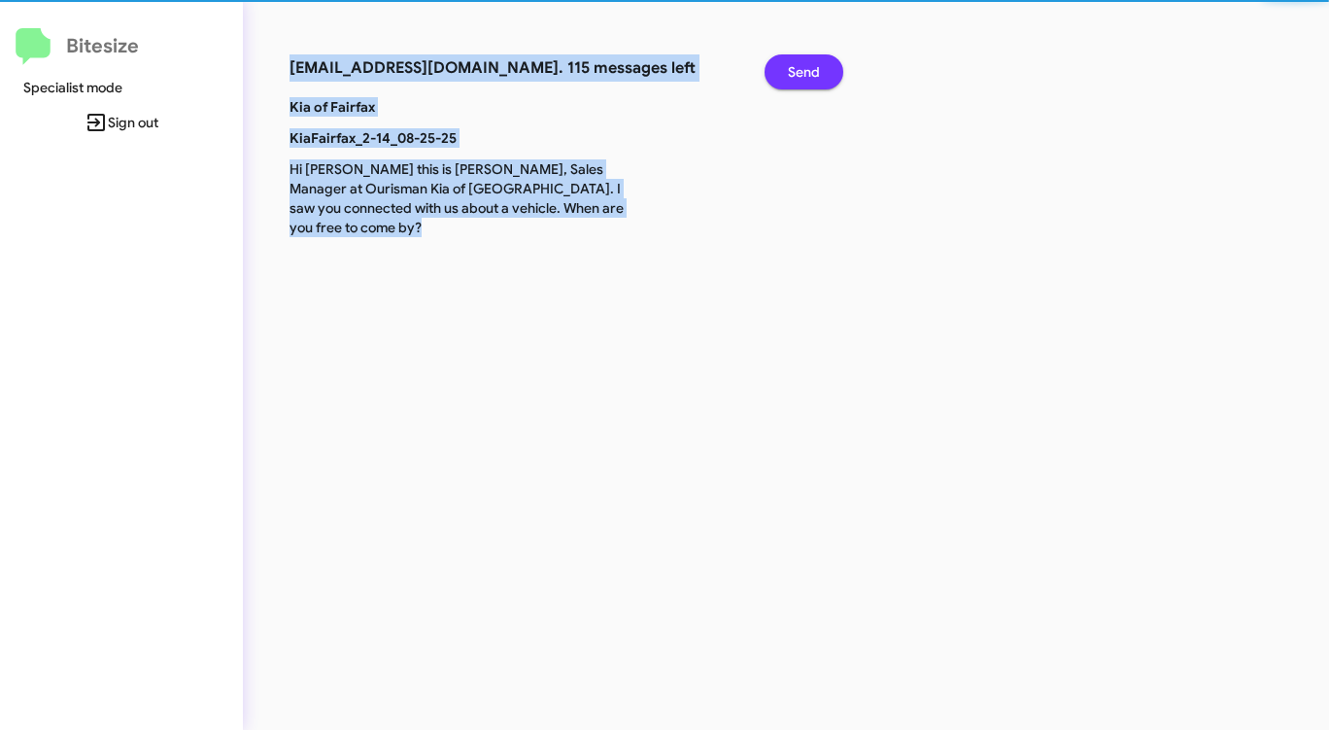
click at [806, 65] on span "Send" at bounding box center [804, 71] width 32 height 35
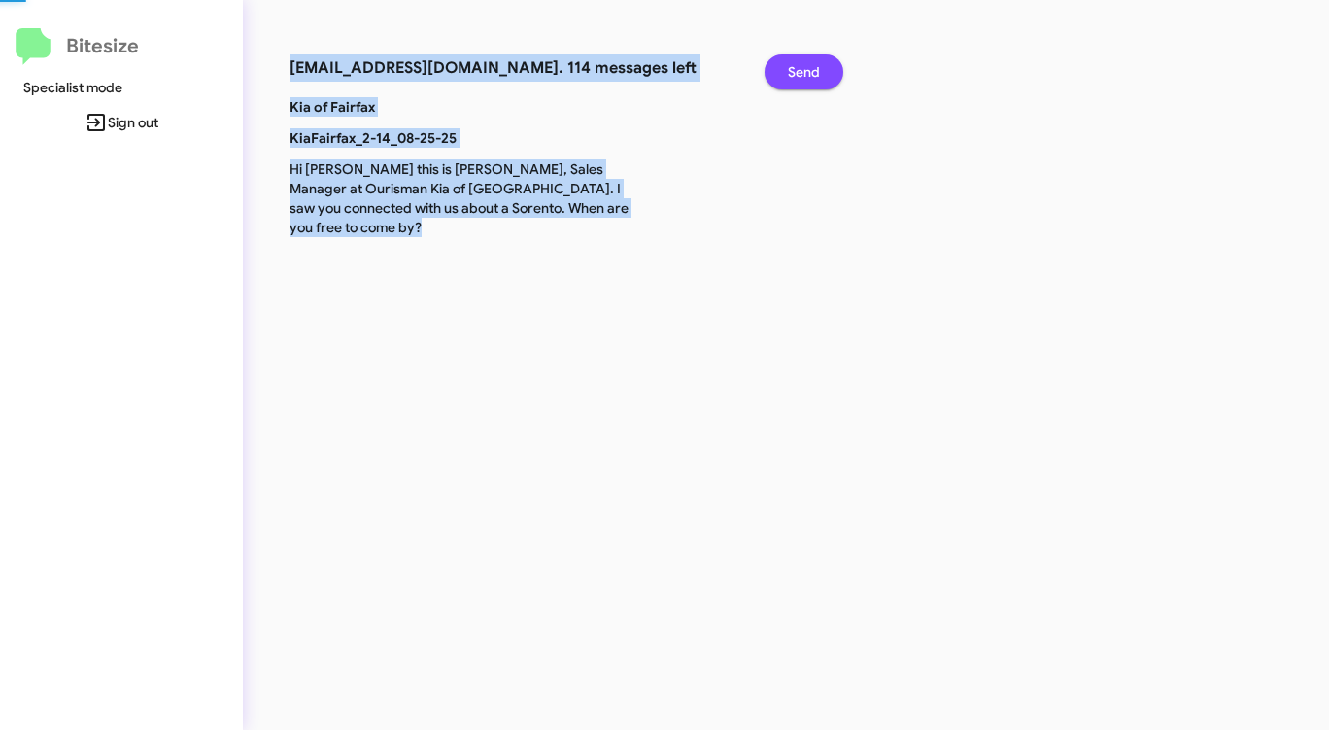
click at [806, 65] on span "Send" at bounding box center [804, 71] width 32 height 35
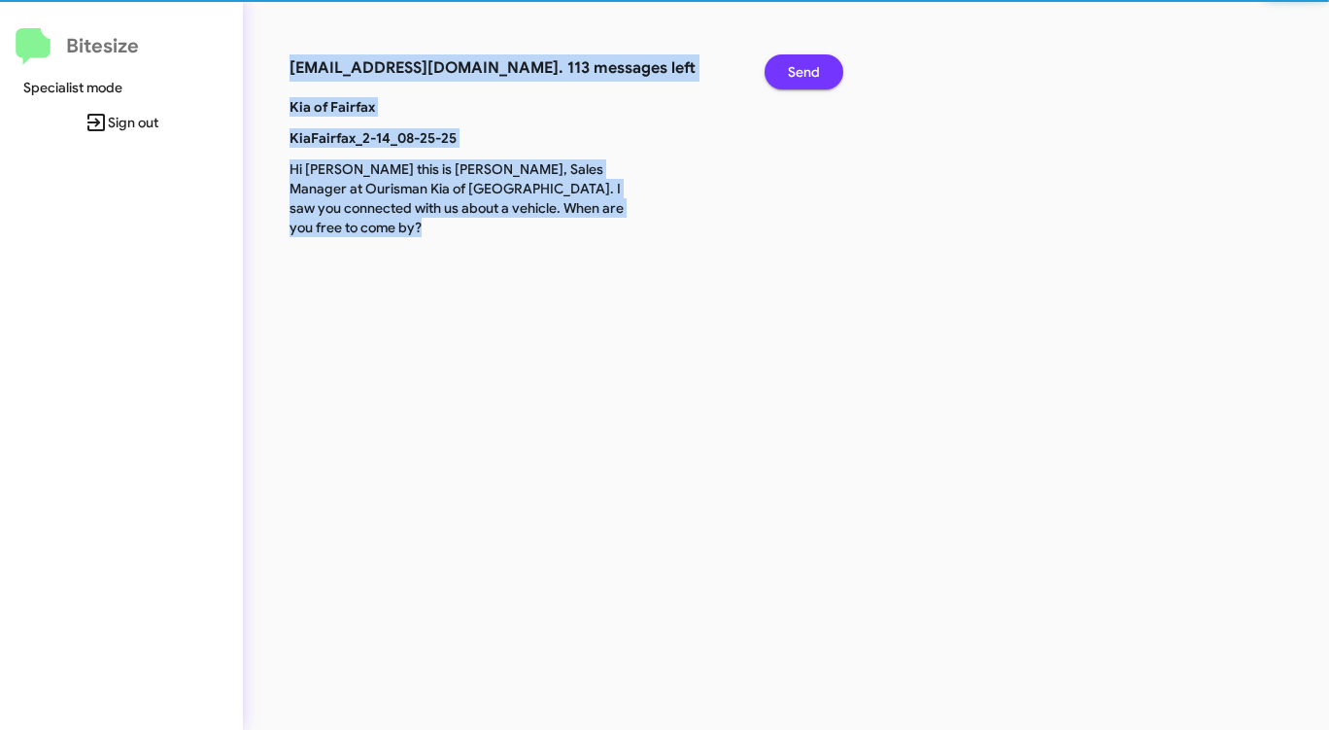
click at [806, 65] on span "Send" at bounding box center [804, 71] width 32 height 35
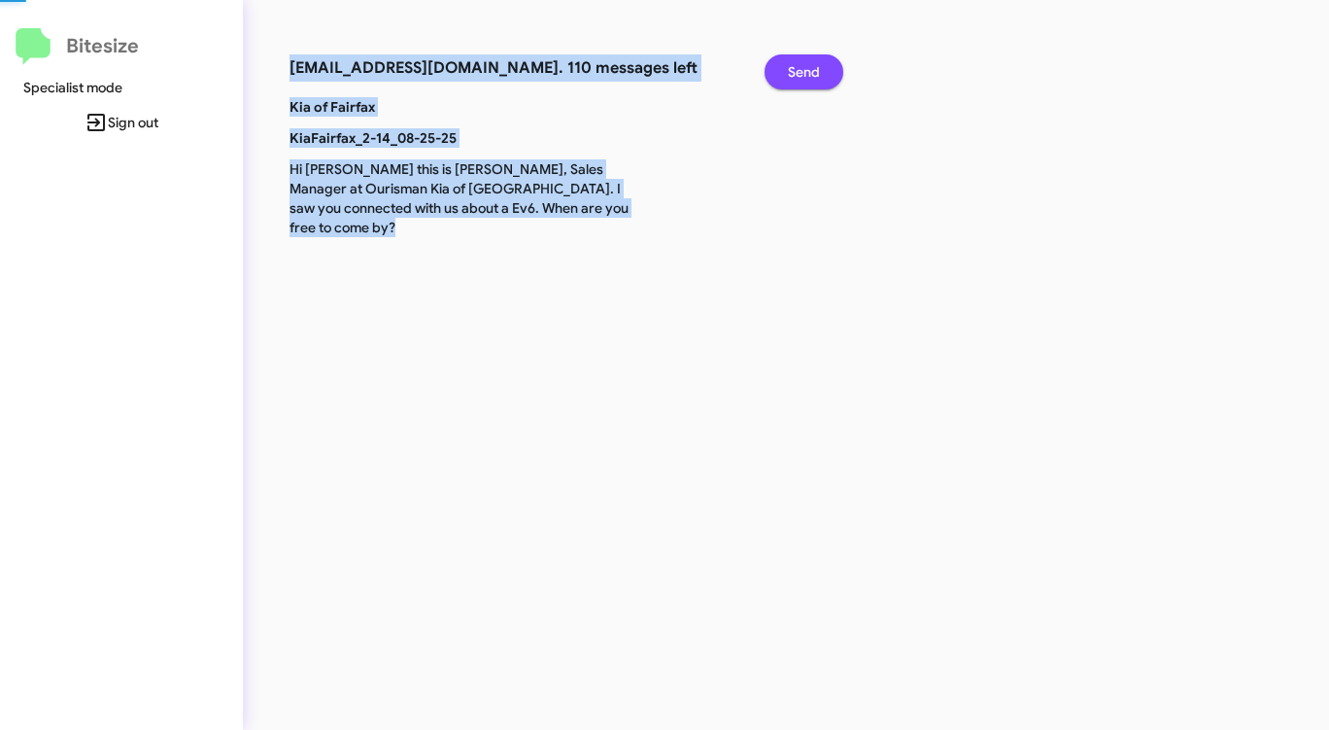
click at [806, 65] on span "Send" at bounding box center [804, 71] width 32 height 35
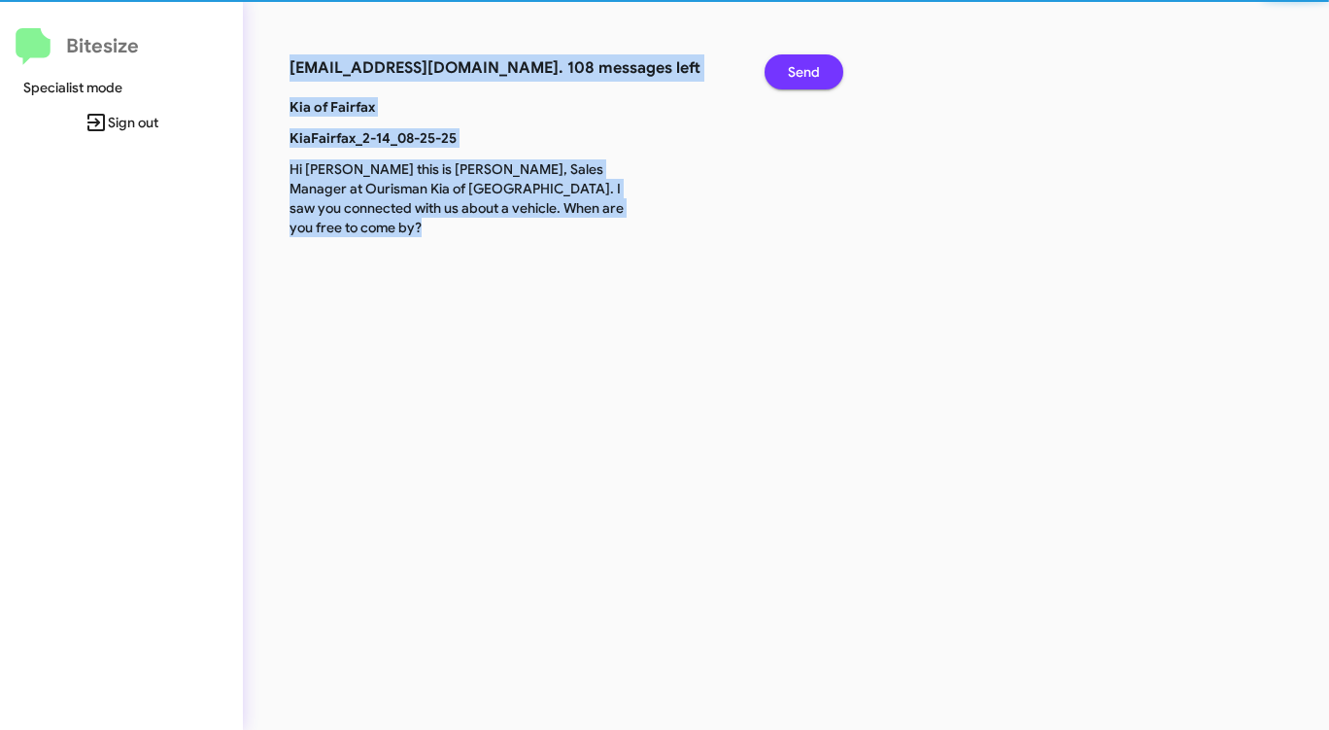
click at [806, 65] on span "Send" at bounding box center [804, 71] width 32 height 35
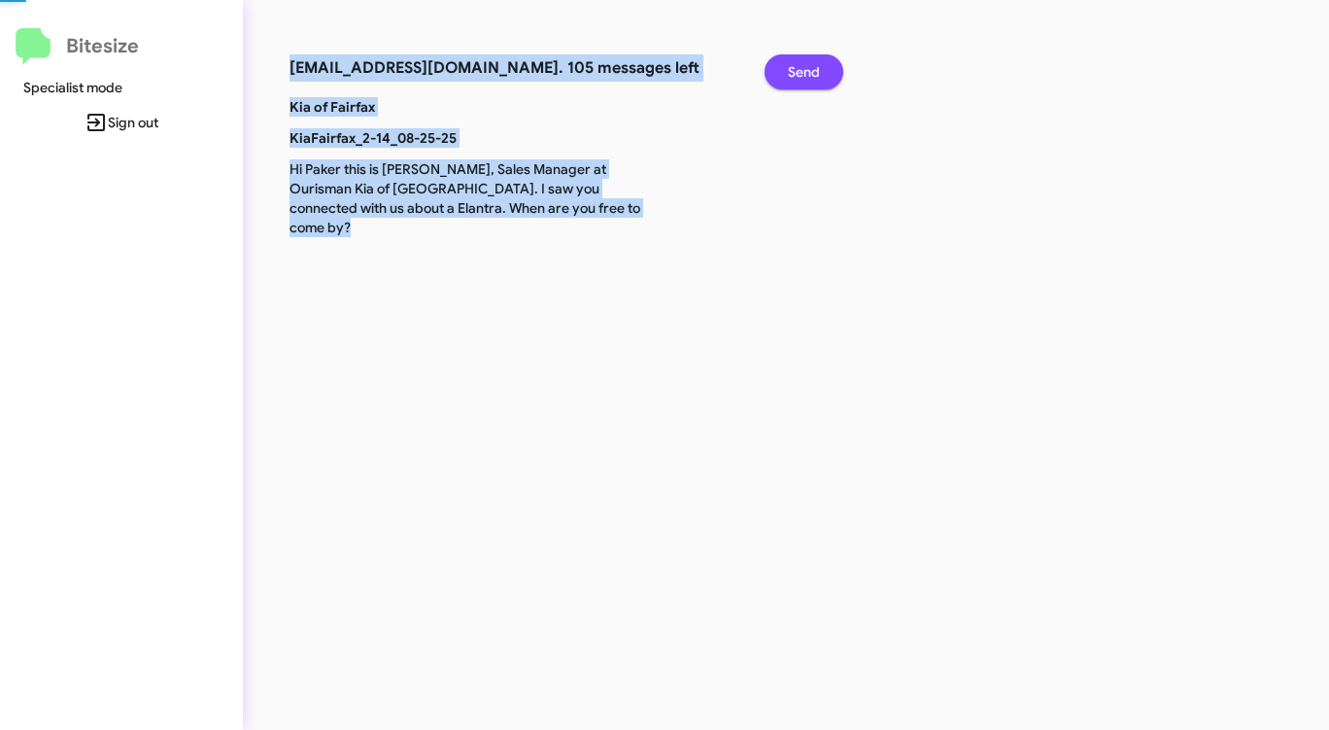
click at [806, 65] on span "Send" at bounding box center [804, 71] width 32 height 35
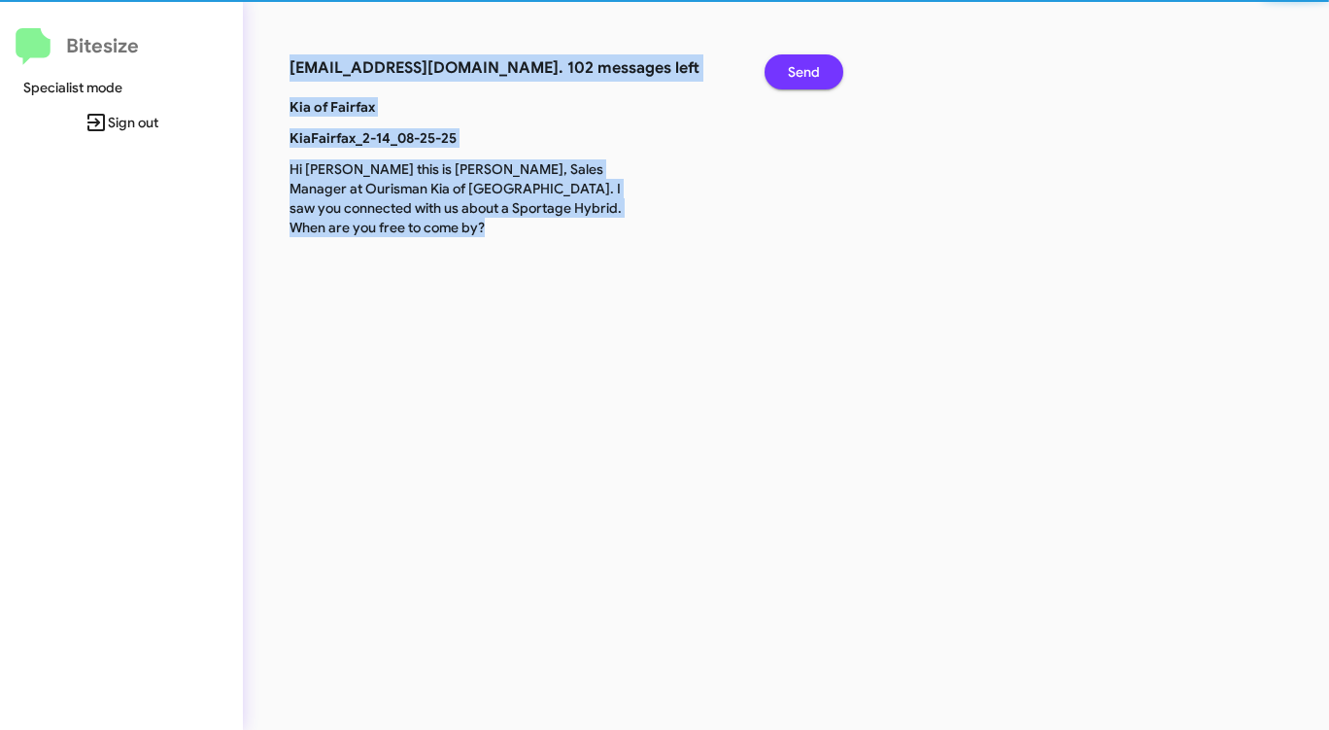
click at [806, 65] on span "Send" at bounding box center [804, 71] width 32 height 35
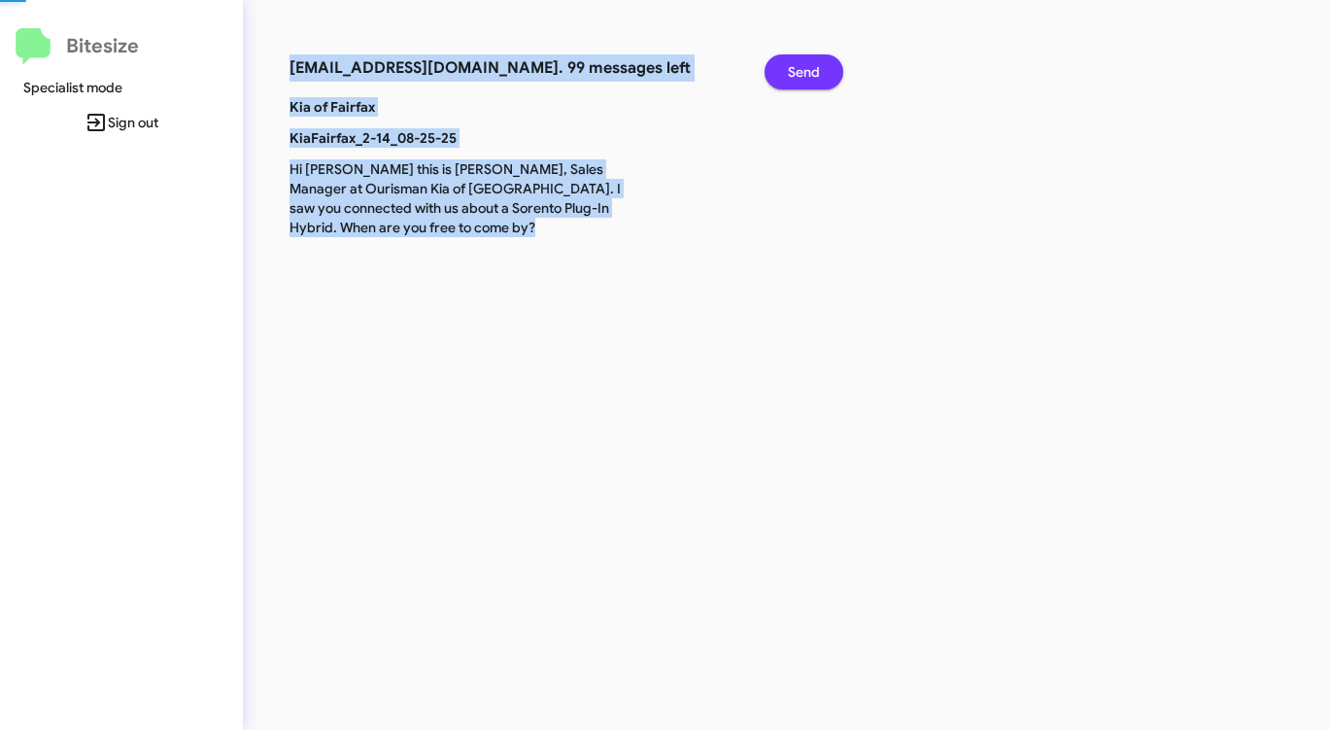
click at [806, 65] on span "Send" at bounding box center [804, 71] width 32 height 35
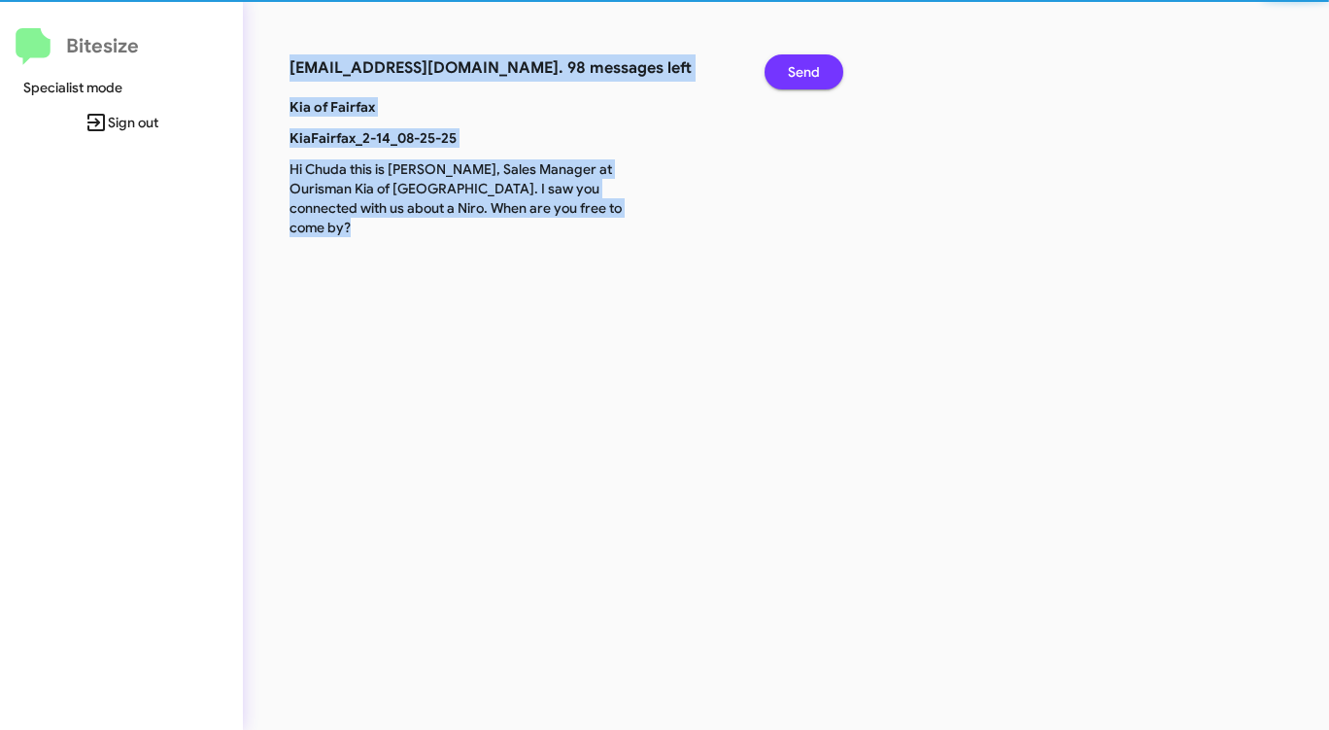
click at [806, 65] on span "Send" at bounding box center [804, 71] width 32 height 35
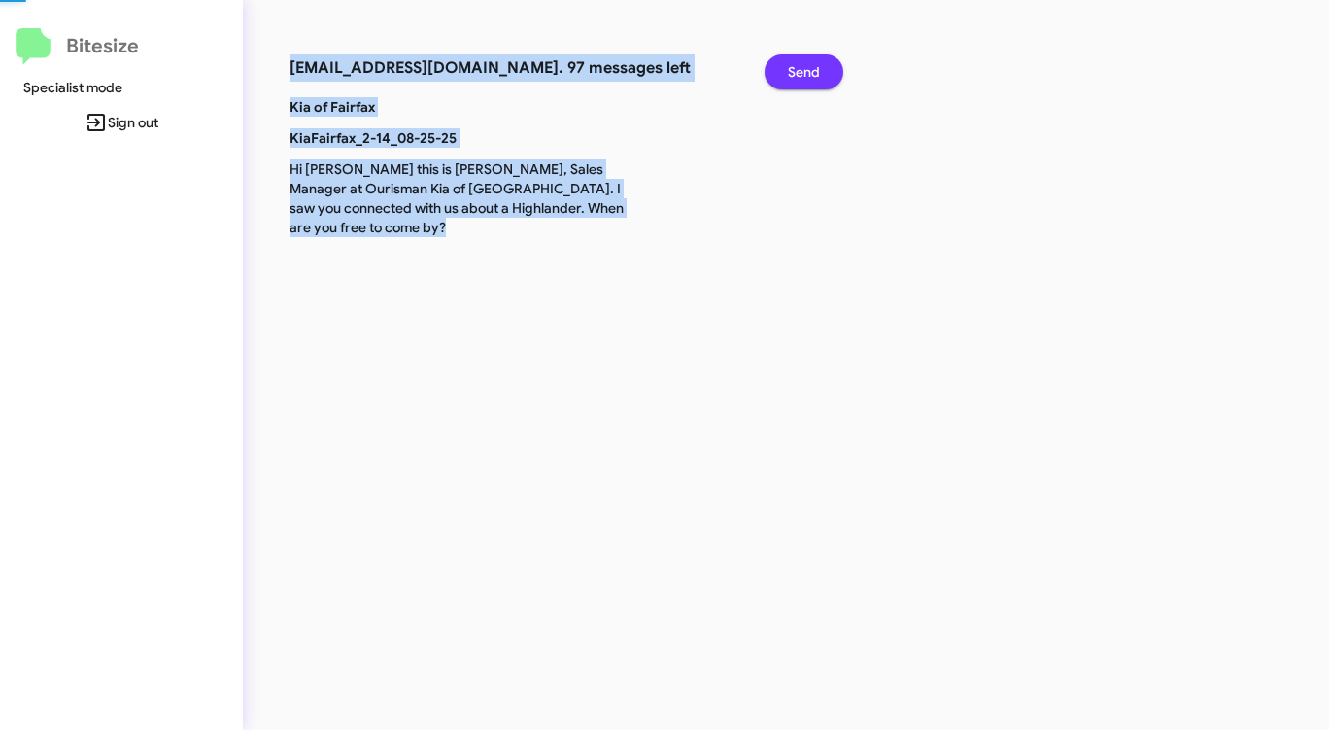
click at [806, 65] on span "Send" at bounding box center [804, 71] width 32 height 35
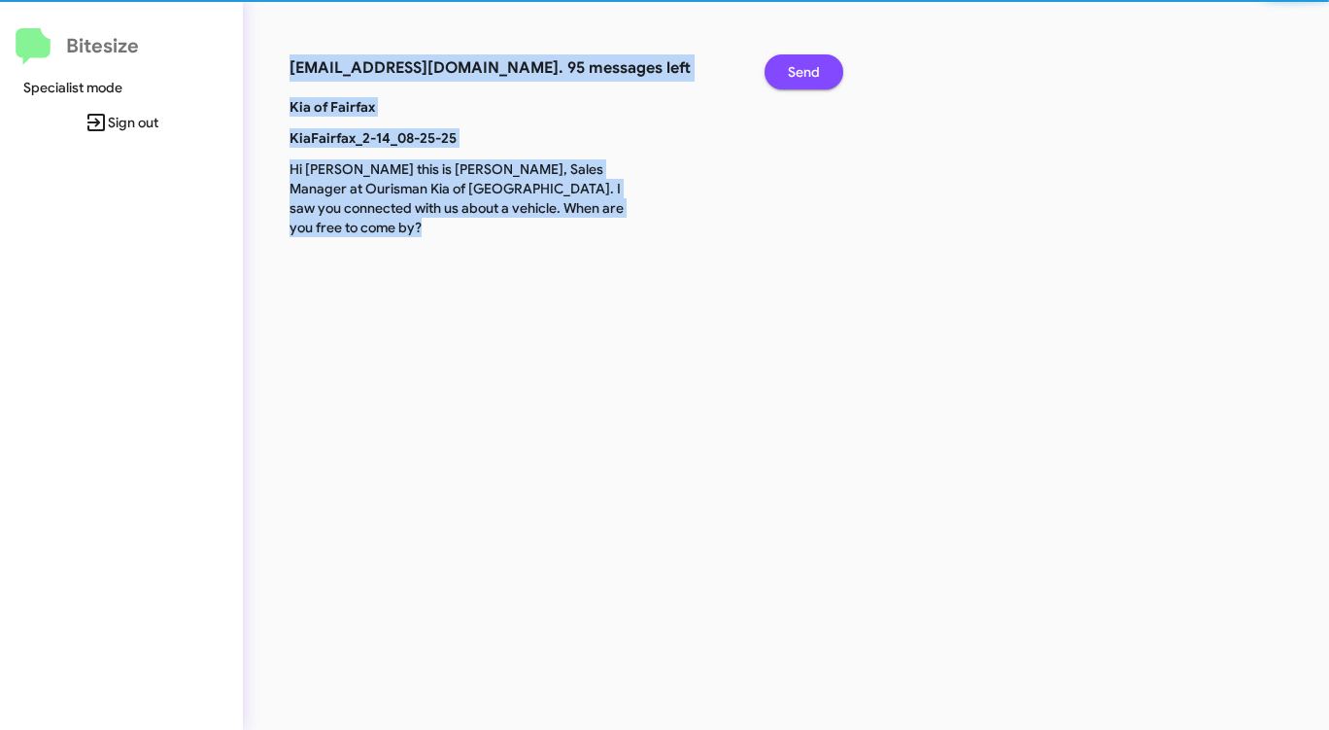
click at [806, 65] on span "Send" at bounding box center [804, 71] width 32 height 35
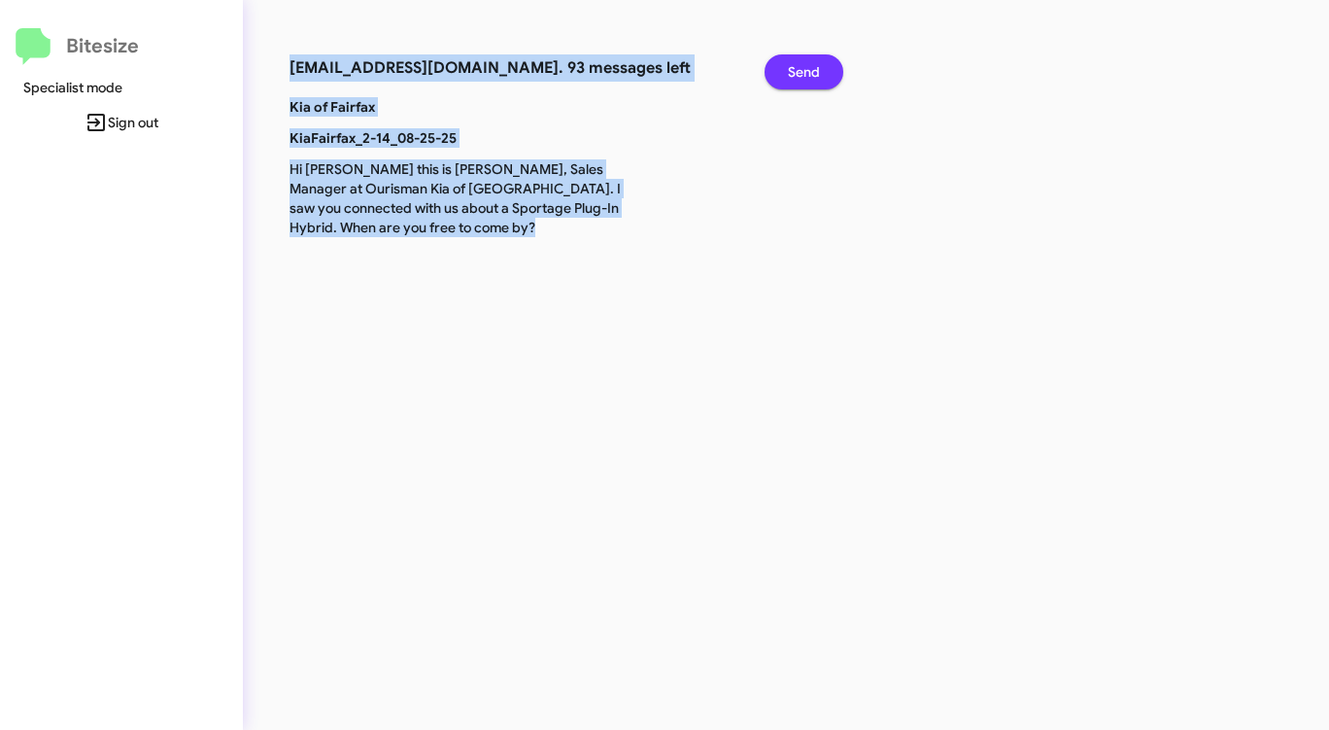
click at [806, 65] on span "Send" at bounding box center [804, 71] width 32 height 35
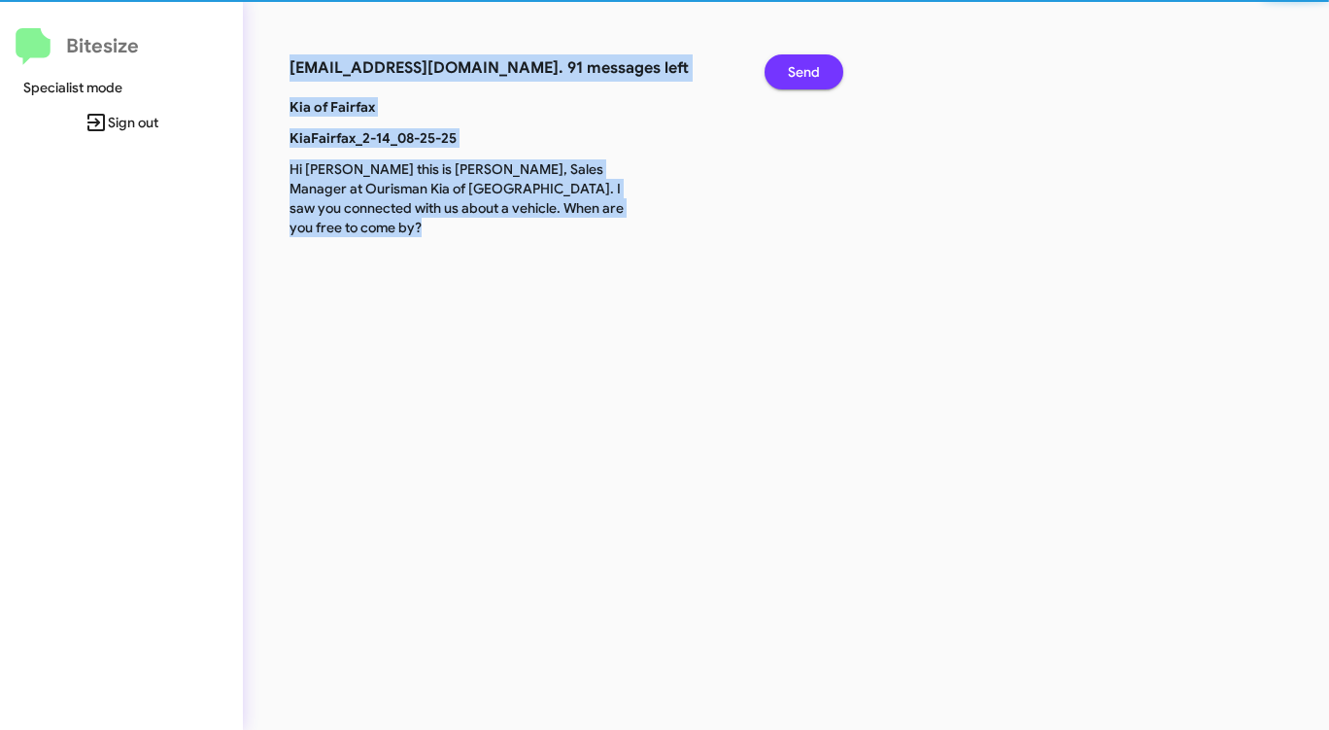
click at [806, 65] on span "Send" at bounding box center [804, 71] width 32 height 35
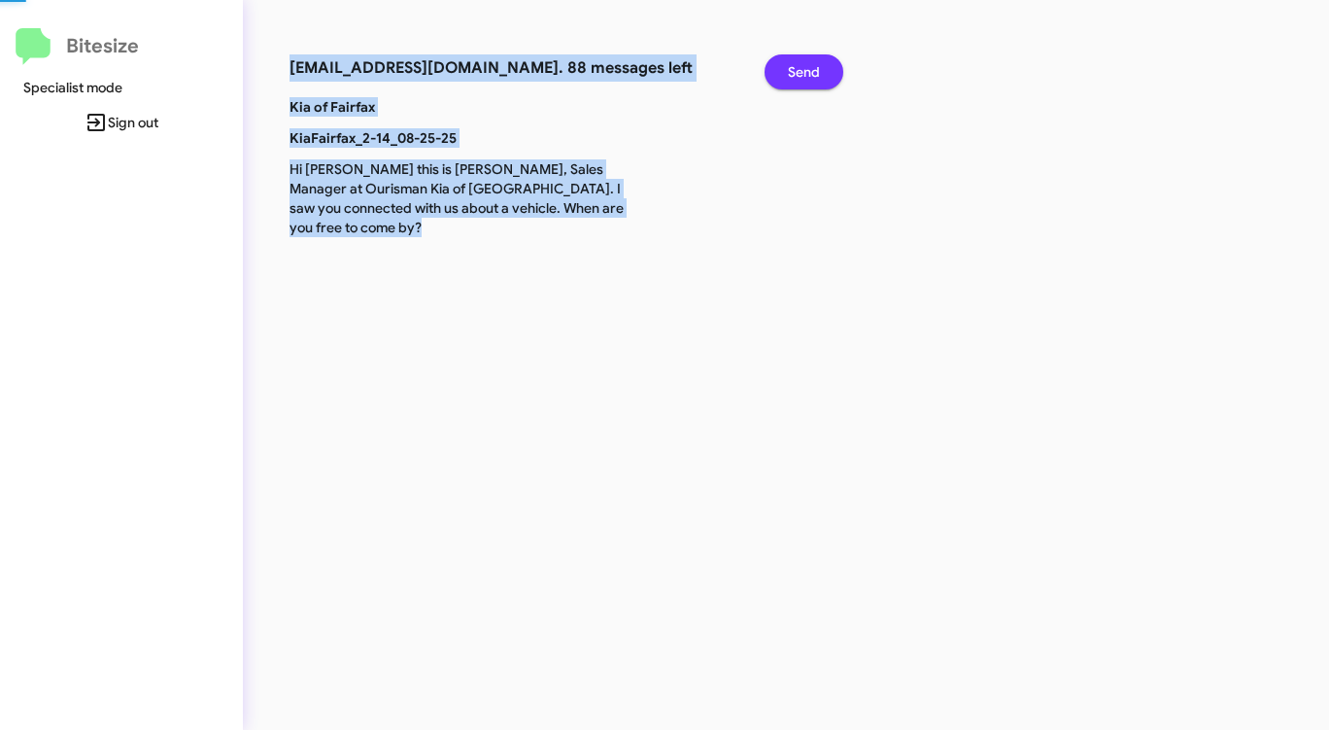
click at [806, 65] on span "Send" at bounding box center [804, 71] width 32 height 35
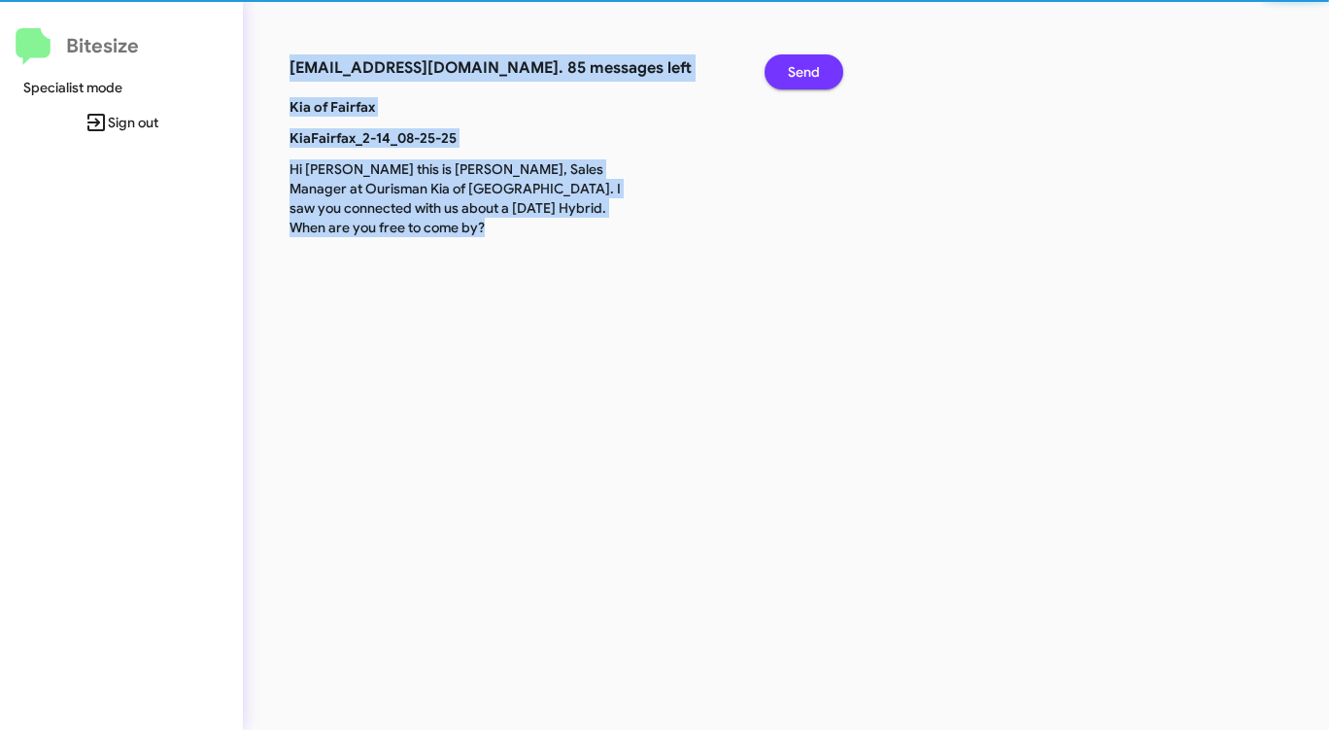
click at [806, 65] on span "Send" at bounding box center [804, 71] width 32 height 35
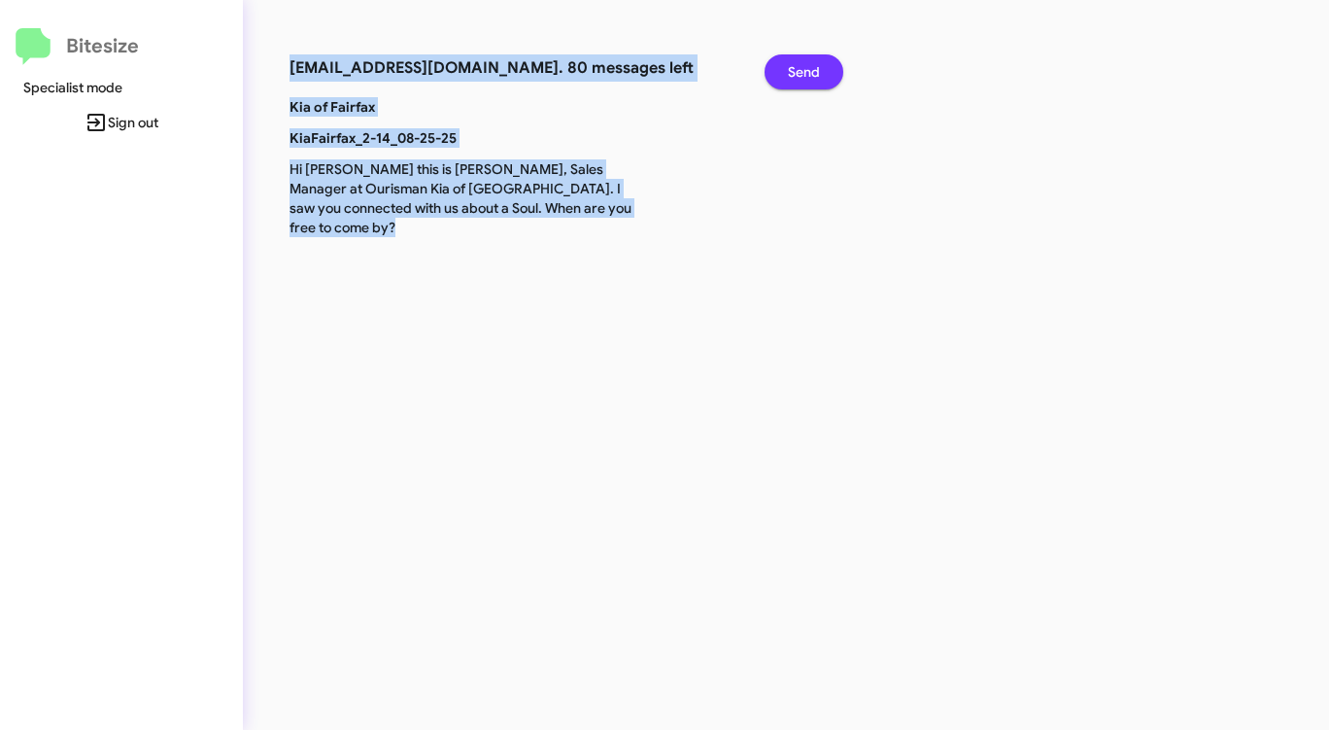
click at [806, 65] on span "Send" at bounding box center [804, 71] width 32 height 35
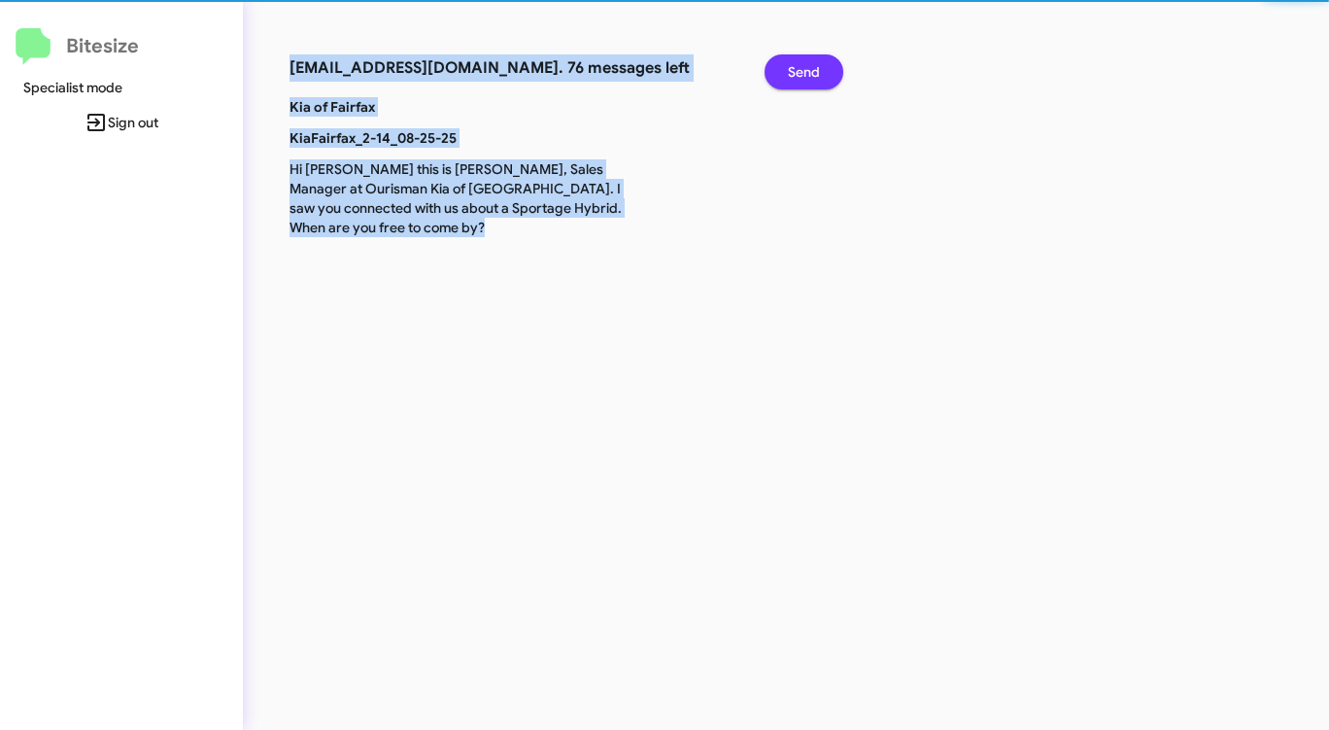
click at [806, 65] on span "Send" at bounding box center [804, 71] width 32 height 35
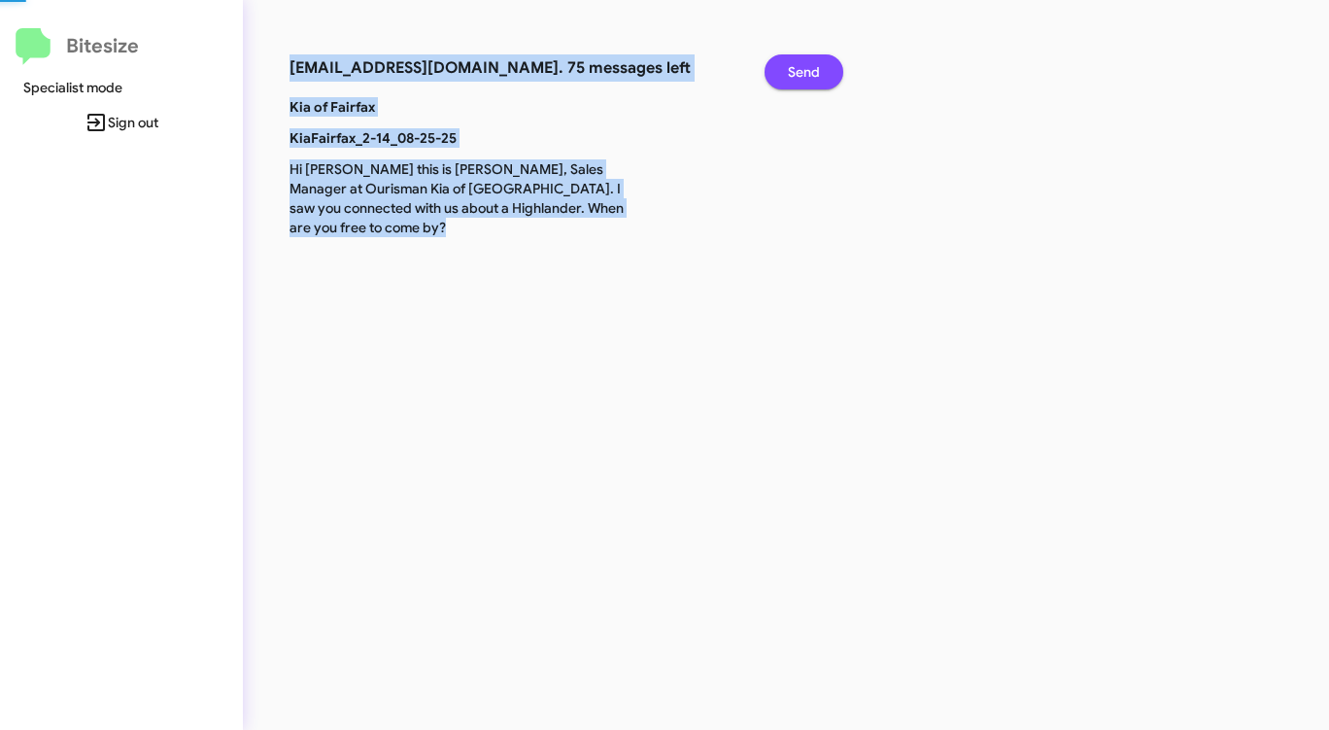
click at [806, 65] on span "Send" at bounding box center [804, 71] width 32 height 35
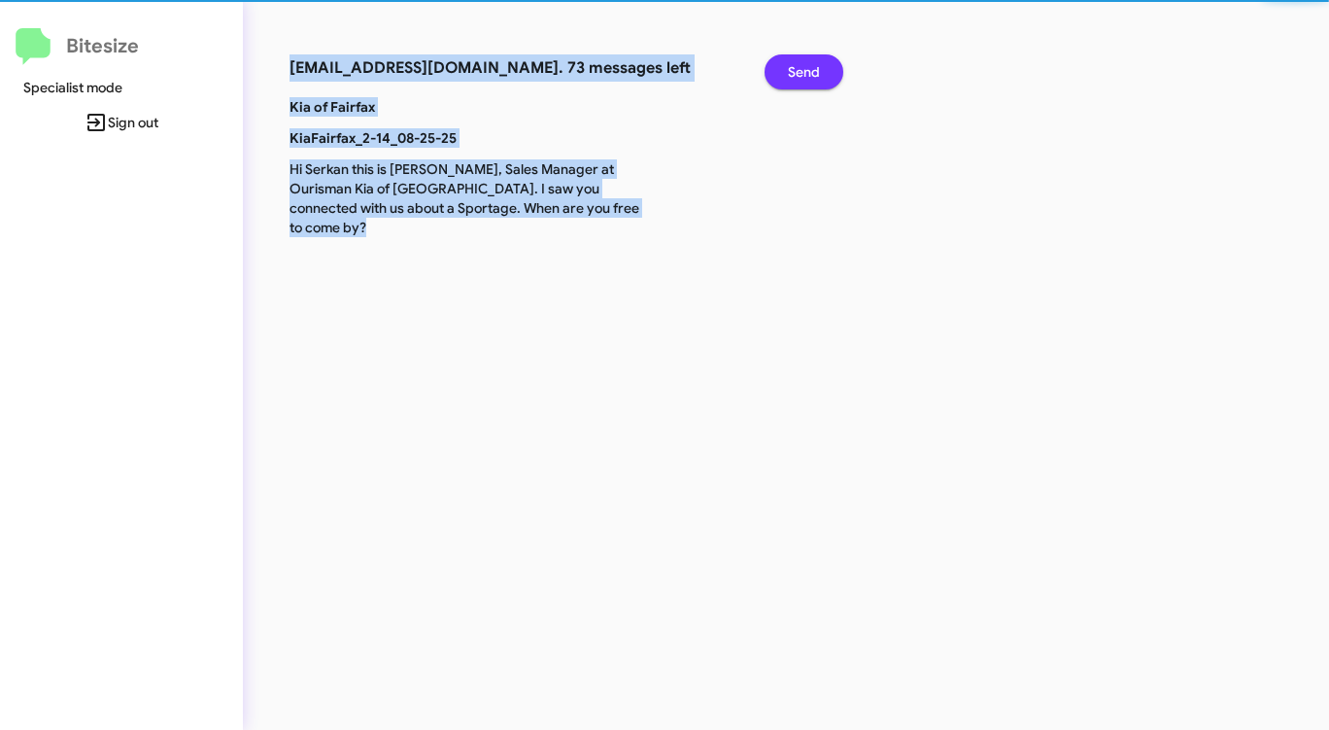
click at [806, 65] on span "Send" at bounding box center [804, 71] width 32 height 35
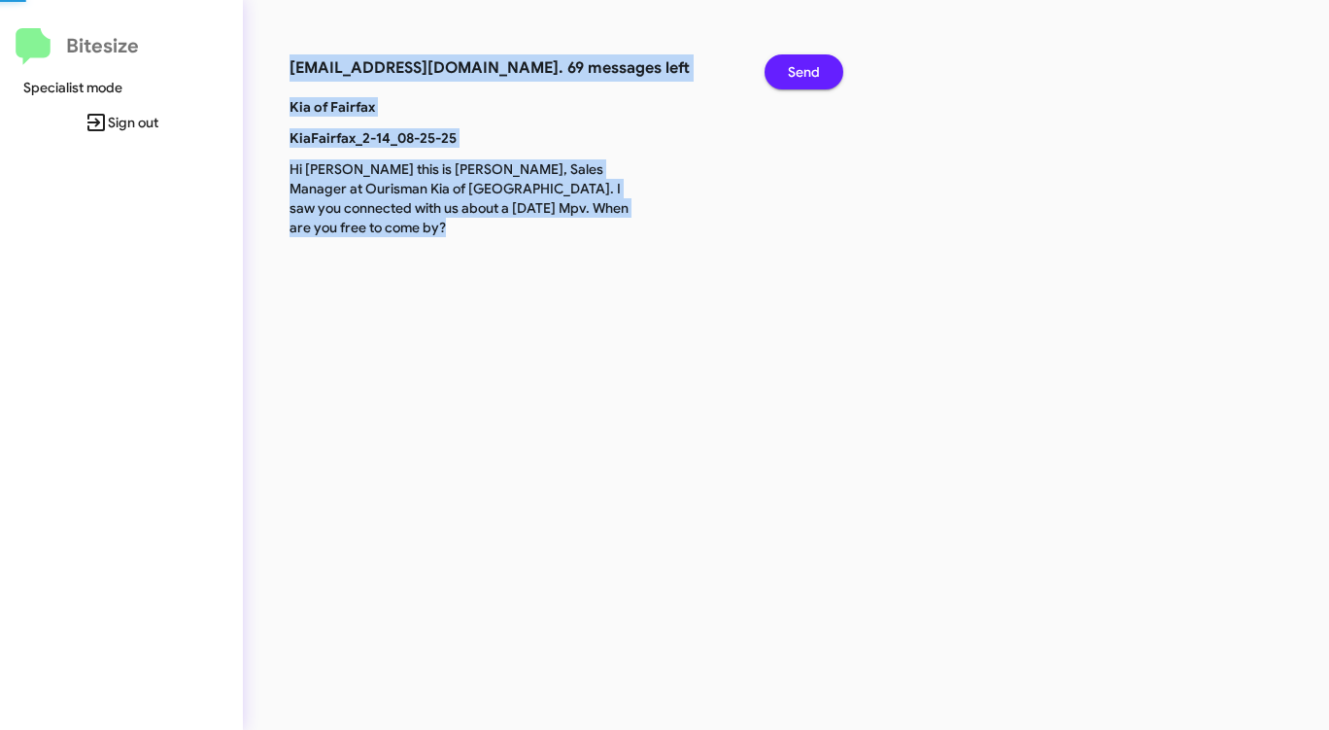
click at [806, 65] on span "Send" at bounding box center [804, 71] width 32 height 35
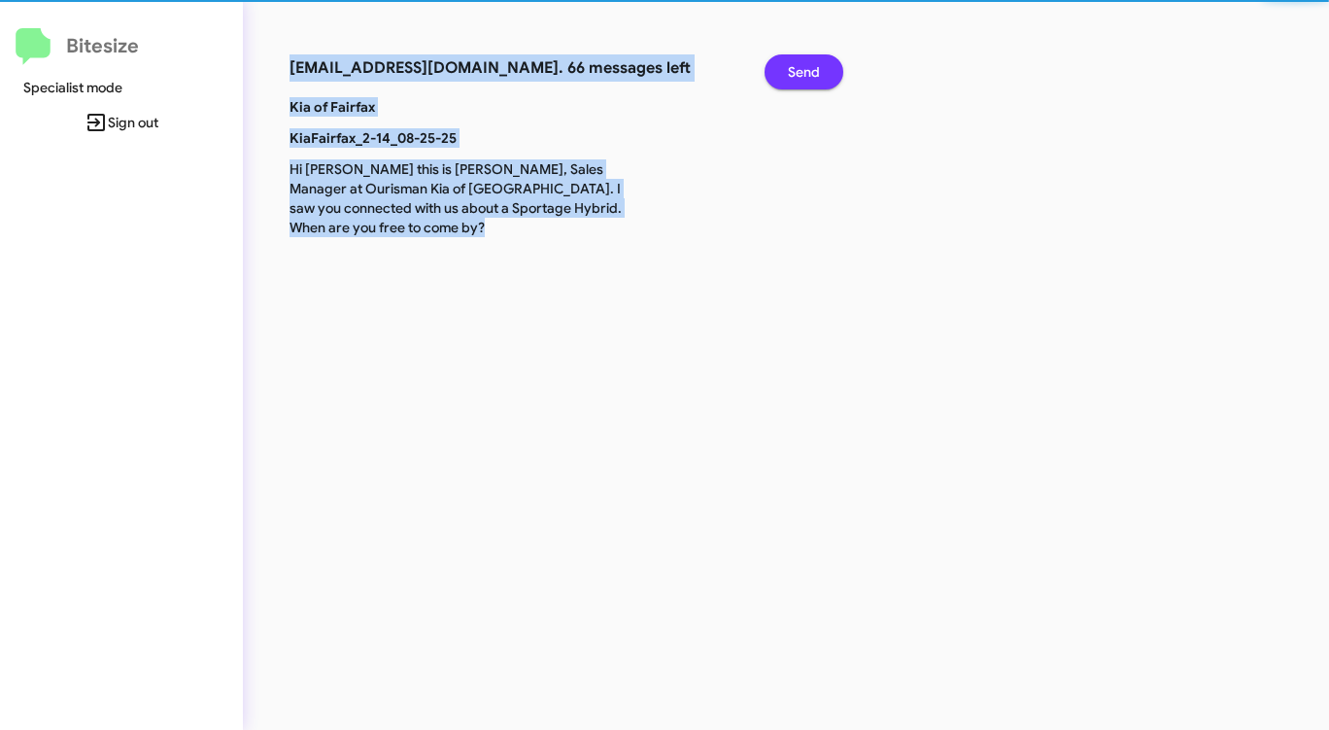
click at [806, 65] on span "Send" at bounding box center [804, 71] width 32 height 35
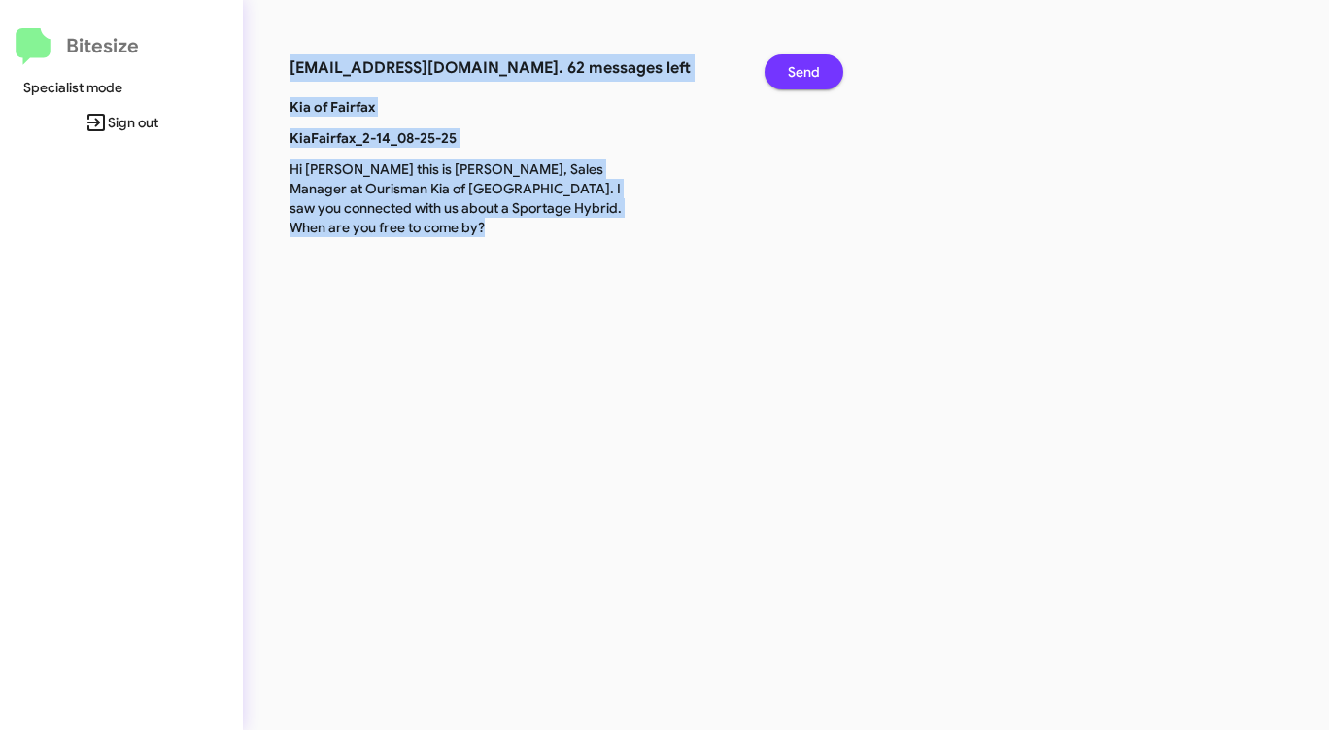
click at [806, 65] on span "Send" at bounding box center [804, 71] width 32 height 35
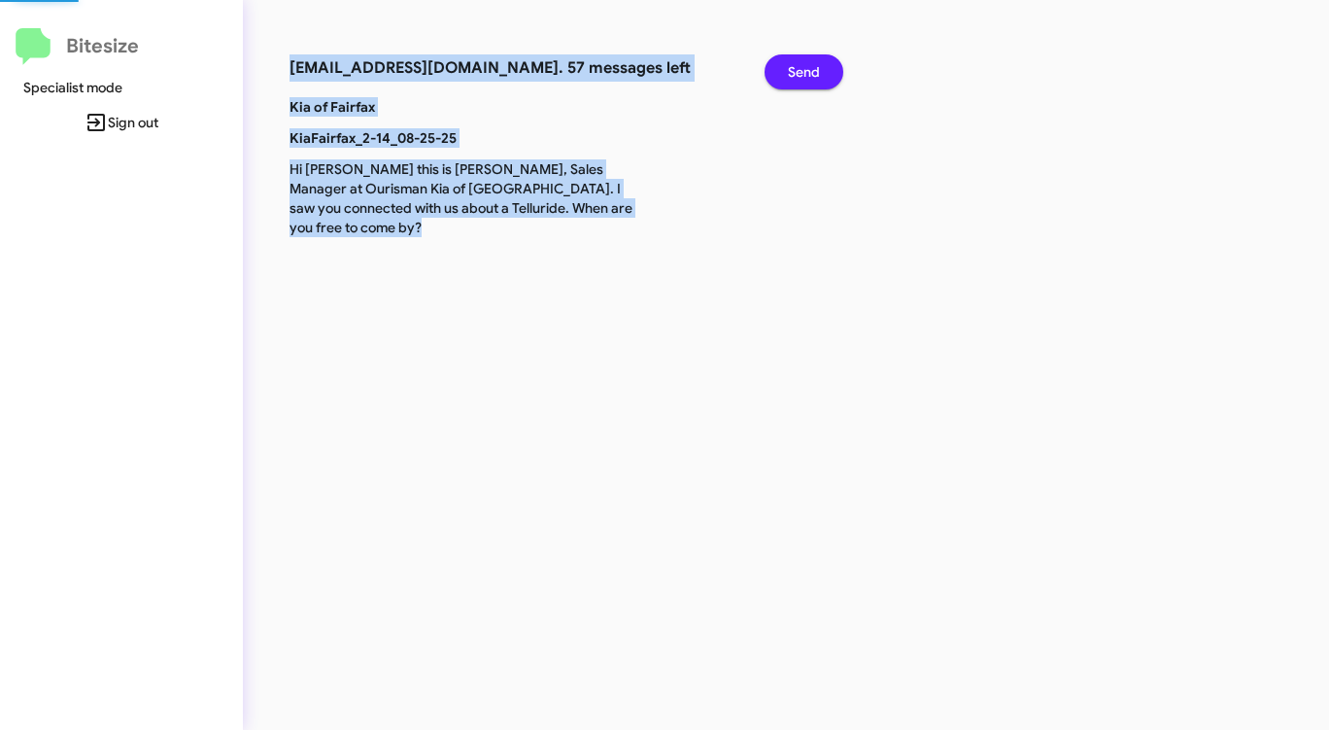
click at [806, 65] on span "Send" at bounding box center [804, 71] width 32 height 35
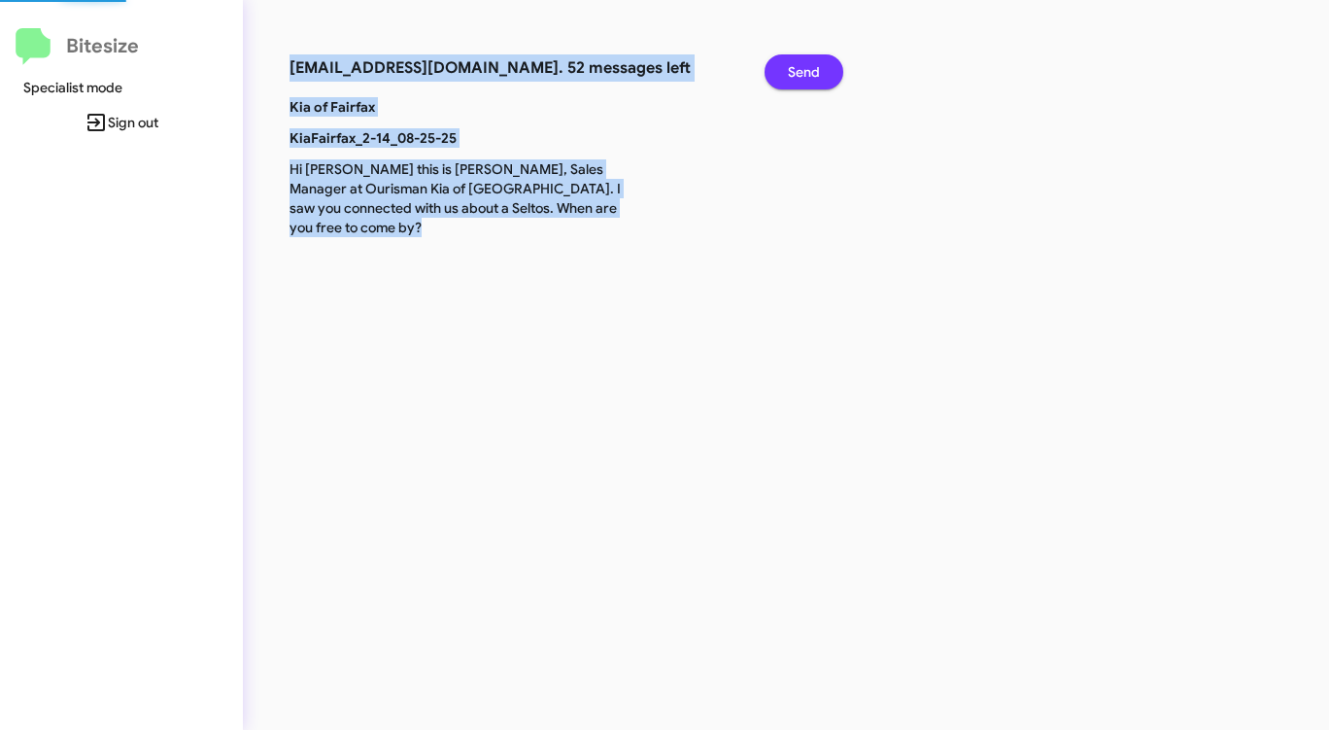
click at [806, 65] on span "Send" at bounding box center [804, 71] width 32 height 35
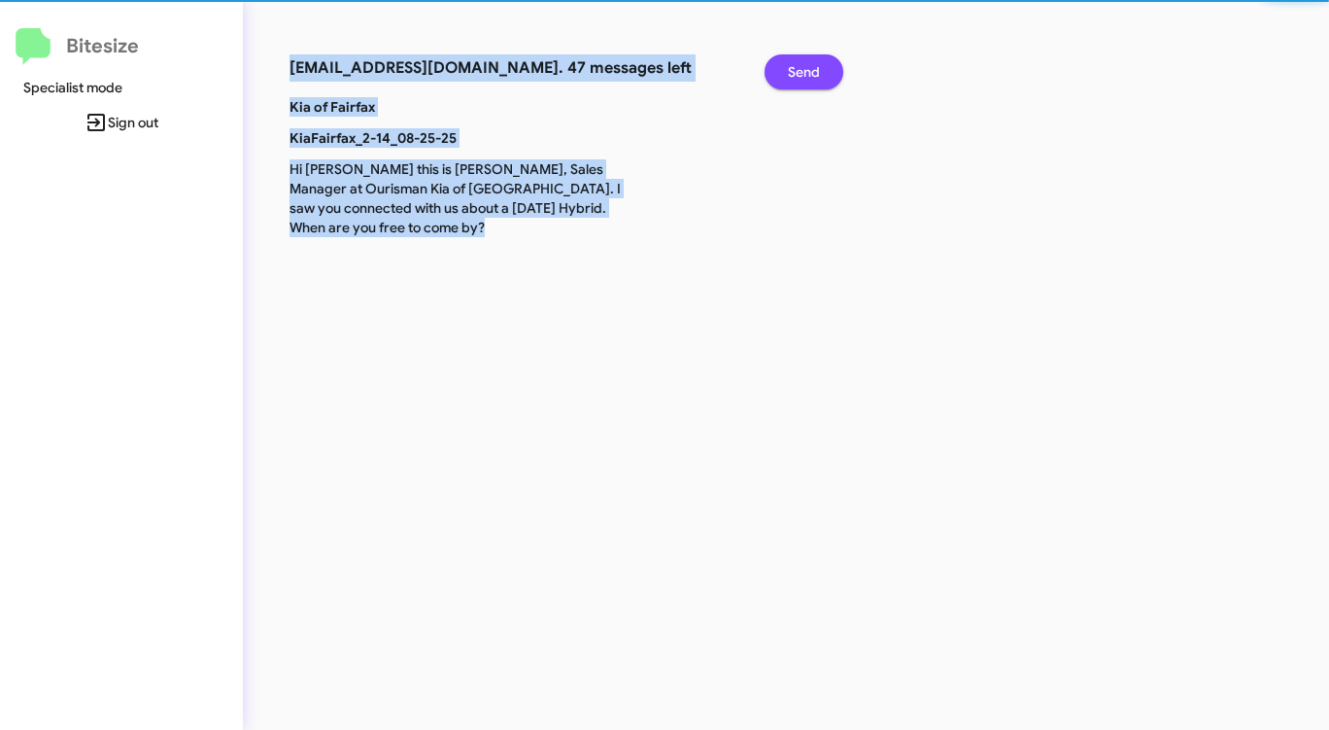
click at [806, 65] on span "Send" at bounding box center [804, 71] width 32 height 35
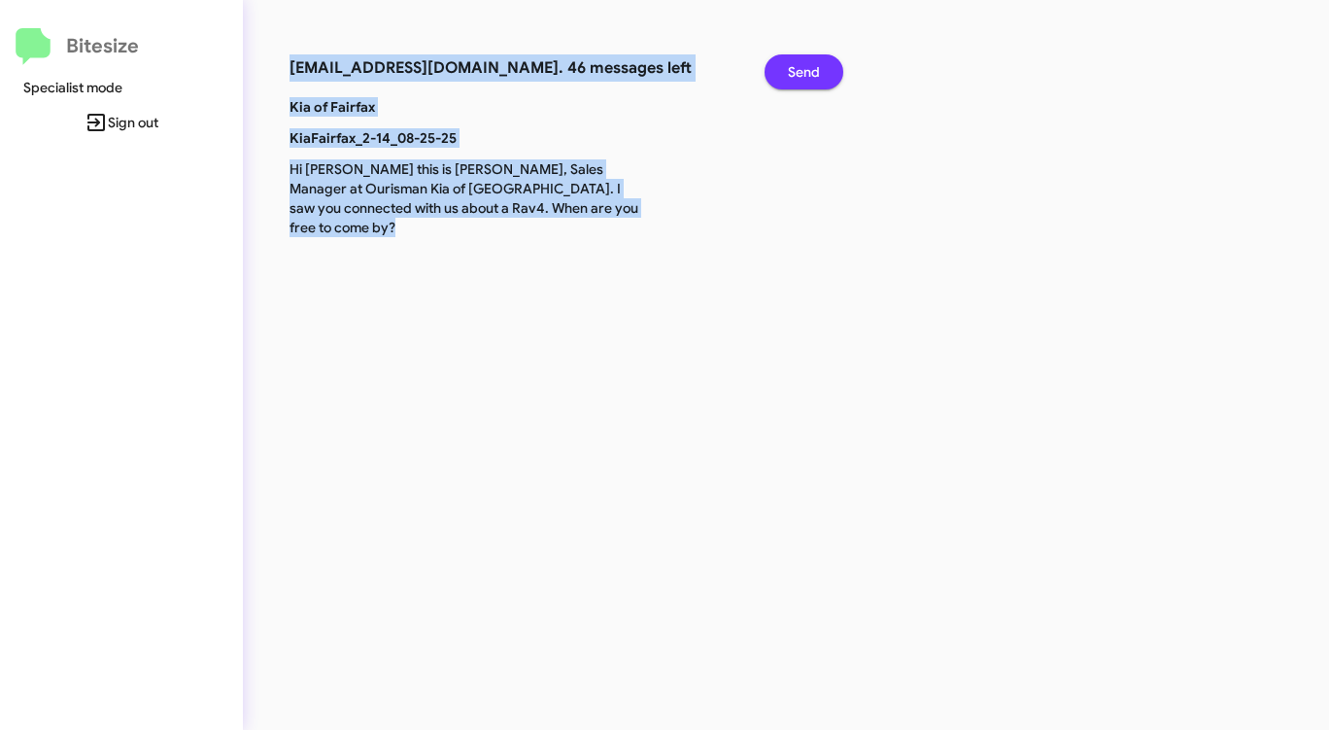
click at [806, 65] on span "Send" at bounding box center [804, 71] width 32 height 35
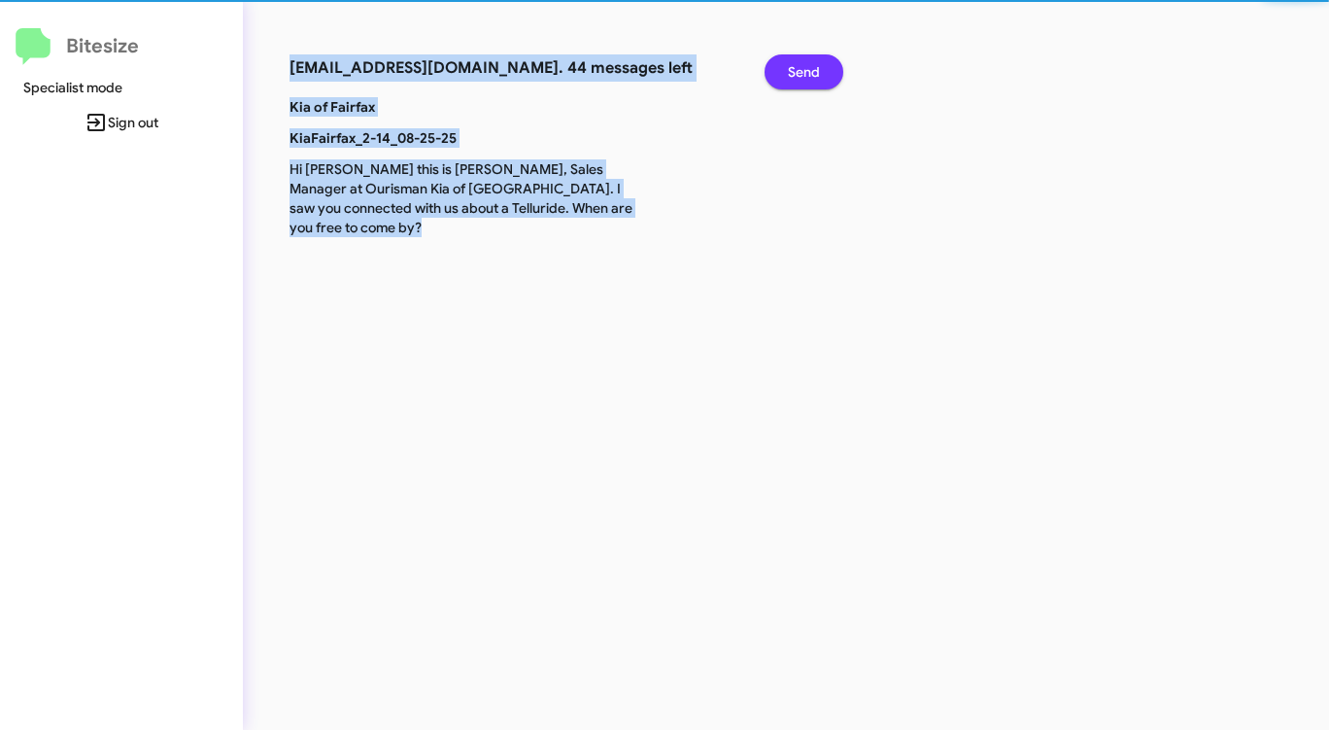
click at [806, 65] on span "Send" at bounding box center [804, 71] width 32 height 35
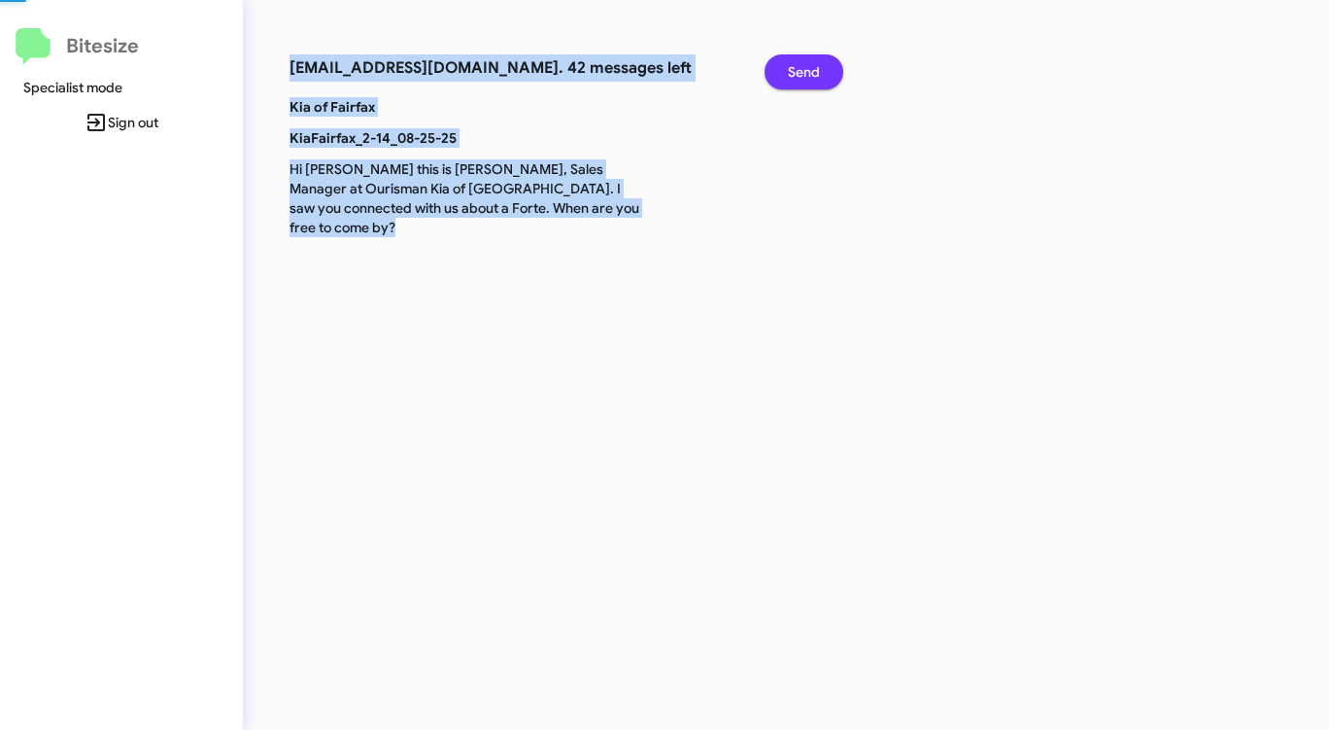
click at [806, 65] on span "Send" at bounding box center [804, 71] width 32 height 35
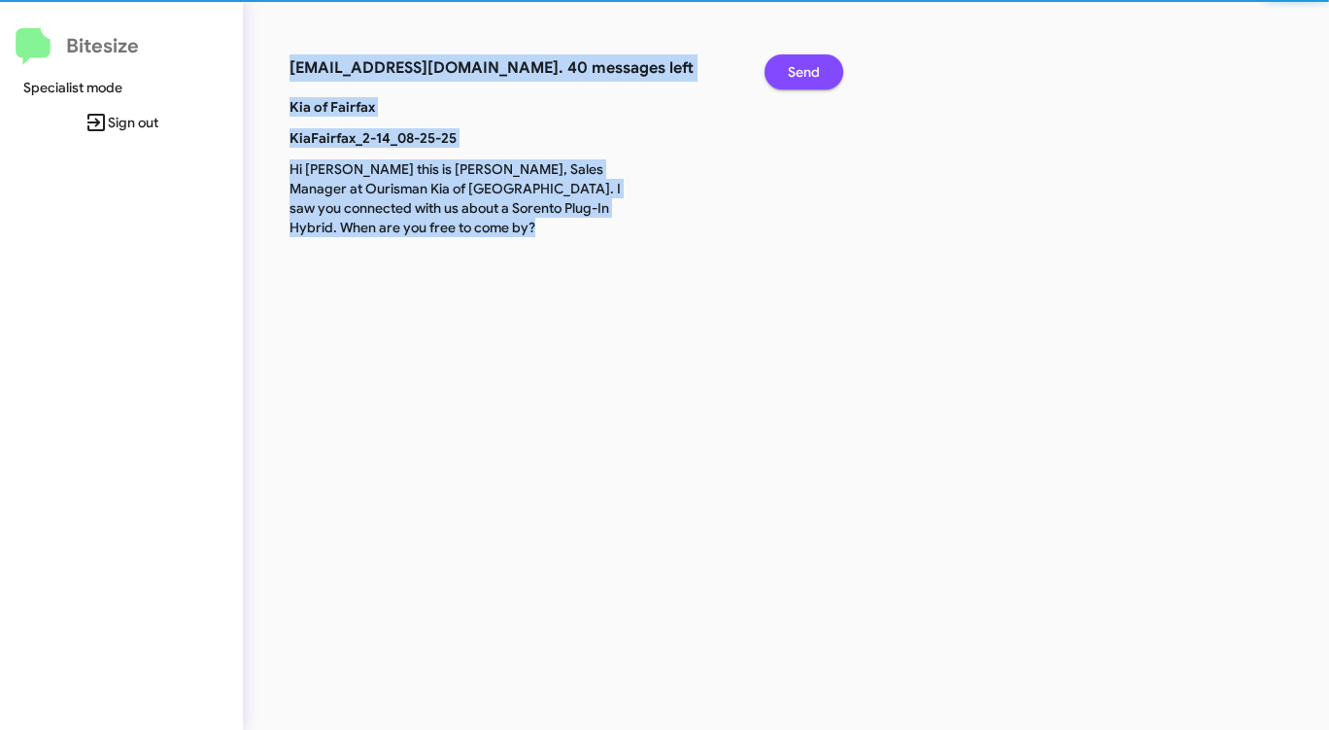
click at [806, 65] on span "Send" at bounding box center [804, 71] width 32 height 35
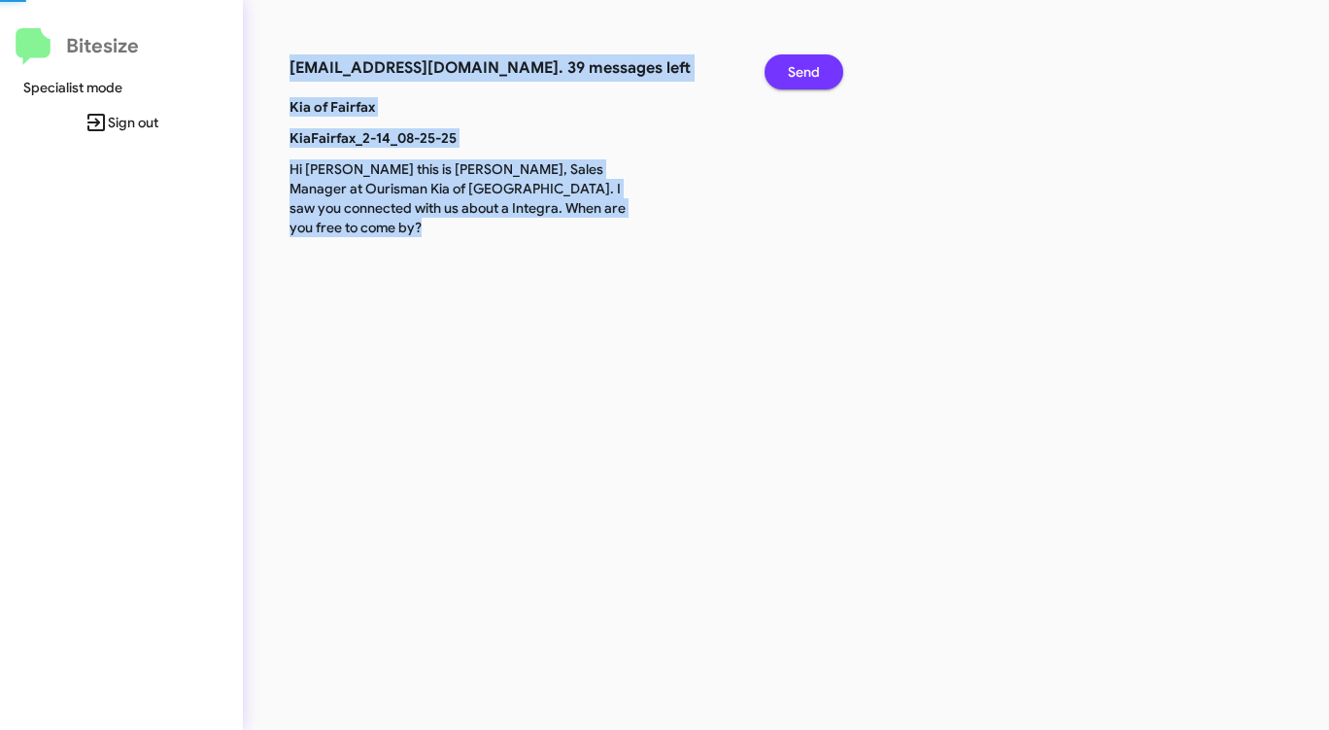
click at [806, 65] on span "Send" at bounding box center [804, 71] width 32 height 35
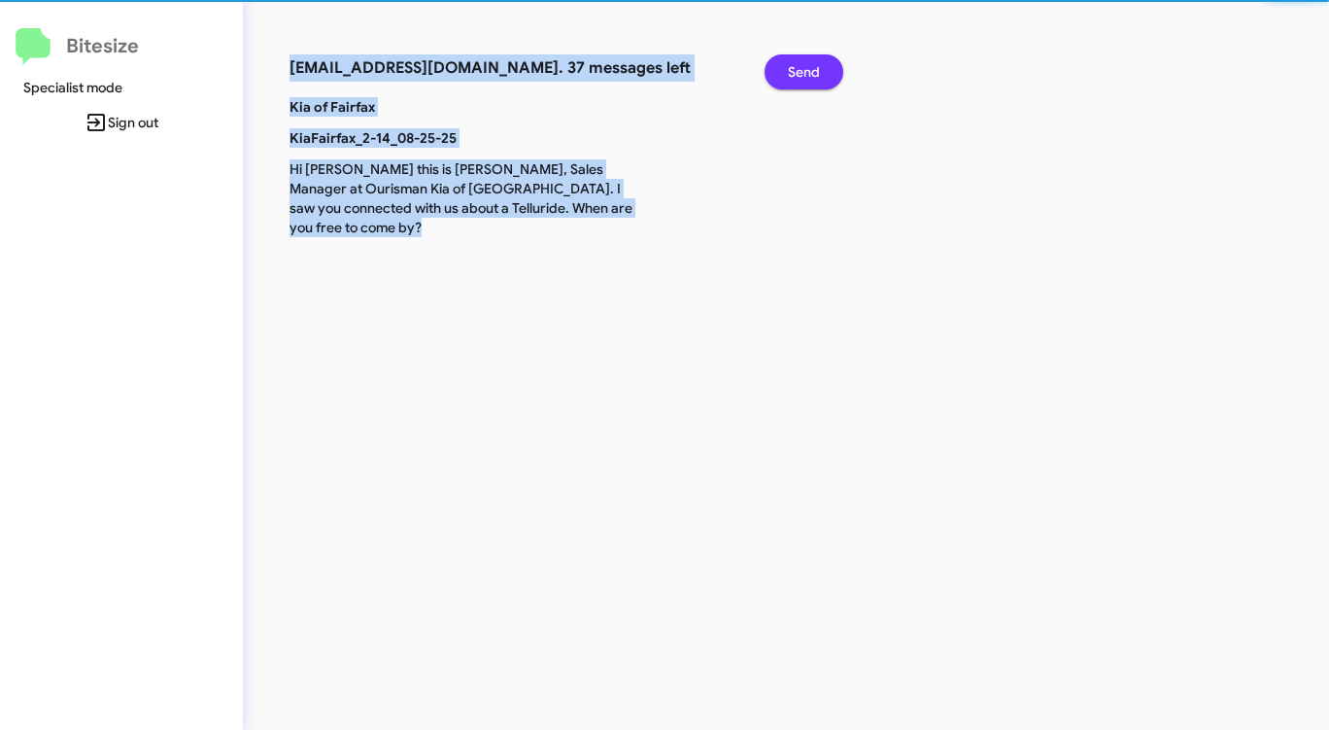
click at [806, 65] on span "Send" at bounding box center [804, 71] width 32 height 35
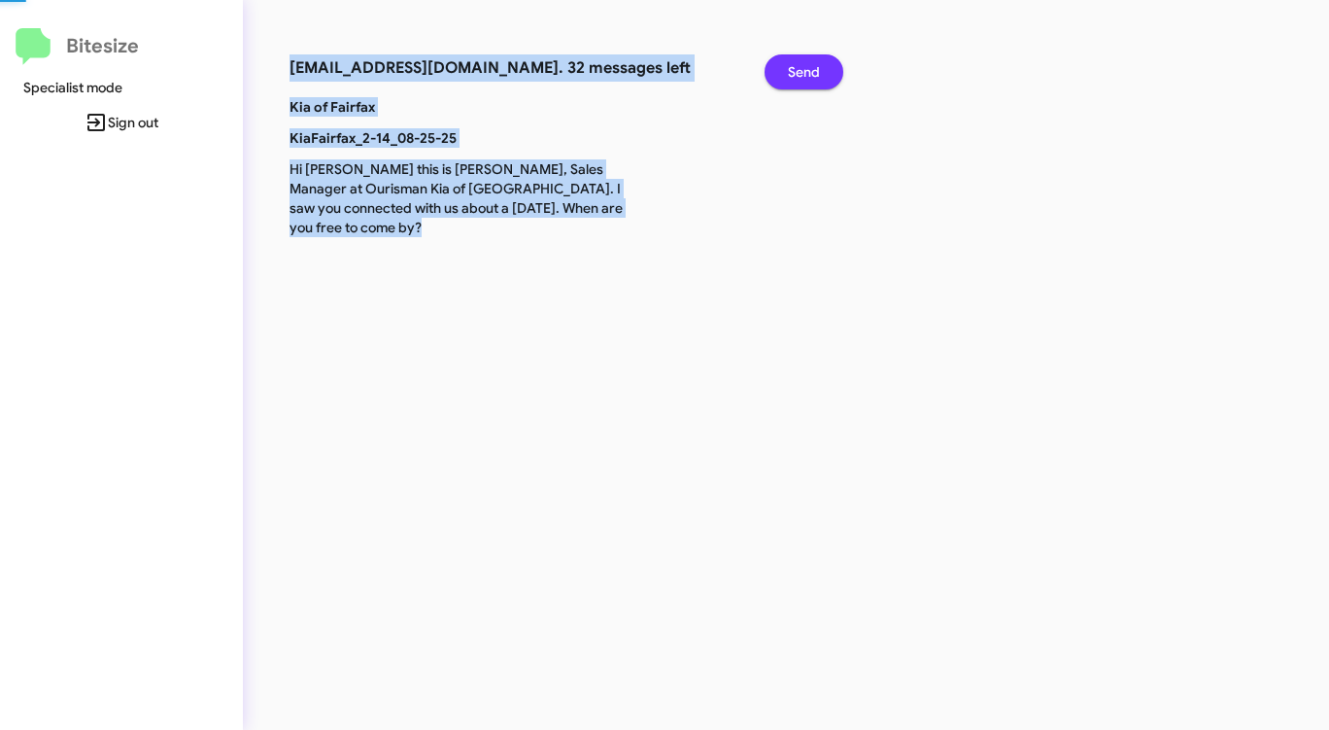
click at [806, 65] on span "Send" at bounding box center [804, 71] width 32 height 35
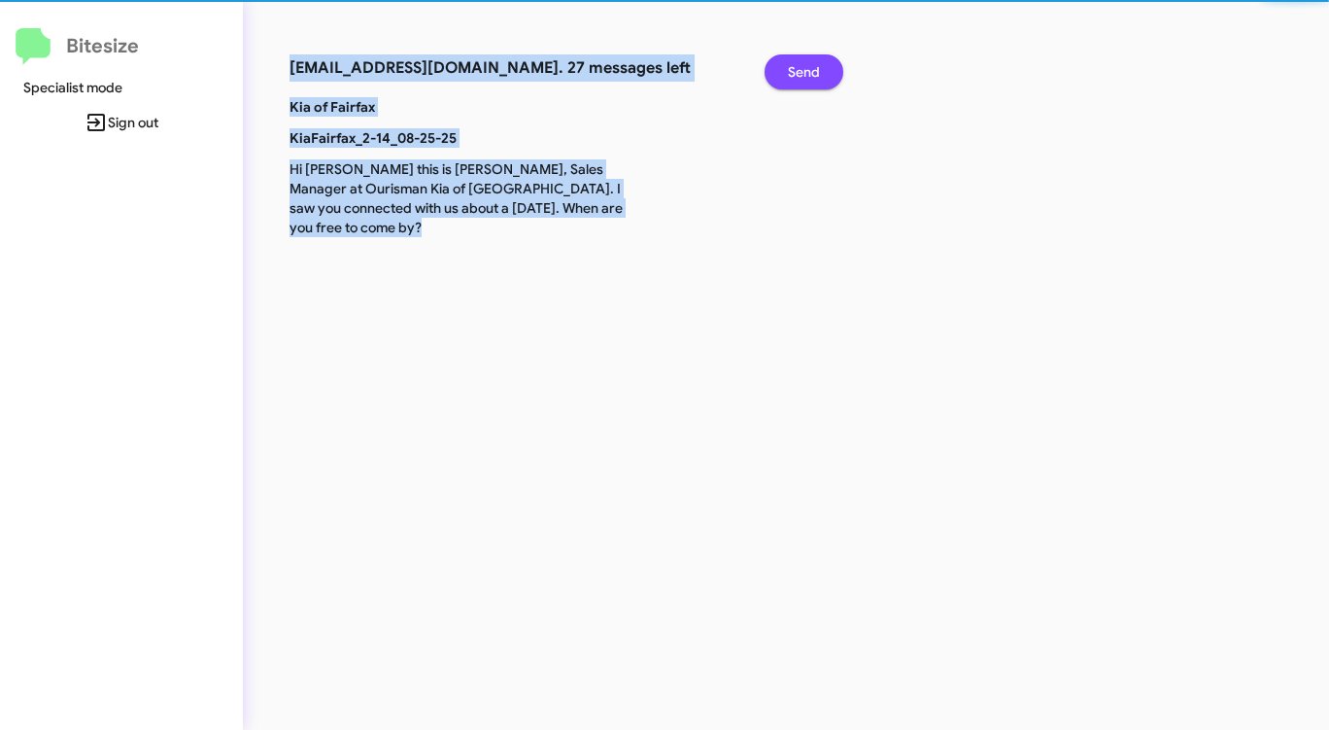
click at [806, 65] on span "Send" at bounding box center [804, 71] width 32 height 35
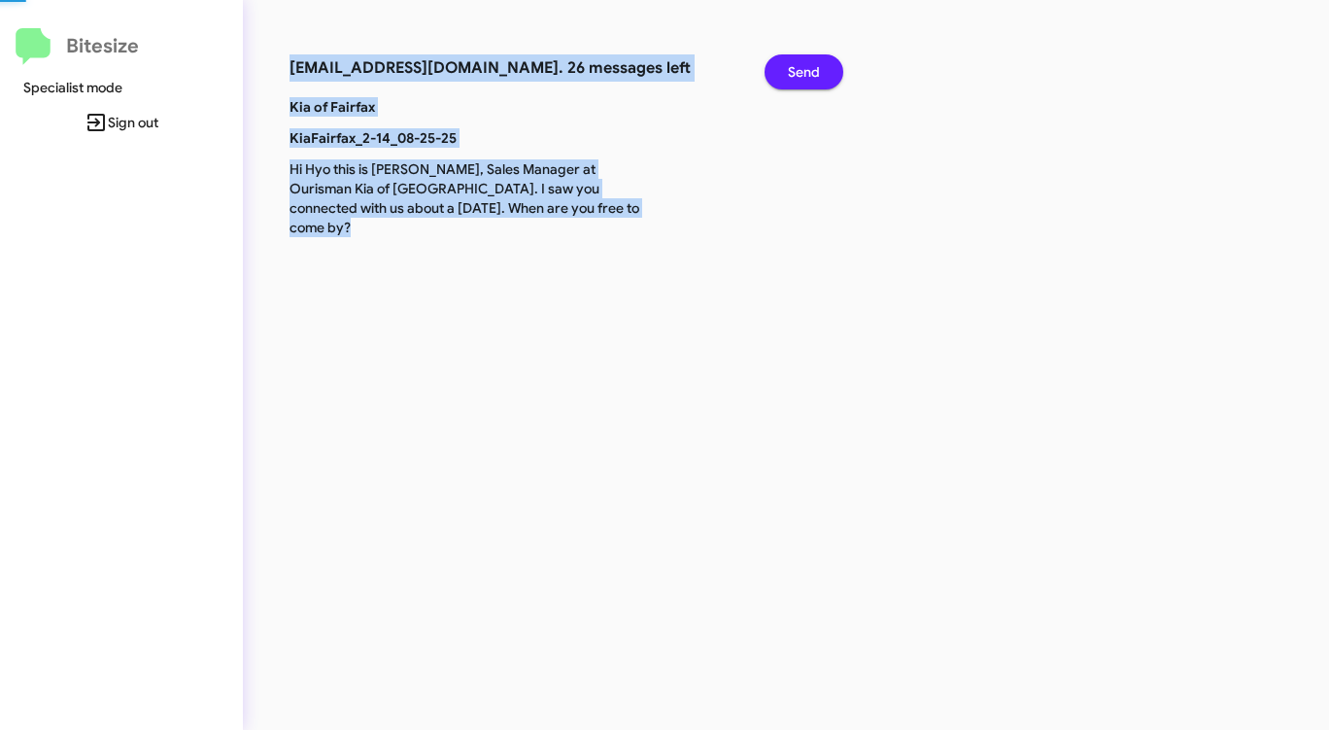
click at [806, 65] on span "Send" at bounding box center [804, 71] width 32 height 35
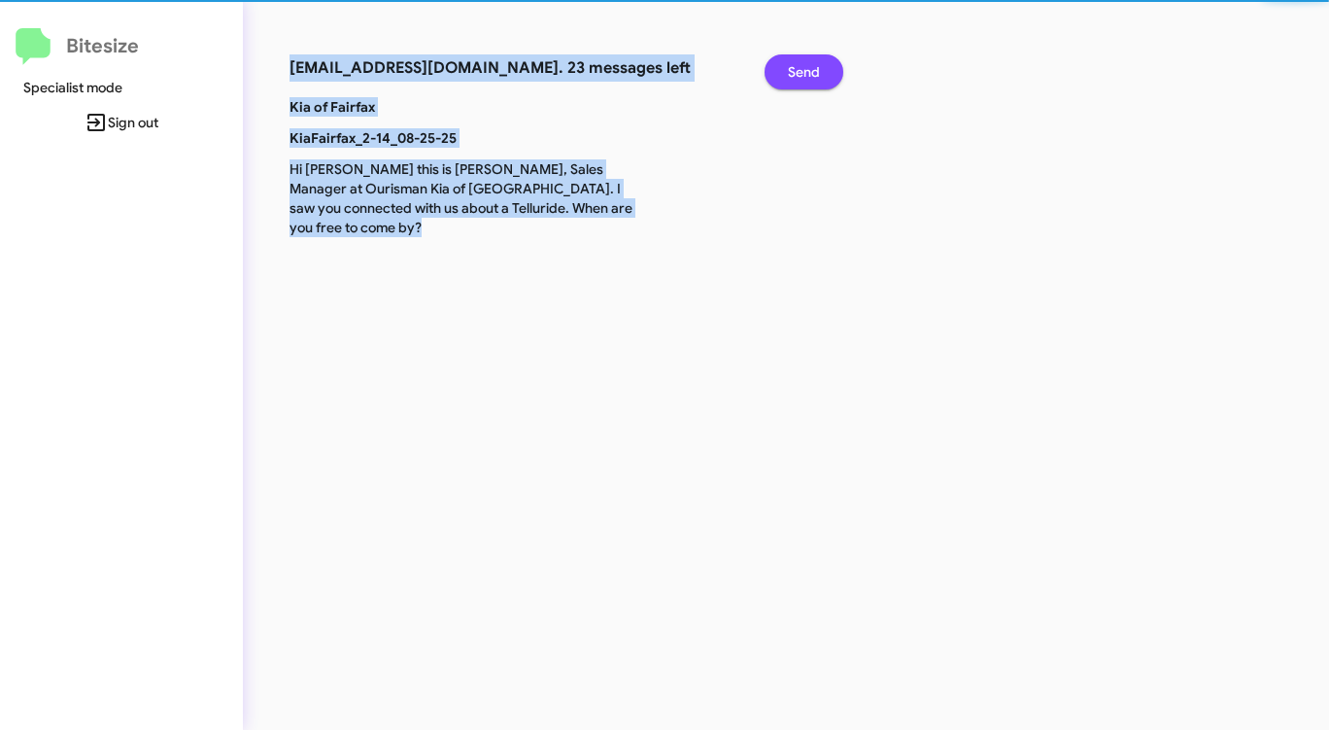
click at [806, 65] on span "Send" at bounding box center [804, 71] width 32 height 35
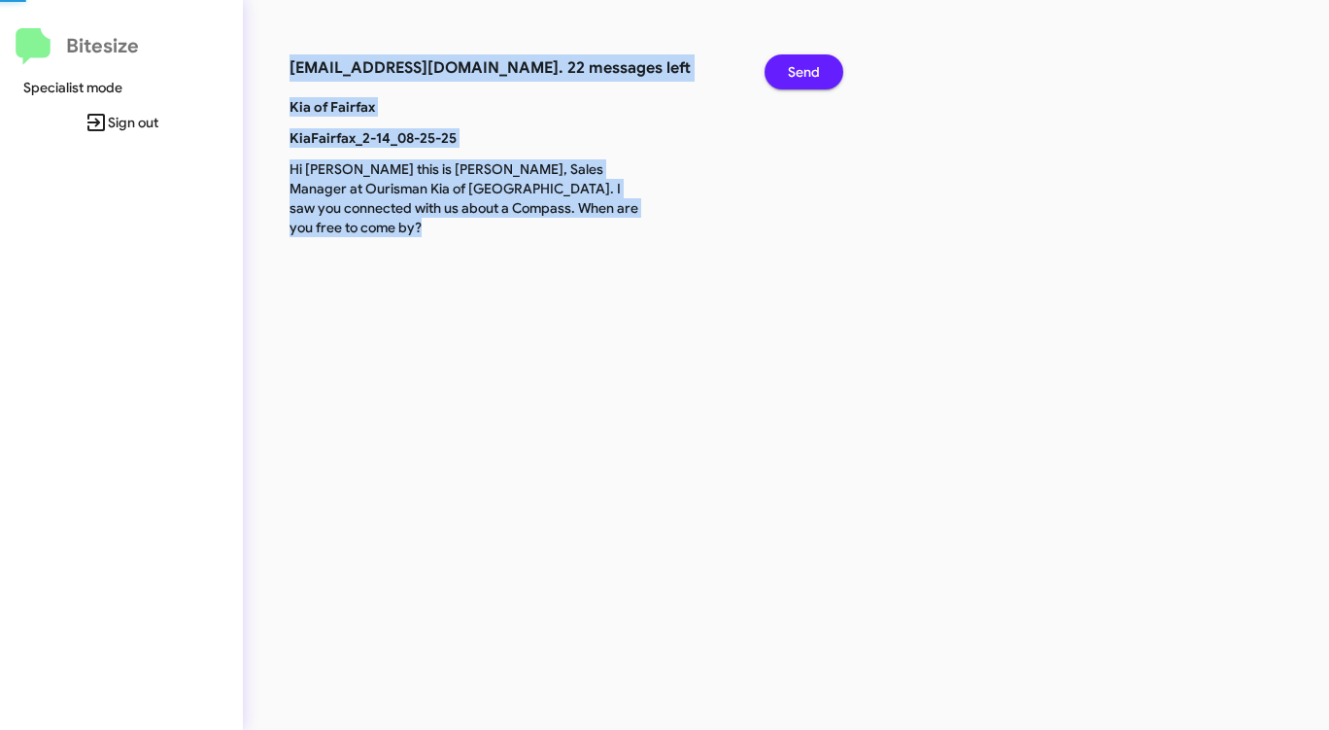
click at [806, 65] on span "Send" at bounding box center [804, 71] width 32 height 35
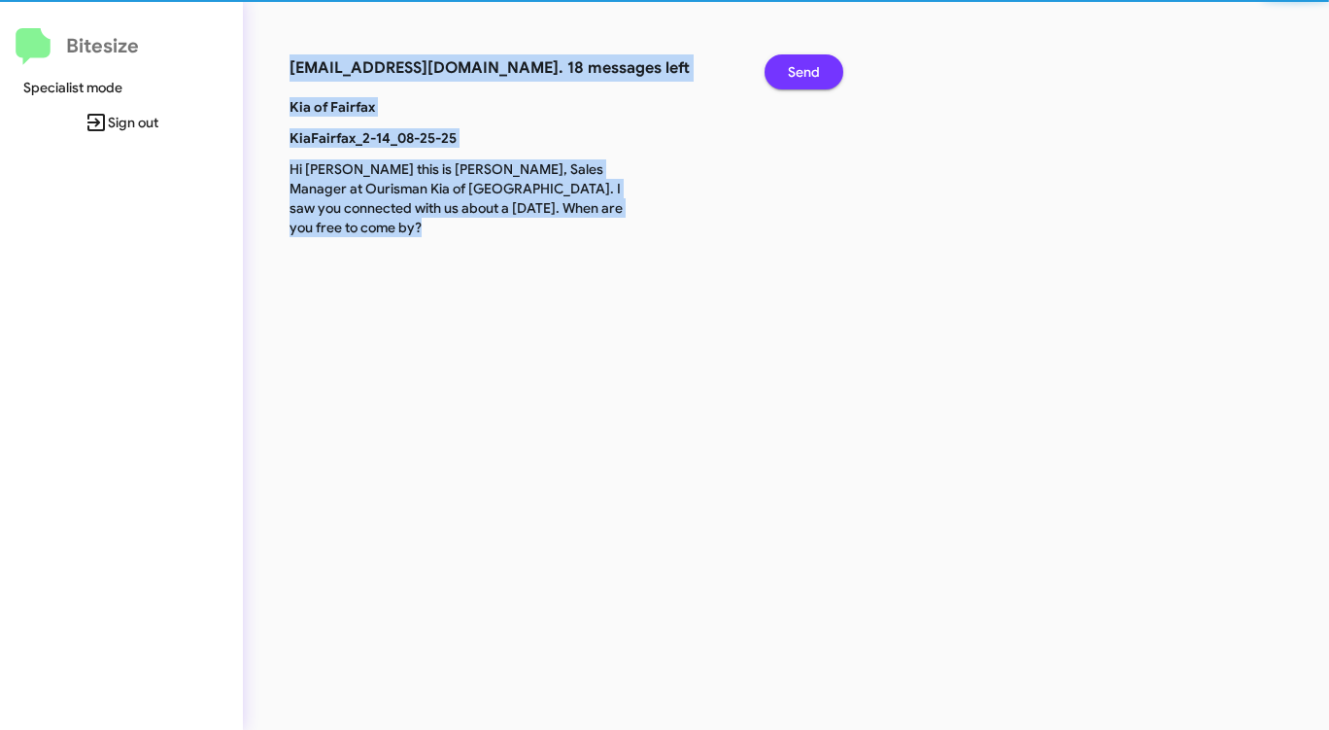
click at [806, 65] on span "Send" at bounding box center [804, 71] width 32 height 35
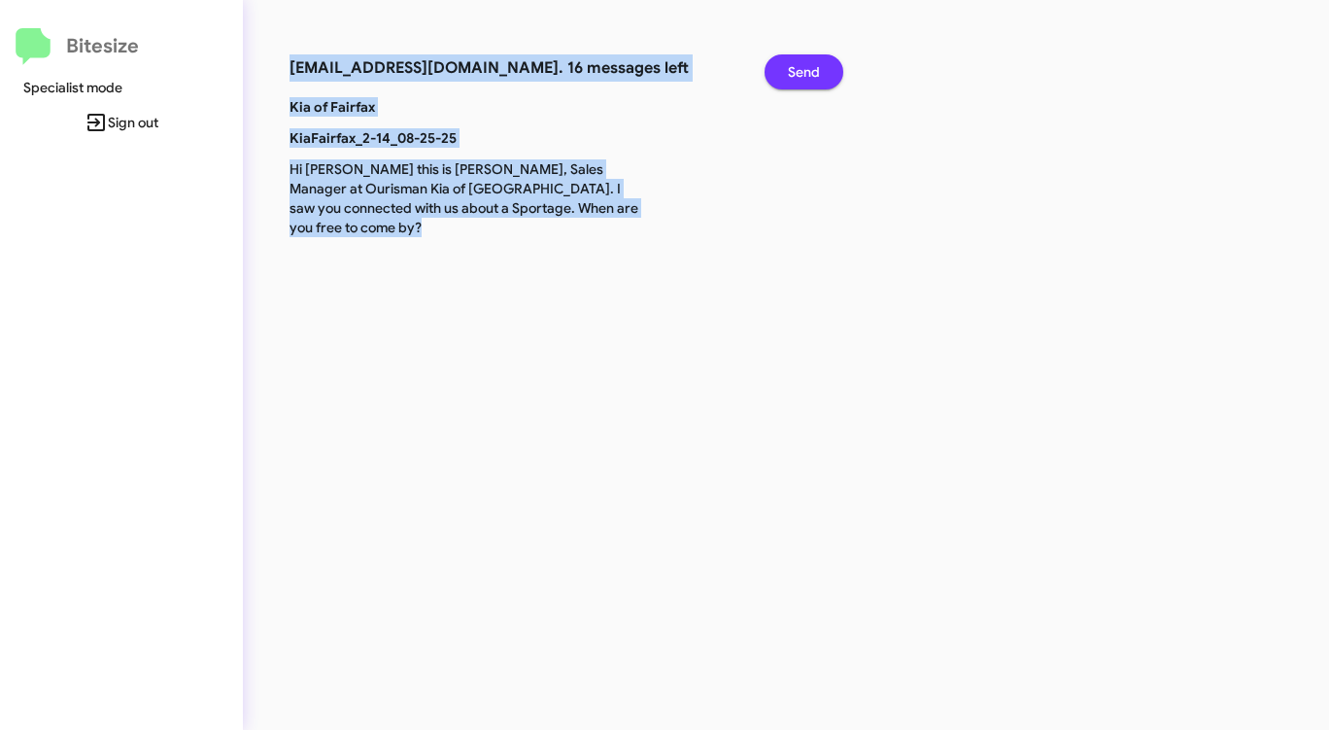
click at [806, 65] on span "Send" at bounding box center [804, 71] width 32 height 35
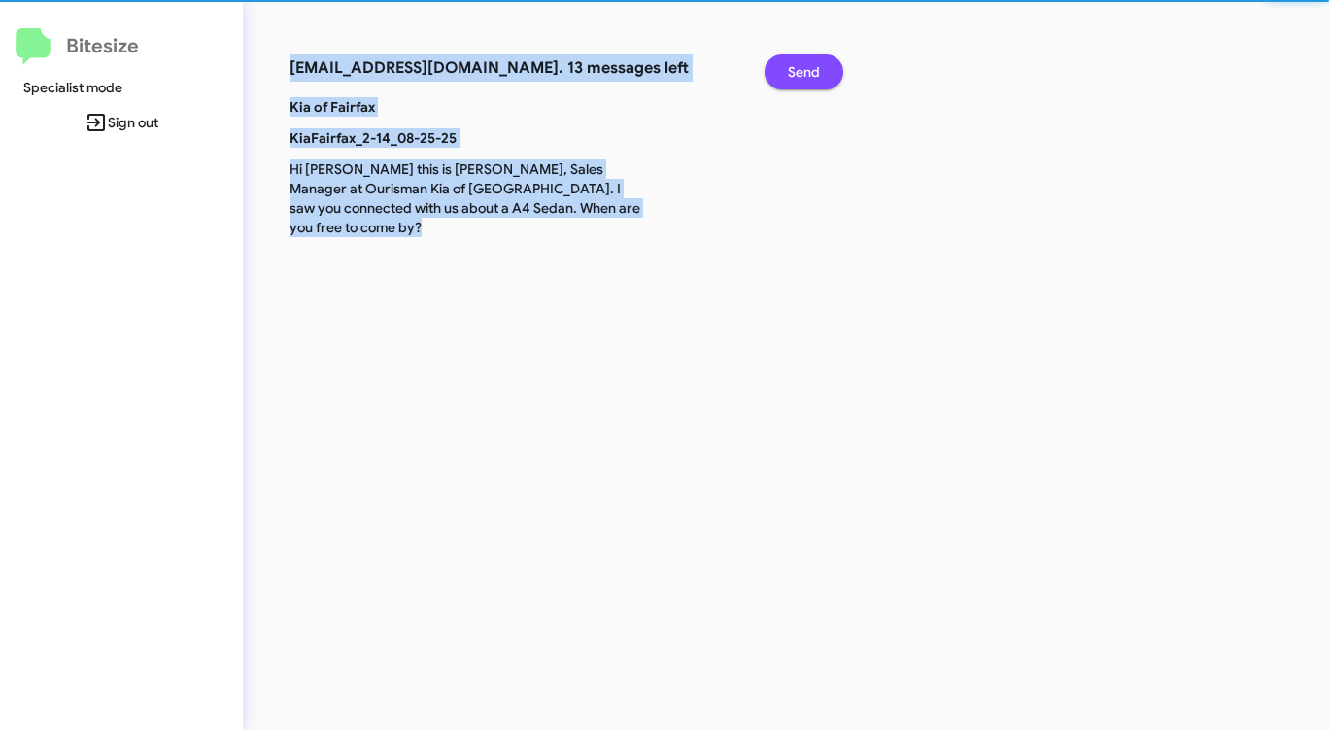
click at [806, 65] on span "Send" at bounding box center [804, 71] width 32 height 35
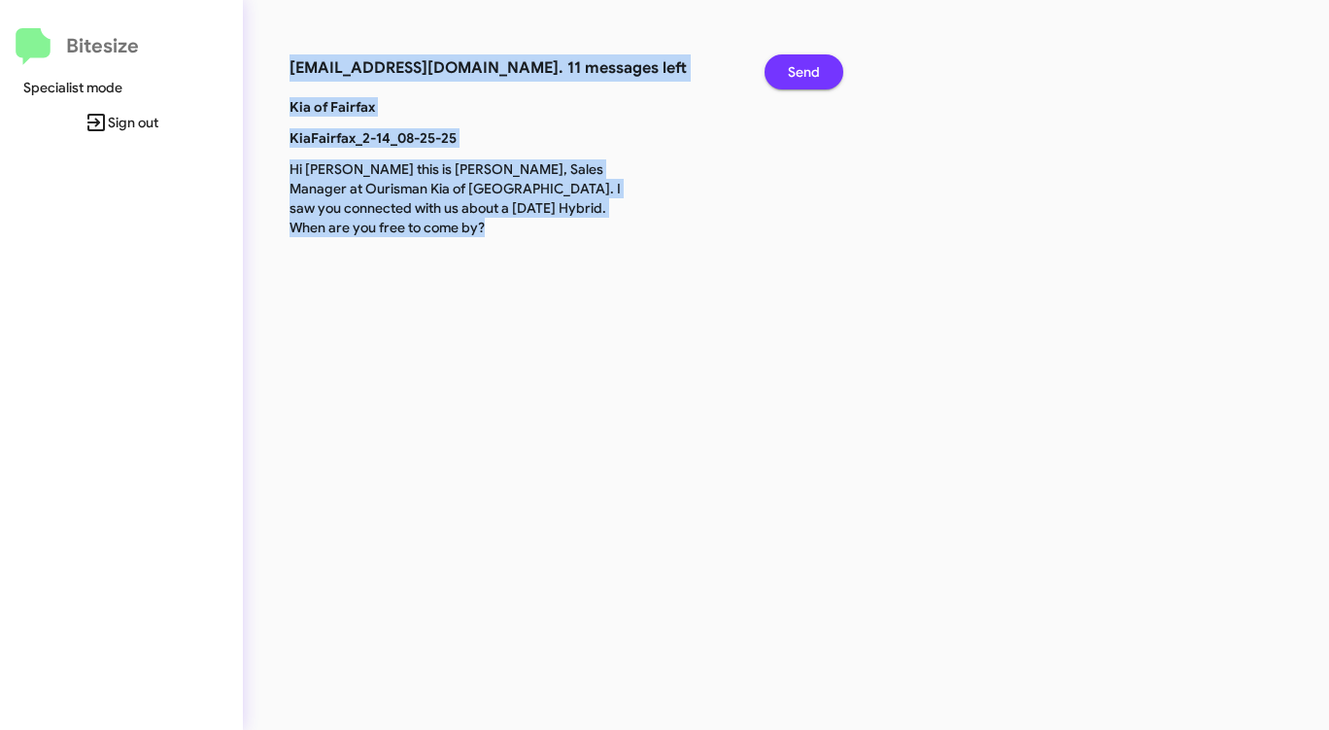
click at [806, 65] on span "Send" at bounding box center [804, 71] width 32 height 35
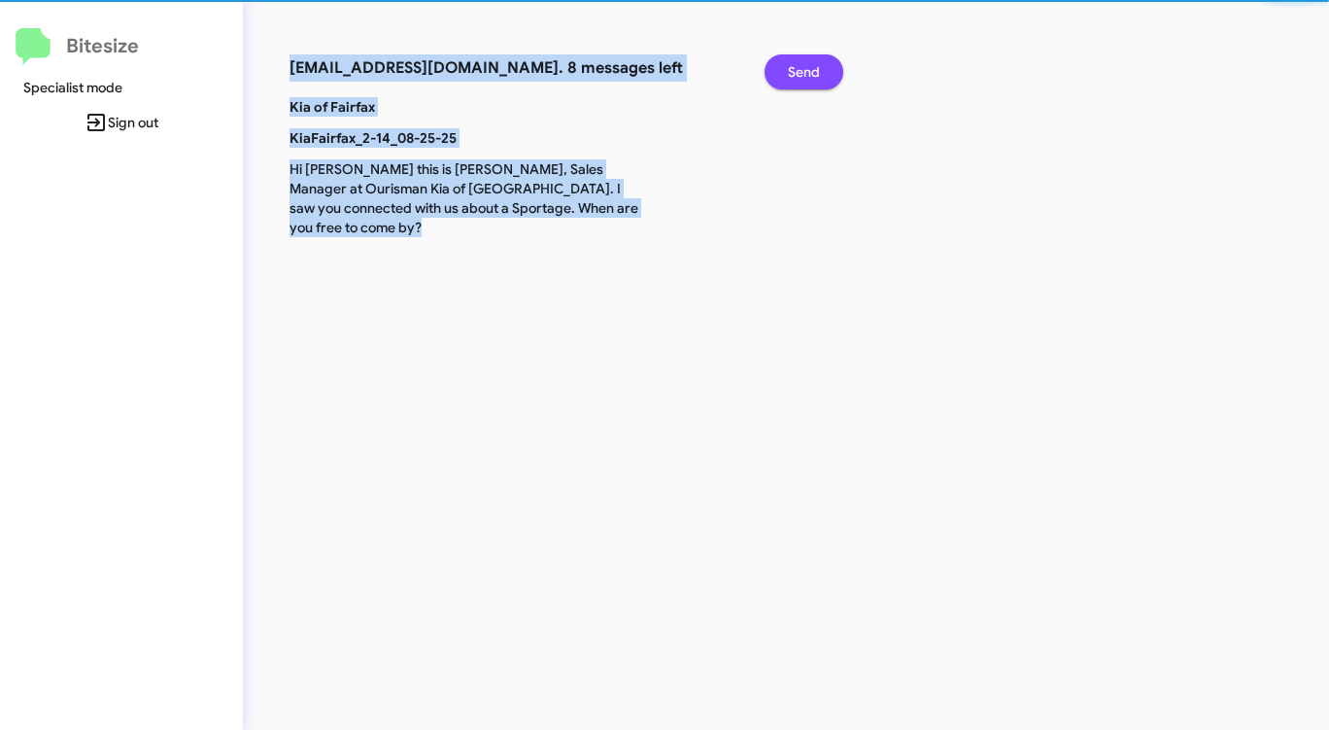
click at [806, 65] on span "Send" at bounding box center [804, 71] width 32 height 35
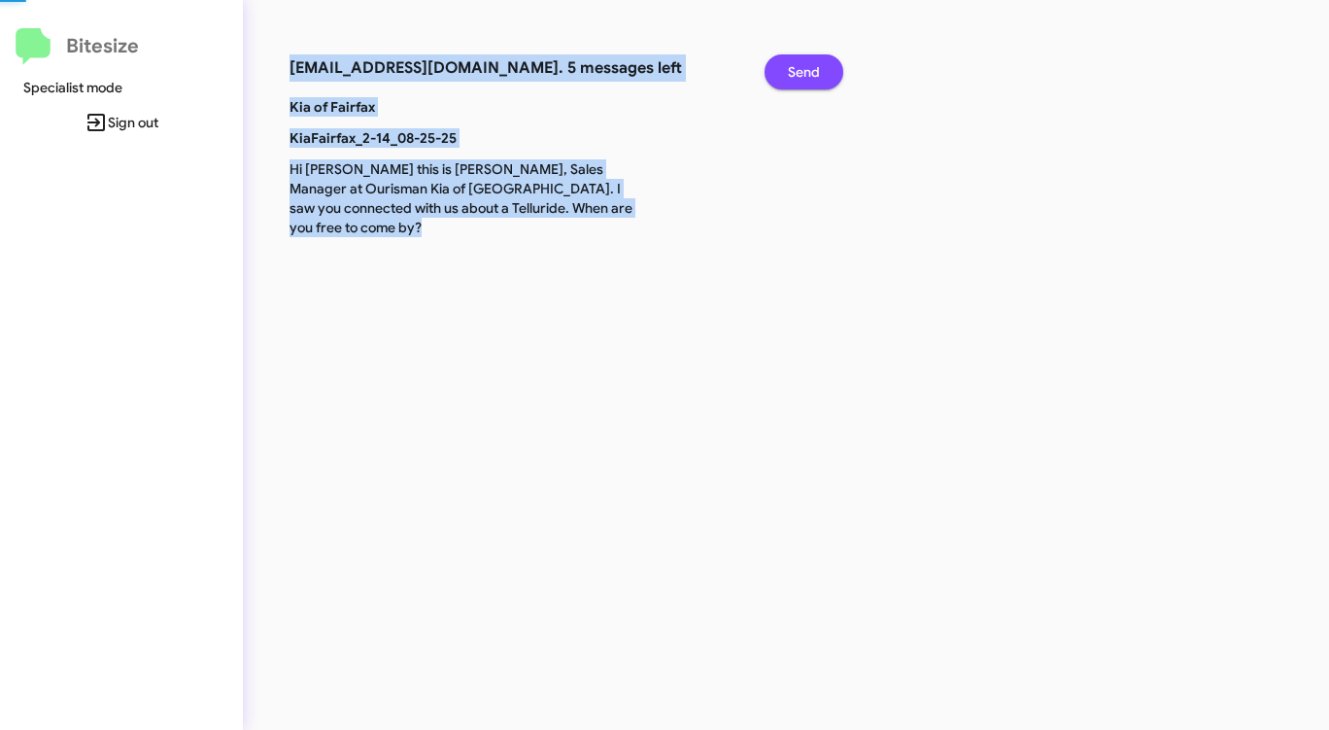
click at [806, 65] on span "Send" at bounding box center [804, 71] width 32 height 35
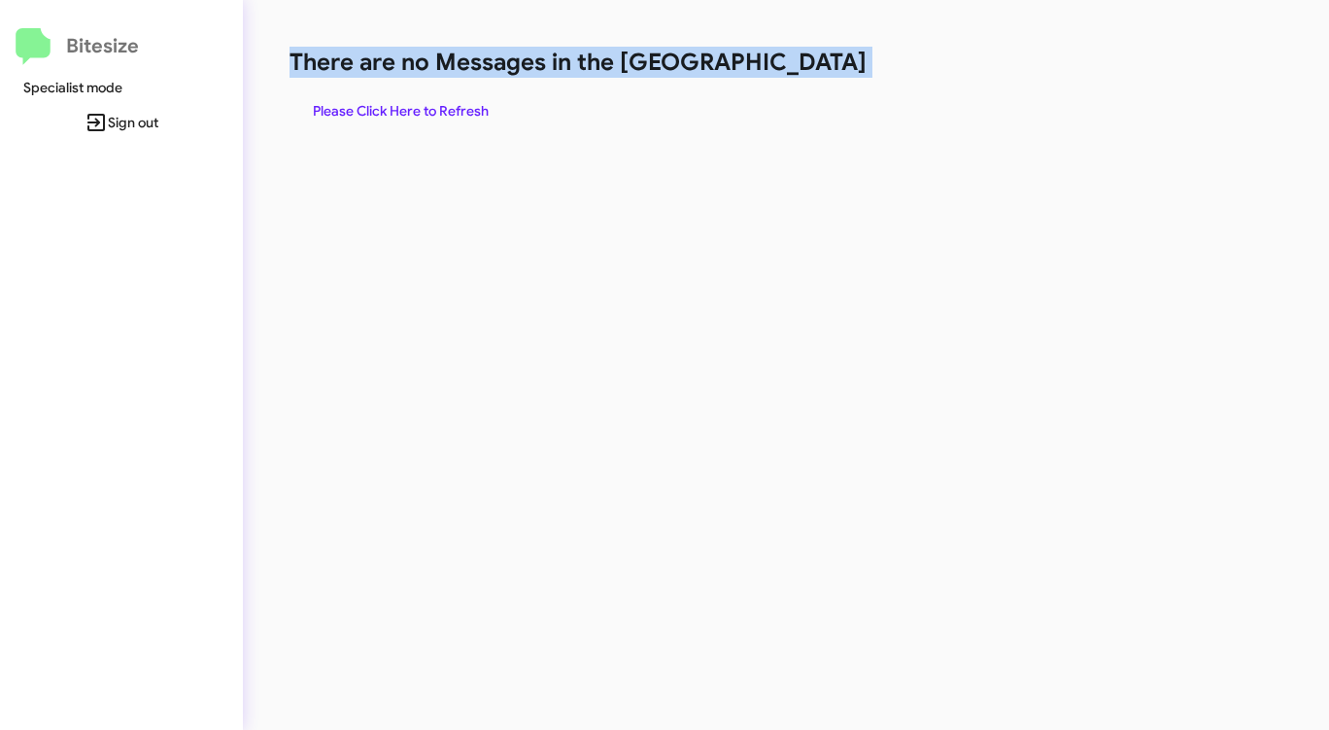
click at [806, 65] on h1 "There are no Messages in the [GEOGRAPHIC_DATA]" at bounding box center [696, 62] width 812 height 31
click at [395, 95] on span "Please Click Here to Refresh" at bounding box center [401, 110] width 176 height 35
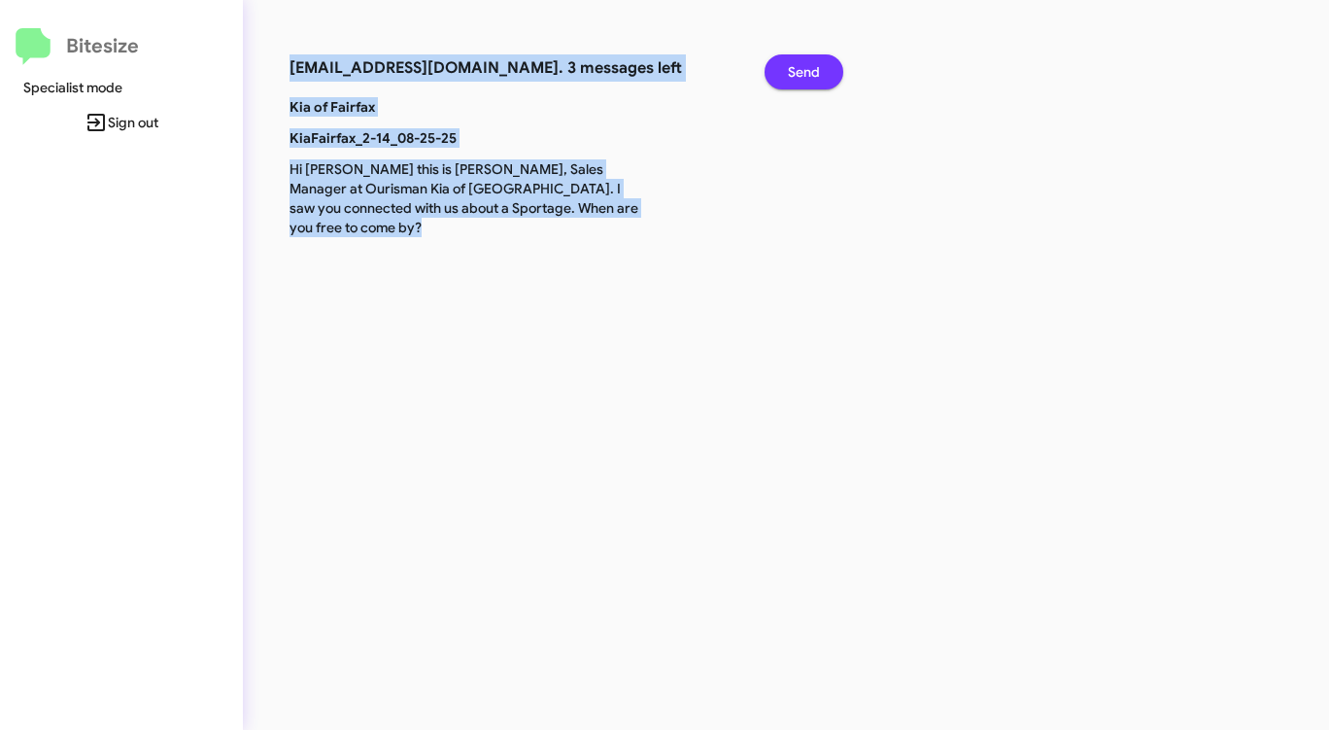
click at [801, 64] on span "Send" at bounding box center [804, 71] width 32 height 35
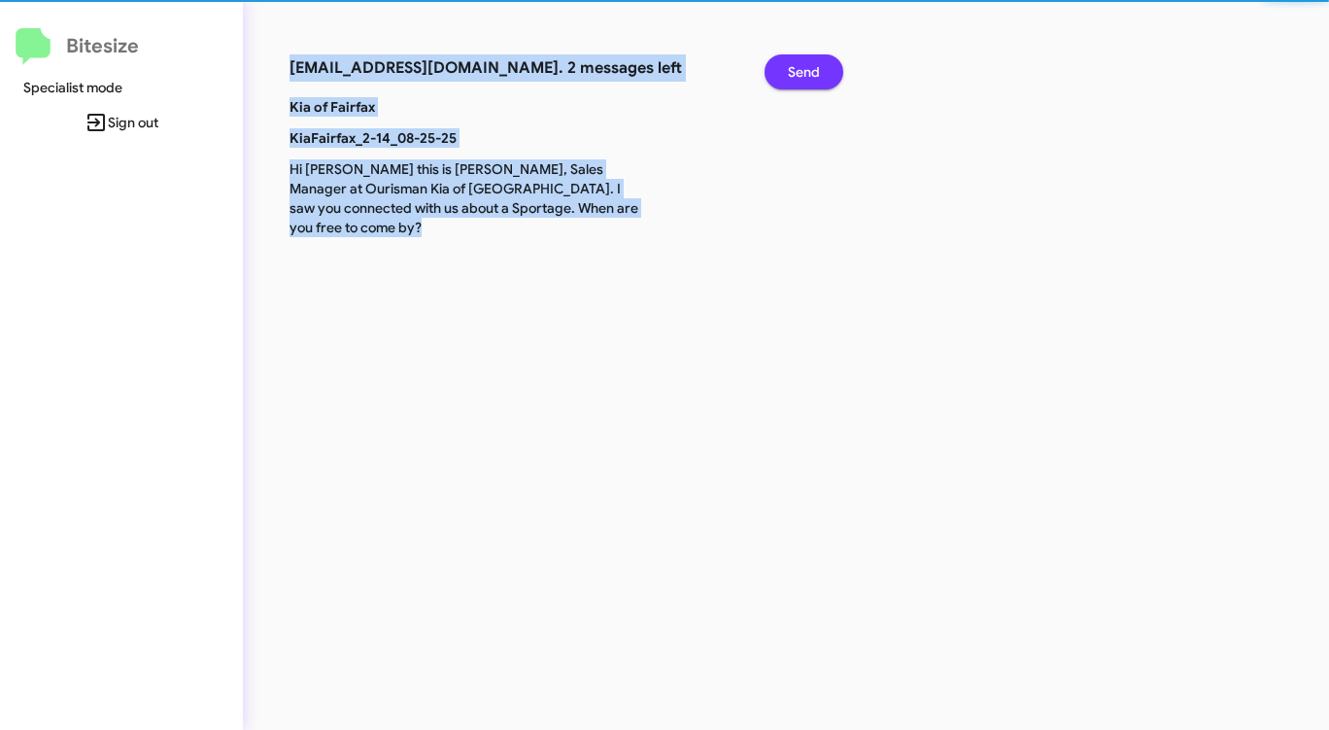
click at [801, 64] on span "Send" at bounding box center [804, 71] width 32 height 35
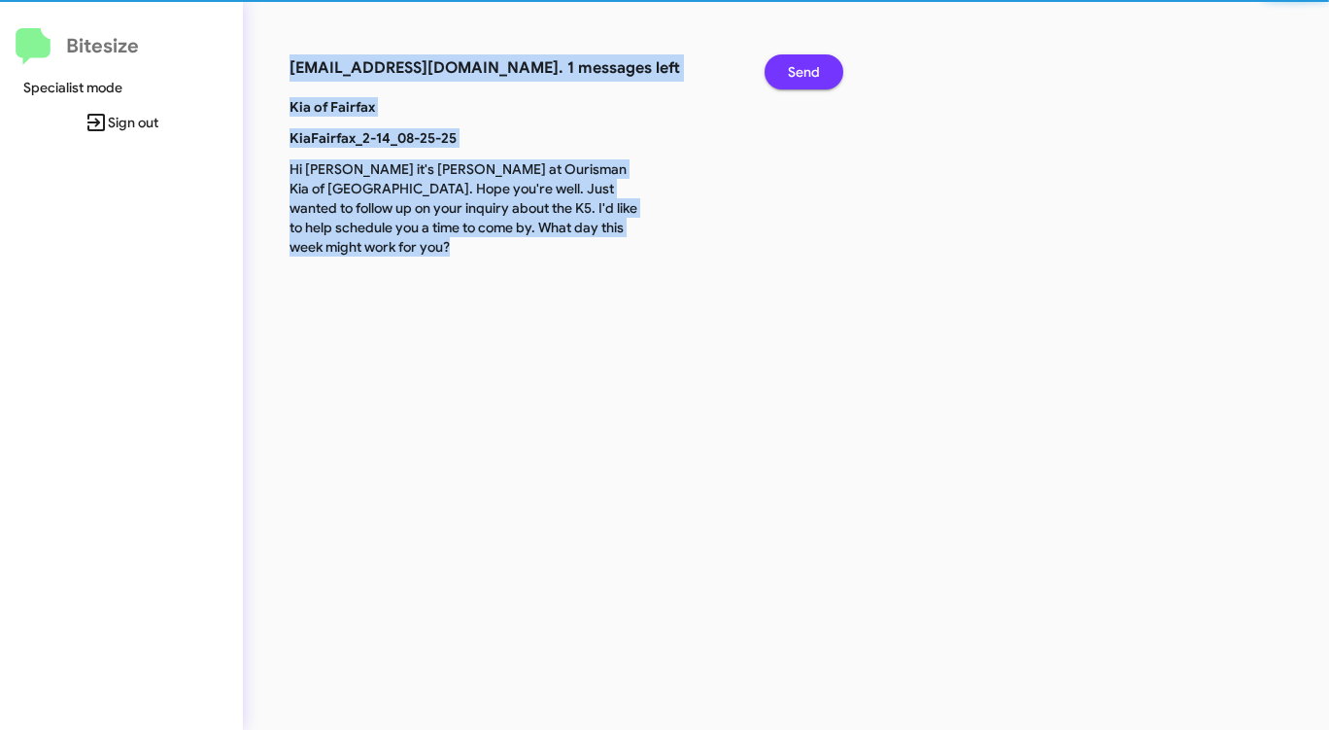
click at [801, 64] on span "Send" at bounding box center [804, 71] width 32 height 35
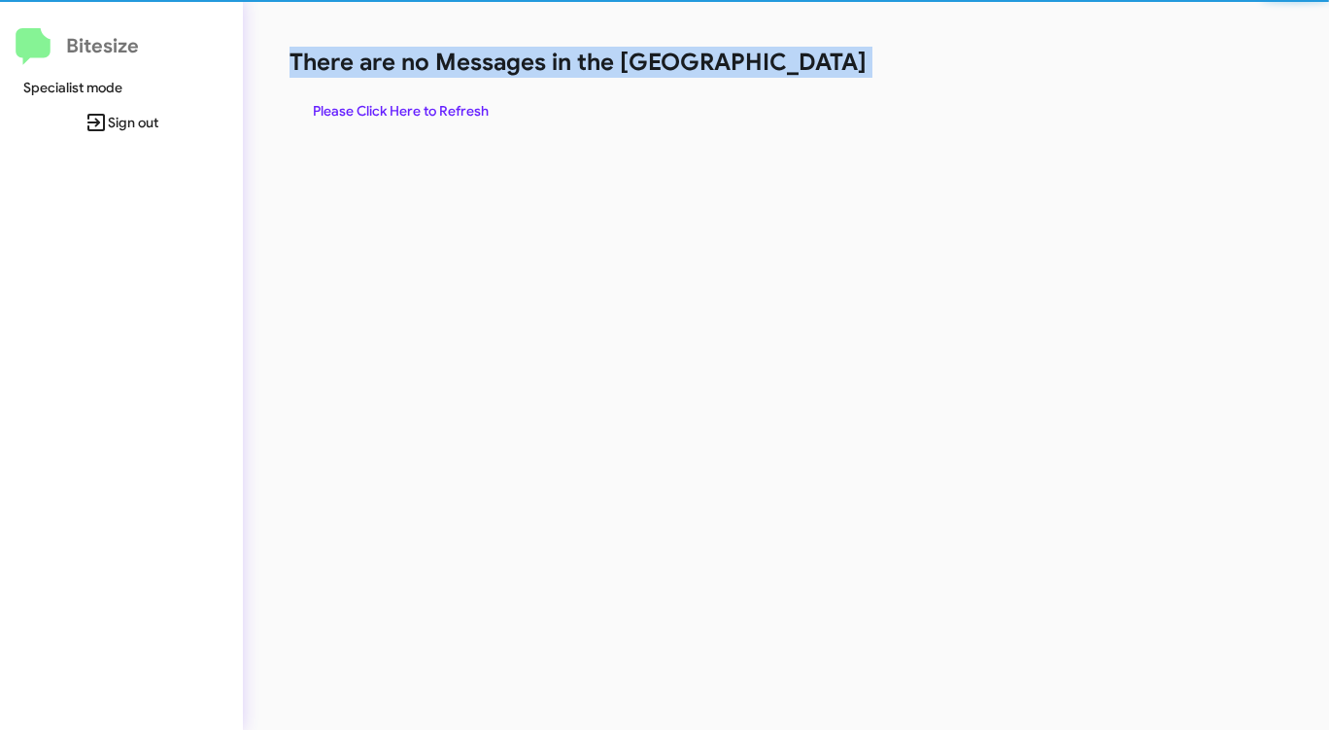
click at [801, 64] on h1 "There are no Messages in the [GEOGRAPHIC_DATA]" at bounding box center [696, 62] width 812 height 31
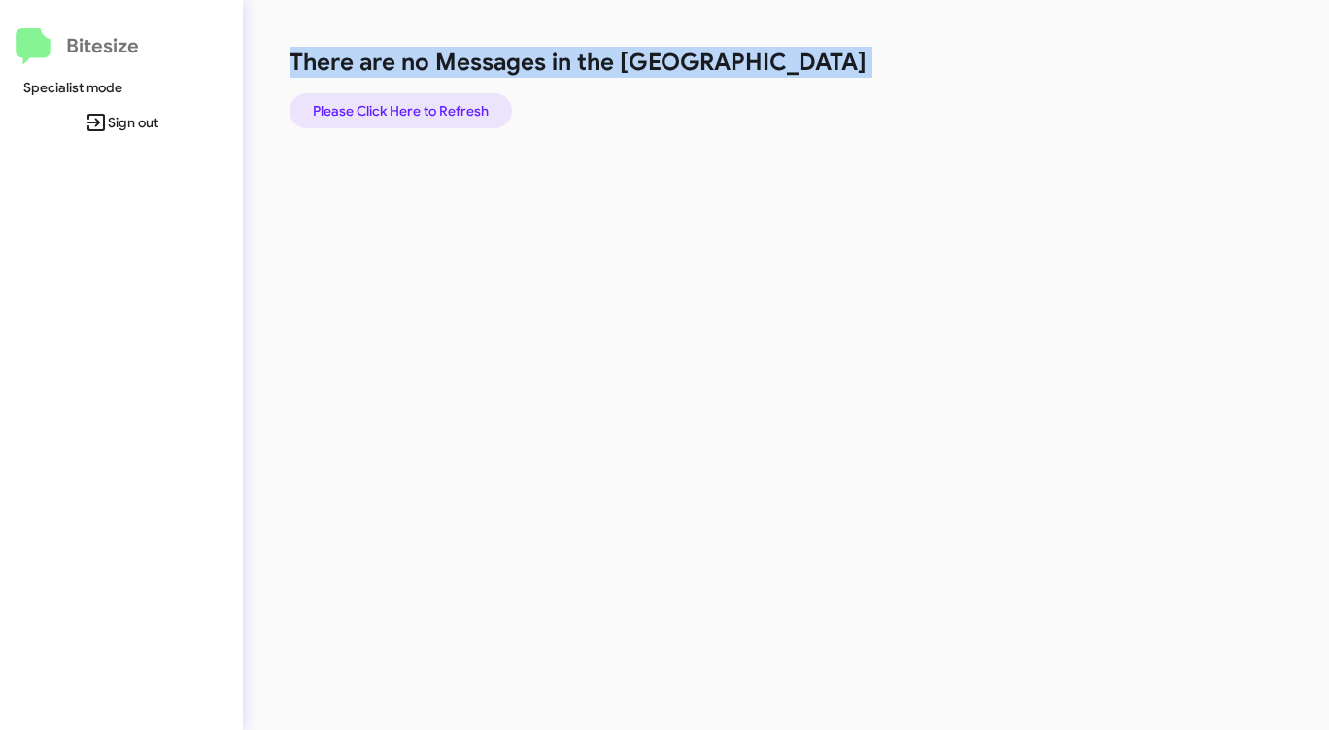
click at [407, 103] on span "Please Click Here to Refresh" at bounding box center [401, 110] width 176 height 35
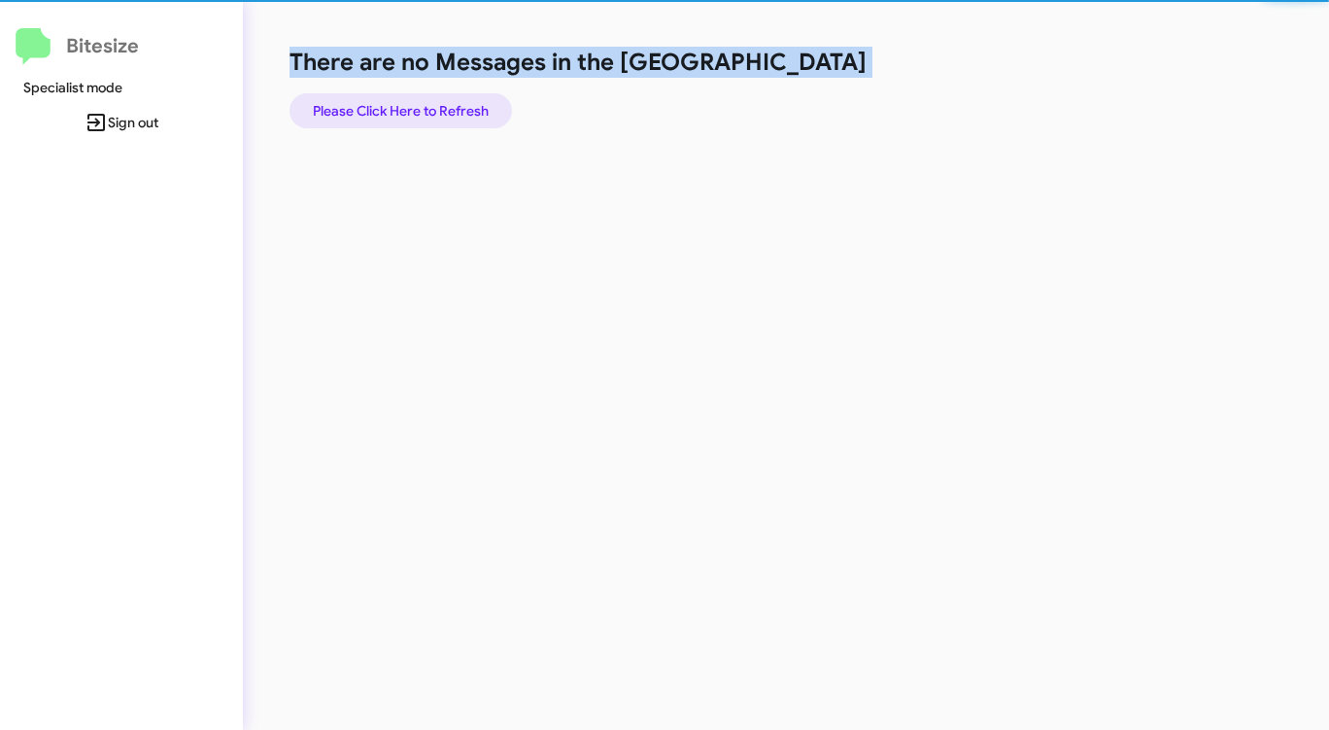
click at [407, 103] on span "Please Click Here to Refresh" at bounding box center [401, 110] width 176 height 35
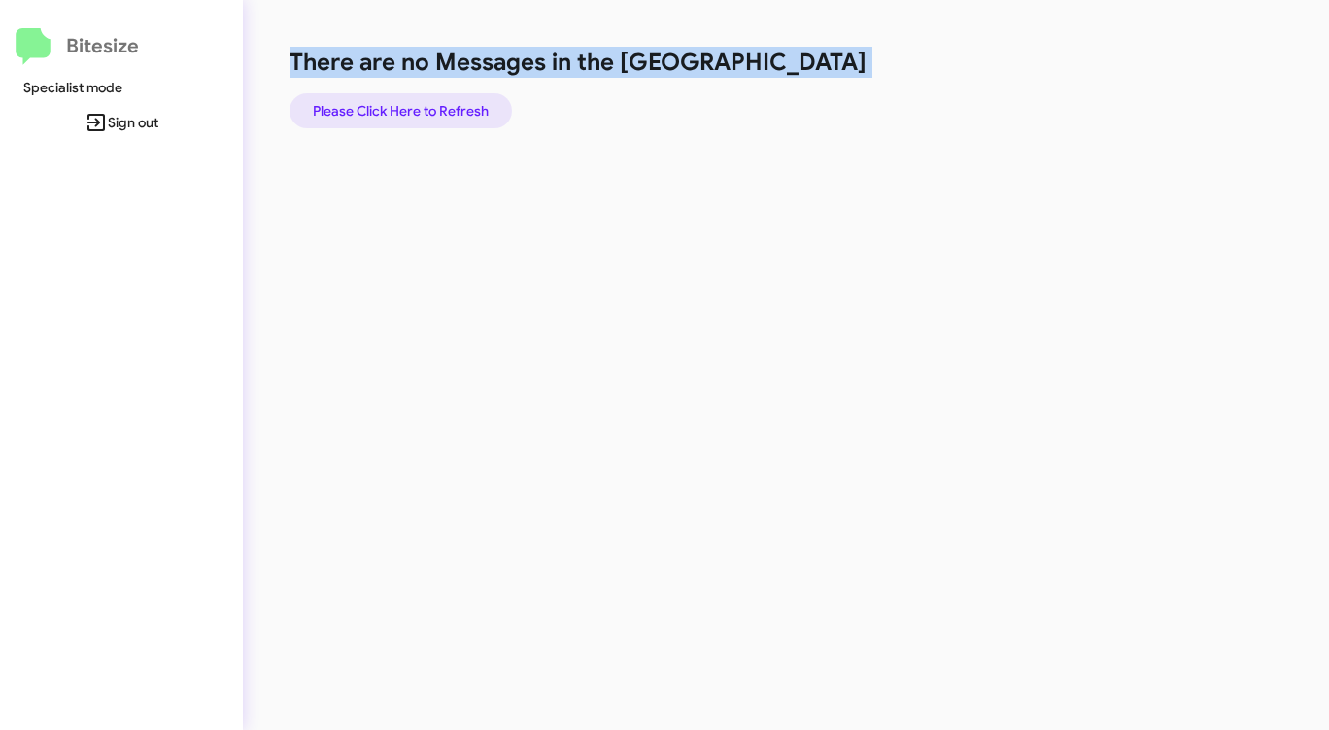
click at [407, 103] on span "Please Click Here to Refresh" at bounding box center [401, 110] width 176 height 35
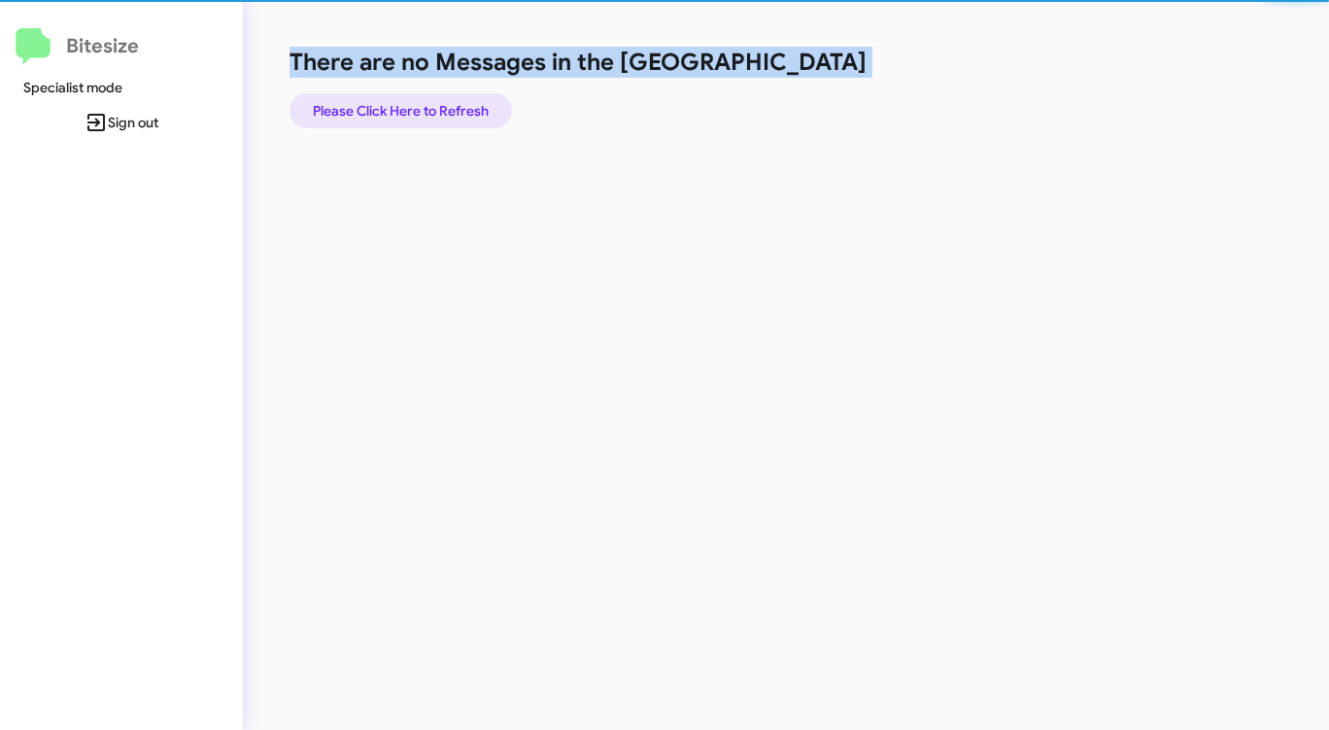
click at [407, 103] on span "Please Click Here to Refresh" at bounding box center [401, 110] width 176 height 35
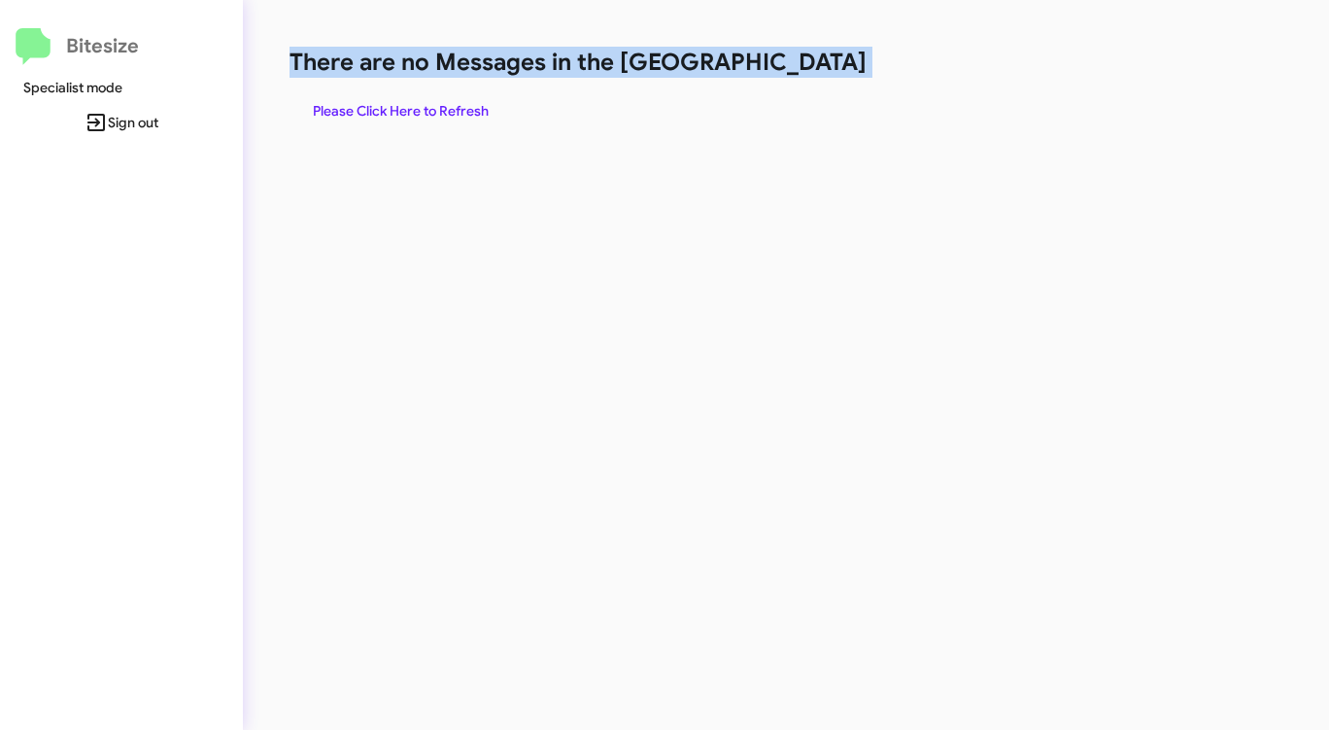
click at [407, 103] on span "Please Click Here to Refresh" at bounding box center [401, 110] width 176 height 35
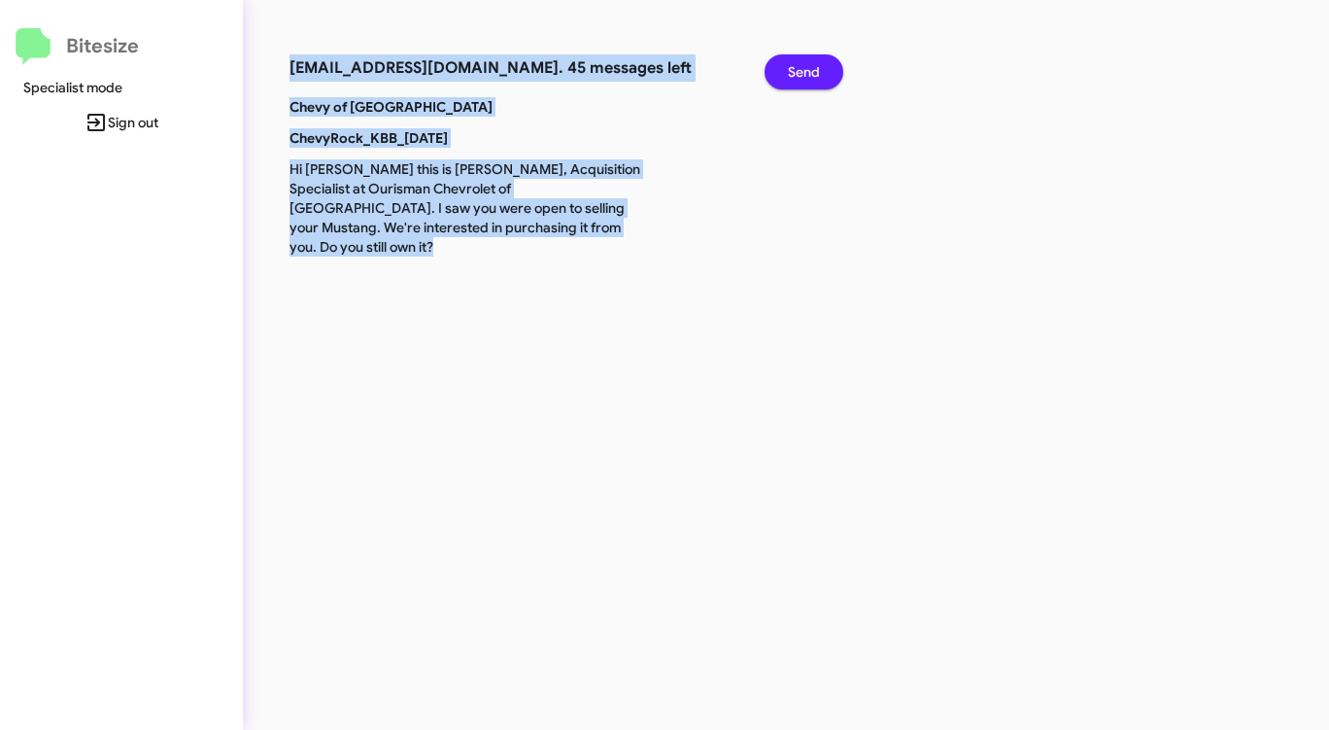
click at [827, 72] on button "Send" at bounding box center [804, 71] width 79 height 35
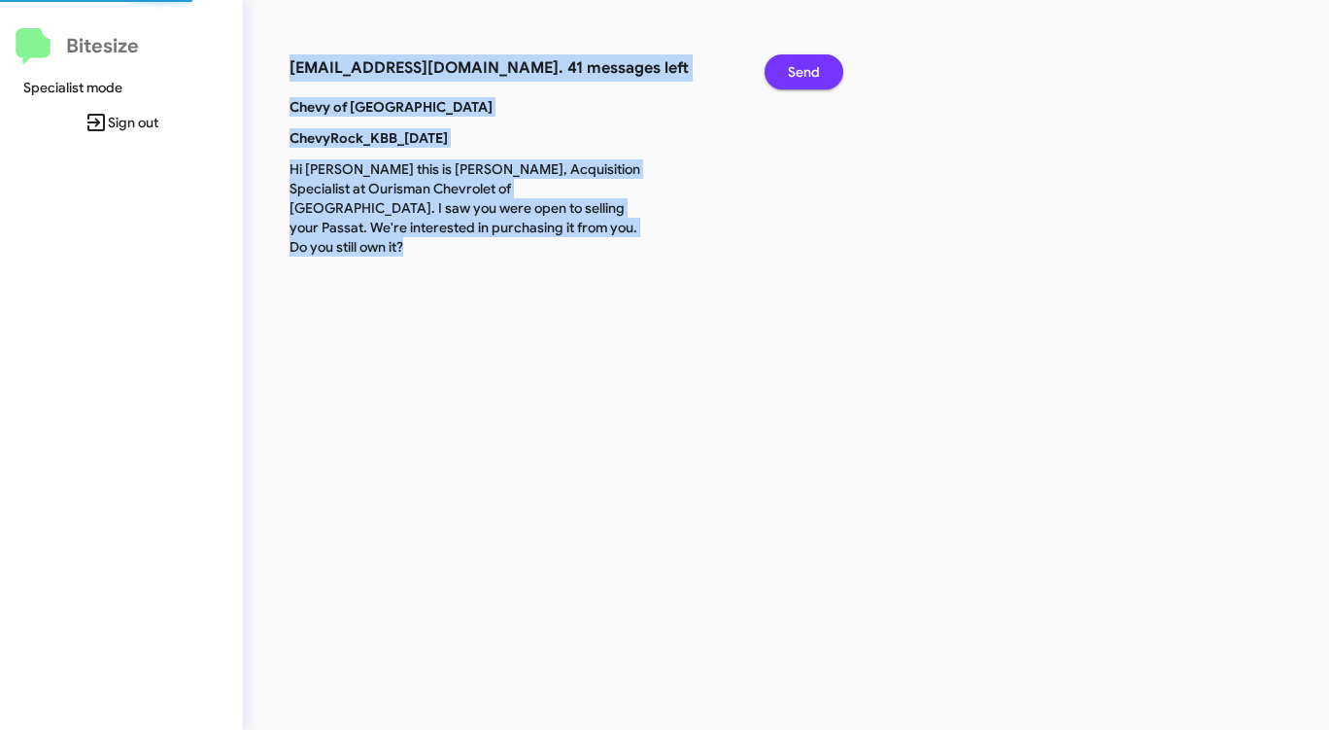
click at [827, 72] on button "Send" at bounding box center [804, 71] width 79 height 35
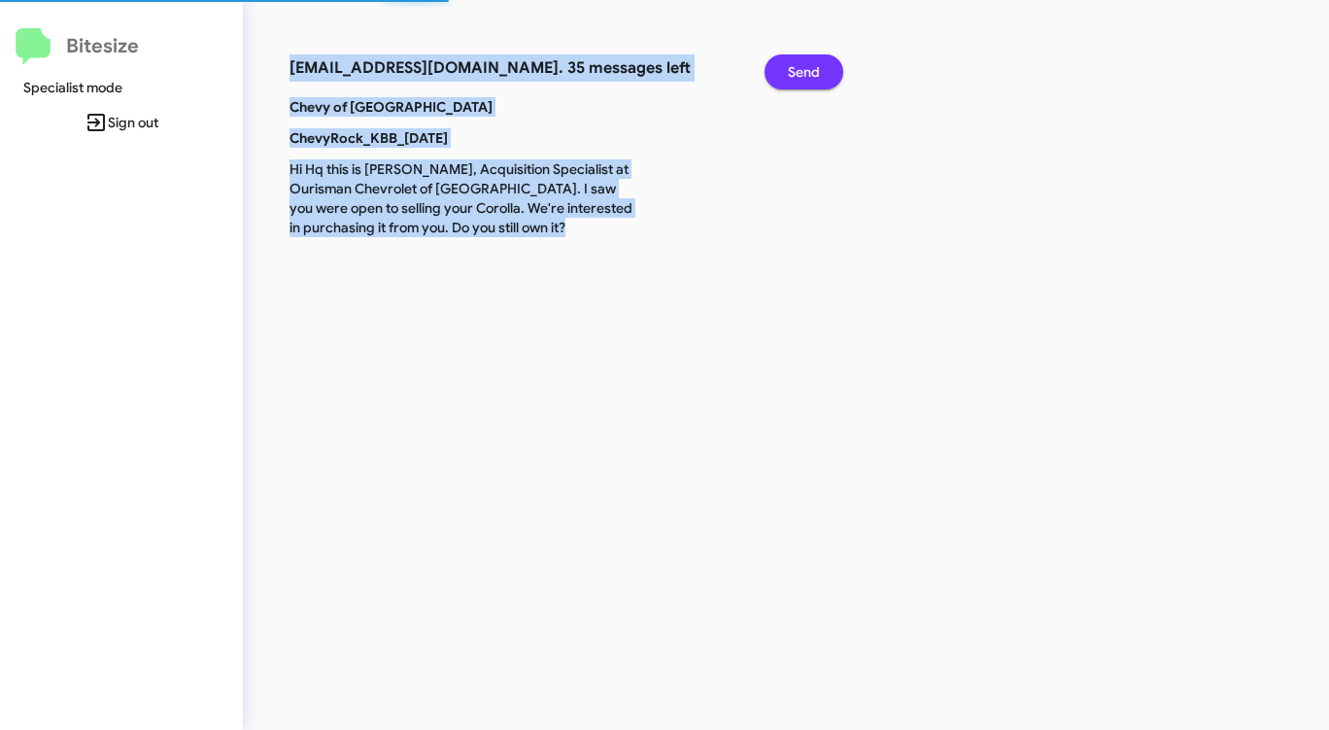
click at [827, 72] on button "Send" at bounding box center [804, 71] width 79 height 35
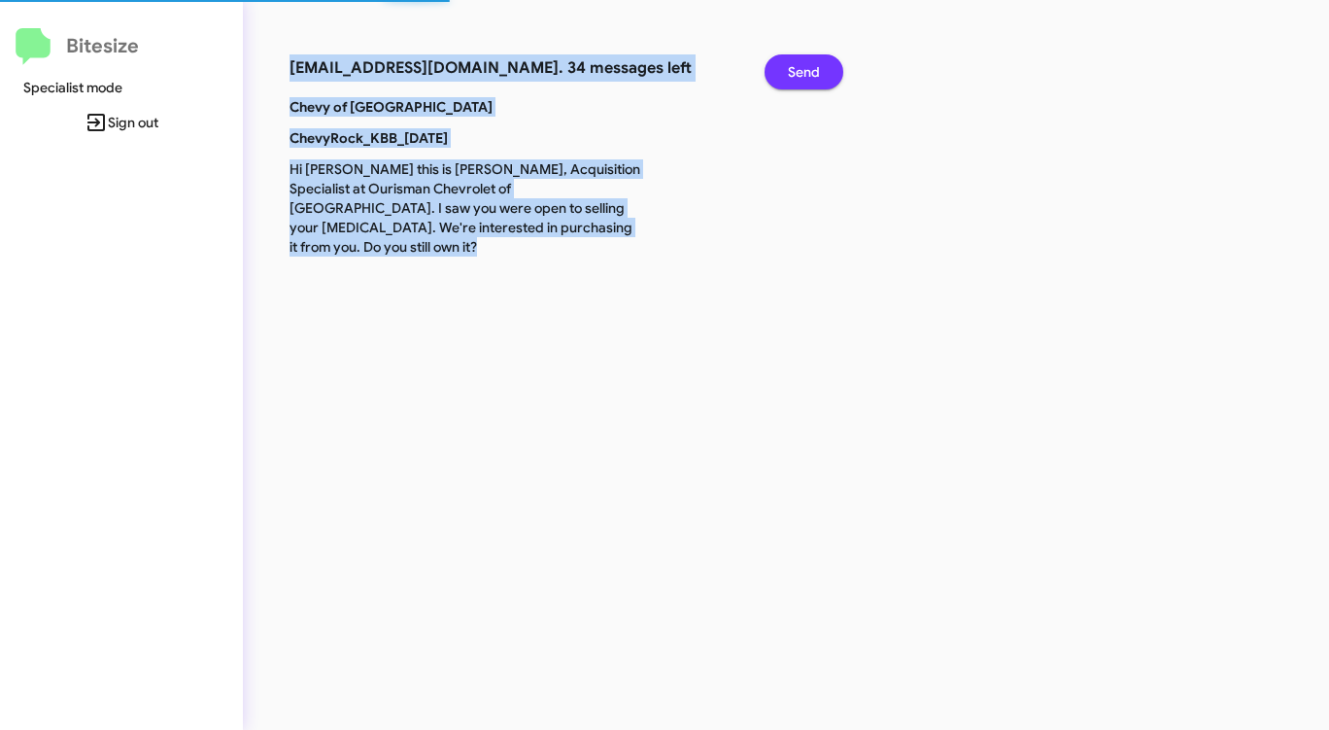
click at [827, 72] on button "Send" at bounding box center [804, 71] width 79 height 35
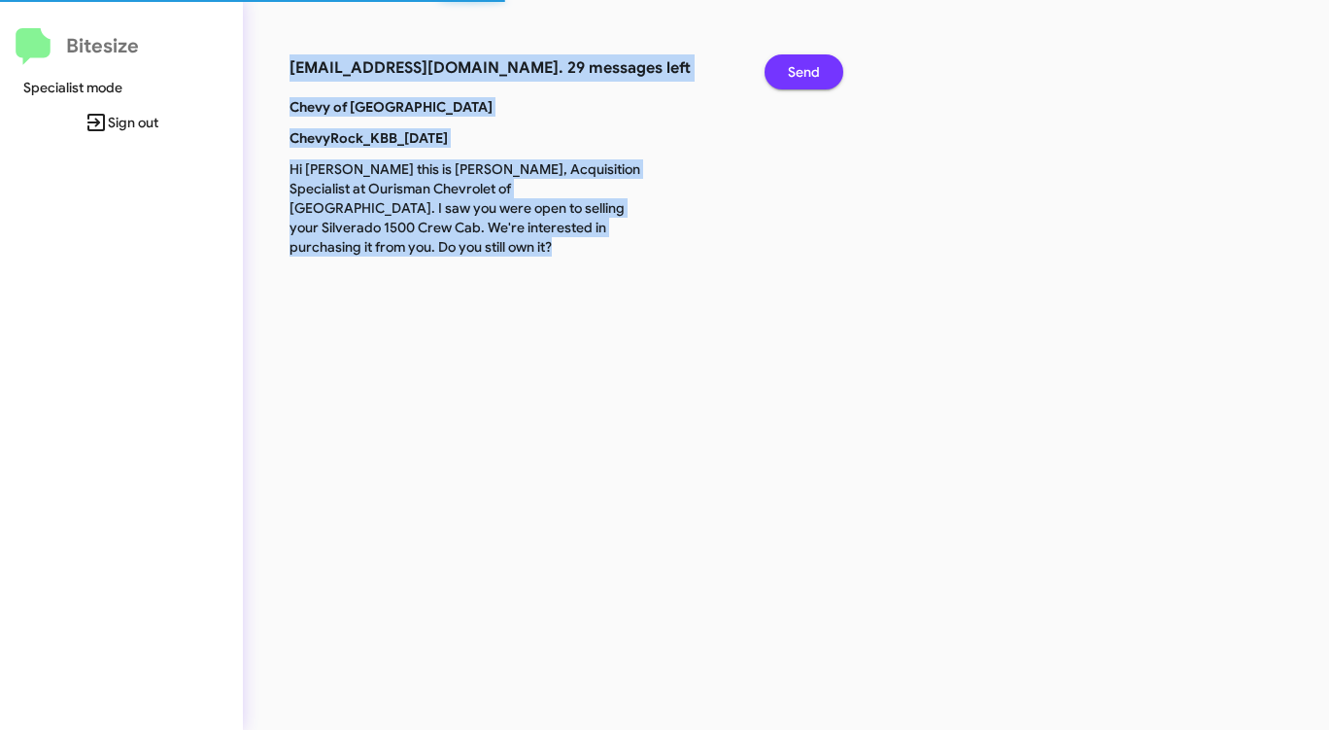
click at [827, 72] on button "Send" at bounding box center [804, 71] width 79 height 35
click at [825, 73] on button "Send" at bounding box center [804, 71] width 79 height 35
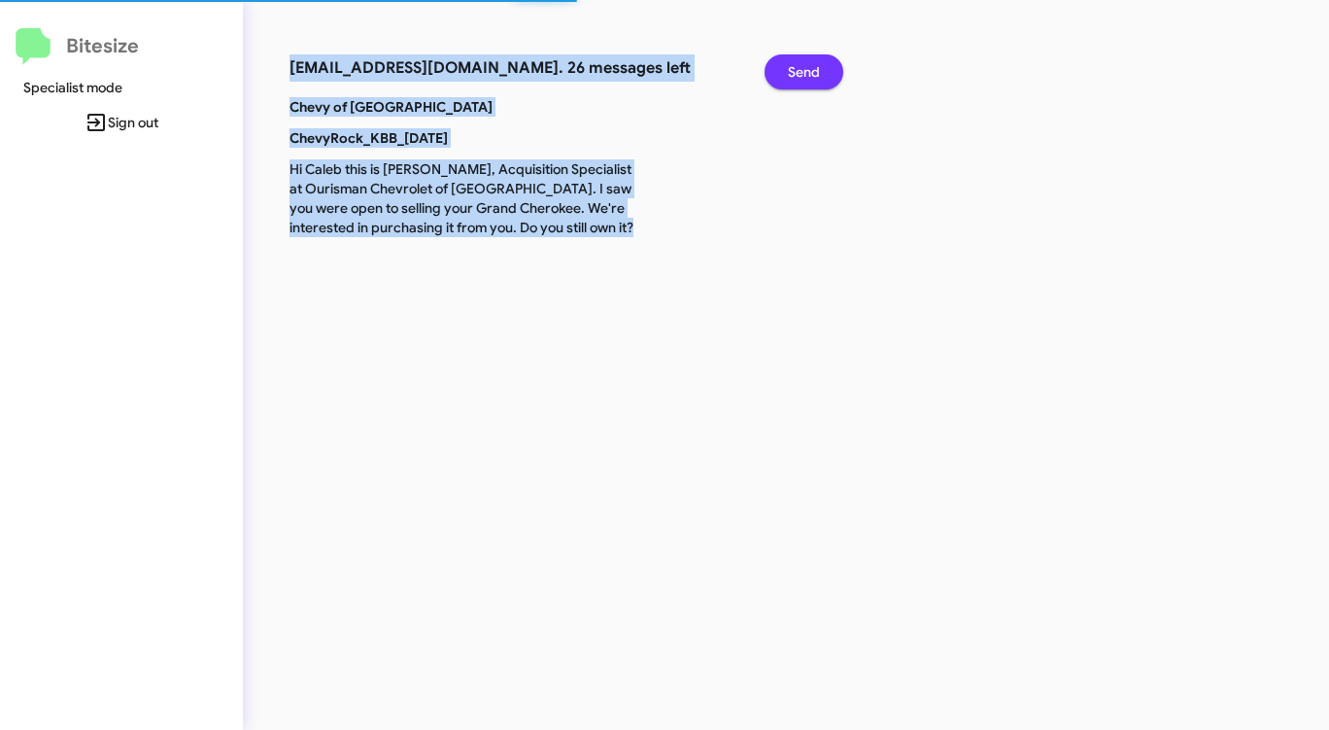
click at [824, 73] on button "Send" at bounding box center [804, 71] width 79 height 35
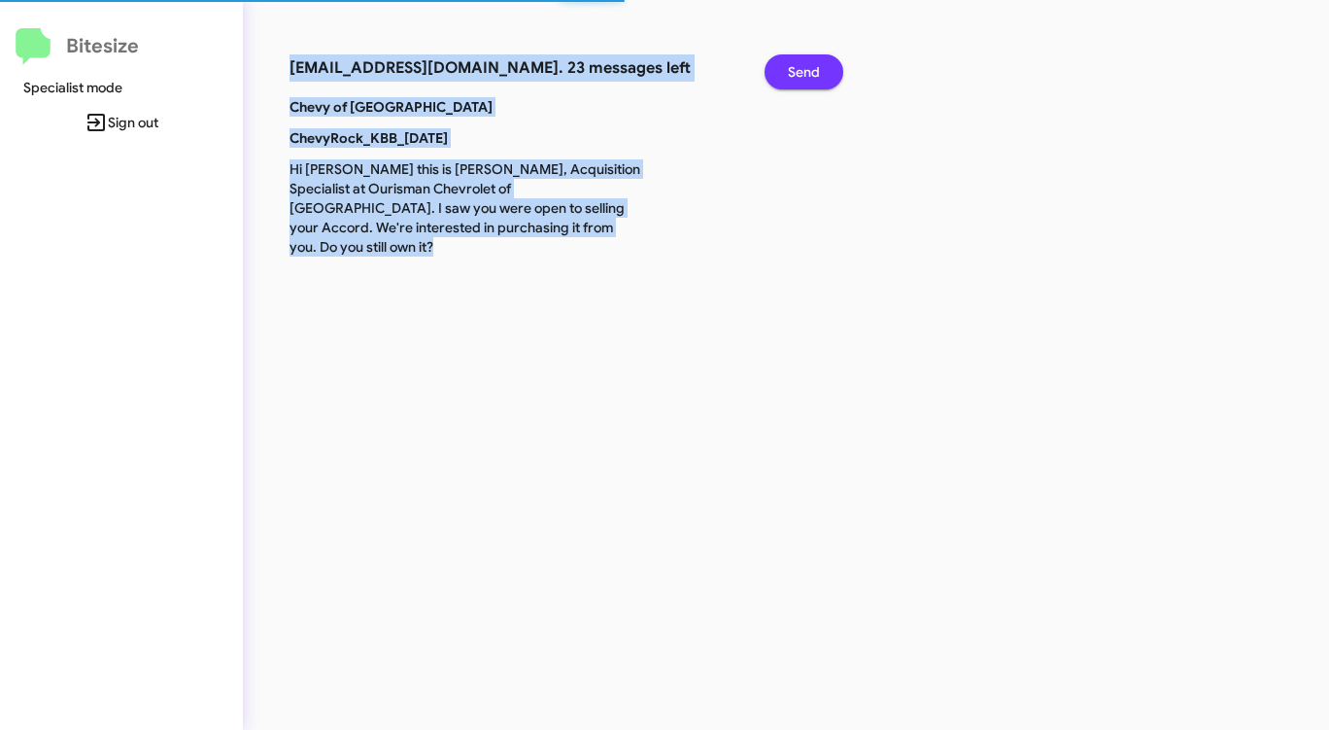
click at [824, 73] on button "Send" at bounding box center [804, 71] width 79 height 35
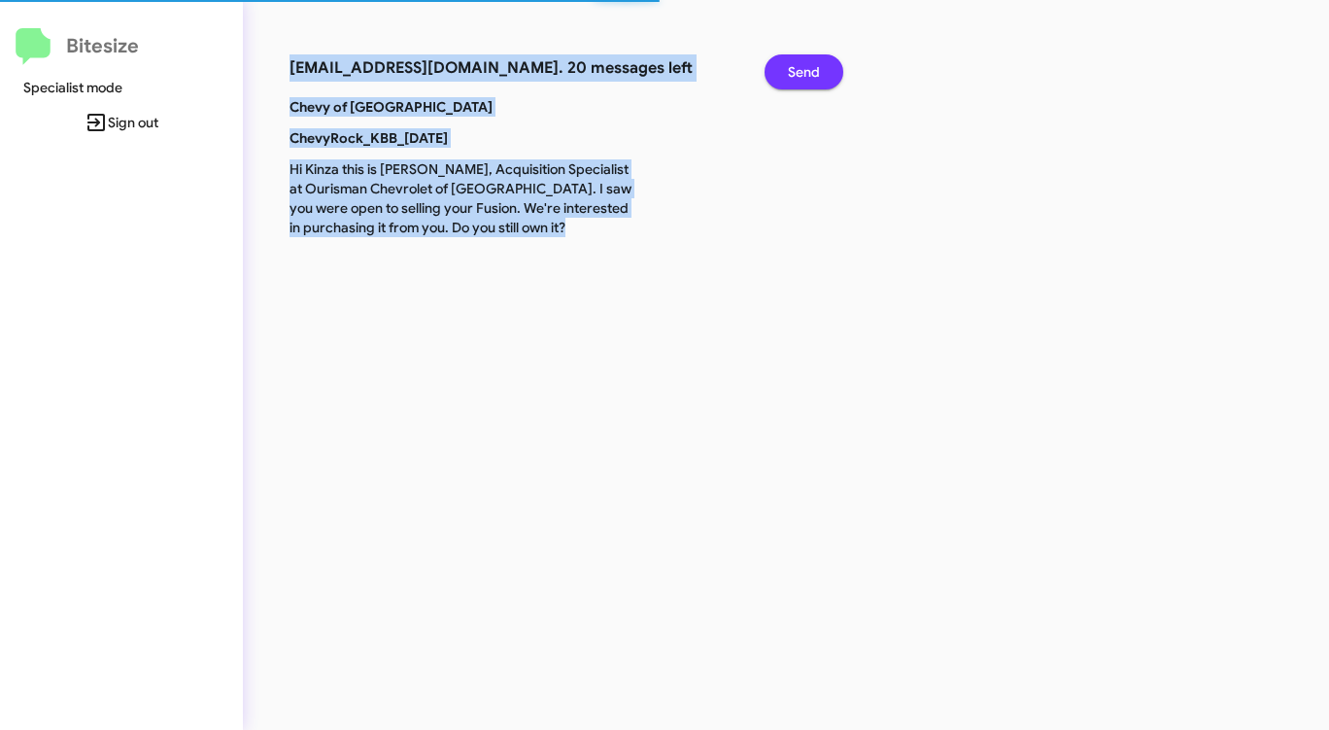
click at [824, 73] on button "Send" at bounding box center [804, 71] width 79 height 35
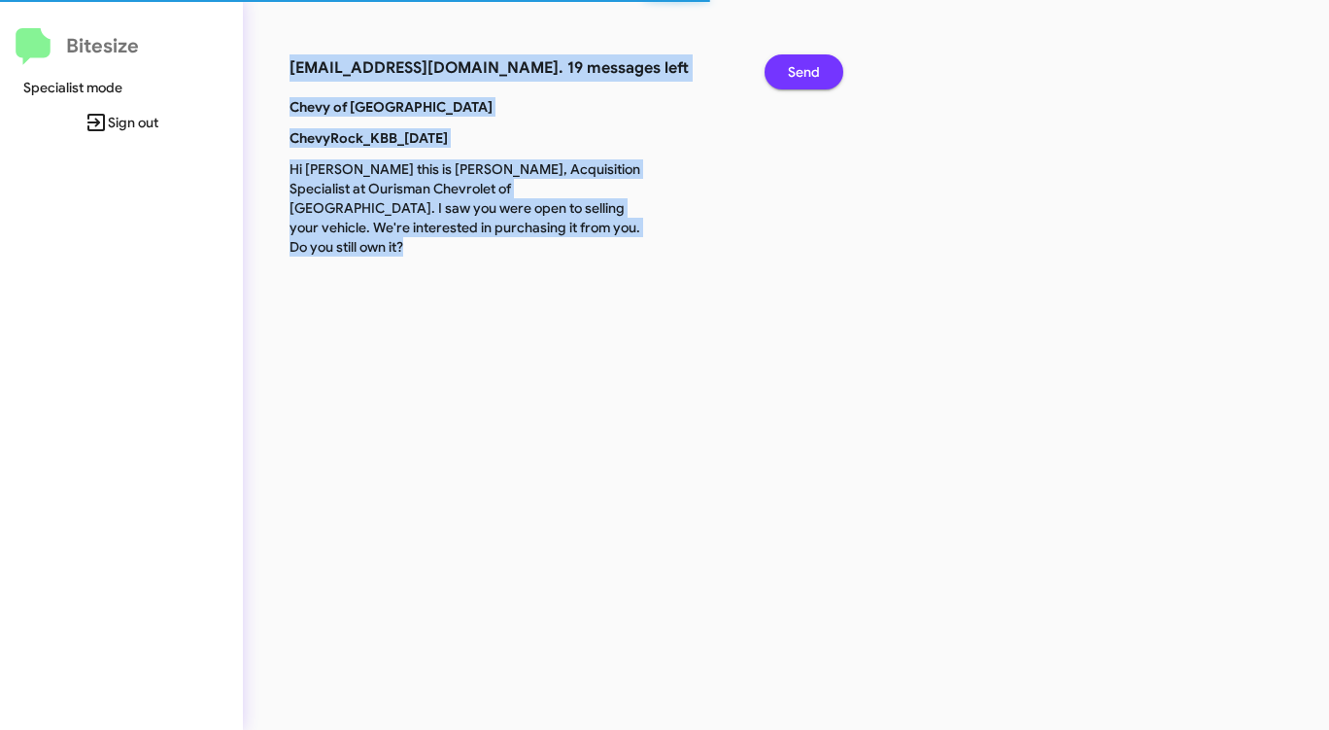
click at [824, 73] on button "Send" at bounding box center [804, 71] width 79 height 35
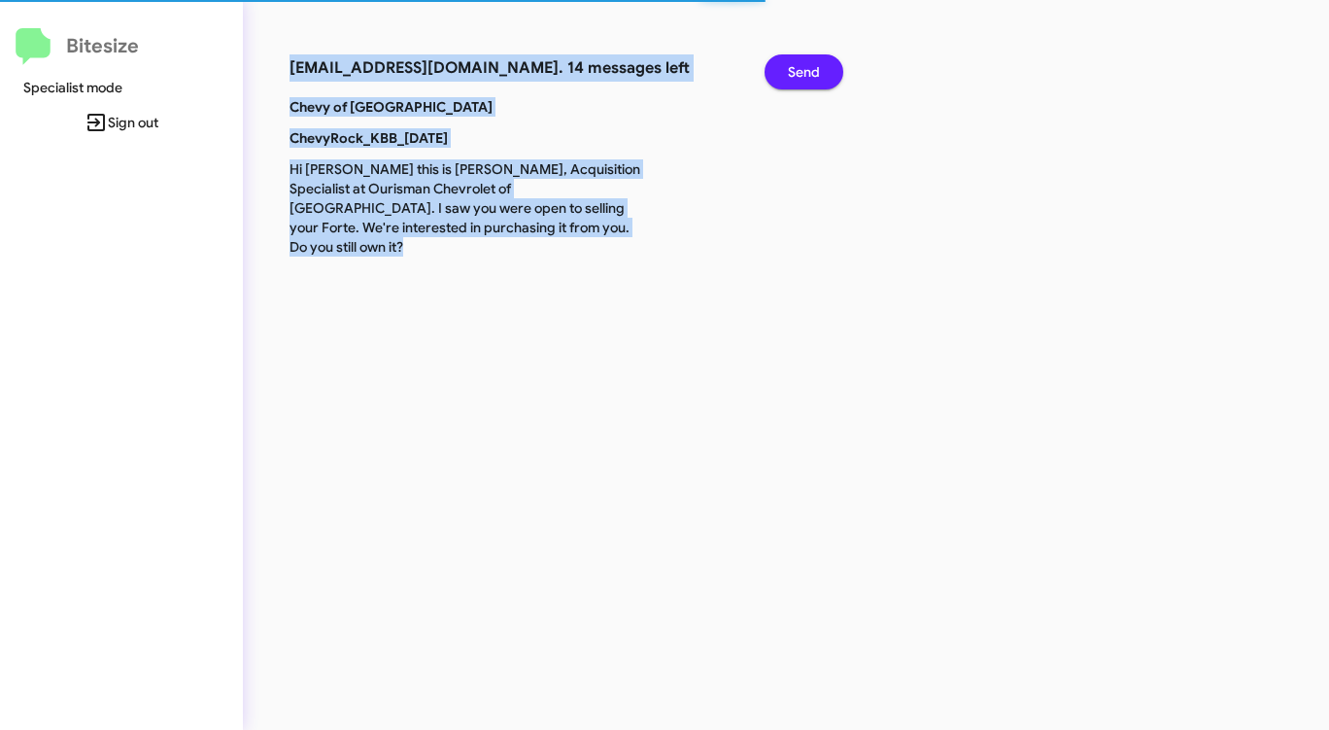
click at [824, 73] on button "Send" at bounding box center [804, 71] width 79 height 35
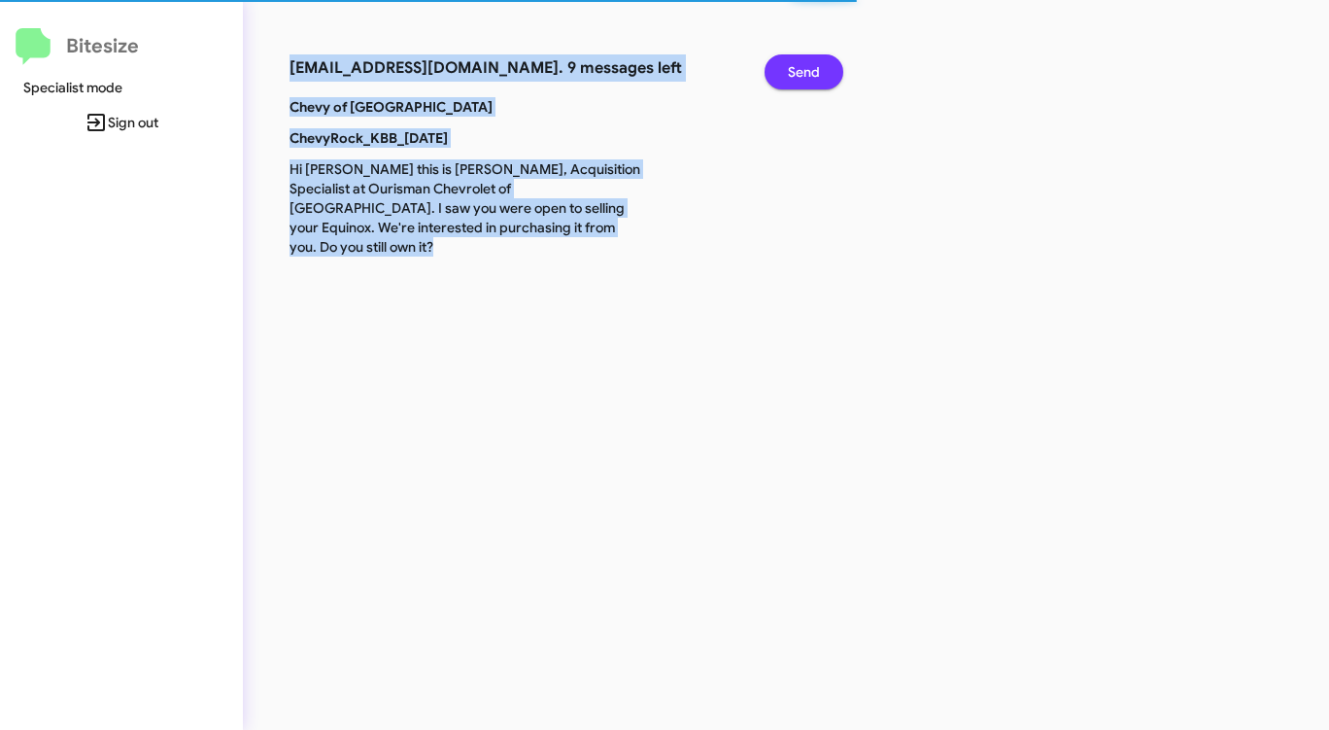
click at [824, 73] on button "Send" at bounding box center [804, 71] width 79 height 35
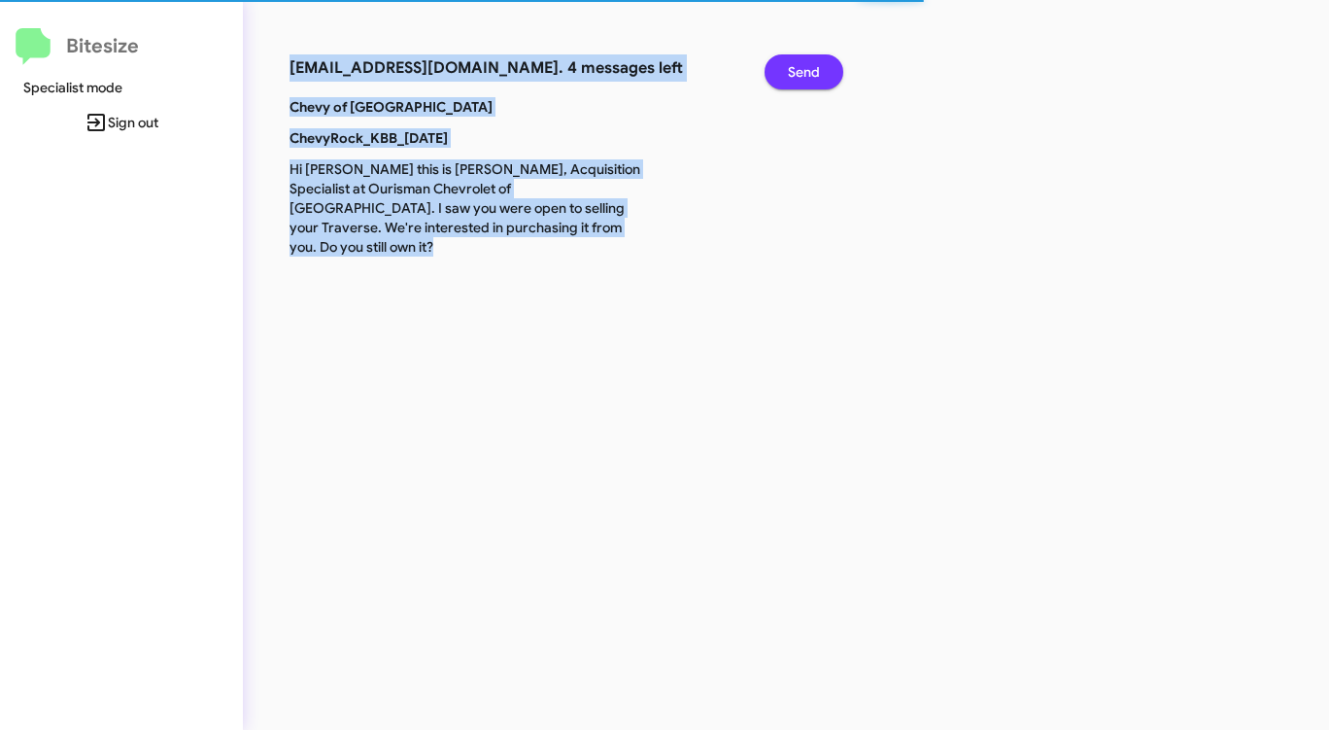
click at [824, 73] on button "Send" at bounding box center [804, 71] width 79 height 35
click at [823, 74] on button "Send" at bounding box center [804, 71] width 79 height 35
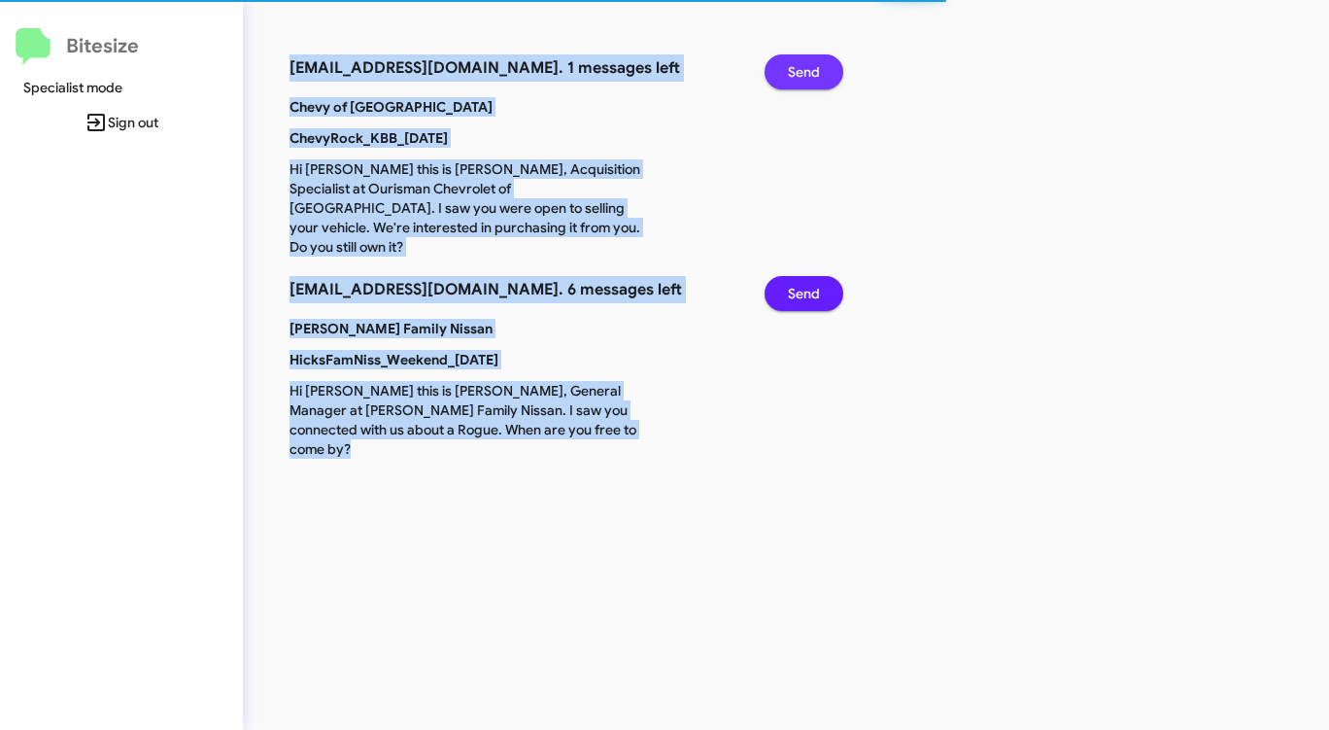
click at [822, 74] on button "Send" at bounding box center [804, 71] width 79 height 35
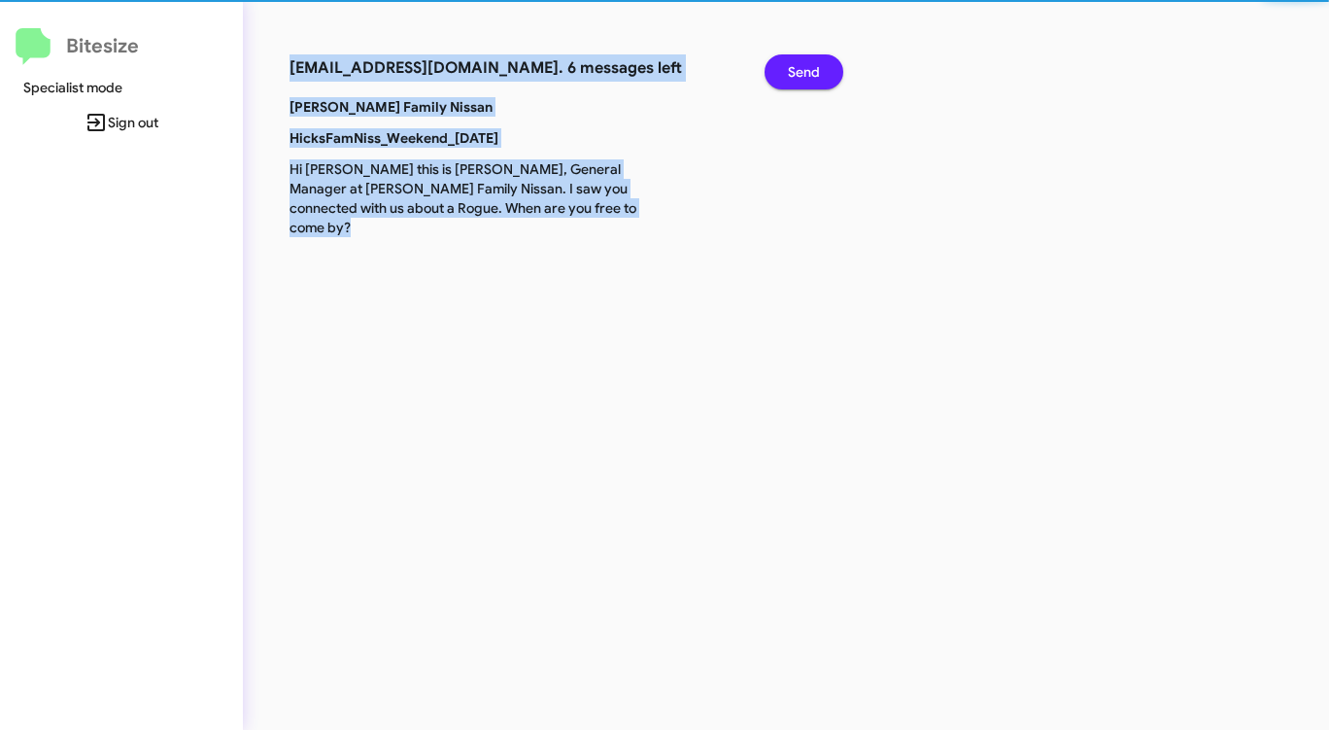
click at [822, 74] on button "Send" at bounding box center [804, 71] width 79 height 35
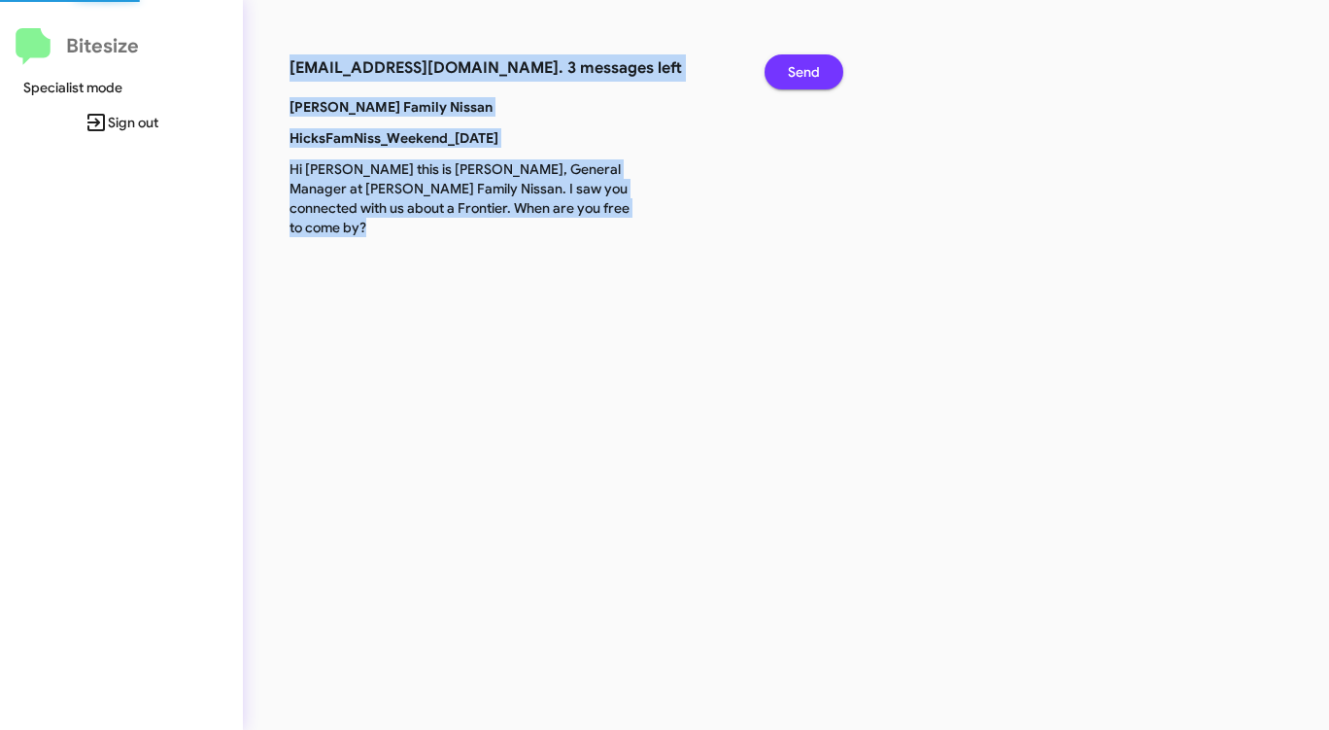
click at [821, 74] on button "Send" at bounding box center [804, 71] width 79 height 35
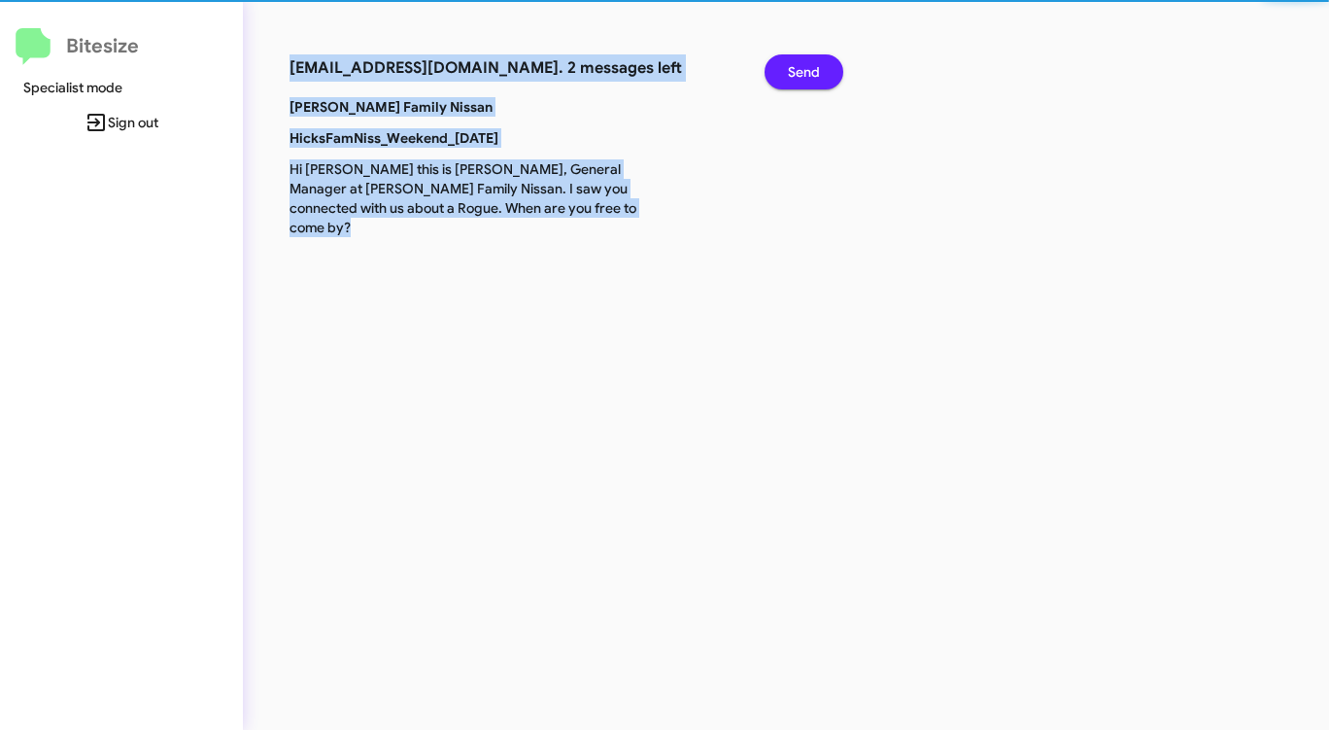
click at [821, 74] on button "Send" at bounding box center [804, 71] width 79 height 35
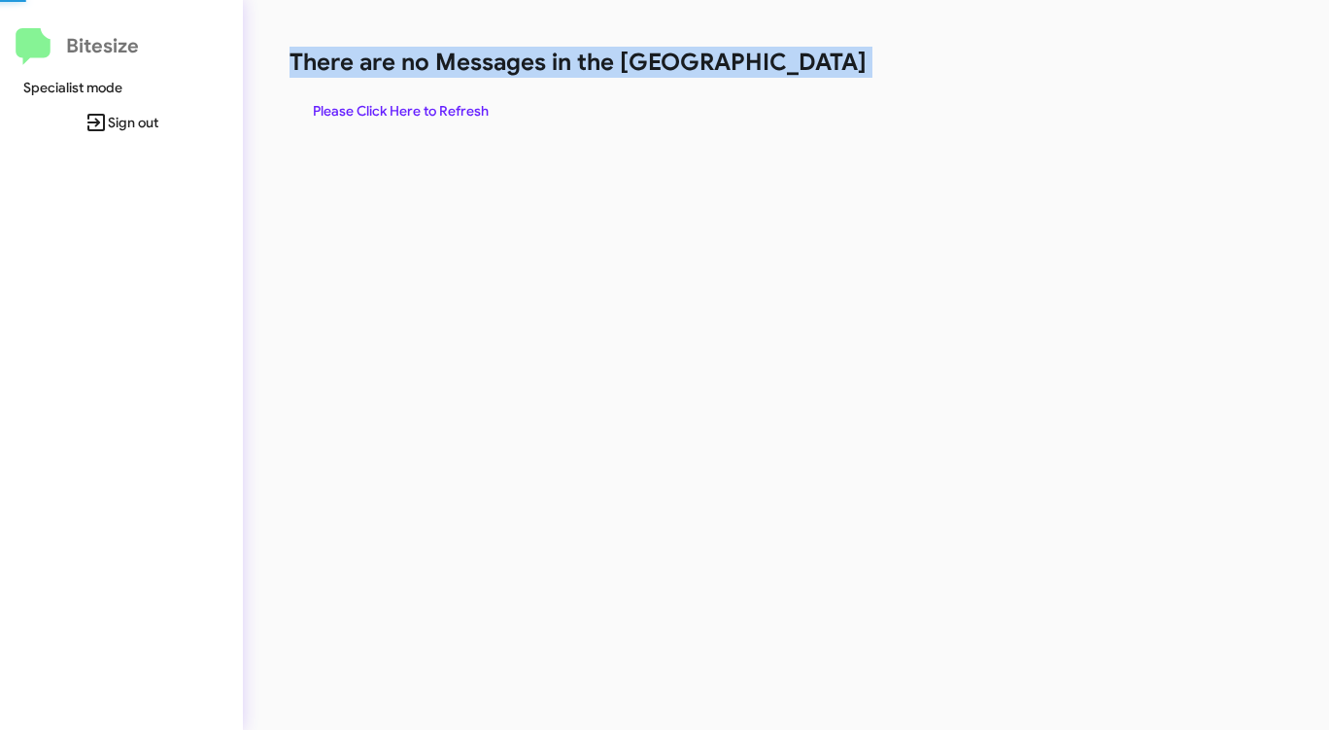
click at [821, 74] on h1 "There are no Messages in the [GEOGRAPHIC_DATA]" at bounding box center [696, 62] width 812 height 31
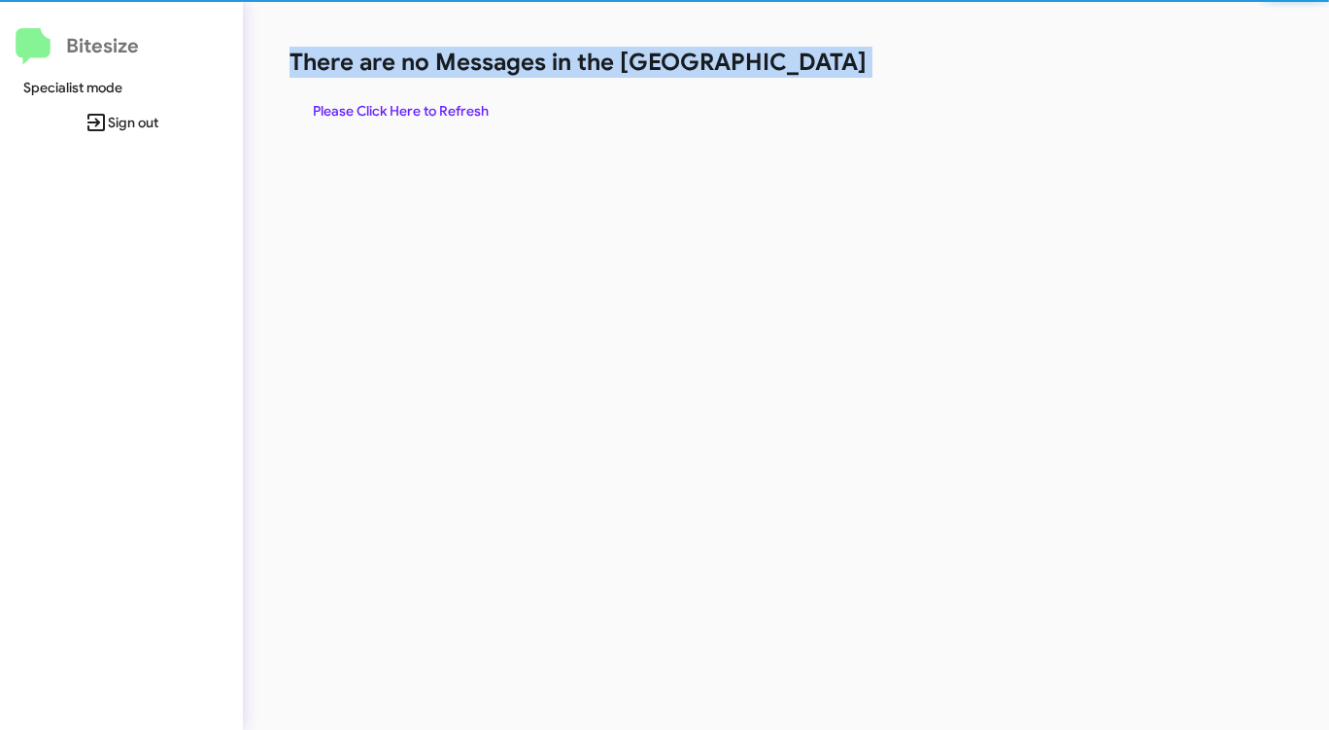
click at [821, 74] on h1 "There are no Messages in the [GEOGRAPHIC_DATA]" at bounding box center [696, 62] width 812 height 31
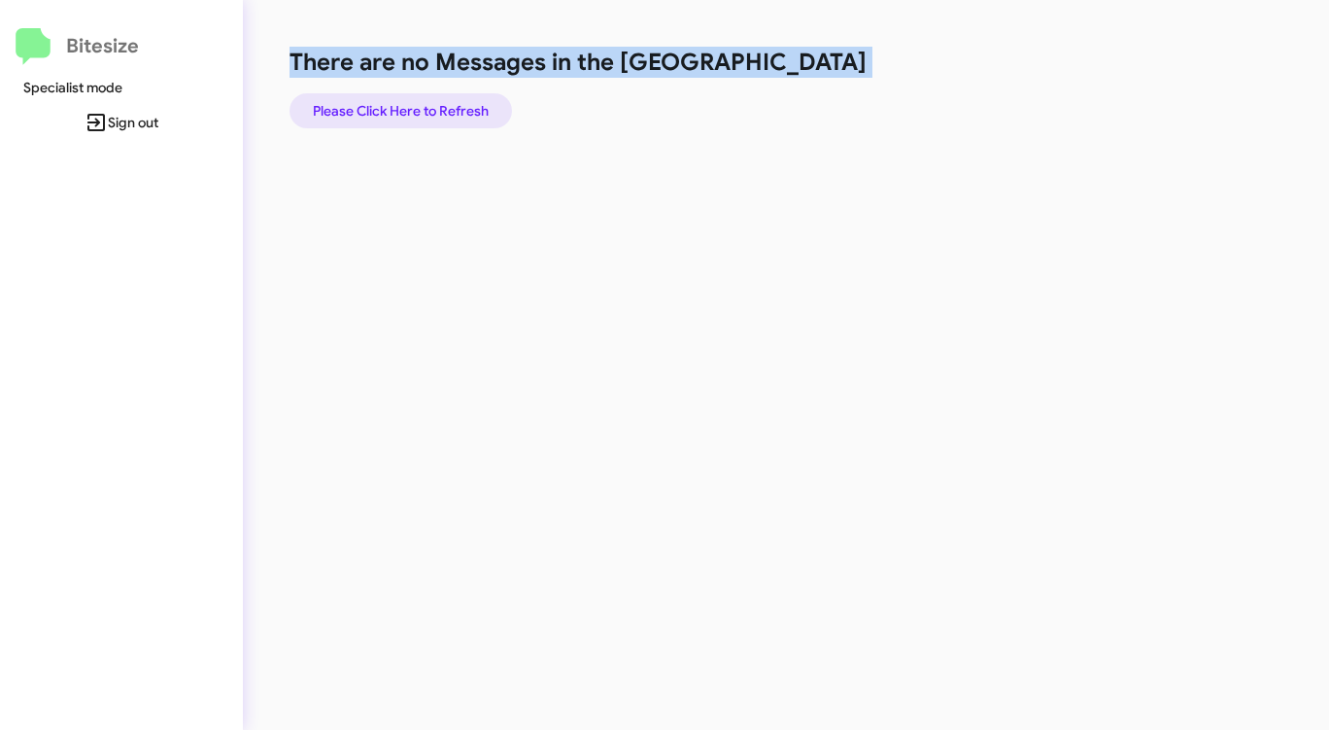
click at [425, 102] on span "Please Click Here to Refresh" at bounding box center [401, 110] width 176 height 35
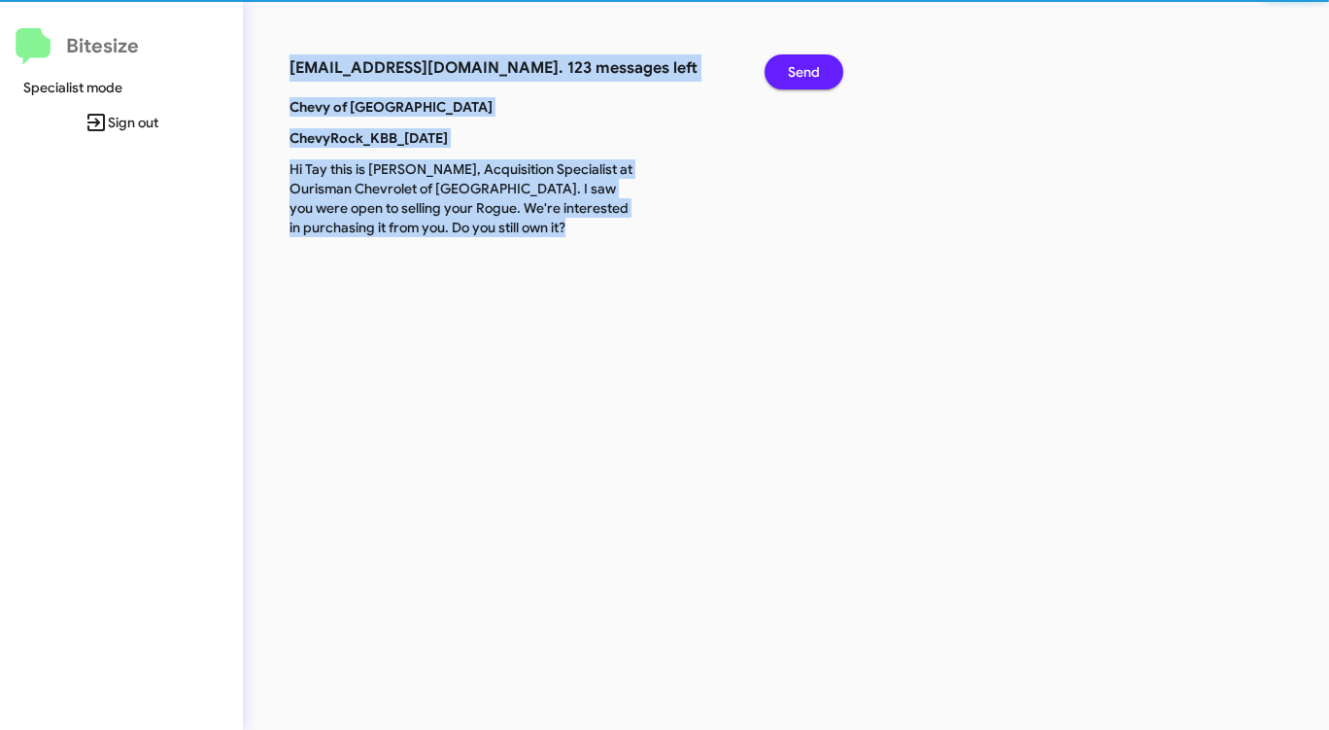
click at [437, 100] on p "Chevy of Rockville" at bounding box center [465, 106] width 380 height 19
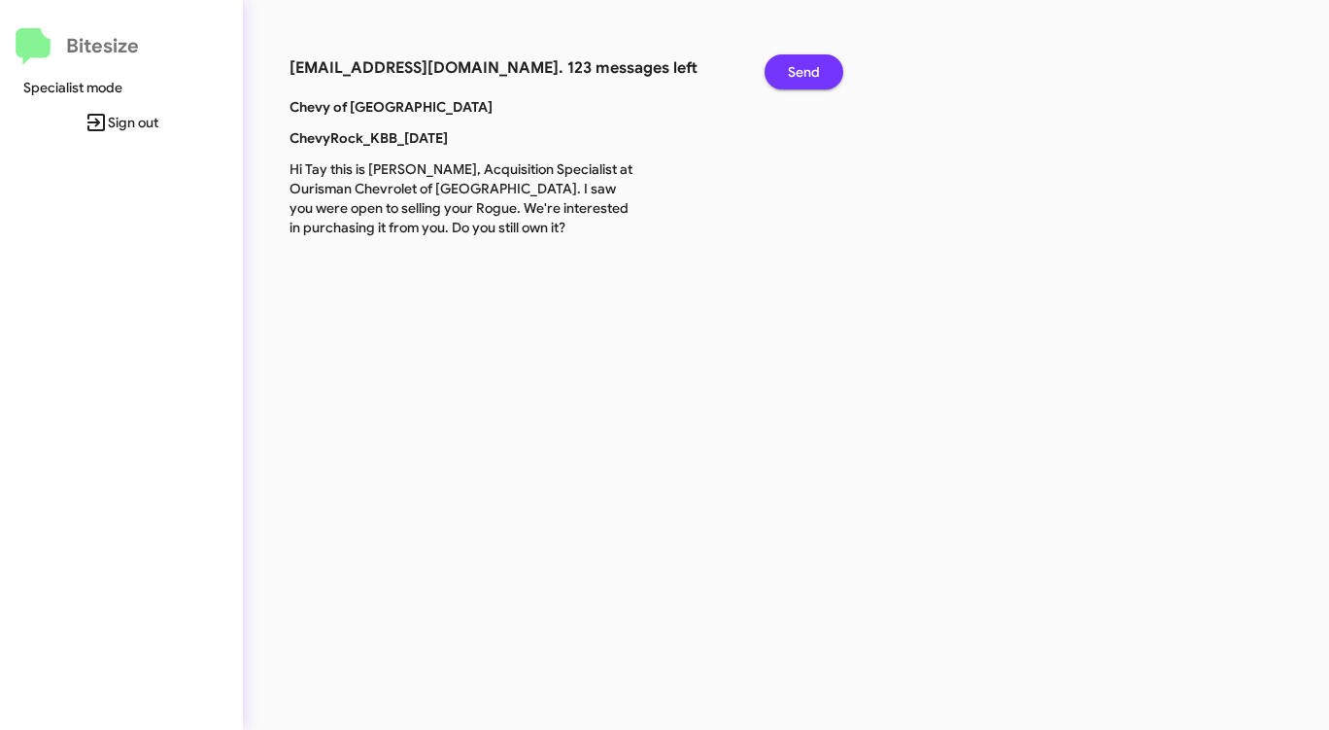
click at [794, 69] on span "Send" at bounding box center [804, 71] width 32 height 35
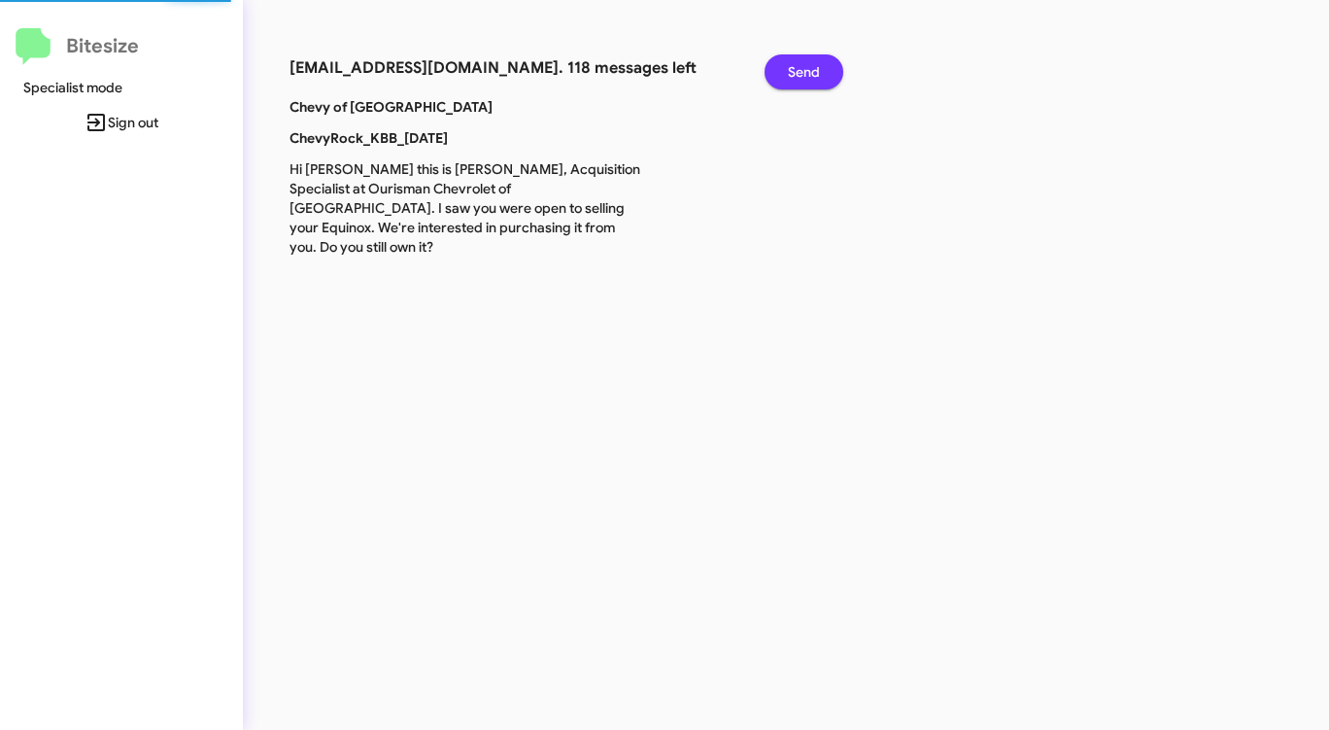
click at [794, 69] on span "Send" at bounding box center [804, 71] width 32 height 35
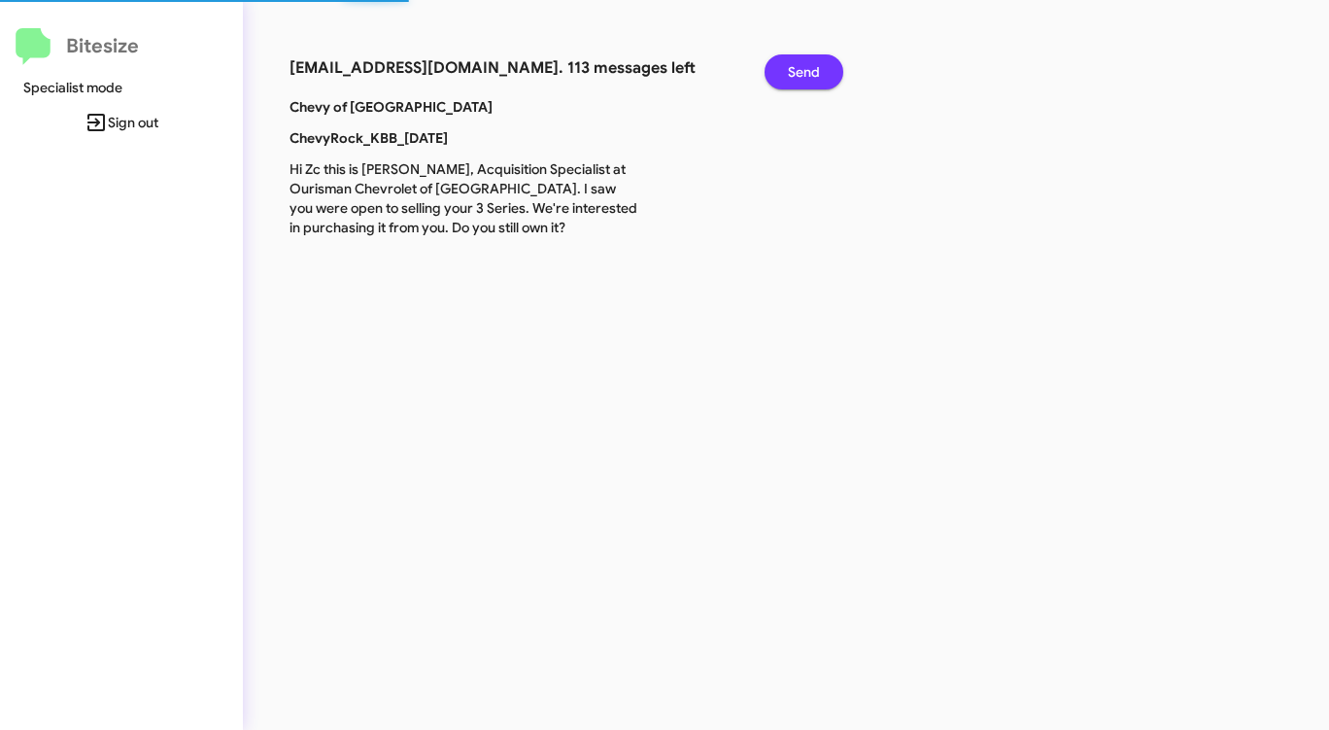
click at [794, 69] on span "Send" at bounding box center [804, 71] width 32 height 35
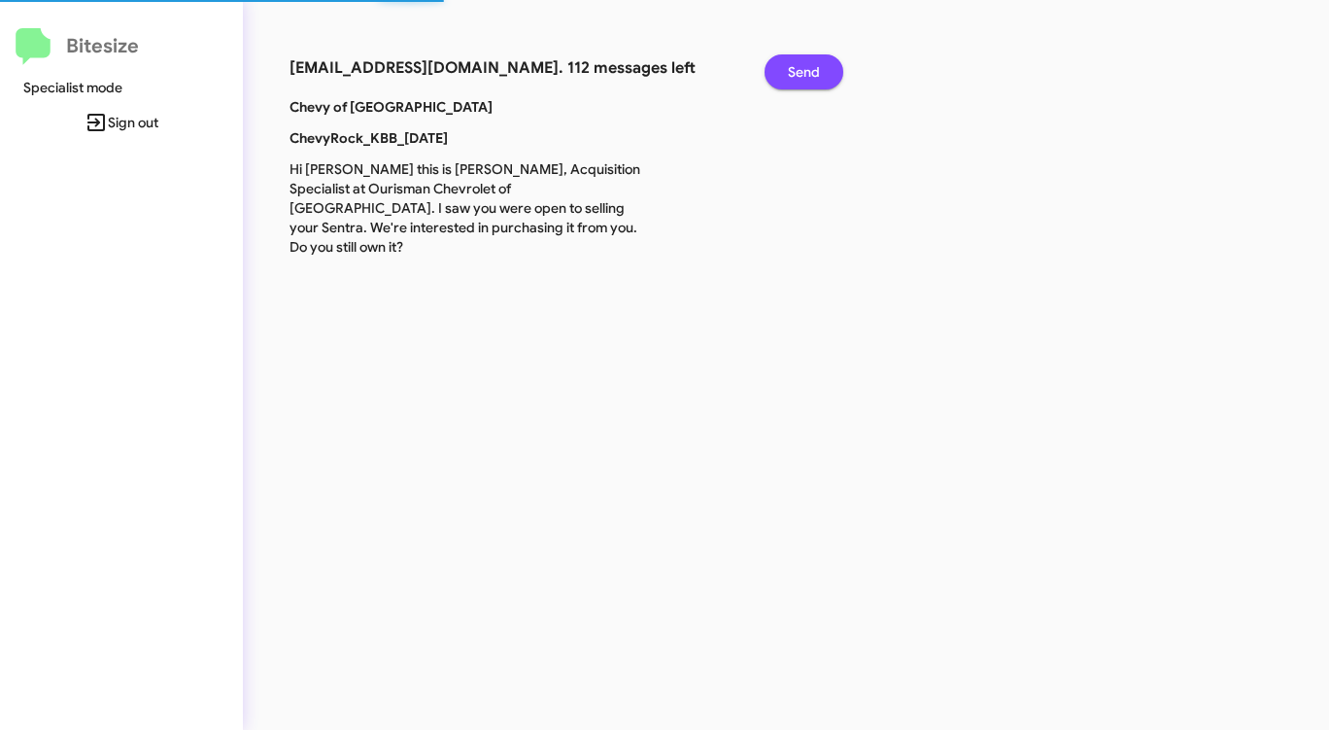
click at [794, 69] on span "Send" at bounding box center [804, 71] width 32 height 35
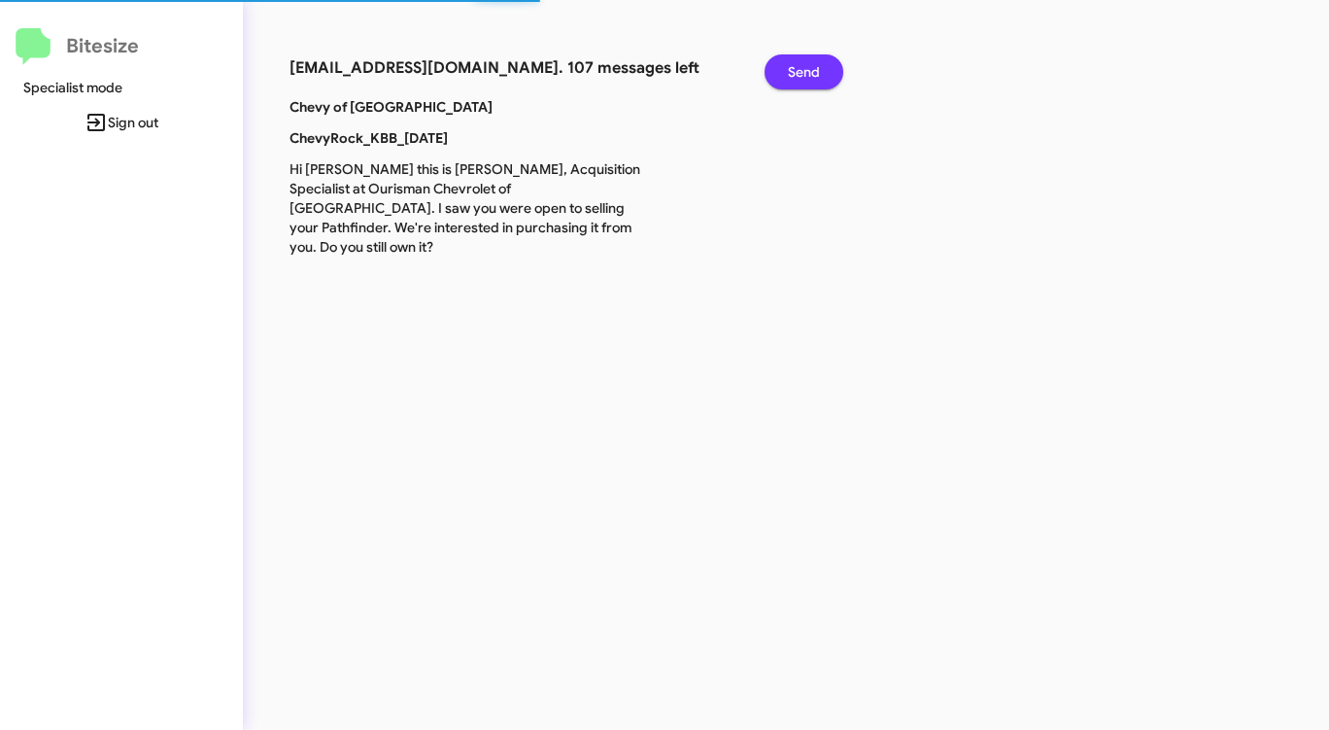
click at [794, 69] on span "Send" at bounding box center [804, 71] width 32 height 35
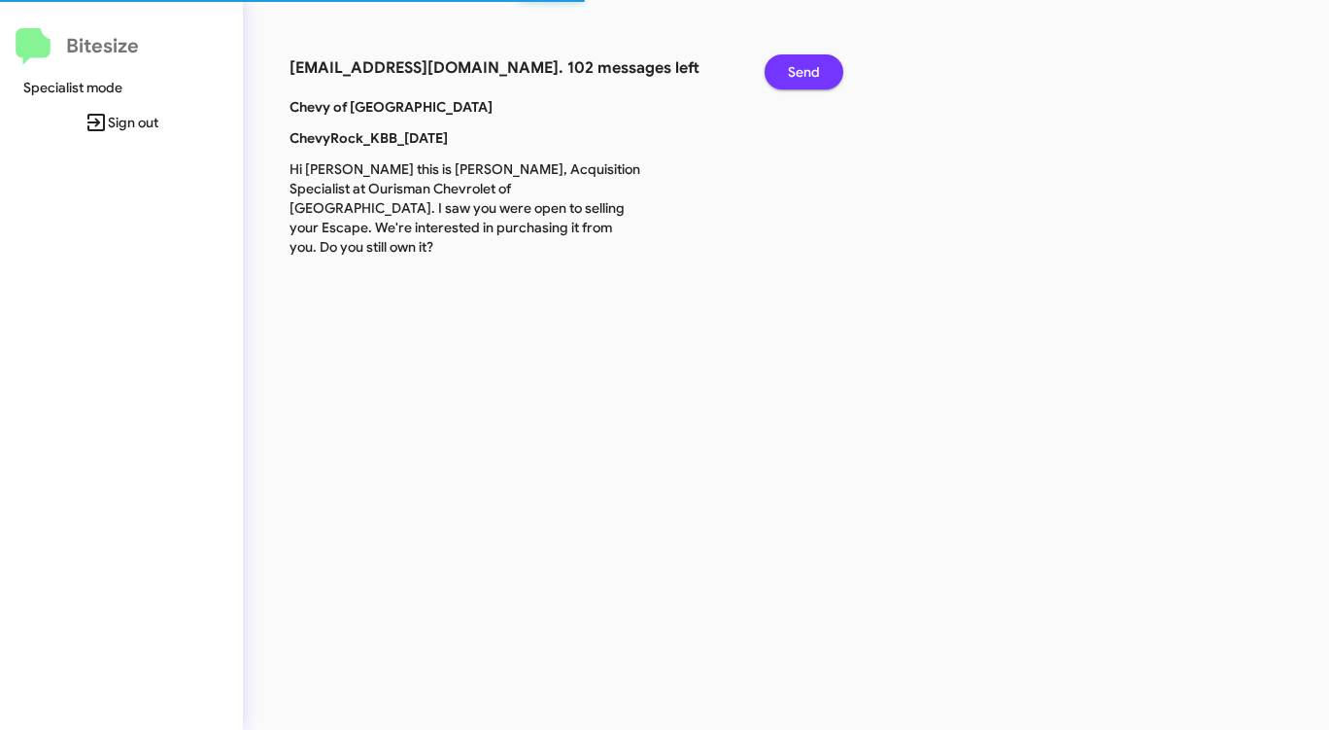
click at [794, 69] on span "Send" at bounding box center [804, 71] width 32 height 35
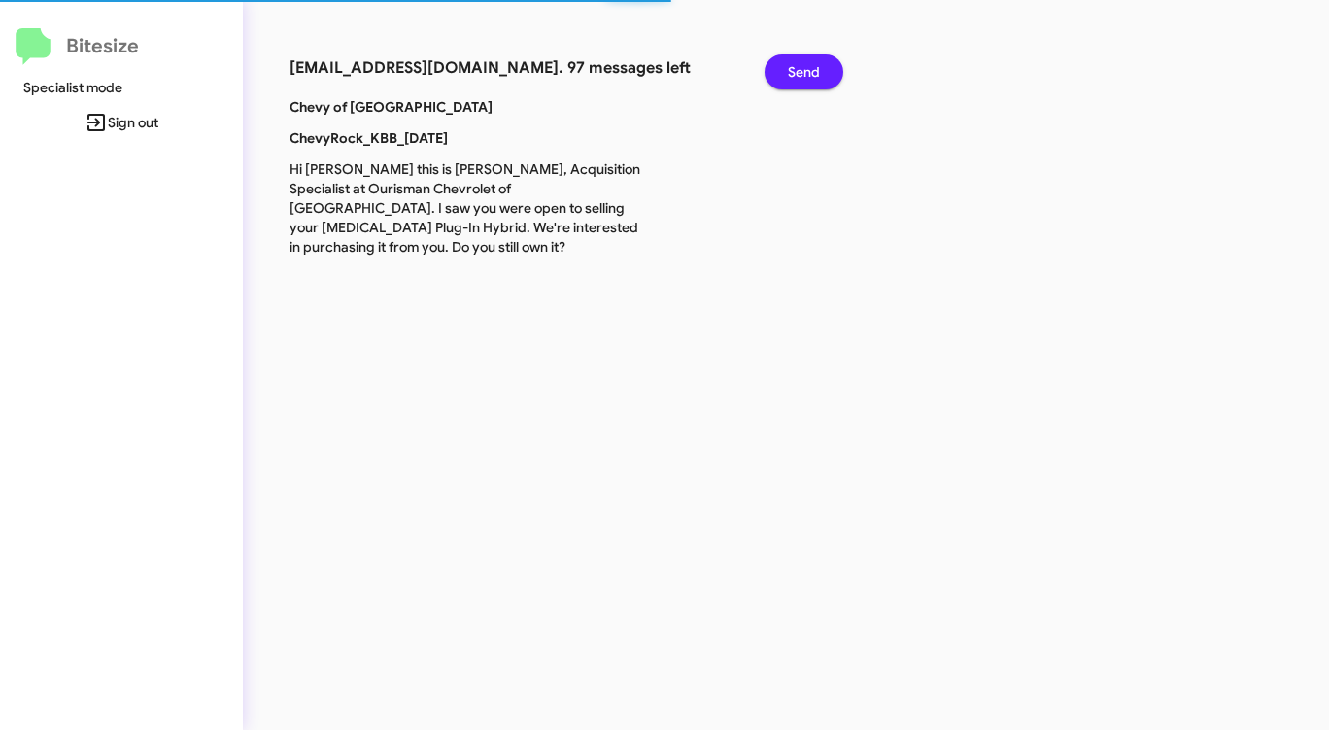
click at [794, 69] on span "Send" at bounding box center [804, 71] width 32 height 35
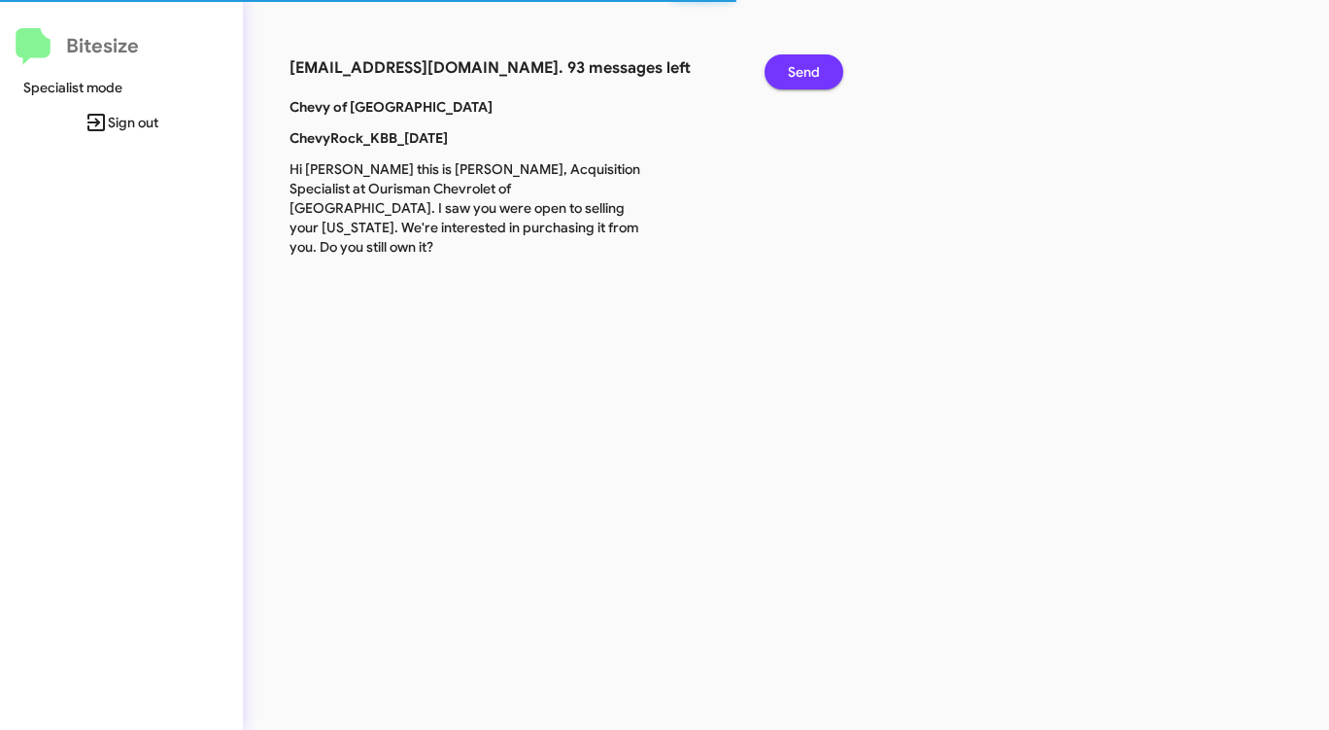
click at [794, 69] on span "Send" at bounding box center [804, 71] width 32 height 35
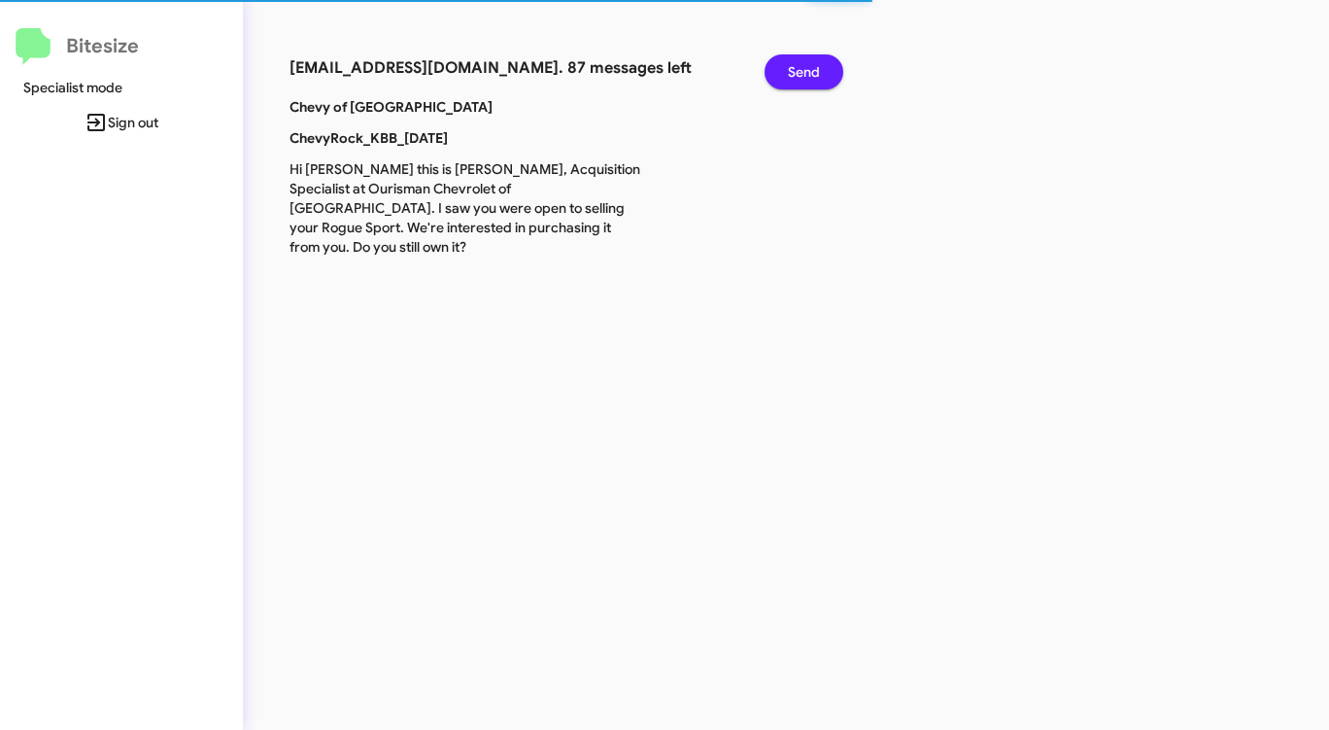
click at [794, 69] on span "Send" at bounding box center [804, 71] width 32 height 35
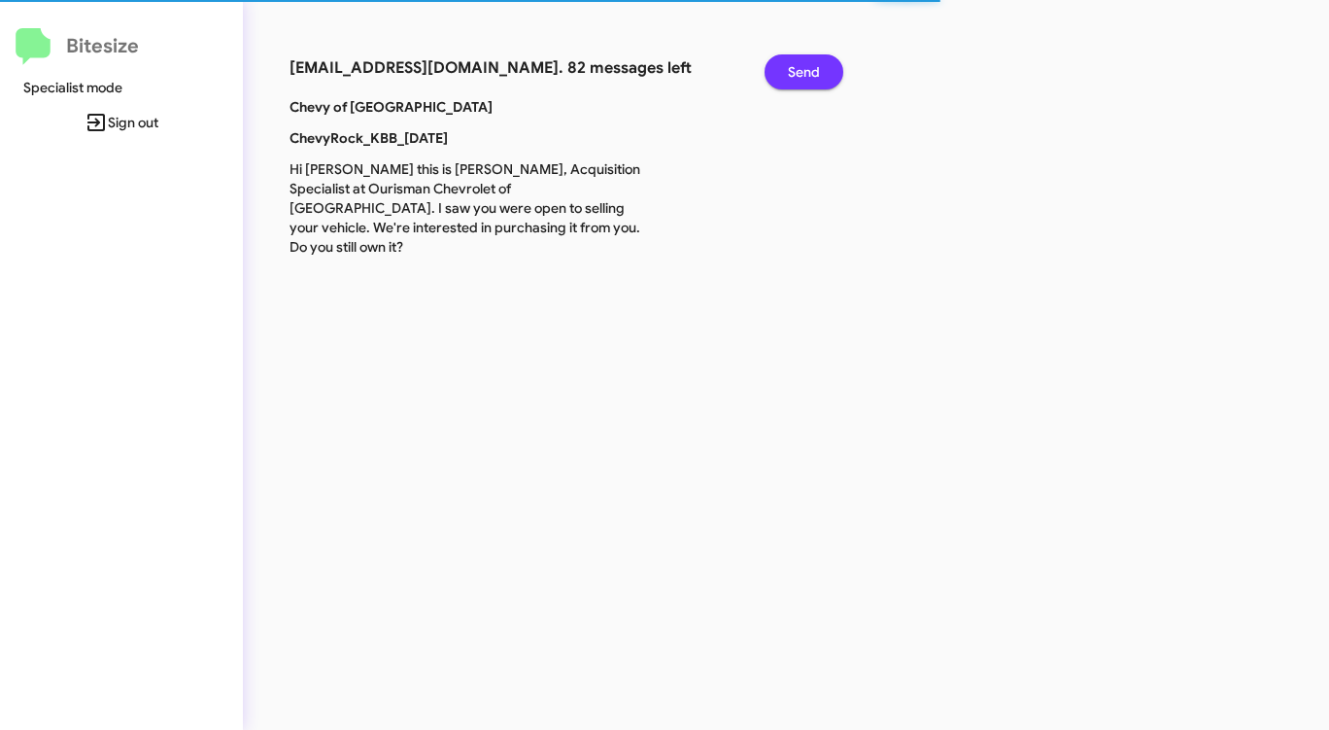
click at [794, 69] on span "Send" at bounding box center [804, 71] width 32 height 35
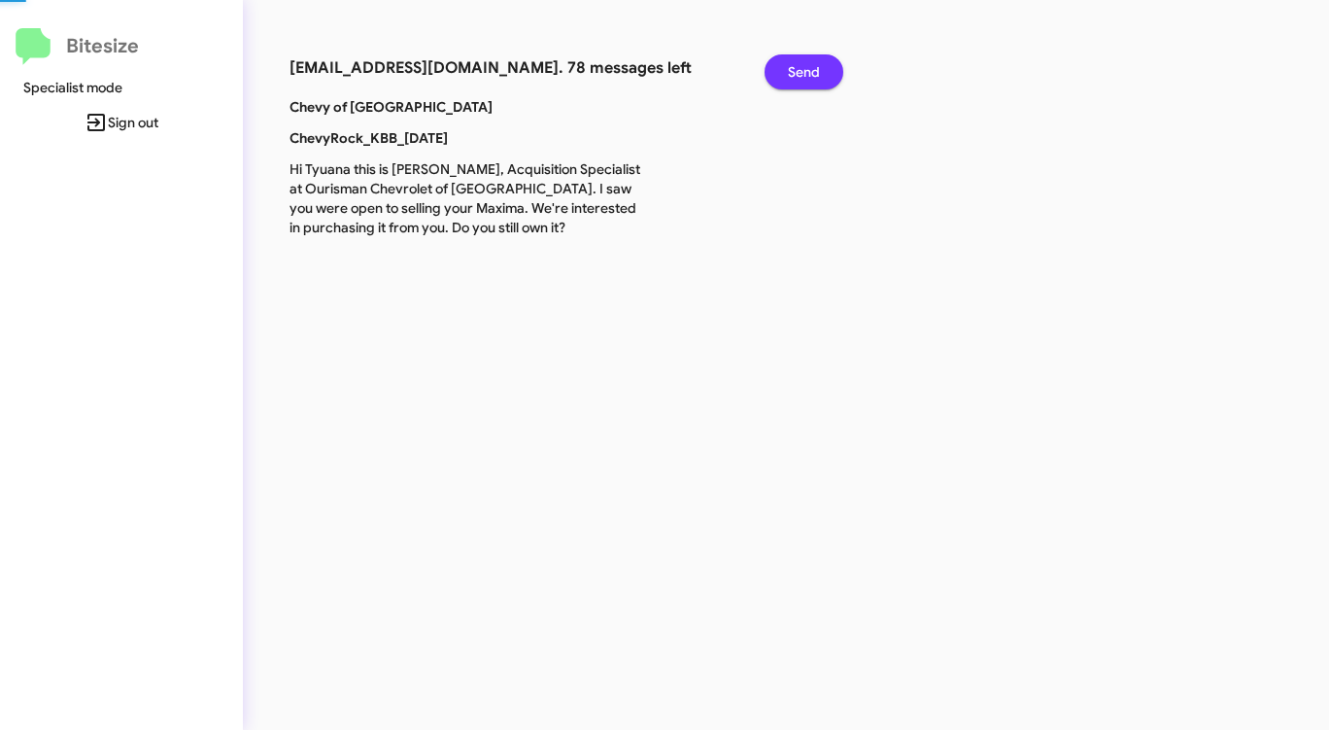
click at [794, 69] on span "Send" at bounding box center [804, 71] width 32 height 35
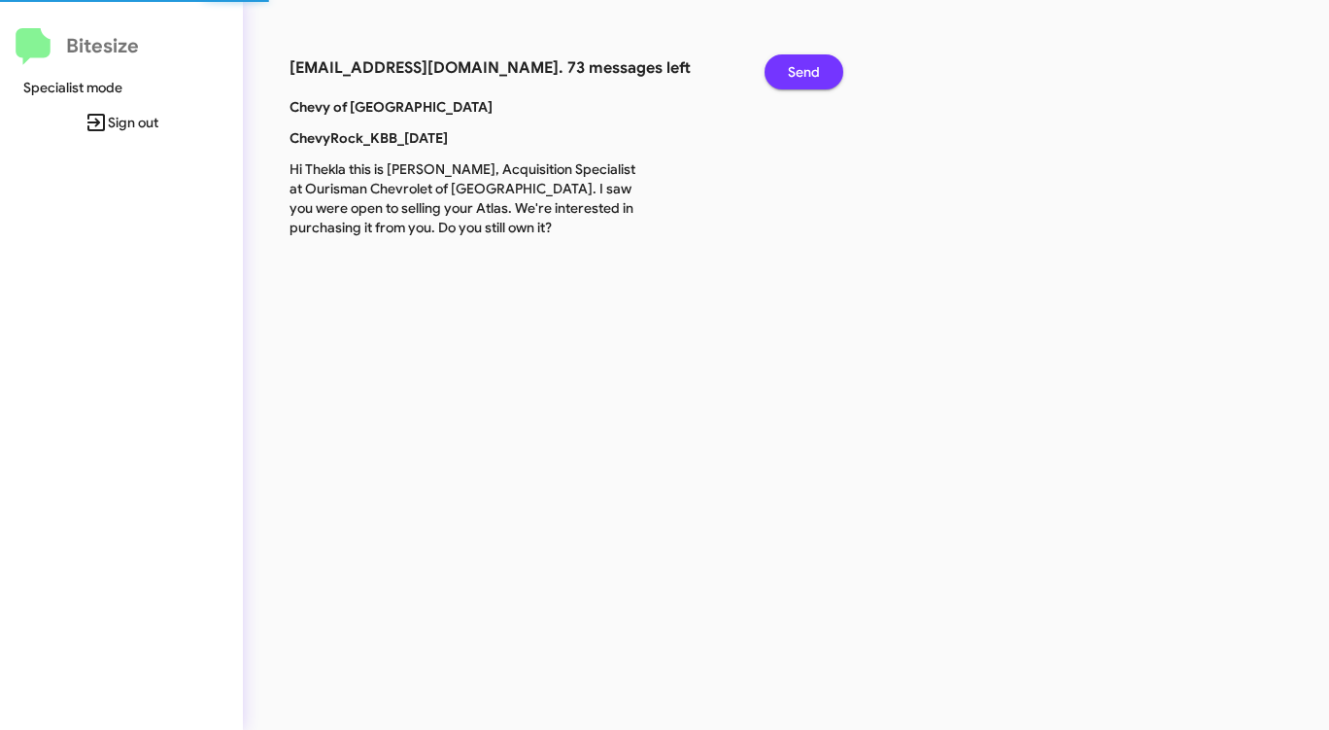
click at [794, 69] on span "Send" at bounding box center [804, 71] width 32 height 35
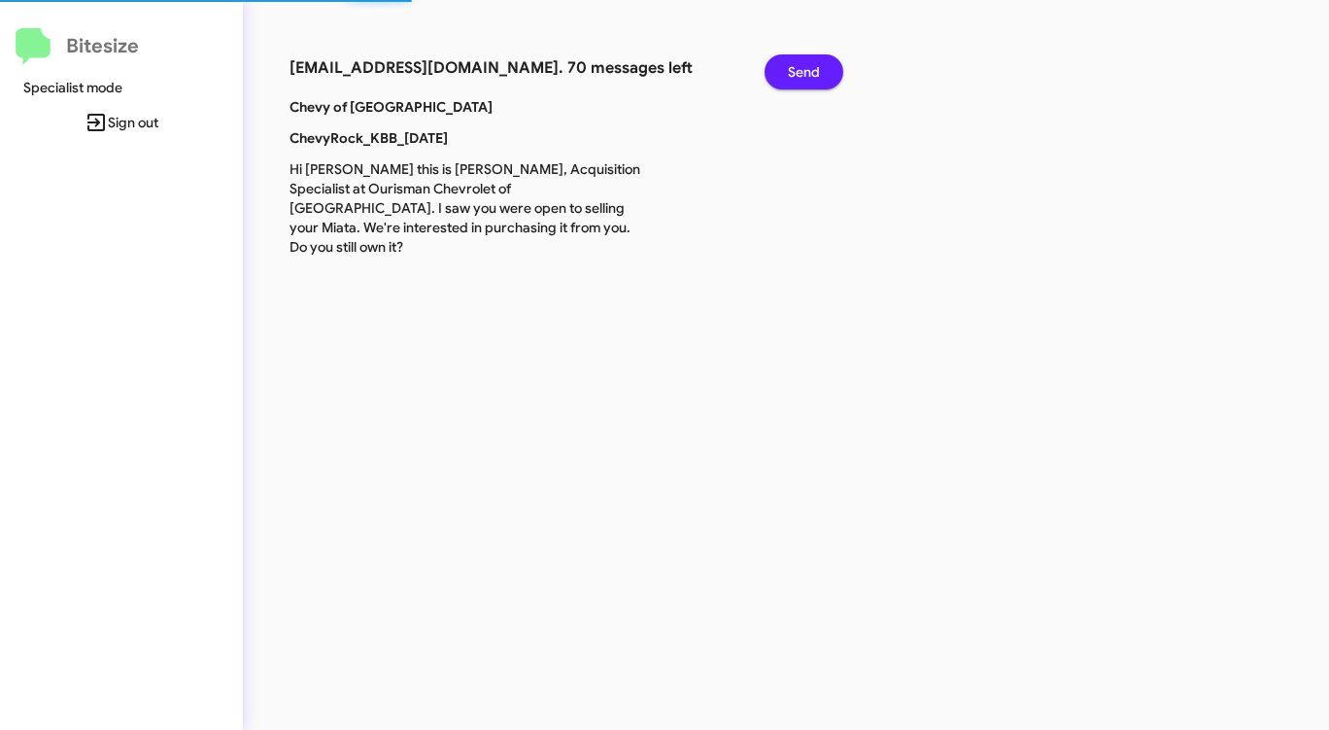
click at [794, 69] on span "Send" at bounding box center [804, 71] width 32 height 35
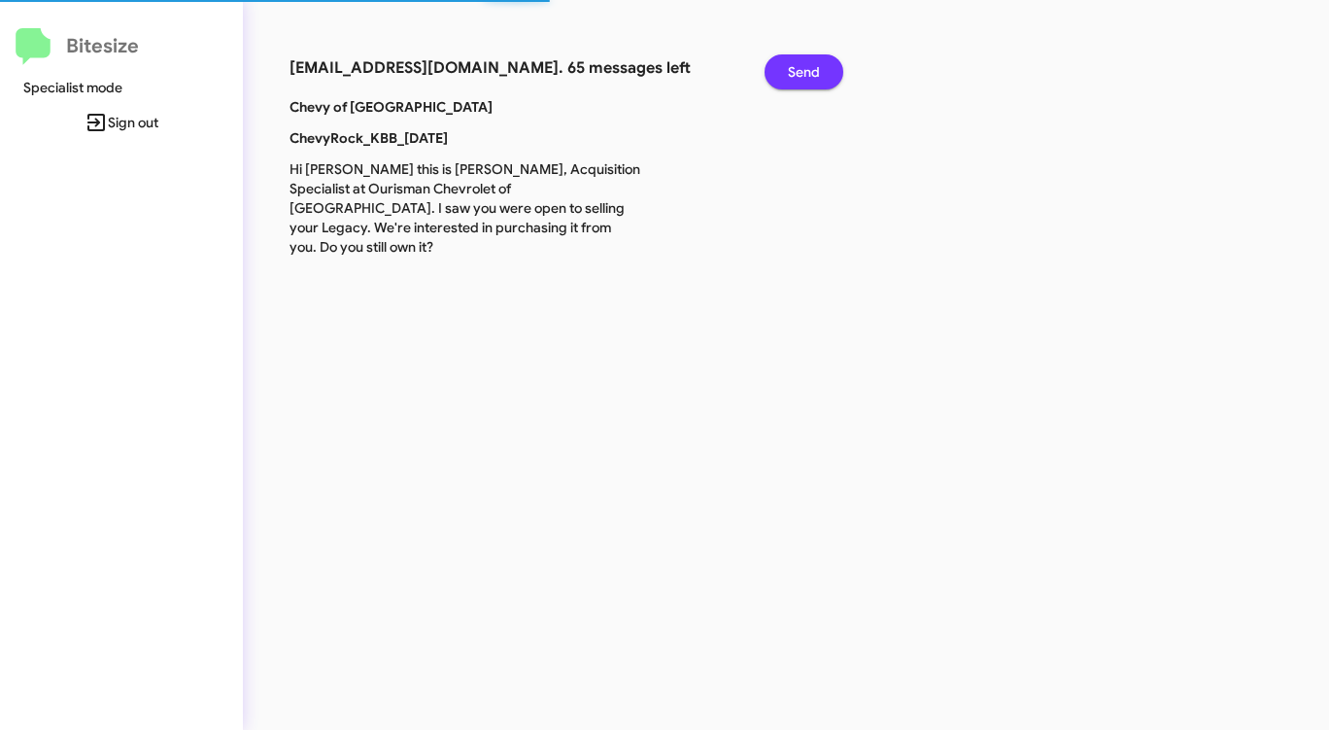
click at [794, 69] on span "Send" at bounding box center [804, 71] width 32 height 35
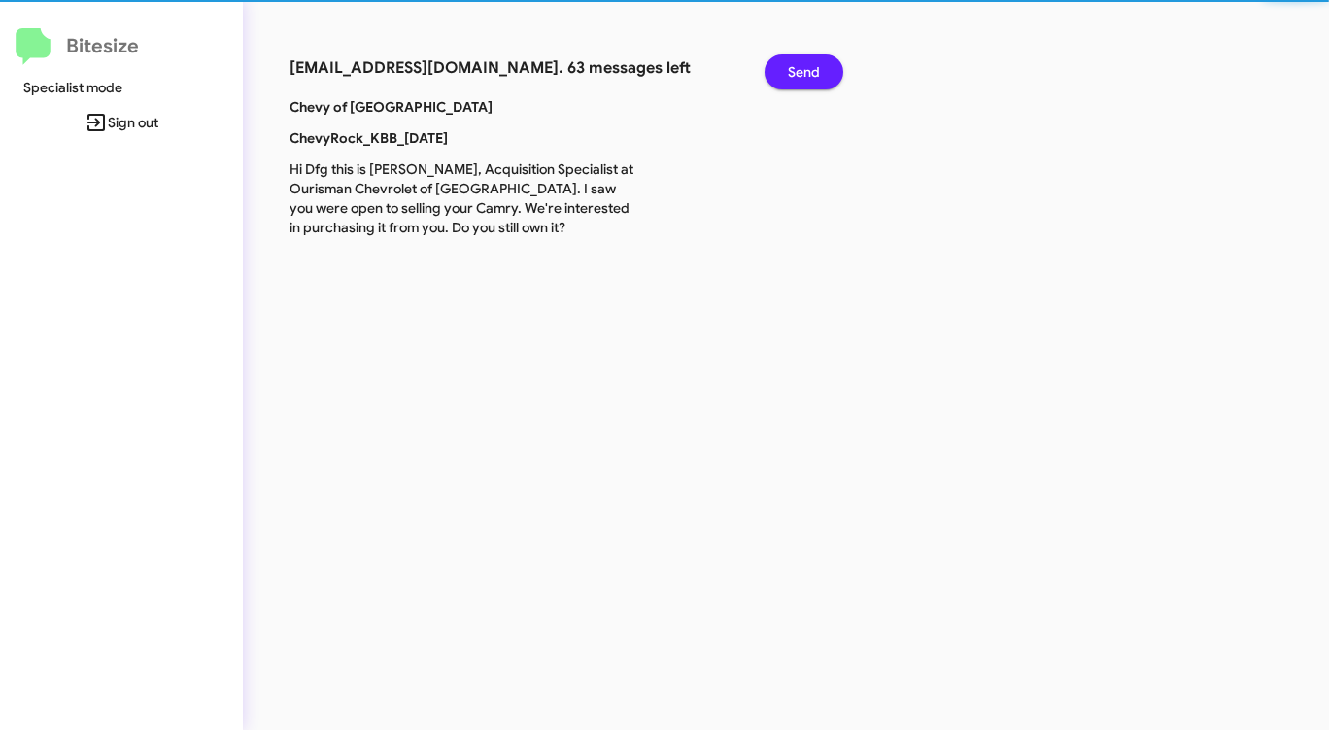
click at [794, 69] on span "Send" at bounding box center [804, 71] width 32 height 35
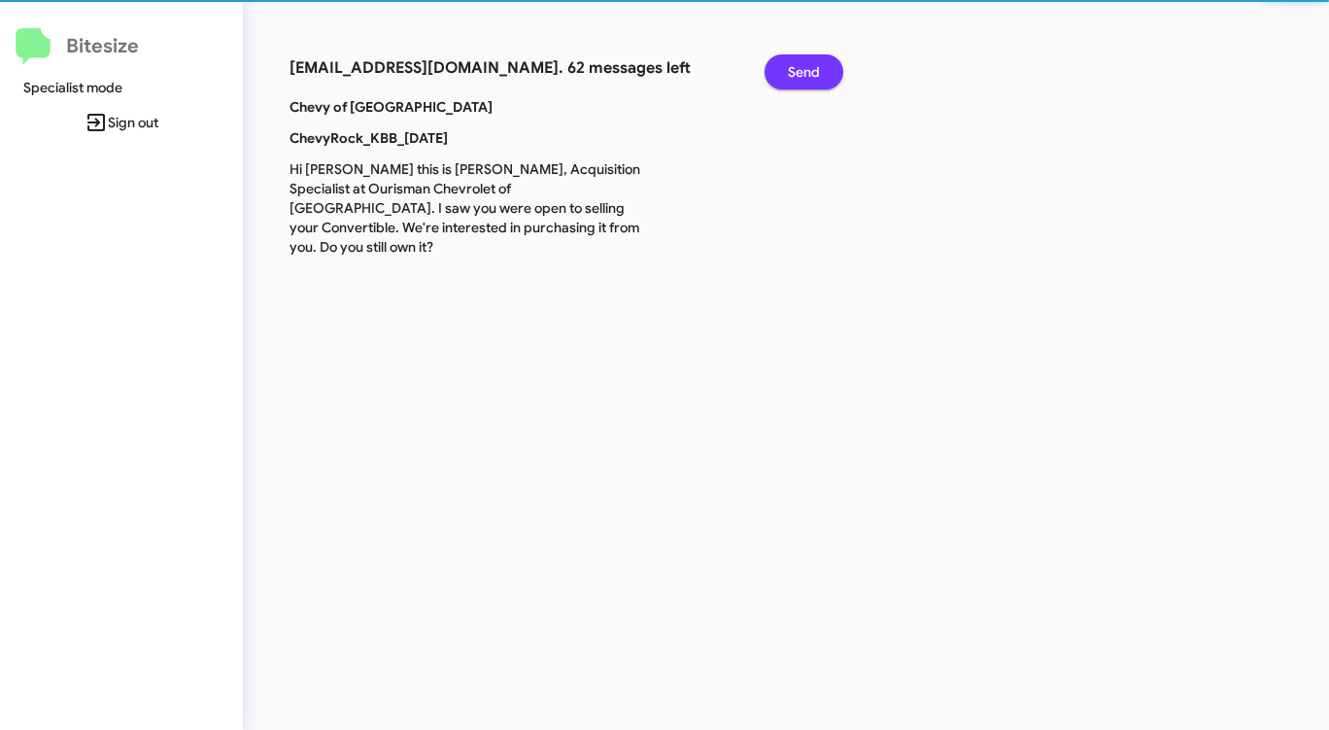
click at [794, 69] on span "Send" at bounding box center [804, 71] width 32 height 35
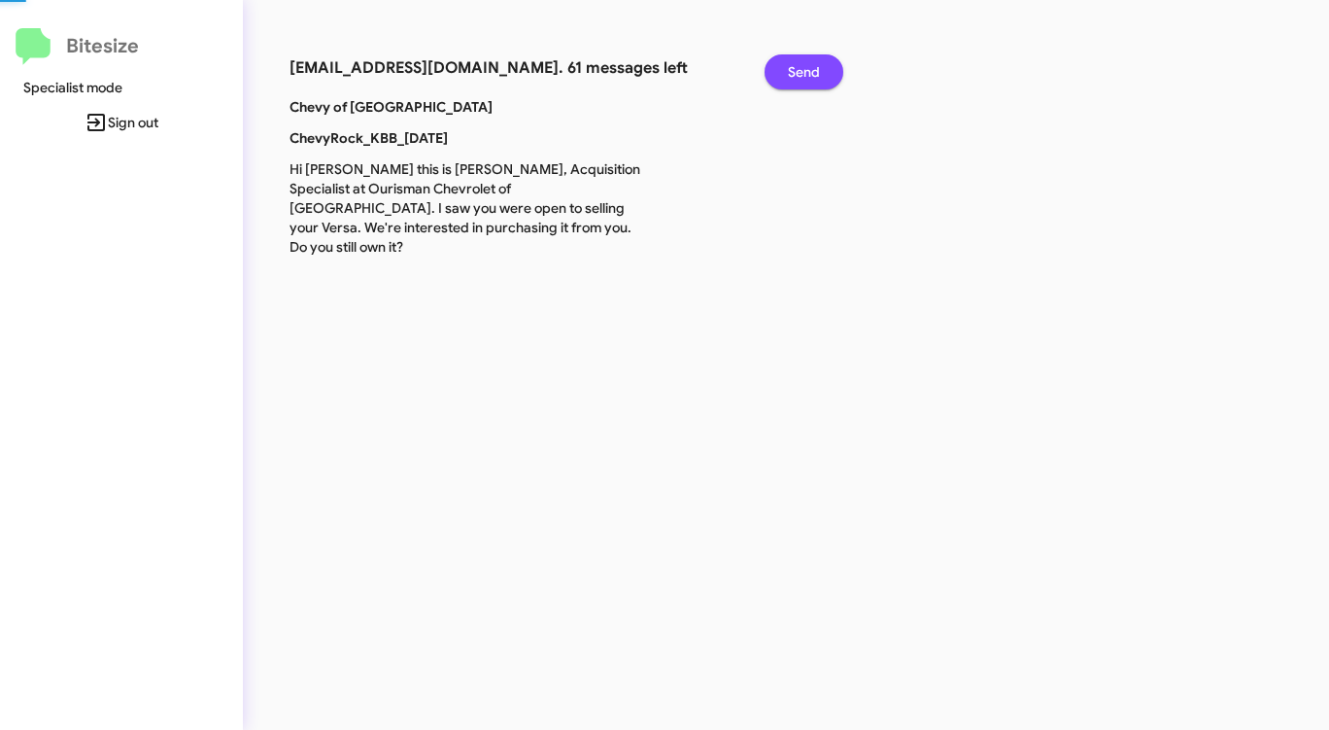
click at [794, 69] on span "Send" at bounding box center [804, 71] width 32 height 35
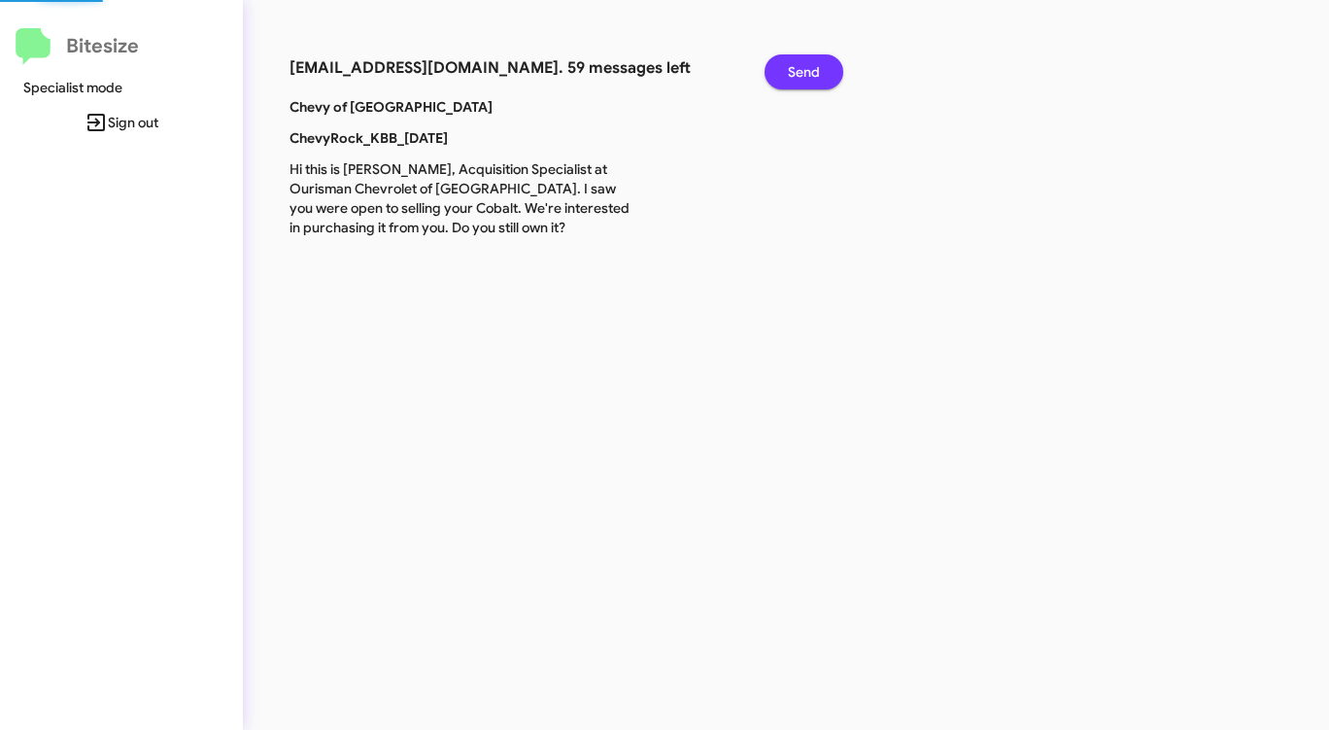
click at [794, 69] on span "Send" at bounding box center [804, 71] width 32 height 35
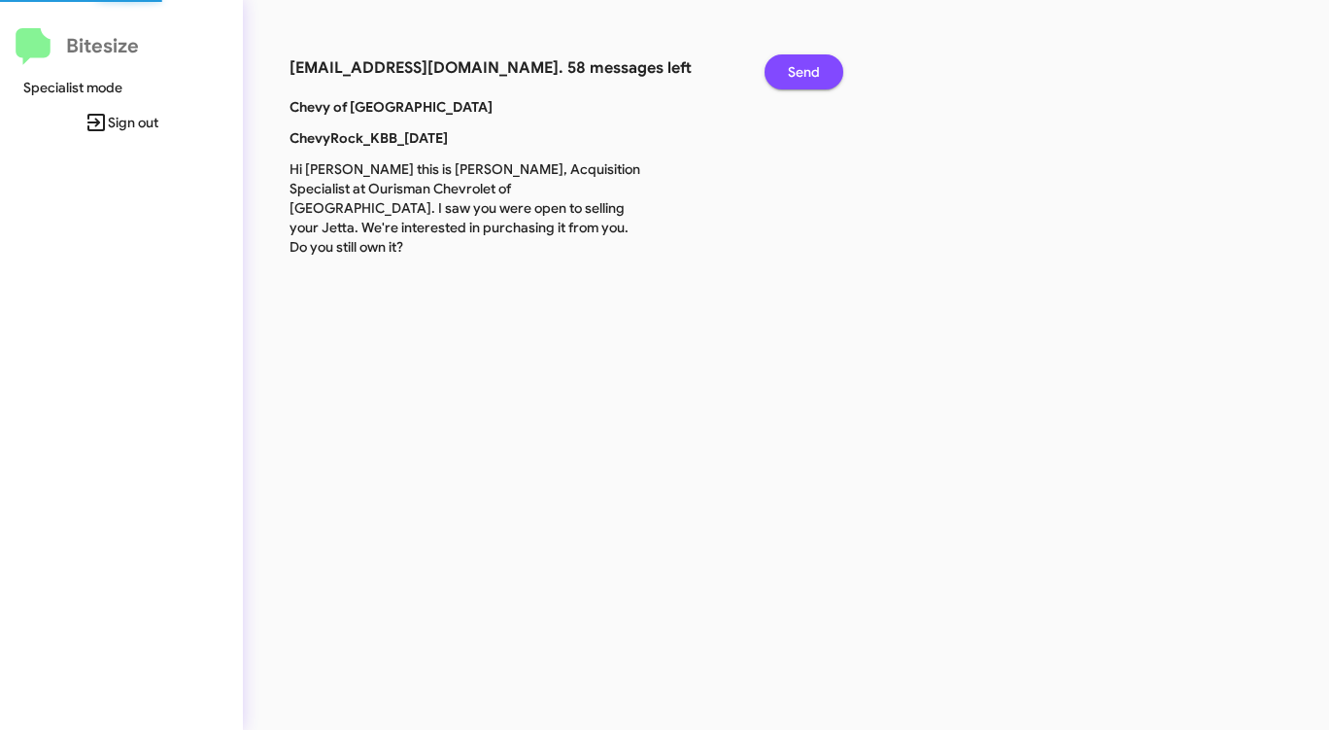
click at [794, 69] on span "Send" at bounding box center [804, 71] width 32 height 35
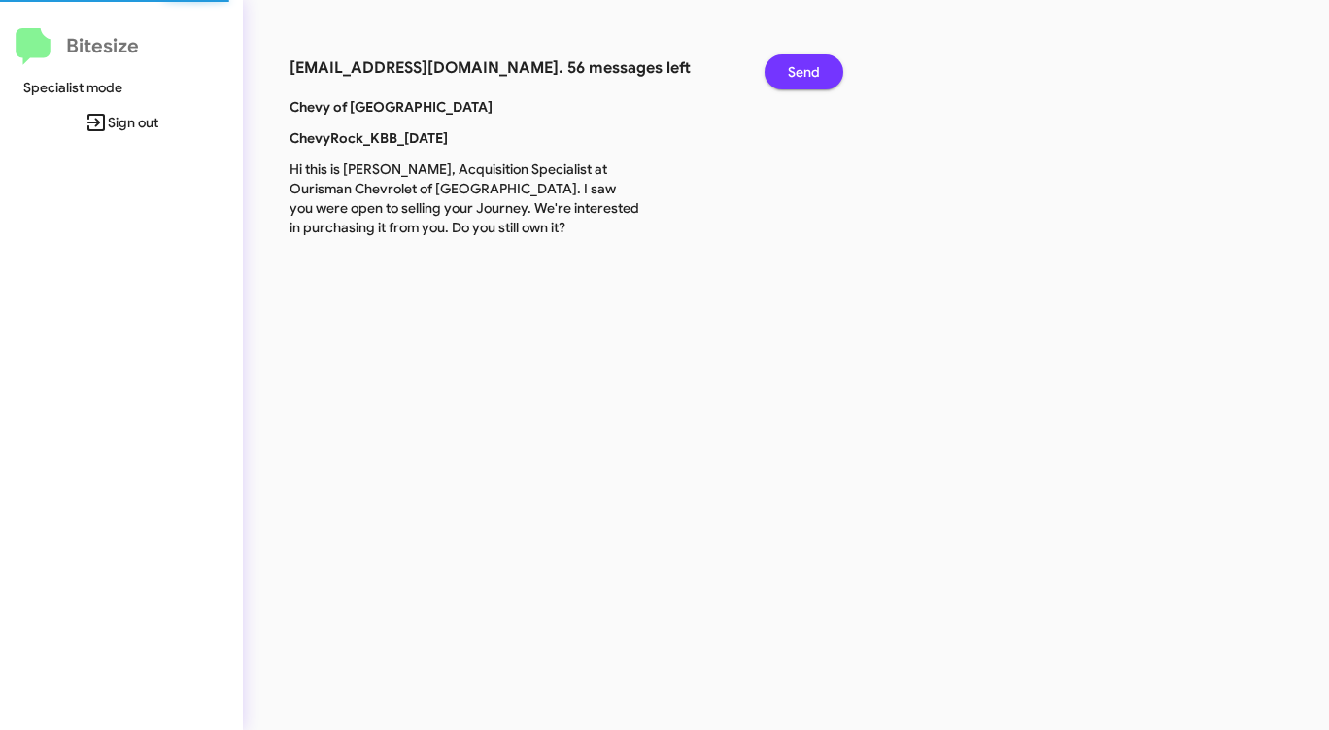
click at [794, 69] on span "Send" at bounding box center [804, 71] width 32 height 35
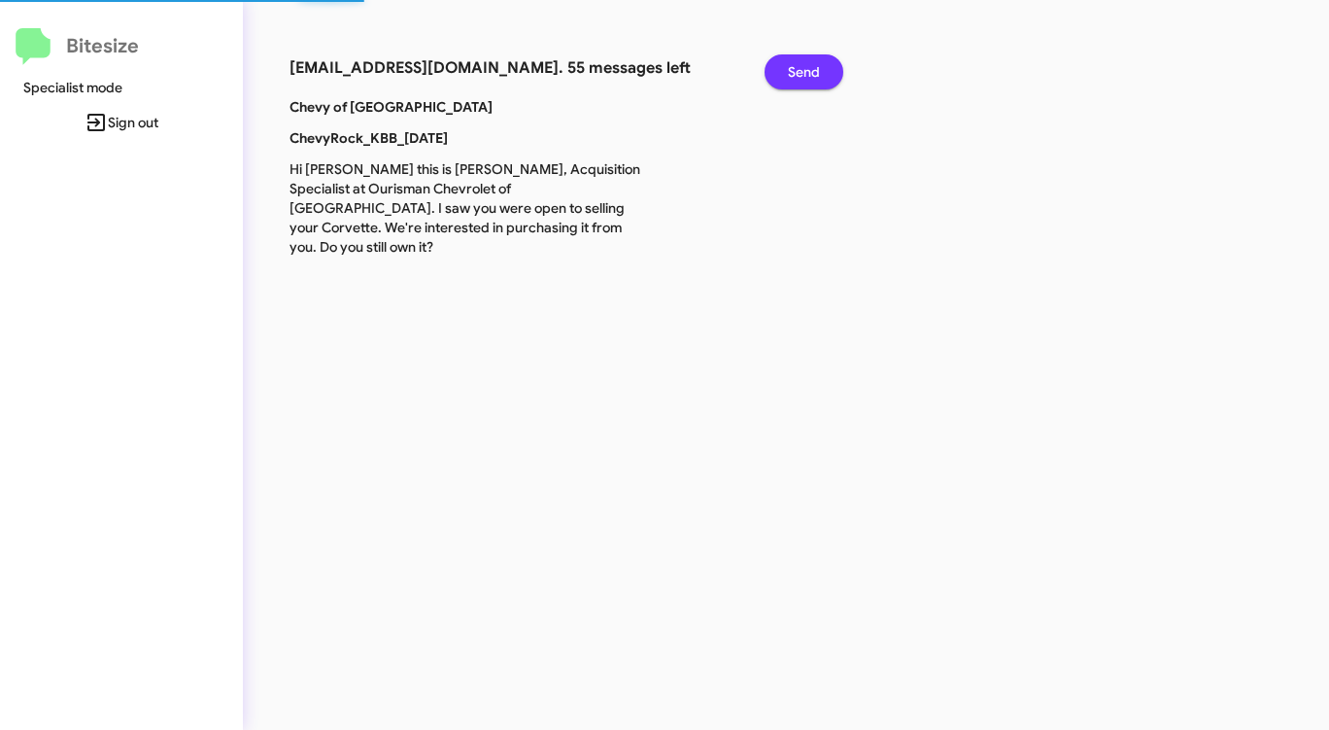
click at [794, 69] on span "Send" at bounding box center [804, 71] width 32 height 35
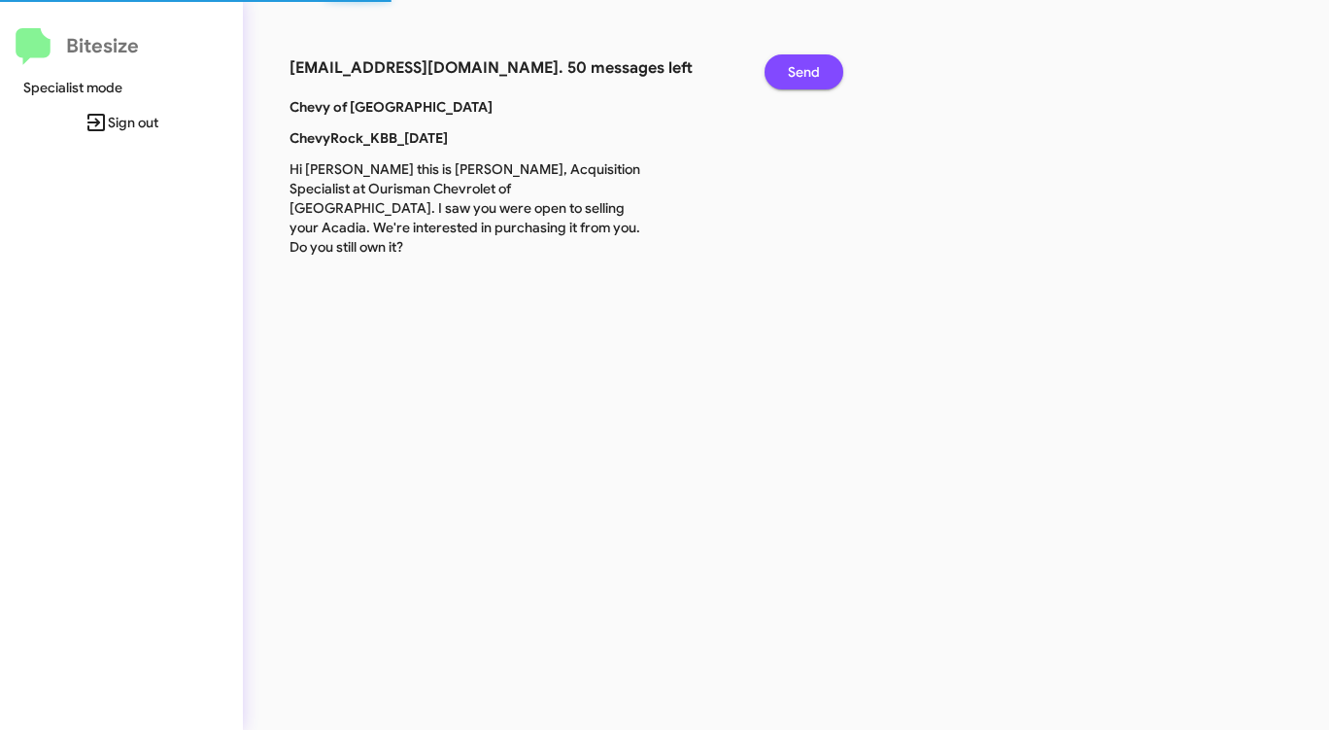
click at [794, 69] on span "Send" at bounding box center [804, 71] width 32 height 35
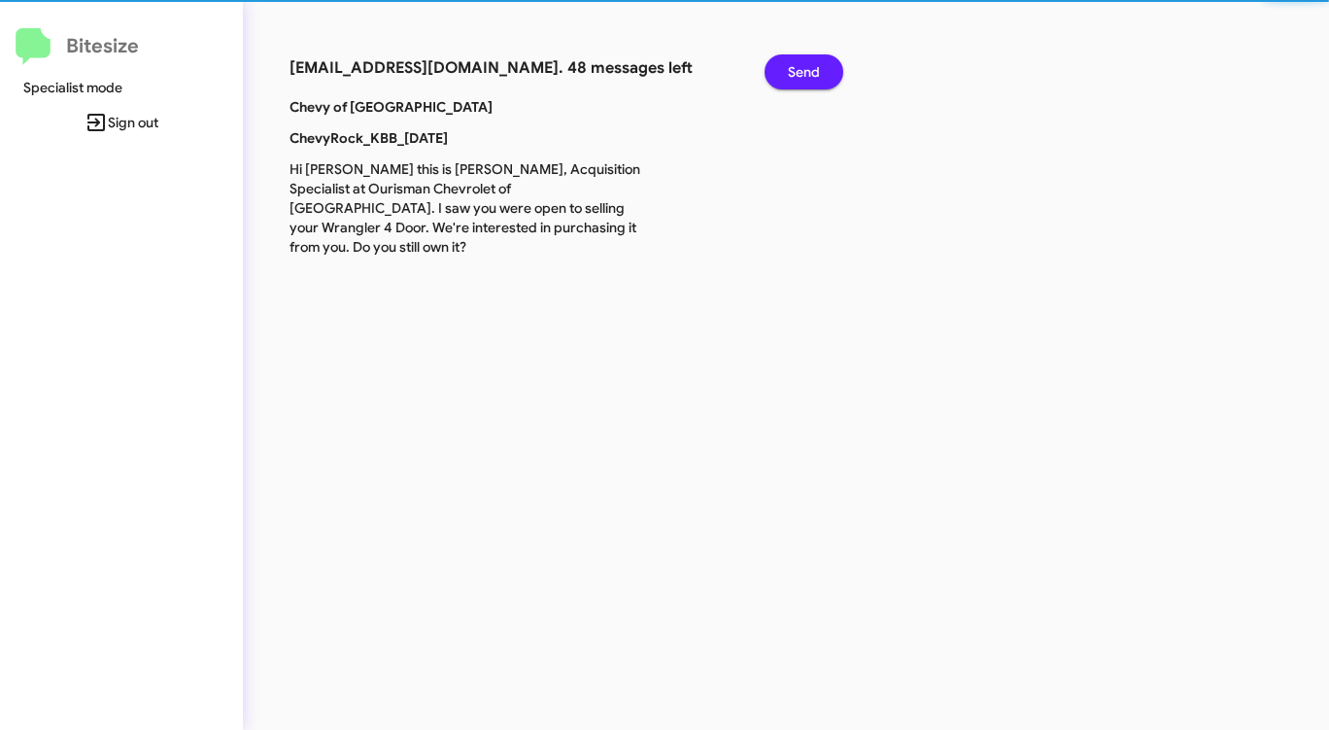
click at [794, 69] on span "Send" at bounding box center [804, 71] width 32 height 35
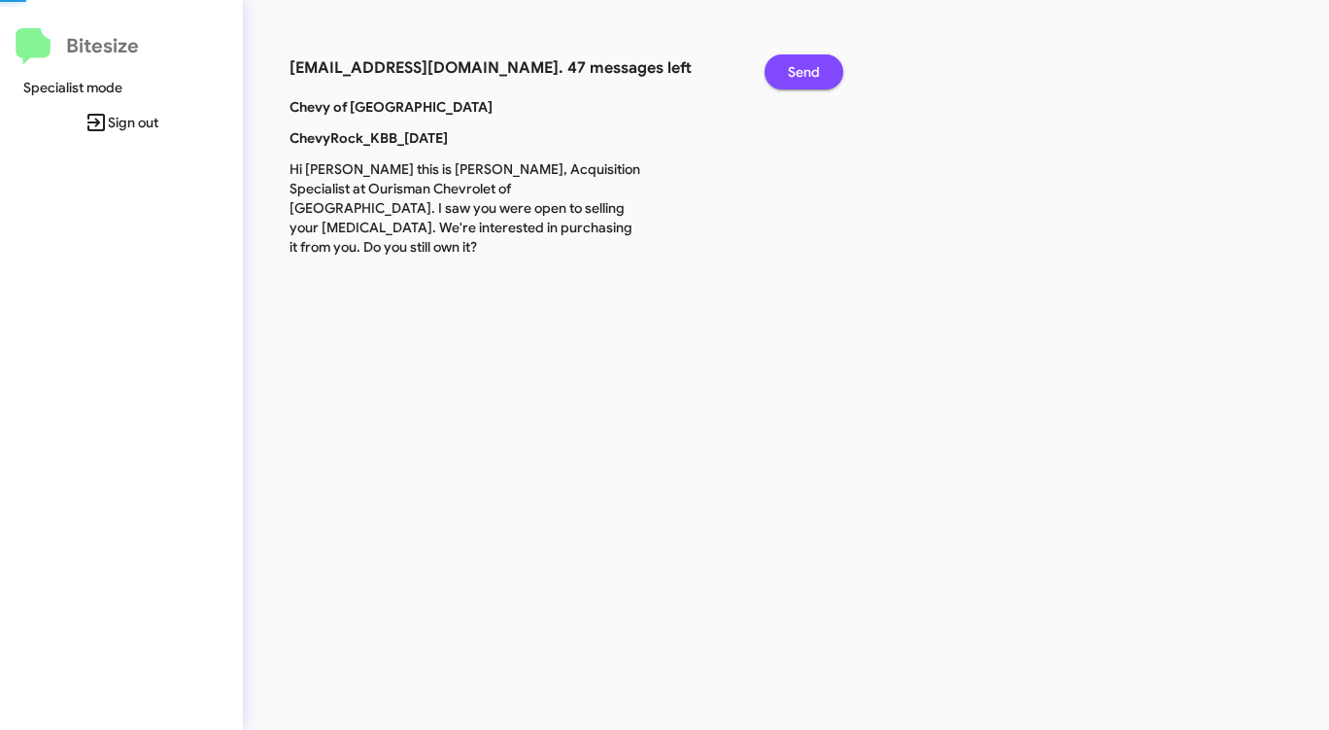
click at [794, 69] on span "Send" at bounding box center [804, 71] width 32 height 35
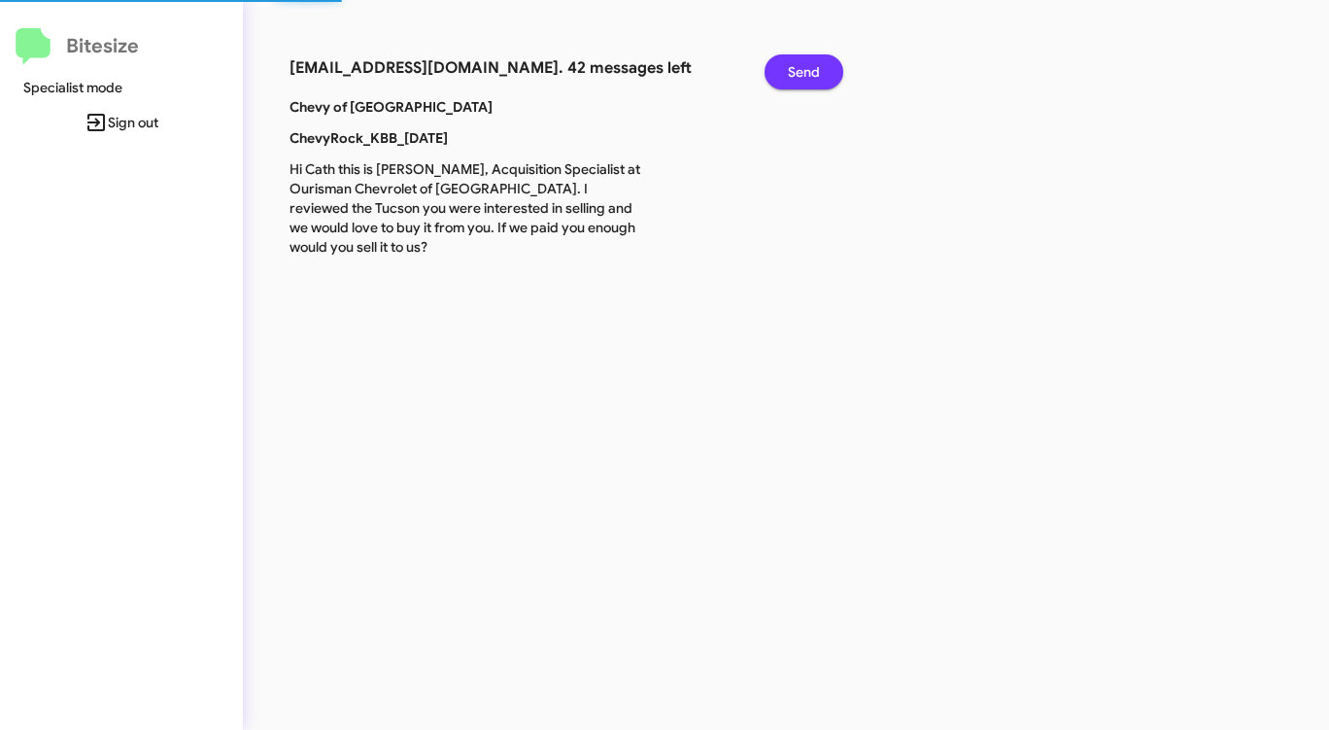
click at [794, 69] on span "Send" at bounding box center [804, 71] width 32 height 35
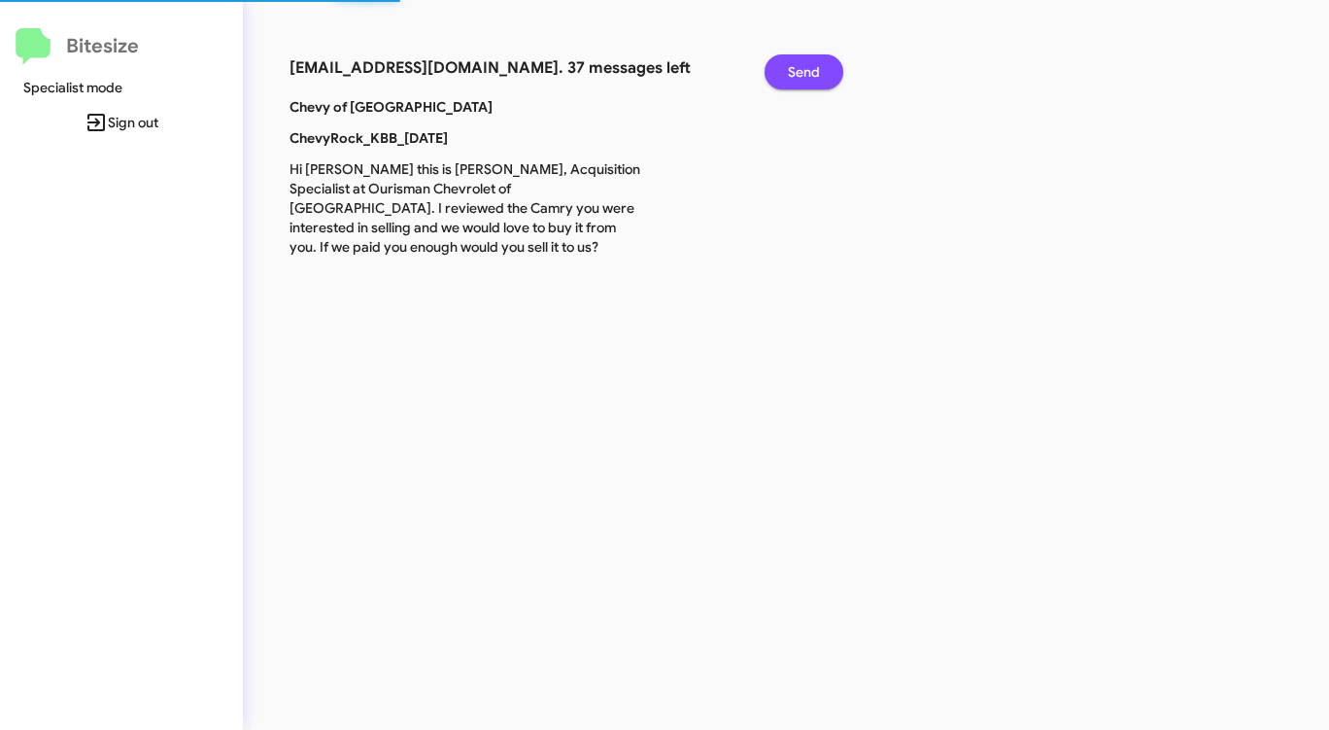
click at [794, 69] on span "Send" at bounding box center [804, 71] width 32 height 35
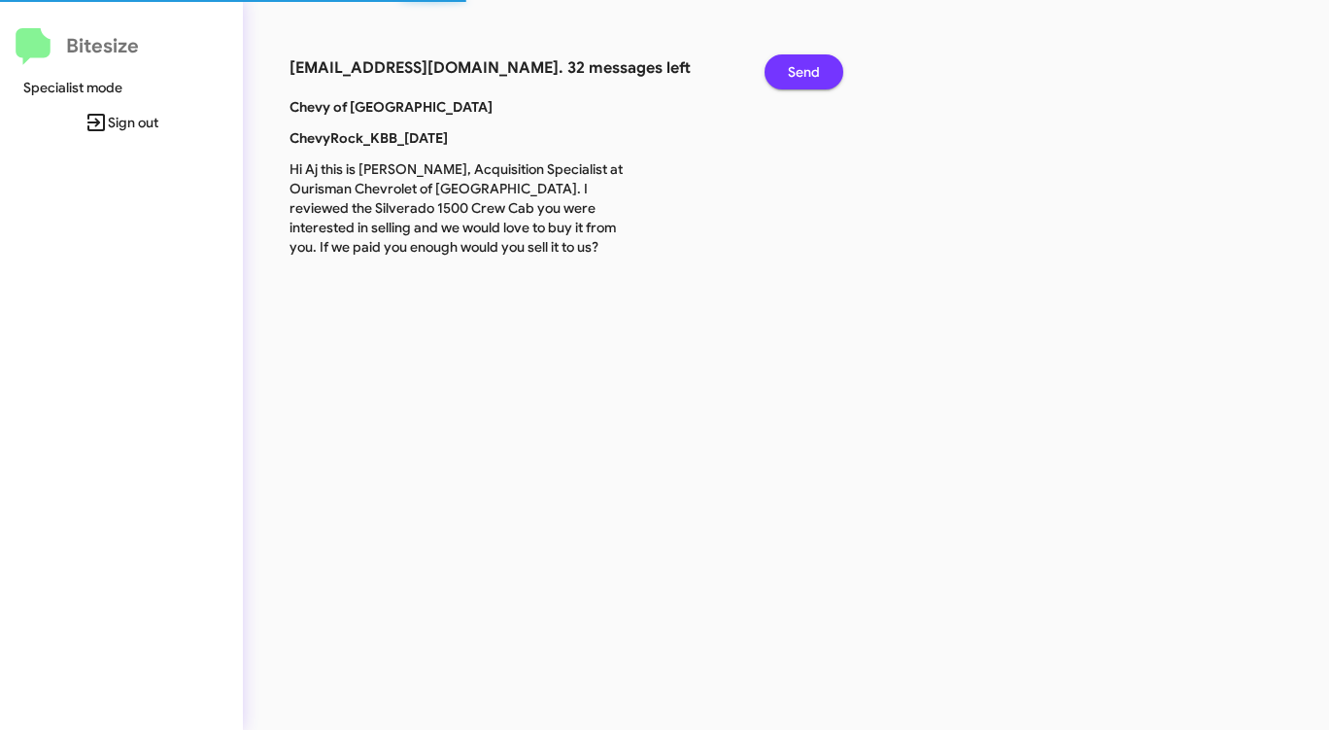
click at [794, 69] on span "Send" at bounding box center [804, 71] width 32 height 35
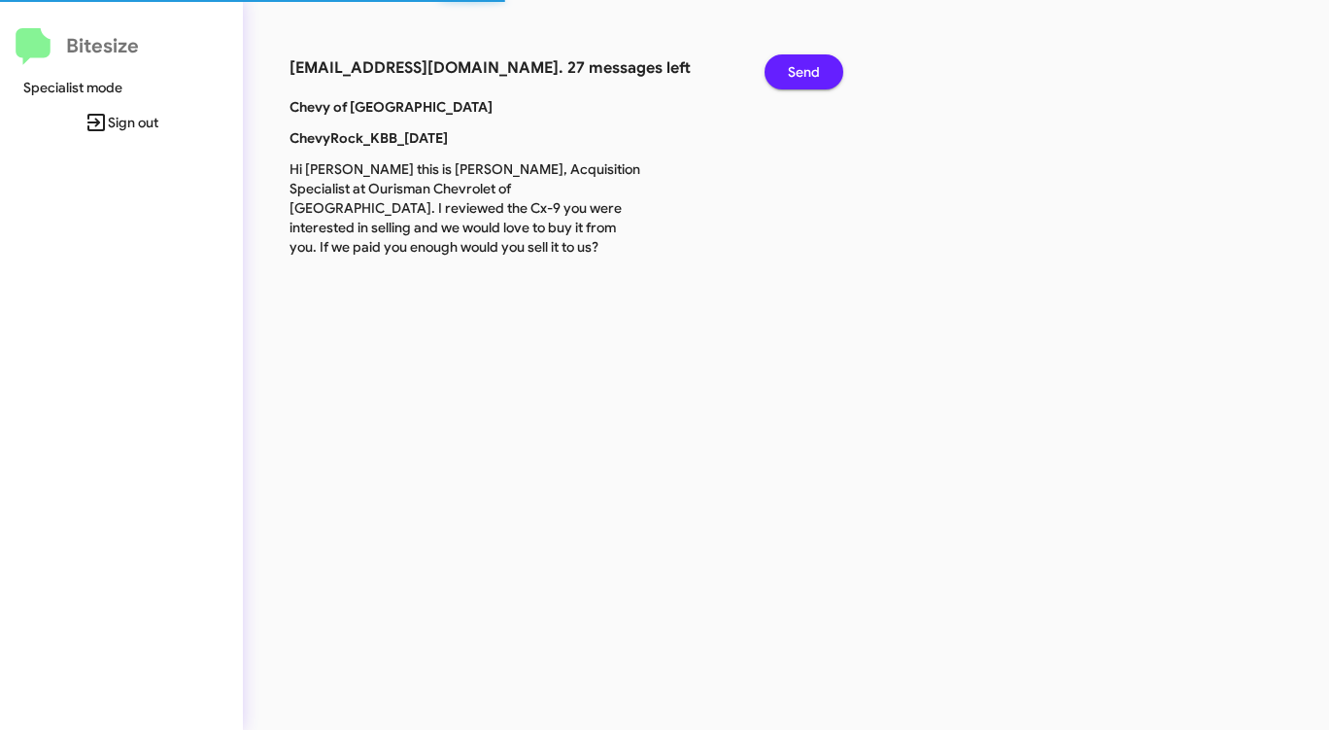
click at [794, 69] on span "Send" at bounding box center [804, 71] width 32 height 35
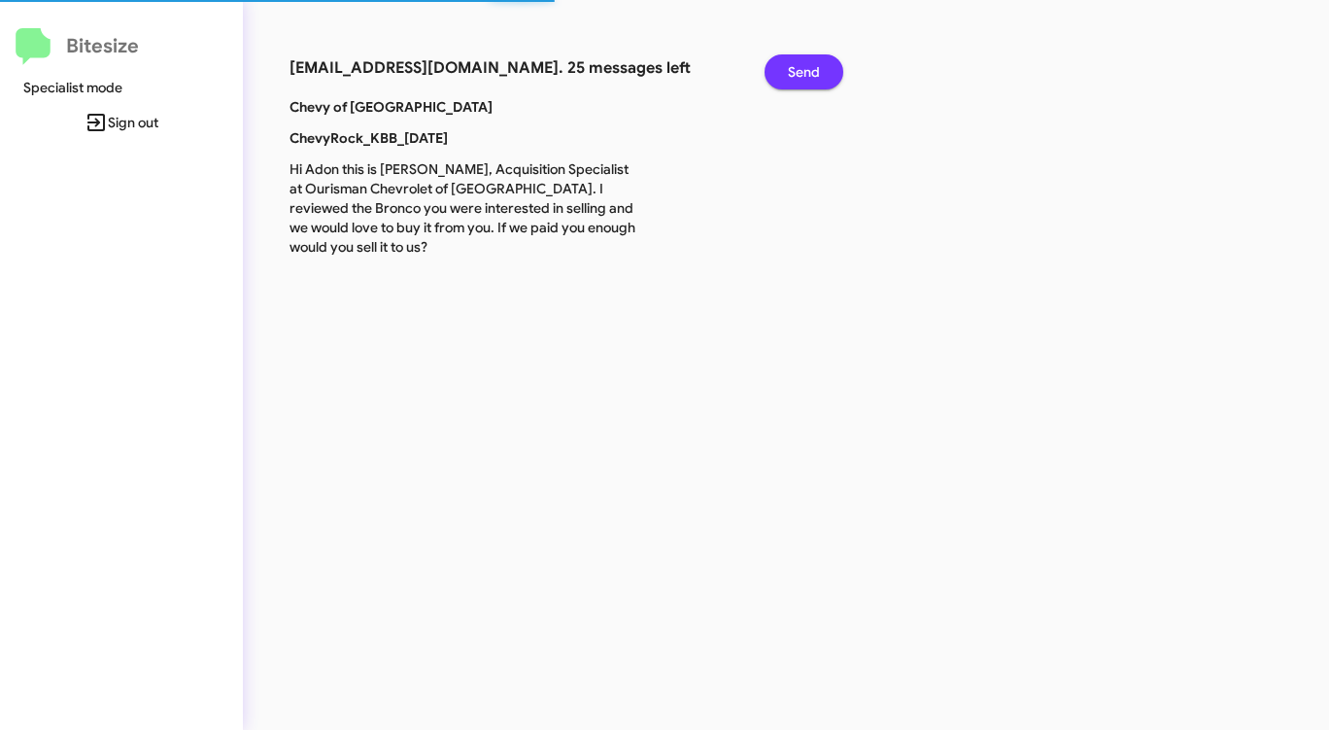
click at [794, 69] on span "Send" at bounding box center [804, 71] width 32 height 35
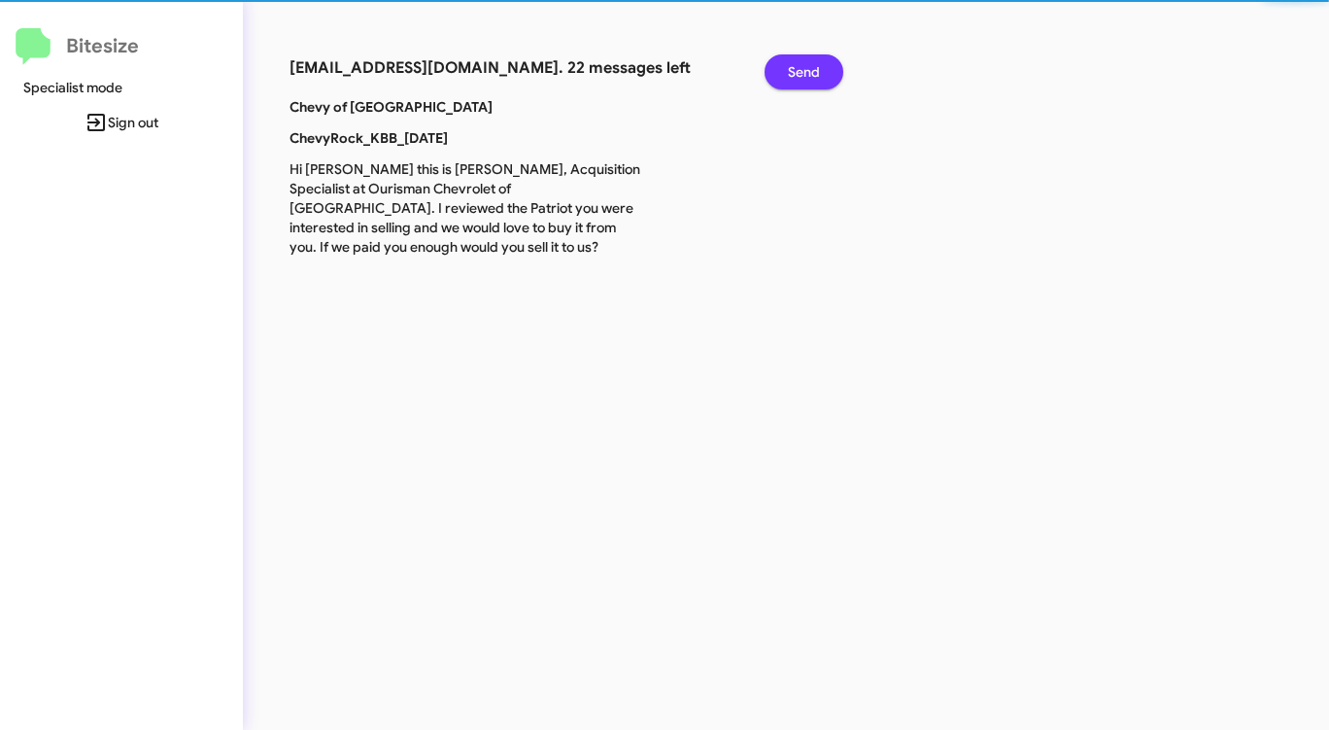
click at [794, 69] on span "Send" at bounding box center [804, 71] width 32 height 35
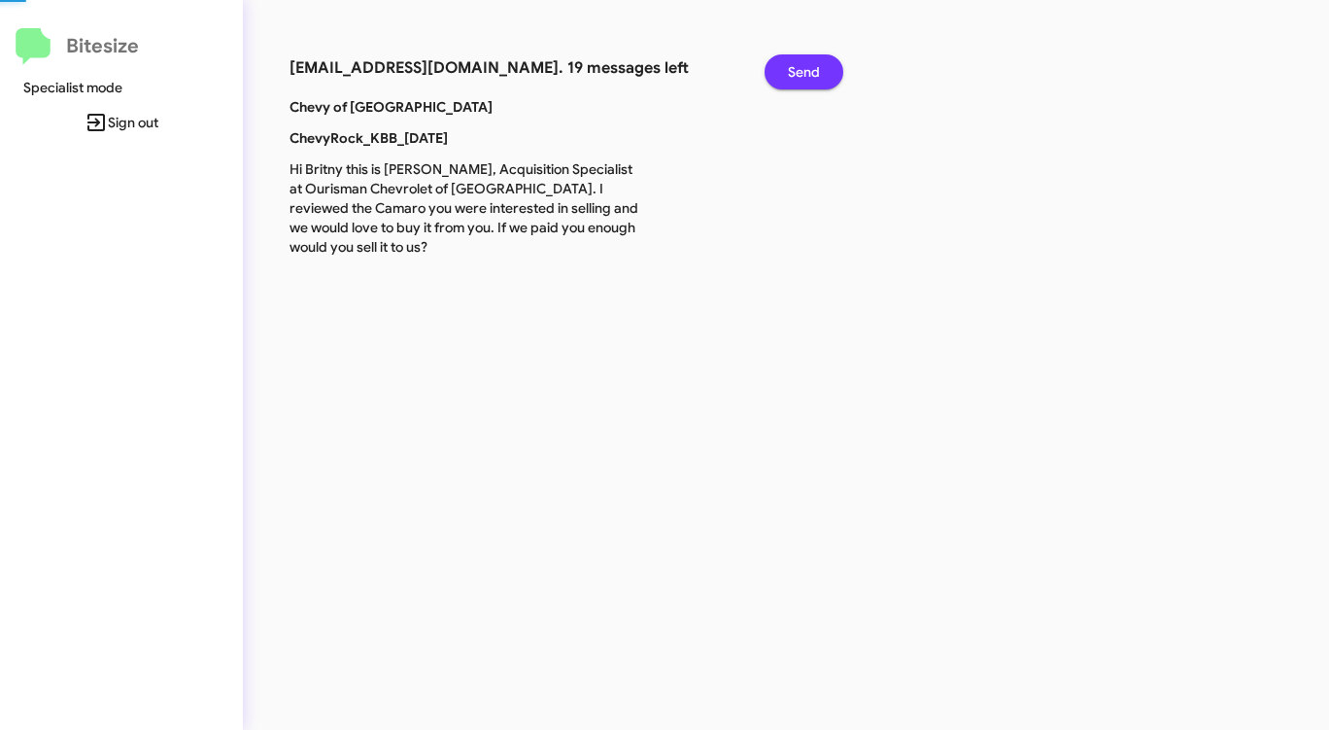
click at [794, 69] on span "Send" at bounding box center [804, 71] width 32 height 35
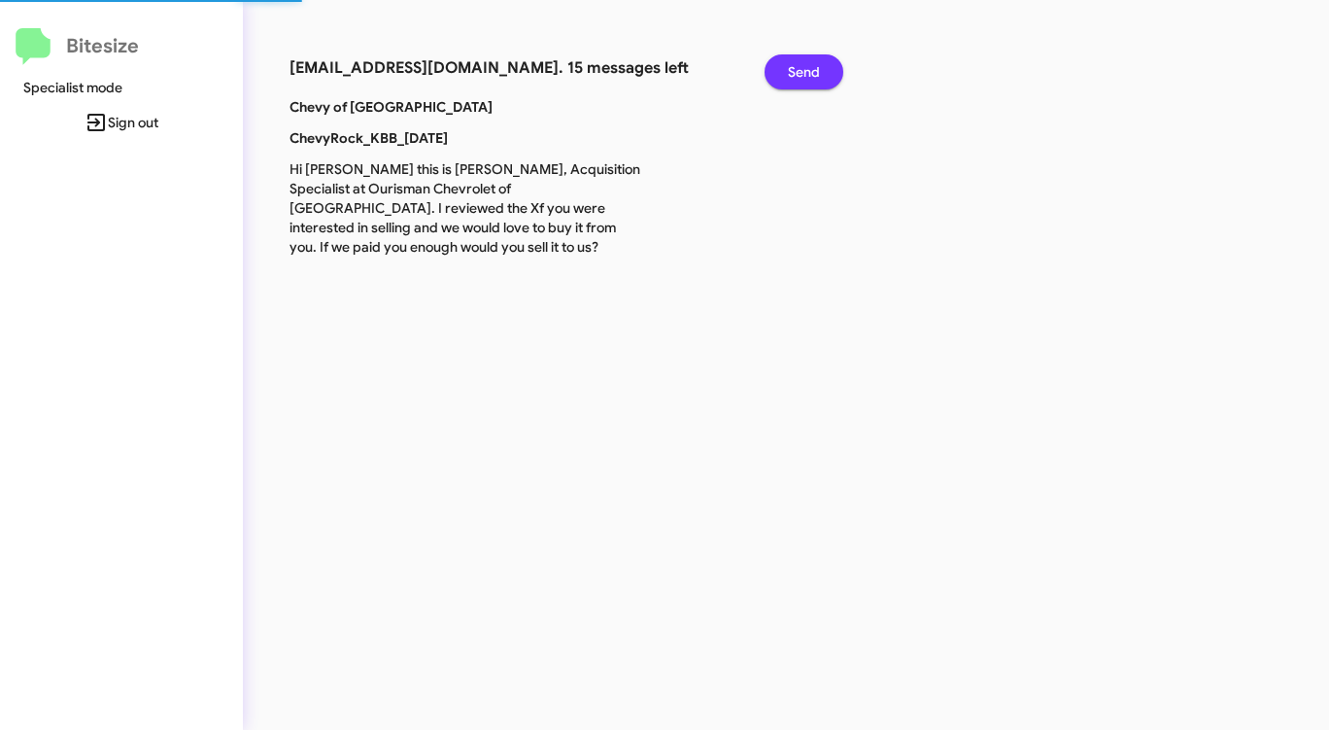
click at [794, 69] on span "Send" at bounding box center [804, 71] width 32 height 35
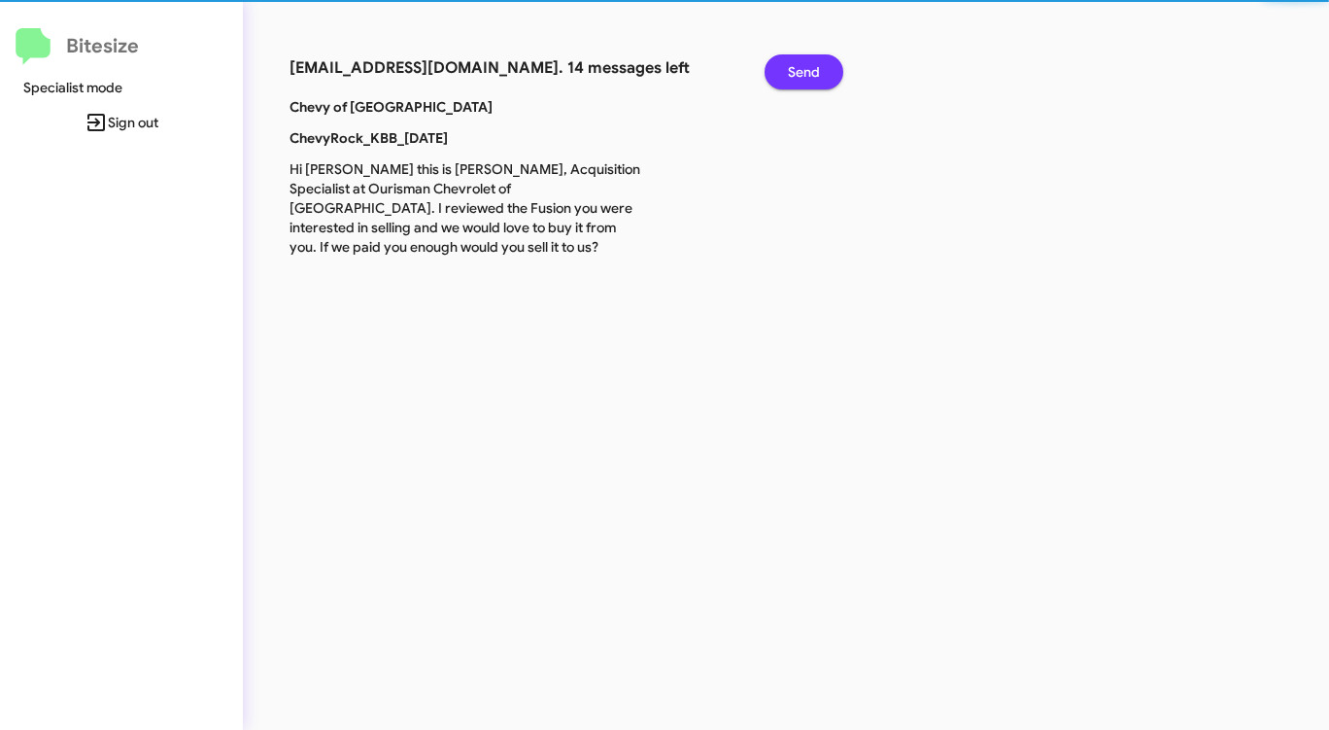
click at [794, 69] on span "Send" at bounding box center [804, 71] width 32 height 35
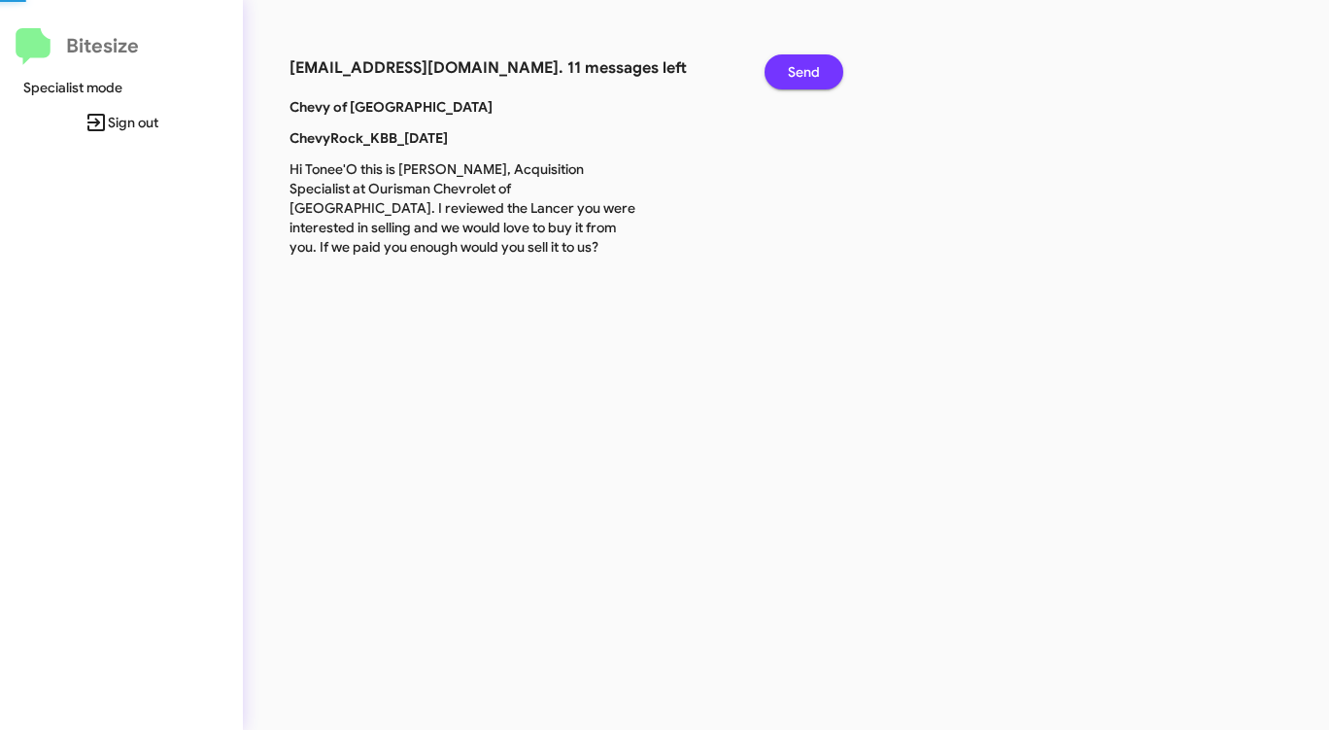
click at [794, 69] on span "Send" at bounding box center [804, 71] width 32 height 35
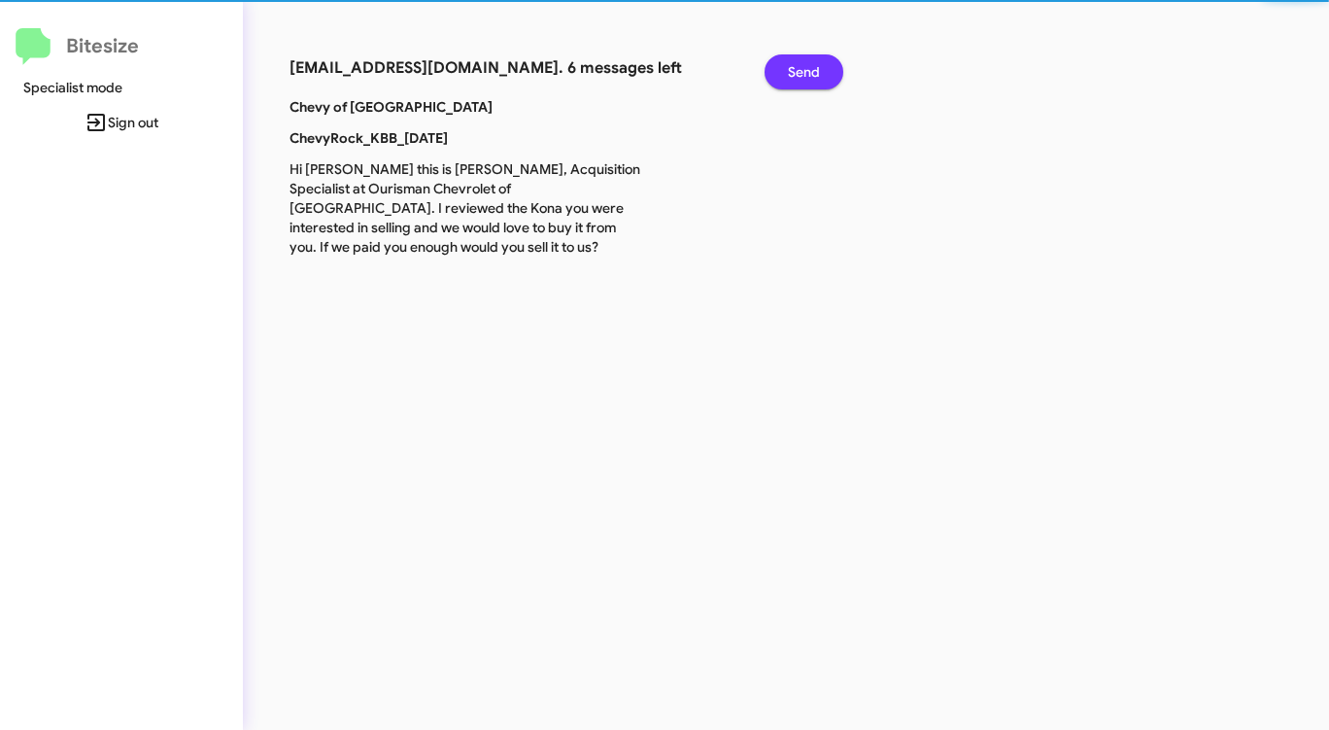
click at [794, 69] on span "Send" at bounding box center [804, 71] width 32 height 35
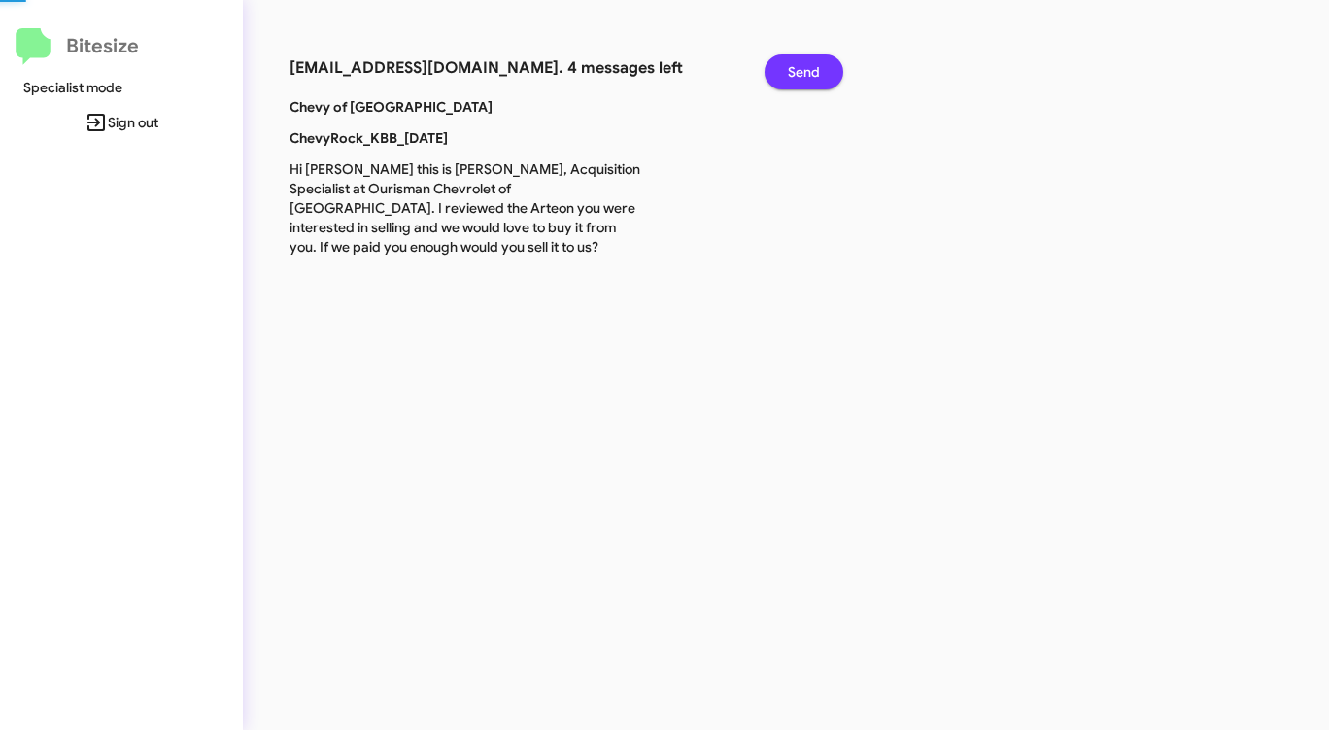
click at [794, 69] on span "Send" at bounding box center [804, 71] width 32 height 35
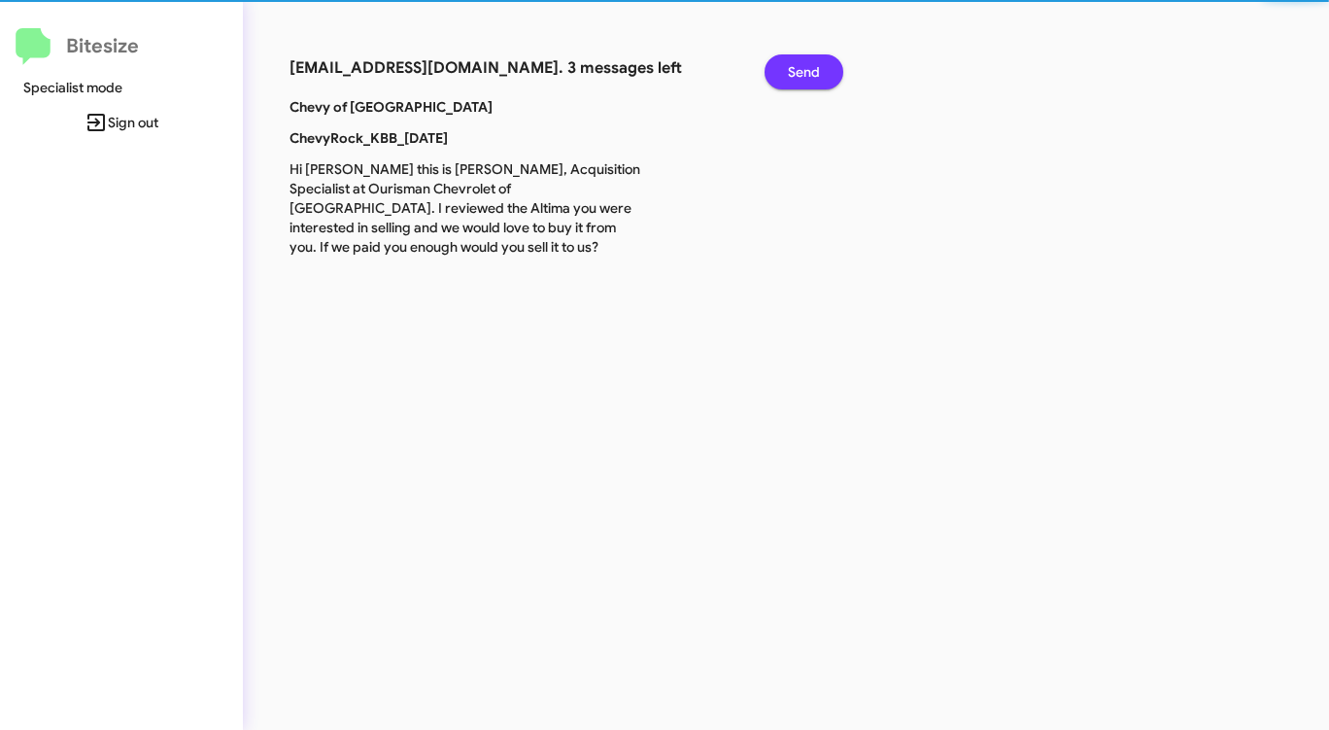
click at [794, 69] on span "Send" at bounding box center [804, 71] width 32 height 35
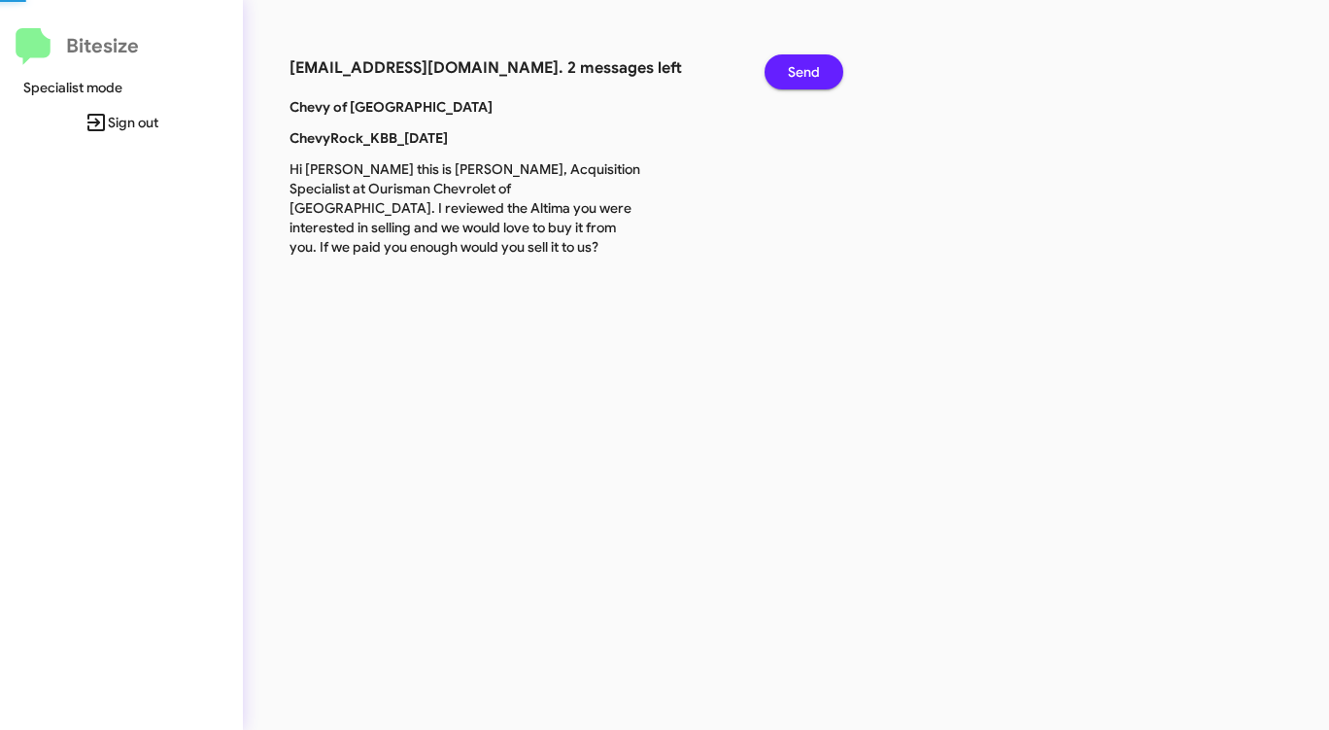
click at [794, 69] on span "Send" at bounding box center [804, 71] width 32 height 35
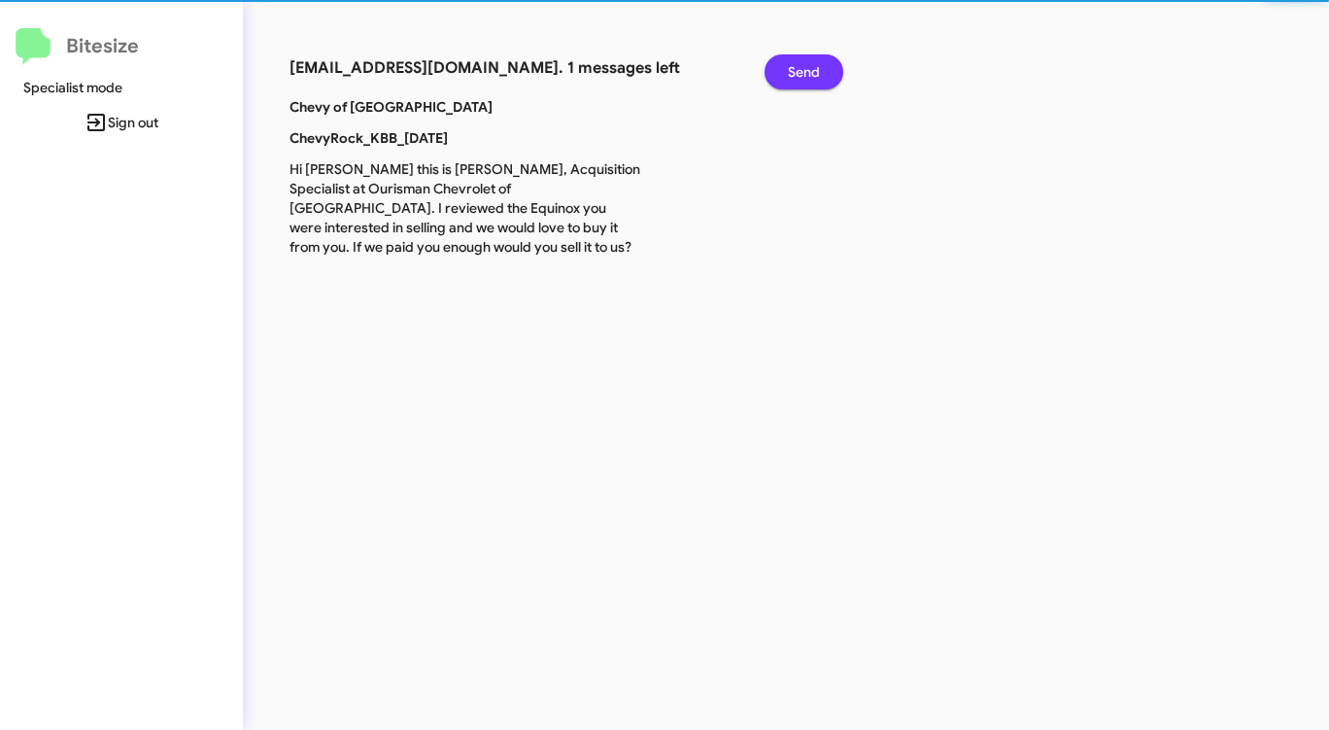
click at [794, 69] on span "Send" at bounding box center [804, 71] width 32 height 35
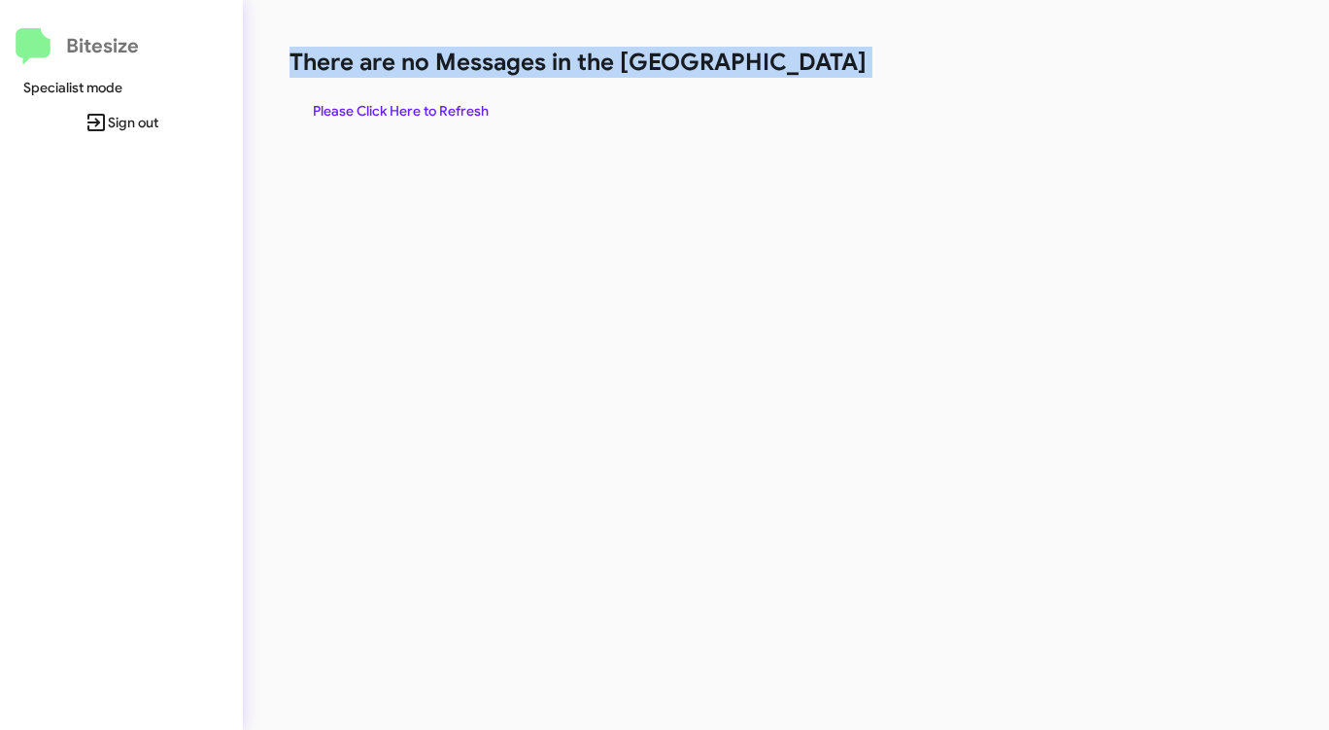
click at [794, 69] on h1 "There are no Messages in the [GEOGRAPHIC_DATA]" at bounding box center [696, 62] width 812 height 31
click at [426, 107] on span "Please Click Here to Refresh" at bounding box center [401, 110] width 176 height 35
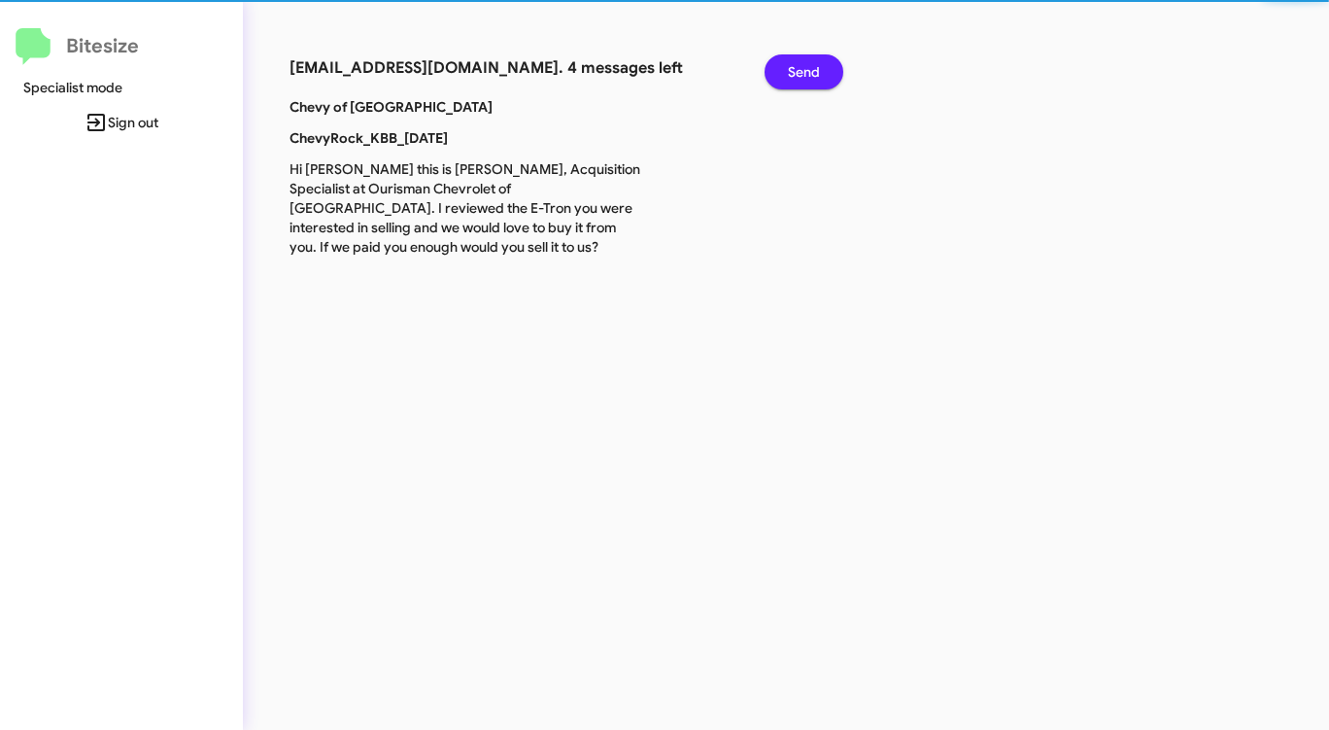
click at [426, 107] on p "Chevy of Rockville" at bounding box center [465, 106] width 380 height 19
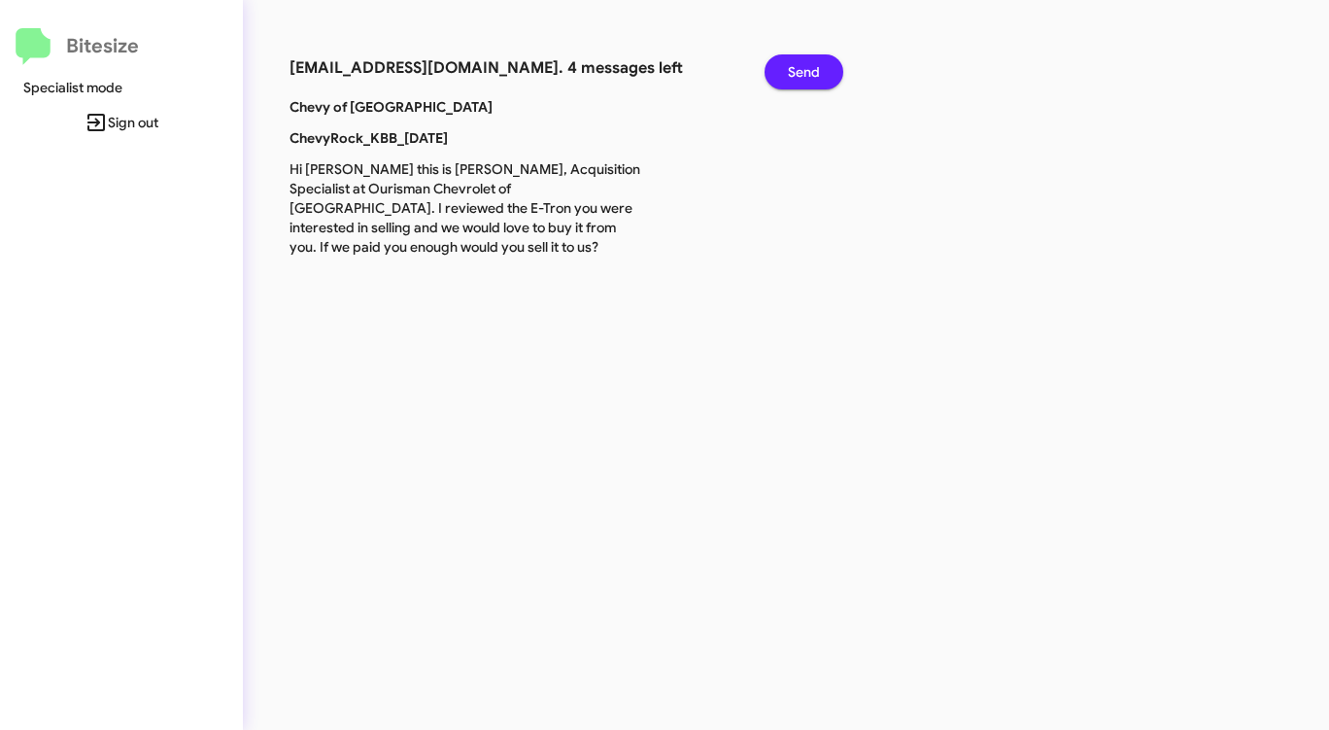
click at [799, 84] on span "Send" at bounding box center [804, 71] width 32 height 35
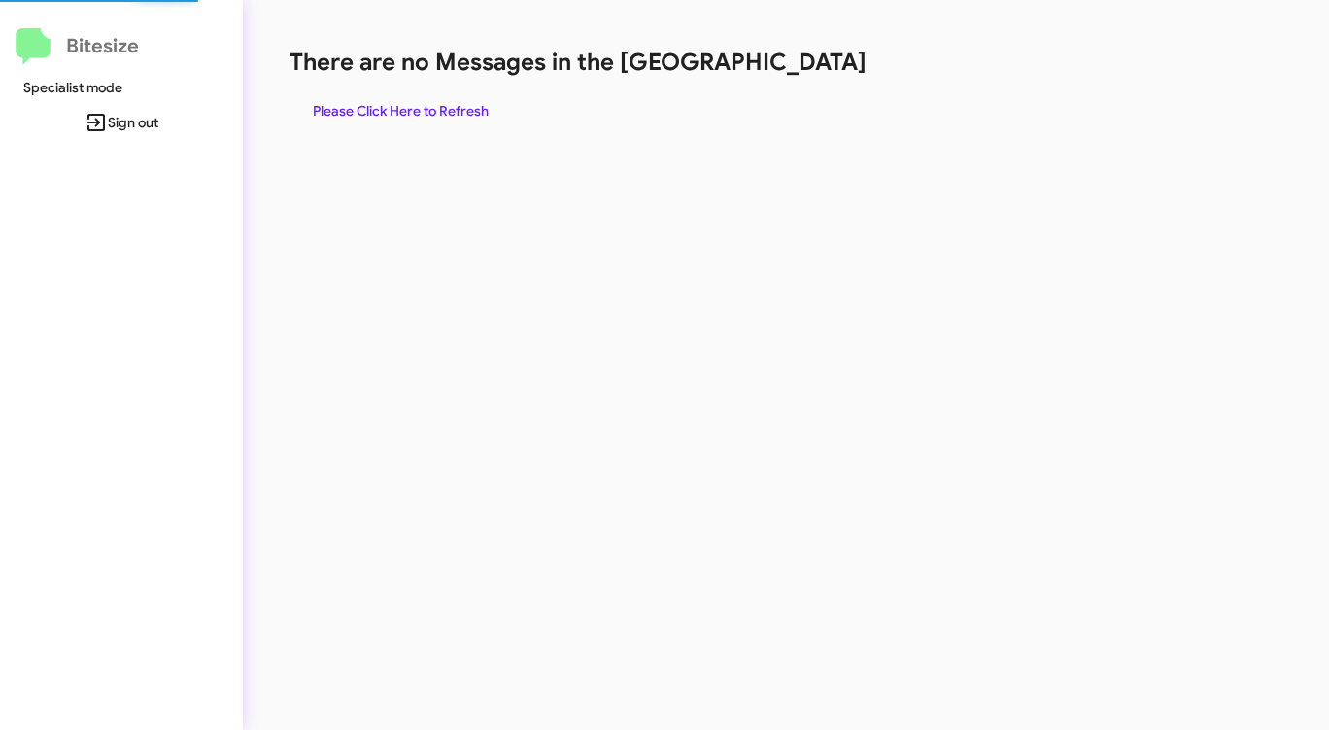
click at [799, 84] on div "There are no Messages in the Queue Please Click Here to Refresh" at bounding box center [696, 88] width 812 height 82
click at [459, 101] on span "Please Click Here to Refresh" at bounding box center [401, 110] width 176 height 35
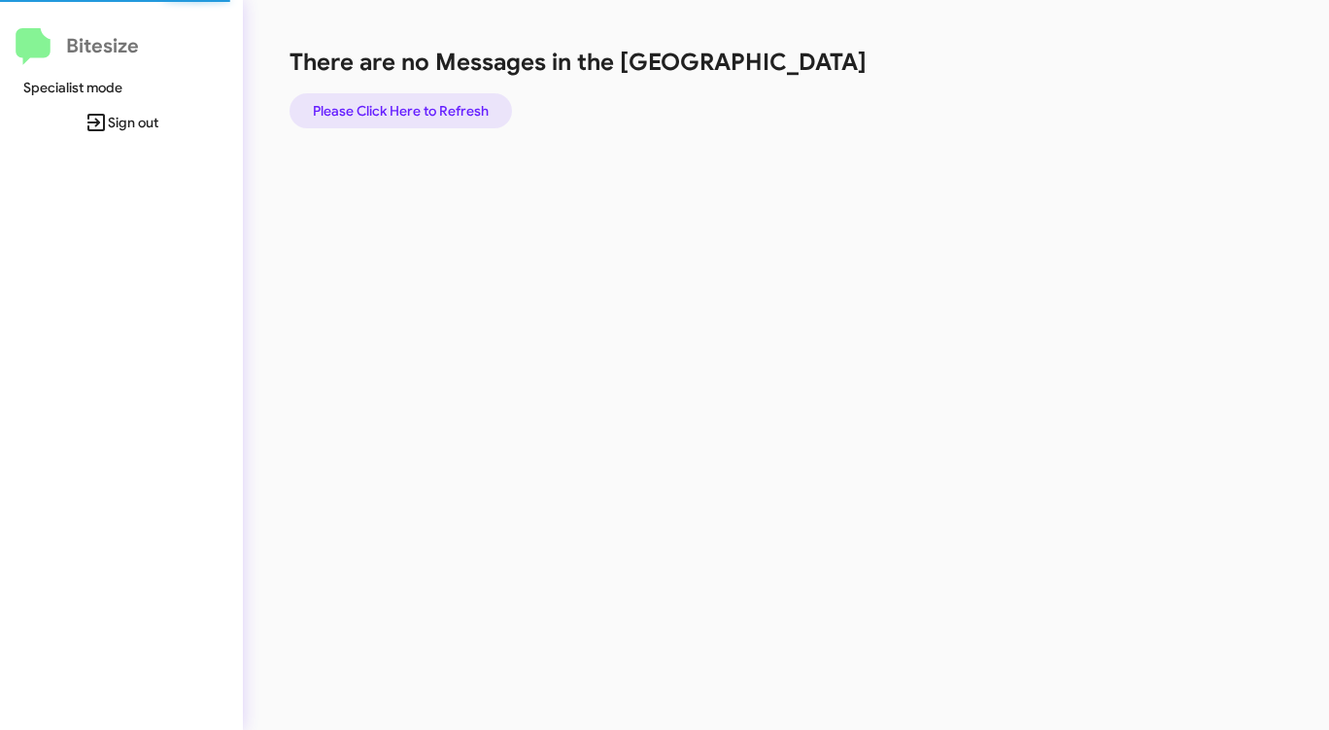
click at [460, 101] on span "Please Click Here to Refresh" at bounding box center [401, 110] width 176 height 35
click at [393, 106] on span "Please Click Here to Refresh" at bounding box center [401, 110] width 176 height 35
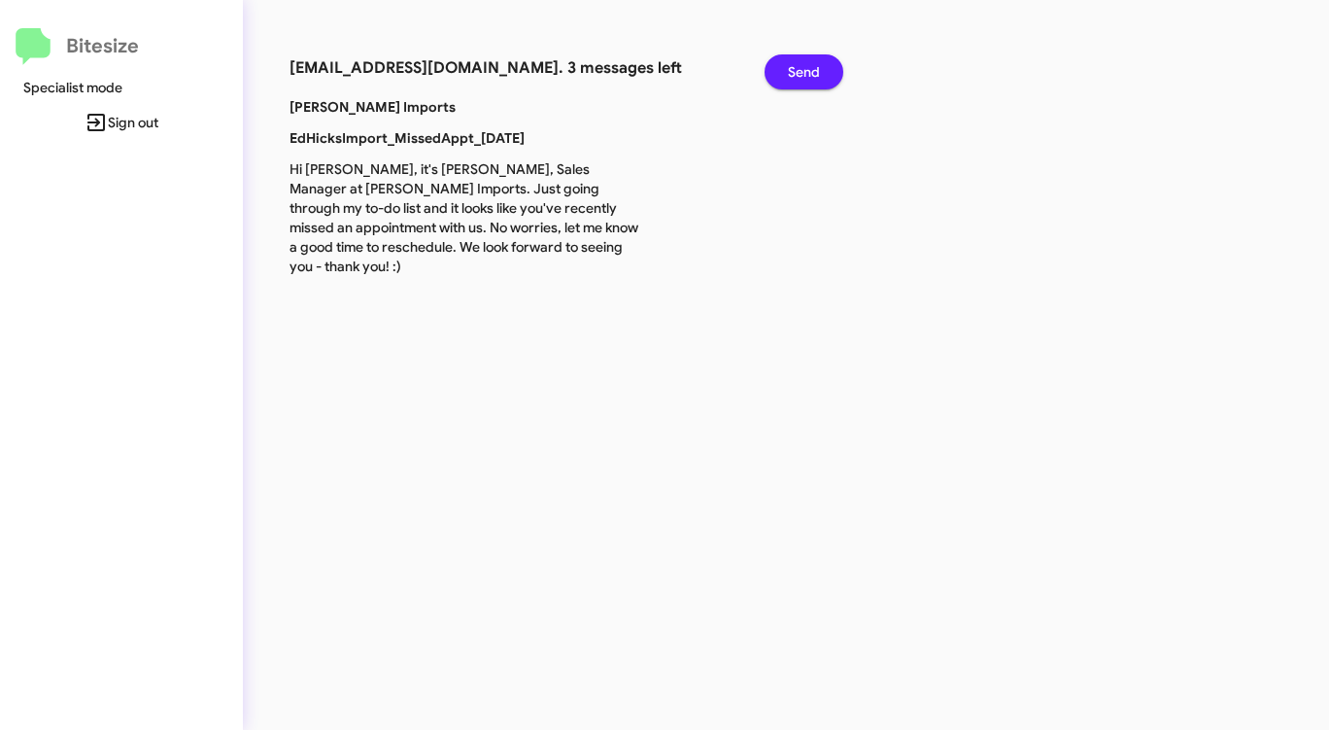
click at [793, 68] on span "Send" at bounding box center [804, 71] width 32 height 35
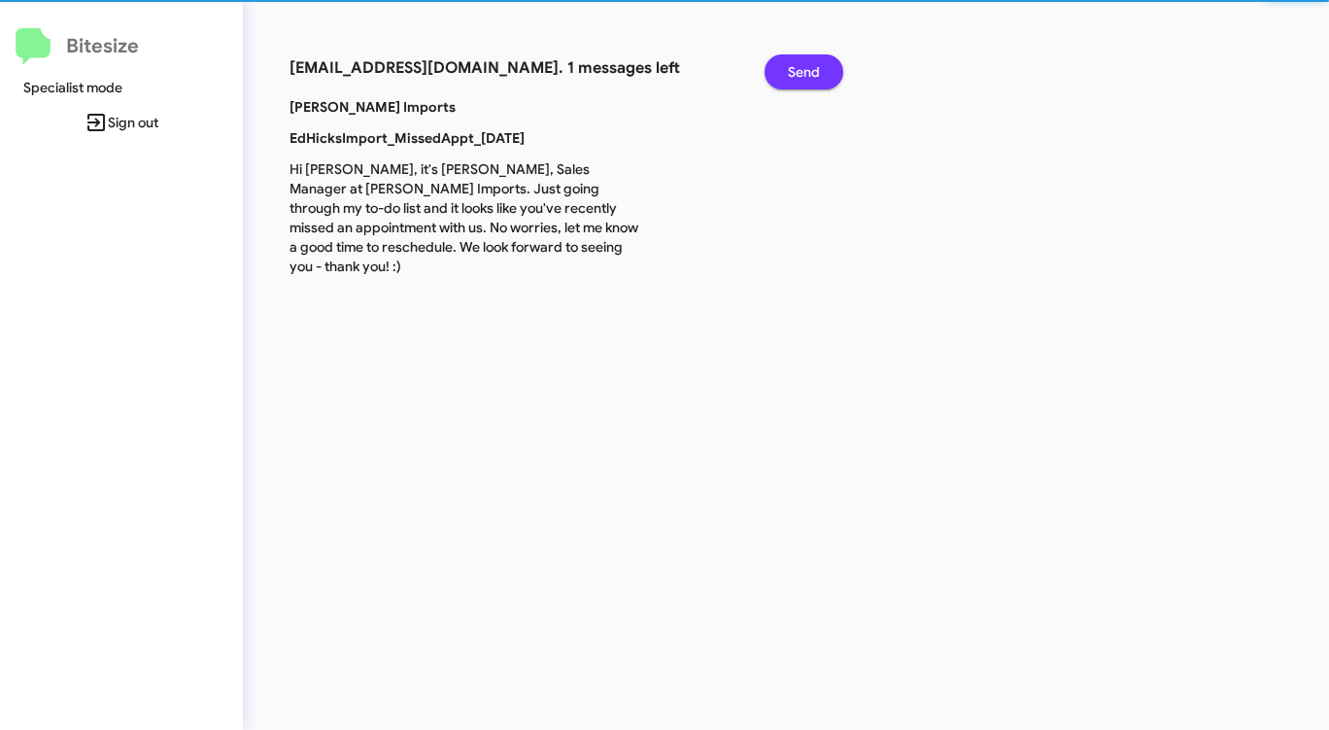
click at [793, 68] on span "Send" at bounding box center [804, 71] width 32 height 35
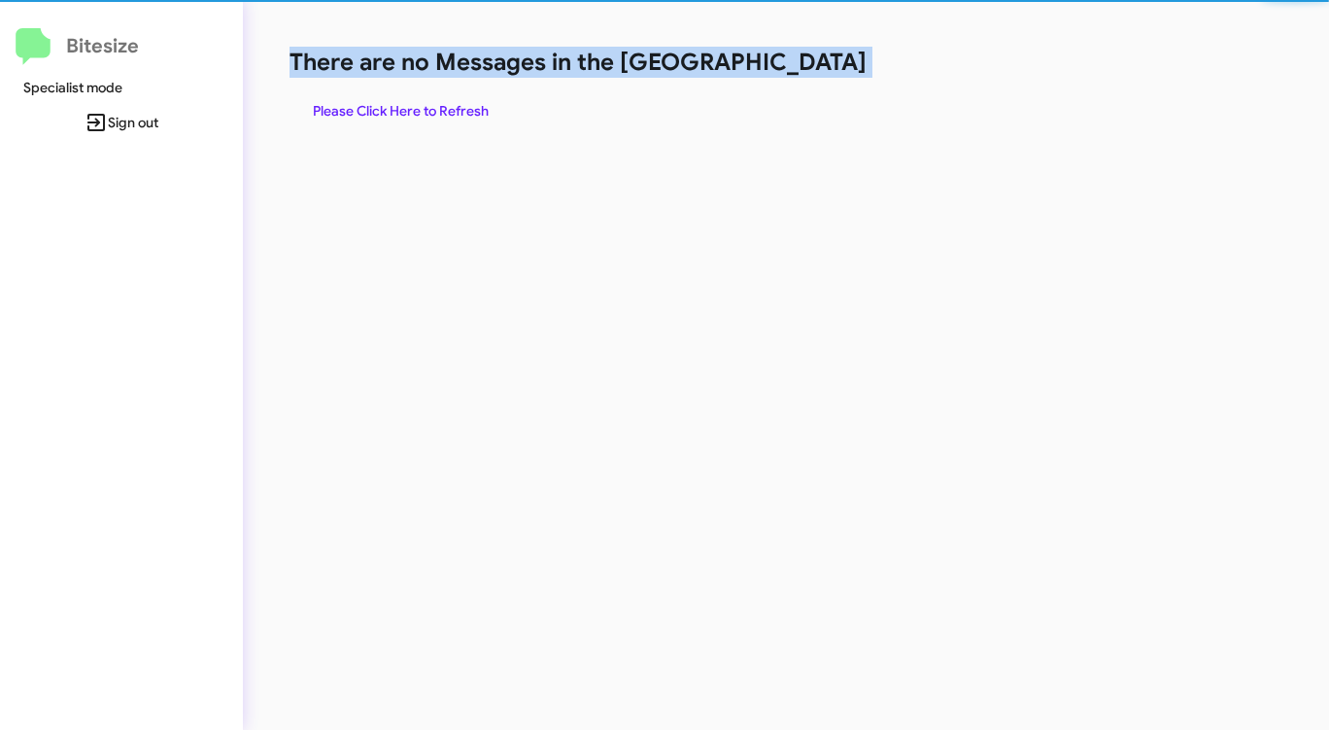
click at [793, 68] on h1 "There are no Messages in the [GEOGRAPHIC_DATA]" at bounding box center [696, 62] width 812 height 31
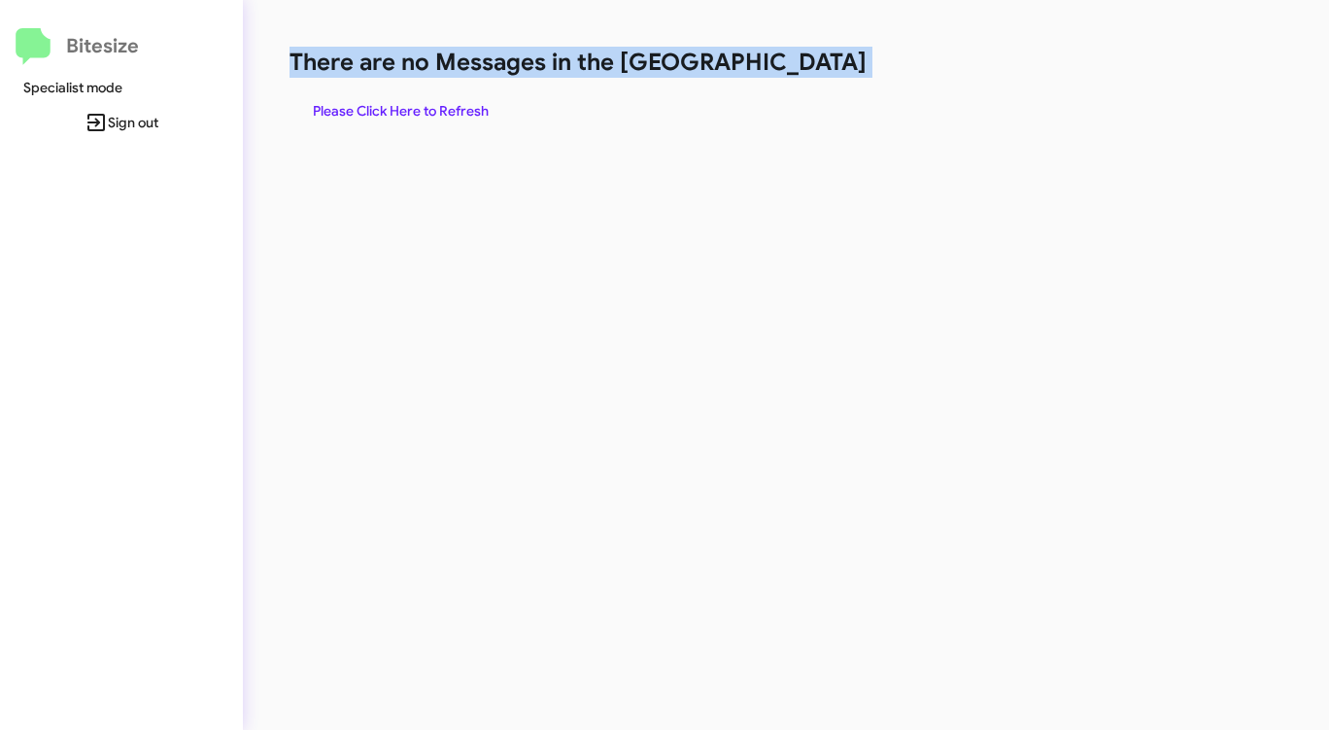
click at [793, 68] on h1 "There are no Messages in the [GEOGRAPHIC_DATA]" at bounding box center [696, 62] width 812 height 31
click at [598, 151] on div "There are no Messages in the Queue Please Click Here to Refresh" at bounding box center [696, 365] width 906 height 730
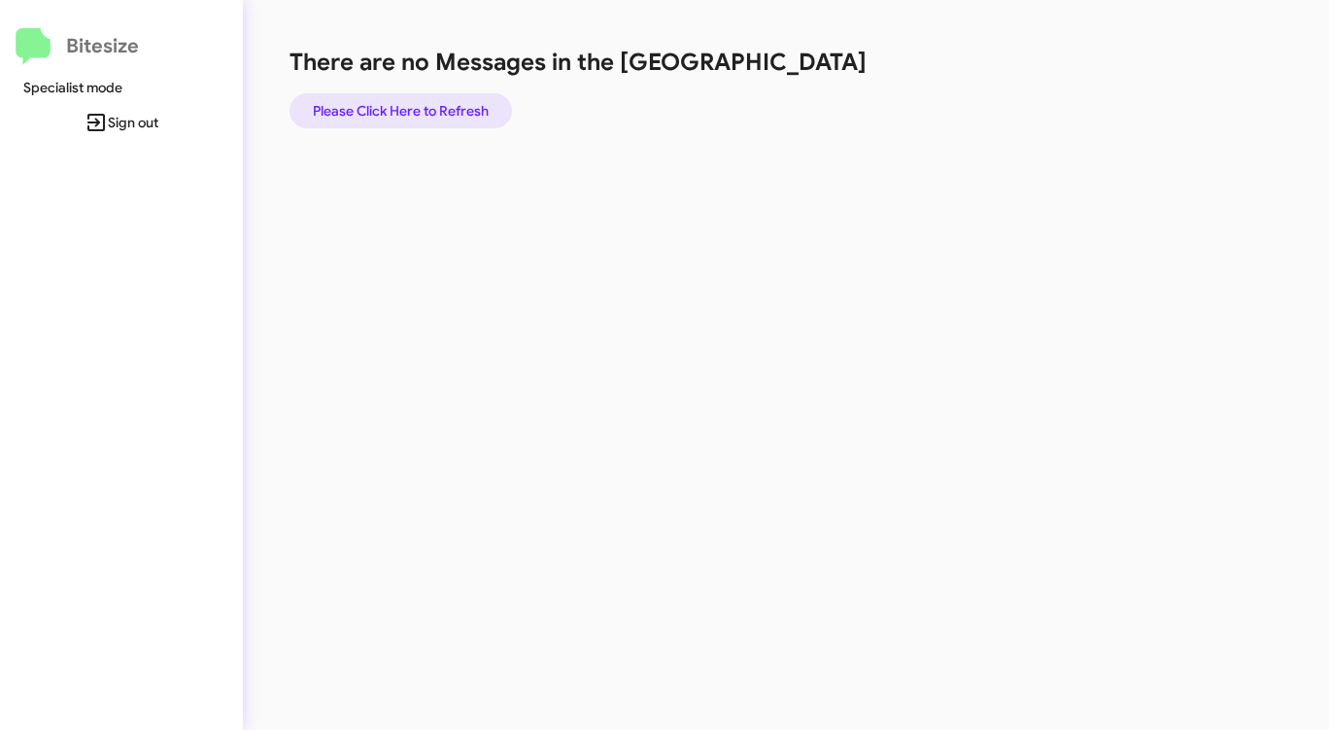
click at [438, 107] on span "Please Click Here to Refresh" at bounding box center [401, 110] width 176 height 35
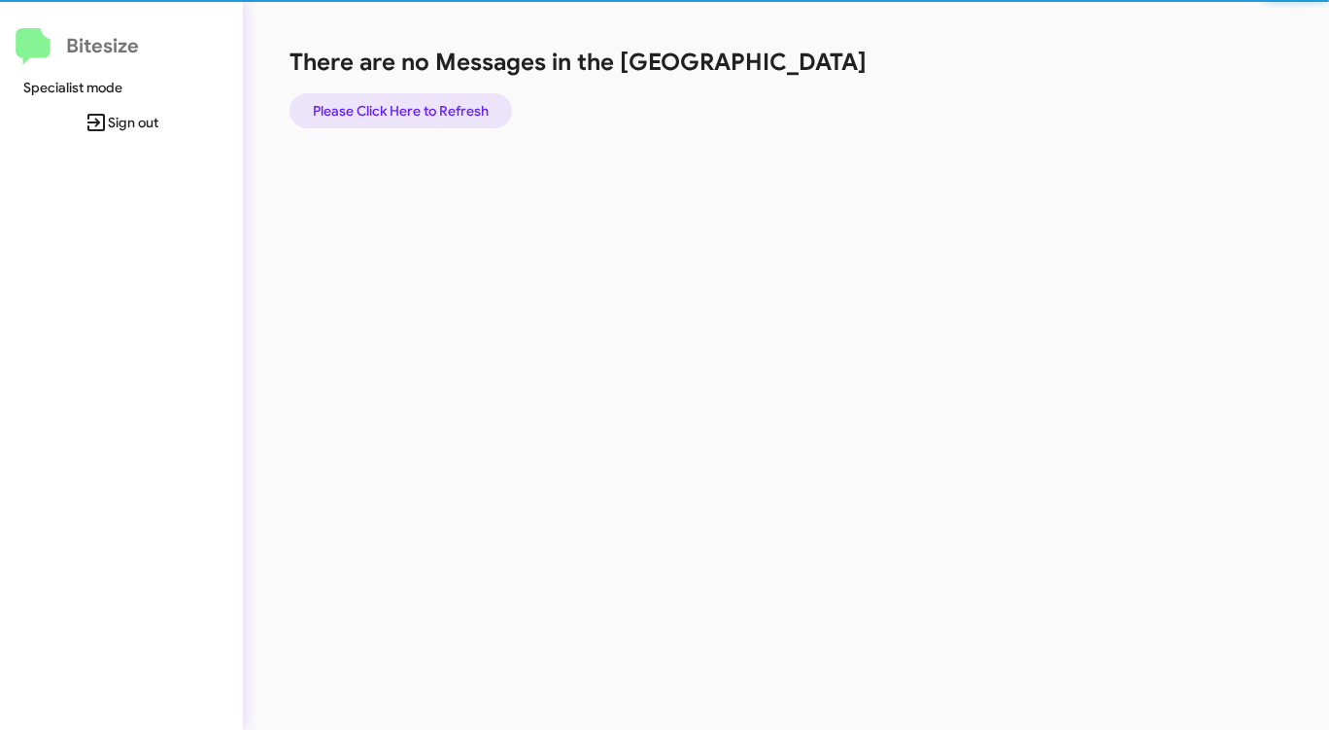
click at [438, 107] on span "Please Click Here to Refresh" at bounding box center [401, 110] width 176 height 35
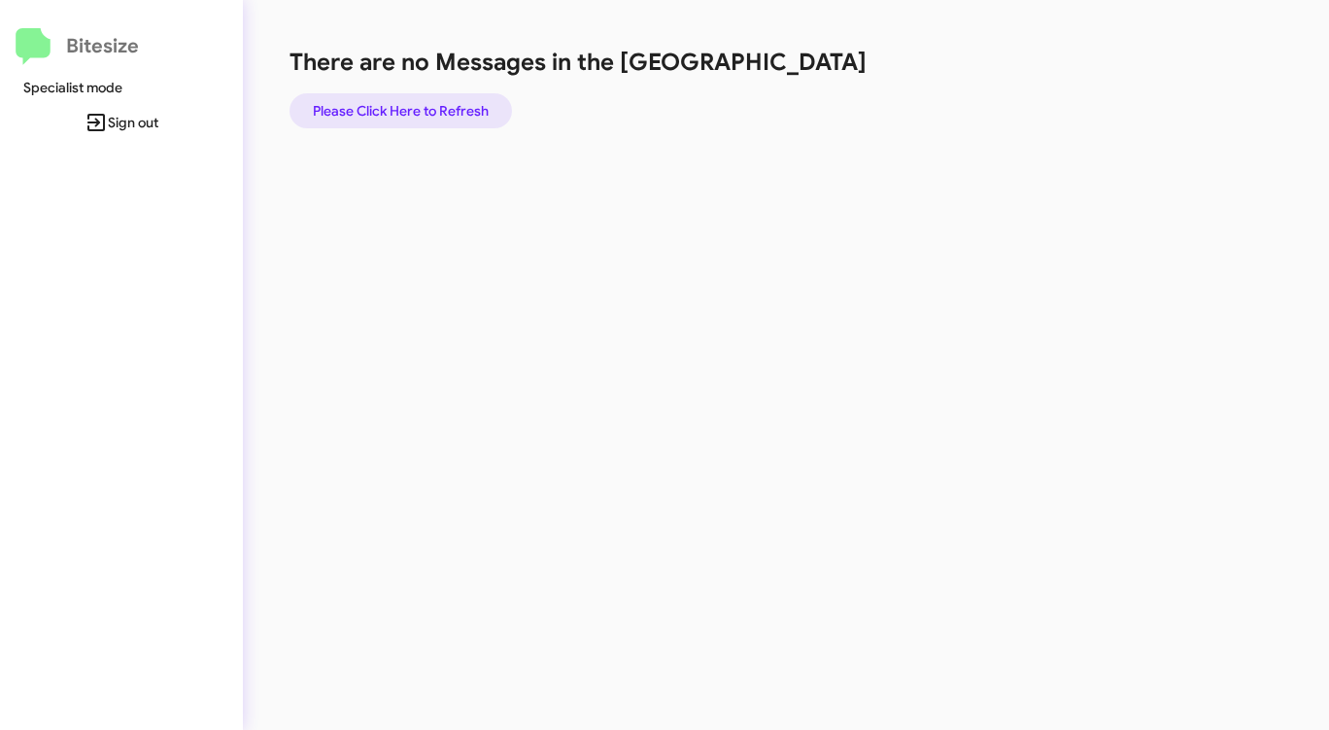
click at [438, 107] on span "Please Click Here to Refresh" at bounding box center [401, 110] width 176 height 35
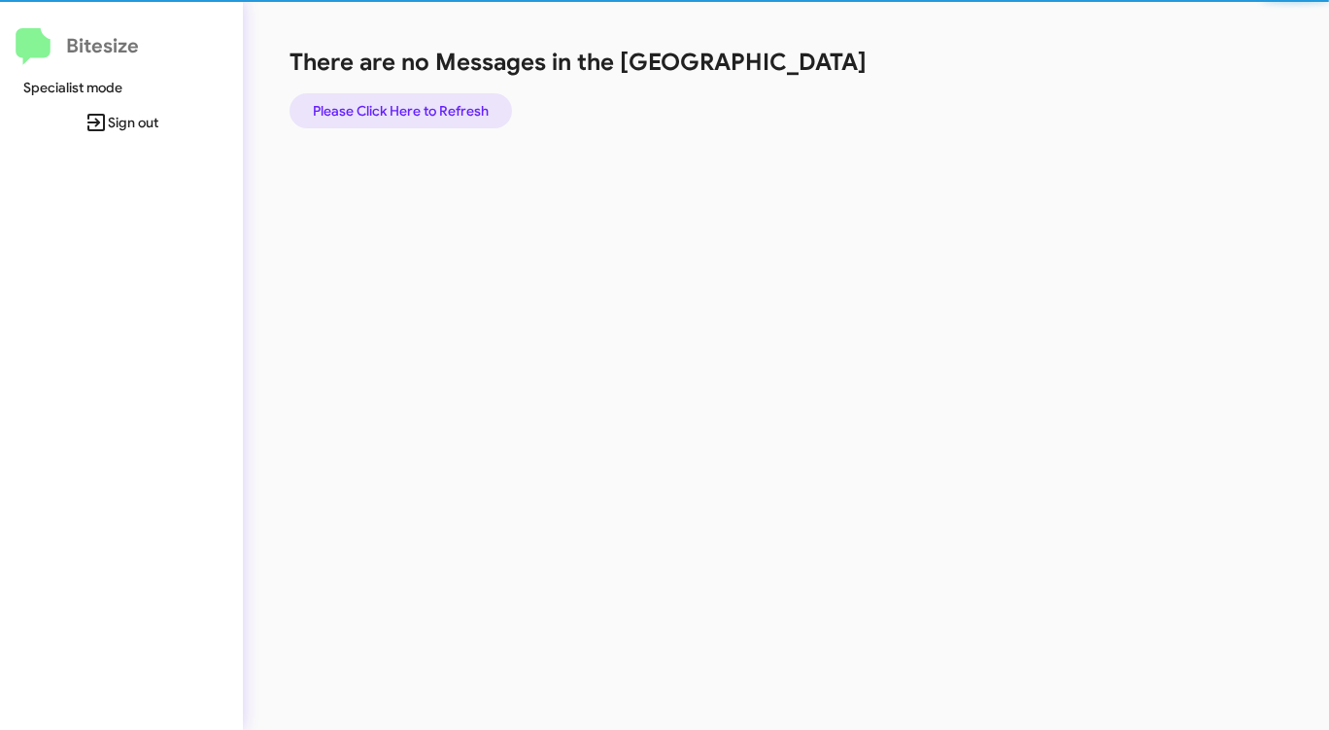
click at [438, 107] on span "Please Click Here to Refresh" at bounding box center [401, 110] width 176 height 35
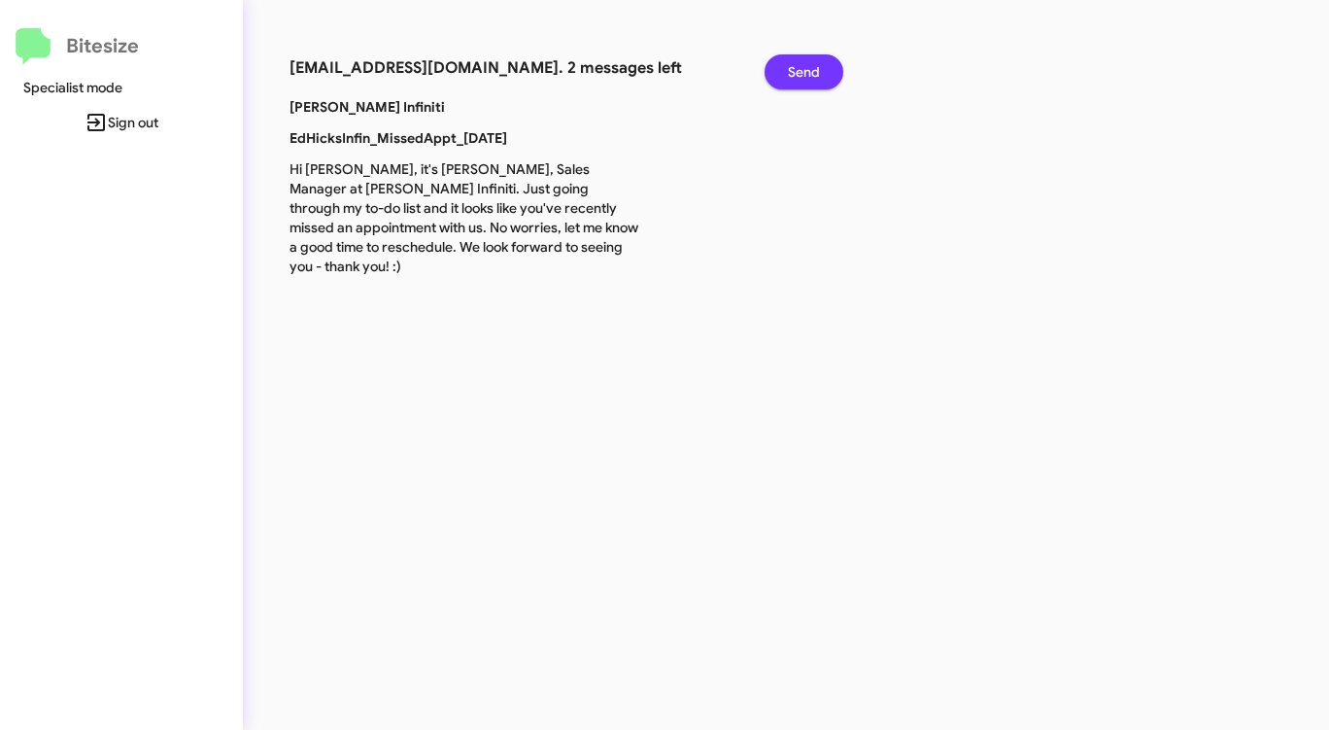
click at [814, 63] on span "Send" at bounding box center [804, 71] width 32 height 35
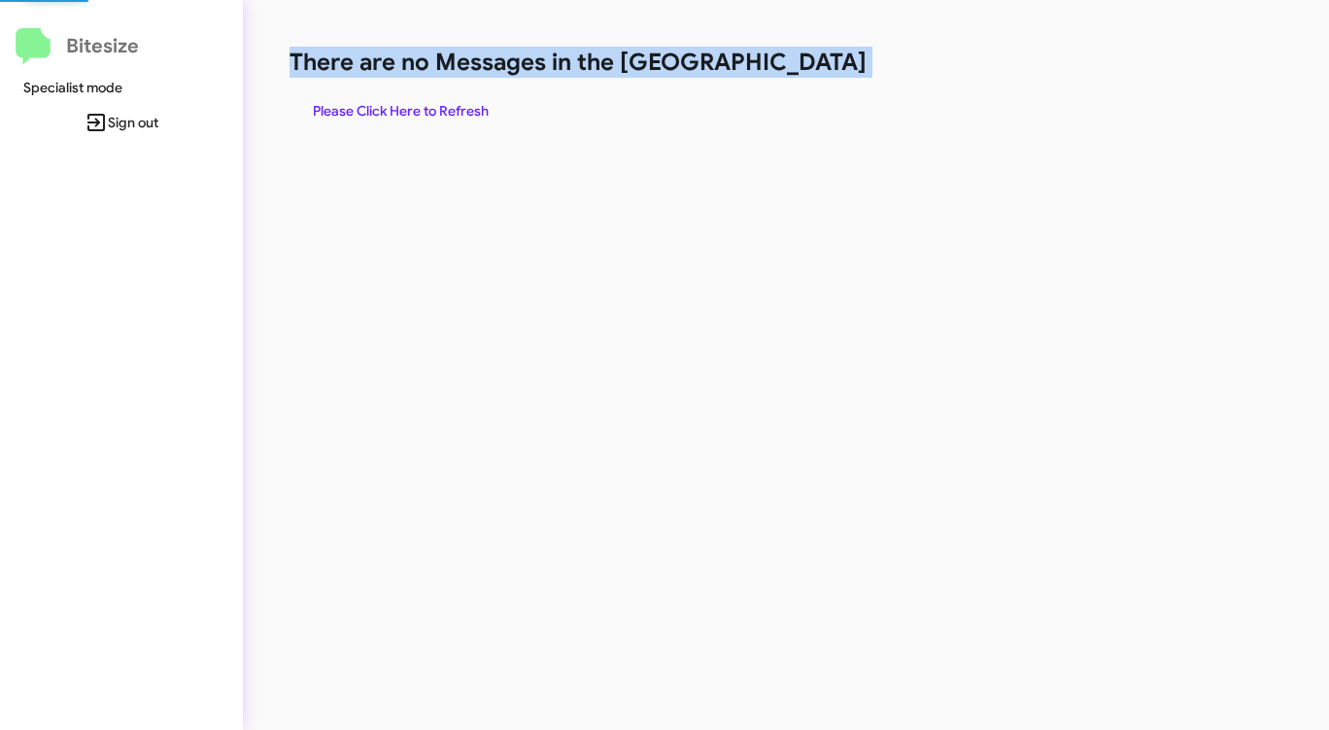
click at [814, 63] on h1 "There are no Messages in the [GEOGRAPHIC_DATA]" at bounding box center [696, 62] width 812 height 31
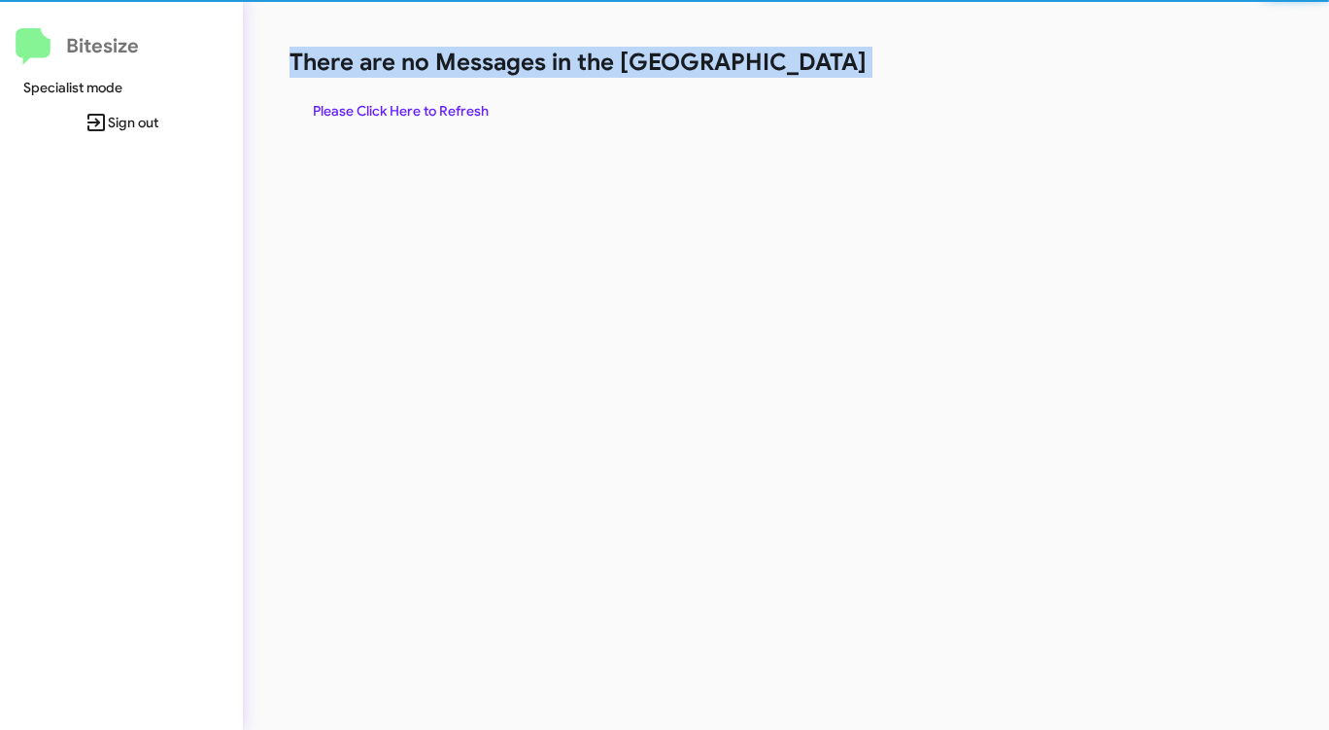
click at [814, 63] on h1 "There are no Messages in the [GEOGRAPHIC_DATA]" at bounding box center [696, 62] width 812 height 31
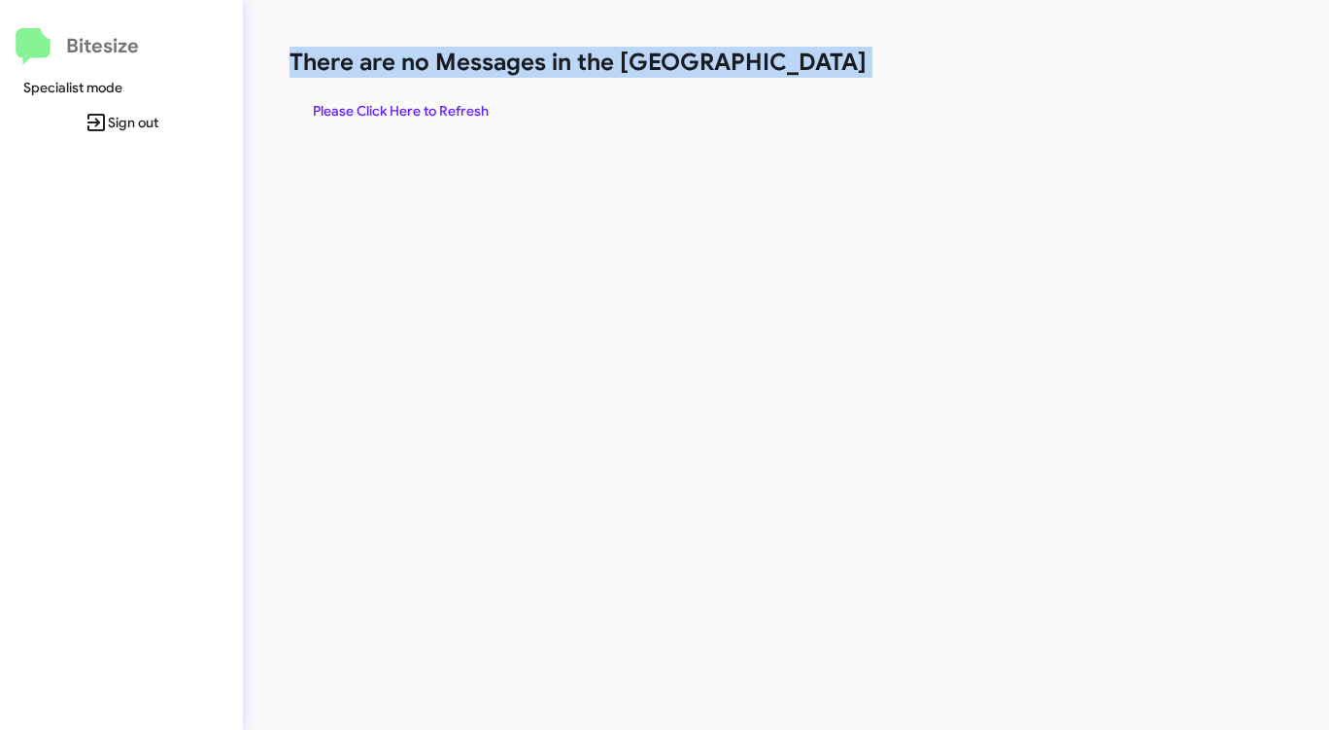
click at [437, 101] on span "Please Click Here to Refresh" at bounding box center [401, 110] width 176 height 35
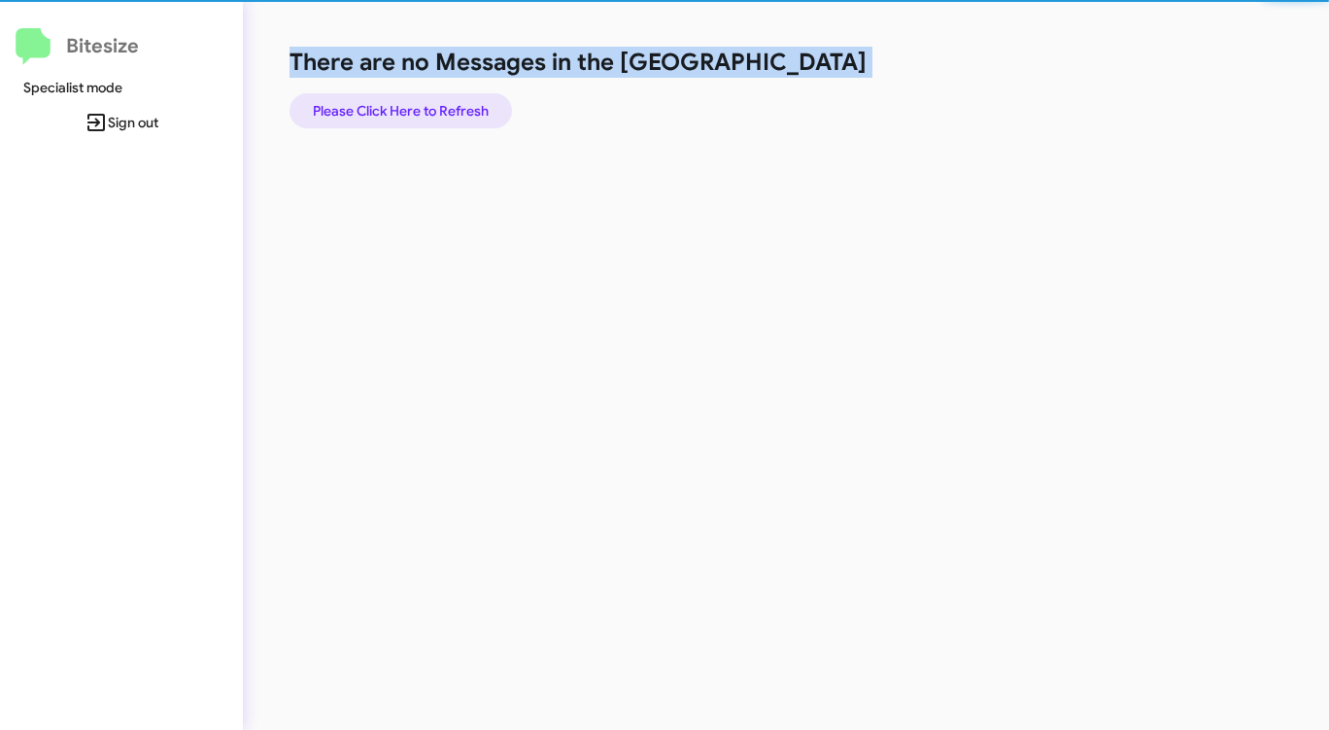
click at [437, 101] on span "Please Click Here to Refresh" at bounding box center [401, 110] width 176 height 35
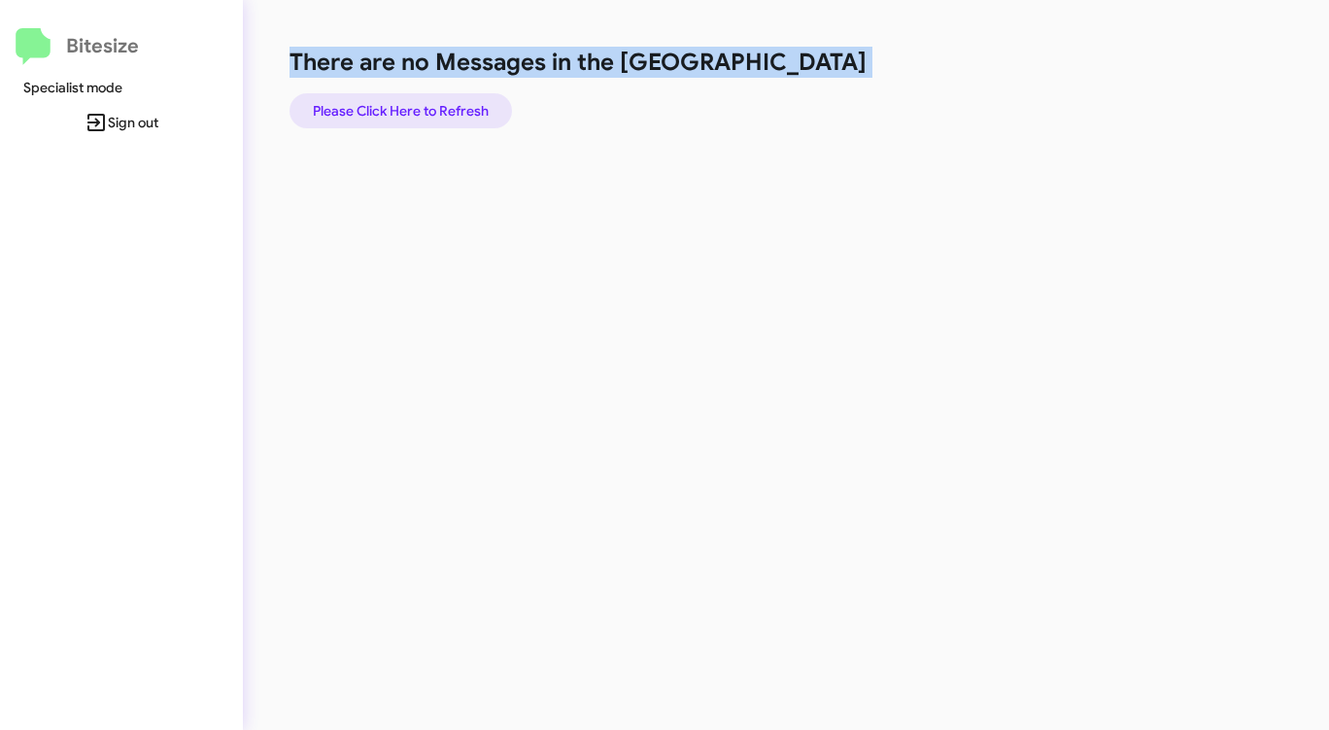
click at [437, 101] on span "Please Click Here to Refresh" at bounding box center [401, 110] width 176 height 35
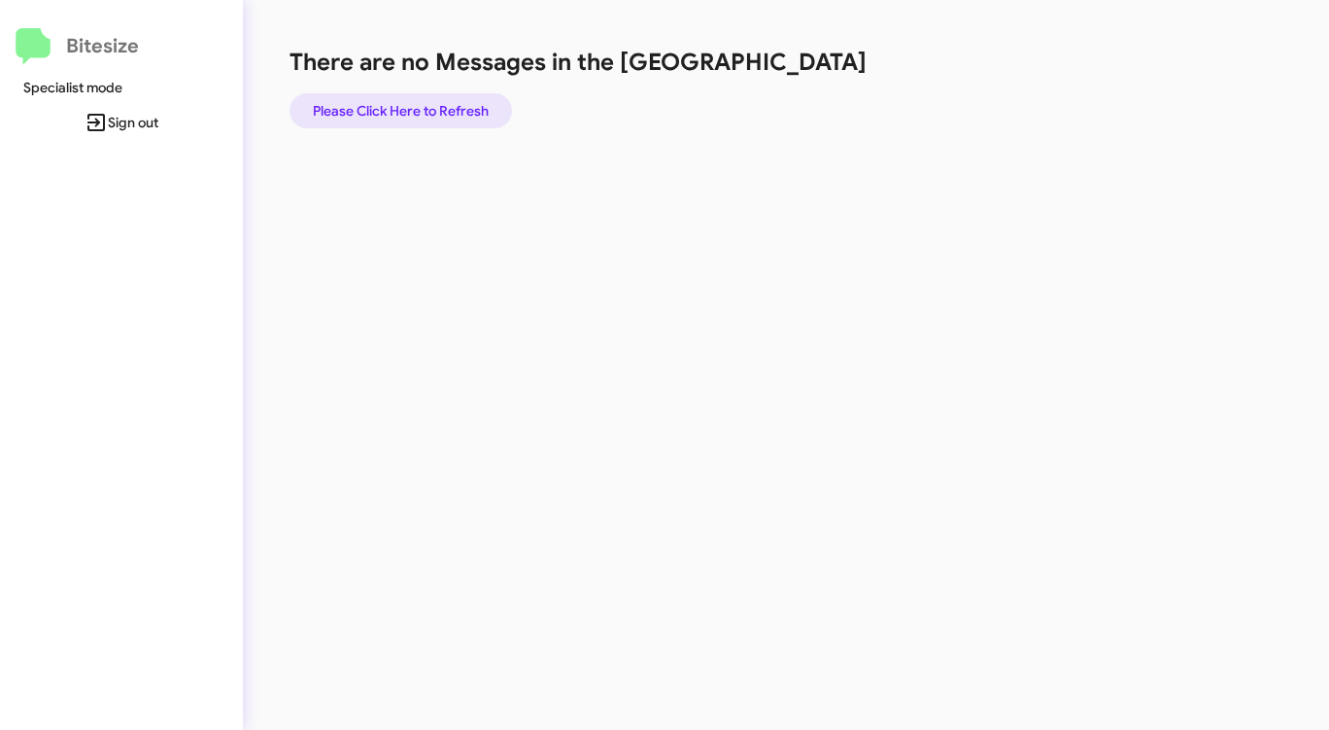
click at [424, 104] on span "Please Click Here to Refresh" at bounding box center [401, 110] width 176 height 35
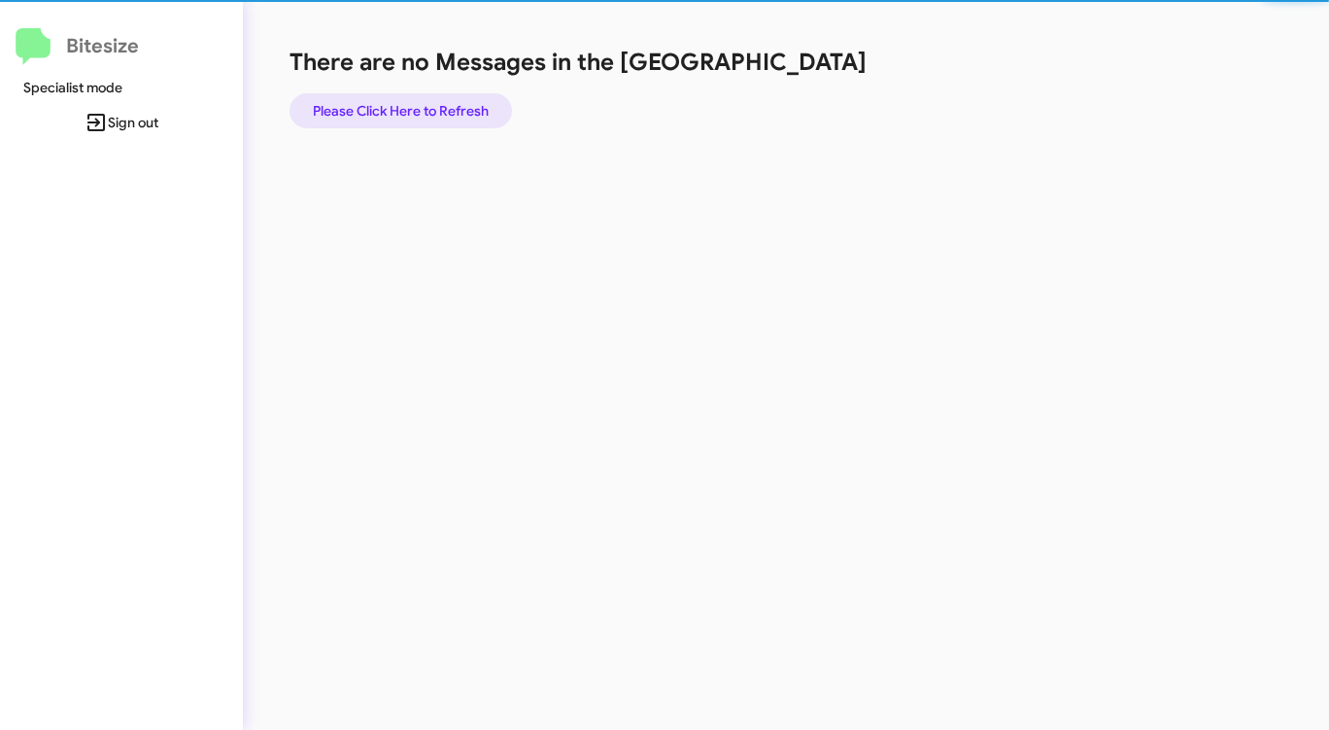
click at [424, 104] on span "Please Click Here to Refresh" at bounding box center [401, 110] width 176 height 35
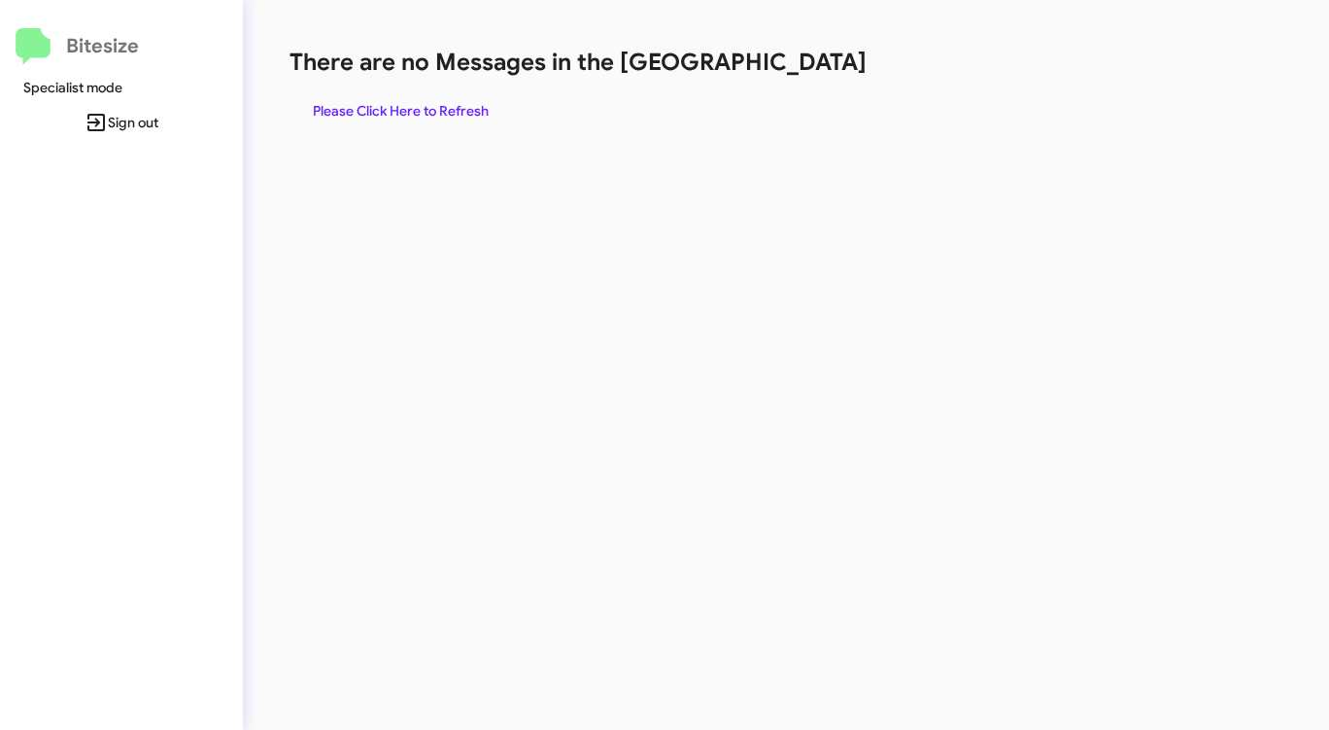
click at [424, 104] on span "Please Click Here to Refresh" at bounding box center [401, 110] width 176 height 35
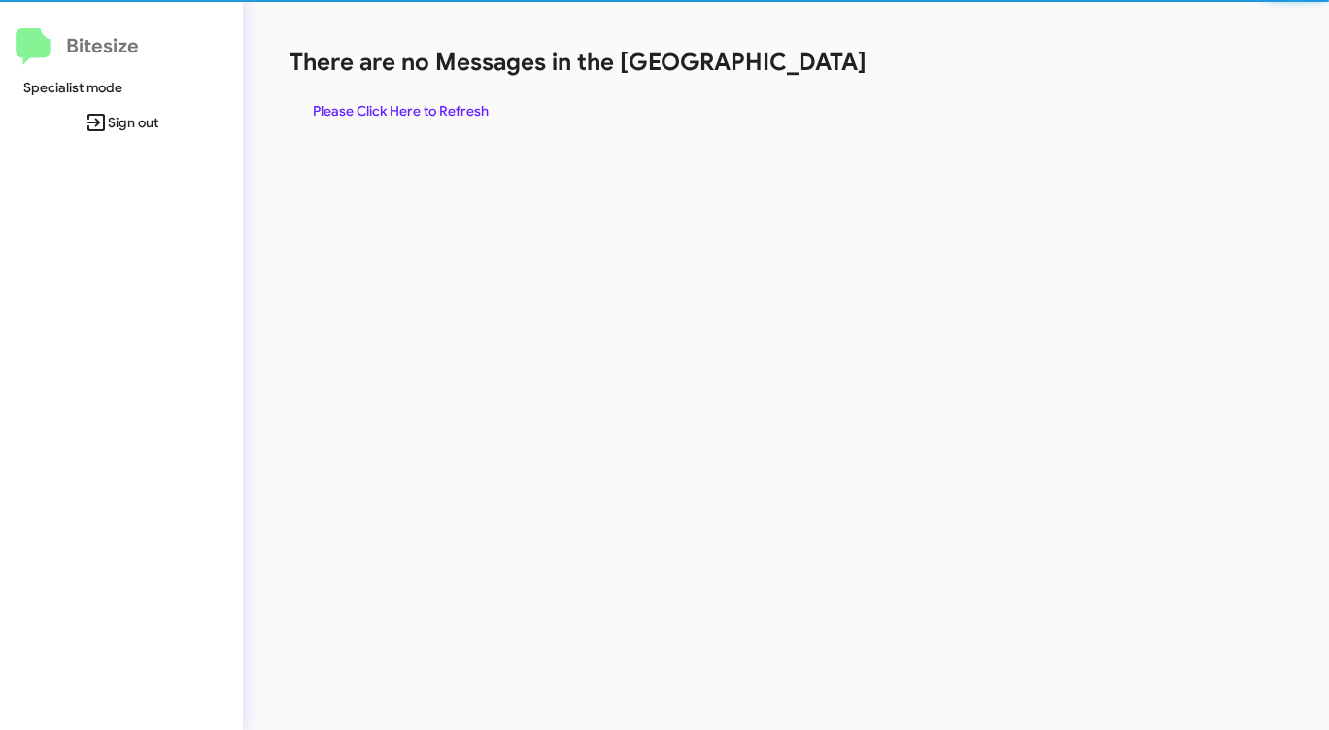
click at [424, 104] on span "Please Click Here to Refresh" at bounding box center [401, 110] width 176 height 35
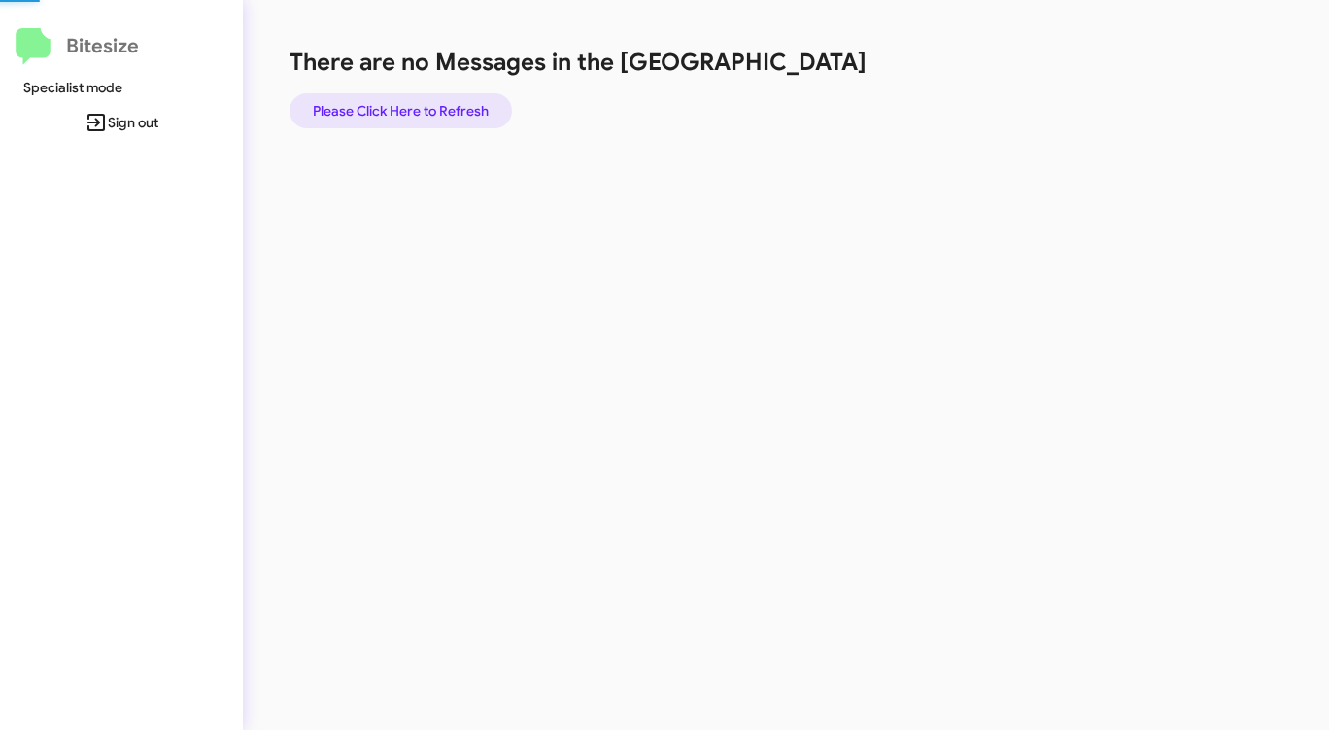
click at [424, 104] on span "Please Click Here to Refresh" at bounding box center [401, 110] width 176 height 35
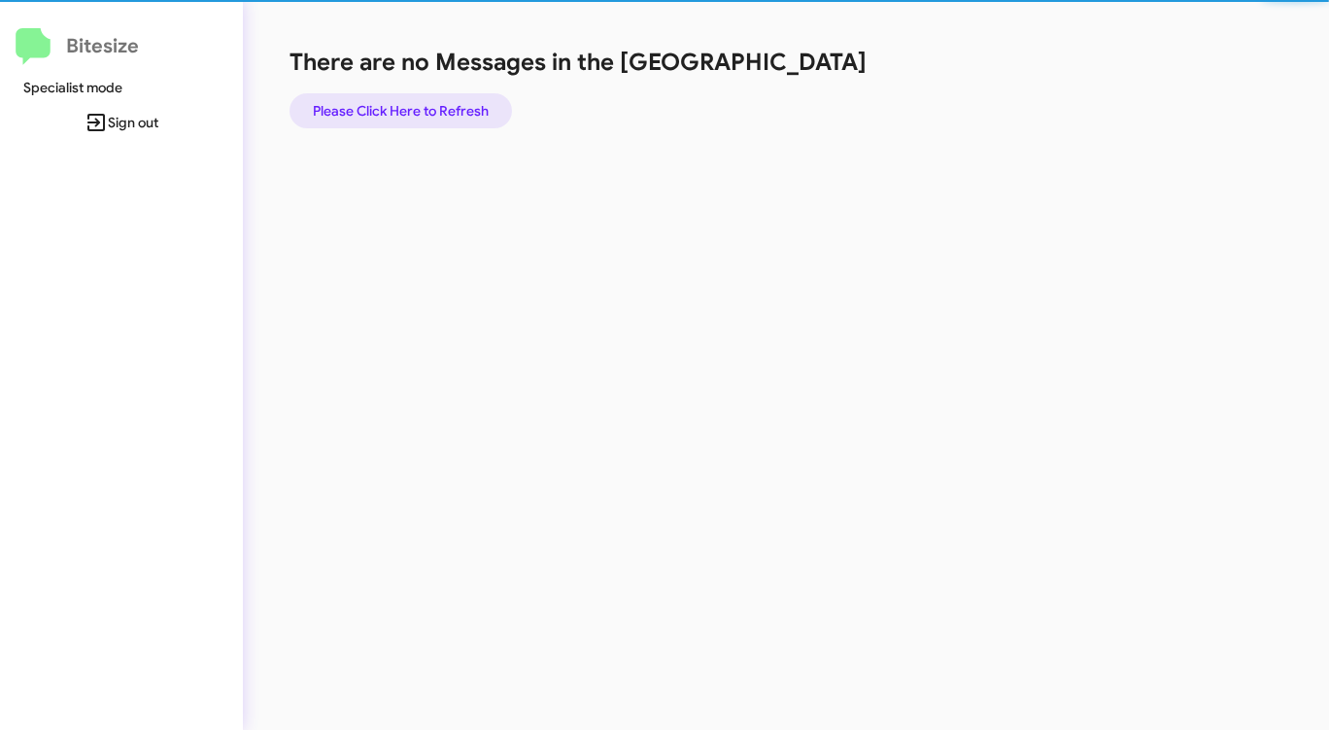
click at [424, 104] on span "Please Click Here to Refresh" at bounding box center [401, 110] width 176 height 35
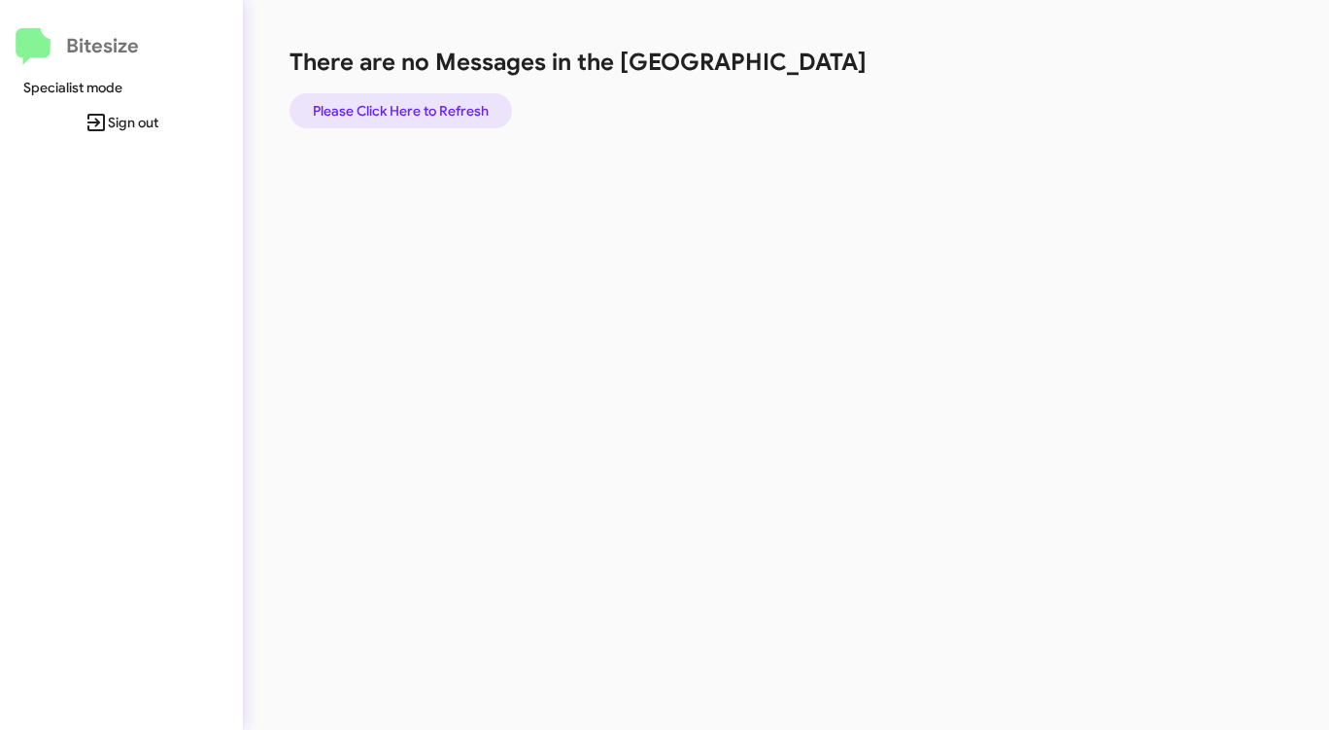
click at [424, 104] on span "Please Click Here to Refresh" at bounding box center [401, 110] width 176 height 35
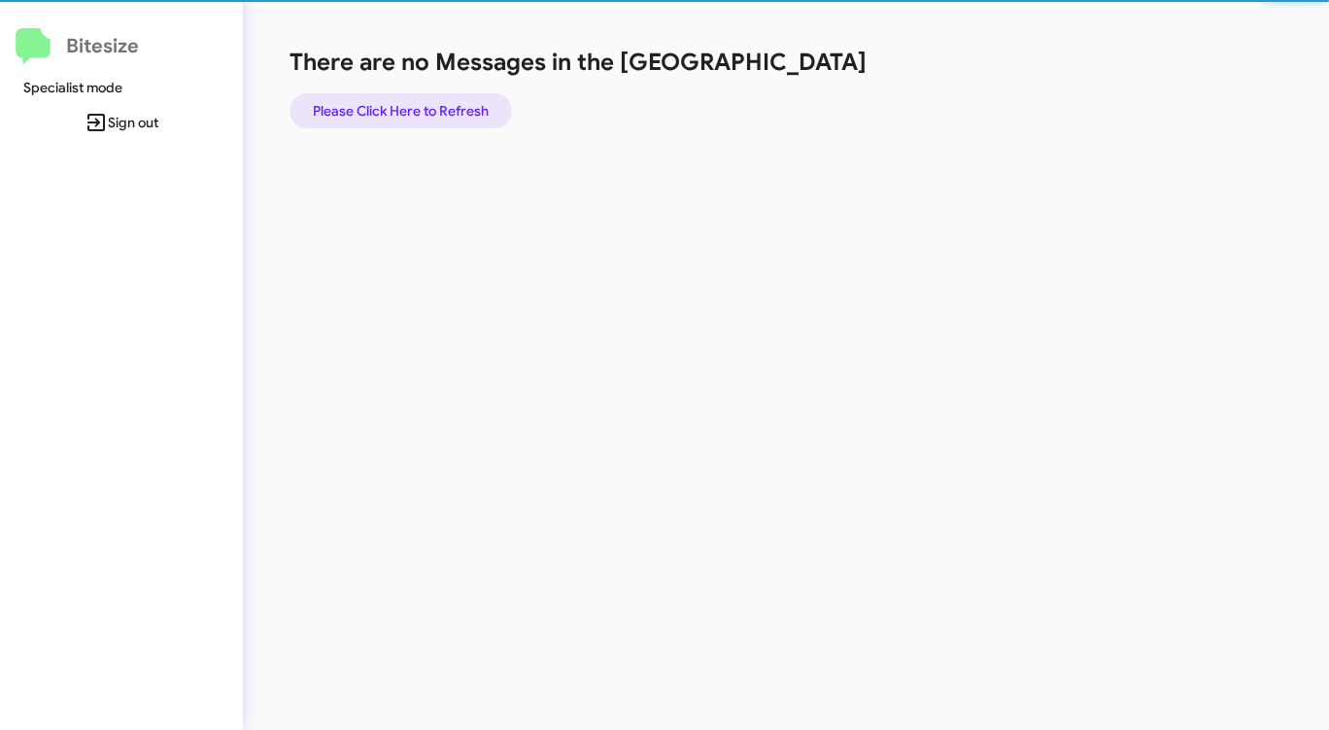
click at [424, 104] on span "Please Click Here to Refresh" at bounding box center [401, 110] width 176 height 35
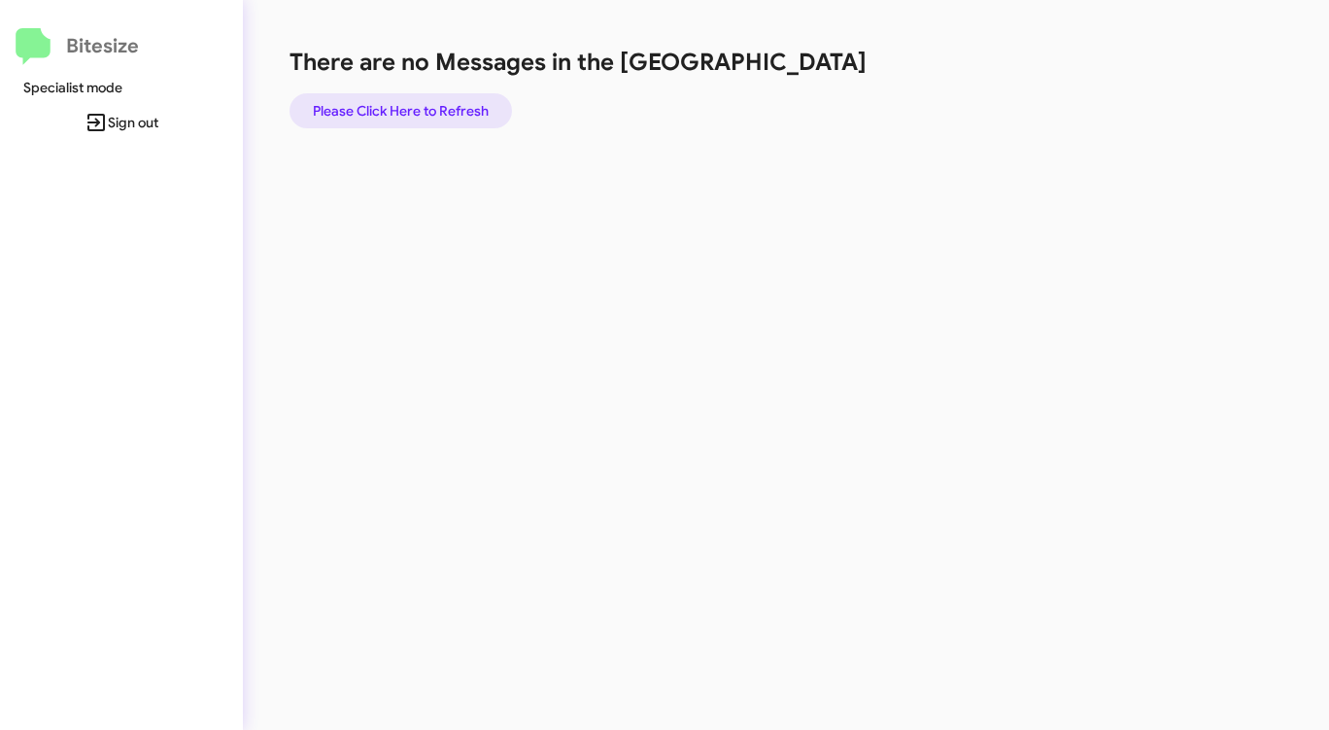
click at [424, 104] on span "Please Click Here to Refresh" at bounding box center [401, 110] width 176 height 35
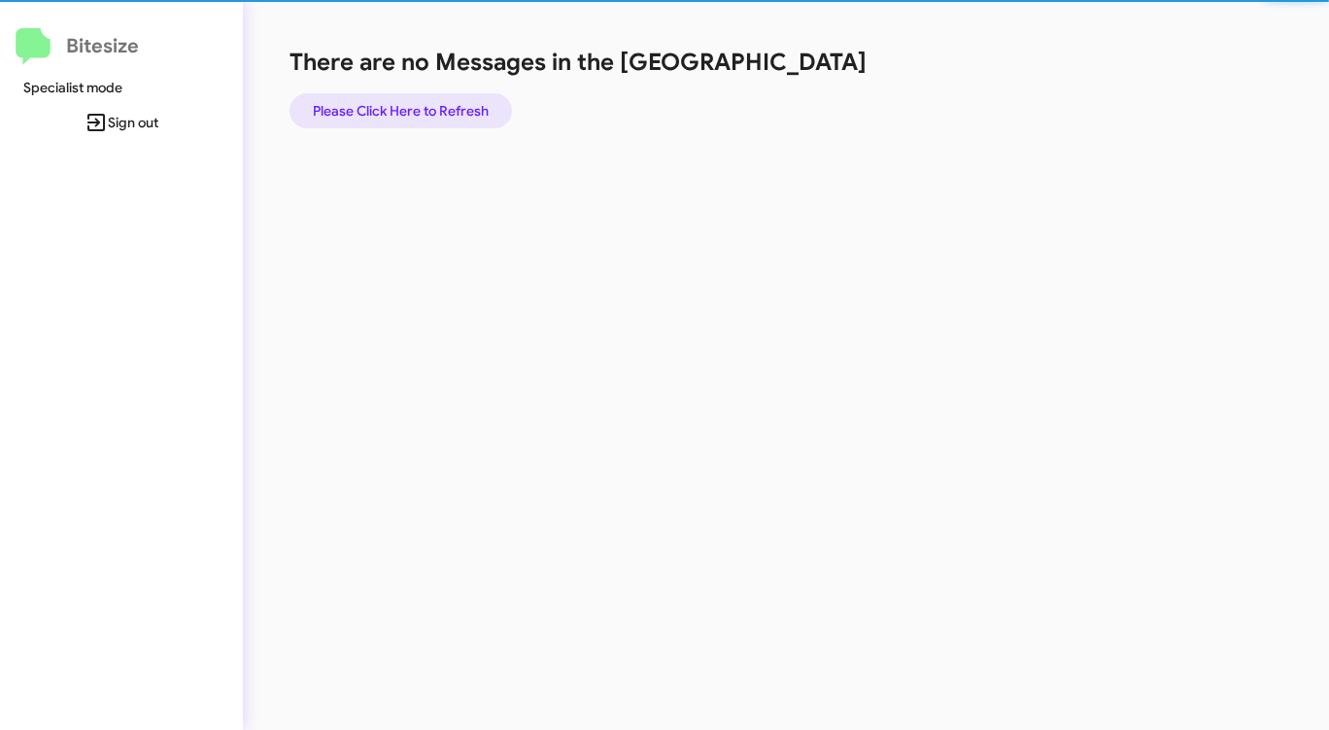
click at [424, 104] on span "Please Click Here to Refresh" at bounding box center [401, 110] width 176 height 35
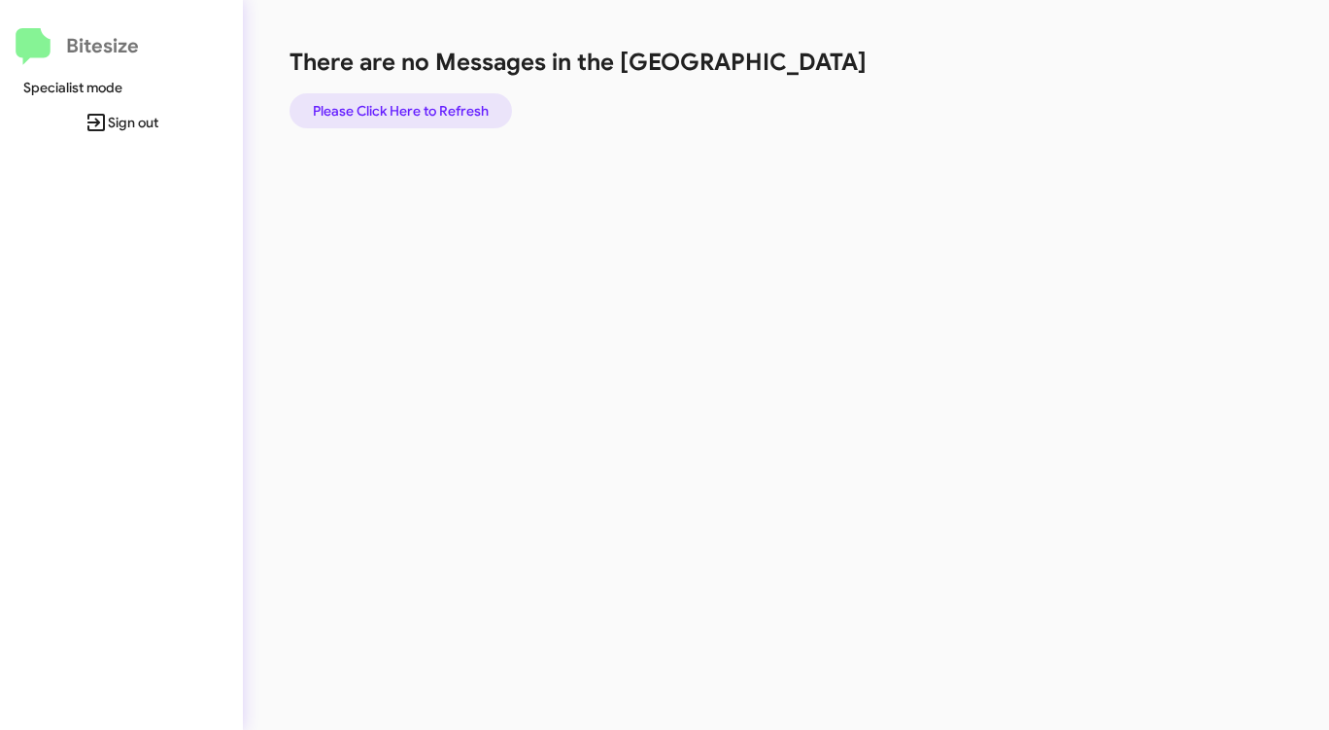
click at [424, 104] on span "Please Click Here to Refresh" at bounding box center [401, 110] width 176 height 35
click at [400, 100] on span "Please Click Here to Refresh" at bounding box center [401, 110] width 176 height 35
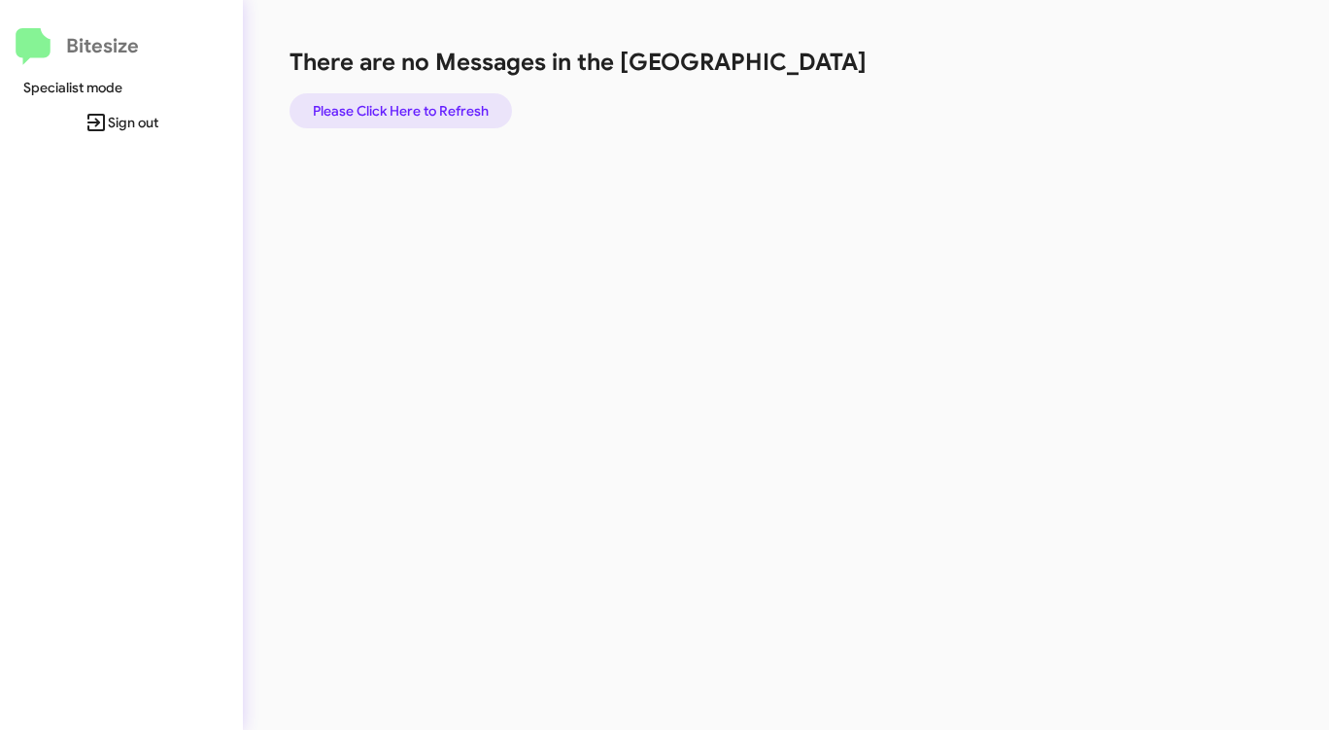
click at [377, 112] on span "Please Click Here to Refresh" at bounding box center [401, 110] width 176 height 35
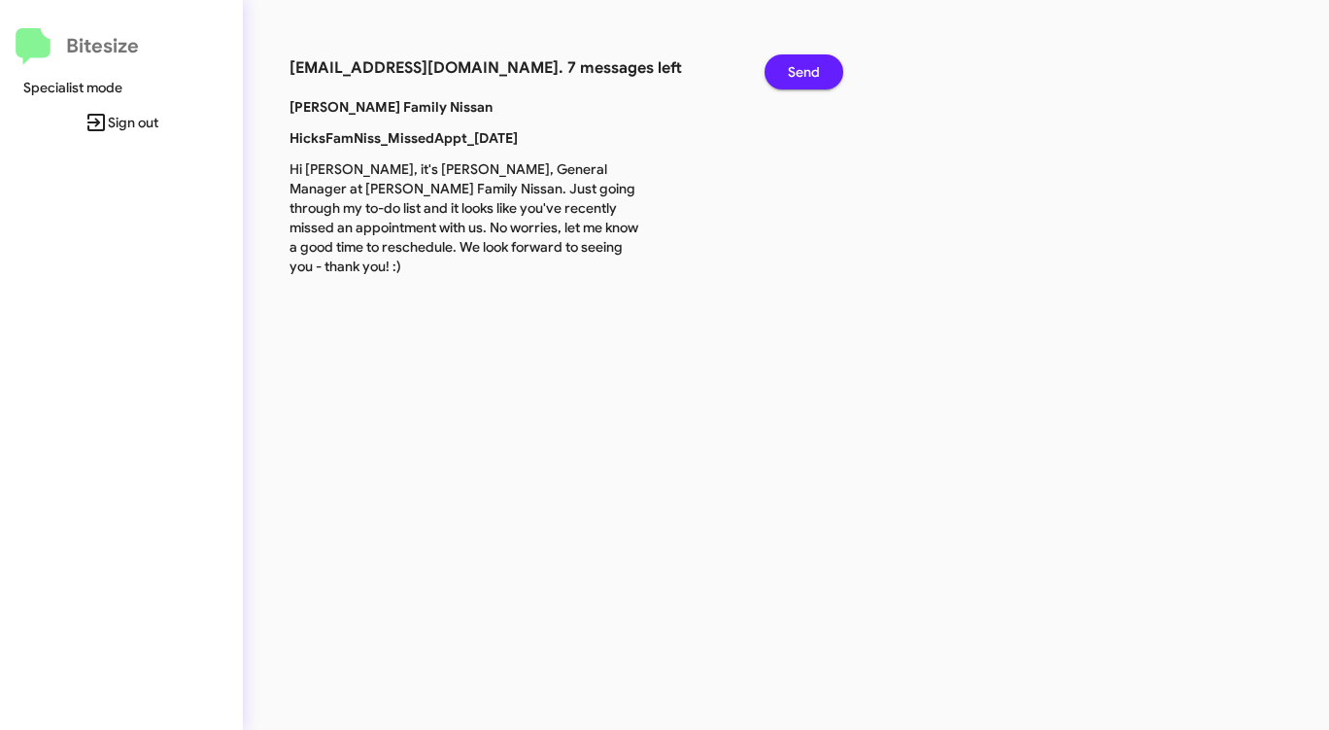
click at [789, 70] on span "Send" at bounding box center [804, 71] width 32 height 35
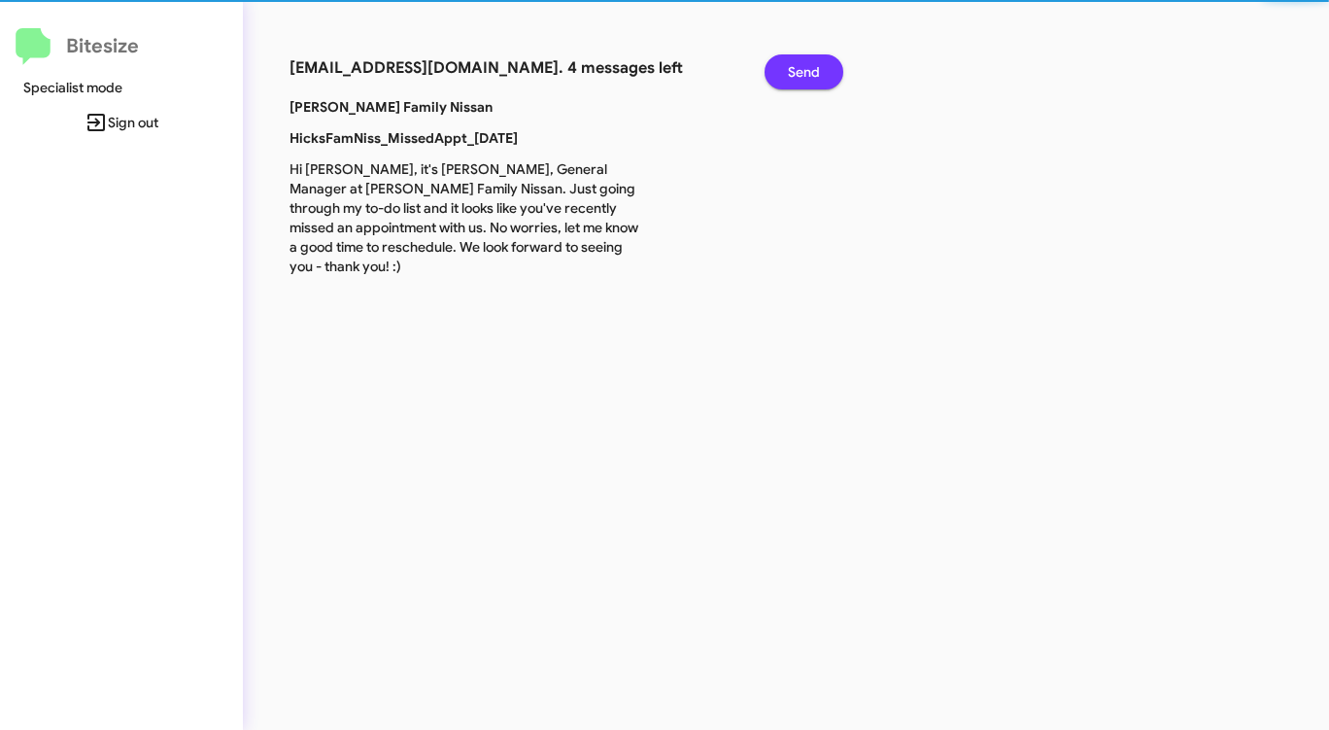
click at [789, 70] on span "Send" at bounding box center [804, 71] width 32 height 35
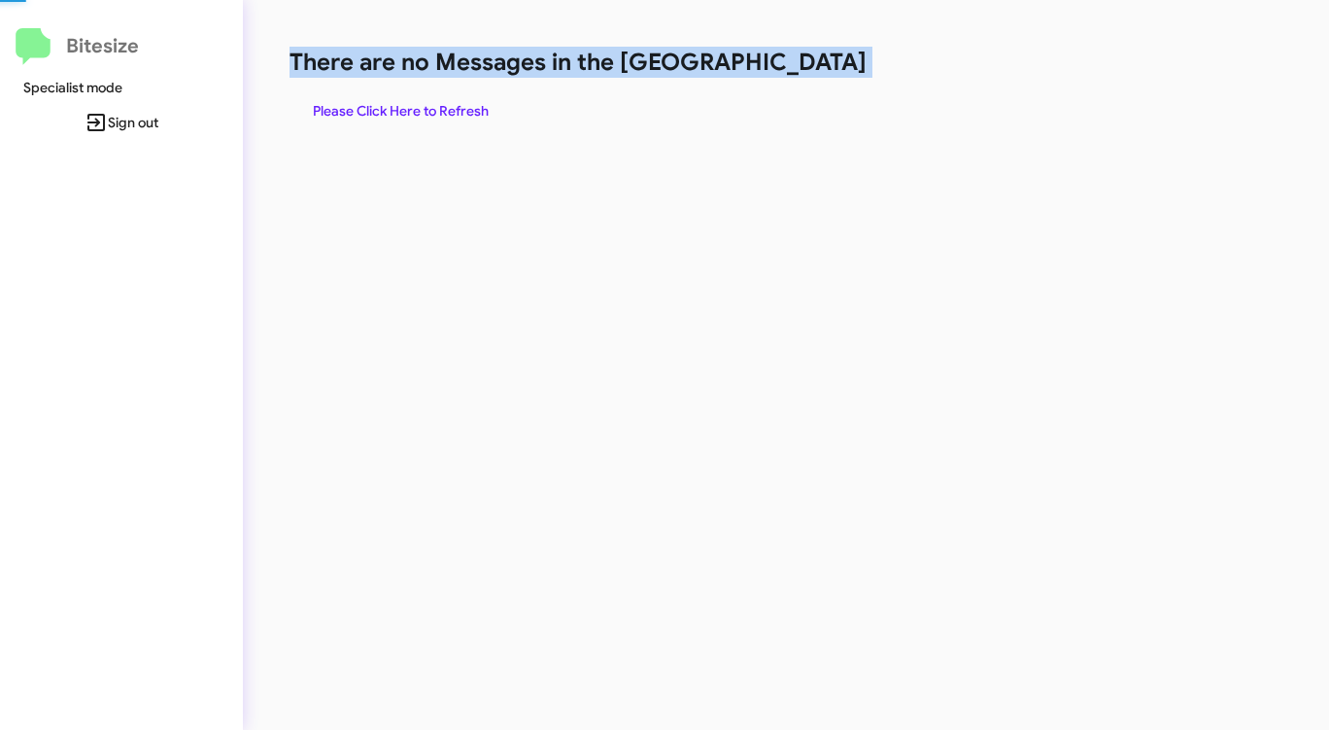
click at [789, 70] on h1 "There are no Messages in the [GEOGRAPHIC_DATA]" at bounding box center [696, 62] width 812 height 31
click at [439, 109] on span "Please Click Here to Refresh" at bounding box center [401, 110] width 176 height 35
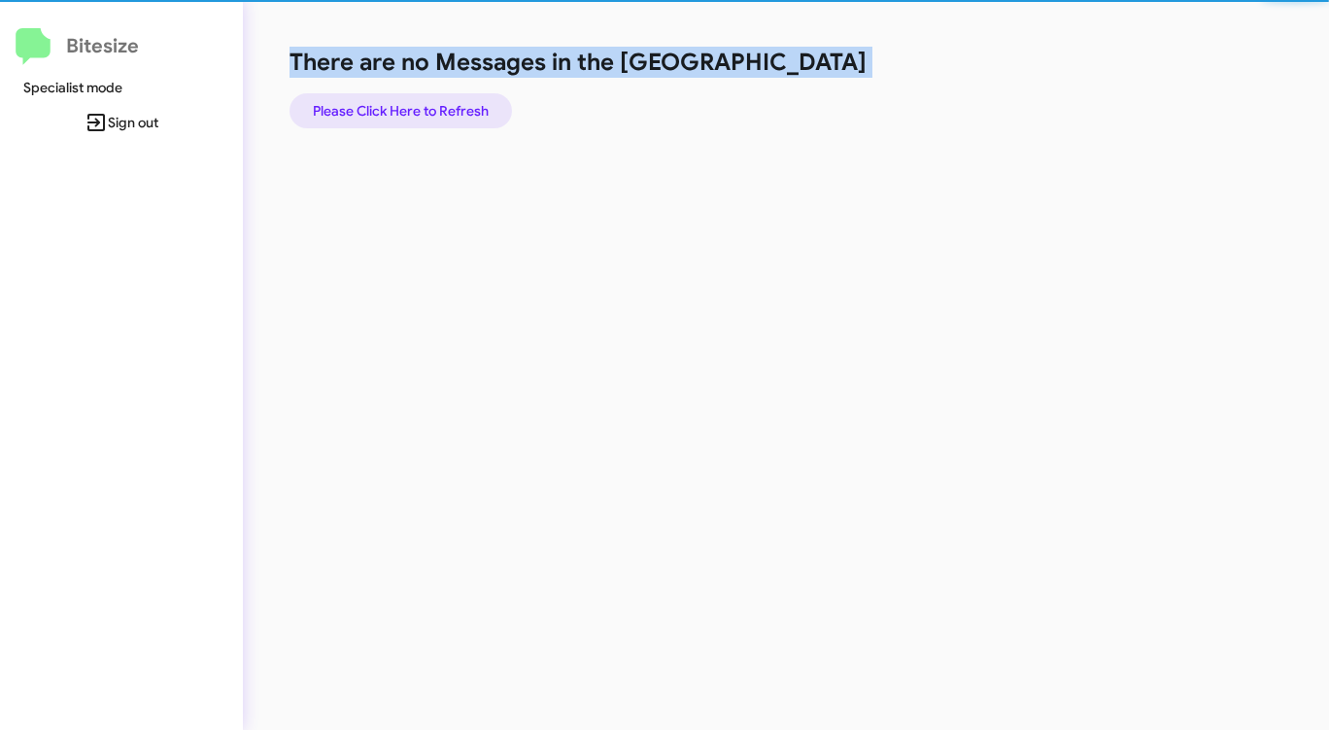
click at [439, 109] on span "Please Click Here to Refresh" at bounding box center [401, 110] width 176 height 35
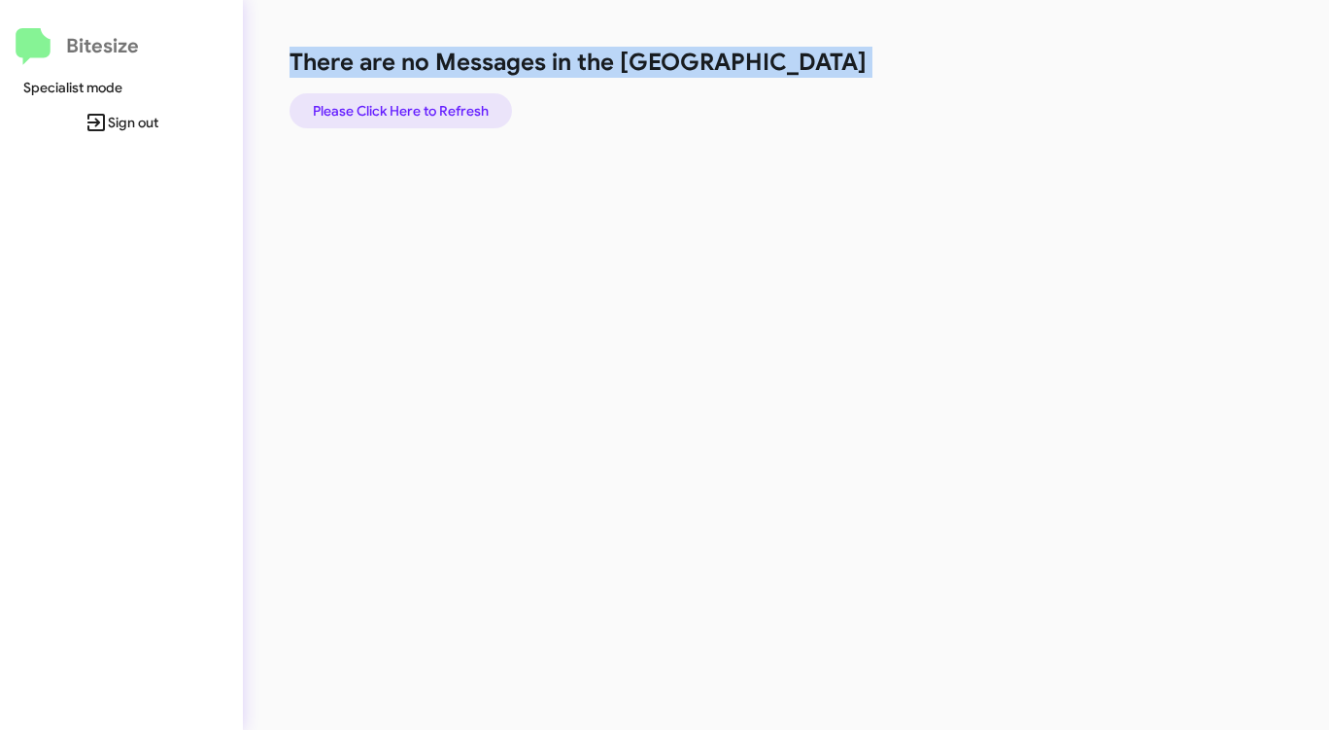
click at [442, 108] on span "Please Click Here to Refresh" at bounding box center [401, 110] width 176 height 35
click at [449, 108] on span "Please Click Here to Refresh" at bounding box center [401, 110] width 176 height 35
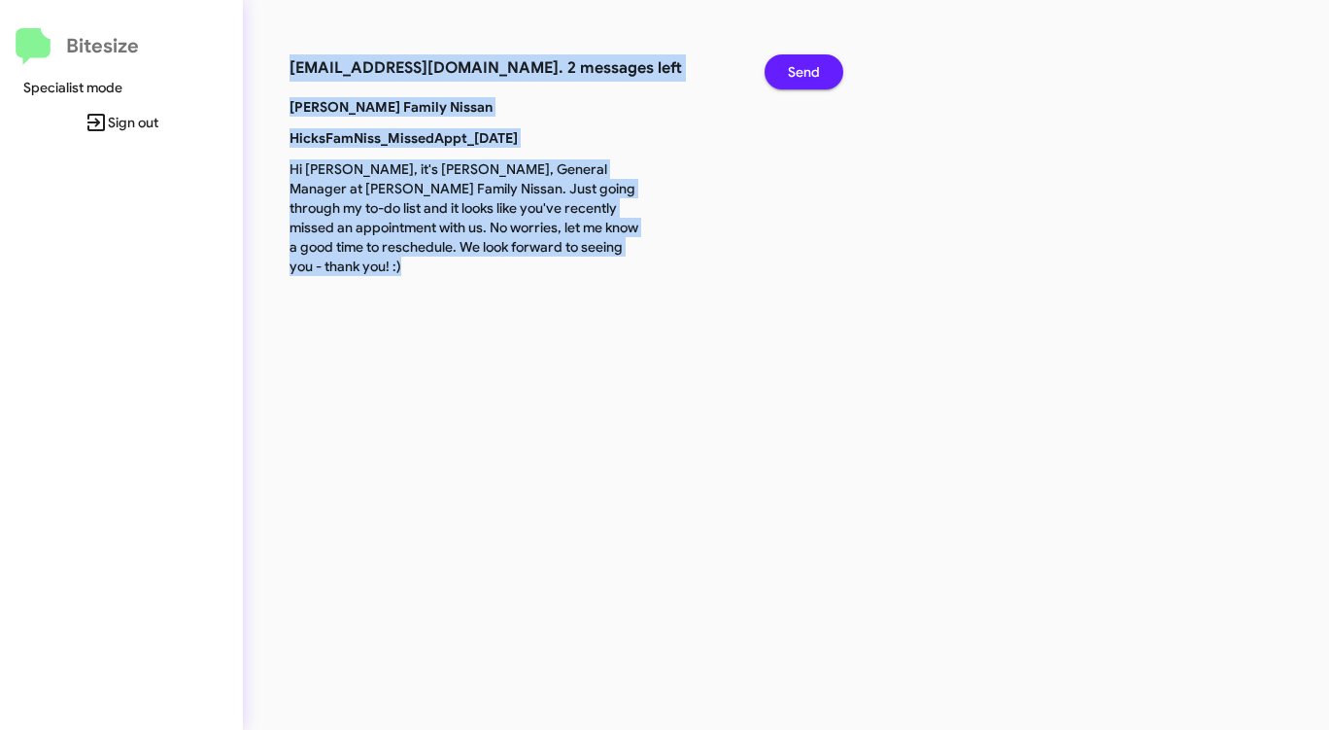
click at [823, 64] on button "Send" at bounding box center [804, 71] width 79 height 35
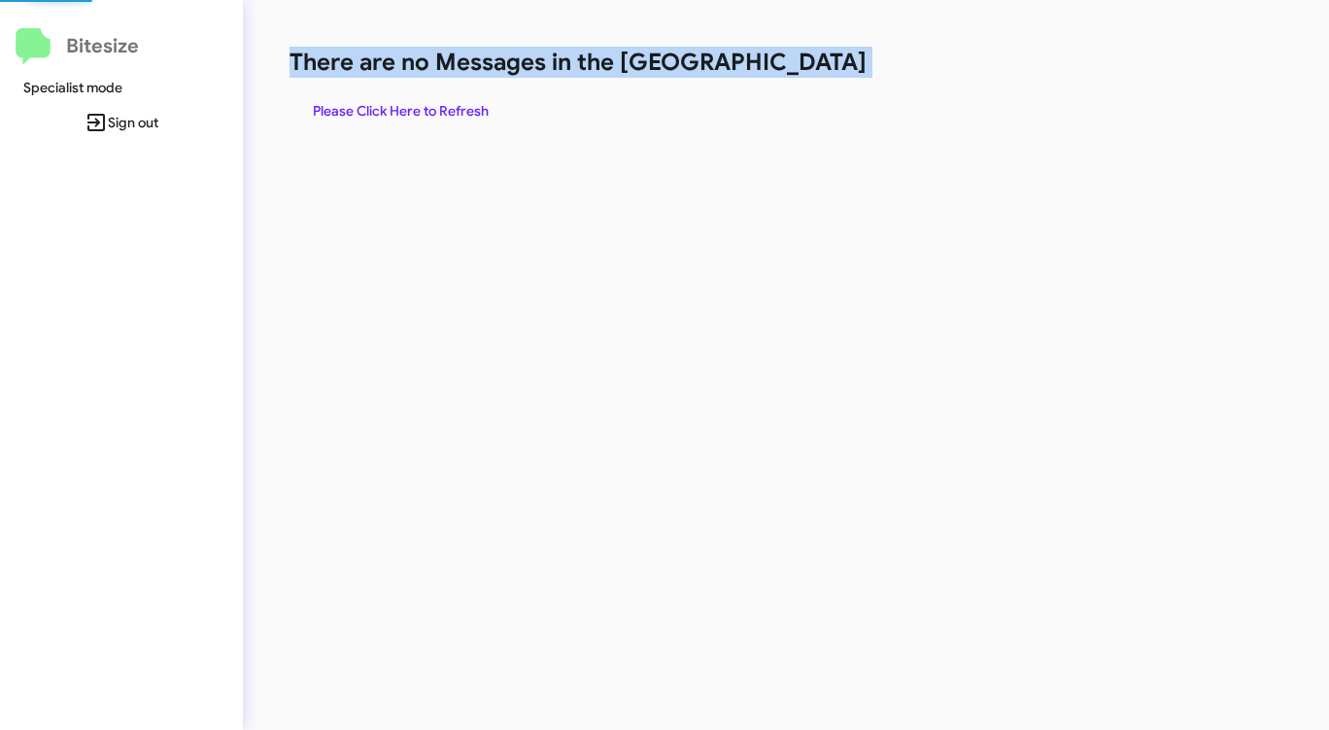
click at [823, 64] on h1 "There are no Messages in the [GEOGRAPHIC_DATA]" at bounding box center [696, 62] width 812 height 31
click at [545, 149] on div "There are no Messages in the Queue Please Click Here to Refresh" at bounding box center [696, 365] width 906 height 730
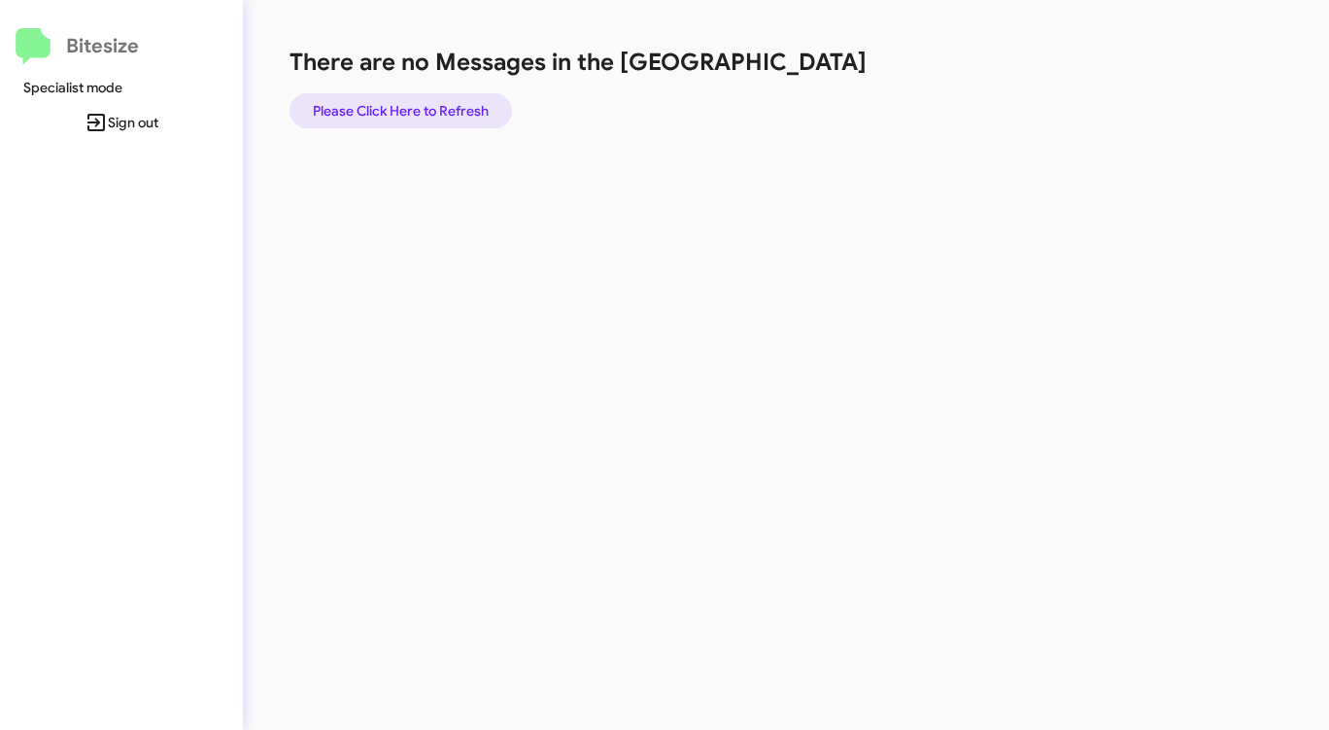
click at [442, 108] on span "Please Click Here to Refresh" at bounding box center [401, 110] width 176 height 35
click at [445, 109] on span "Please Click Here to Refresh" at bounding box center [401, 110] width 176 height 35
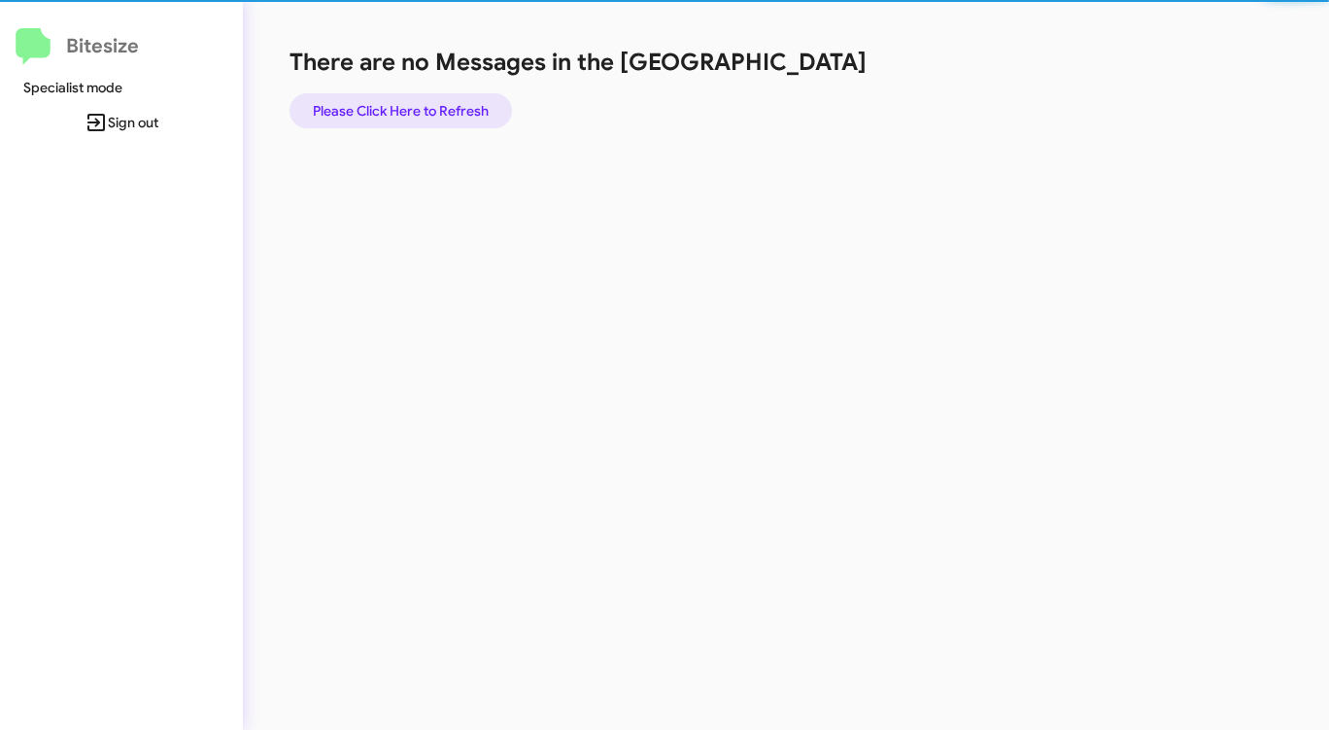
click at [386, 107] on span "Please Click Here to Refresh" at bounding box center [401, 110] width 176 height 35
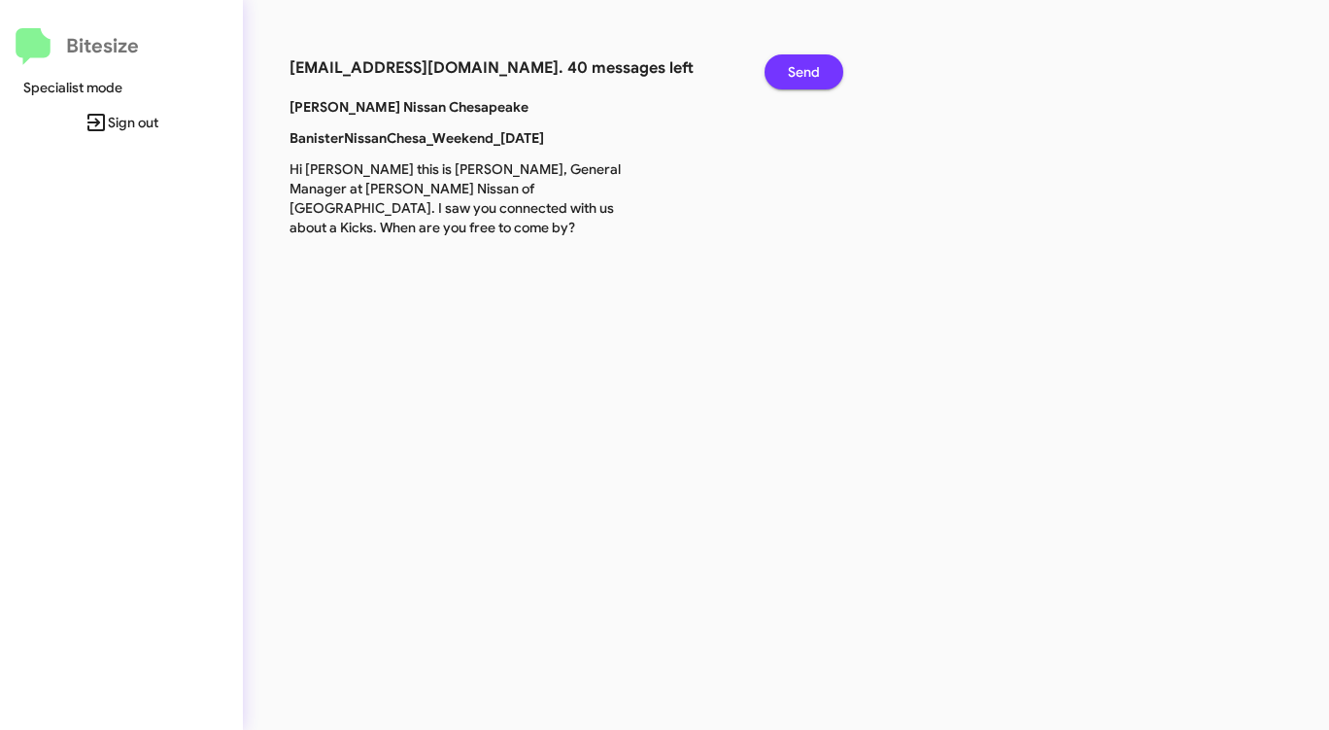
click at [829, 69] on button "Send" at bounding box center [804, 71] width 79 height 35
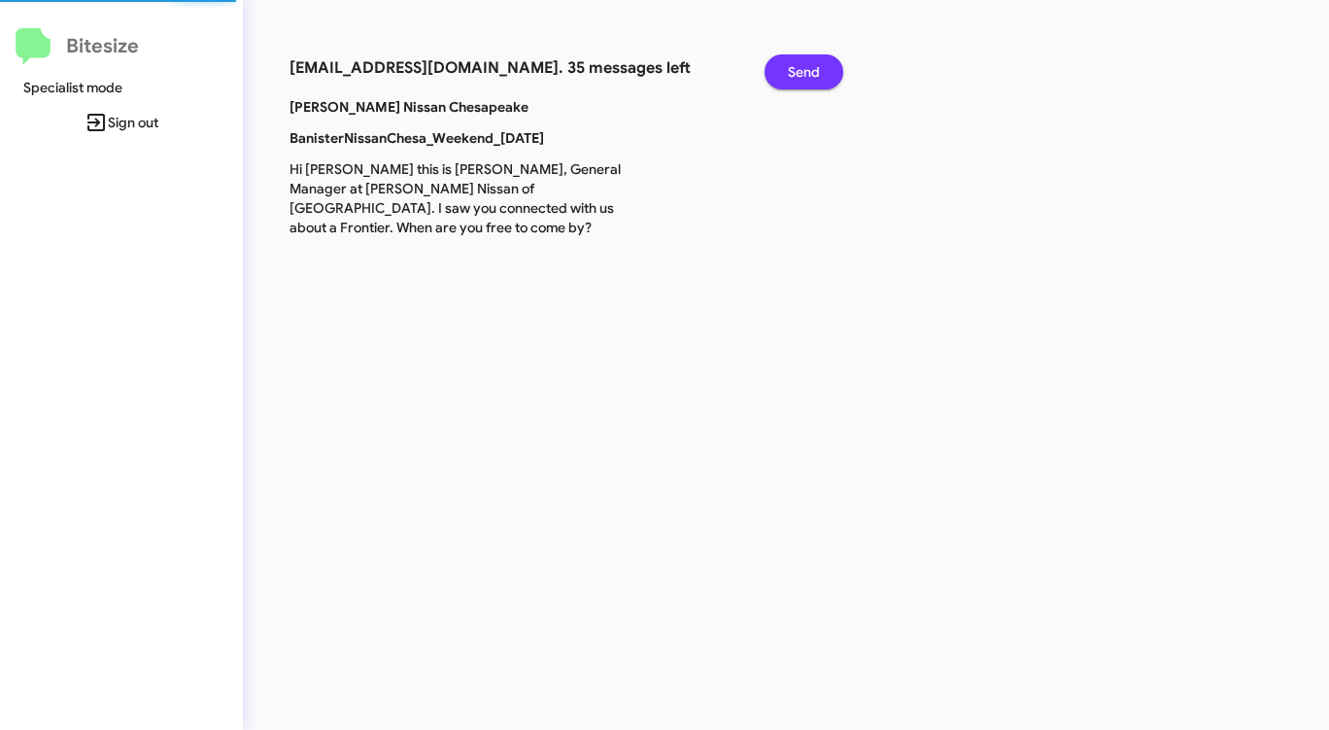
click at [829, 69] on button "Send" at bounding box center [804, 71] width 79 height 35
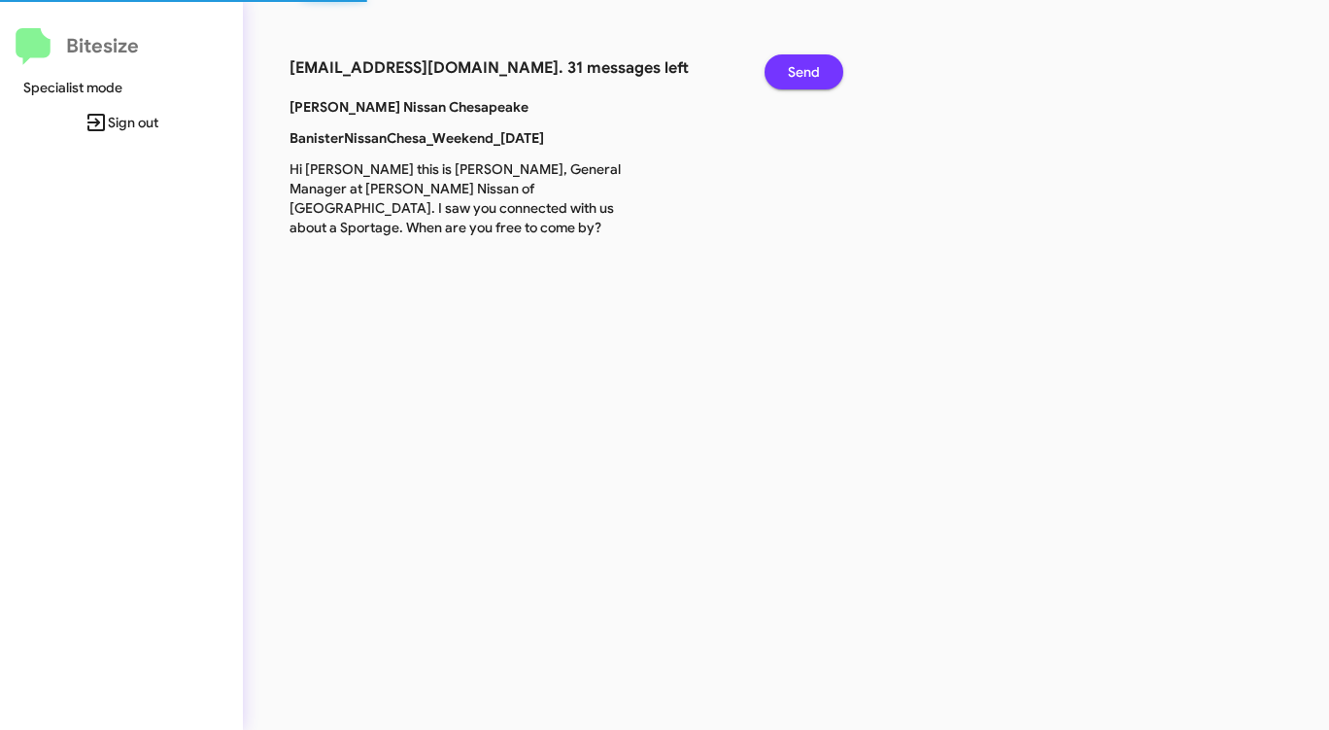
click at [829, 69] on button "Send" at bounding box center [804, 71] width 79 height 35
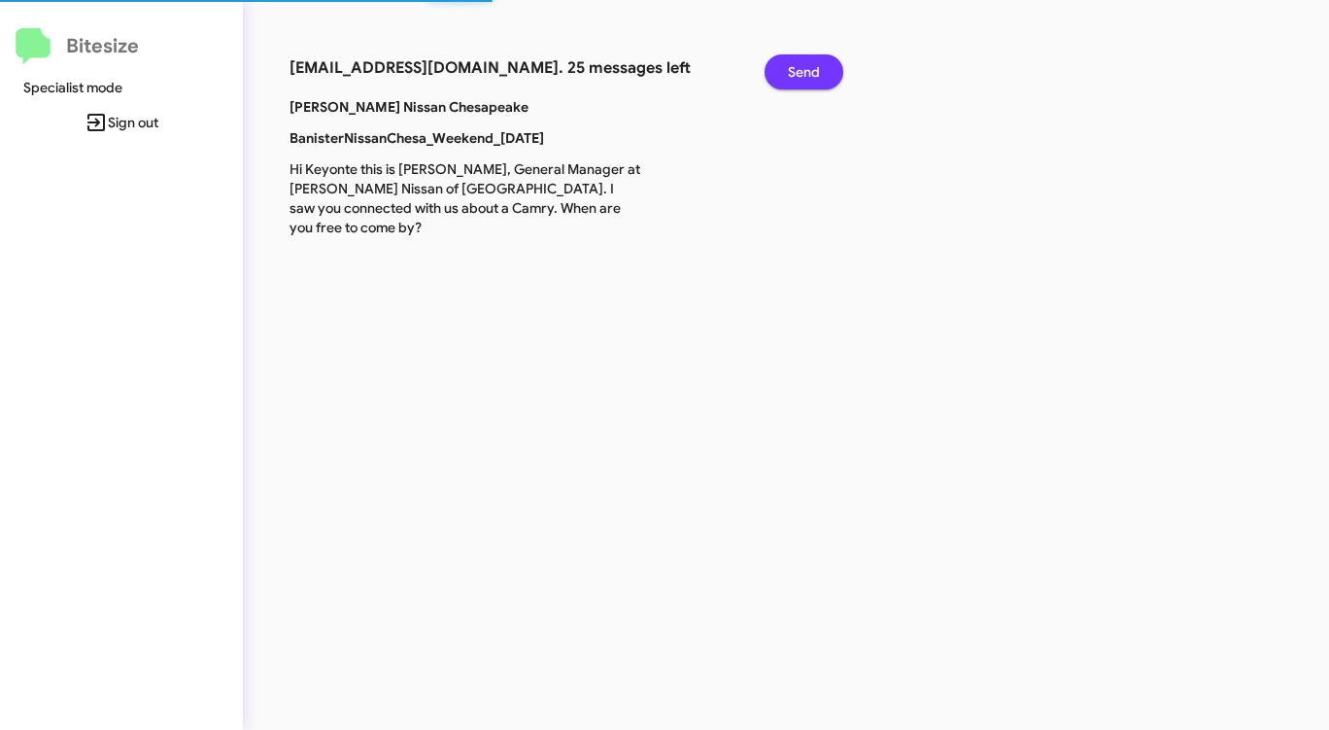
click at [829, 69] on button "Send" at bounding box center [804, 71] width 79 height 35
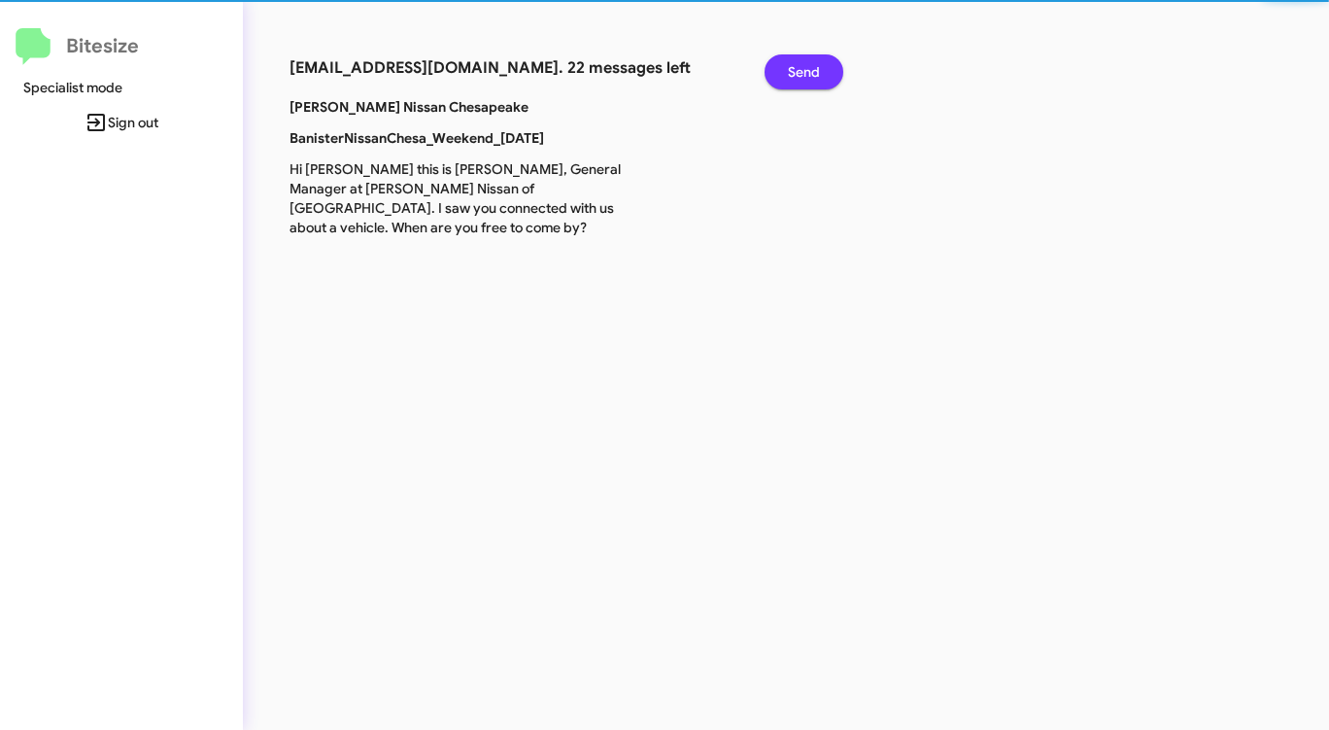
click at [829, 69] on button "Send" at bounding box center [804, 71] width 79 height 35
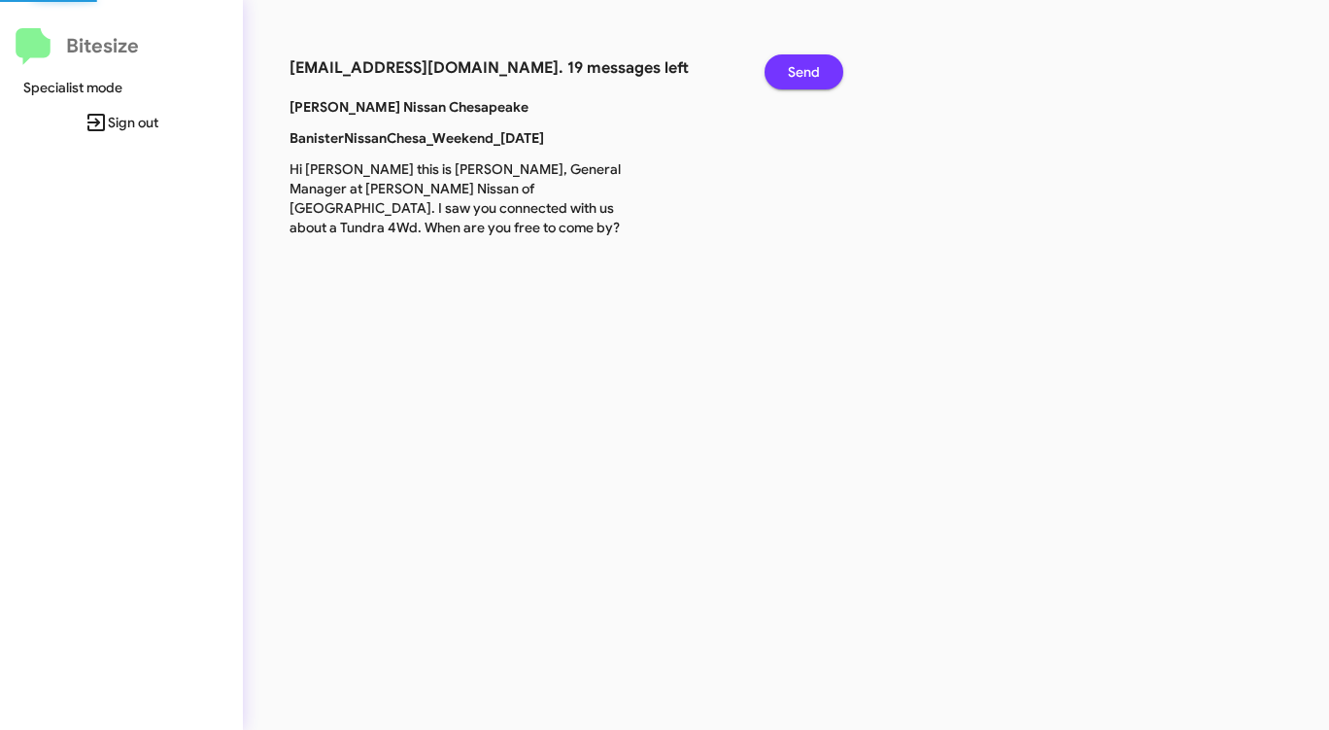
click at [829, 69] on button "Send" at bounding box center [804, 71] width 79 height 35
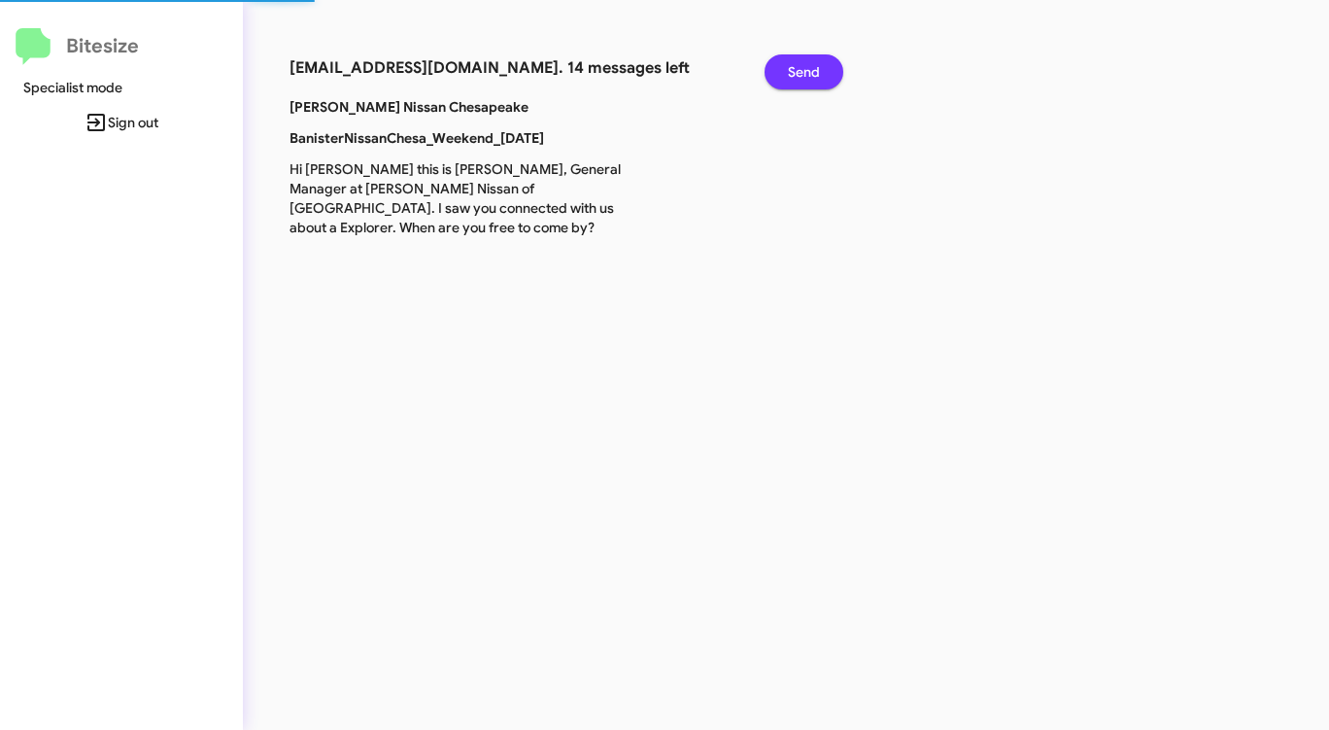
click at [829, 69] on button "Send" at bounding box center [804, 71] width 79 height 35
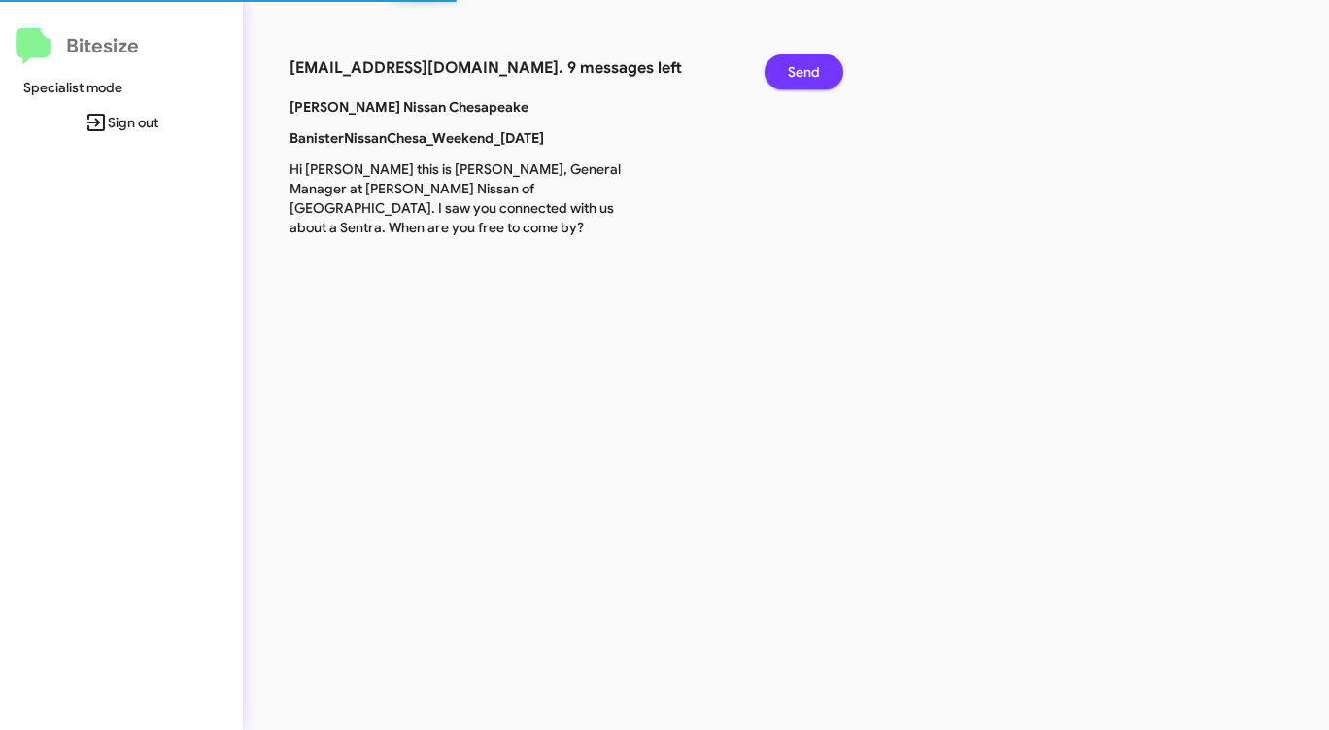
click at [829, 69] on button "Send" at bounding box center [804, 71] width 79 height 35
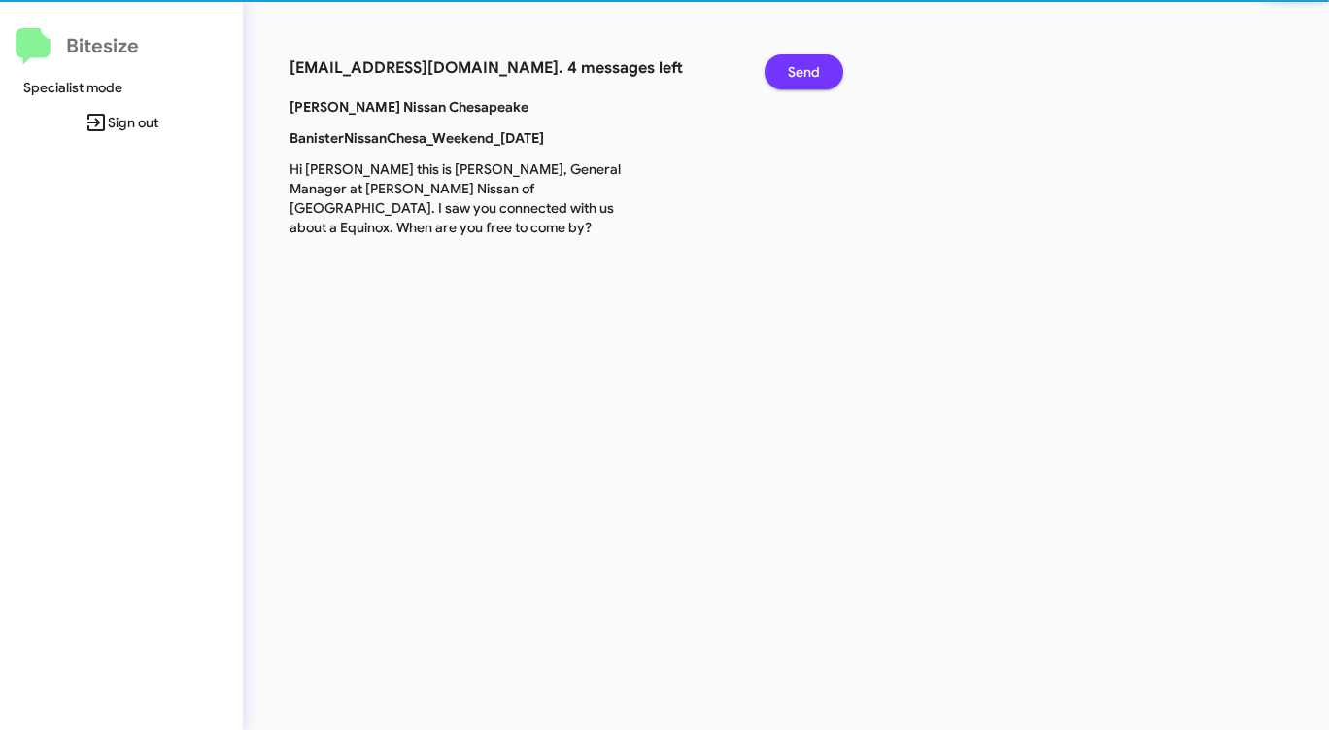
click at [829, 69] on button "Send" at bounding box center [804, 71] width 79 height 35
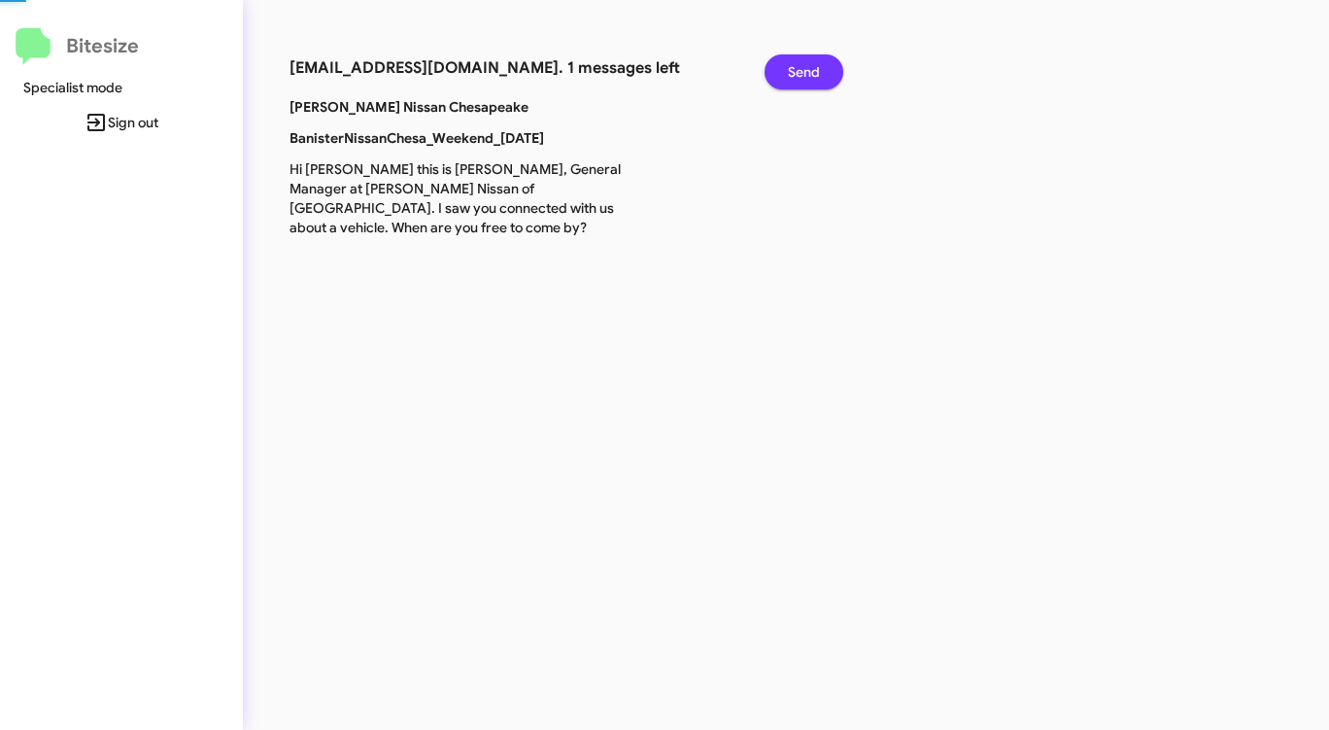
click at [829, 69] on button "Send" at bounding box center [804, 71] width 79 height 35
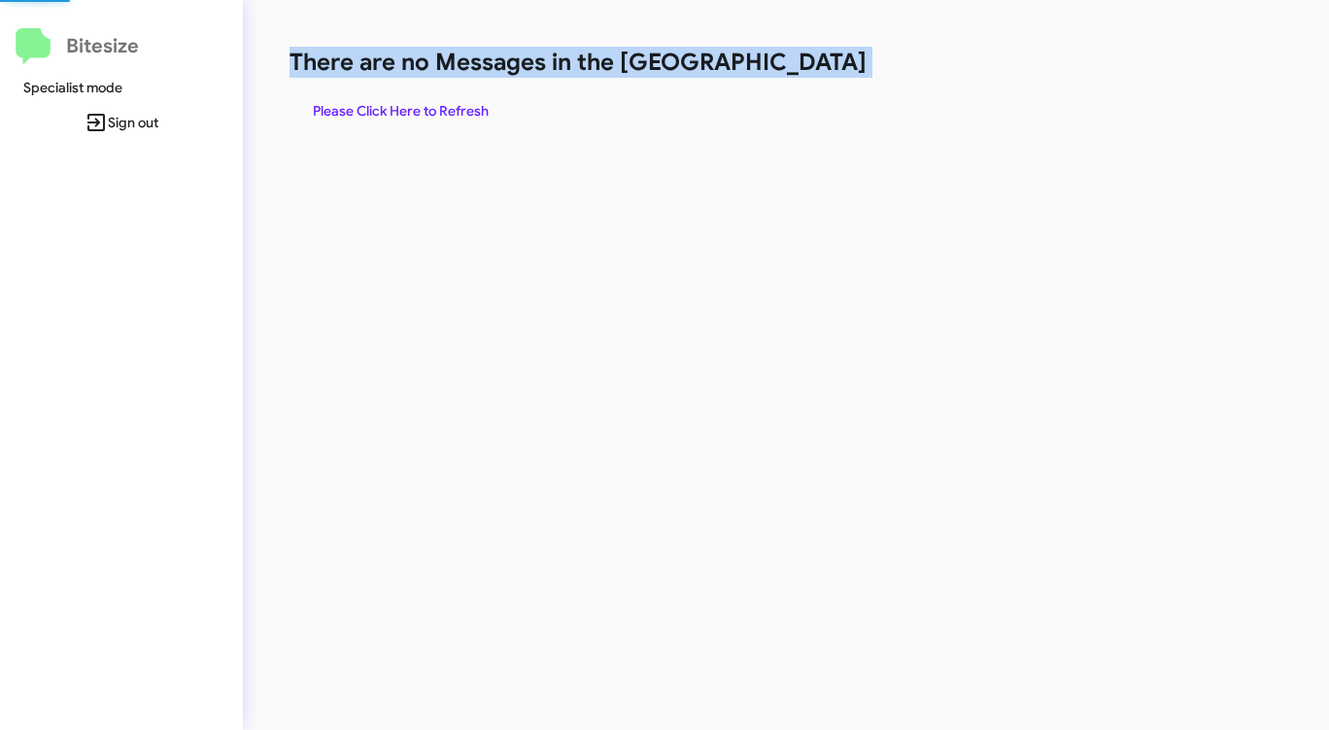
click at [829, 69] on h1 "There are no Messages in the [GEOGRAPHIC_DATA]" at bounding box center [696, 62] width 812 height 31
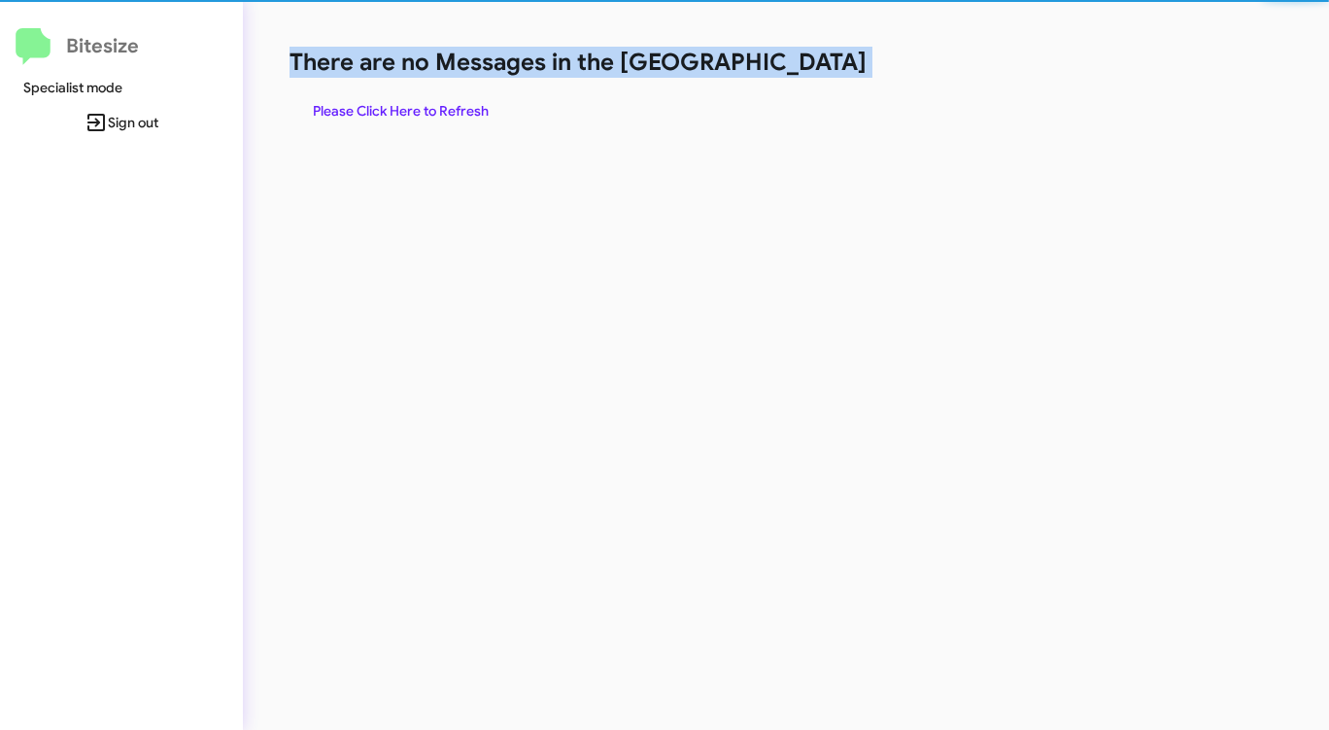
click at [829, 69] on h1 "There are no Messages in the [GEOGRAPHIC_DATA]" at bounding box center [696, 62] width 812 height 31
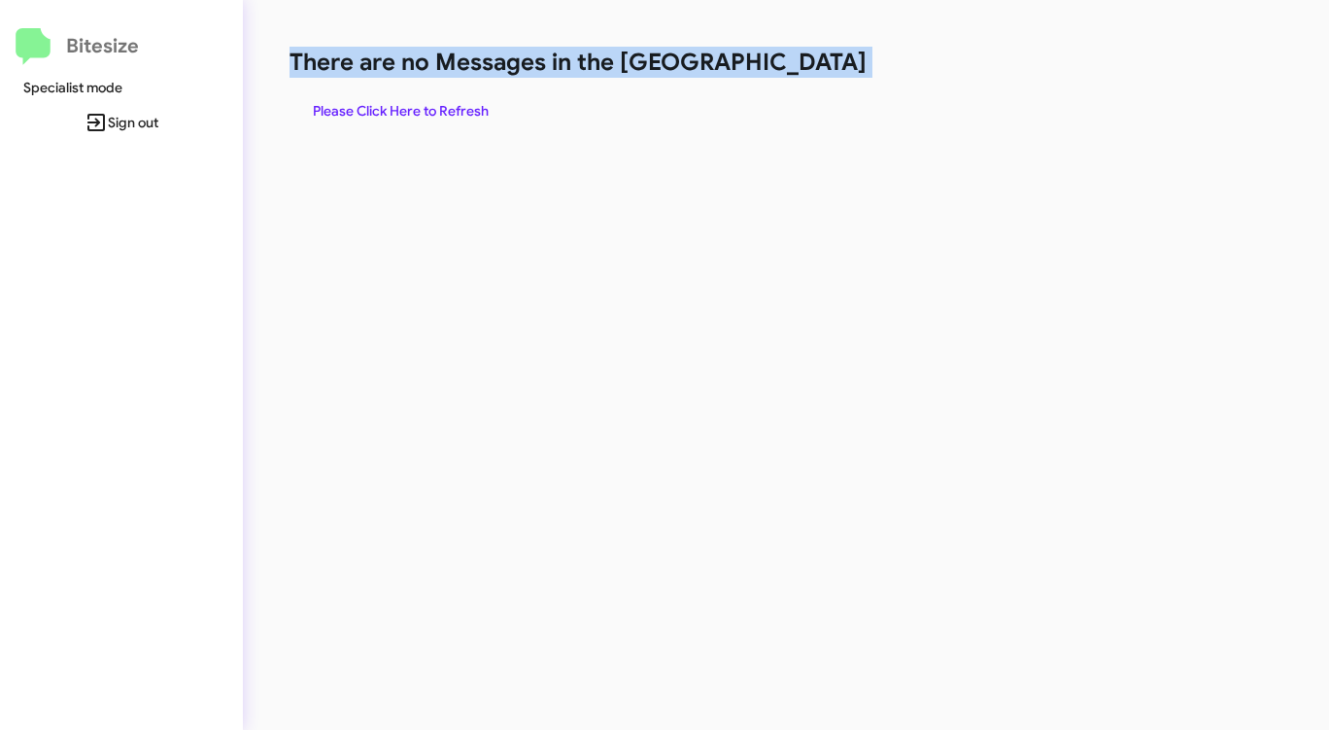
click at [416, 105] on span "Please Click Here to Refresh" at bounding box center [401, 110] width 176 height 35
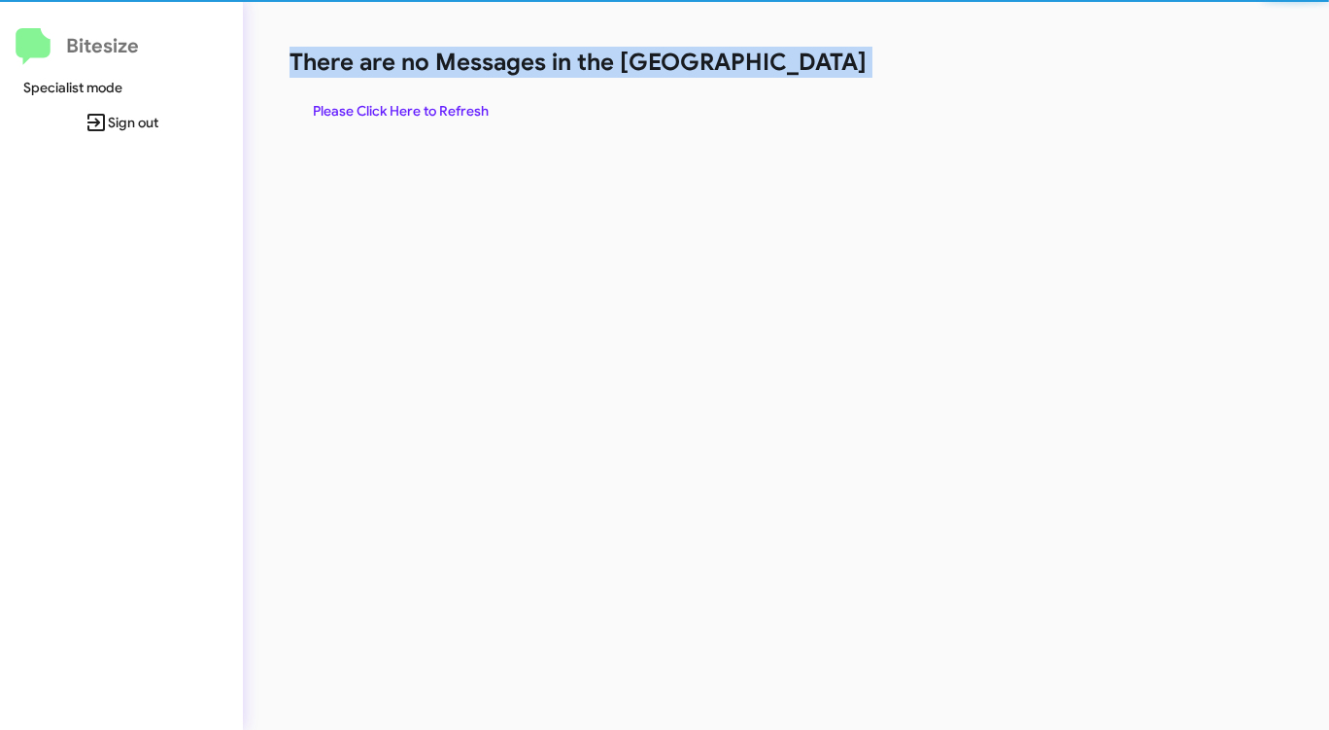
click at [776, 173] on div "There are no Messages in the Queue Please Click Here to Refresh" at bounding box center [696, 365] width 906 height 730
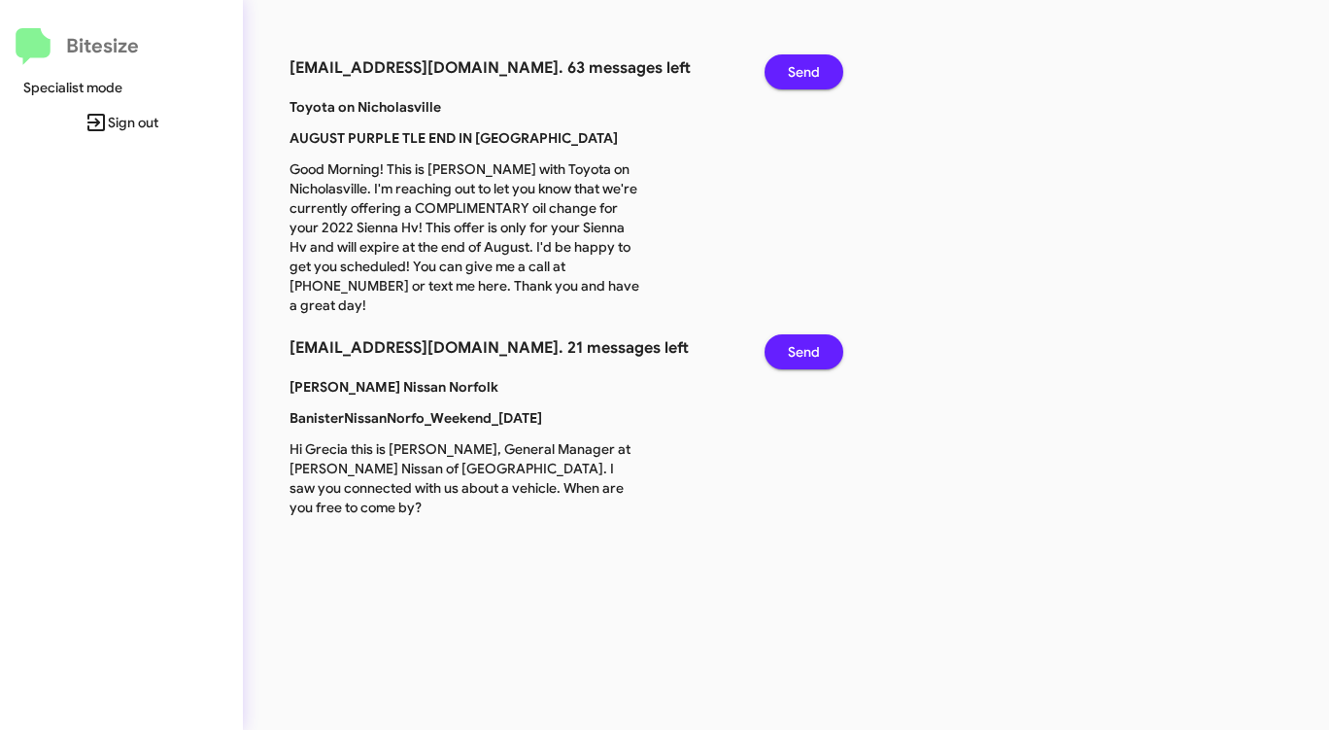
click at [795, 65] on span "Send" at bounding box center [804, 71] width 32 height 35
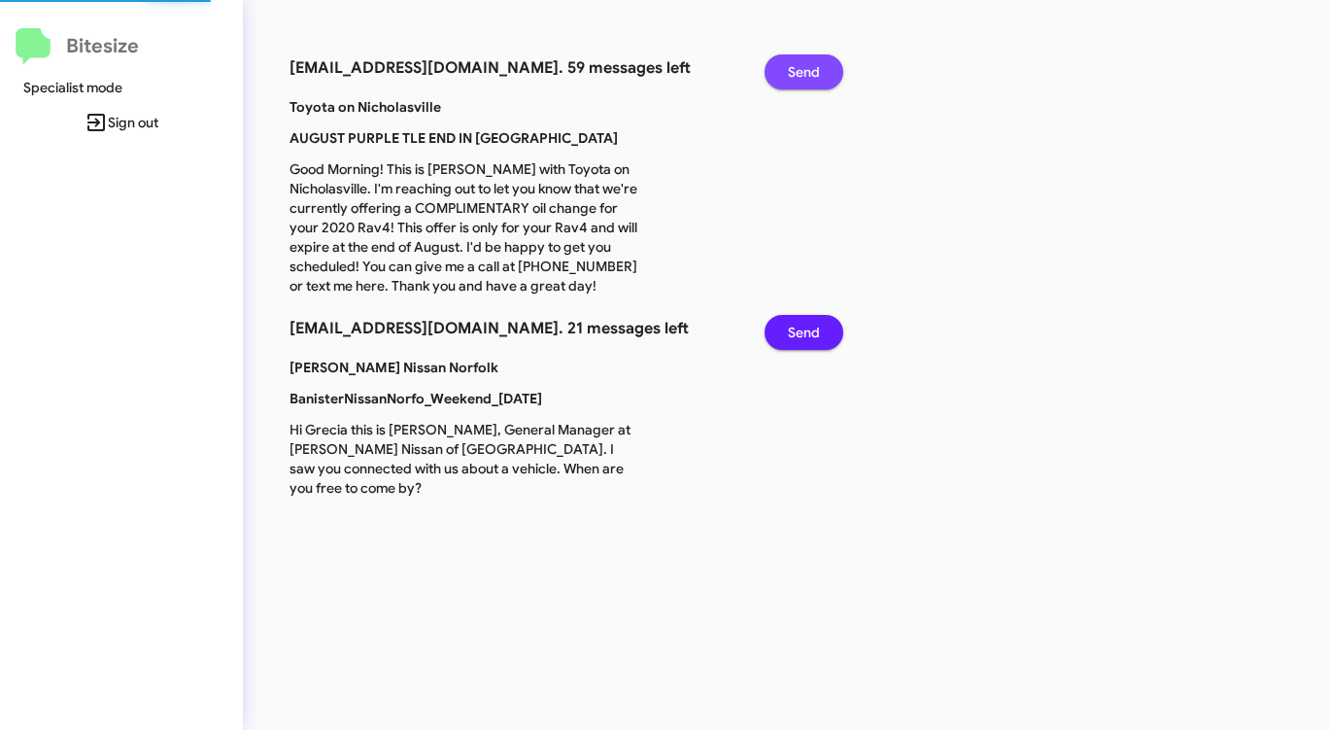
click at [795, 65] on span "Send" at bounding box center [804, 71] width 32 height 35
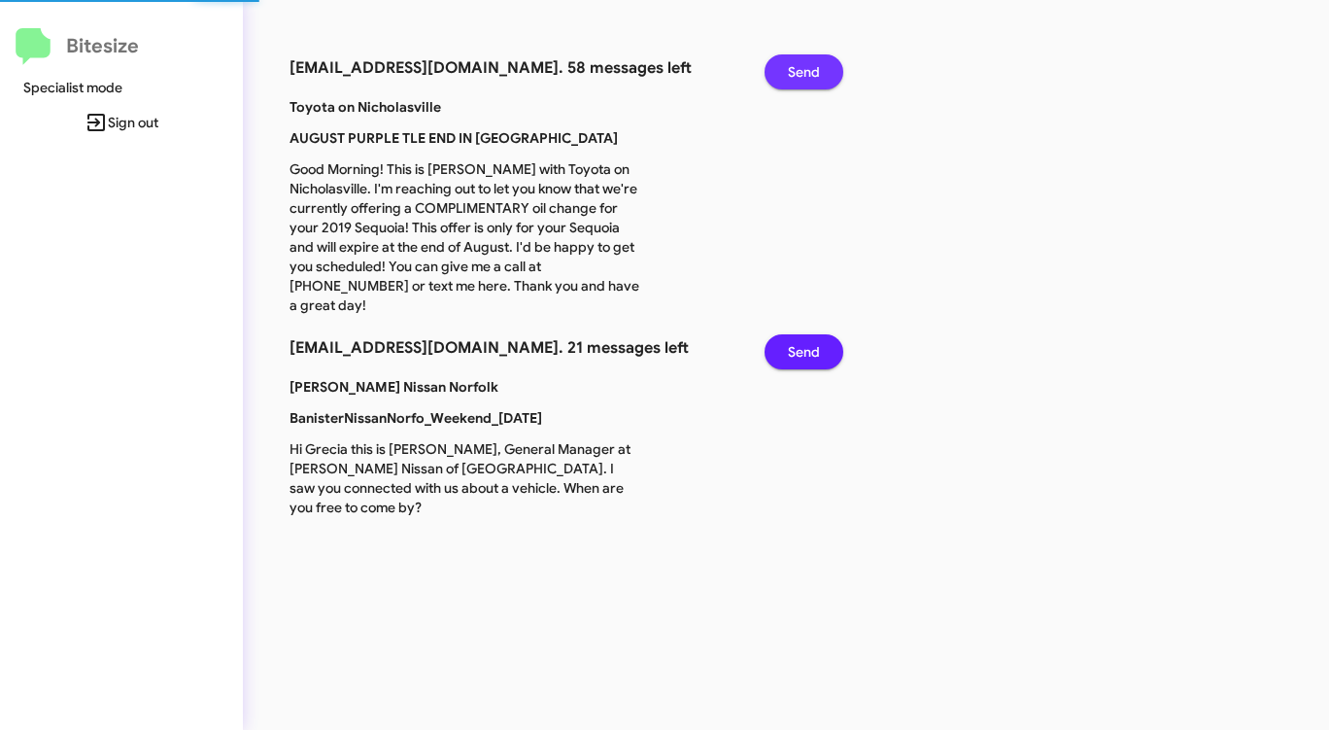
click at [795, 65] on span "Send" at bounding box center [804, 71] width 32 height 35
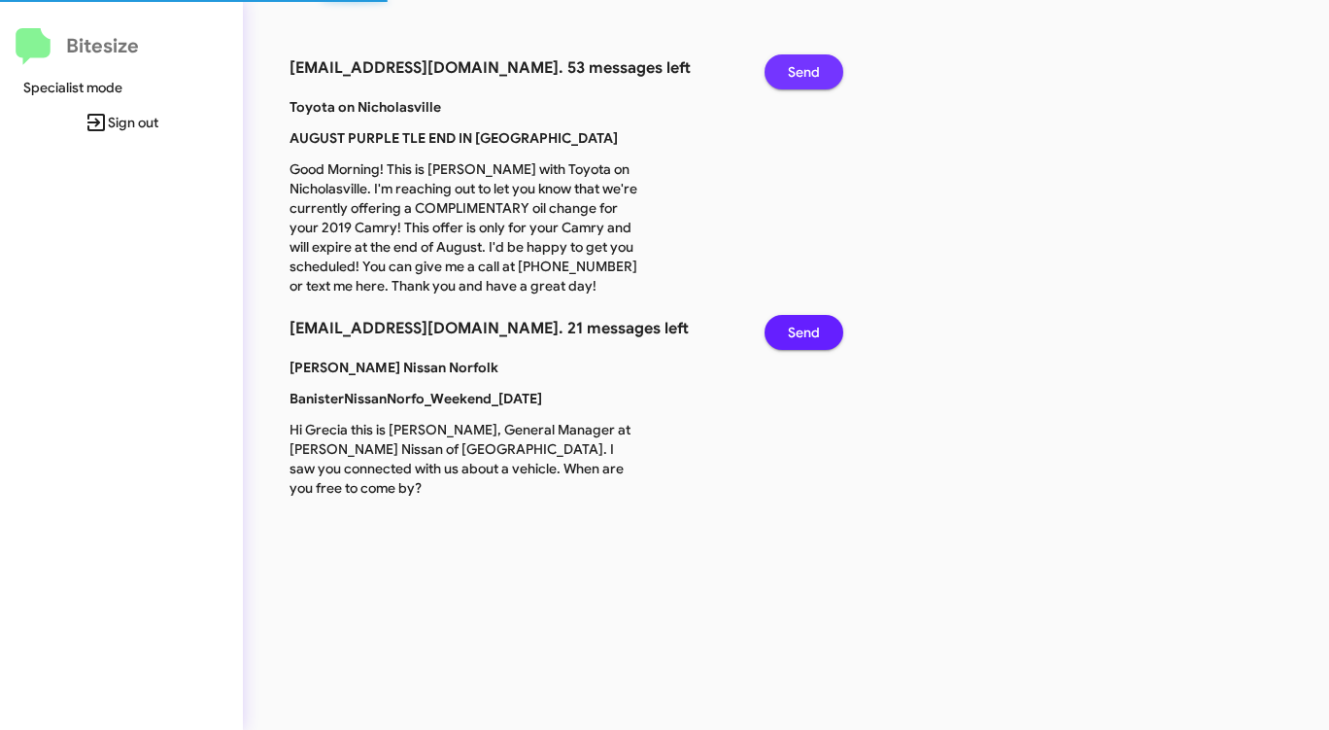
click at [795, 65] on span "Send" at bounding box center [804, 71] width 32 height 35
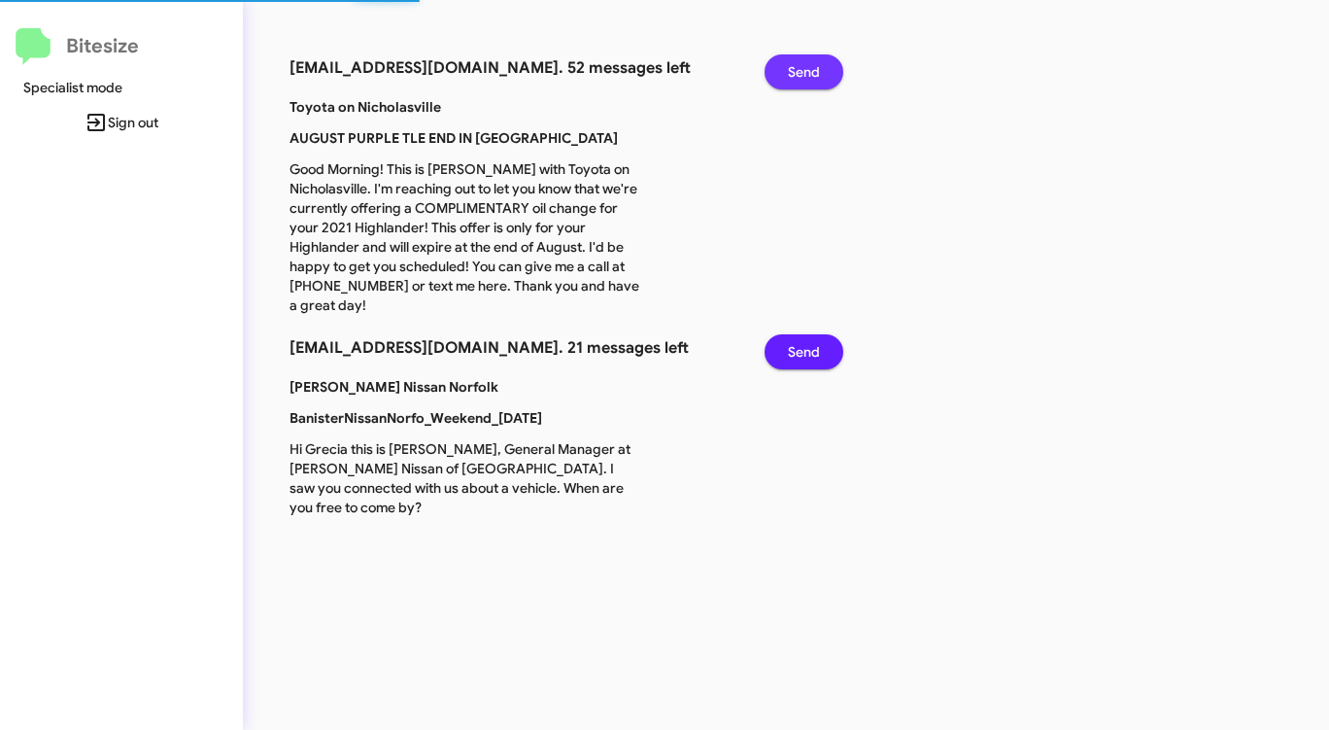
click at [795, 65] on span "Send" at bounding box center [804, 71] width 32 height 35
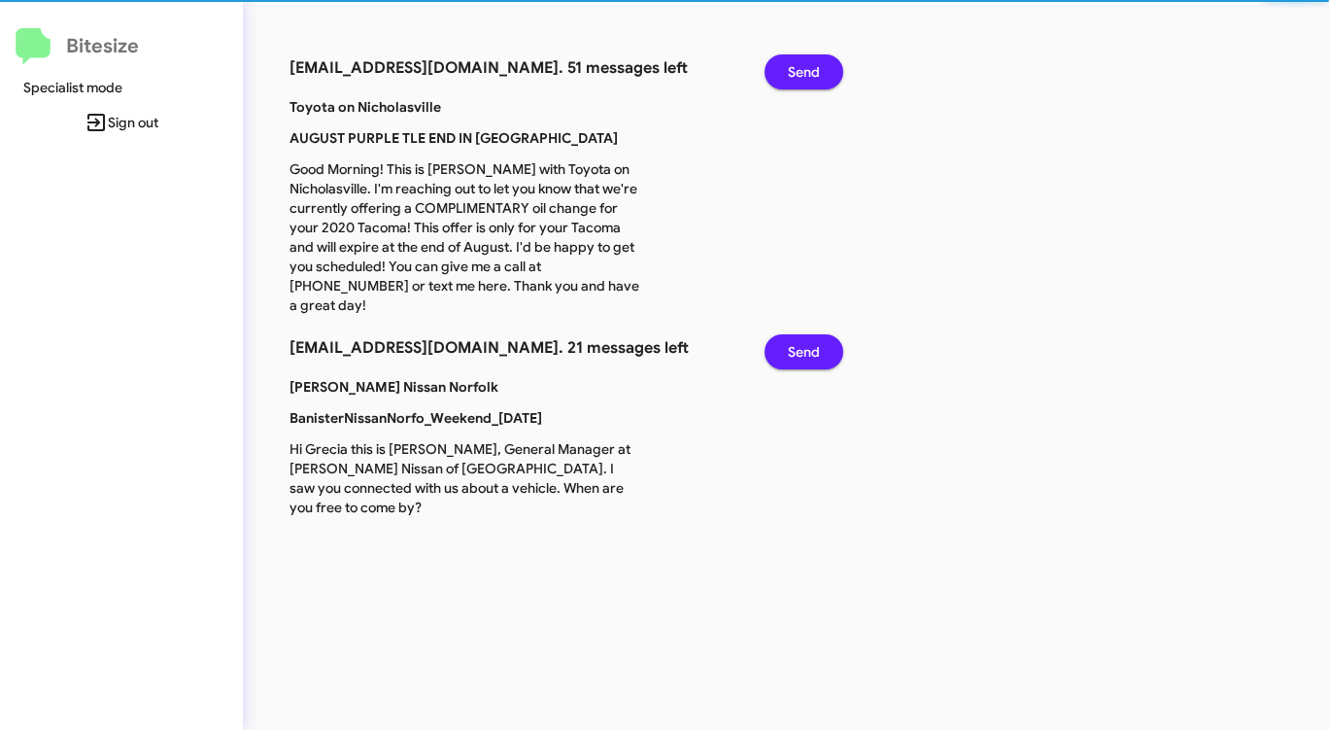
click at [795, 65] on span "Send" at bounding box center [804, 71] width 32 height 35
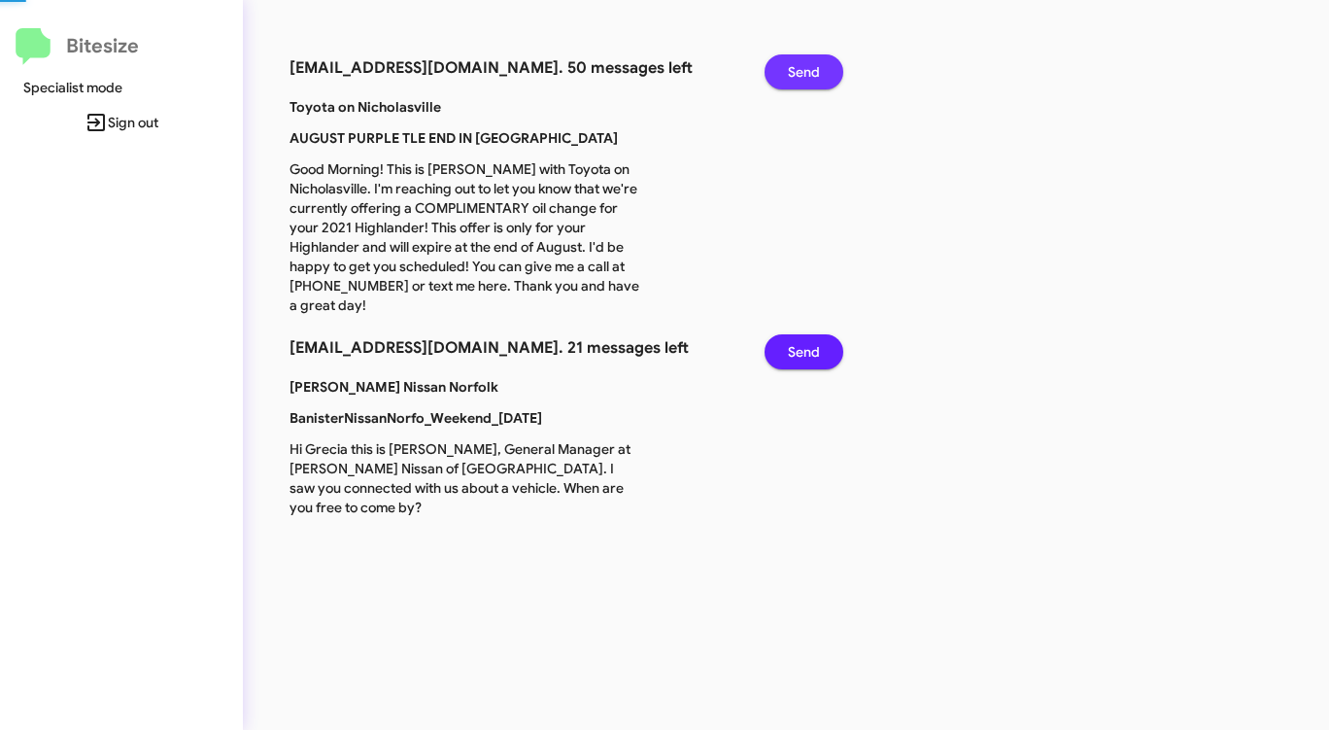
click at [795, 65] on span "Send" at bounding box center [804, 71] width 32 height 35
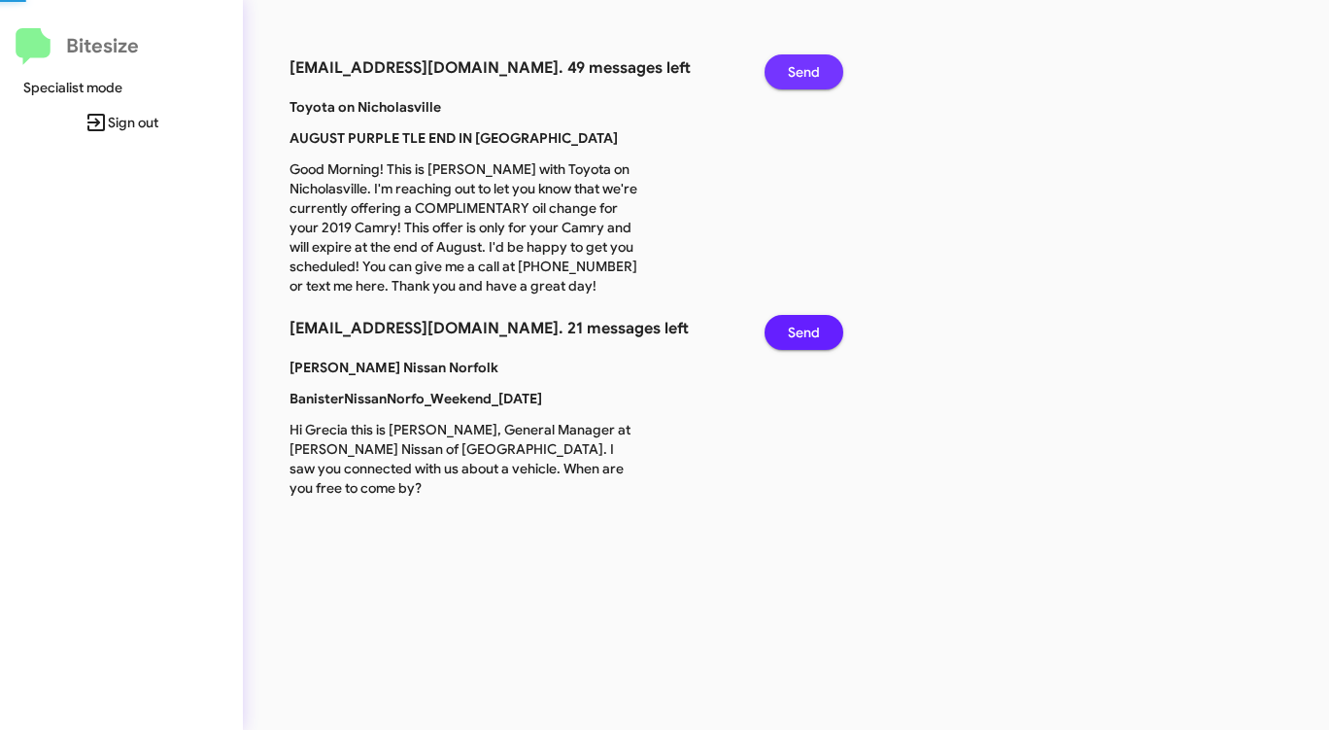
click at [795, 65] on span "Send" at bounding box center [804, 71] width 32 height 35
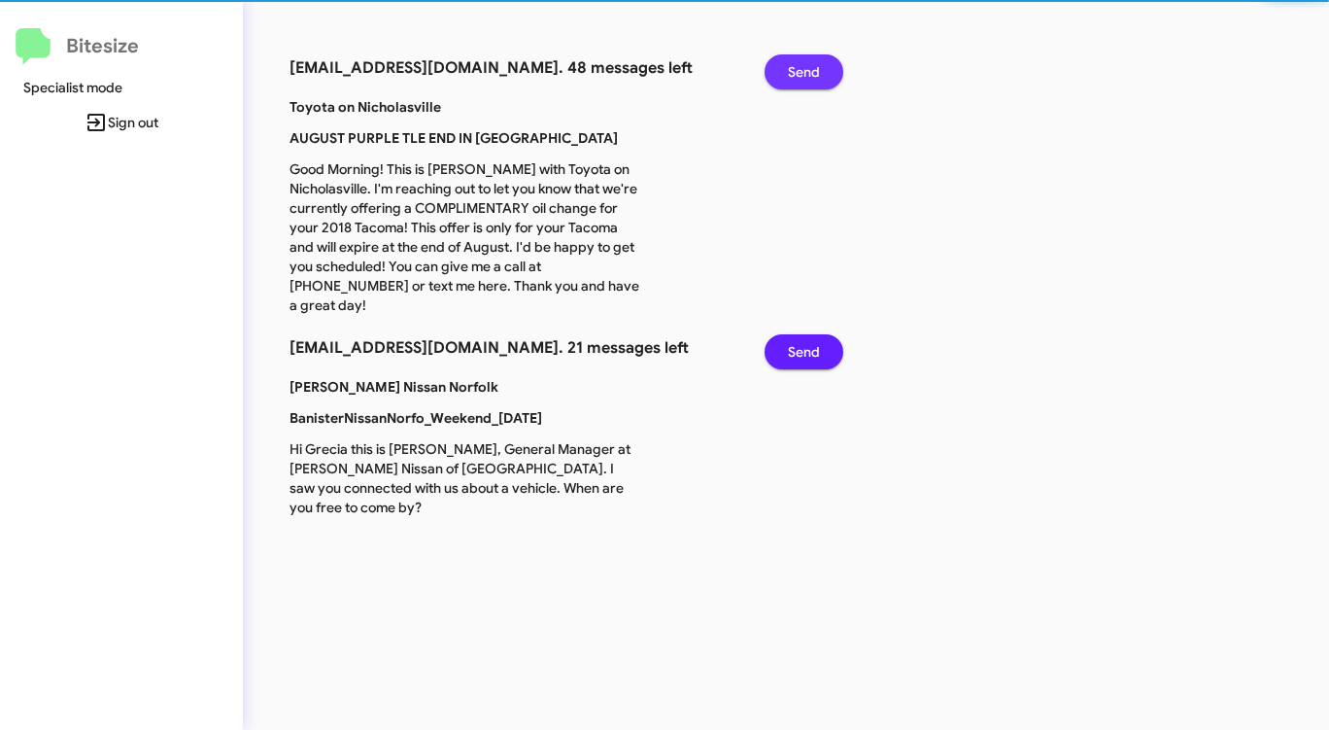
click at [795, 65] on span "Send" at bounding box center [804, 71] width 32 height 35
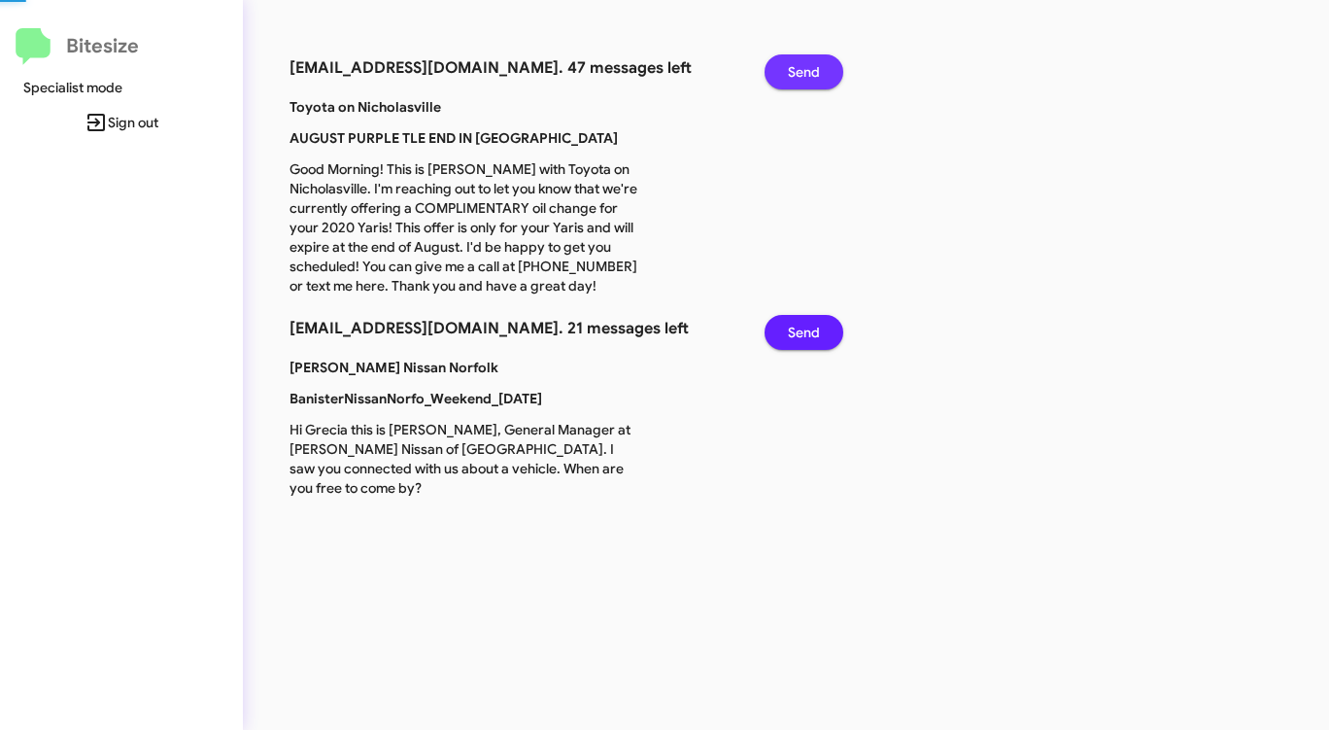
click at [795, 65] on span "Send" at bounding box center [804, 71] width 32 height 35
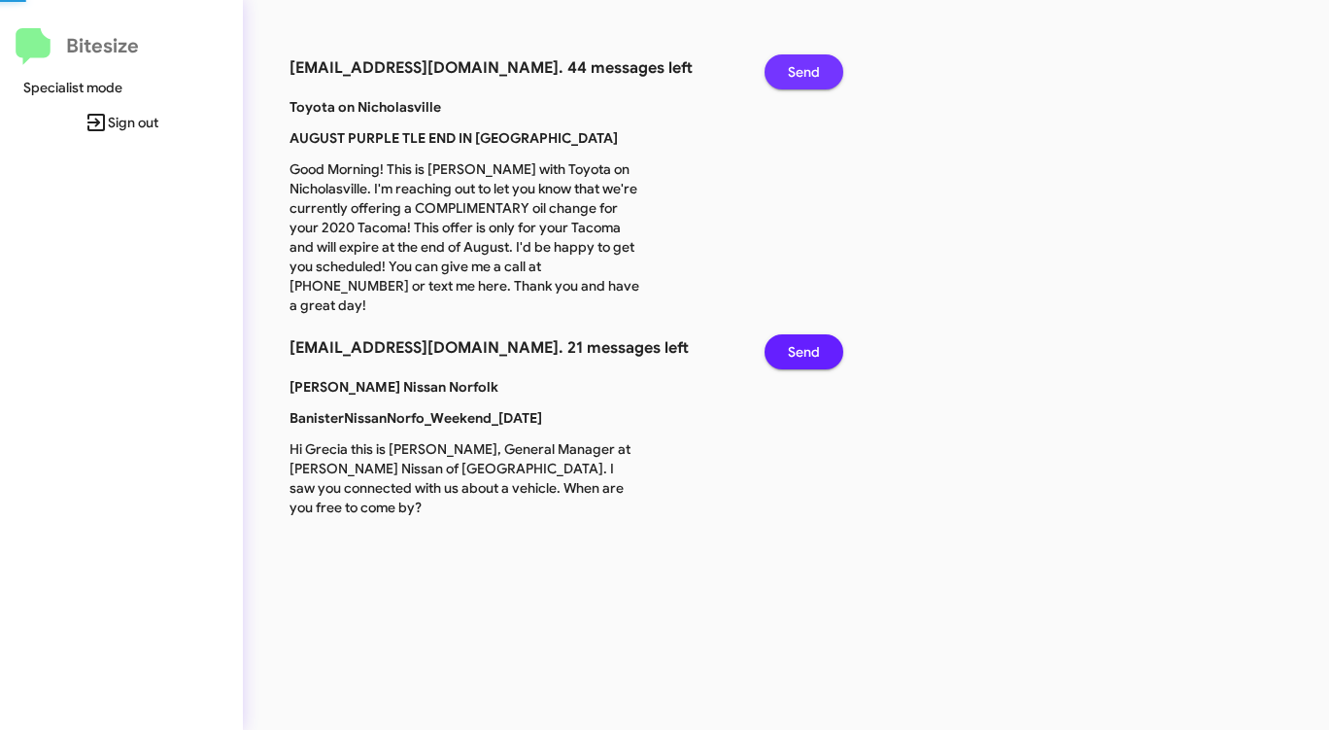
click at [795, 65] on span "Send" at bounding box center [804, 71] width 32 height 35
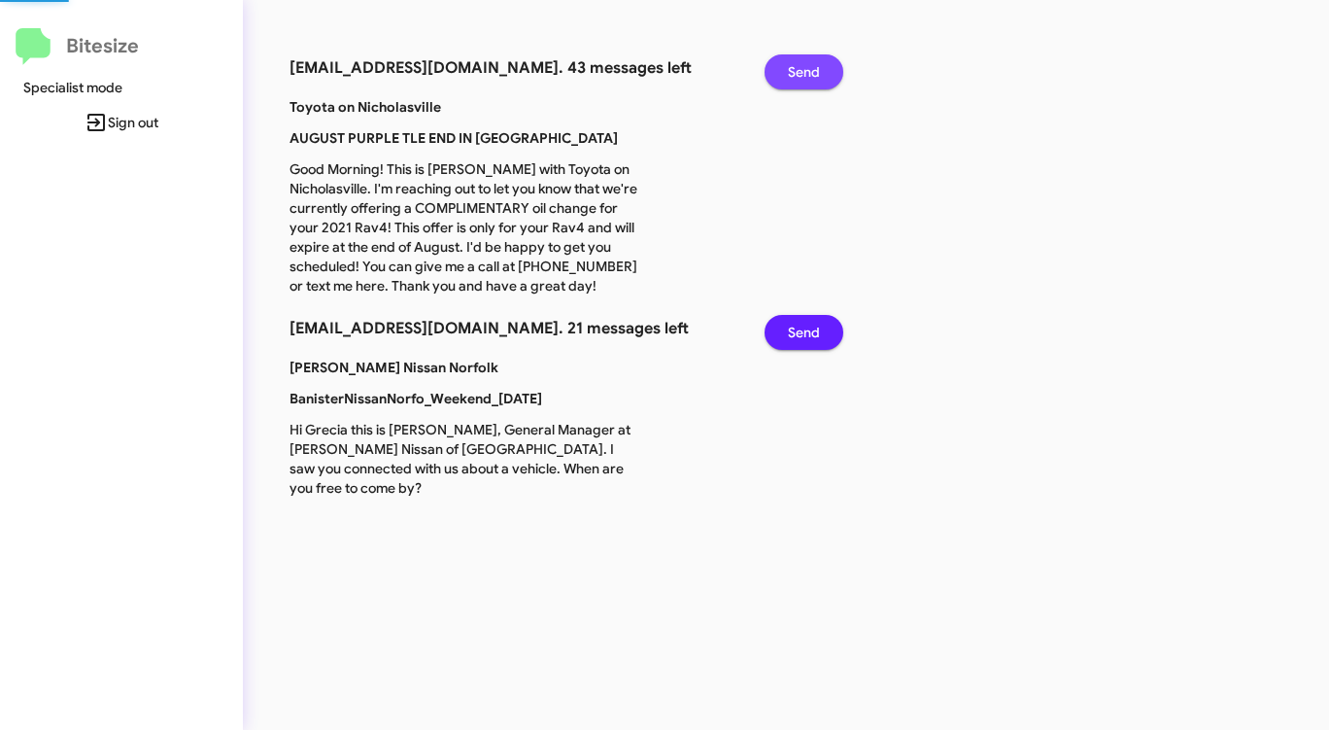
click at [795, 65] on span "Send" at bounding box center [804, 71] width 32 height 35
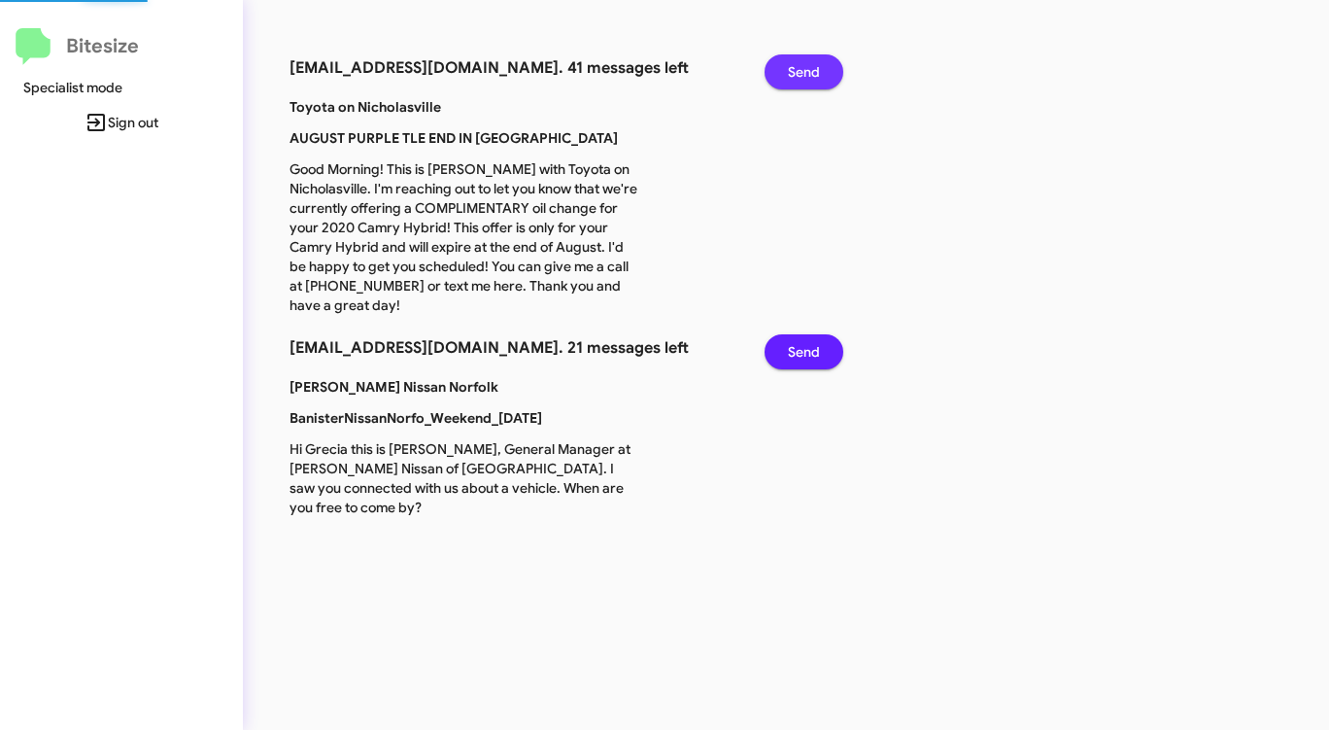
click at [795, 65] on span "Send" at bounding box center [804, 71] width 32 height 35
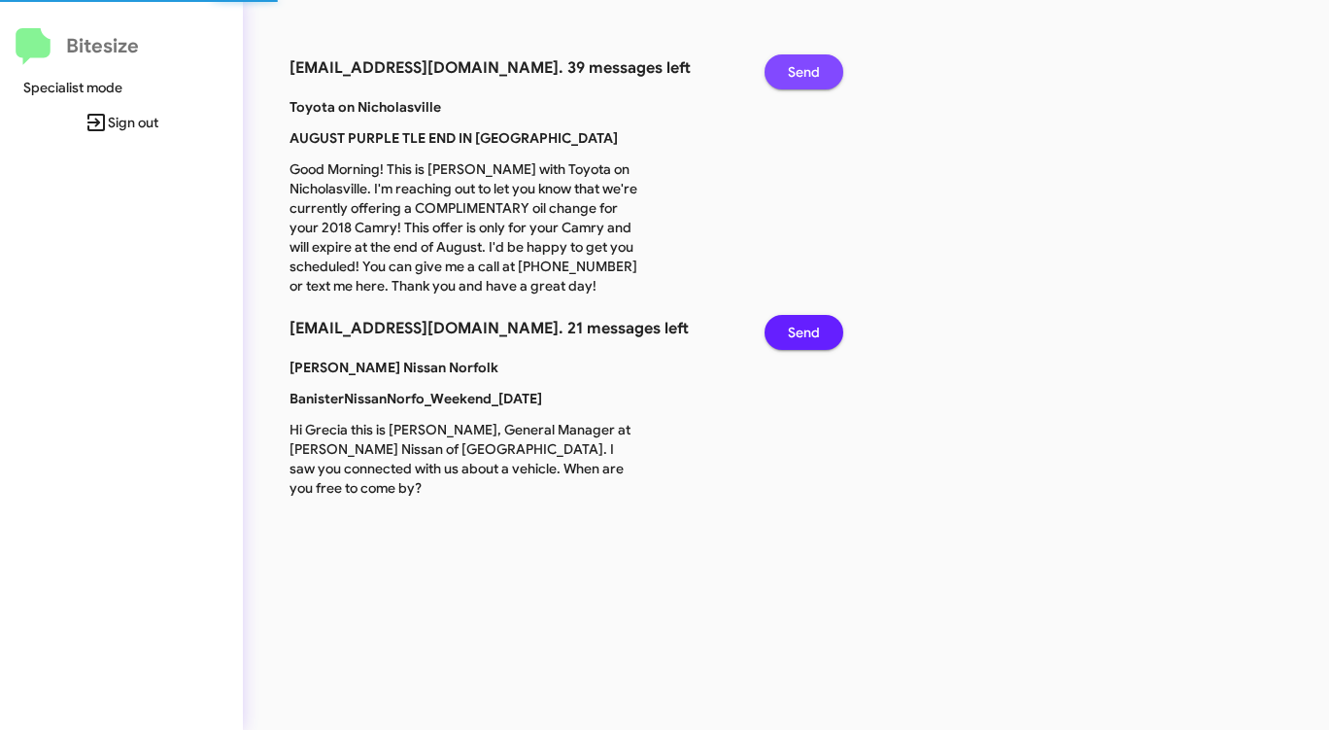
click at [795, 65] on span "Send" at bounding box center [804, 71] width 32 height 35
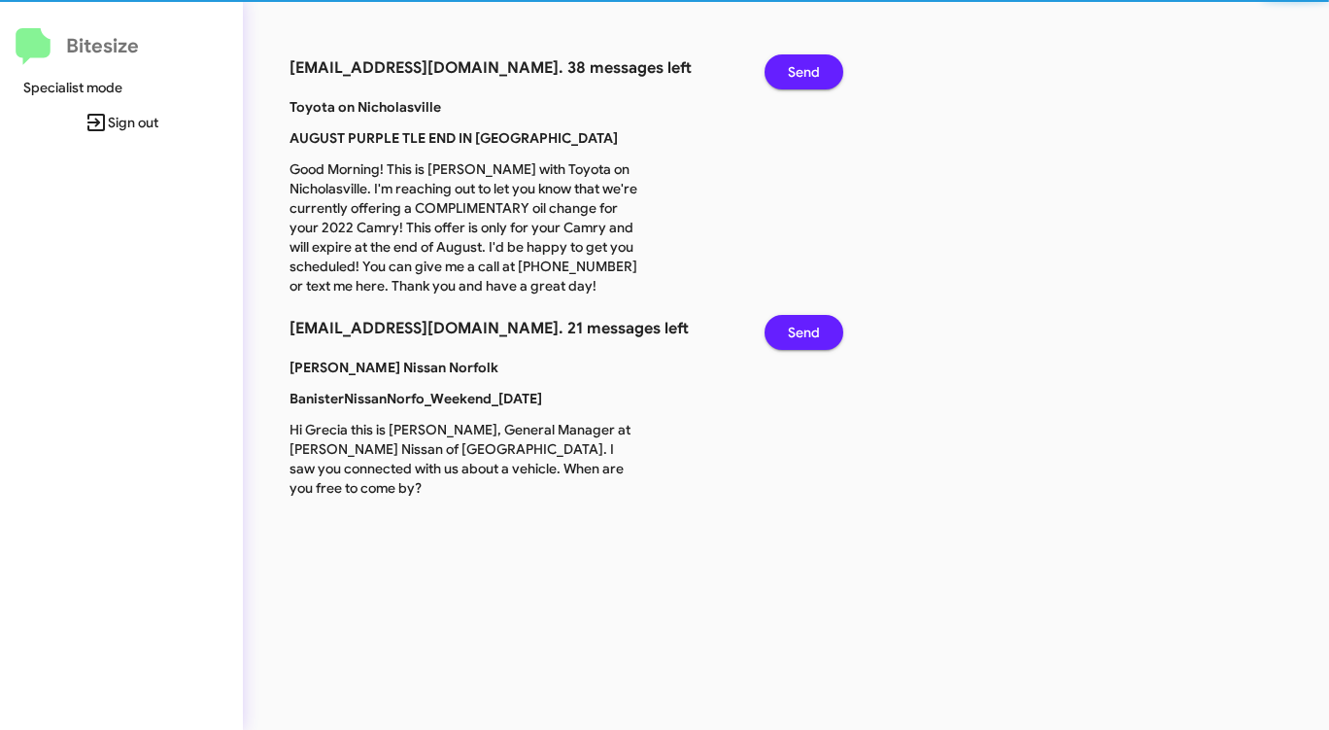
click at [795, 65] on span "Send" at bounding box center [804, 71] width 32 height 35
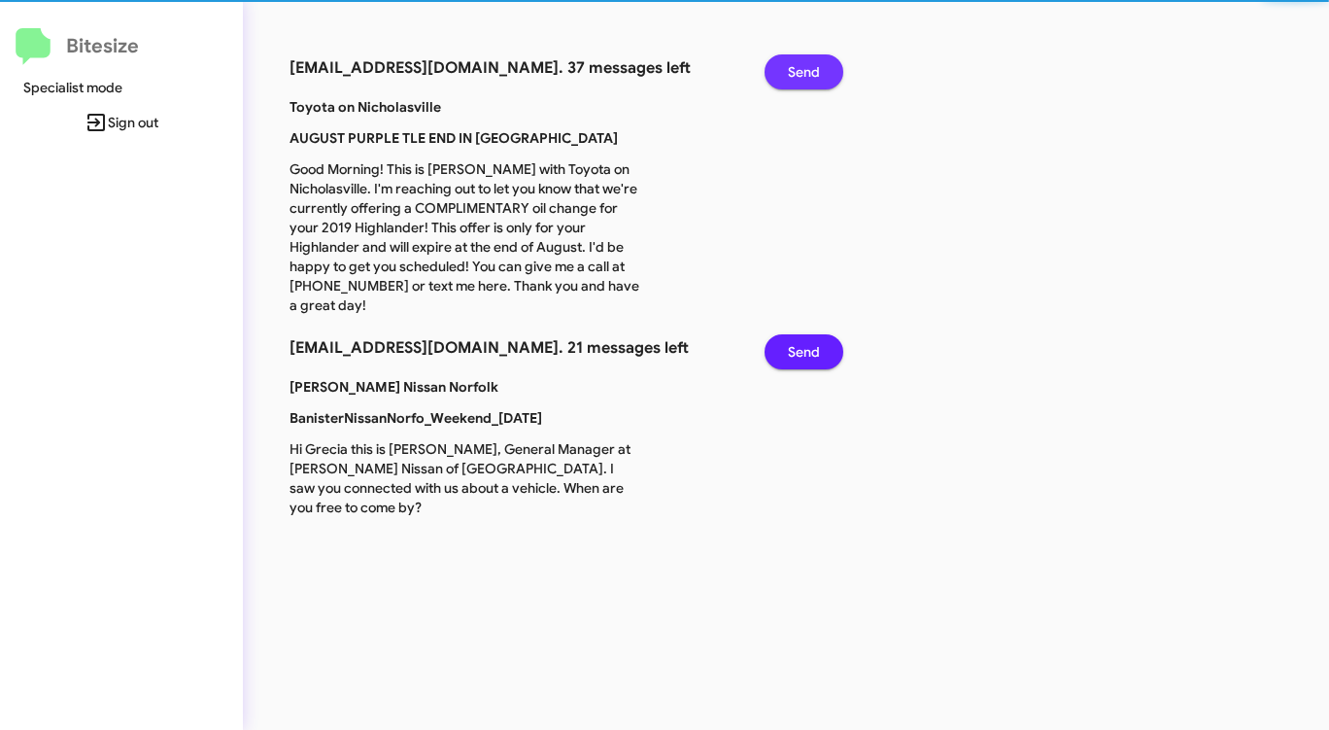
click at [795, 65] on span "Send" at bounding box center [804, 71] width 32 height 35
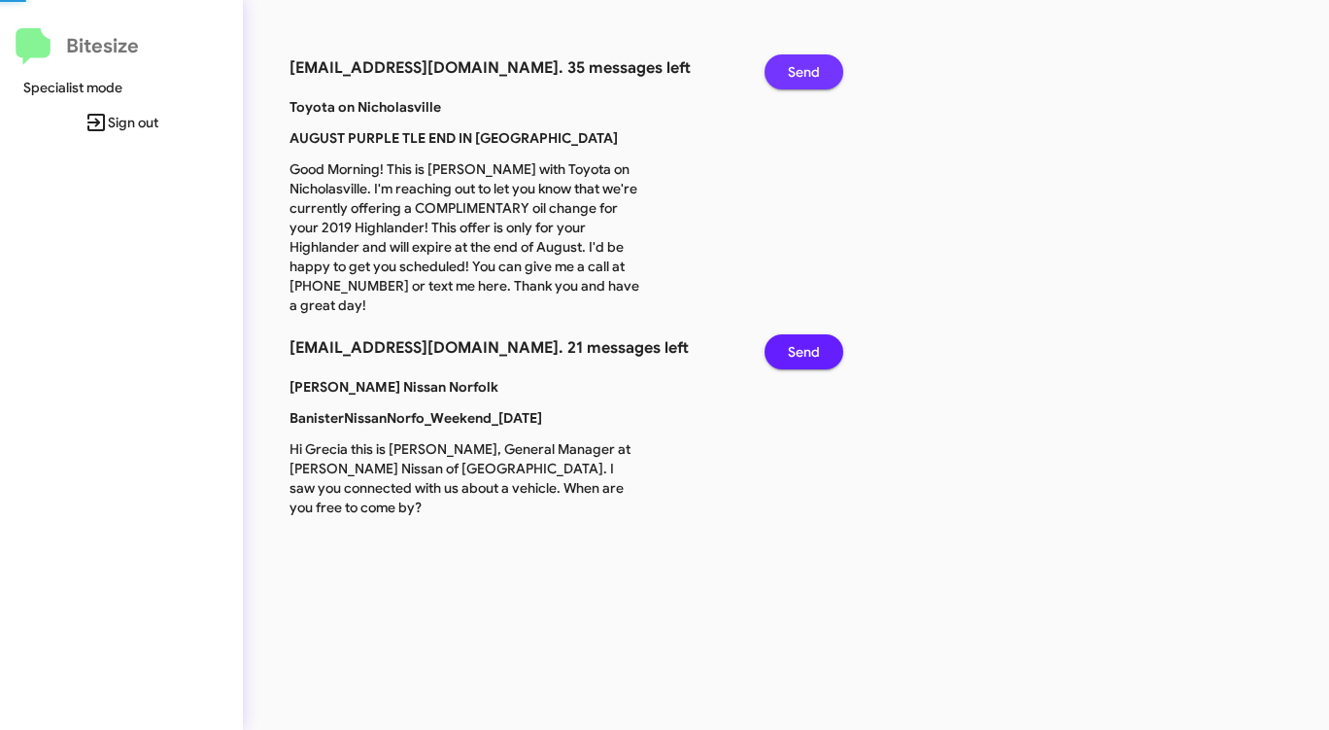
click at [795, 65] on span "Send" at bounding box center [804, 71] width 32 height 35
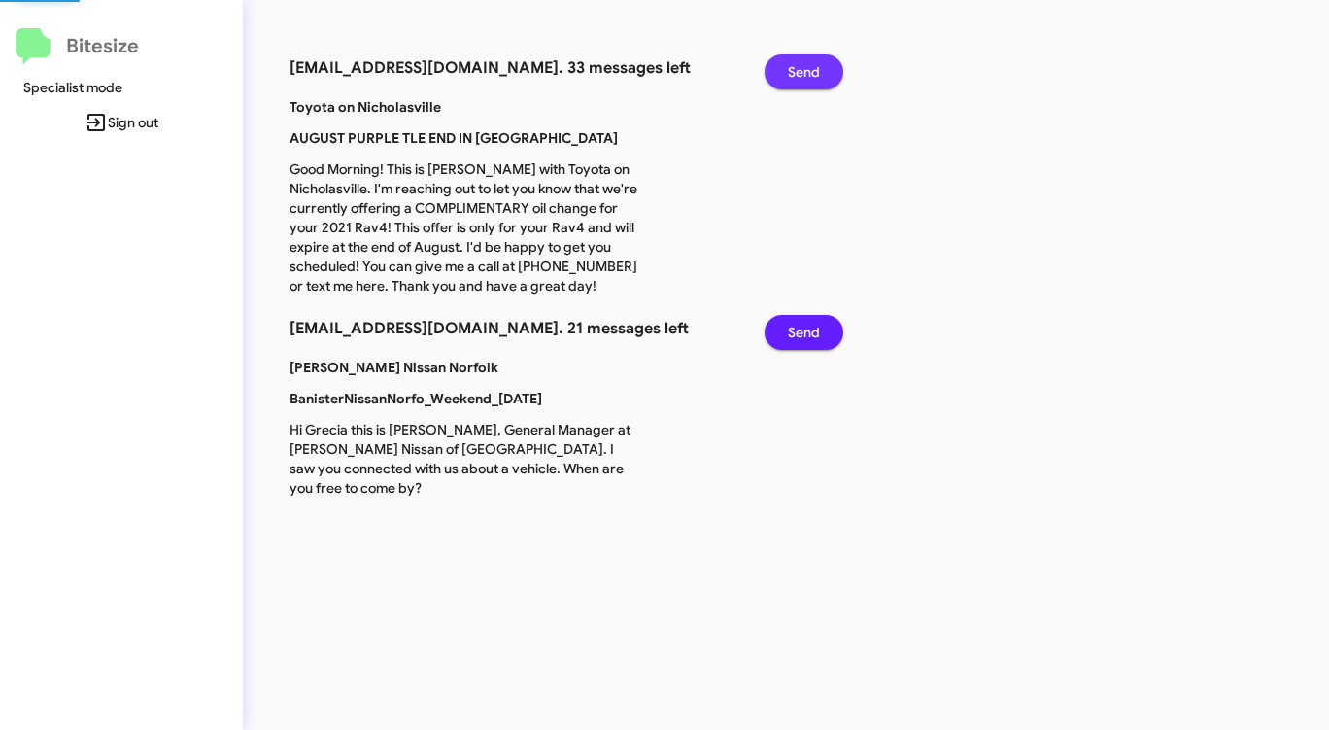
click at [795, 65] on span "Send" at bounding box center [804, 71] width 32 height 35
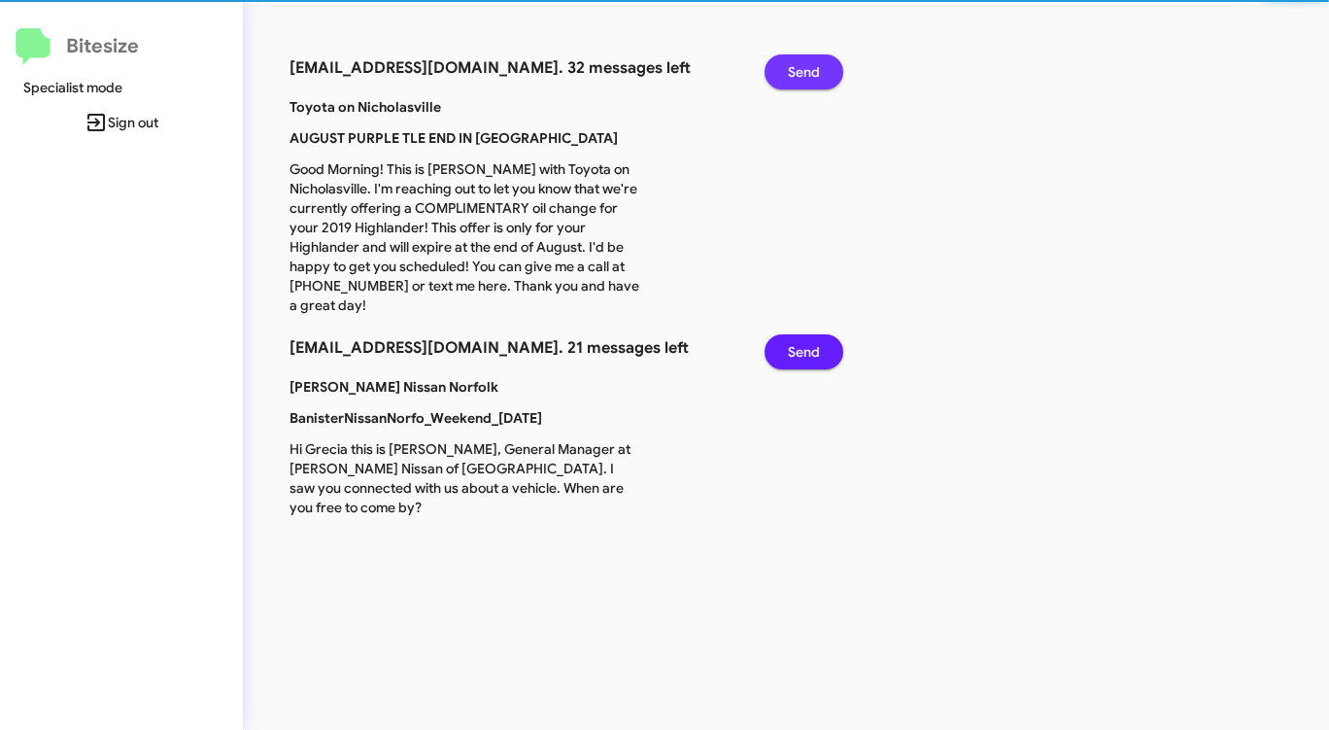
click at [795, 65] on span "Send" at bounding box center [804, 71] width 32 height 35
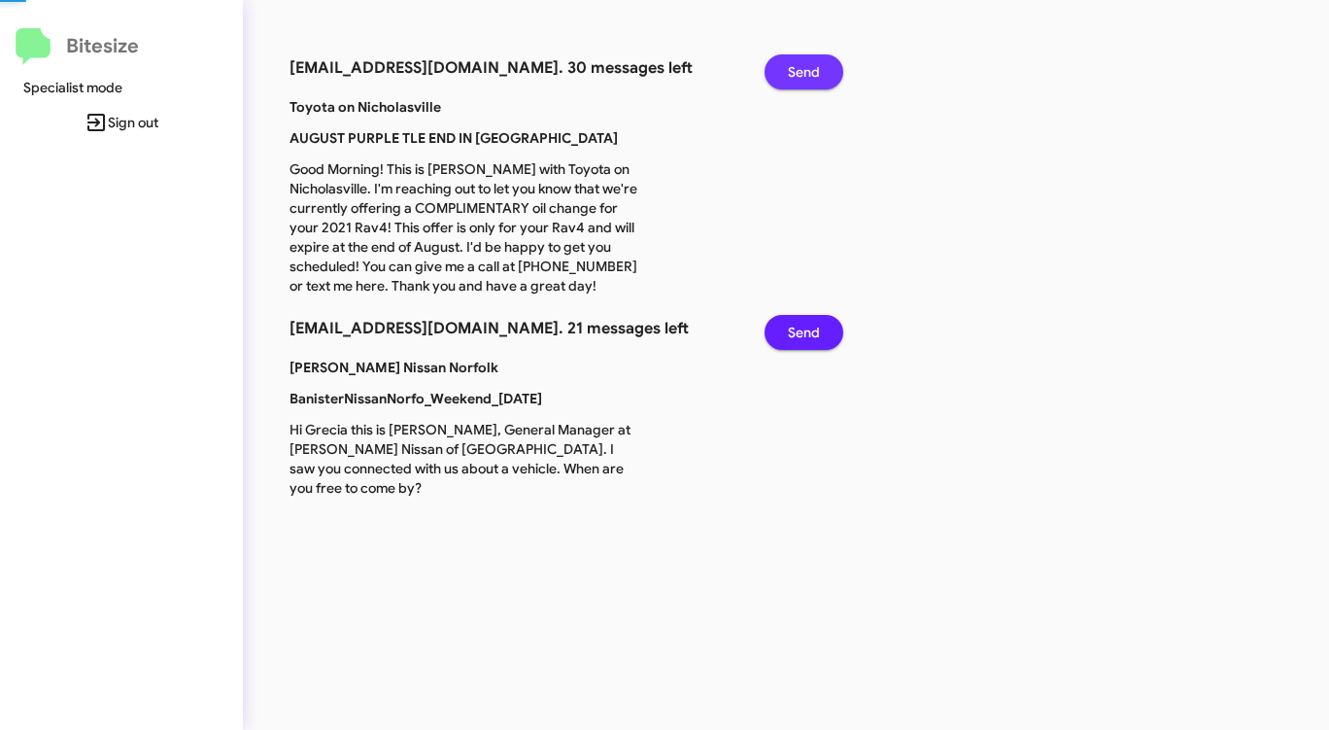
click at [795, 65] on span "Send" at bounding box center [804, 71] width 32 height 35
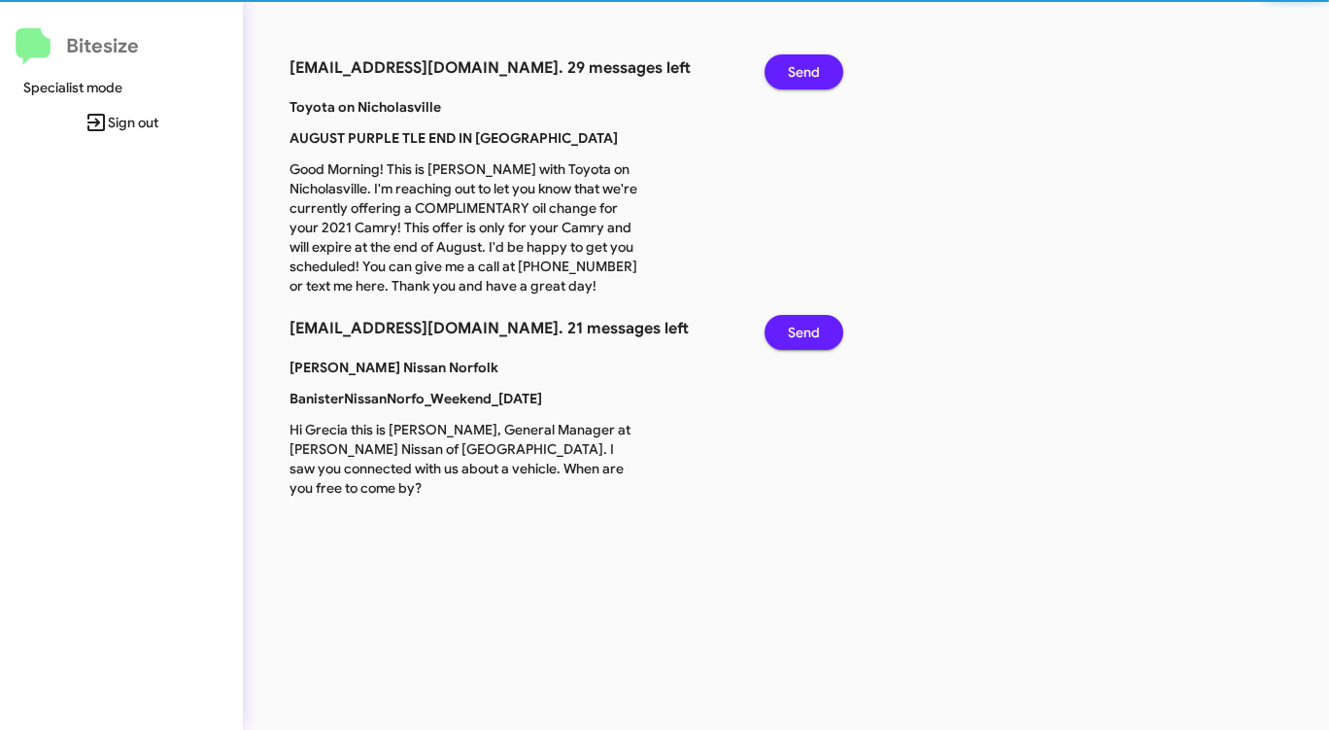
click at [795, 65] on span "Send" at bounding box center [804, 71] width 32 height 35
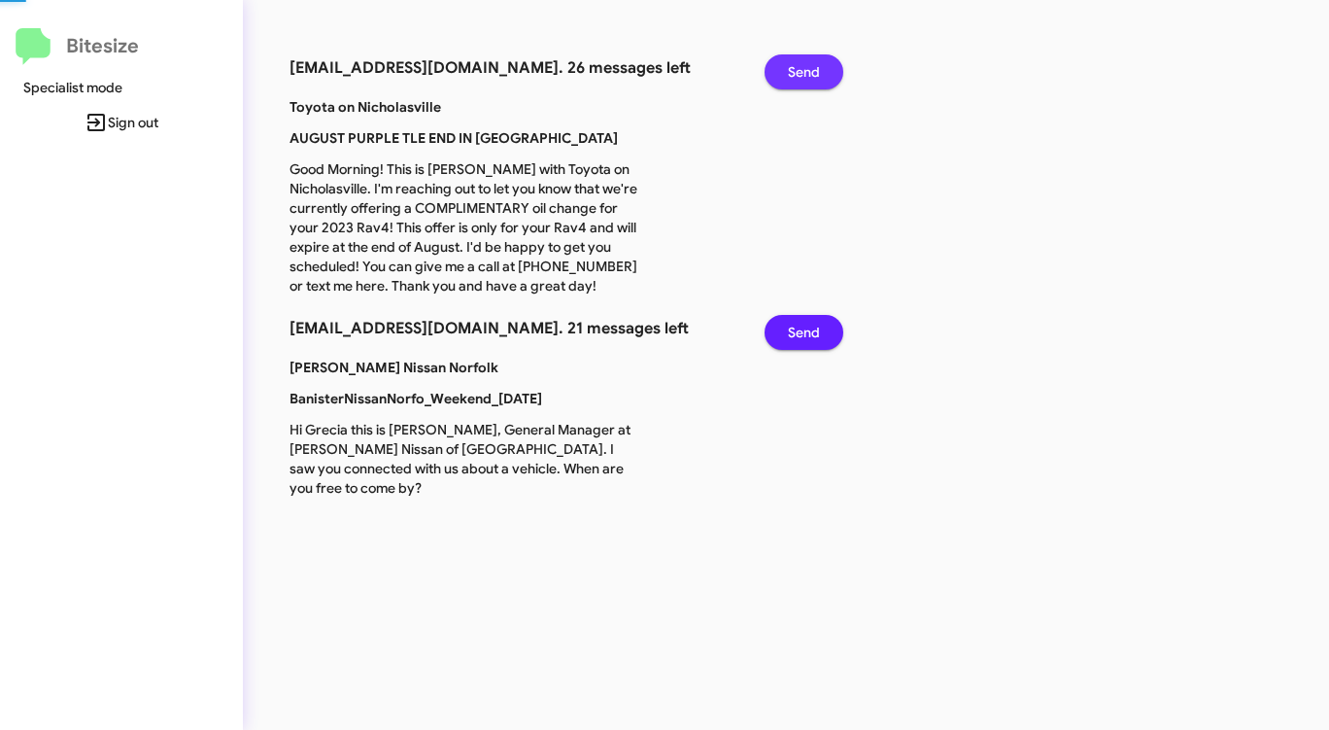
click at [795, 65] on span "Send" at bounding box center [804, 71] width 32 height 35
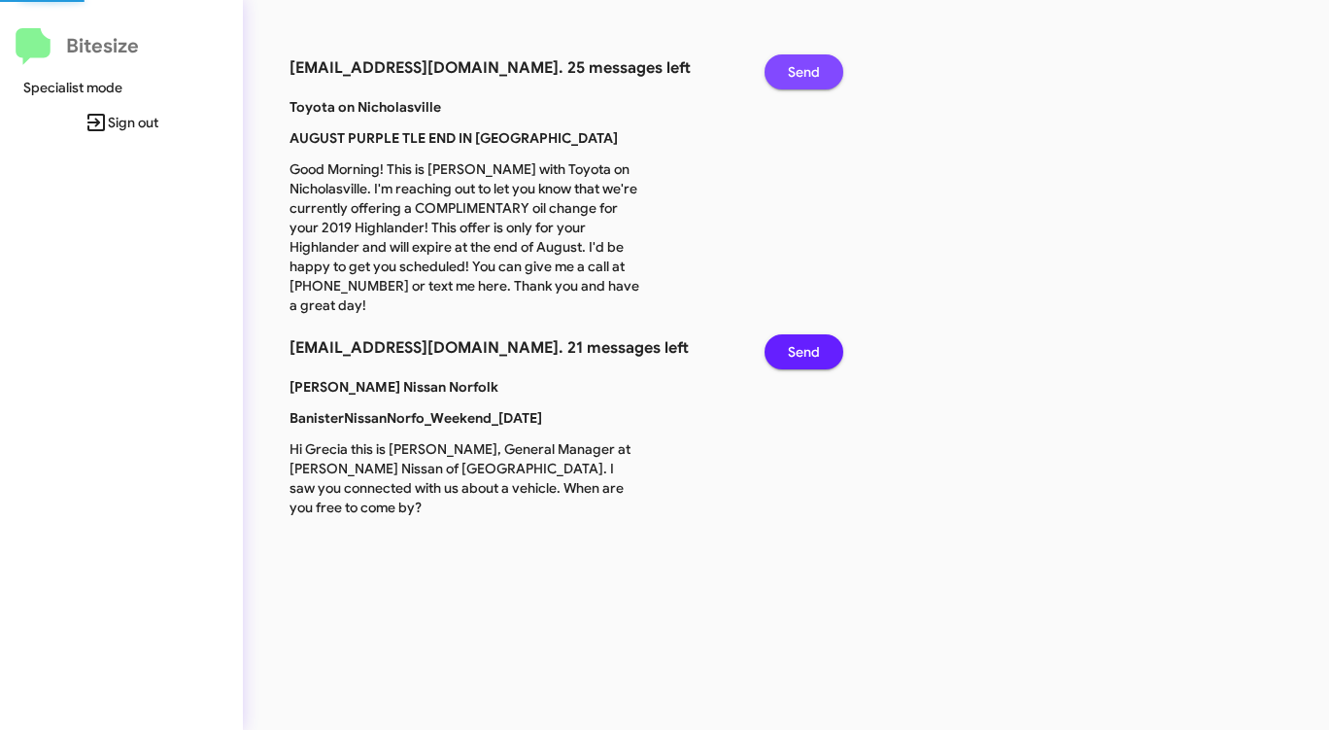
click at [795, 65] on span "Send" at bounding box center [804, 71] width 32 height 35
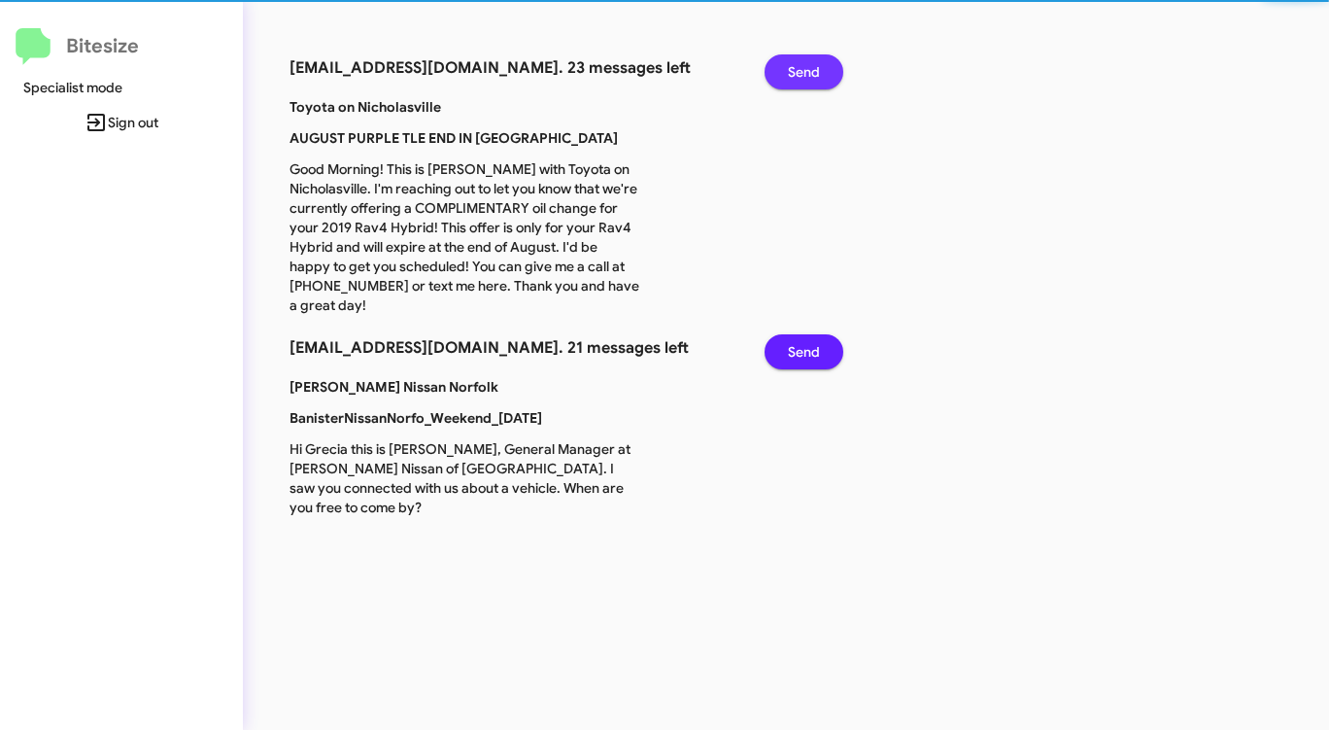
click at [795, 65] on span "Send" at bounding box center [804, 71] width 32 height 35
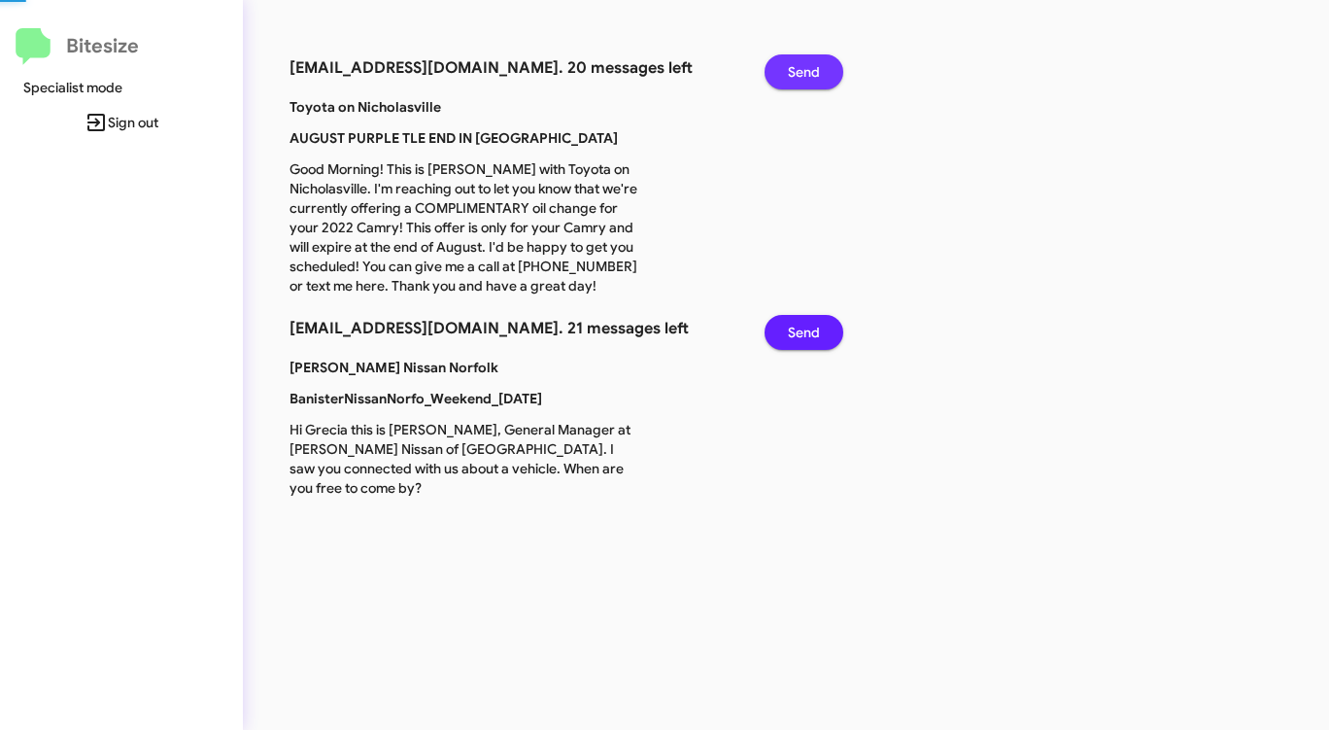
click at [795, 65] on span "Send" at bounding box center [804, 71] width 32 height 35
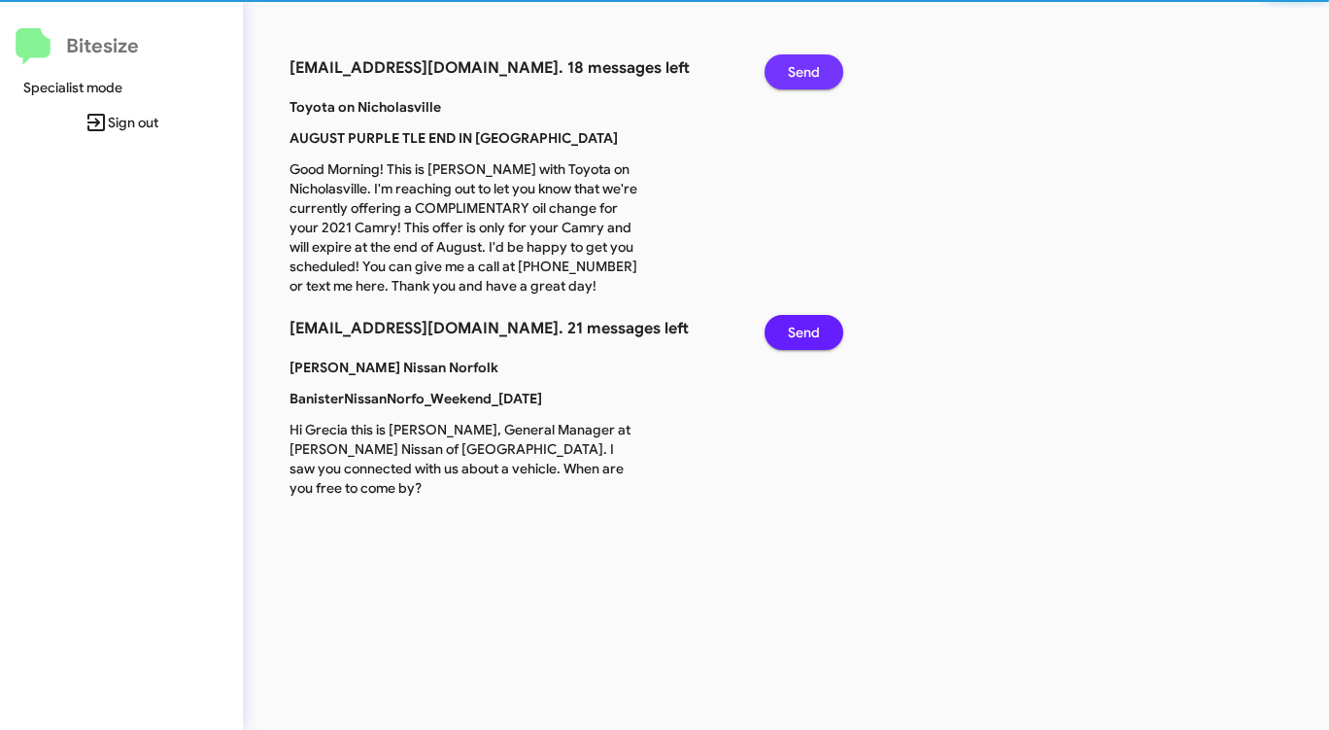
click at [795, 65] on span "Send" at bounding box center [804, 71] width 32 height 35
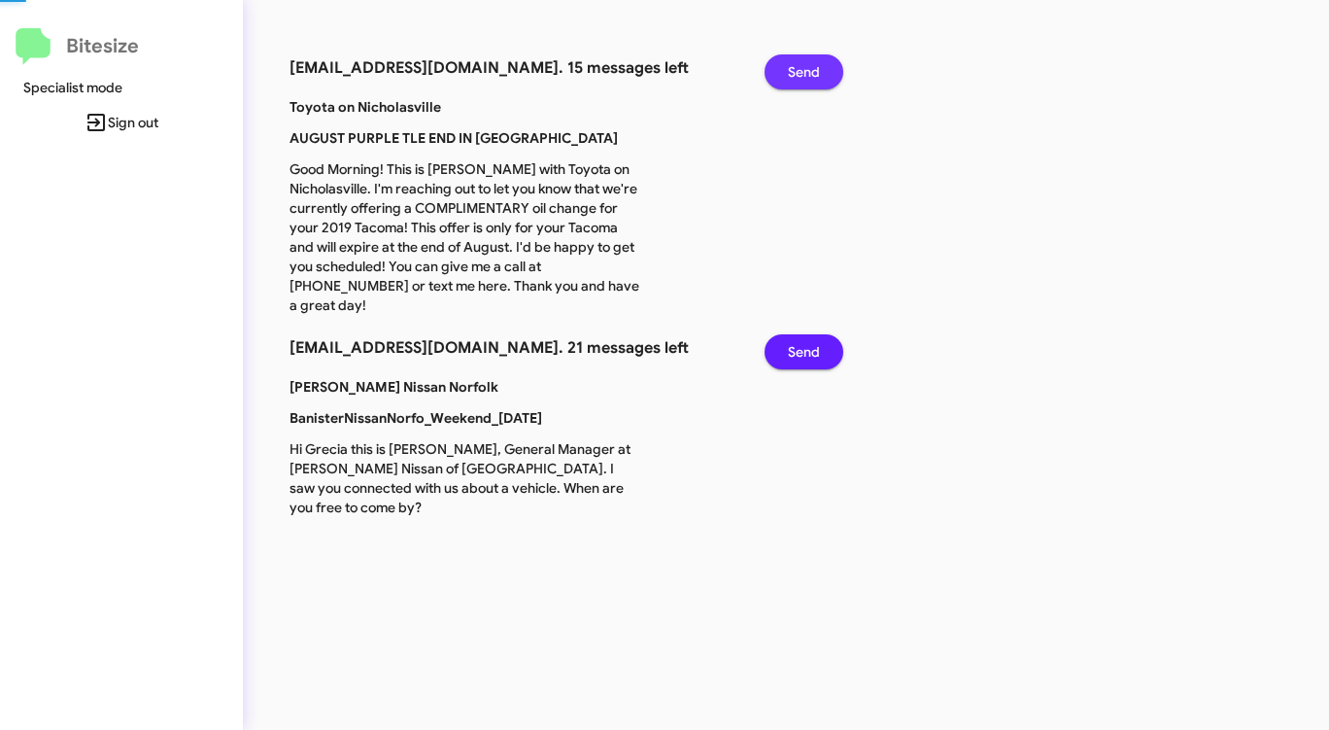
click at [795, 65] on span "Send" at bounding box center [804, 71] width 32 height 35
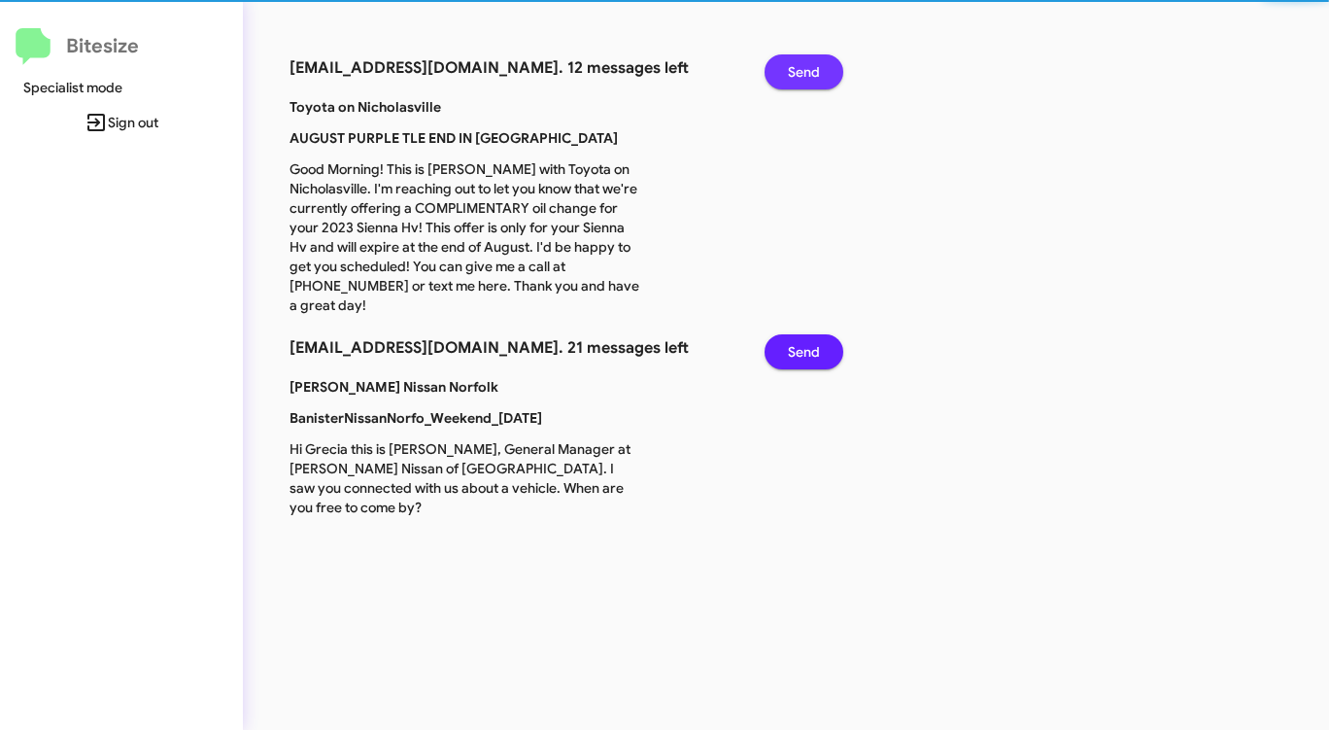
click at [795, 65] on span "Send" at bounding box center [804, 71] width 32 height 35
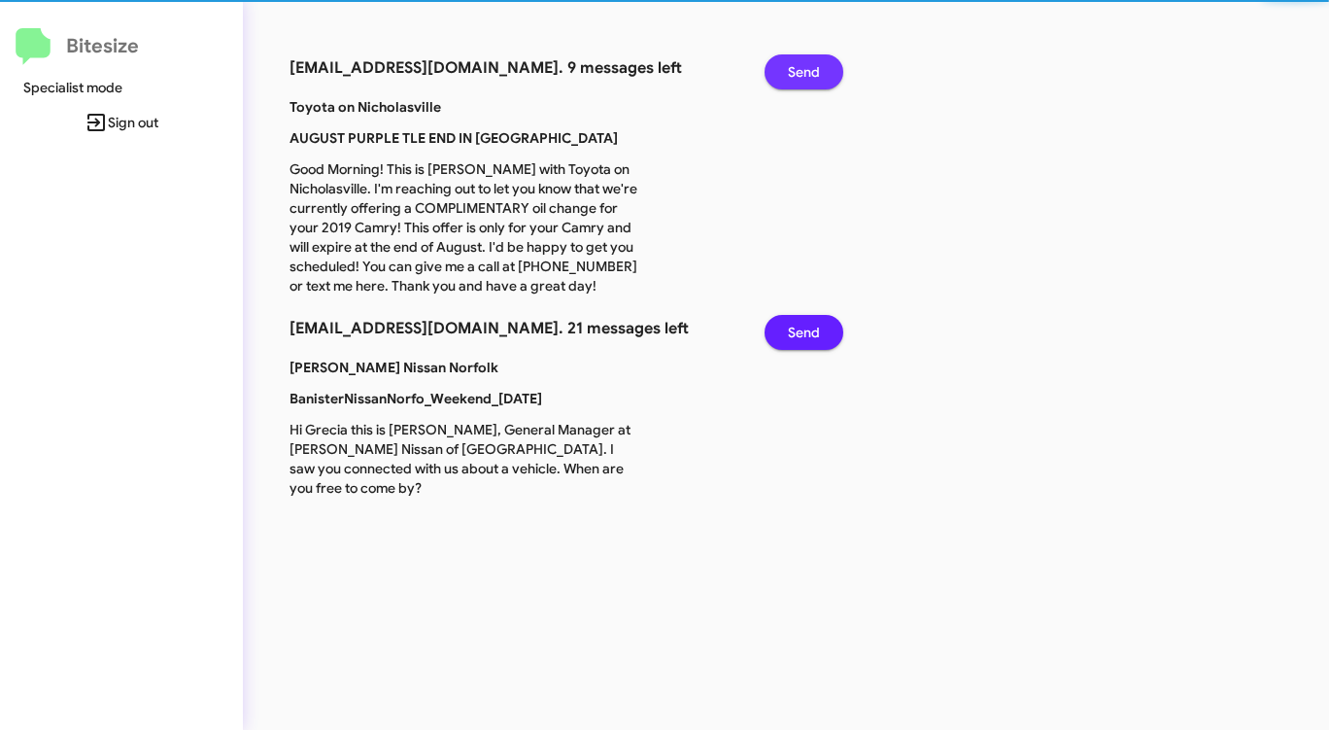
click at [795, 65] on span "Send" at bounding box center [804, 71] width 32 height 35
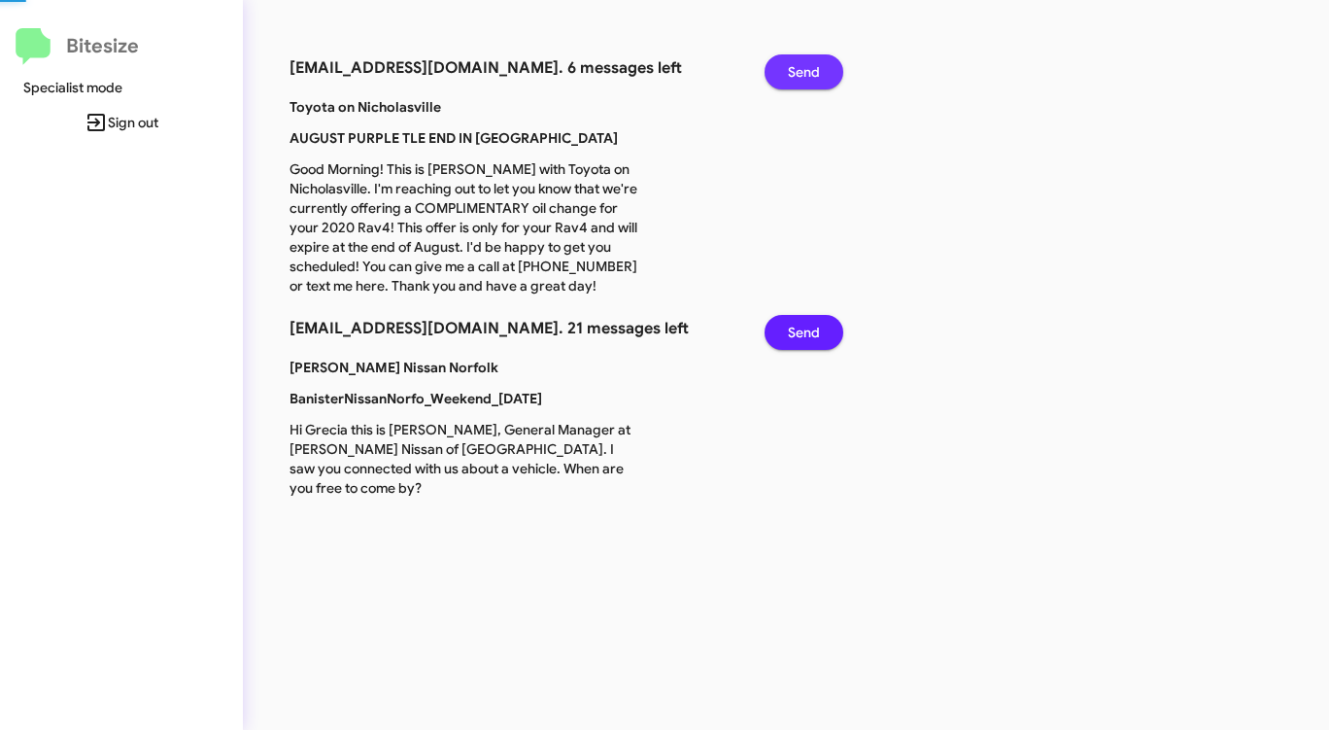
click at [795, 65] on span "Send" at bounding box center [804, 71] width 32 height 35
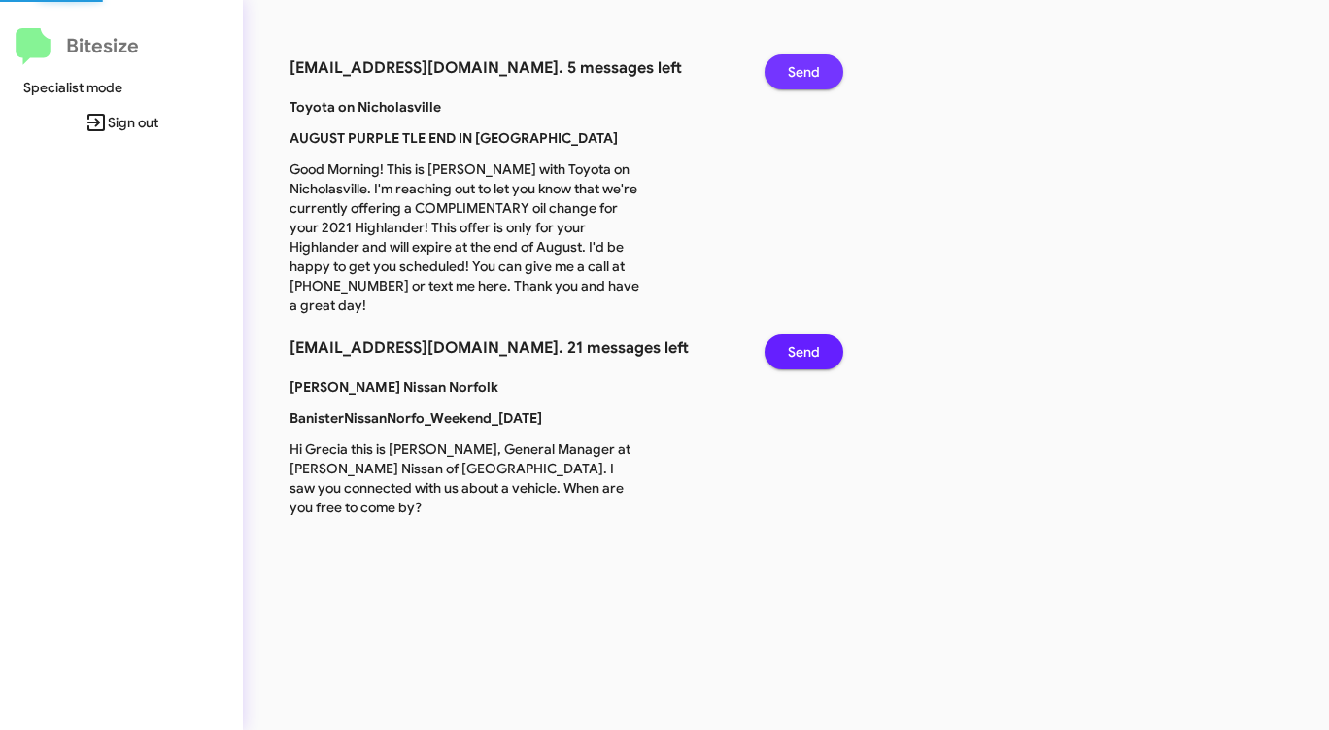
click at [795, 65] on span "Send" at bounding box center [804, 71] width 32 height 35
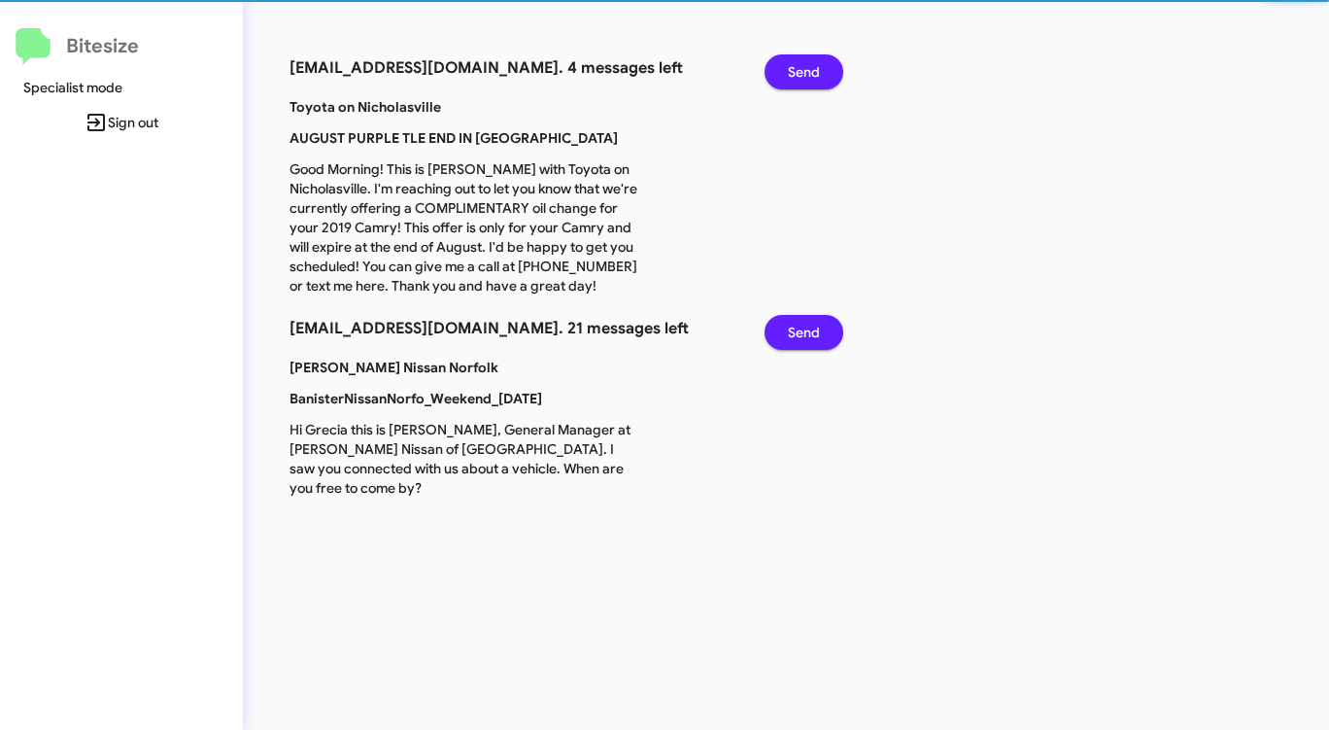
click at [795, 65] on span "Send" at bounding box center [804, 71] width 32 height 35
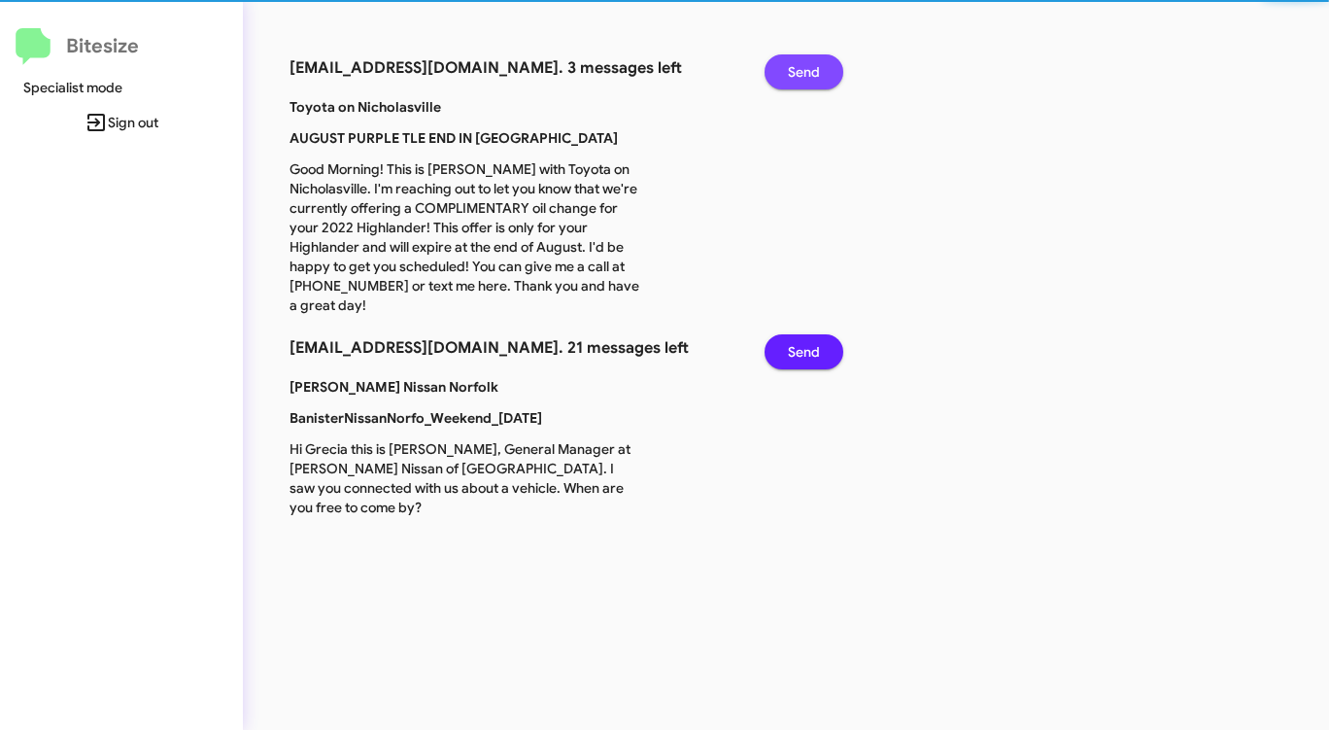
click at [795, 65] on span "Send" at bounding box center [804, 71] width 32 height 35
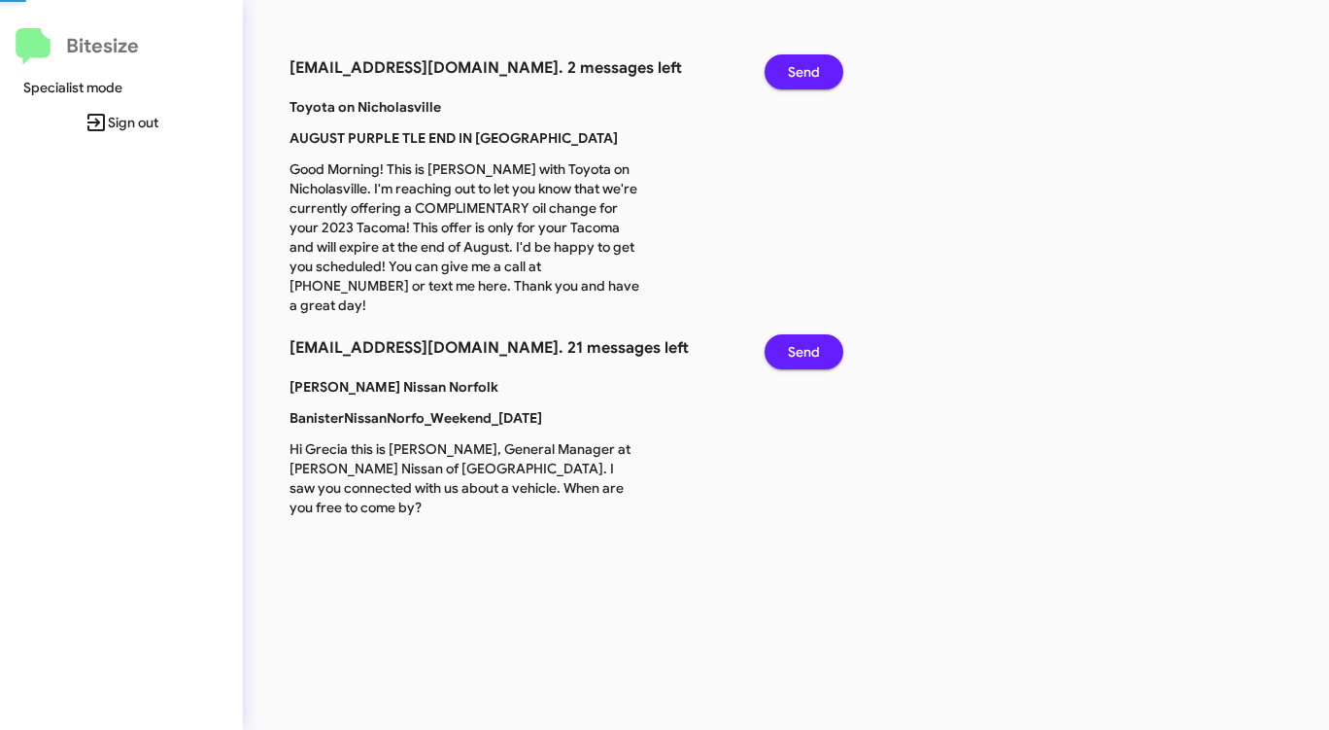
click at [795, 65] on span "Send" at bounding box center [804, 71] width 32 height 35
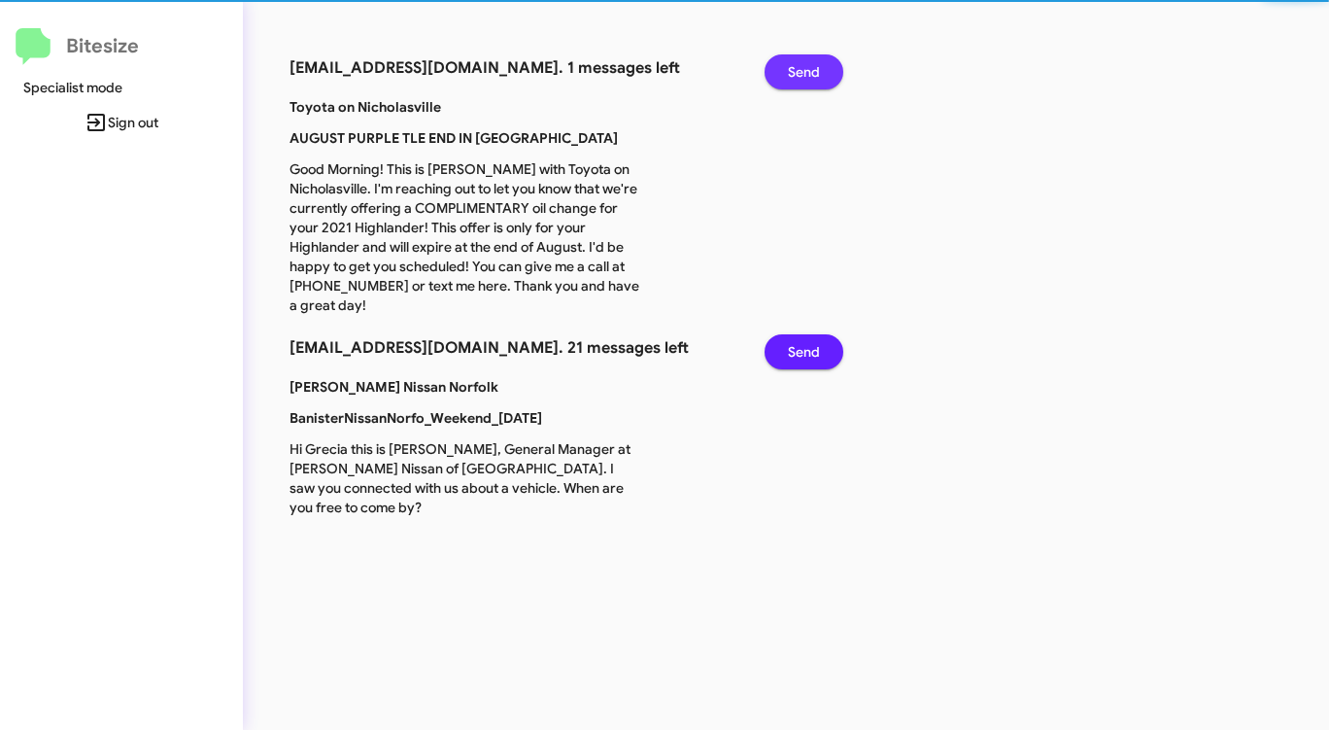
click at [795, 65] on span "Send" at bounding box center [804, 71] width 32 height 35
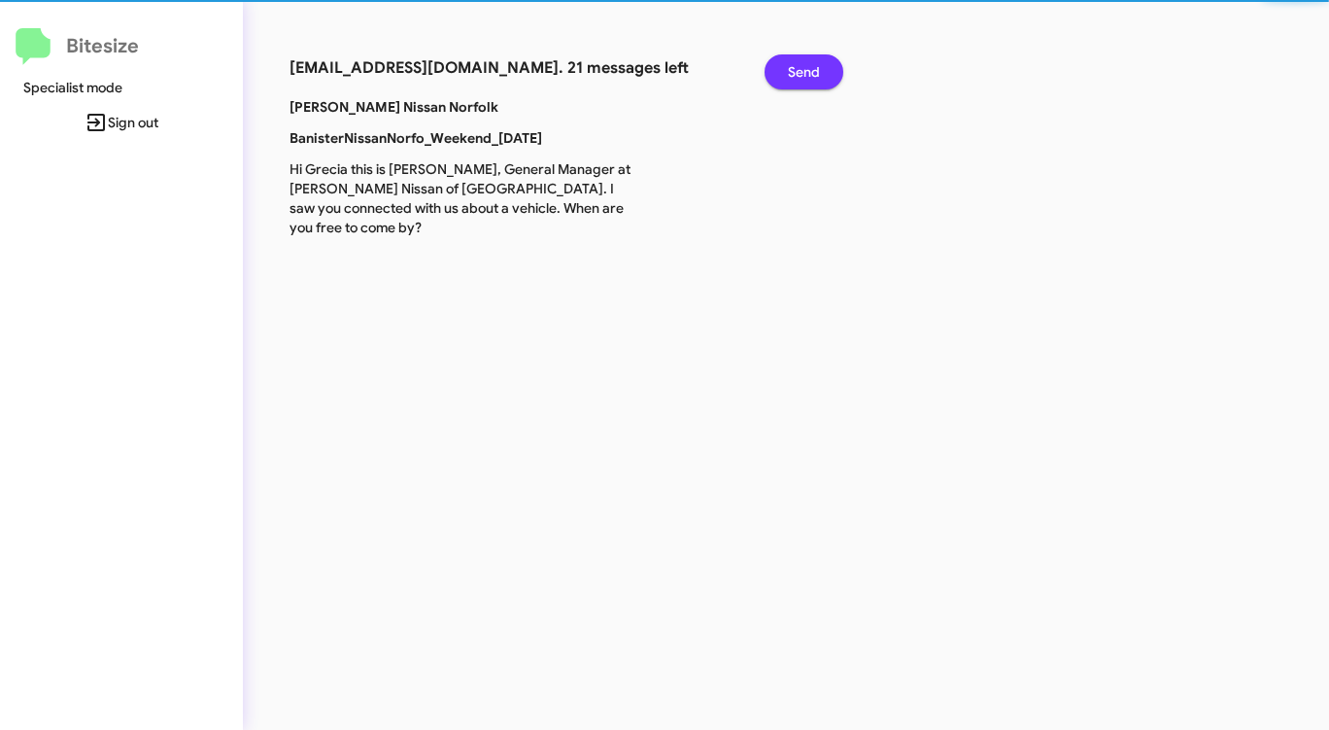
click at [795, 65] on span "Send" at bounding box center [804, 71] width 32 height 35
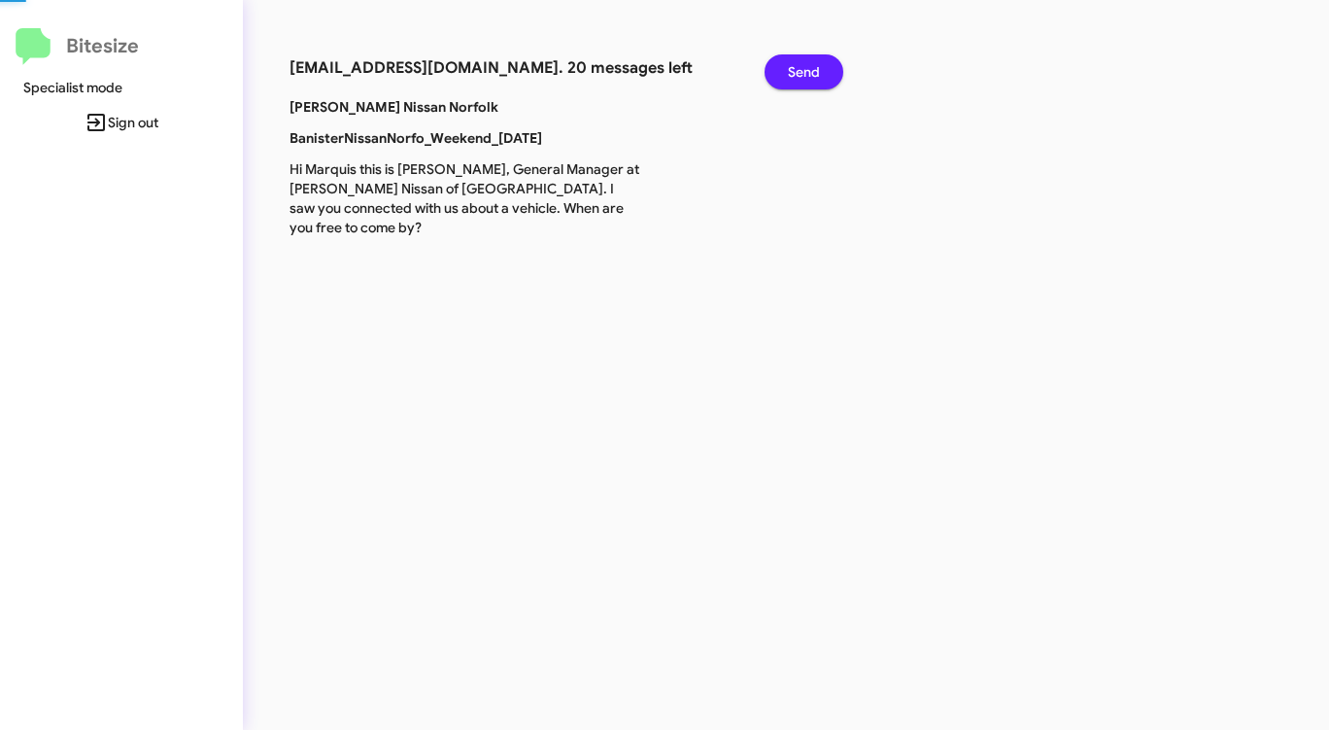
click at [795, 65] on span "Send" at bounding box center [804, 71] width 32 height 35
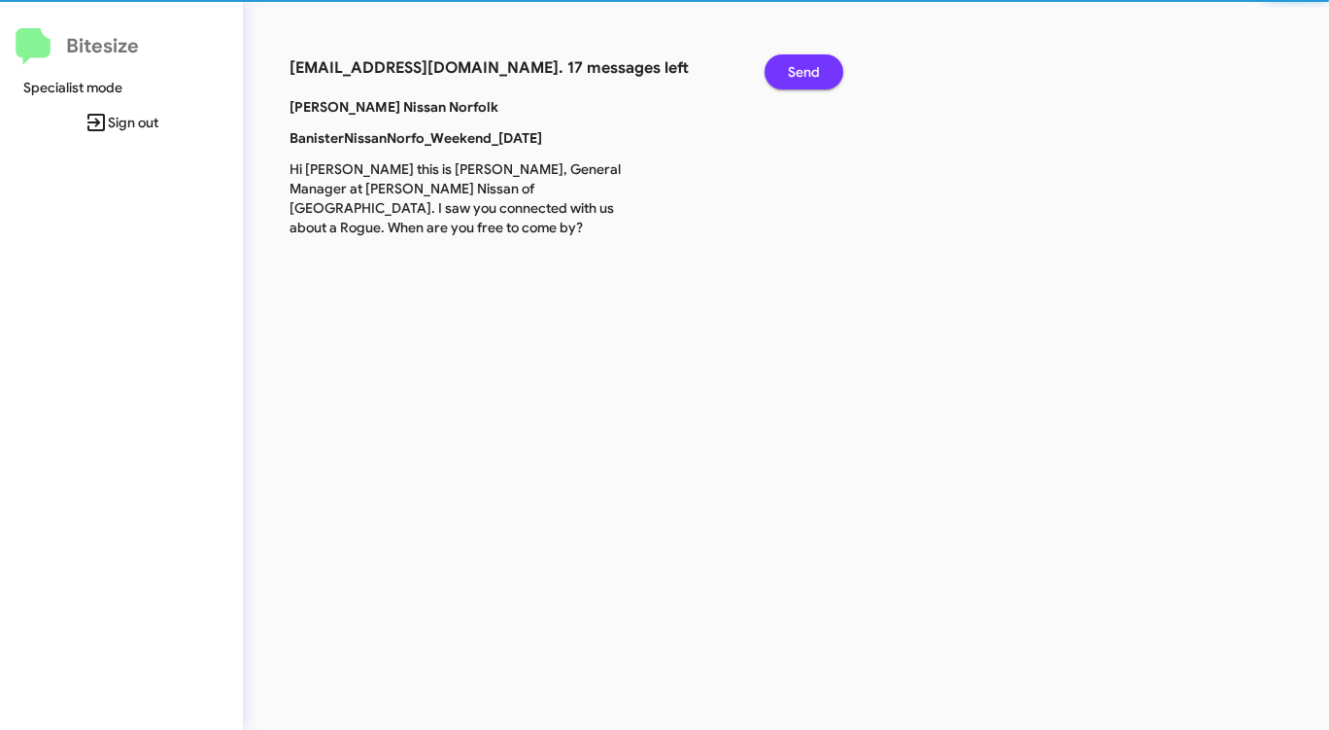
click at [795, 65] on span "Send" at bounding box center [804, 71] width 32 height 35
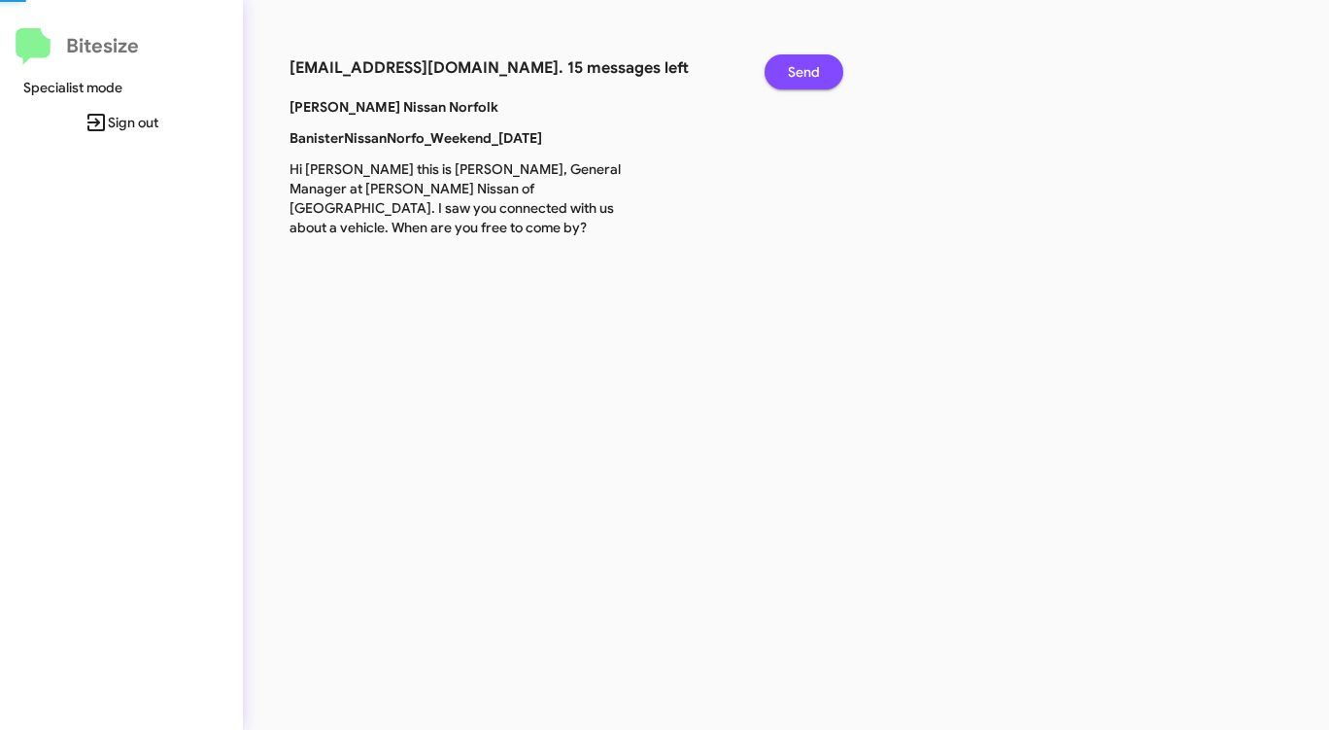
click at [795, 65] on span "Send" at bounding box center [804, 71] width 32 height 35
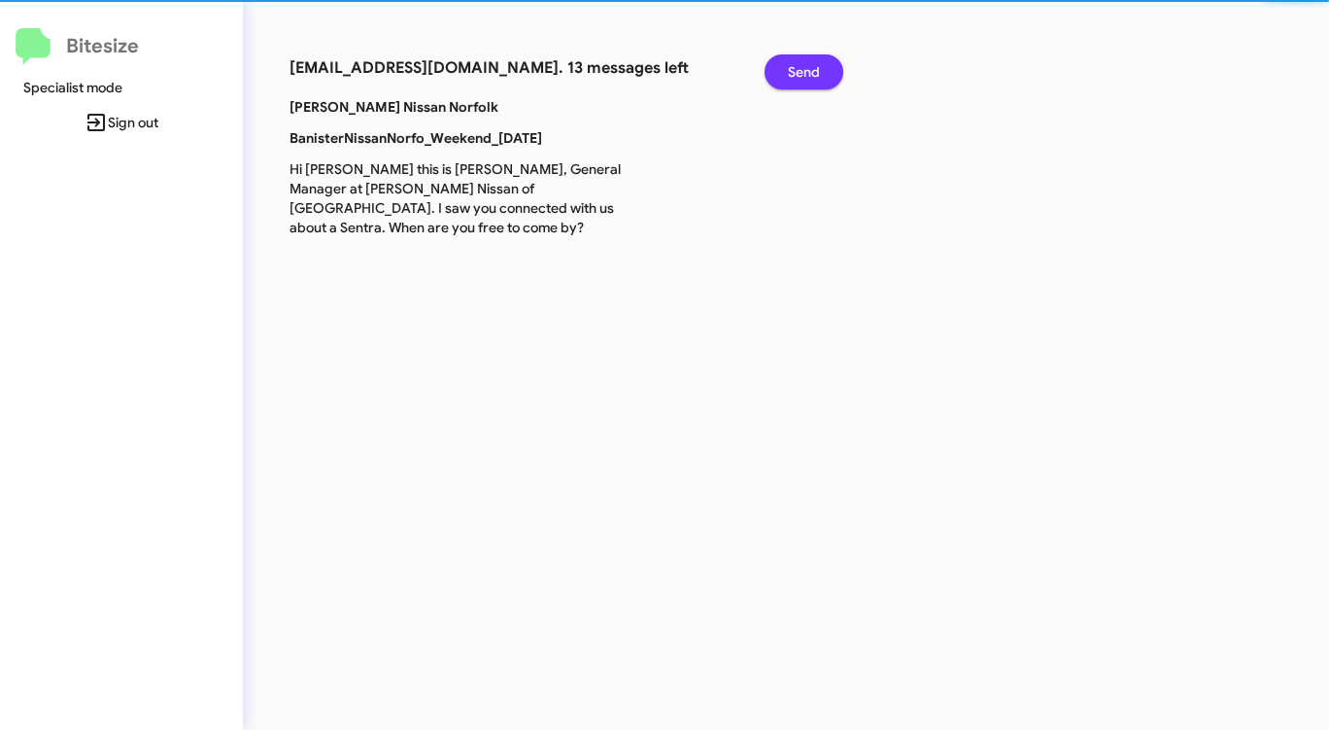
click at [795, 65] on span "Send" at bounding box center [804, 71] width 32 height 35
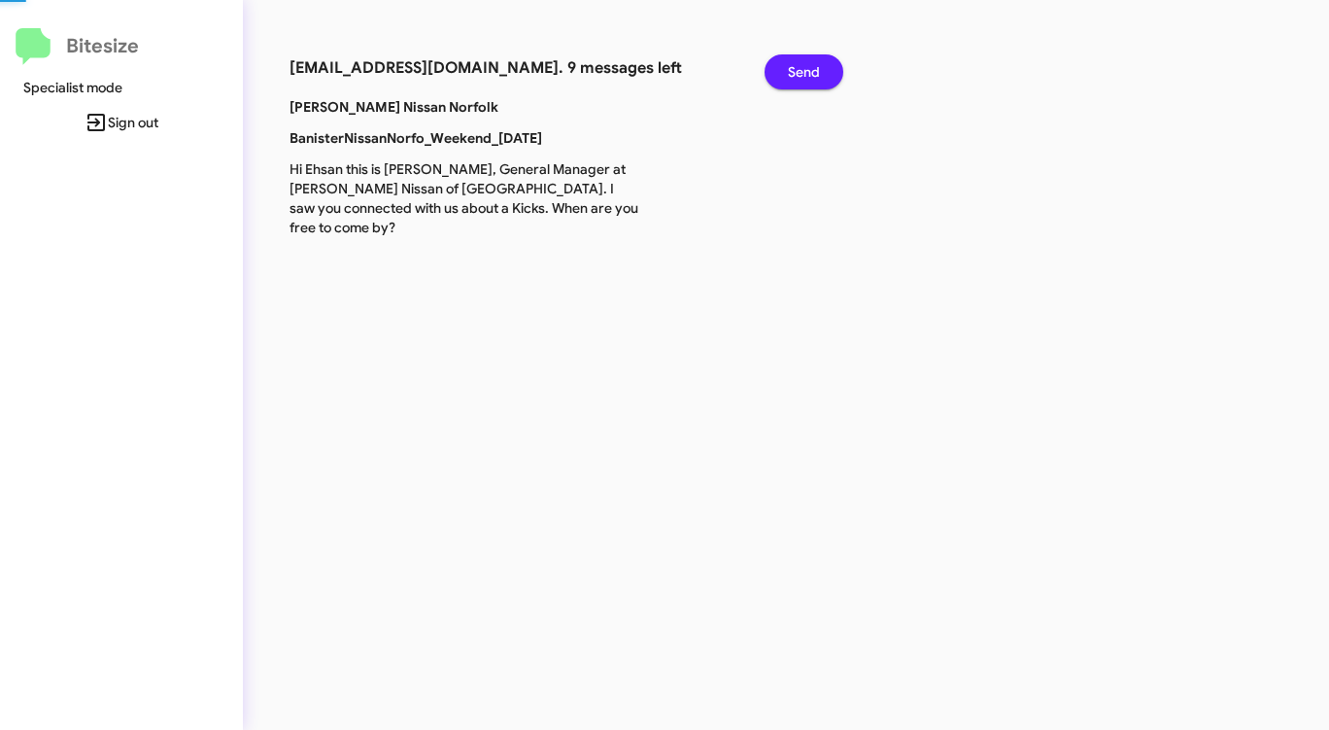
click at [795, 65] on span "Send" at bounding box center [804, 71] width 32 height 35
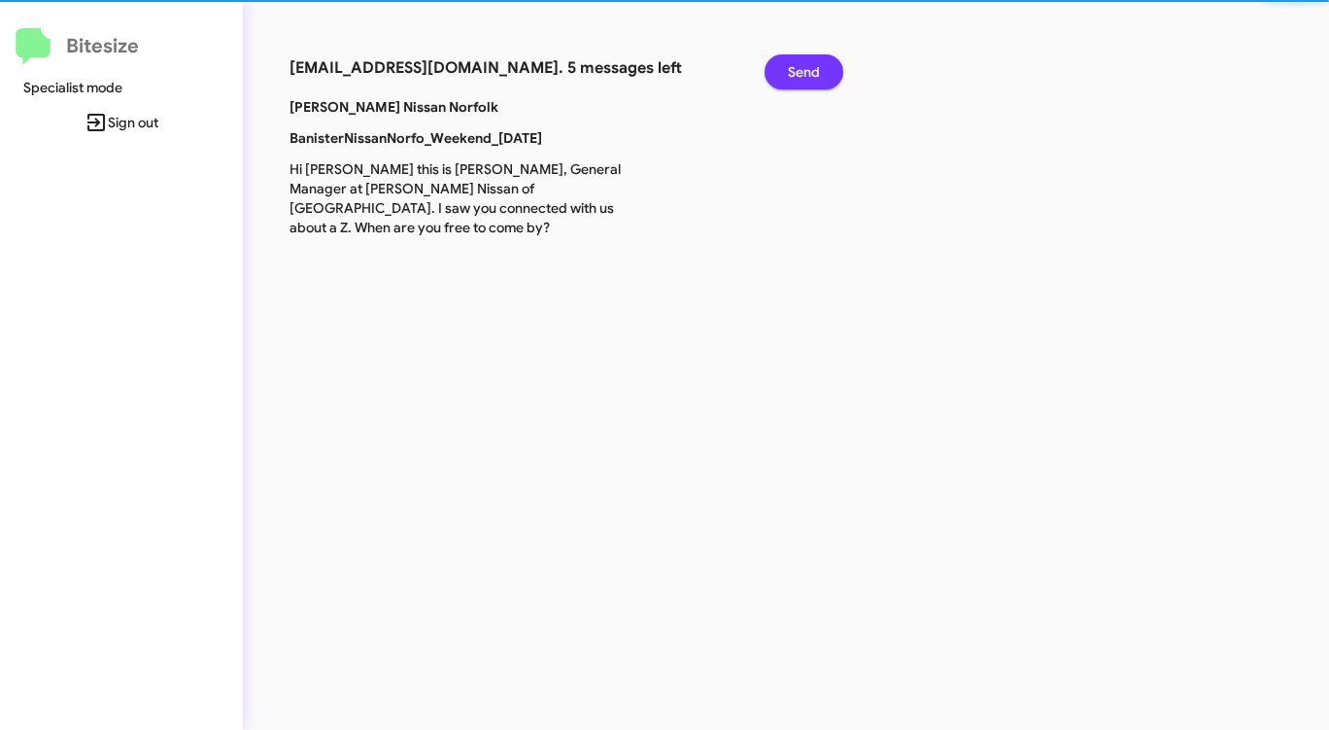
click at [795, 65] on span "Send" at bounding box center [804, 71] width 32 height 35
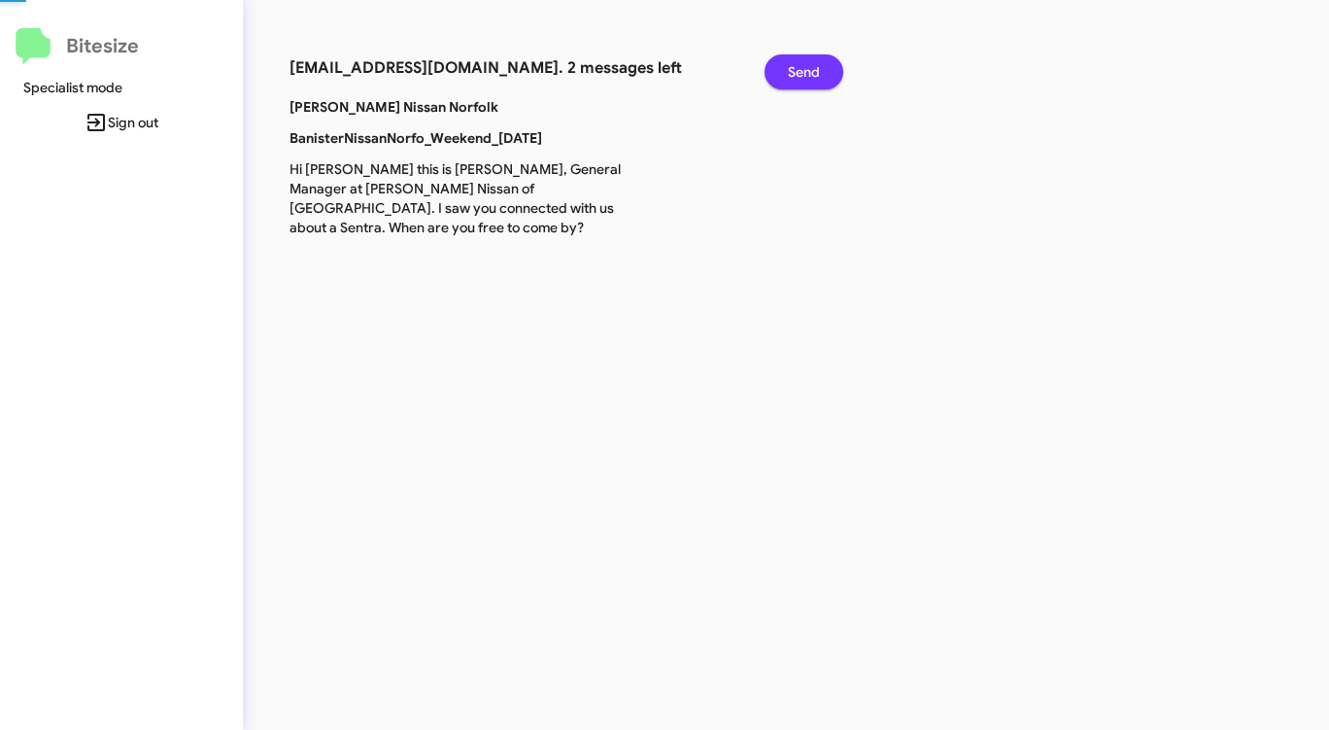
click at [795, 65] on span "Send" at bounding box center [804, 71] width 32 height 35
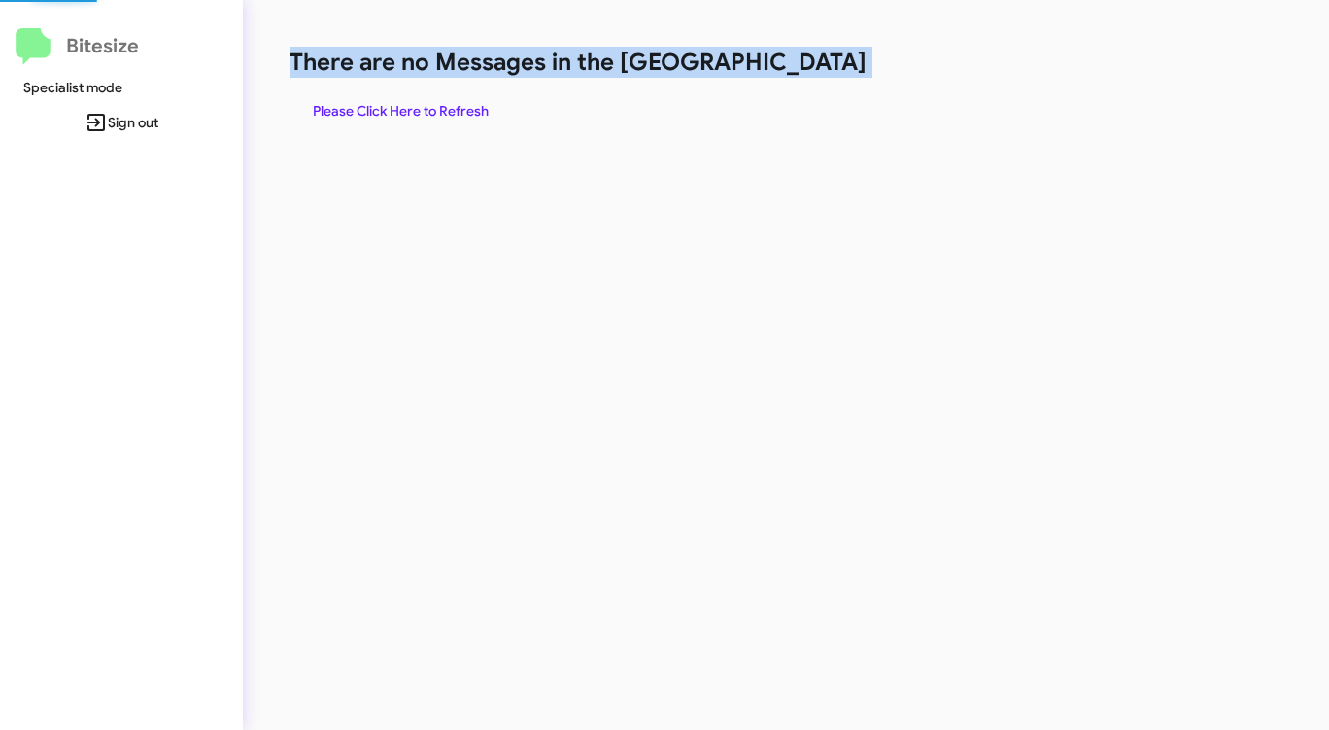
click at [795, 65] on h1 "There are no Messages in the [GEOGRAPHIC_DATA]" at bounding box center [696, 62] width 812 height 31
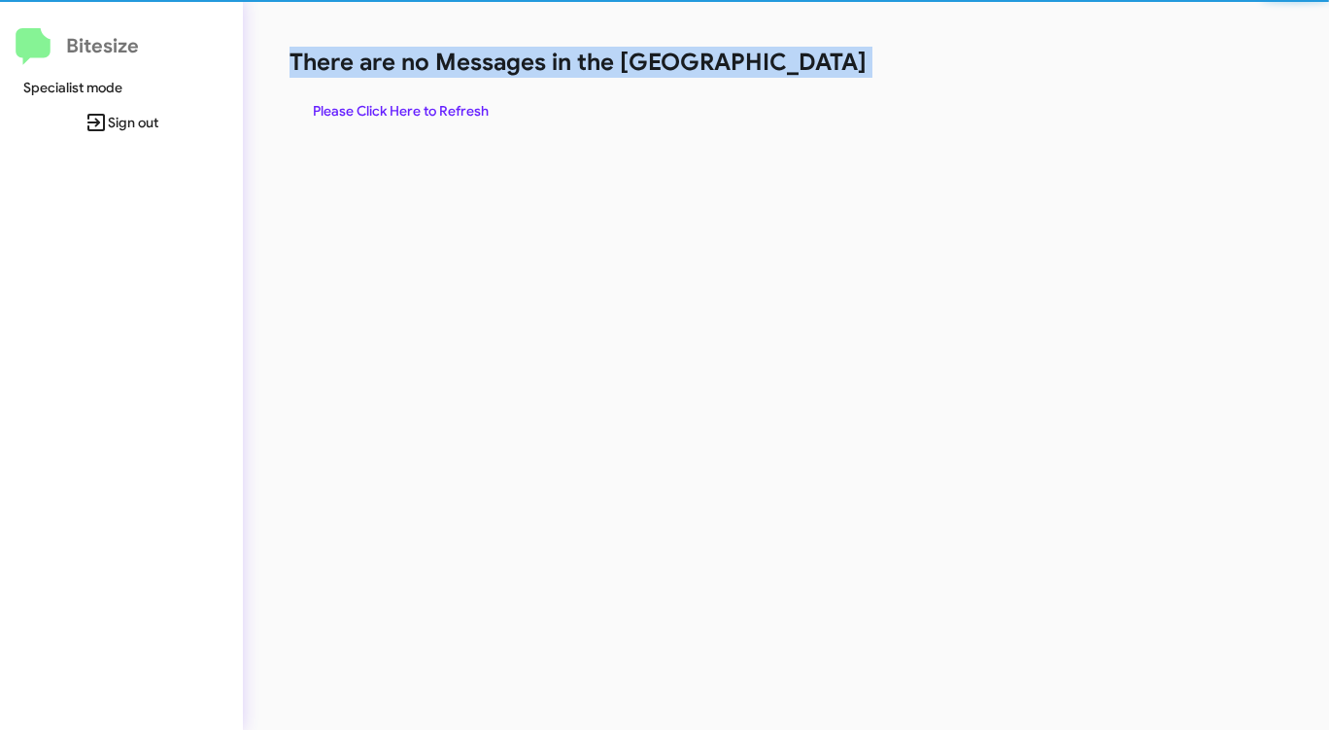
click at [795, 65] on h1 "There are no Messages in the [GEOGRAPHIC_DATA]" at bounding box center [696, 62] width 812 height 31
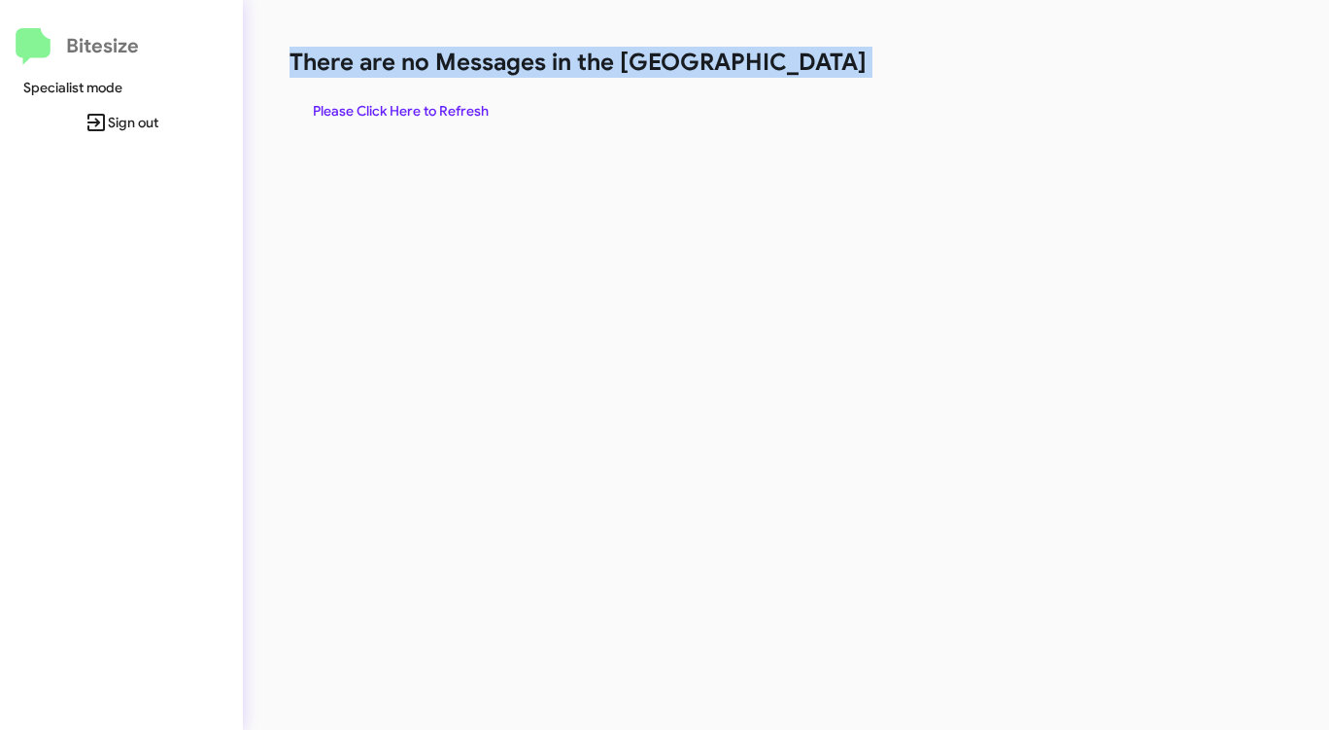
click at [795, 65] on h1 "There are no Messages in the [GEOGRAPHIC_DATA]" at bounding box center [696, 62] width 812 height 31
click at [365, 98] on span "Please Click Here to Refresh" at bounding box center [401, 110] width 176 height 35
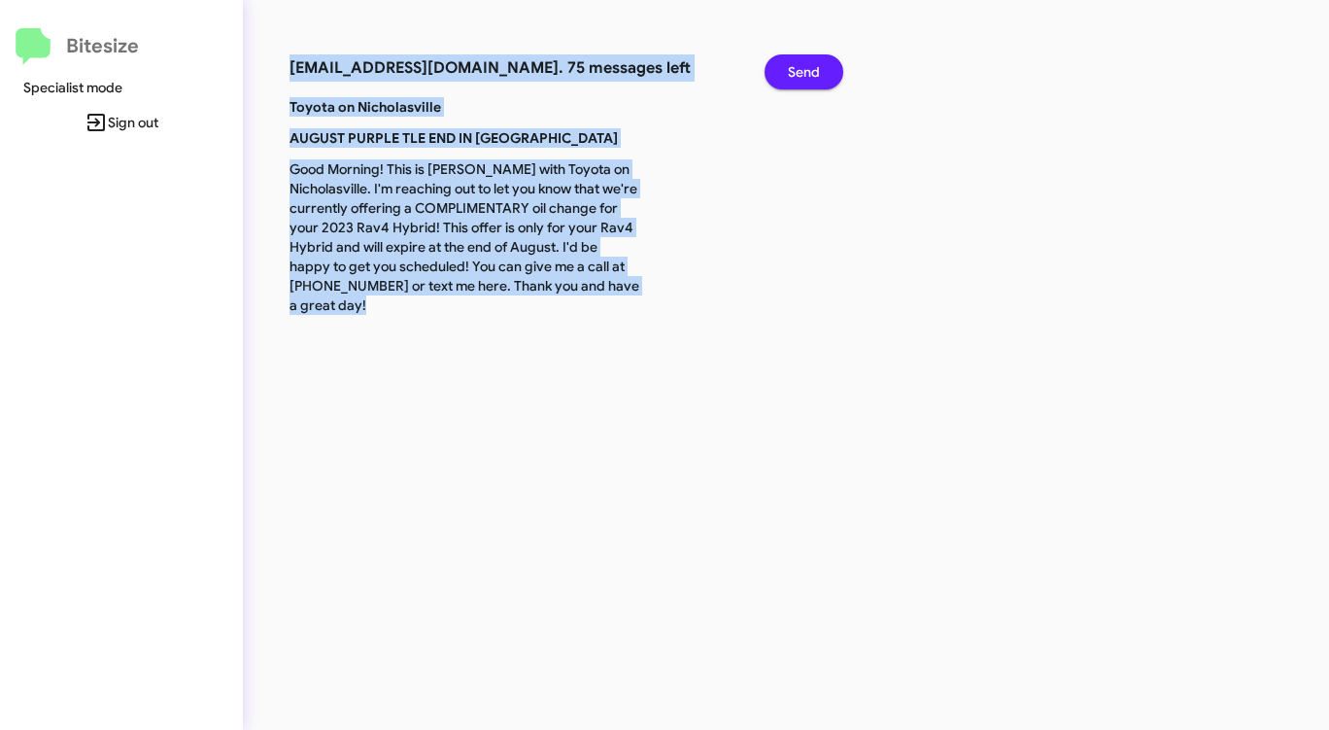
click at [790, 68] on span "Send" at bounding box center [804, 71] width 32 height 35
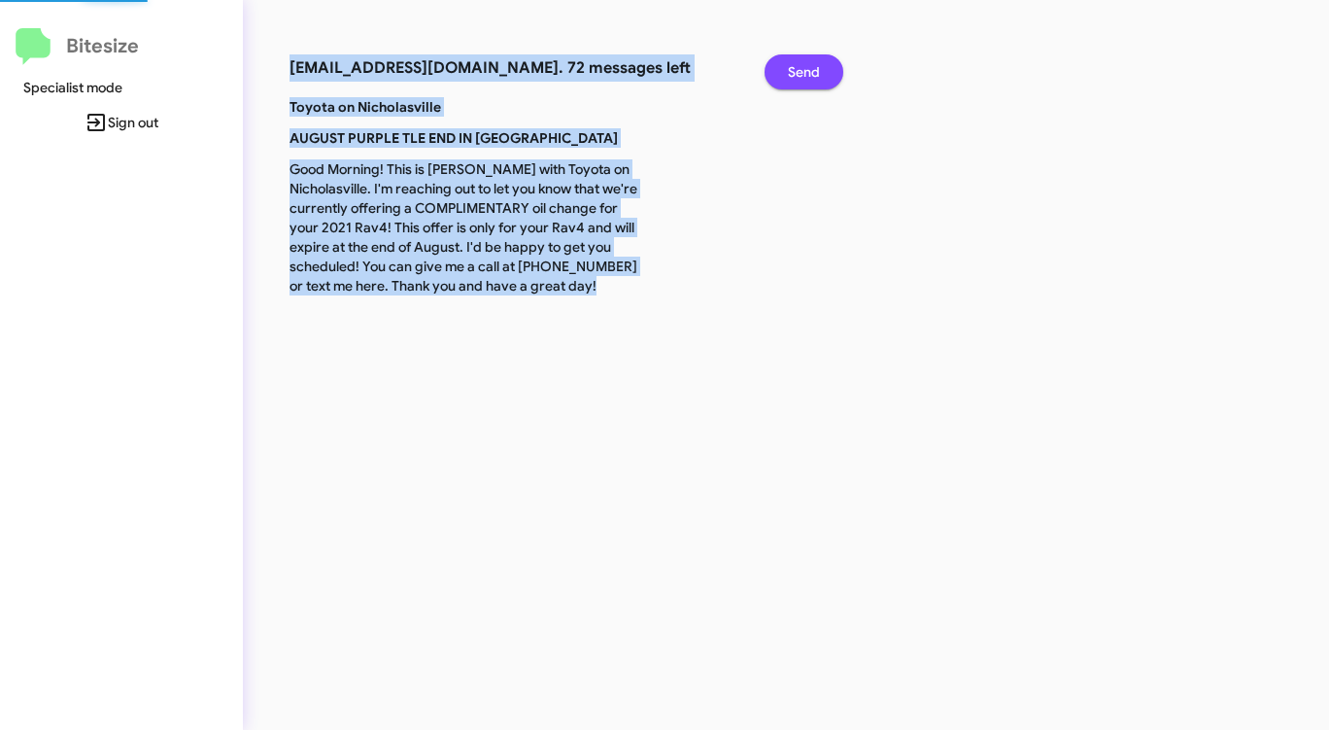
click at [790, 68] on span "Send" at bounding box center [804, 71] width 32 height 35
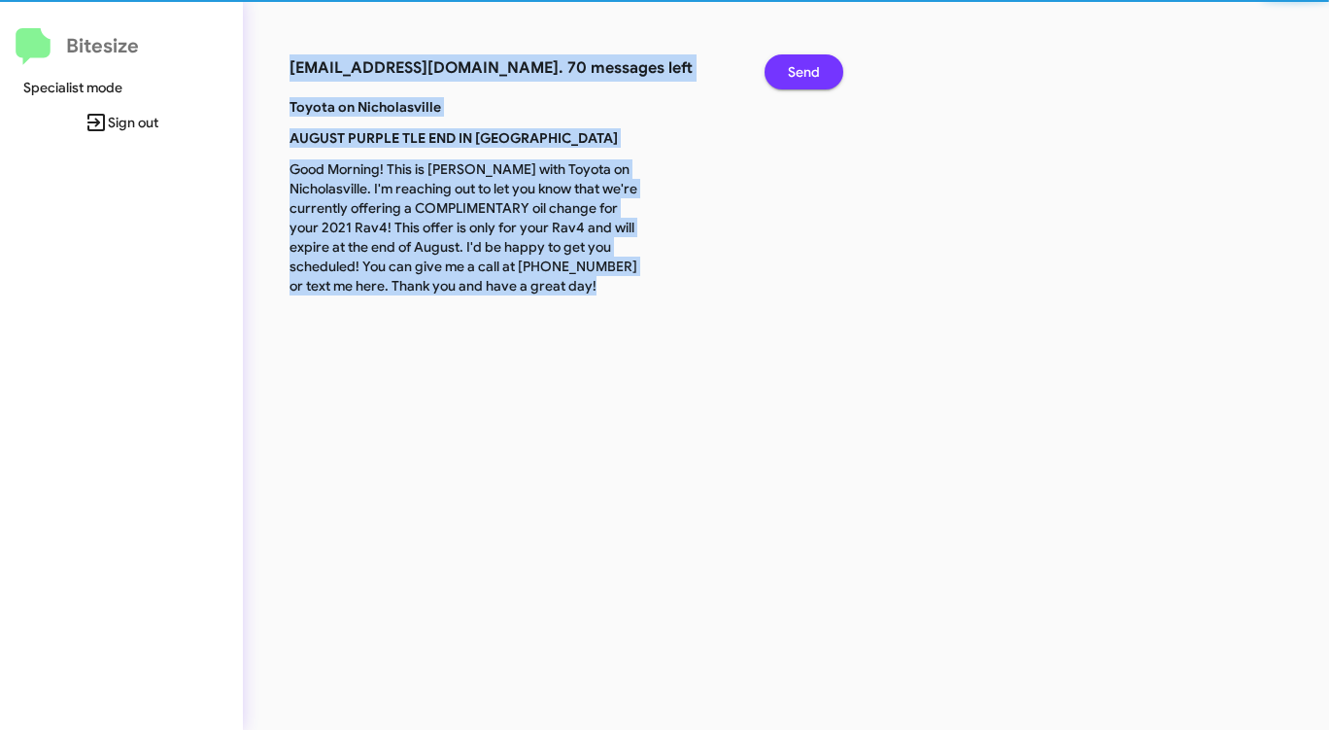
click at [790, 68] on span "Send" at bounding box center [804, 71] width 32 height 35
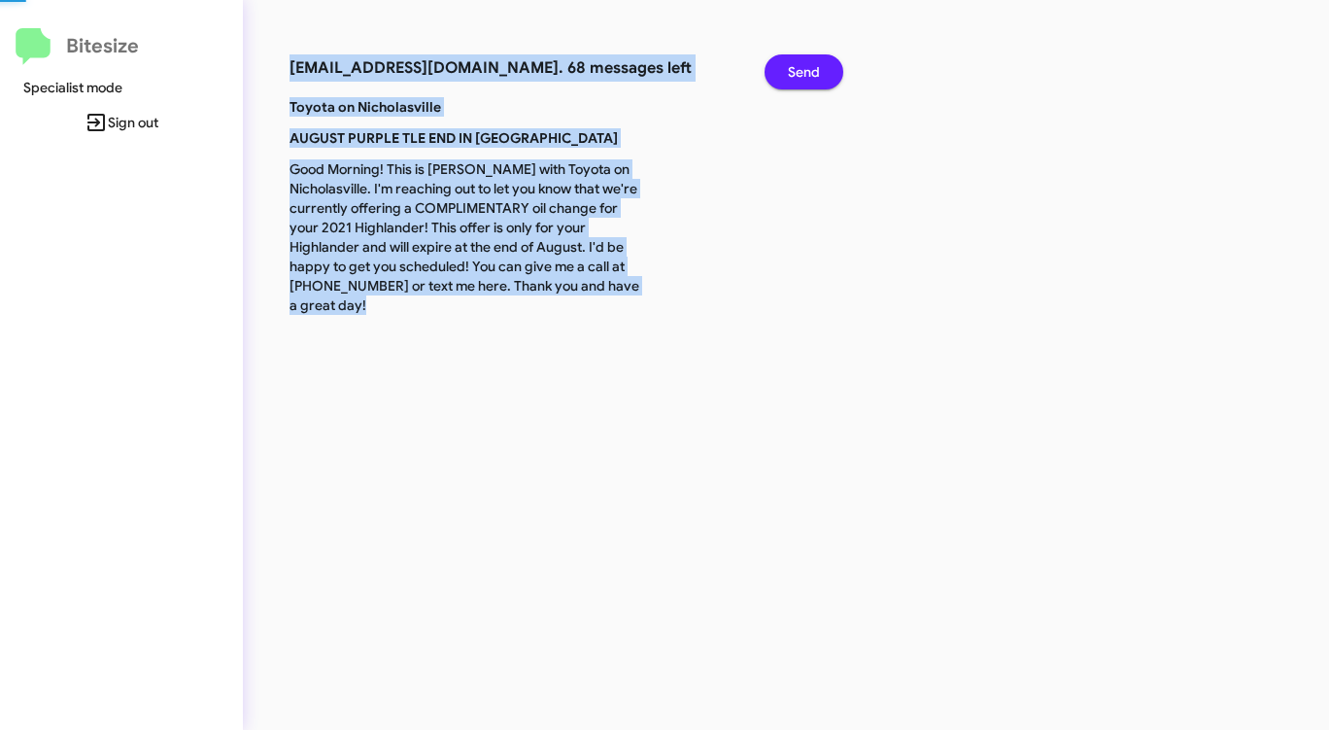
click at [790, 68] on span "Send" at bounding box center [804, 71] width 32 height 35
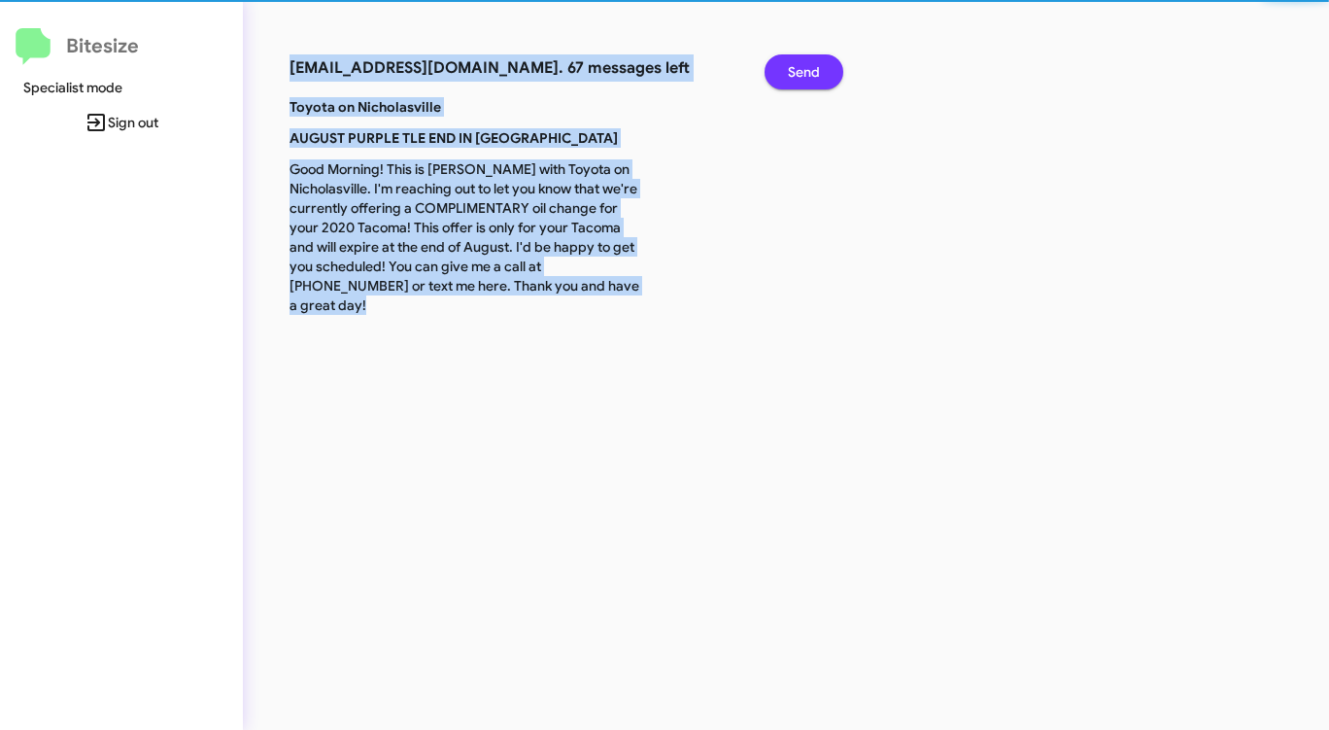
click at [790, 68] on span "Send" at bounding box center [804, 71] width 32 height 35
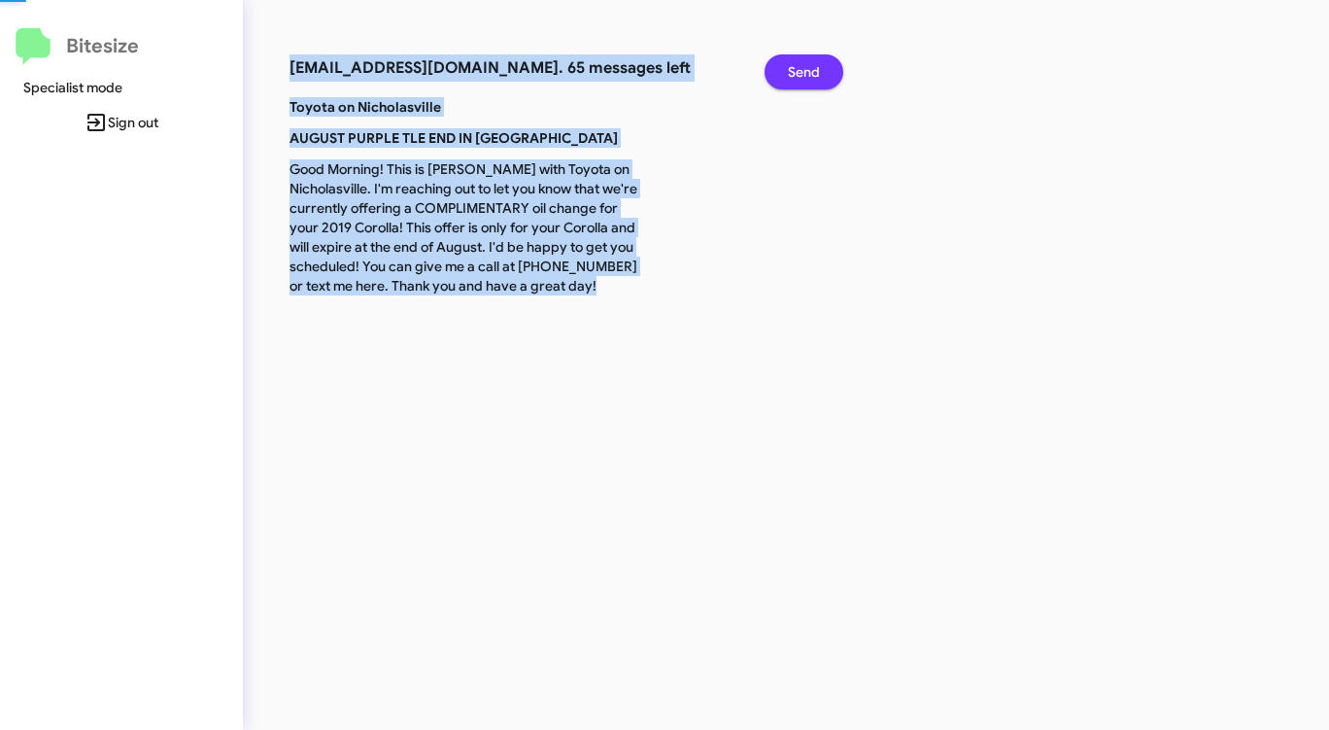
click at [790, 68] on span "Send" at bounding box center [804, 71] width 32 height 35
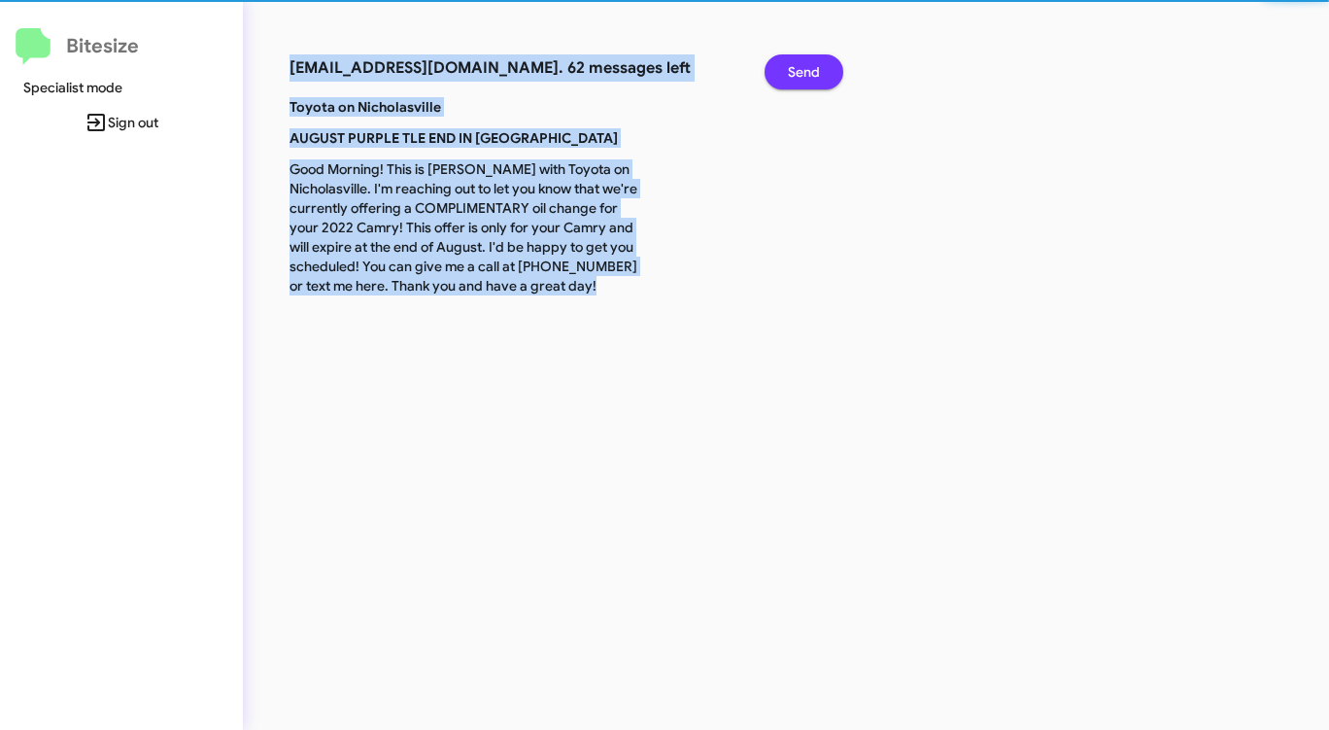
click at [790, 68] on span "Send" at bounding box center [804, 71] width 32 height 35
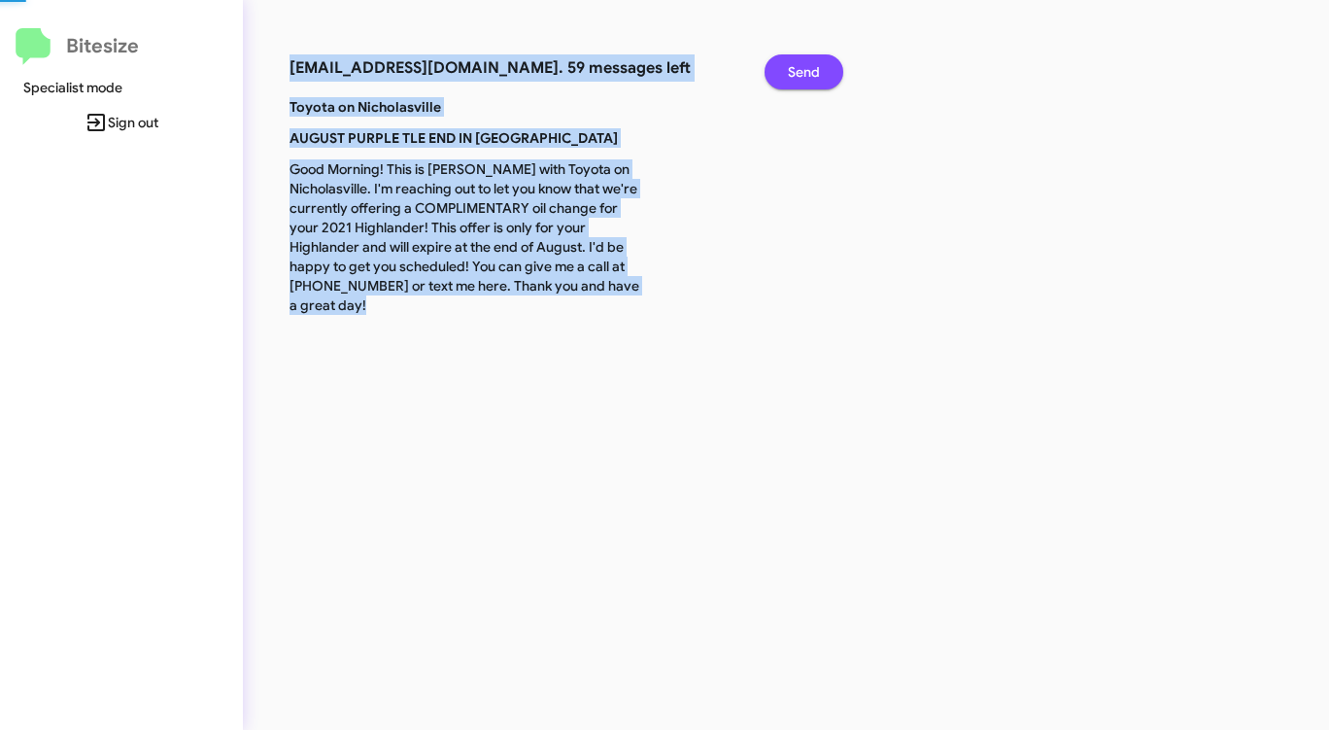
click at [790, 68] on span "Send" at bounding box center [804, 71] width 32 height 35
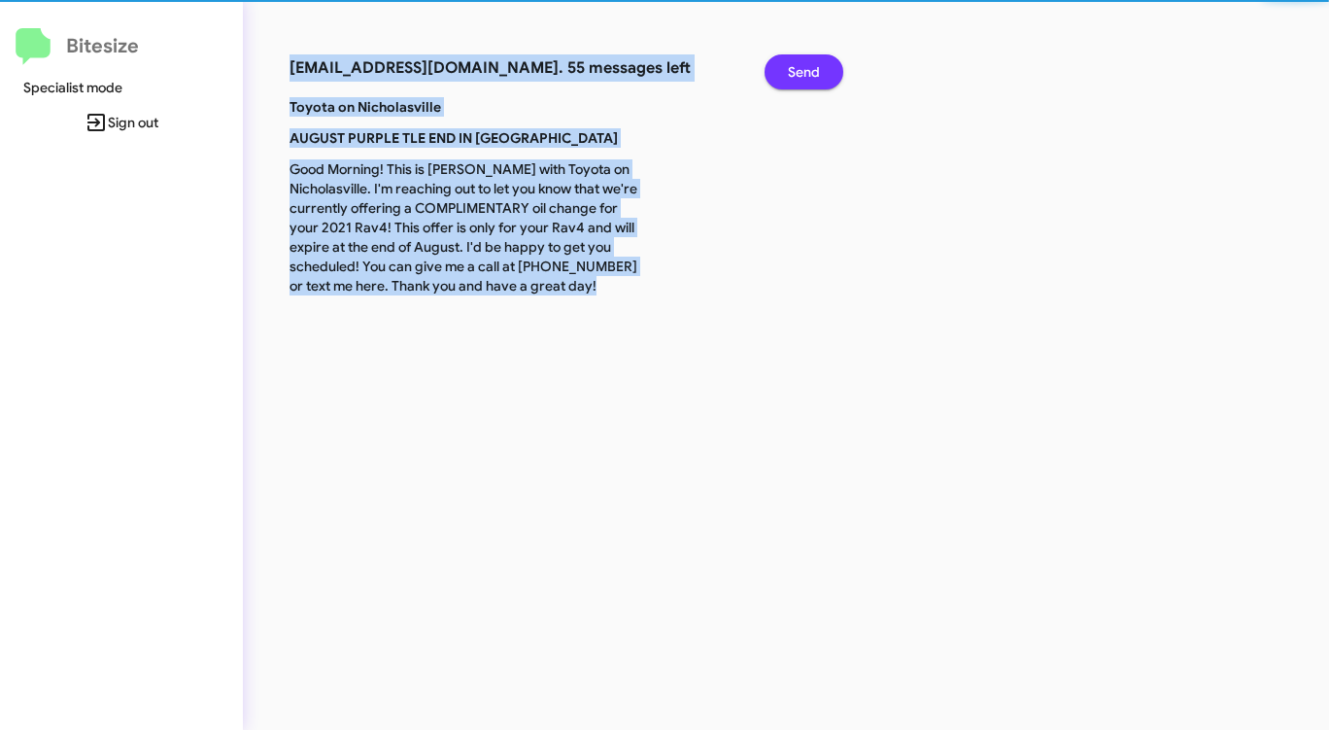
click at [790, 68] on span "Send" at bounding box center [804, 71] width 32 height 35
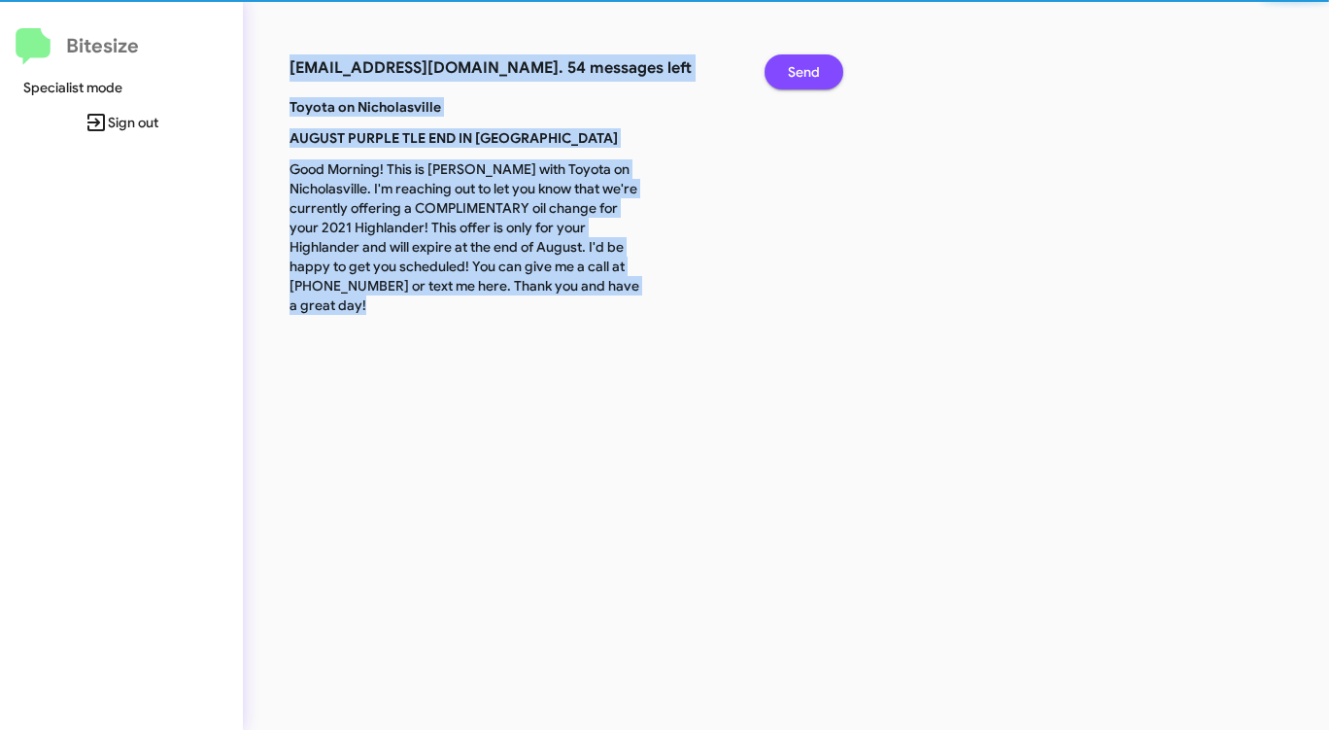
click at [790, 68] on span "Send" at bounding box center [804, 71] width 32 height 35
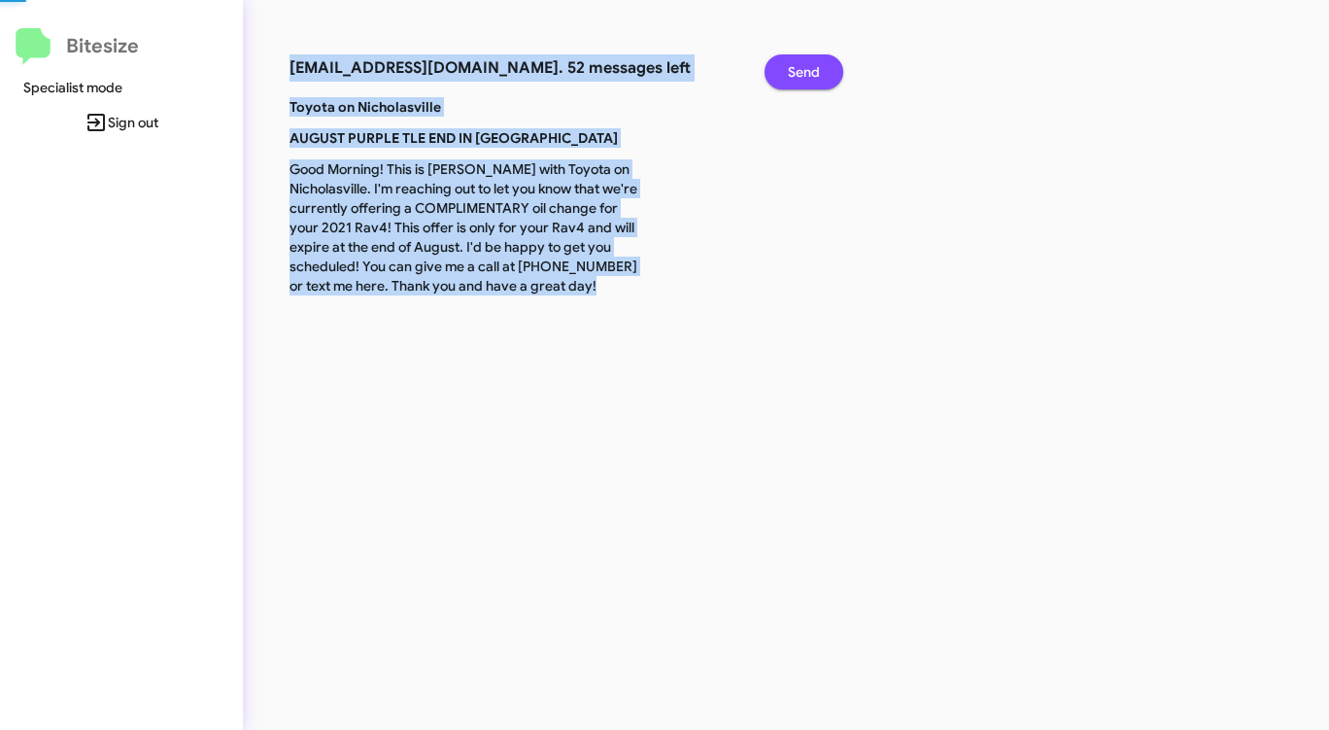
click at [790, 68] on span "Send" at bounding box center [804, 71] width 32 height 35
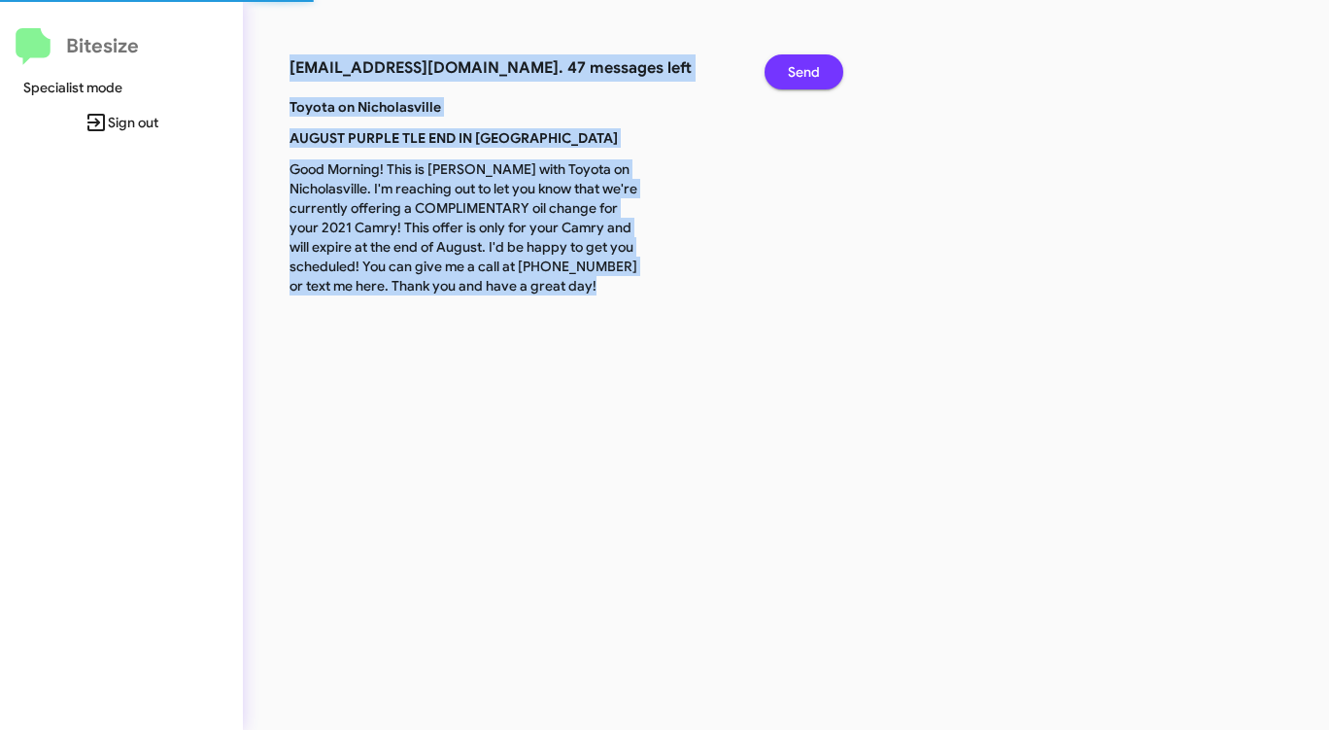
click at [790, 68] on span "Send" at bounding box center [804, 71] width 32 height 35
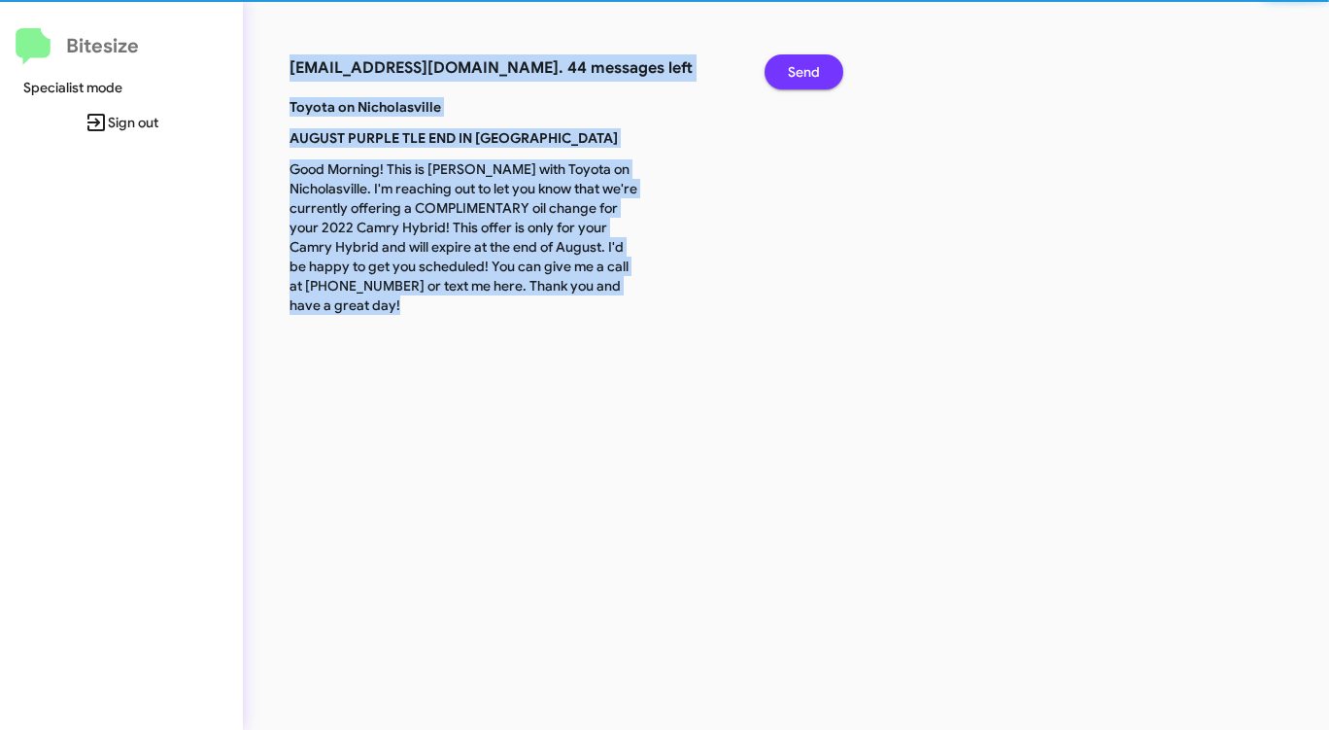
click at [790, 68] on span "Send" at bounding box center [804, 71] width 32 height 35
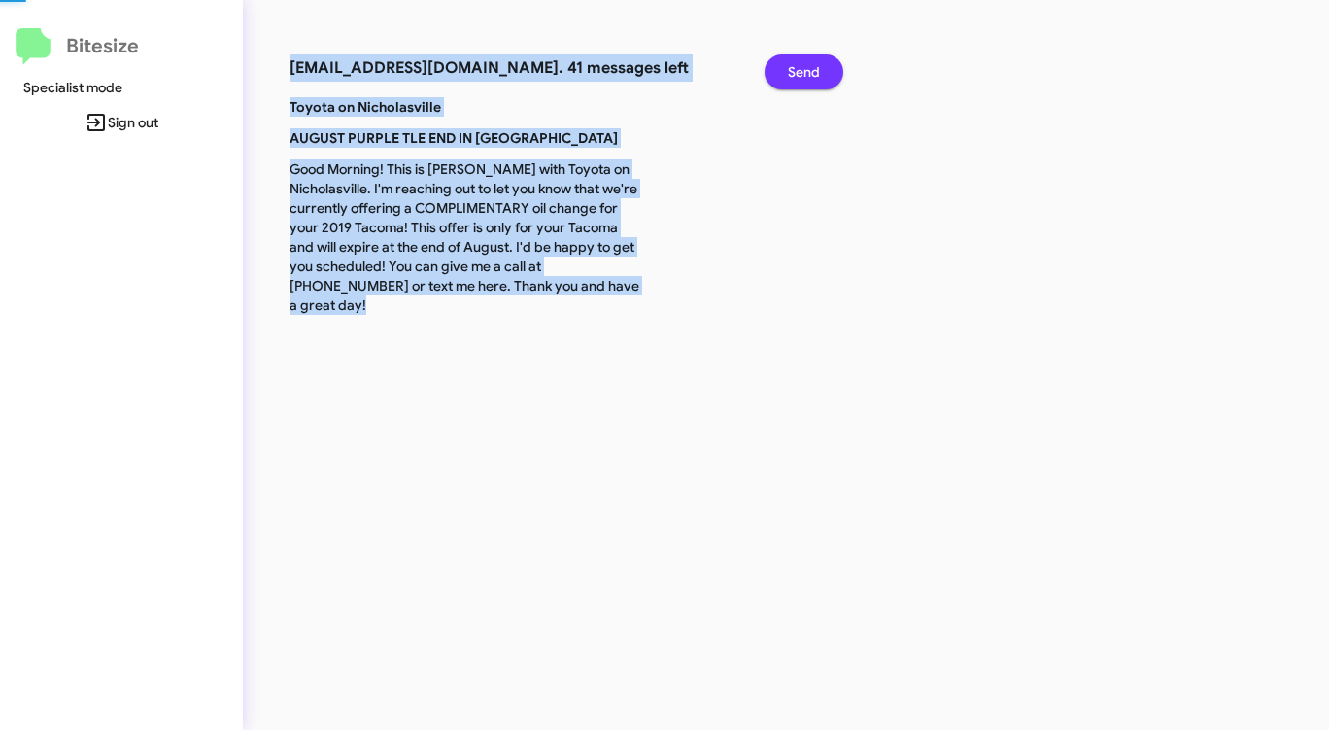
click at [790, 68] on span "Send" at bounding box center [804, 71] width 32 height 35
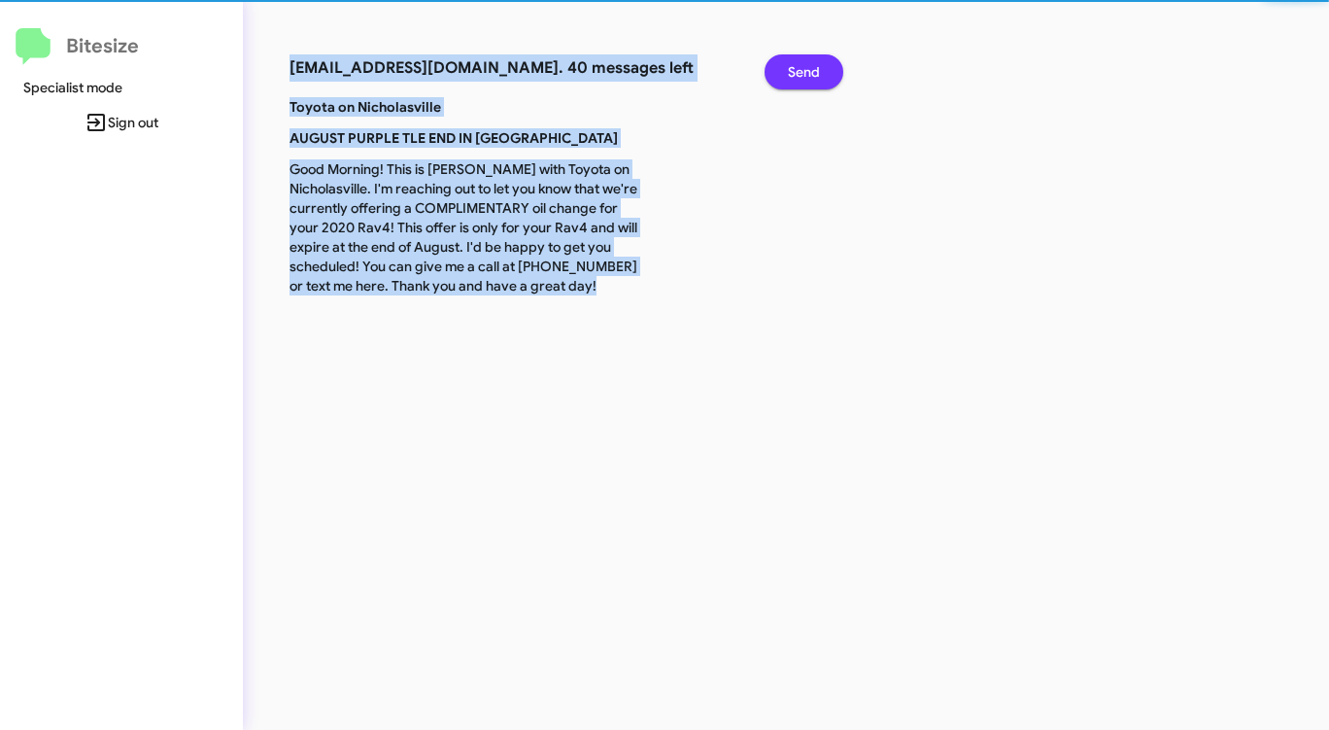
click at [790, 68] on span "Send" at bounding box center [804, 71] width 32 height 35
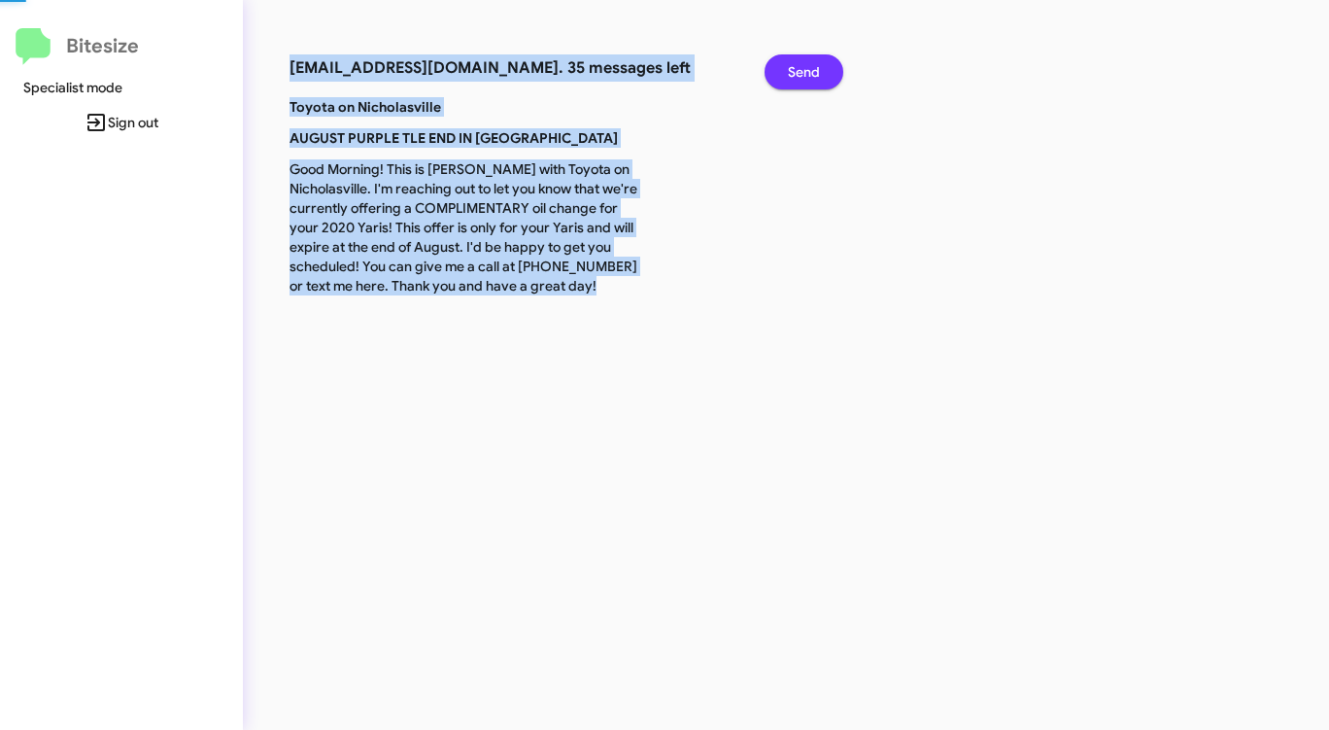
click at [790, 68] on span "Send" at bounding box center [804, 71] width 32 height 35
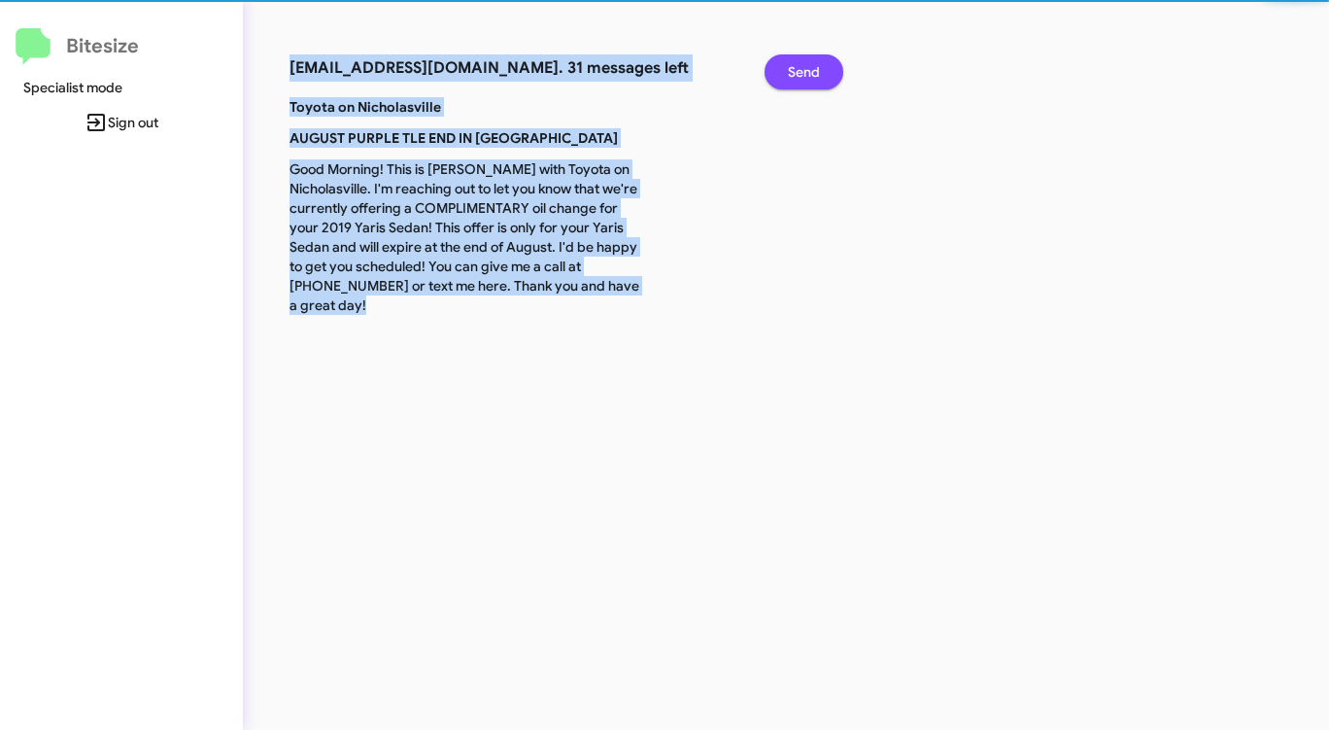
click at [790, 68] on span "Send" at bounding box center [804, 71] width 32 height 35
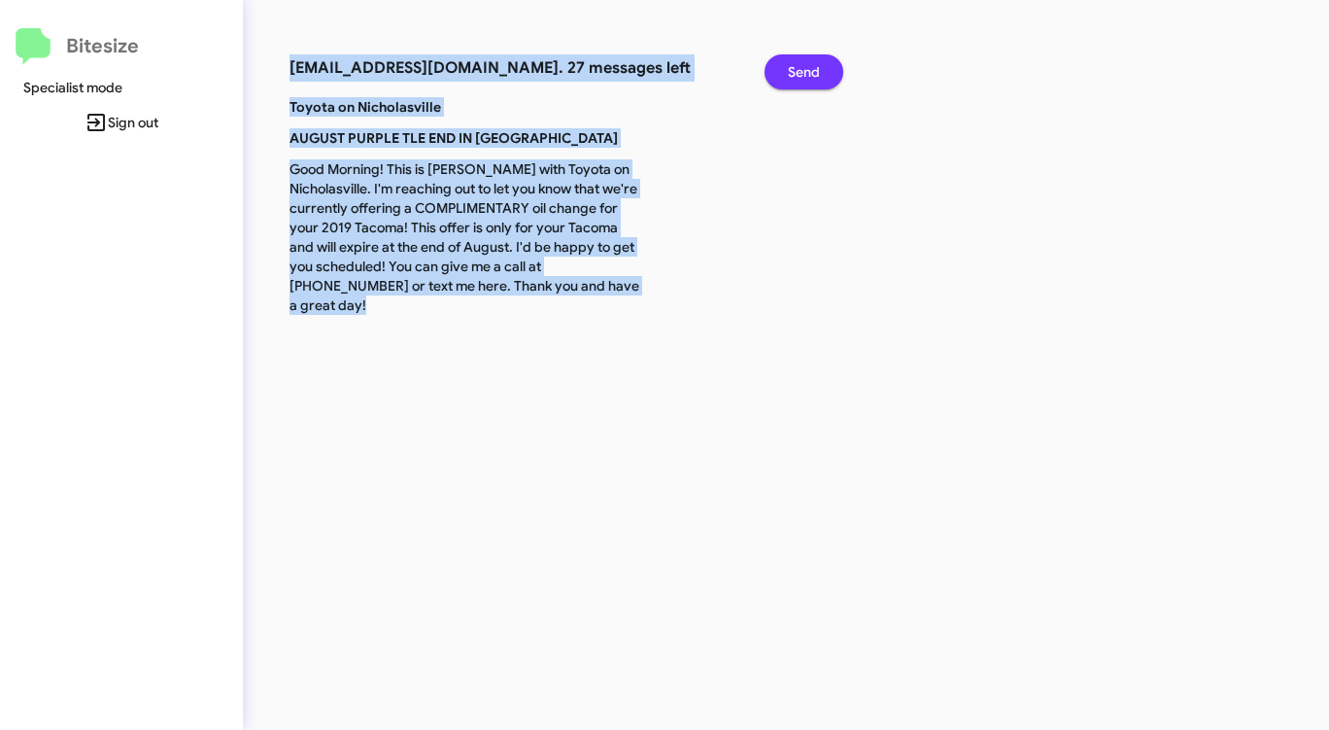
click at [790, 68] on span "Send" at bounding box center [804, 71] width 32 height 35
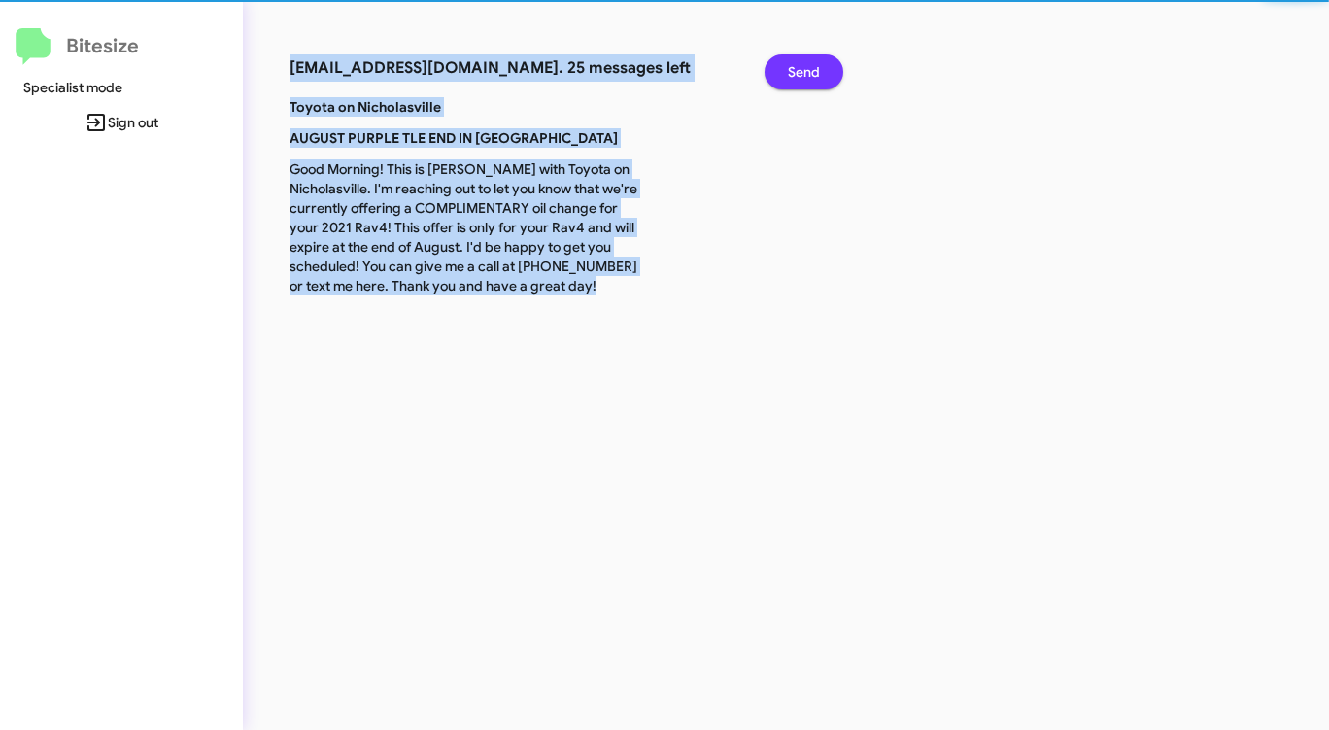
click at [790, 68] on span "Send" at bounding box center [804, 71] width 32 height 35
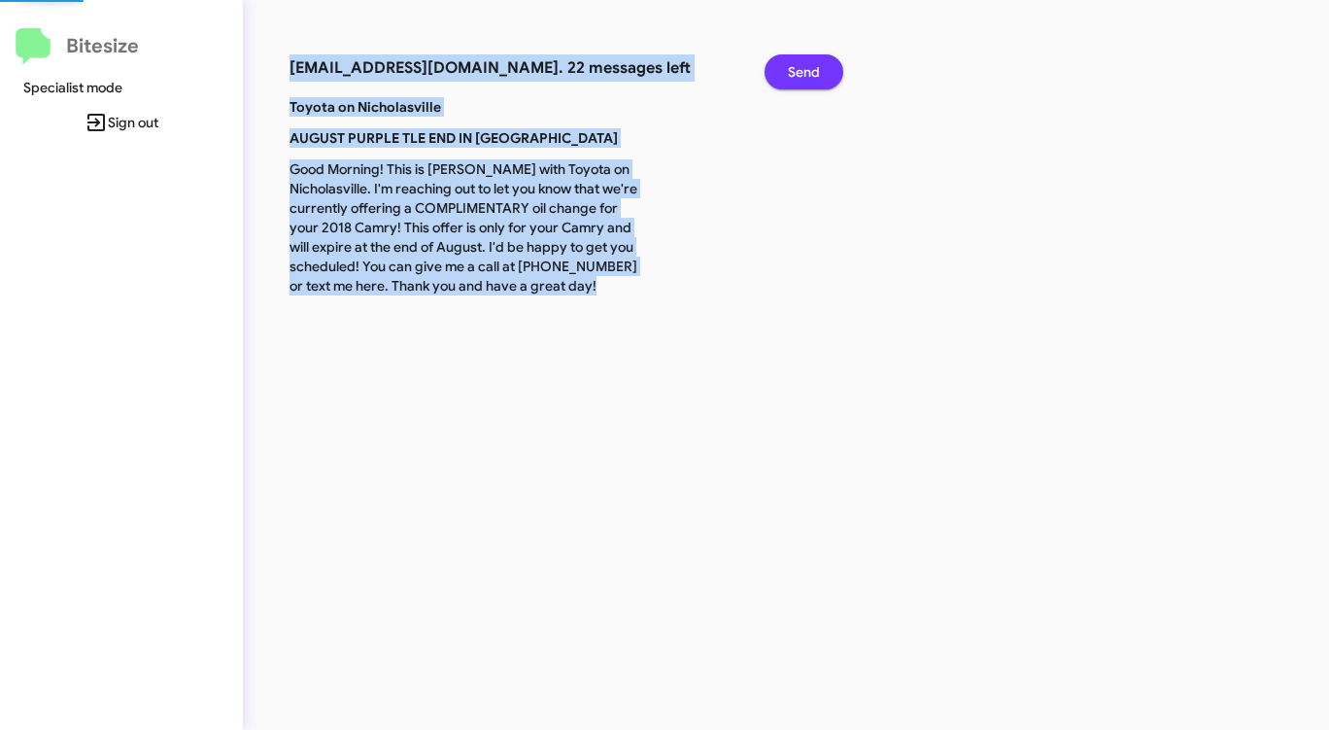
click at [790, 68] on span "Send" at bounding box center [804, 71] width 32 height 35
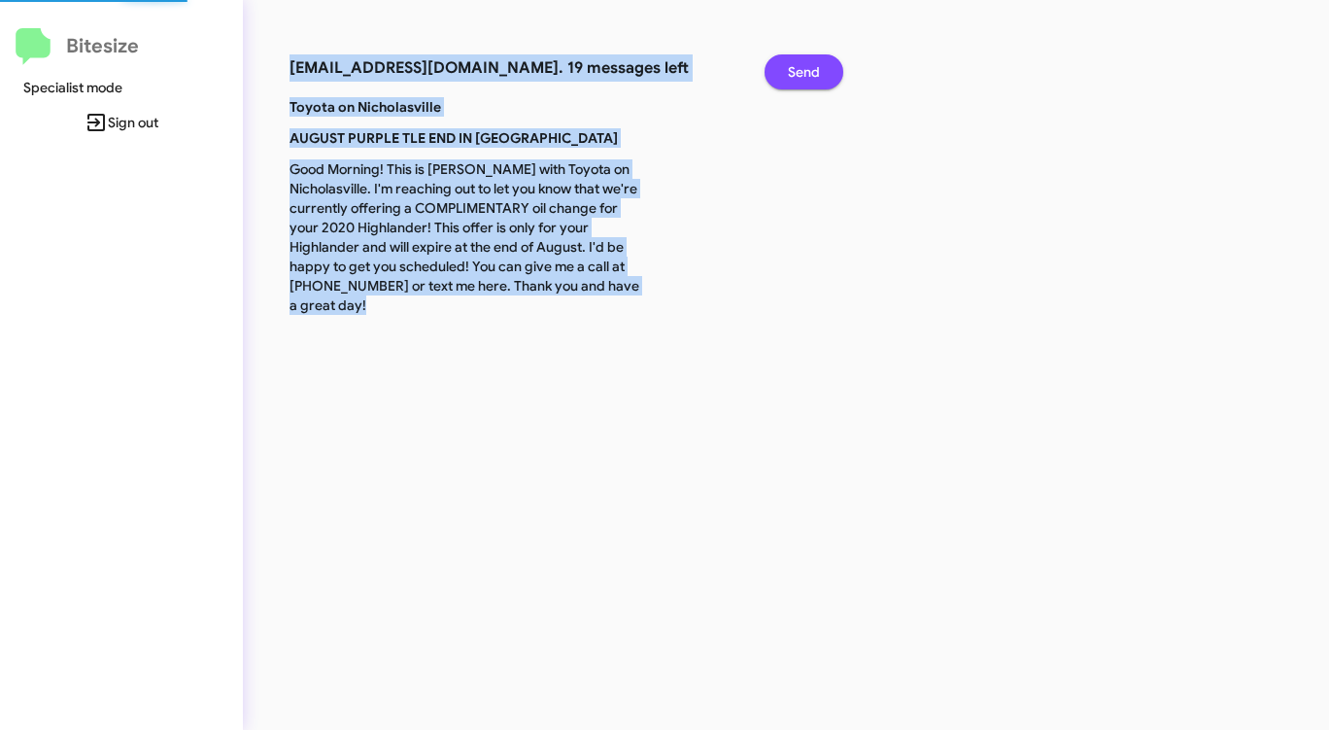
click at [790, 68] on span "Send" at bounding box center [804, 71] width 32 height 35
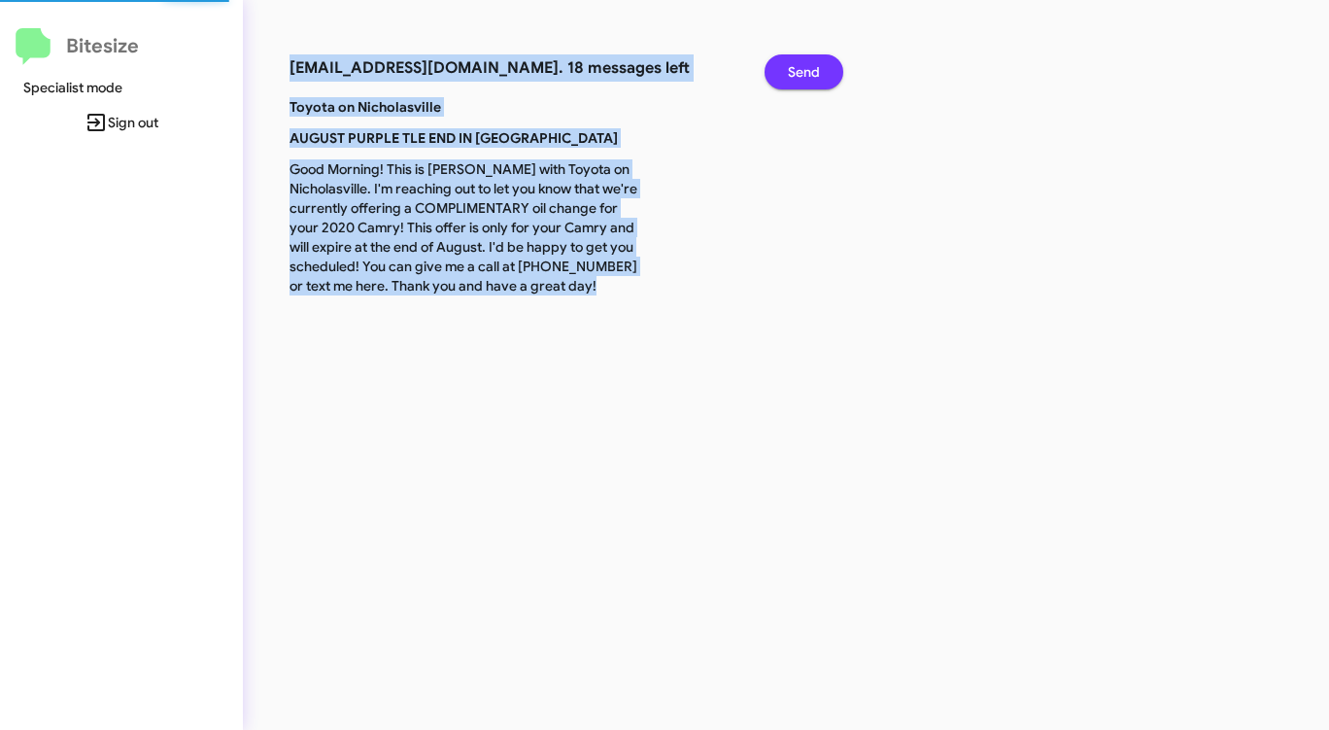
click at [790, 68] on span "Send" at bounding box center [804, 71] width 32 height 35
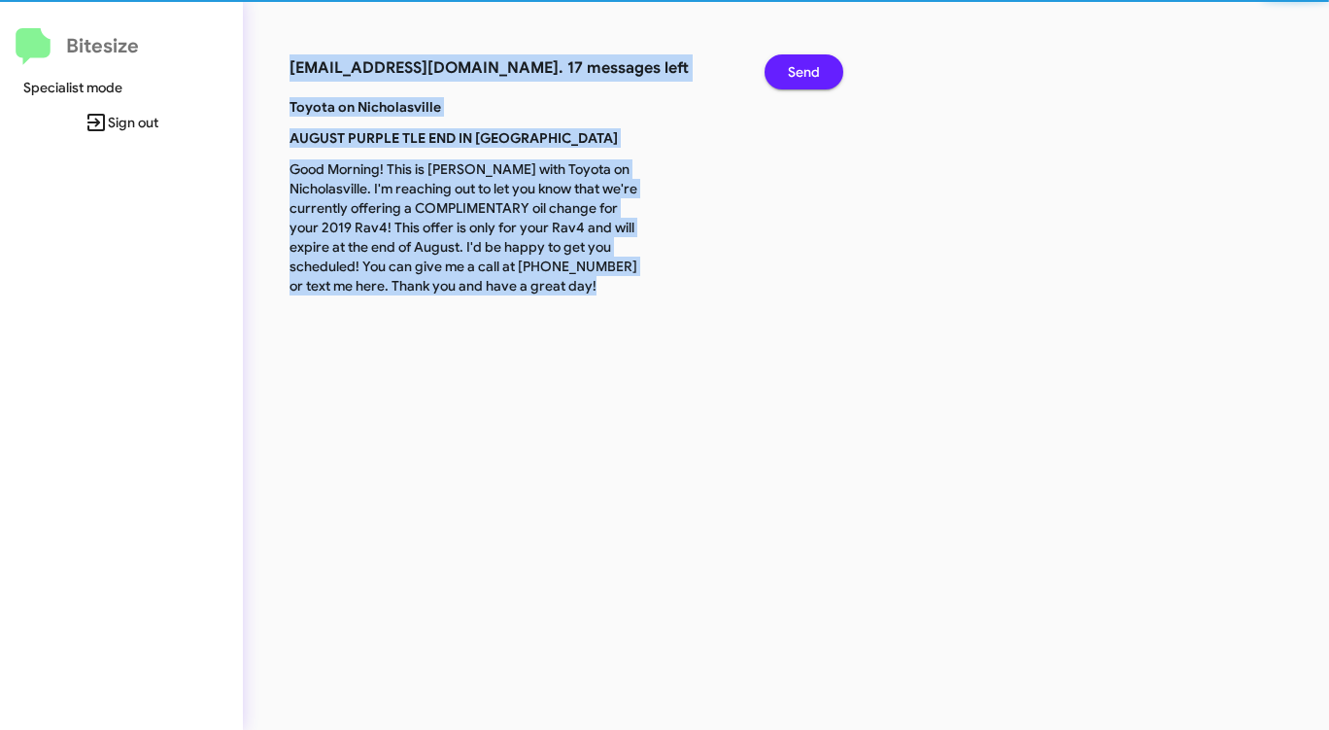
click at [790, 68] on span "Send" at bounding box center [804, 71] width 32 height 35
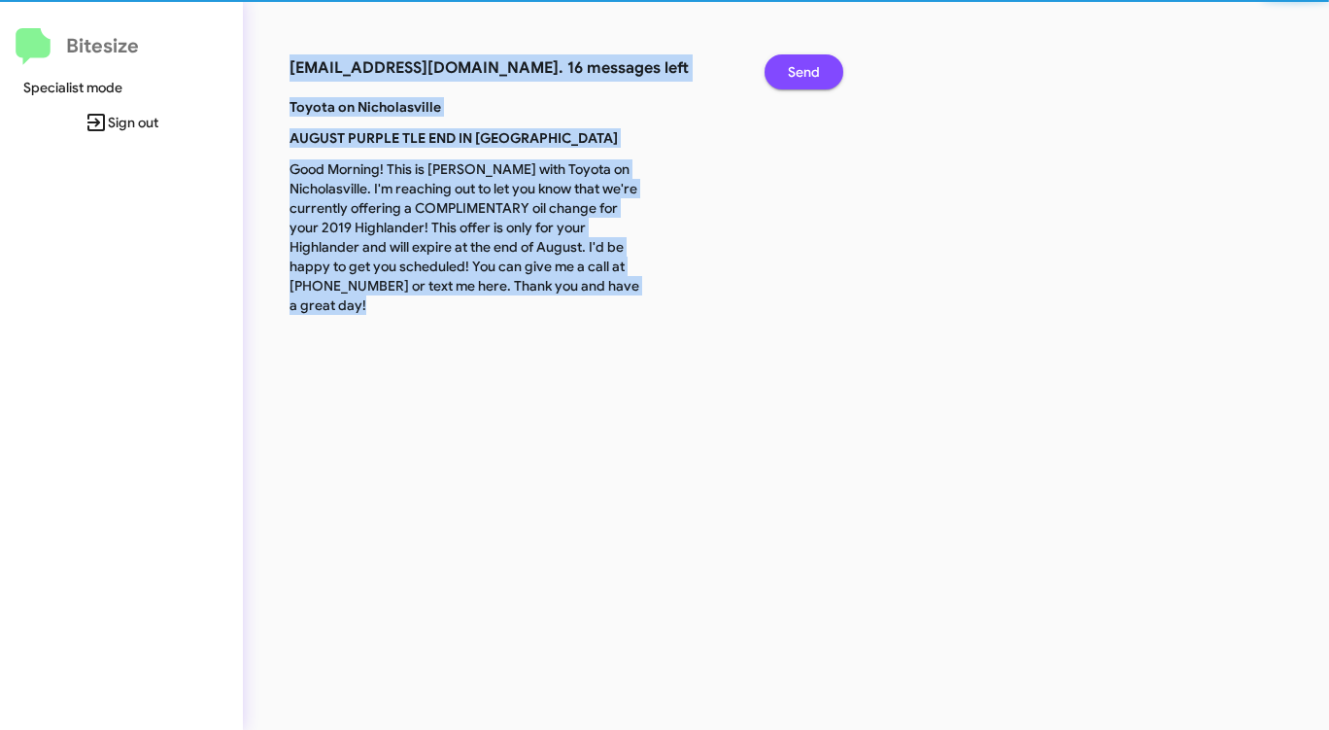
click at [790, 68] on span "Send" at bounding box center [804, 71] width 32 height 35
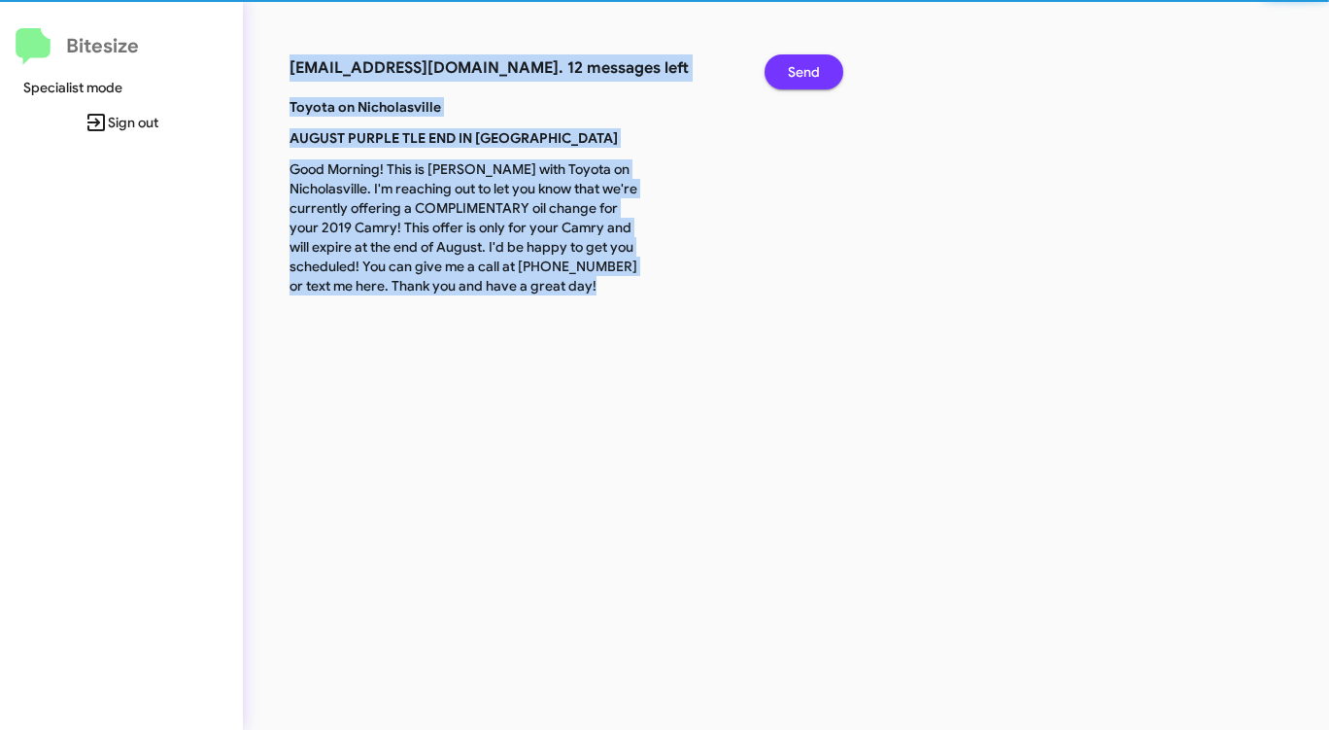
click at [790, 68] on span "Send" at bounding box center [804, 71] width 32 height 35
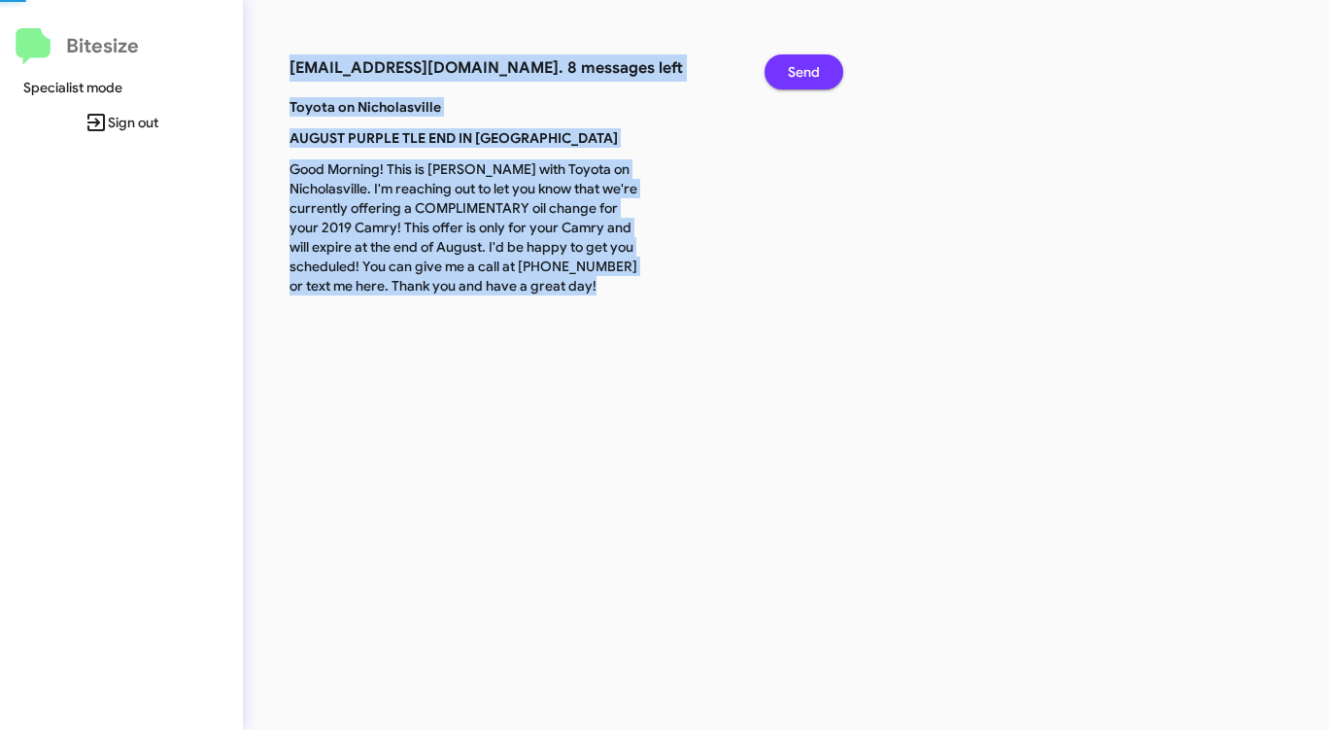
click at [790, 68] on span "Send" at bounding box center [804, 71] width 32 height 35
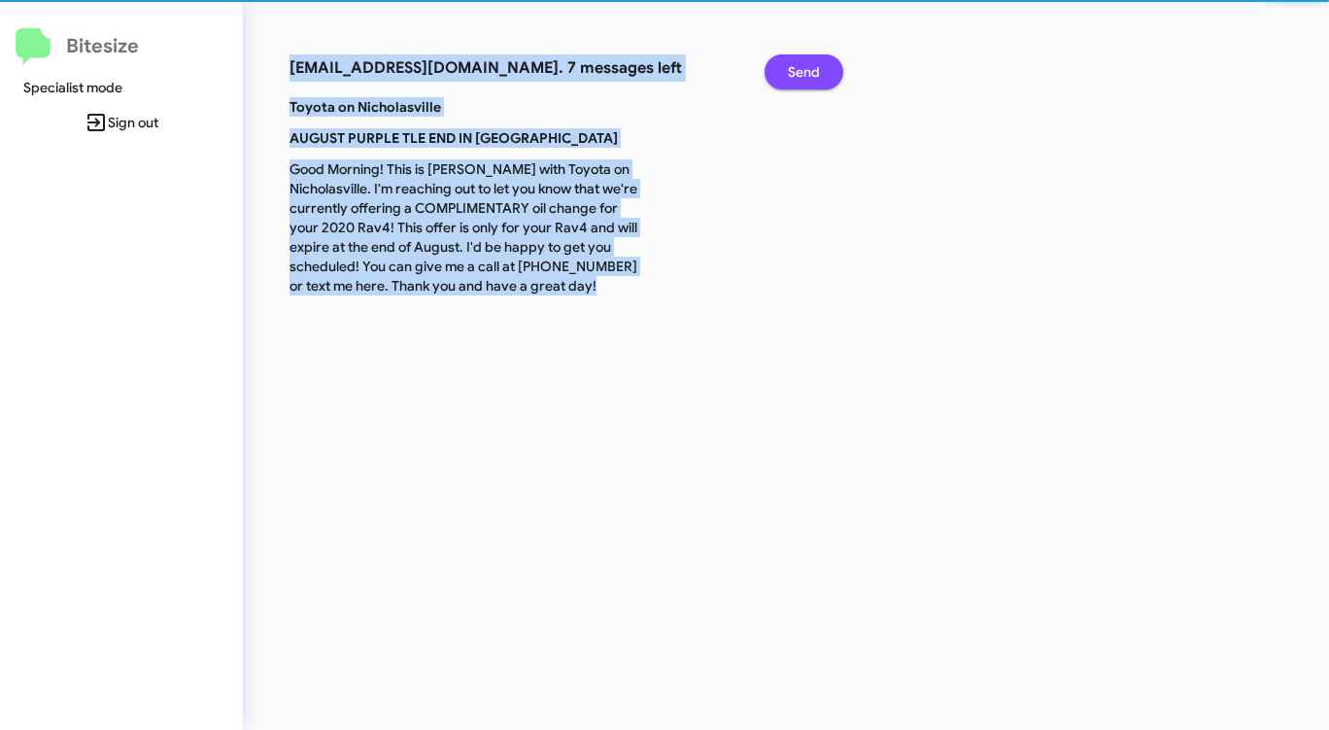
click at [790, 68] on span "Send" at bounding box center [804, 71] width 32 height 35
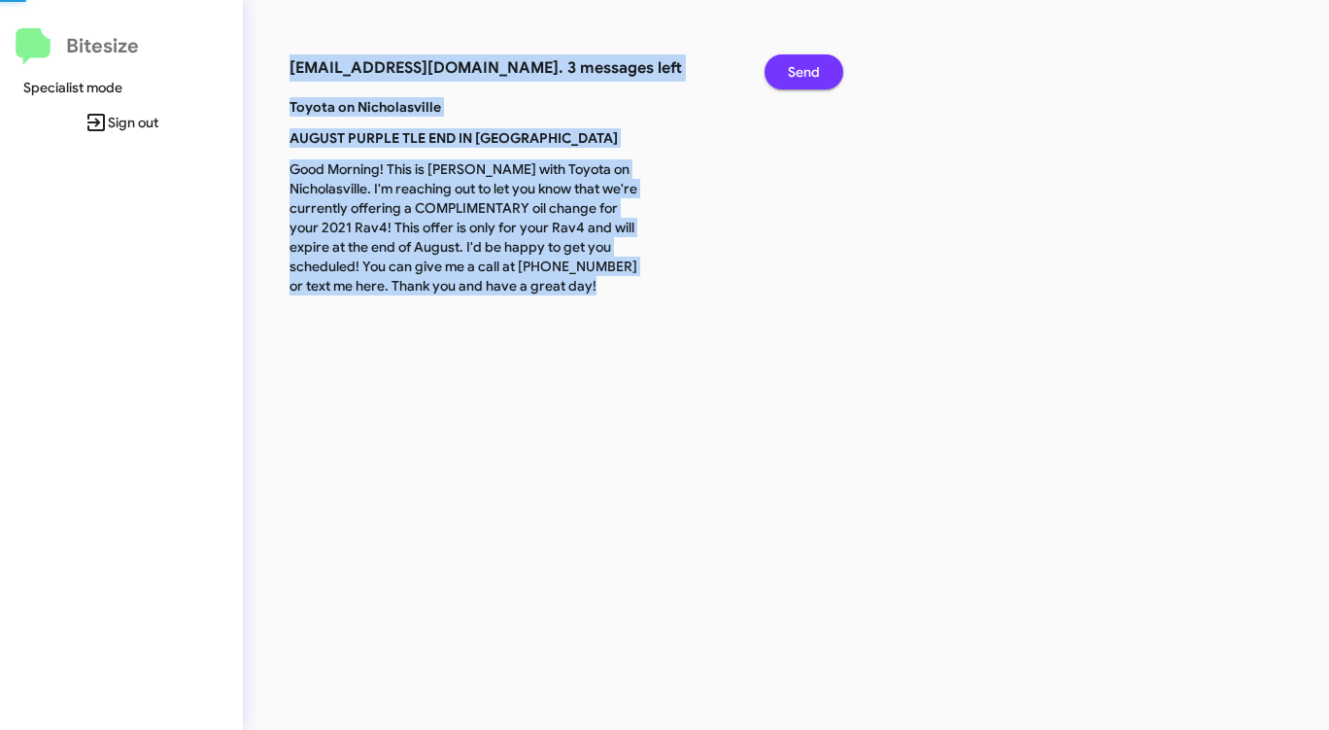
click at [790, 68] on span "Send" at bounding box center [804, 71] width 32 height 35
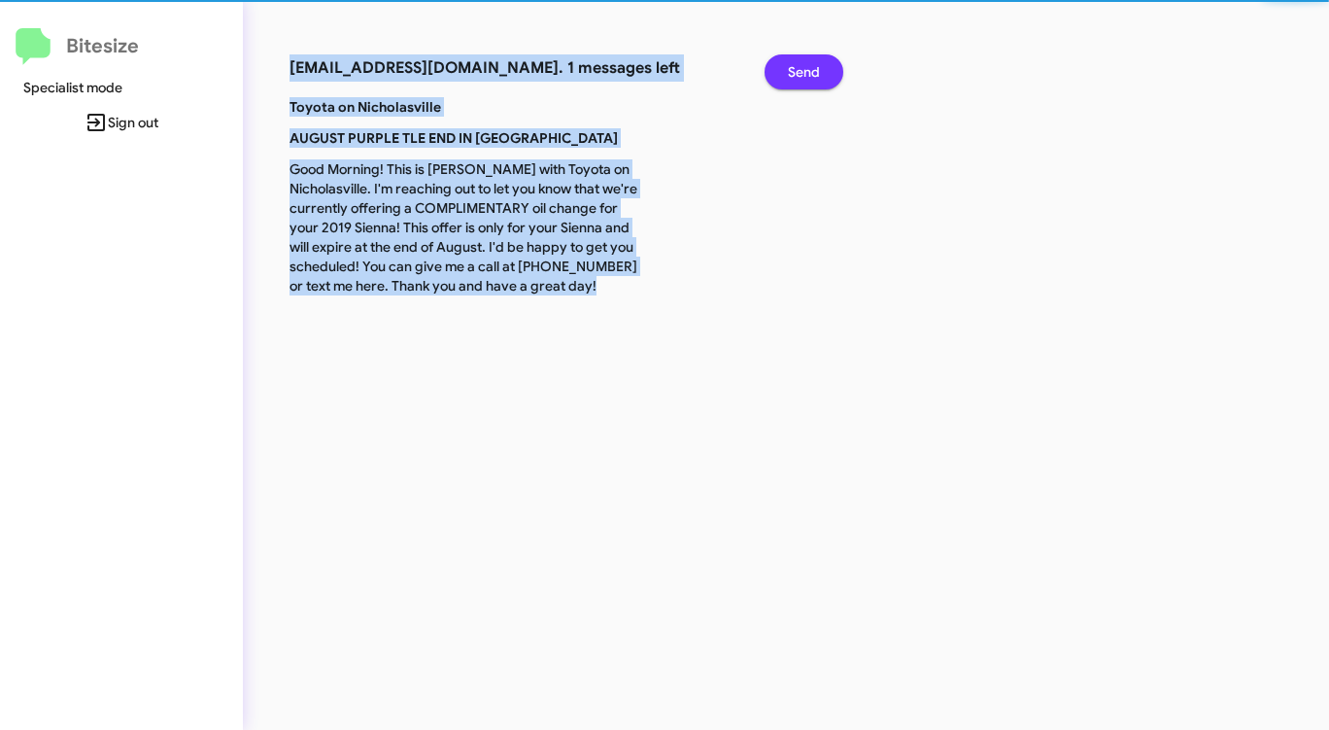
click at [790, 68] on span "Send" at bounding box center [804, 71] width 32 height 35
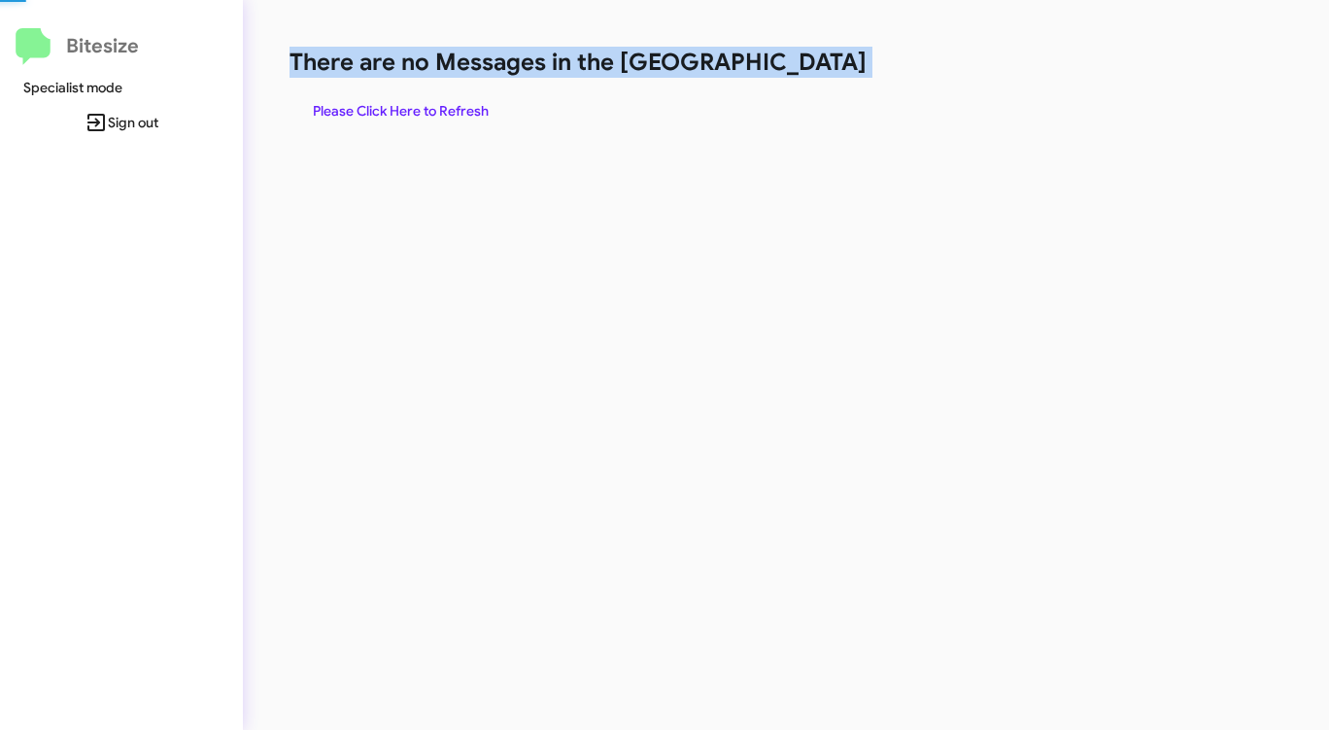
click at [790, 68] on h1 "There are no Messages in the [GEOGRAPHIC_DATA]" at bounding box center [696, 62] width 812 height 31
click at [433, 98] on span "Please Click Here to Refresh" at bounding box center [401, 110] width 176 height 35
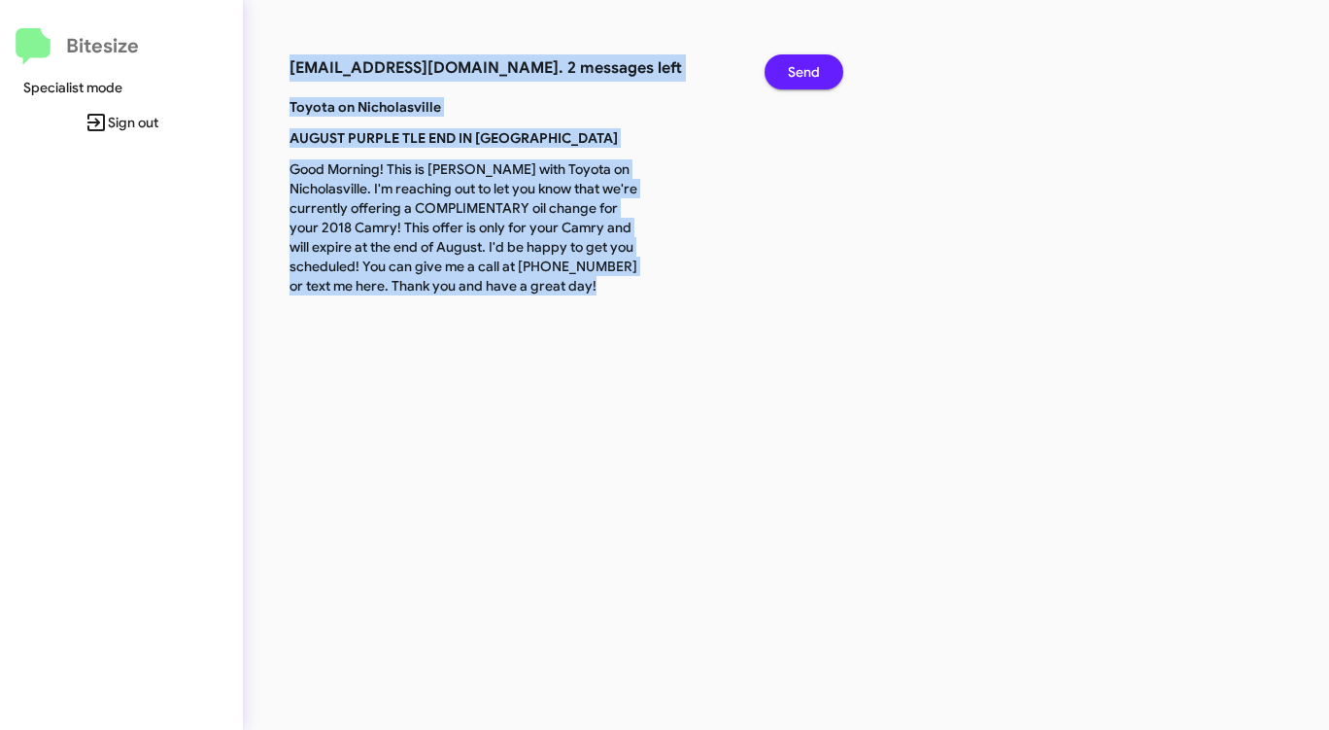
click at [788, 79] on span "Send" at bounding box center [804, 71] width 32 height 35
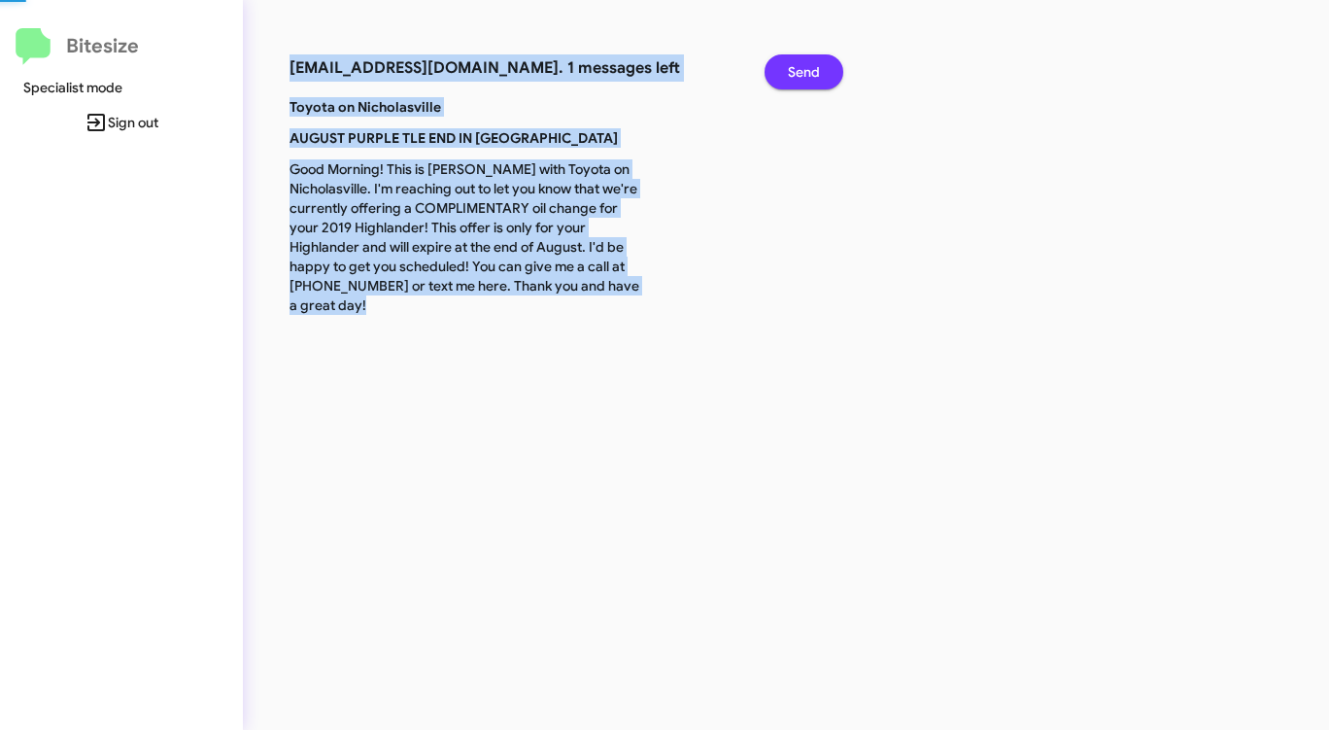
click at [788, 79] on span "Send" at bounding box center [804, 71] width 32 height 35
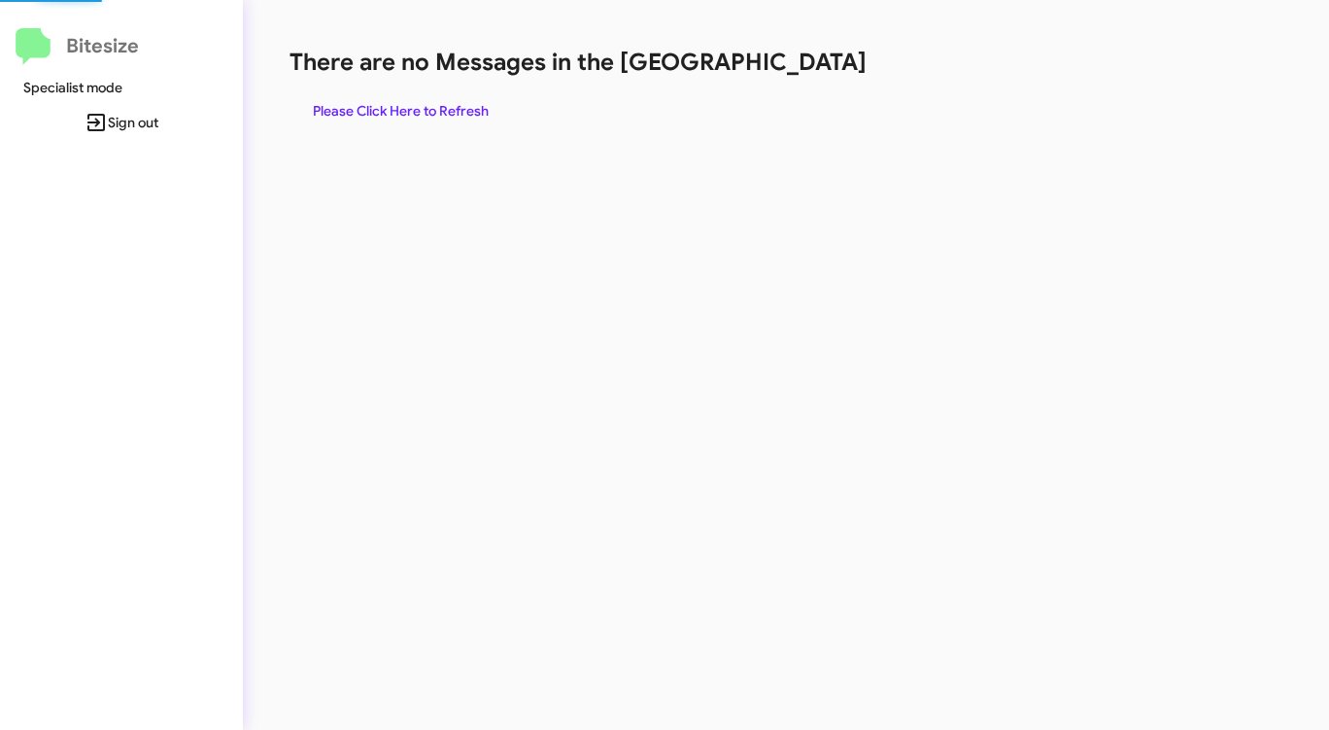
click at [788, 79] on div "There are no Messages in the Queue Please Click Here to Refresh" at bounding box center [696, 88] width 812 height 82
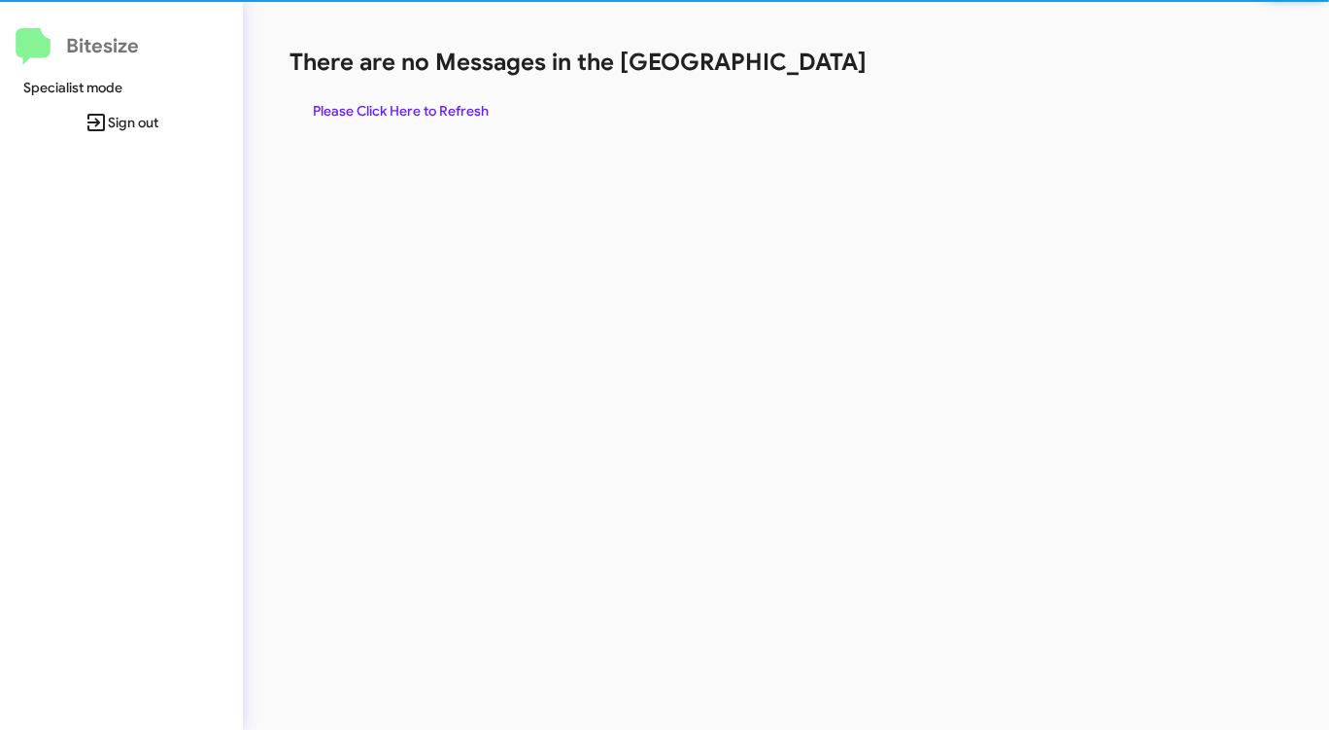
click at [788, 79] on div "There are no Messages in the Queue Please Click Here to Refresh" at bounding box center [696, 88] width 812 height 82
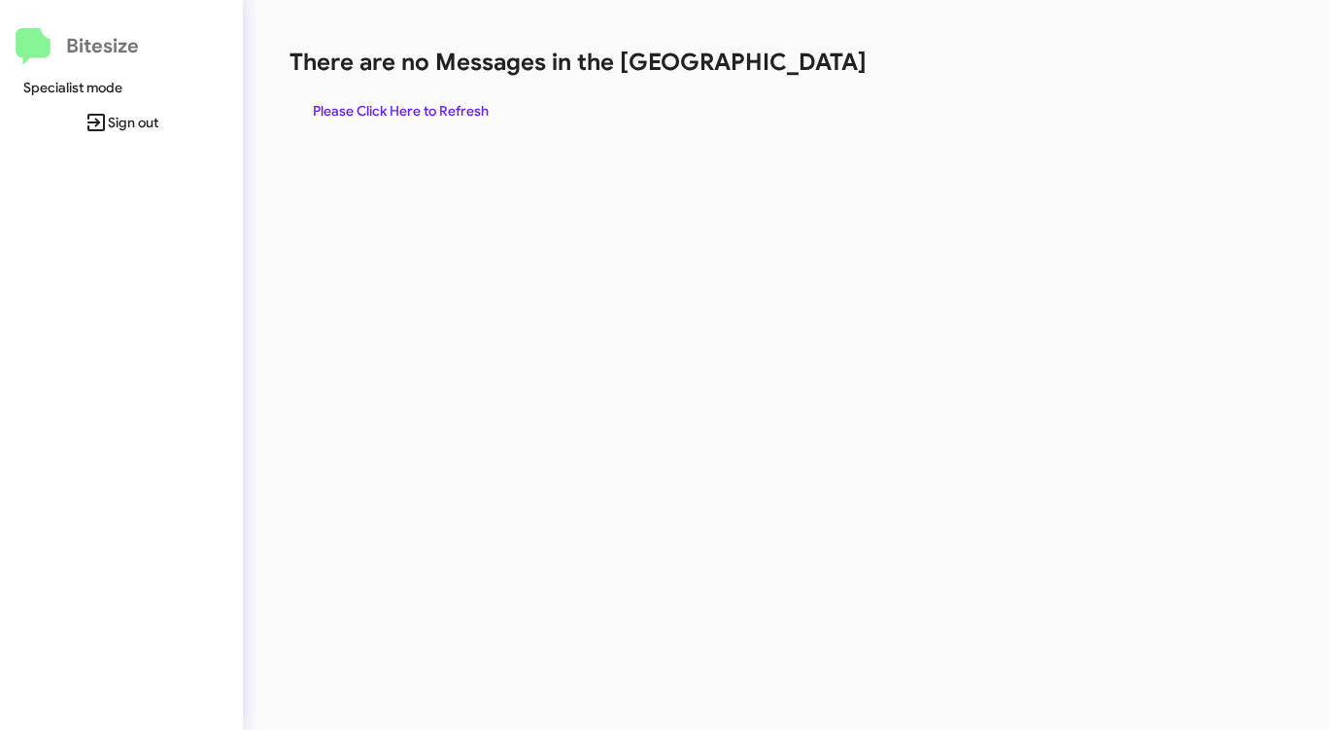
click at [432, 100] on span "Please Click Here to Refresh" at bounding box center [401, 110] width 176 height 35
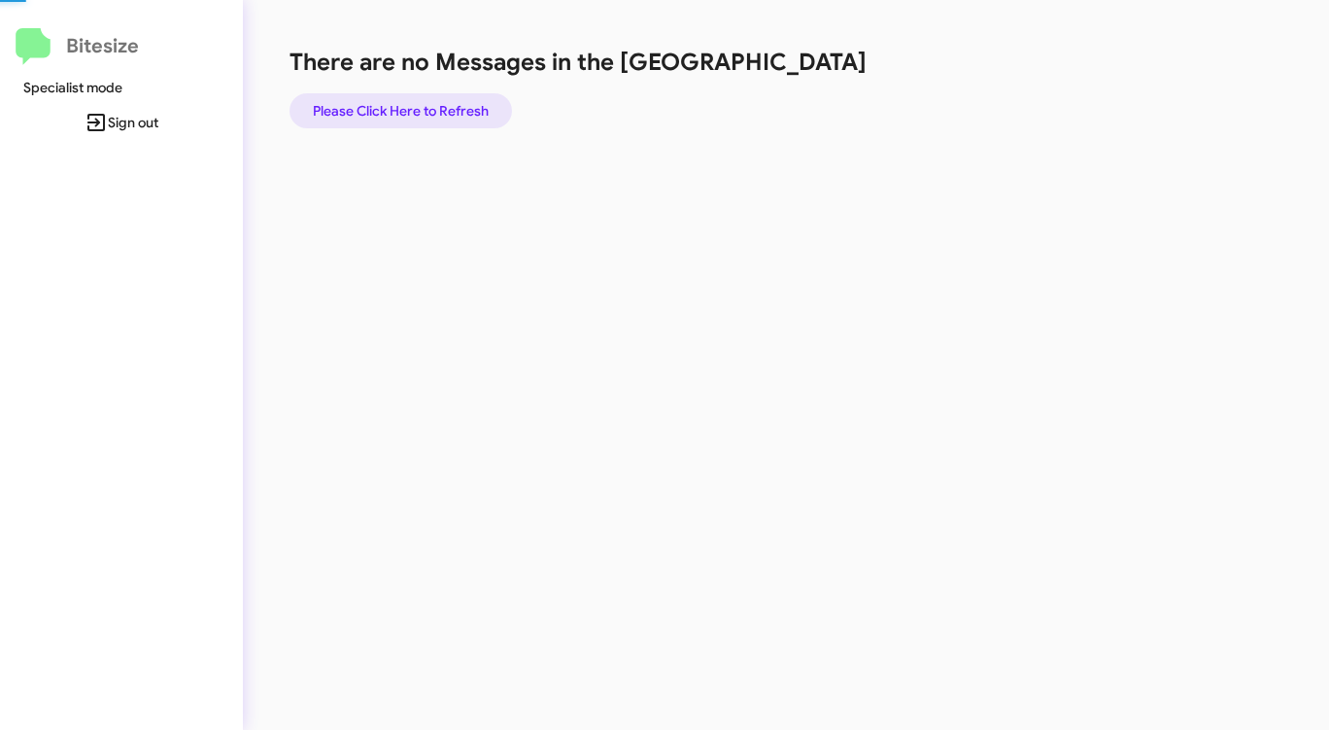
click at [432, 100] on span "Please Click Here to Refresh" at bounding box center [401, 110] width 176 height 35
click at [337, 112] on span "Please Click Here to Refresh" at bounding box center [401, 110] width 176 height 35
click at [401, 111] on span "Please Click Here to Refresh" at bounding box center [401, 110] width 176 height 35
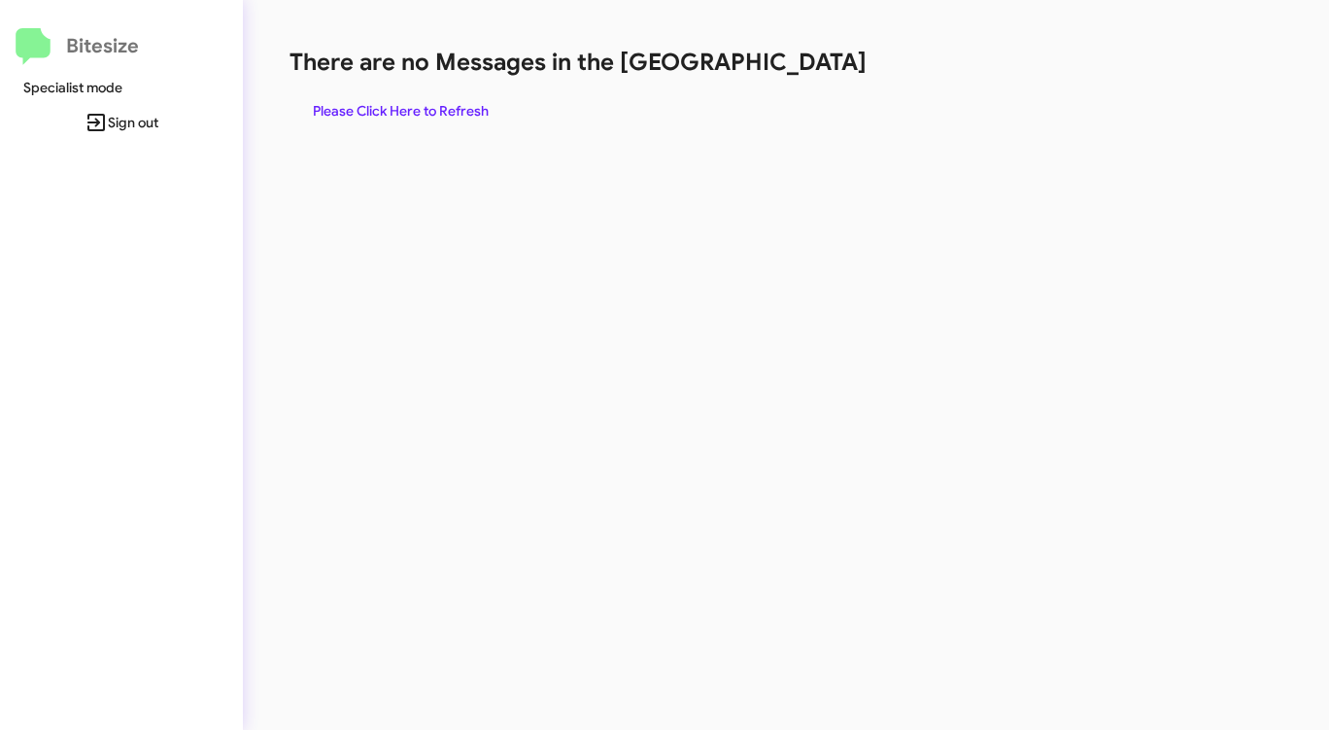
click at [401, 111] on span "Please Click Here to Refresh" at bounding box center [401, 110] width 176 height 35
click at [412, 101] on span "Please Click Here to Refresh" at bounding box center [401, 110] width 176 height 35
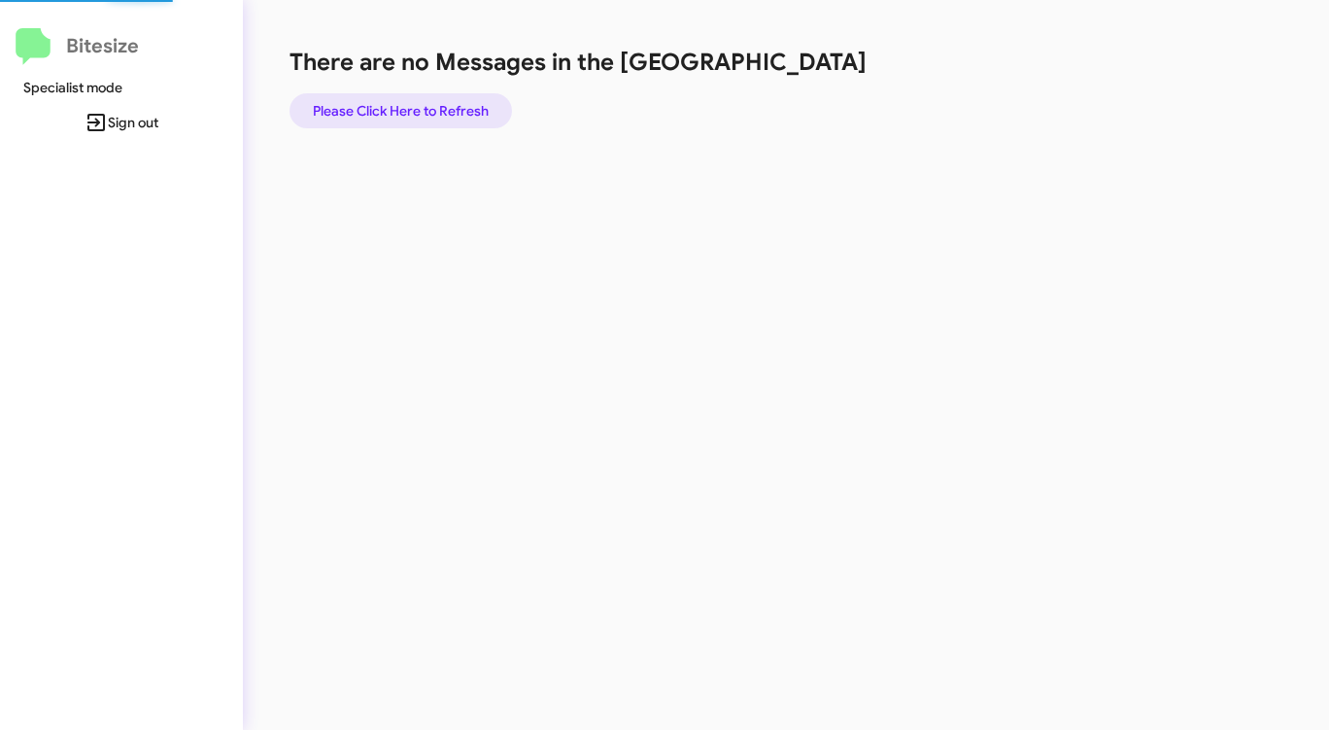
click at [412, 101] on span "Please Click Here to Refresh" at bounding box center [401, 110] width 176 height 35
click at [393, 104] on span "Please Click Here to Refresh" at bounding box center [401, 110] width 176 height 35
click at [422, 113] on span "Please Click Here to Refresh" at bounding box center [401, 110] width 176 height 35
